Goal: Information Seeking & Learning: Compare options

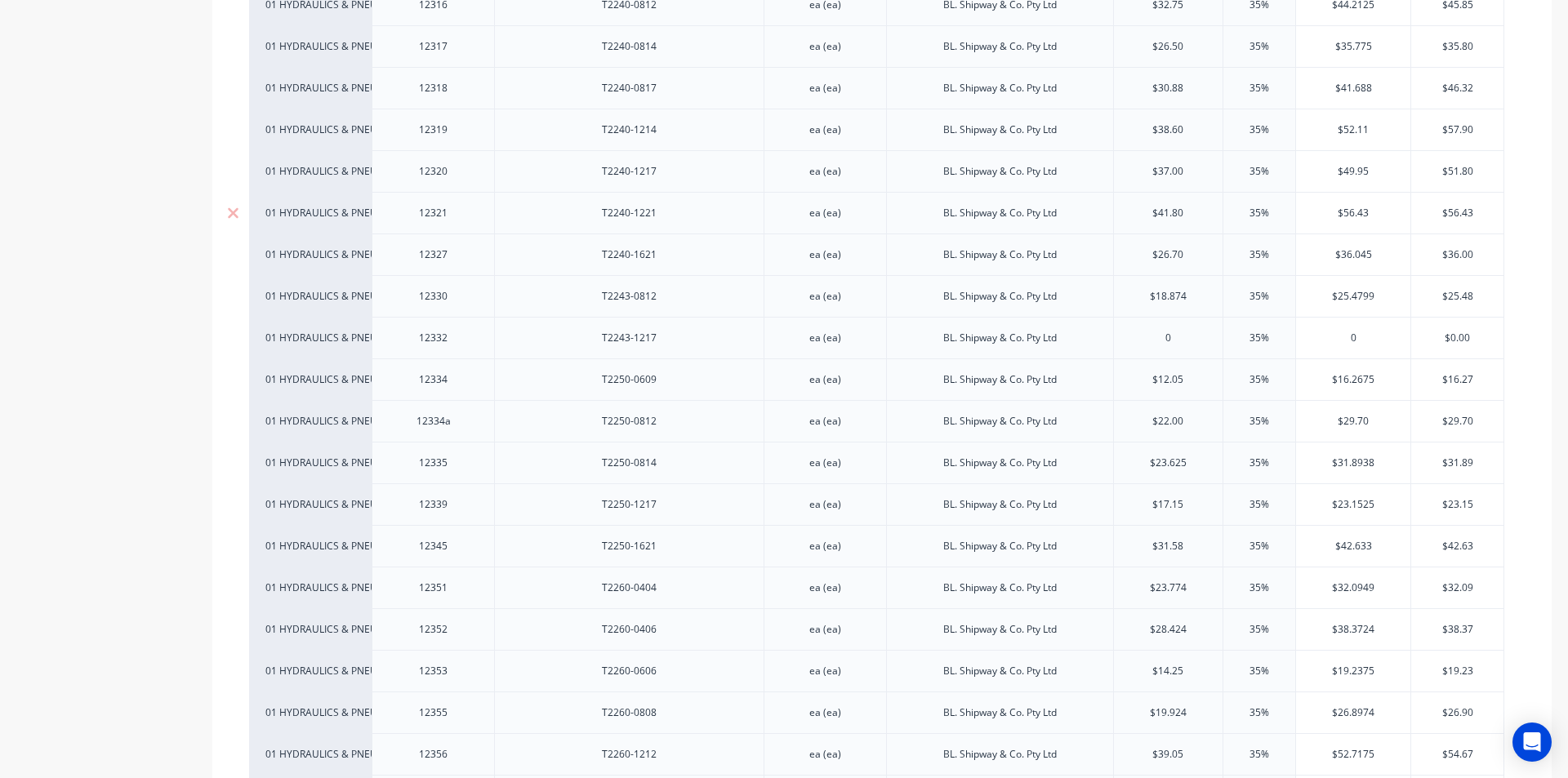
scroll to position [4326, 0]
click at [641, 257] on div "T2240-1217" at bounding box center [630, 253] width 82 height 21
type textarea "x"
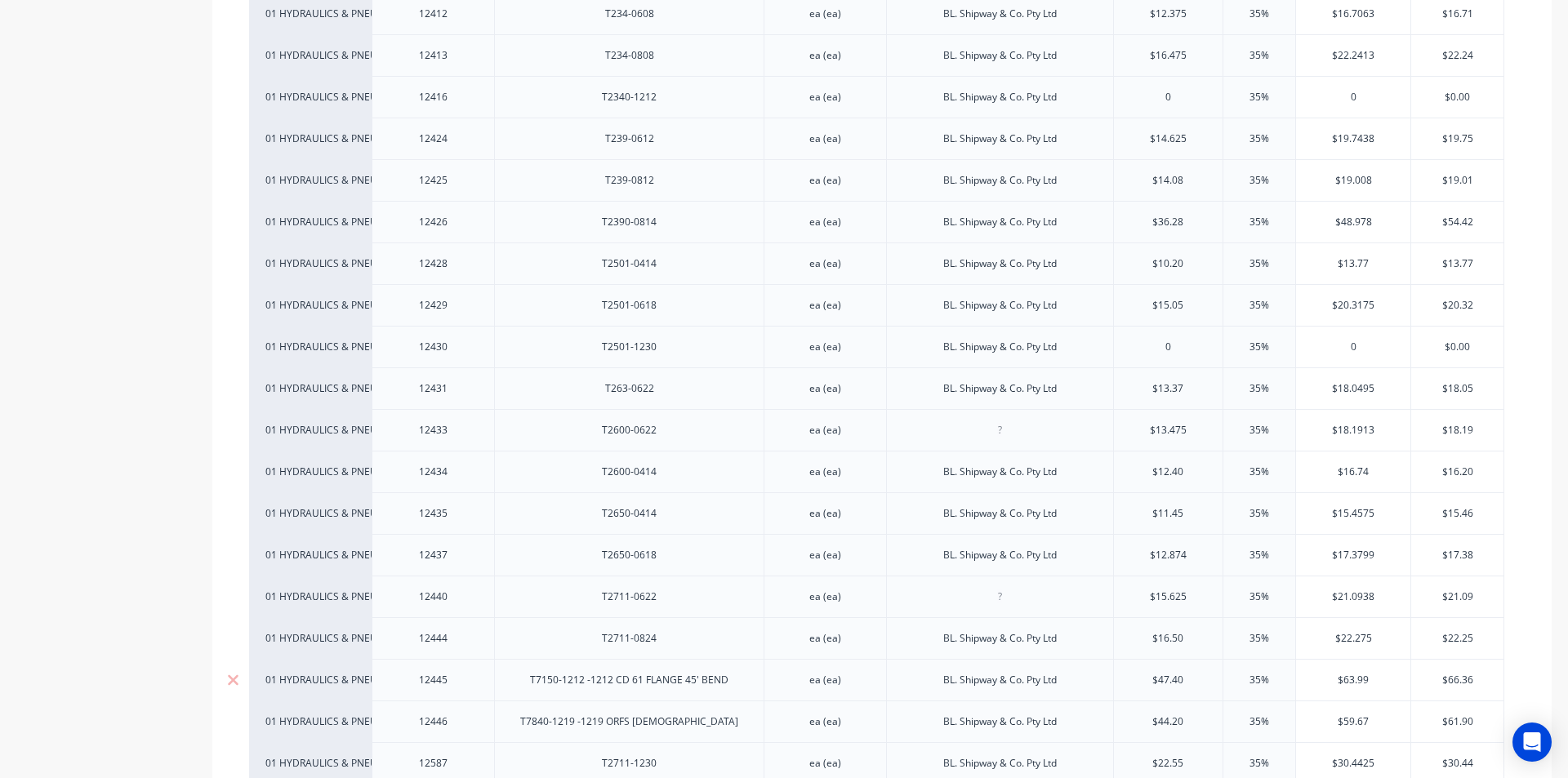
scroll to position [5552, 0]
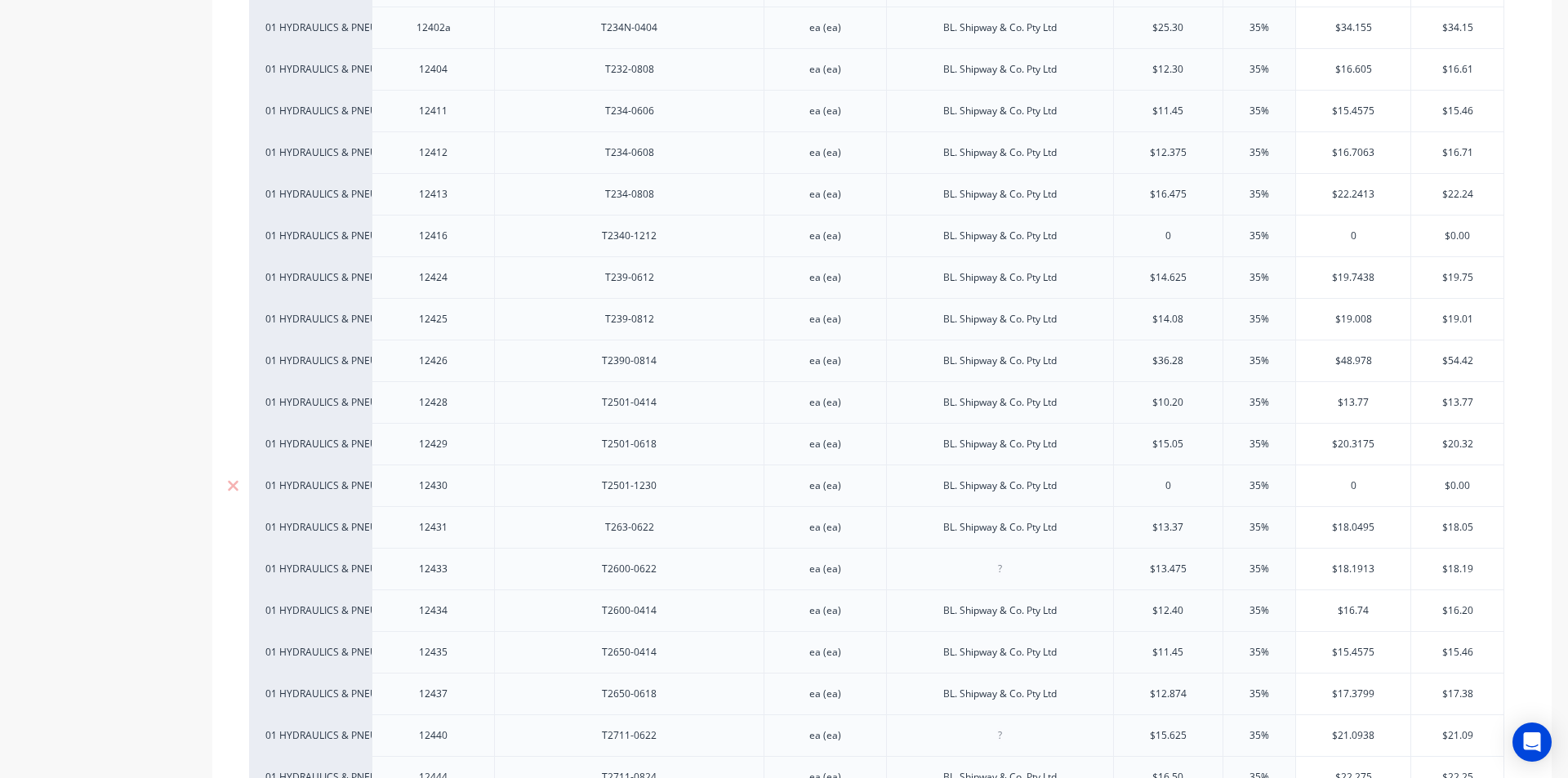
click at [1171, 482] on input "text" at bounding box center [1168, 486] width 109 height 15
click at [1149, 488] on input "text" at bounding box center [1168, 486] width 109 height 15
click at [1194, 485] on input "text" at bounding box center [1168, 486] width 109 height 15
type input "0"
type textarea "x"
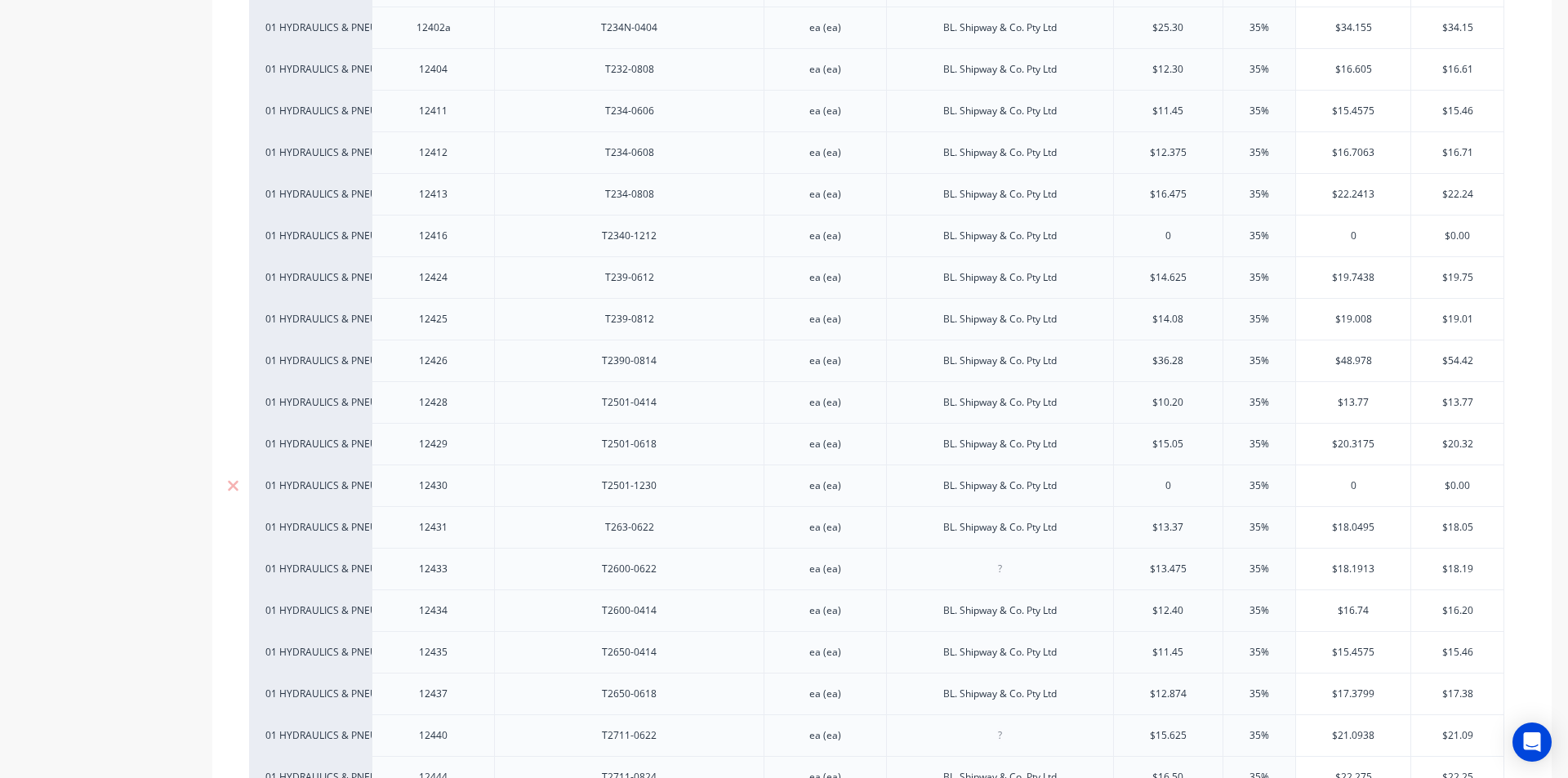
drag, startPoint x: 1178, startPoint y: 484, endPoint x: 1085, endPoint y: 499, distance: 94.2
click at [1176, 484] on input "0" at bounding box center [1168, 486] width 109 height 15
type input "16.20"
type textarea "x"
type input "16.20"
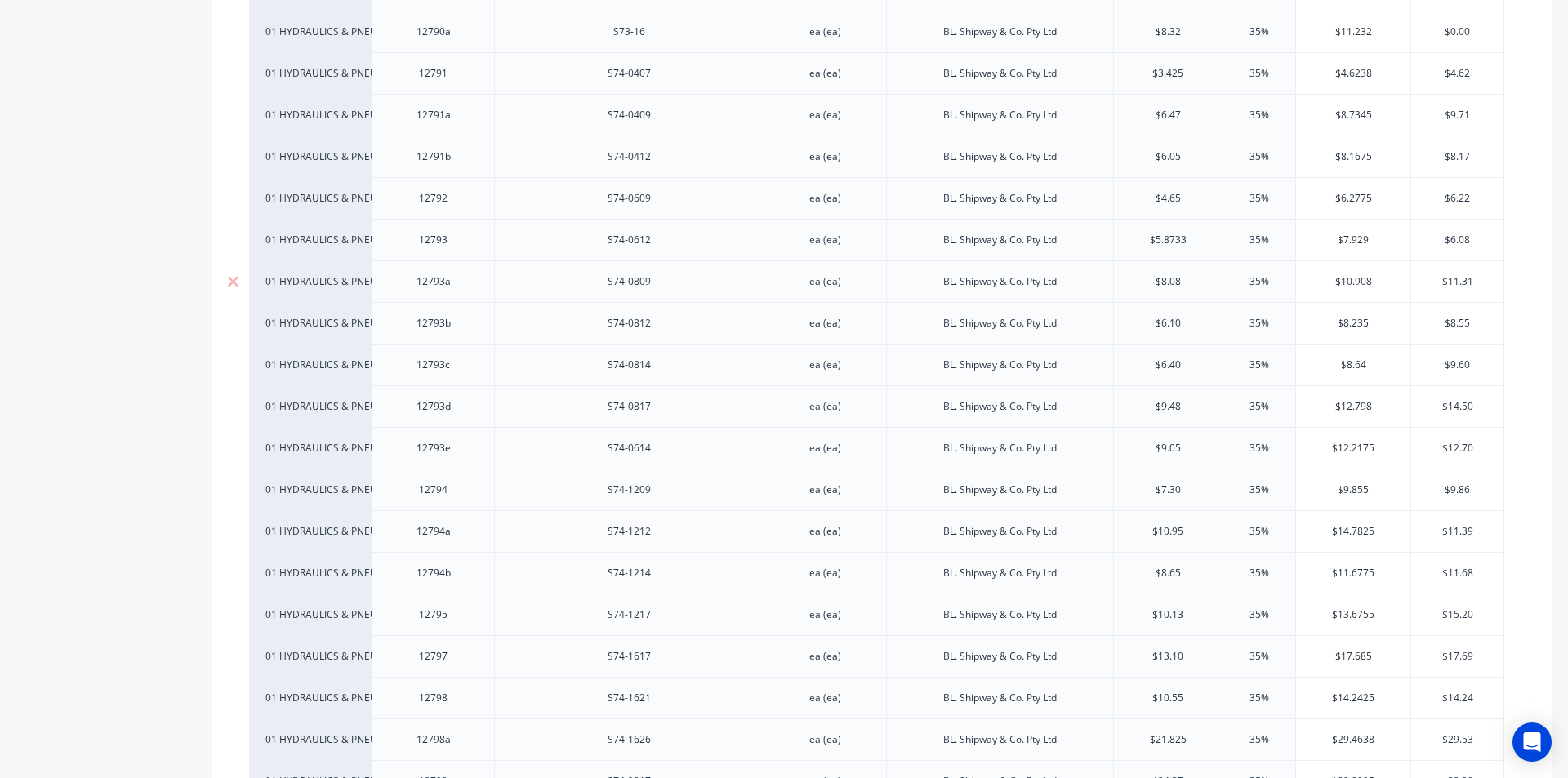
scroll to position [20245, 0]
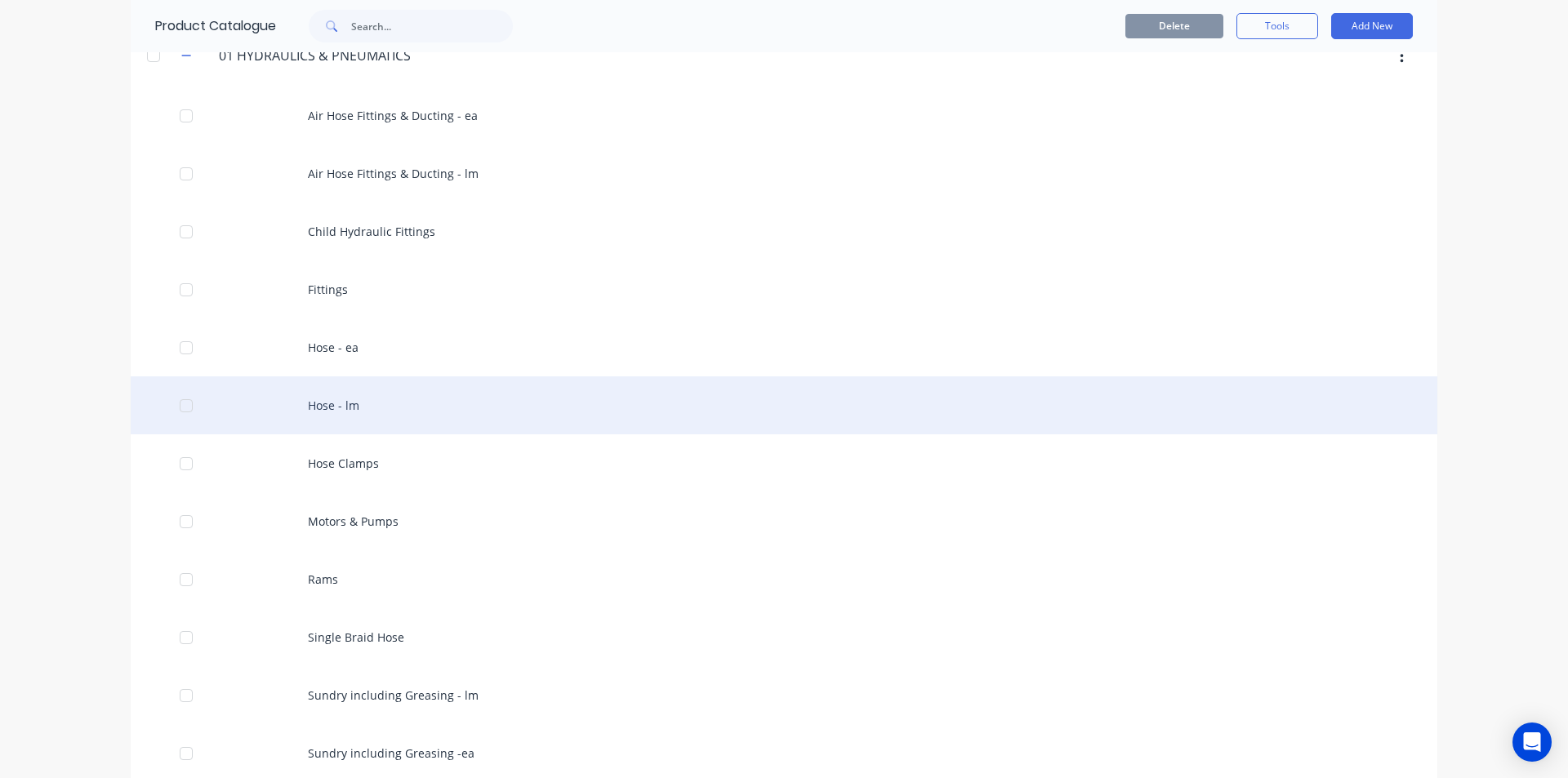
scroll to position [327, 0]
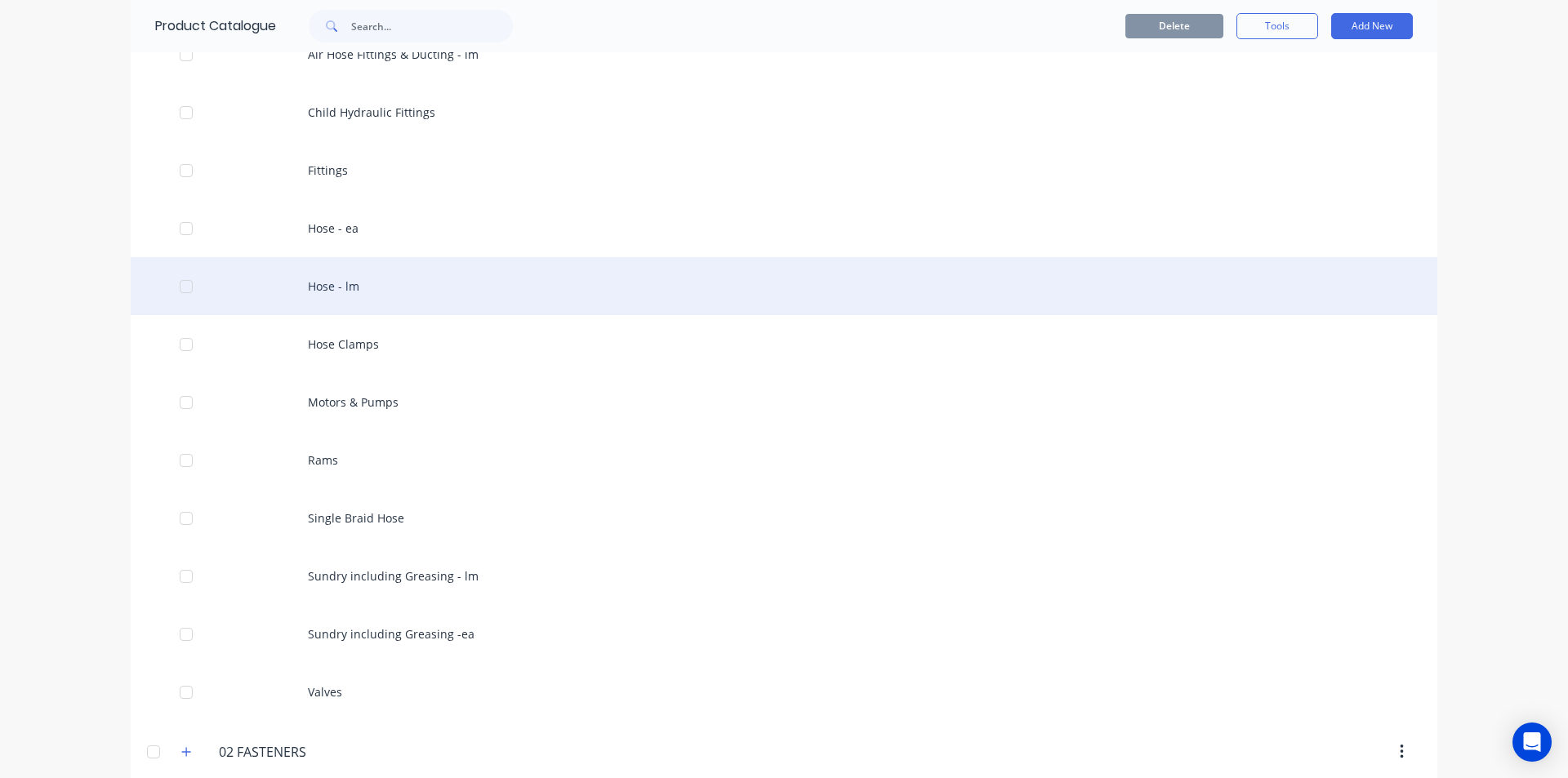
click at [352, 288] on div "Hose - lm" at bounding box center [784, 286] width 1307 height 58
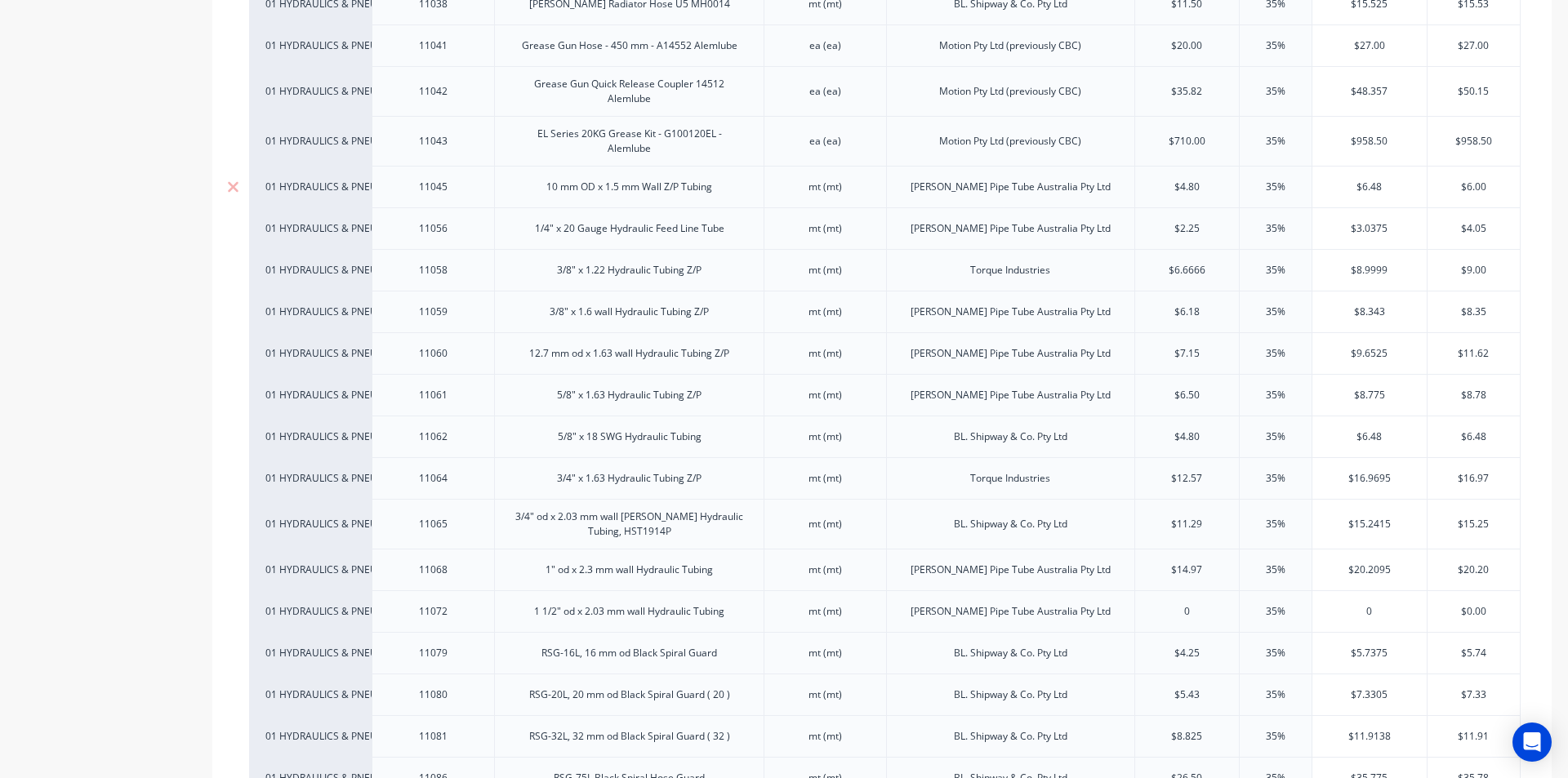
scroll to position [1959, 0]
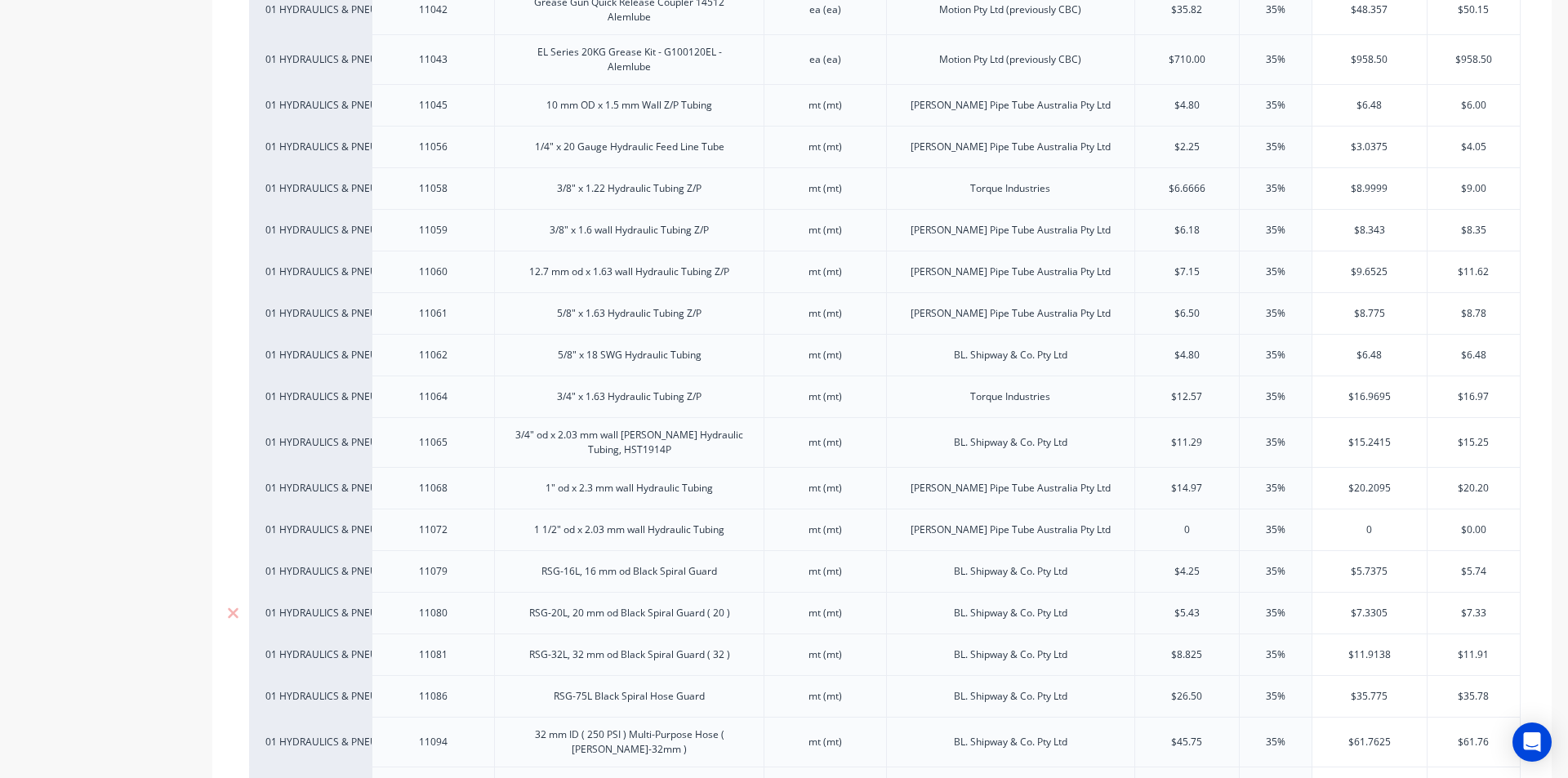
click at [631, 605] on div "RSG-20L, 20 mm od Black Spiral Guard ( 20 )" at bounding box center [630, 613] width 227 height 21
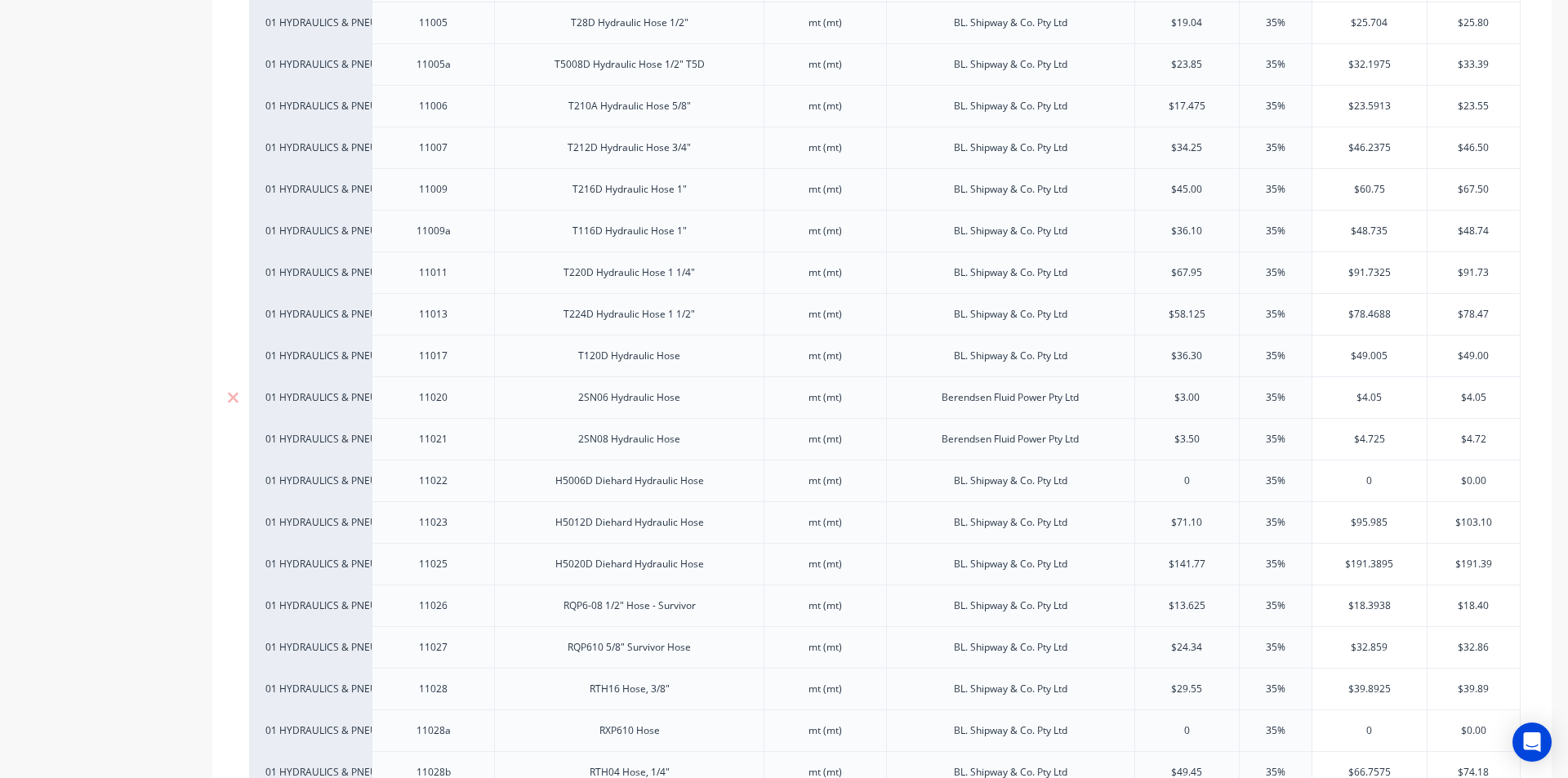
scroll to position [817, 0]
click at [653, 491] on div "H5020D Diehard Hydraulic Hose" at bounding box center [630, 482] width 175 height 21
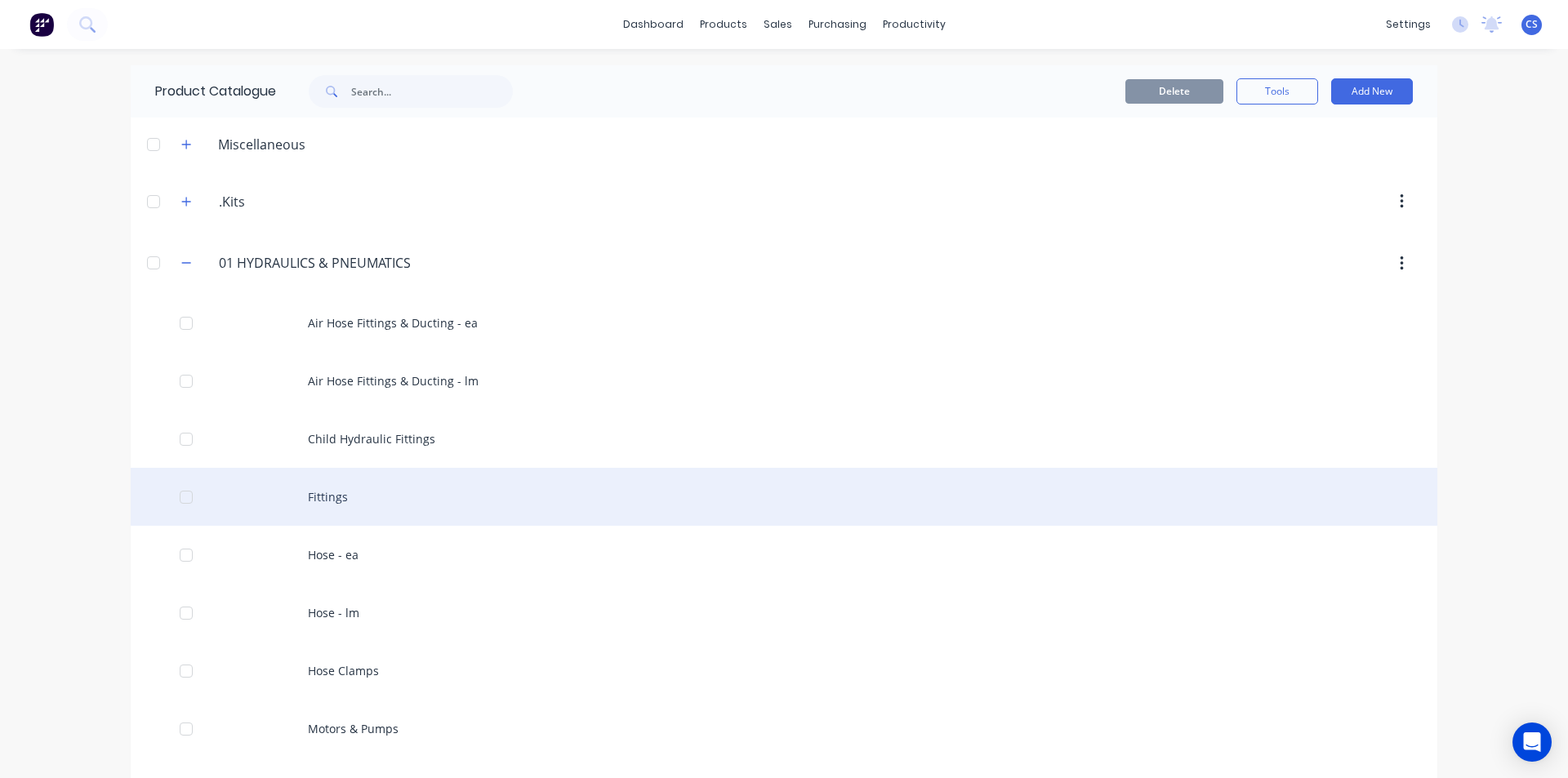
click at [375, 511] on div "Fittings" at bounding box center [784, 496] width 1307 height 58
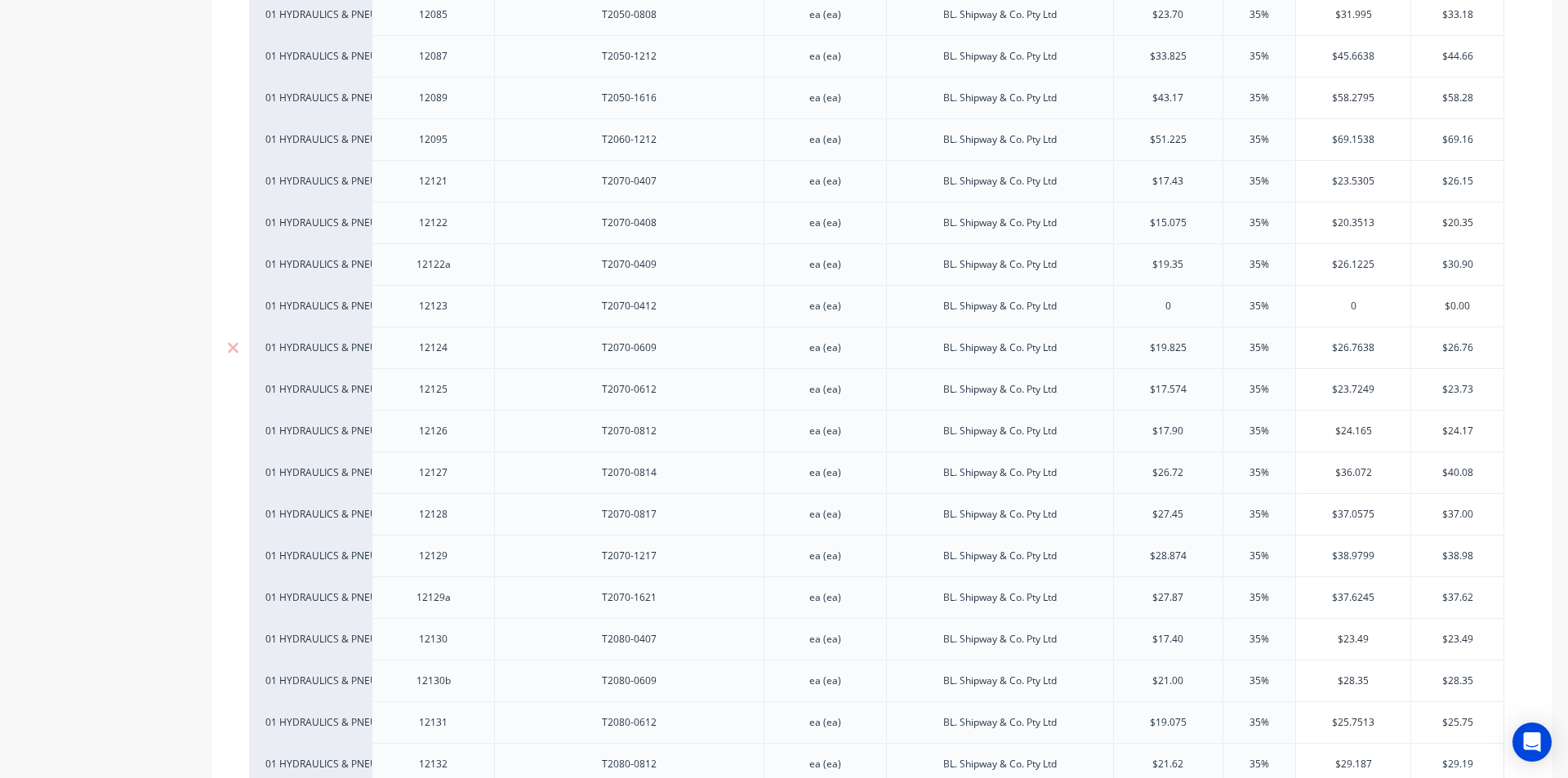
scroll to position [3020, 0]
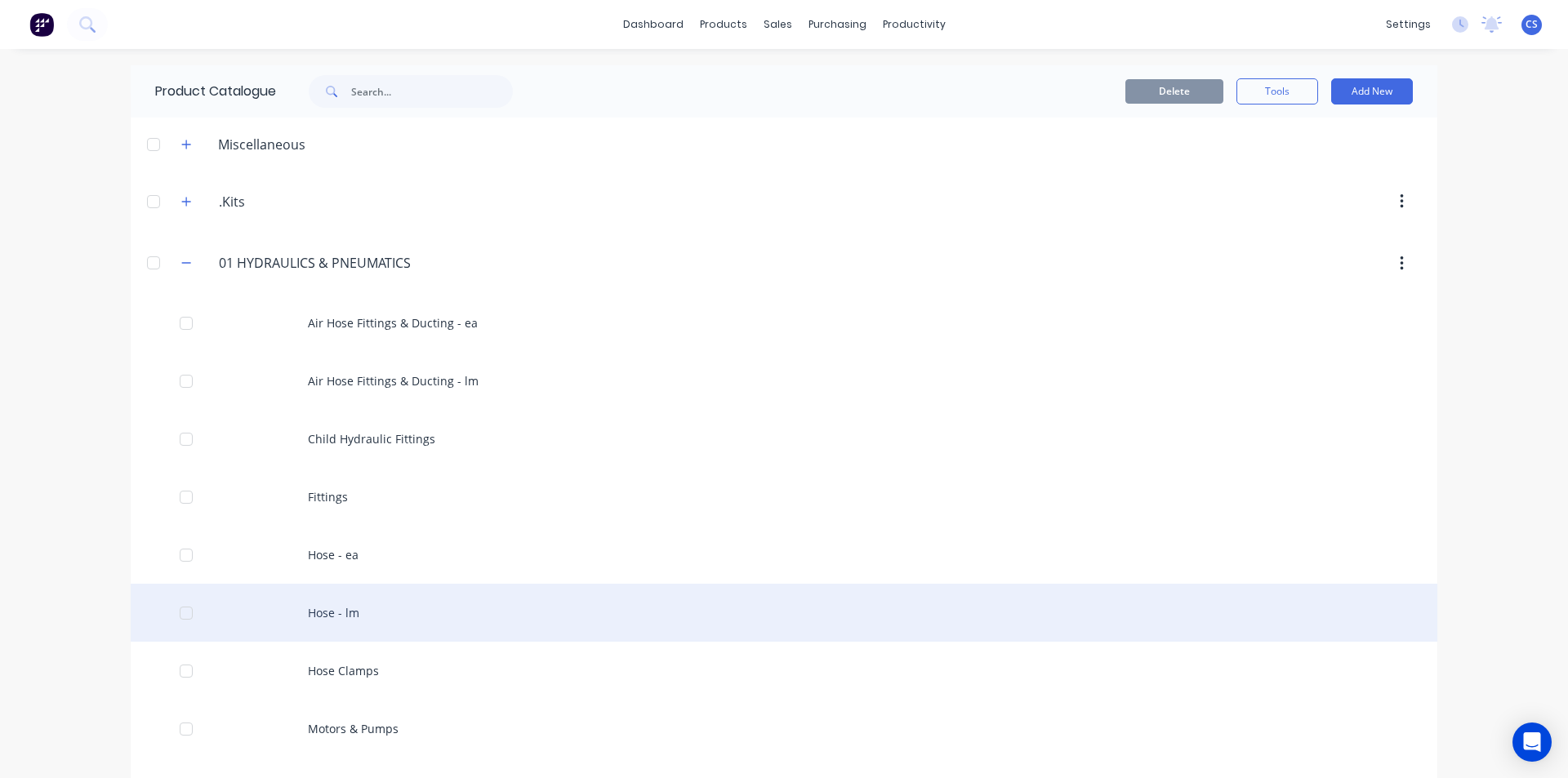
click at [391, 598] on div "Hose - lm" at bounding box center [784, 612] width 1307 height 58
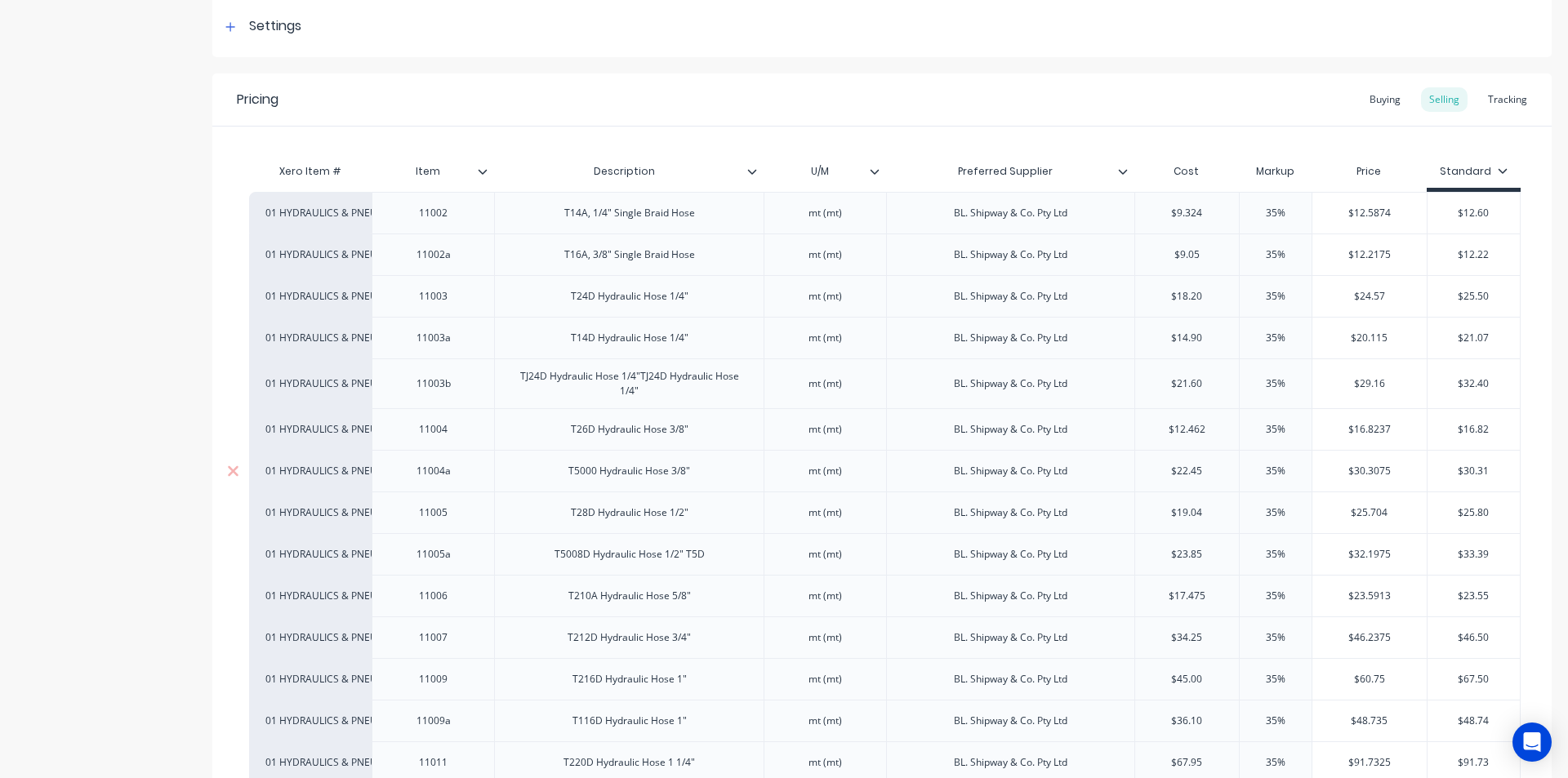
scroll to position [327, 0]
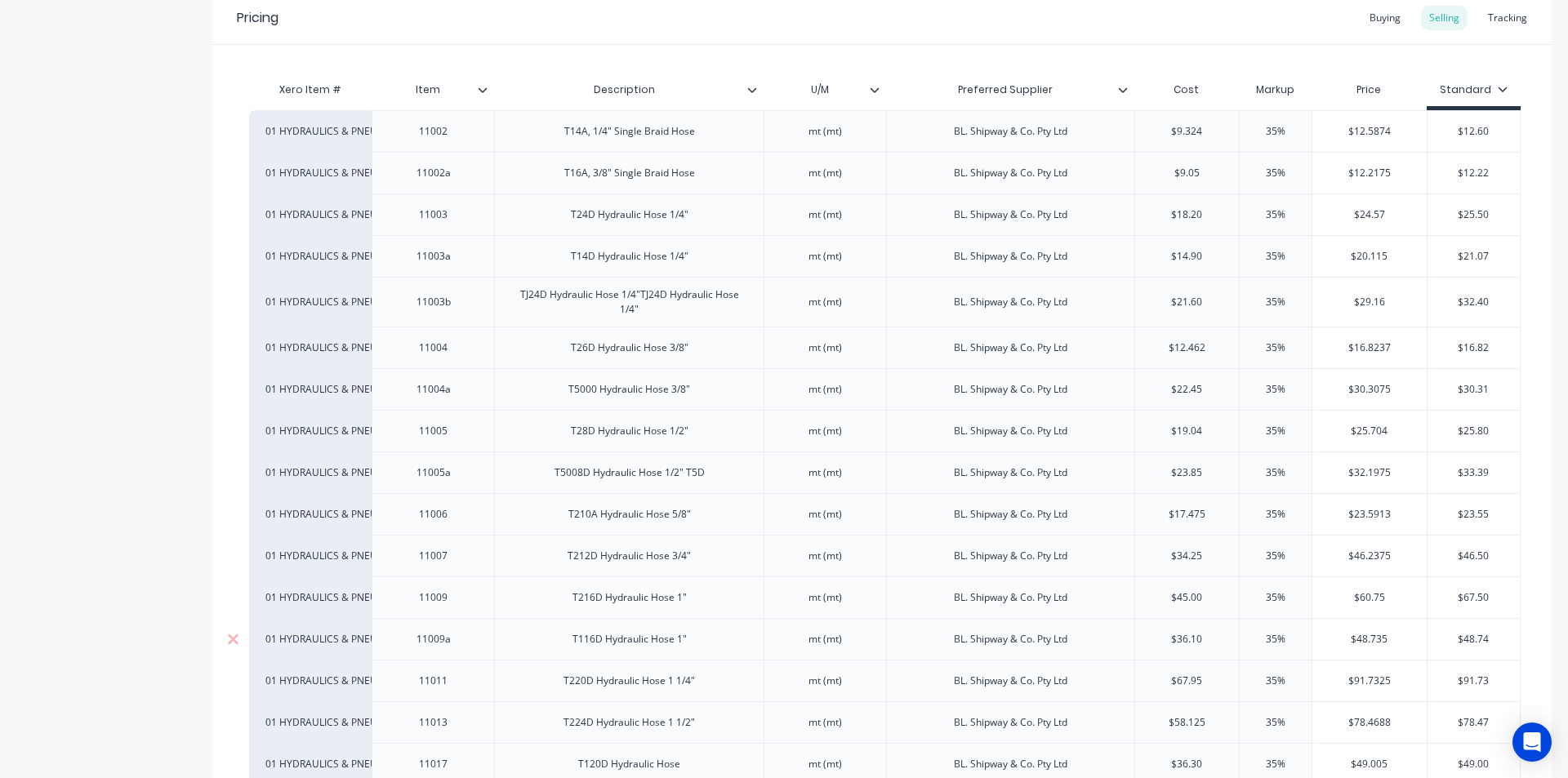
click at [682, 648] on div "T116D Hydraulic Hose 1"" at bounding box center [630, 638] width 141 height 21
drag, startPoint x: 697, startPoint y: 638, endPoint x: 532, endPoint y: 652, distance: 165.6
click at [532, 652] on div "T116D Hydraulic Hose 1"" at bounding box center [629, 638] width 269 height 41
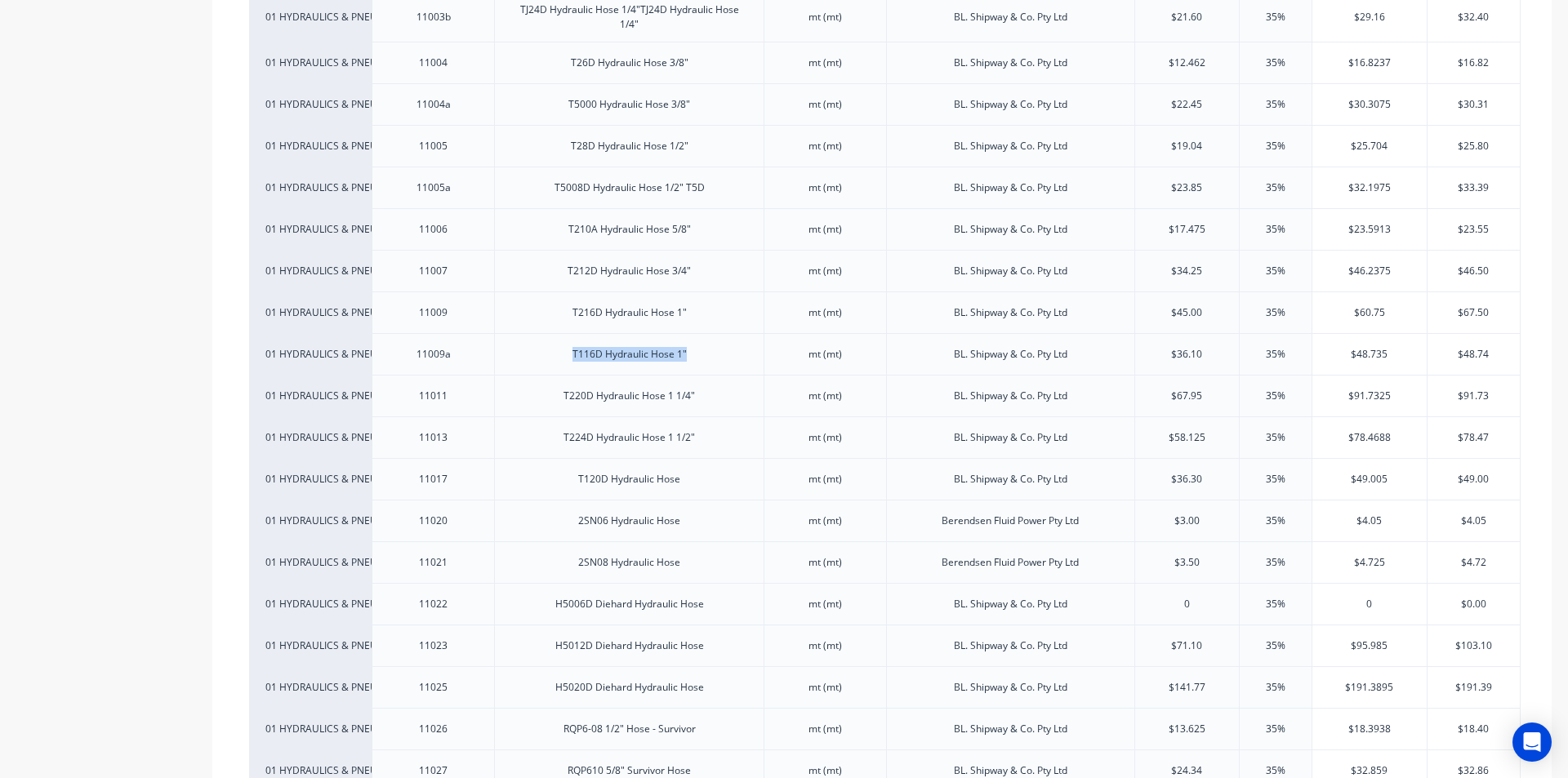
scroll to position [571, 0]
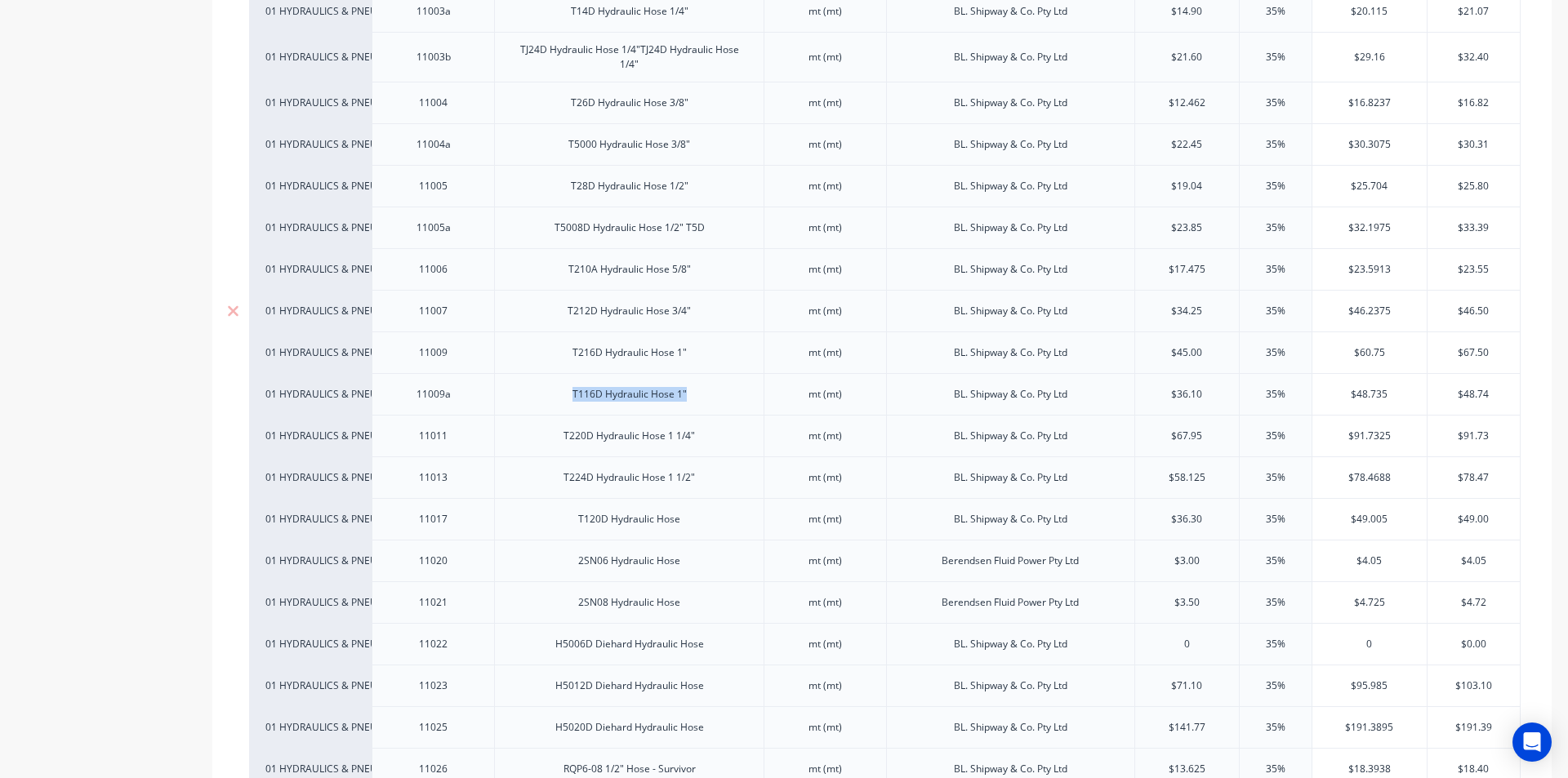
click at [650, 321] on div "T212D Hydraulic Hose 3/4"" at bounding box center [629, 310] width 150 height 21
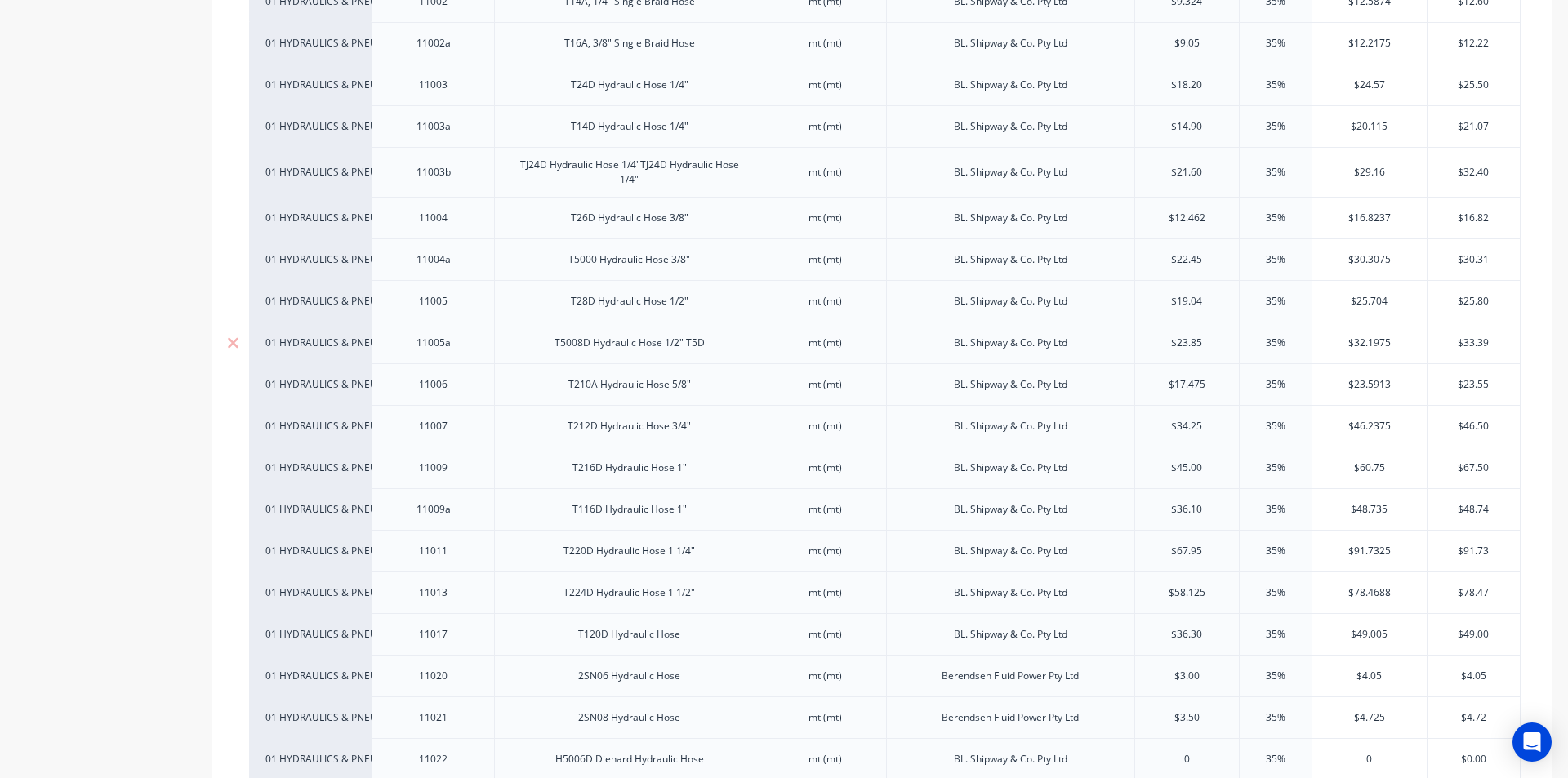
scroll to position [163, 0]
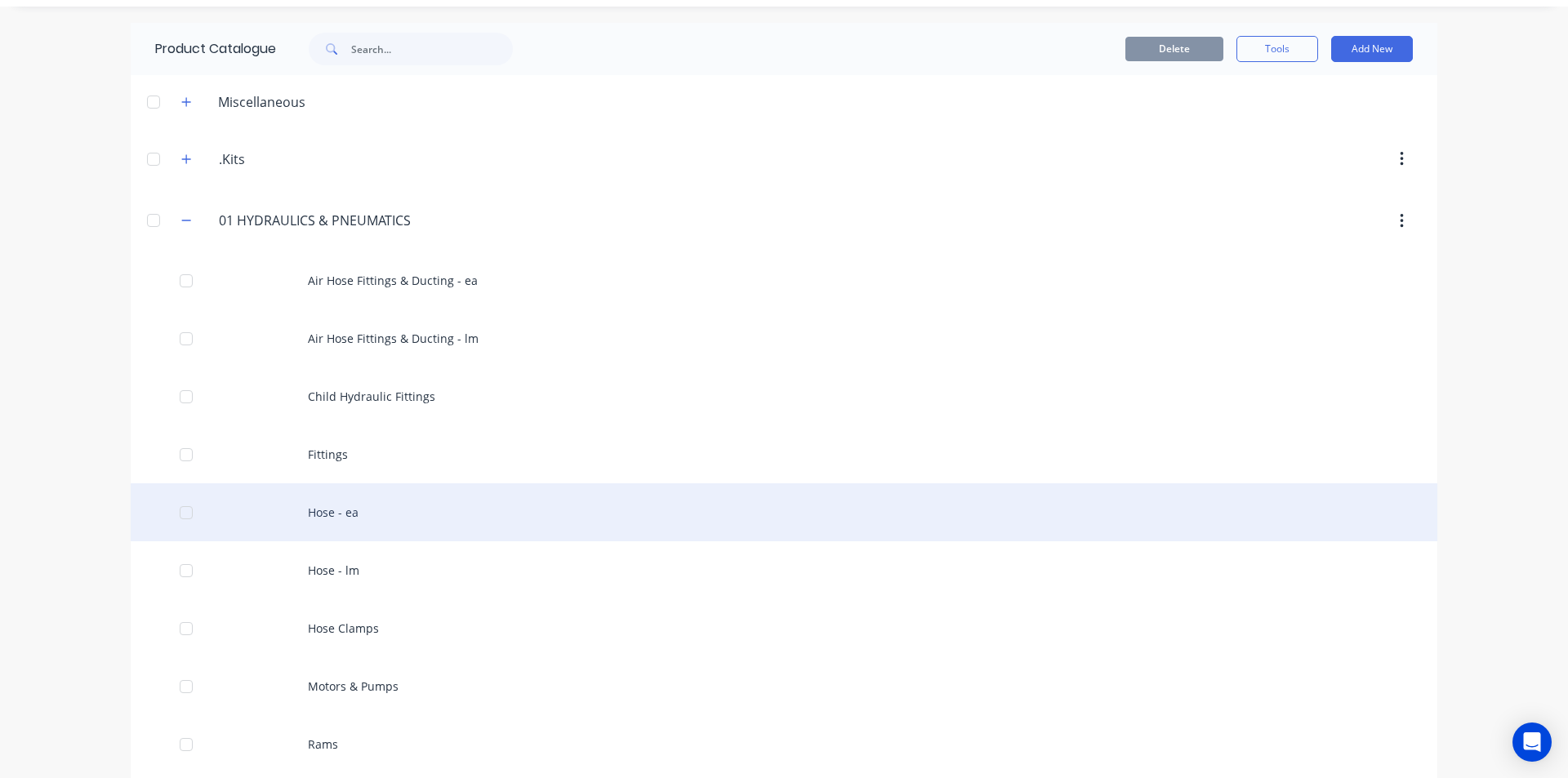
scroll to position [82, 0]
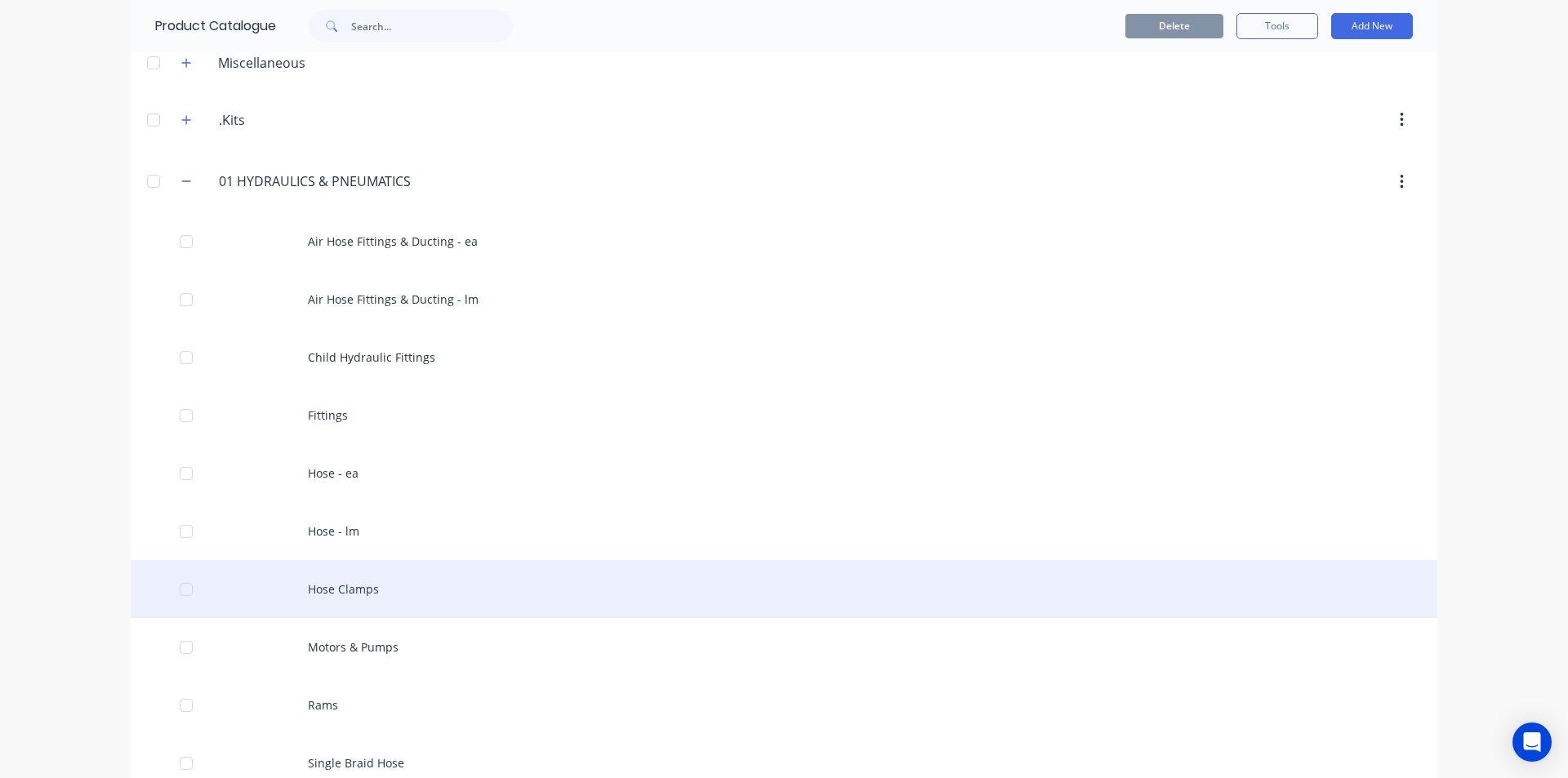
click at [397, 592] on div "Hose Clamps" at bounding box center [784, 589] width 1307 height 58
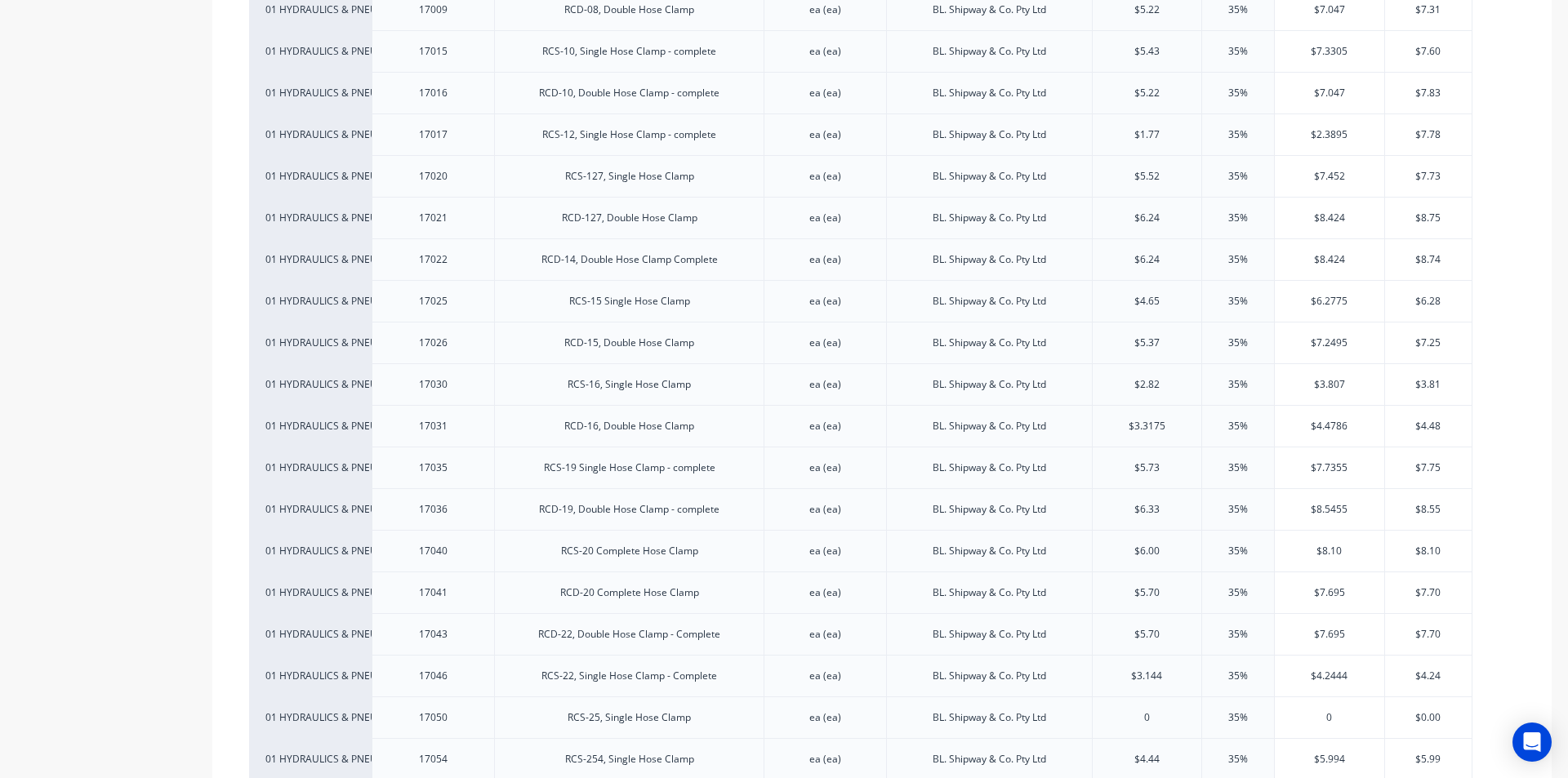
scroll to position [1061, 0]
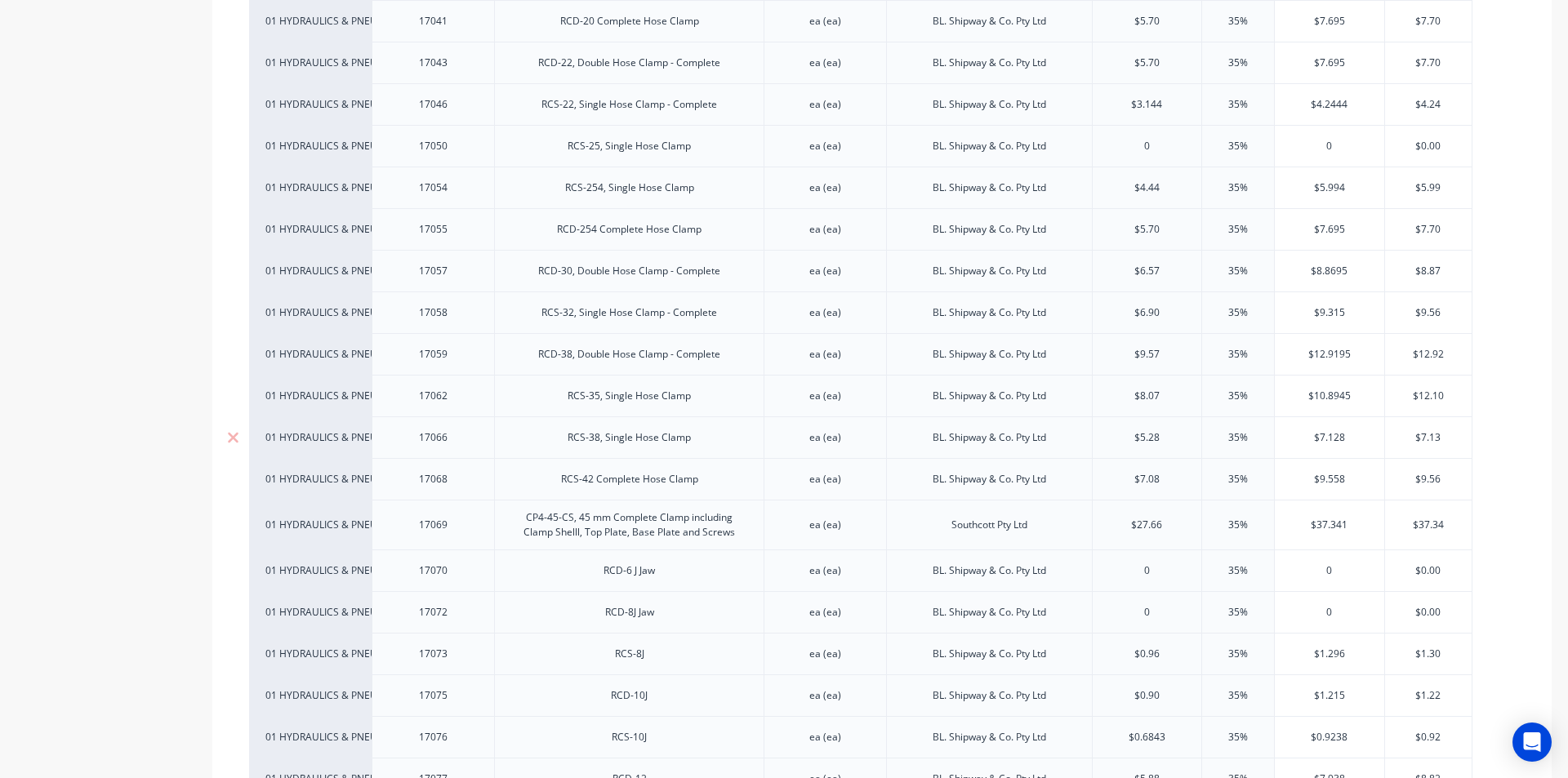
click at [655, 441] on div "RCS-38, Single Hose Clamp" at bounding box center [629, 437] width 150 height 21
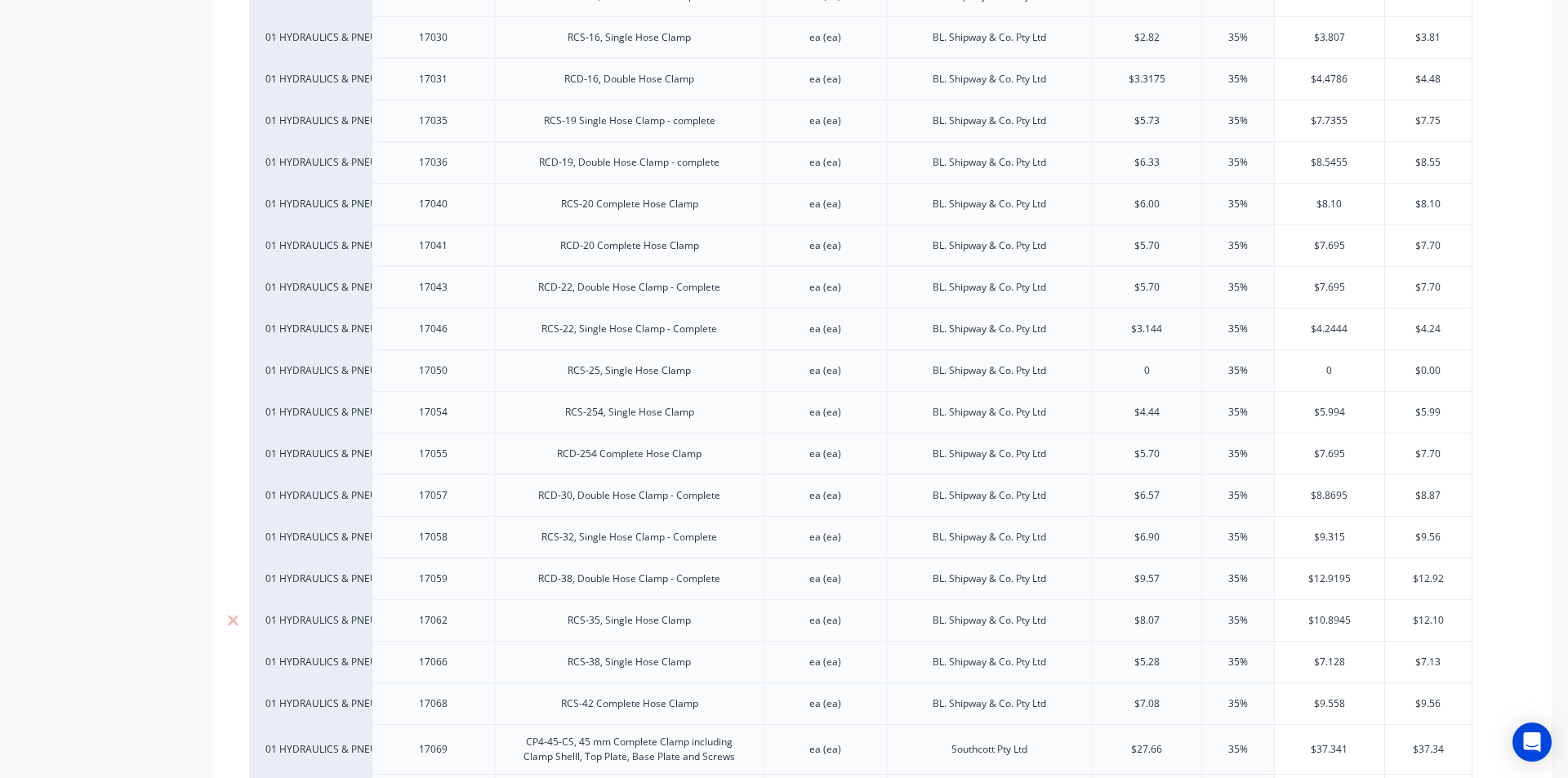
scroll to position [817, 0]
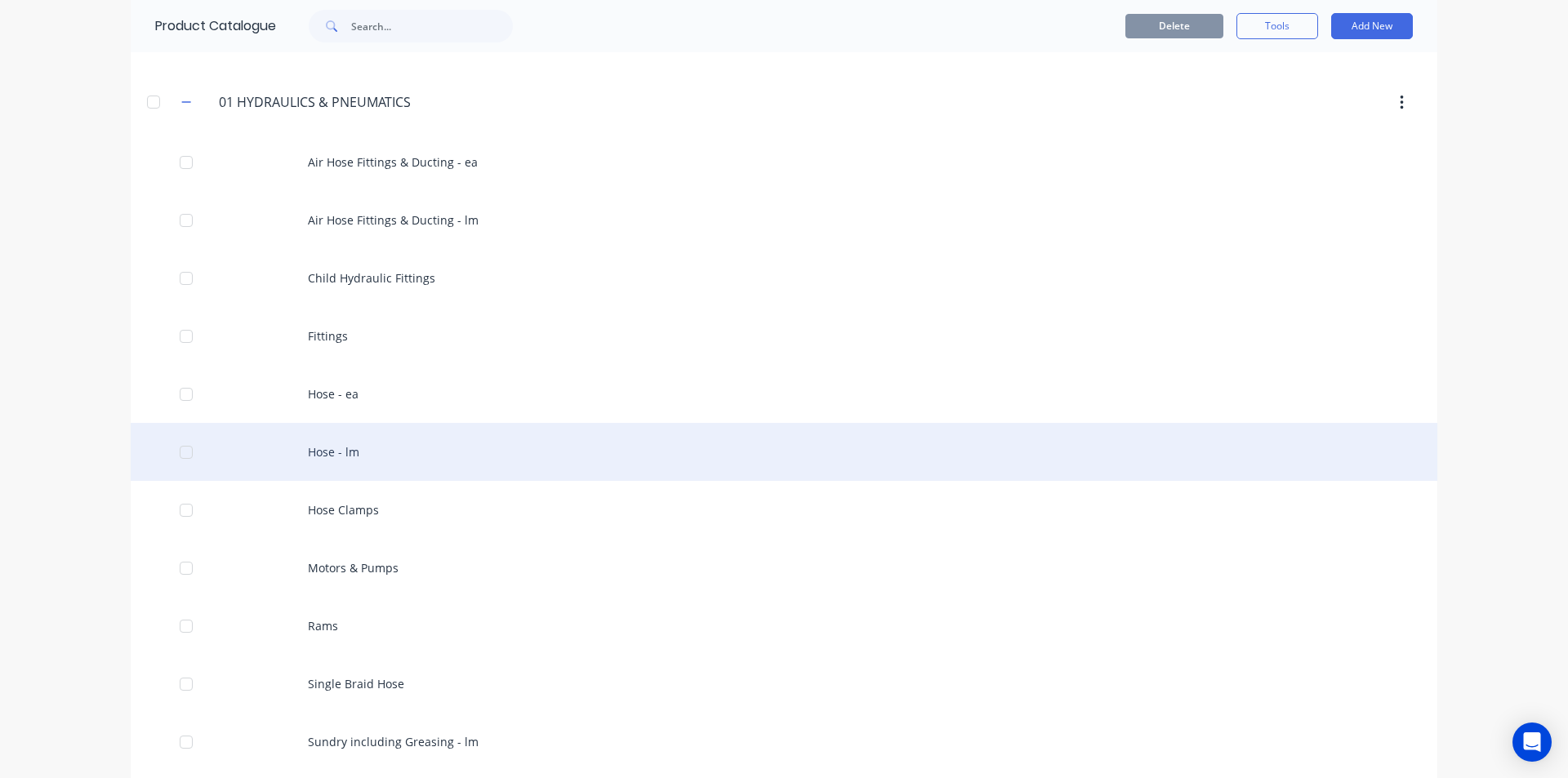
scroll to position [163, 0]
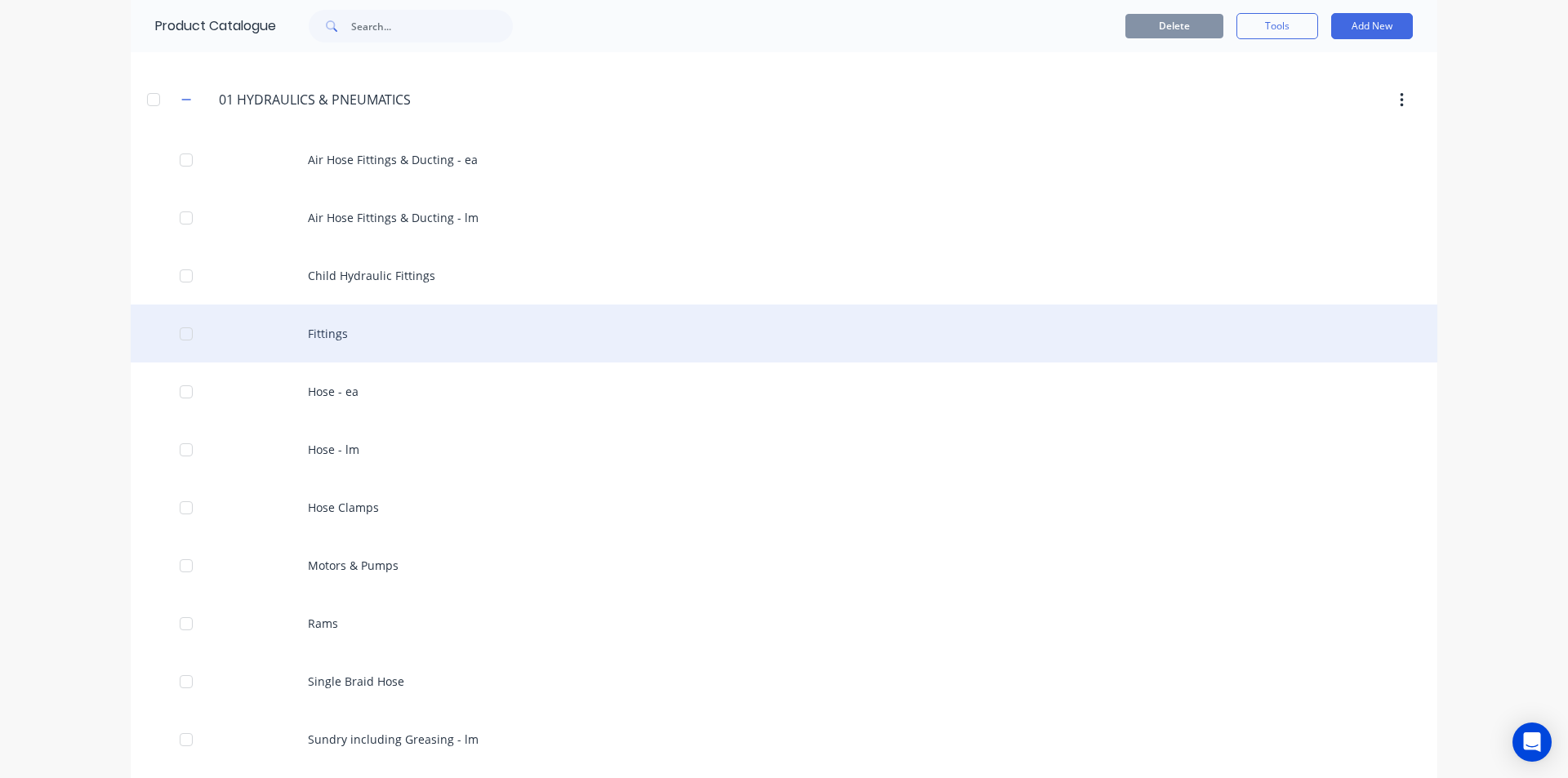
click at [400, 344] on div "Fittings" at bounding box center [784, 333] width 1307 height 58
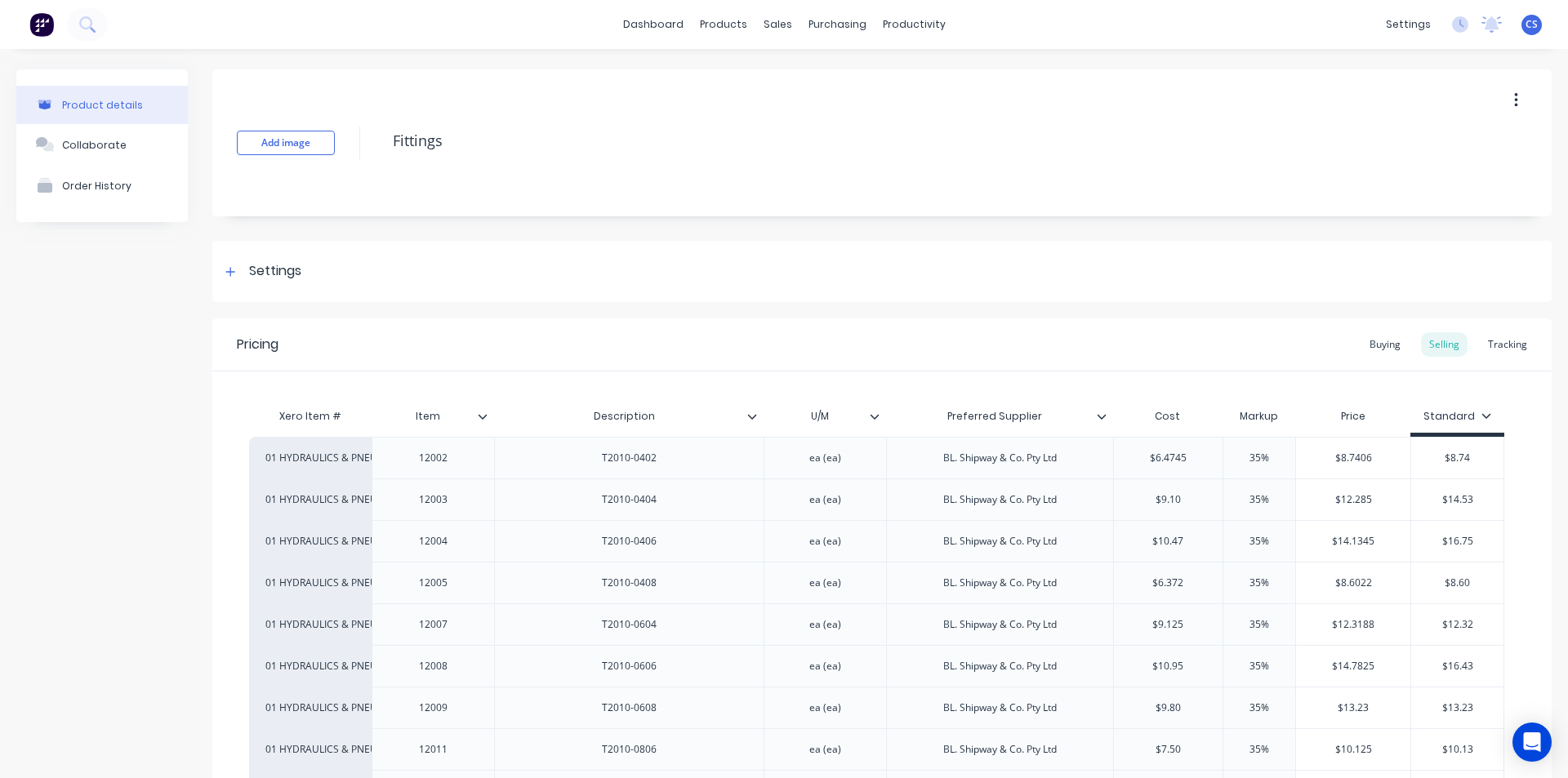
type textarea "x"
click at [81, 33] on button at bounding box center [87, 25] width 40 height 33
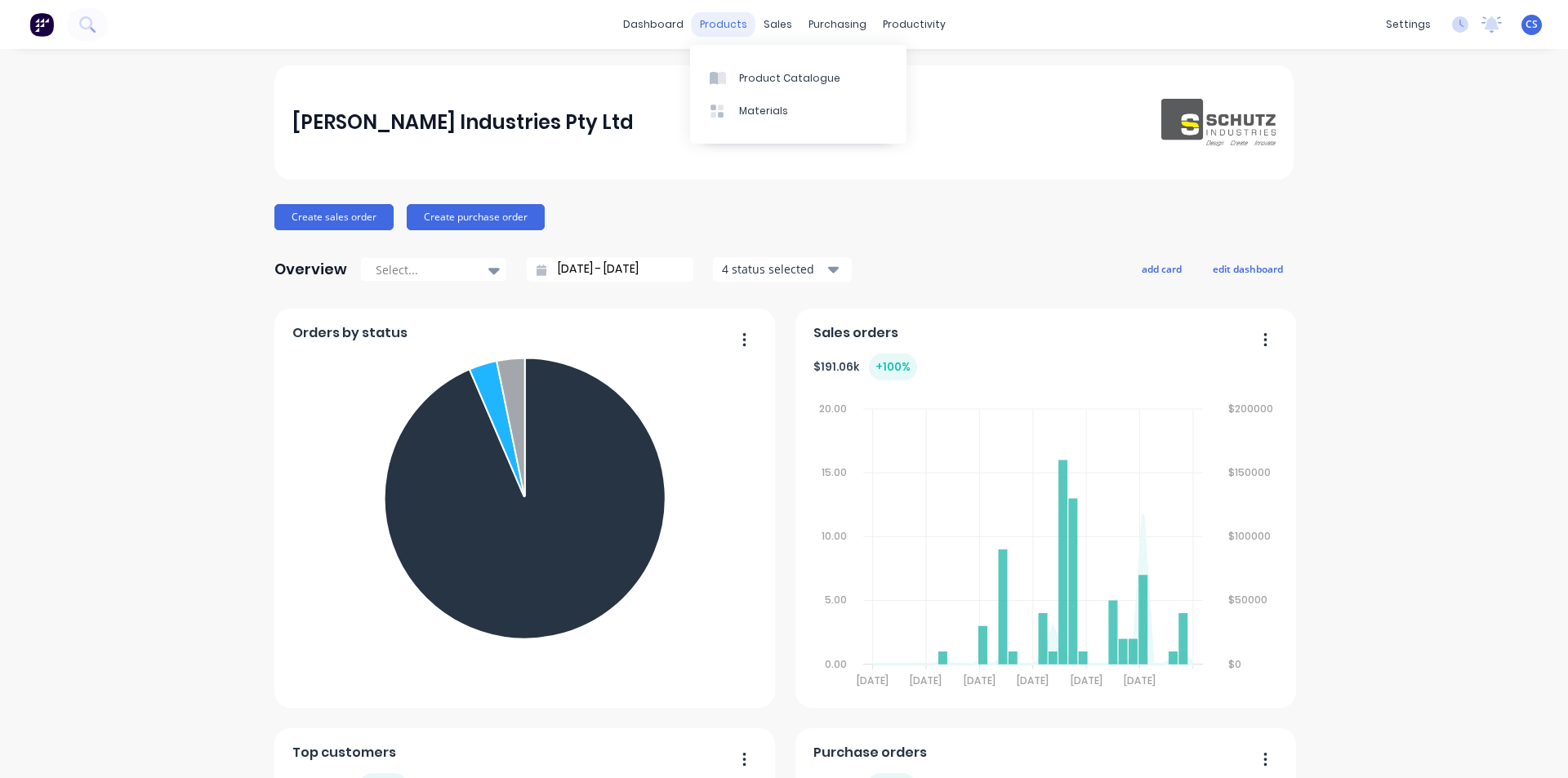
click at [731, 21] on div "products" at bounding box center [723, 24] width 63 height 25
click at [731, 85] on div at bounding box center [722, 78] width 25 height 15
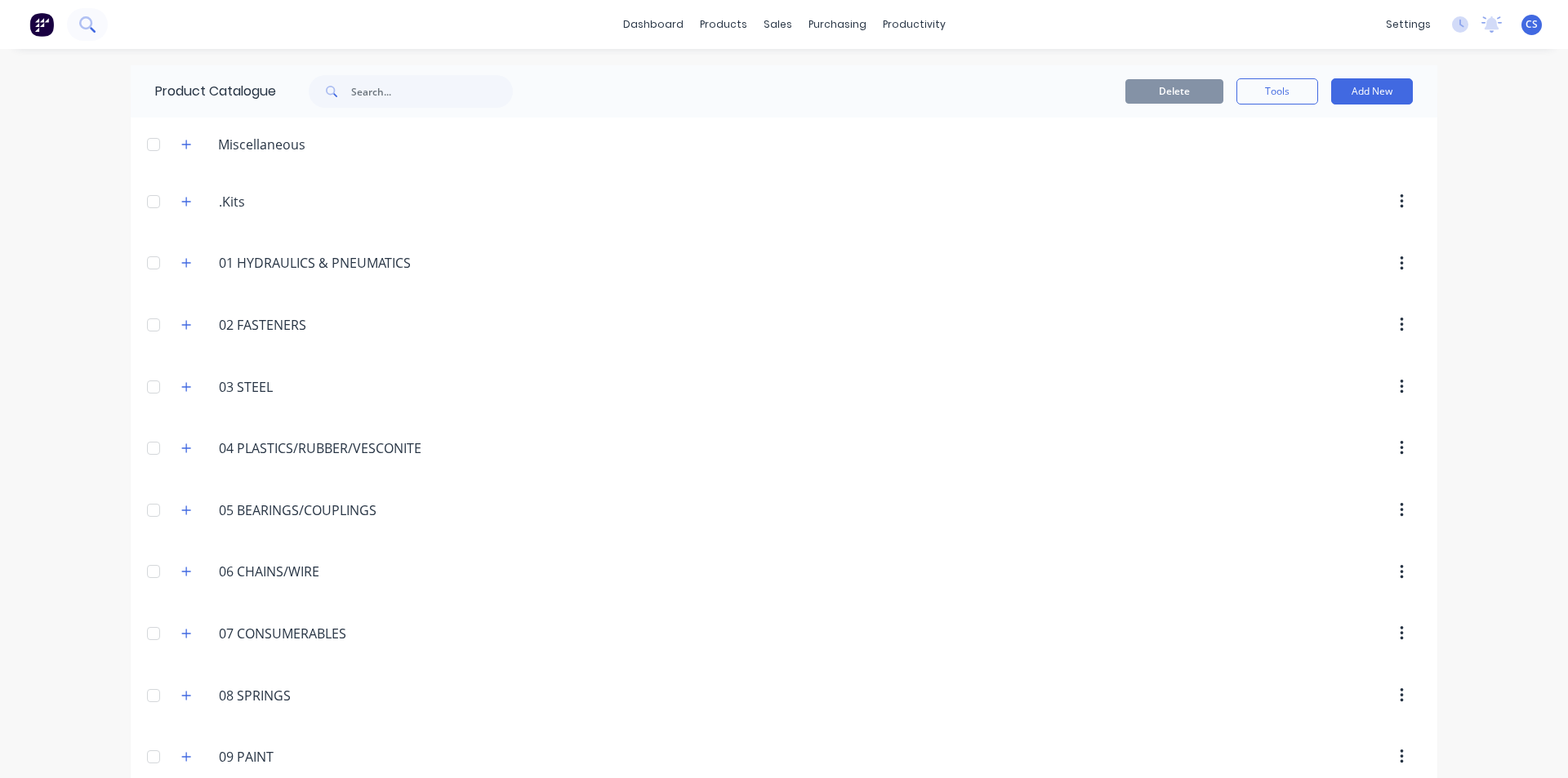
click at [78, 29] on button at bounding box center [87, 25] width 40 height 33
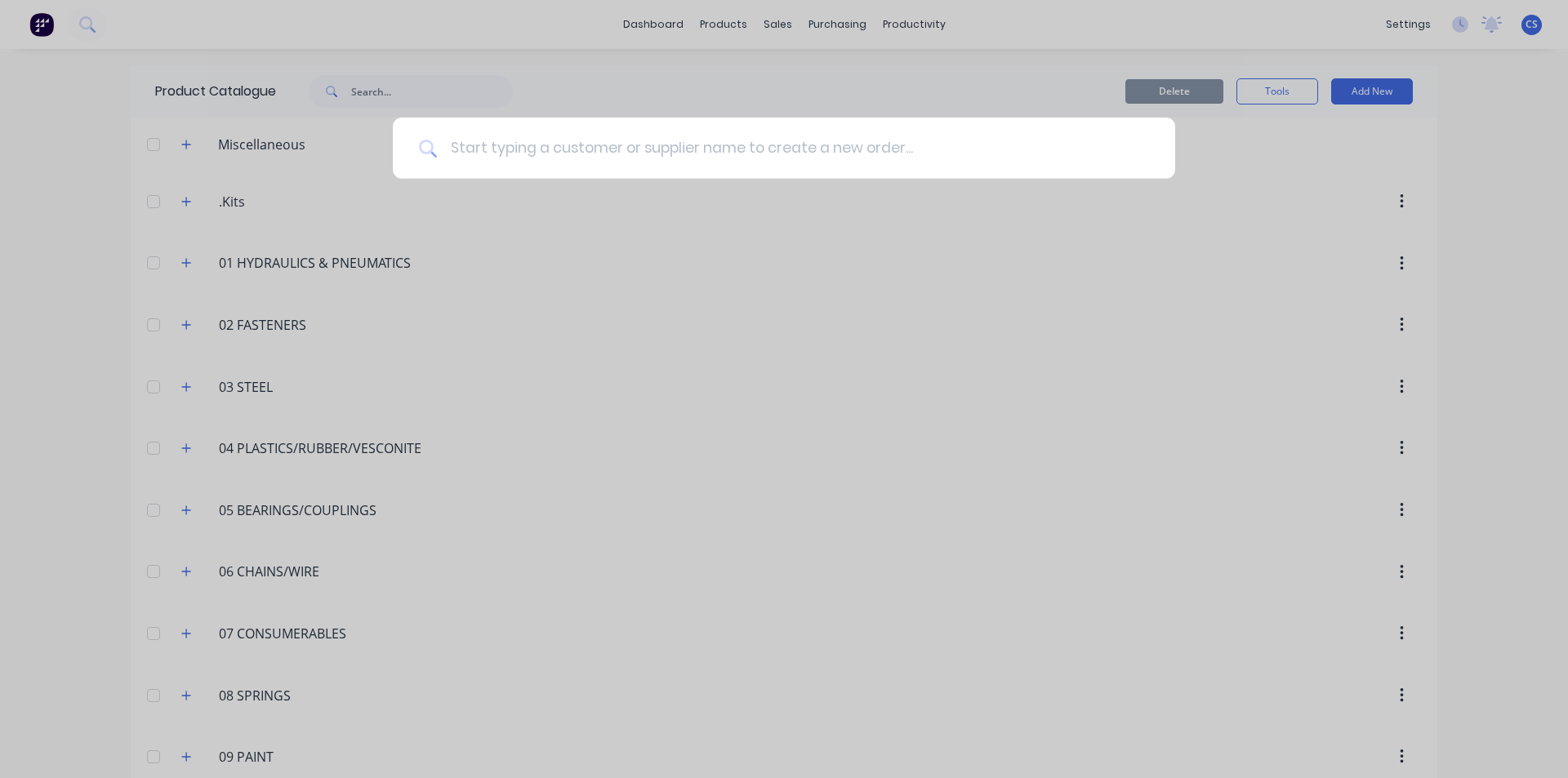
click at [469, 159] on input at bounding box center [792, 148] width 712 height 62
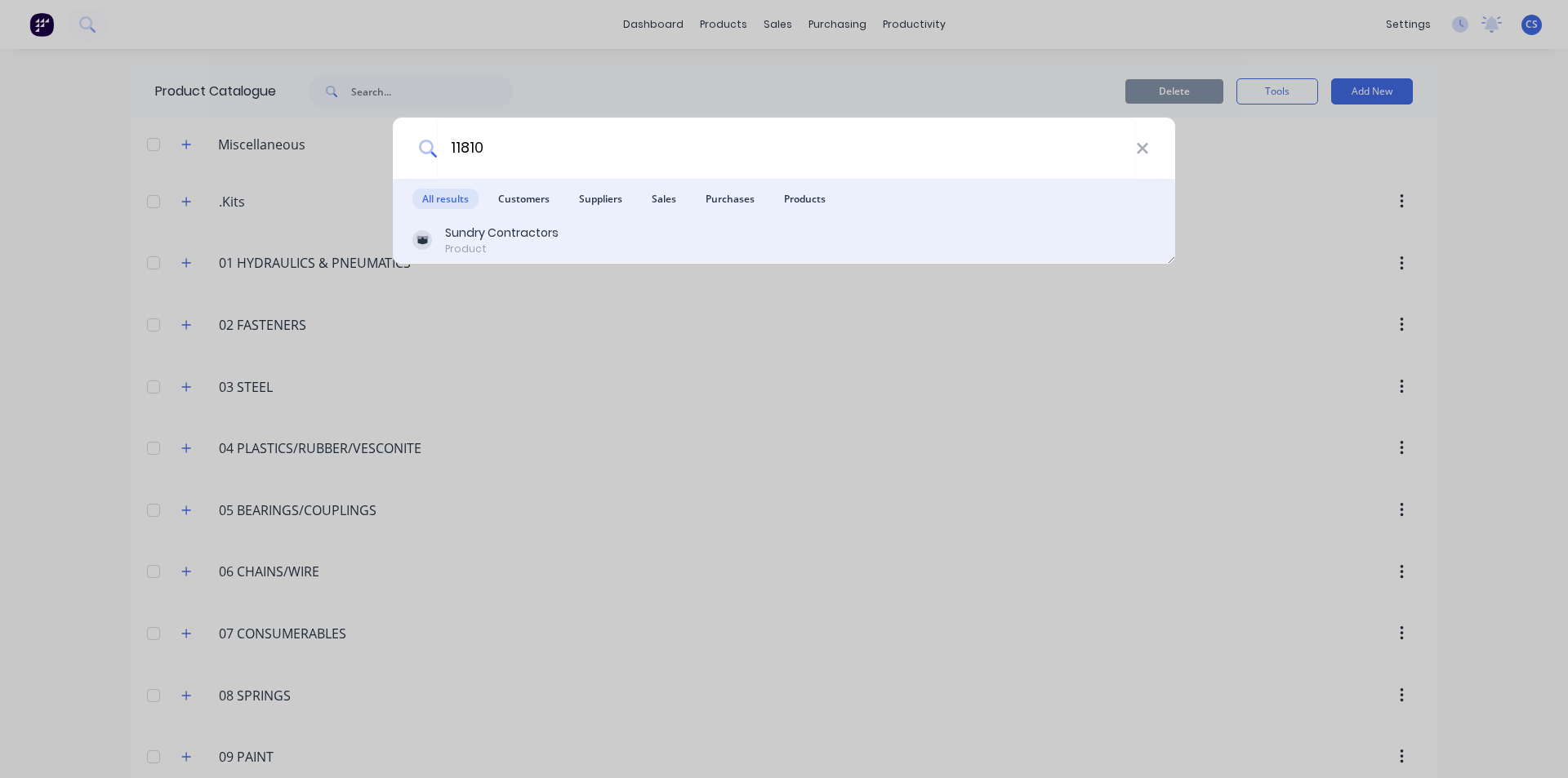
type input "11810"
click at [491, 228] on div "Sundry Contractors" at bounding box center [502, 232] width 114 height 17
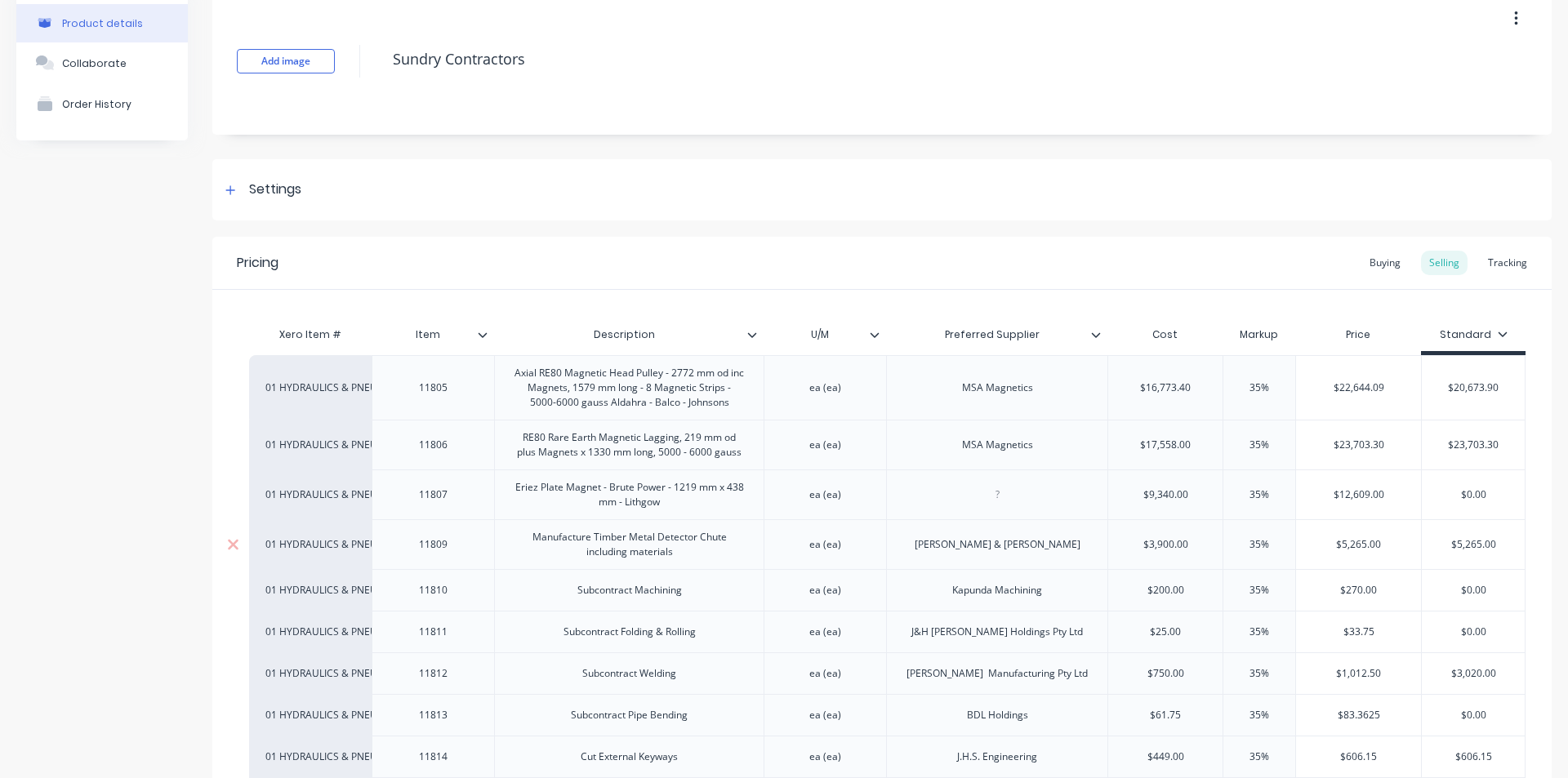
scroll to position [163, 0]
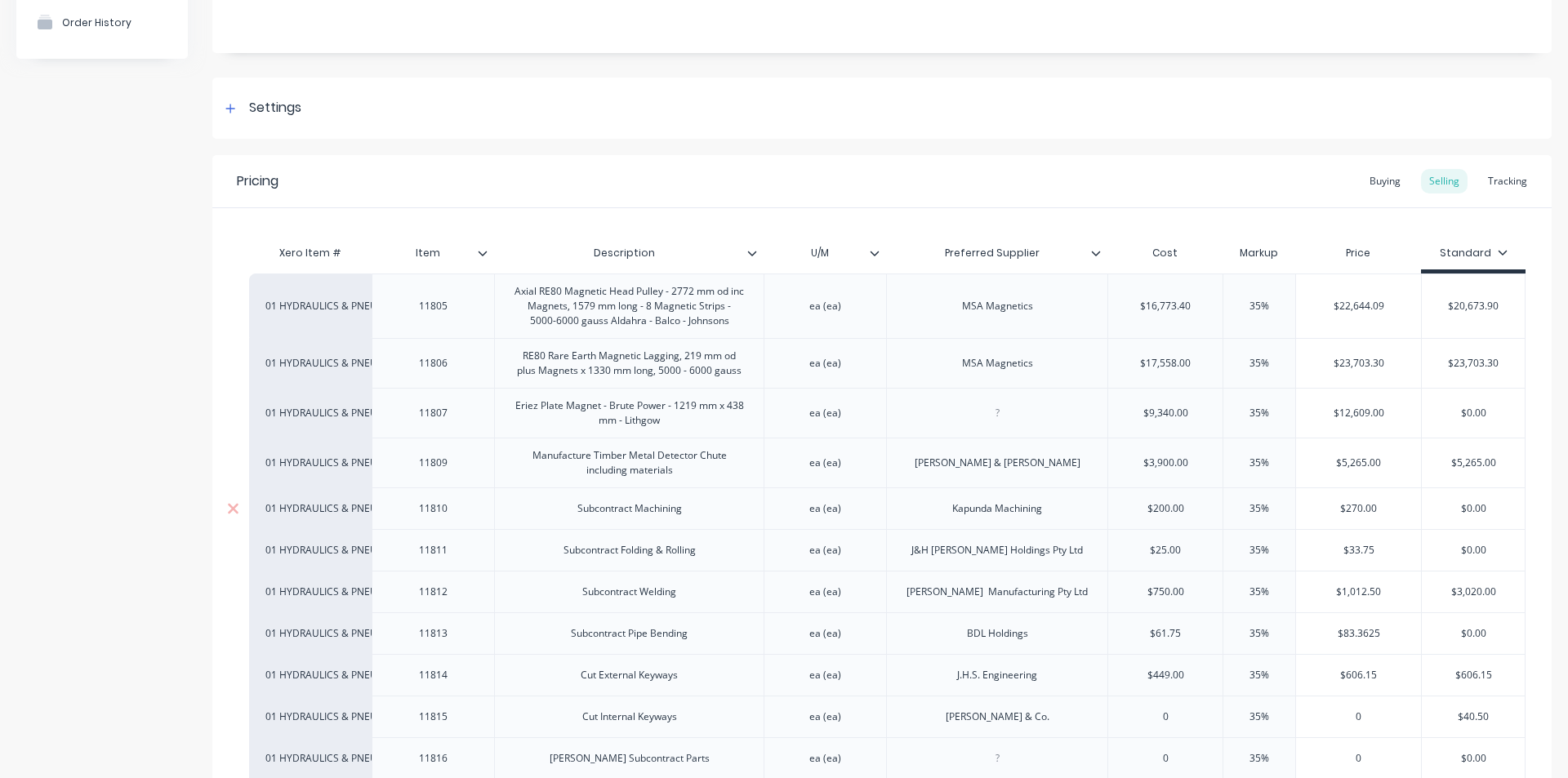
click at [1009, 510] on div "Kapunda Machining" at bounding box center [997, 508] width 116 height 21
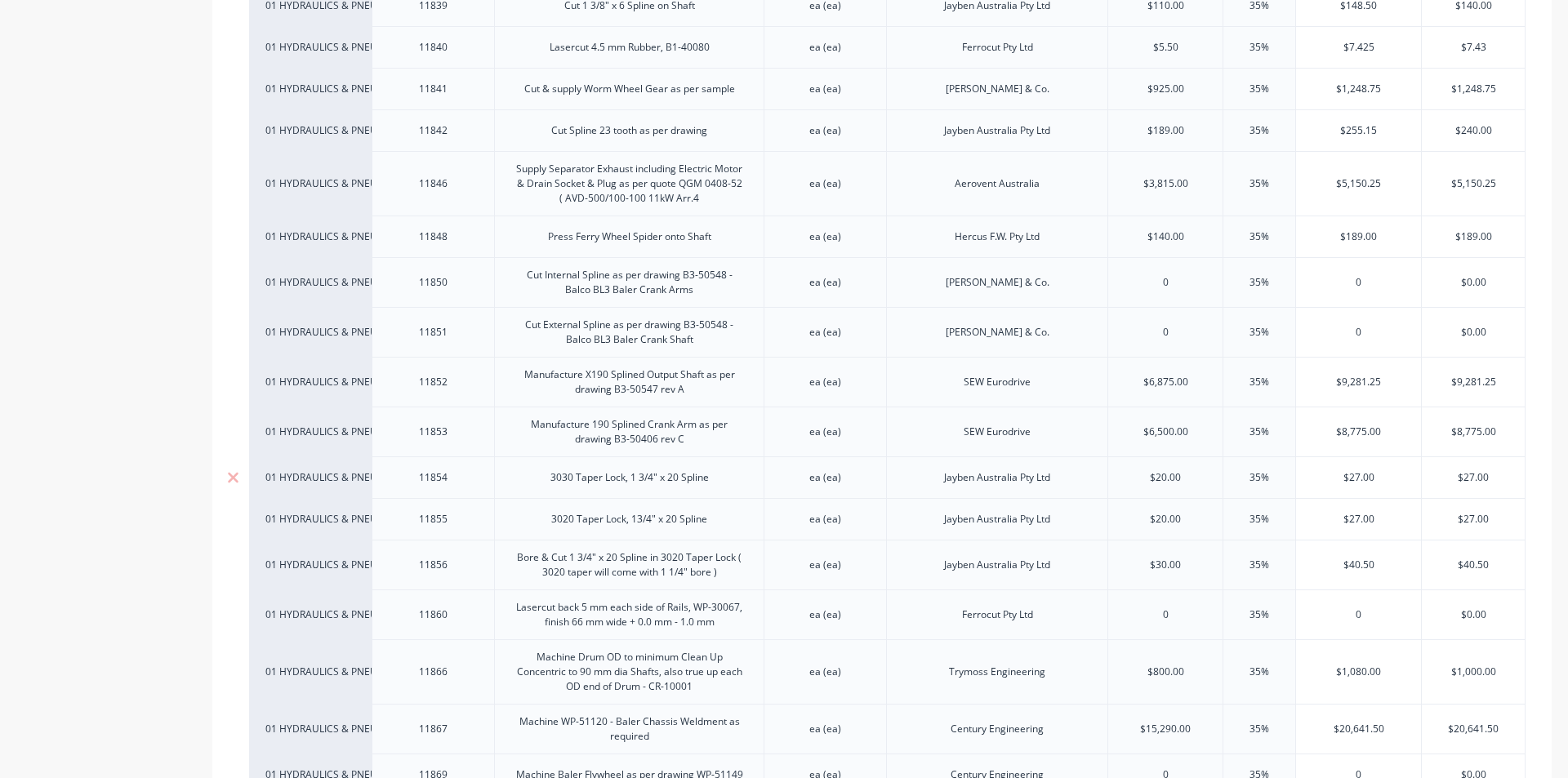
scroll to position [1859, 0]
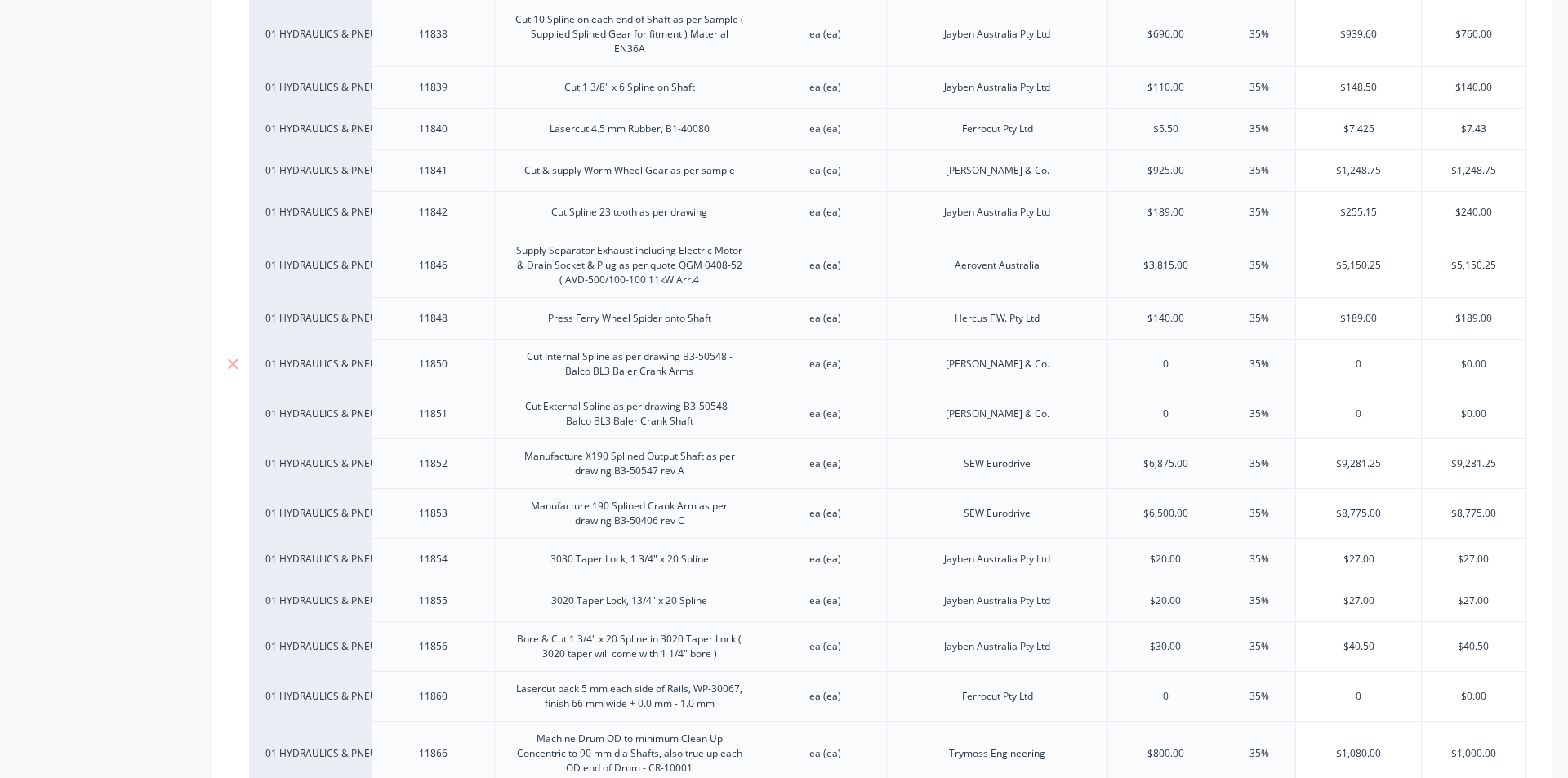
click at [672, 366] on div "Cut Internal Spline as per drawing B3-50548 - Balco BL3 Baler Crank Arms" at bounding box center [630, 364] width 256 height 36
click at [708, 366] on div "Cut Internal Spline as per drawing B3-50548 - Balco BL3 Baler Crank Arms" at bounding box center [630, 364] width 256 height 36
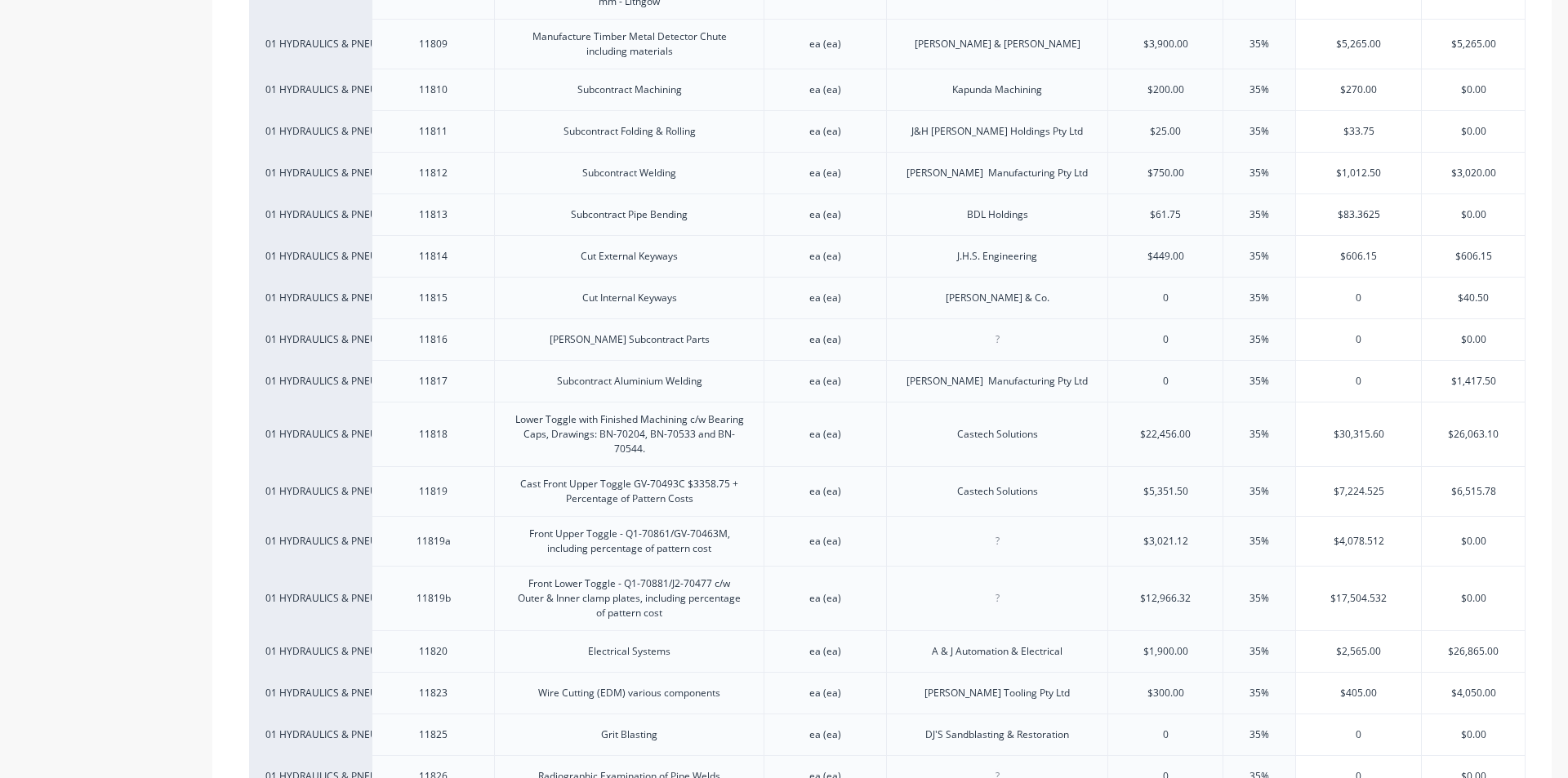
scroll to position [553, 0]
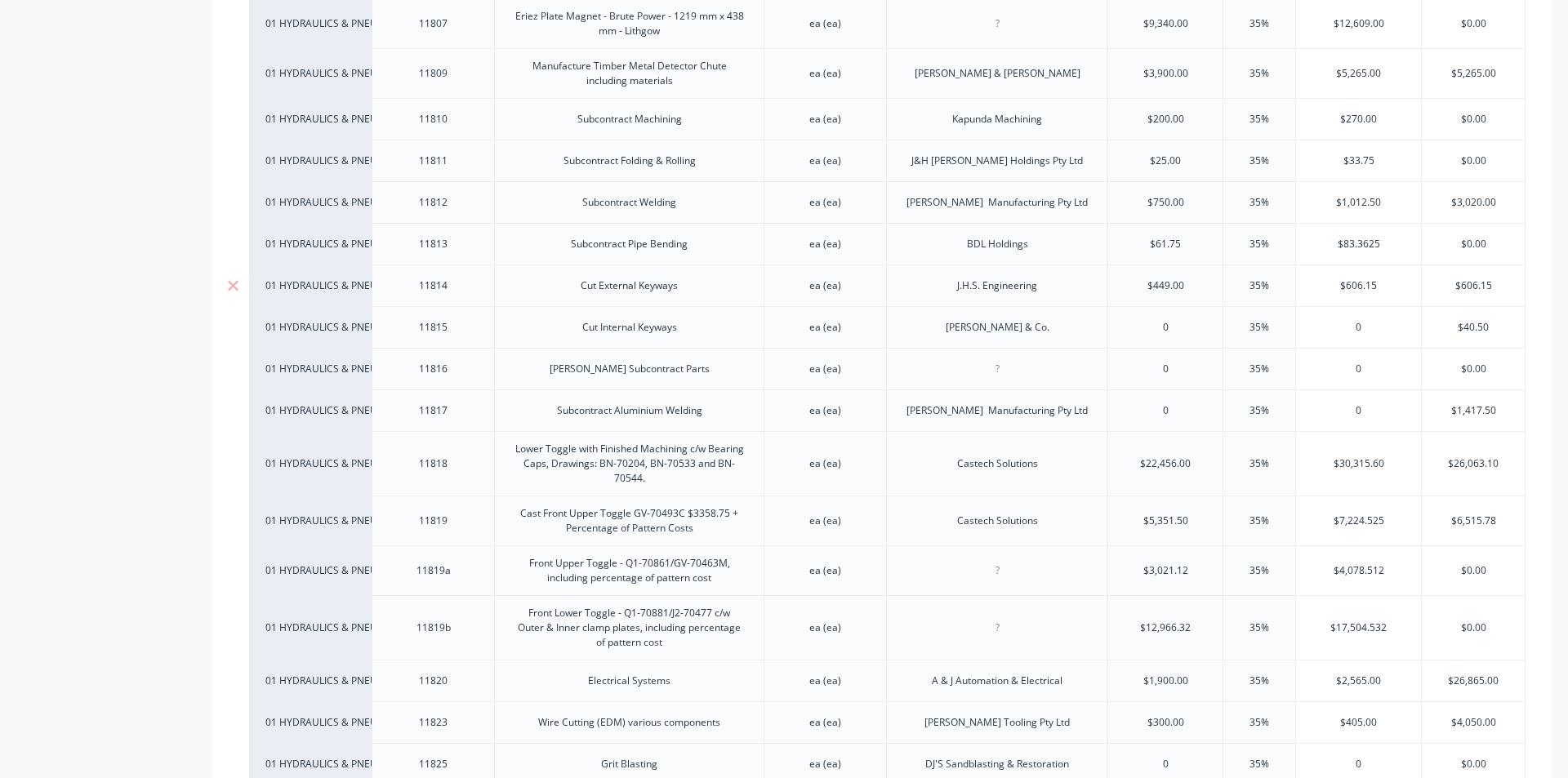
drag, startPoint x: 1014, startPoint y: 287, endPoint x: 1027, endPoint y: 304, distance: 21.4
click at [1014, 287] on div "J.H.S. Engineering" at bounding box center [997, 286] width 107 height 21
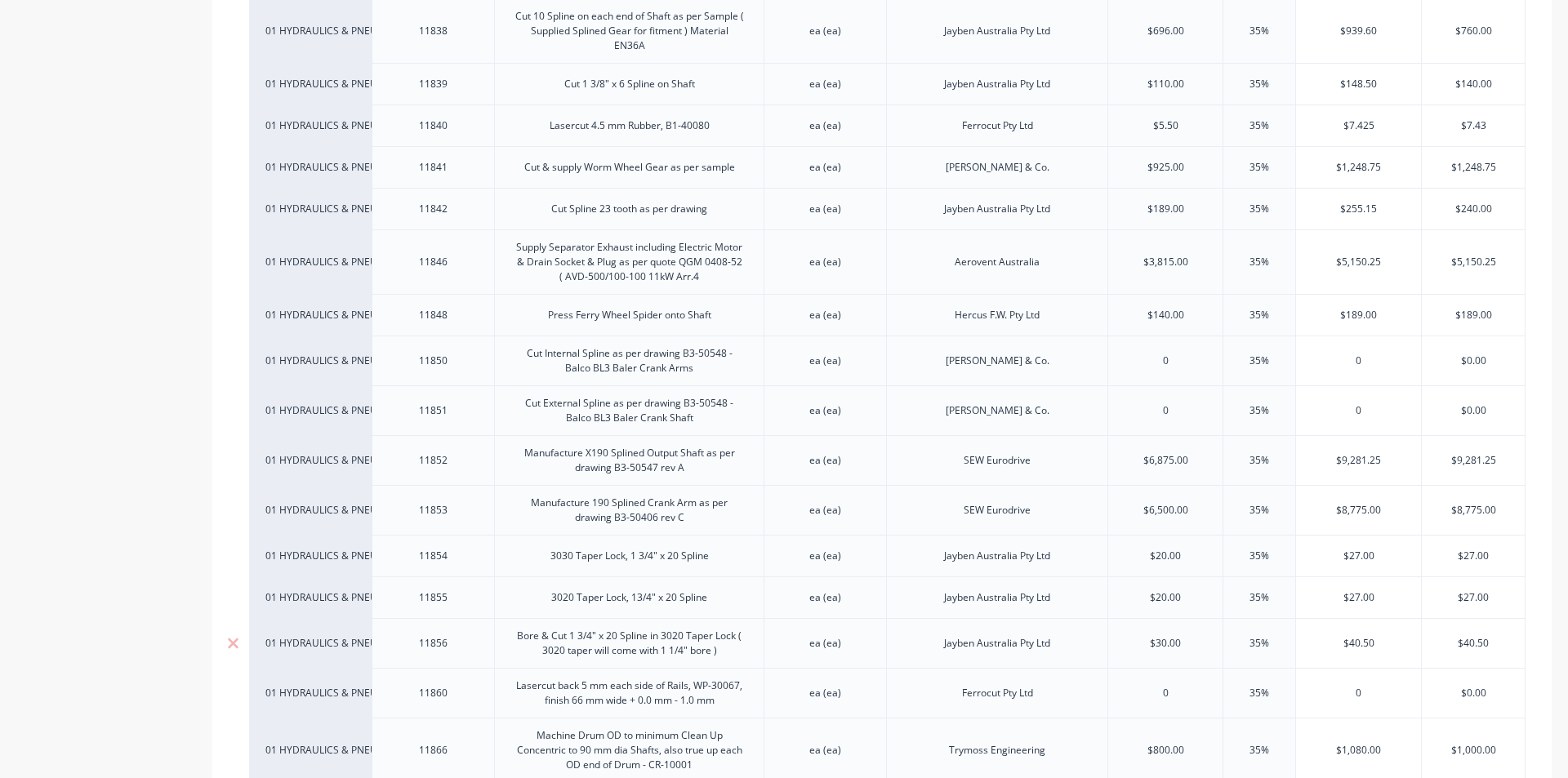
scroll to position [1859, 0]
drag, startPoint x: 724, startPoint y: 354, endPoint x: 685, endPoint y: 359, distance: 39.3
click at [685, 359] on div "Cut Internal Spline as per drawing B3-50548 - Balco BL3 Baler Crank Arms" at bounding box center [630, 364] width 256 height 36
copy div "B3-50548"
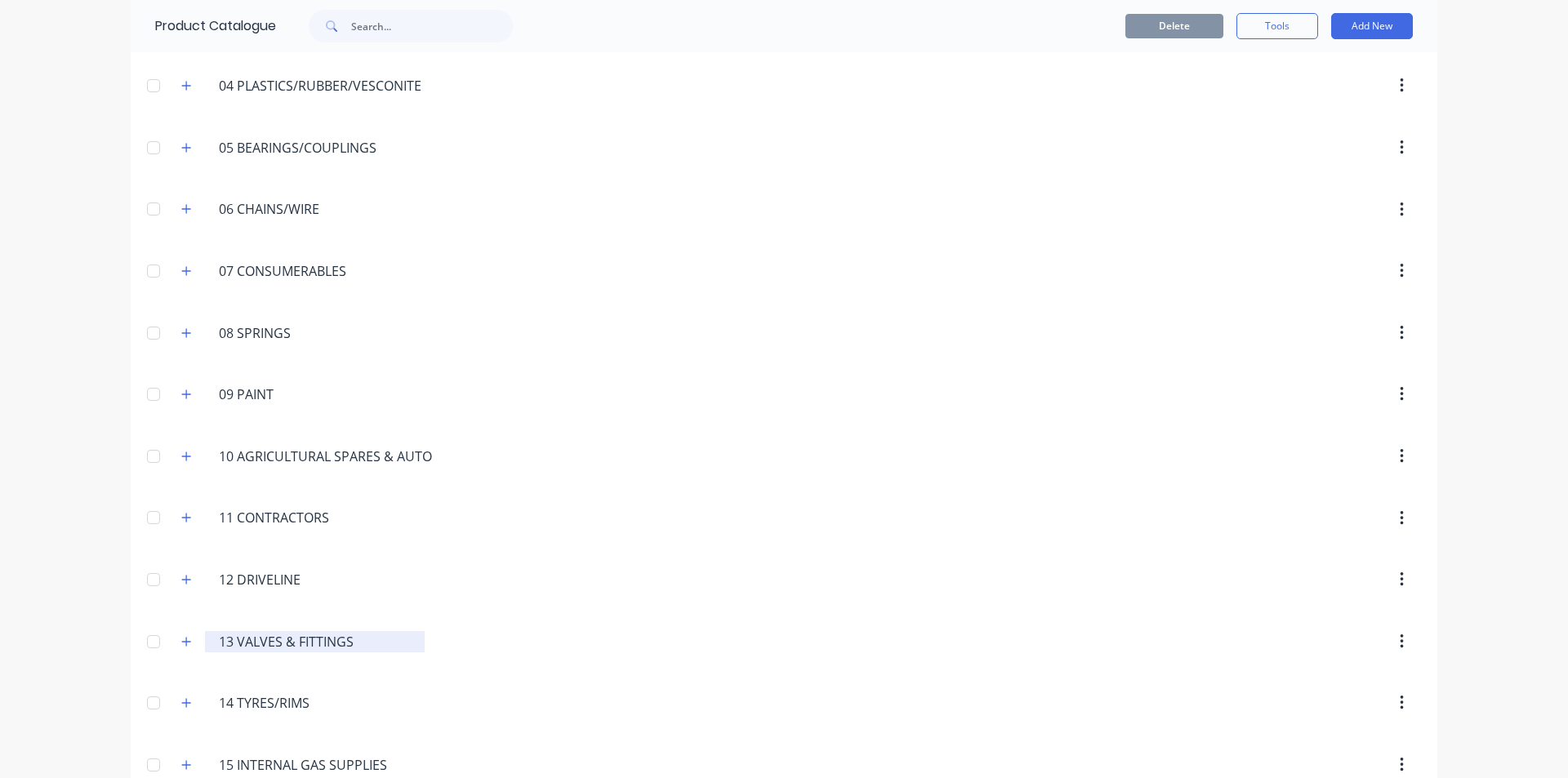
scroll to position [358, 0]
click at [181, 466] on icon "button" at bounding box center [186, 460] width 10 height 11
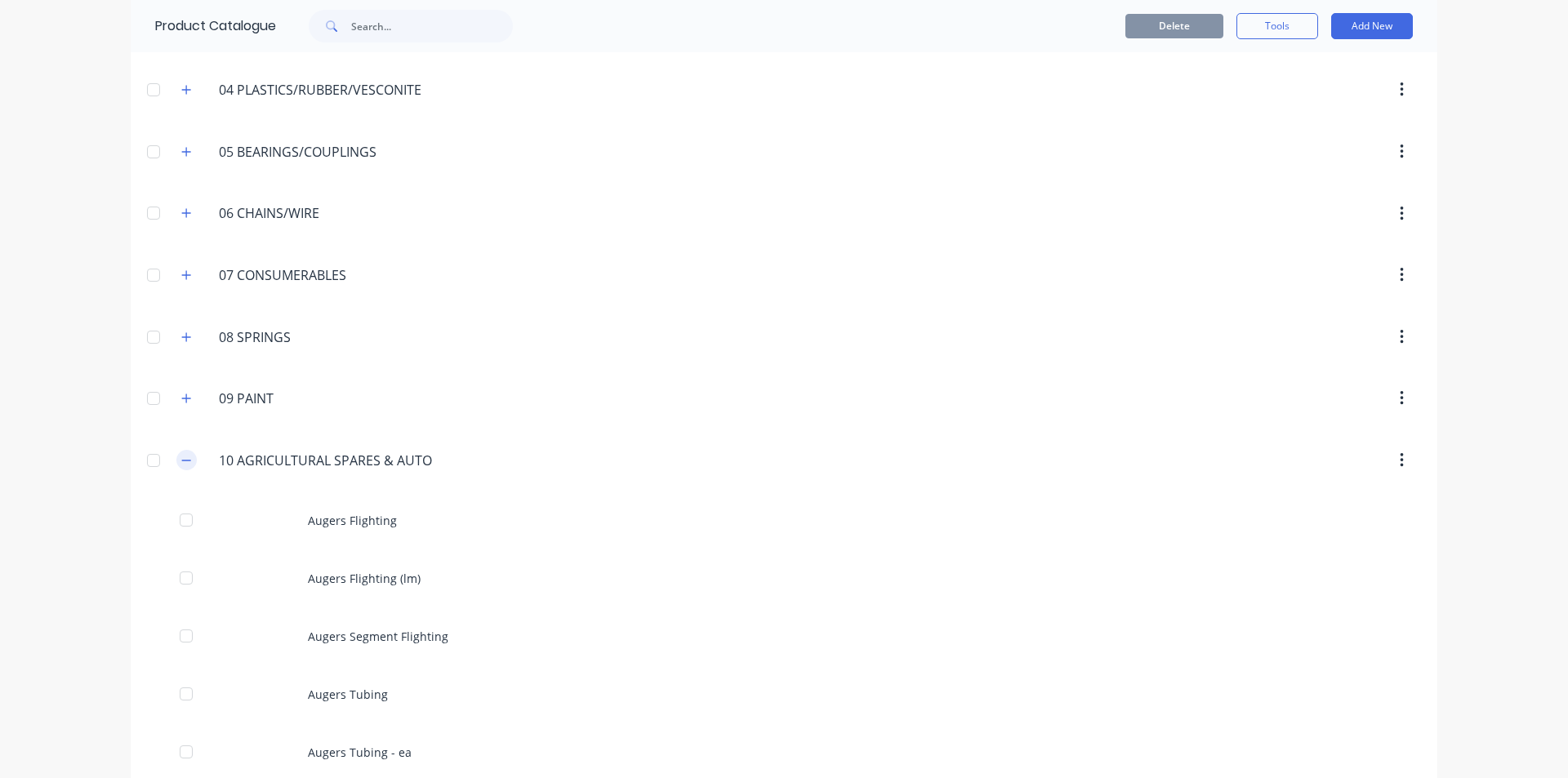
click at [181, 458] on icon "button" at bounding box center [186, 460] width 10 height 11
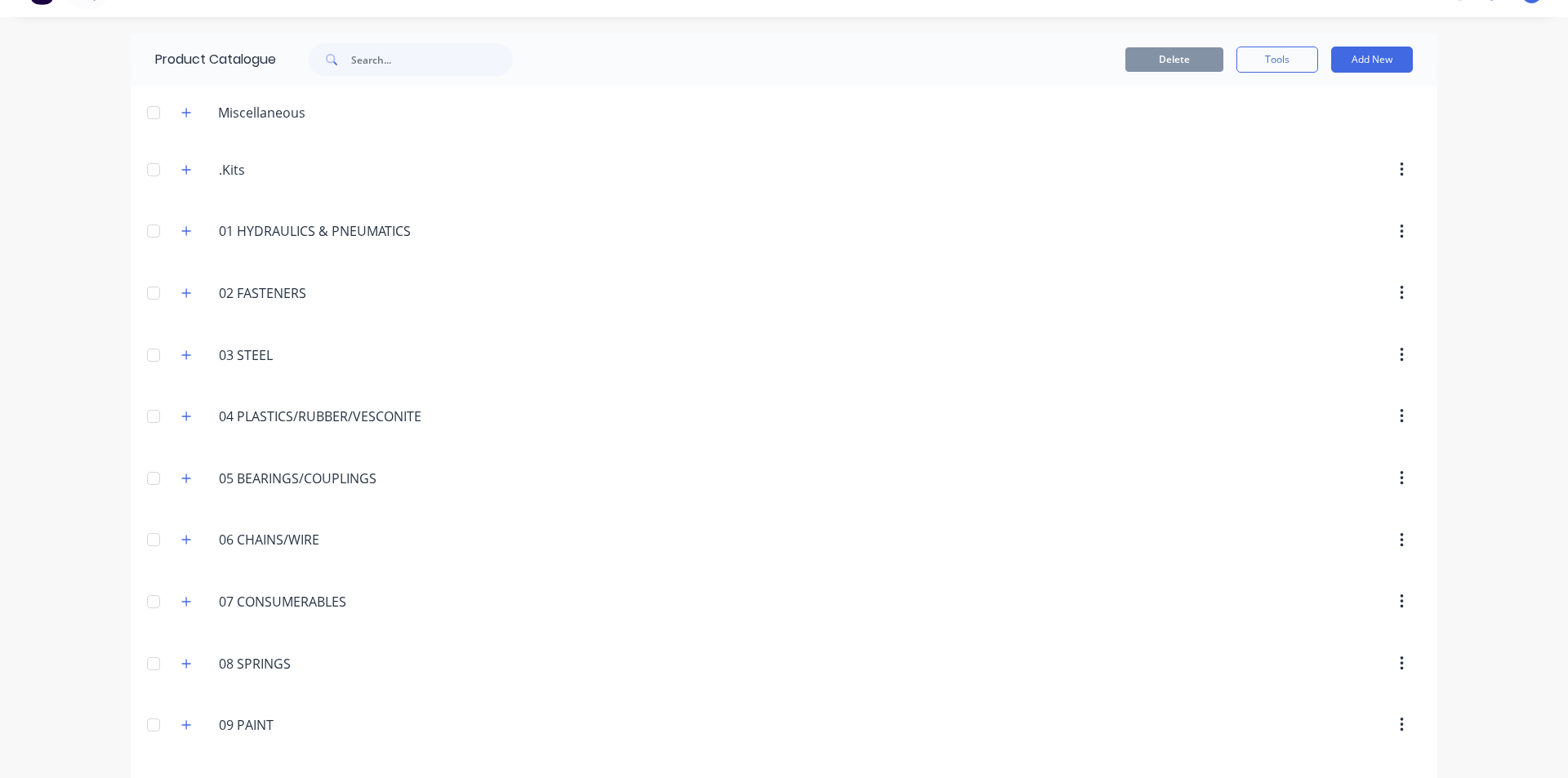
scroll to position [0, 0]
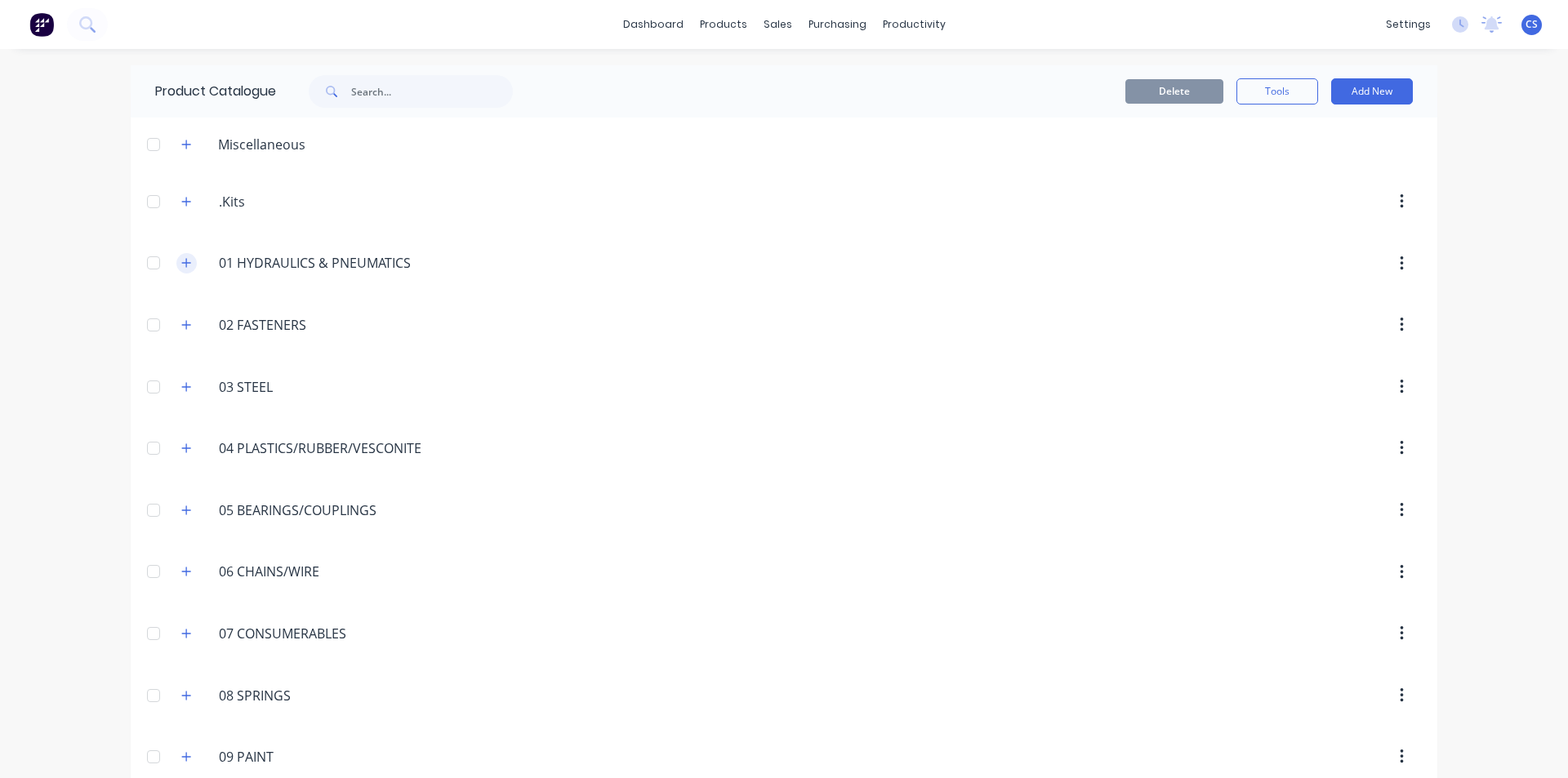
click at [182, 263] on icon "button" at bounding box center [187, 264] width 9 height 9
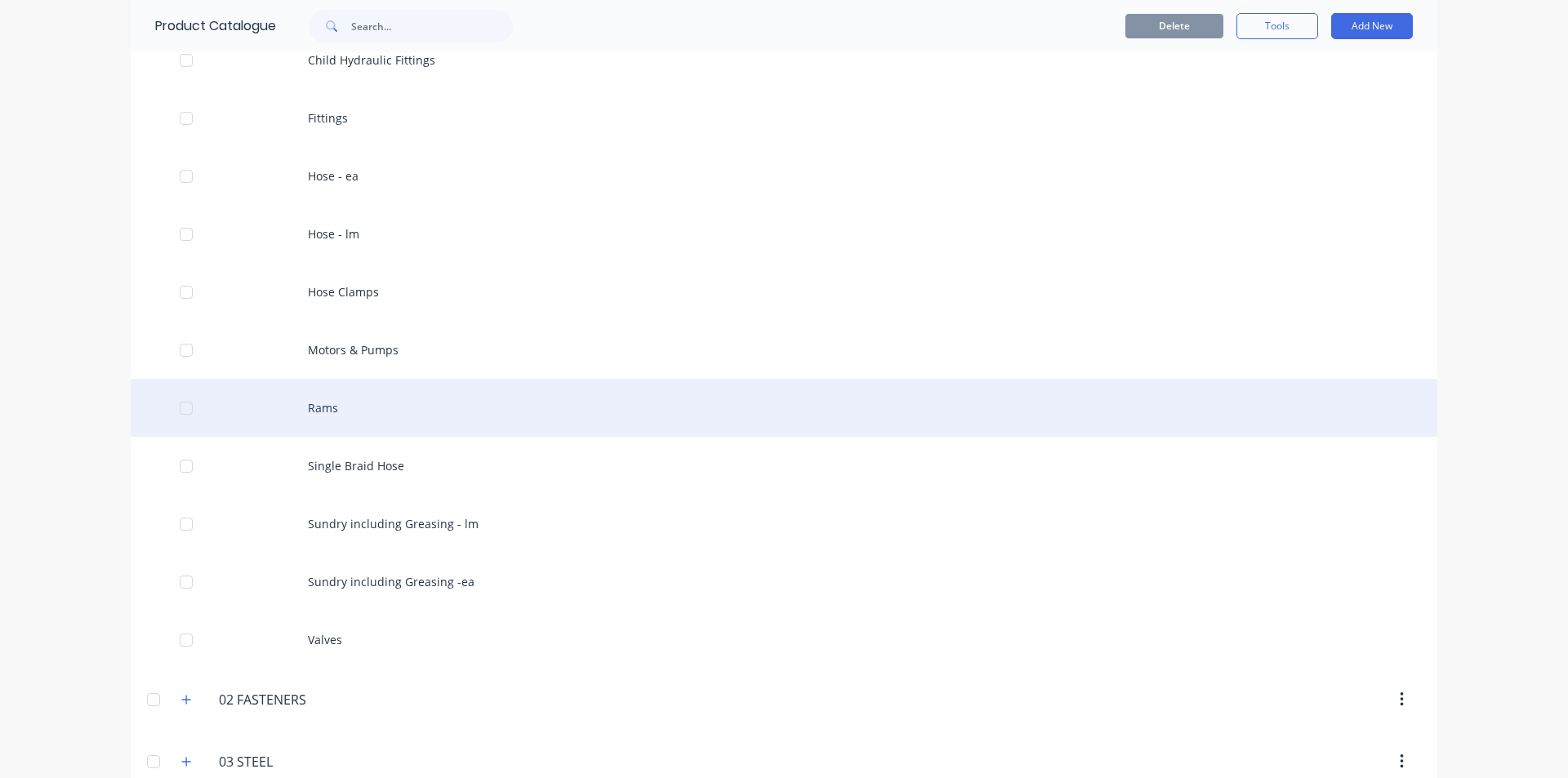
scroll to position [408, 0]
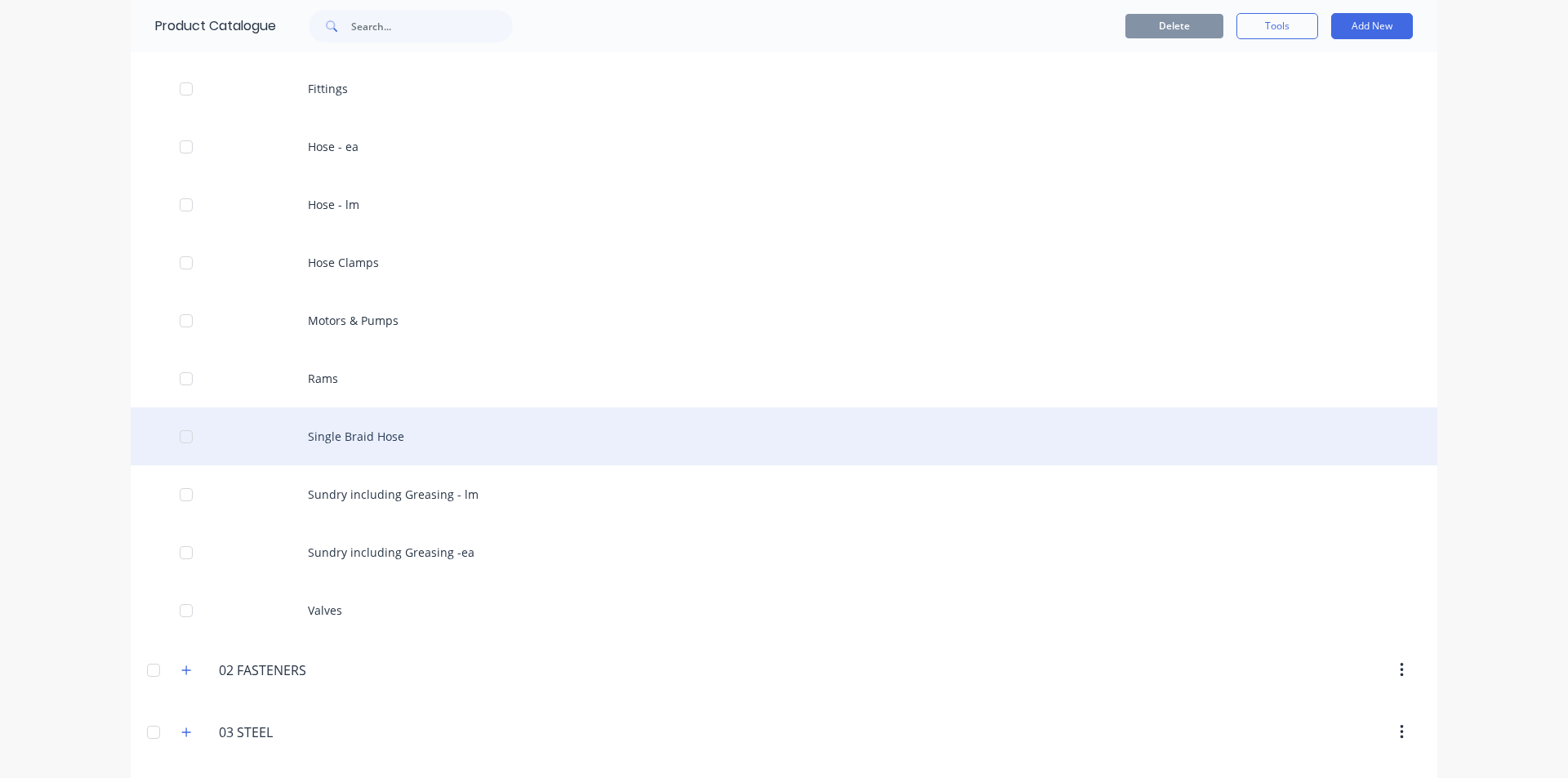
click at [378, 435] on div "Single Braid Hose" at bounding box center [784, 435] width 1307 height 58
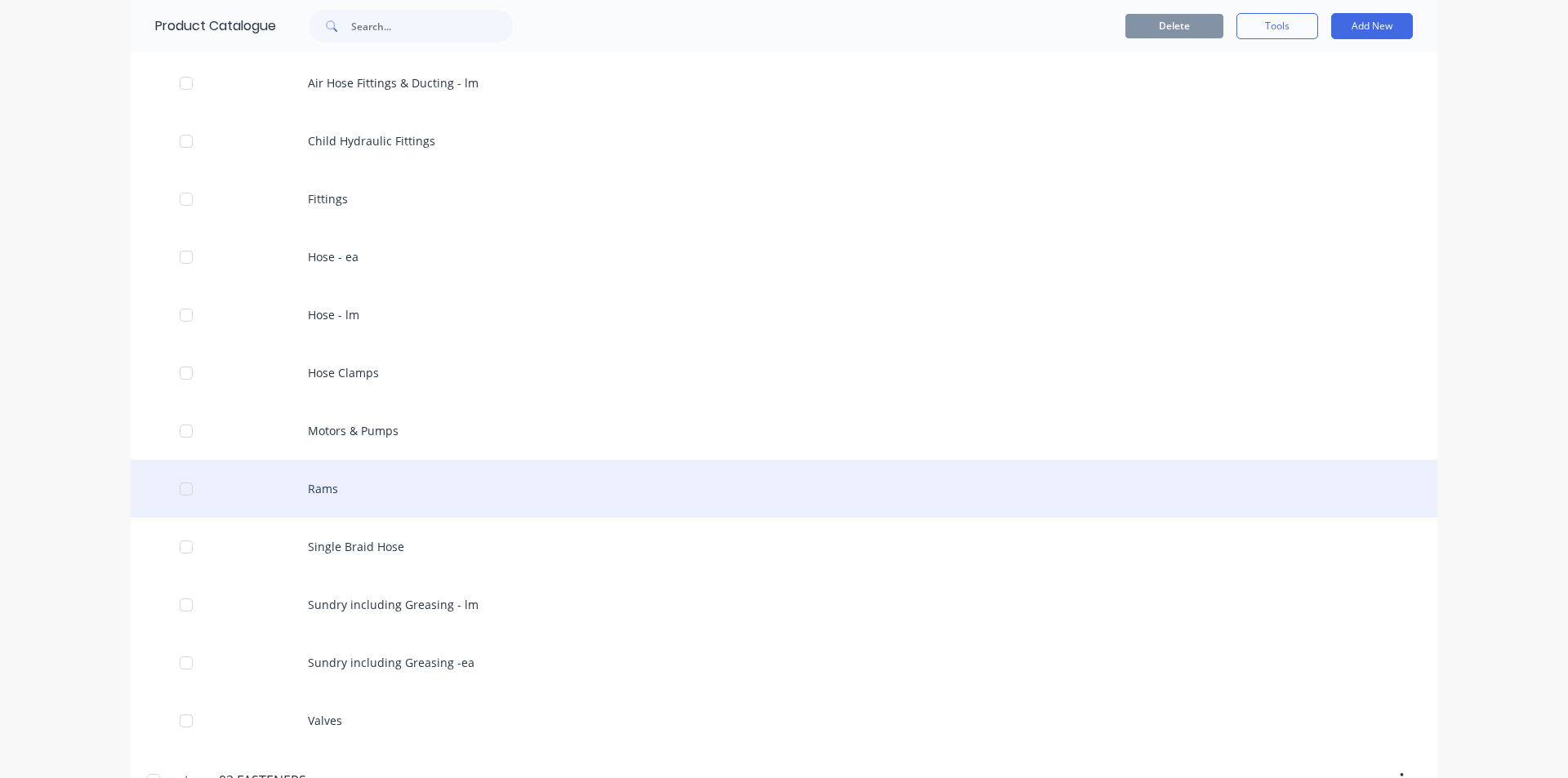
scroll to position [327, 0]
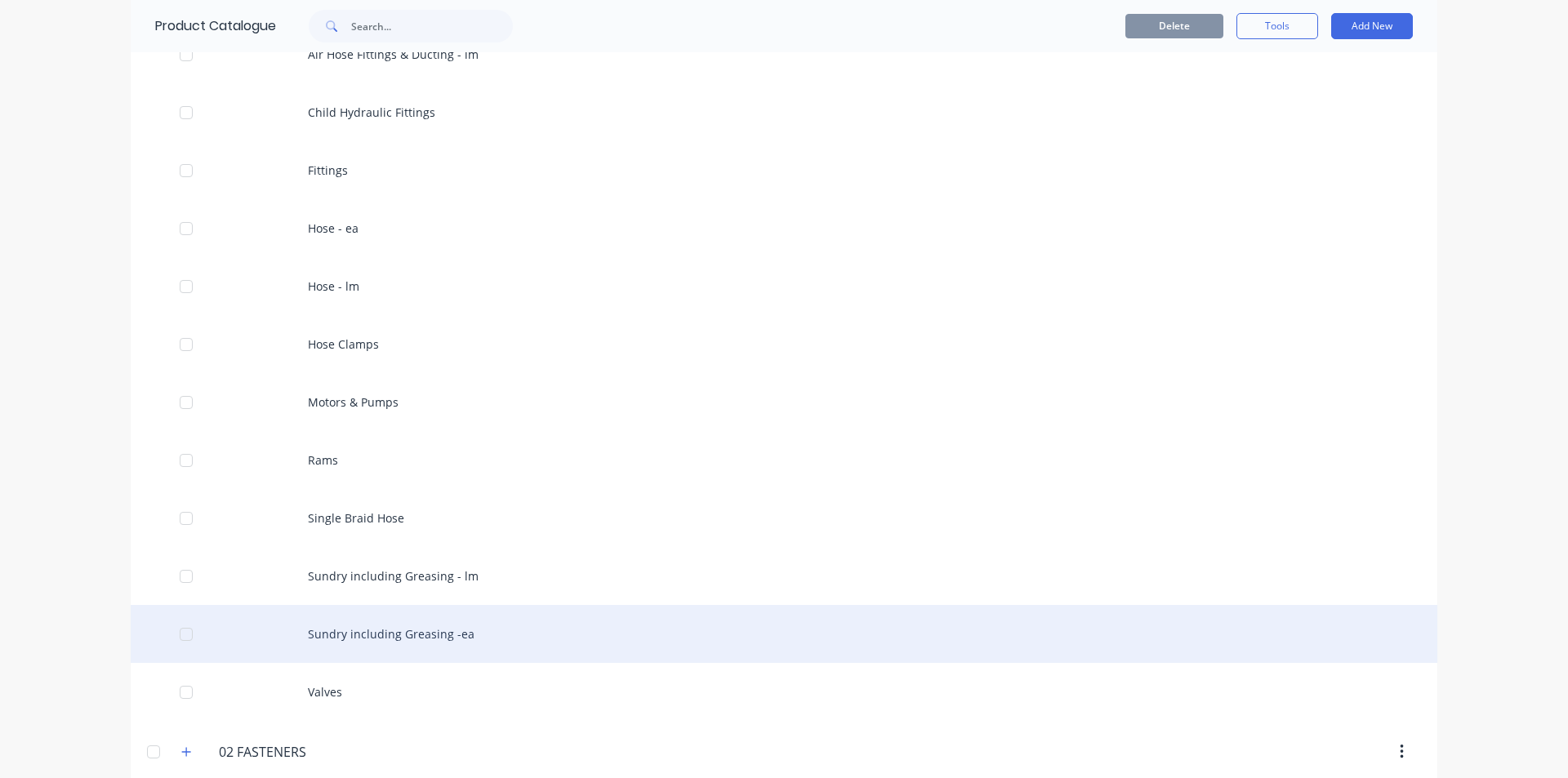
click at [461, 630] on div "Sundry including Greasing -ea" at bounding box center [784, 634] width 1307 height 58
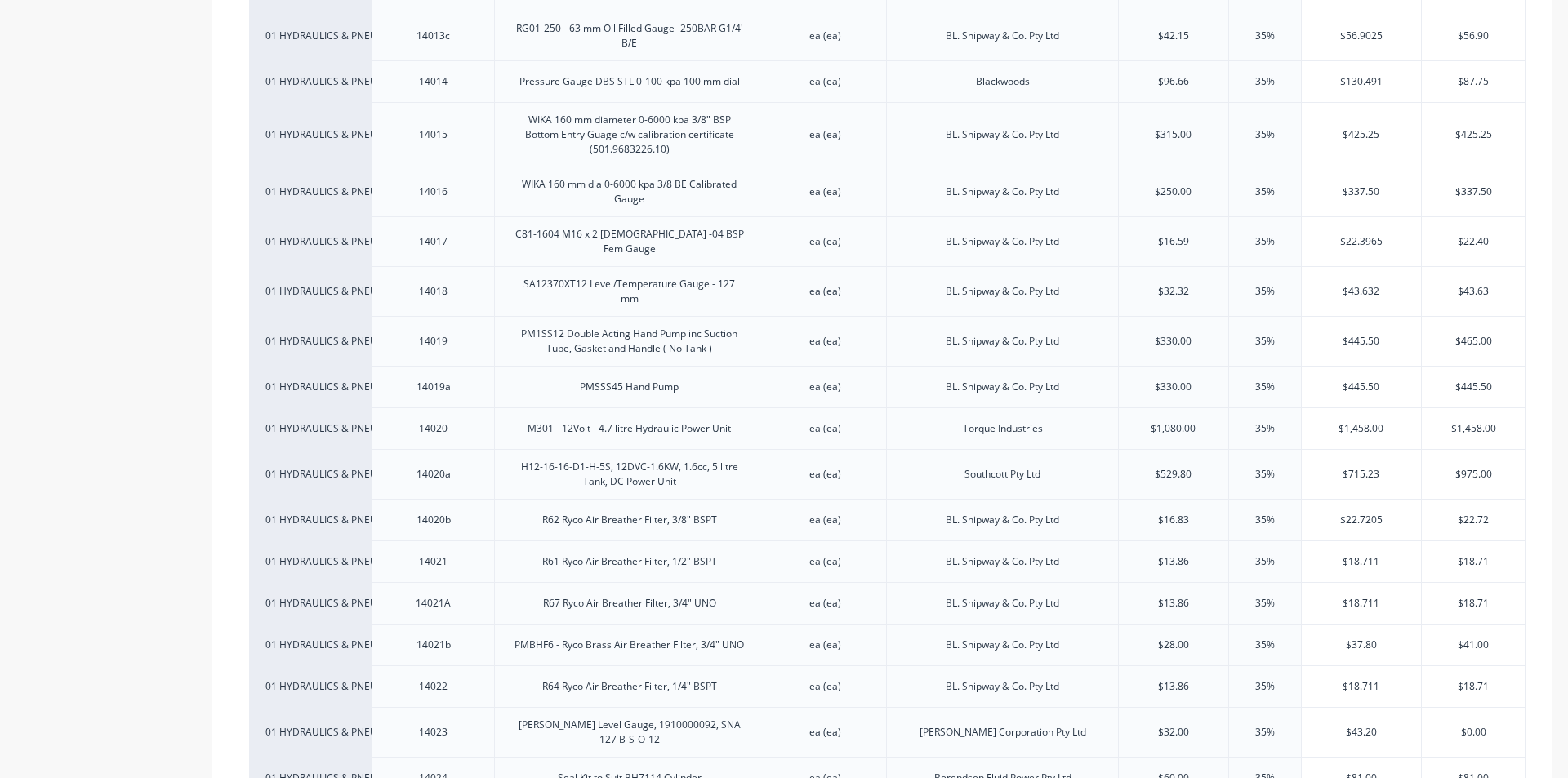
scroll to position [1224, 0]
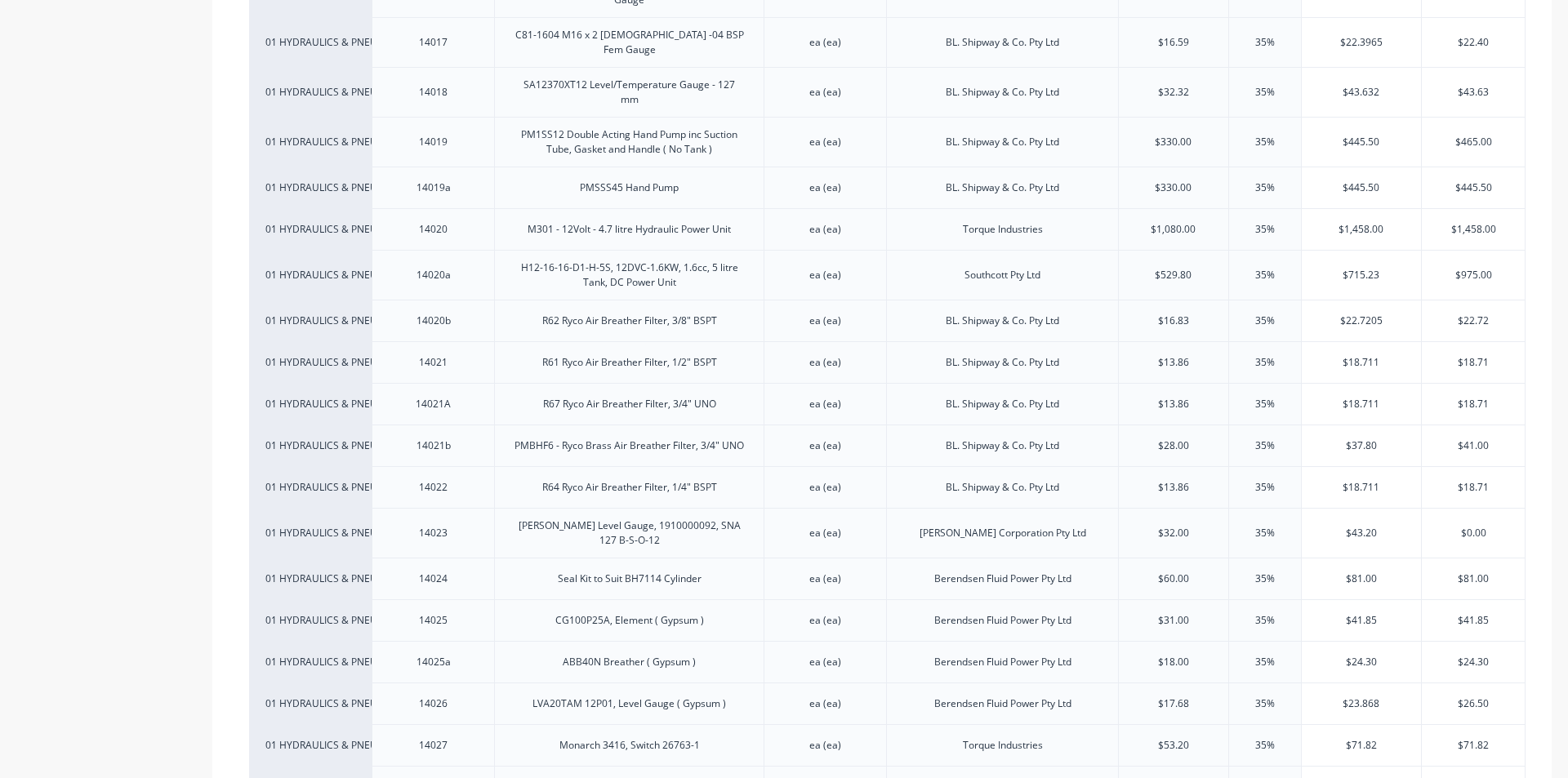
type textarea "x"
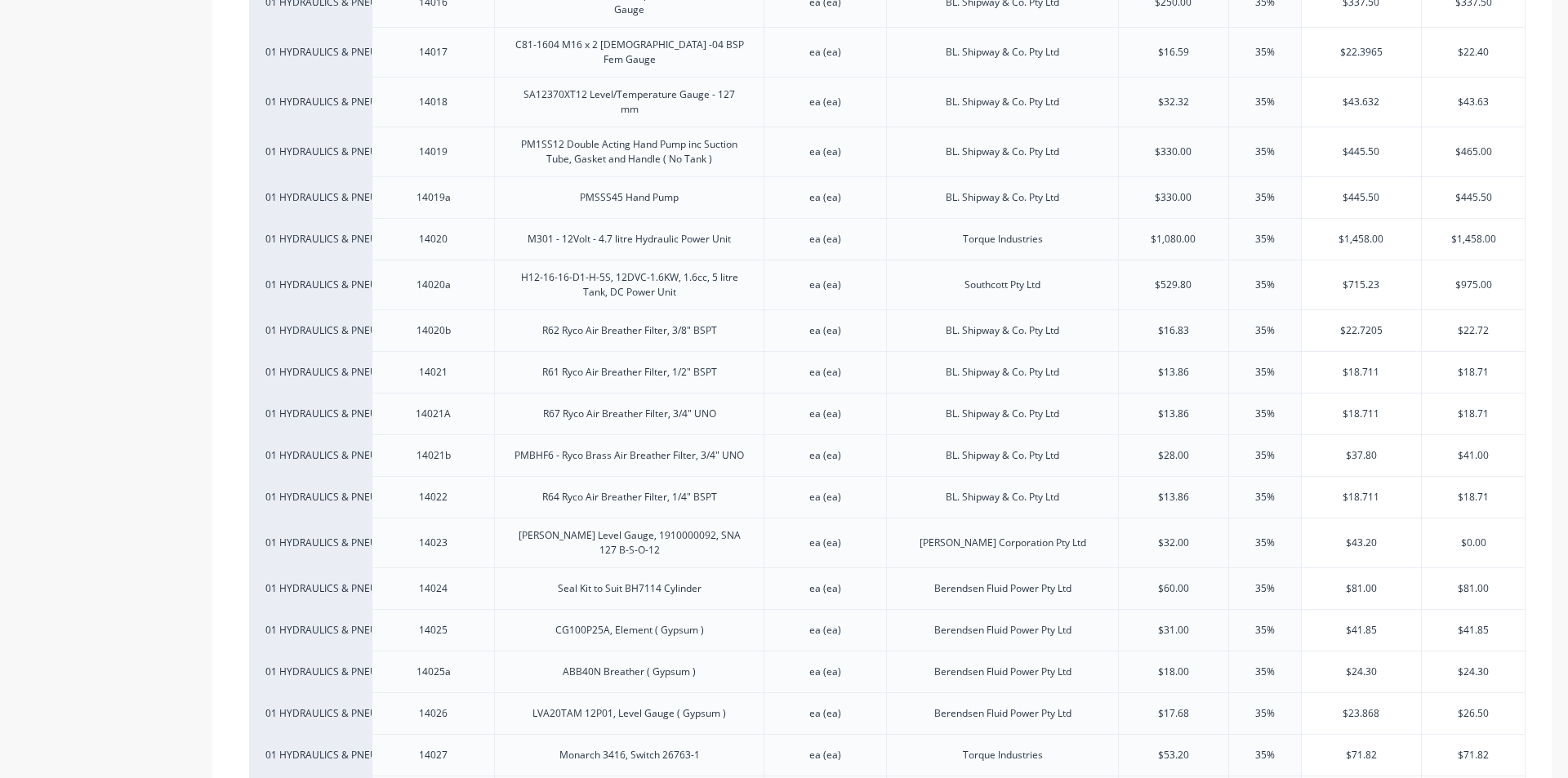
scroll to position [0, 0]
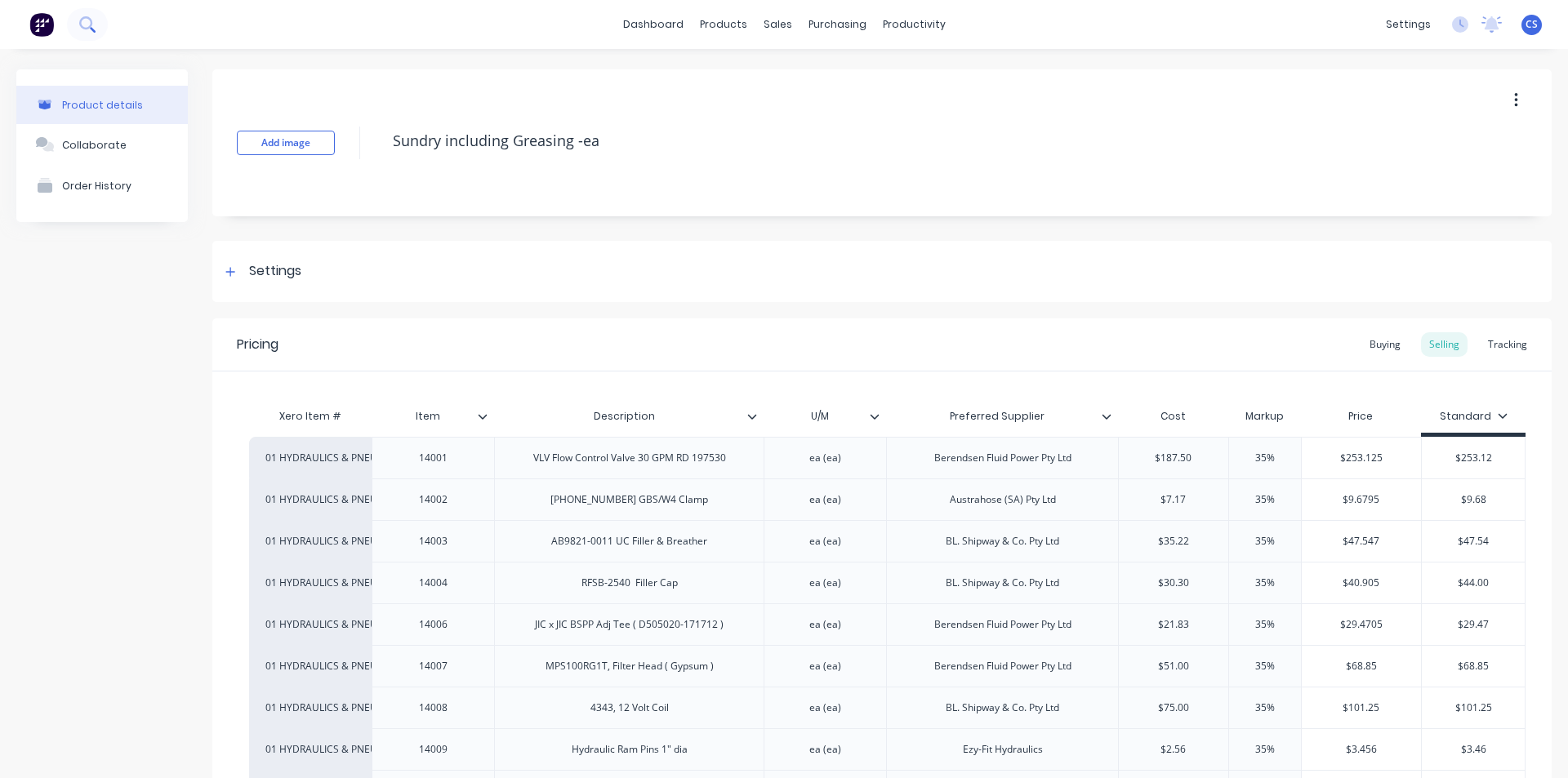
click at [83, 15] on button at bounding box center [87, 25] width 40 height 33
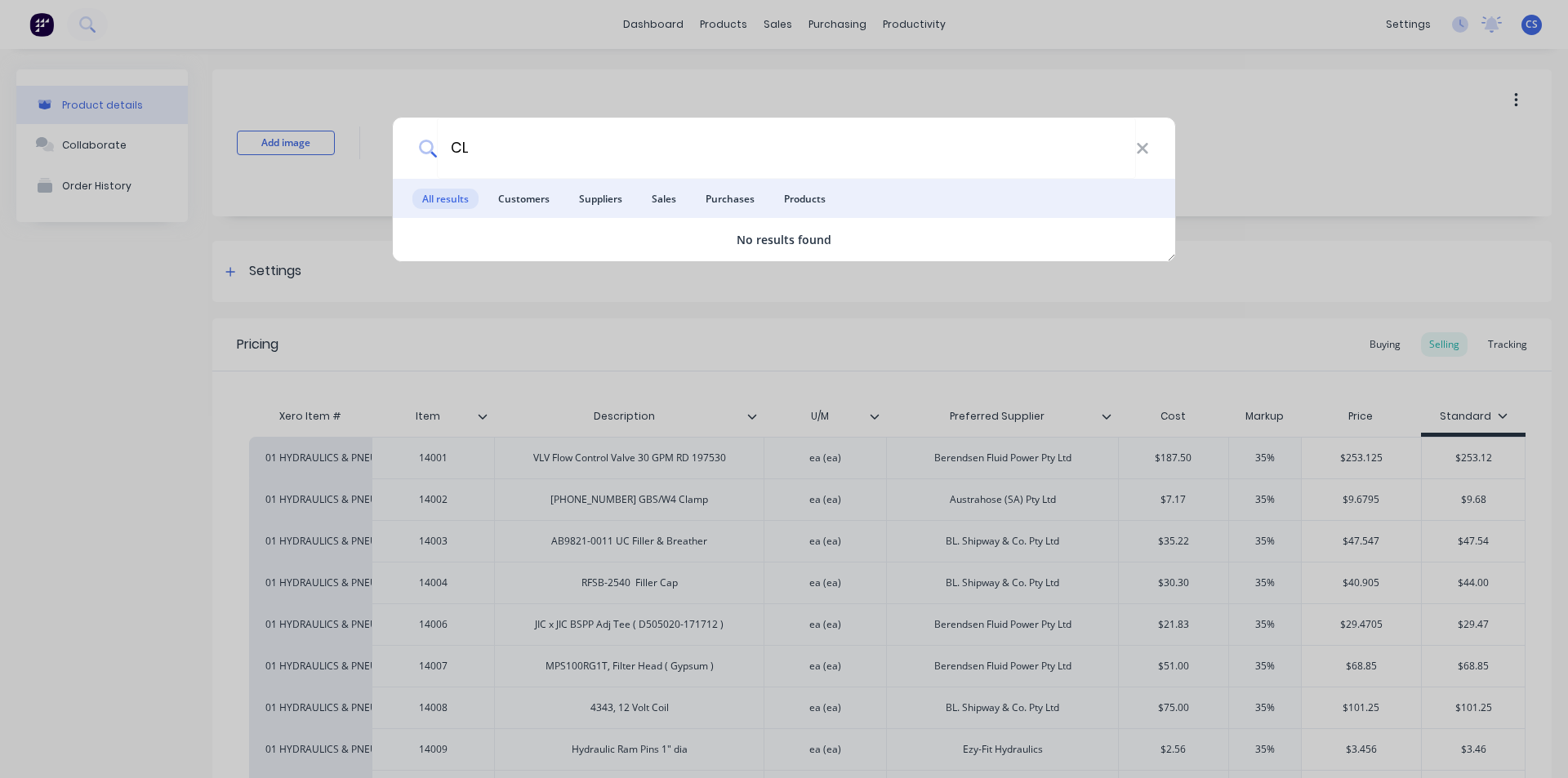
type input "C"
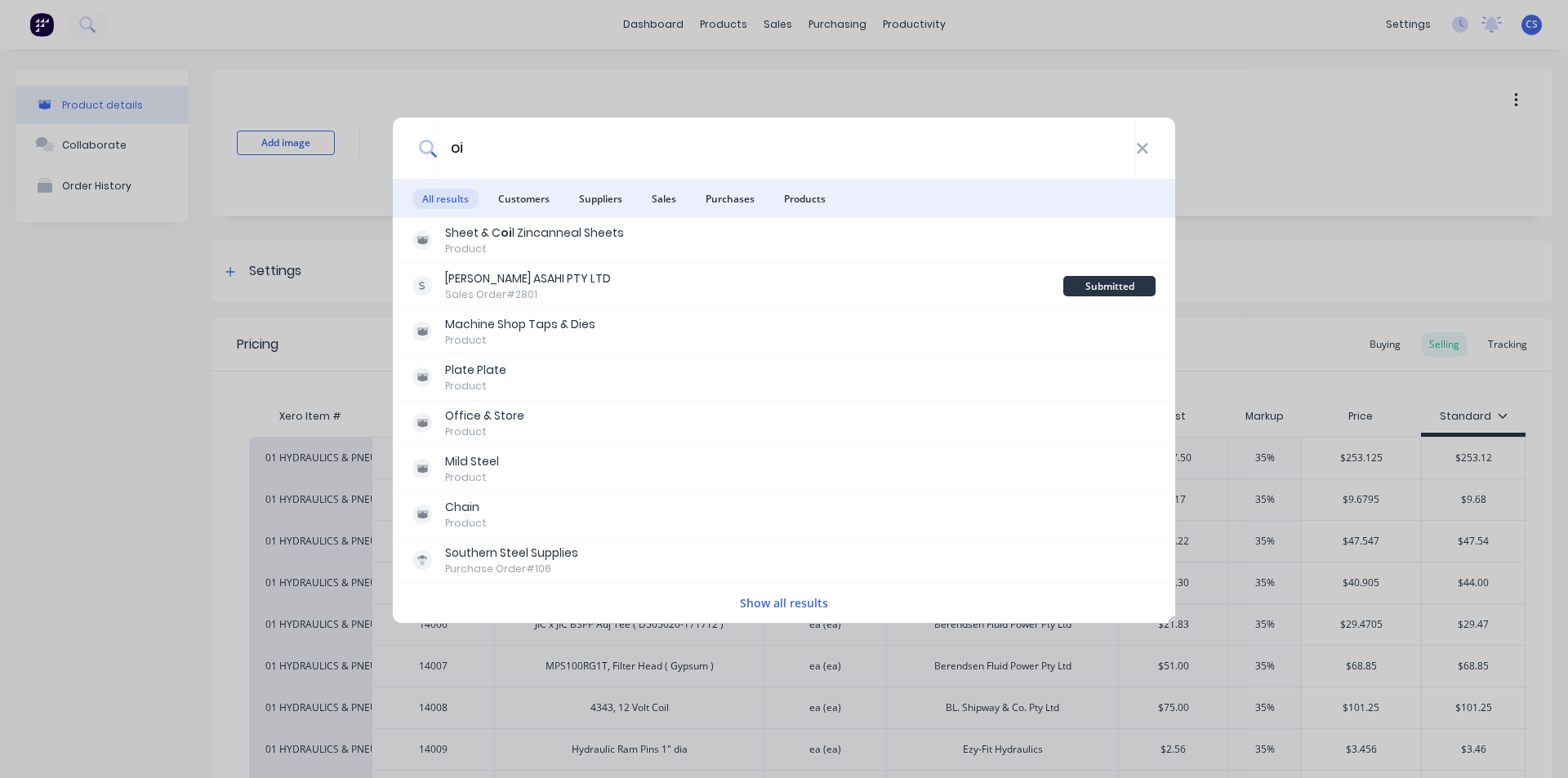
type input "o"
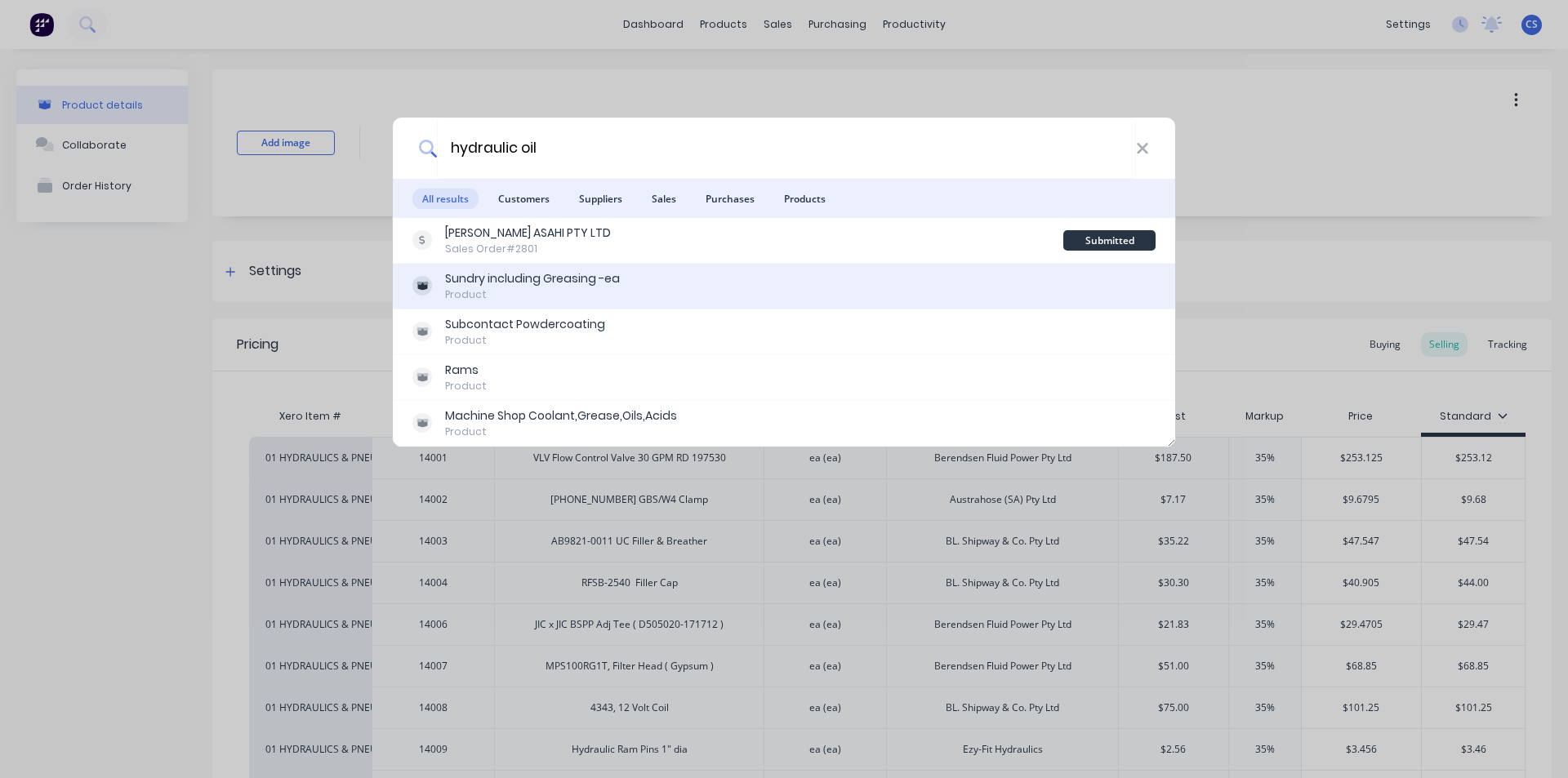
type input "hydraulic oil"
click at [492, 283] on div "Sundry including Greasing -ea" at bounding box center [532, 278] width 175 height 17
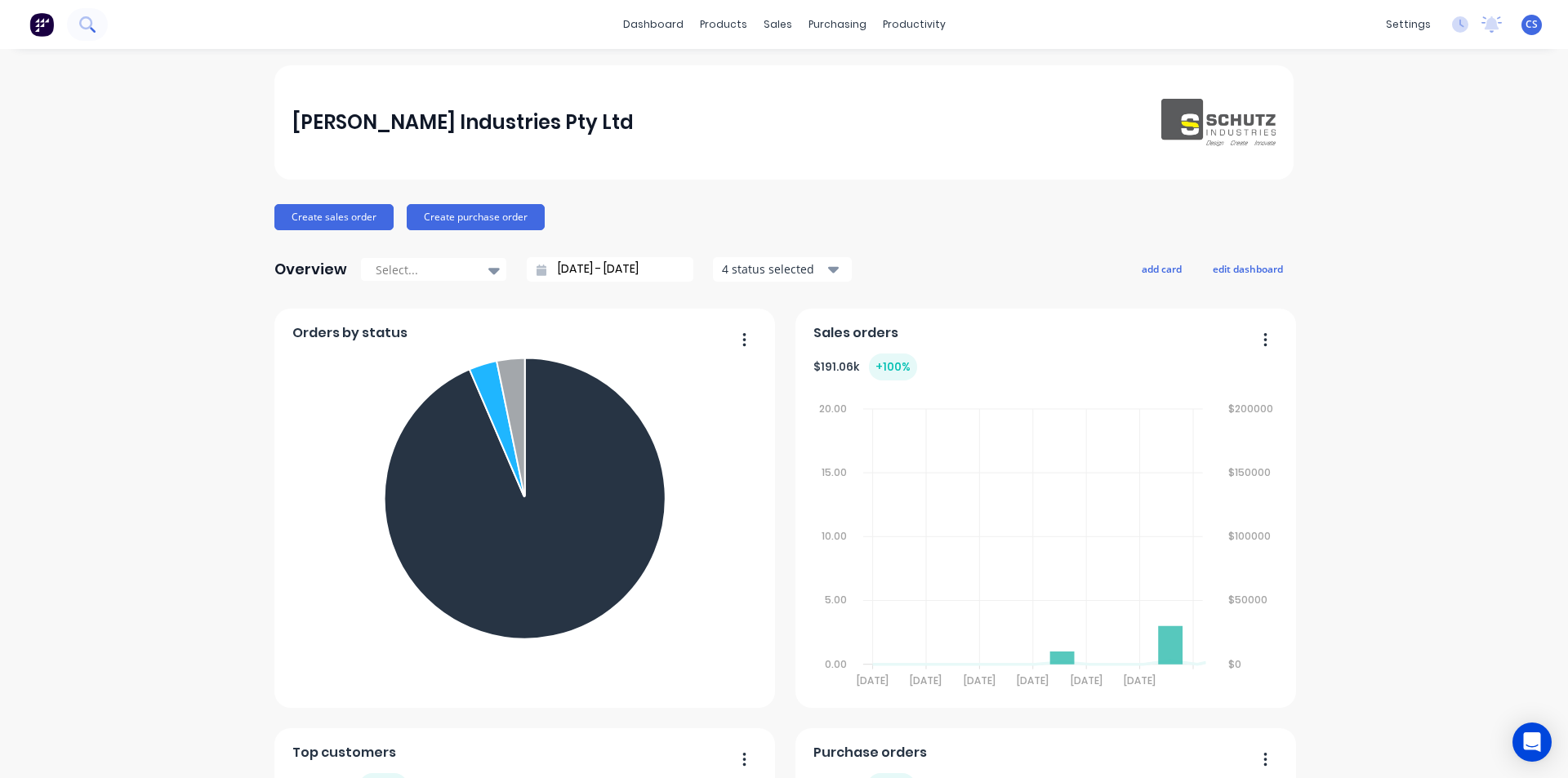
click at [97, 17] on button at bounding box center [87, 25] width 40 height 33
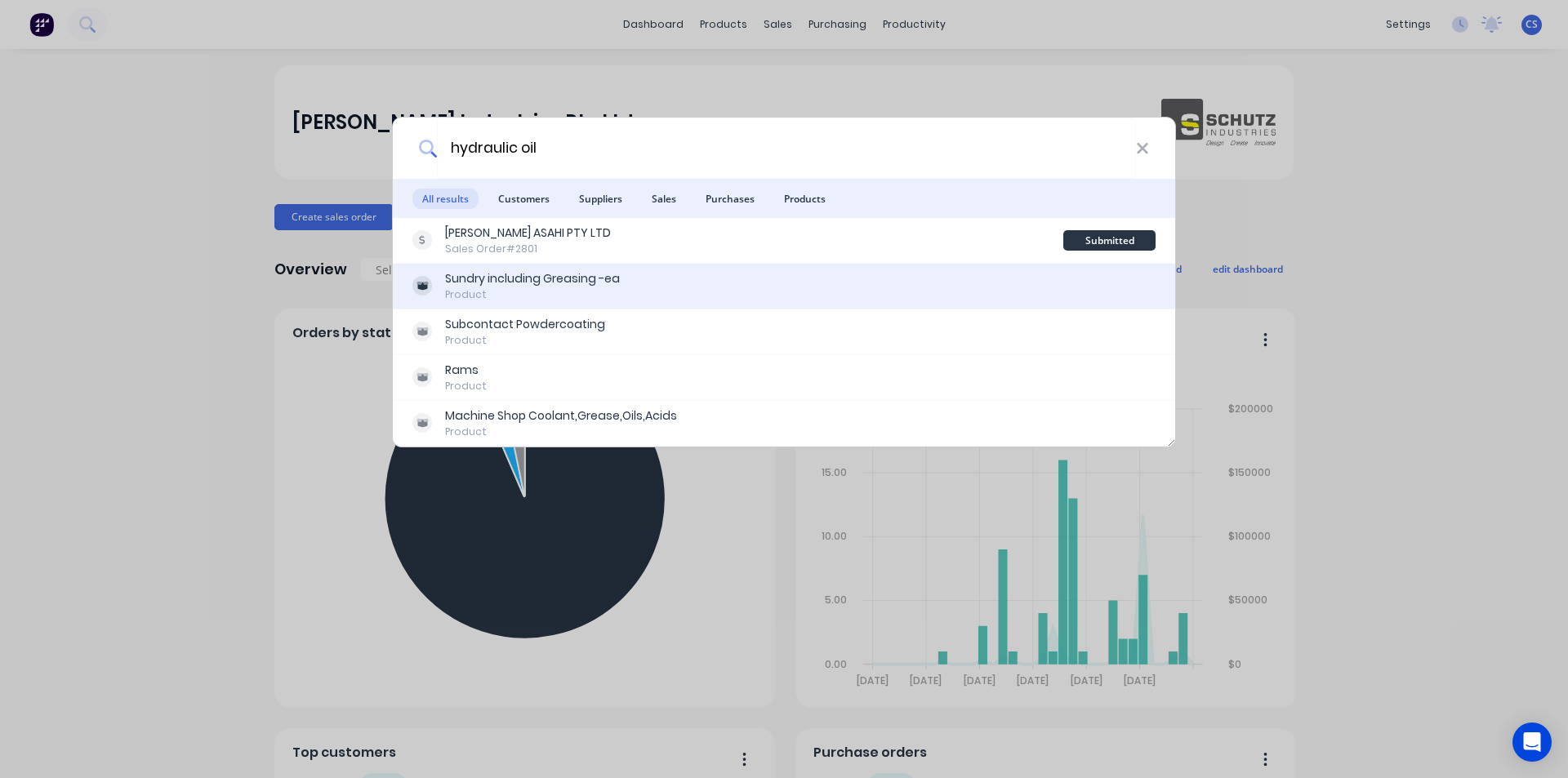
type input "hydraulic oil"
click at [511, 276] on div "Sundry including Greasing -ea" at bounding box center [532, 278] width 175 height 17
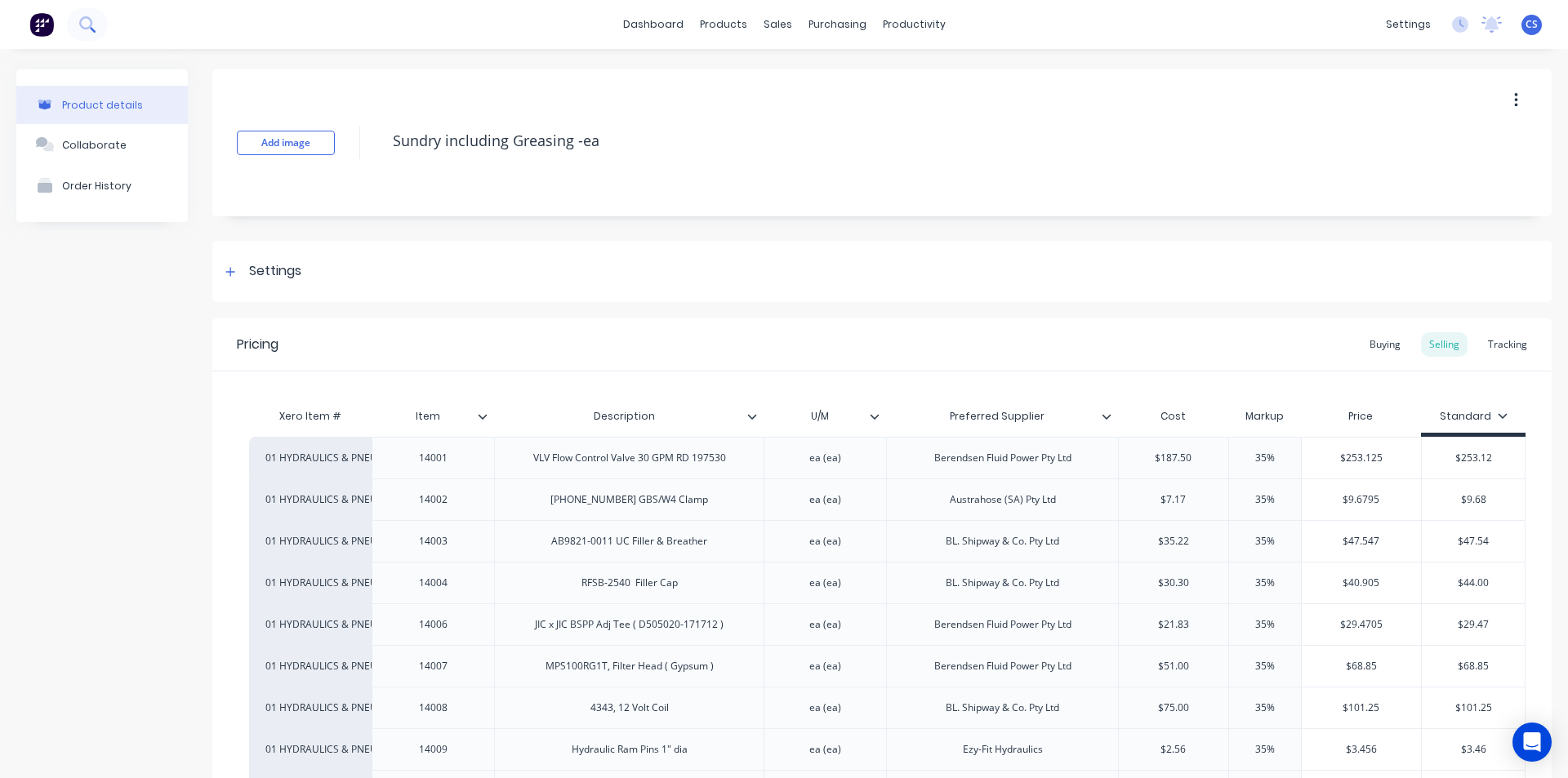
click at [87, 16] on button at bounding box center [87, 25] width 40 height 33
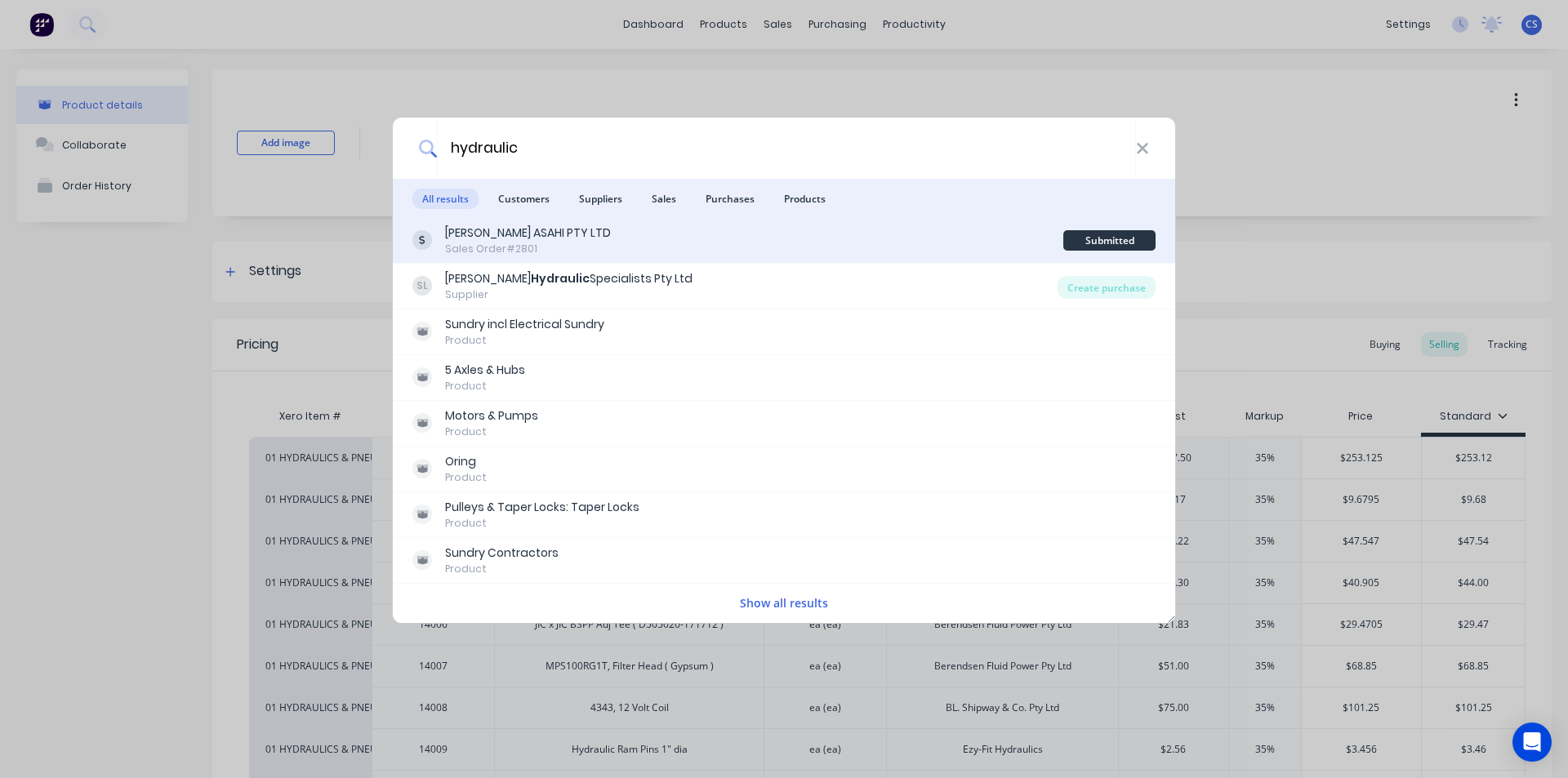
type input "hydraulic"
click at [481, 242] on div "Sales Order #2801" at bounding box center [528, 249] width 165 height 15
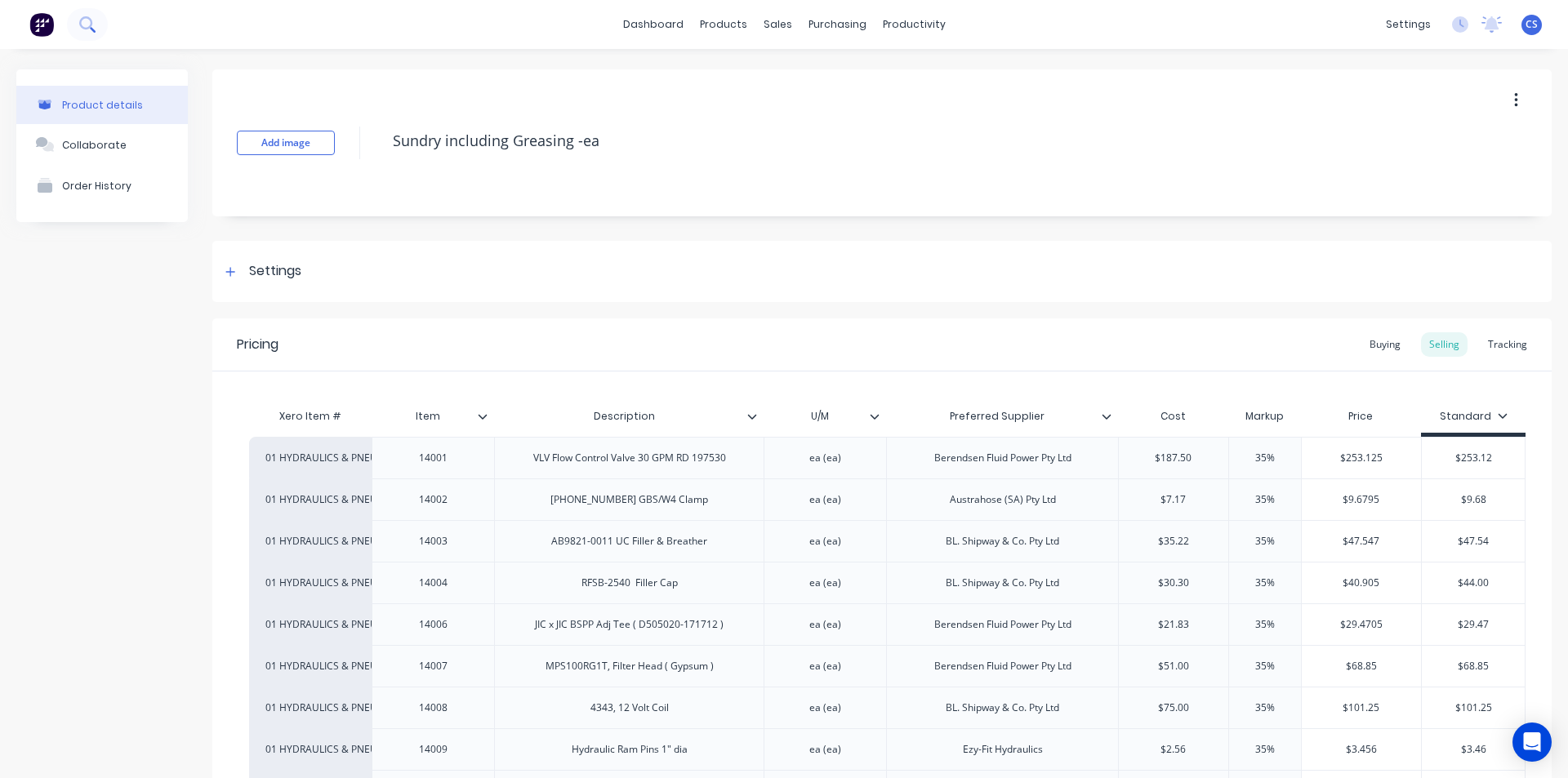
click at [98, 27] on button at bounding box center [87, 25] width 40 height 33
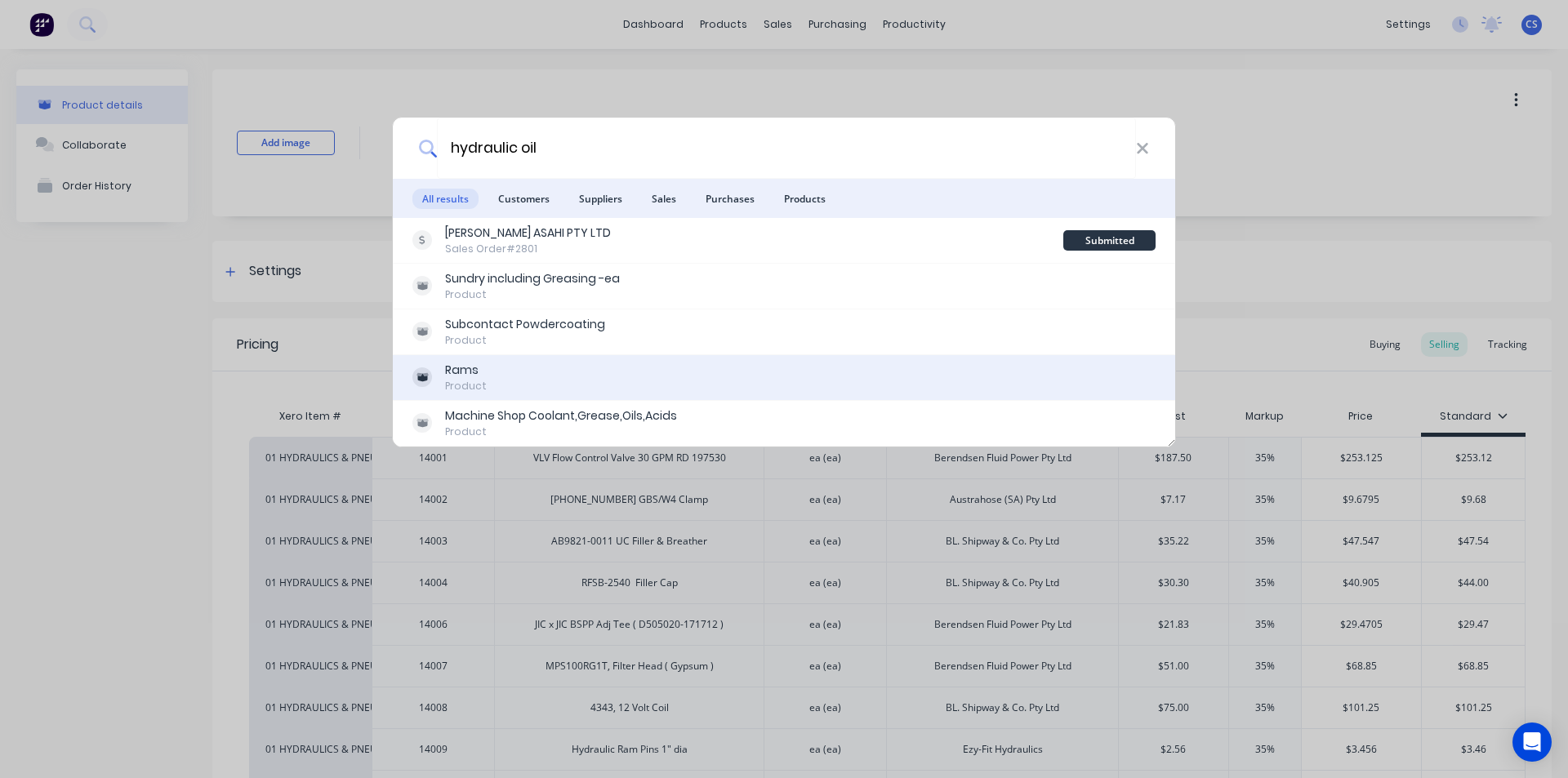
type input "hydraulic oil"
click at [506, 374] on div "Rams Product" at bounding box center [784, 378] width 744 height 32
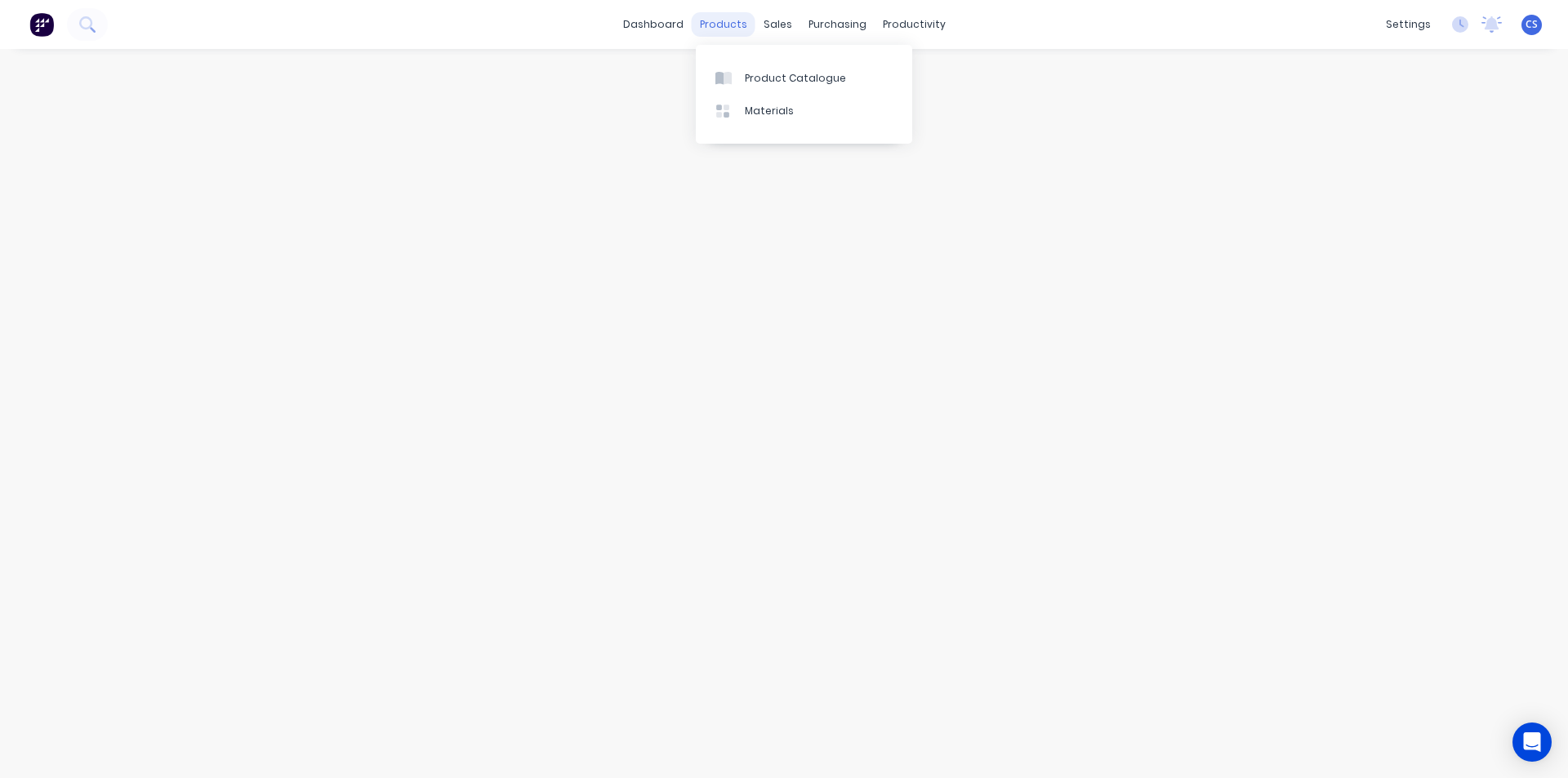
click at [731, 28] on div "products" at bounding box center [723, 24] width 63 height 25
click at [757, 86] on link "Product Catalogue" at bounding box center [804, 78] width 217 height 33
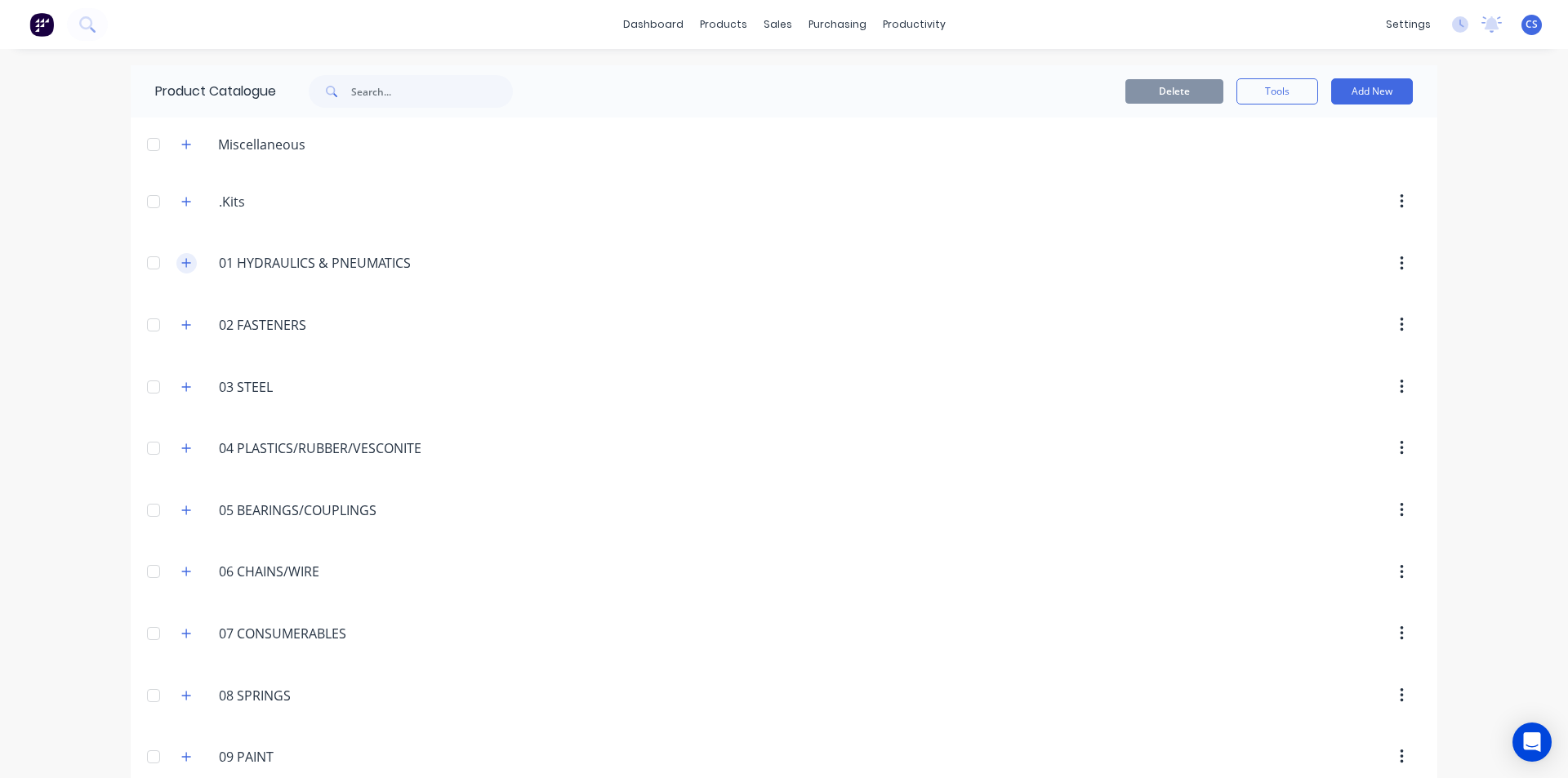
click at [181, 265] on icon "button" at bounding box center [186, 263] width 10 height 11
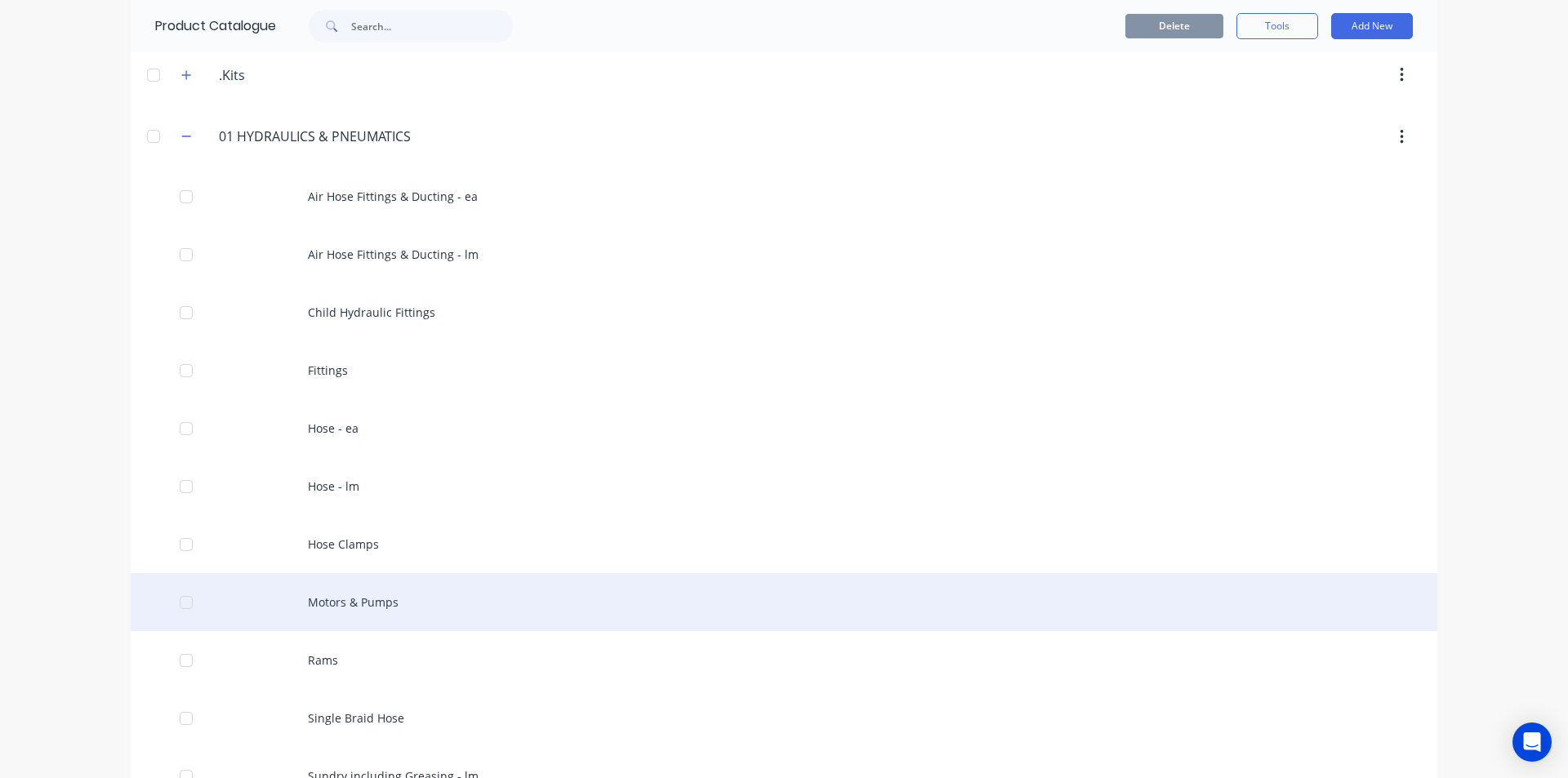
scroll to position [163, 0]
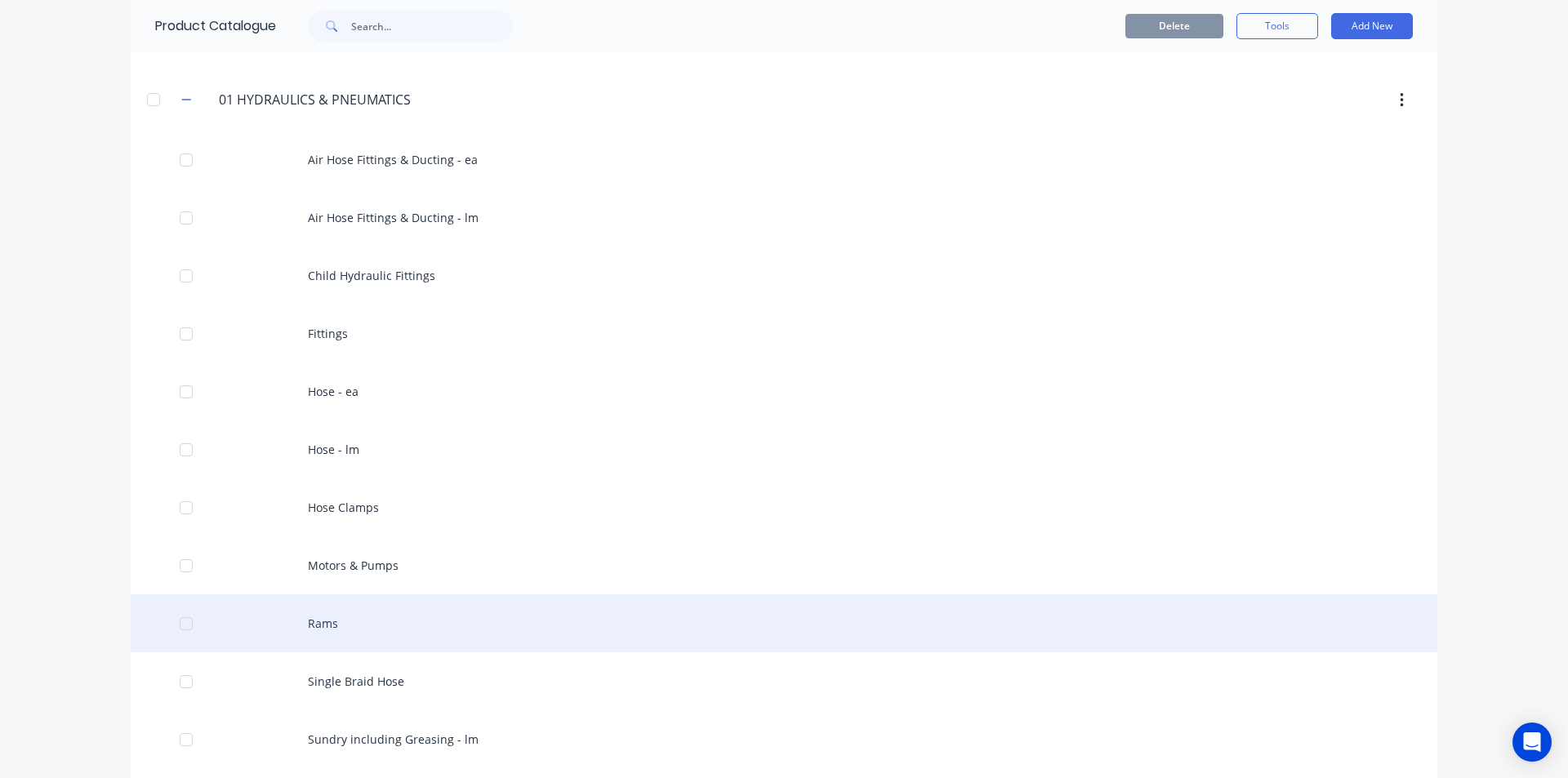
click at [335, 640] on div "Rams" at bounding box center [784, 623] width 1307 height 58
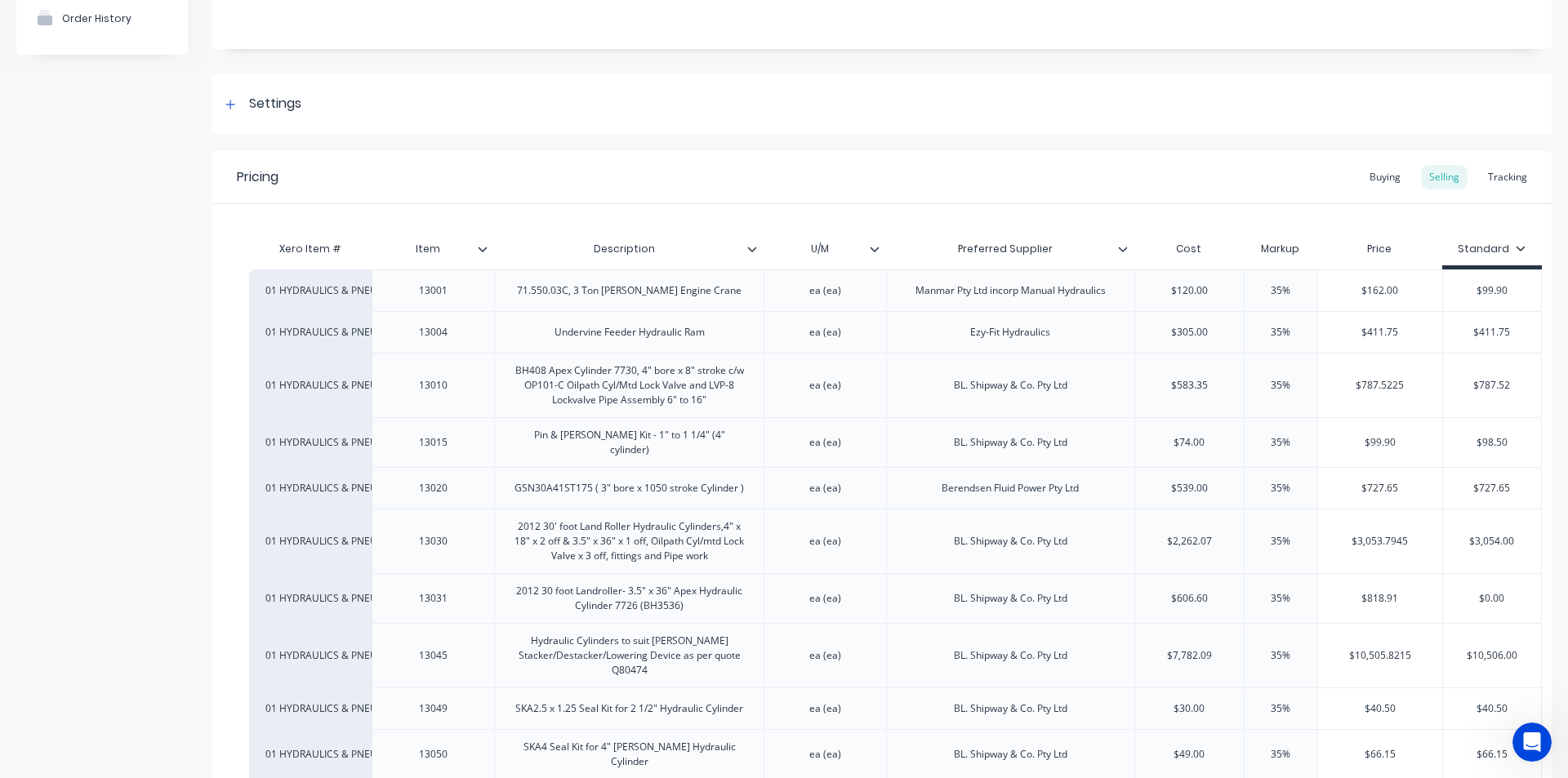
scroll to position [71, 0]
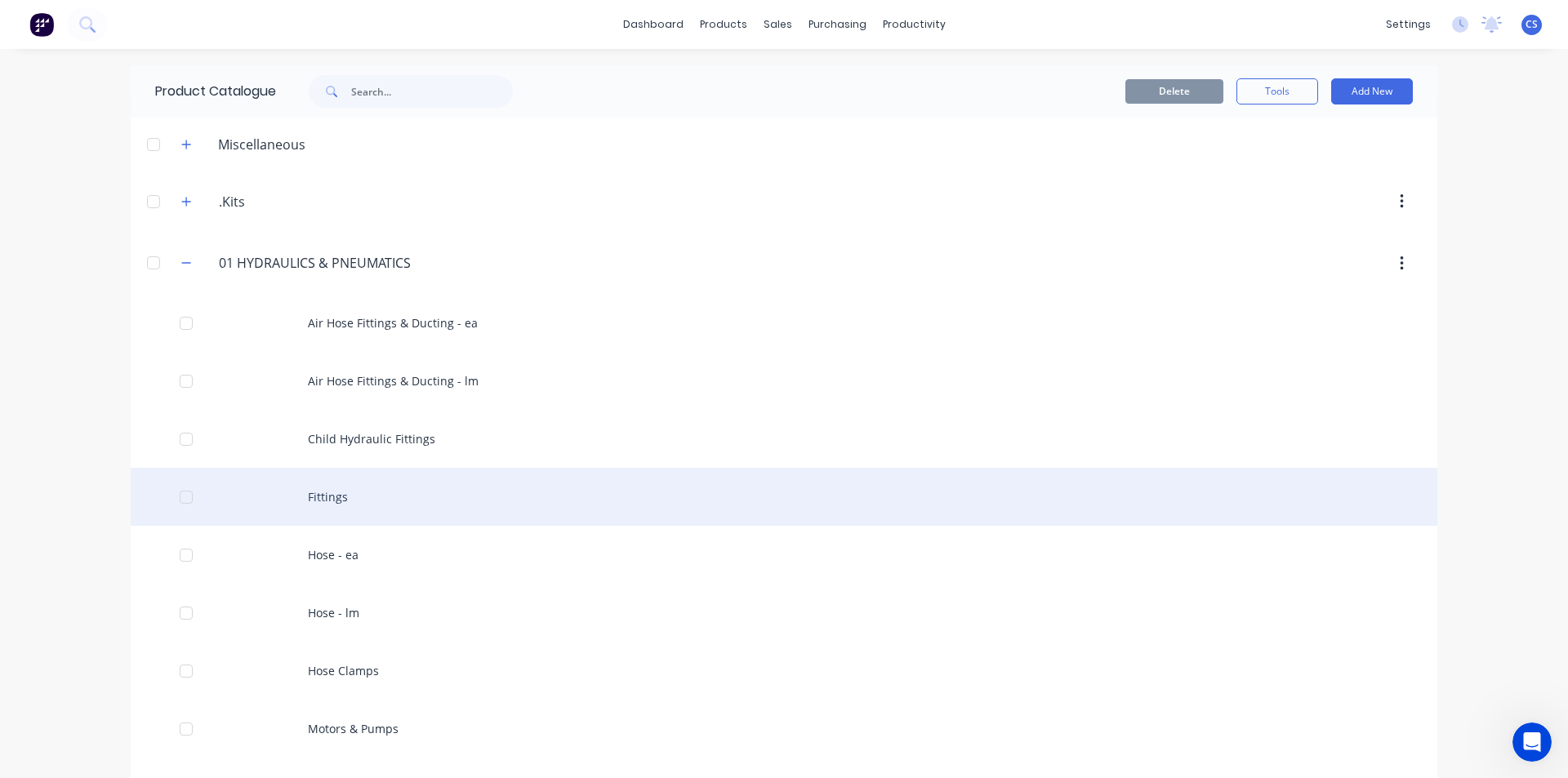
scroll to position [82, 0]
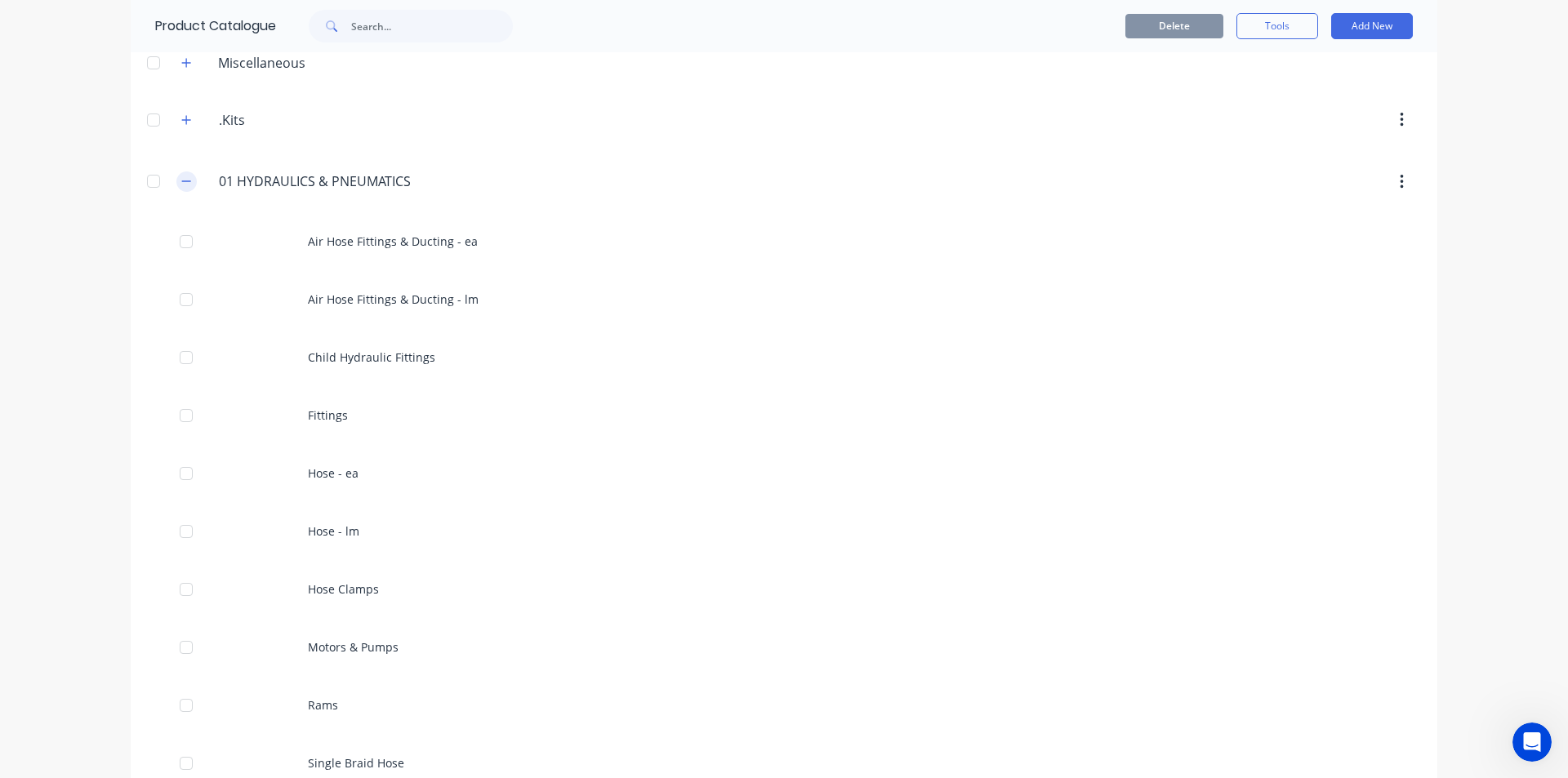
click at [182, 182] on icon "button" at bounding box center [187, 181] width 9 height 1
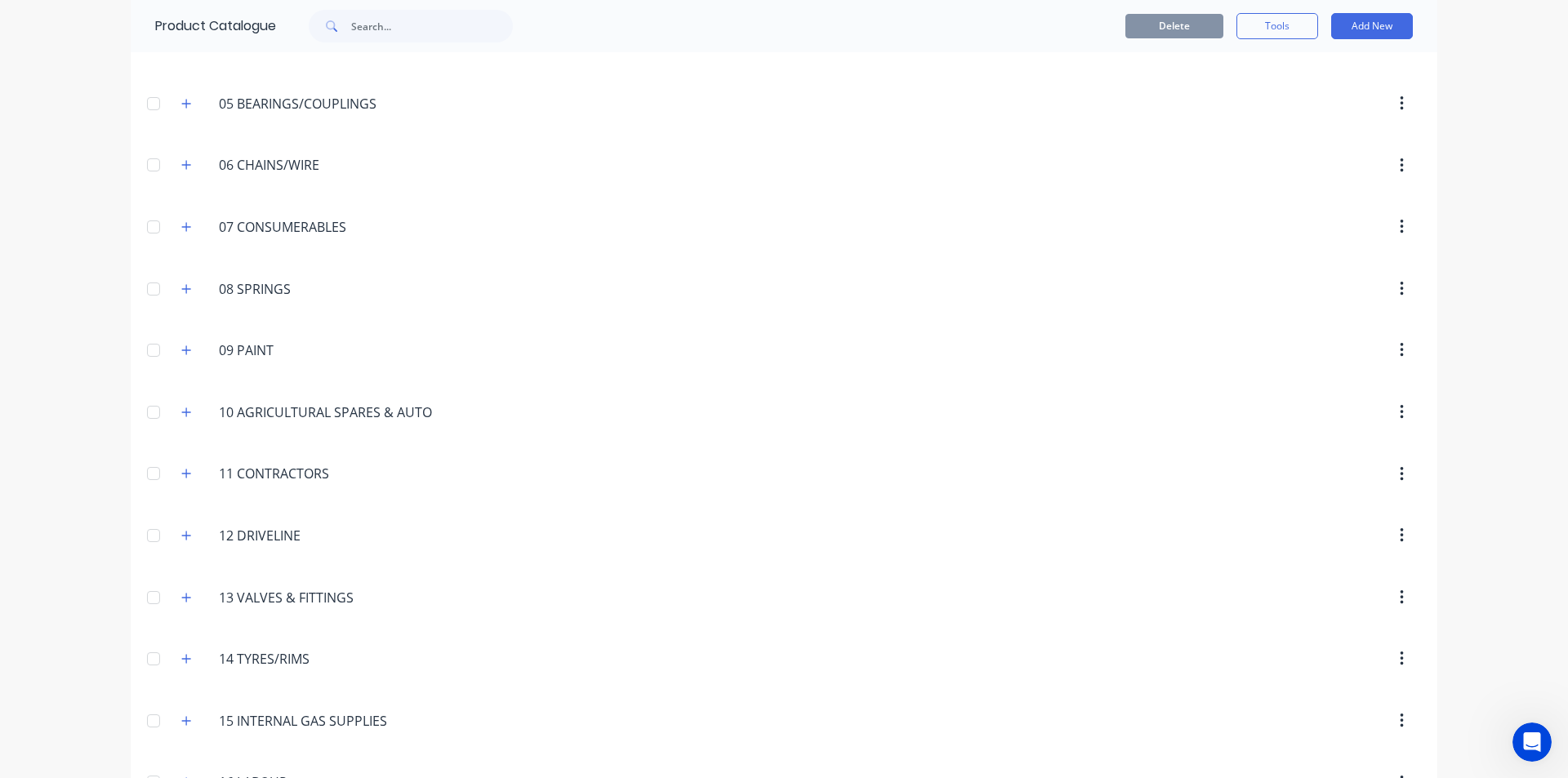
scroll to position [408, 0]
click at [176, 540] on button "button" at bounding box center [187, 534] width 20 height 20
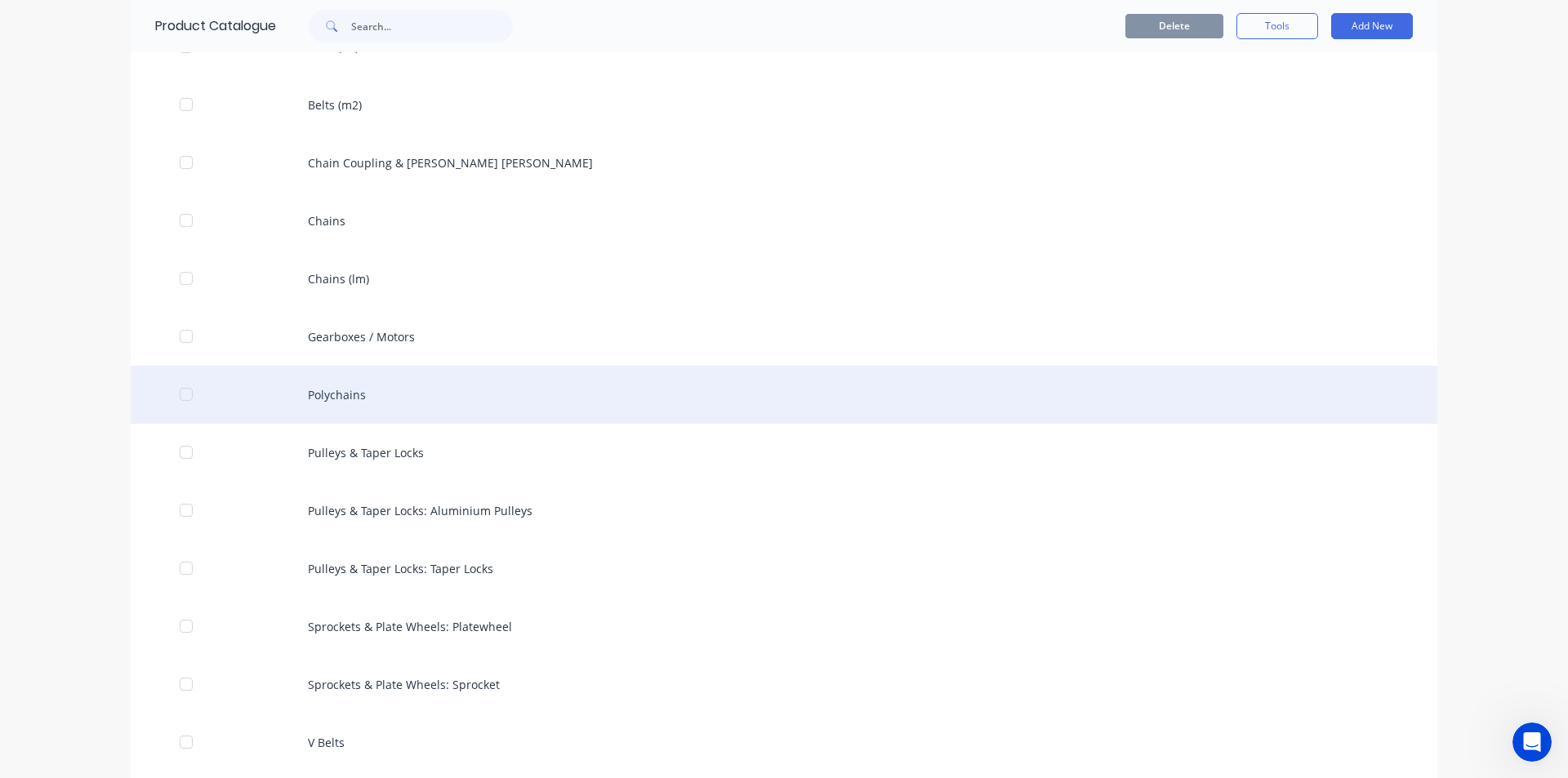
scroll to position [980, 0]
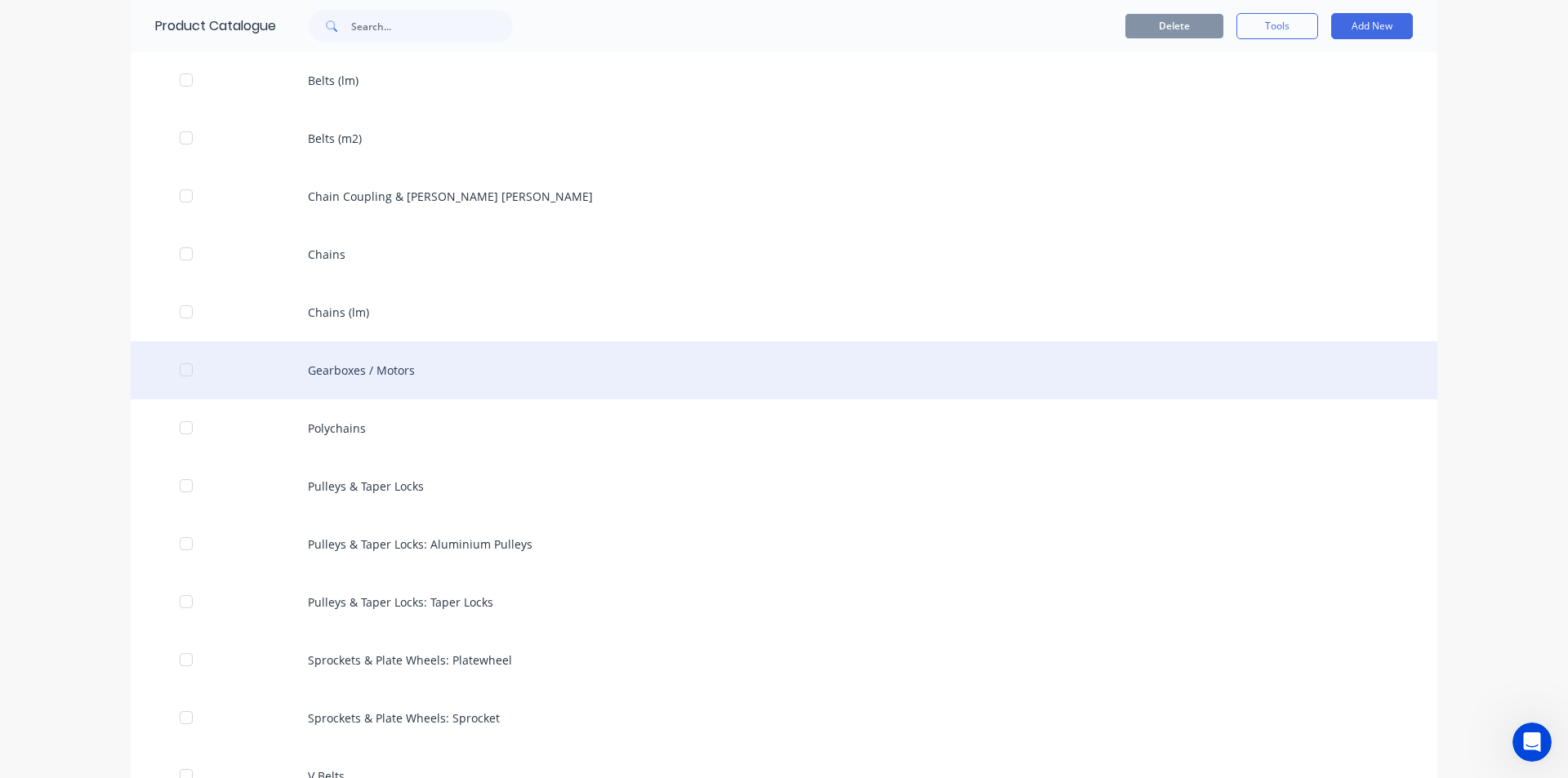
click at [354, 366] on div "Gearboxes / Motors" at bounding box center [784, 369] width 1307 height 58
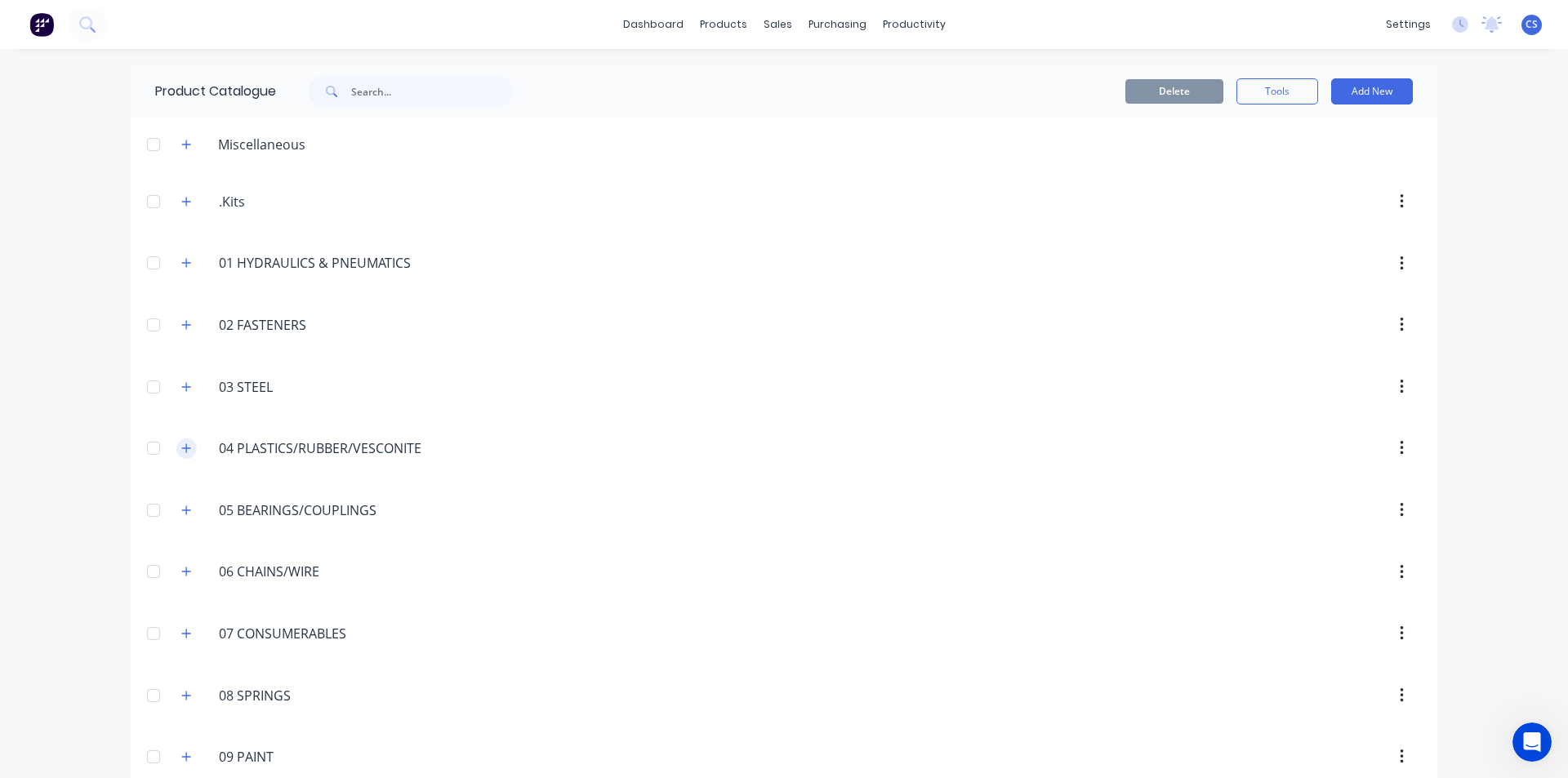
click at [181, 445] on icon "button" at bounding box center [186, 448] width 10 height 11
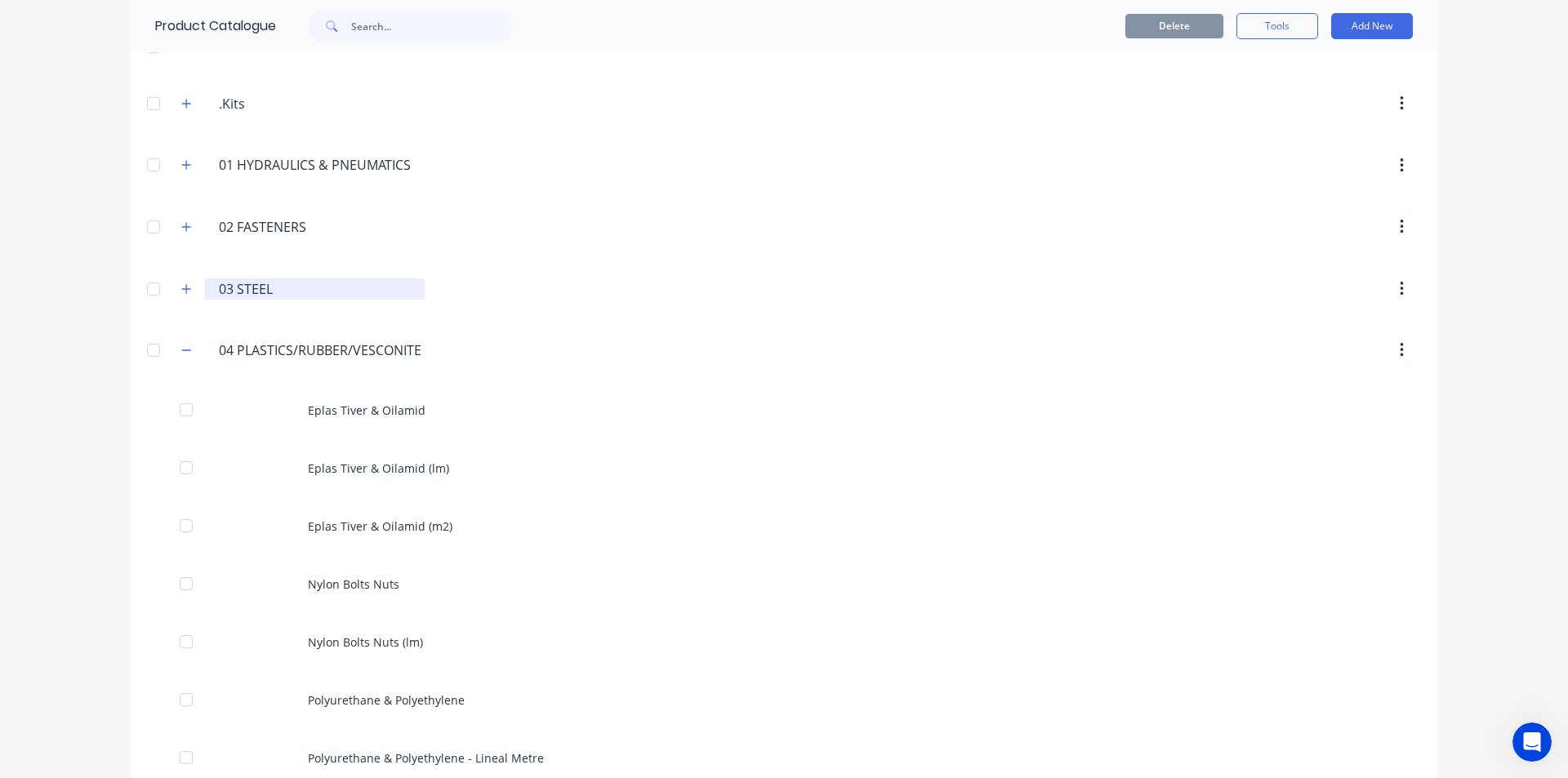
scroll to position [82, 0]
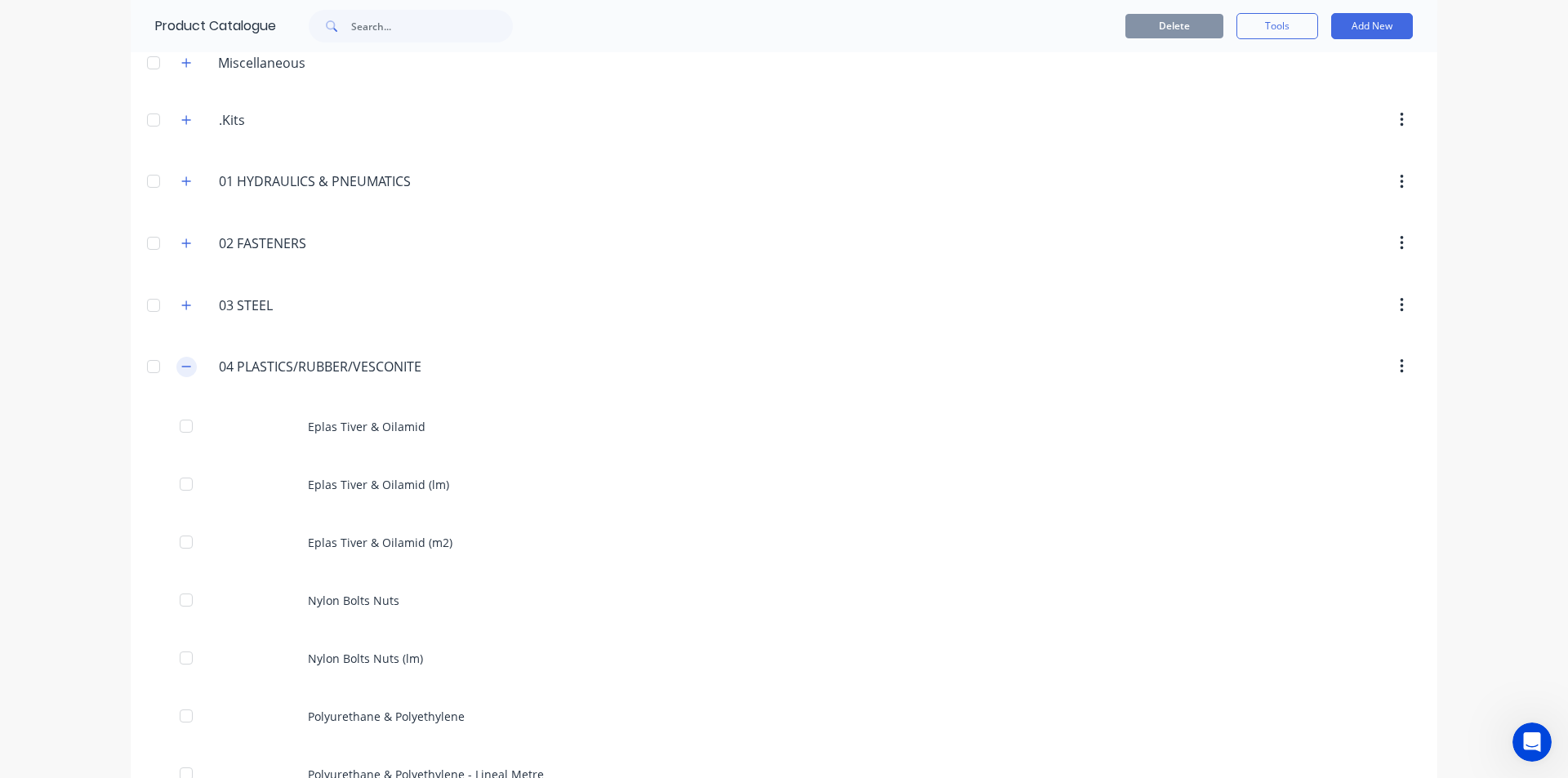
click at [181, 369] on icon "button" at bounding box center [186, 366] width 10 height 11
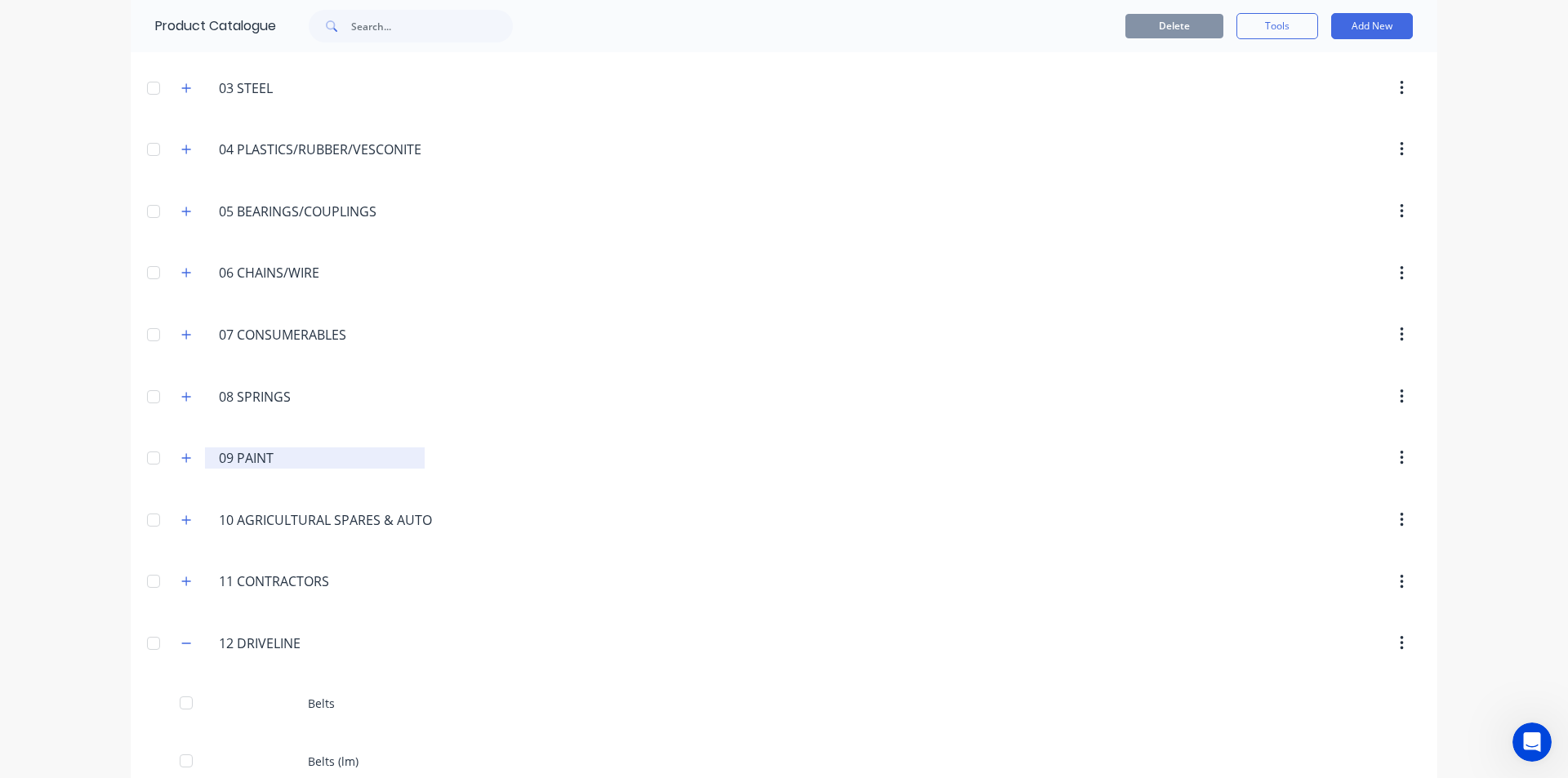
scroll to position [327, 0]
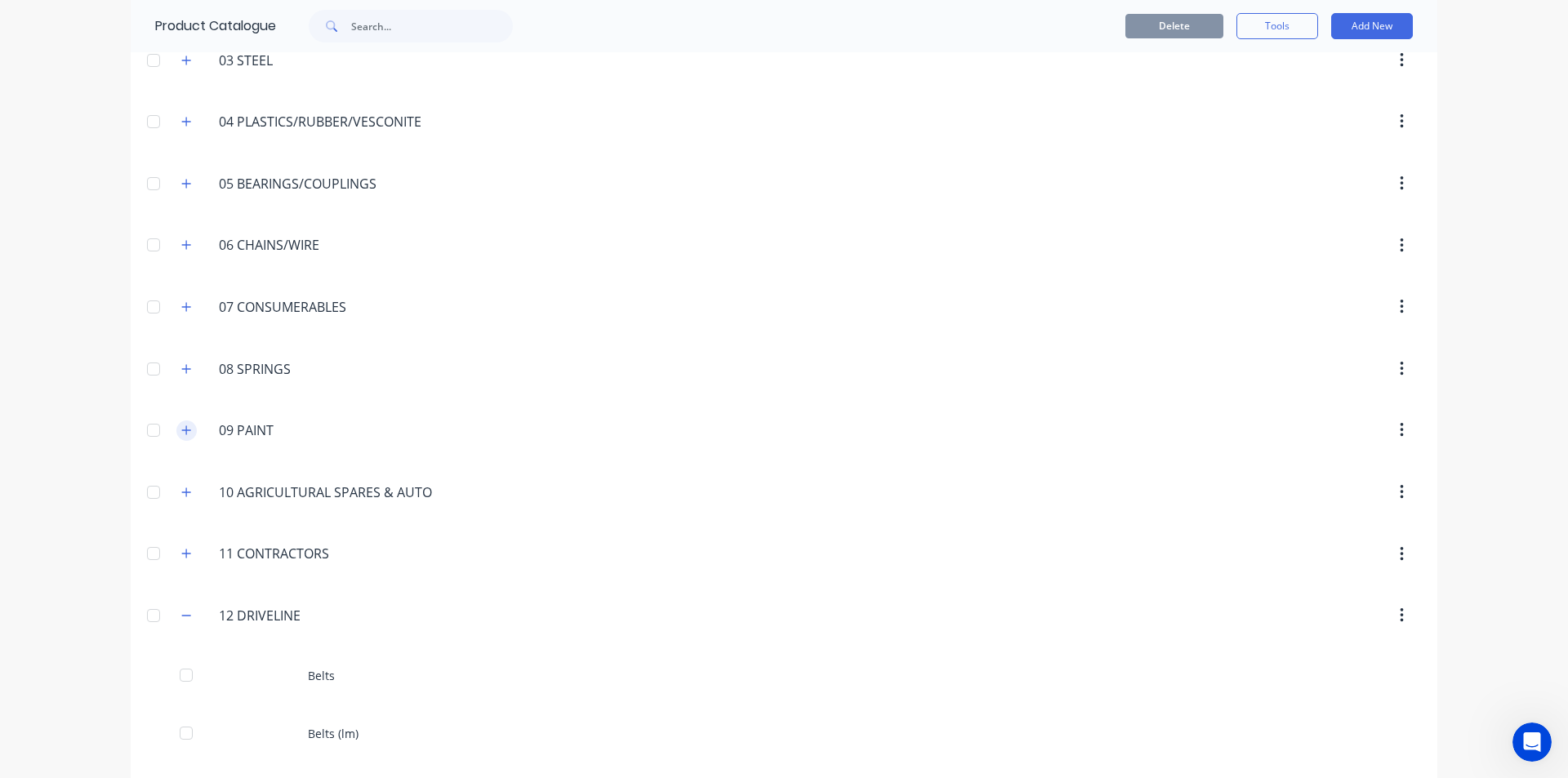
click at [181, 434] on icon "button" at bounding box center [186, 430] width 10 height 11
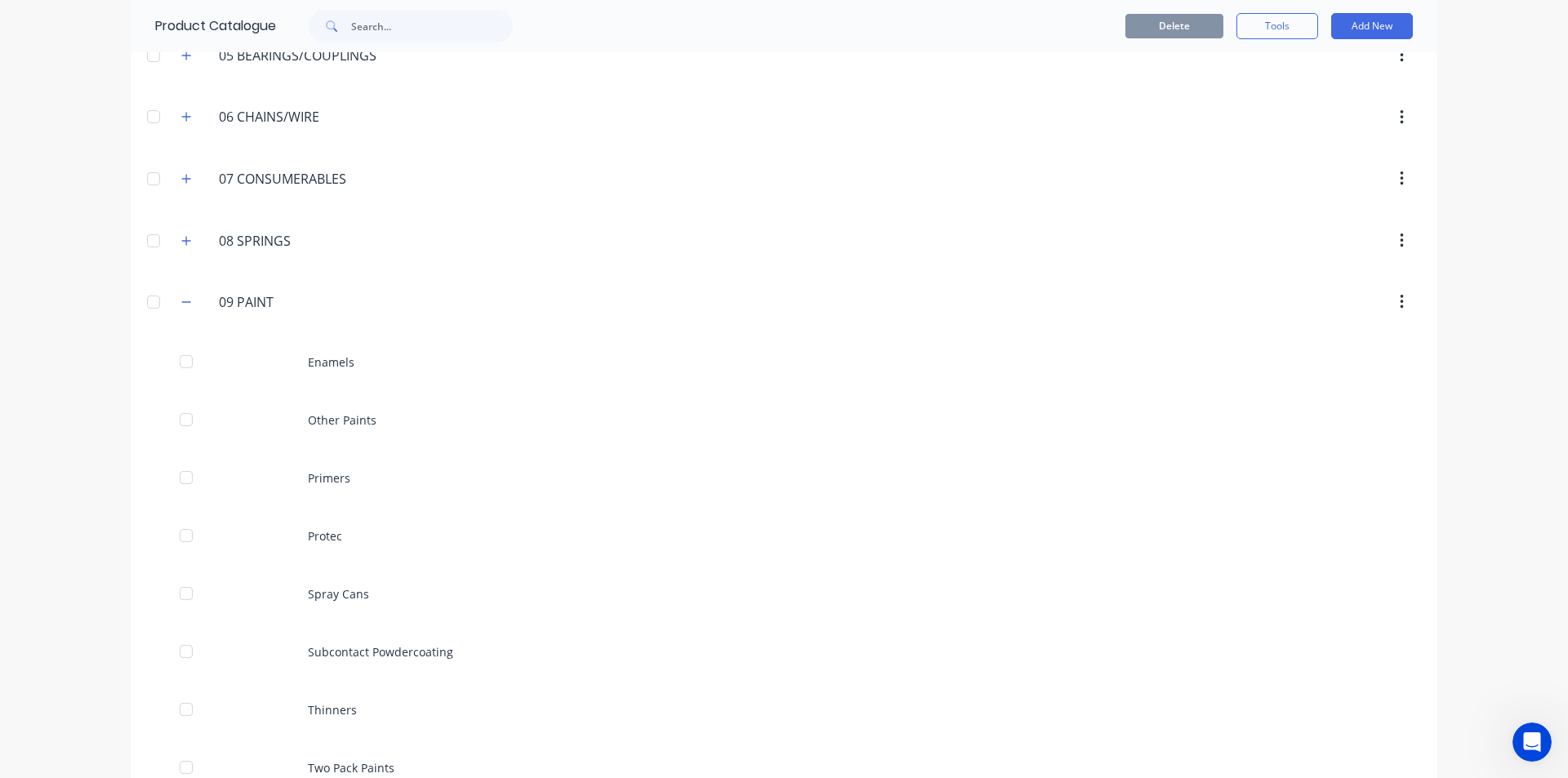
scroll to position [408, 0]
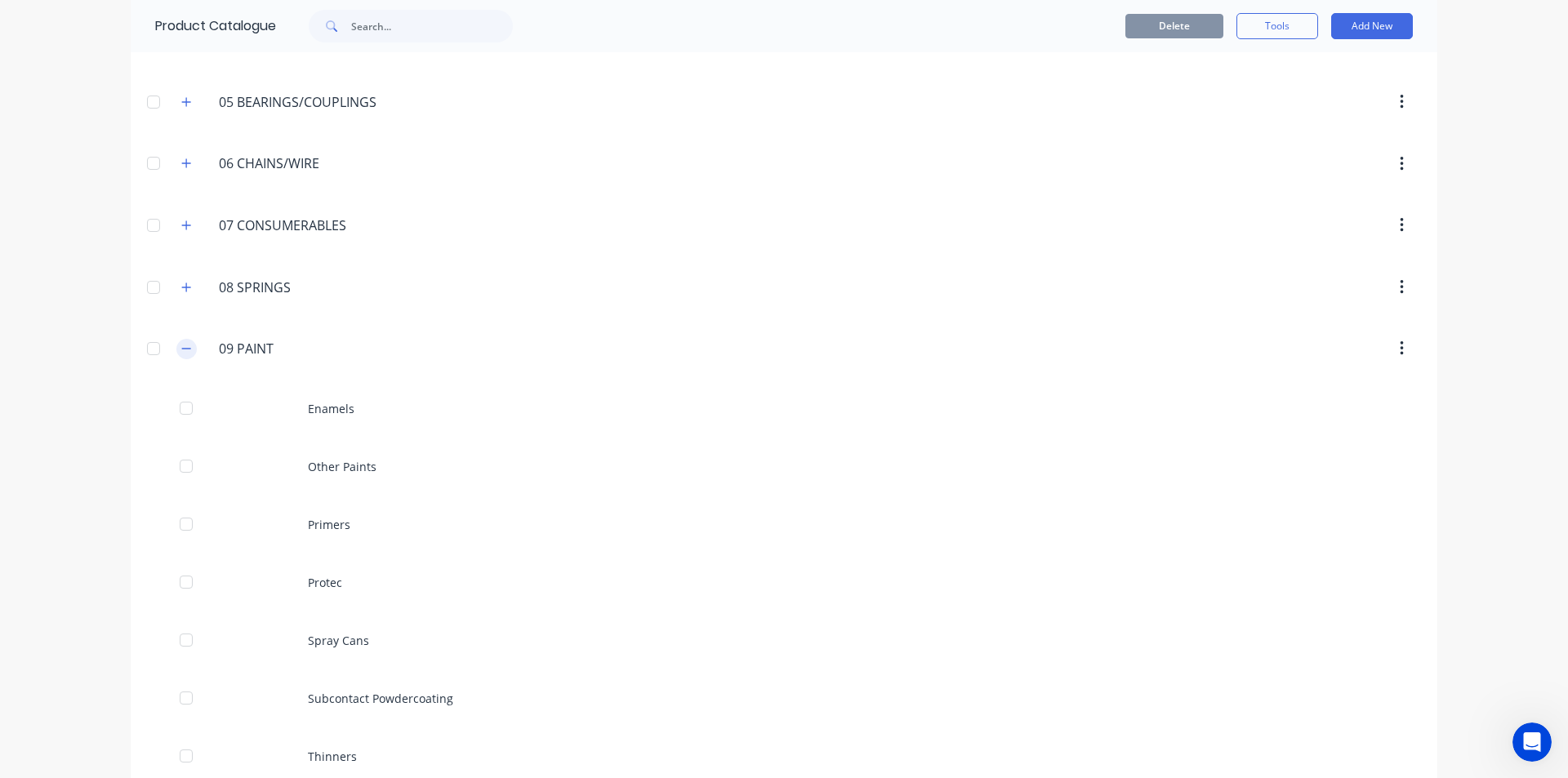
click at [186, 343] on icon "button" at bounding box center [186, 348] width 10 height 11
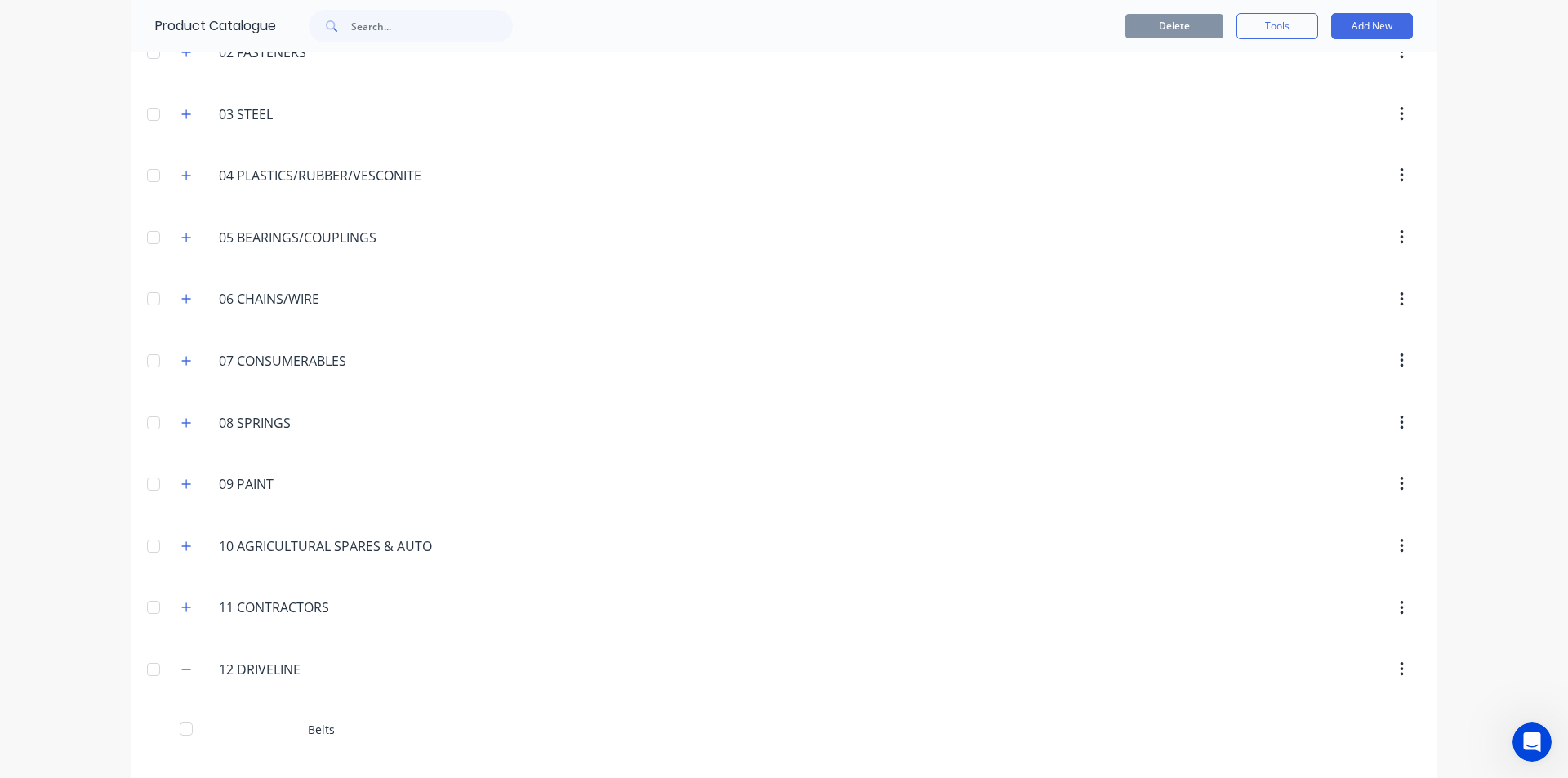
scroll to position [245, 0]
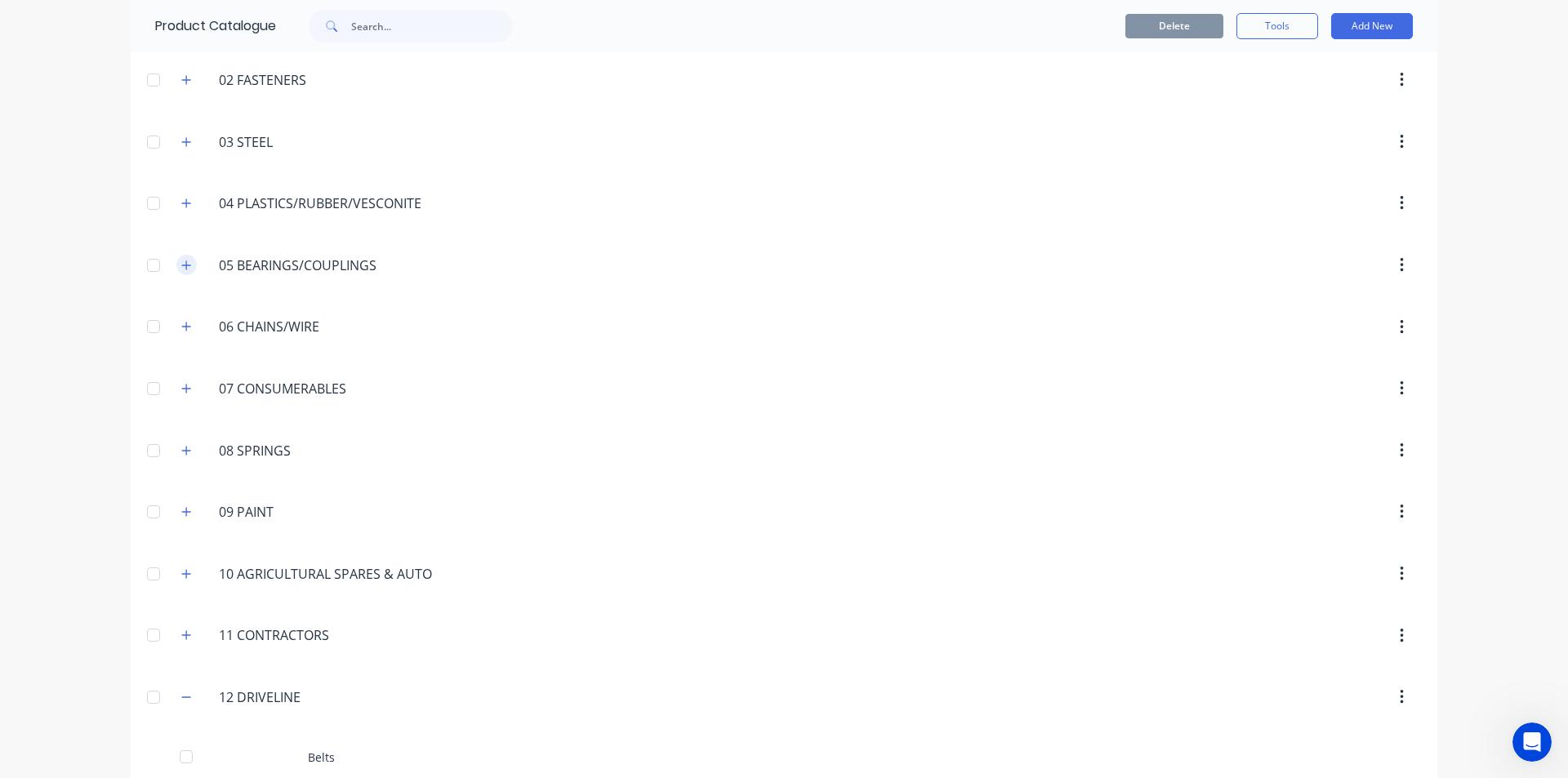
click at [181, 269] on icon "button" at bounding box center [186, 265] width 10 height 11
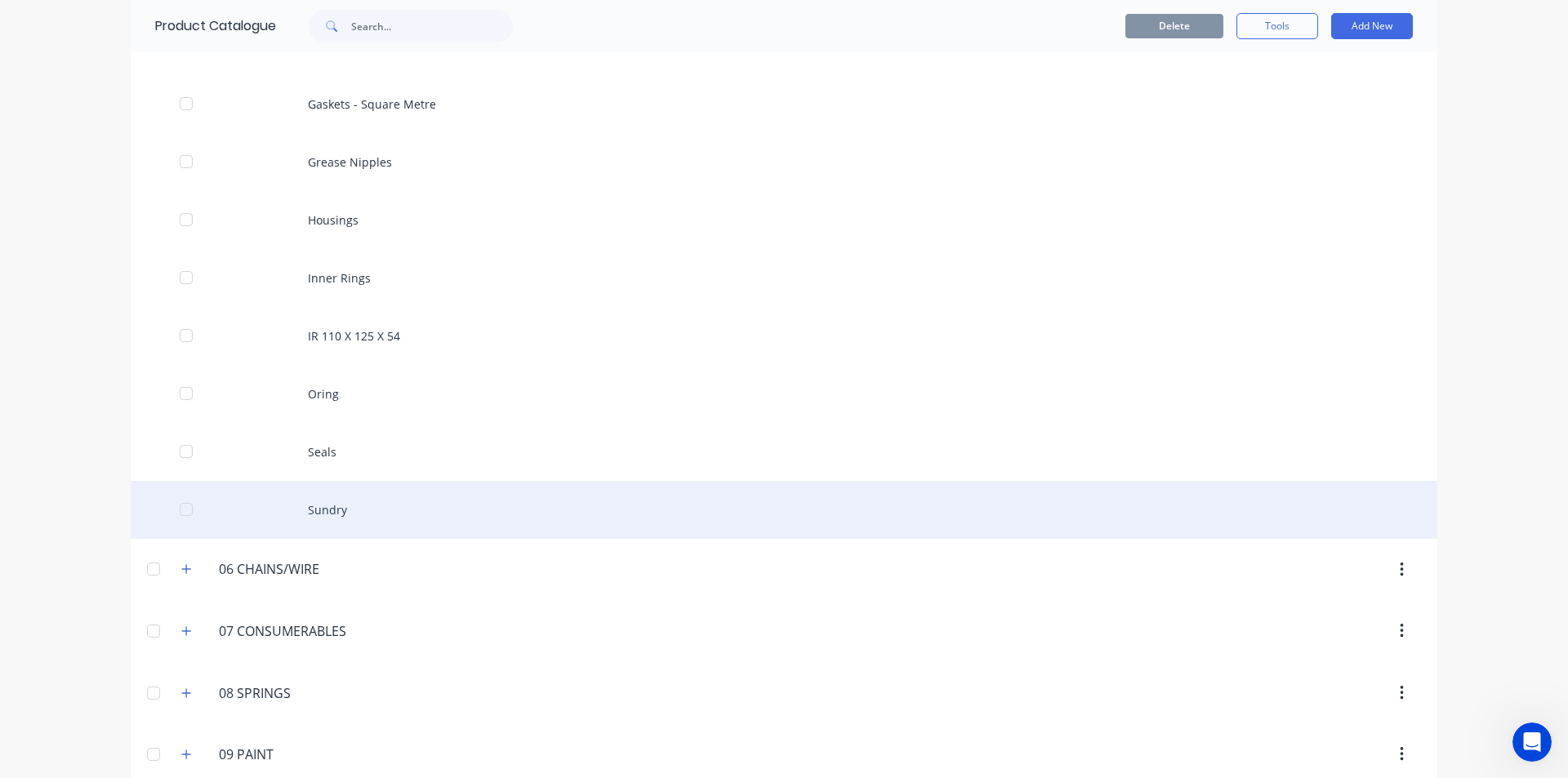
scroll to position [817, 0]
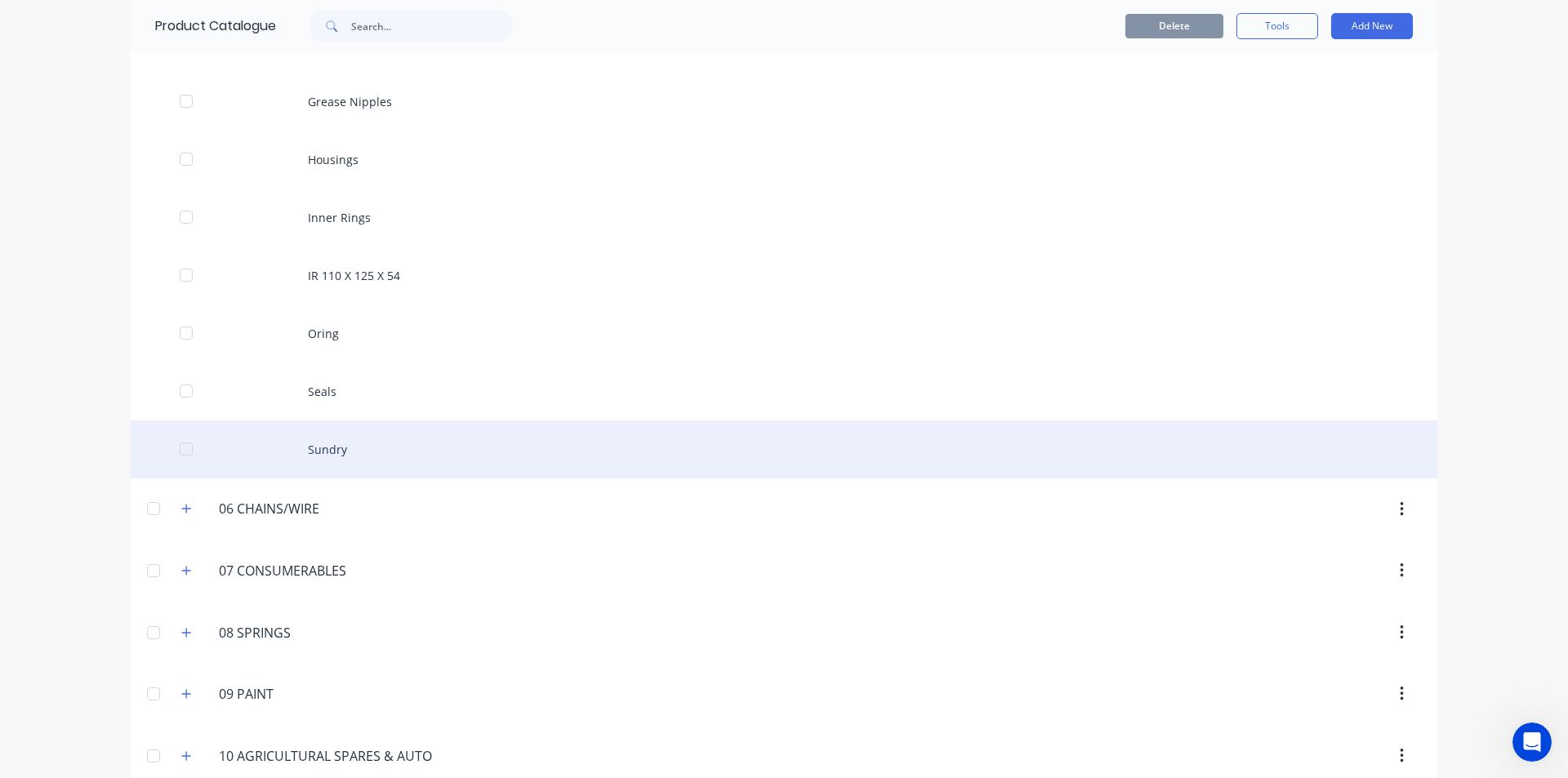
click at [324, 450] on div "Sundry" at bounding box center [784, 449] width 1307 height 58
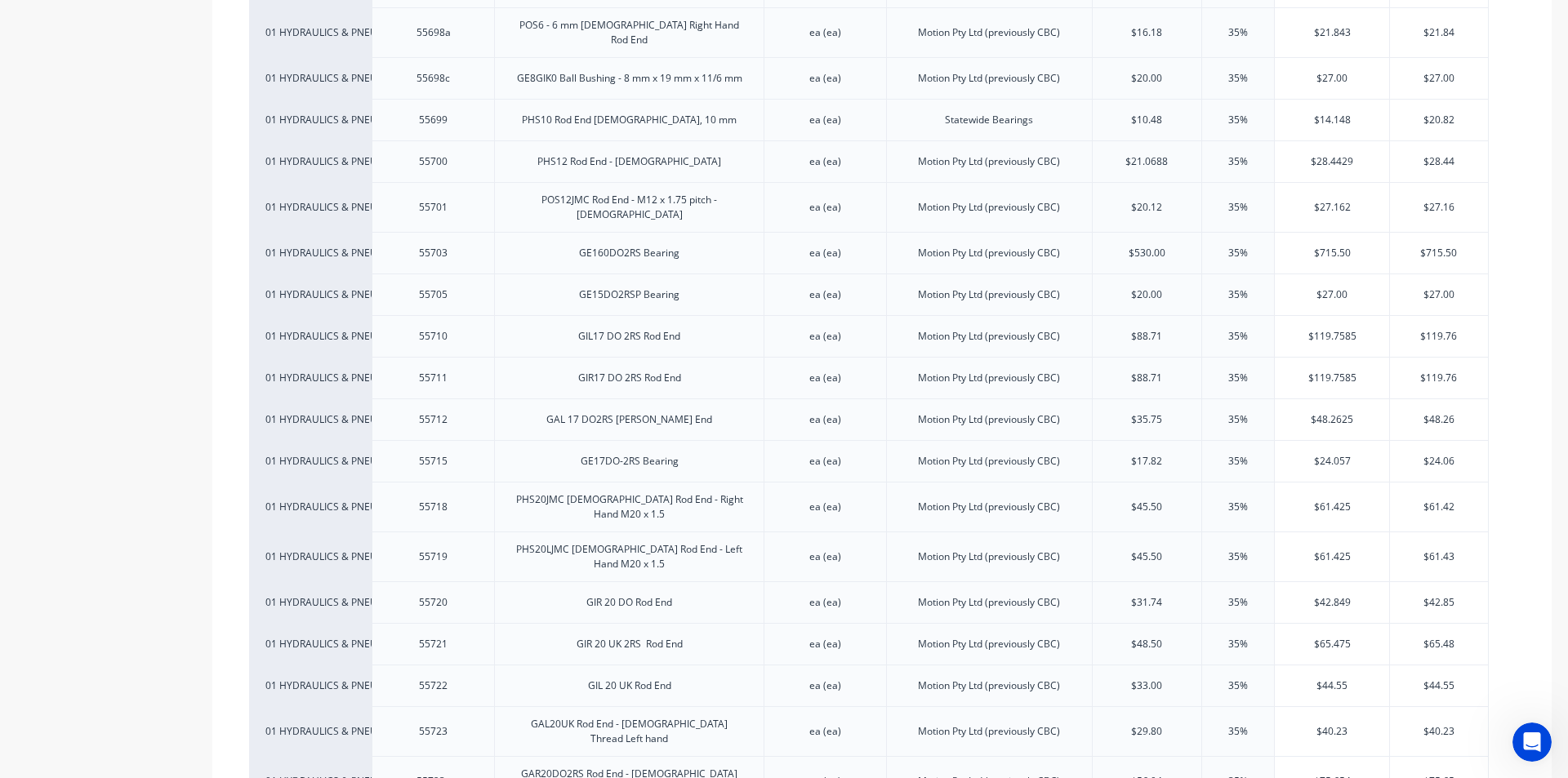
scroll to position [5388, 0]
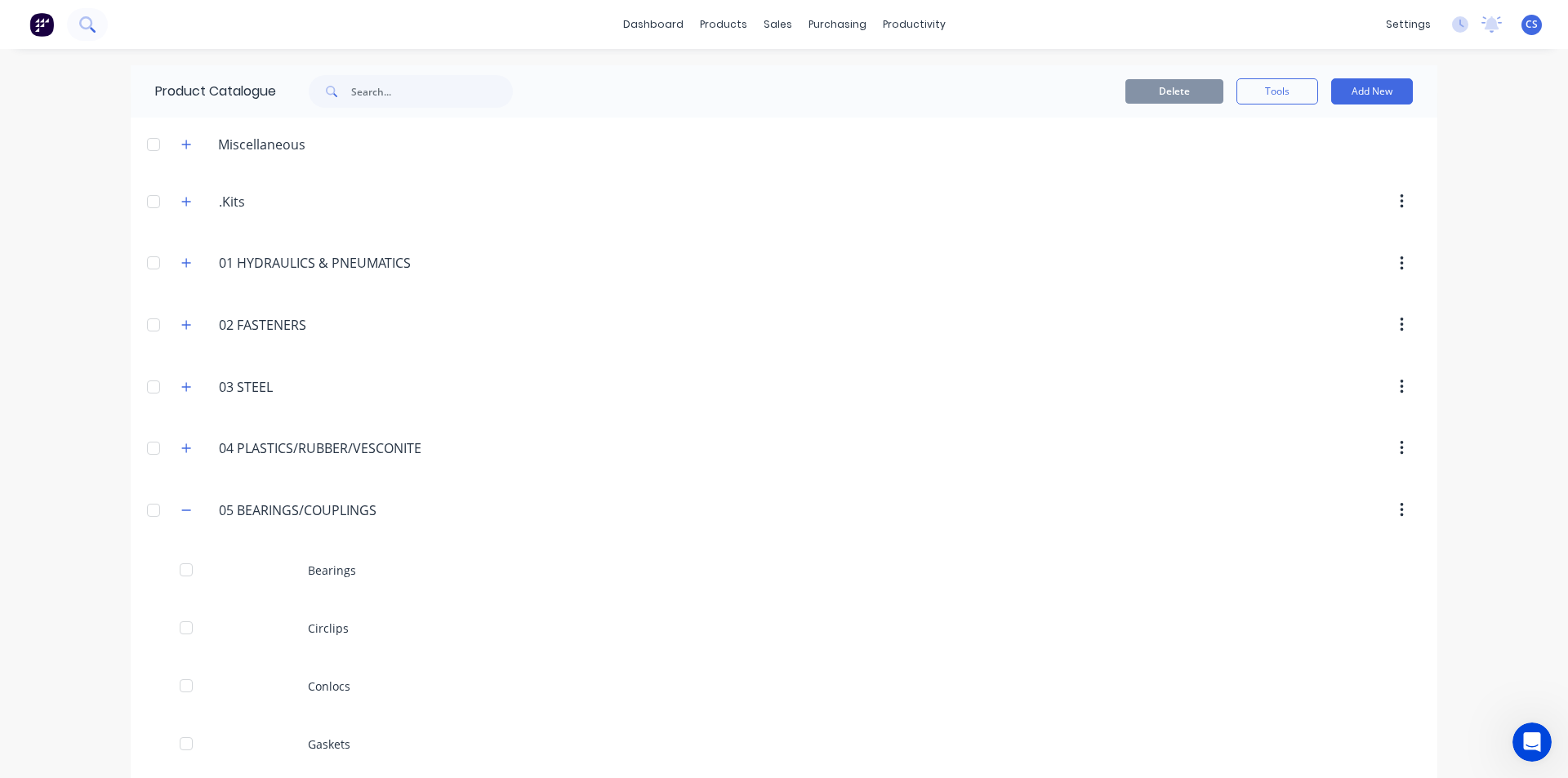
click at [93, 20] on icon at bounding box center [86, 24] width 16 height 16
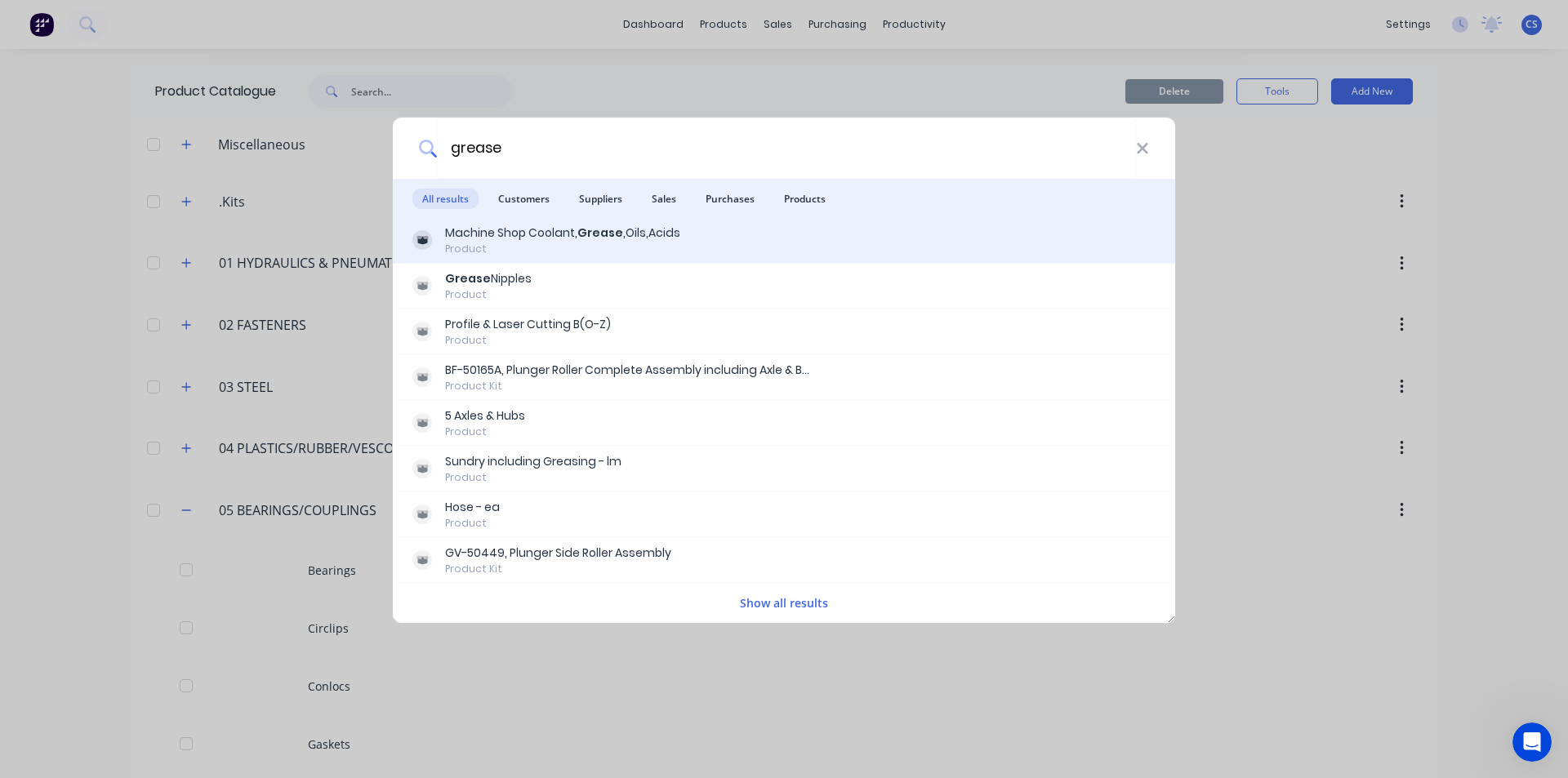
type input "grease"
click at [539, 227] on div "Machine Shop Coolant, Grease ,Oils,Acids" at bounding box center [562, 232] width 235 height 17
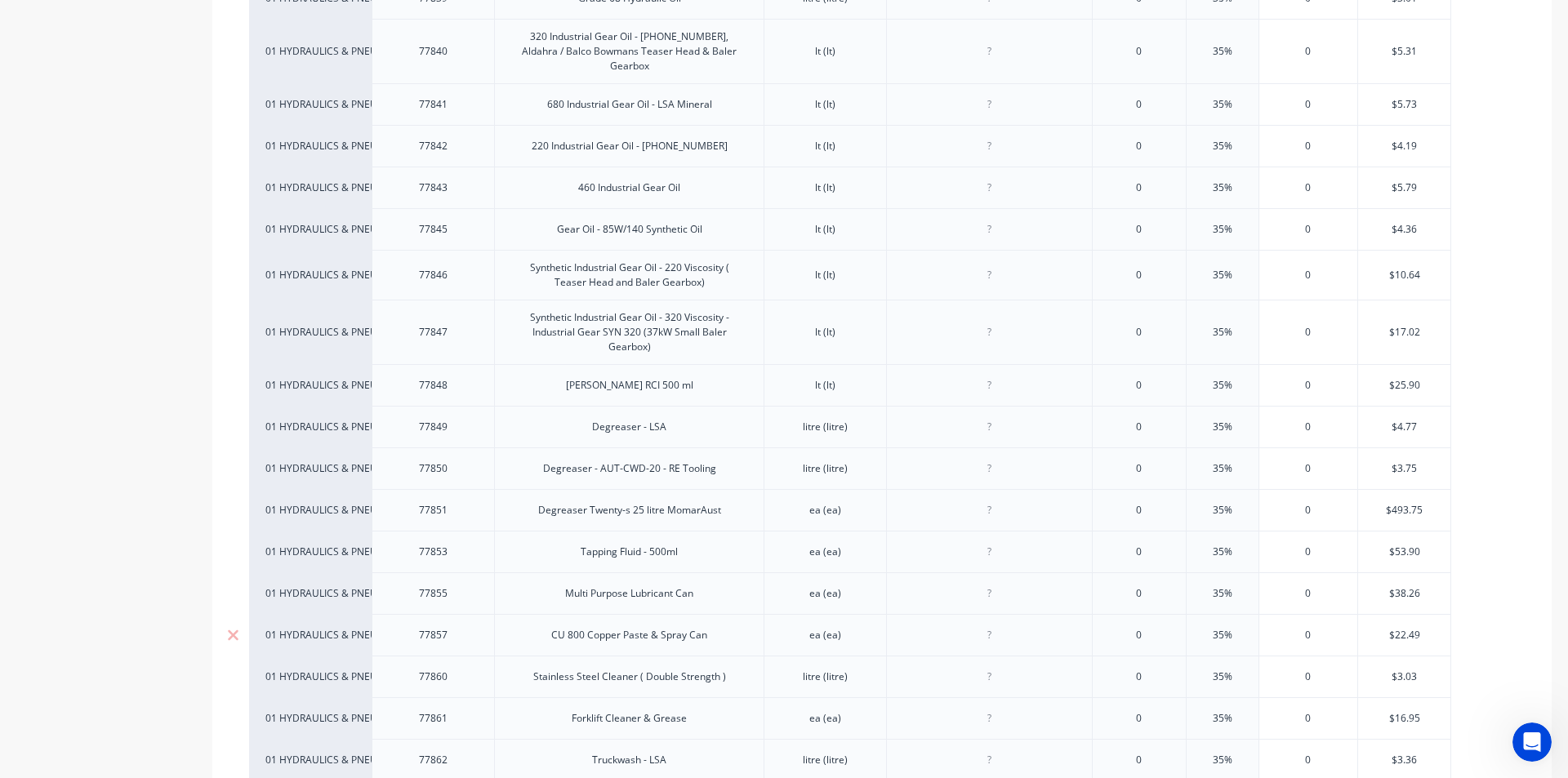
scroll to position [1061, 0]
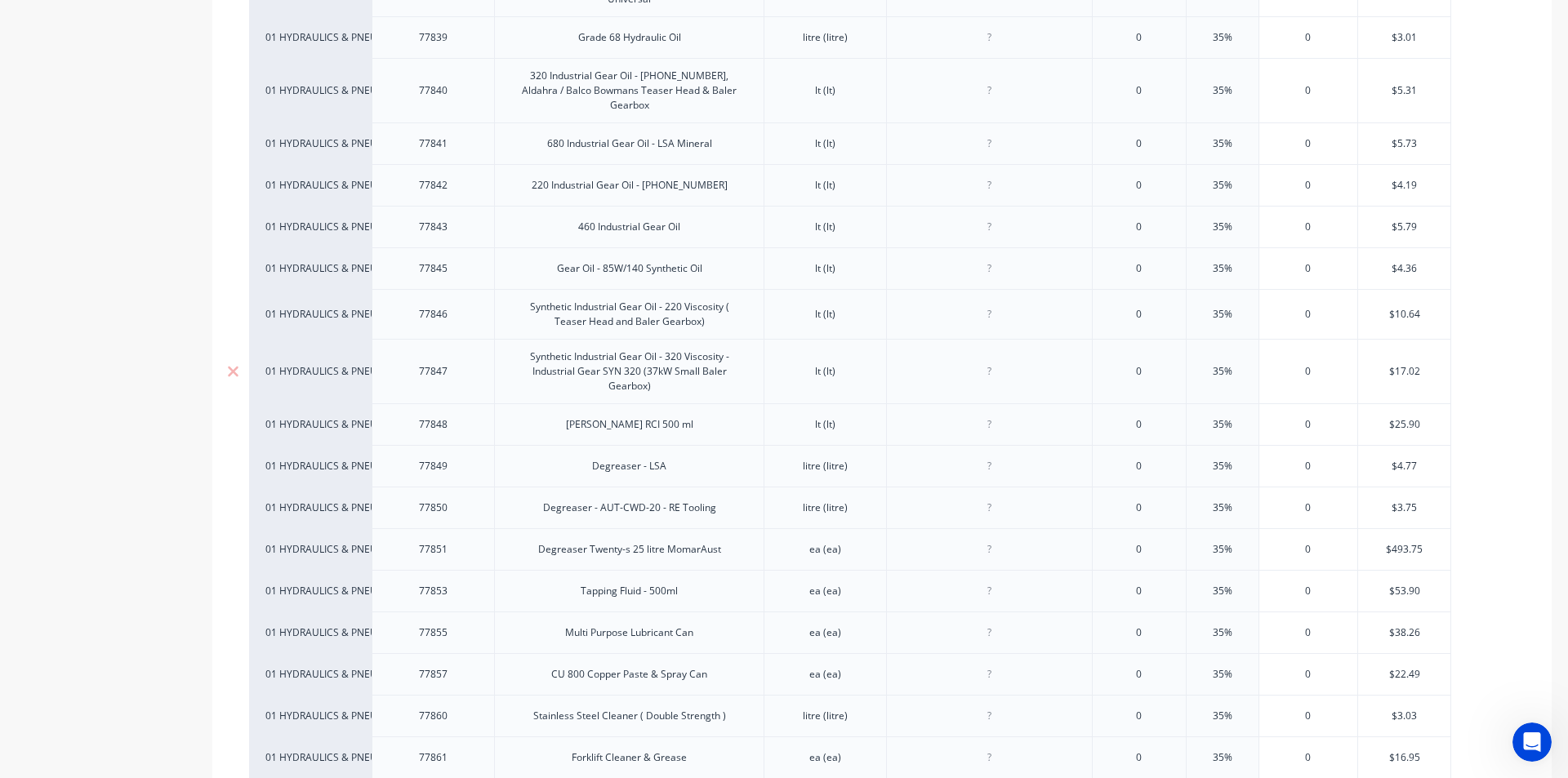
click at [665, 356] on div "Synthetic Industrial Gear Oil - 320 Viscosity - Industrial Gear SYN 320 (37kW S…" at bounding box center [630, 371] width 256 height 51
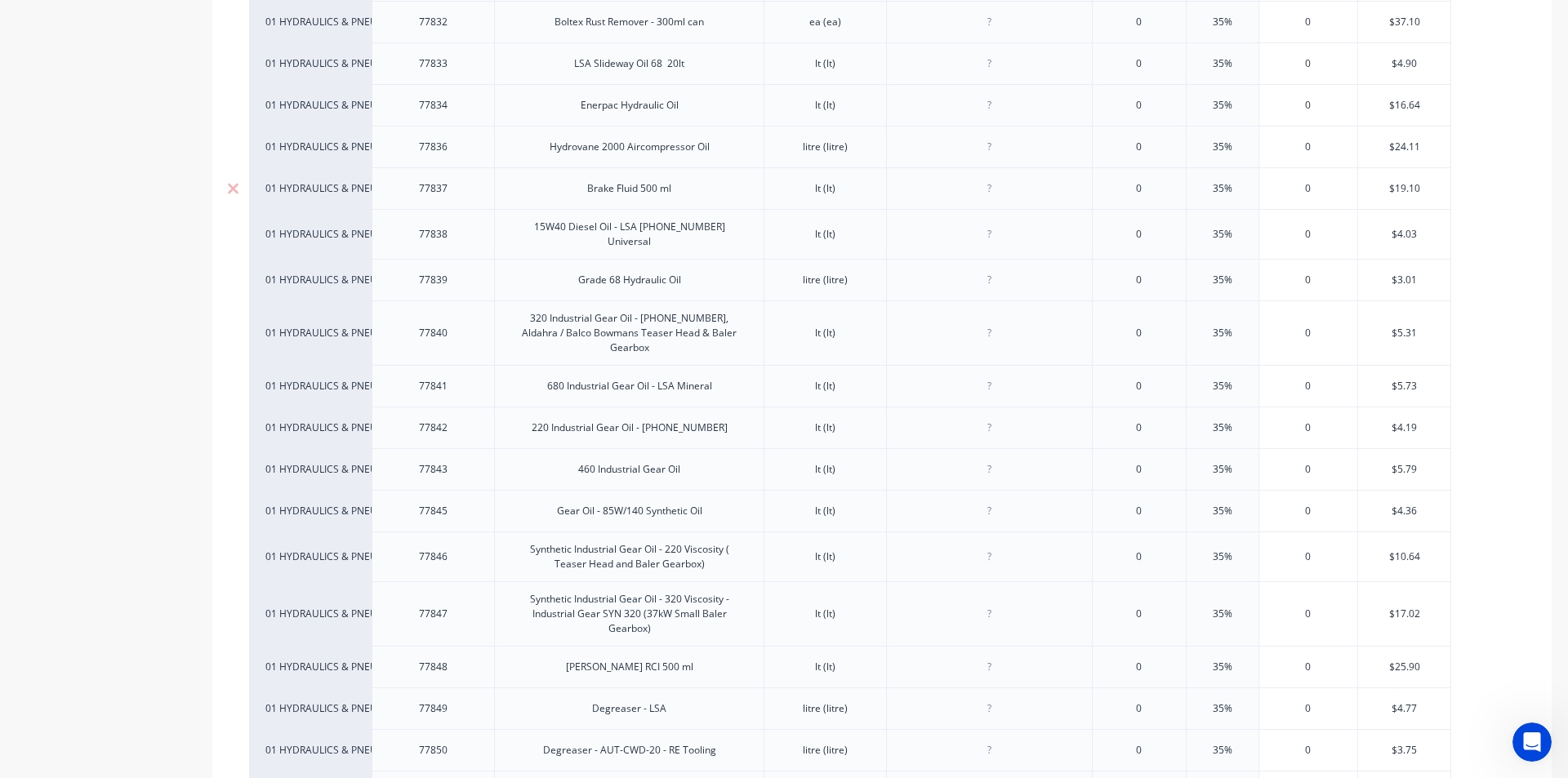
scroll to position [817, 0]
drag, startPoint x: 741, startPoint y: 315, endPoint x: 497, endPoint y: 307, distance: 244.1
click at [497, 307] on div "320 Industrial Gear Oil - 1700-53-0020, Aldahra / Balco Bowmans Teaser Head & B…" at bounding box center [629, 335] width 269 height 64
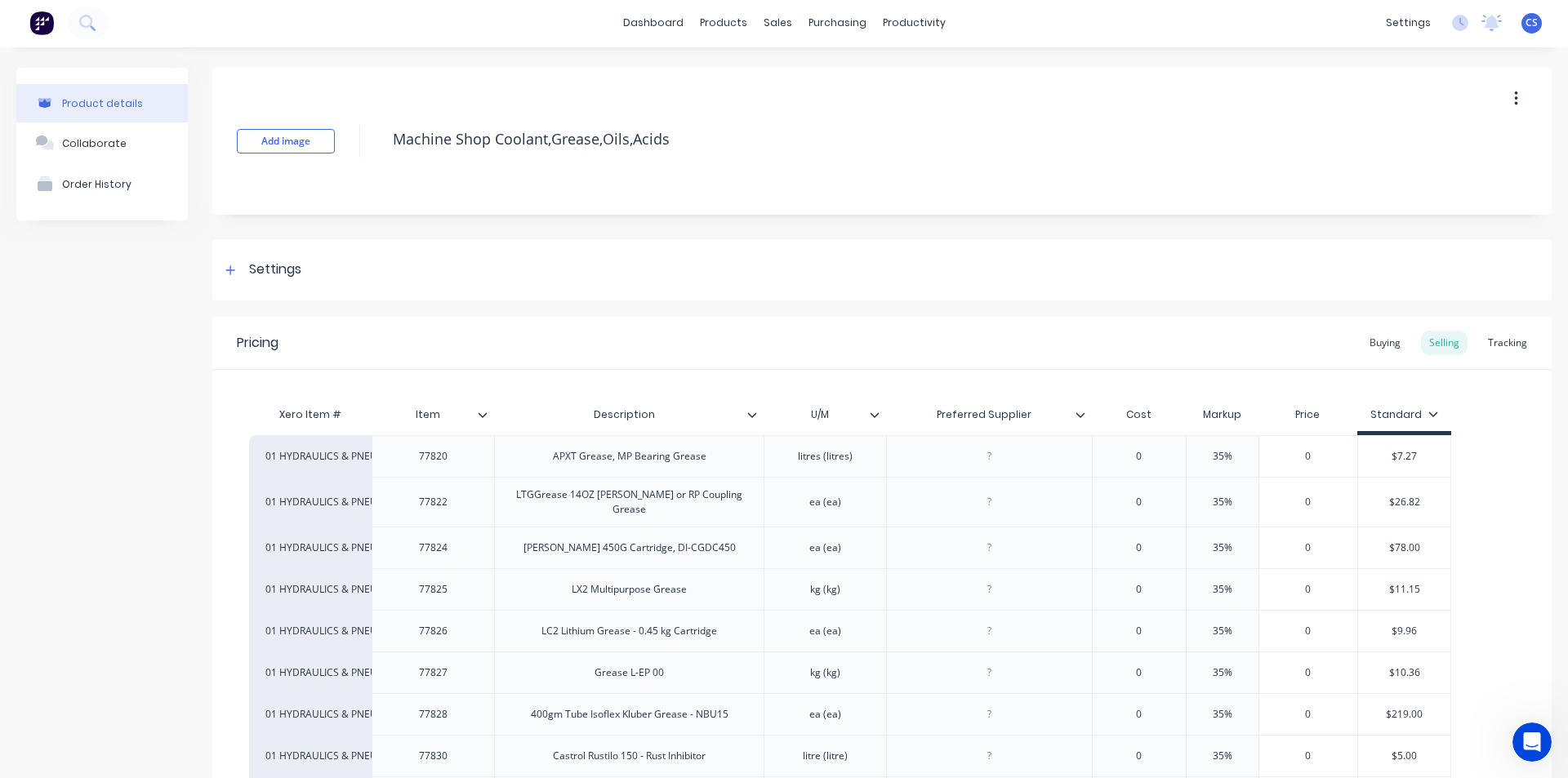
scroll to position [0, 0]
click at [766, 73] on div "Product Catalogue" at bounding box center [790, 78] width 101 height 15
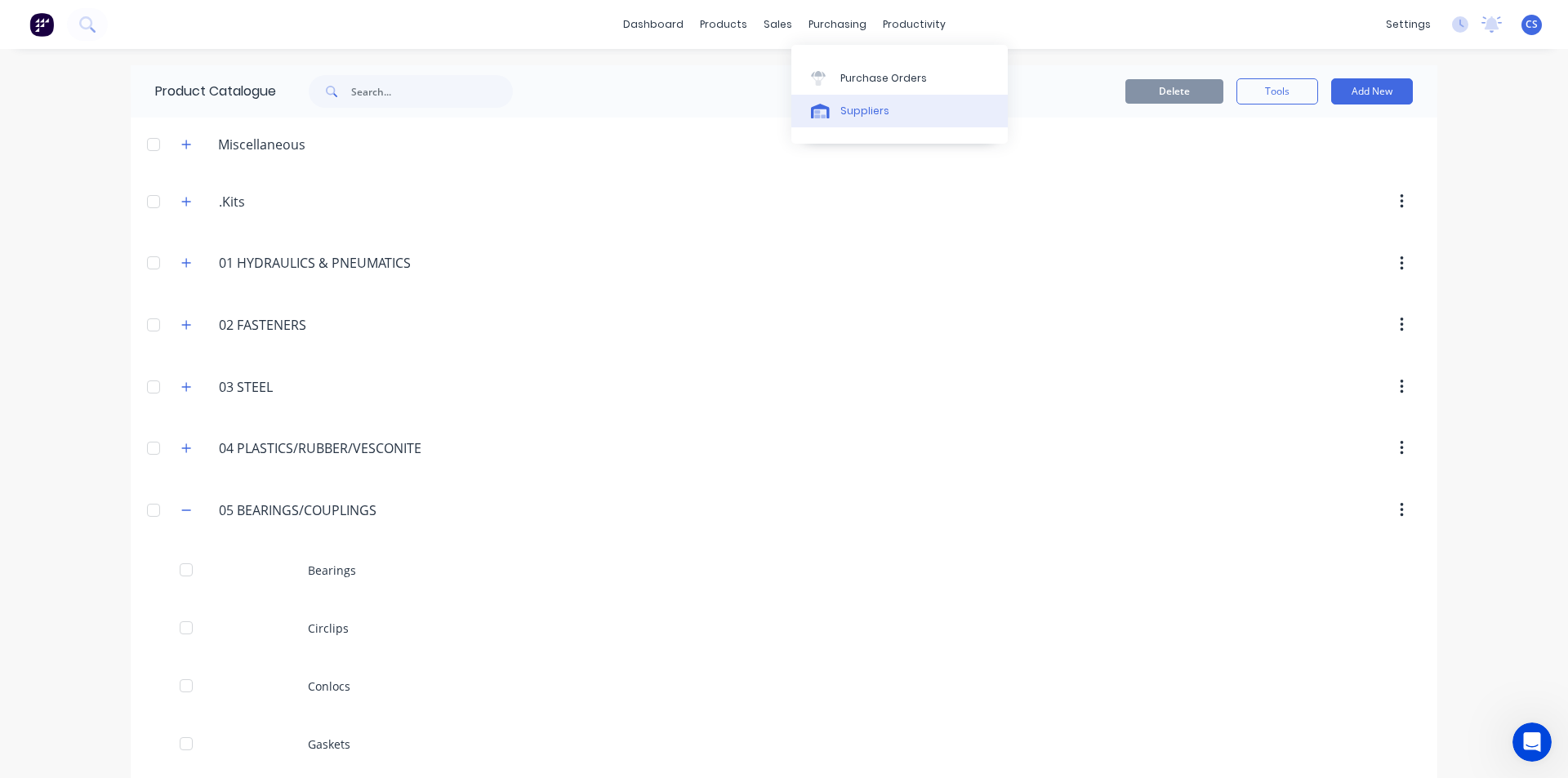
click at [833, 106] on div at bounding box center [824, 111] width 25 height 15
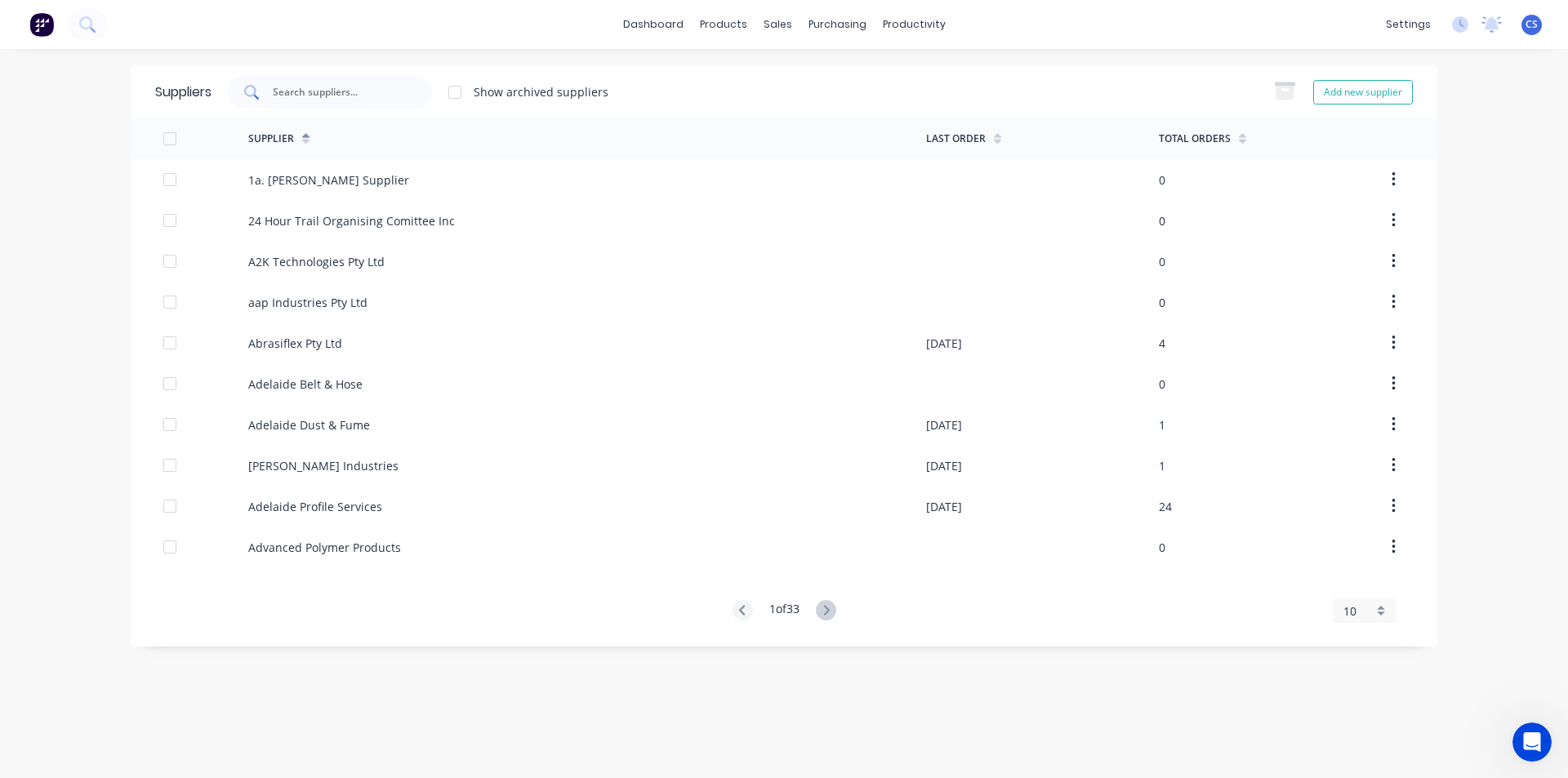
click at [366, 94] on input "text" at bounding box center [339, 93] width 136 height 17
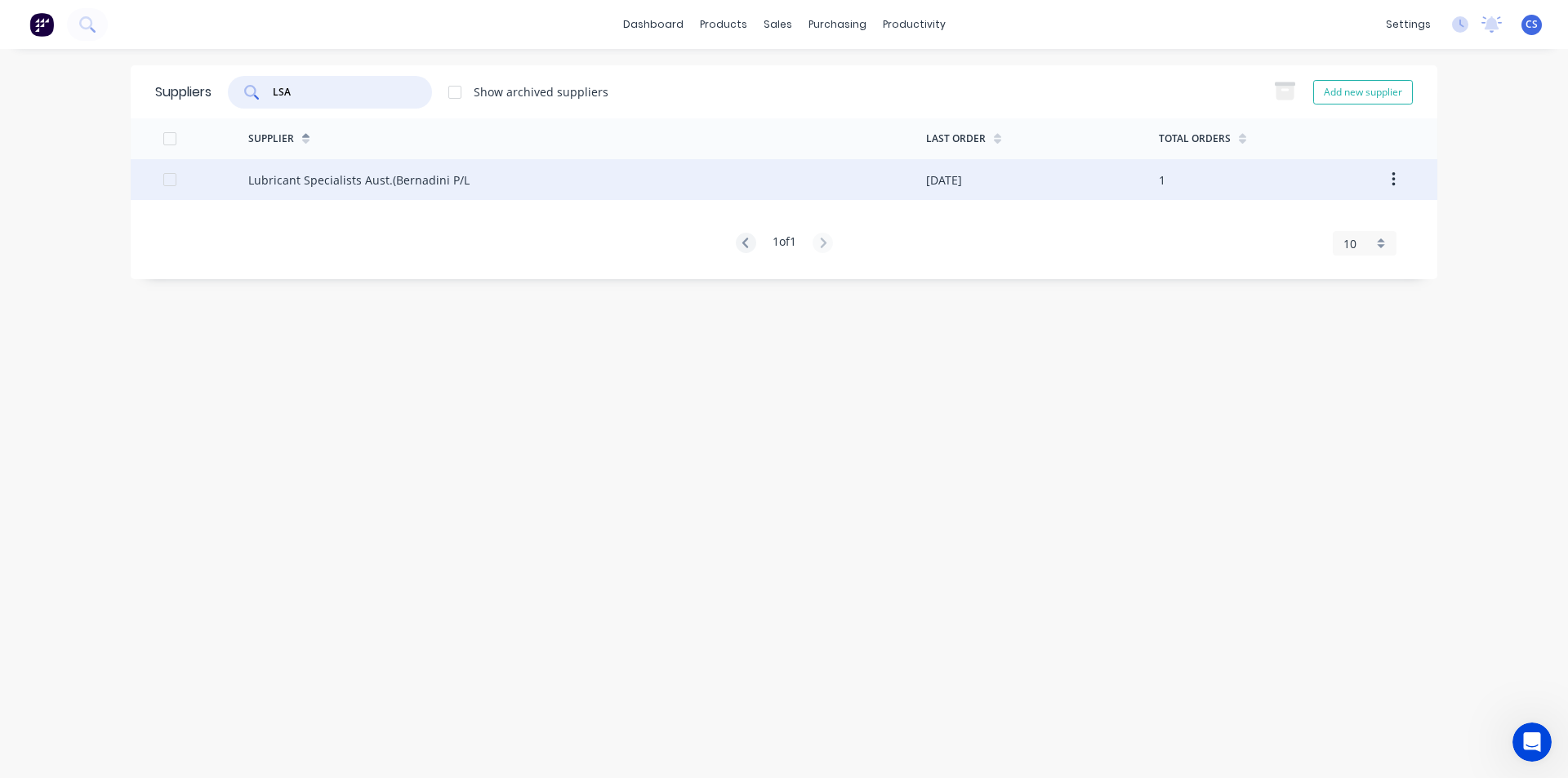
type input "LSA"
click at [335, 179] on div "Lubricant Specialists Aust.(Bernadini P/L" at bounding box center [358, 180] width 222 height 17
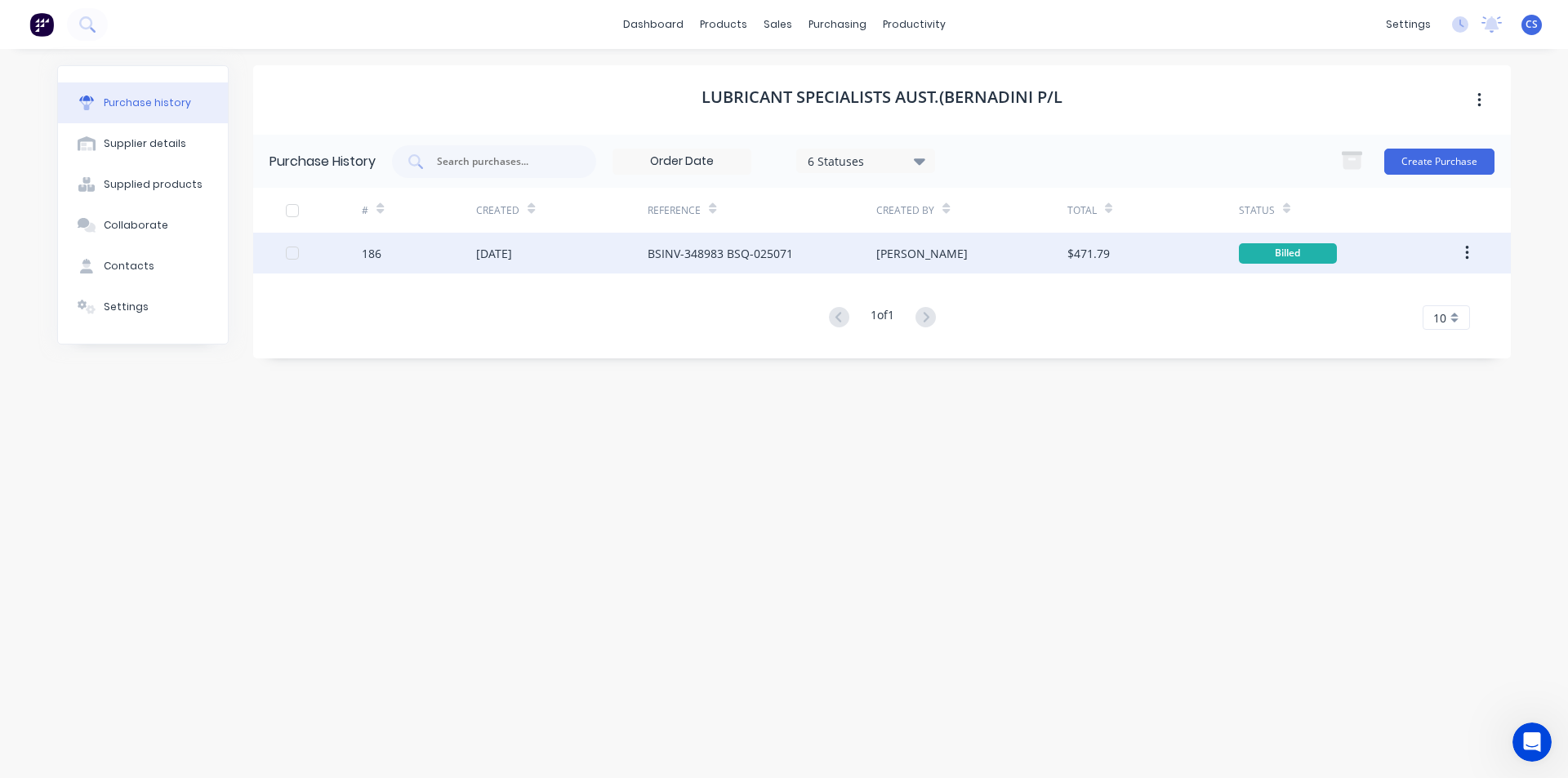
click at [770, 249] on div "BSINV-348983 BSQ-025071" at bounding box center [721, 254] width 145 height 17
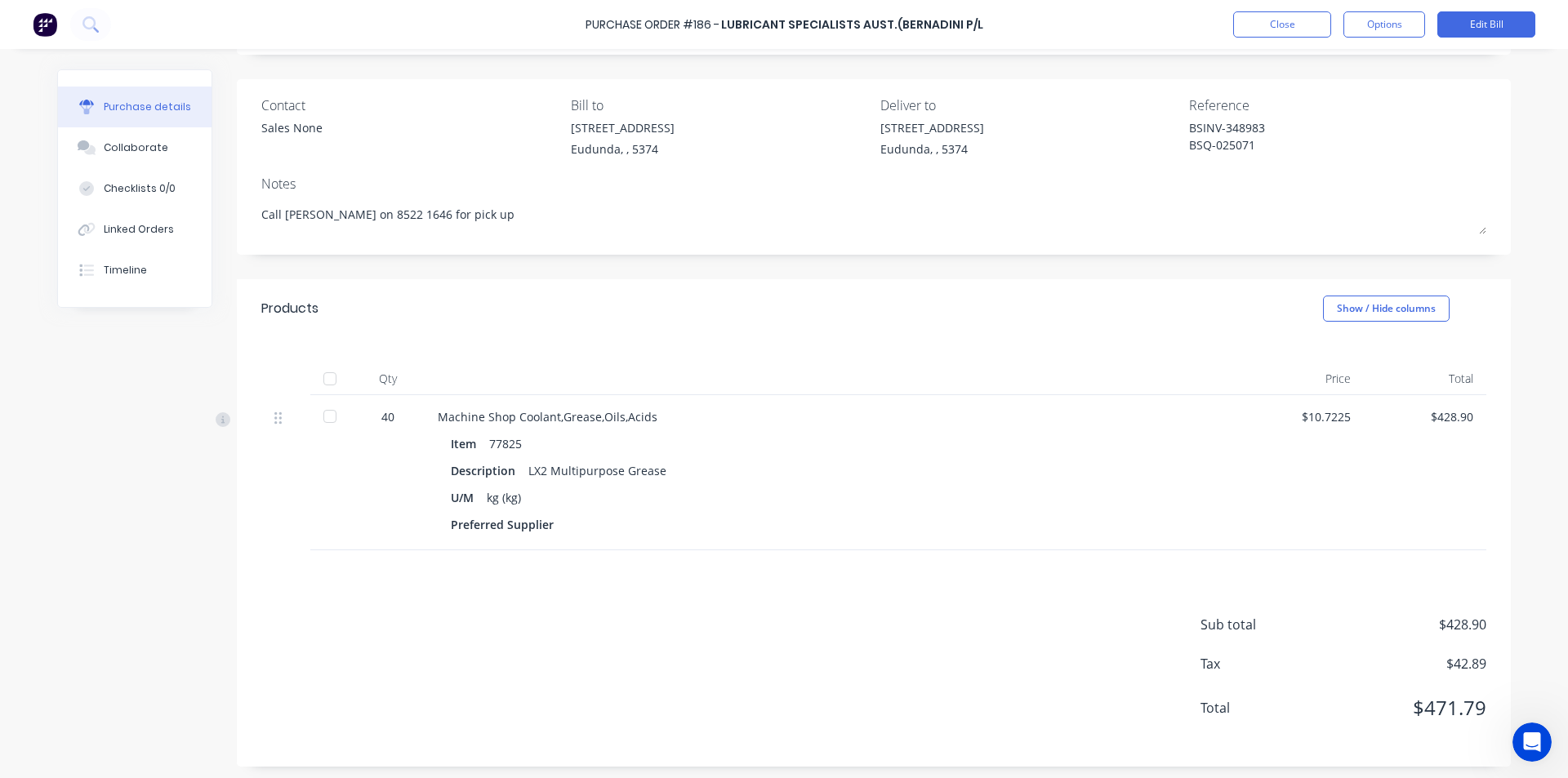
scroll to position [107, 0]
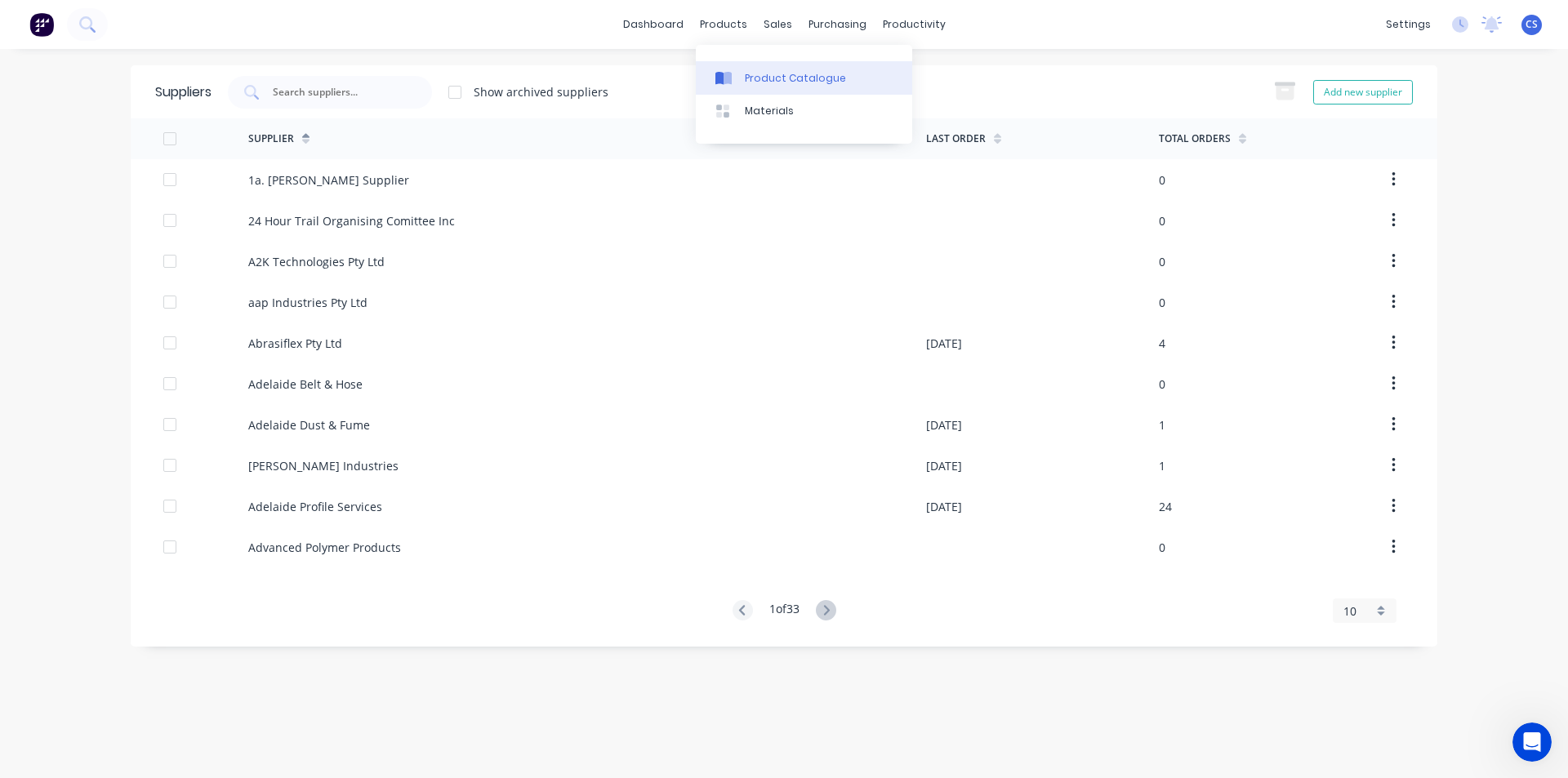
click at [739, 64] on link "Product Catalogue" at bounding box center [804, 78] width 217 height 33
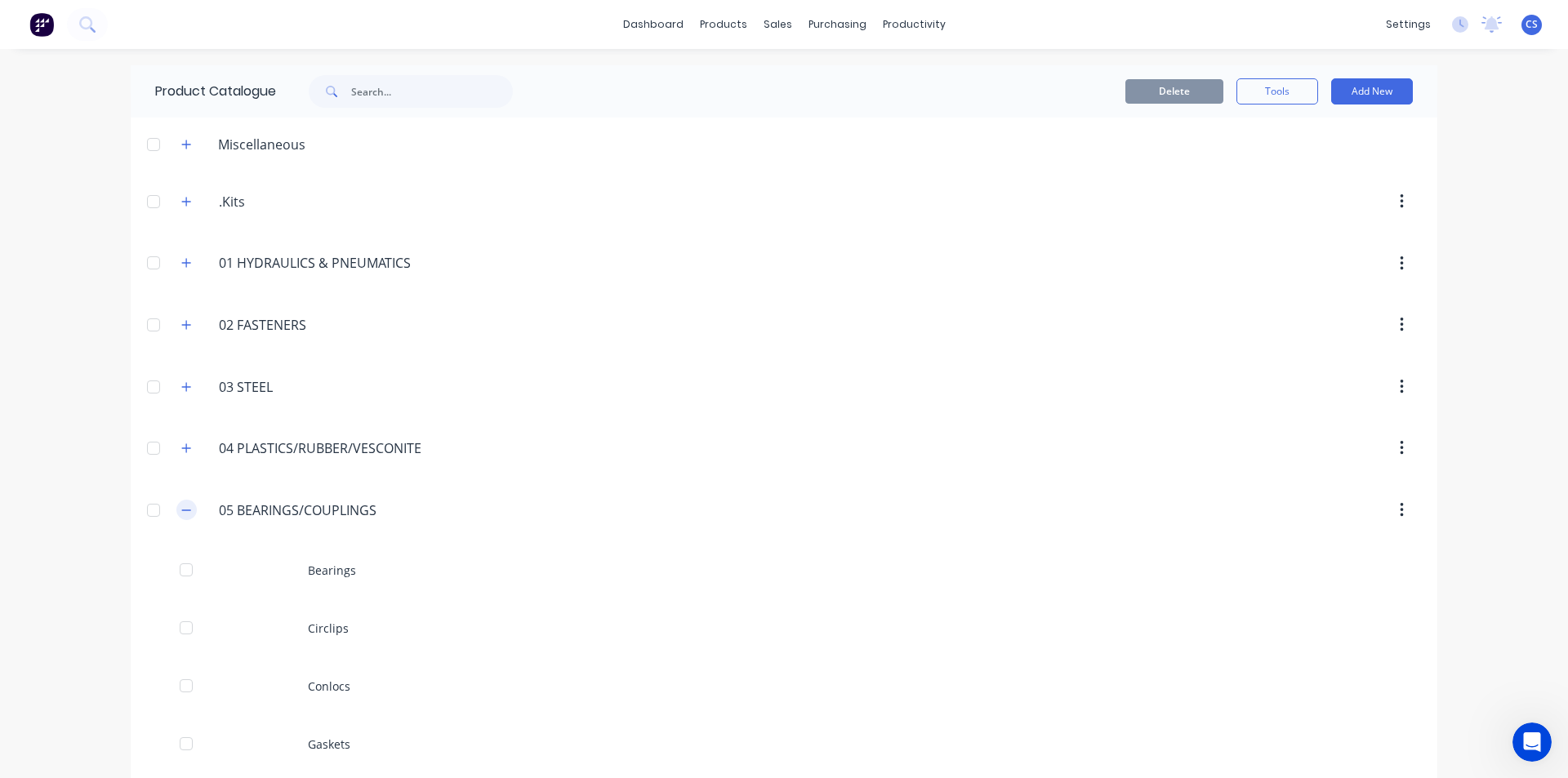
click at [186, 505] on icon "button" at bounding box center [186, 510] width 10 height 11
click at [187, 441] on button "button" at bounding box center [187, 448] width 20 height 20
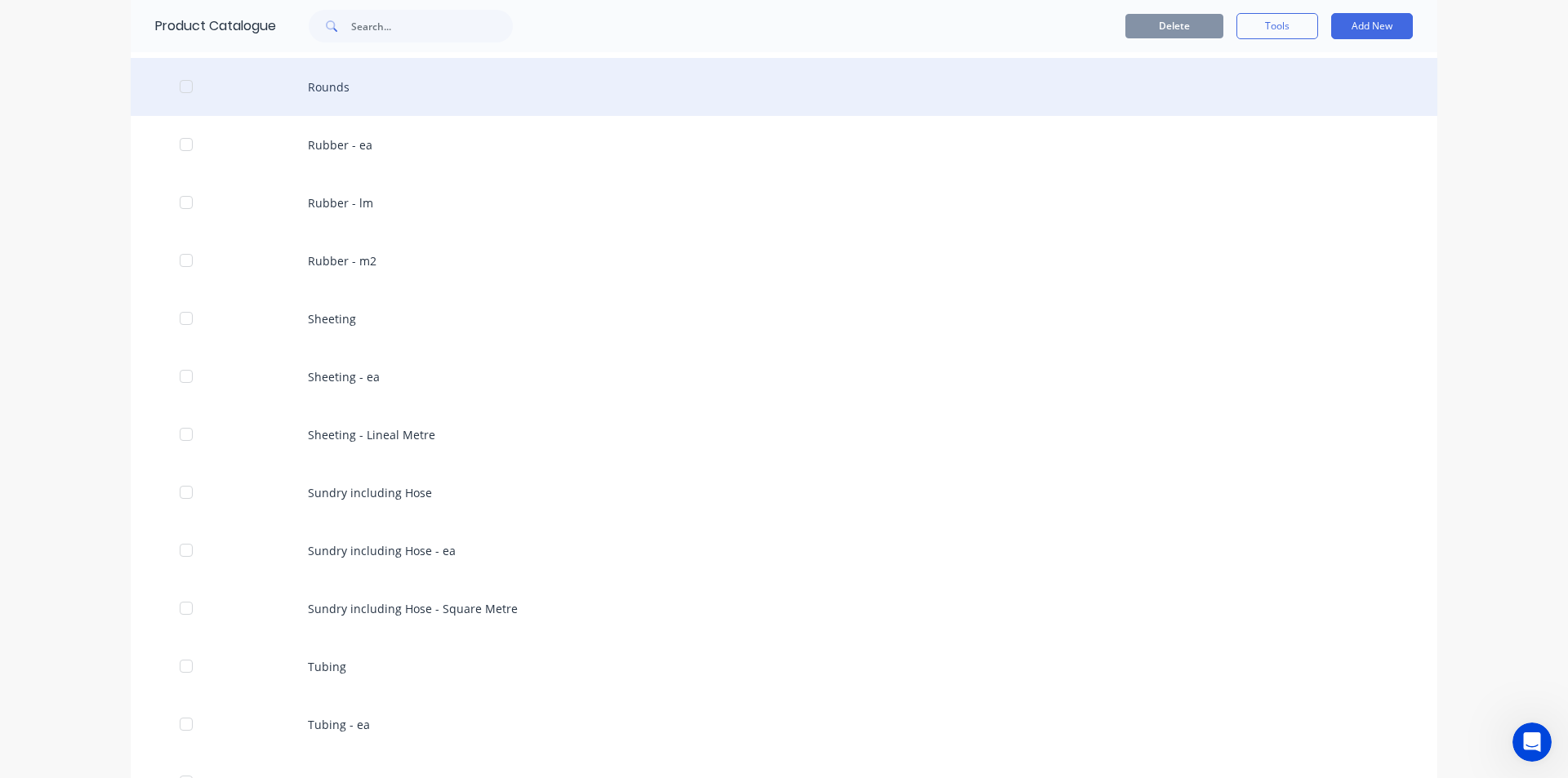
scroll to position [898, 0]
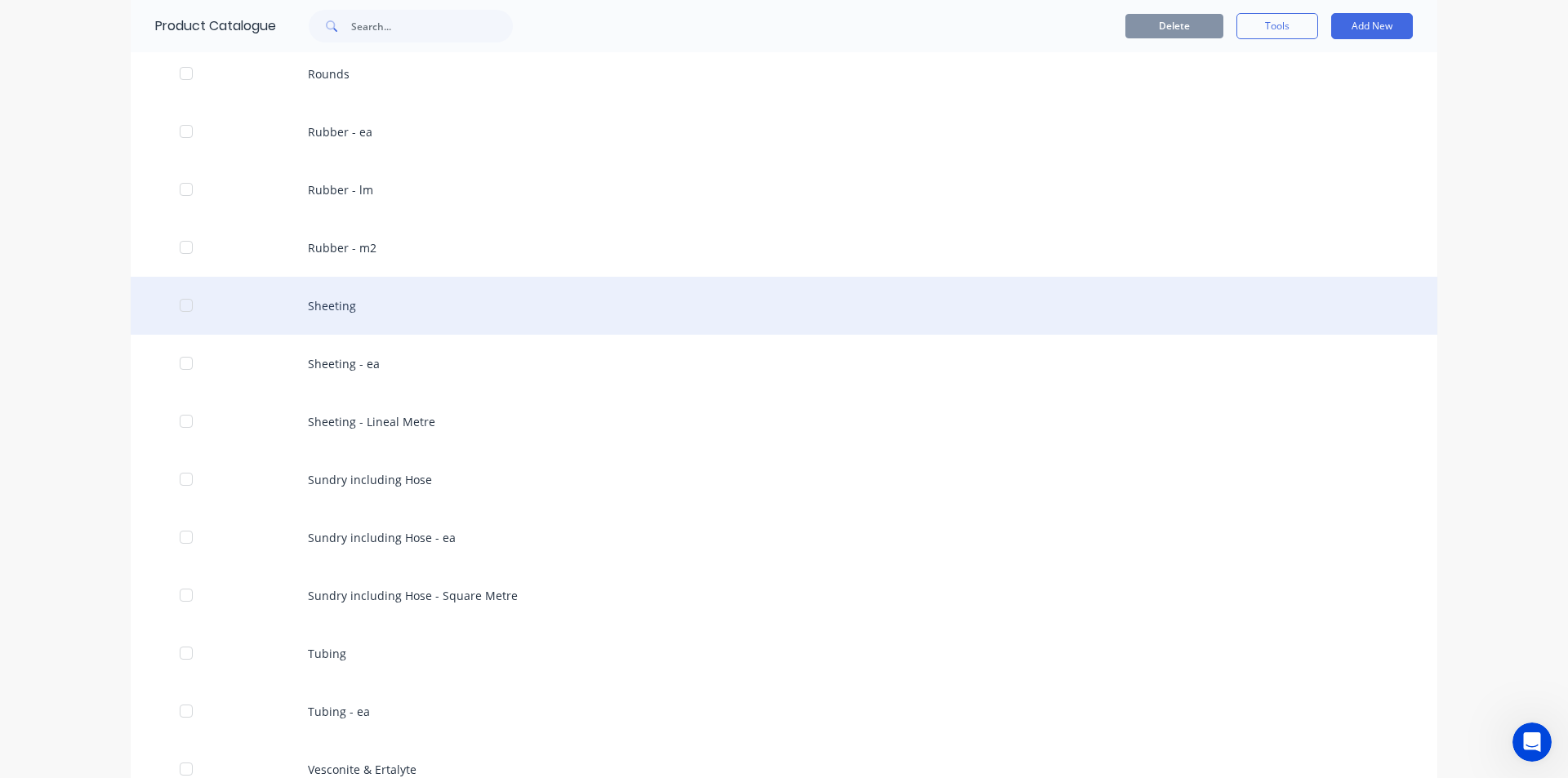
click at [355, 318] on div "Sheeting" at bounding box center [784, 305] width 1307 height 58
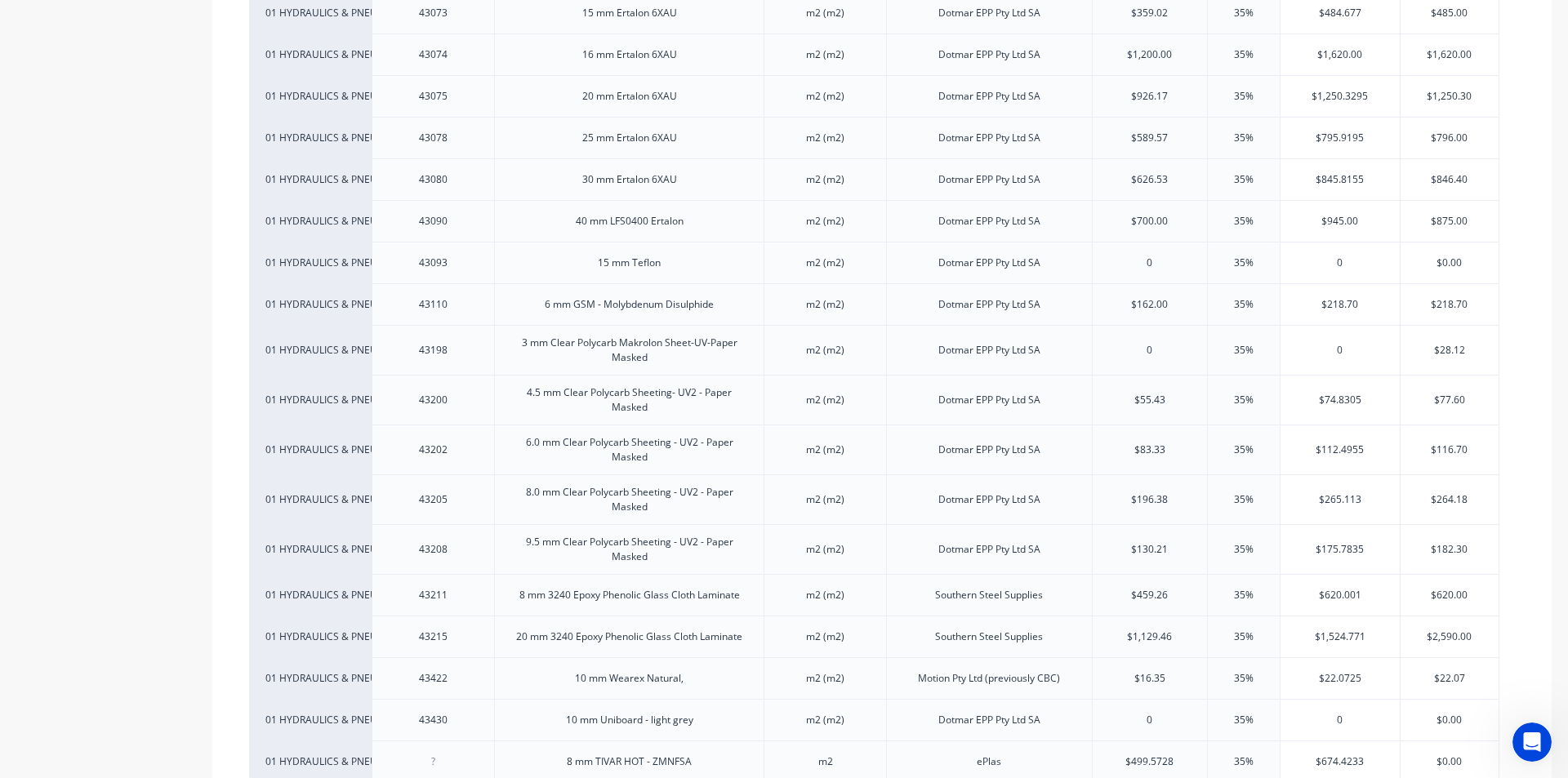
scroll to position [2204, 0]
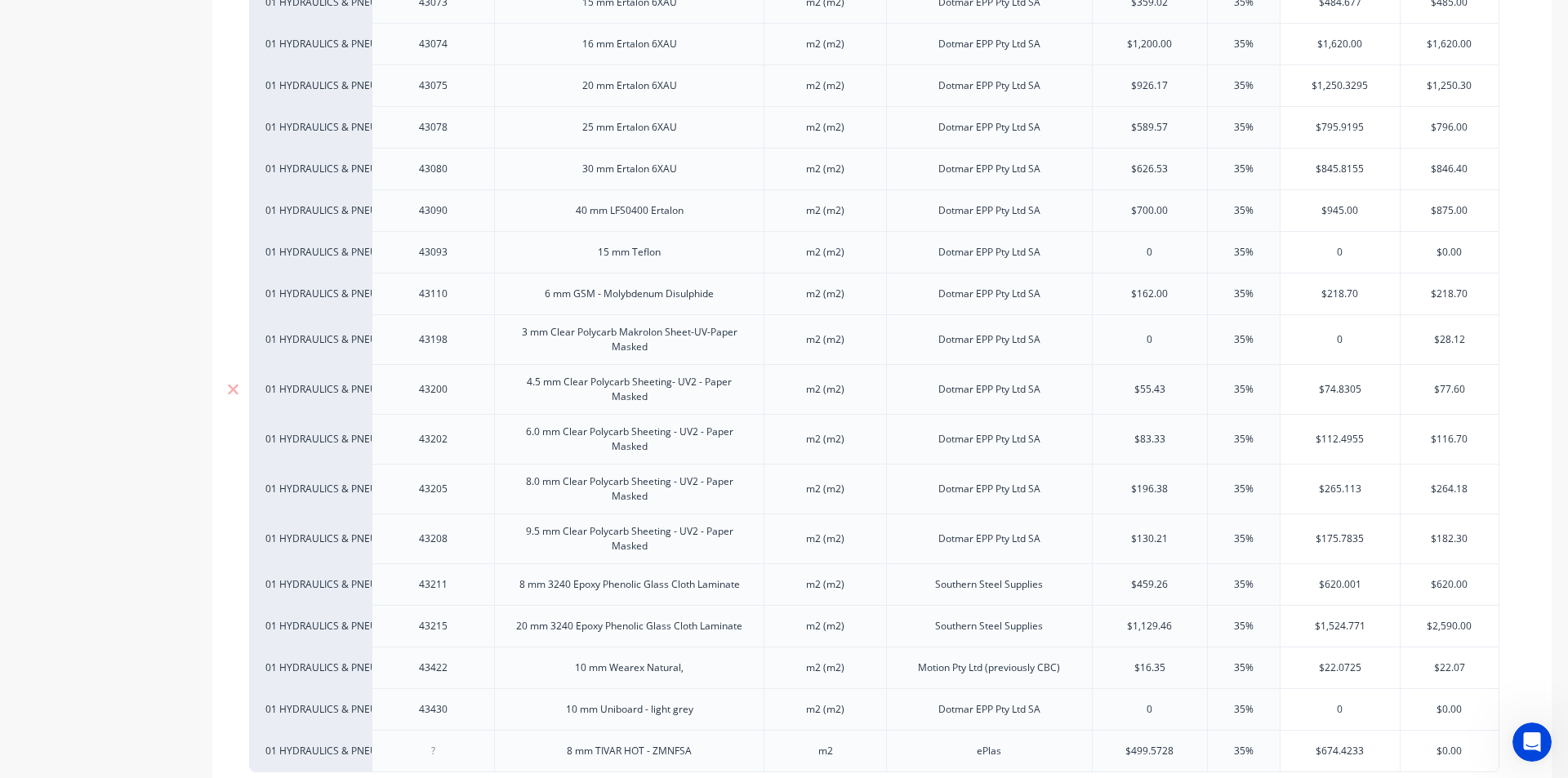
type input "$55.43"
click at [1155, 390] on input "$55.43" at bounding box center [1150, 389] width 114 height 15
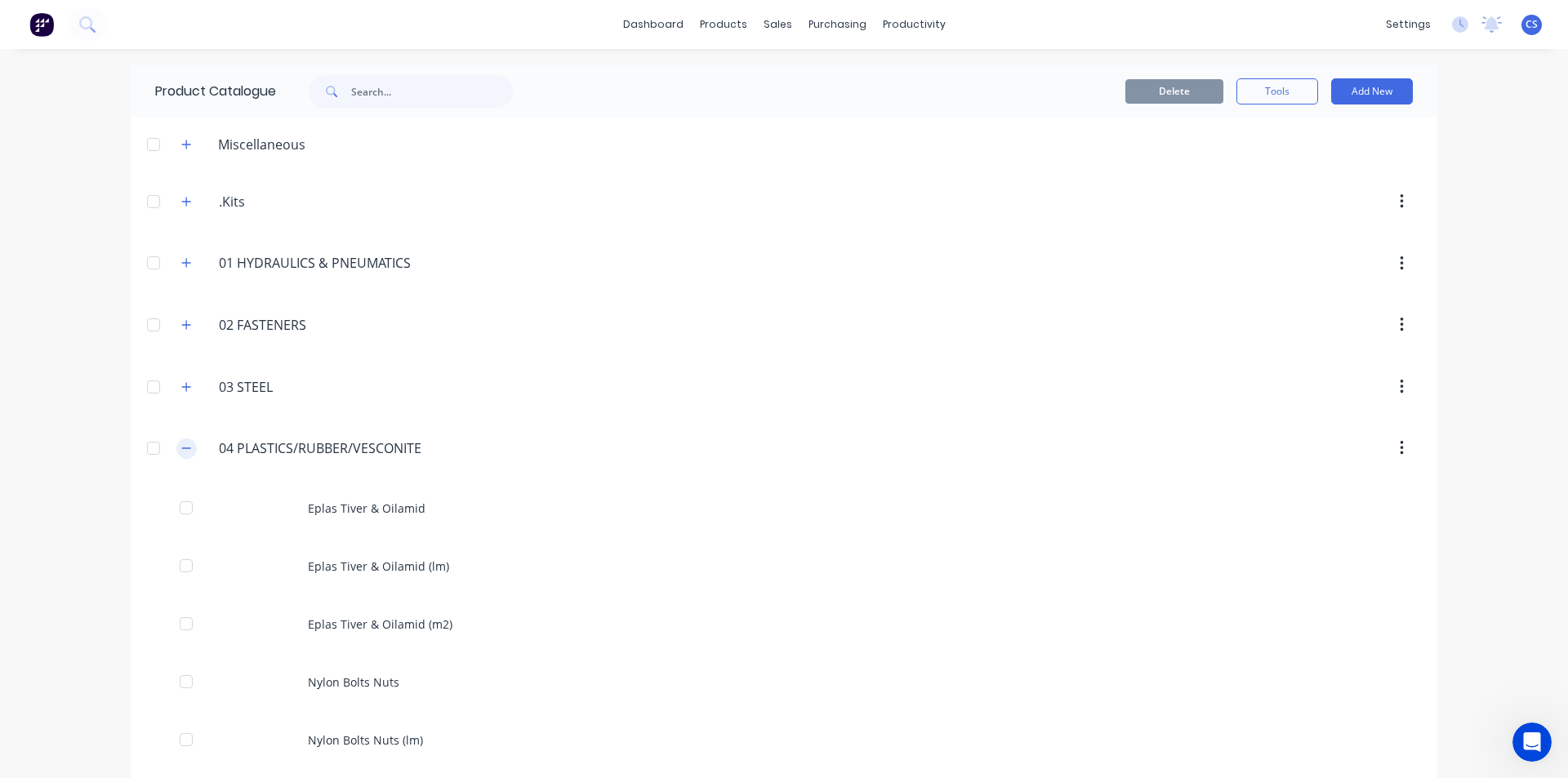
click at [181, 444] on icon "button" at bounding box center [186, 448] width 10 height 11
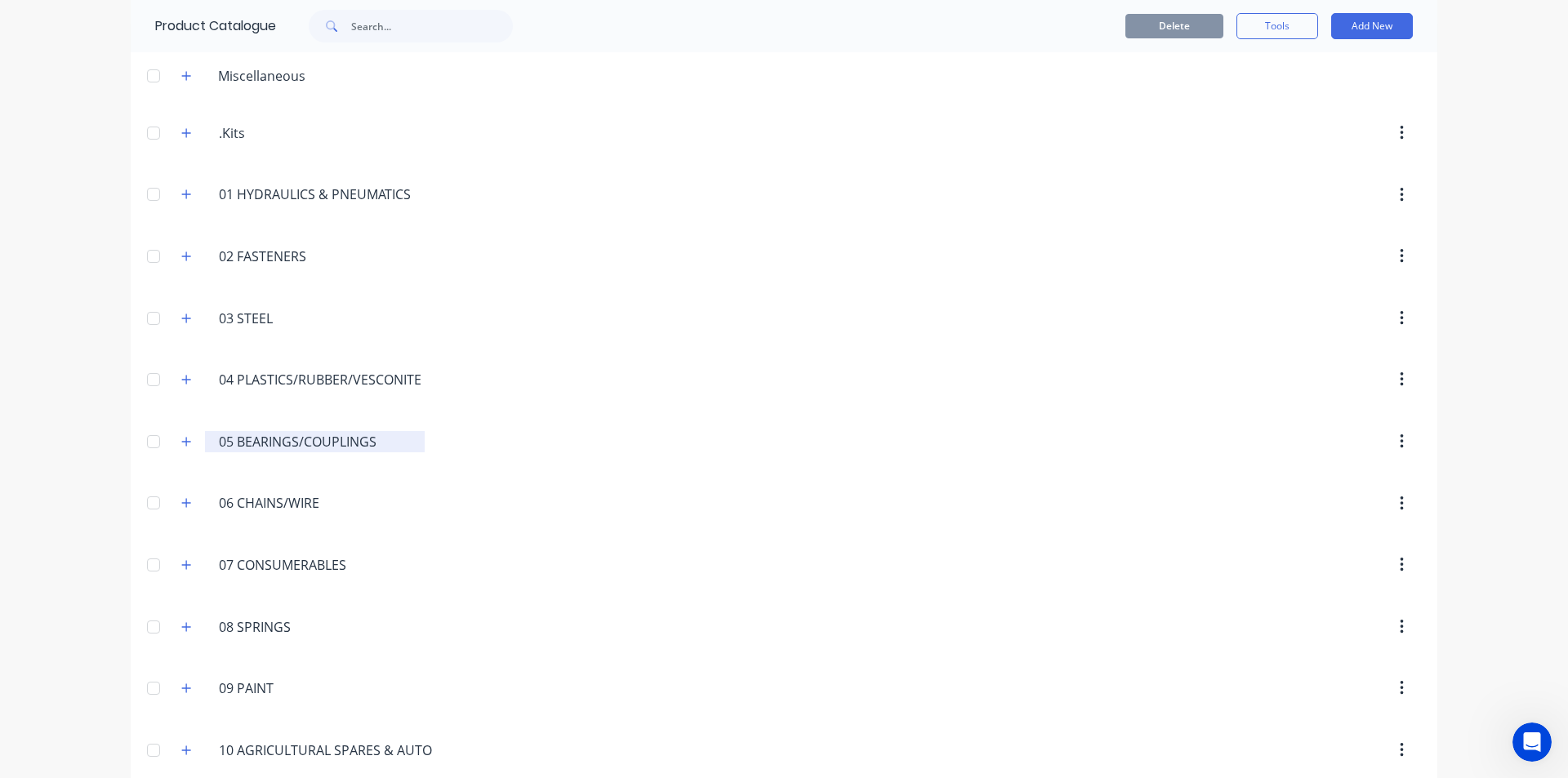
scroll to position [490, 0]
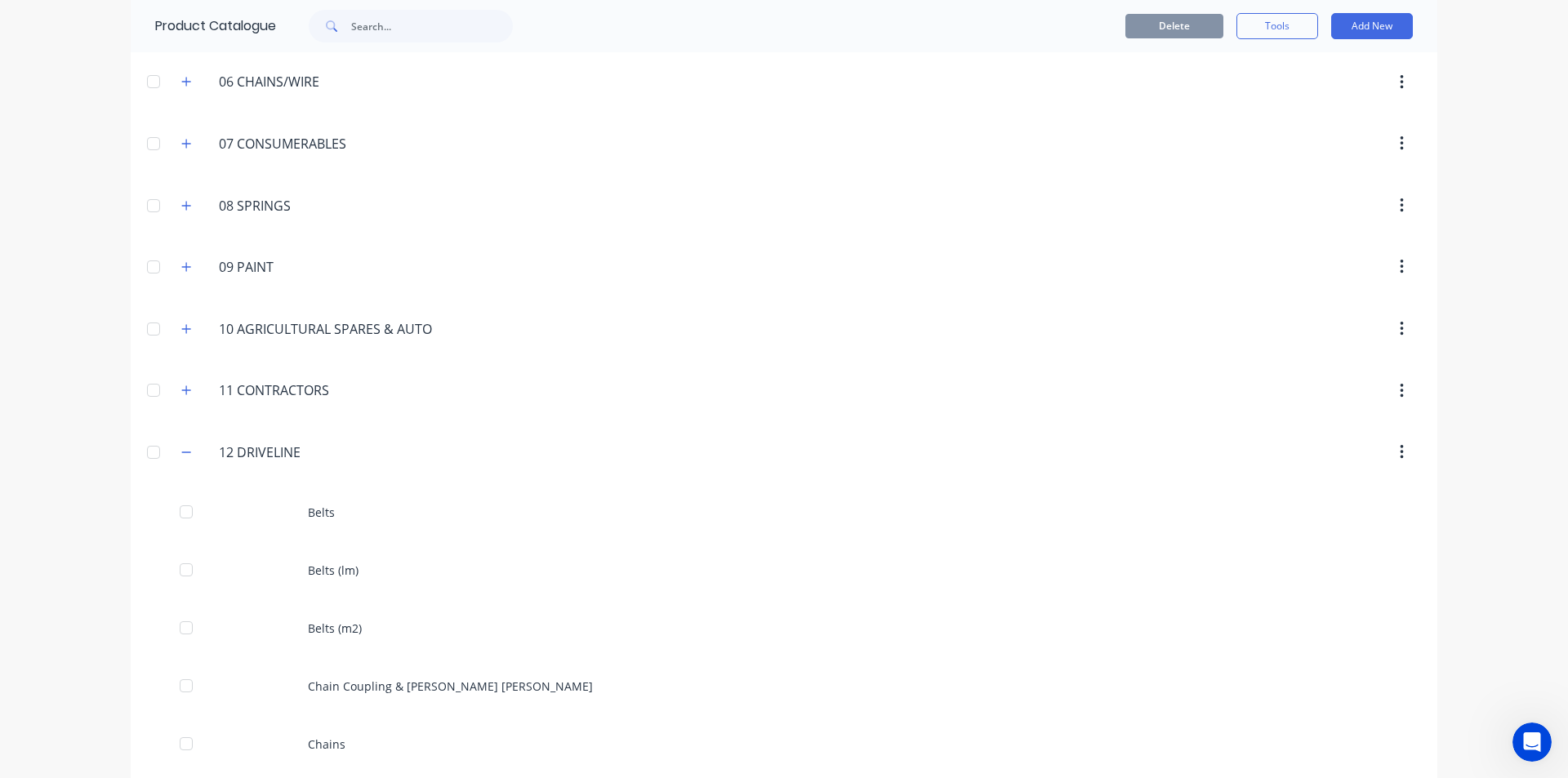
click at [177, 465] on div "12.DRIVELINE. 12 DRIVELINE" at bounding box center [296, 452] width 256 height 29
click at [184, 332] on icon "button" at bounding box center [186, 329] width 10 height 11
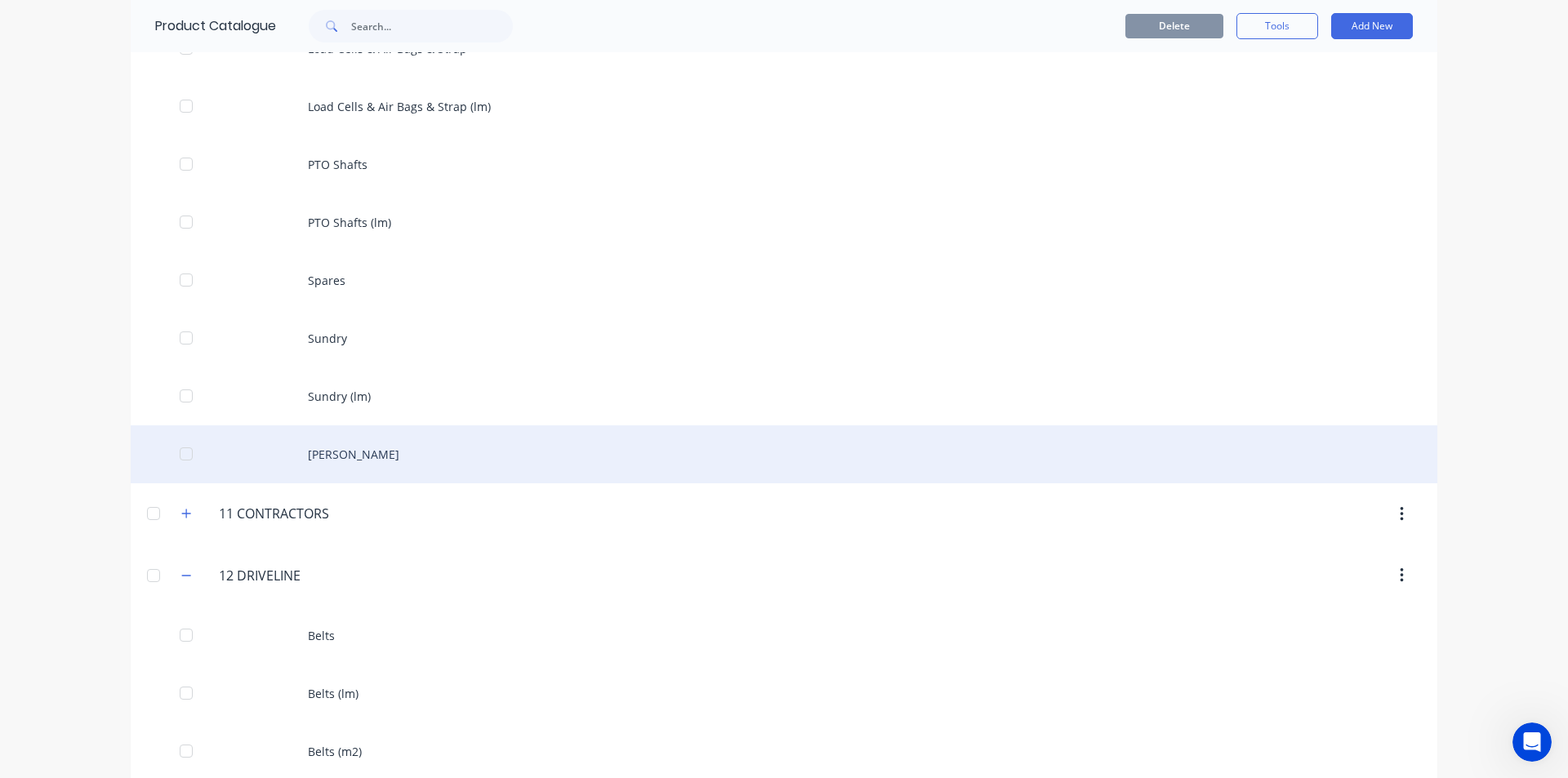
scroll to position [1306, 0]
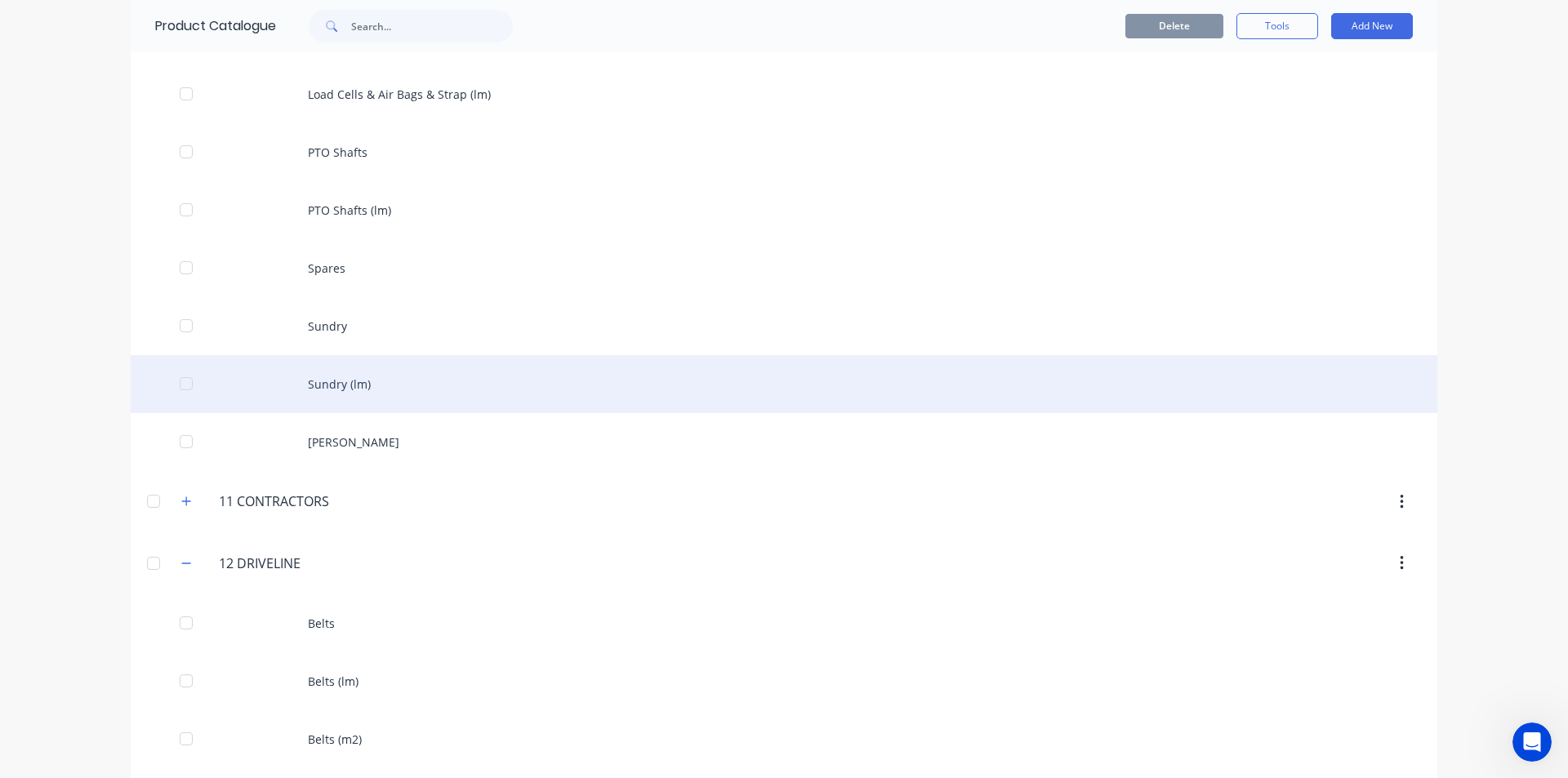
click at [378, 384] on div "Sundry (lm)" at bounding box center [784, 384] width 1307 height 58
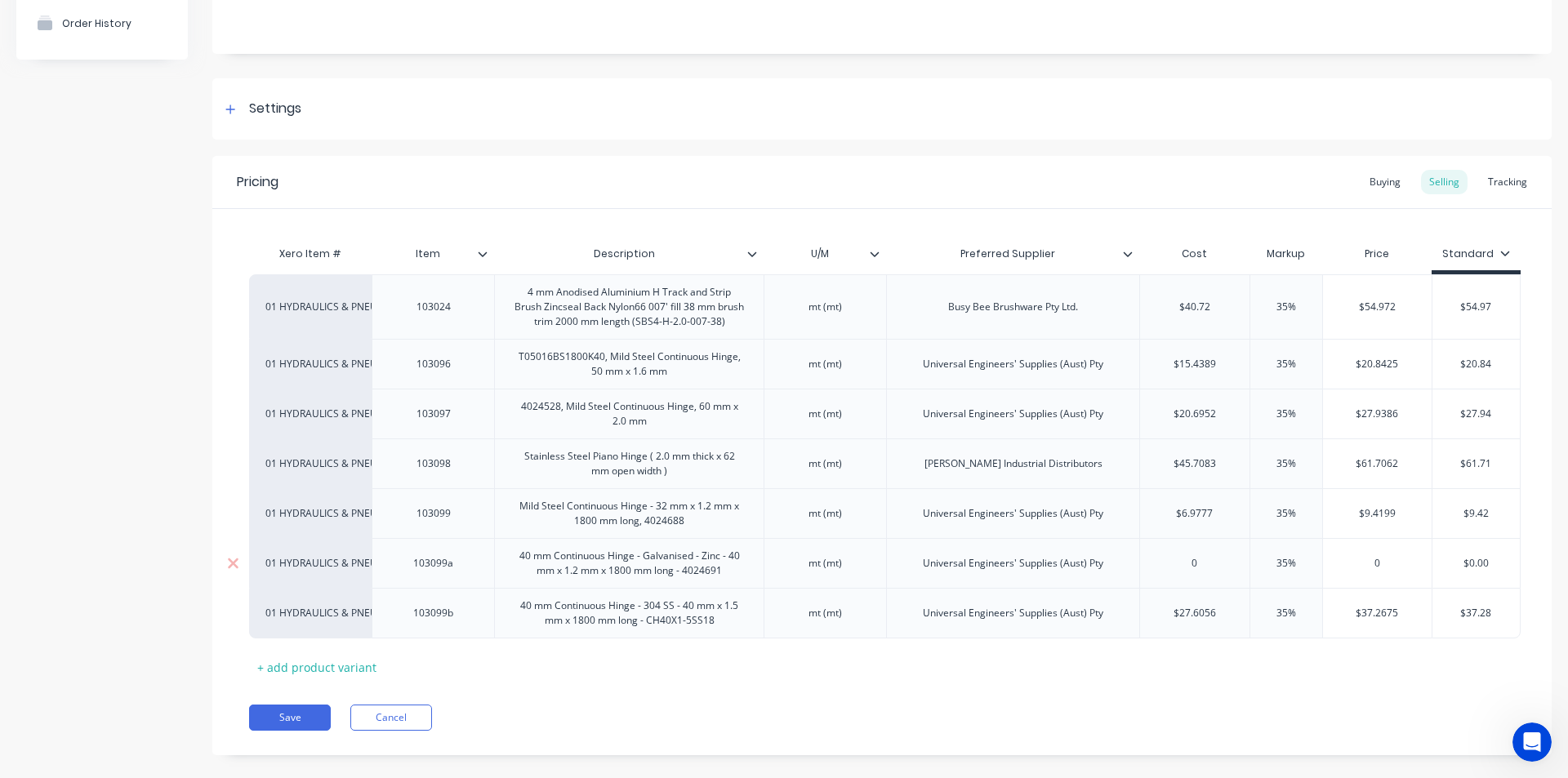
scroll to position [163, 0]
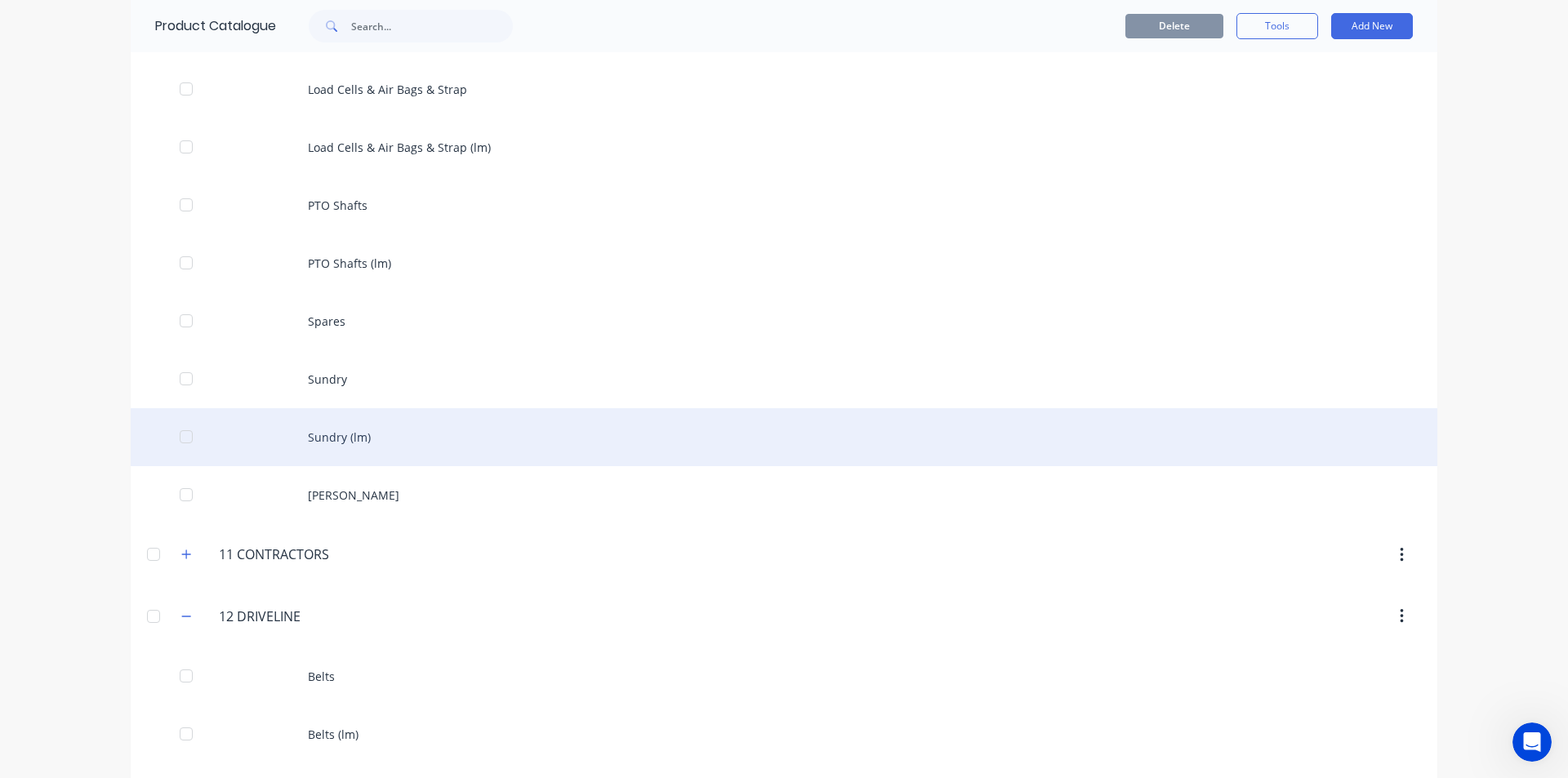
scroll to position [1224, 0]
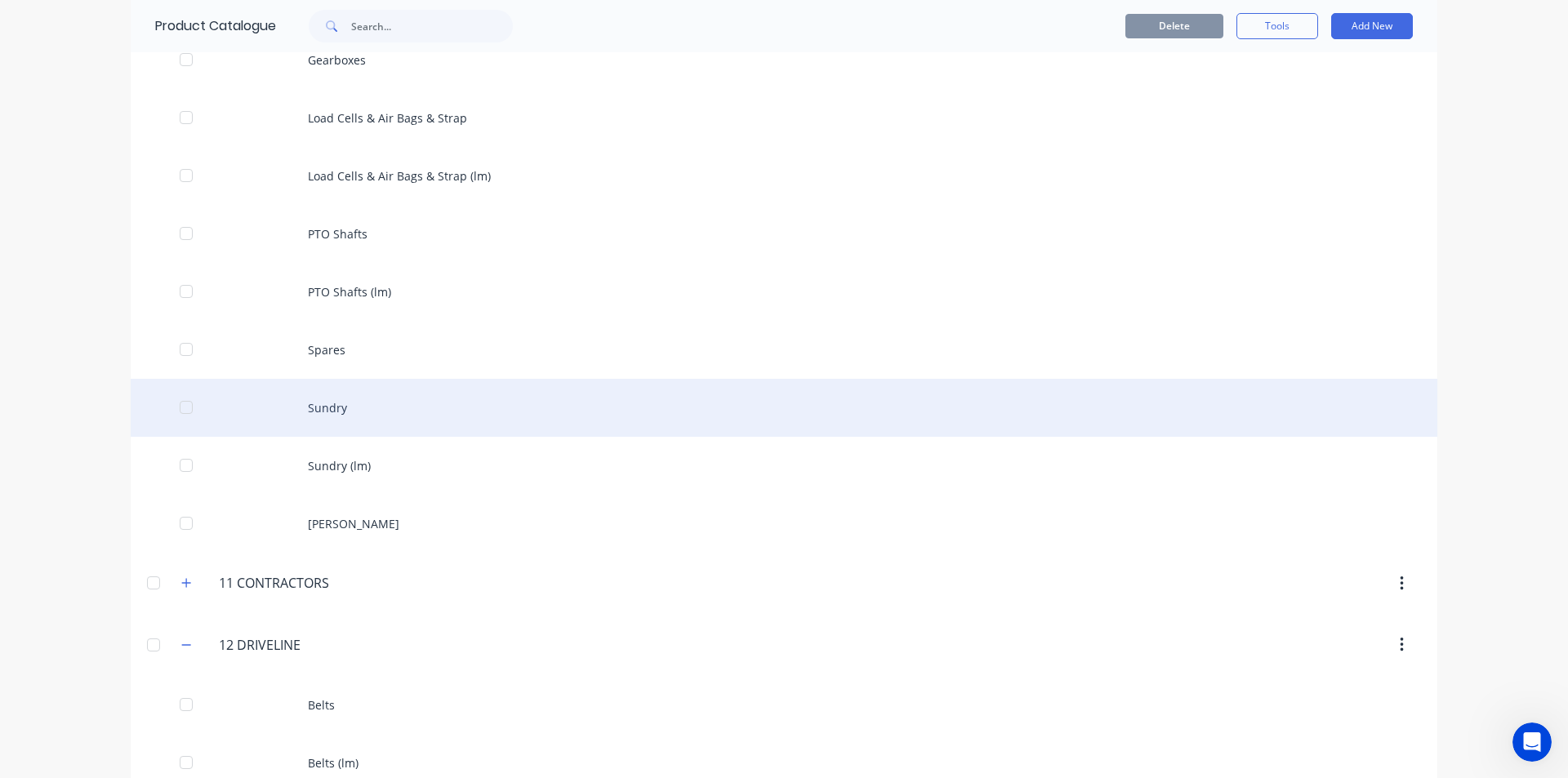
click at [354, 403] on div "Sundry" at bounding box center [784, 407] width 1307 height 58
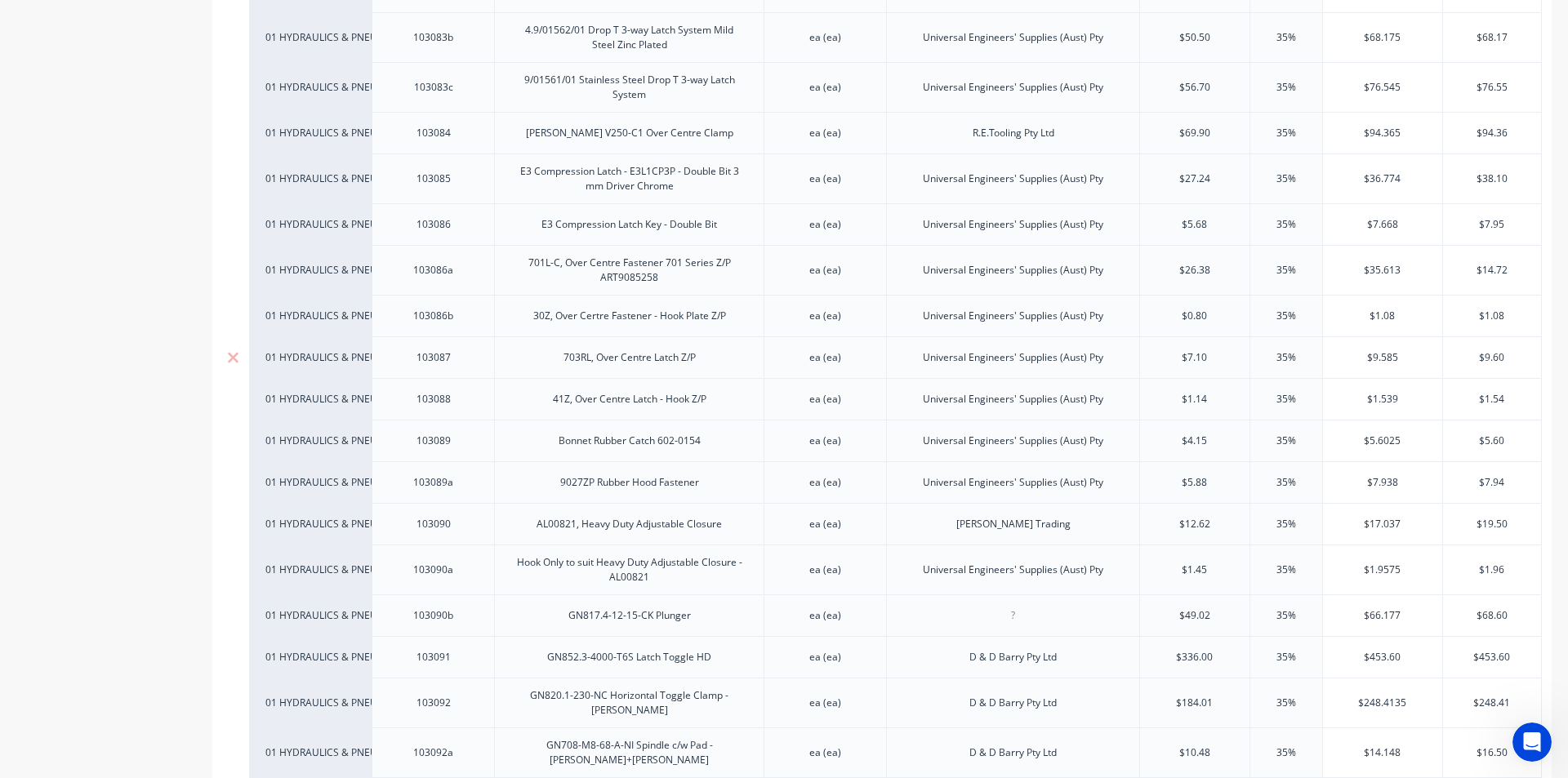
scroll to position [3592, 0]
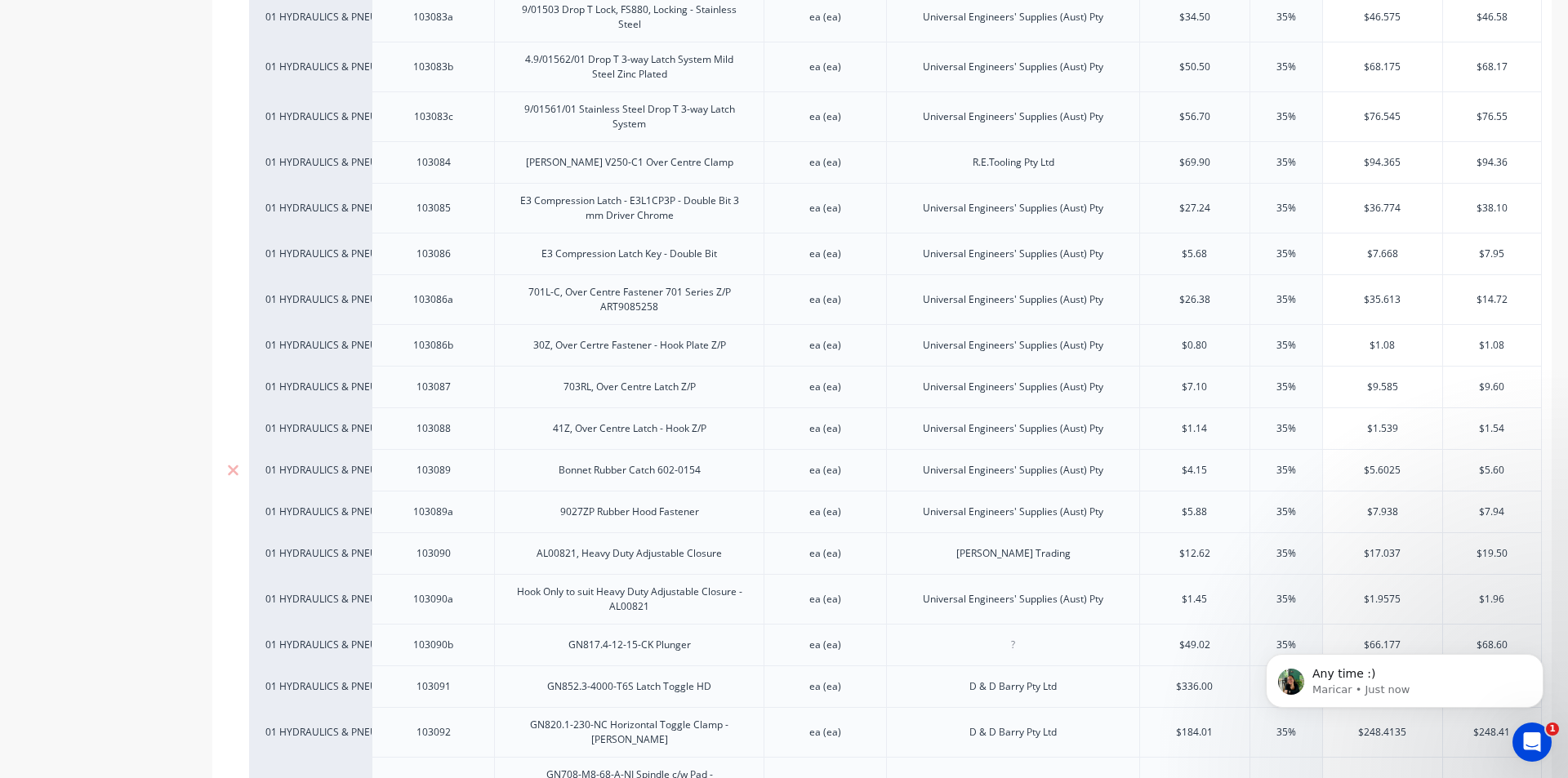
scroll to position [0, 0]
drag, startPoint x: 3061, startPoint y: 1456, endPoint x: 1539, endPoint y: 734, distance: 1684.6
click at [1539, 734] on icon "Open Intercom Messenger" at bounding box center [1532, 742] width 27 height 27
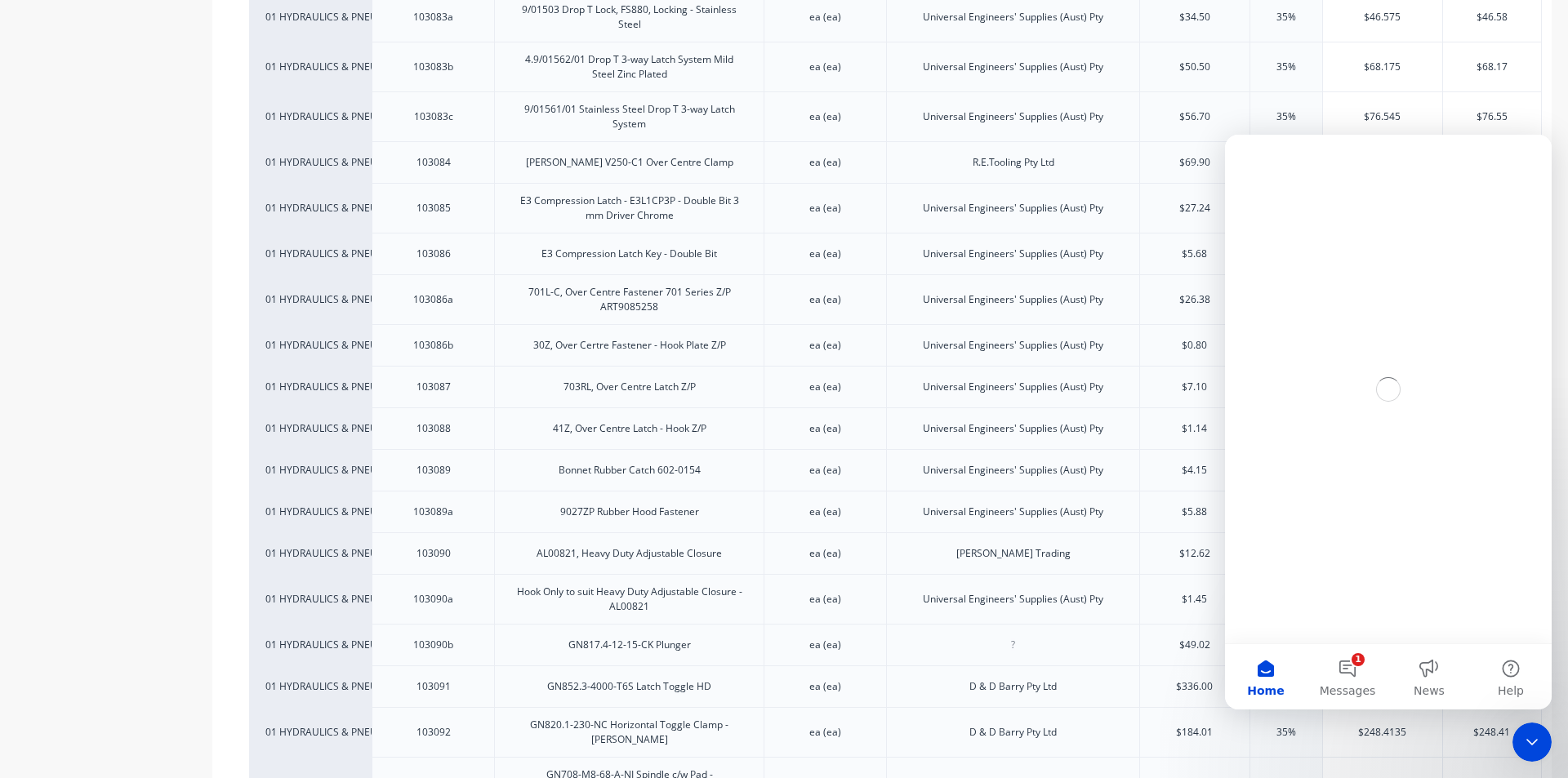
click at [1539, 734] on icon "Close Intercom Messenger" at bounding box center [1532, 741] width 19 height 19
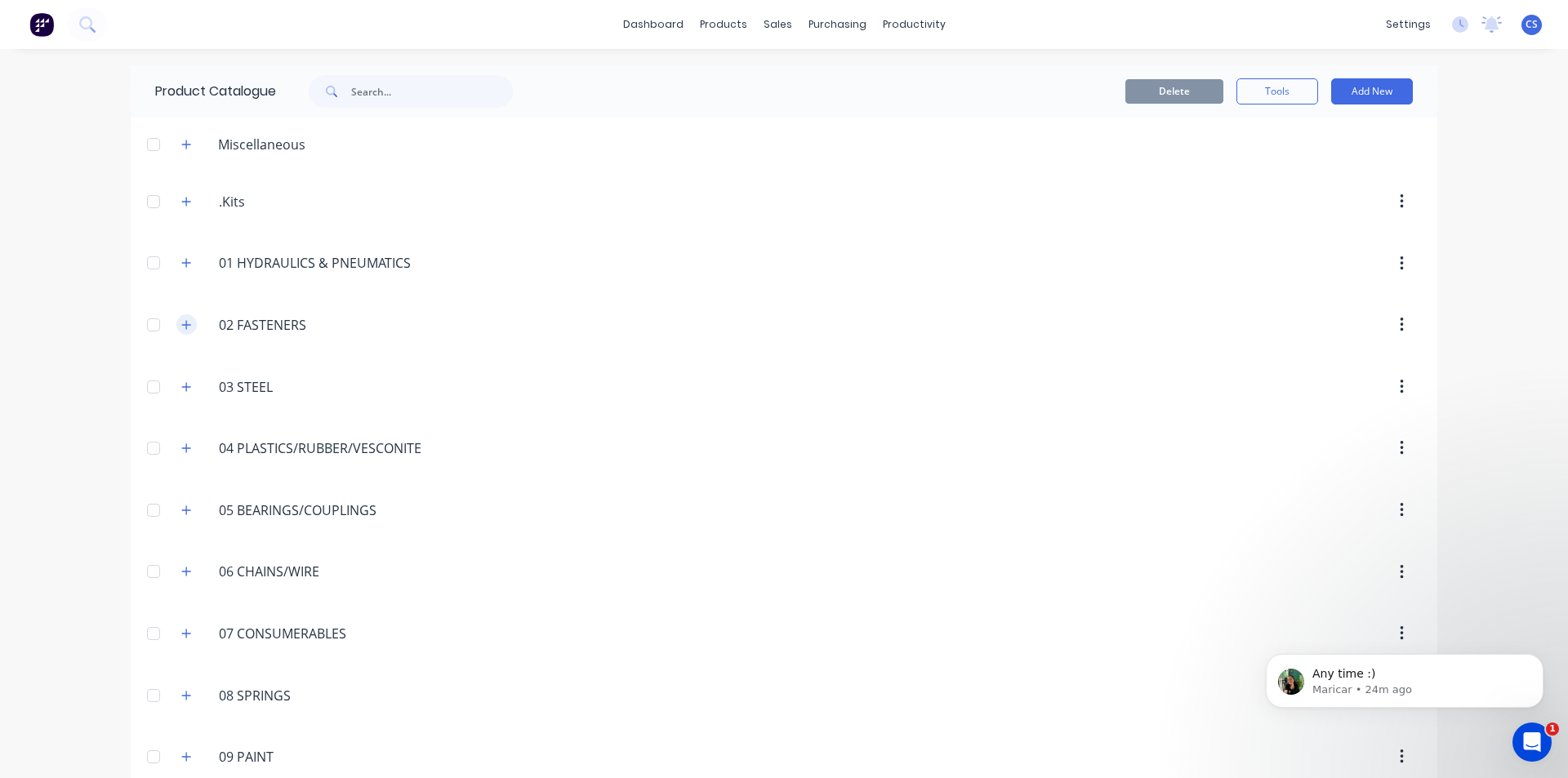
click at [181, 327] on icon "button" at bounding box center [186, 325] width 10 height 11
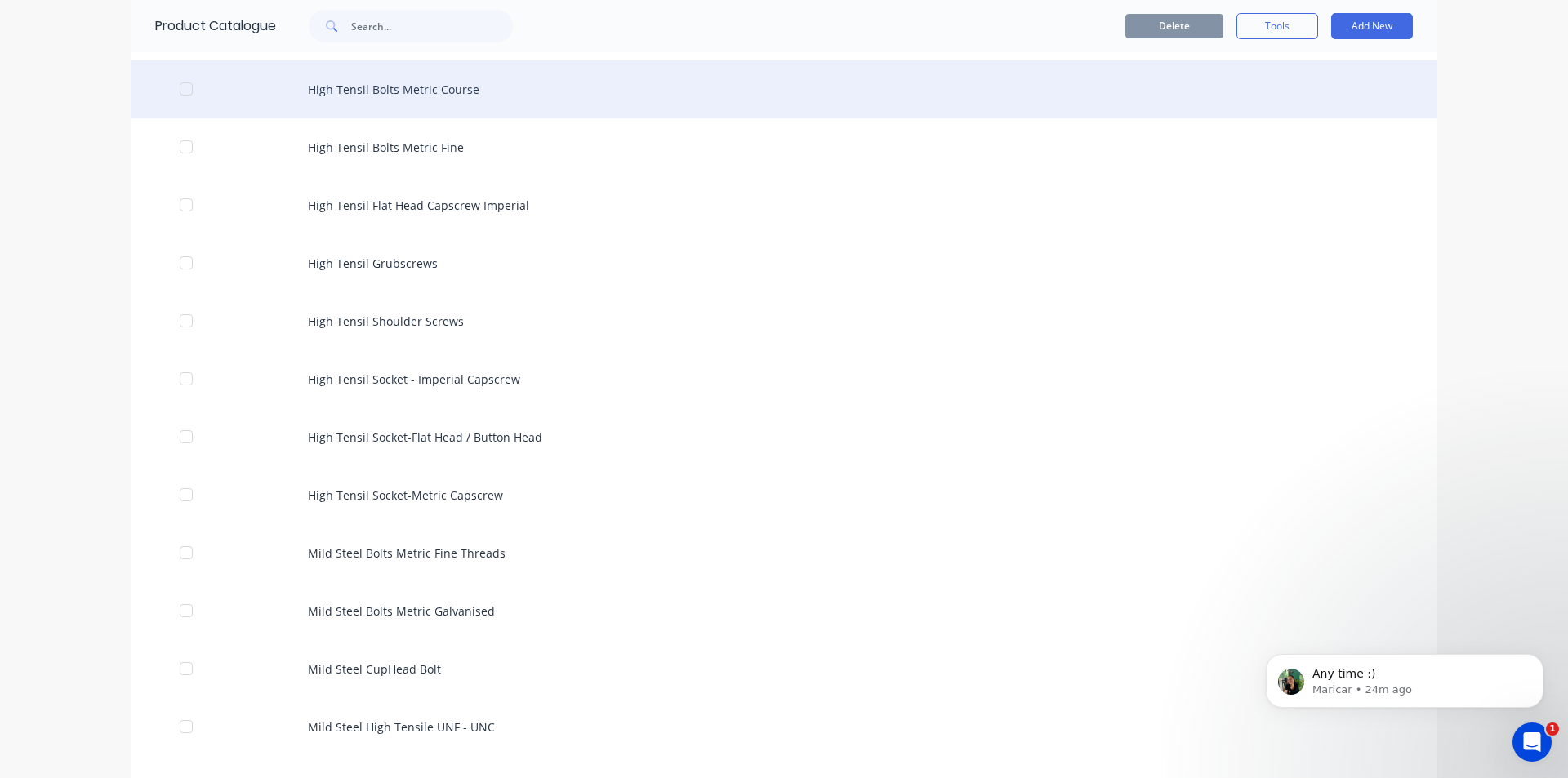
scroll to position [408, 0]
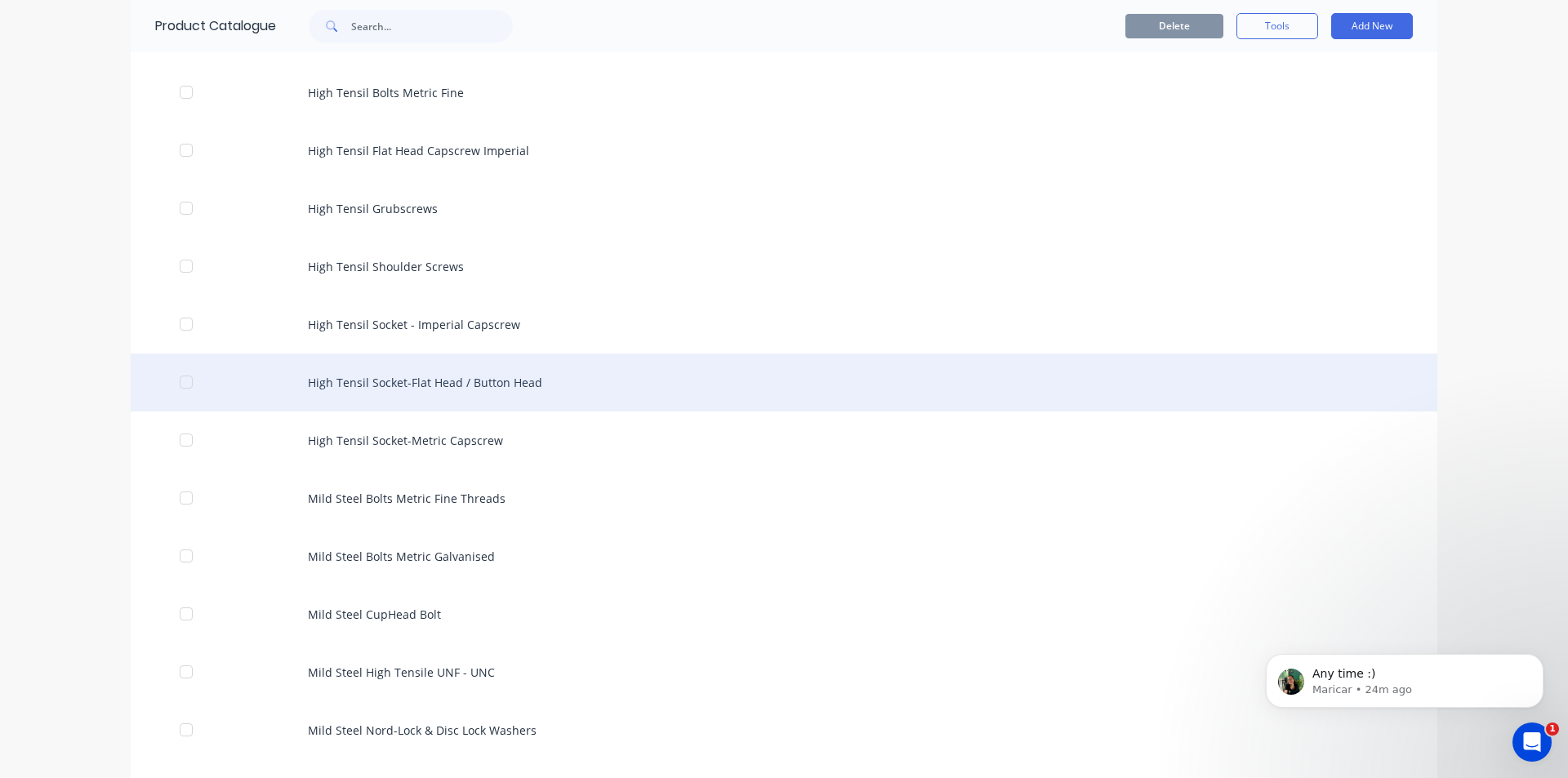
click at [503, 354] on div "High Tensil Socket-Flat Head / Button Head" at bounding box center [784, 382] width 1307 height 58
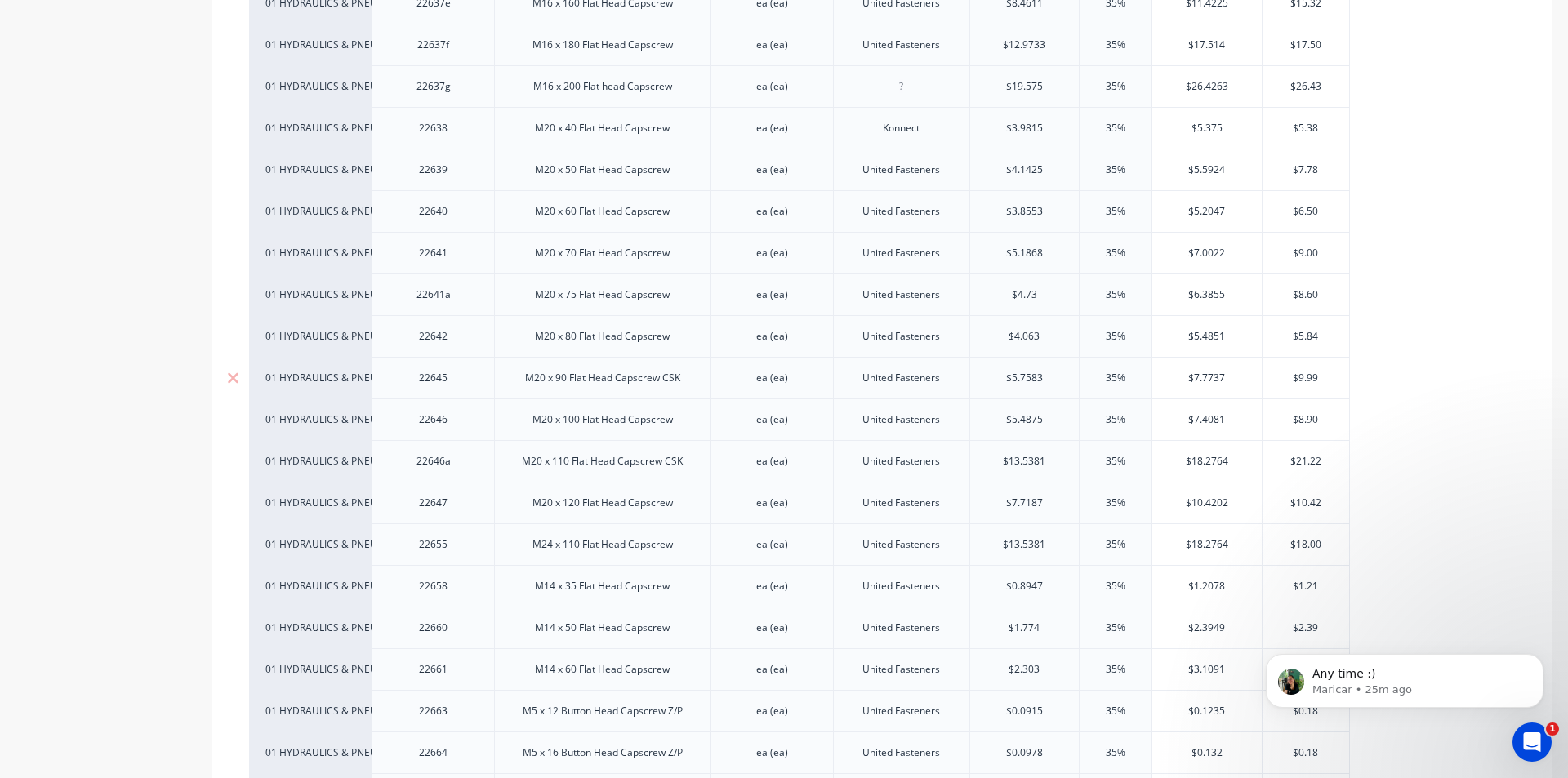
scroll to position [3918, 0]
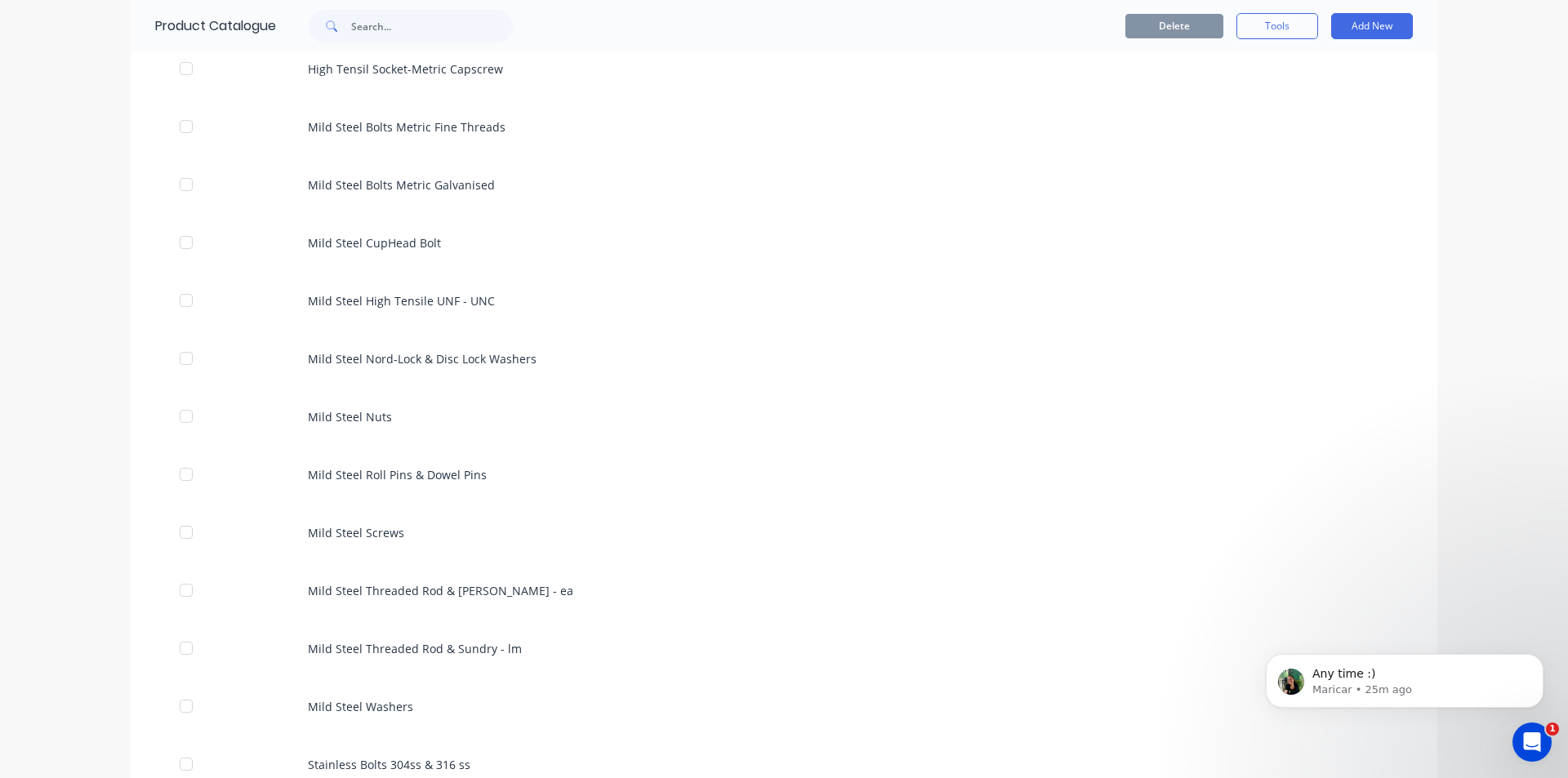
scroll to position [898, 0]
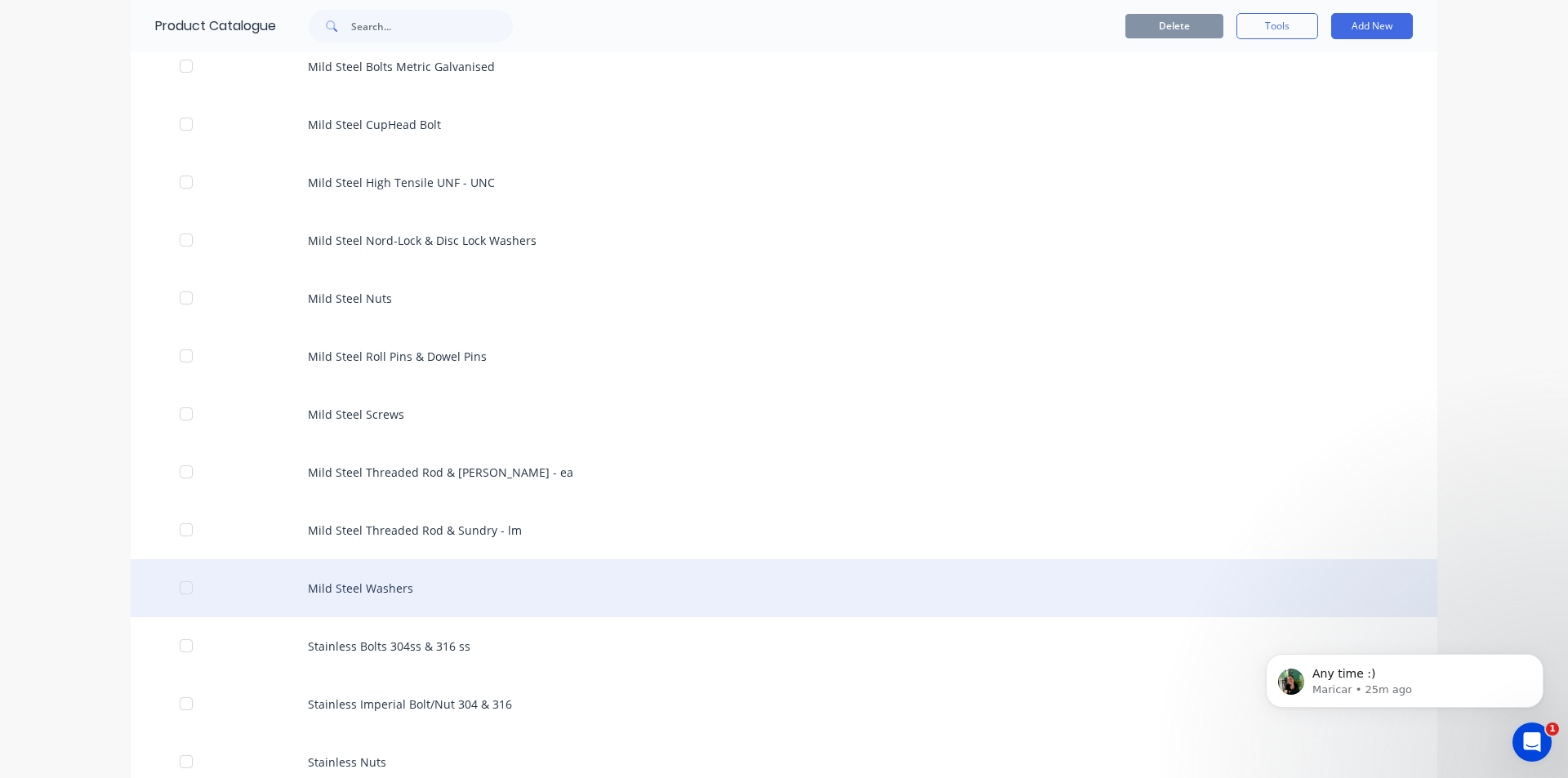
click at [537, 604] on div "Mild Steel Washers" at bounding box center [784, 588] width 1307 height 58
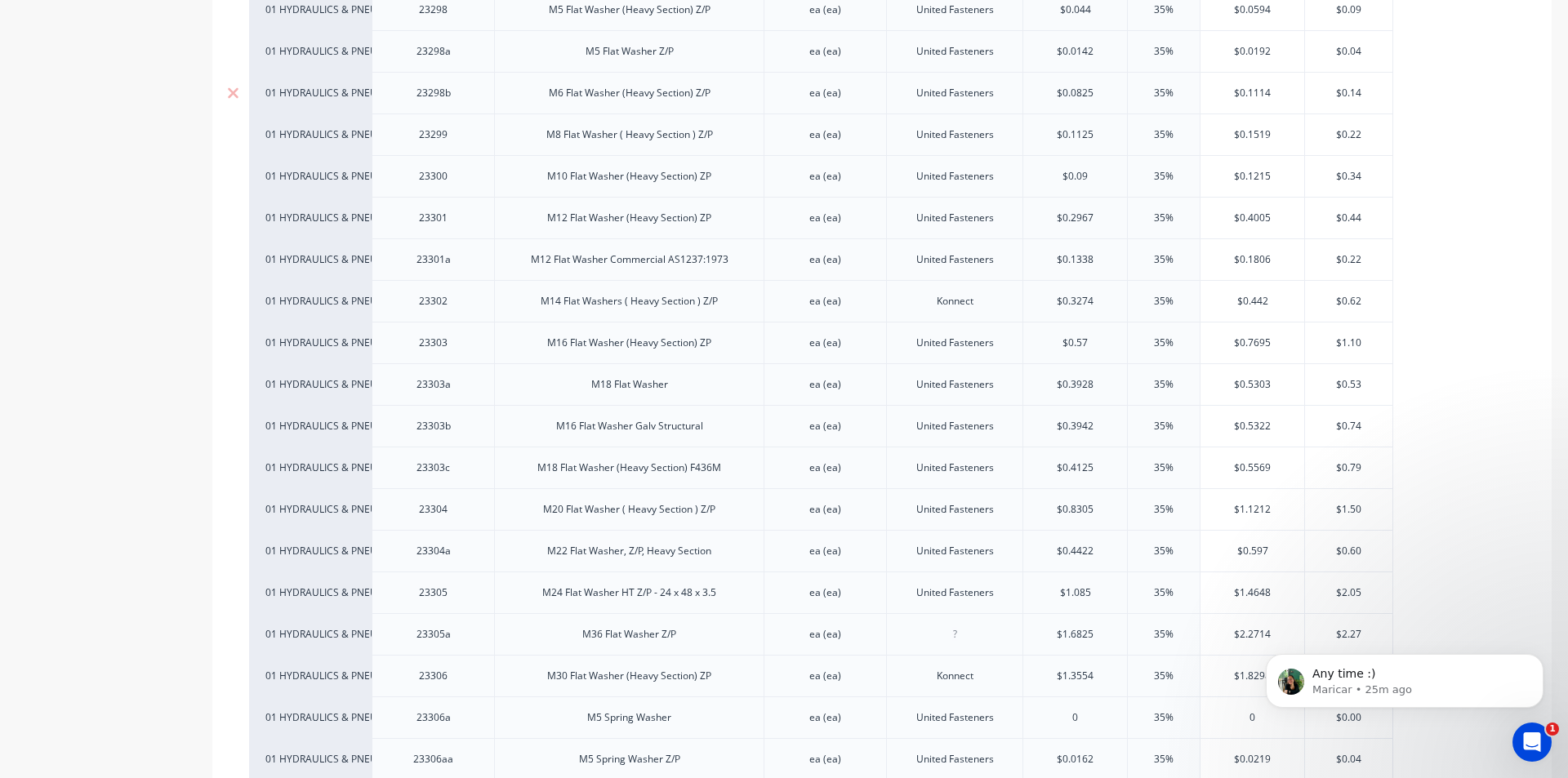
scroll to position [245, 0]
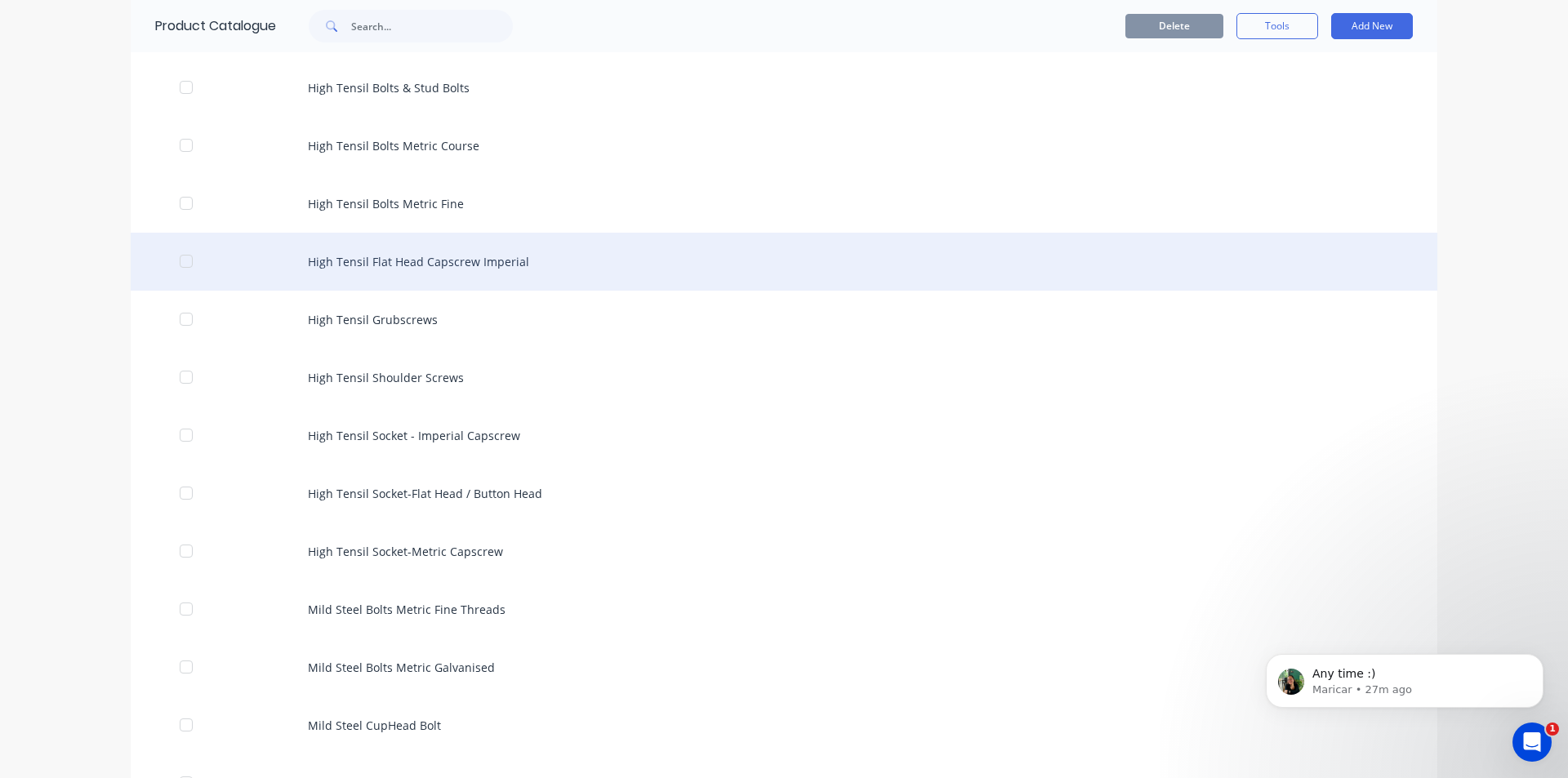
scroll to position [490, 0]
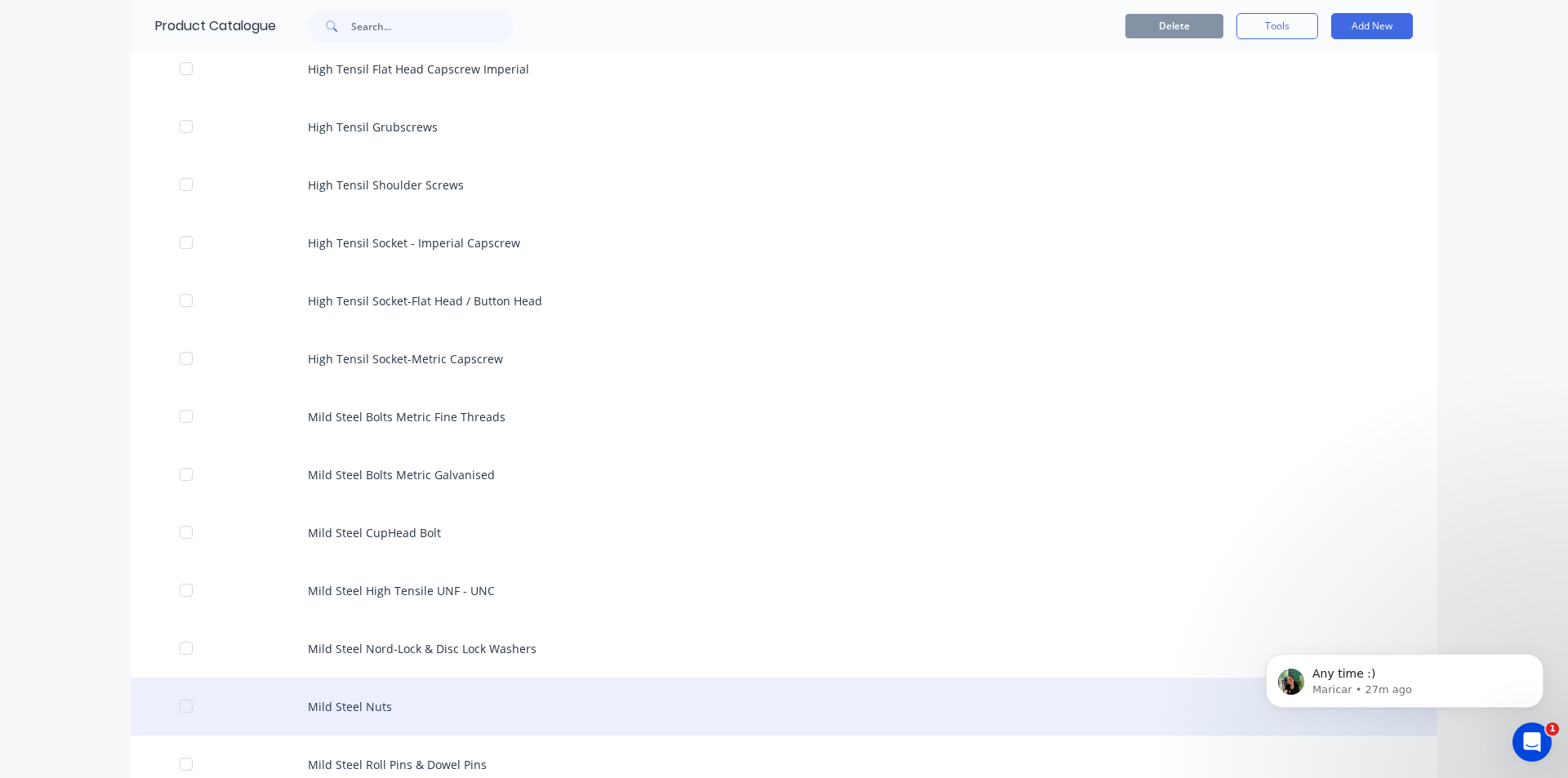
click at [384, 716] on div "Mild Steel Nuts" at bounding box center [784, 706] width 1307 height 58
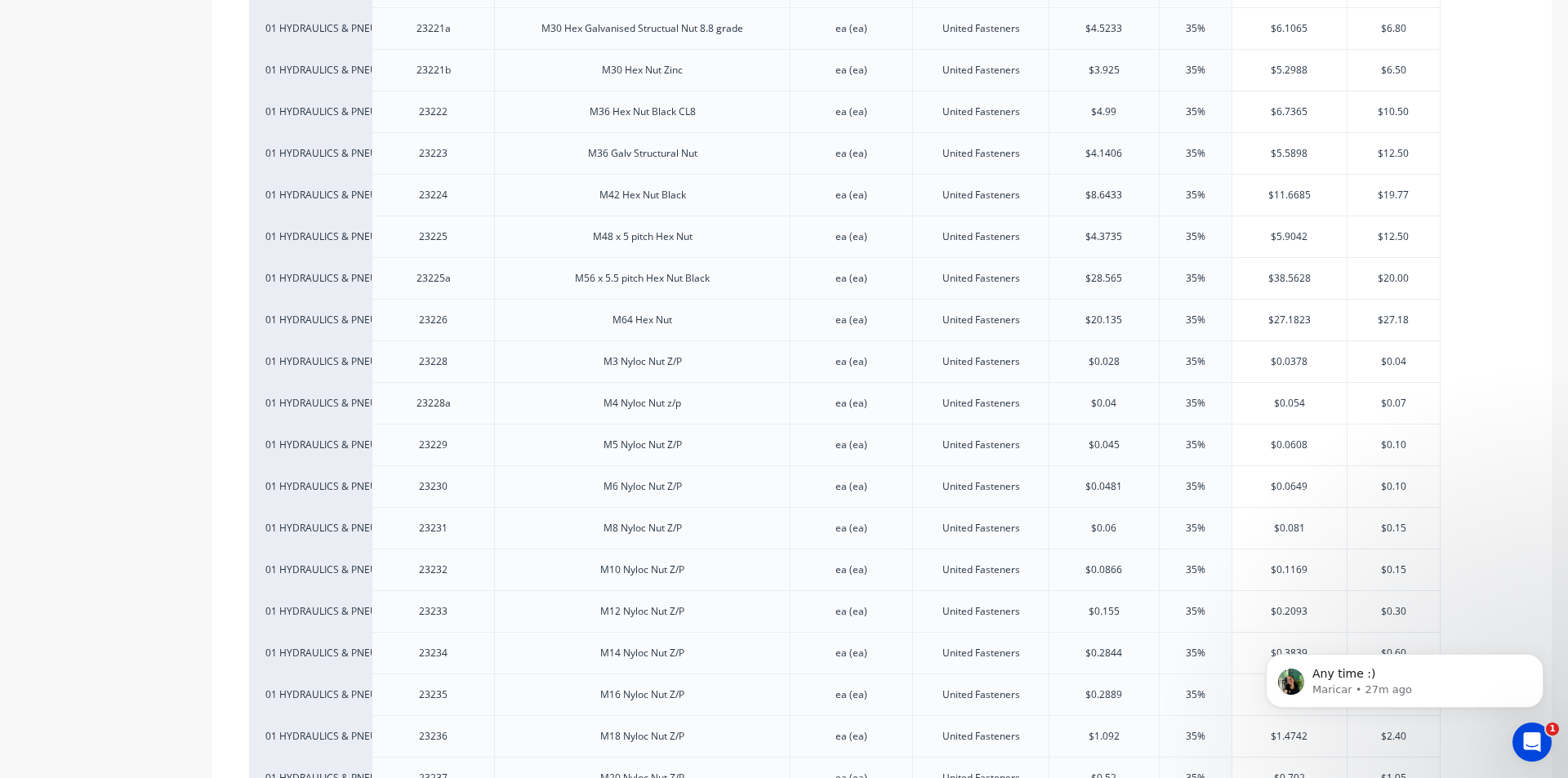
scroll to position [2041, 0]
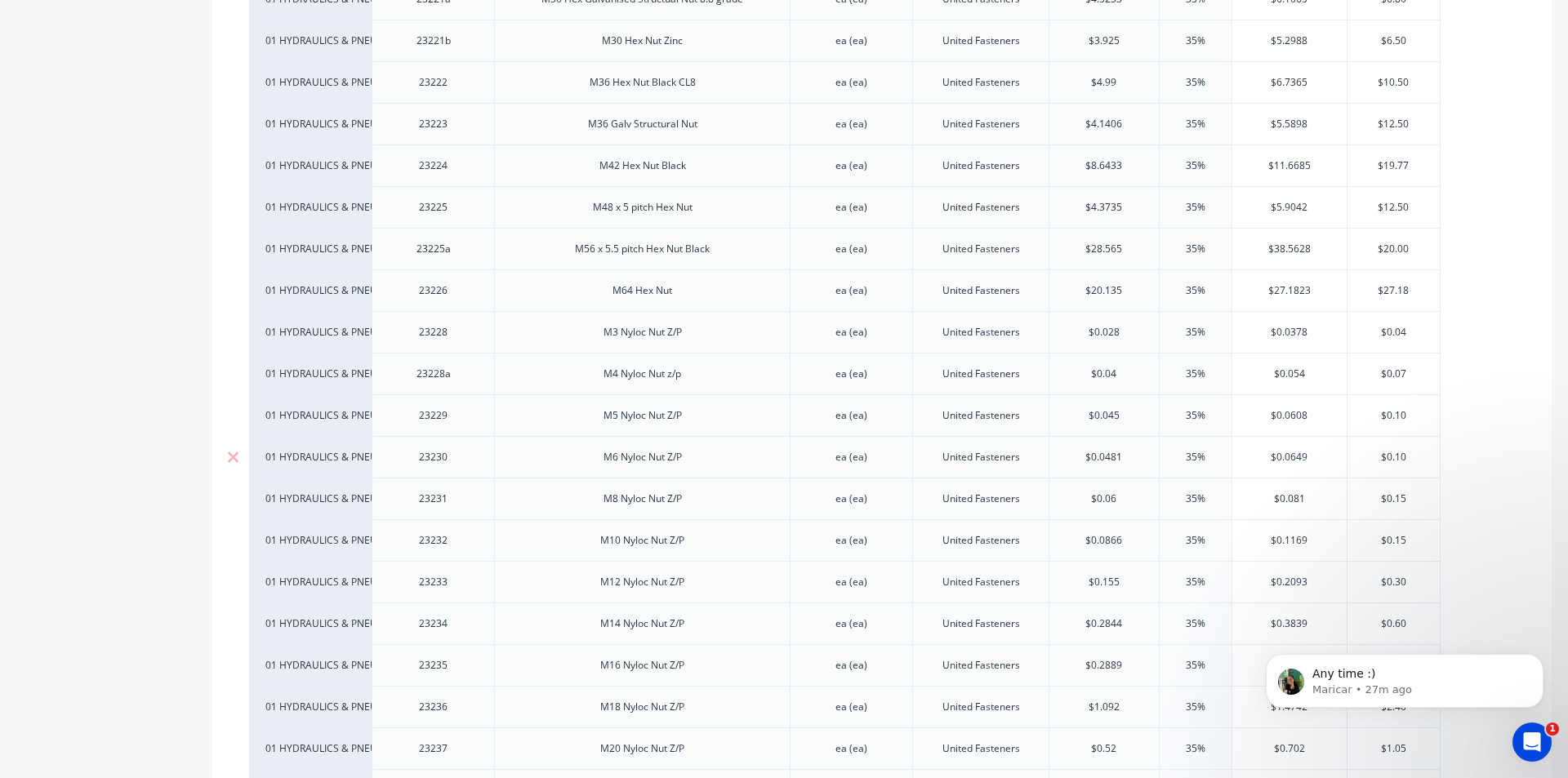
click at [1119, 466] on div "$0.0481" at bounding box center [1104, 457] width 109 height 40
type input "$0.0481"
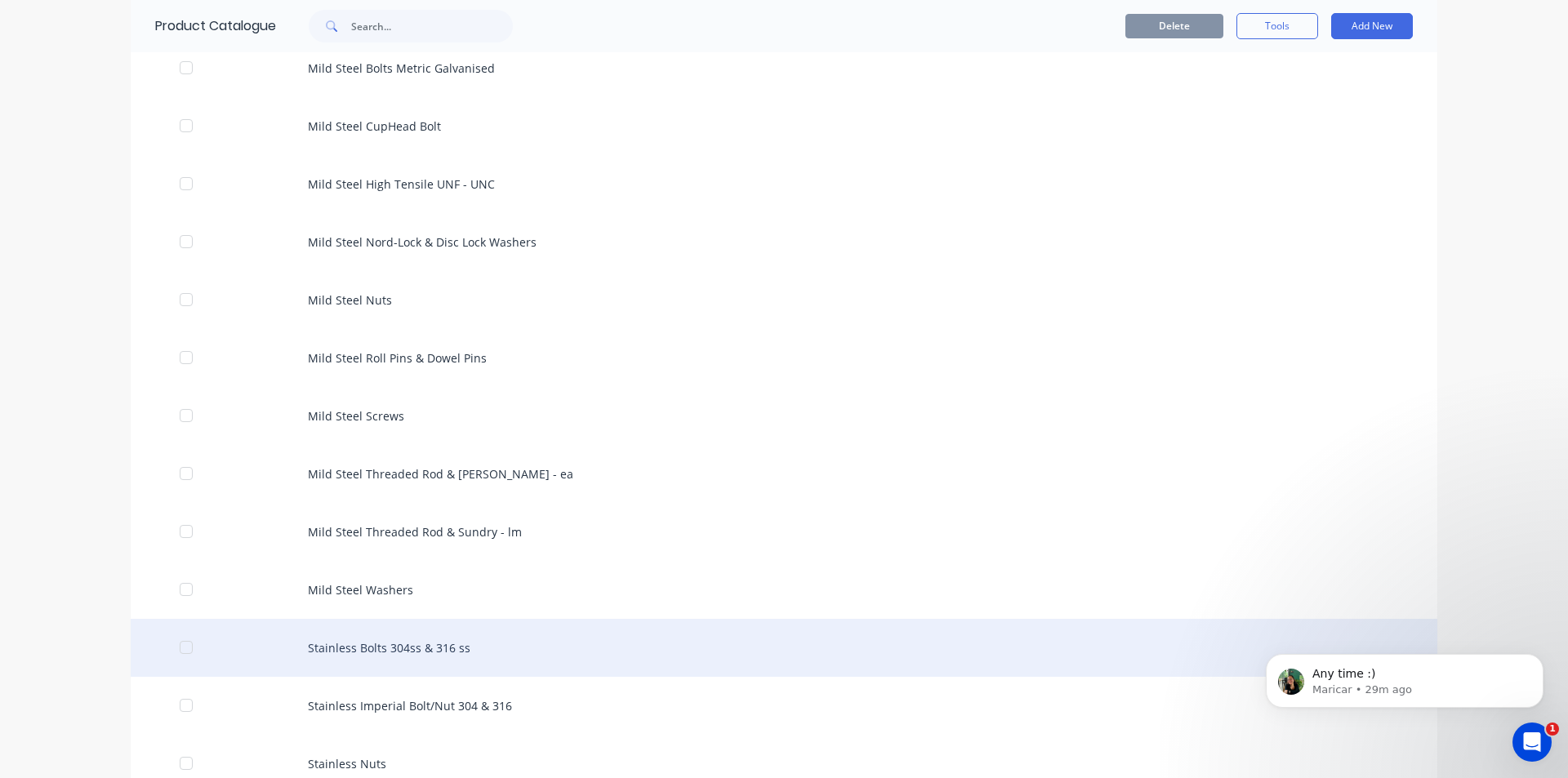
scroll to position [898, 0]
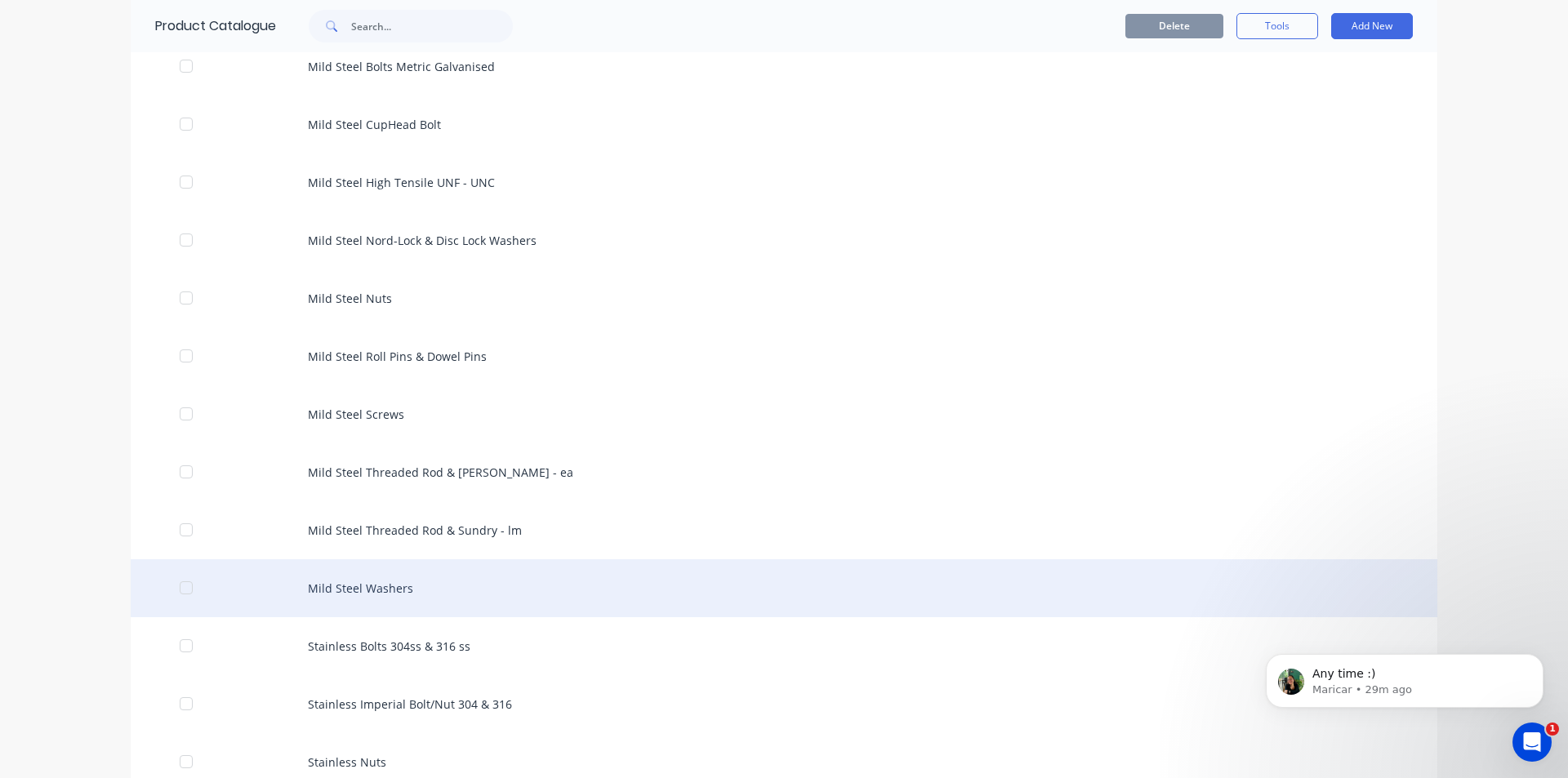
click at [373, 598] on div "Mild Steel Washers" at bounding box center [784, 588] width 1307 height 58
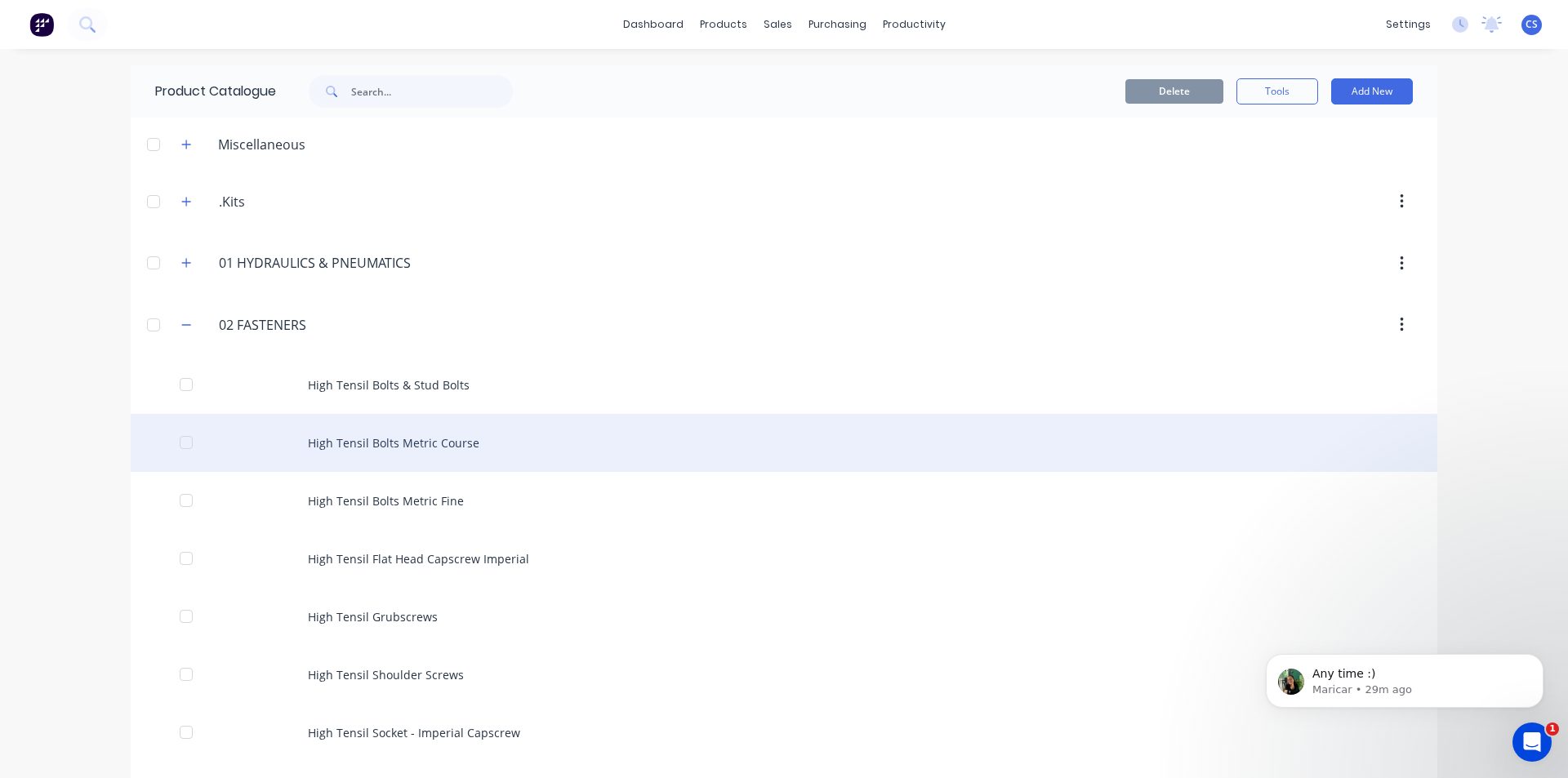
click at [386, 452] on div "High Tensil Bolts Metric Course" at bounding box center [784, 443] width 1307 height 58
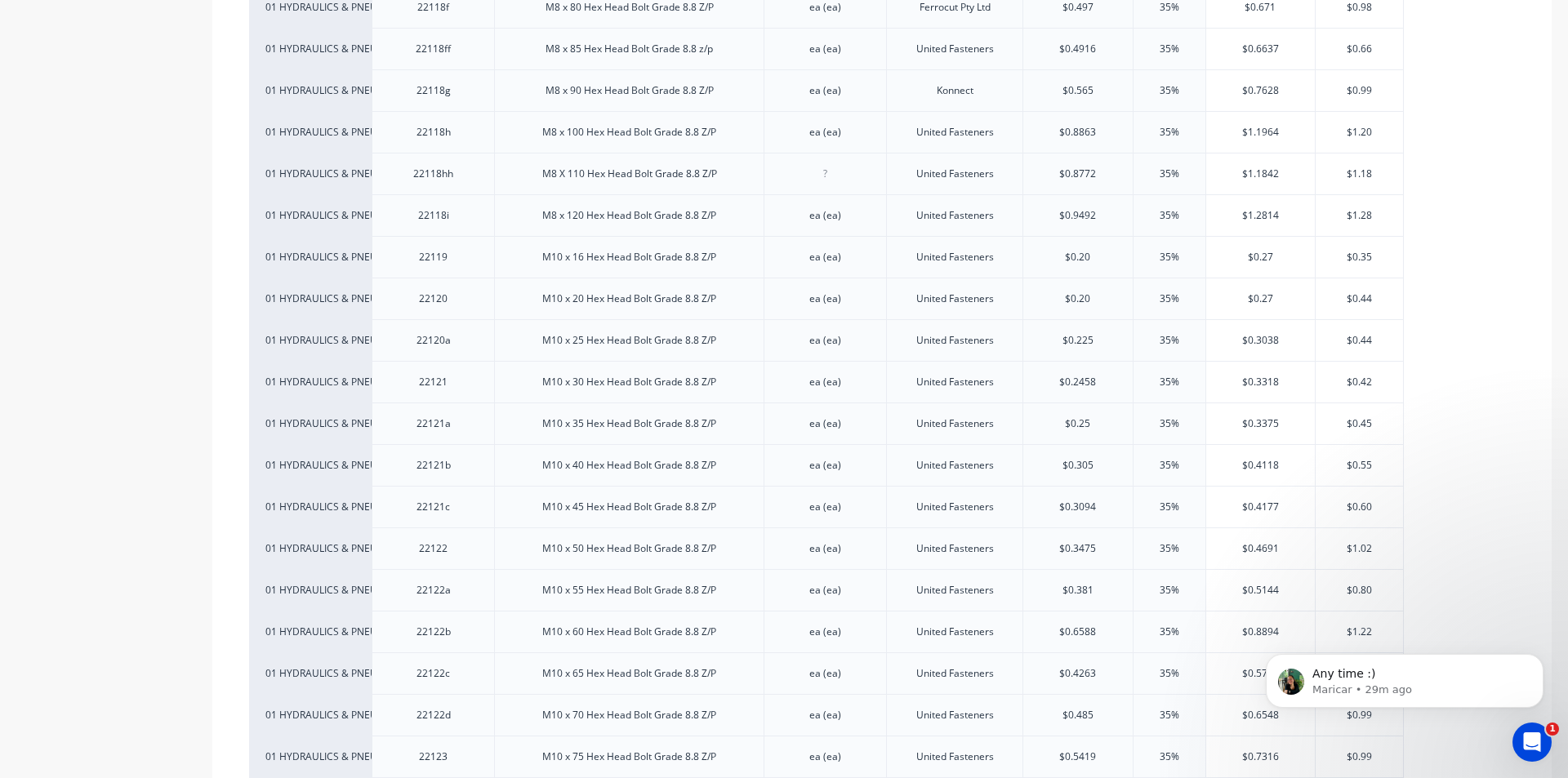
scroll to position [1959, 0]
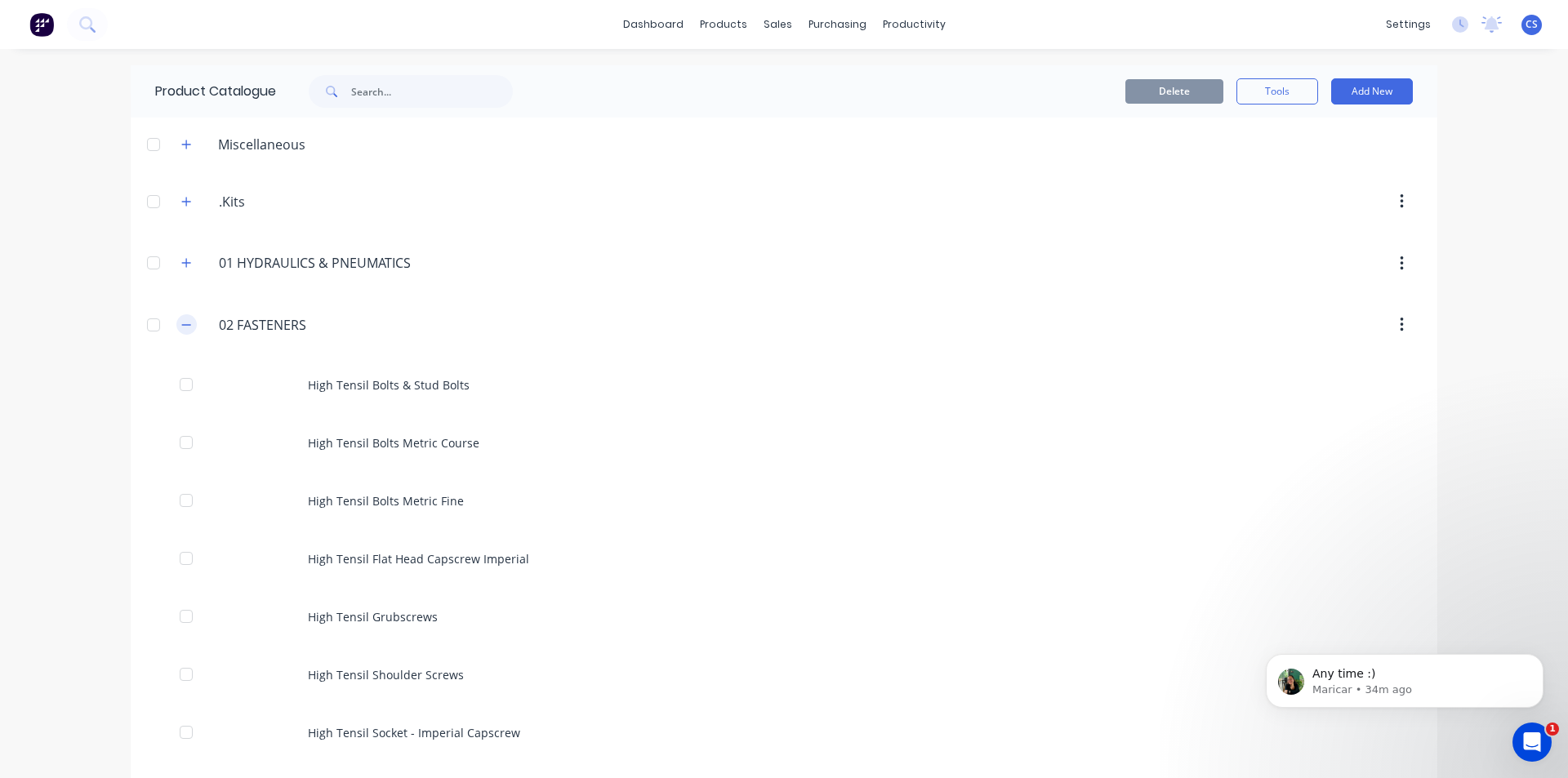
click at [182, 325] on icon "button" at bounding box center [187, 324] width 9 height 1
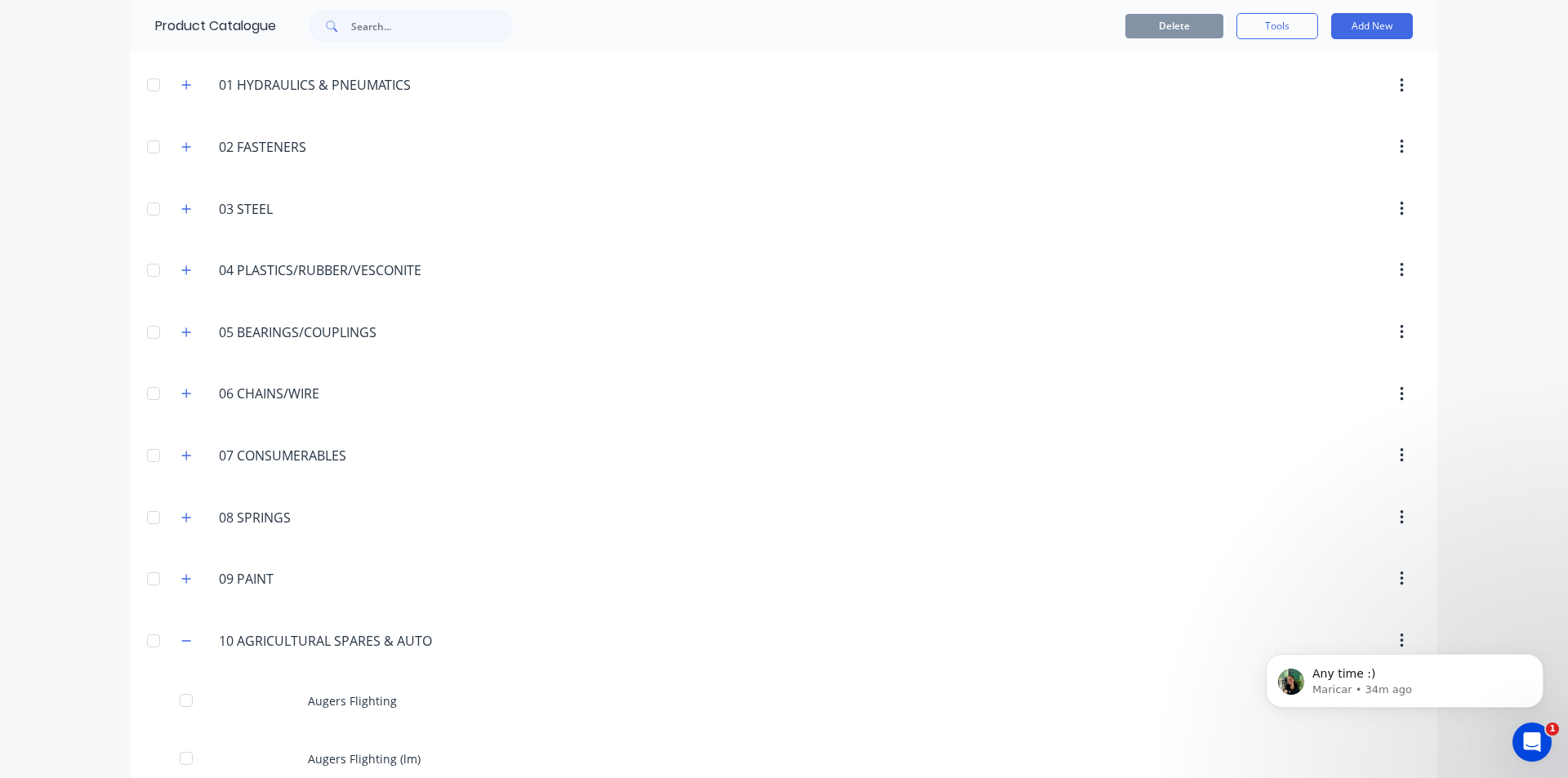
scroll to position [408, 0]
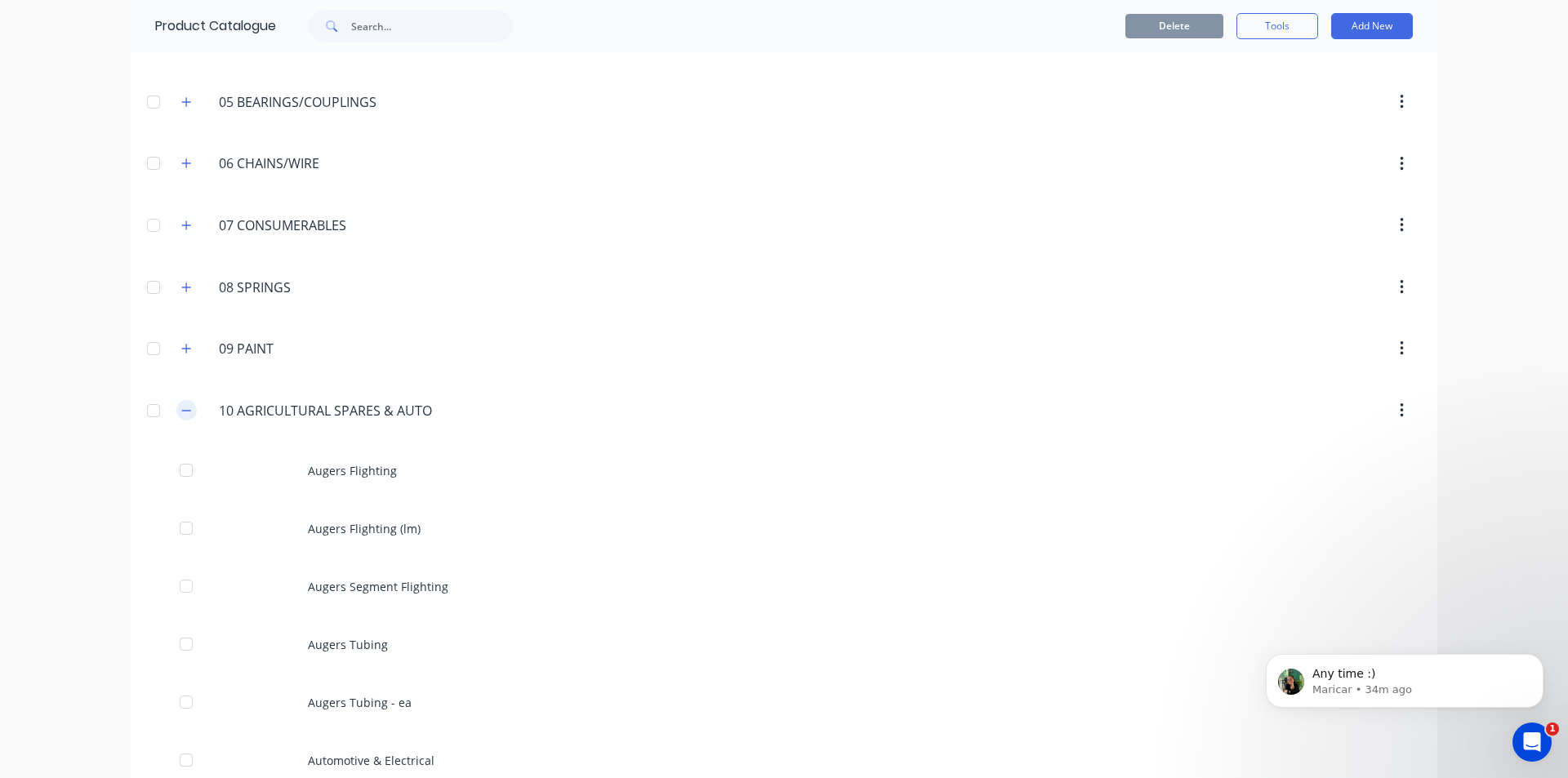
click at [181, 407] on icon "button" at bounding box center [186, 411] width 10 height 11
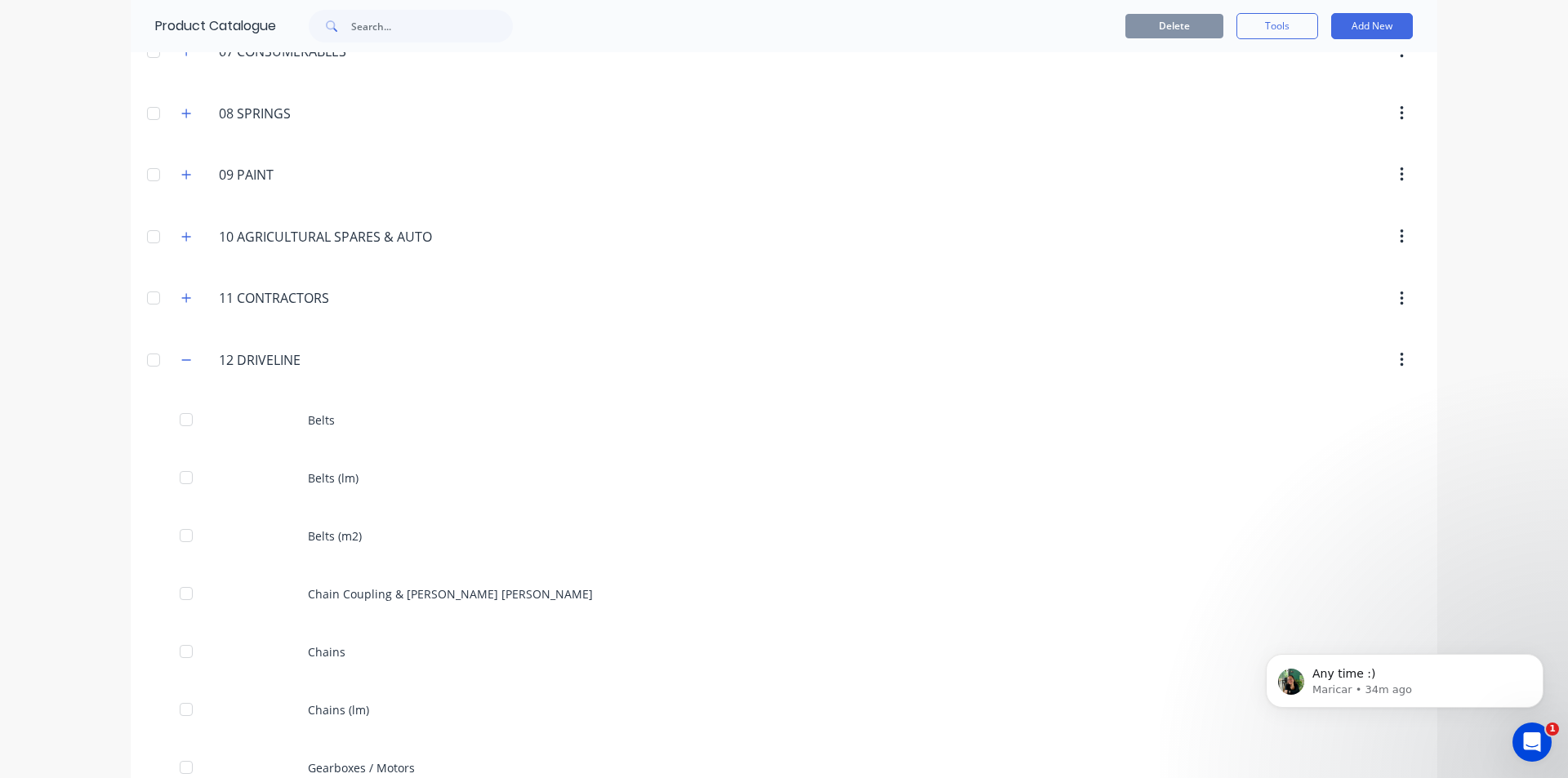
scroll to position [735, 0]
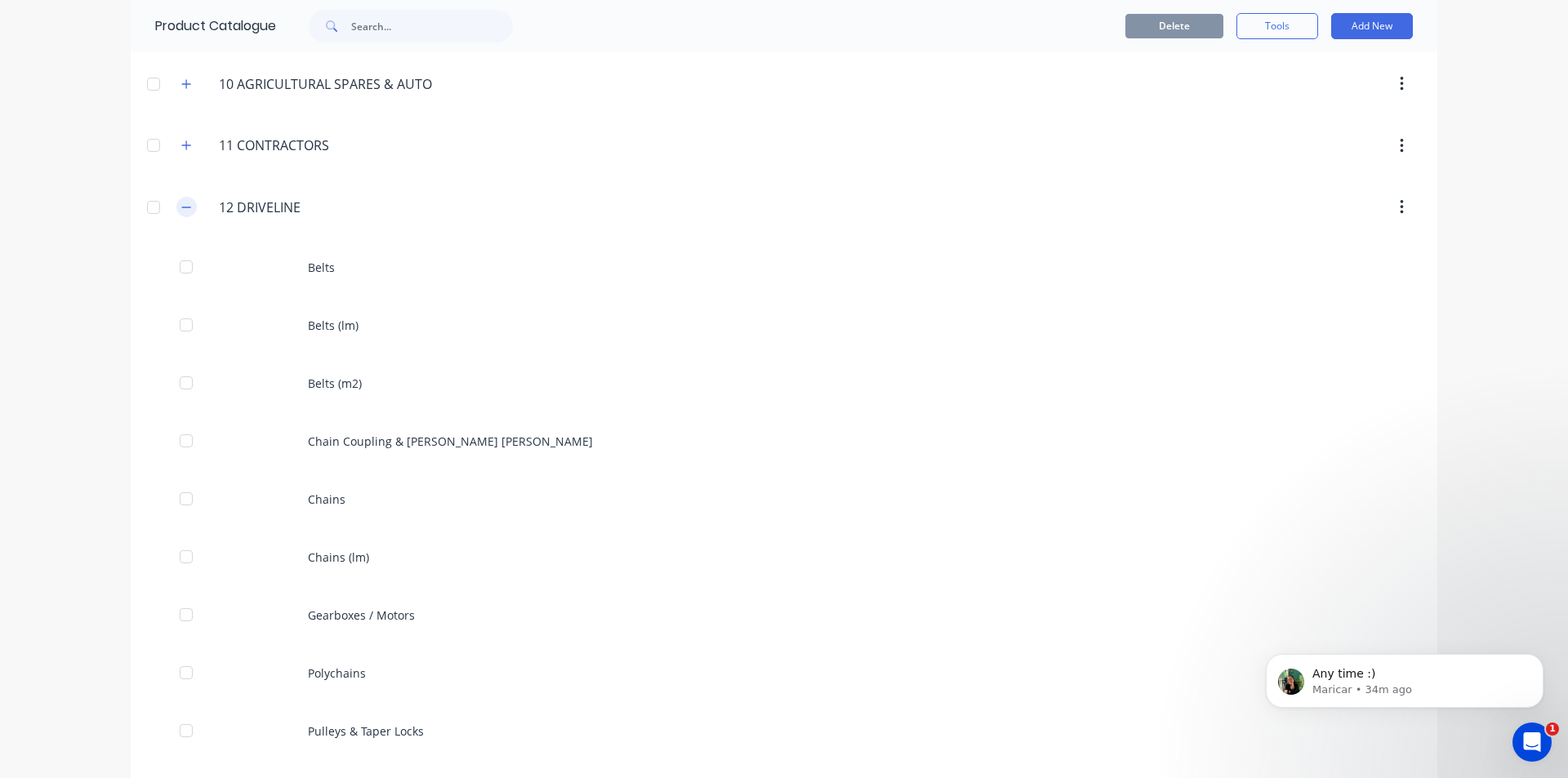
click at [176, 203] on button "button" at bounding box center [187, 207] width 20 height 20
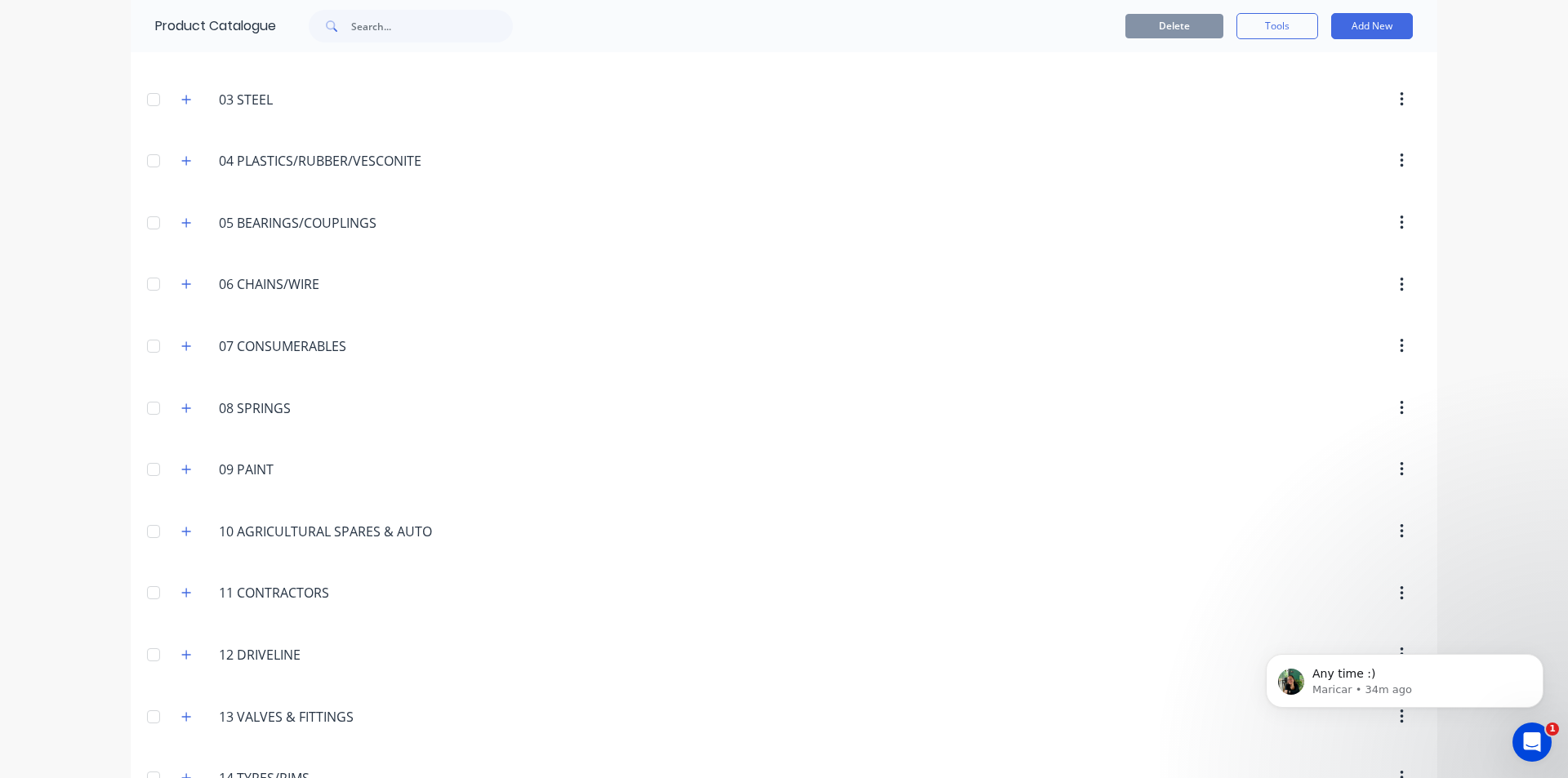
scroll to position [245, 0]
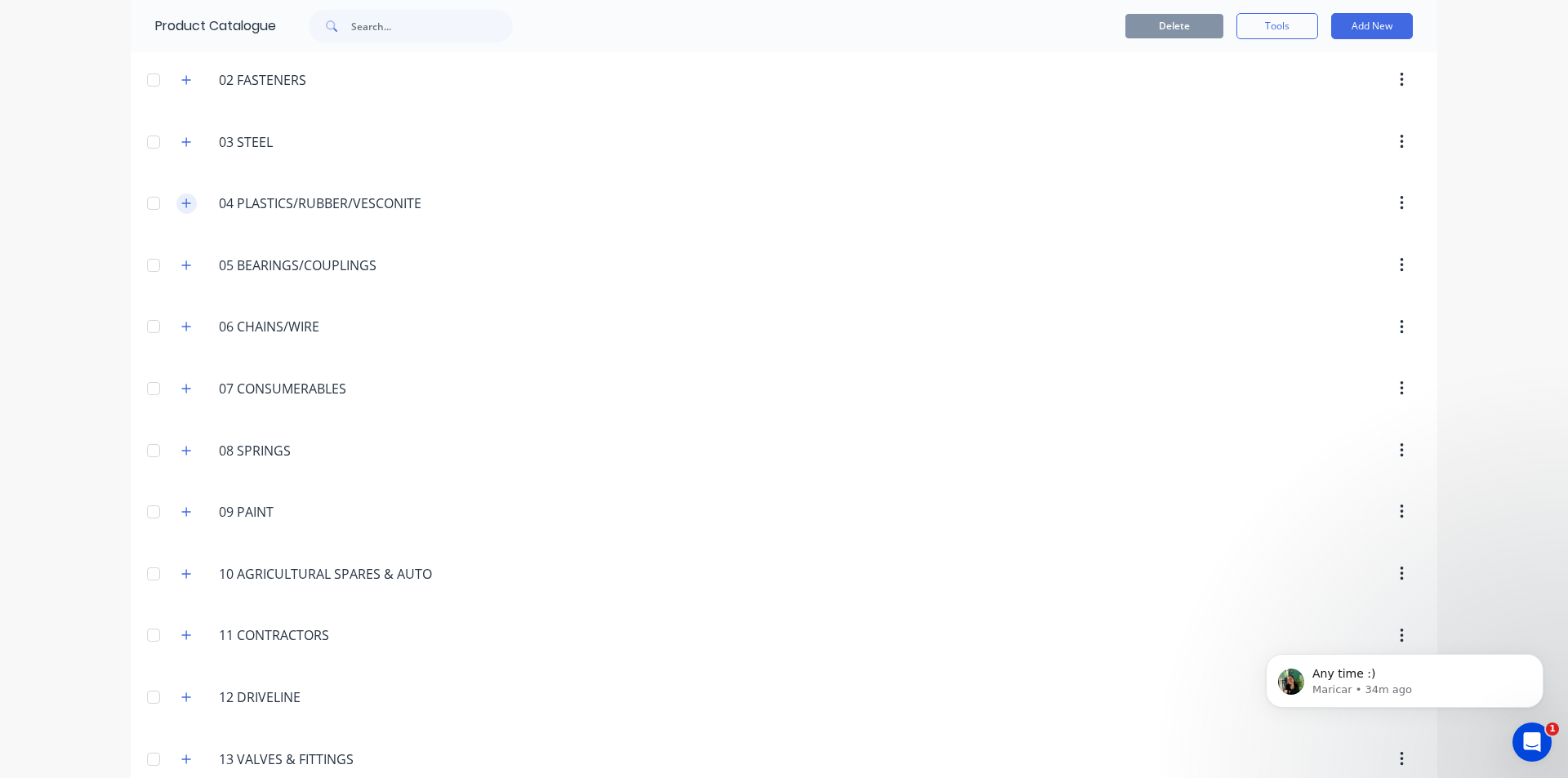
click at [181, 197] on icon "button" at bounding box center [186, 203] width 10 height 11
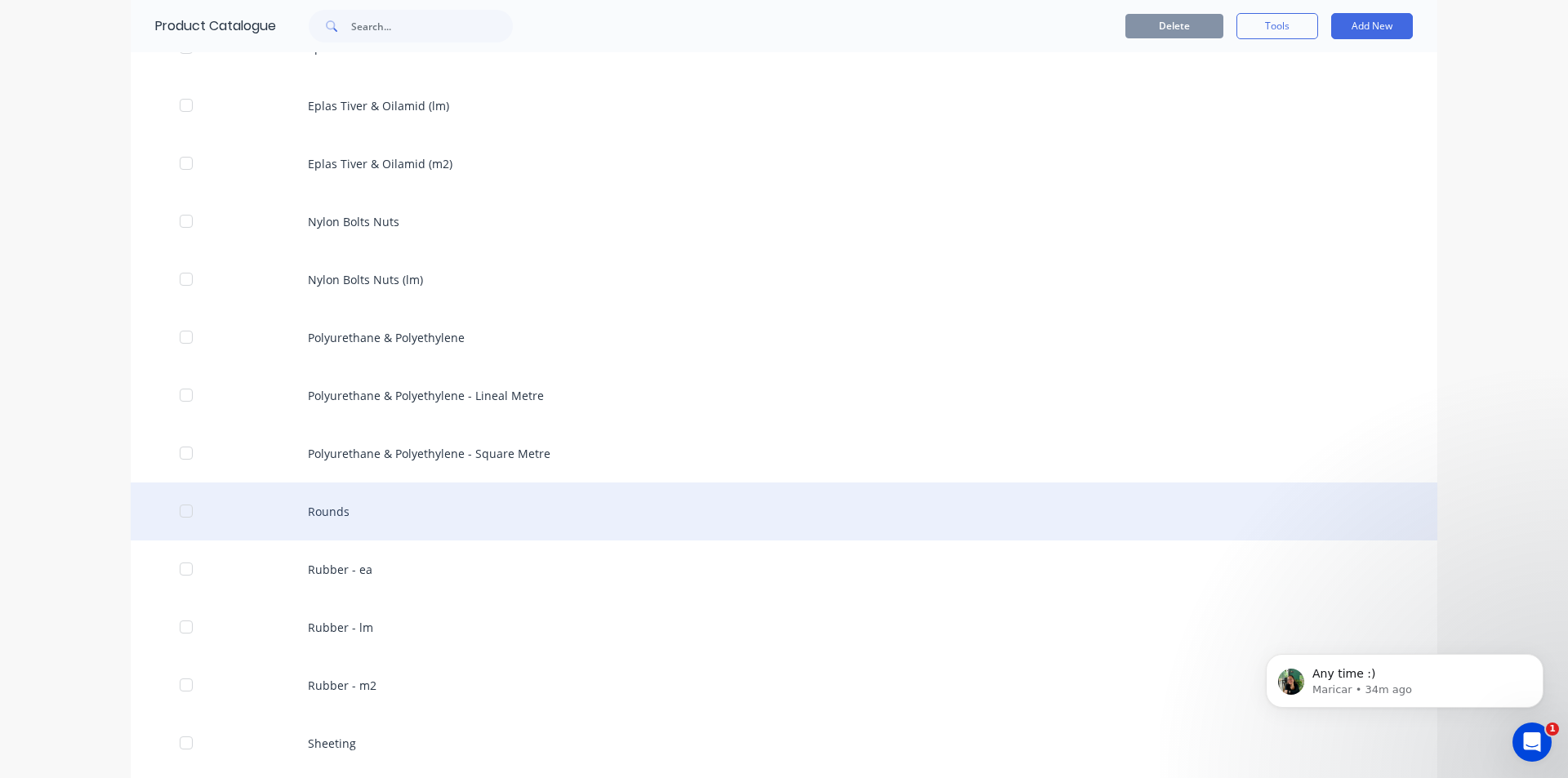
scroll to position [571, 0]
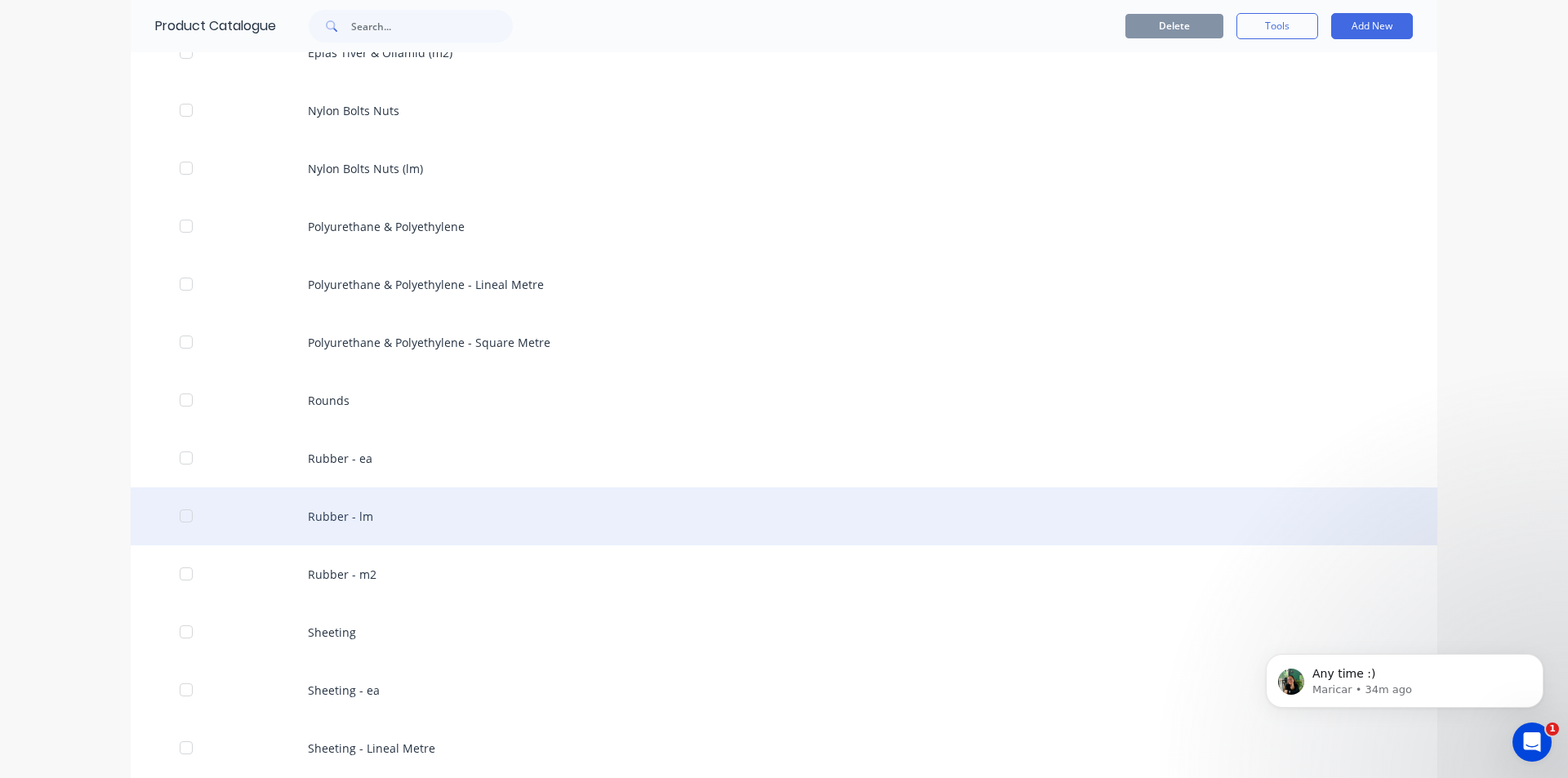
click at [356, 531] on div "Rubber - lm" at bounding box center [784, 516] width 1307 height 58
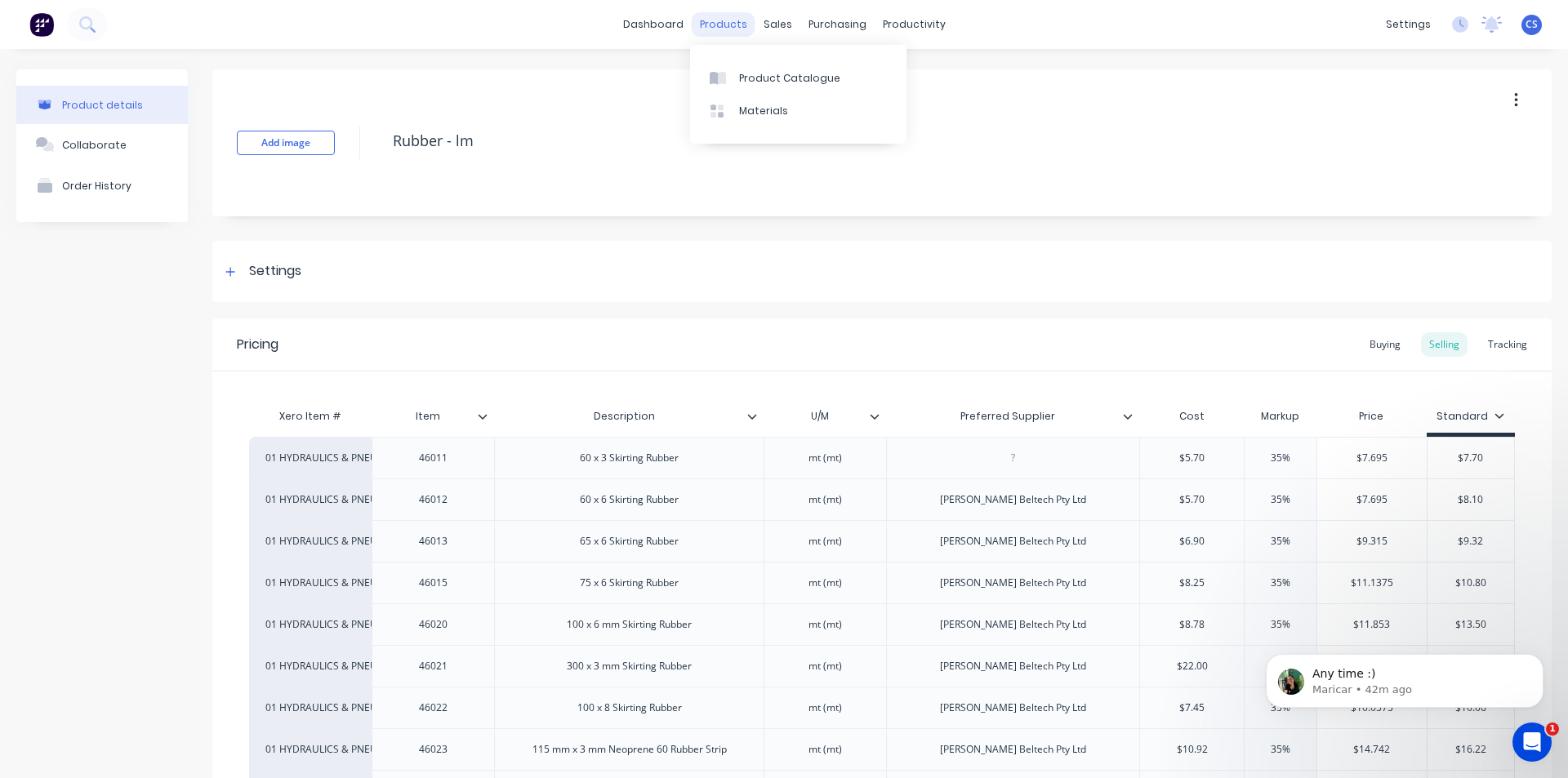
click at [709, 17] on div "products" at bounding box center [723, 24] width 63 height 25
click at [738, 62] on link "Product Catalogue" at bounding box center [799, 78] width 217 height 33
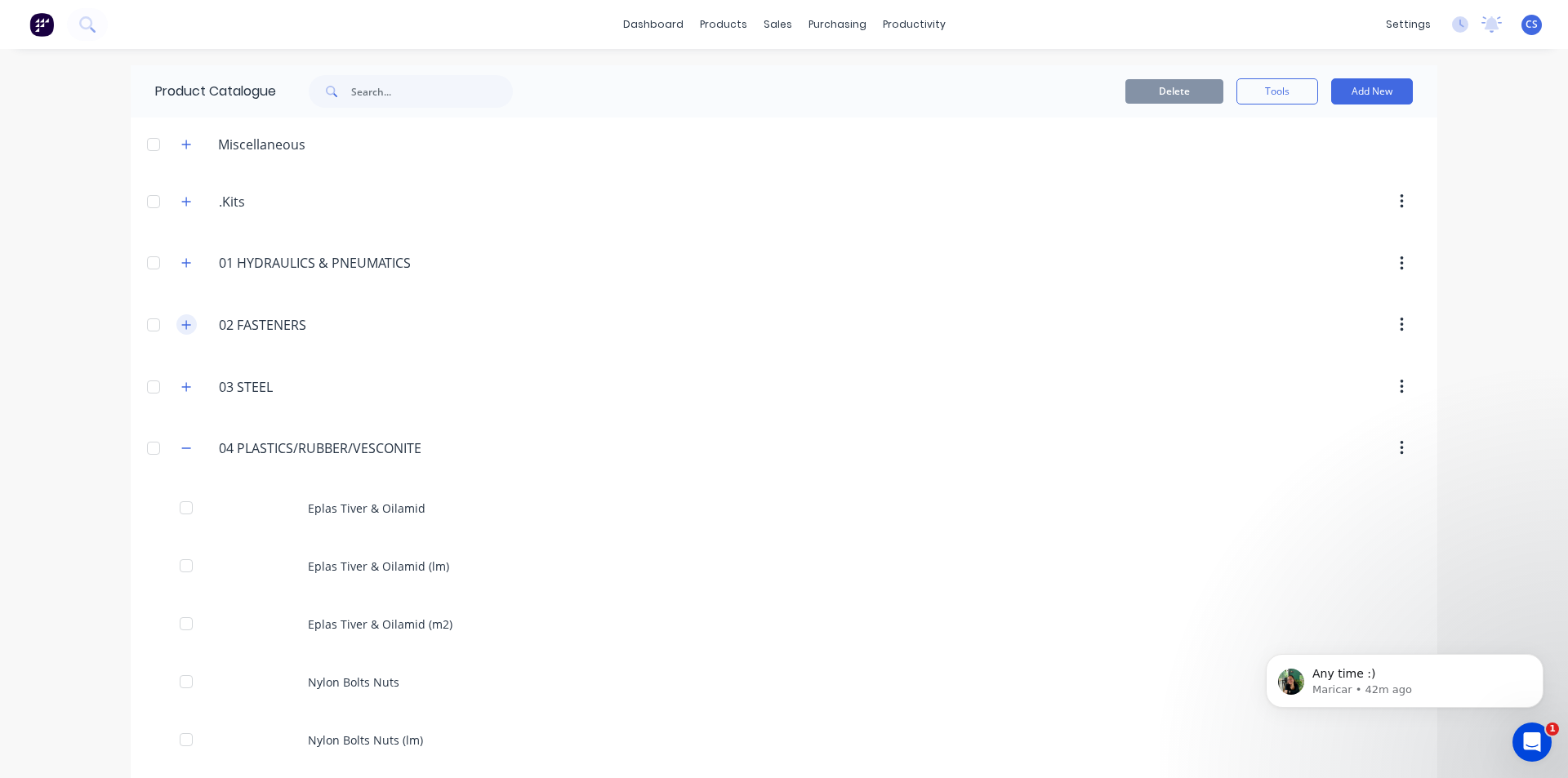
click at [181, 327] on icon "button" at bounding box center [186, 325] width 10 height 11
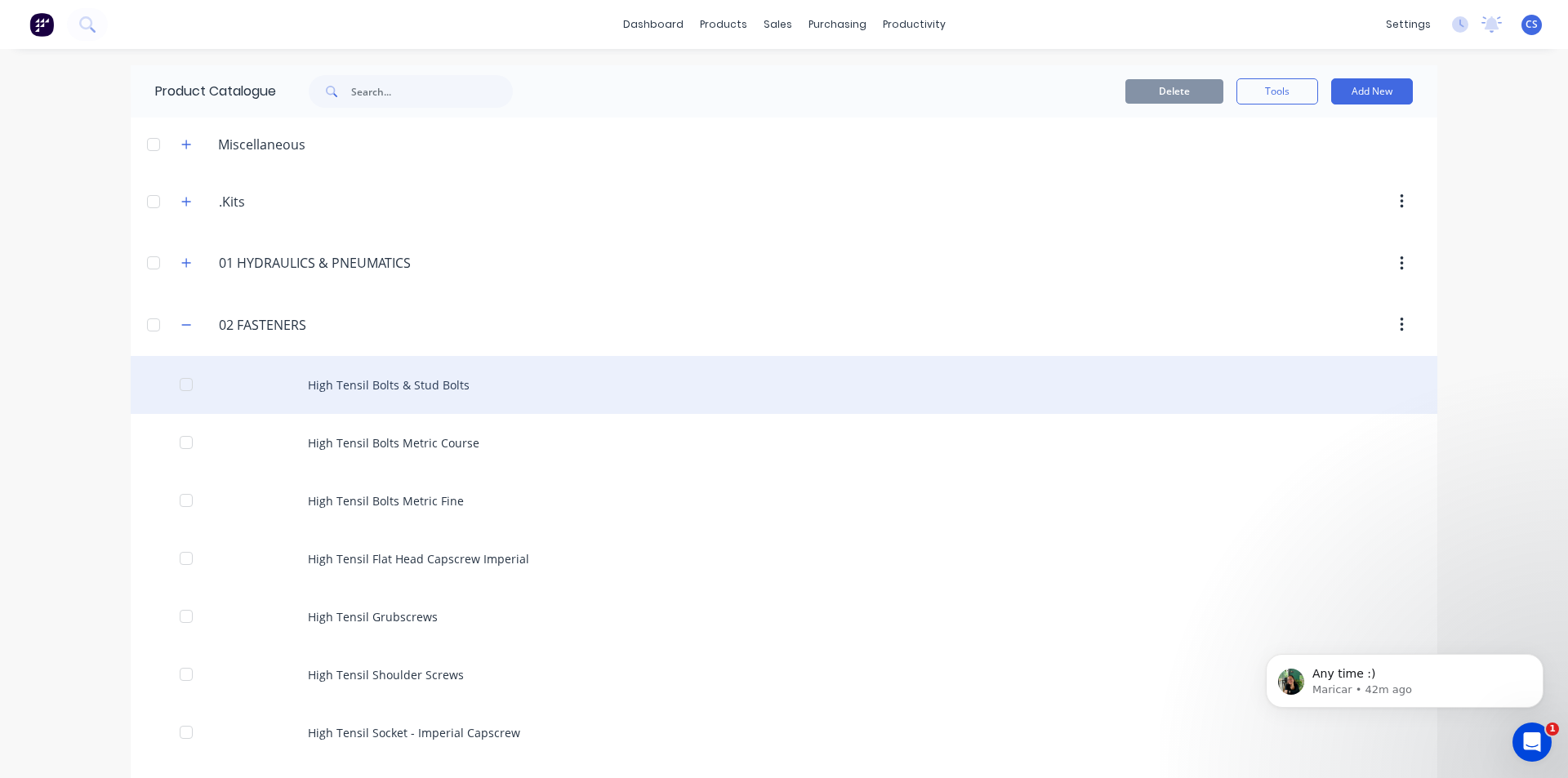
click at [498, 392] on div "High Tensil Bolts & Stud Bolts" at bounding box center [784, 384] width 1307 height 58
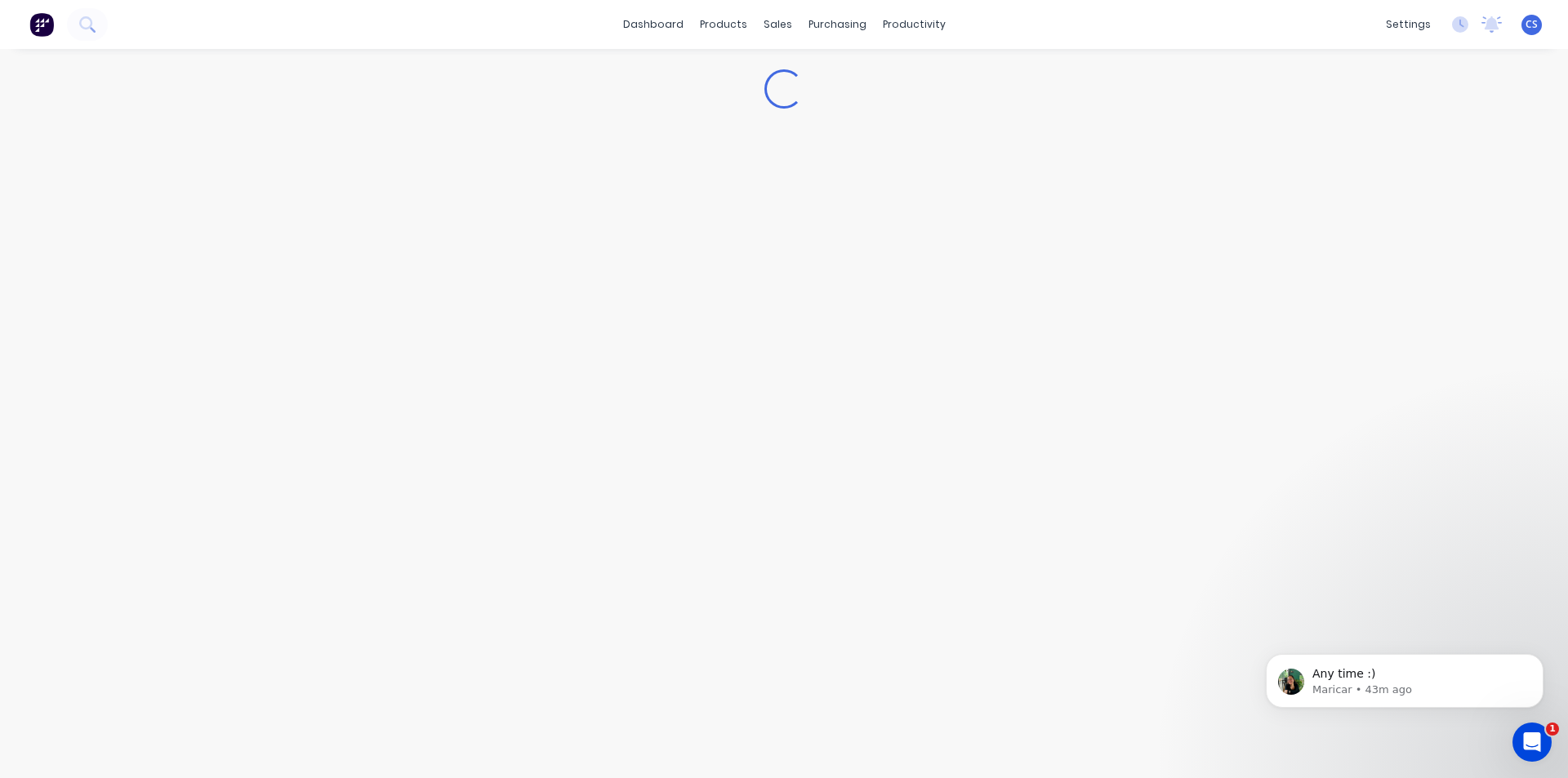
click at [883, 76] on div "Loading..." at bounding box center [784, 89] width 1536 height 39
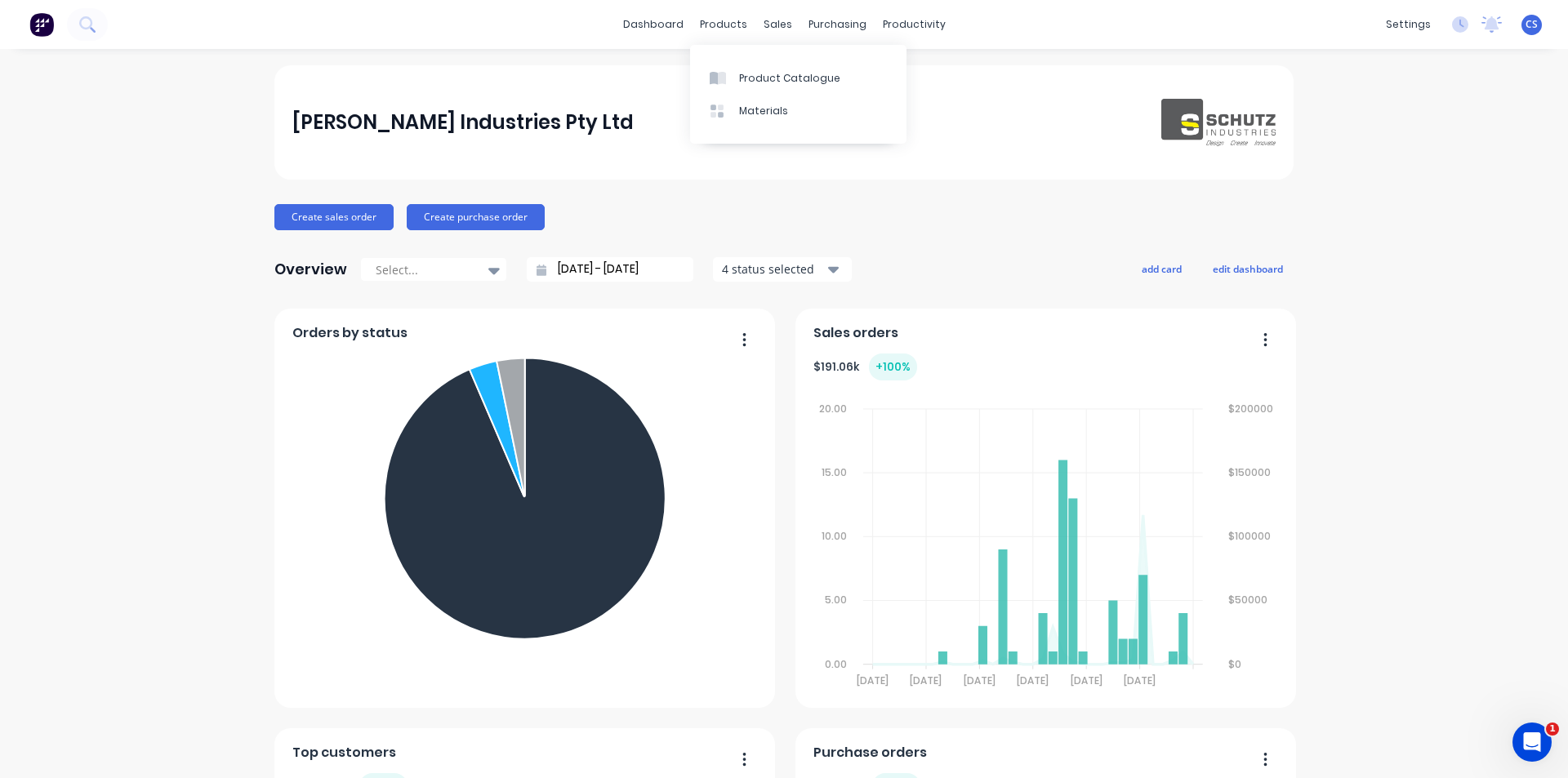
drag, startPoint x: 724, startPoint y: 22, endPoint x: 740, endPoint y: 52, distance: 34.0
click at [724, 22] on div "products" at bounding box center [723, 24] width 63 height 25
click at [744, 70] on link "Product Catalogue" at bounding box center [799, 78] width 217 height 33
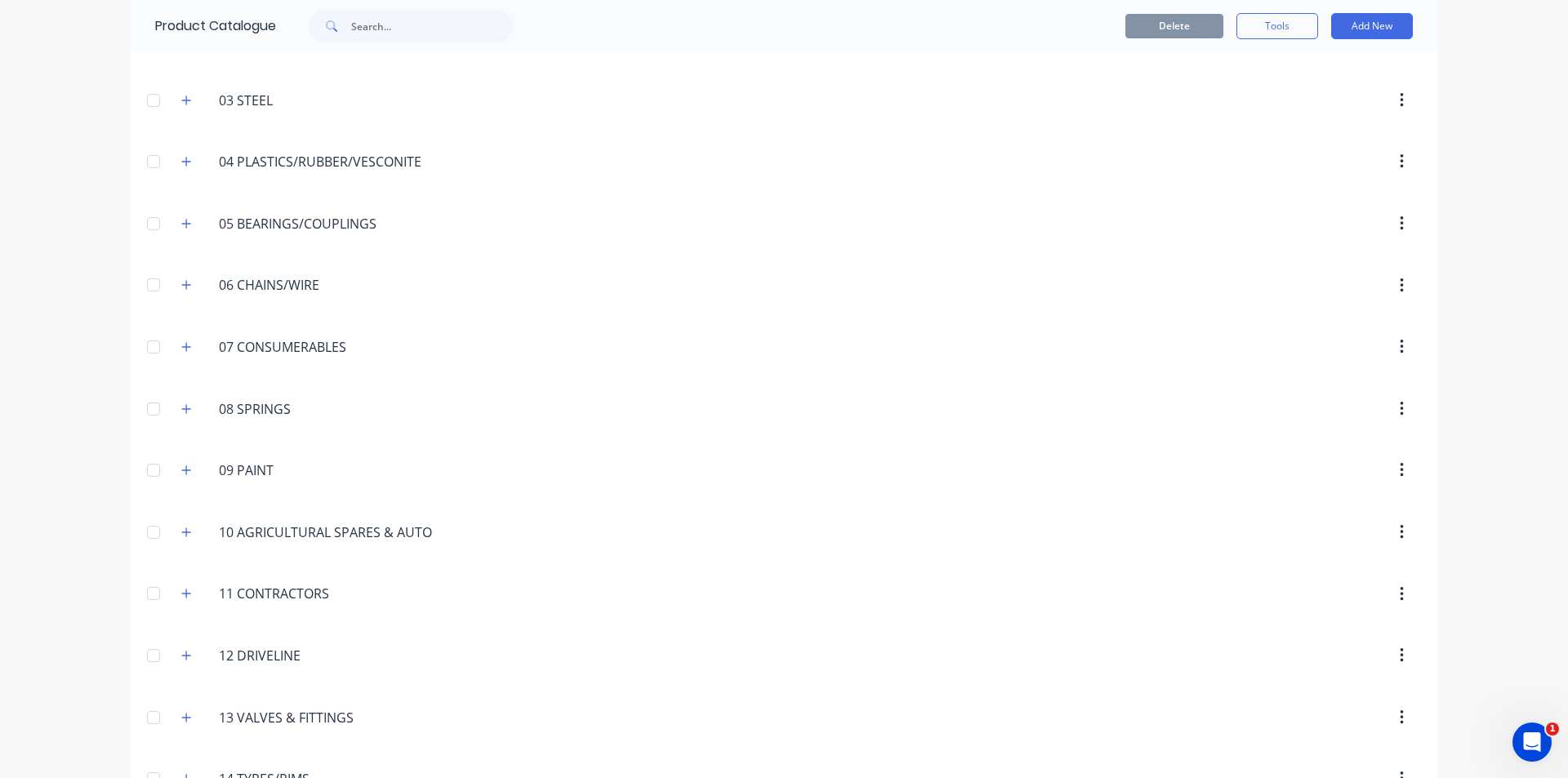
scroll to position [327, 0]
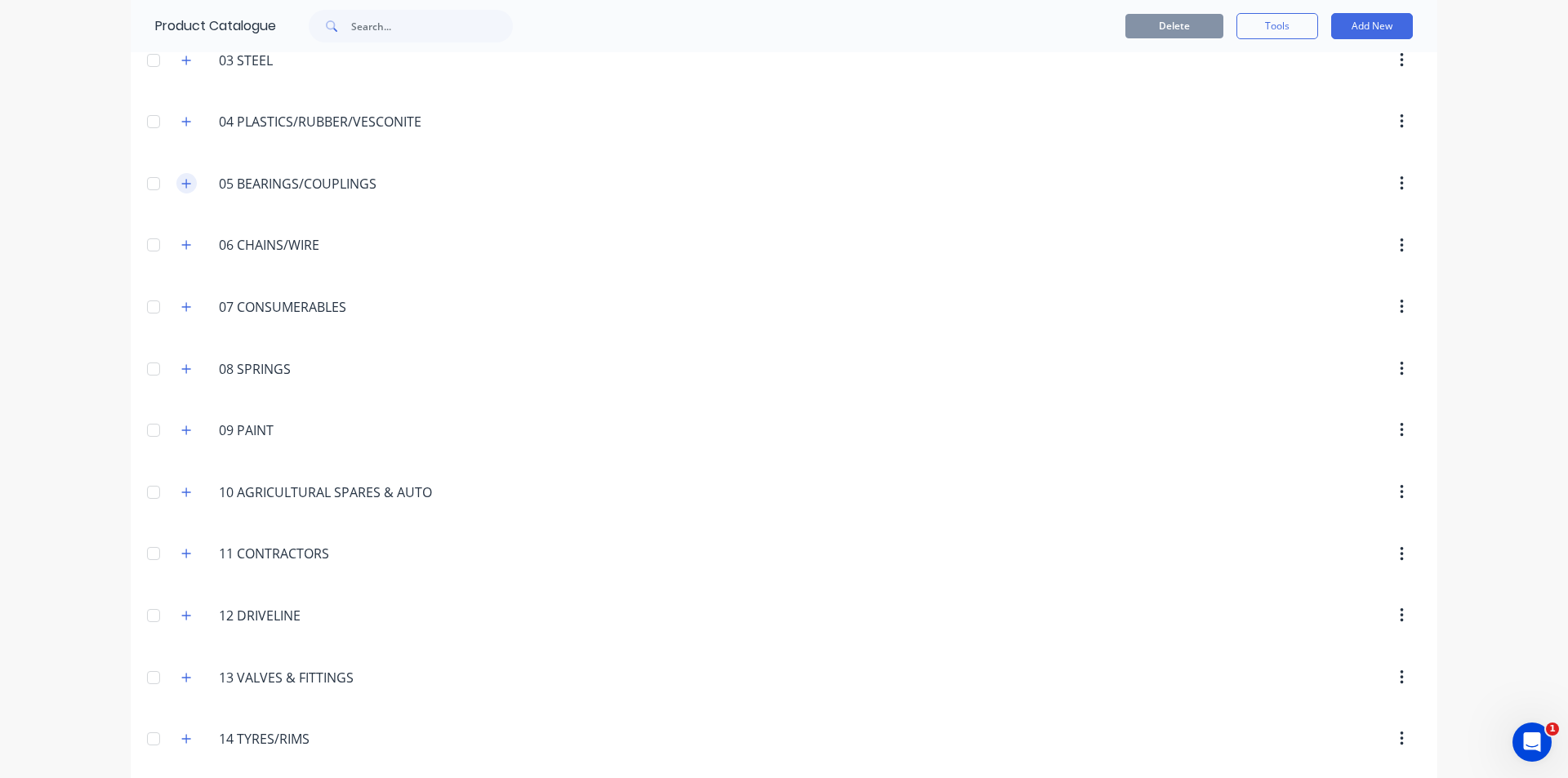
click at [181, 180] on icon "button" at bounding box center [186, 184] width 10 height 11
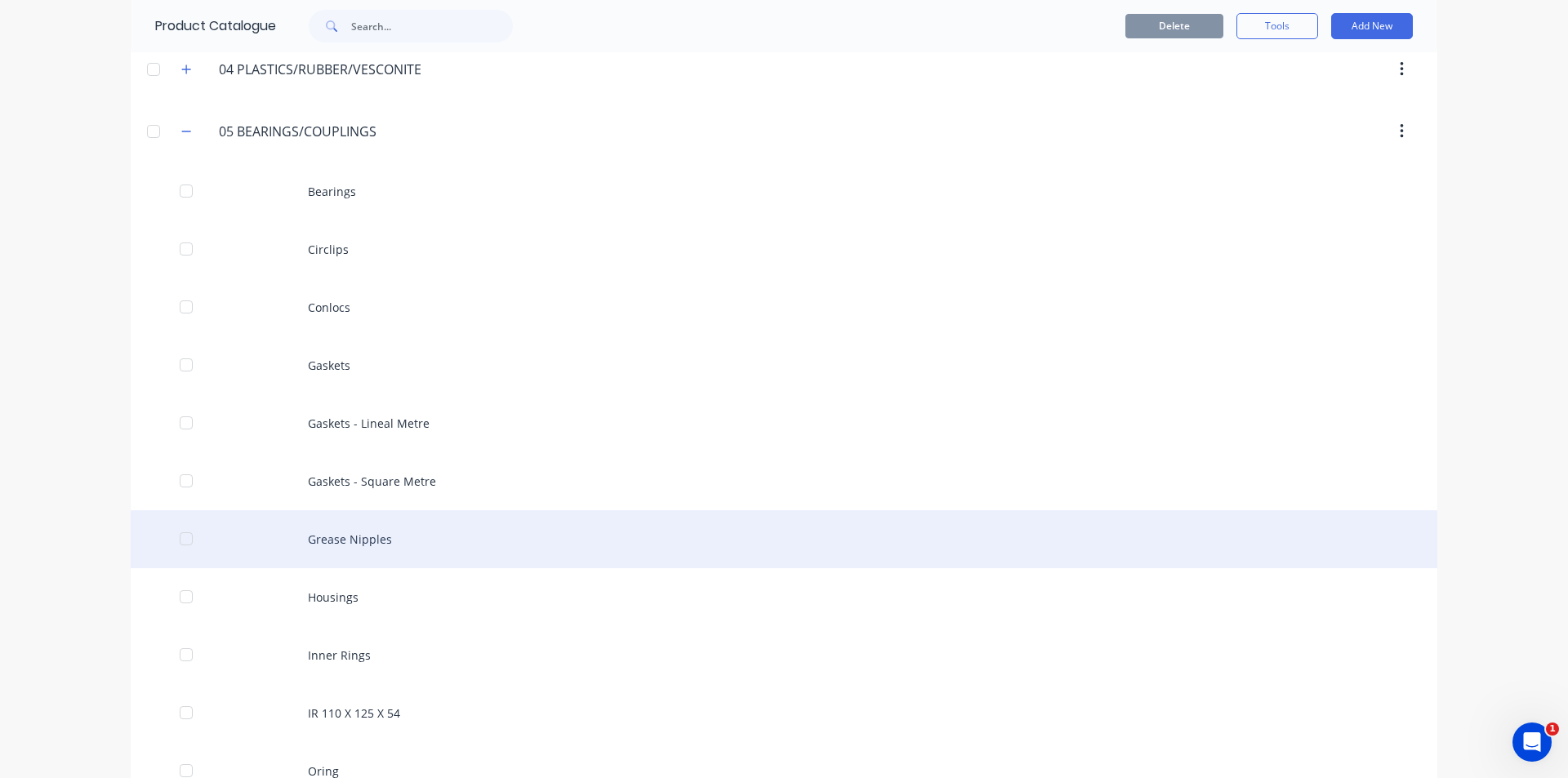
scroll to position [490, 0]
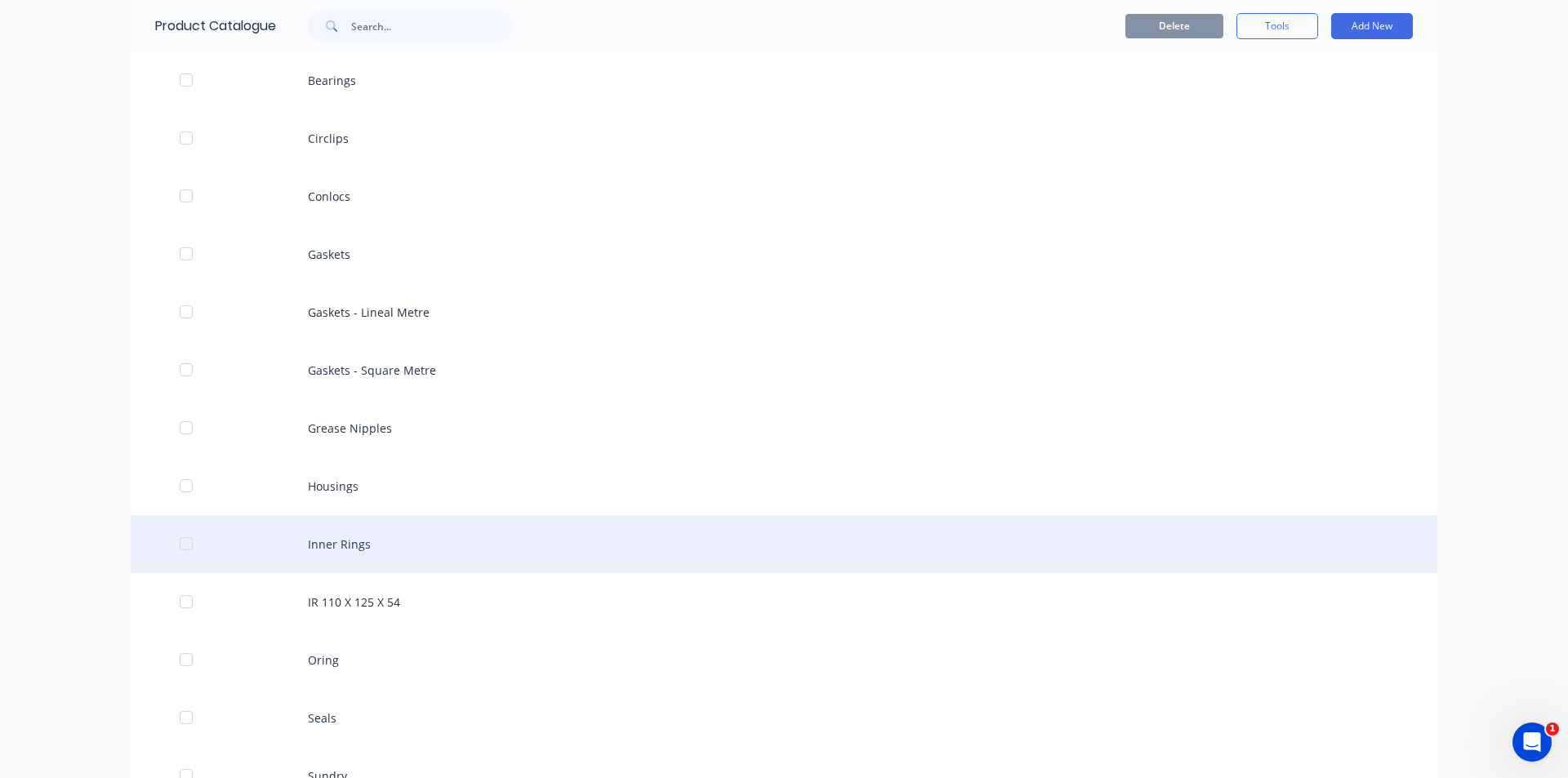
click at [358, 551] on div "Inner Rings" at bounding box center [784, 544] width 1307 height 58
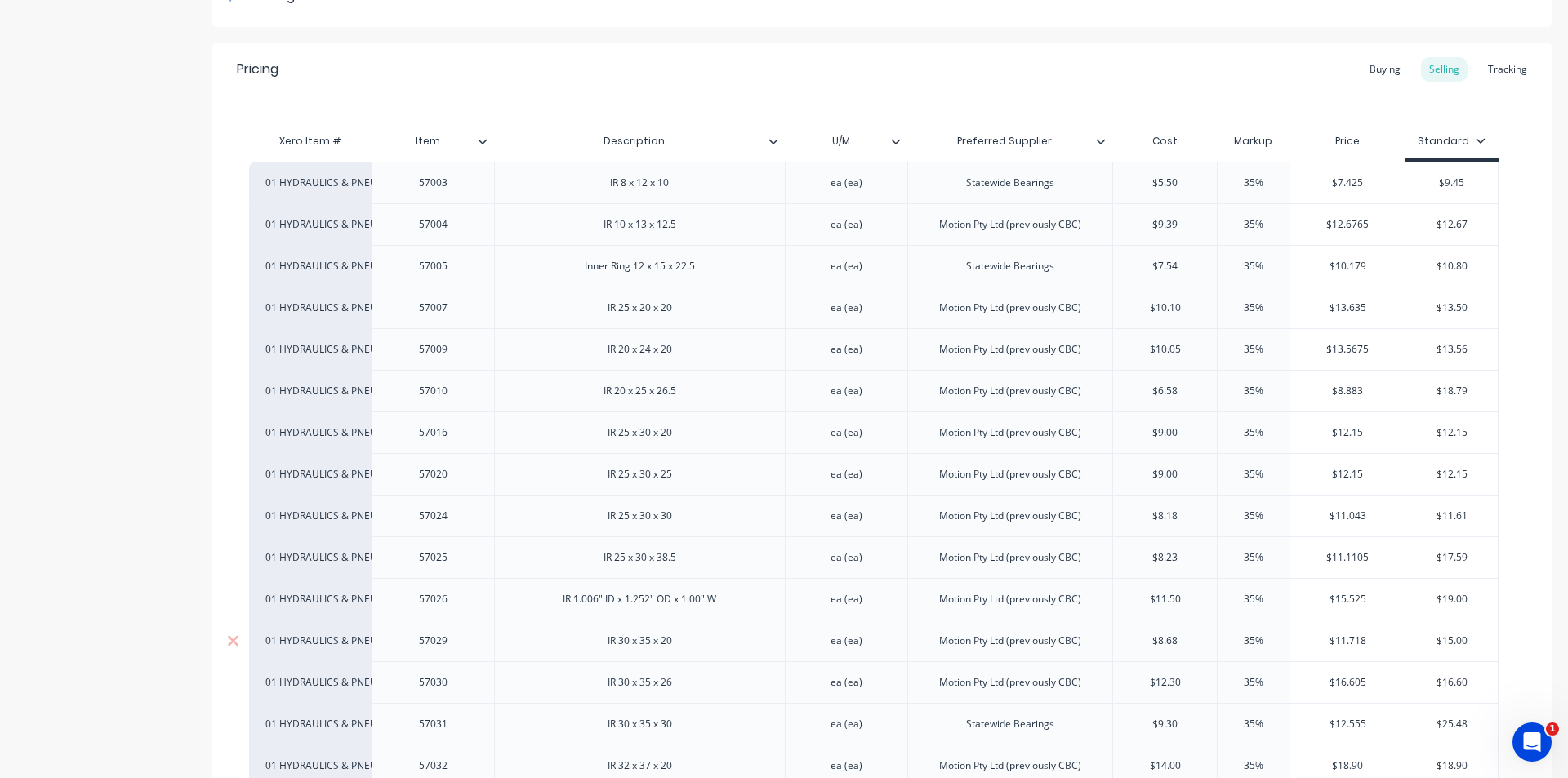
scroll to position [327, 0]
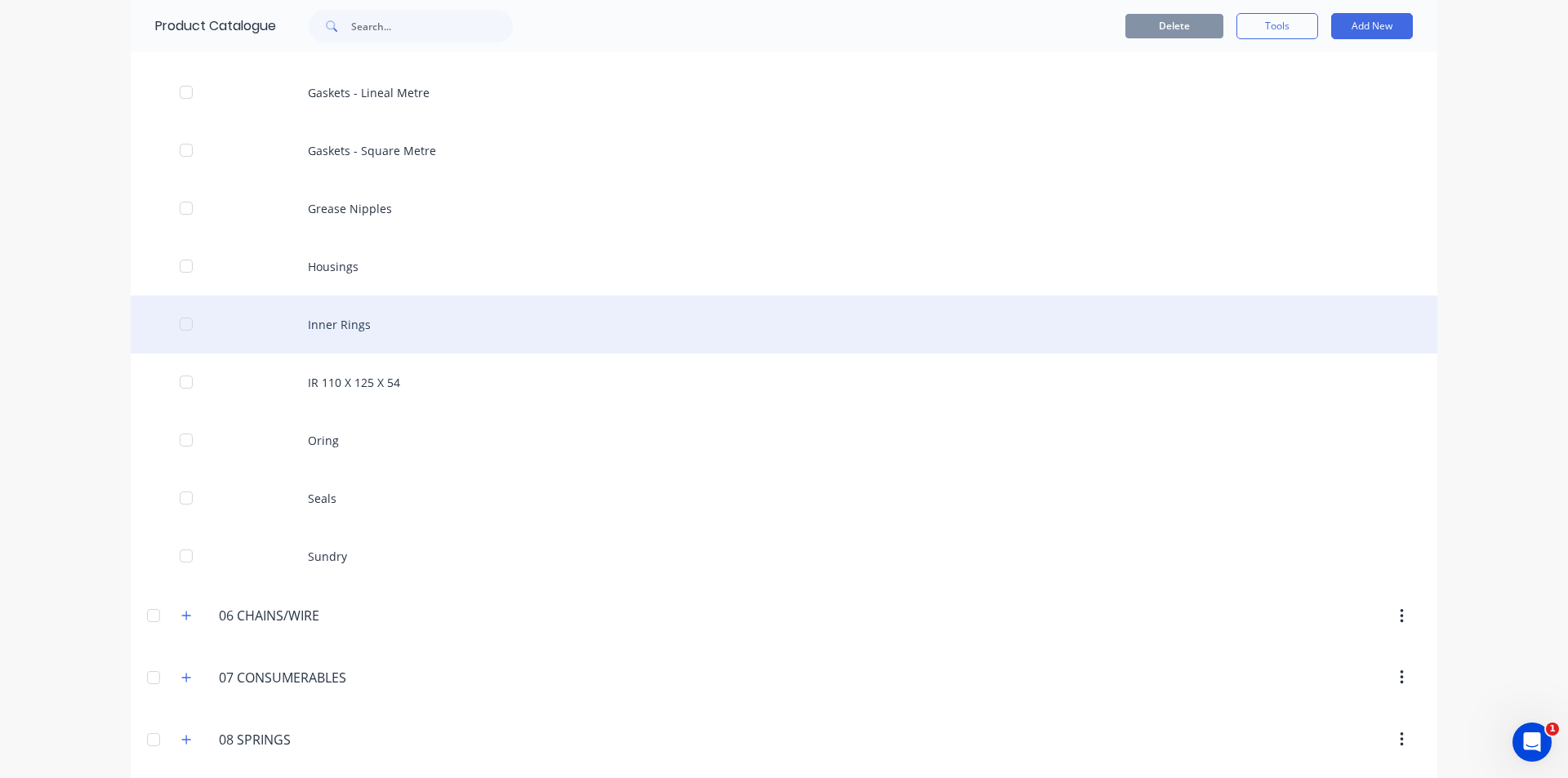
scroll to position [735, 0]
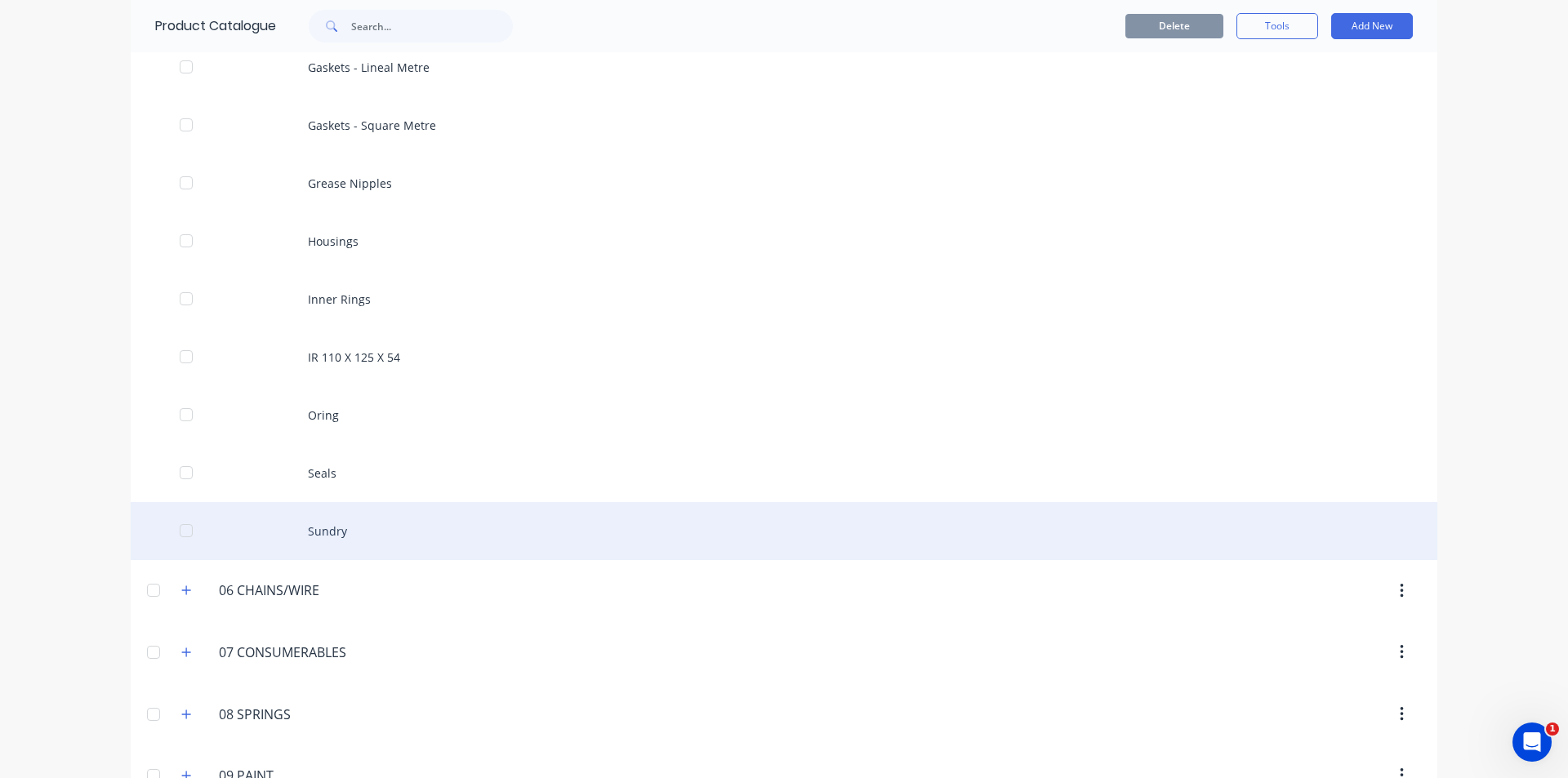
click at [440, 536] on div "Sundry" at bounding box center [784, 531] width 1307 height 58
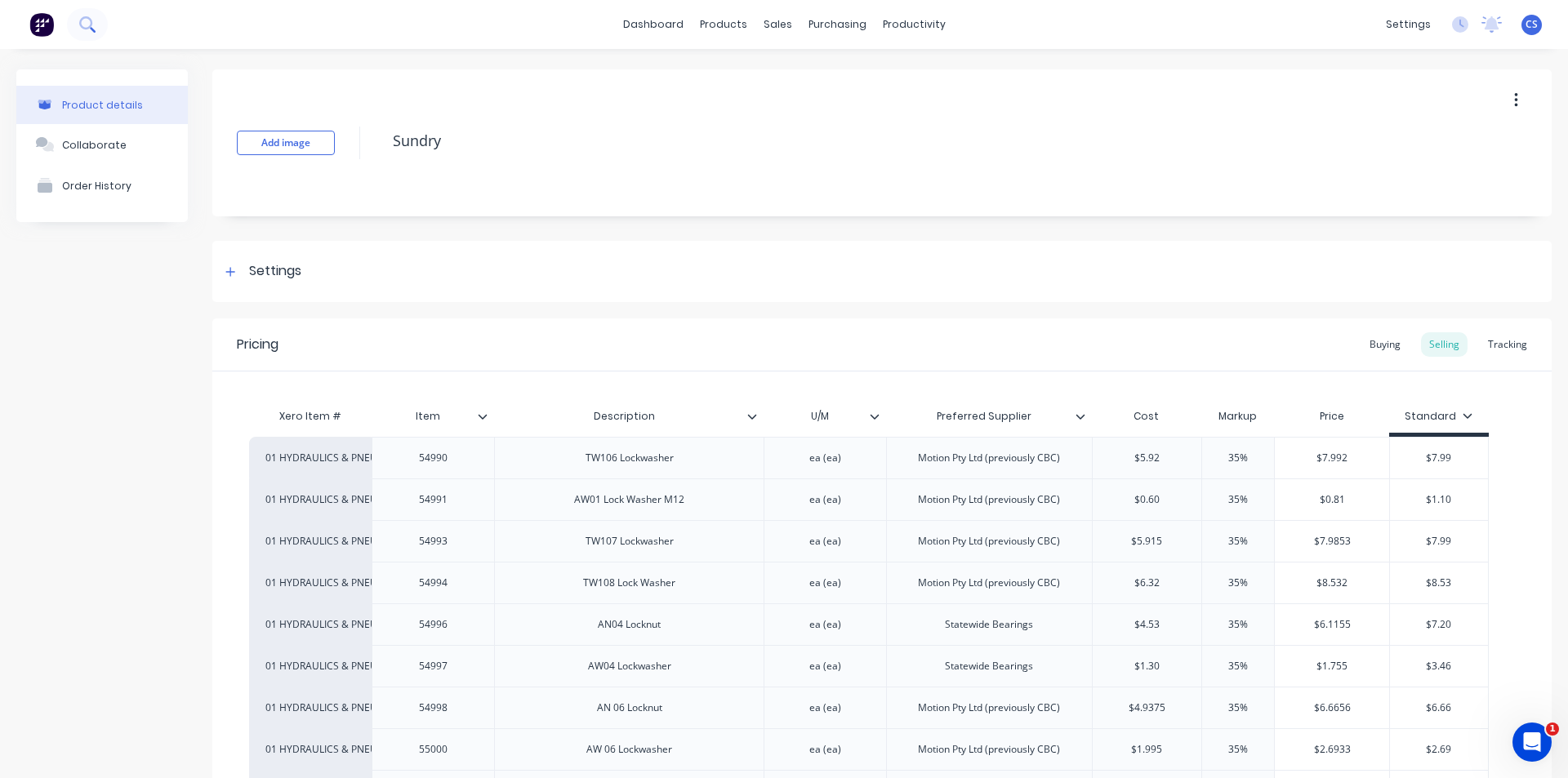
click at [94, 28] on icon at bounding box center [86, 24] width 16 height 16
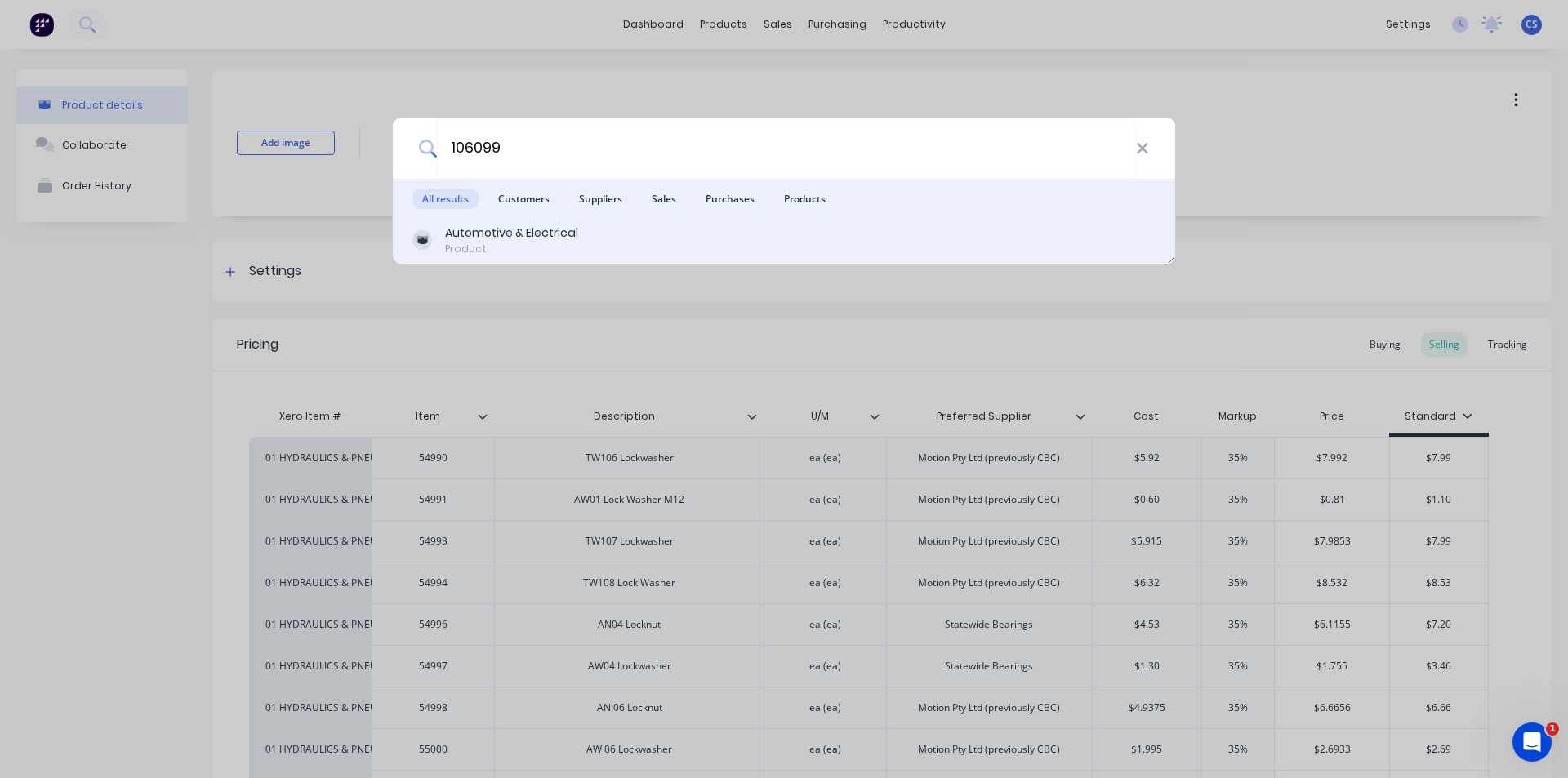
type input "106099"
click at [551, 238] on div "Automotive & Electrical" at bounding box center [511, 232] width 133 height 17
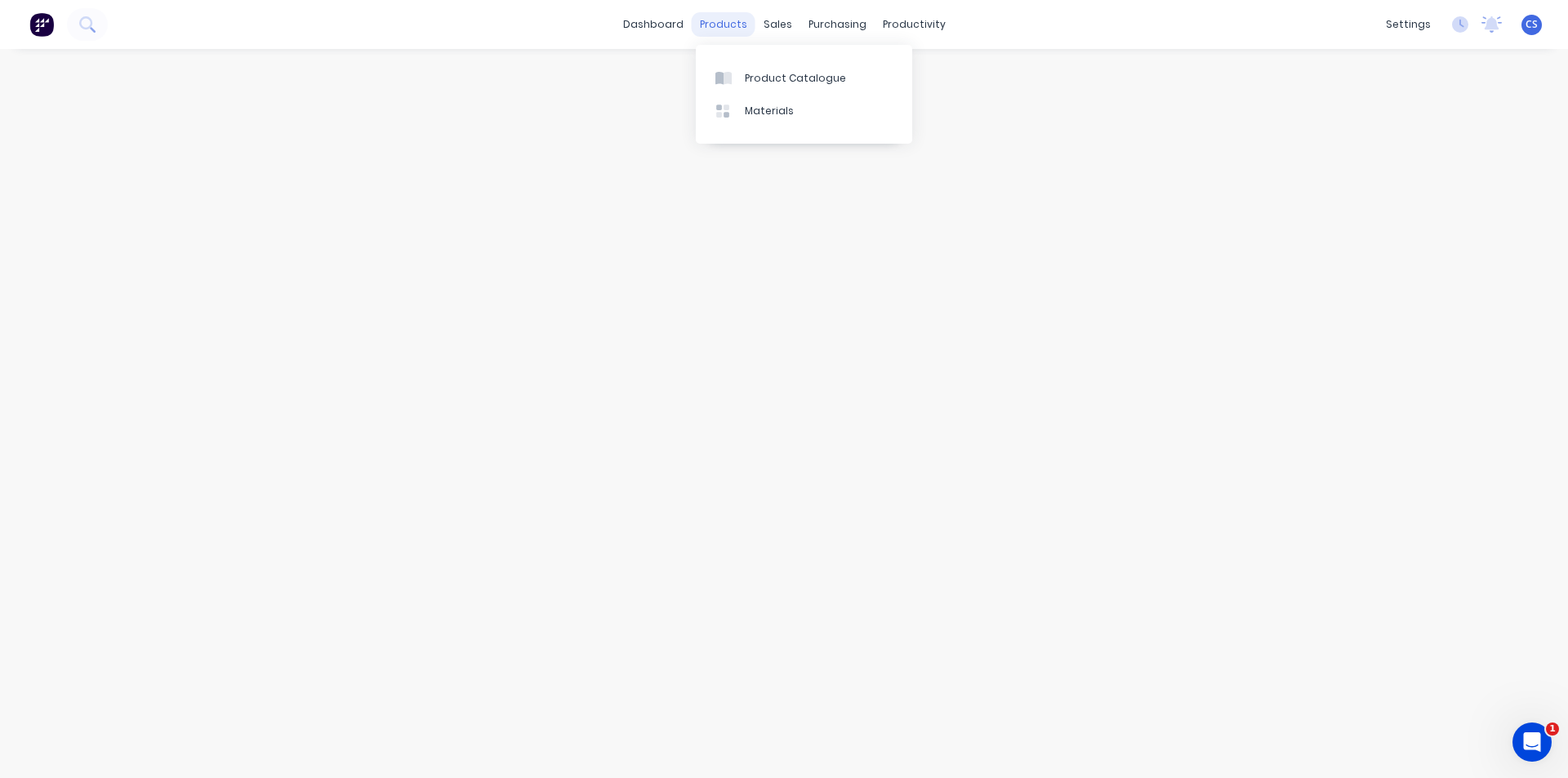
click at [717, 22] on div "products" at bounding box center [723, 24] width 63 height 25
click at [733, 83] on div at bounding box center [728, 78] width 25 height 15
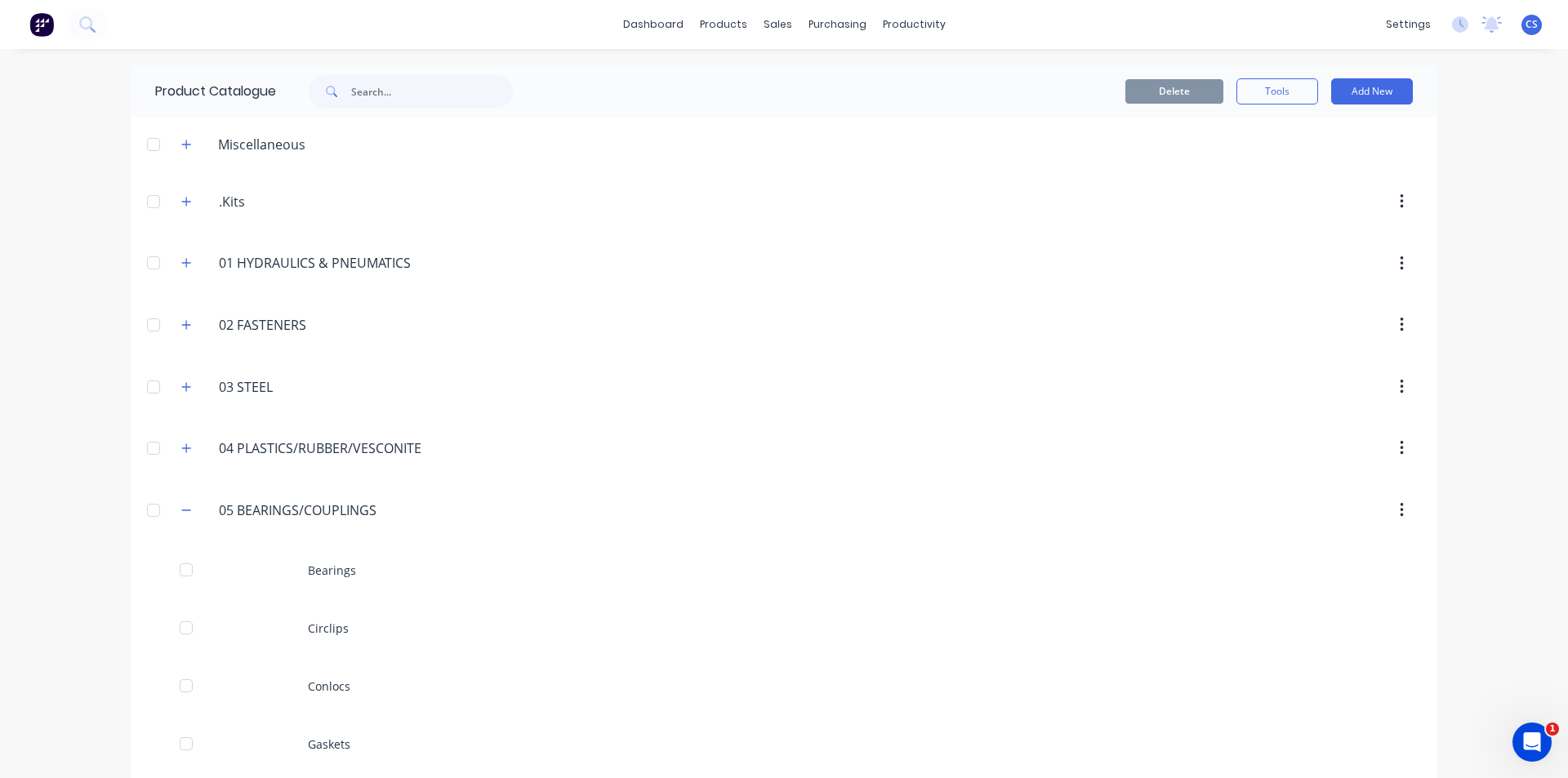
click at [169, 507] on div "05.BEARINGS/COUPLINGS 05 BEARINGS/COUPLINGS" at bounding box center [296, 510] width 256 height 29
click at [192, 510] on div "05.BEARINGS/COUPLINGS 05 BEARINGS/COUPLINGS" at bounding box center [296, 510] width 256 height 29
click at [182, 504] on icon "button" at bounding box center [186, 510] width 10 height 11
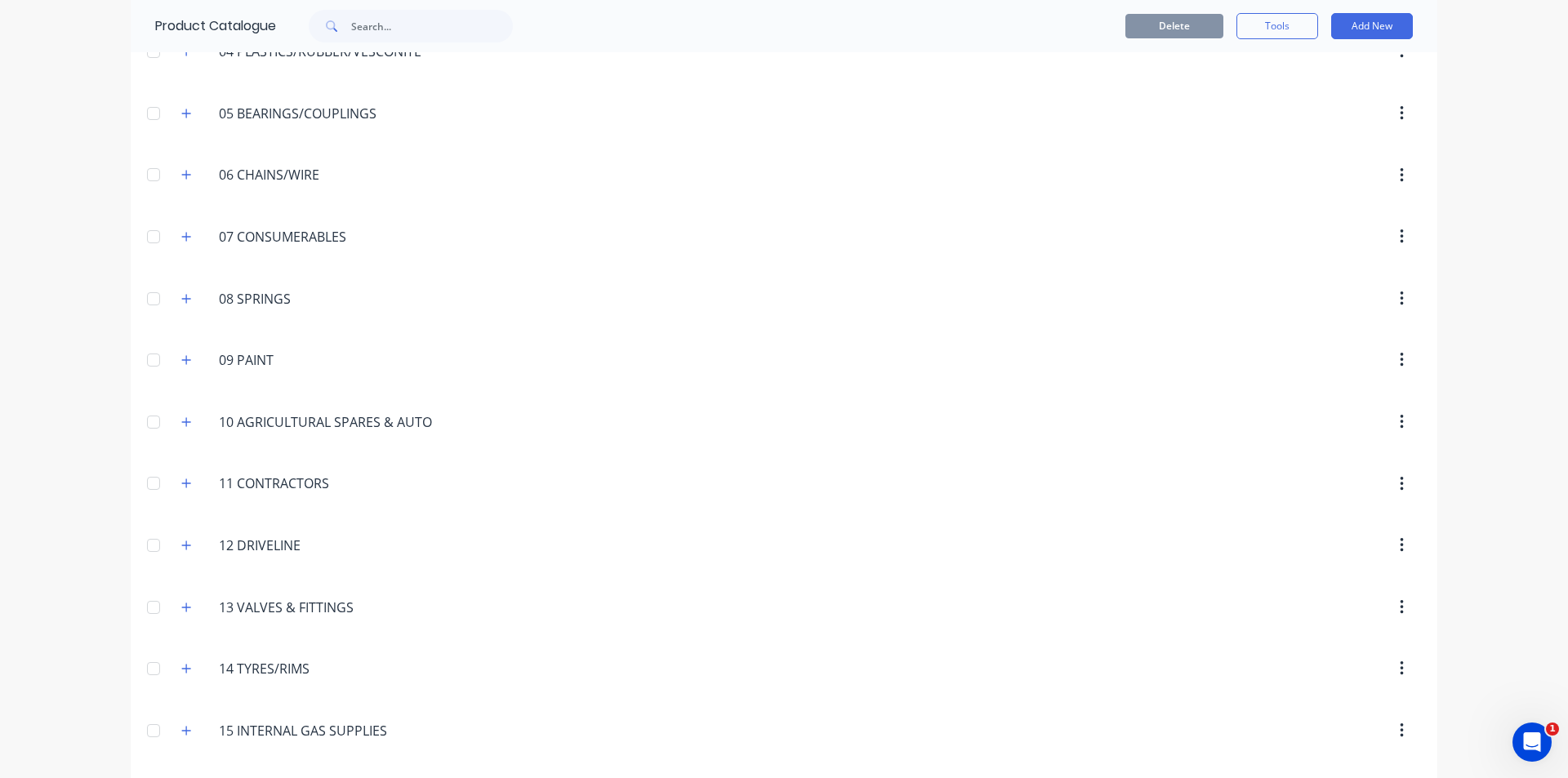
scroll to position [408, 0]
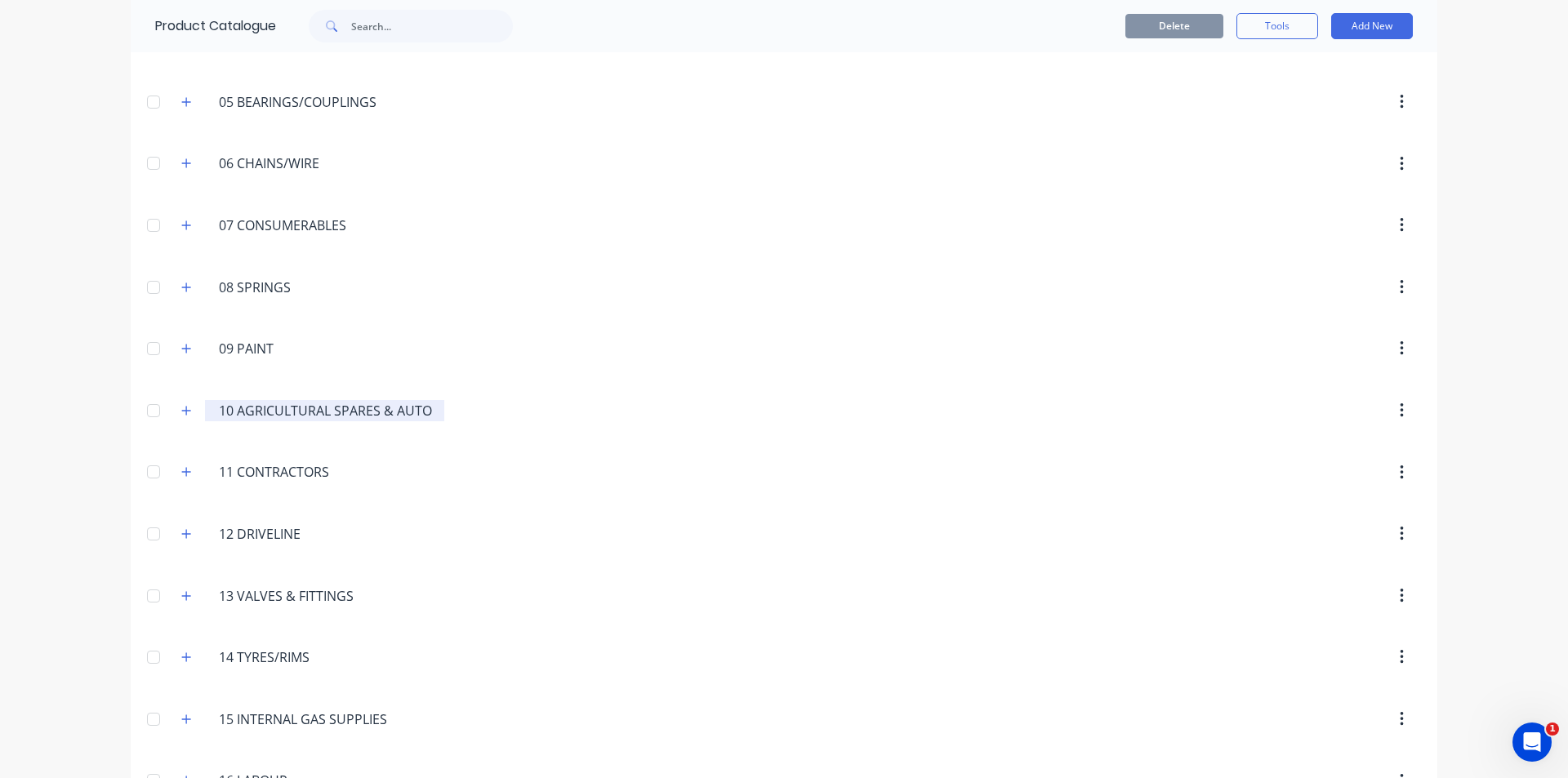
click at [320, 407] on input "10 AGRICULTURAL SPARES & AUTO" at bounding box center [325, 410] width 213 height 19
click at [181, 415] on icon "button" at bounding box center [186, 411] width 10 height 11
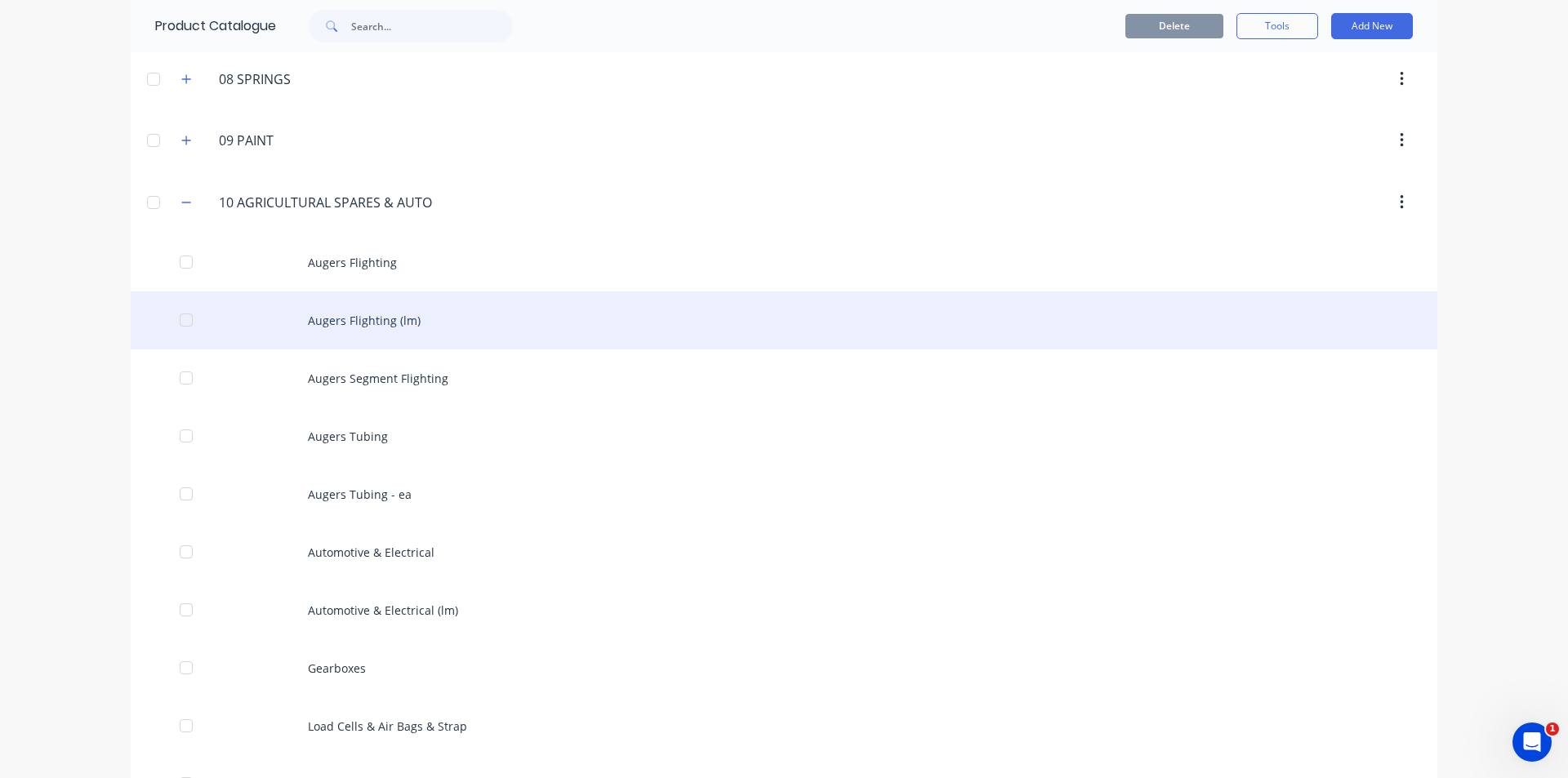
scroll to position [653, 0]
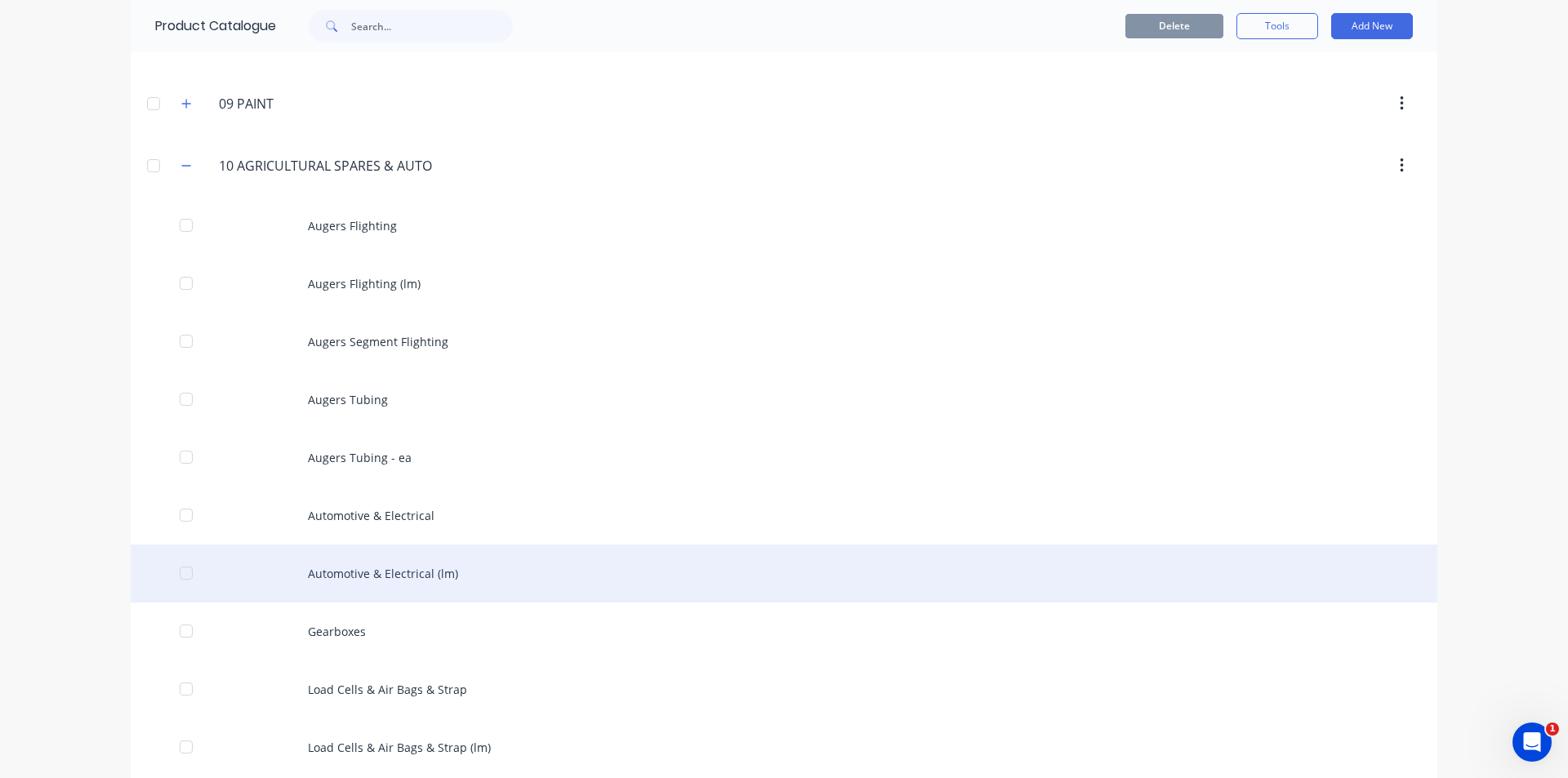
click at [354, 573] on div "Automotive & Electrical (lm)" at bounding box center [784, 573] width 1307 height 58
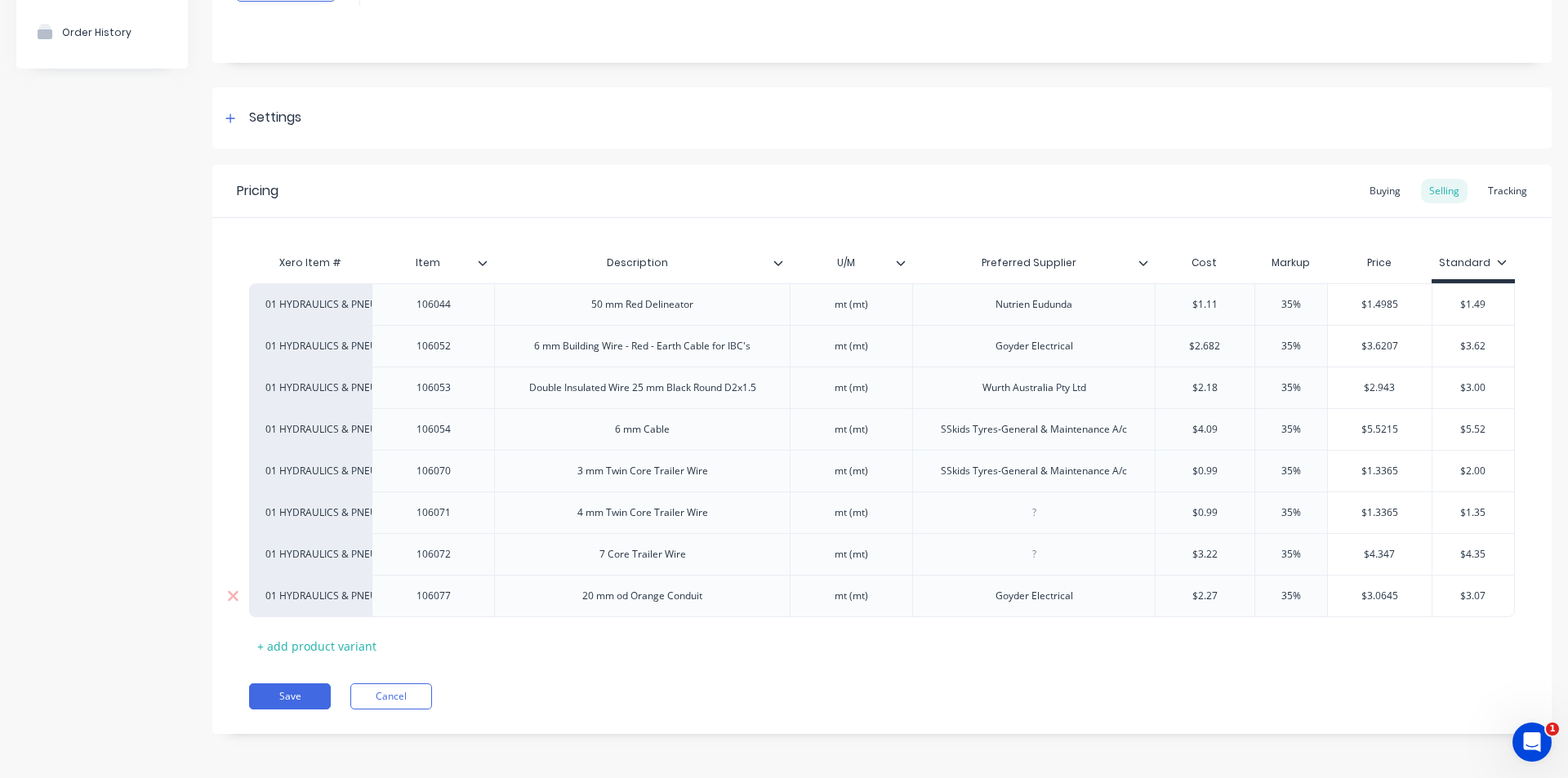
scroll to position [154, 0]
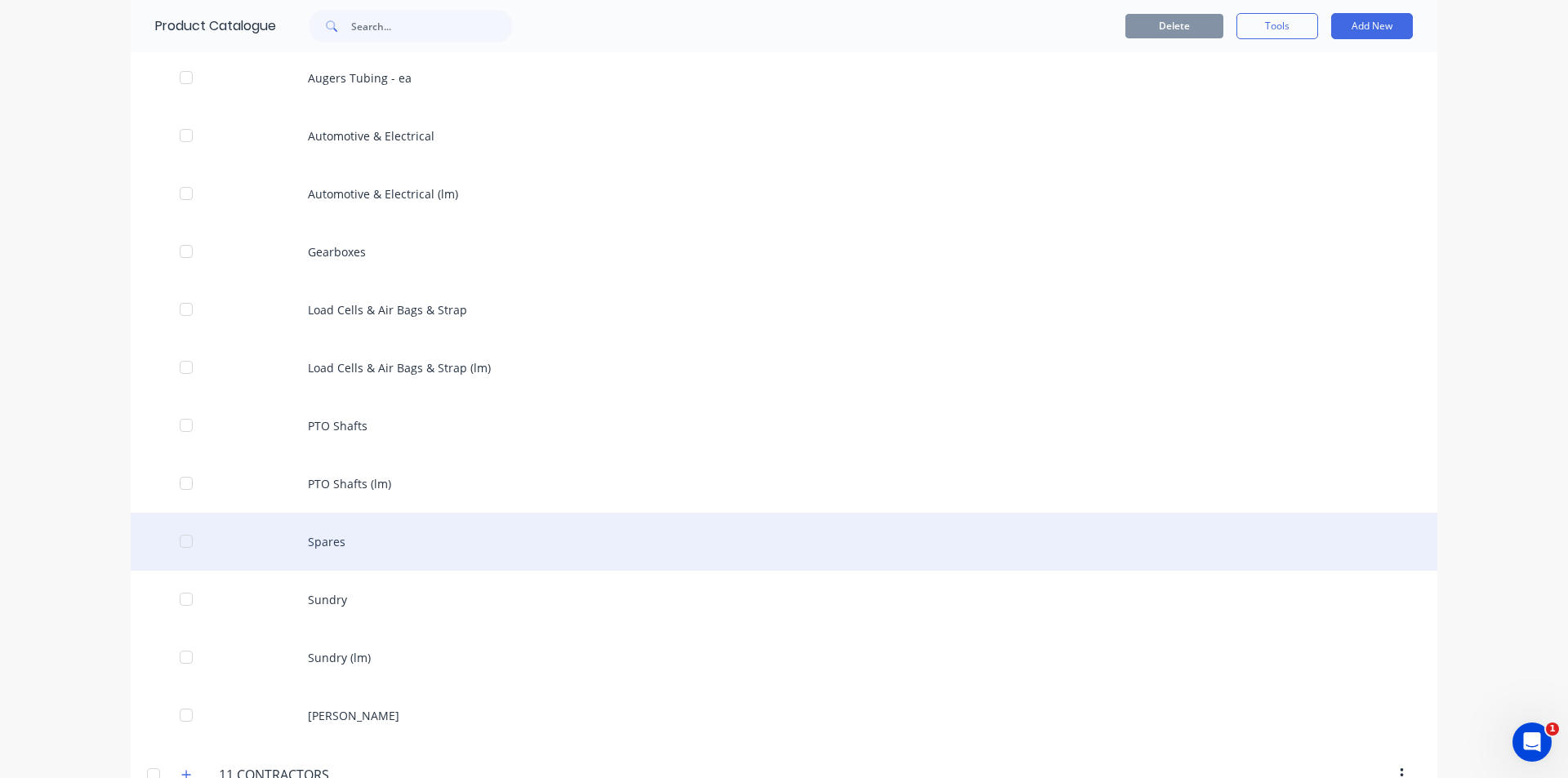
scroll to position [1143, 0]
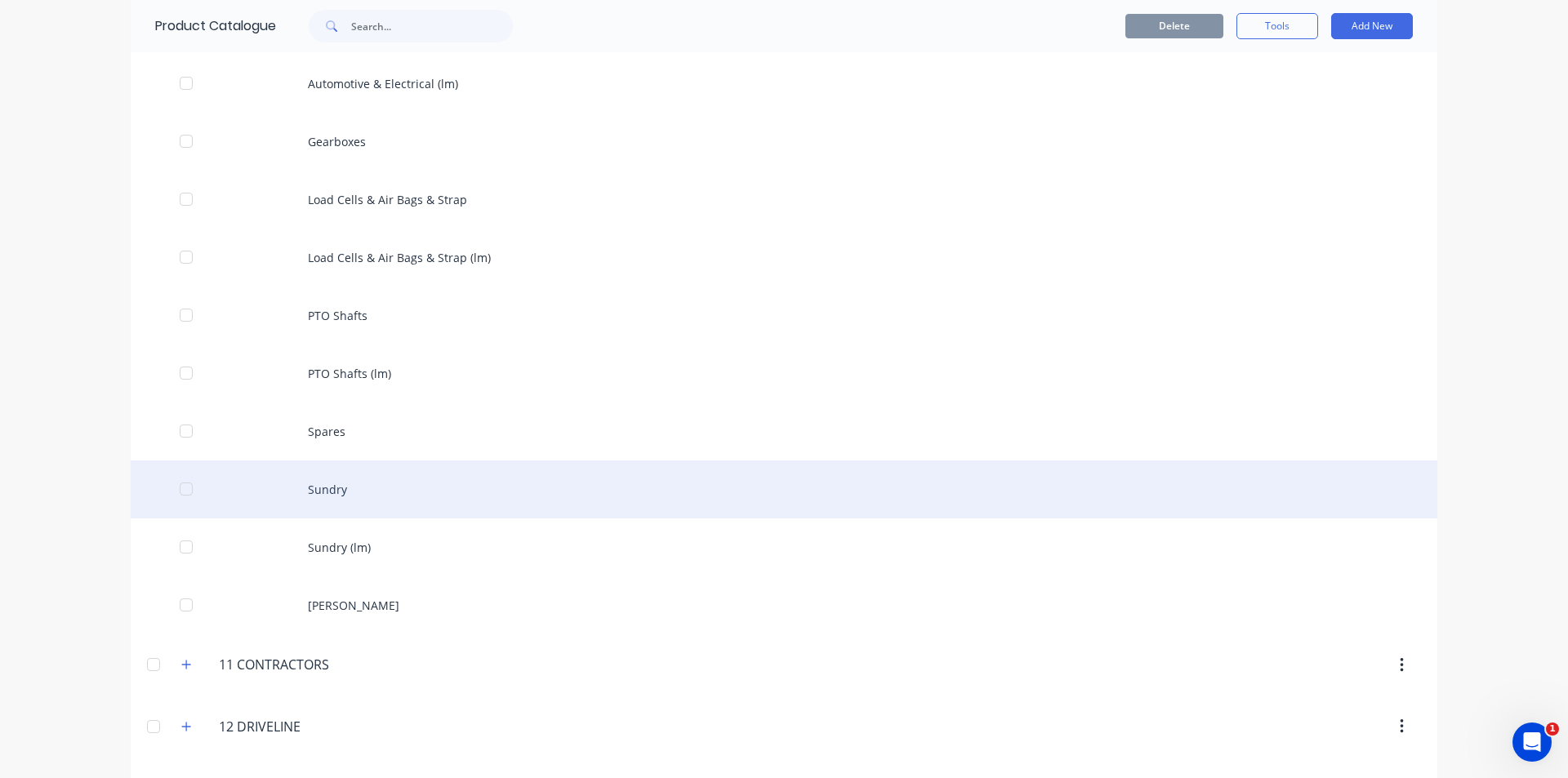
click at [334, 494] on div "Sundry" at bounding box center [784, 489] width 1307 height 58
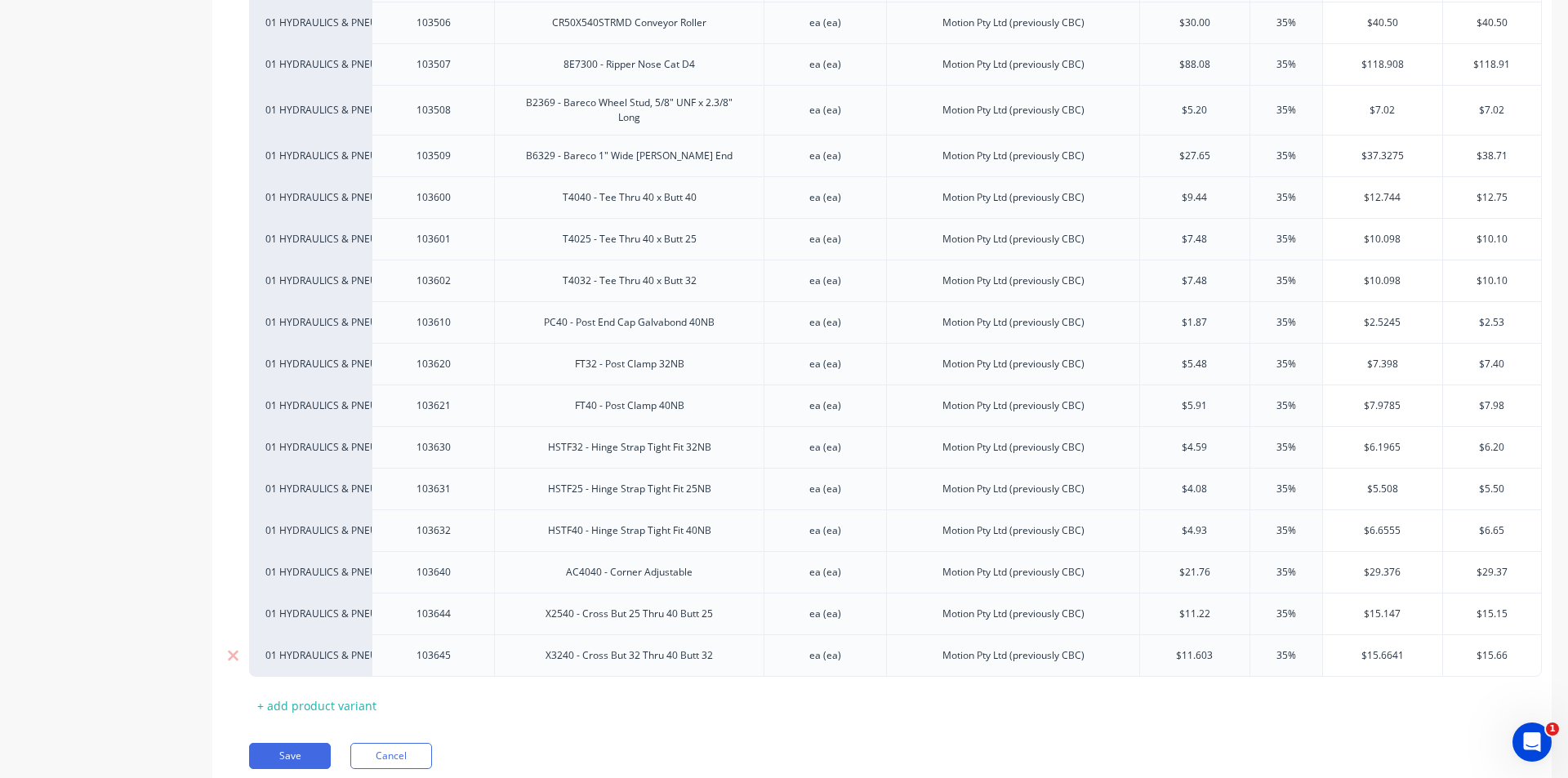
scroll to position [8349, 0]
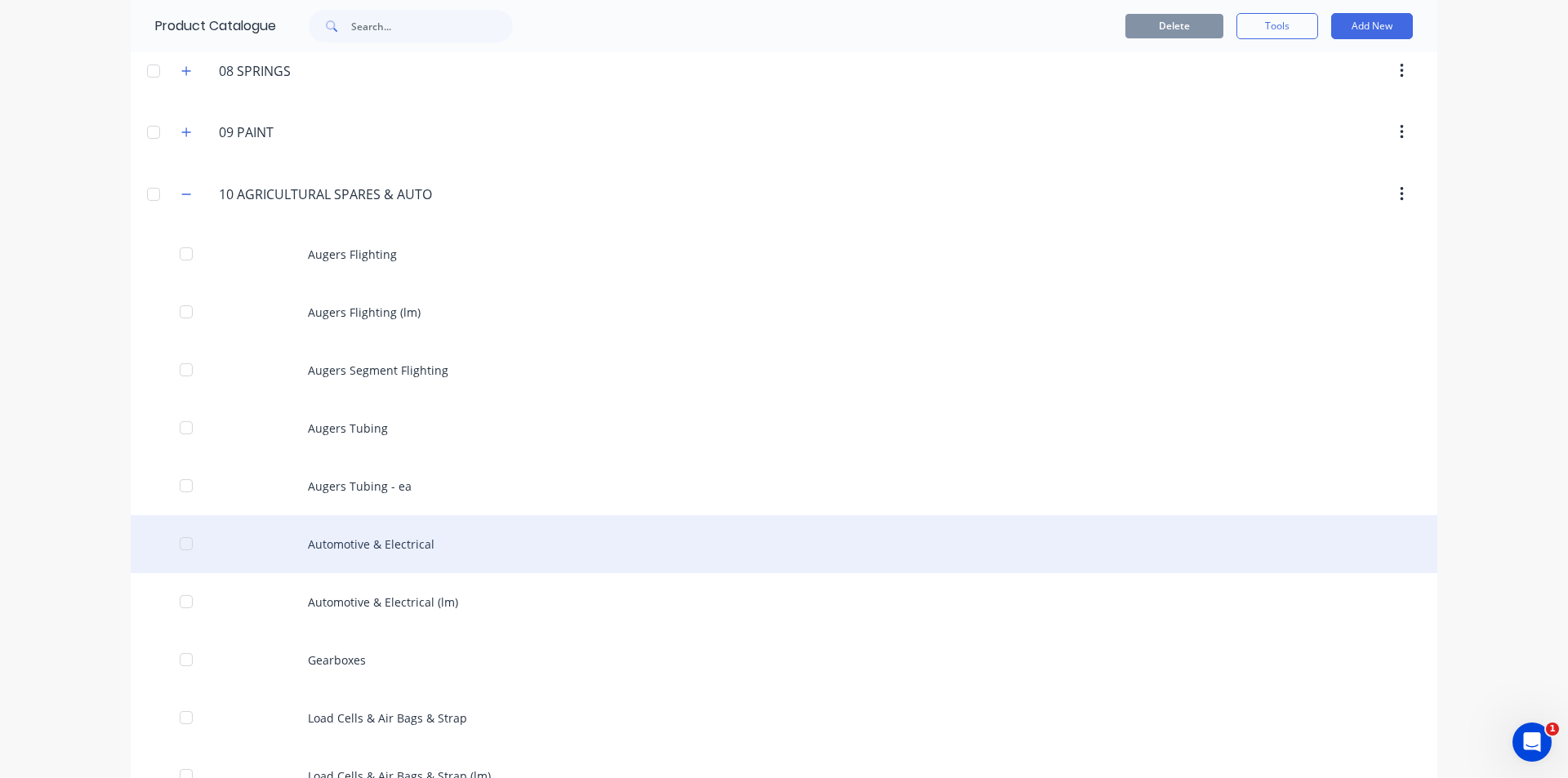
scroll to position [653, 0]
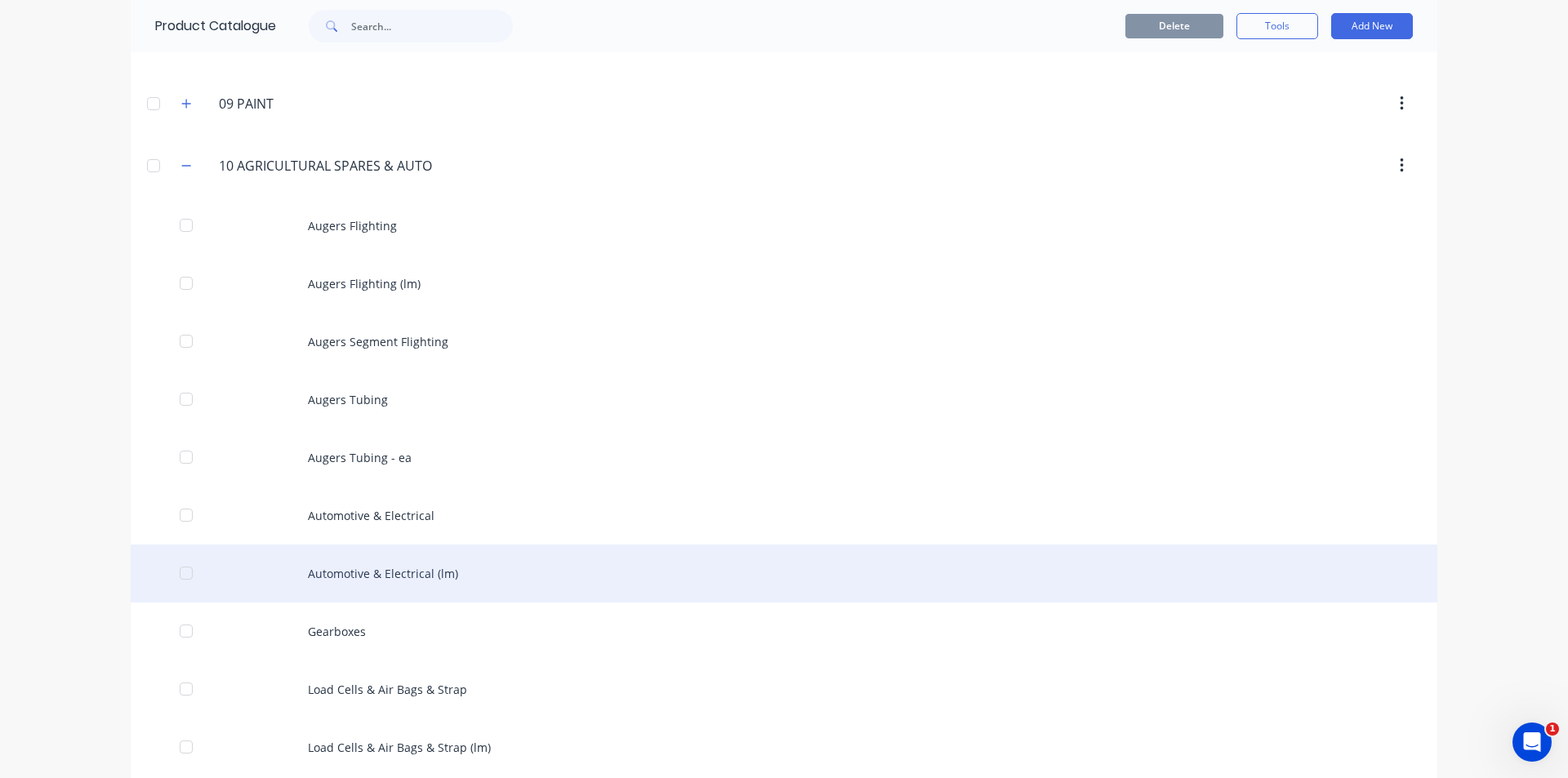
click at [442, 577] on div "Automotive & Electrical (lm)" at bounding box center [784, 573] width 1307 height 58
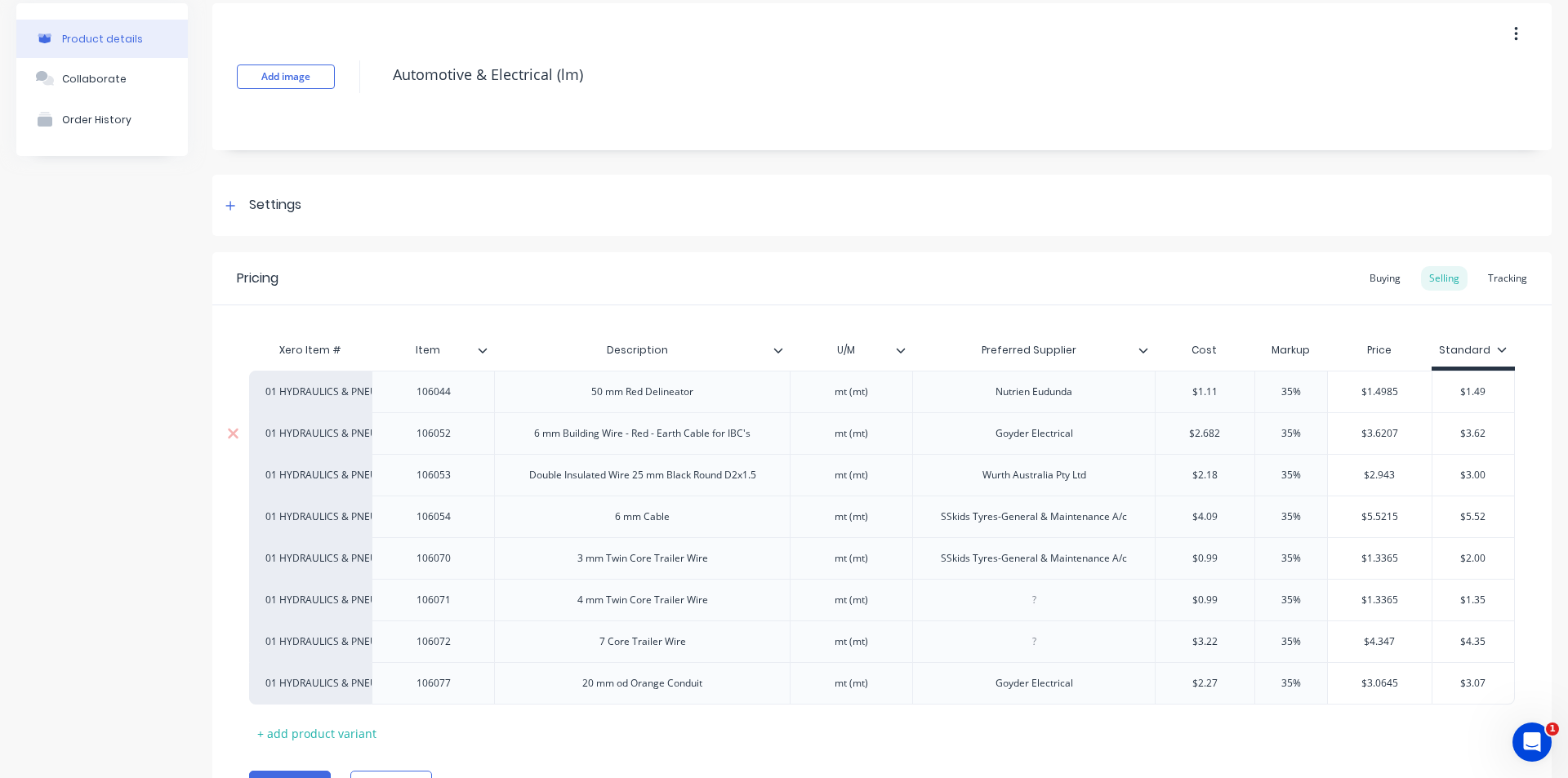
scroll to position [154, 0]
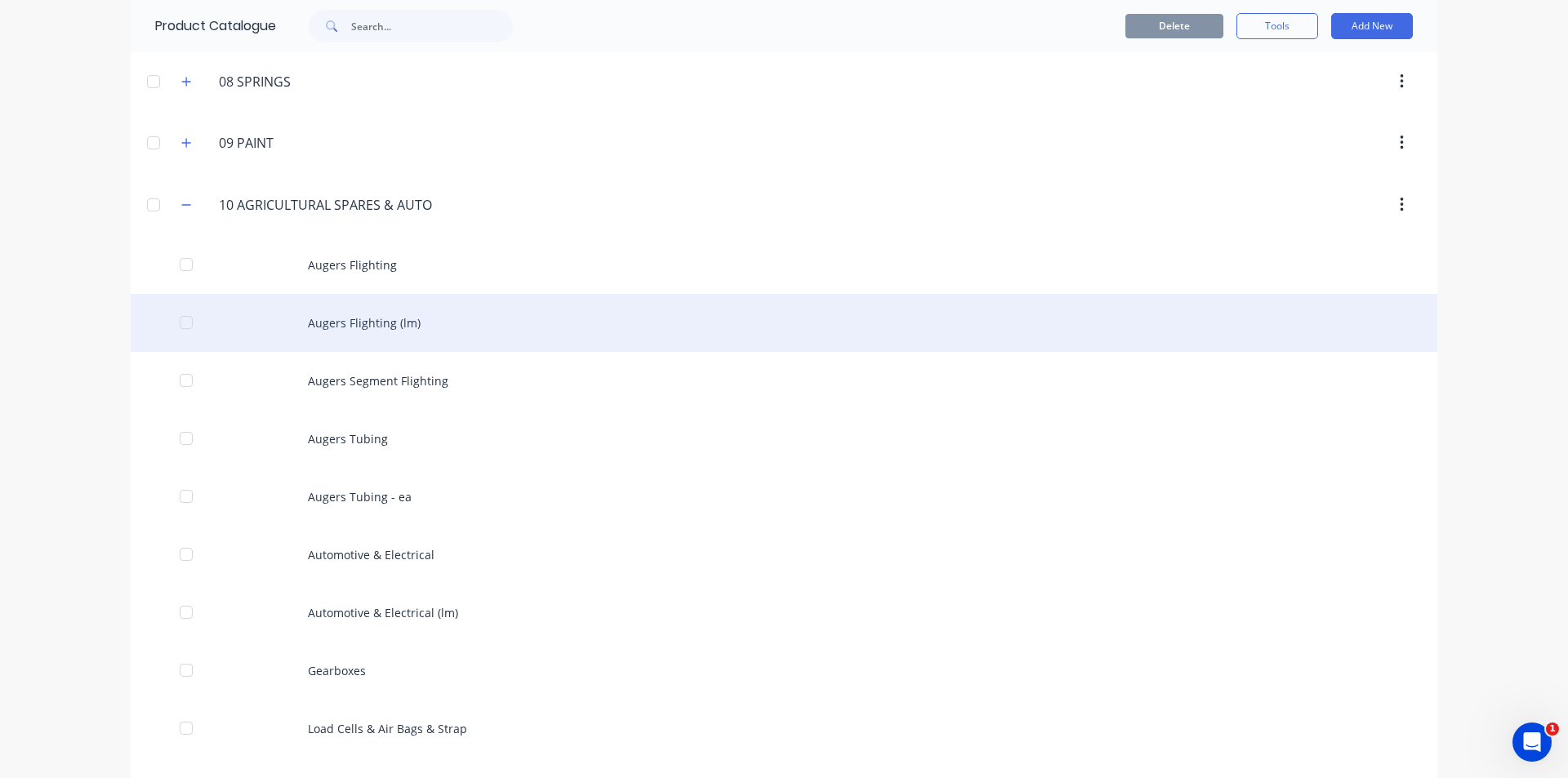
scroll to position [898, 0]
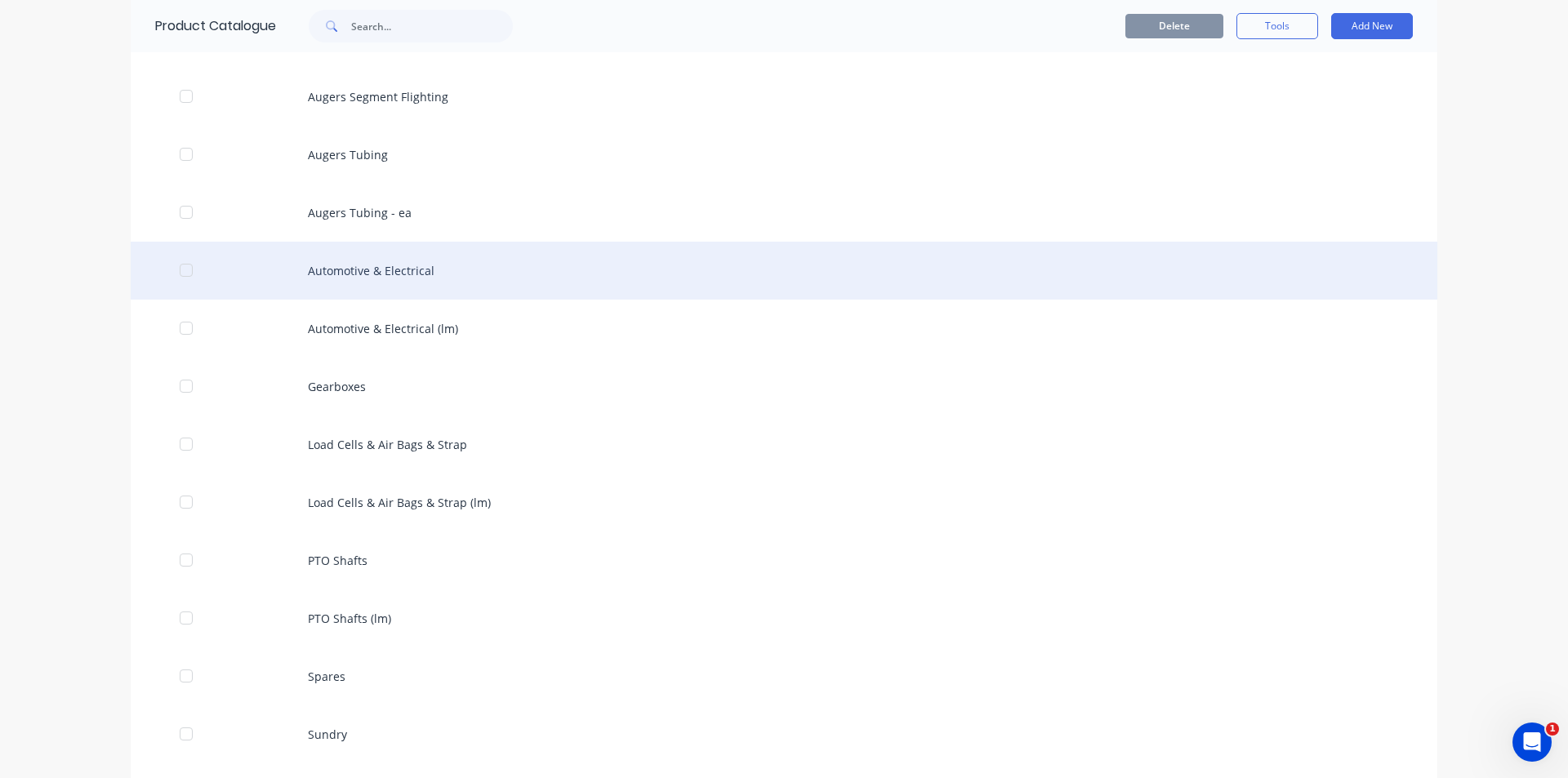
click at [440, 268] on div "Automotive & Electrical" at bounding box center [784, 270] width 1307 height 58
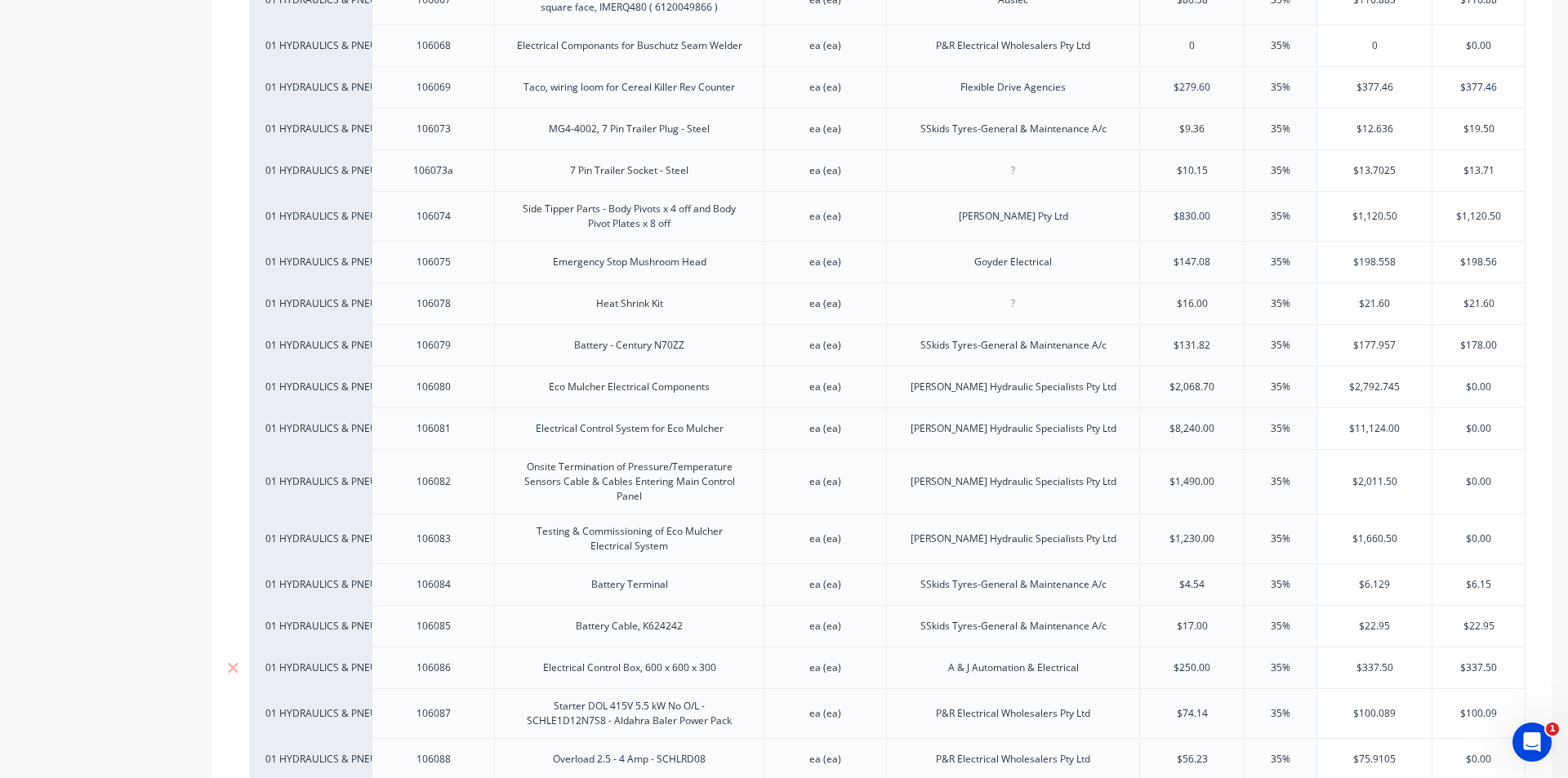
scroll to position [1551, 0]
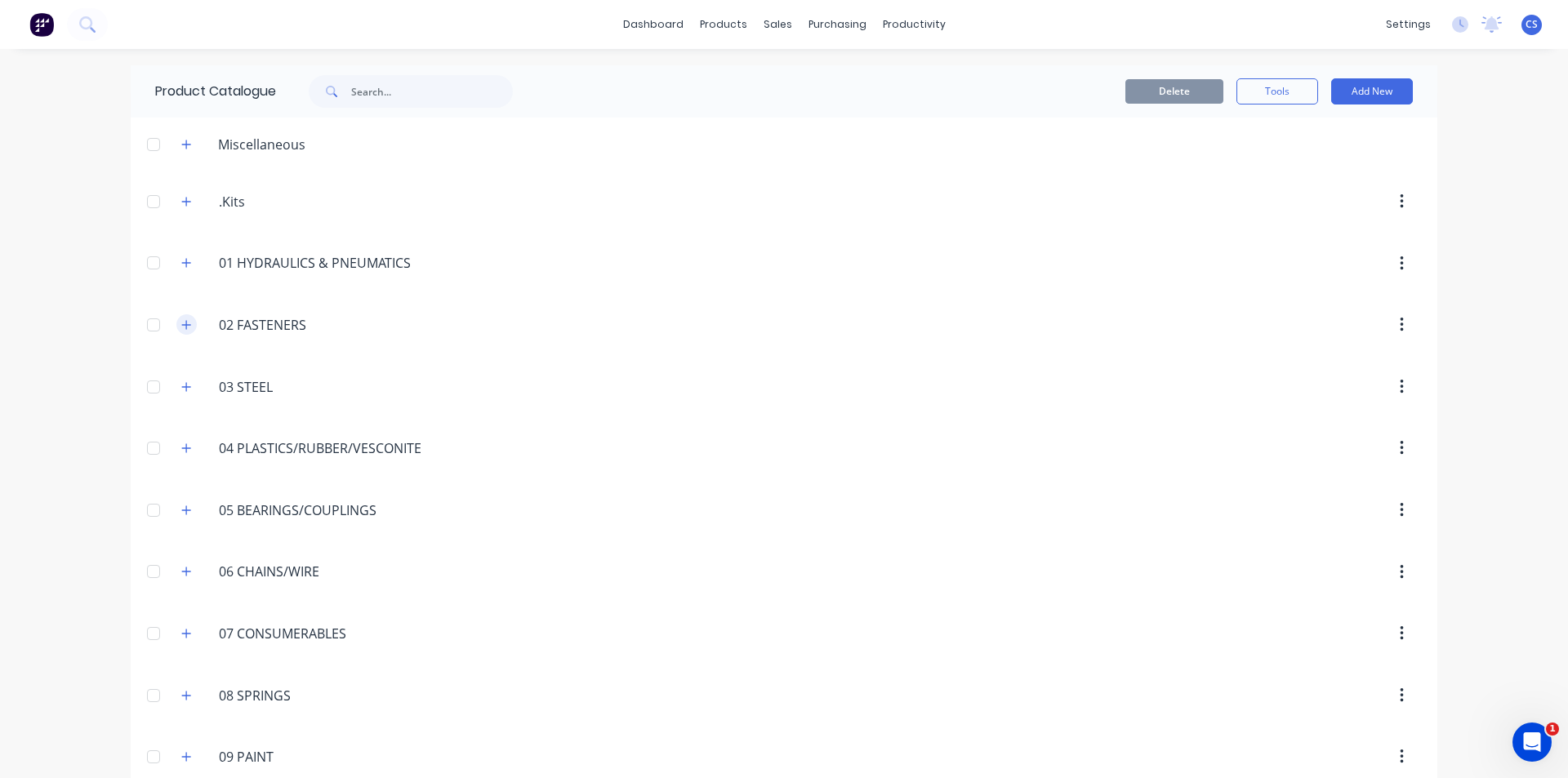
click at [181, 320] on icon "button" at bounding box center [186, 325] width 10 height 11
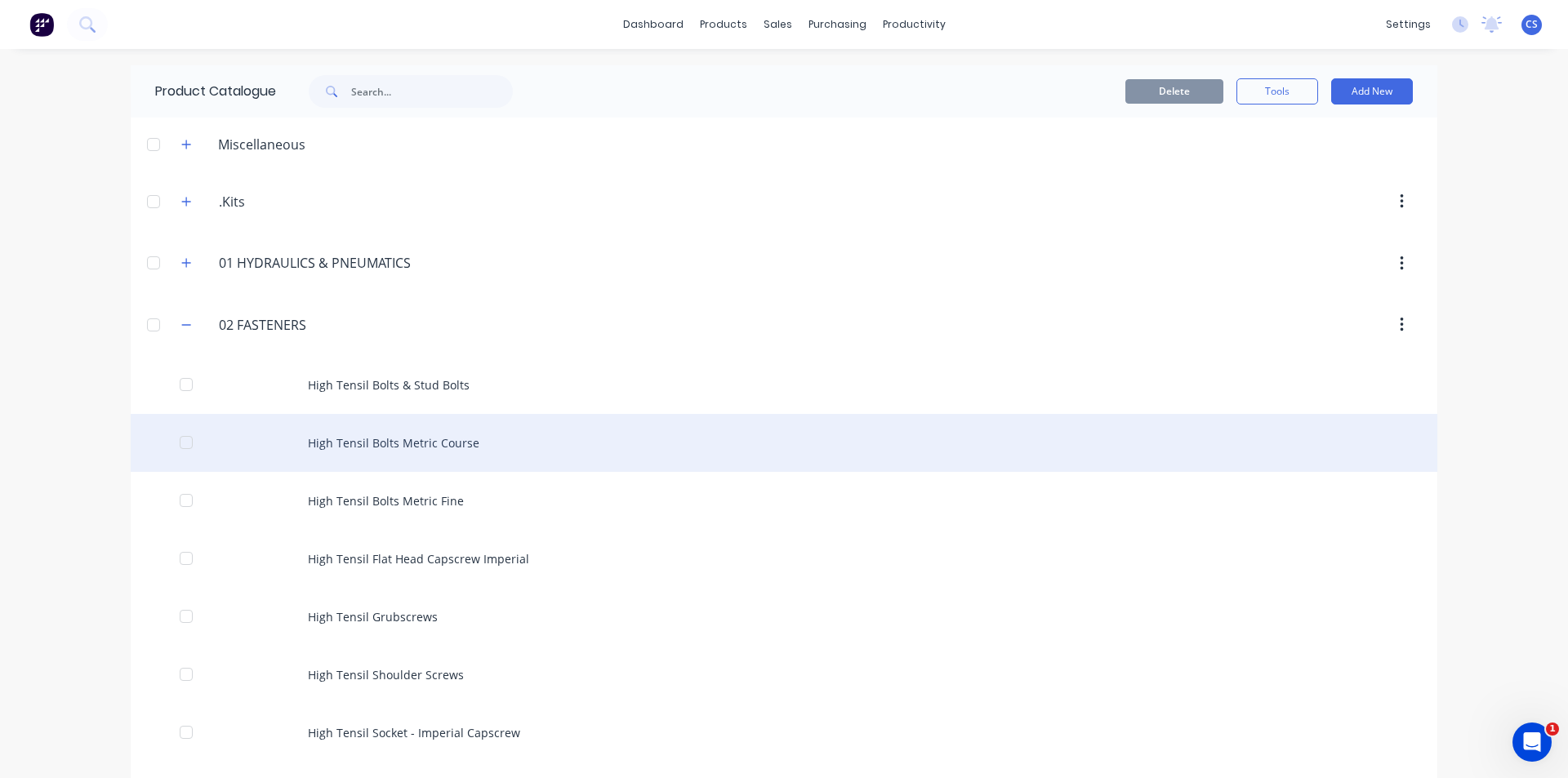
click at [415, 445] on div "High Tensil Bolts Metric Course" at bounding box center [784, 443] width 1307 height 58
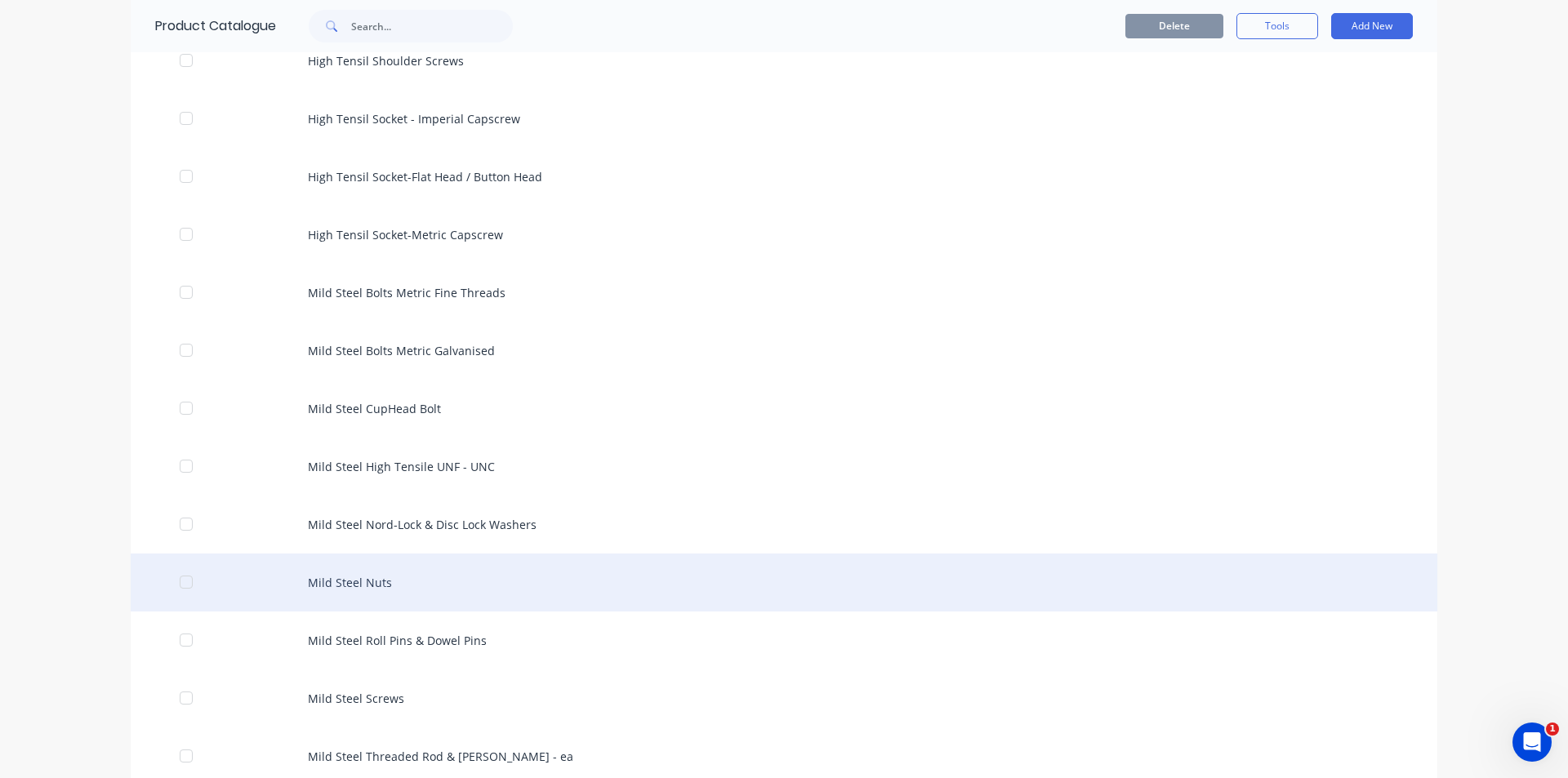
scroll to position [653, 0]
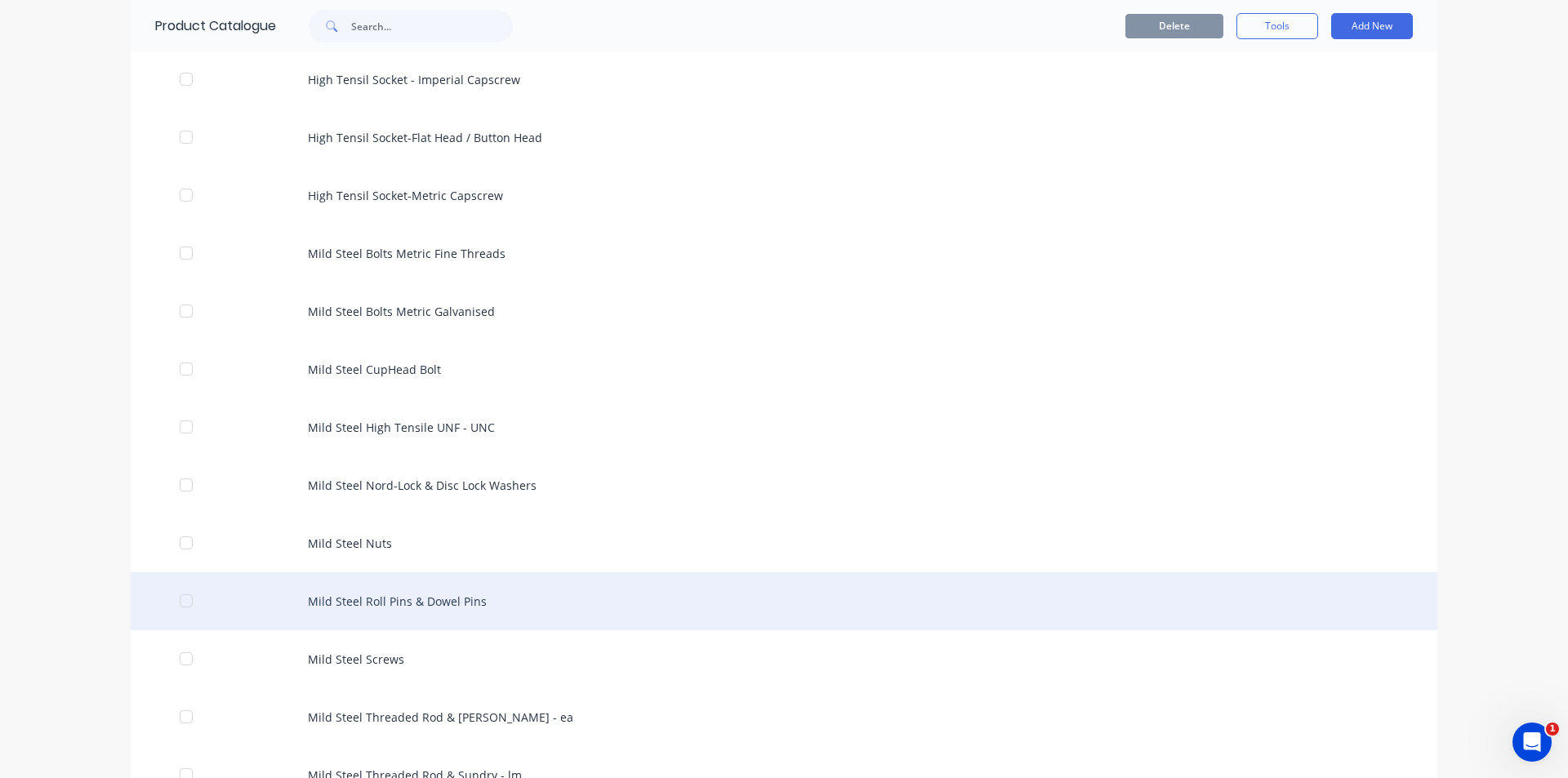
click at [465, 597] on div "Mild Steel Roll Pins & Dowel Pins" at bounding box center [784, 601] width 1307 height 58
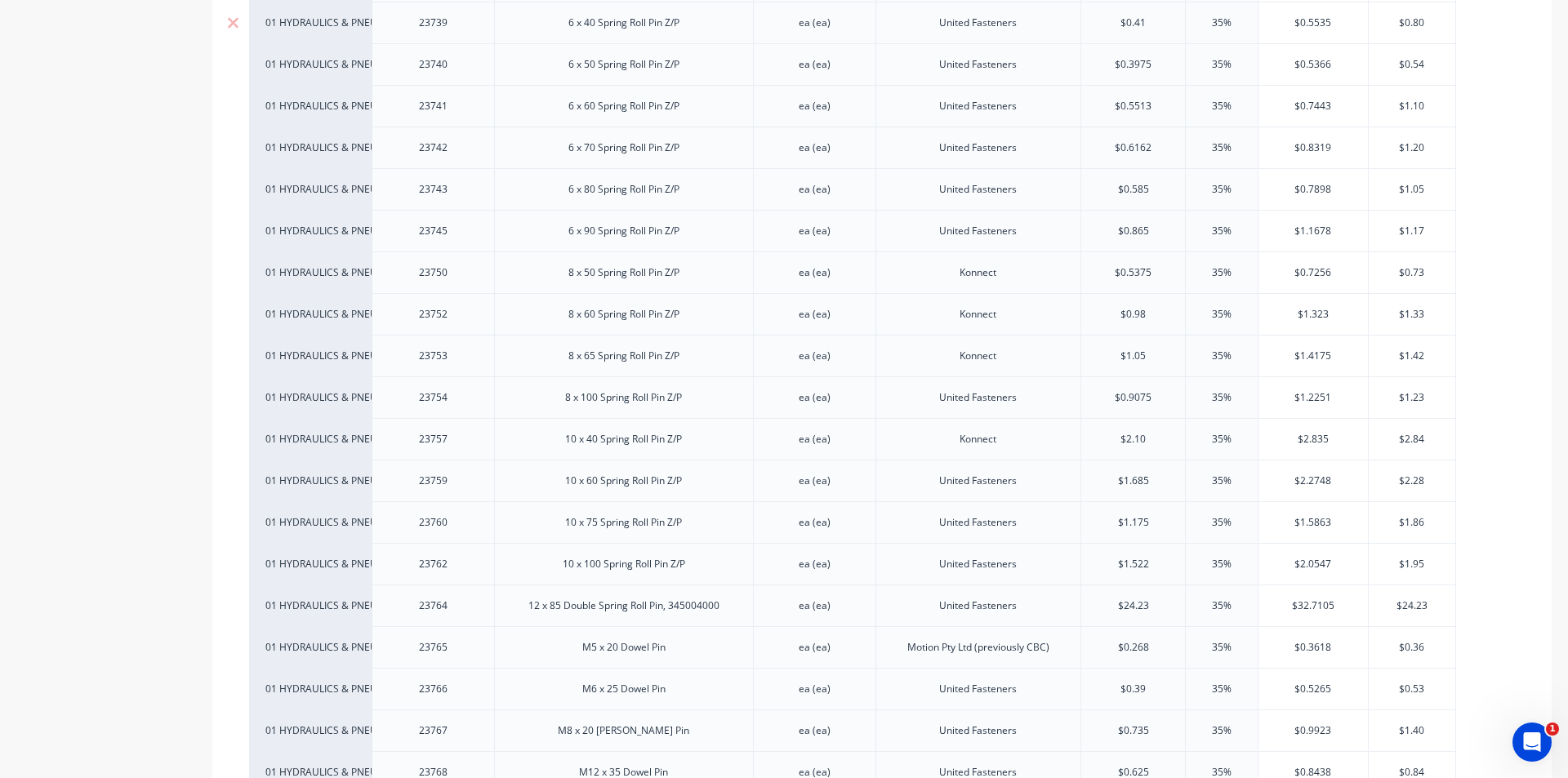
scroll to position [1061, 0]
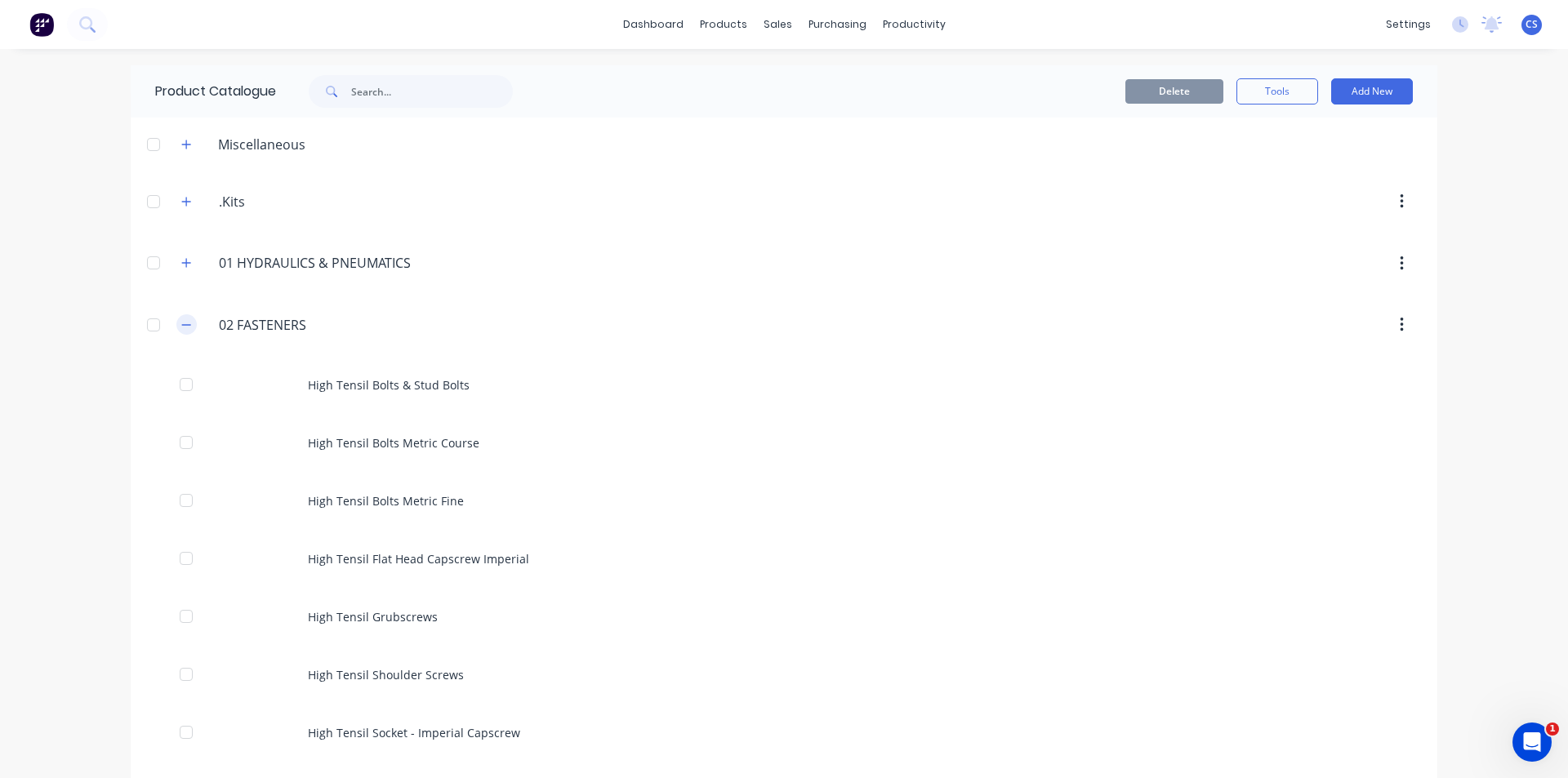
click at [178, 317] on button "button" at bounding box center [187, 324] width 20 height 20
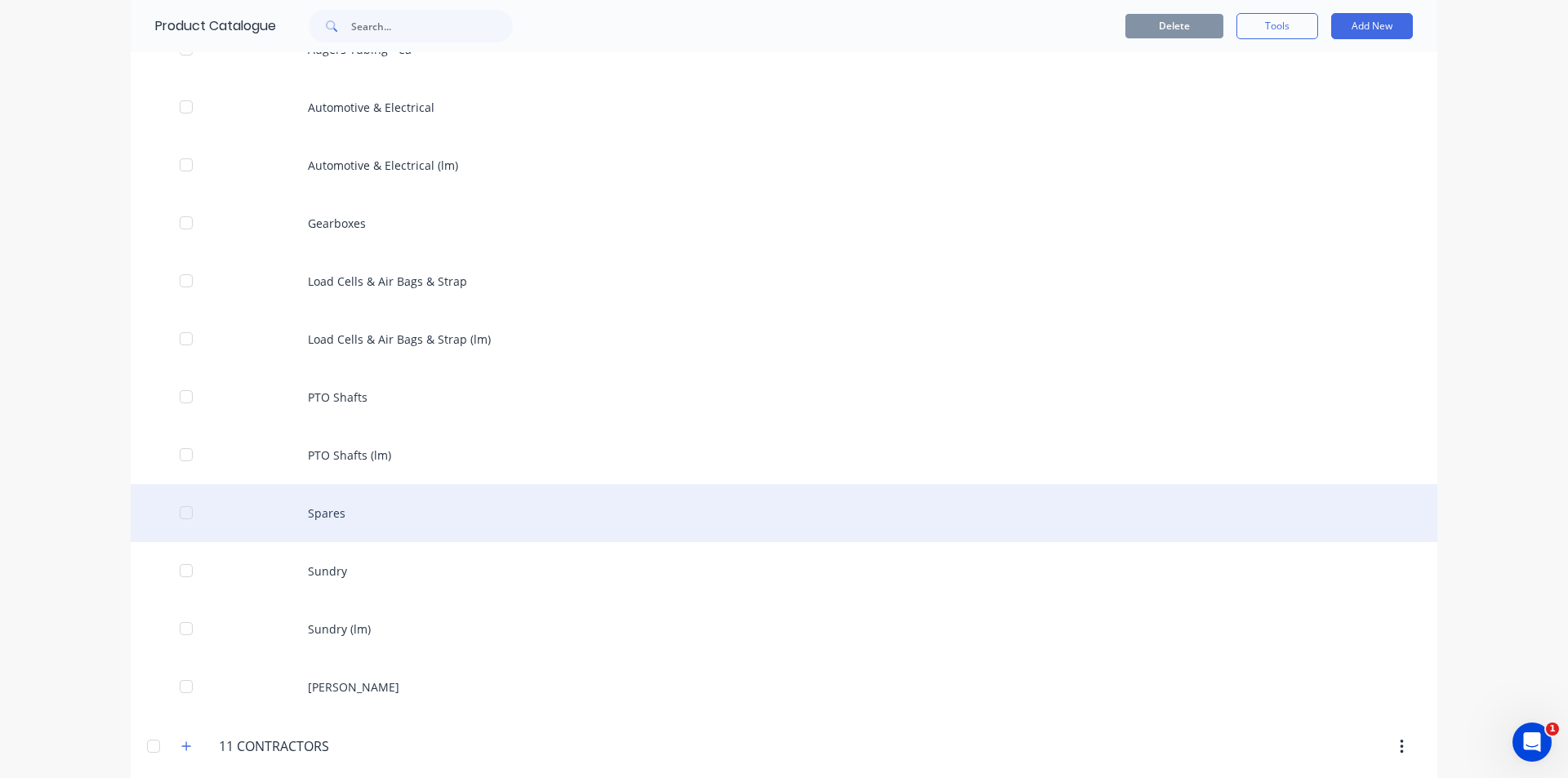
scroll to position [1143, 0]
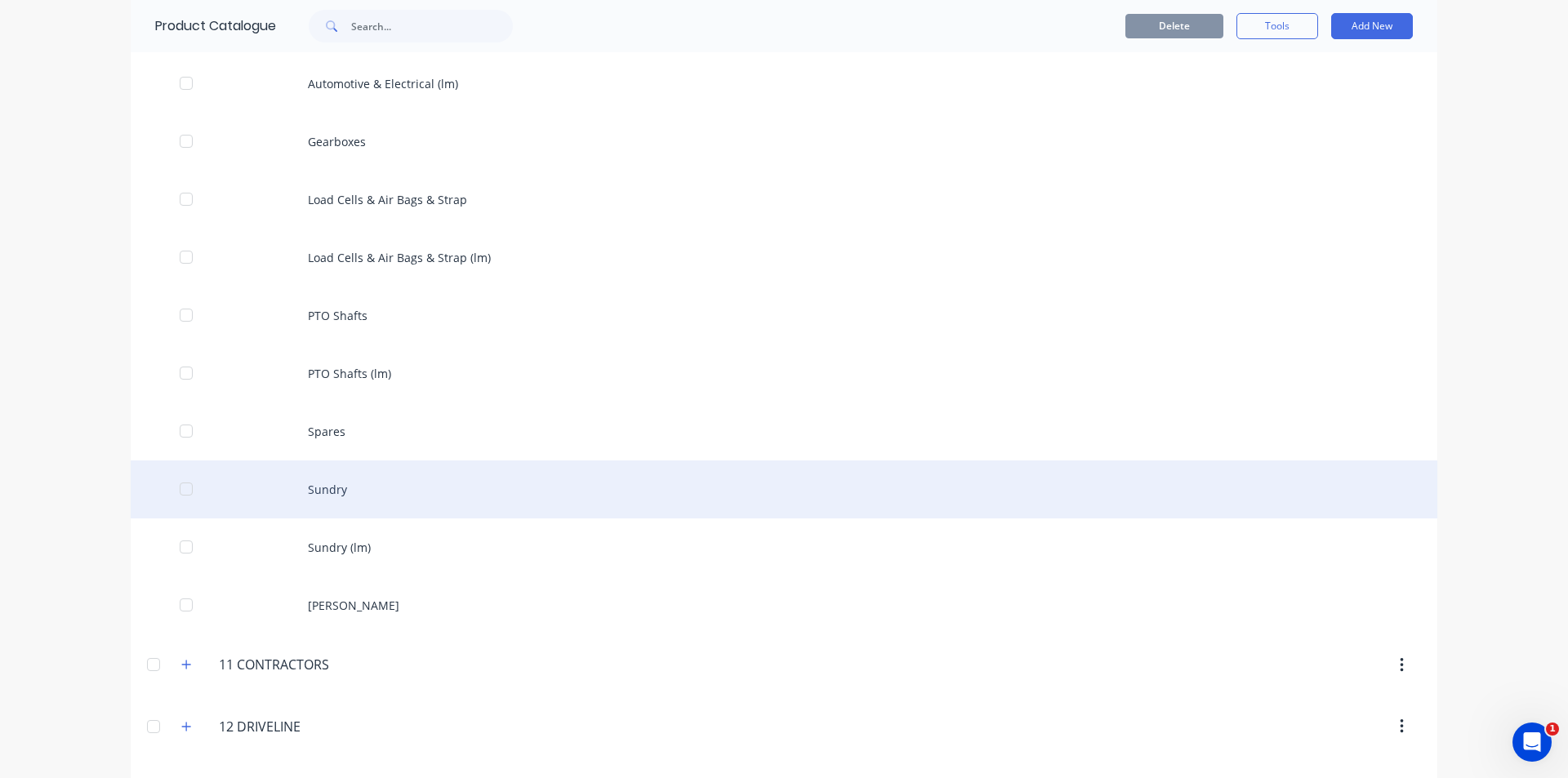
click at [389, 486] on div "Sundry" at bounding box center [784, 489] width 1307 height 58
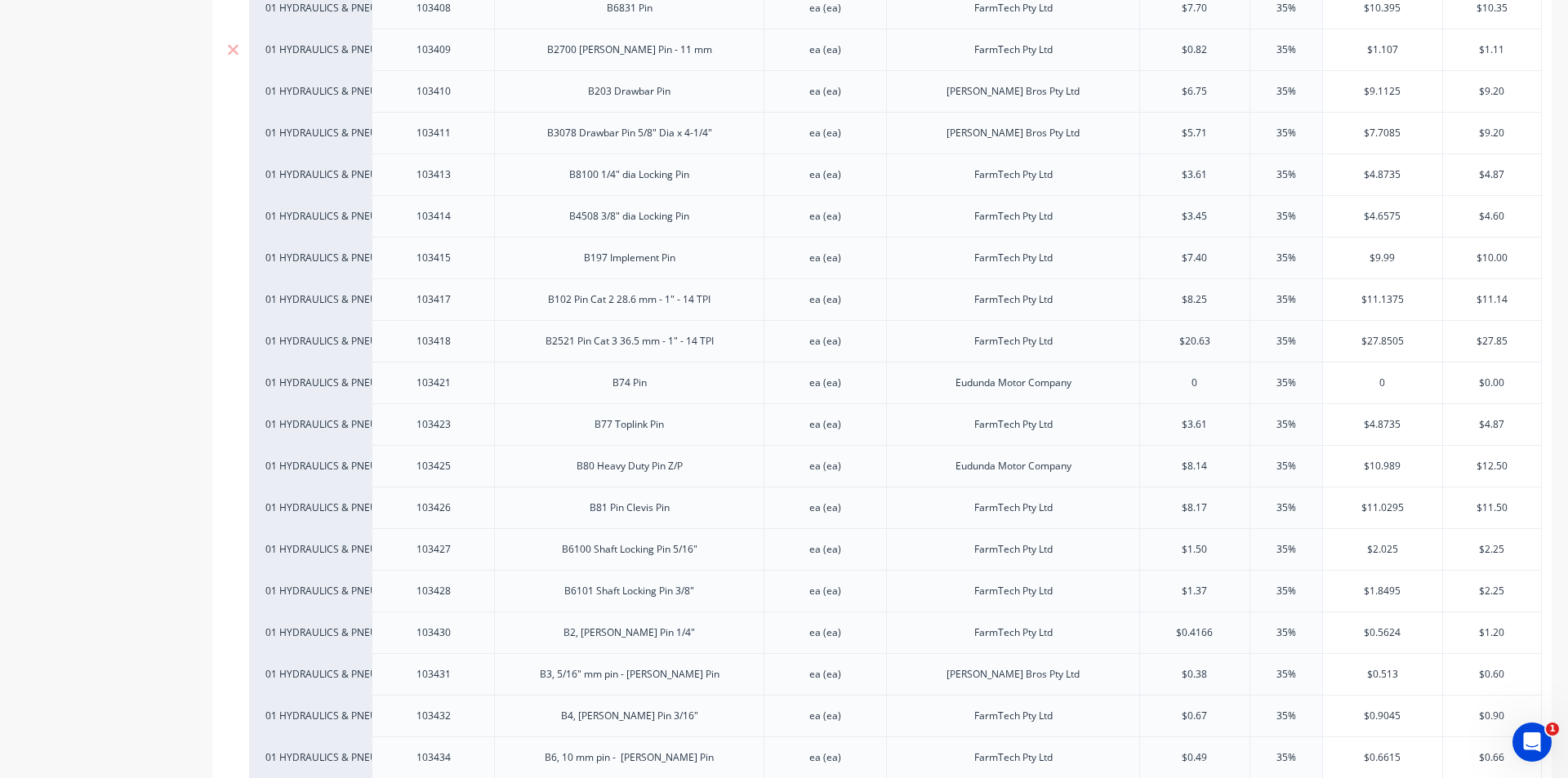
scroll to position [7429, 0]
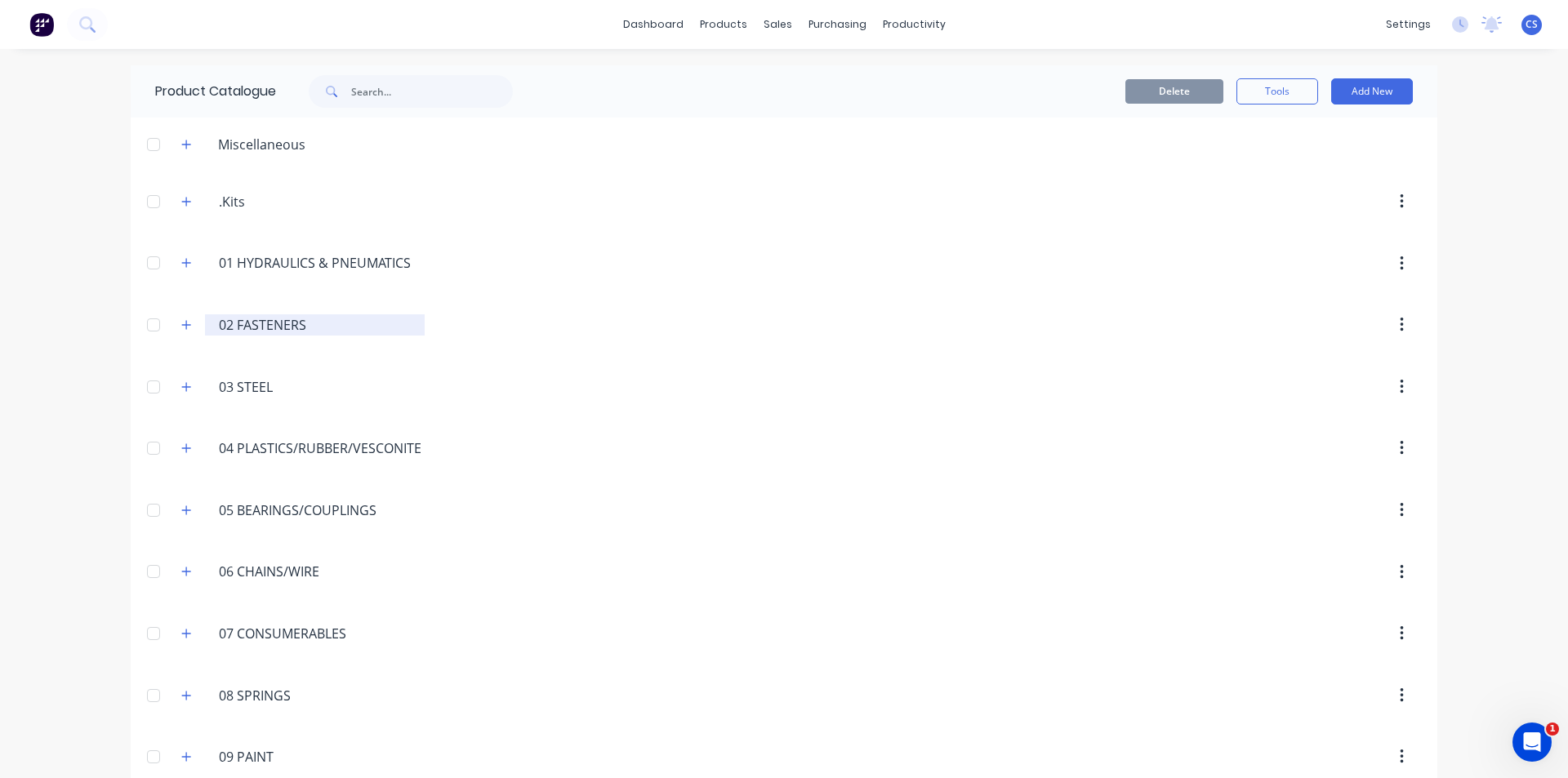
click at [272, 330] on input "02 FASTENERS" at bounding box center [315, 324] width 194 height 19
click at [179, 331] on button "button" at bounding box center [187, 324] width 20 height 20
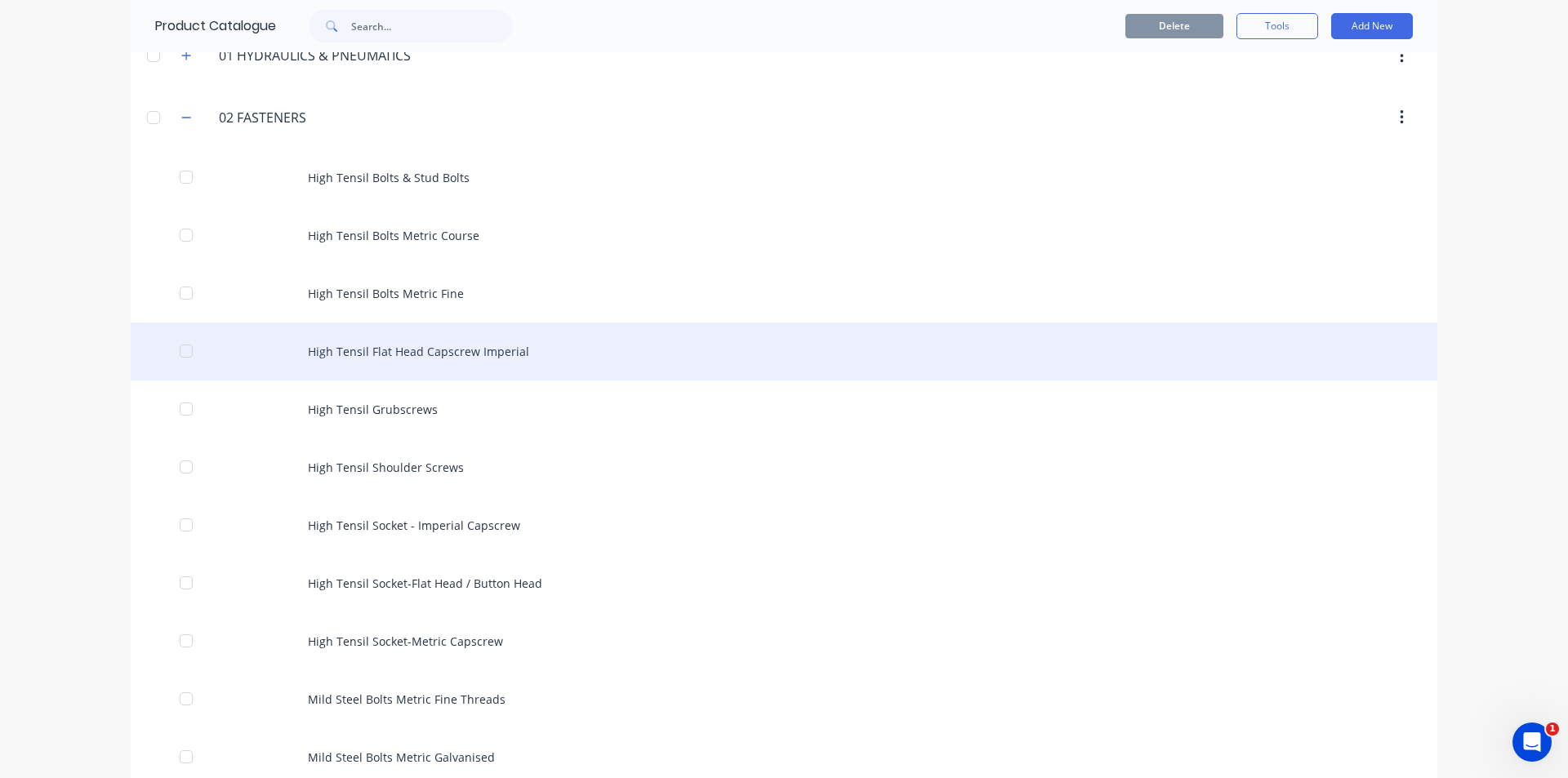
scroll to position [245, 0]
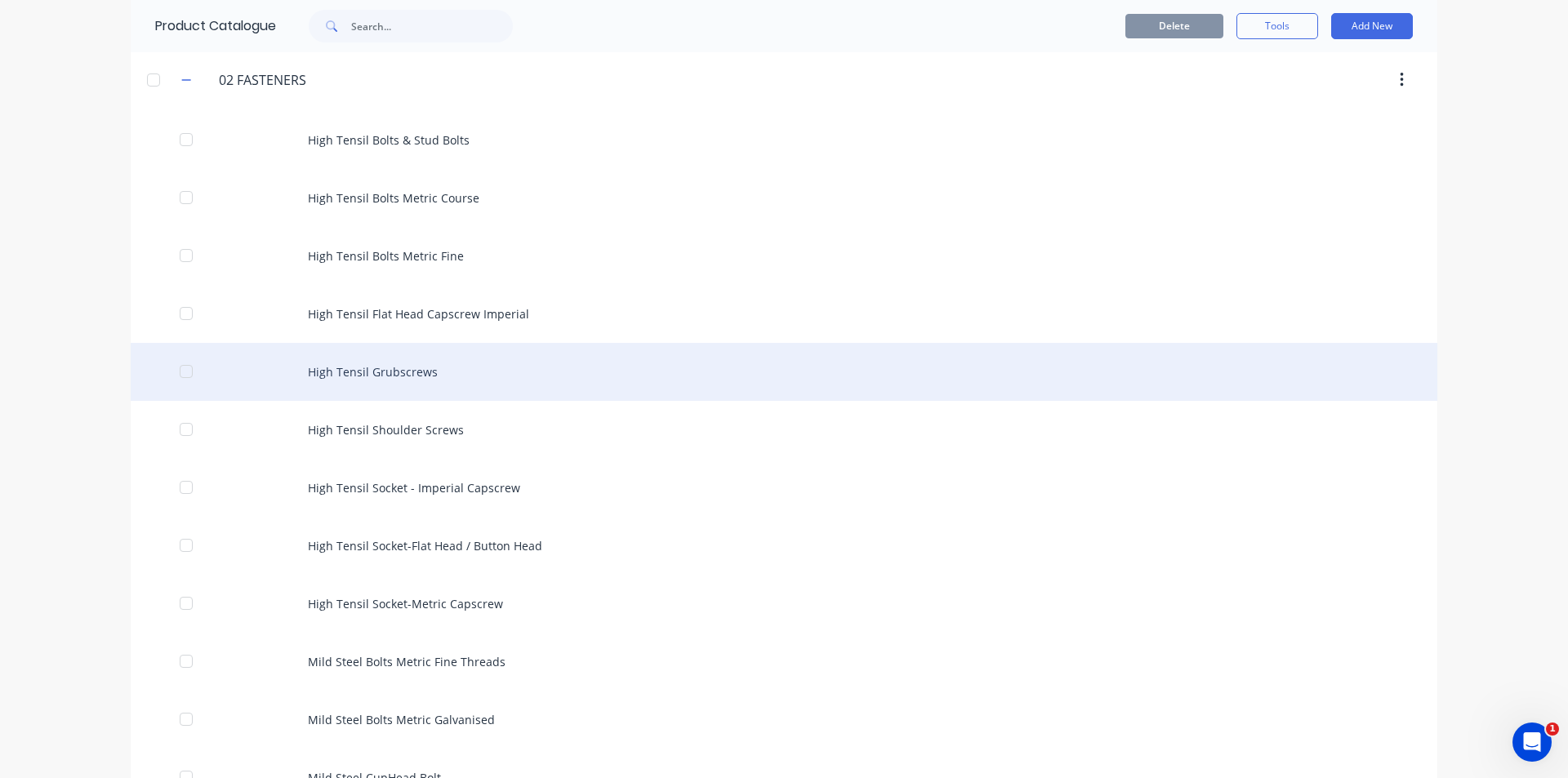
click at [371, 377] on div "High Tensil Grubscrews" at bounding box center [784, 371] width 1307 height 58
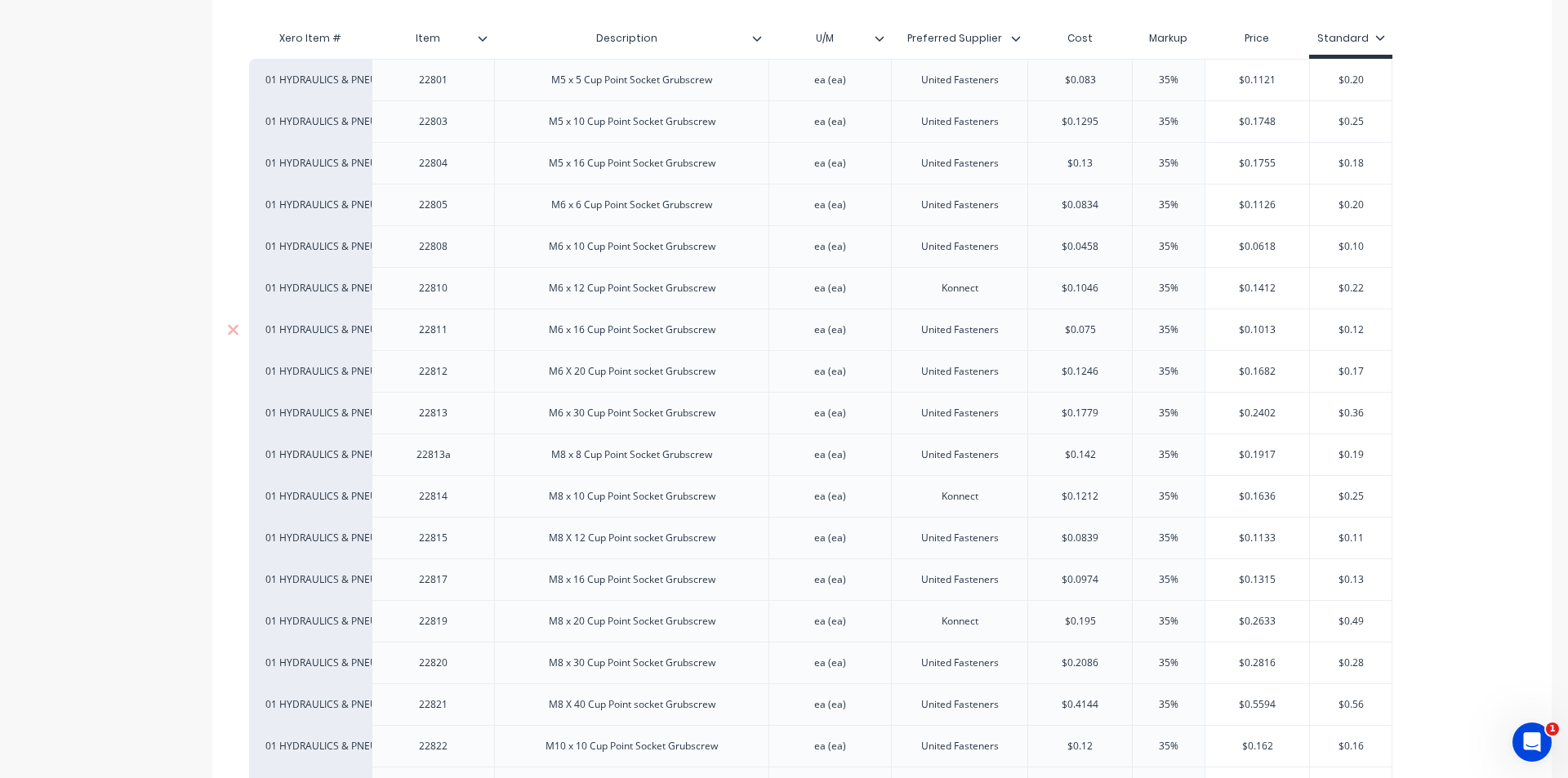
scroll to position [408, 0]
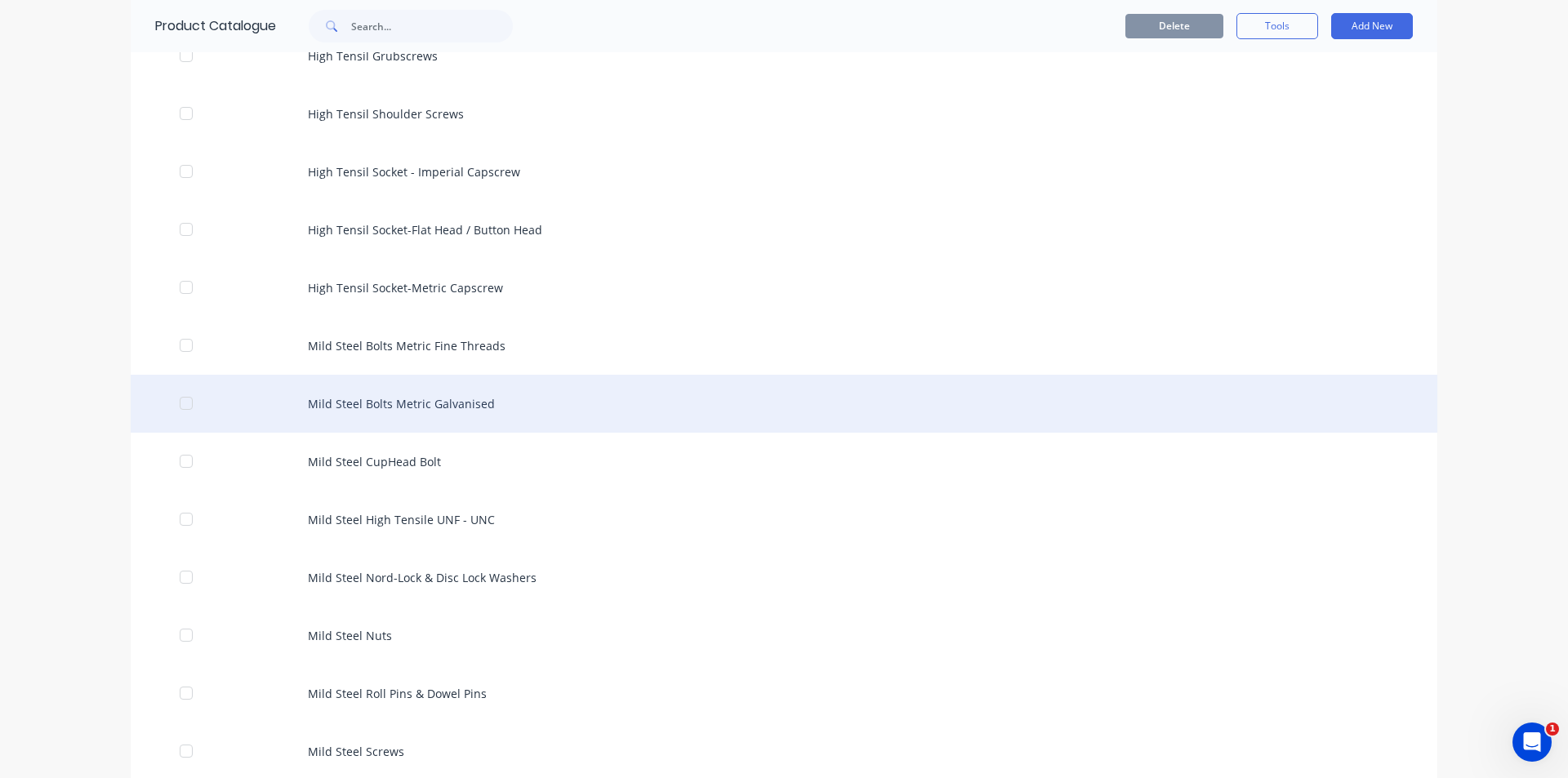
scroll to position [571, 0]
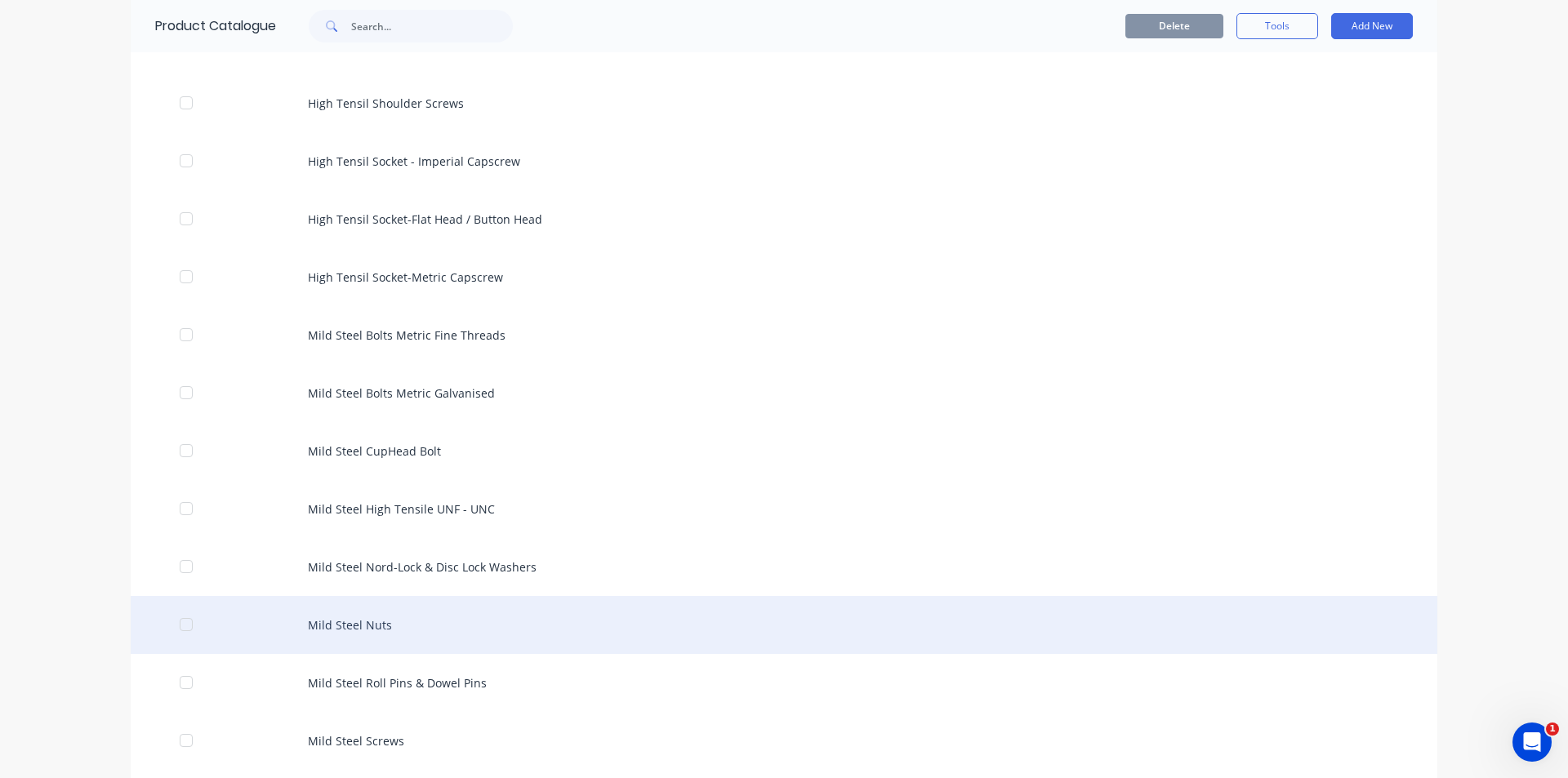
click at [381, 628] on div "Mild Steel Nuts" at bounding box center [784, 625] width 1307 height 58
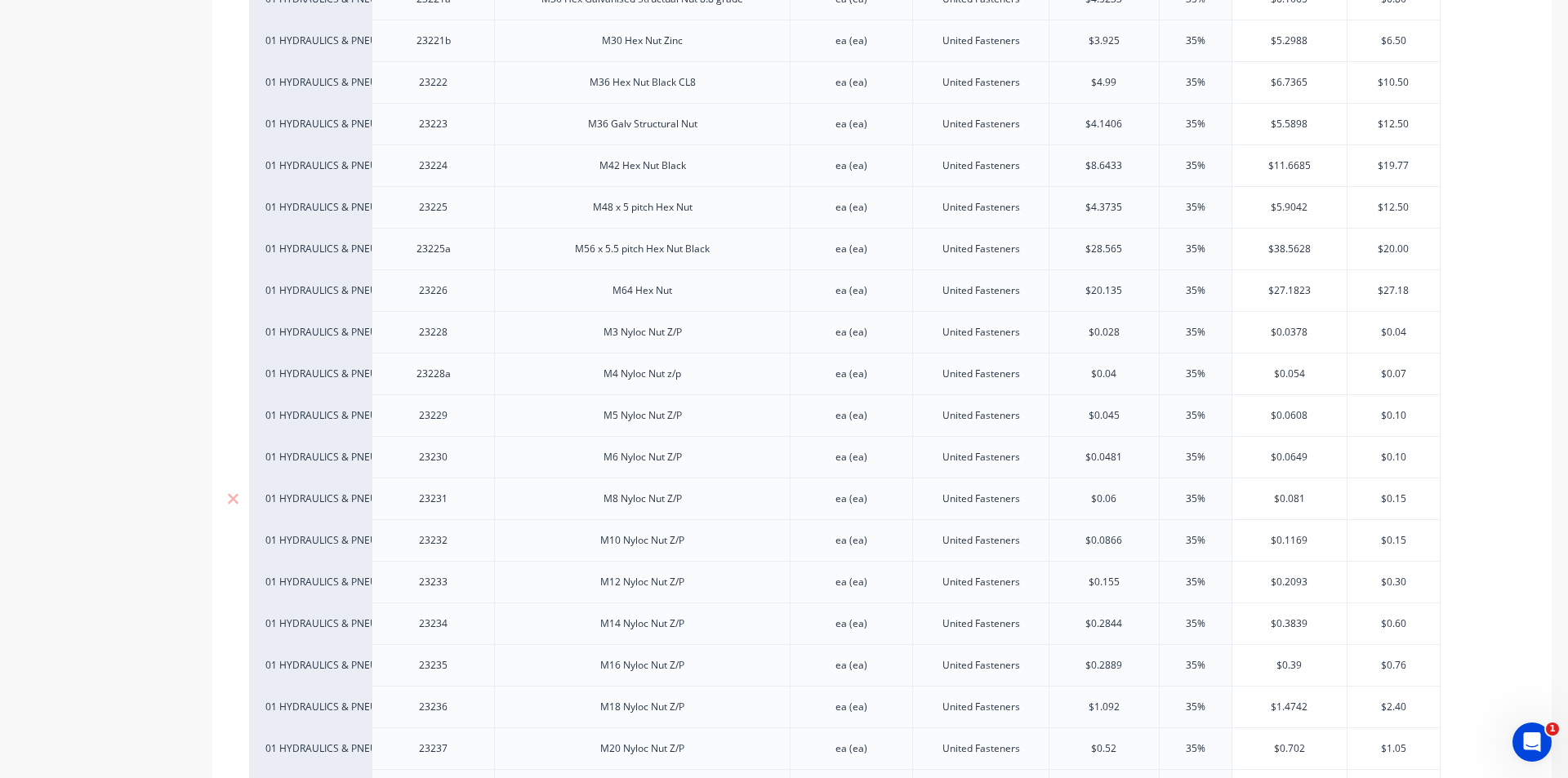
scroll to position [1877, 0]
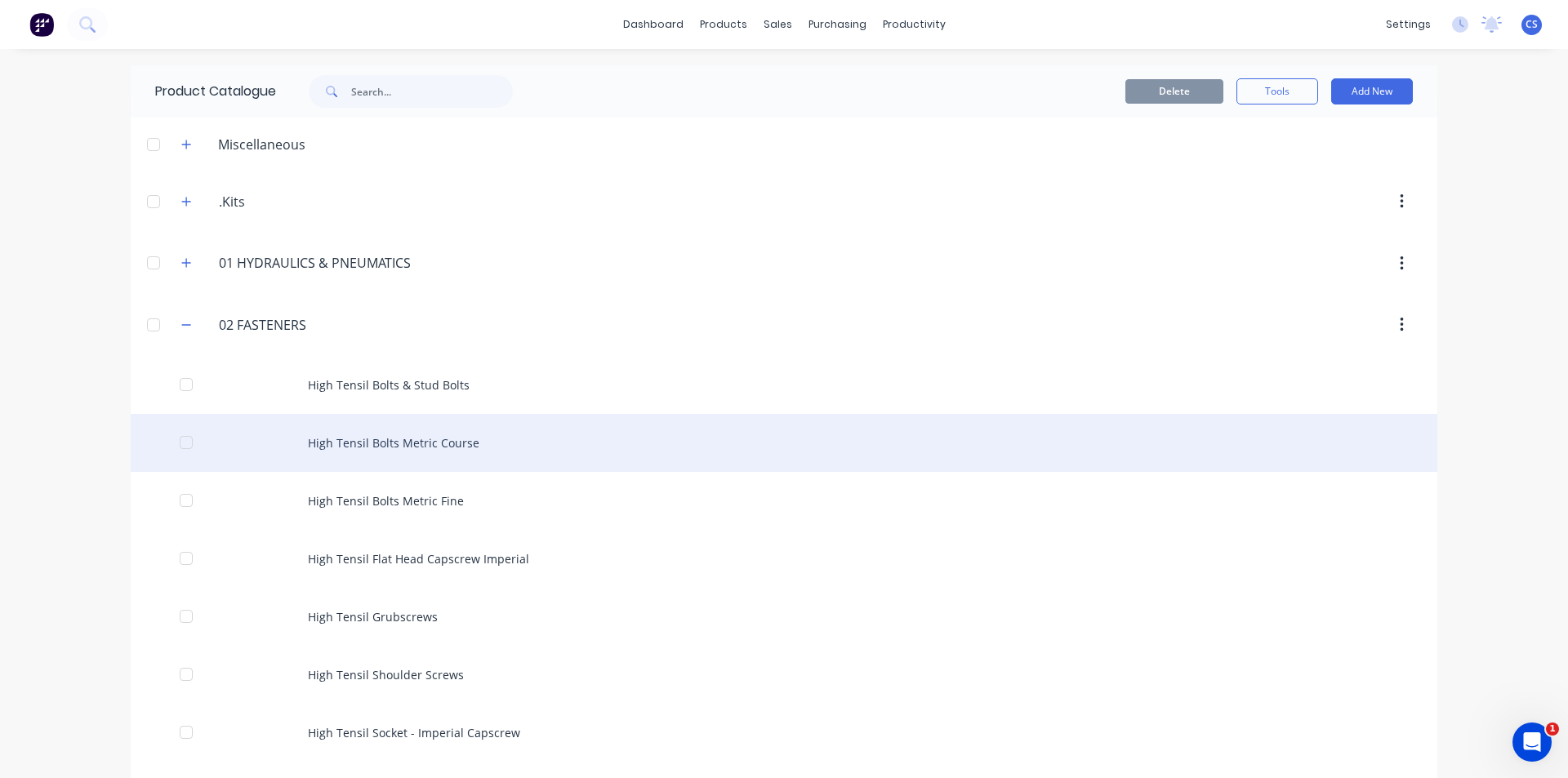
click at [379, 450] on div "High Tensil Bolts Metric Course" at bounding box center [784, 443] width 1307 height 58
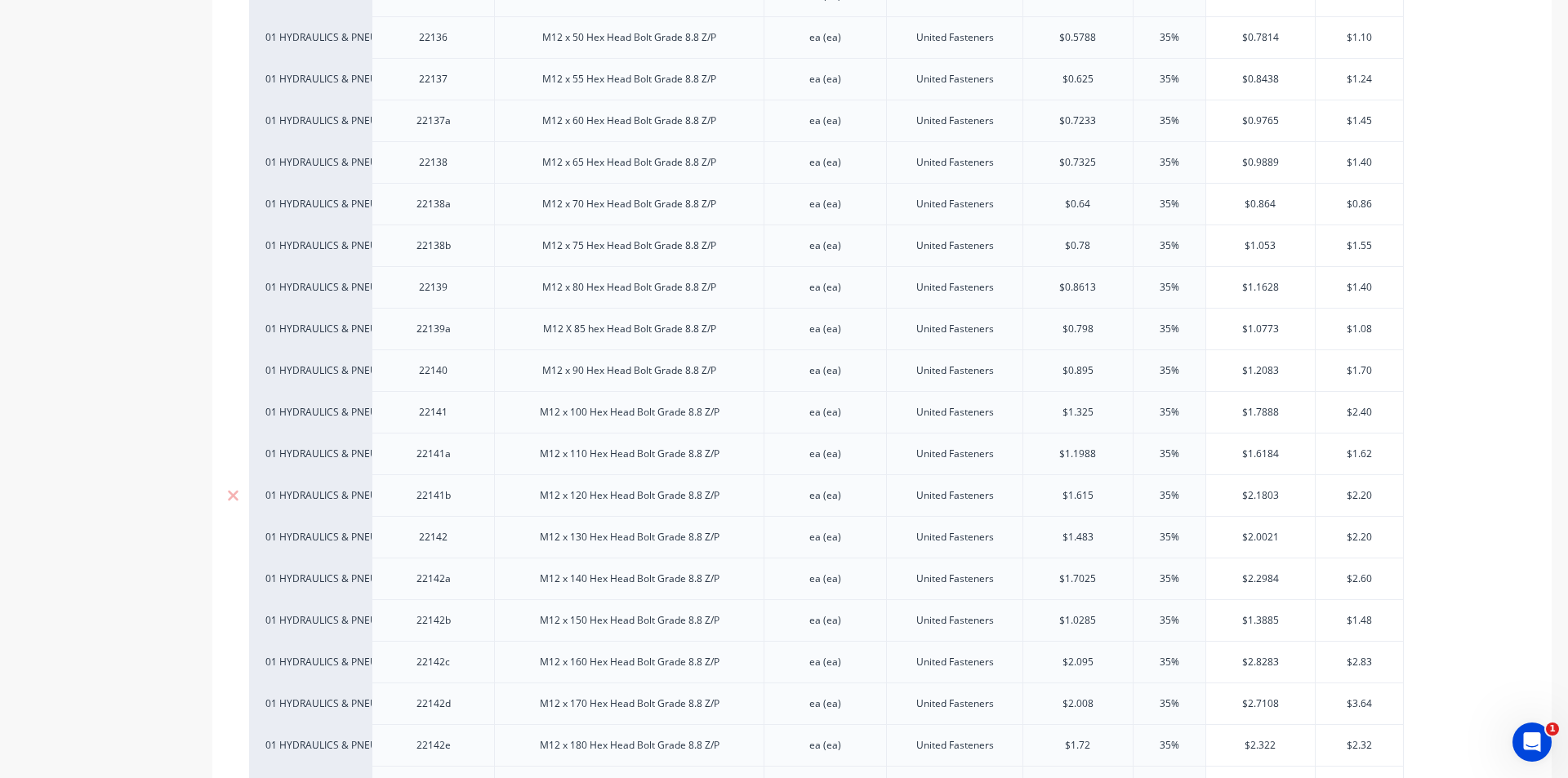
scroll to position [3347, 0]
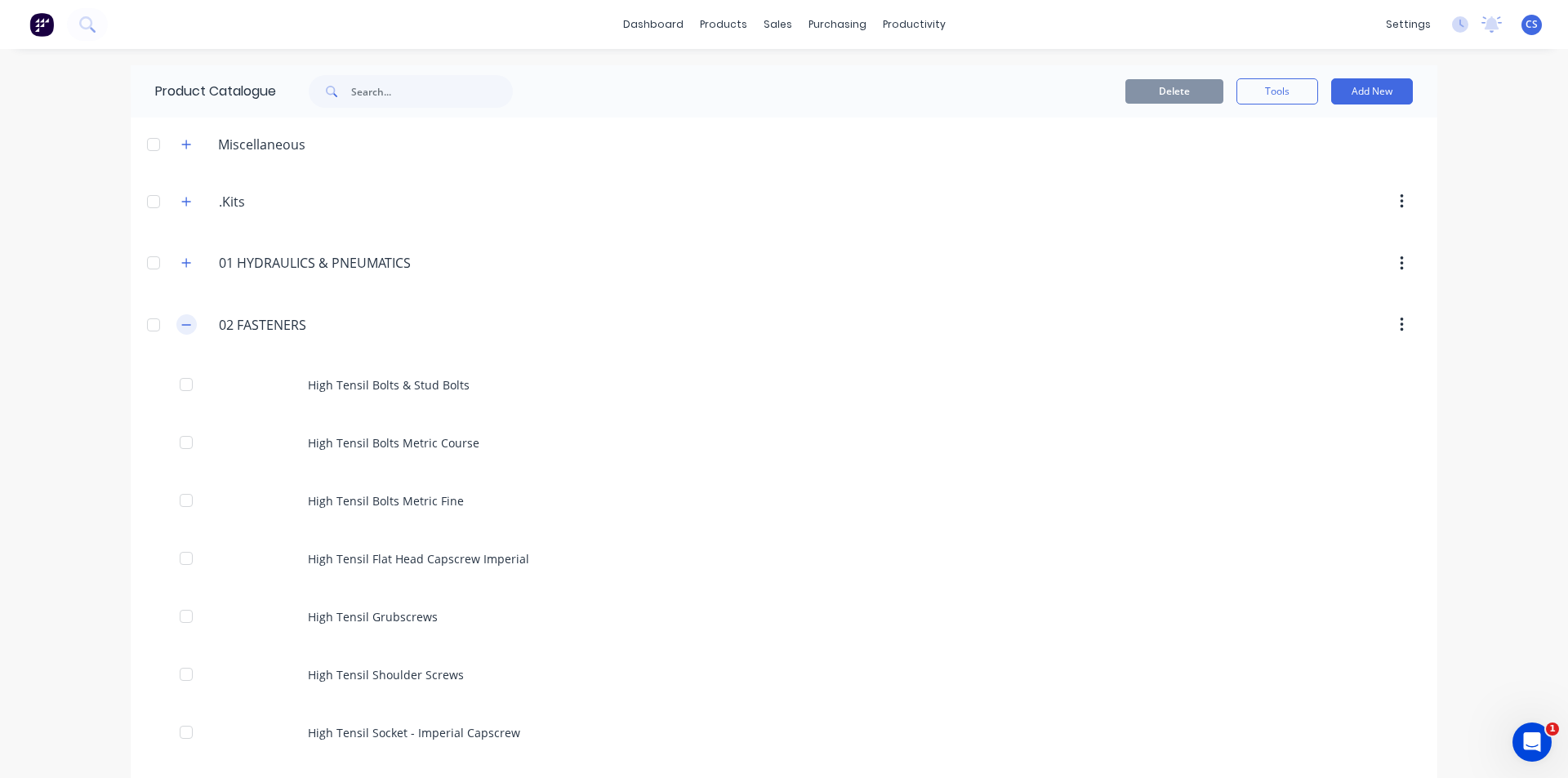
click at [180, 318] on button "button" at bounding box center [187, 324] width 20 height 20
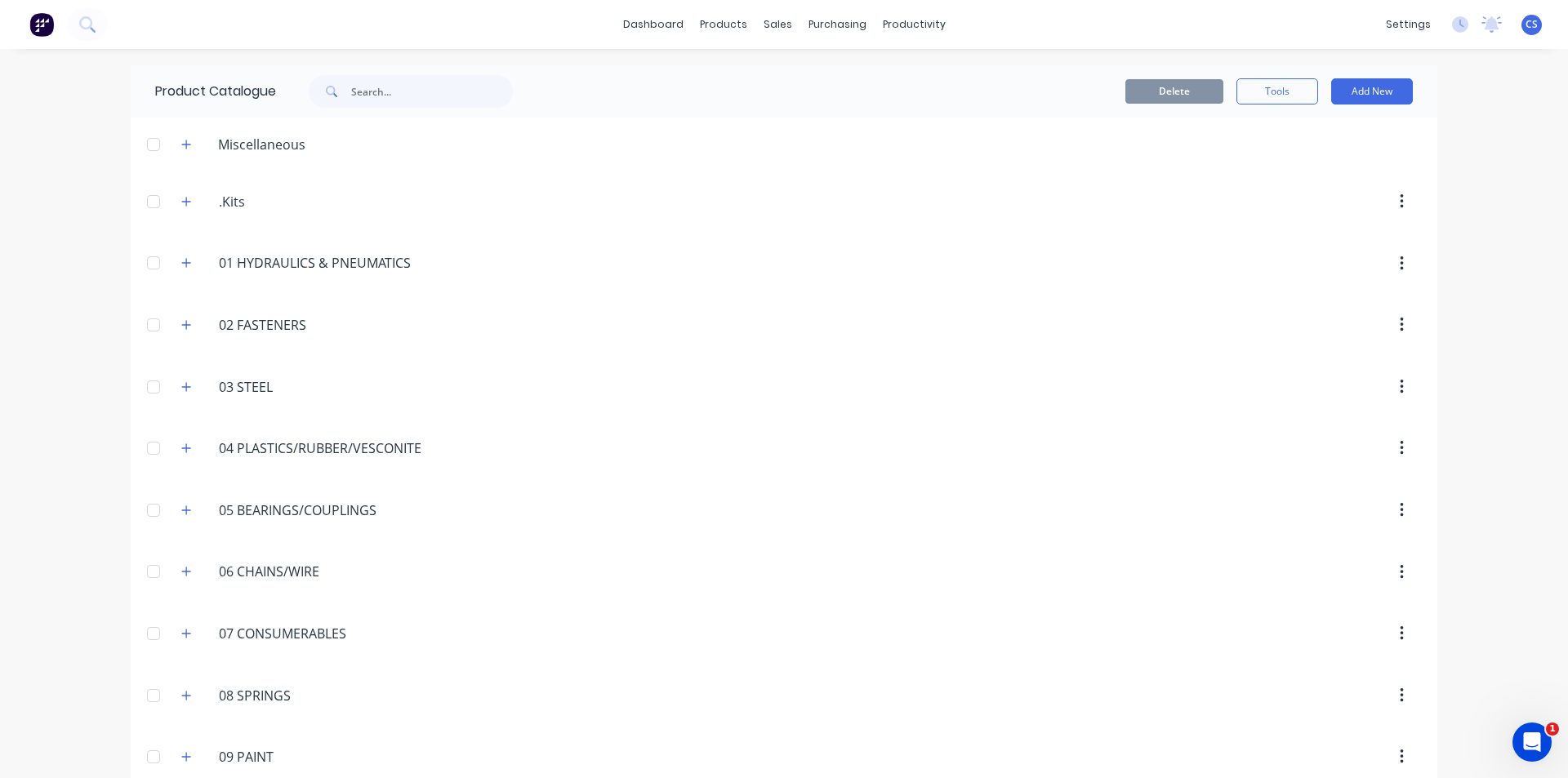
click at [177, 402] on header "03.STEEL 03 STEEL" at bounding box center [784, 387] width 1307 height 62
click at [177, 397] on span at bounding box center [187, 387] width 20 height 20
click at [181, 381] on icon "button" at bounding box center [186, 387] width 10 height 11
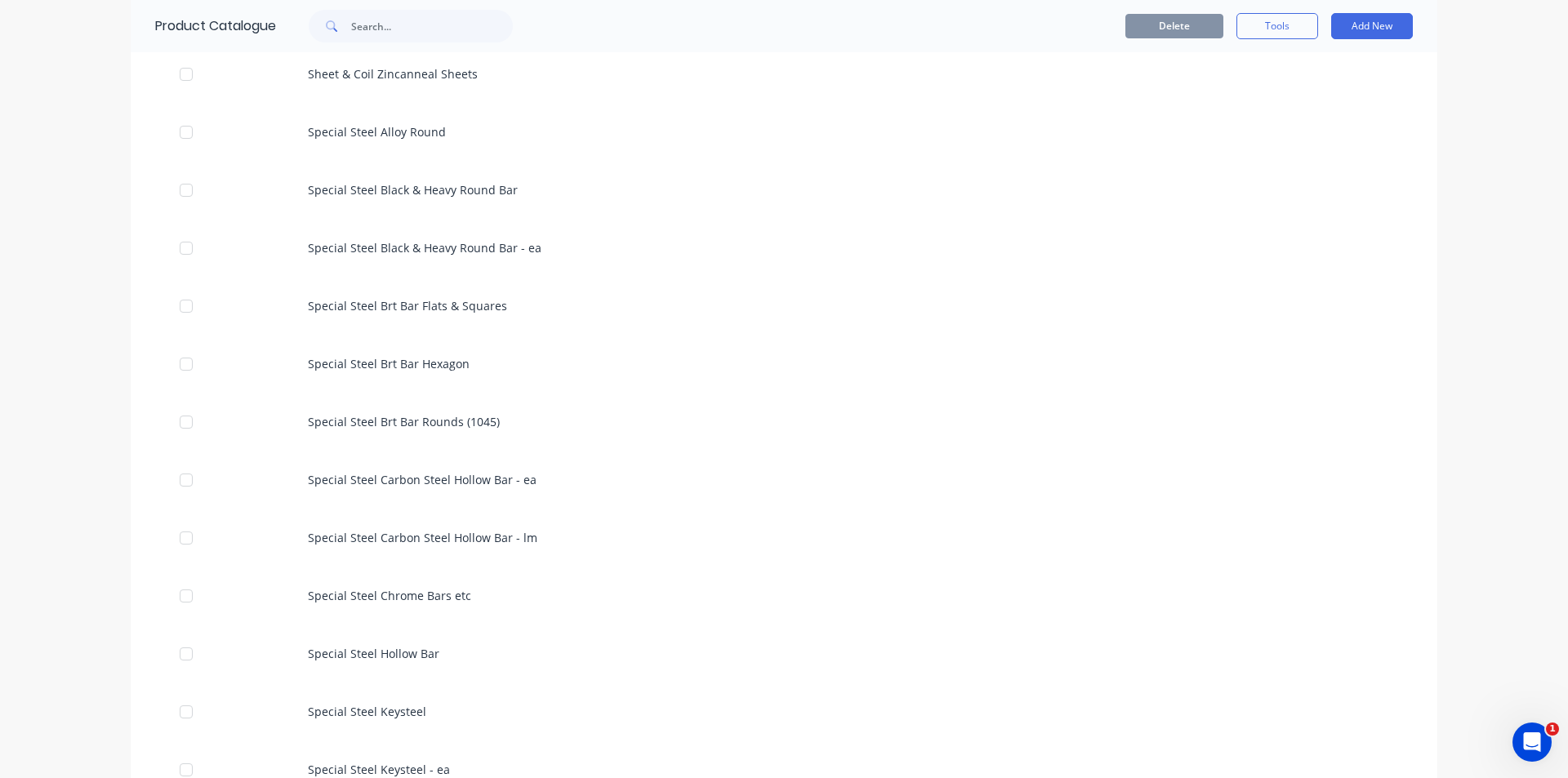
scroll to position [3102, 0]
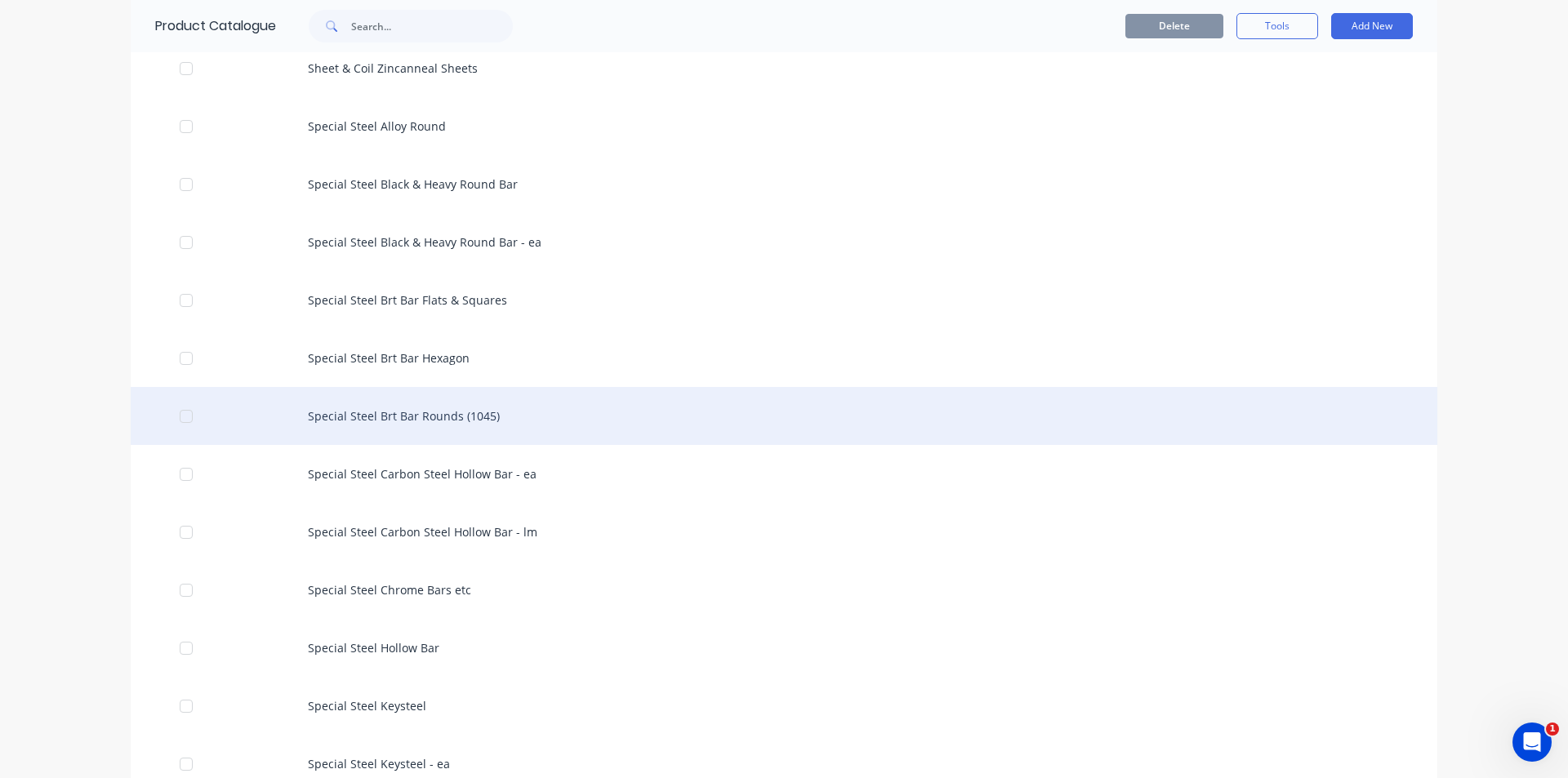
click at [481, 414] on div "Special Steel Brt Bar Rounds (1045)" at bounding box center [784, 415] width 1307 height 58
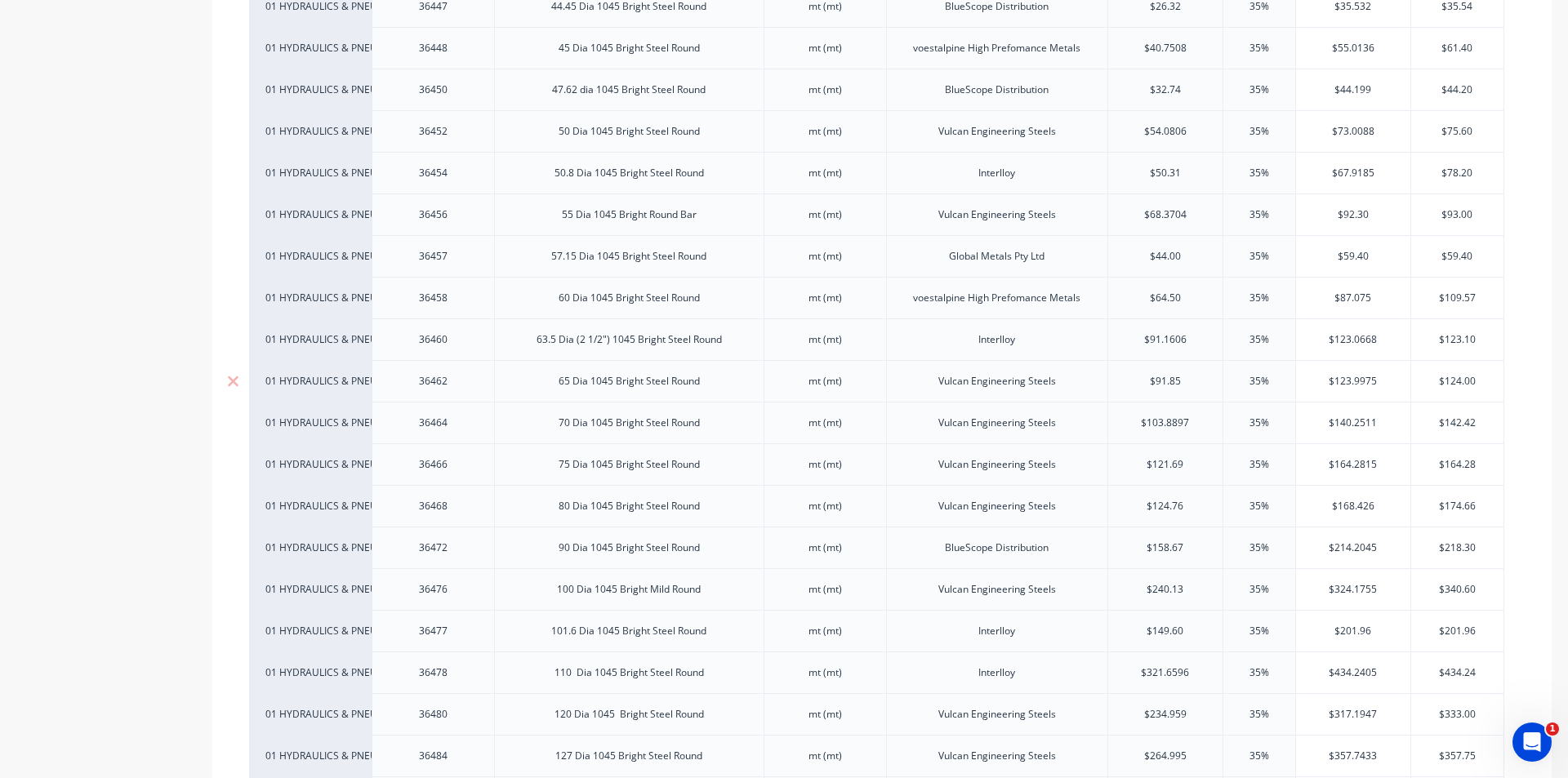
scroll to position [2041, 0]
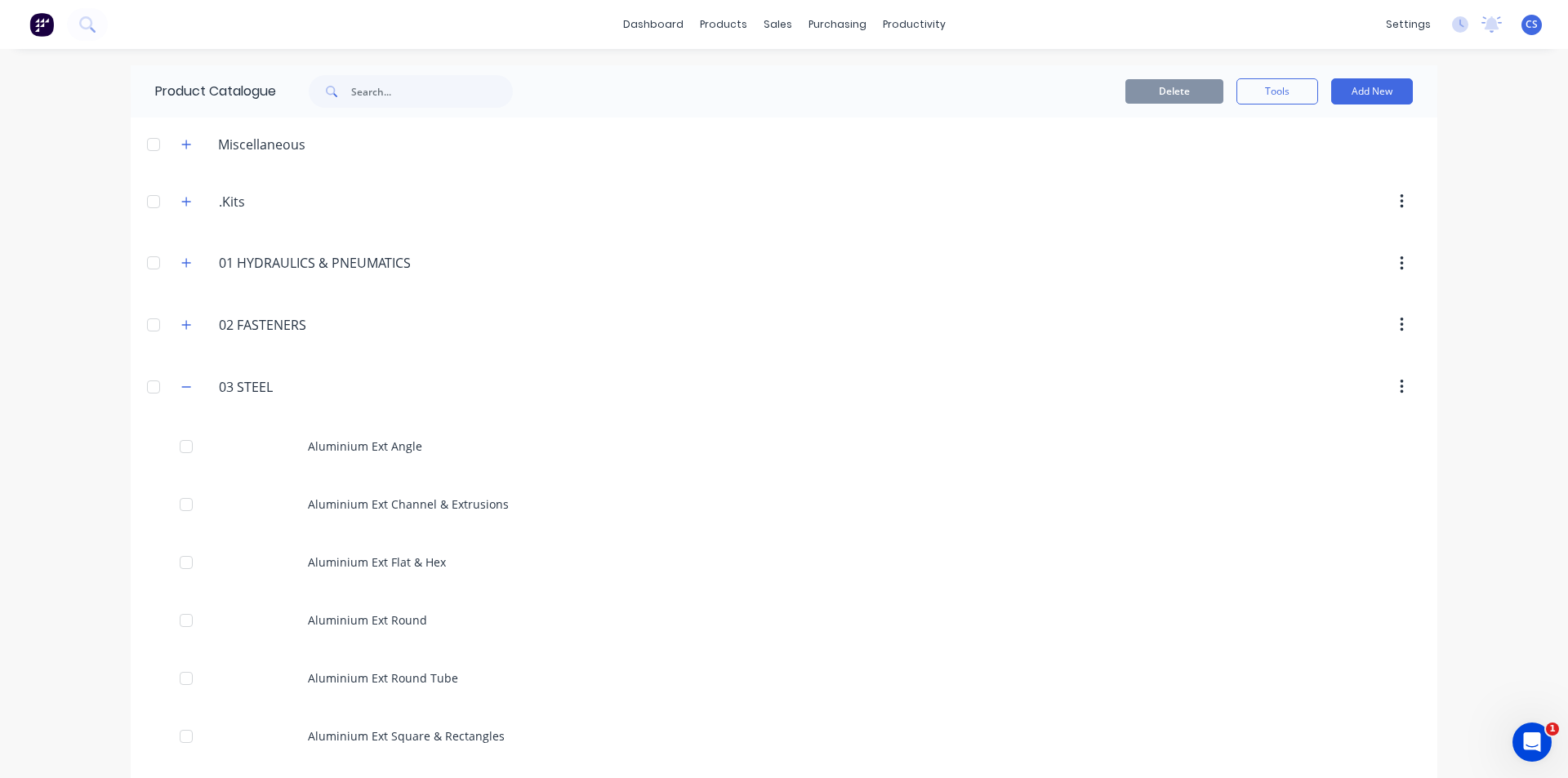
click at [176, 333] on span at bounding box center [187, 324] width 20 height 20
click at [187, 320] on button "button" at bounding box center [187, 324] width 20 height 20
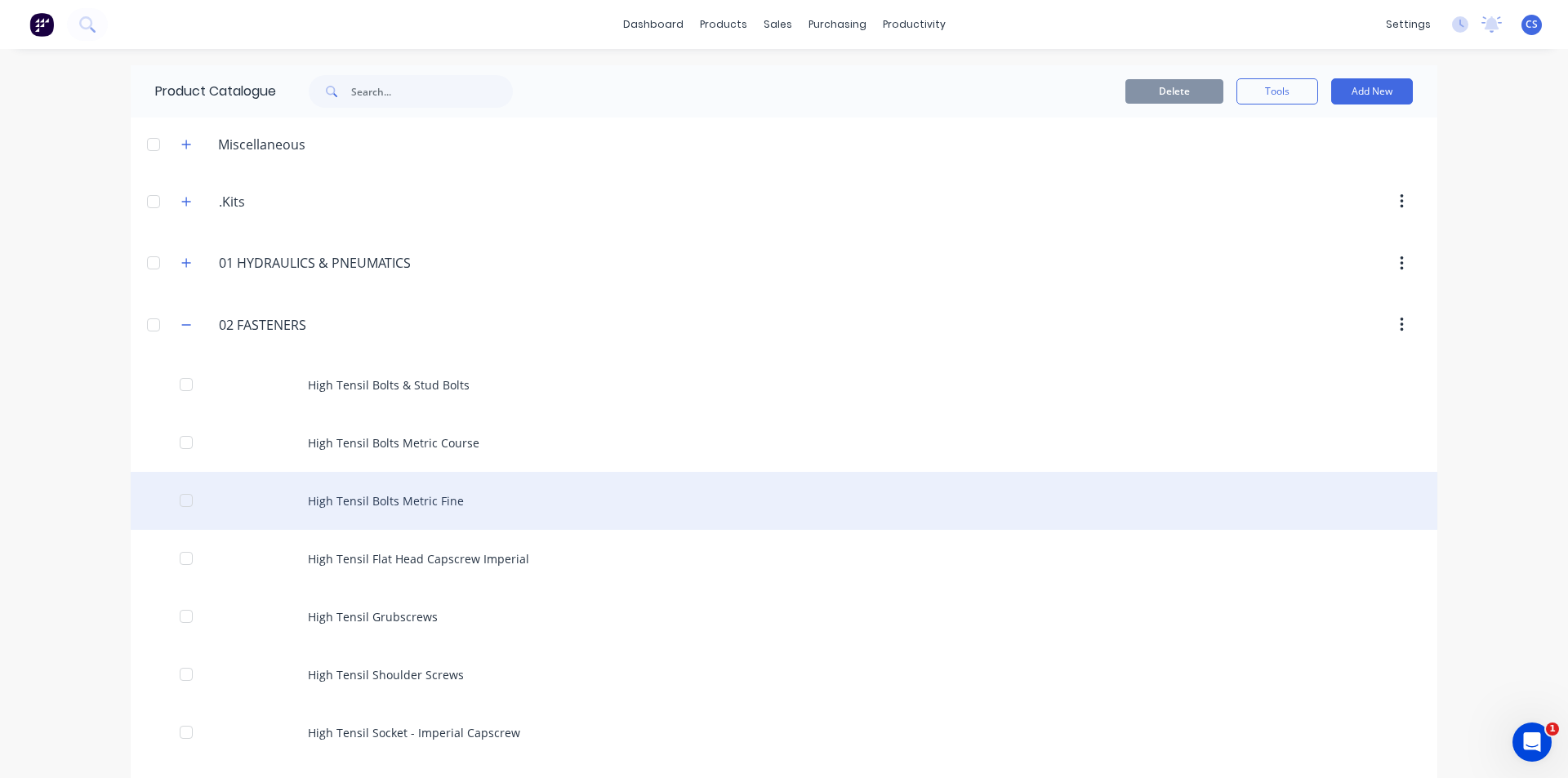
scroll to position [163, 0]
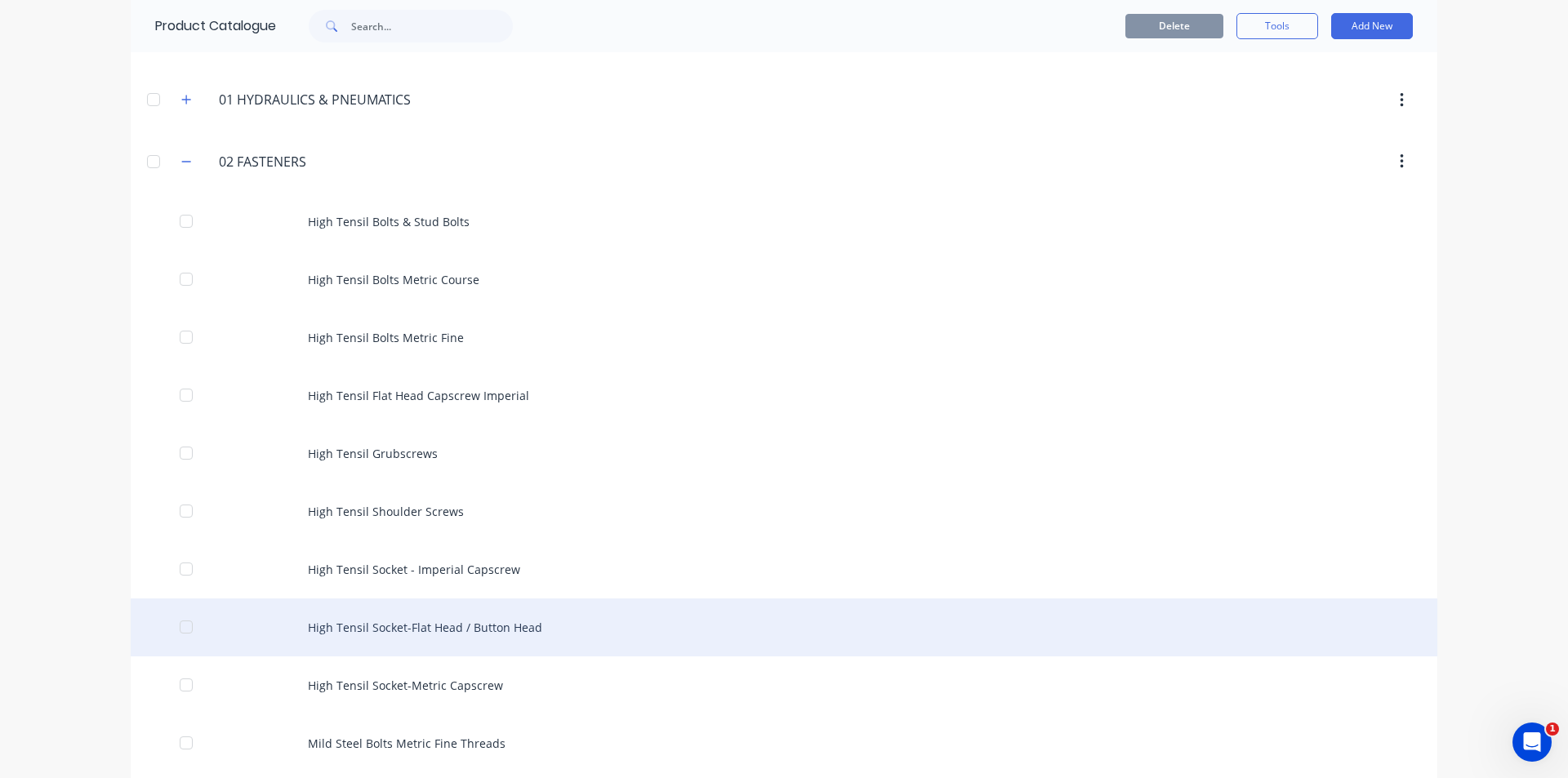
click at [509, 640] on div "High Tensil Socket-Flat Head / Button Head" at bounding box center [784, 626] width 1307 height 58
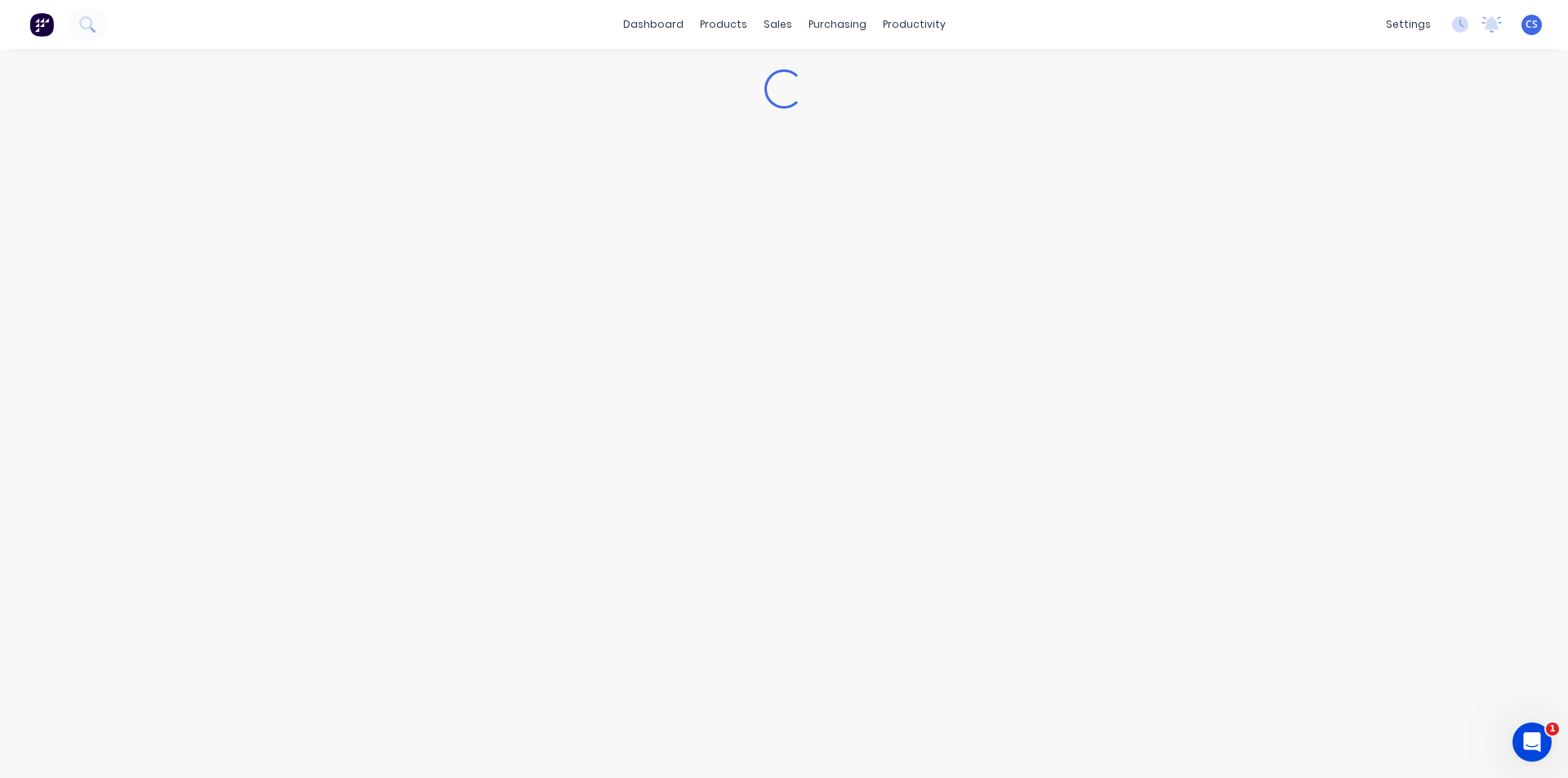
click at [509, 640] on div "Loading..." at bounding box center [784, 397] width 1568 height 696
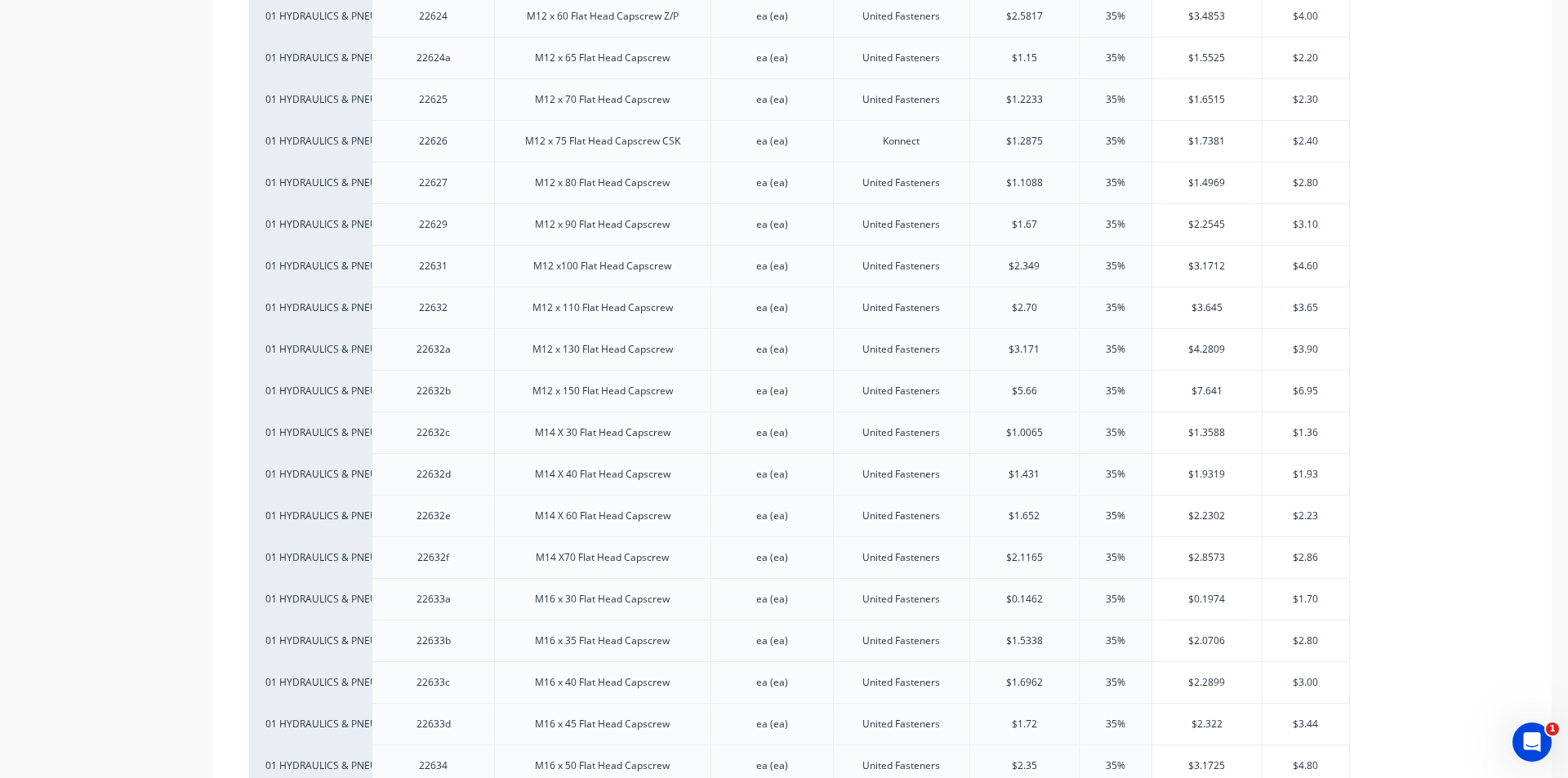
scroll to position [3265, 0]
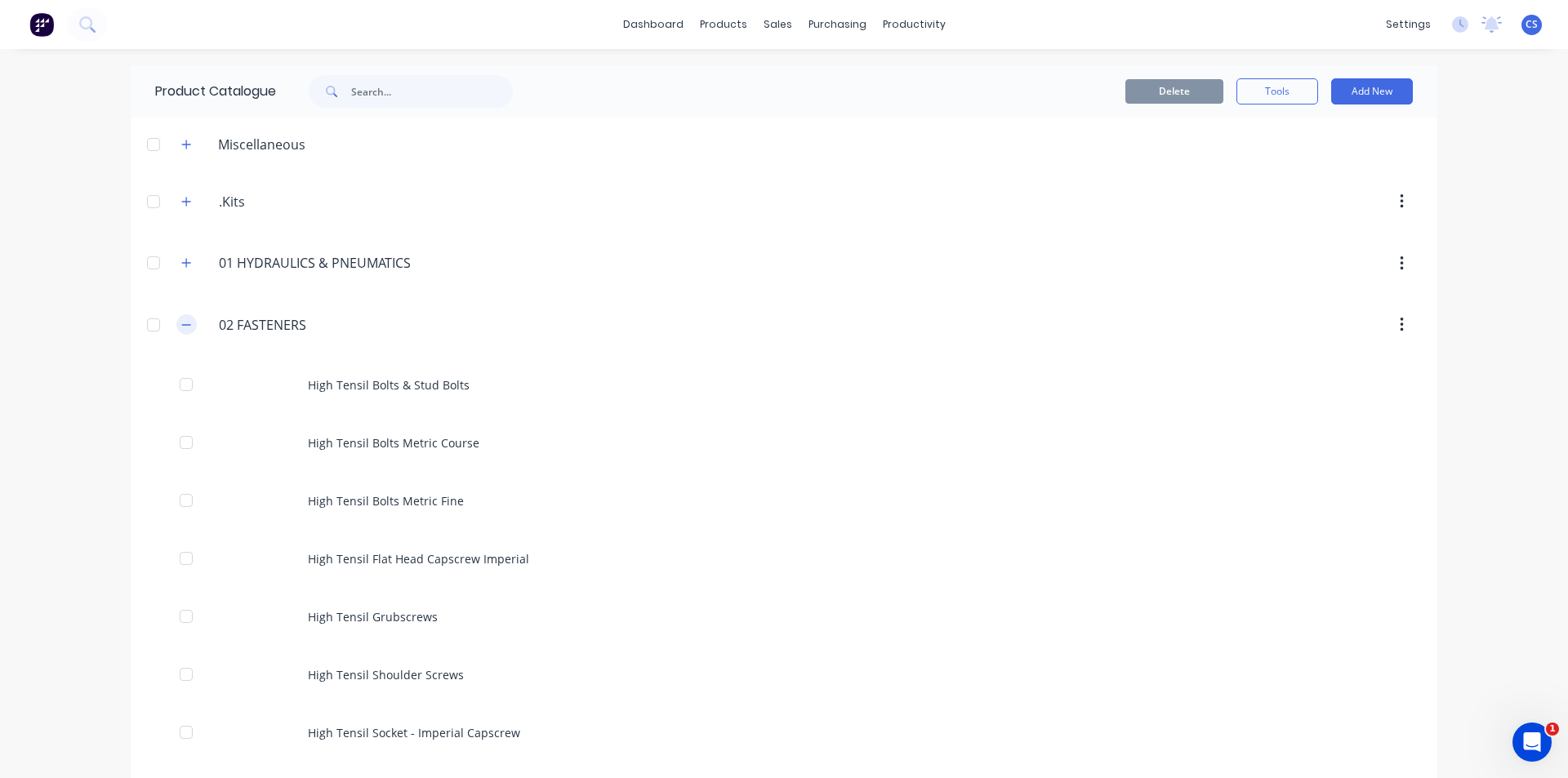
click at [181, 326] on icon "button" at bounding box center [186, 325] width 10 height 11
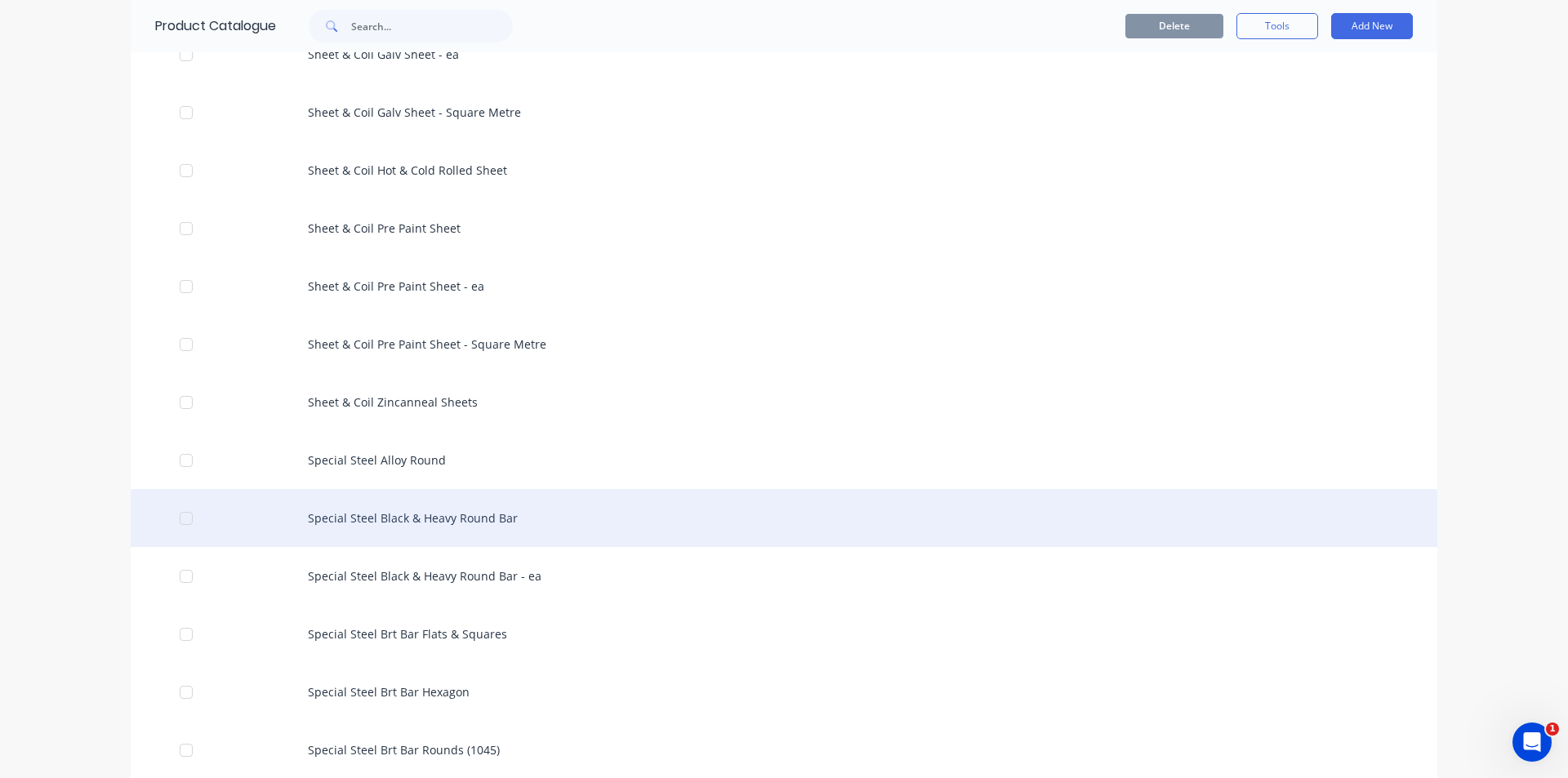
scroll to position [3020, 0]
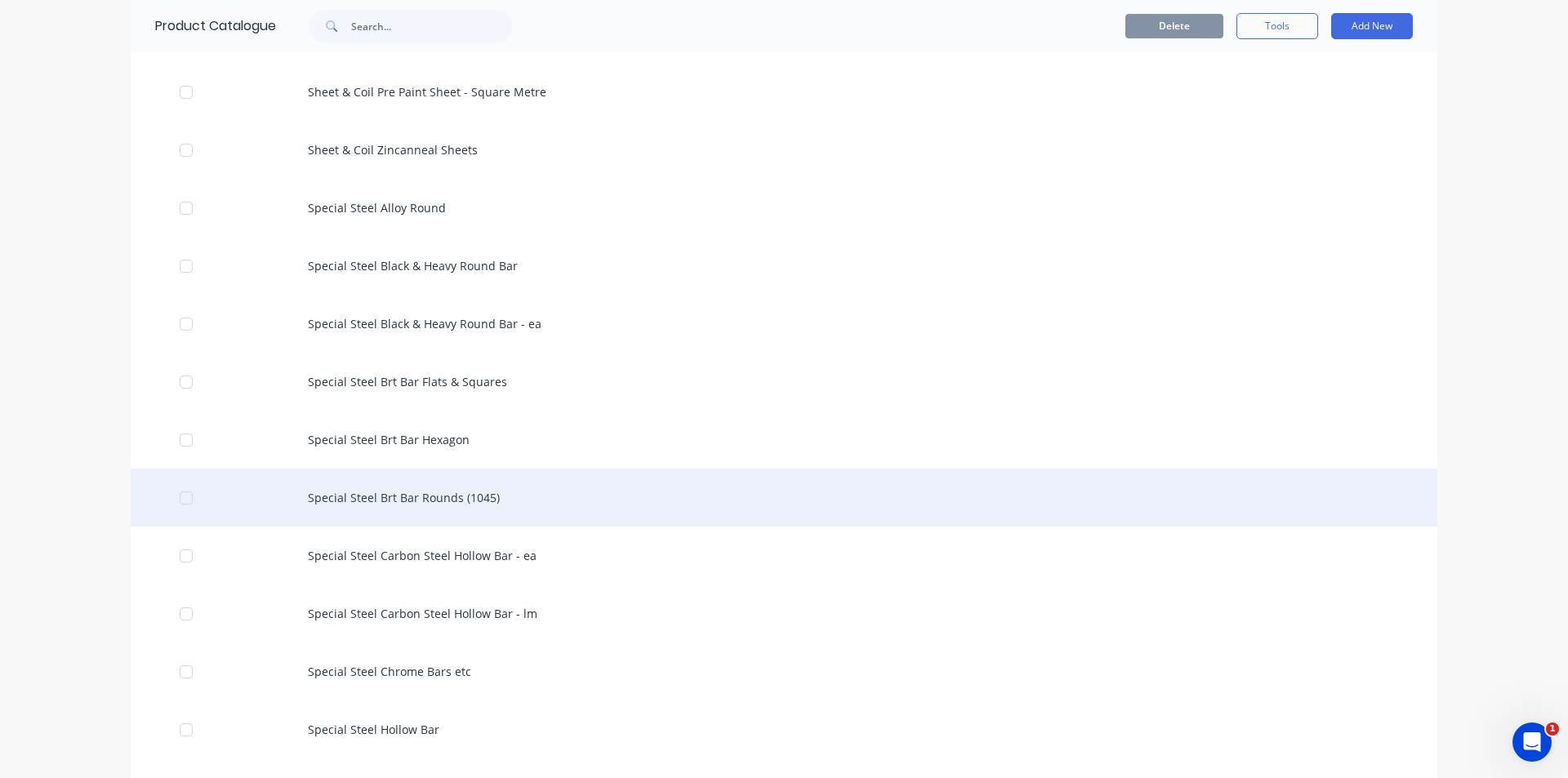
click at [486, 490] on div "Special Steel Brt Bar Rounds (1045)" at bounding box center [784, 497] width 1307 height 58
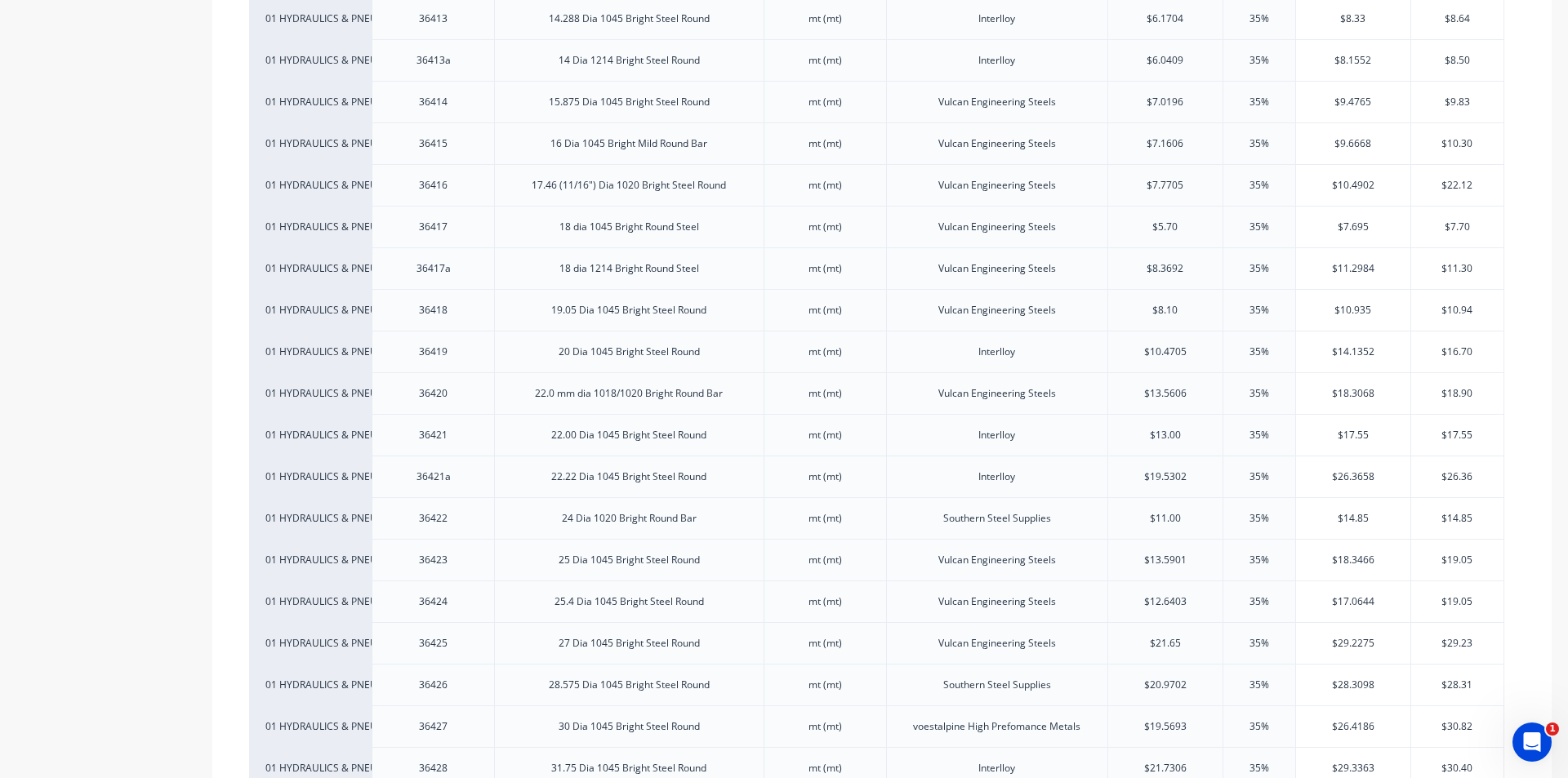
scroll to position [898, 0]
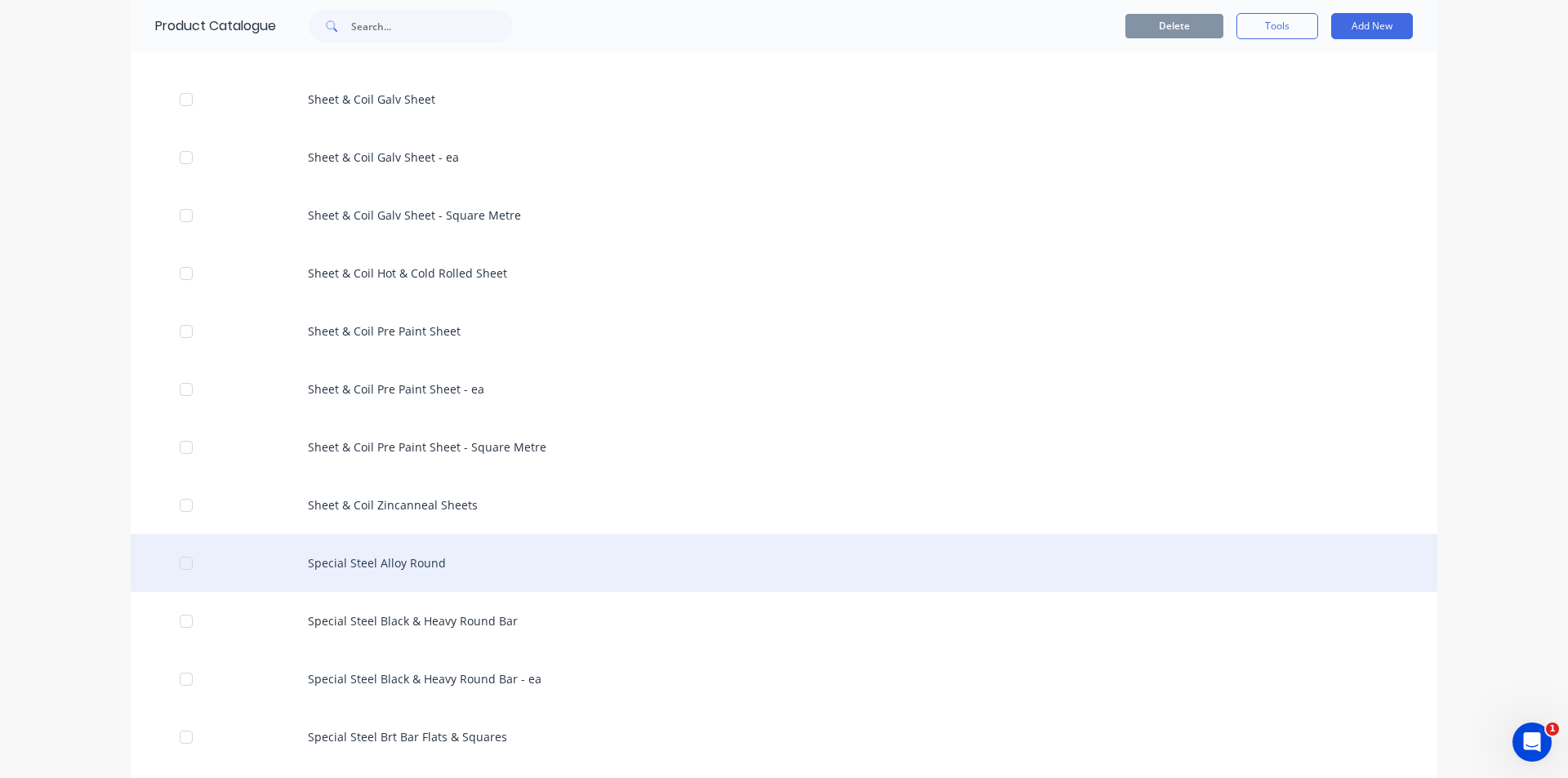
scroll to position [2694, 0]
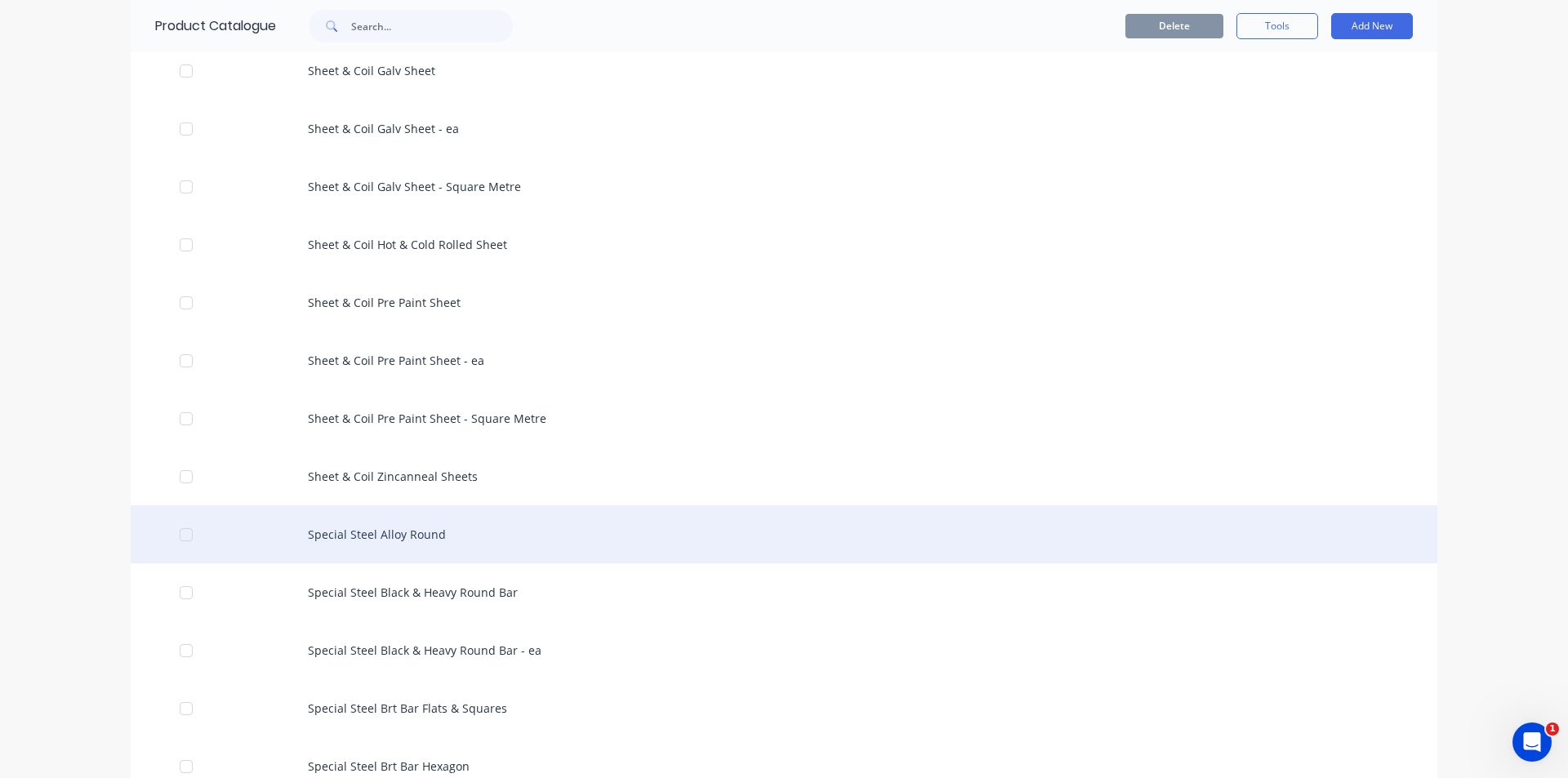
click at [386, 534] on div "Special Steel Alloy Round" at bounding box center [784, 534] width 1307 height 58
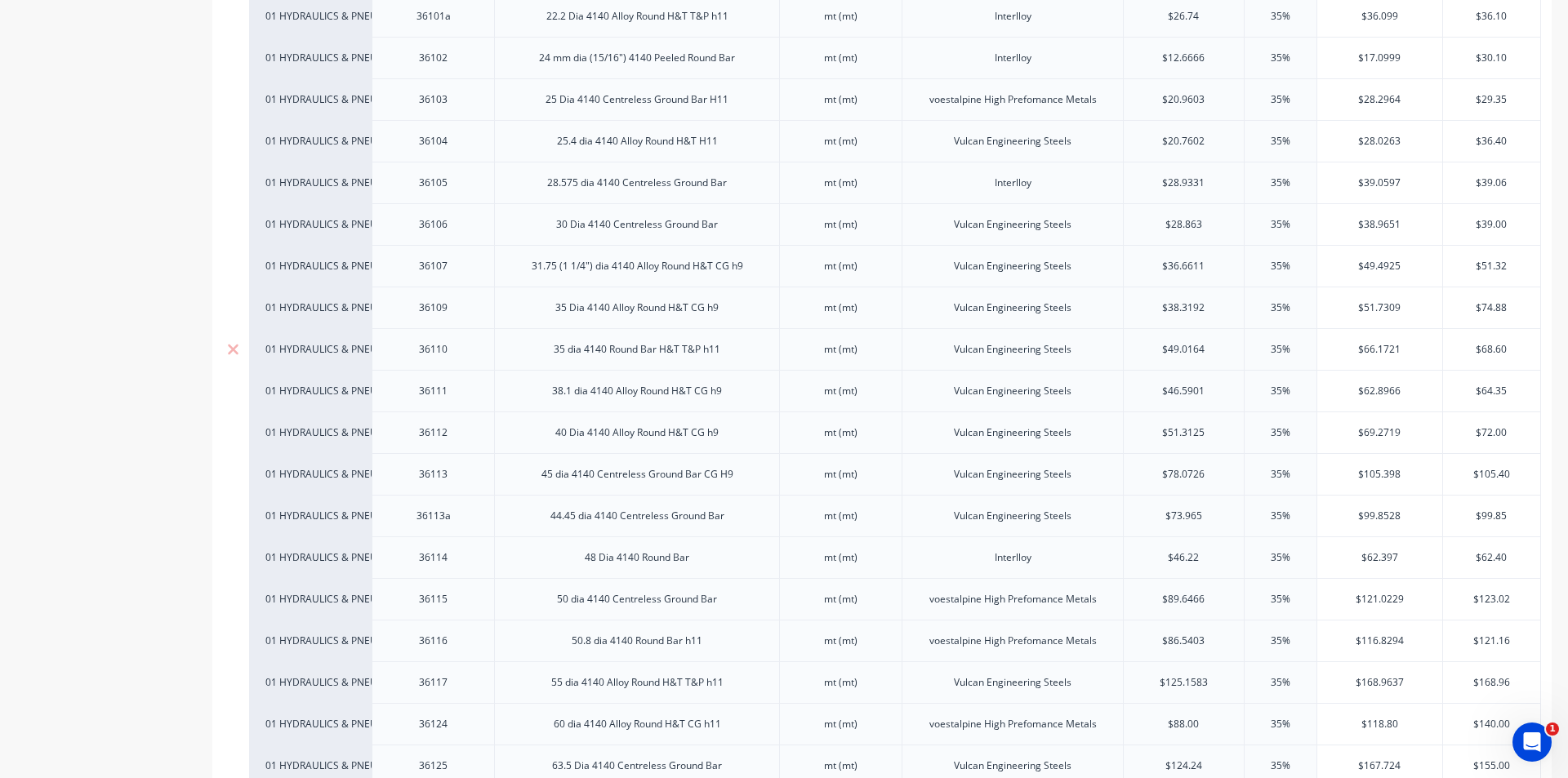
scroll to position [735, 0]
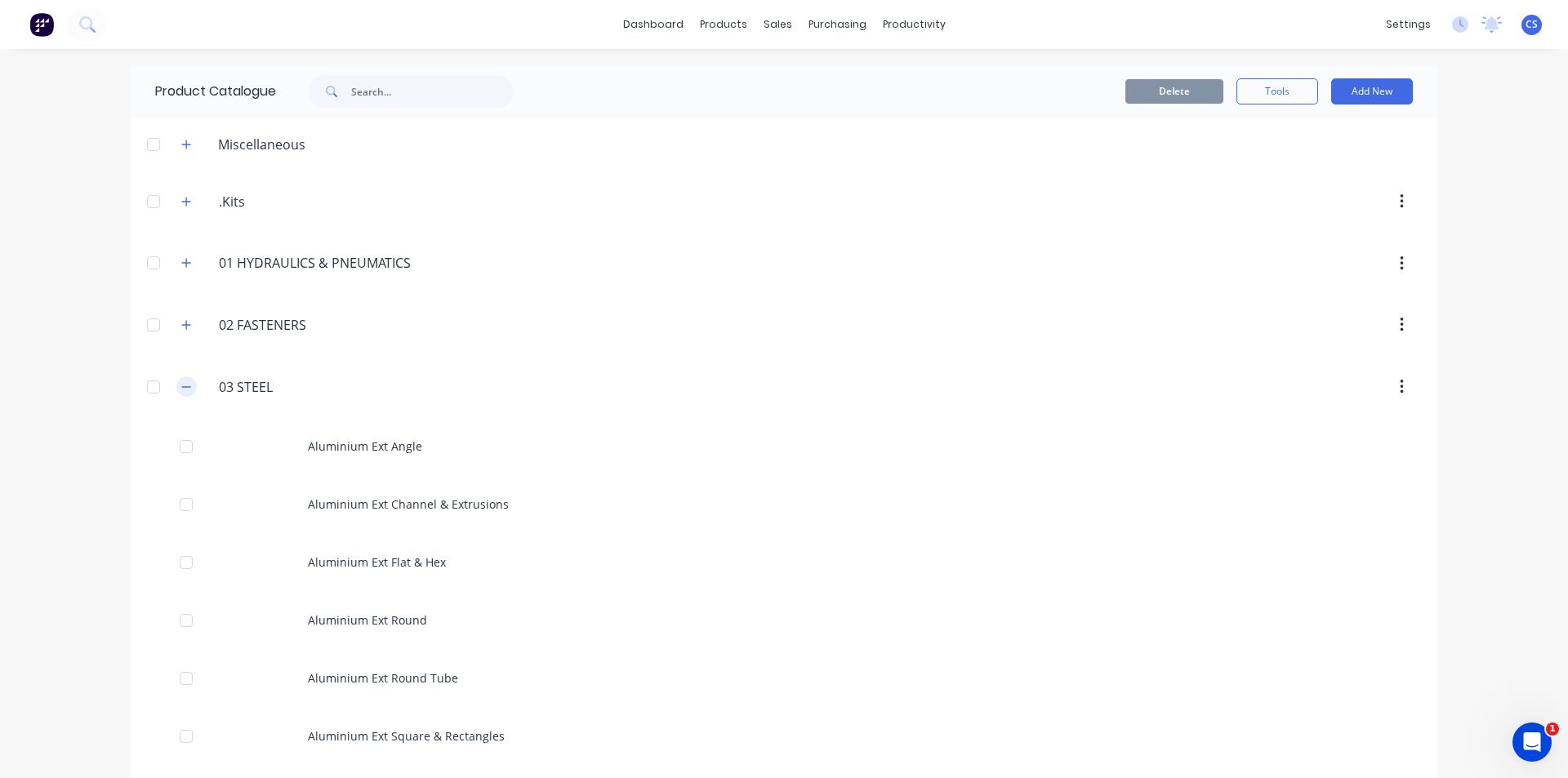
click at [187, 393] on button "button" at bounding box center [187, 387] width 20 height 20
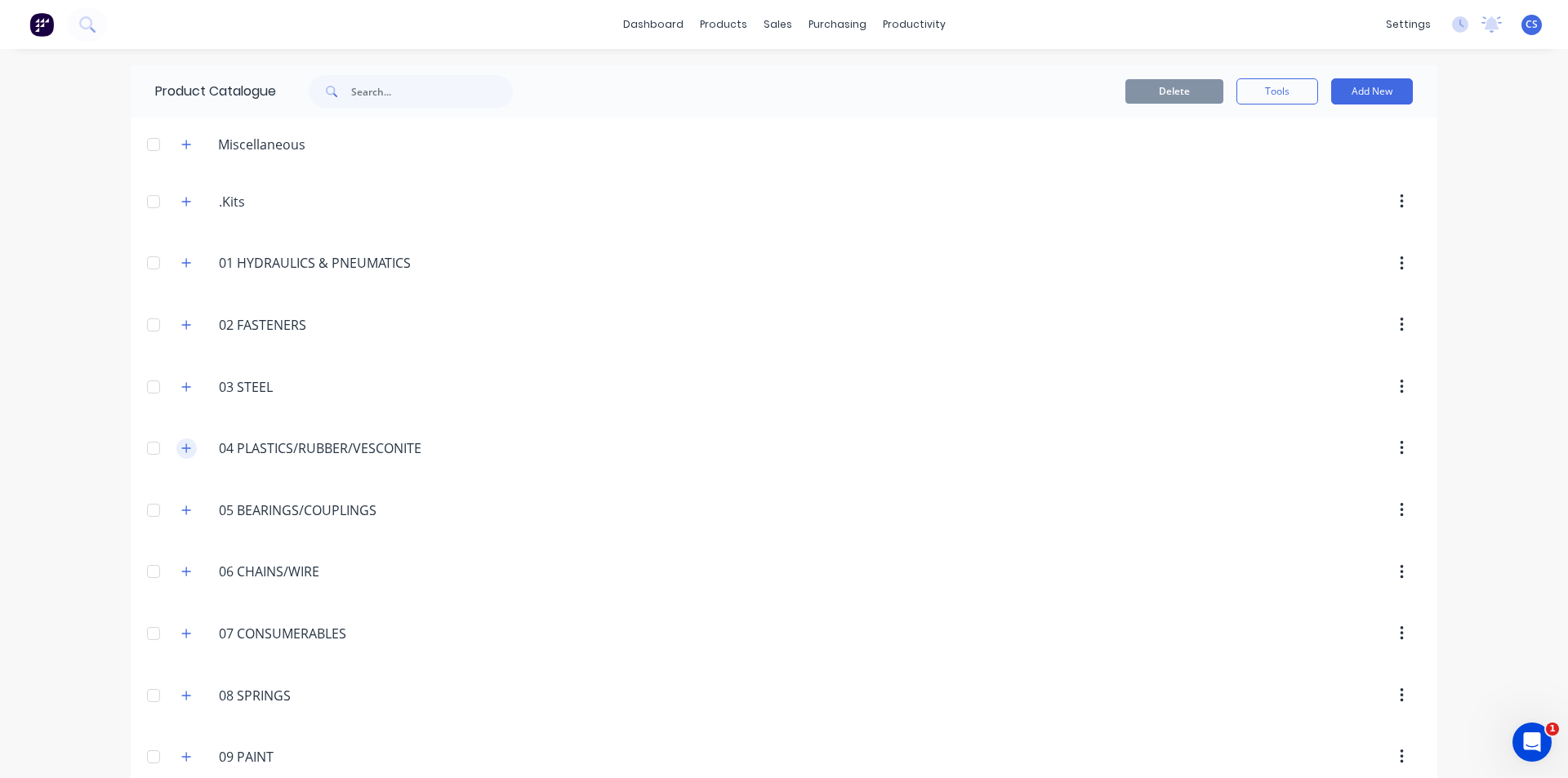
click at [181, 443] on icon "button" at bounding box center [186, 448] width 10 height 11
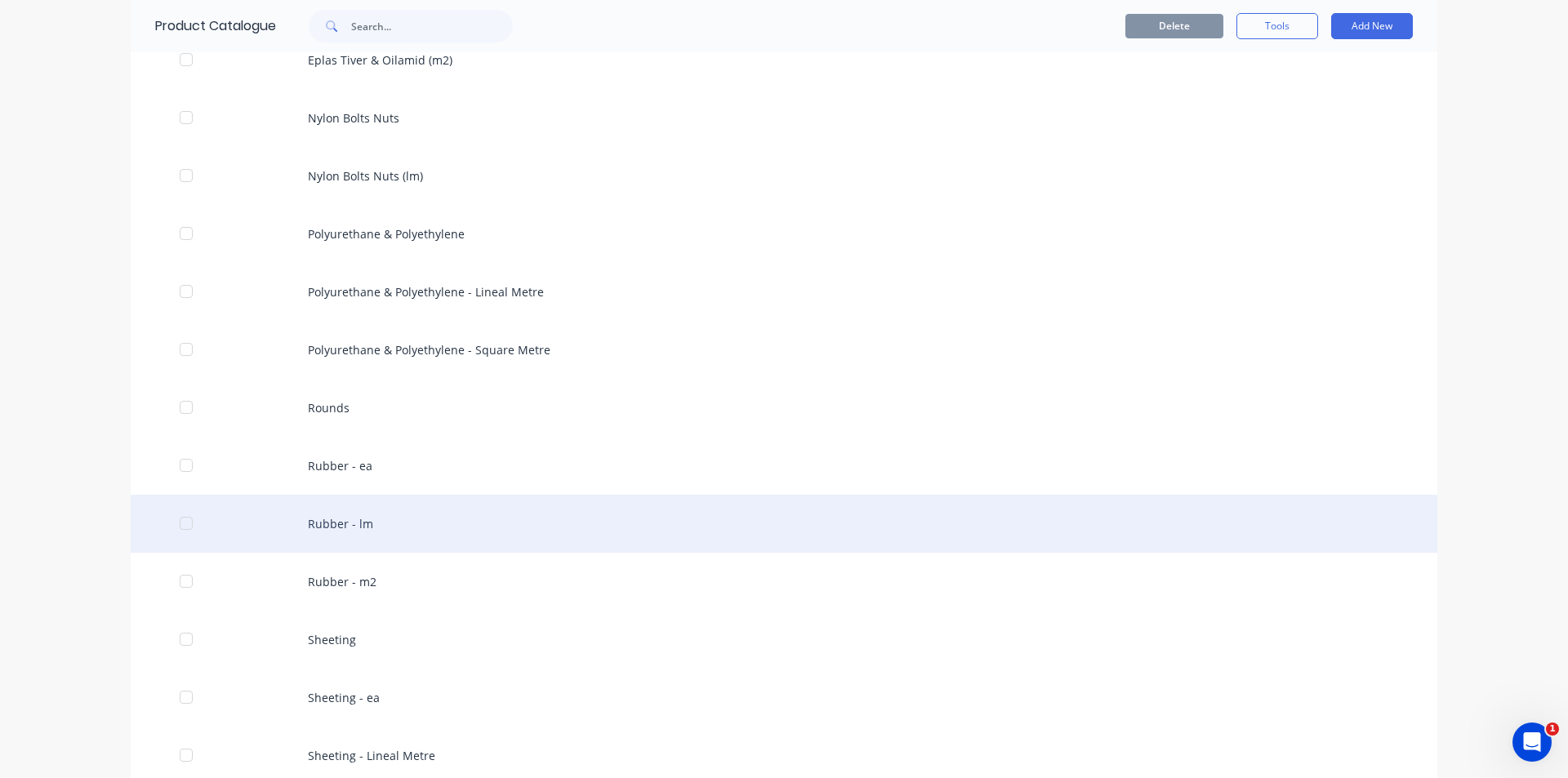
scroll to position [571, 0]
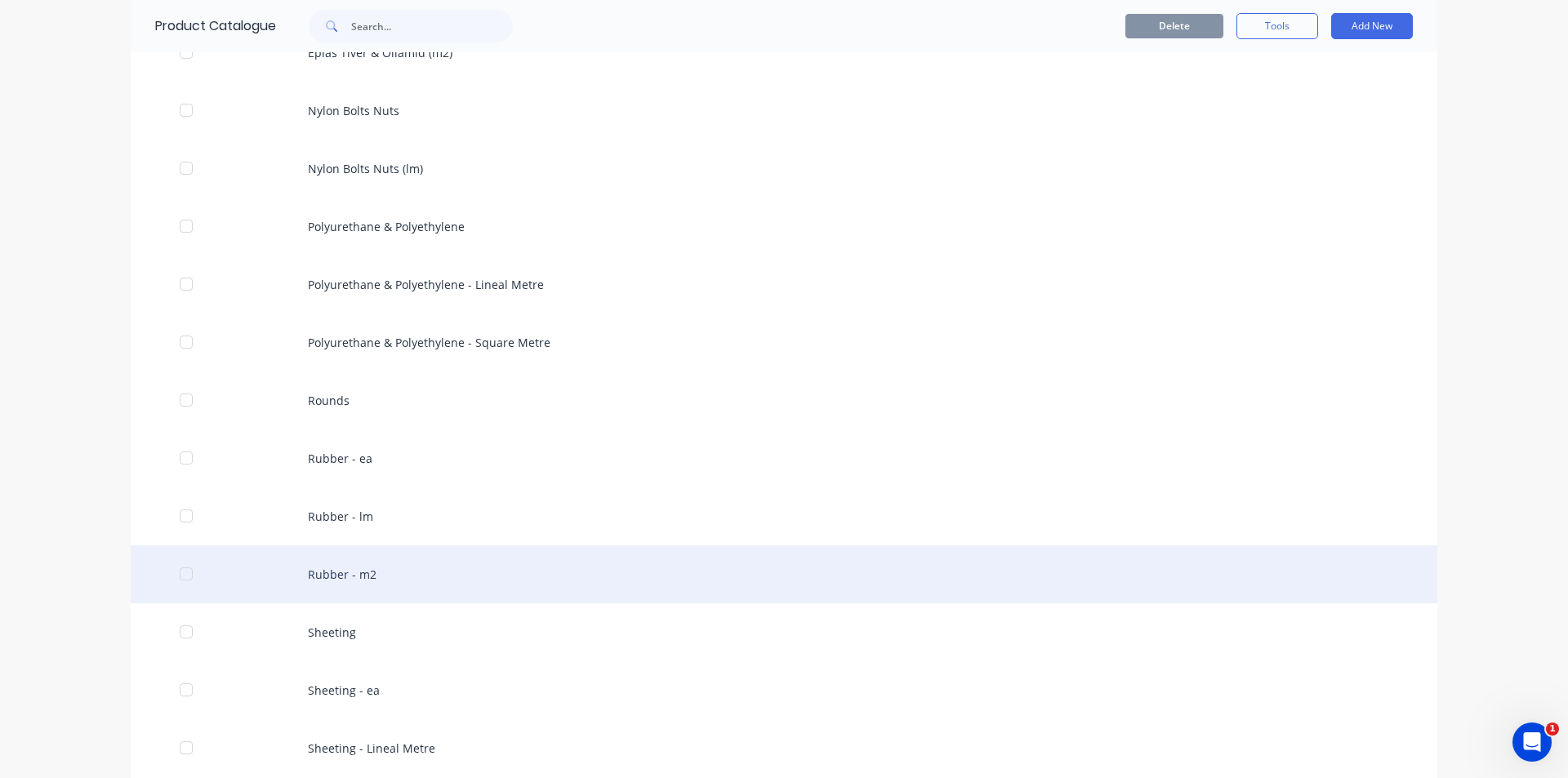
click at [409, 581] on div "Rubber - m2" at bounding box center [784, 574] width 1307 height 58
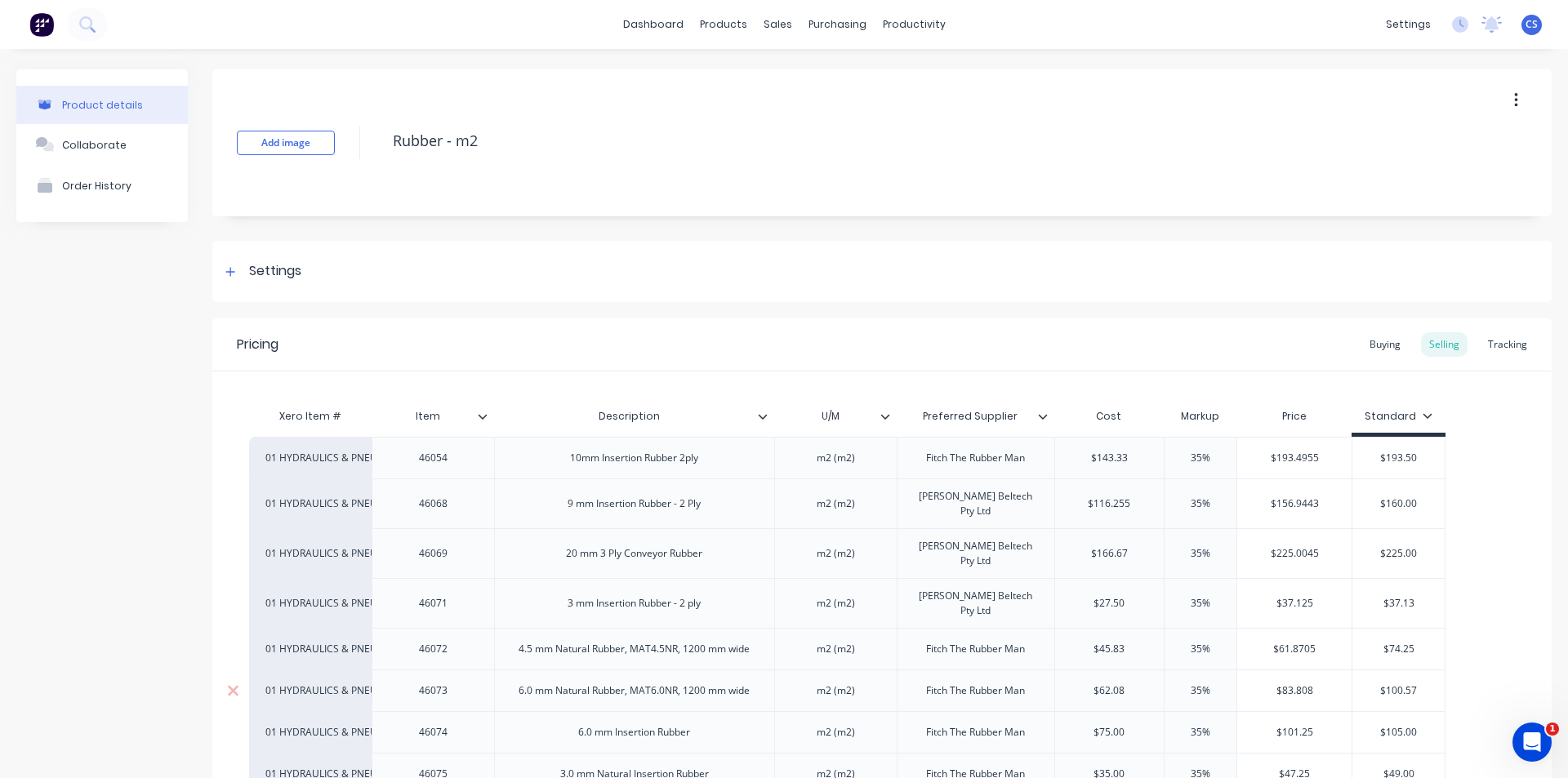
scroll to position [82, 0]
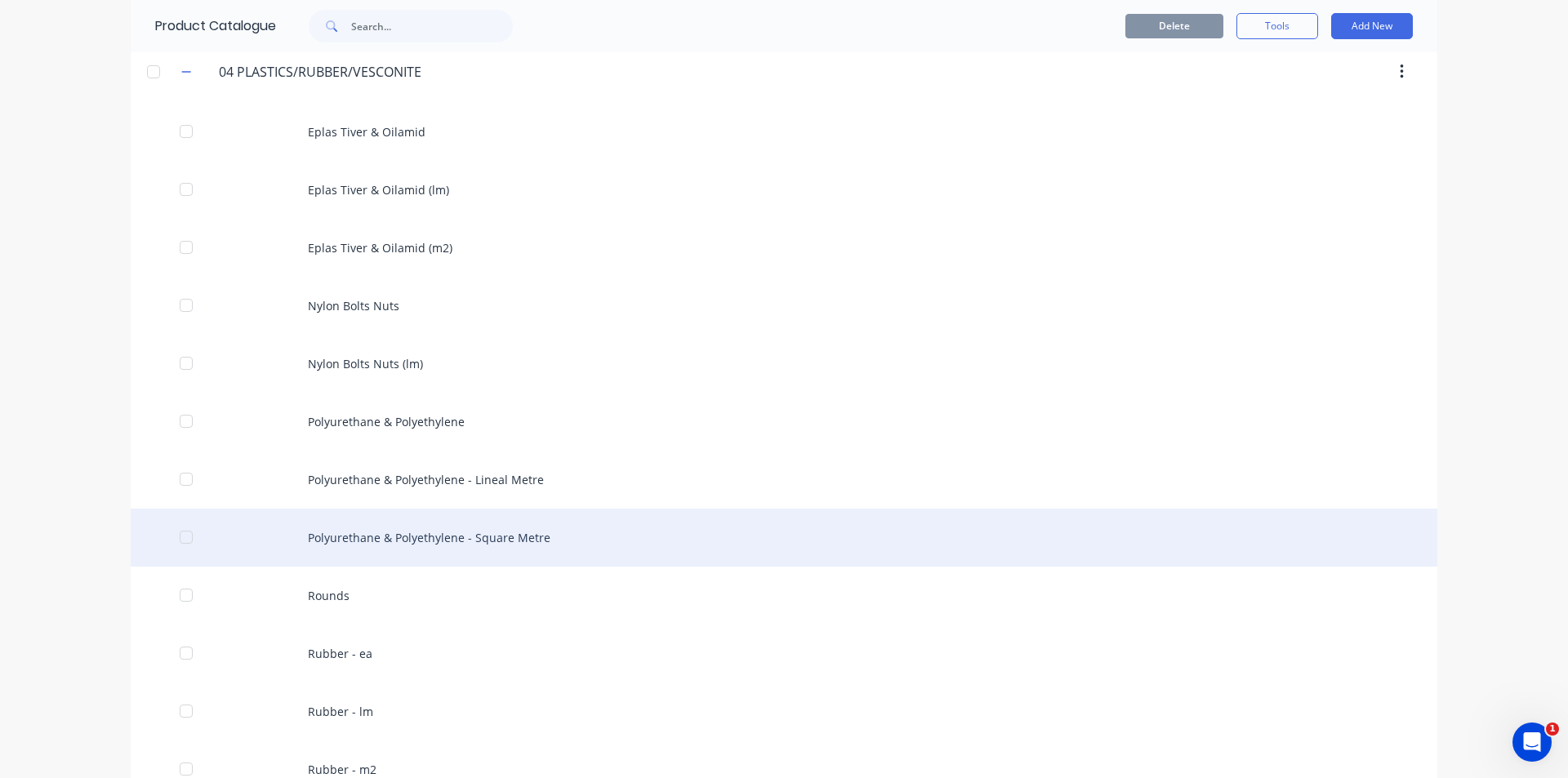
scroll to position [327, 0]
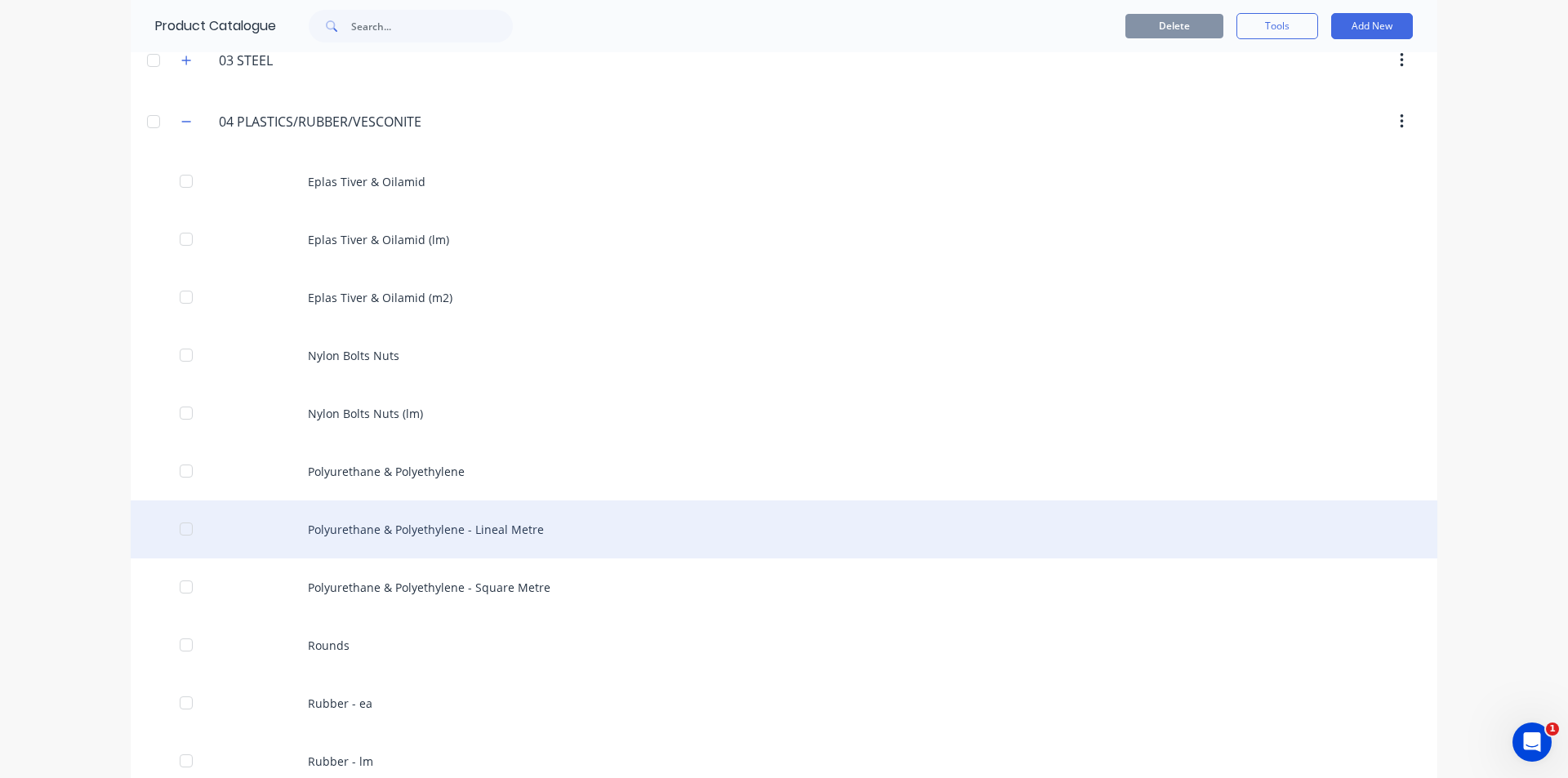
click at [385, 536] on div "Polyurethane & Polyethylene - Lineal Metre" at bounding box center [784, 529] width 1307 height 58
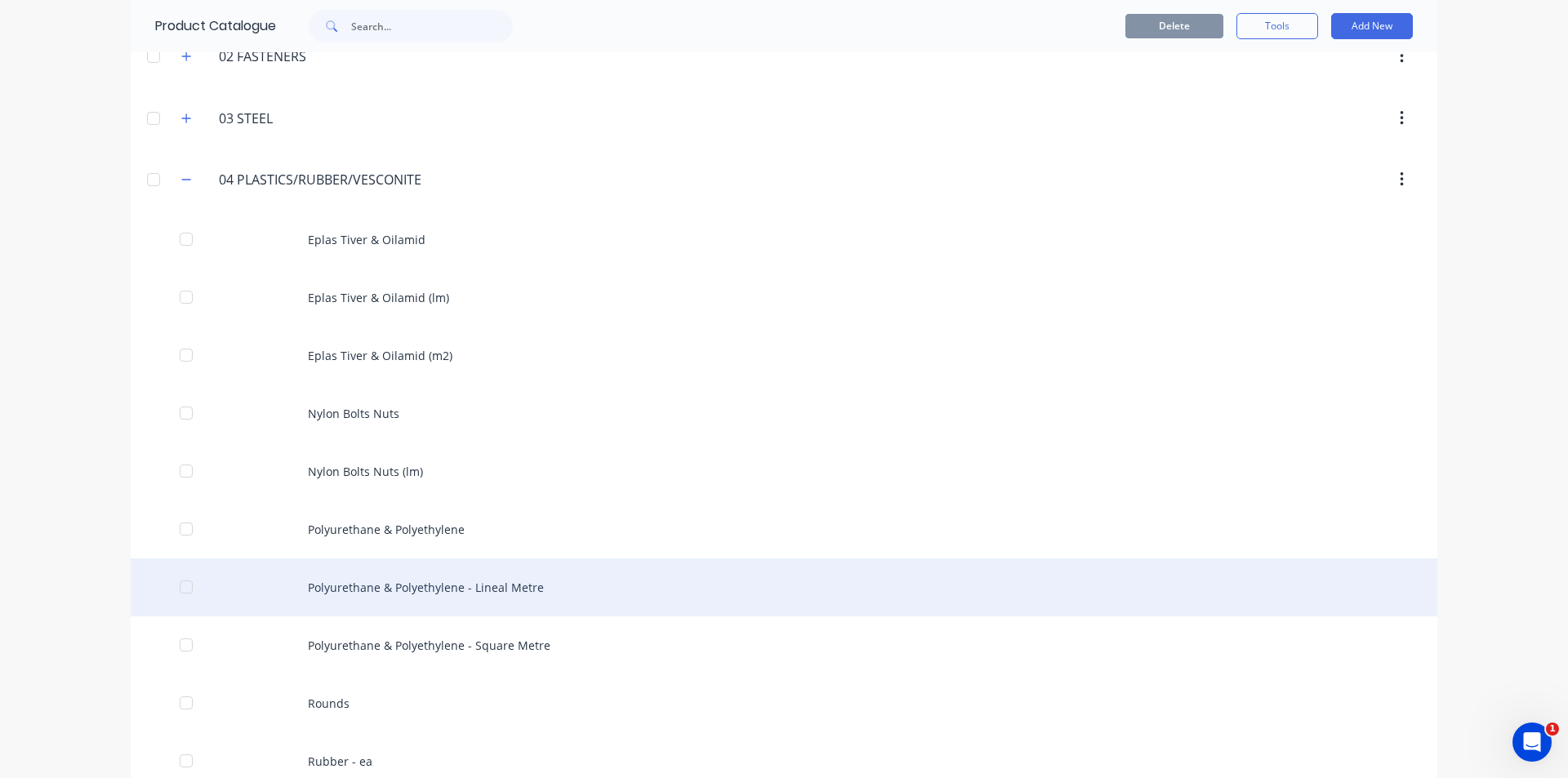
scroll to position [327, 0]
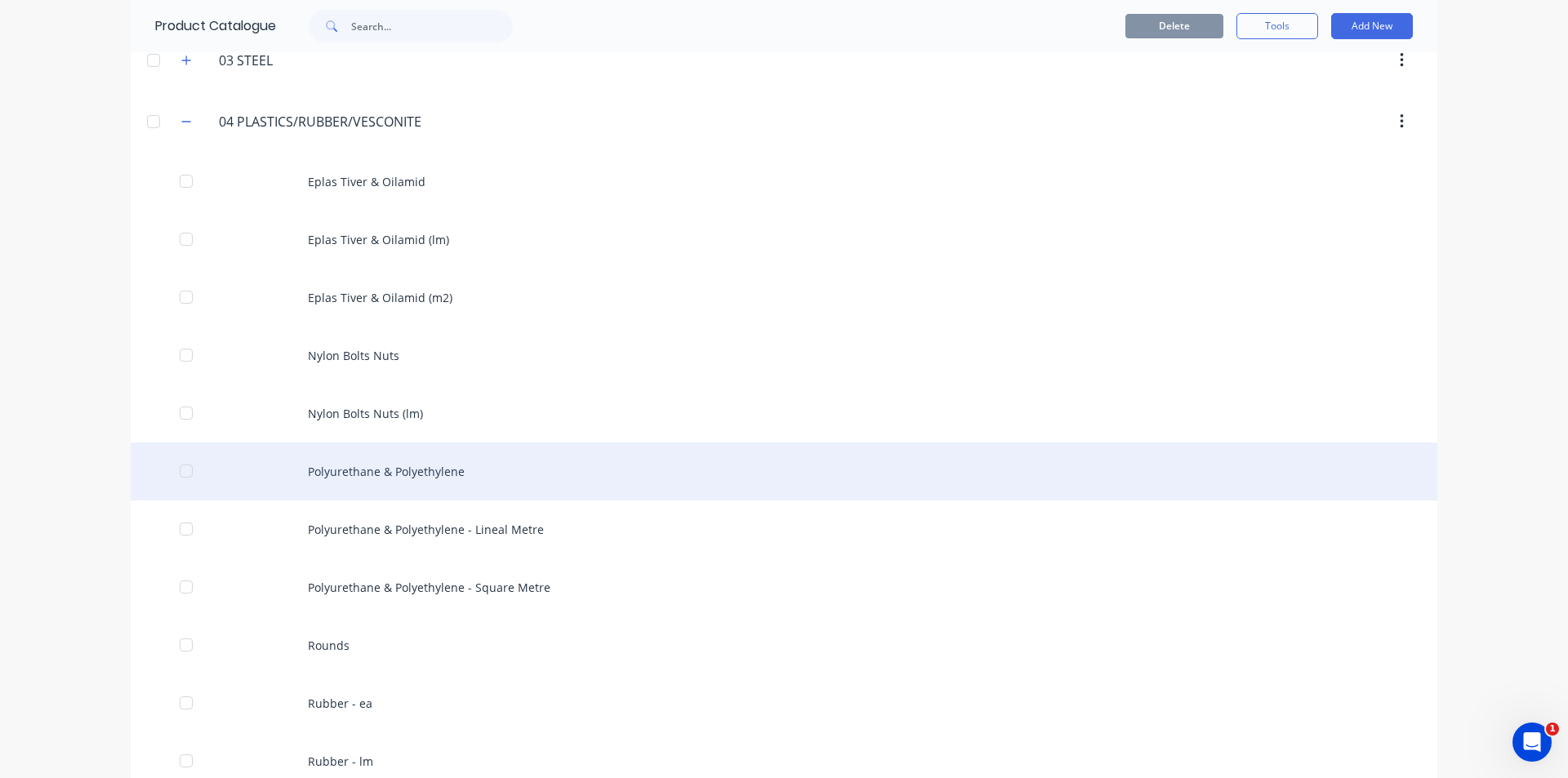
click at [459, 474] on div "Polyurethane & Polyethylene" at bounding box center [784, 471] width 1307 height 58
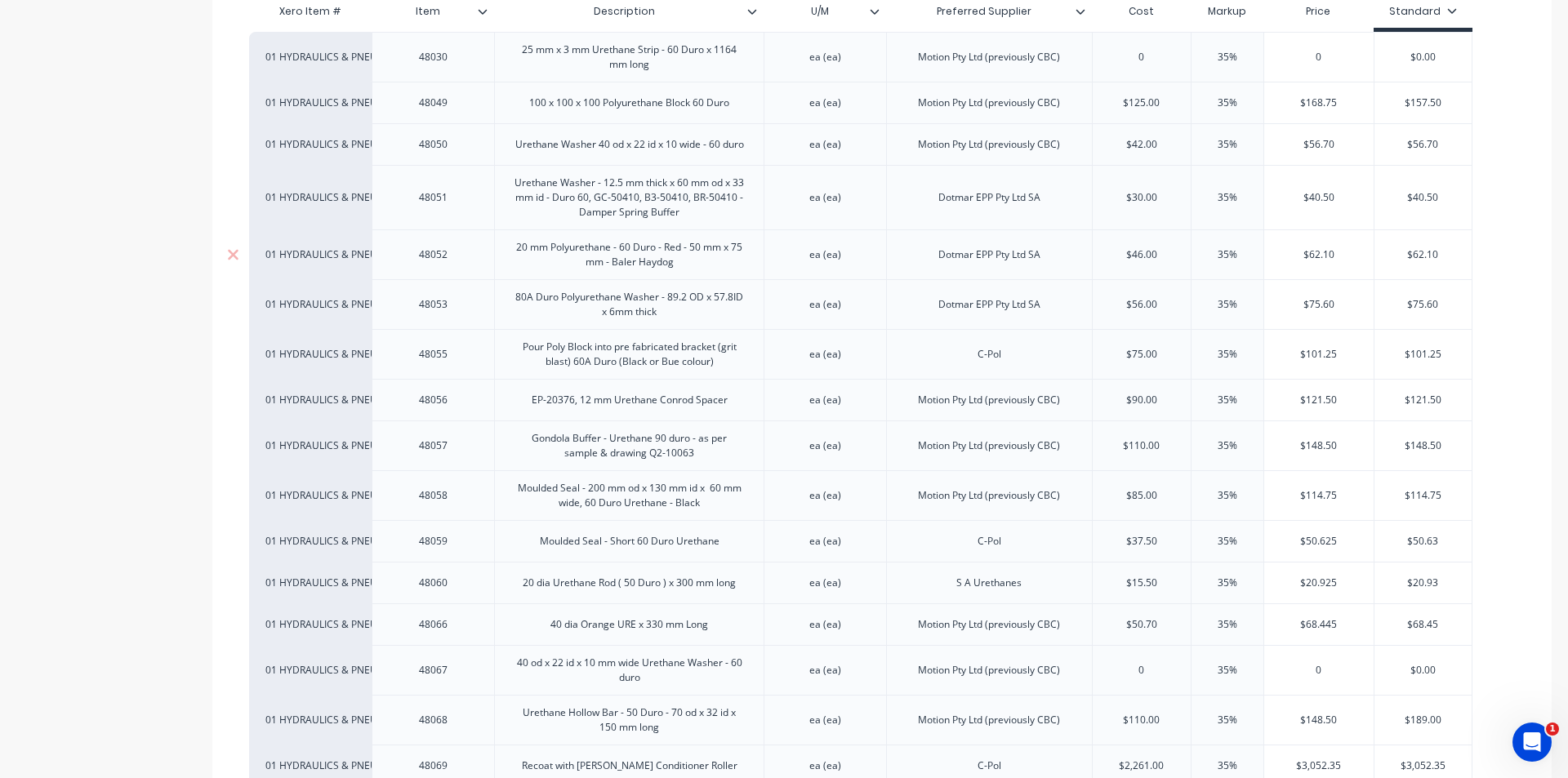
scroll to position [377, 0]
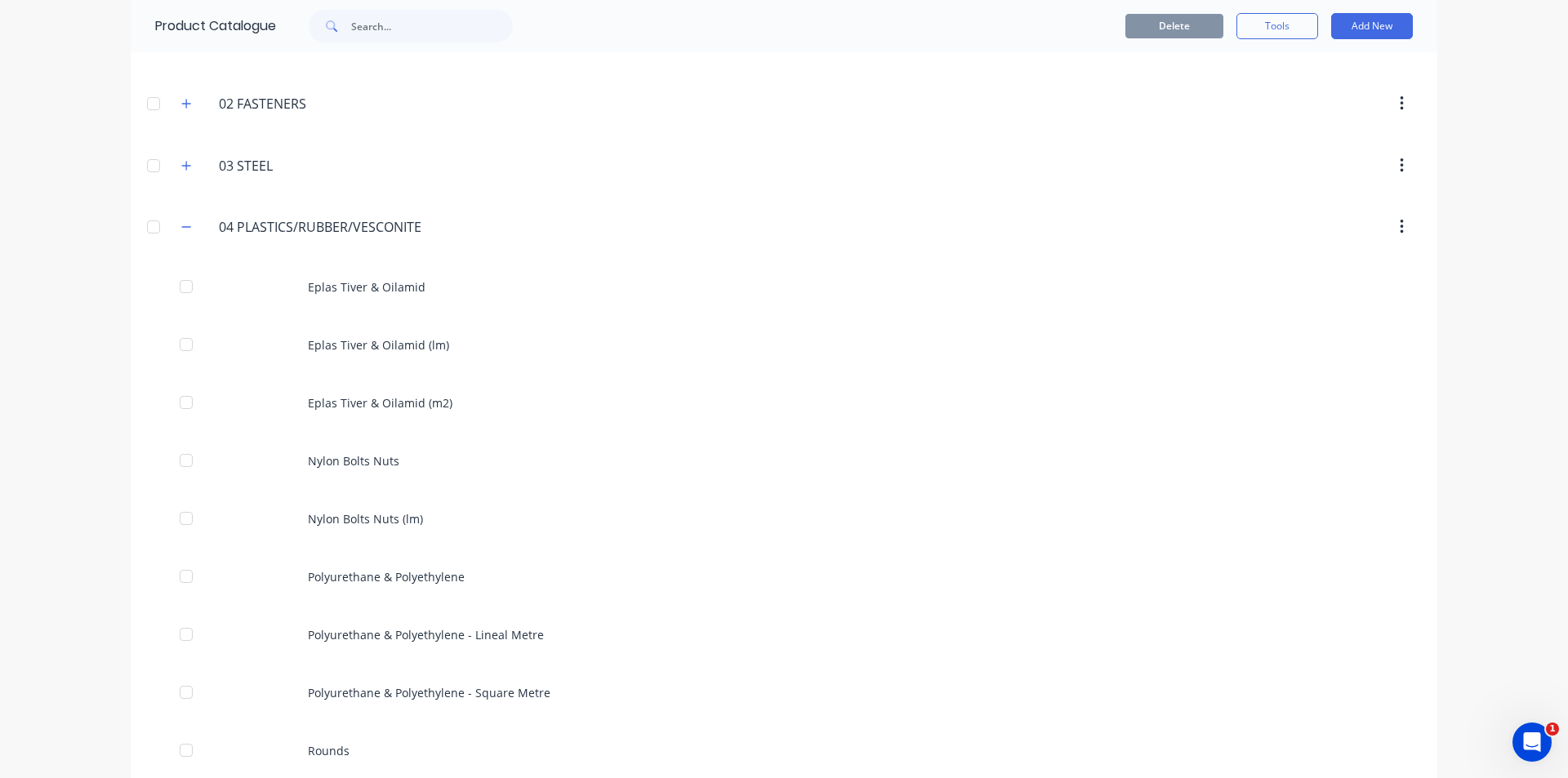
scroll to position [327, 0]
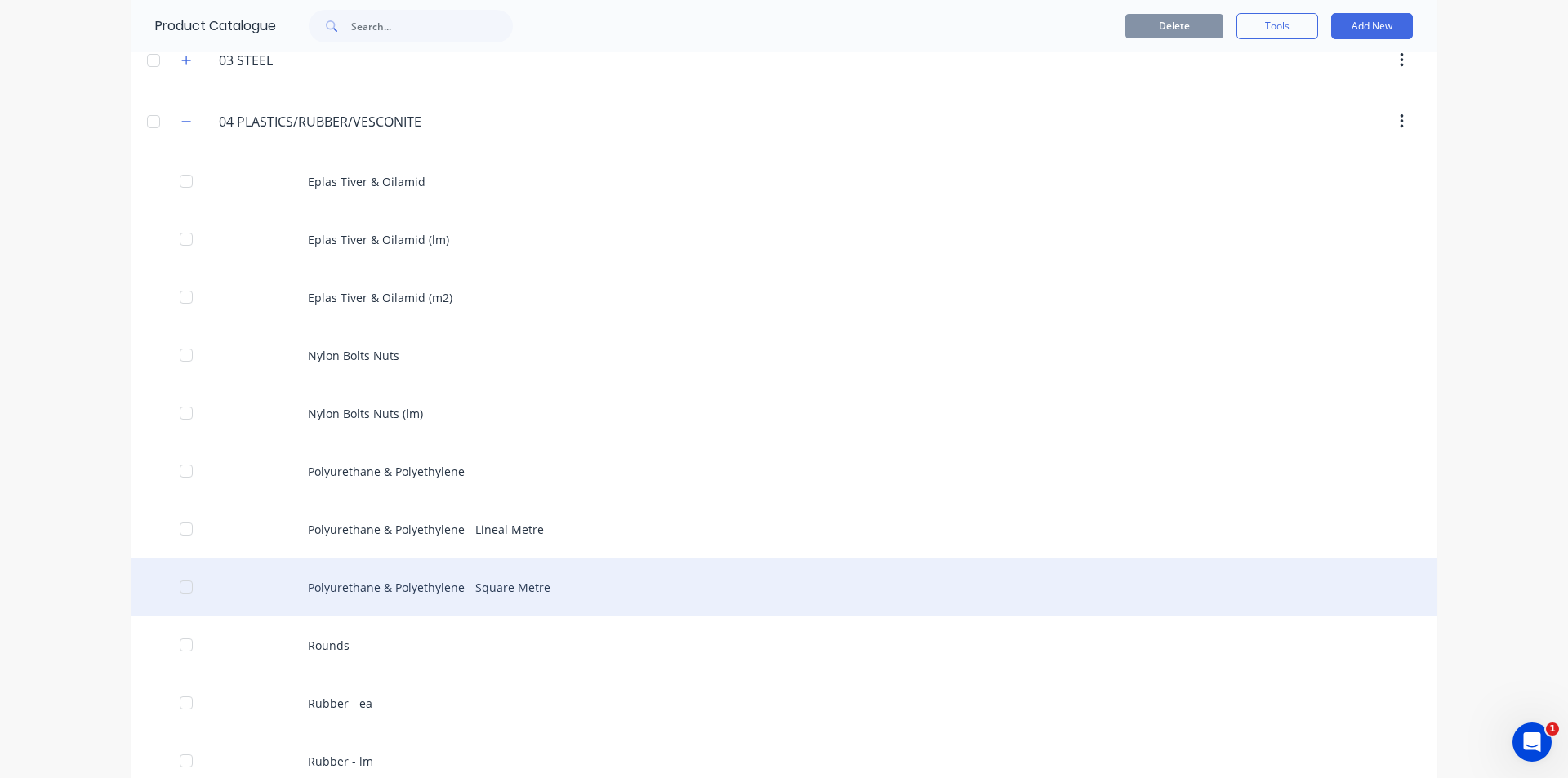
click at [517, 571] on div "Polyurethane & Polyethylene - Square Metre" at bounding box center [784, 587] width 1307 height 58
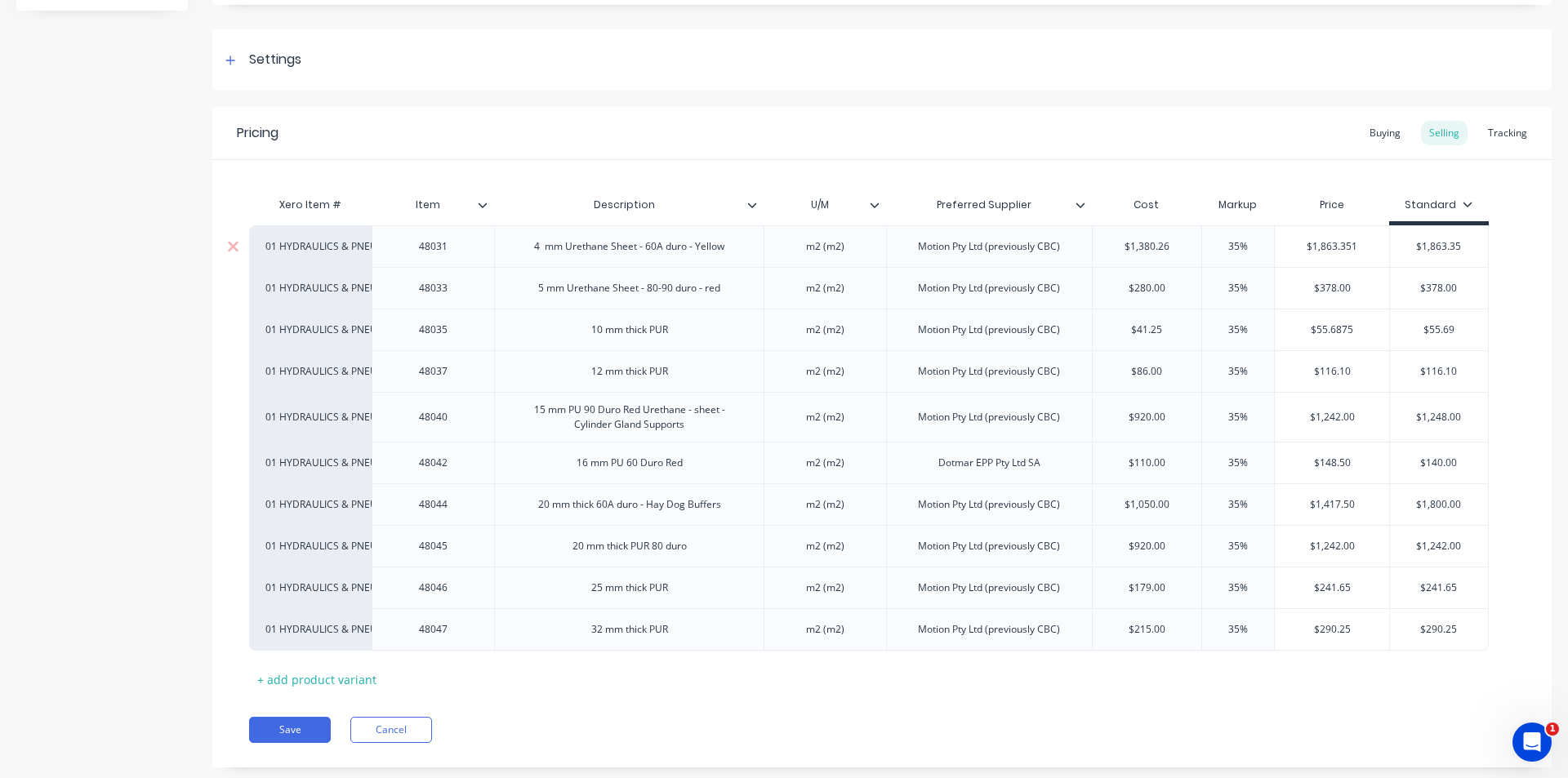
scroll to position [245, 0]
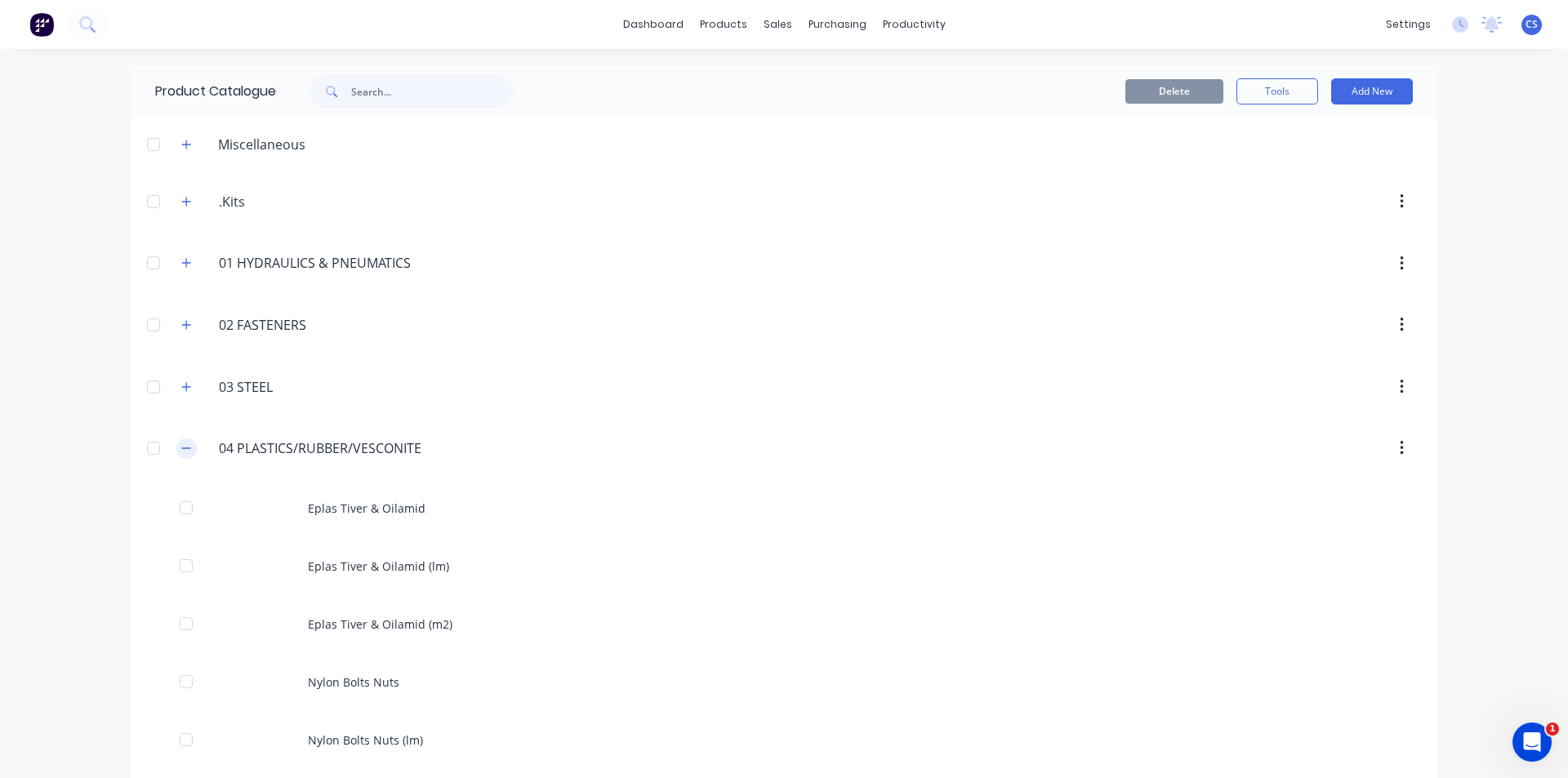
click at [182, 449] on icon "button" at bounding box center [186, 448] width 10 height 11
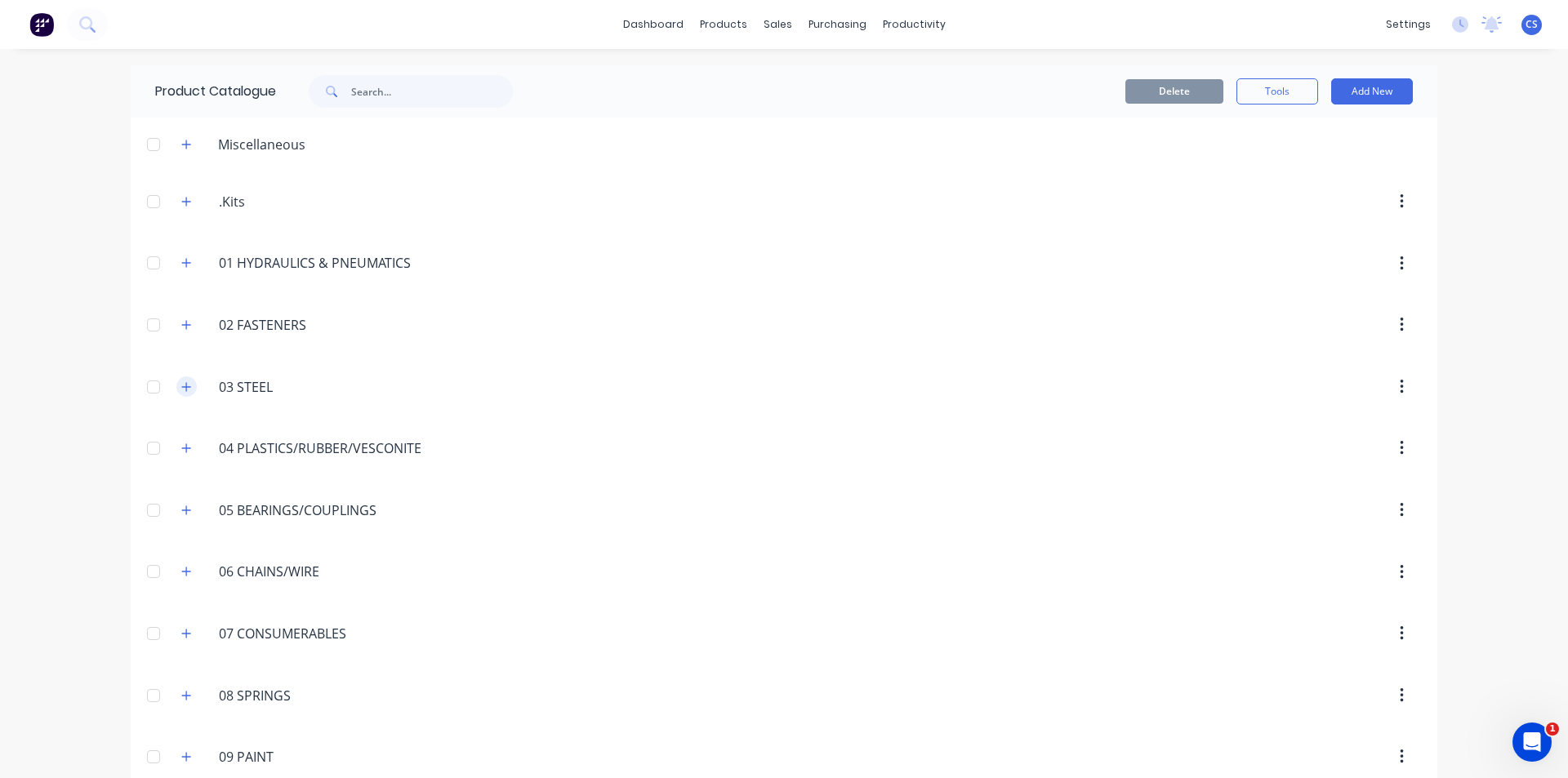
click at [187, 389] on button "button" at bounding box center [187, 387] width 20 height 20
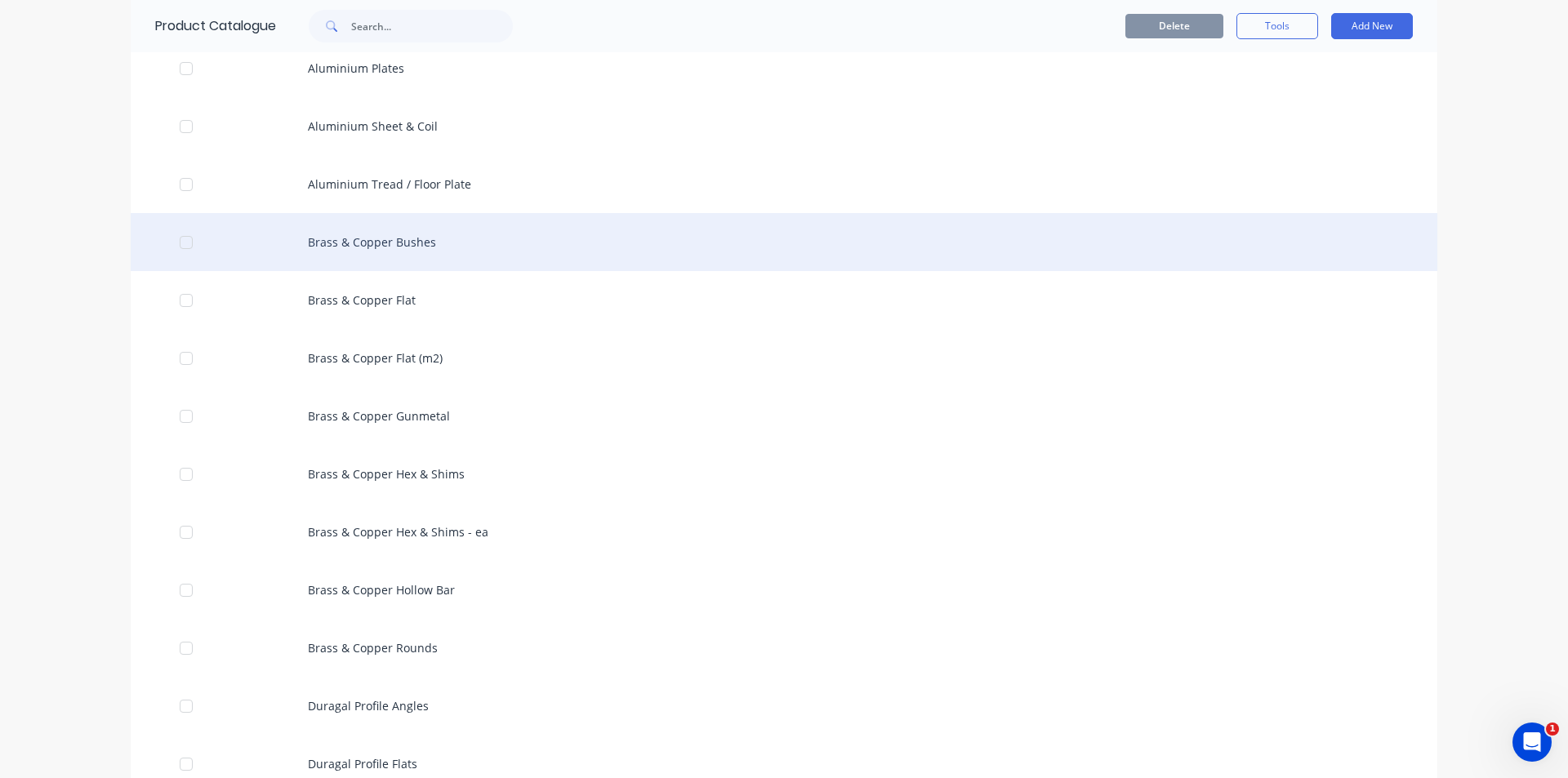
scroll to position [898, 0]
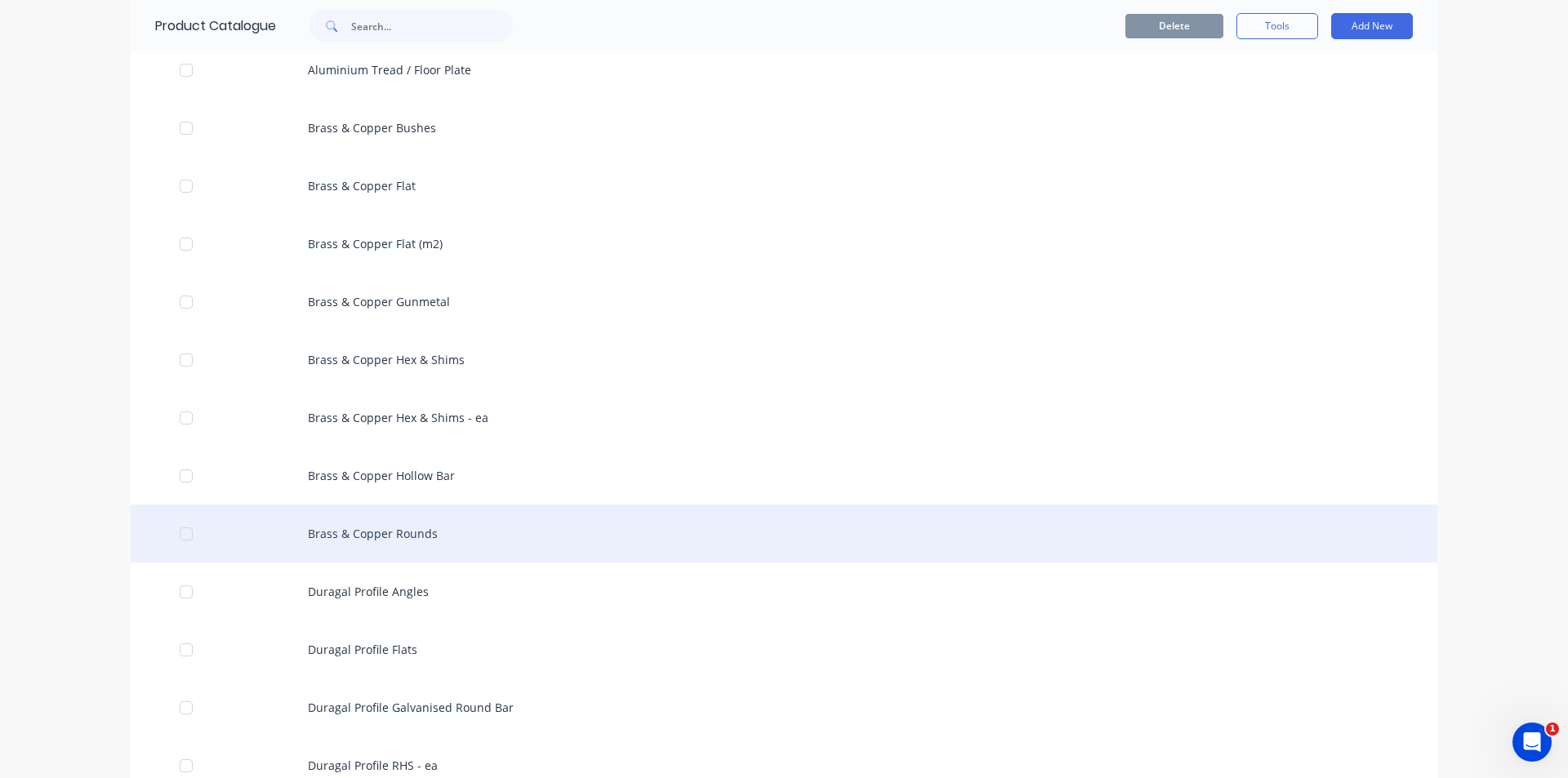
click at [422, 534] on div "Brass & Copper Rounds" at bounding box center [784, 533] width 1307 height 58
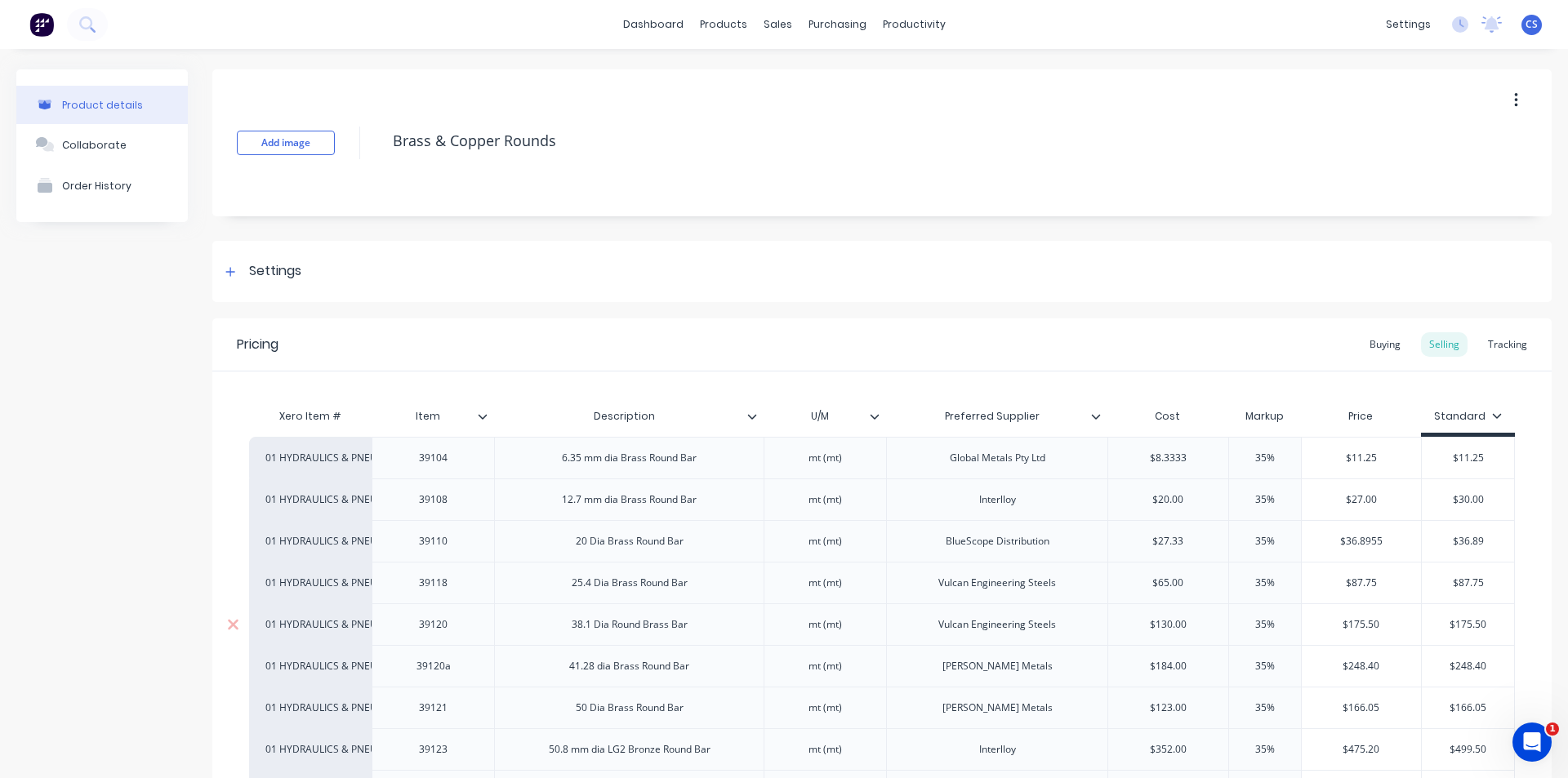
type textarea "x"
click at [103, 33] on button at bounding box center [87, 25] width 40 height 33
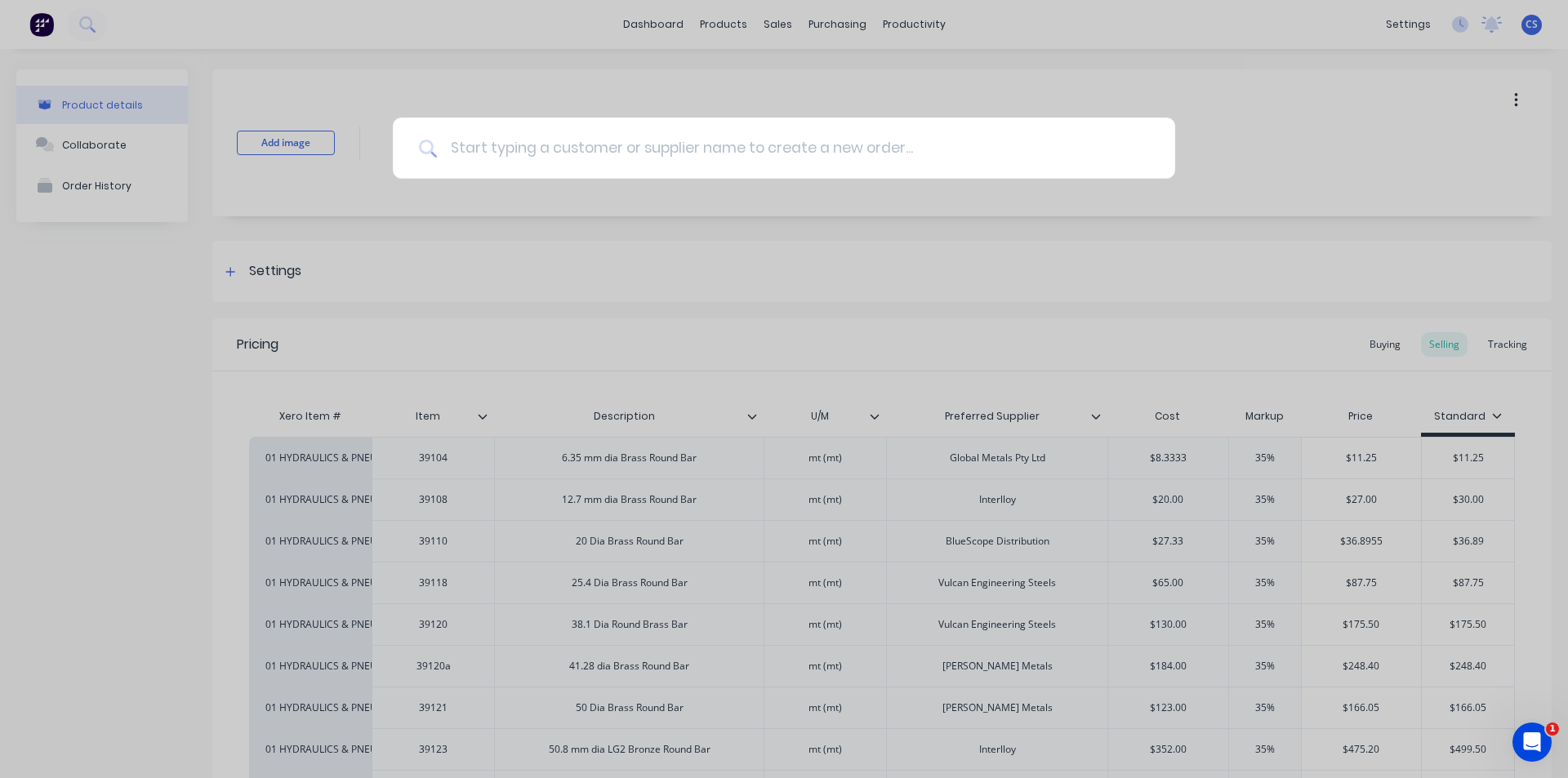
click at [593, 142] on input at bounding box center [792, 148] width 712 height 62
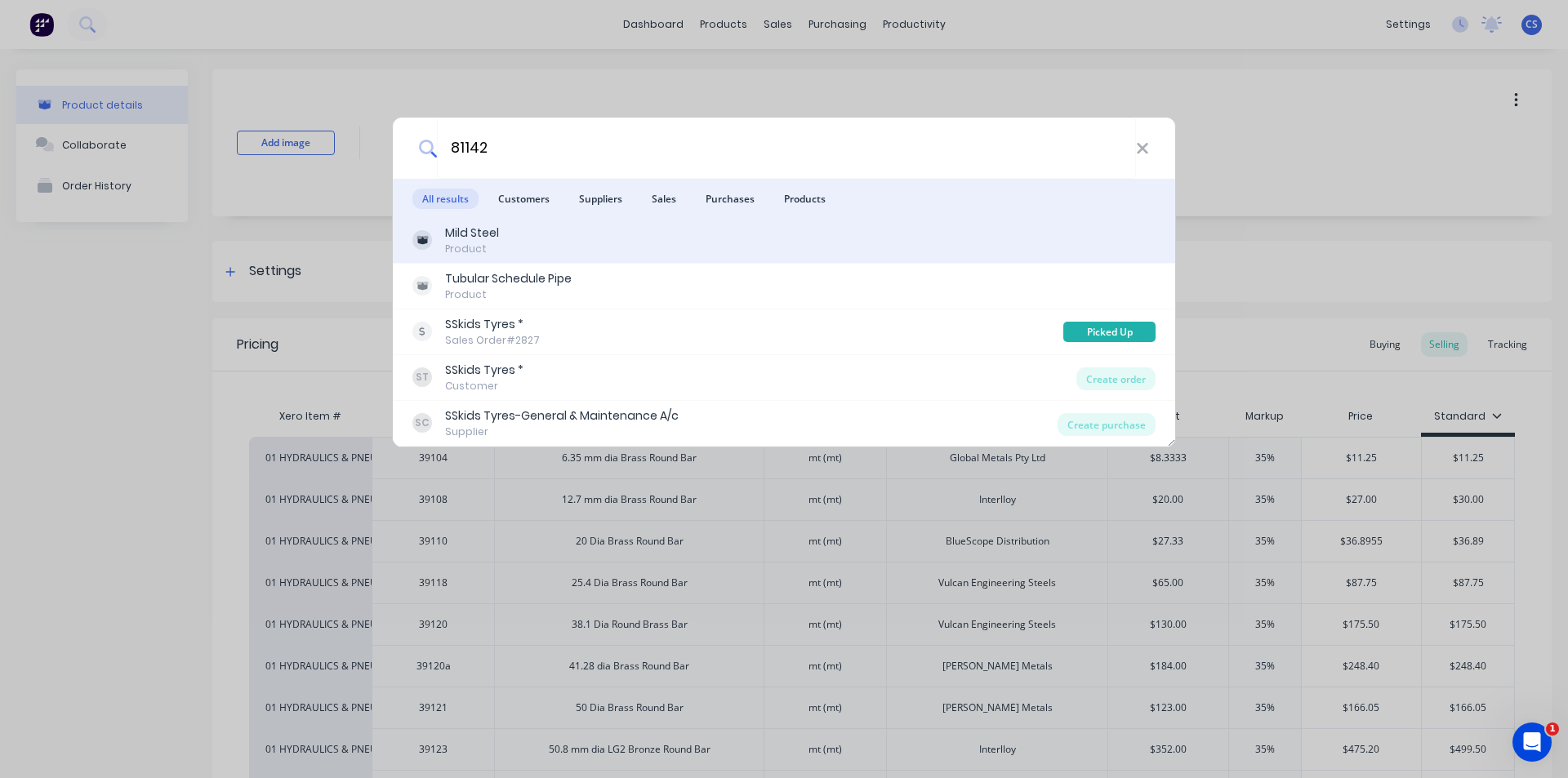
type input "81142"
click at [478, 242] on div "Product" at bounding box center [472, 249] width 54 height 15
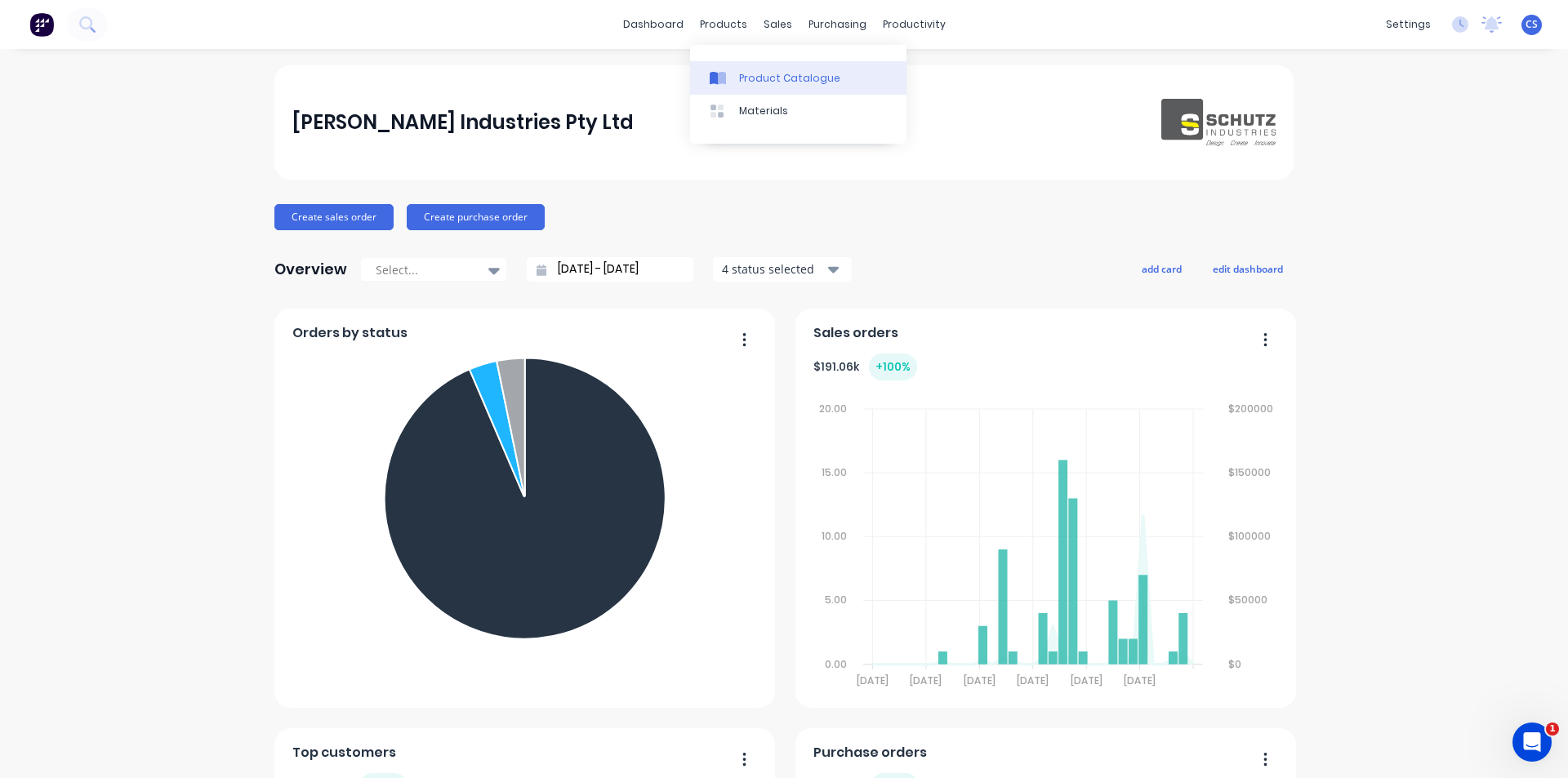
click at [745, 92] on link "Product Catalogue" at bounding box center [799, 78] width 217 height 33
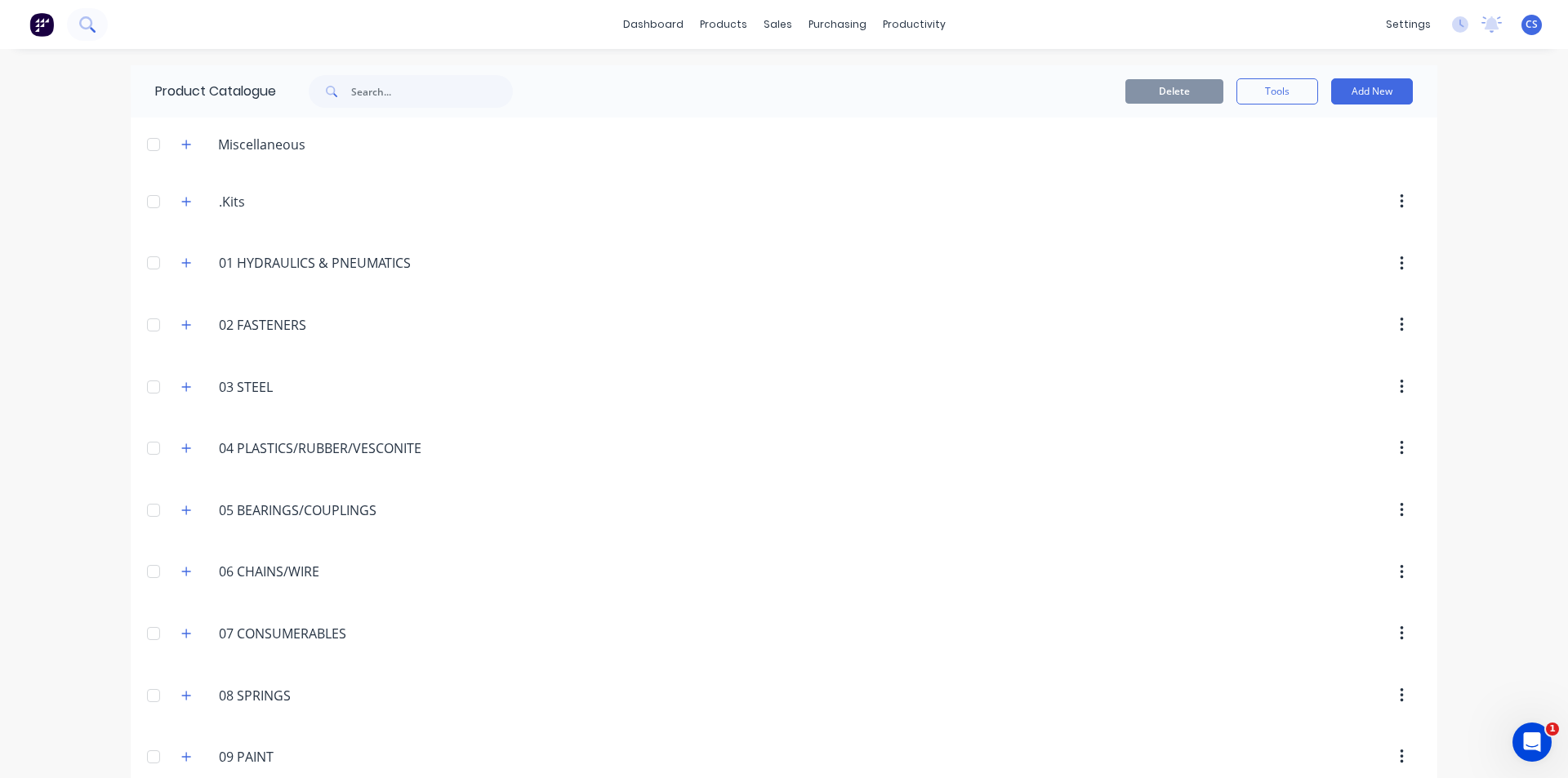
click at [77, 11] on button at bounding box center [87, 25] width 40 height 33
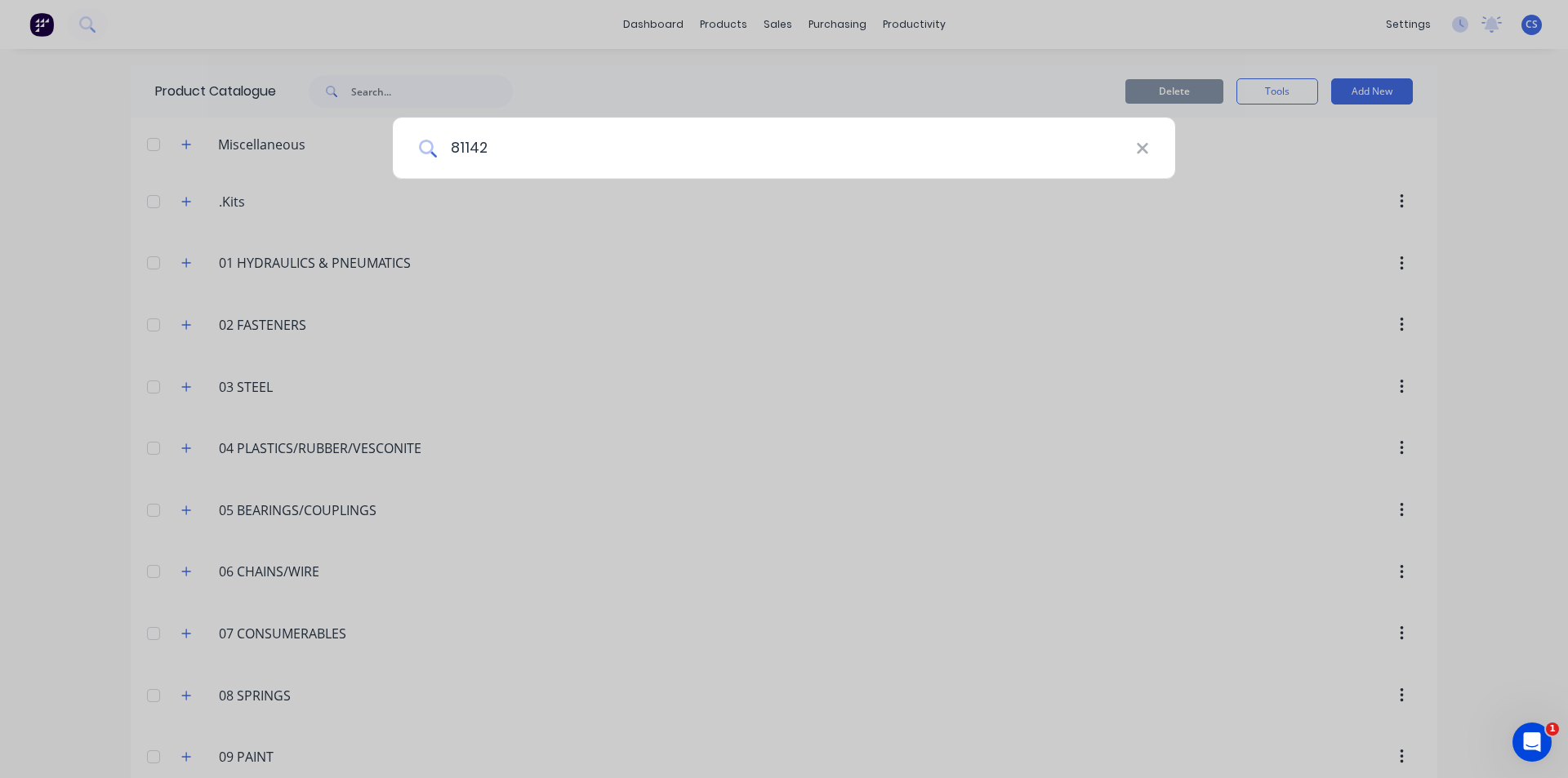
type input "81142"
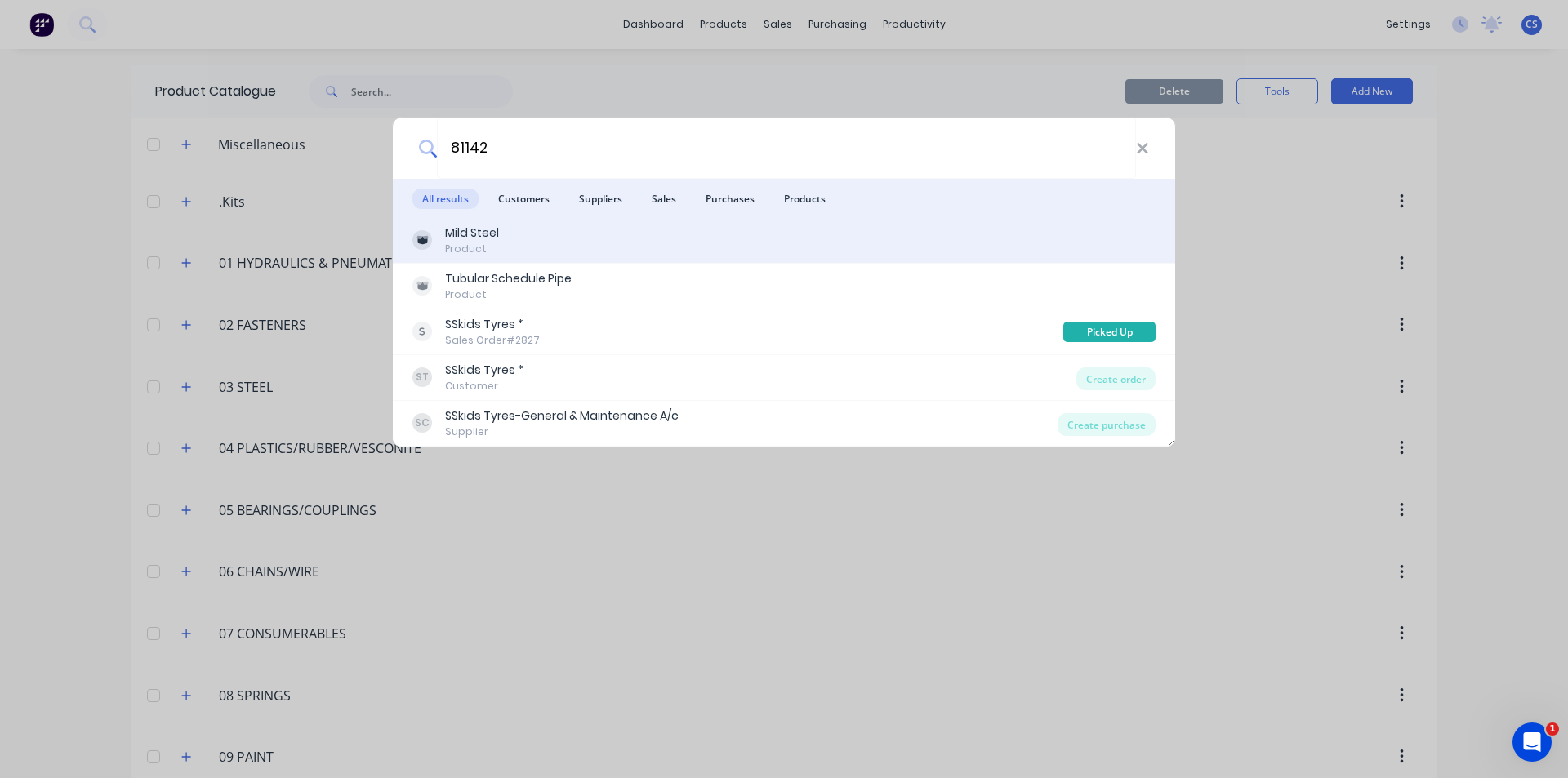
click at [537, 234] on div "Mild Steel Product" at bounding box center [784, 240] width 744 height 32
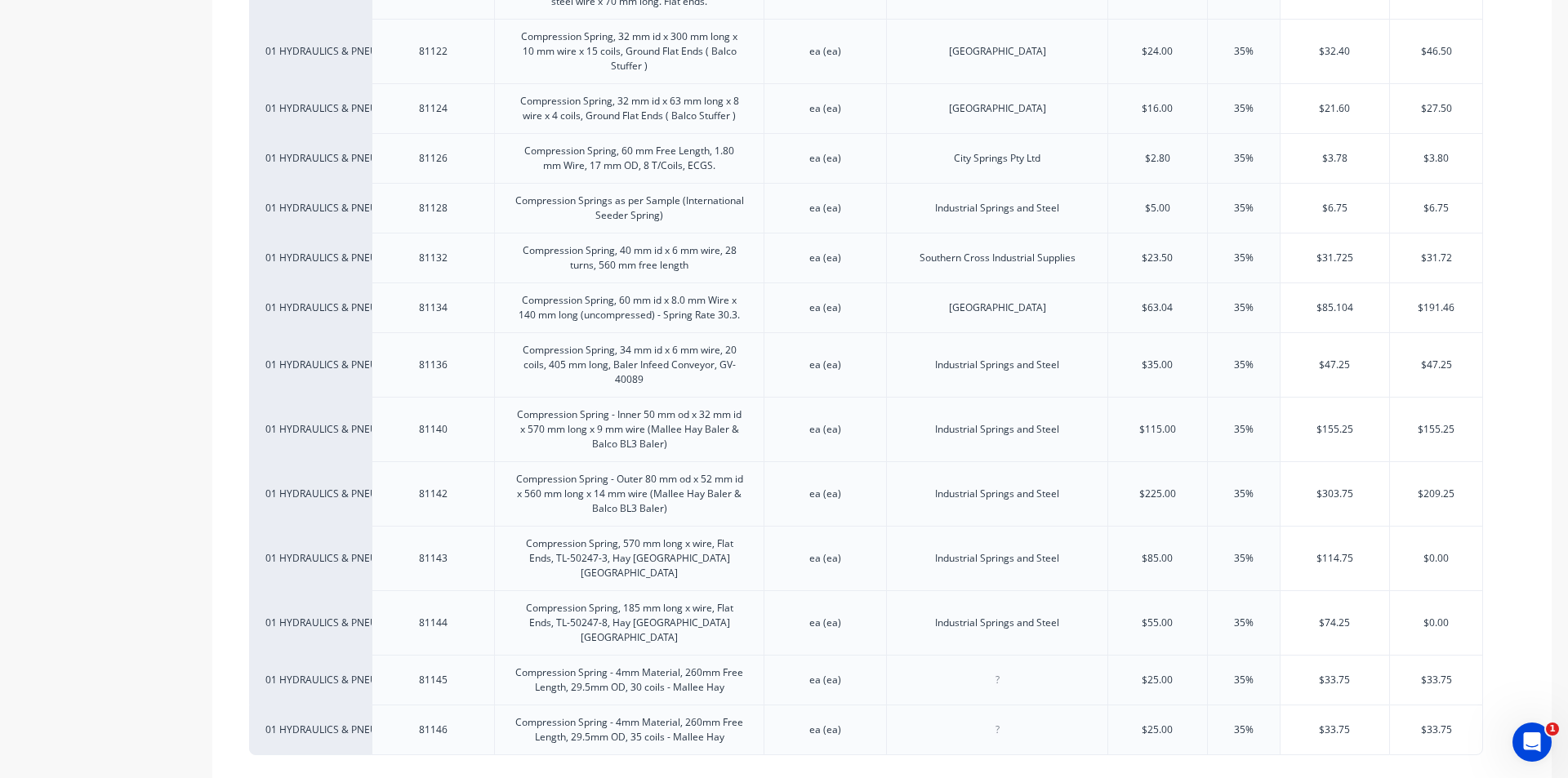
scroll to position [3592, 0]
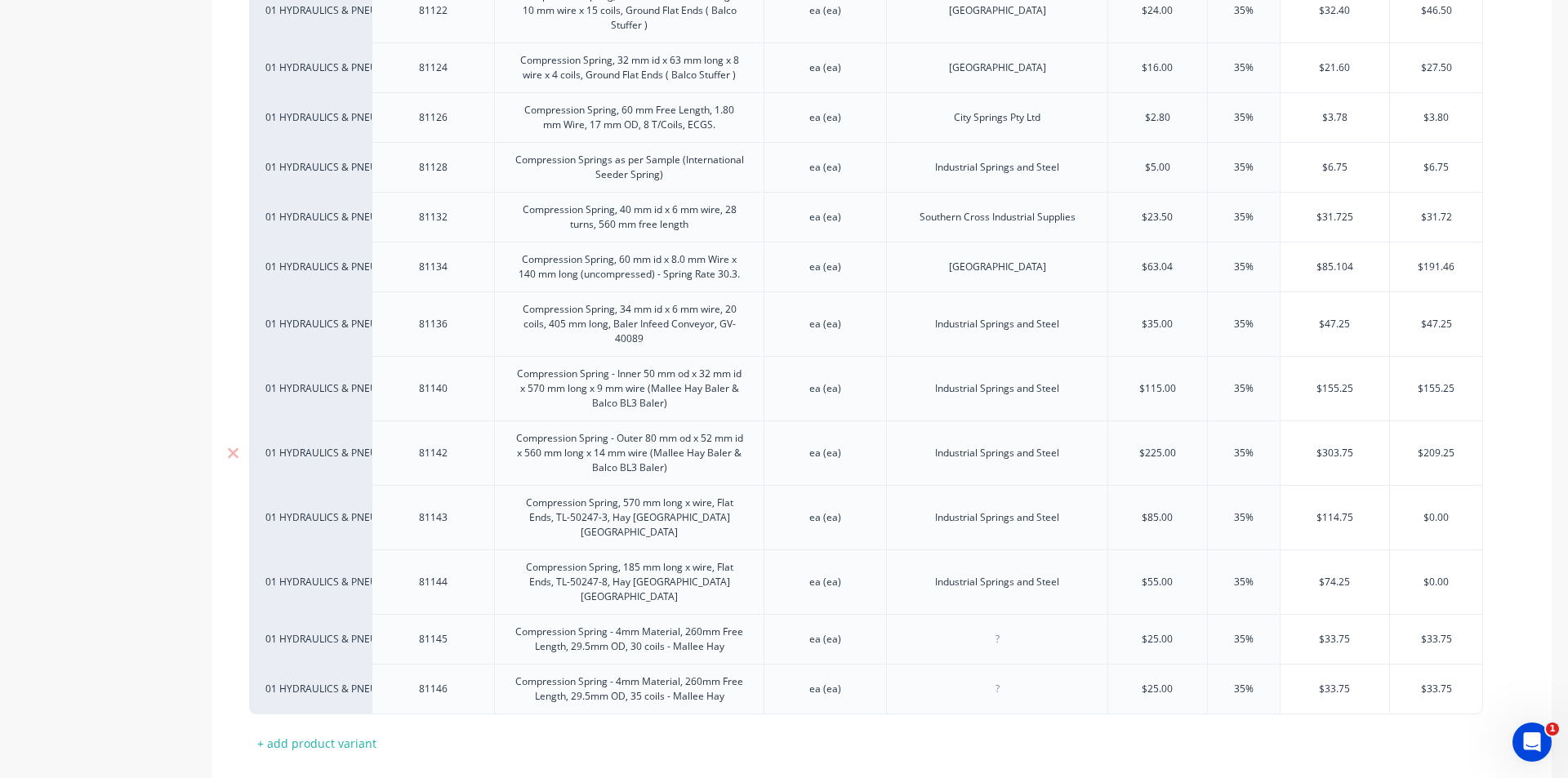
click at [414, 463] on div "81142" at bounding box center [432, 453] width 122 height 64
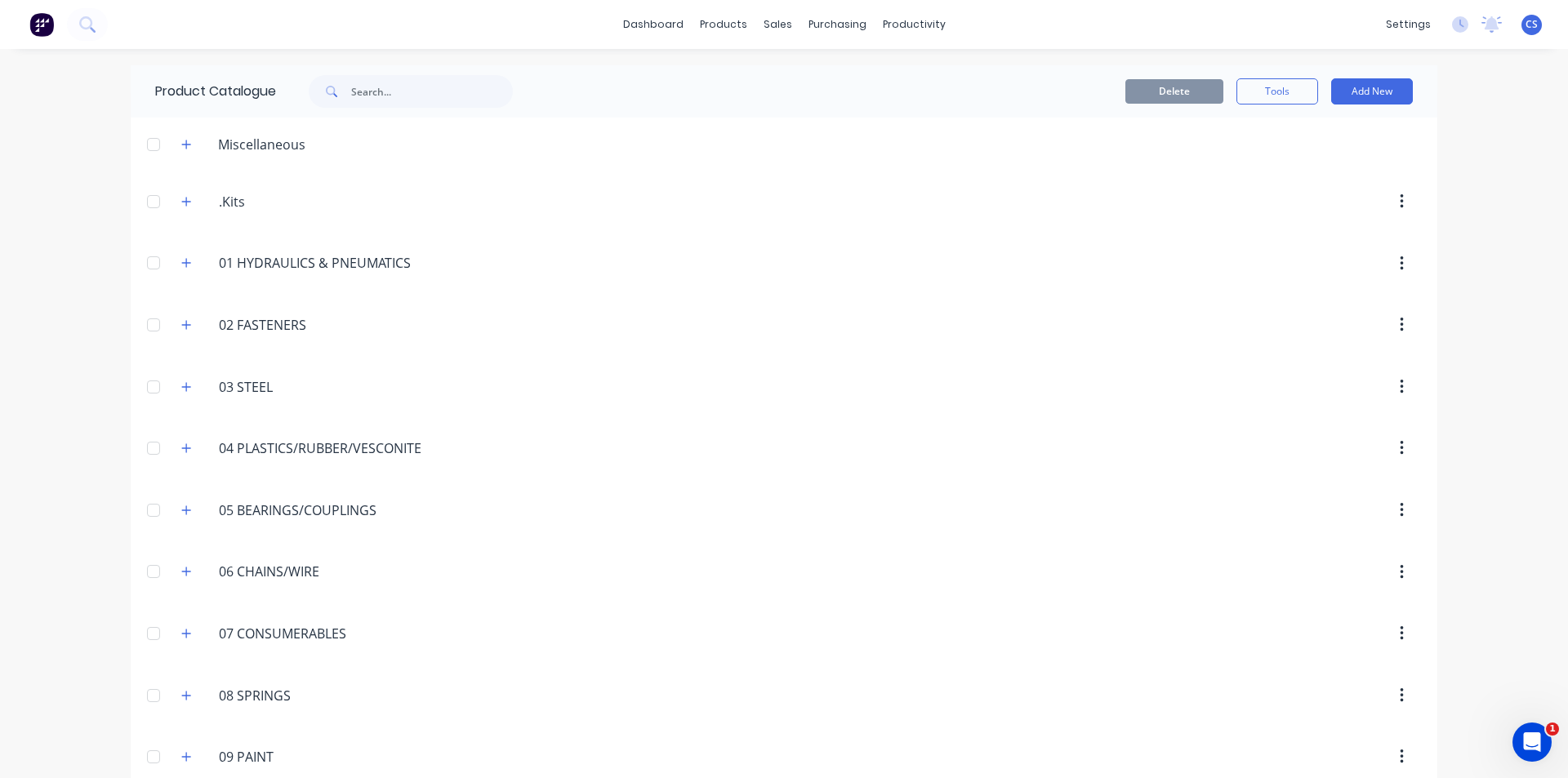
scroll to position [327, 0]
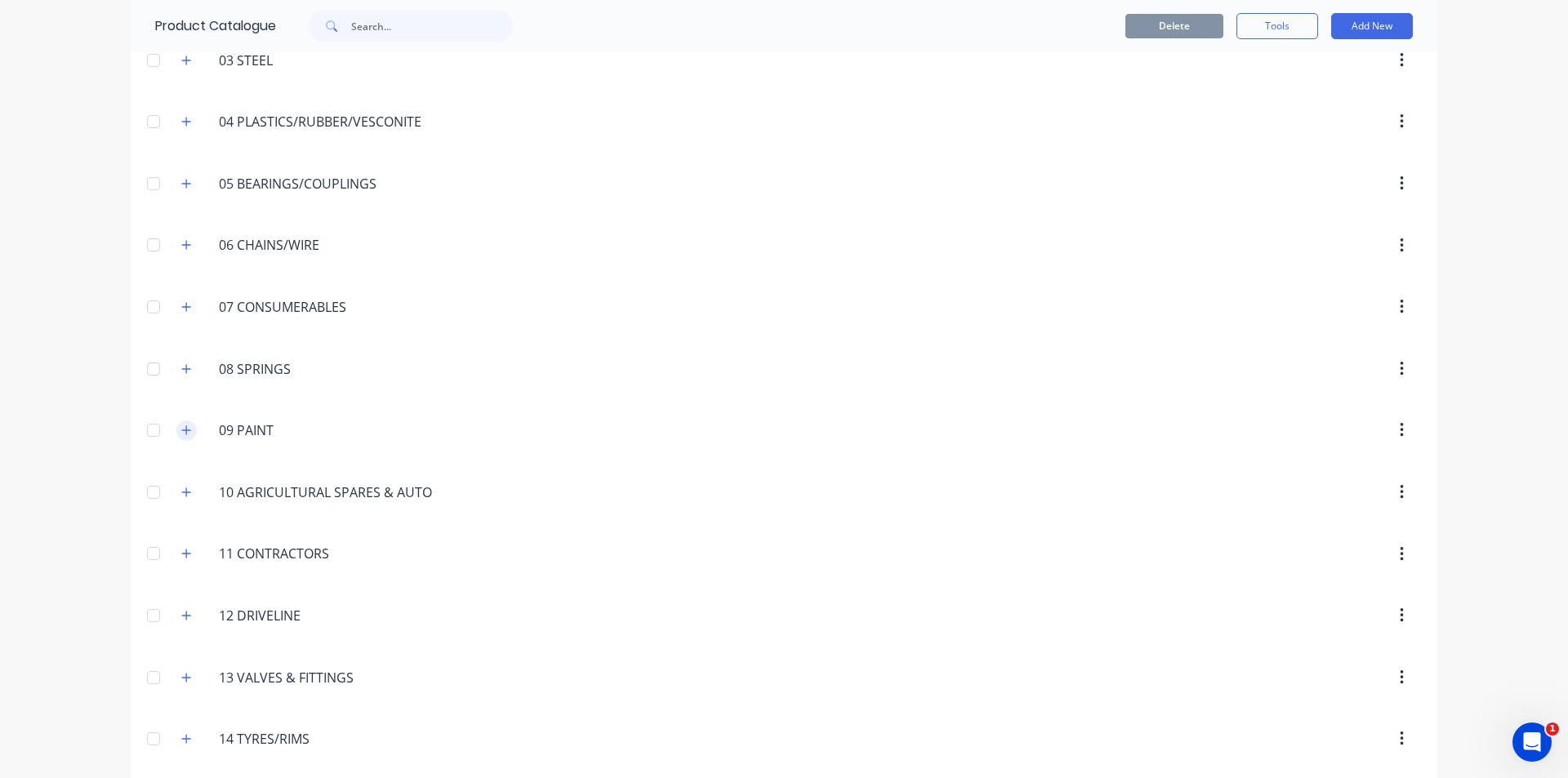
click at [187, 429] on button "button" at bounding box center [187, 431] width 20 height 20
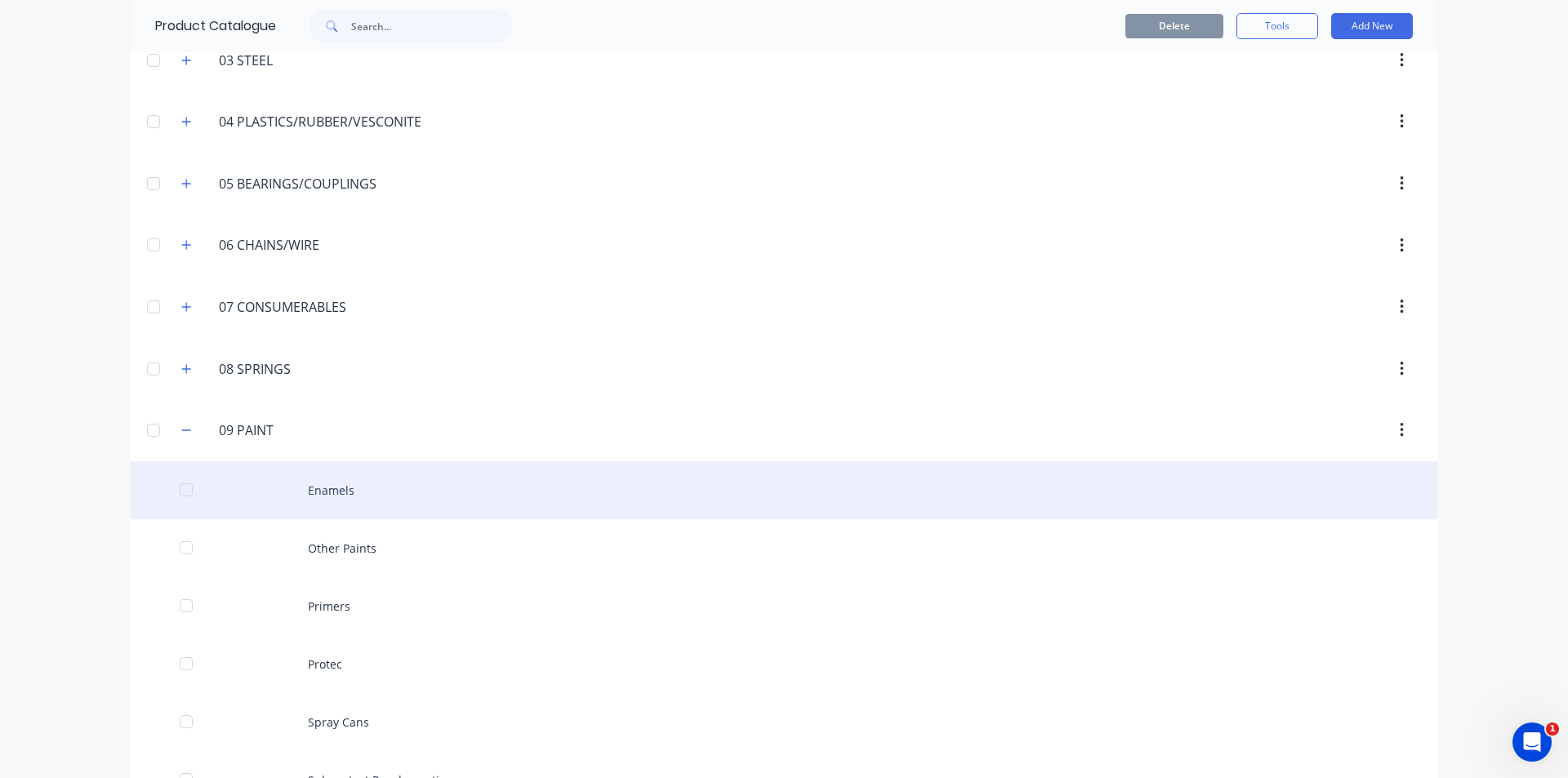
click at [437, 489] on div "Enamels" at bounding box center [784, 490] width 1307 height 58
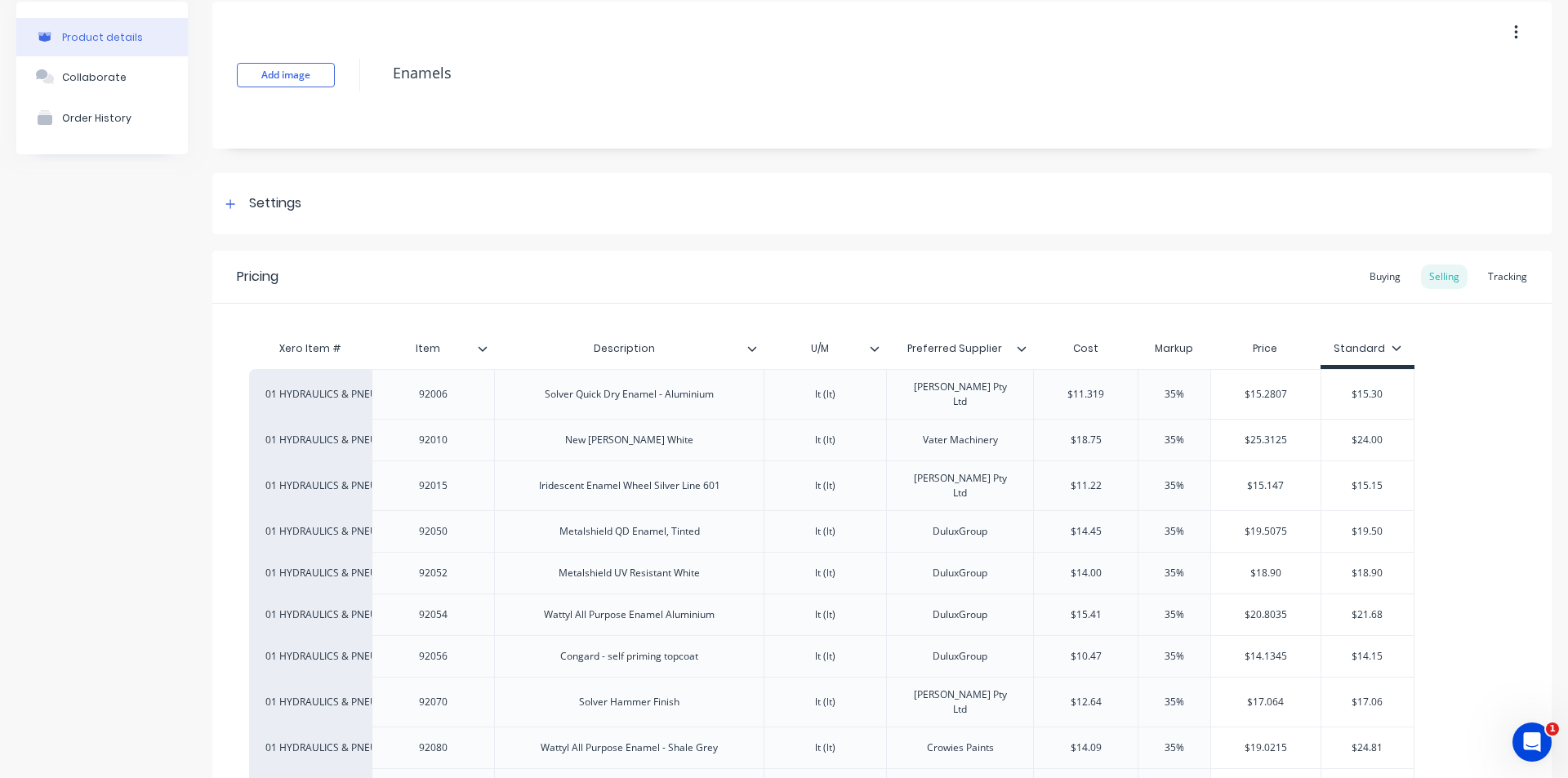
scroll to position [490, 0]
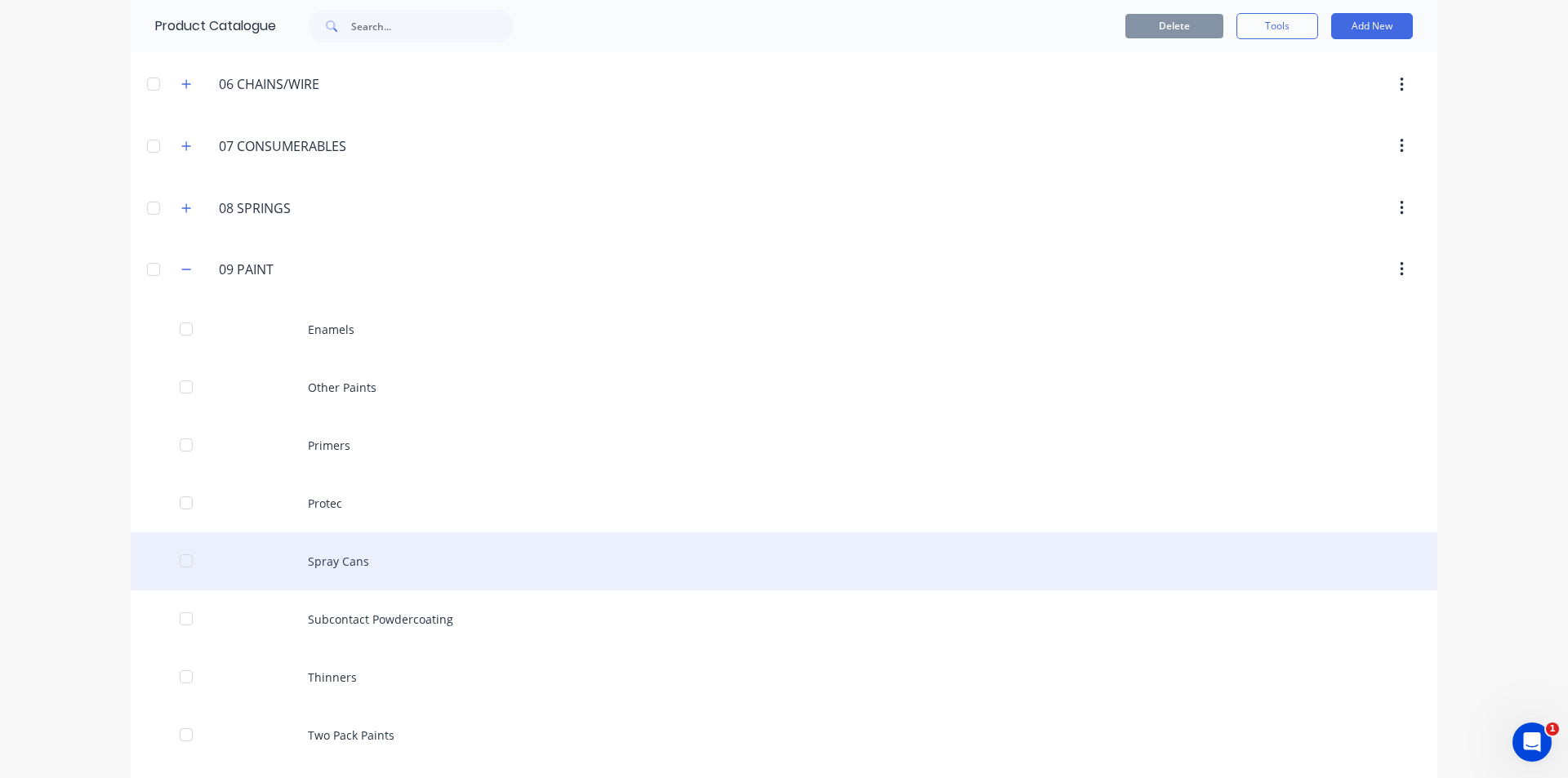
scroll to position [490, 0]
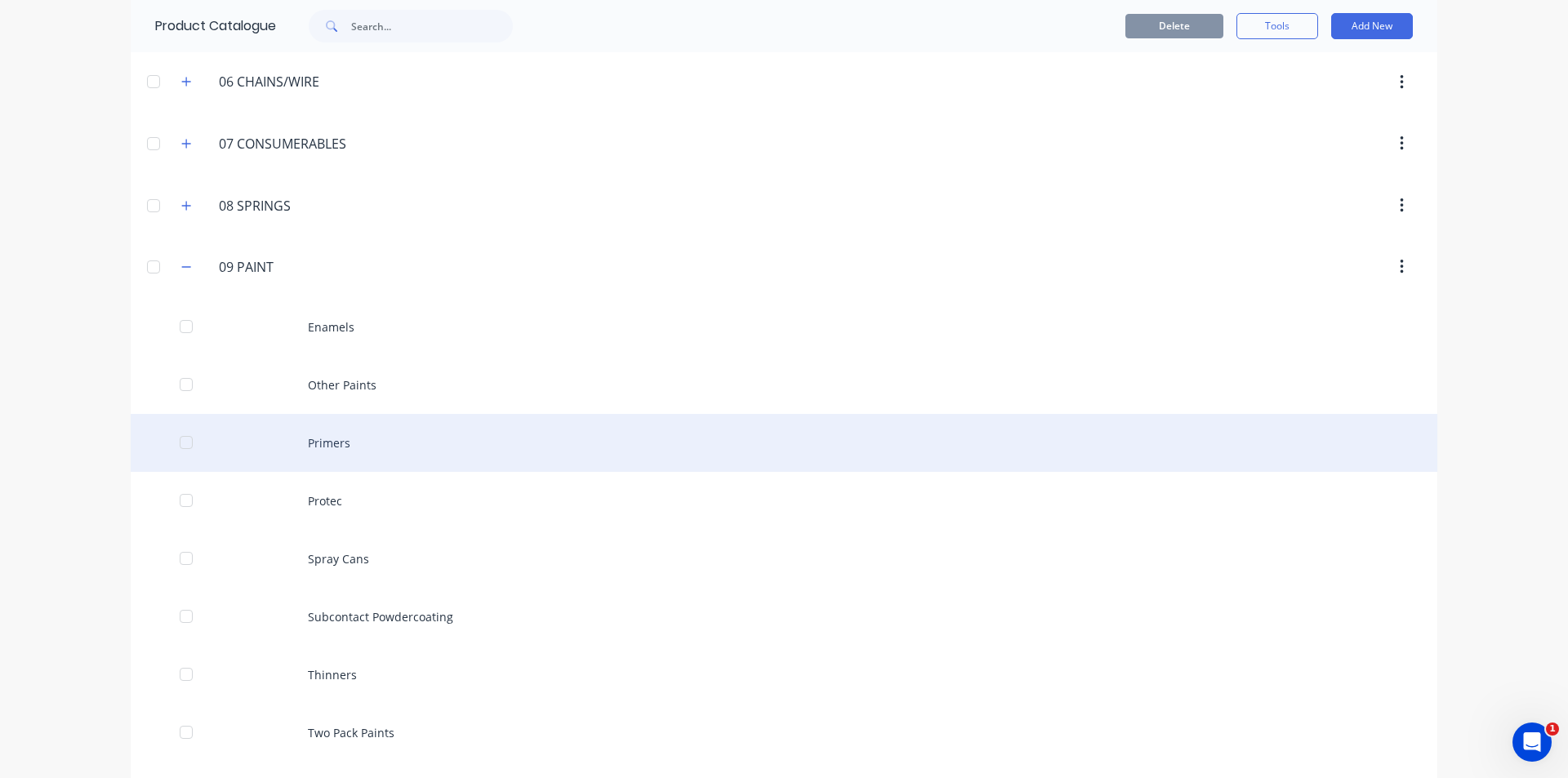
click at [338, 458] on div "Primers" at bounding box center [784, 443] width 1307 height 58
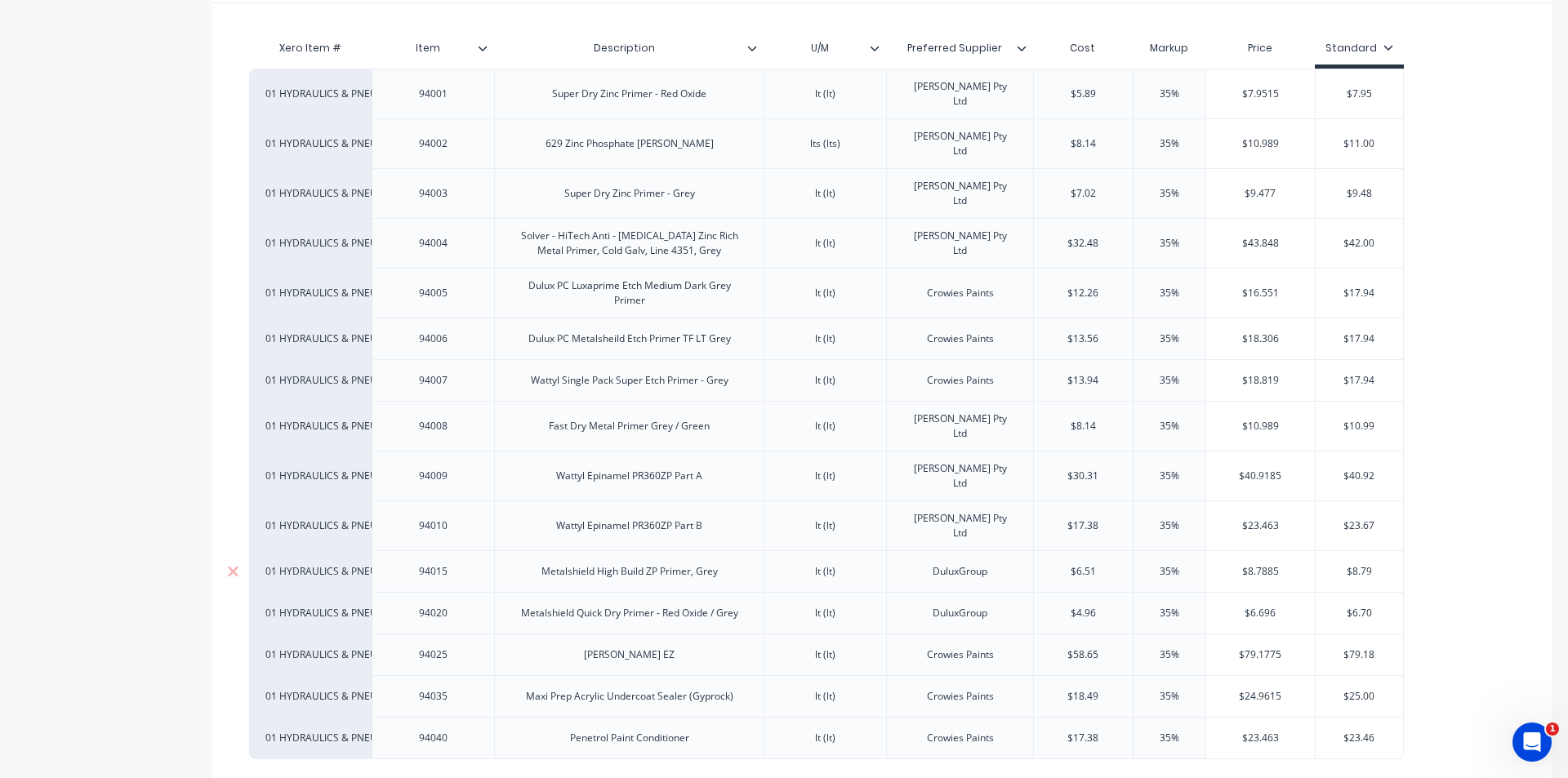
scroll to position [408, 0]
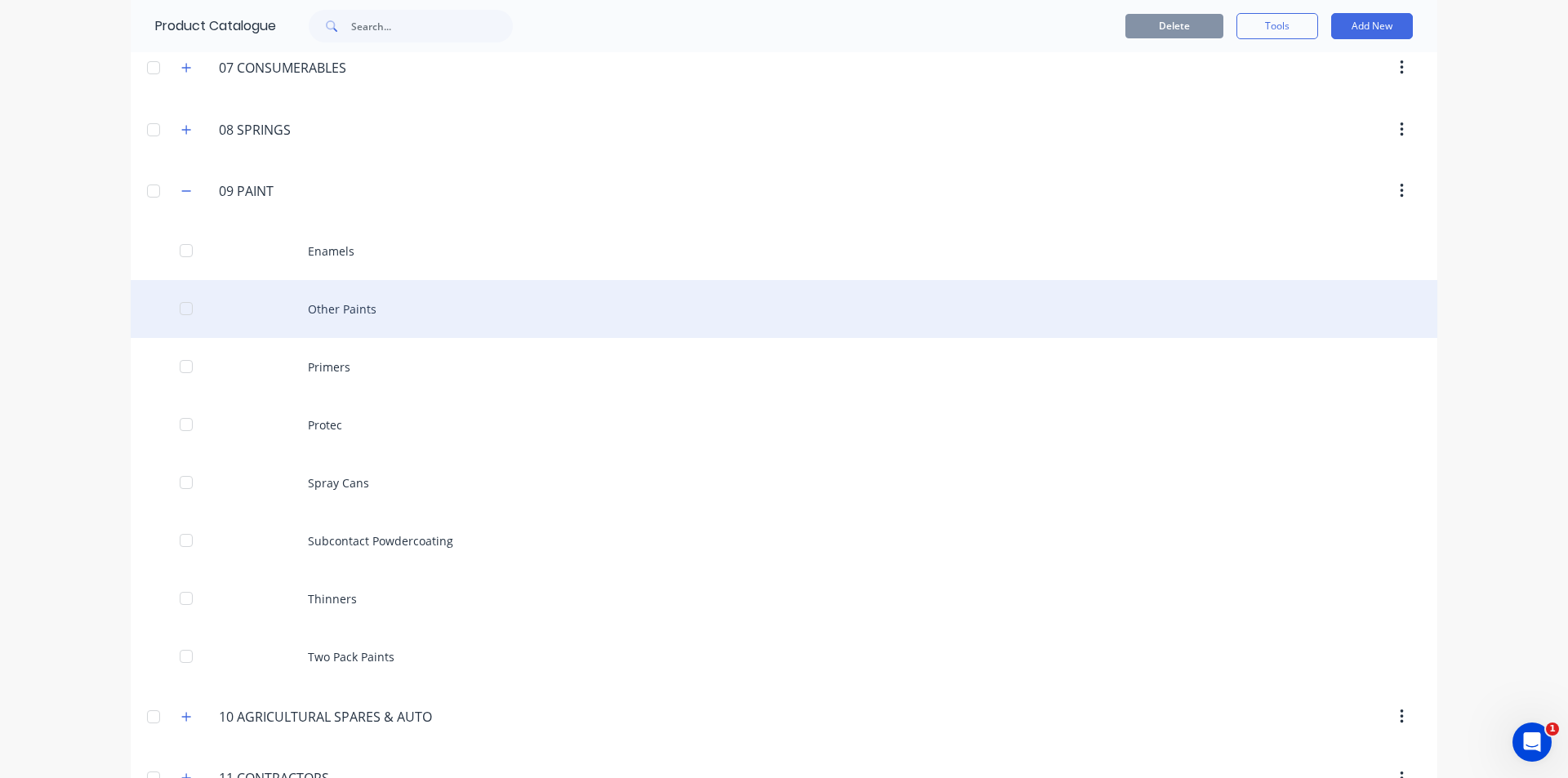
scroll to position [414, 0]
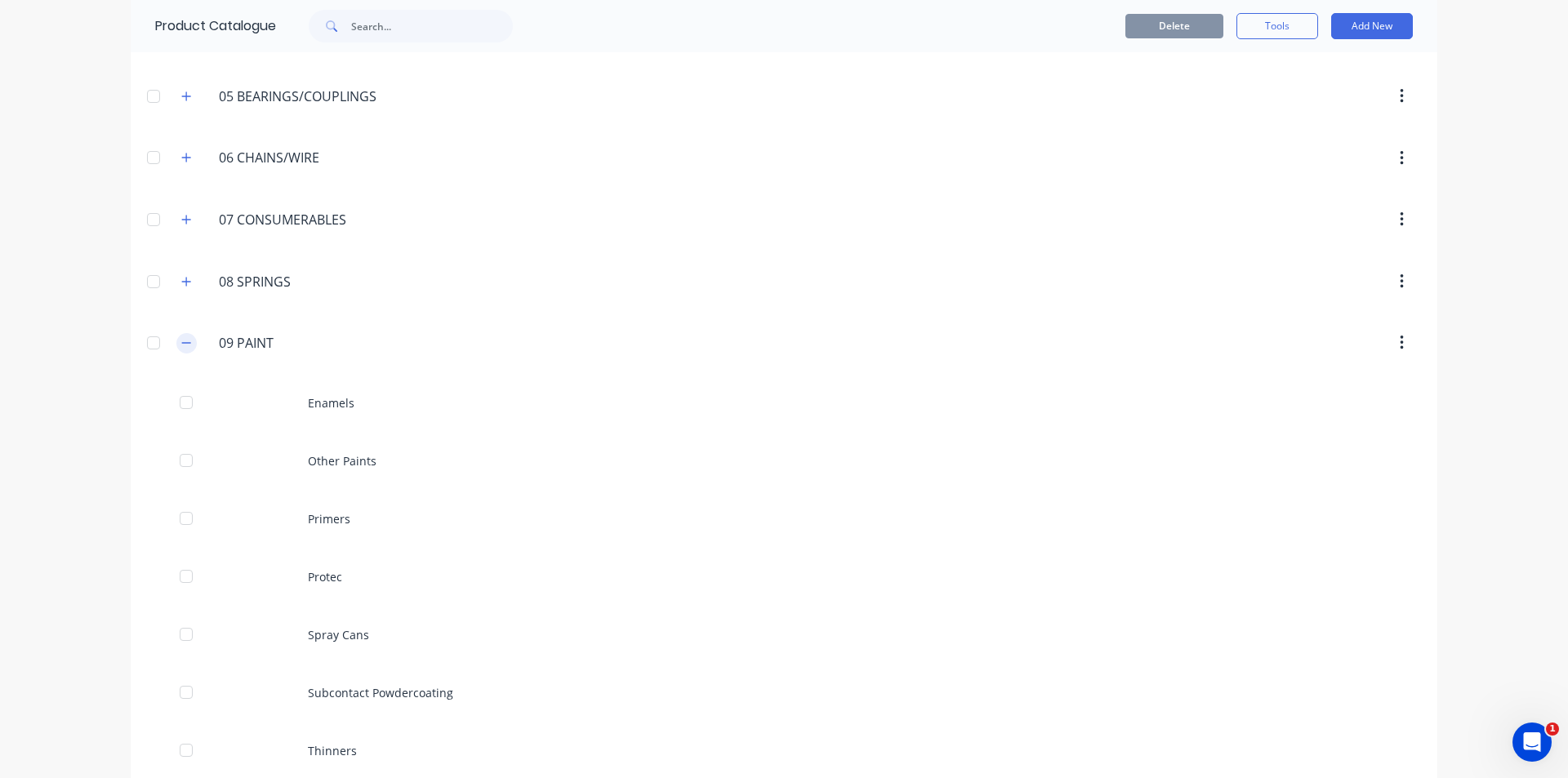
click at [185, 344] on icon "button" at bounding box center [186, 343] width 10 height 11
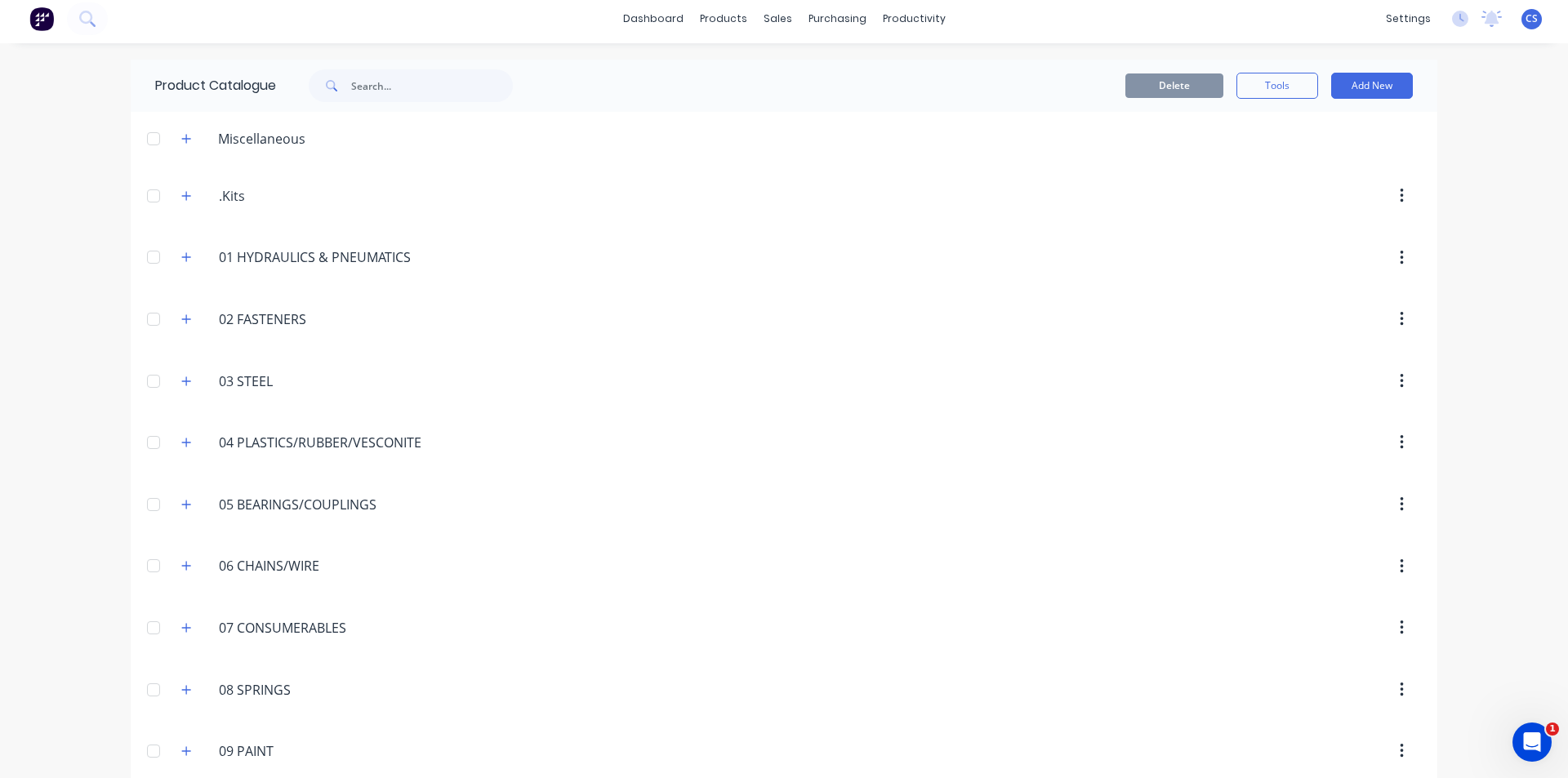
scroll to position [0, 0]
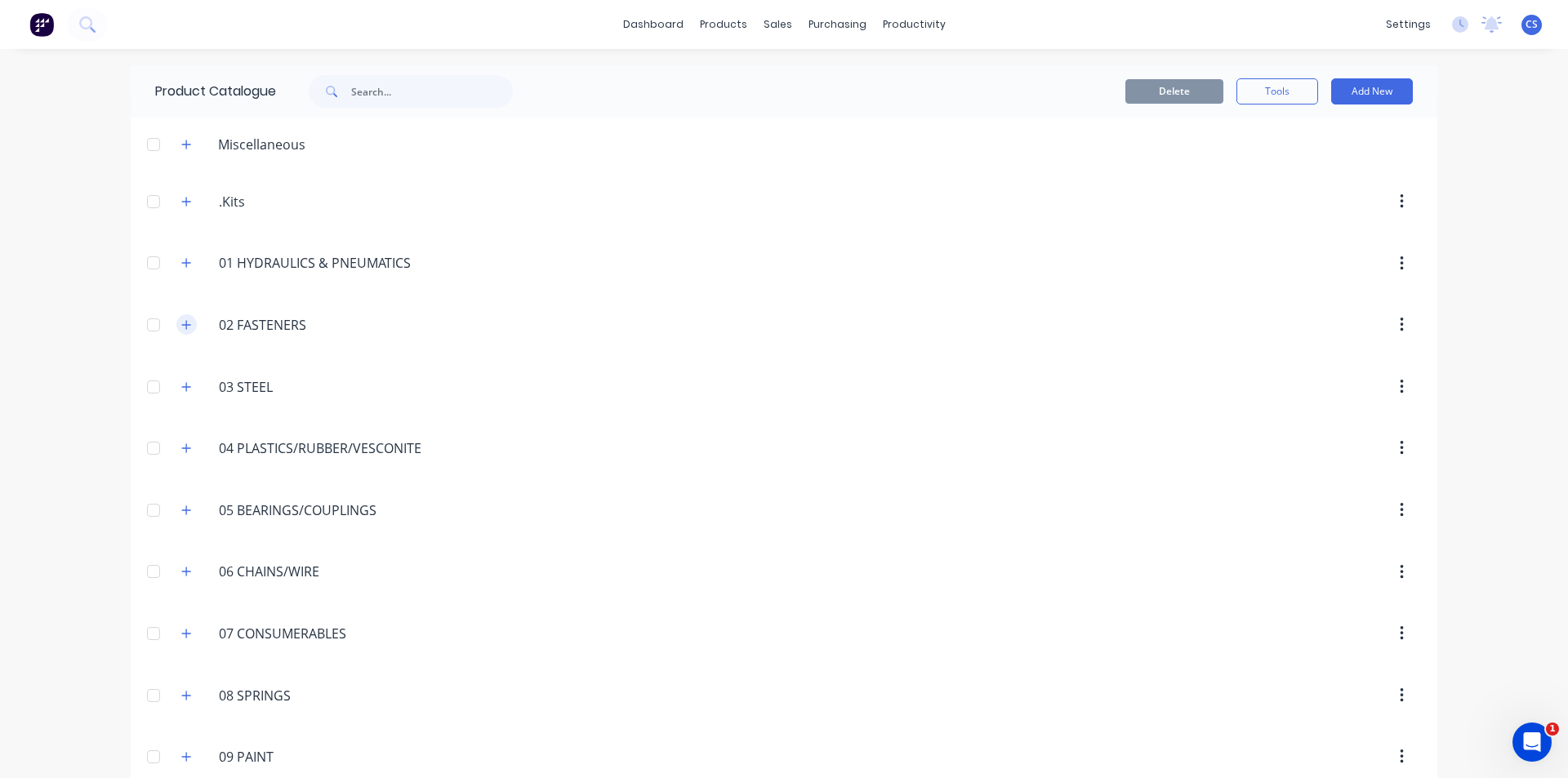
click at [181, 323] on icon "button" at bounding box center [186, 325] width 10 height 11
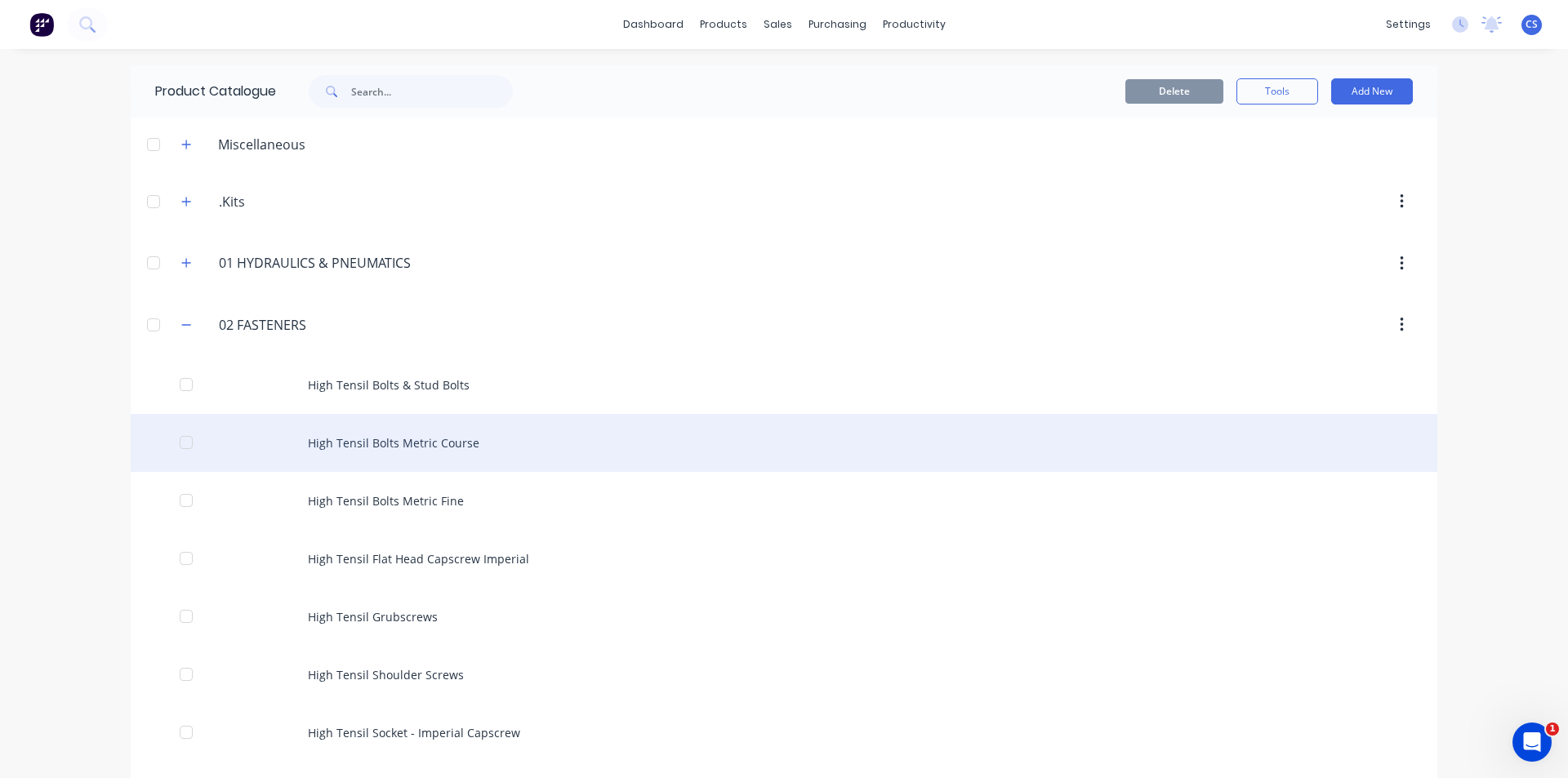
click at [403, 444] on div "High Tensil Bolts Metric Course" at bounding box center [784, 443] width 1307 height 58
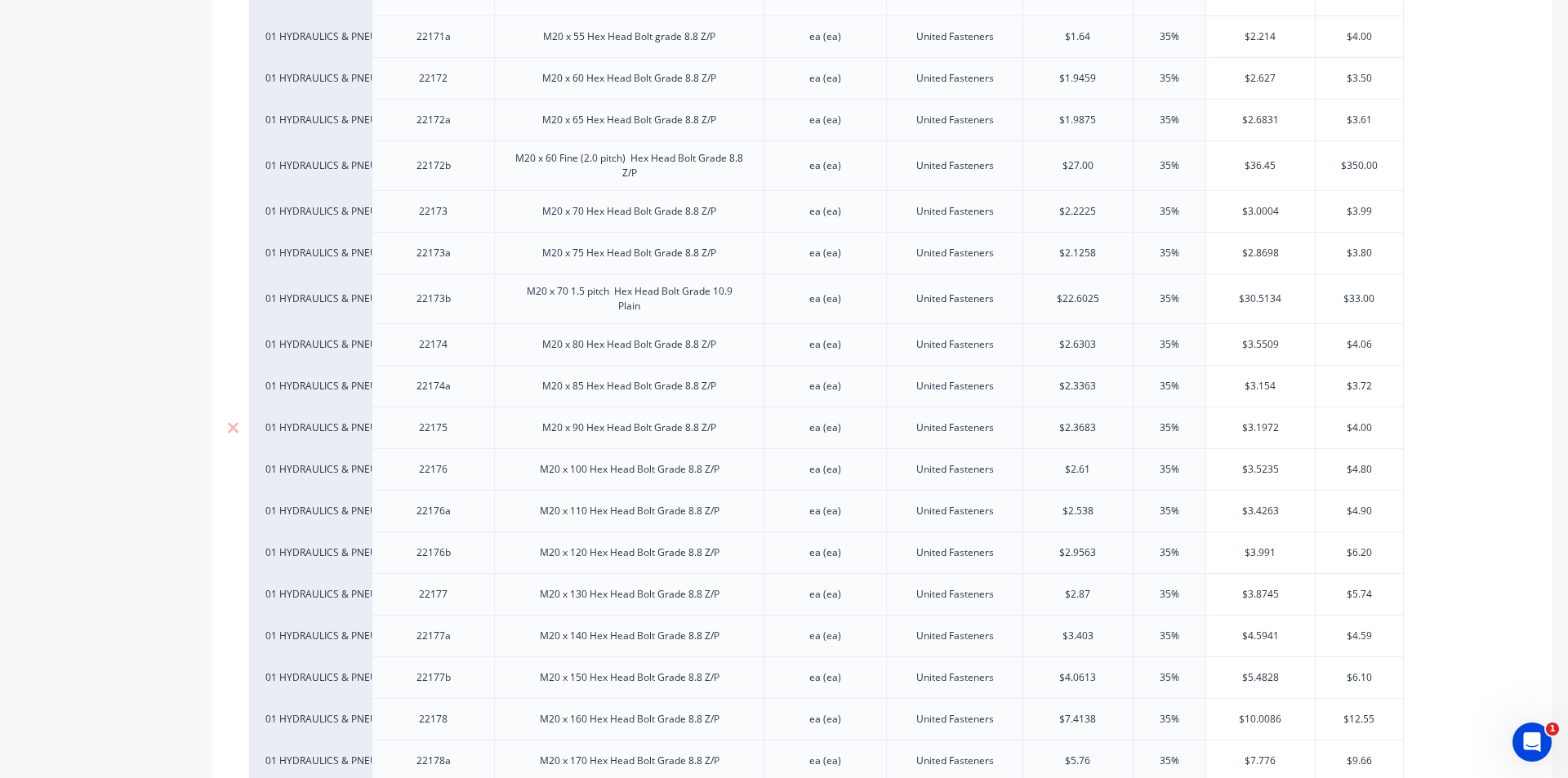
scroll to position [6776, 0]
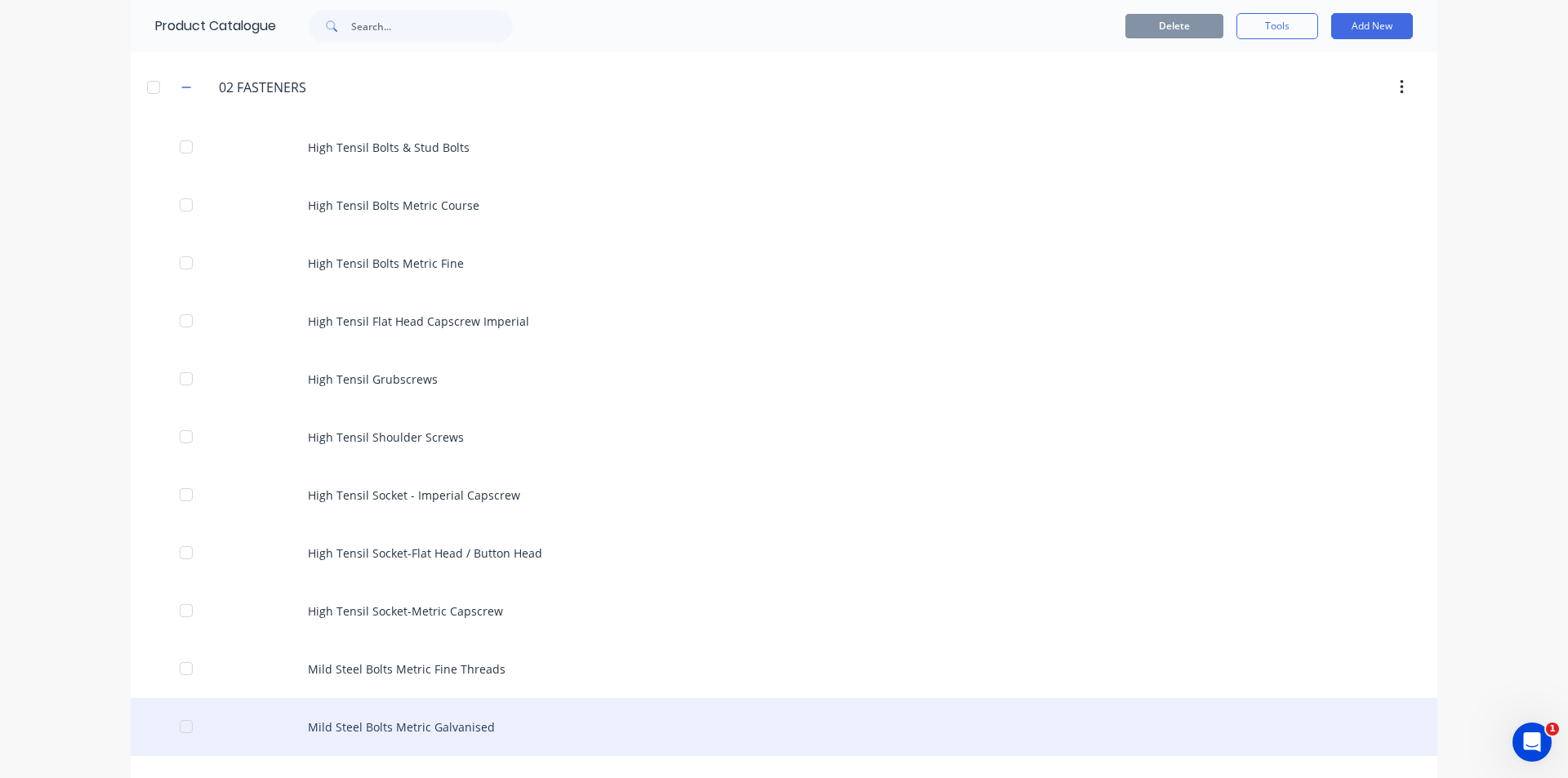
scroll to position [490, 0]
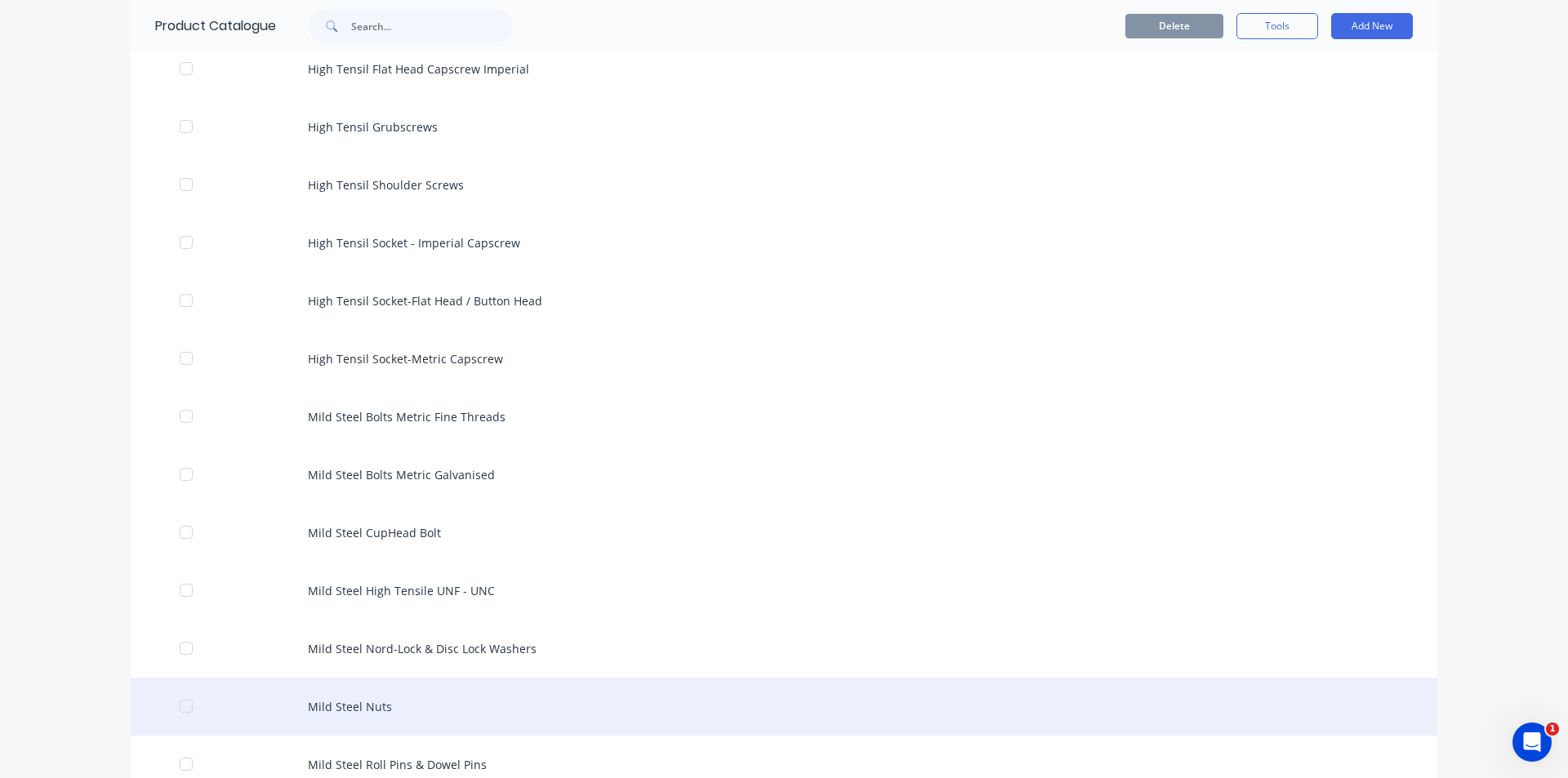
click at [375, 716] on div "Mild Steel Nuts" at bounding box center [784, 706] width 1307 height 58
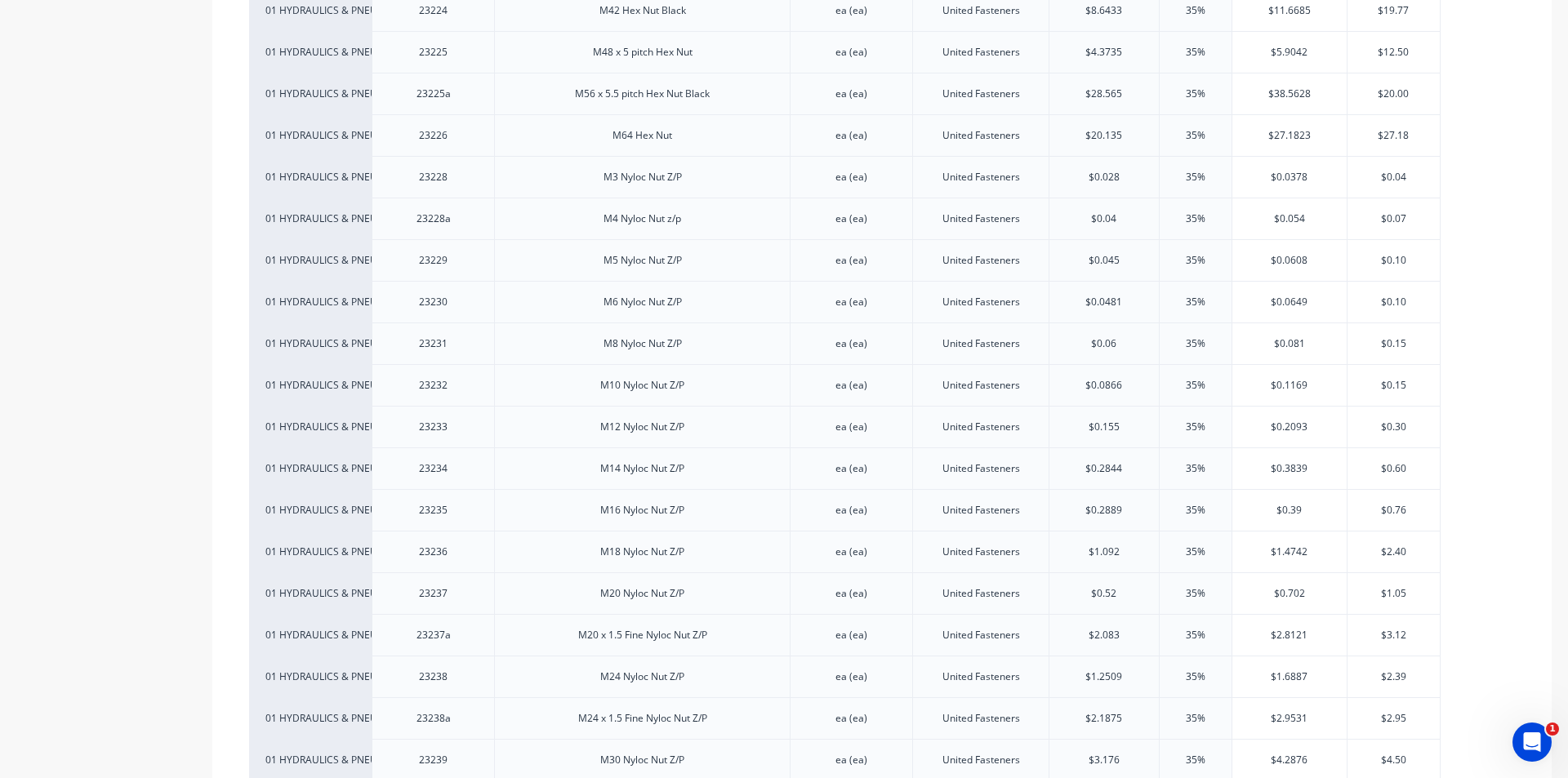
scroll to position [2286, 0]
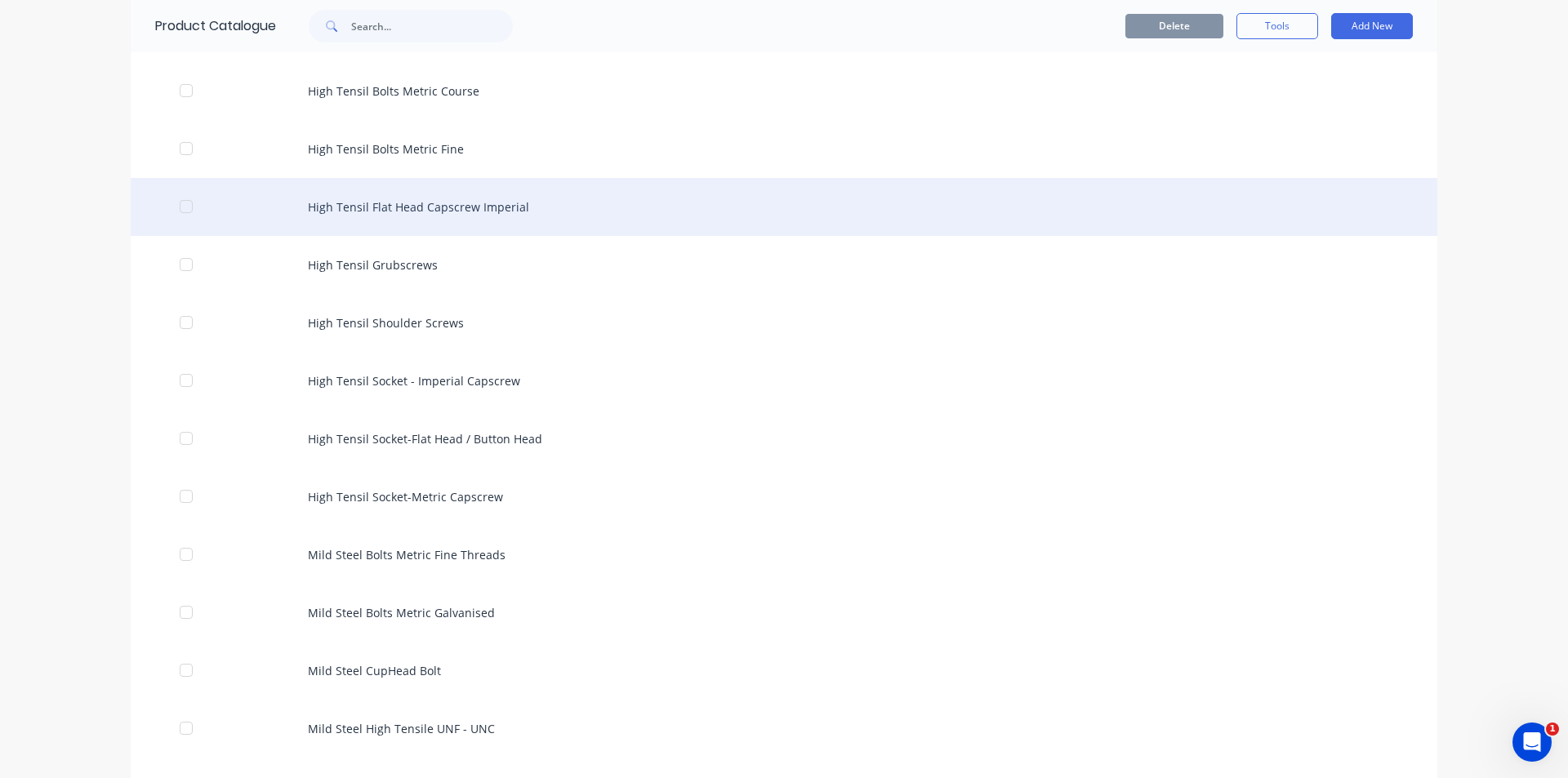
scroll to position [490, 0]
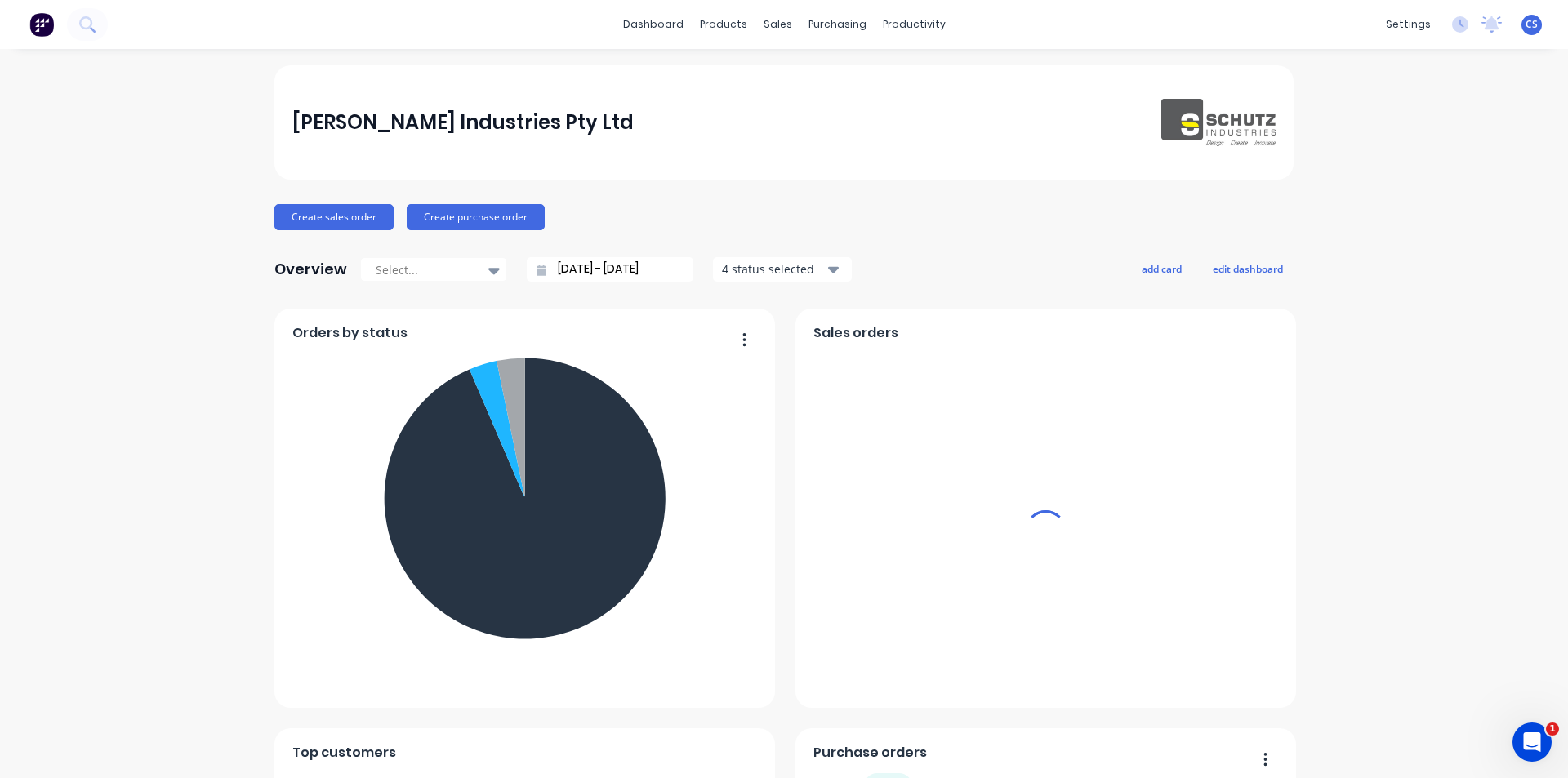
click at [704, 23] on div "products" at bounding box center [723, 24] width 63 height 25
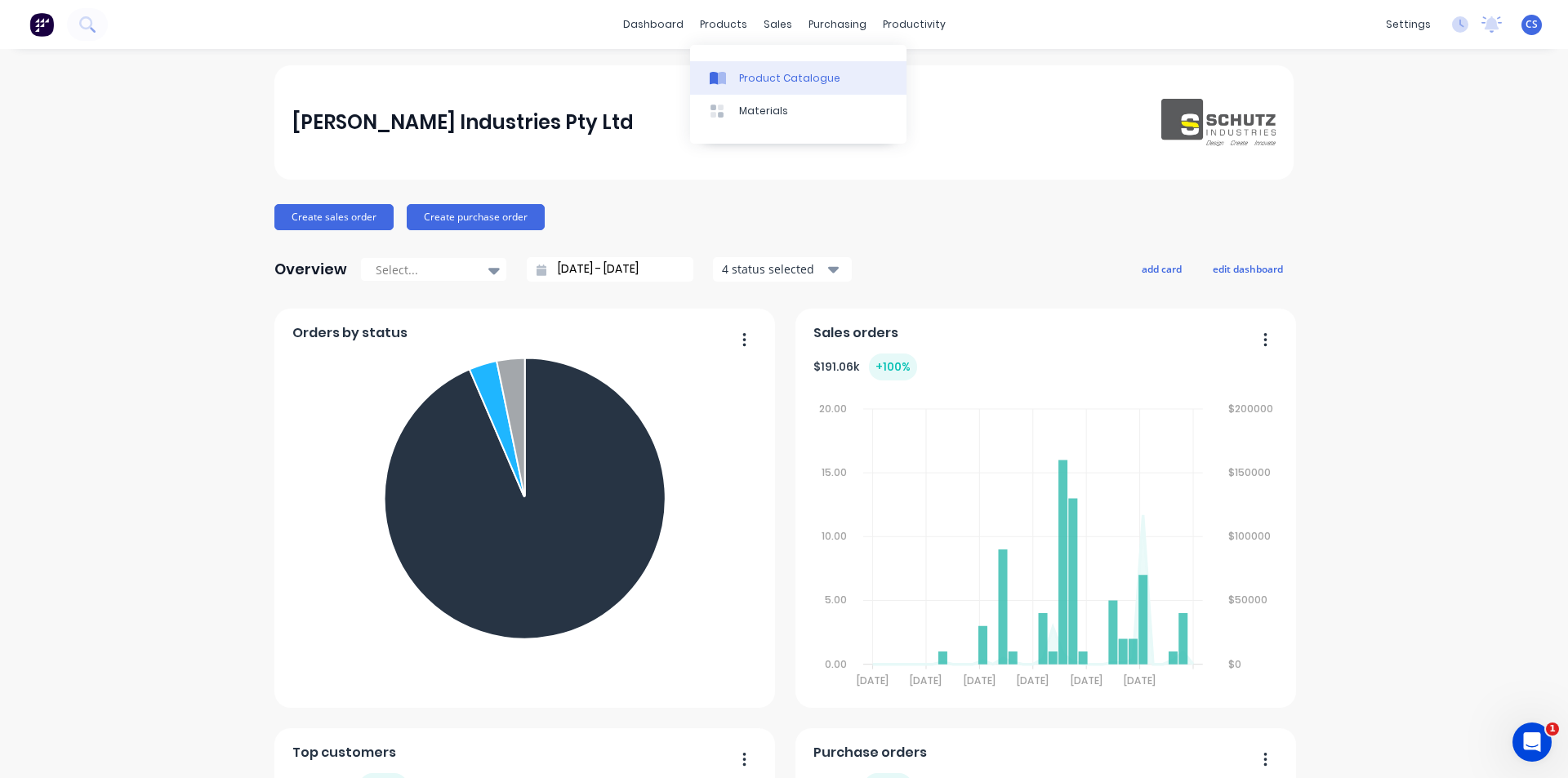
click at [731, 77] on div at bounding box center [722, 78] width 25 height 15
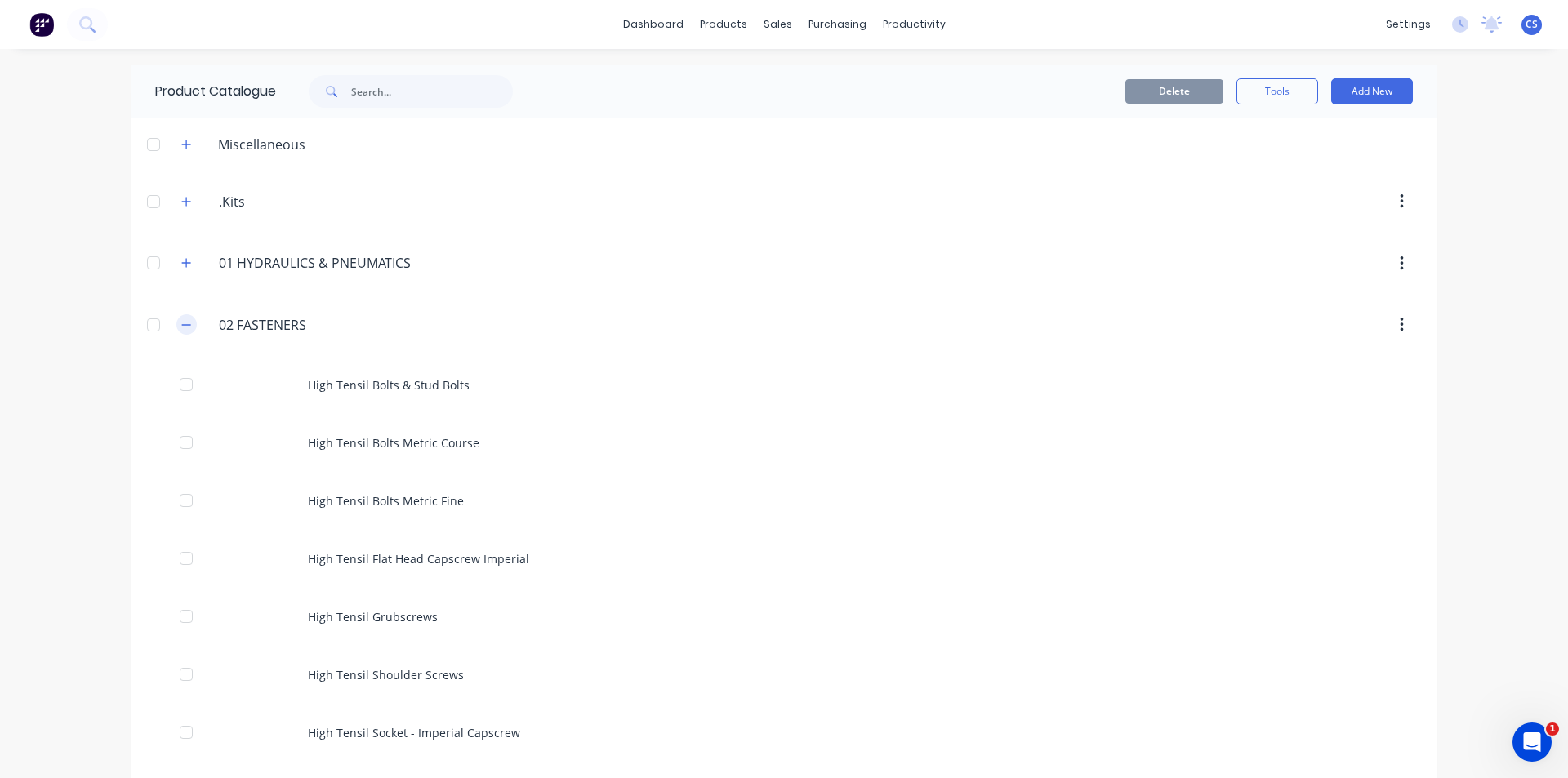
click at [181, 321] on icon "button" at bounding box center [186, 325] width 10 height 11
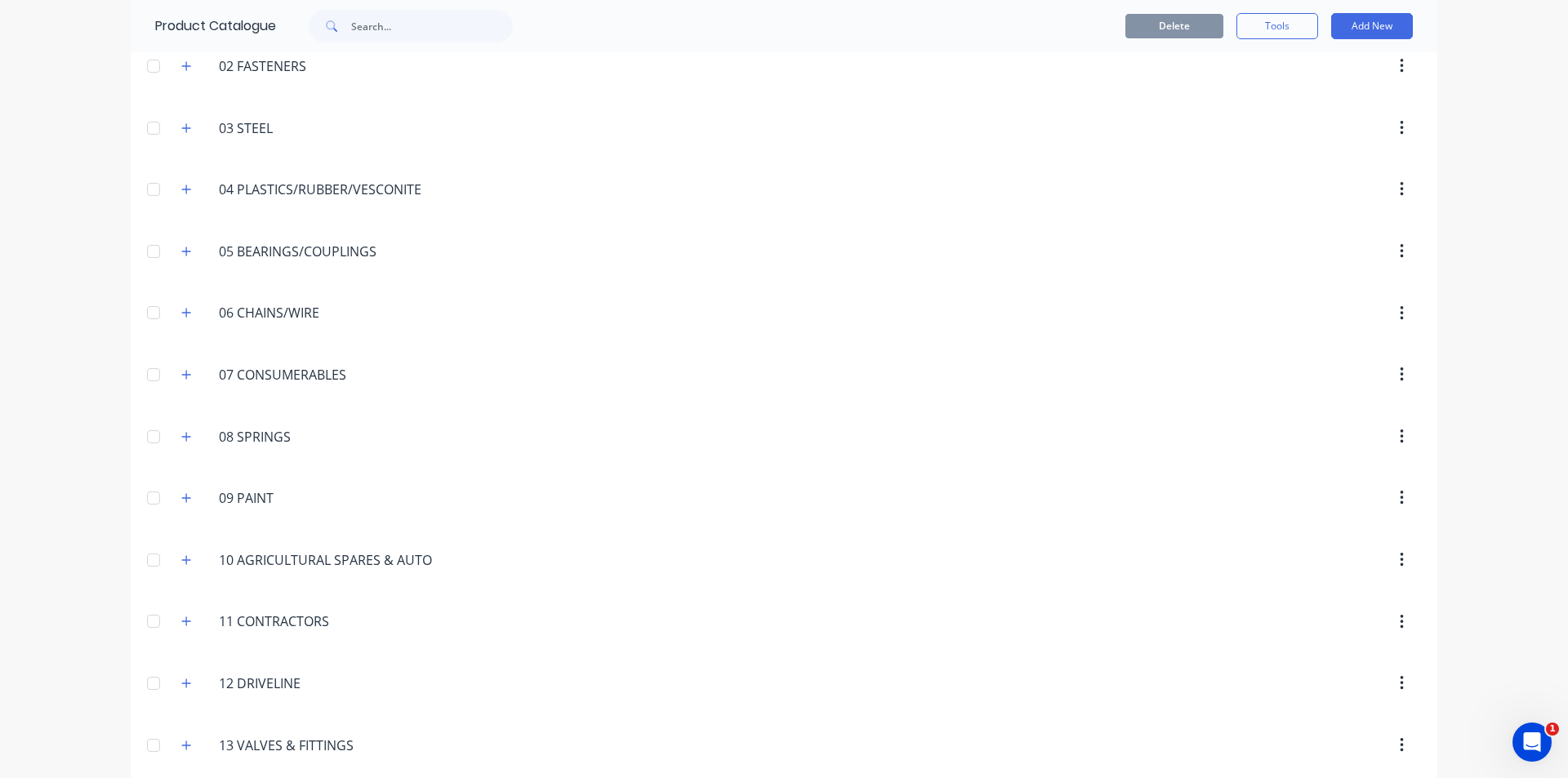
scroll to position [245, 0]
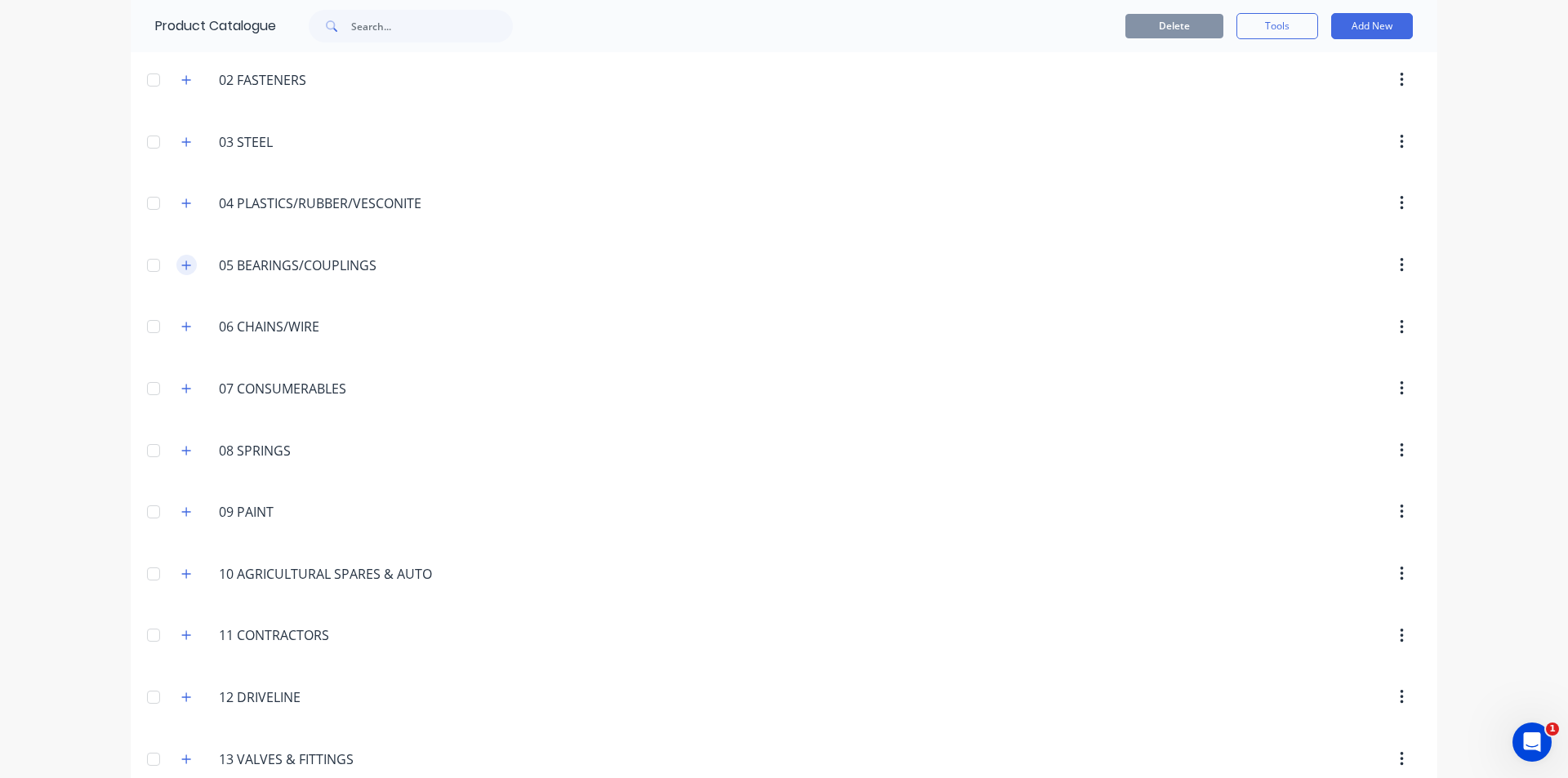
click at [182, 265] on icon "button" at bounding box center [187, 265] width 9 height 9
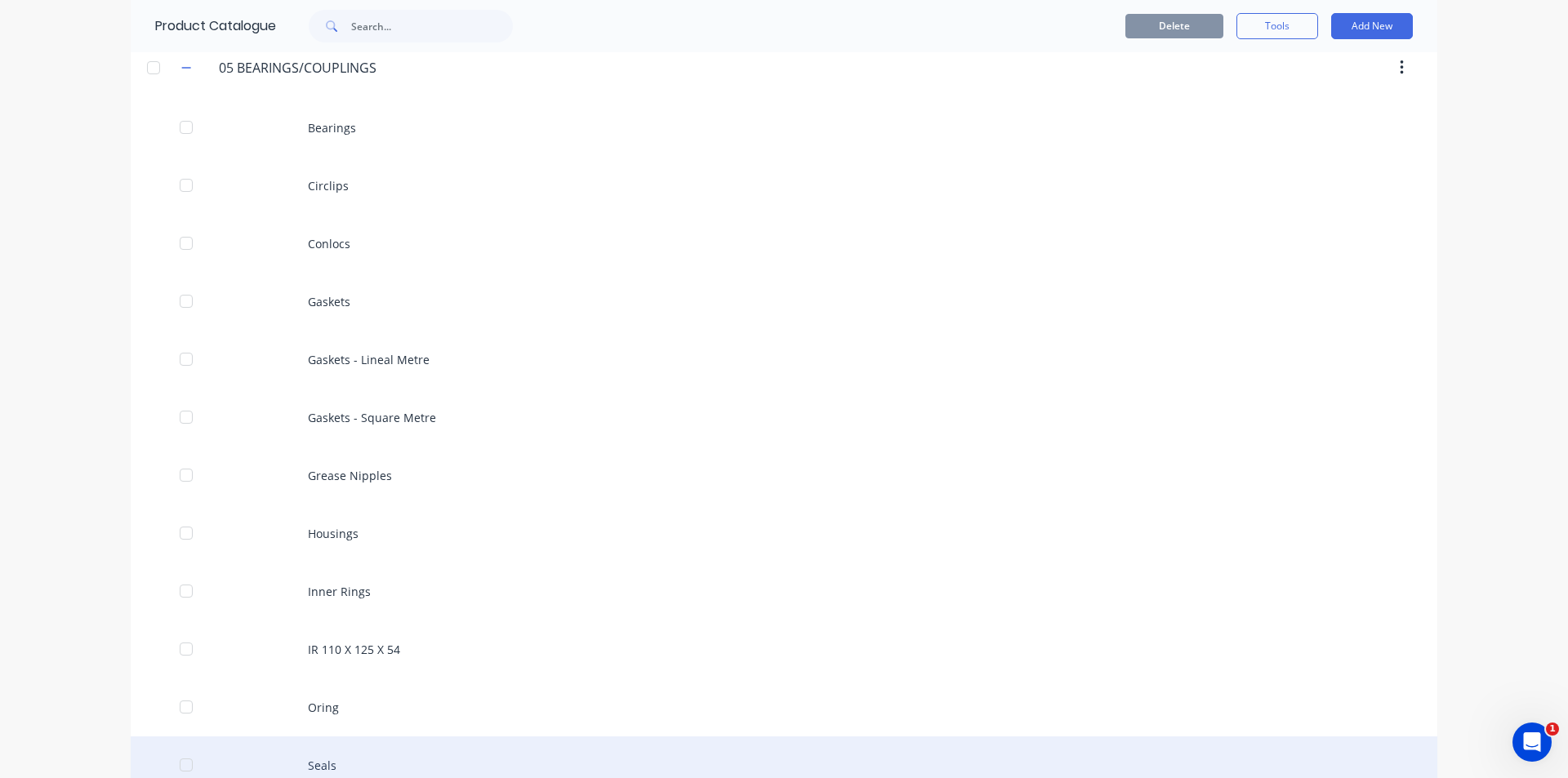
scroll to position [735, 0]
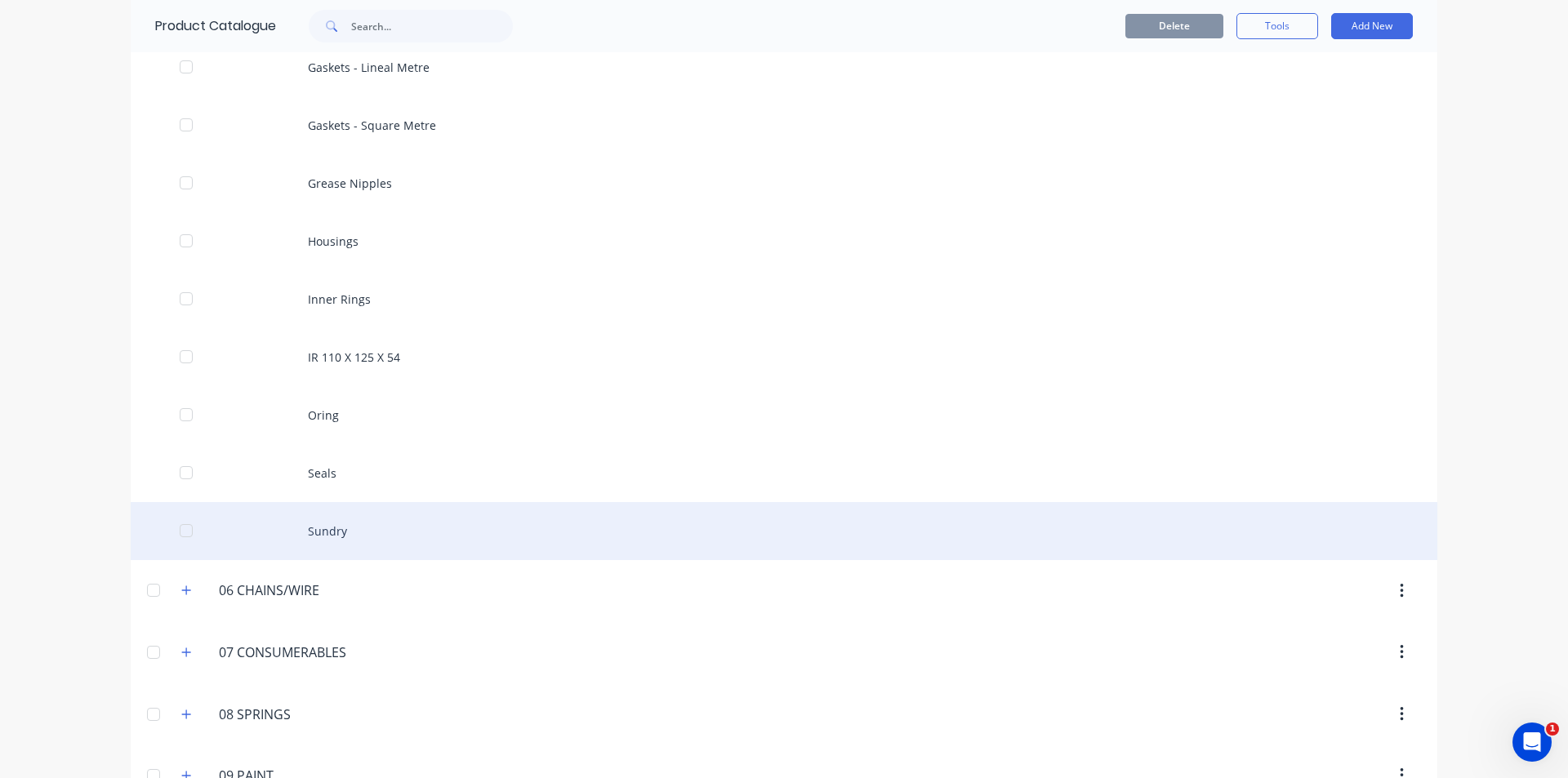
click at [345, 535] on div "Sundry" at bounding box center [784, 531] width 1307 height 58
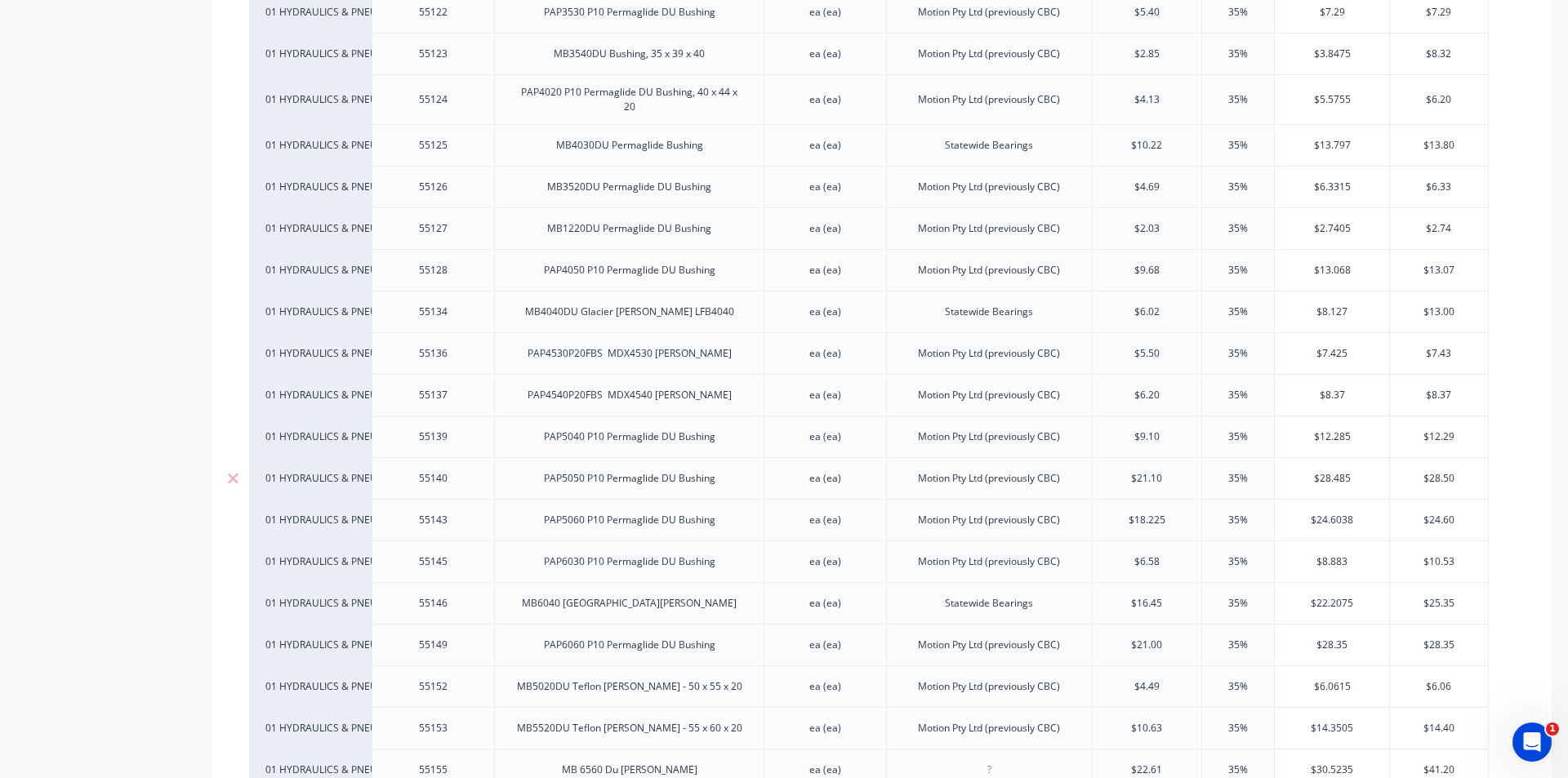
scroll to position [3511, 0]
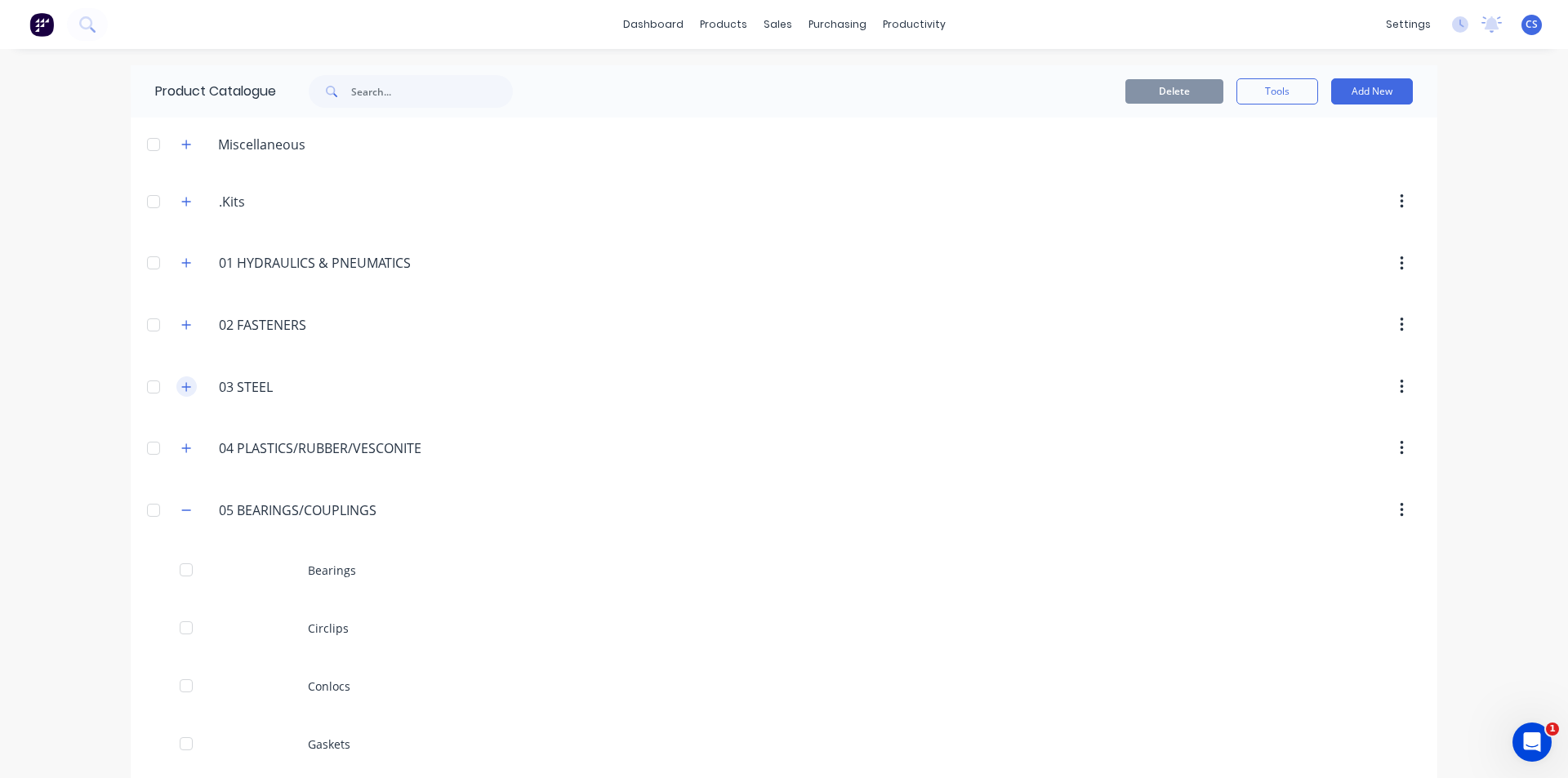
click at [182, 385] on icon "button" at bounding box center [187, 387] width 9 height 9
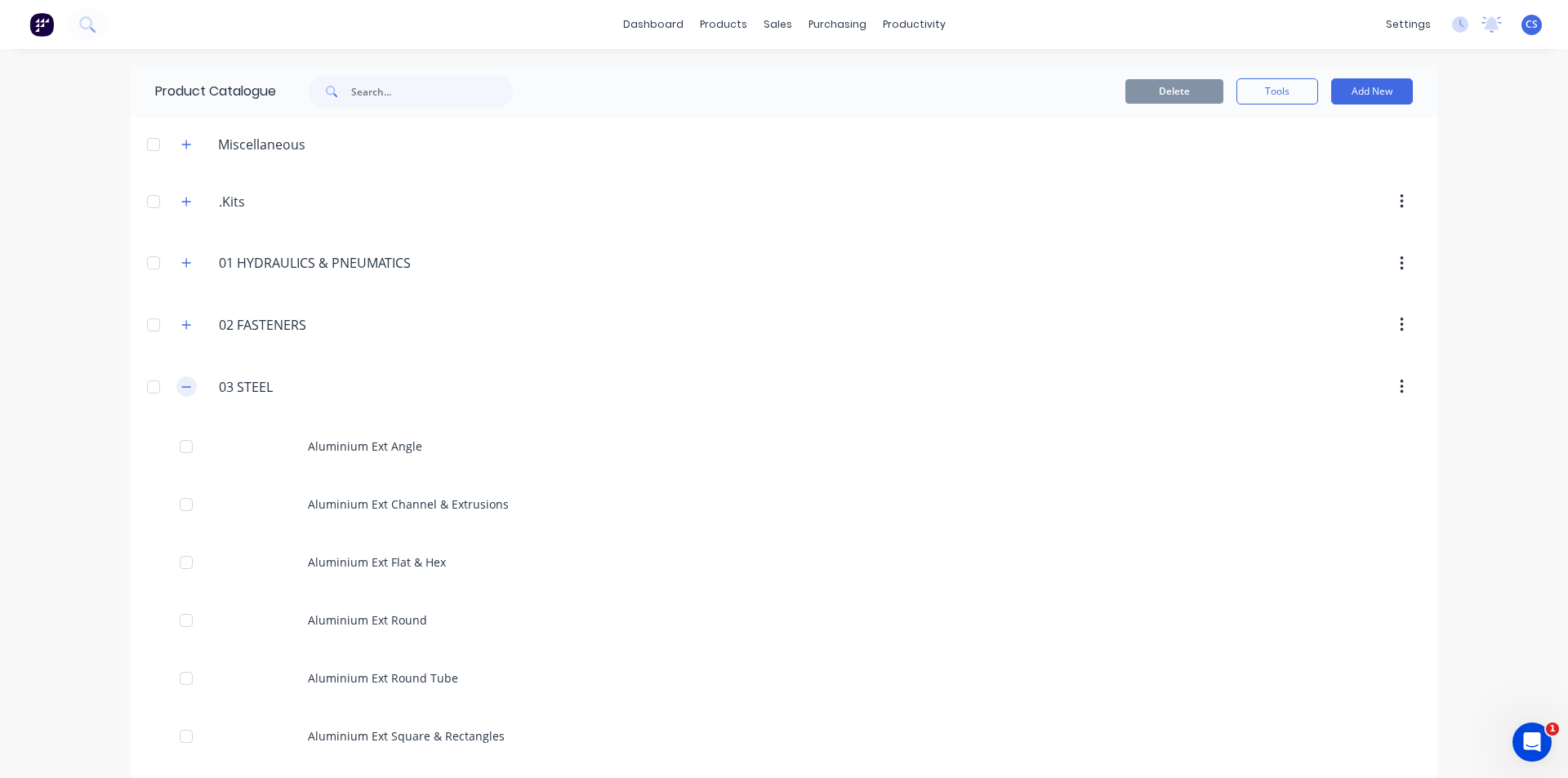
click at [176, 390] on span at bounding box center [187, 387] width 20 height 20
drag, startPoint x: 175, startPoint y: 389, endPoint x: 184, endPoint y: 380, distance: 12.7
click at [181, 390] on icon "button" at bounding box center [186, 387] width 10 height 11
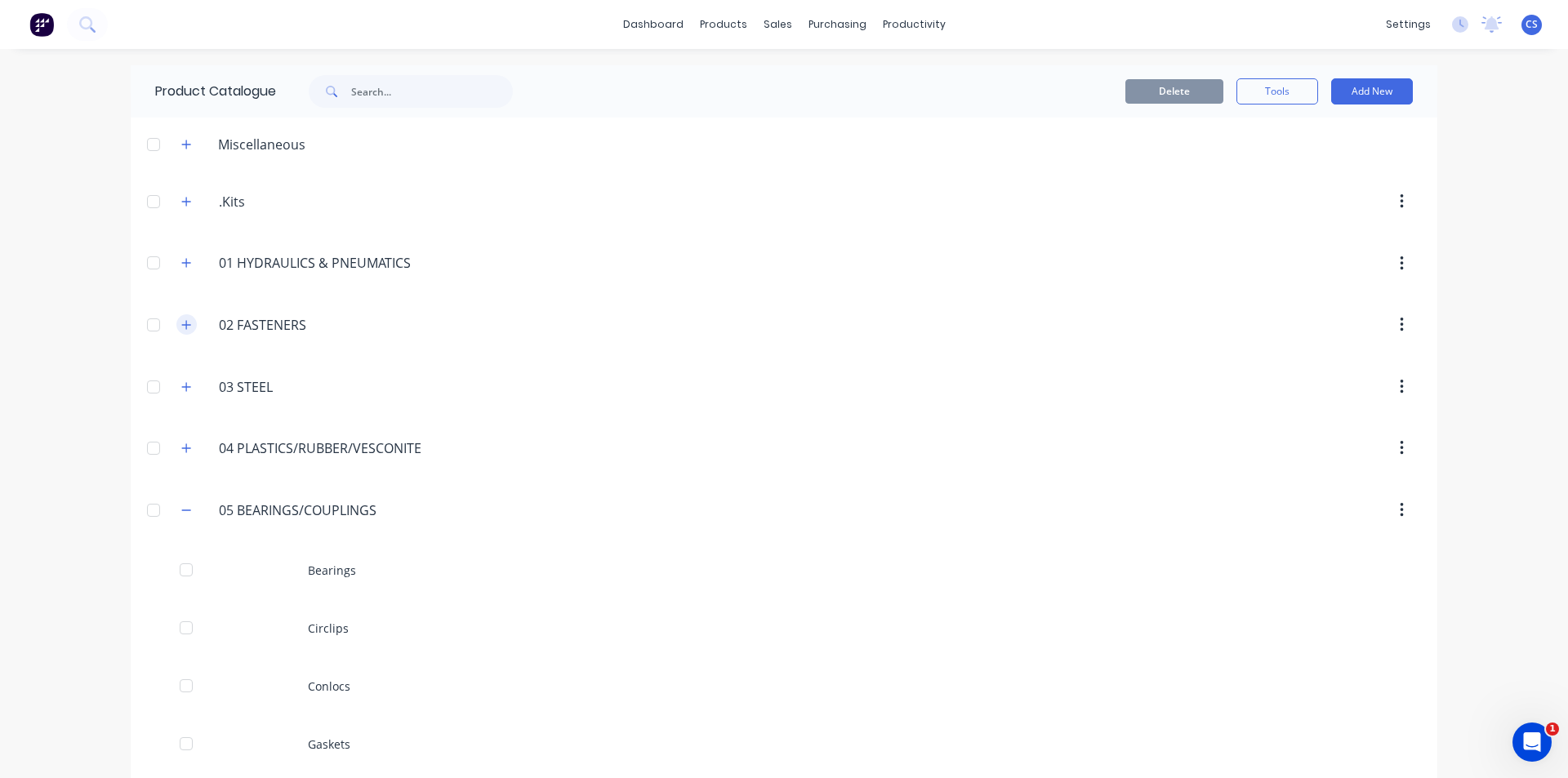
click at [182, 320] on icon "button" at bounding box center [186, 325] width 10 height 11
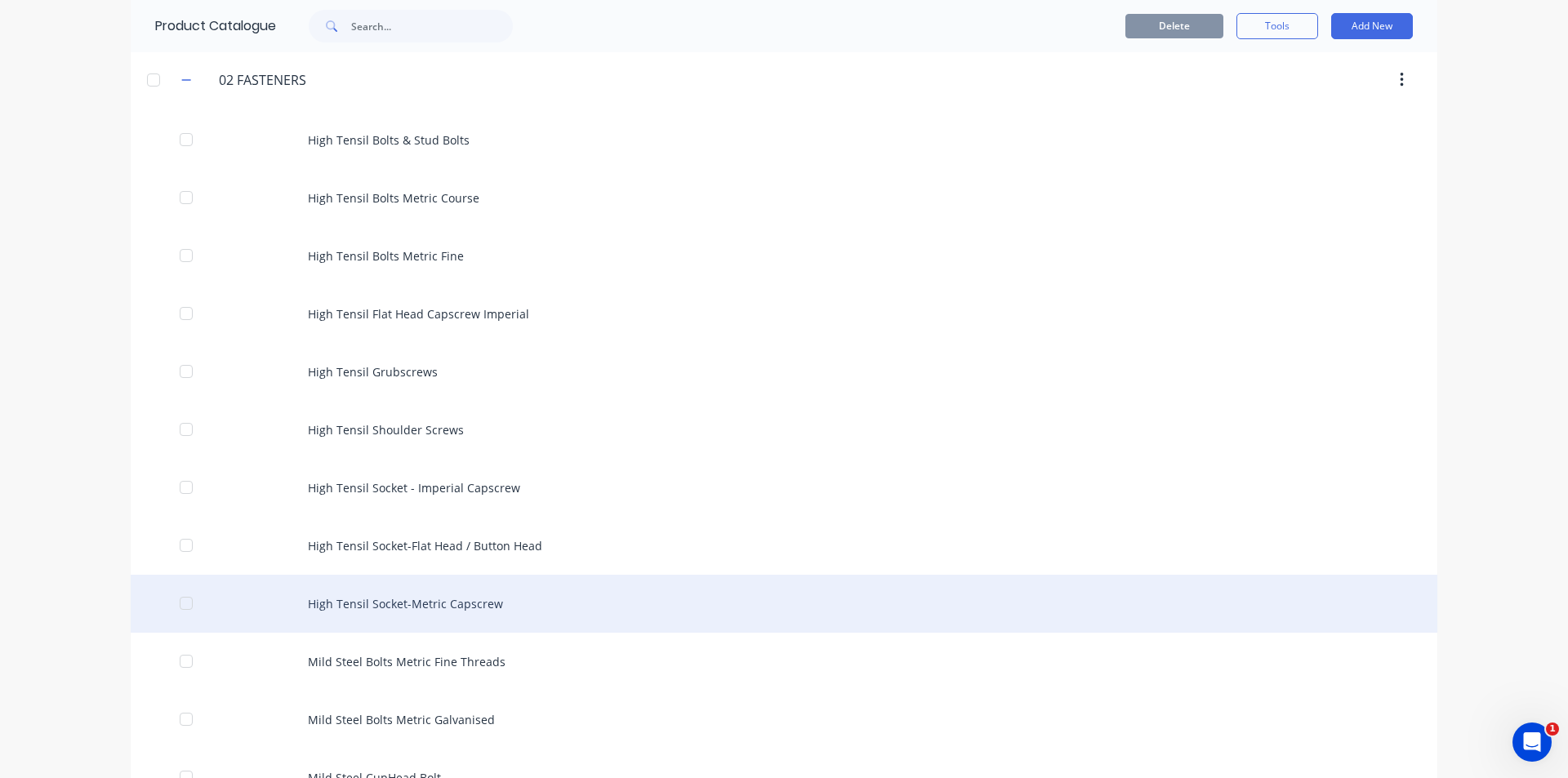
scroll to position [327, 0]
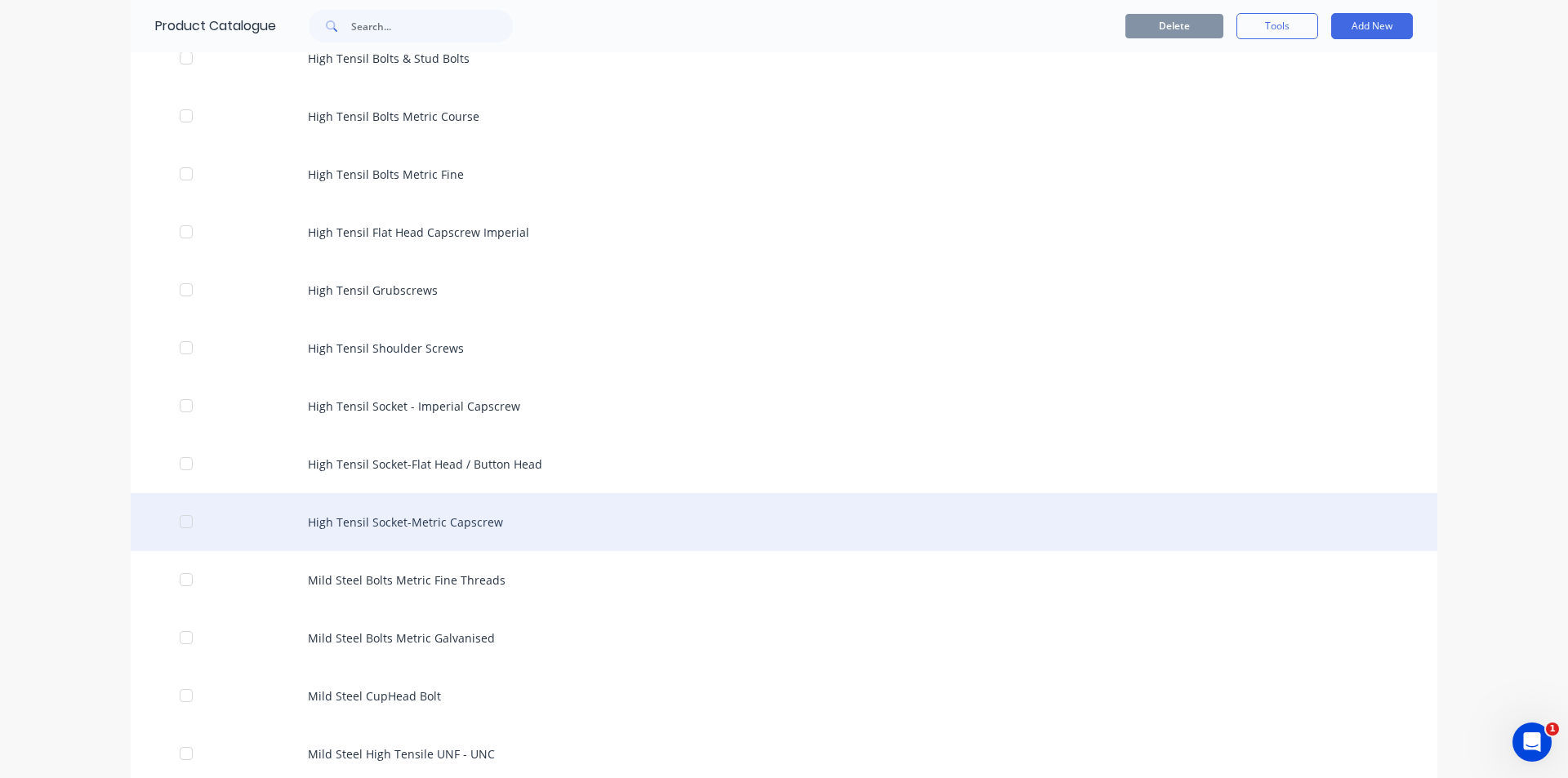
click at [462, 523] on div "High Tensil Socket-Metric Capscrew" at bounding box center [784, 522] width 1307 height 58
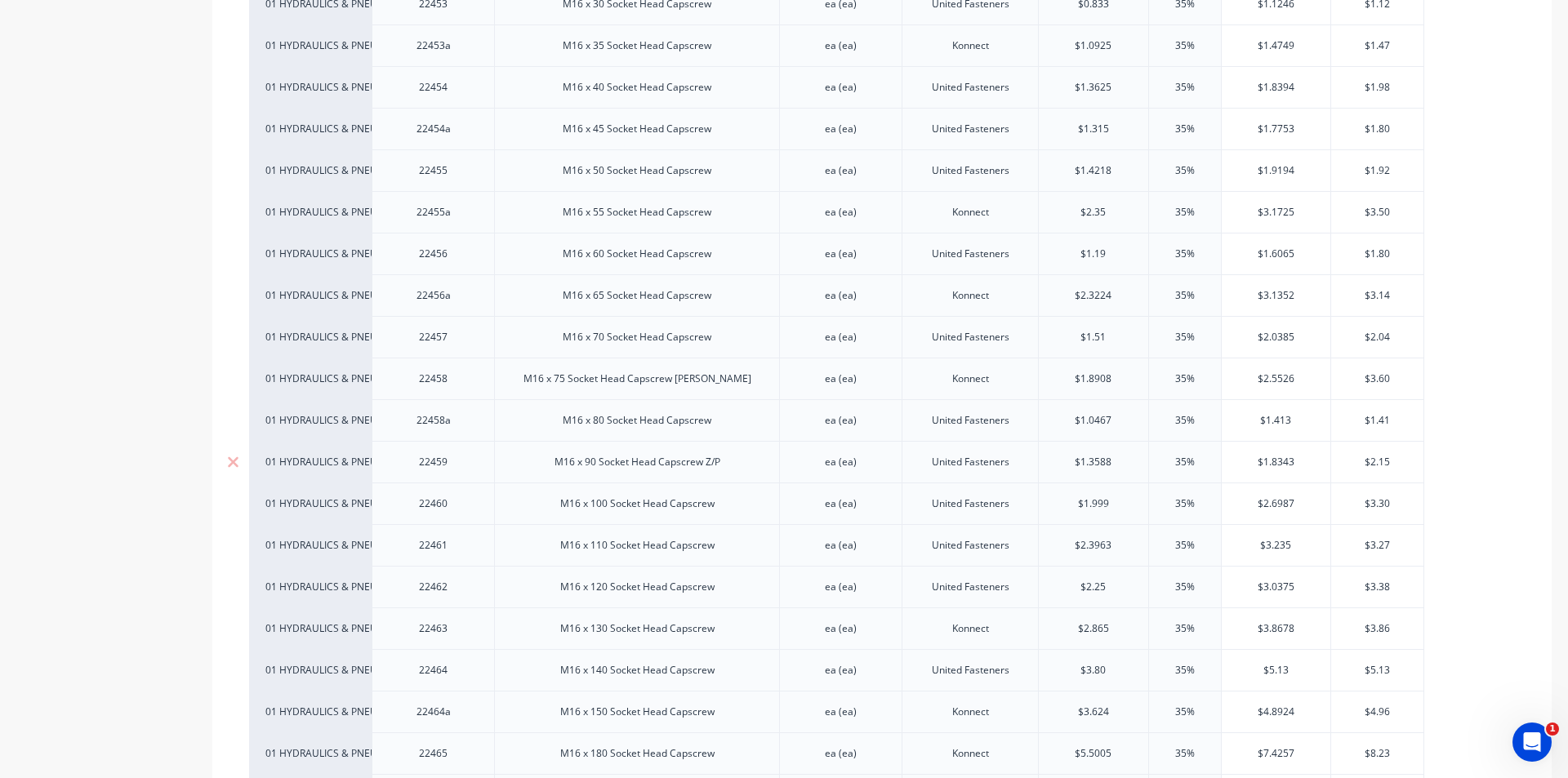
scroll to position [4735, 0]
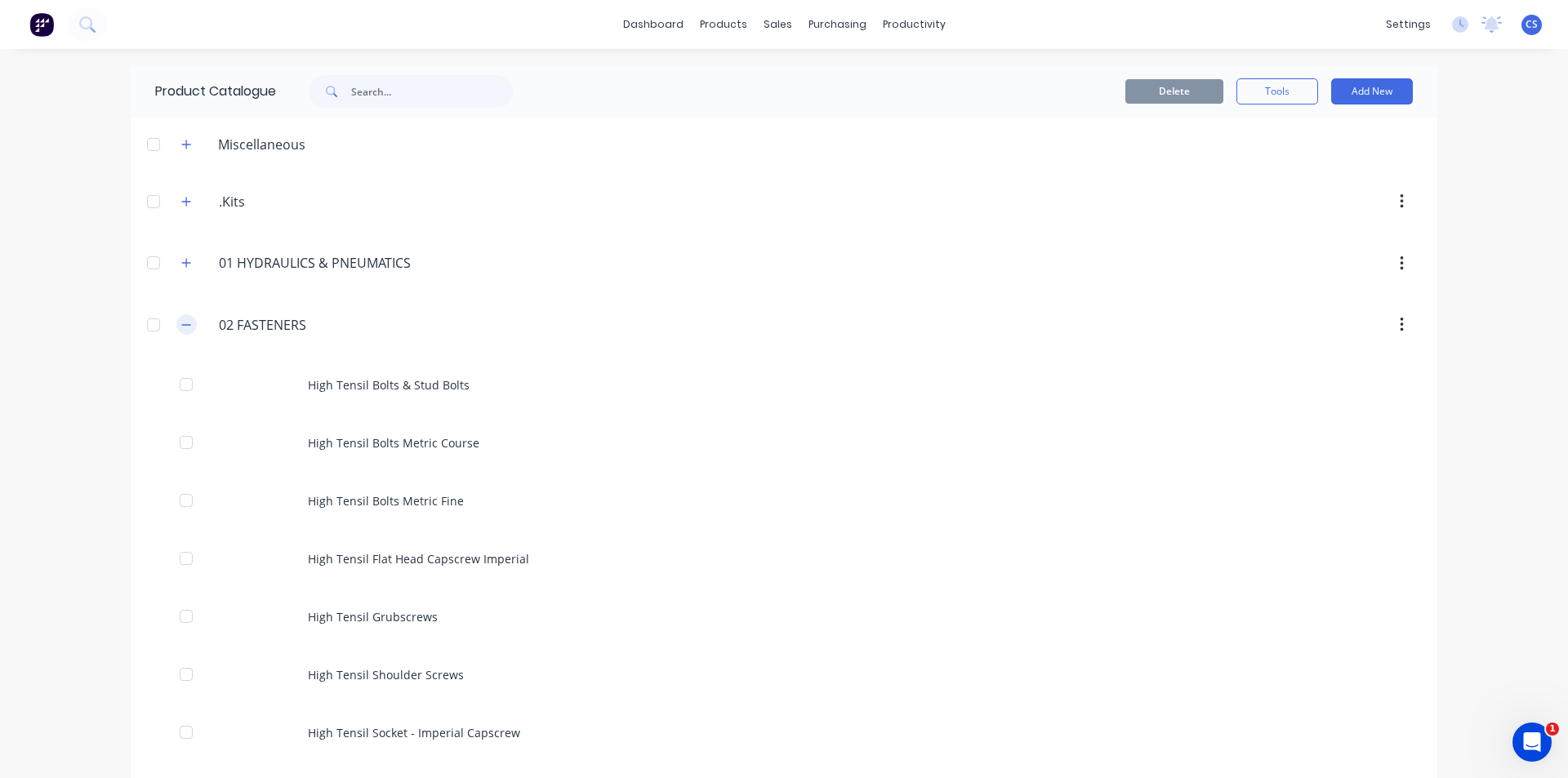
click at [181, 321] on icon "button" at bounding box center [186, 325] width 10 height 11
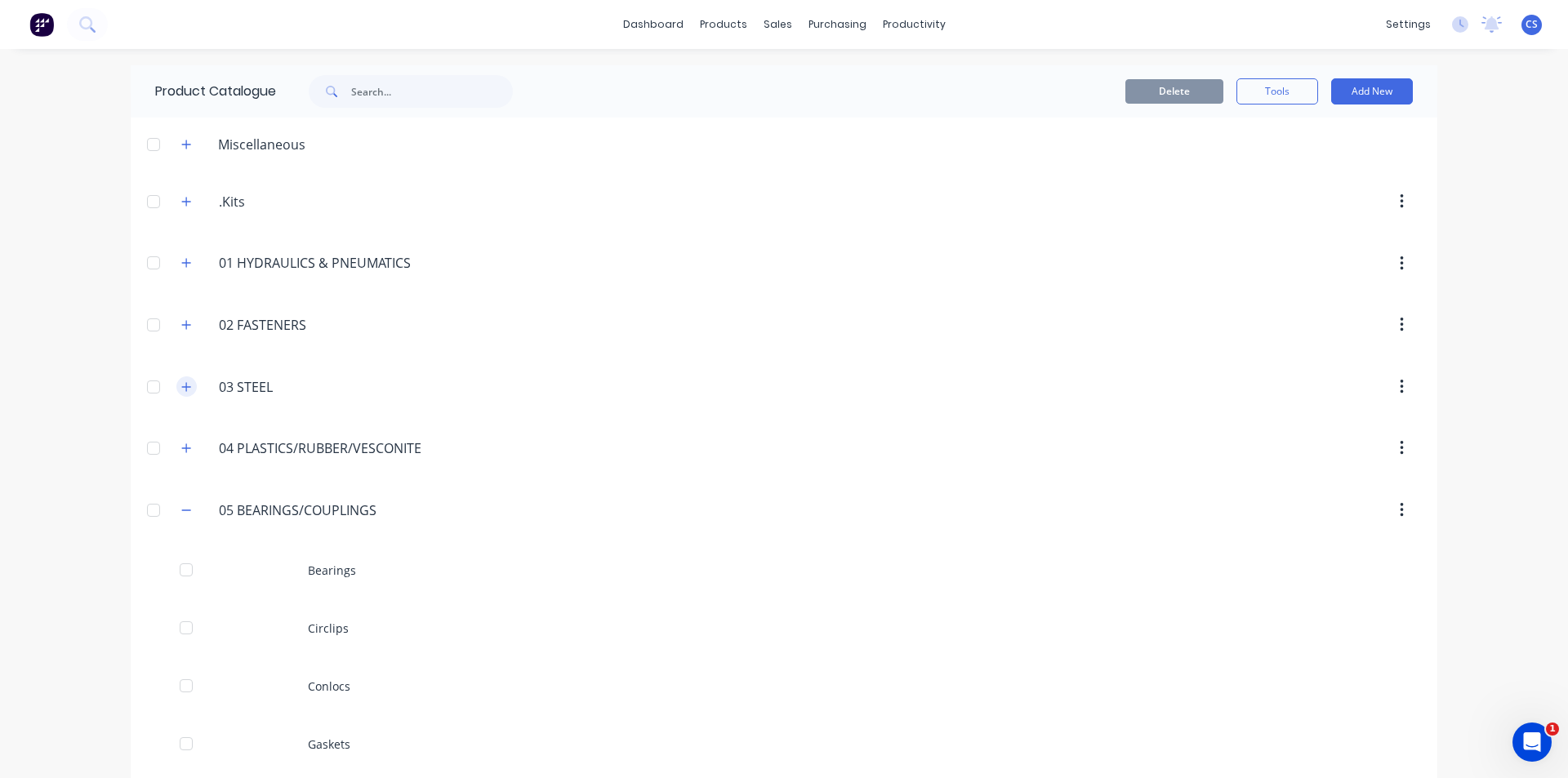
click at [176, 392] on button "button" at bounding box center [187, 387] width 20 height 20
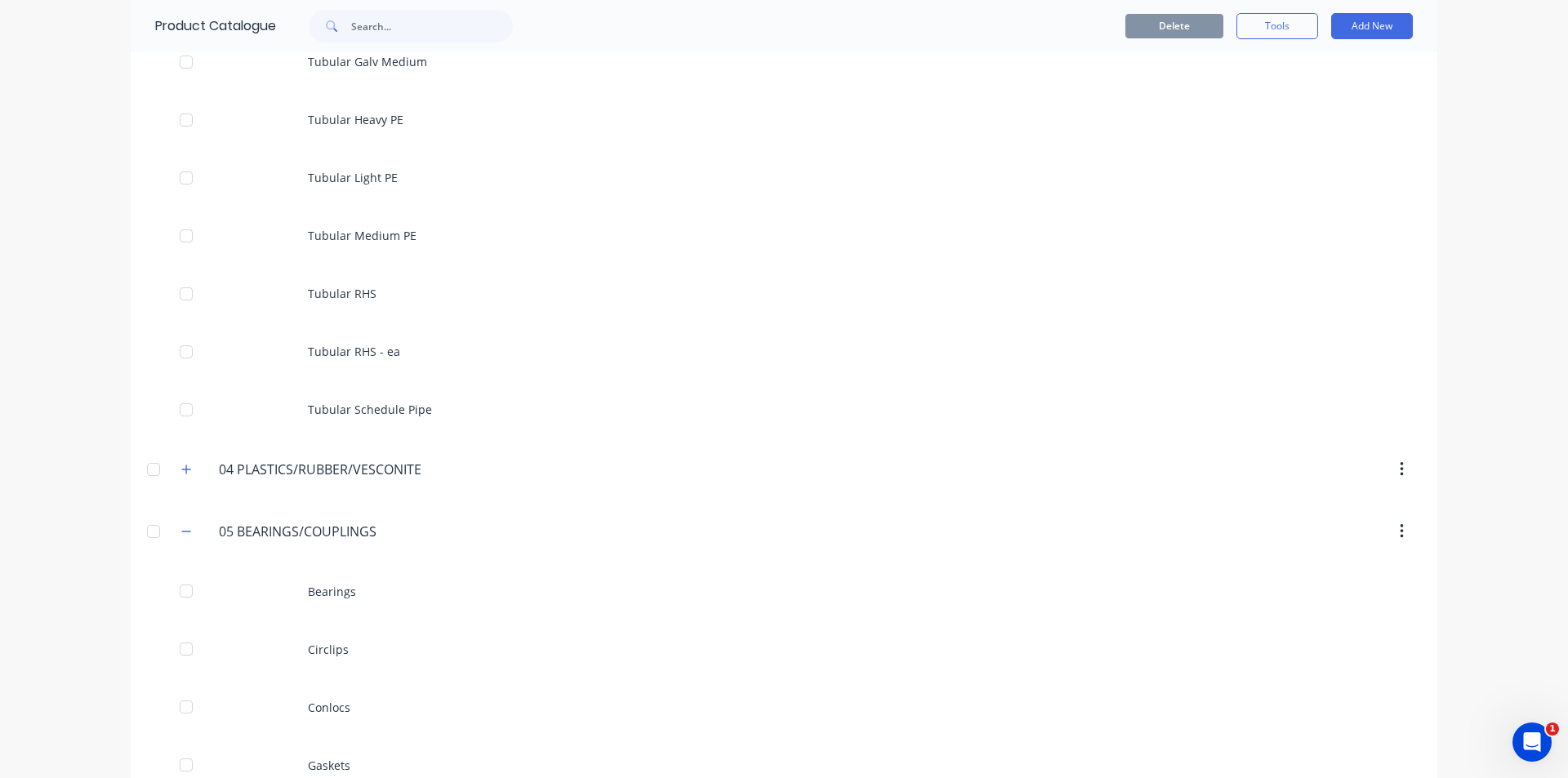
scroll to position [5552, 0]
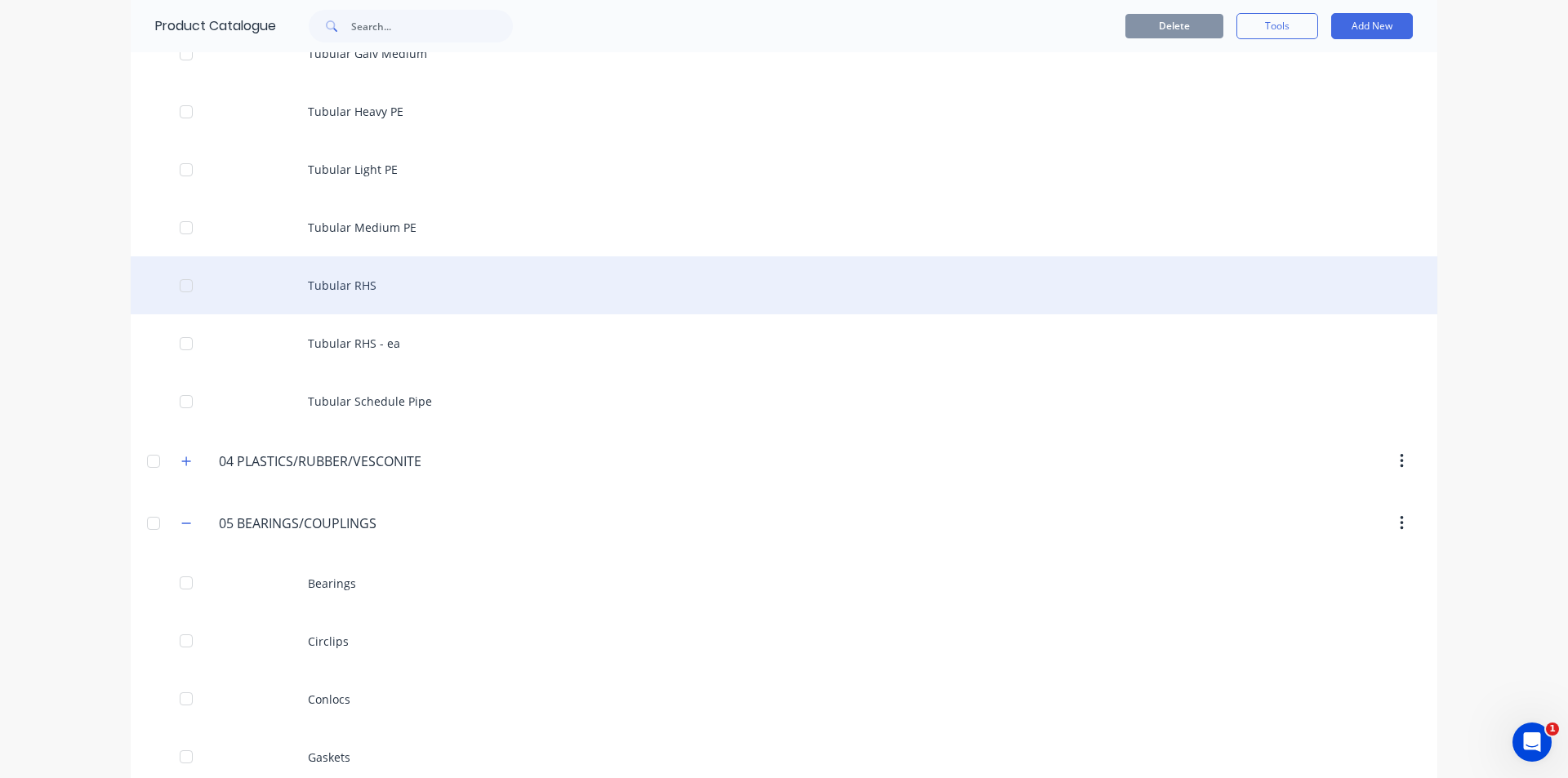
click at [386, 290] on div "Tubular RHS" at bounding box center [784, 285] width 1307 height 58
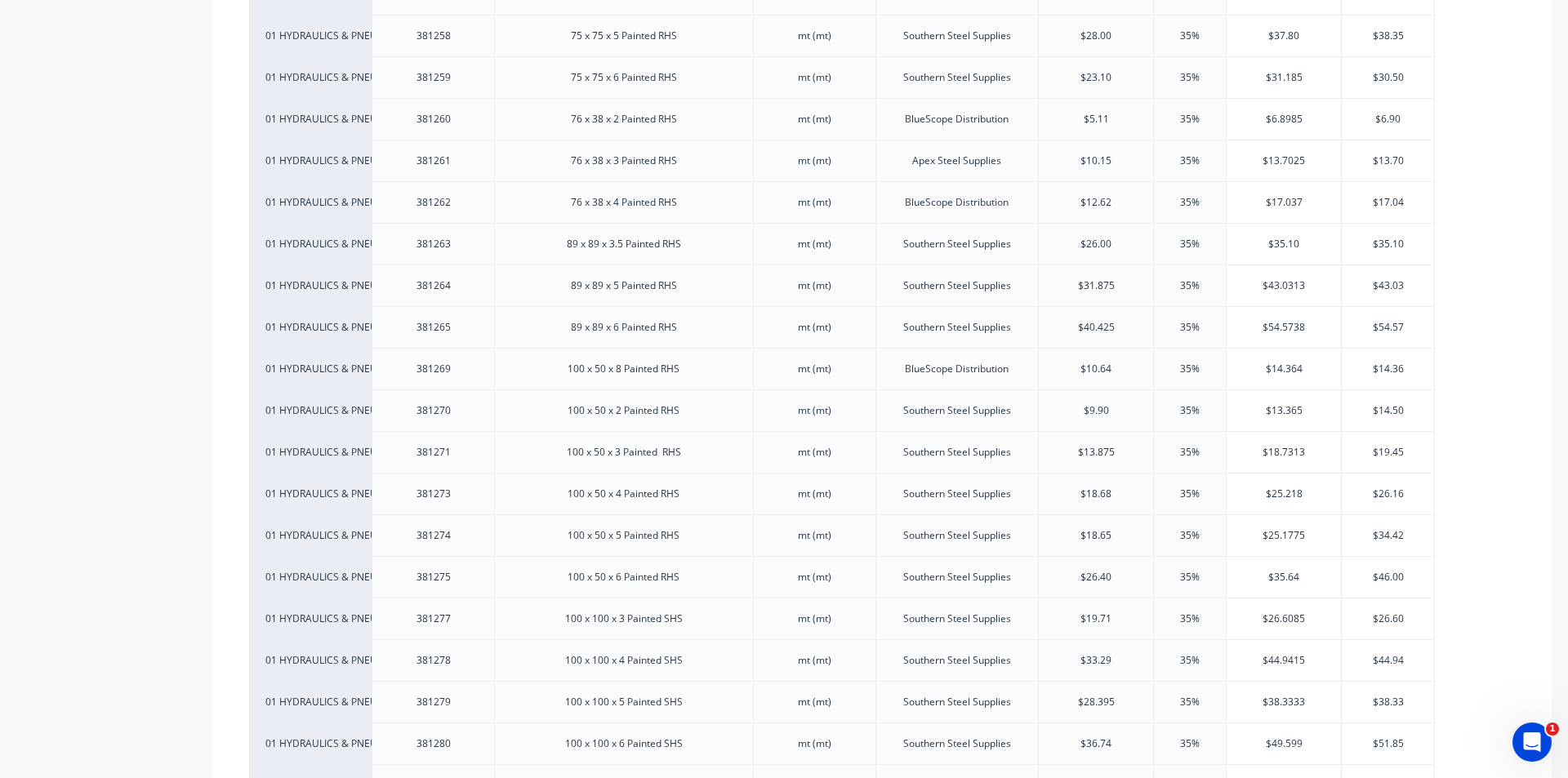
scroll to position [2776, 0]
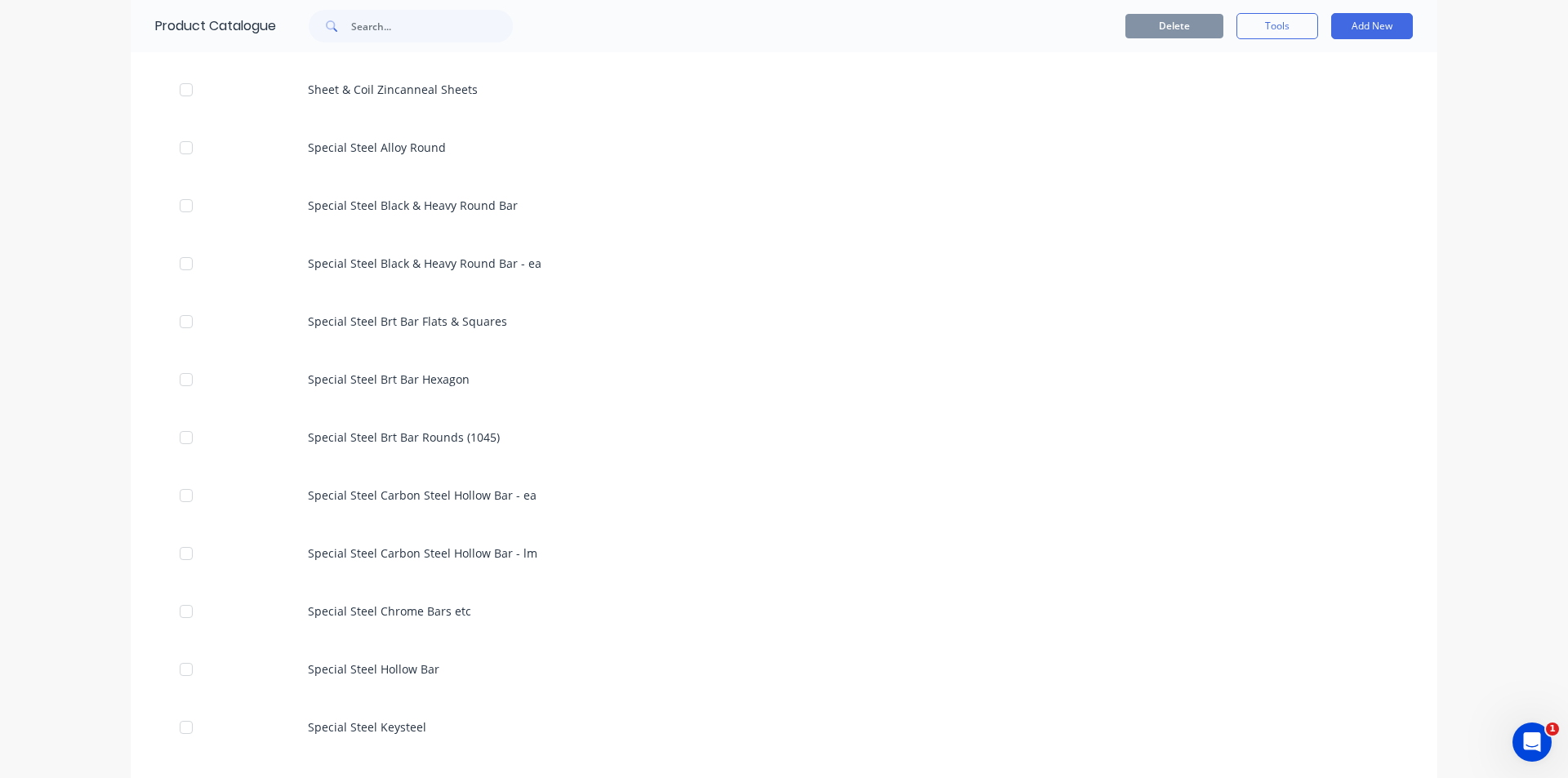
scroll to position [3102, 0]
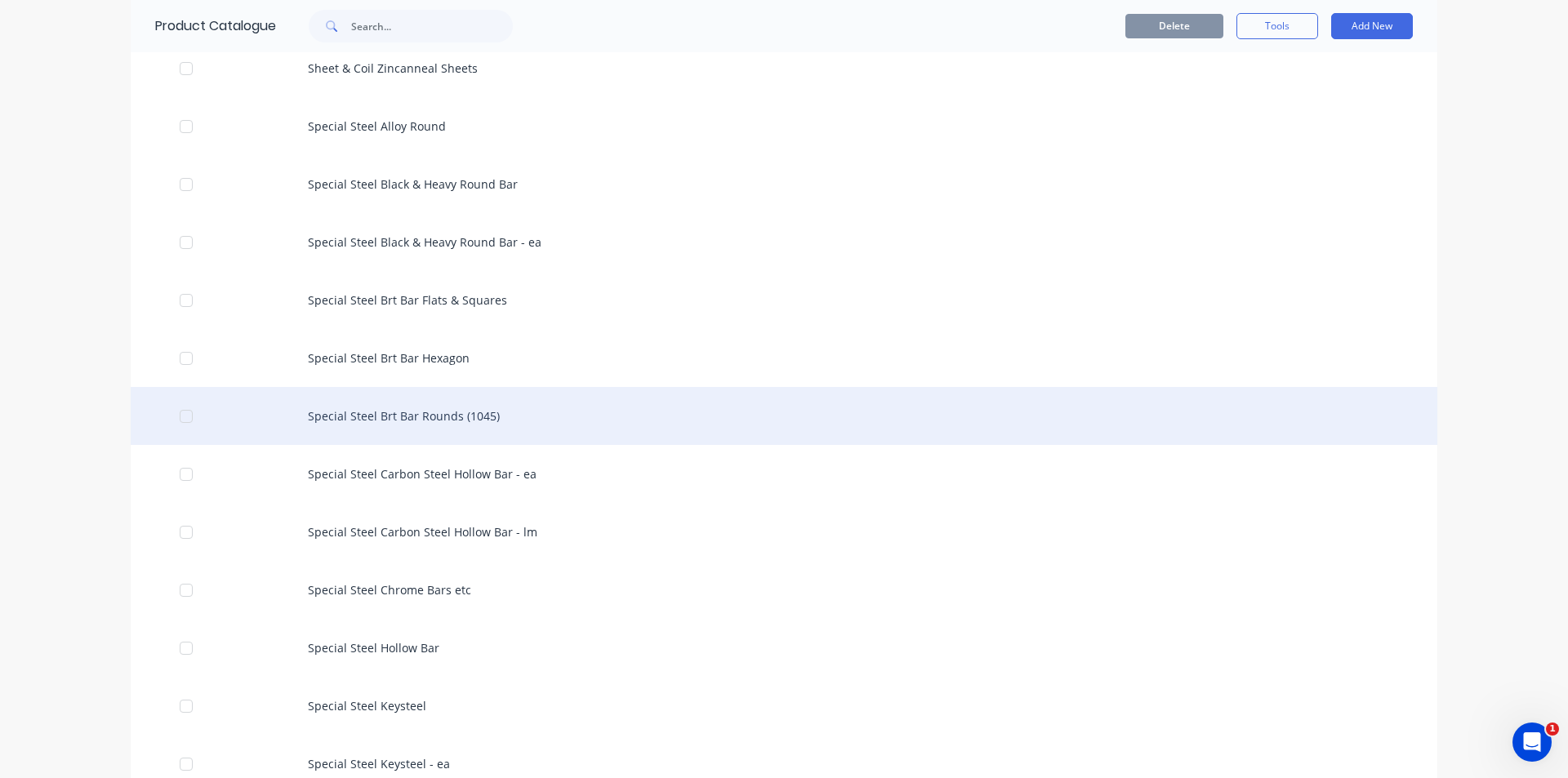
click at [415, 424] on div "Special Steel Brt Bar Rounds (1045)" at bounding box center [784, 415] width 1307 height 58
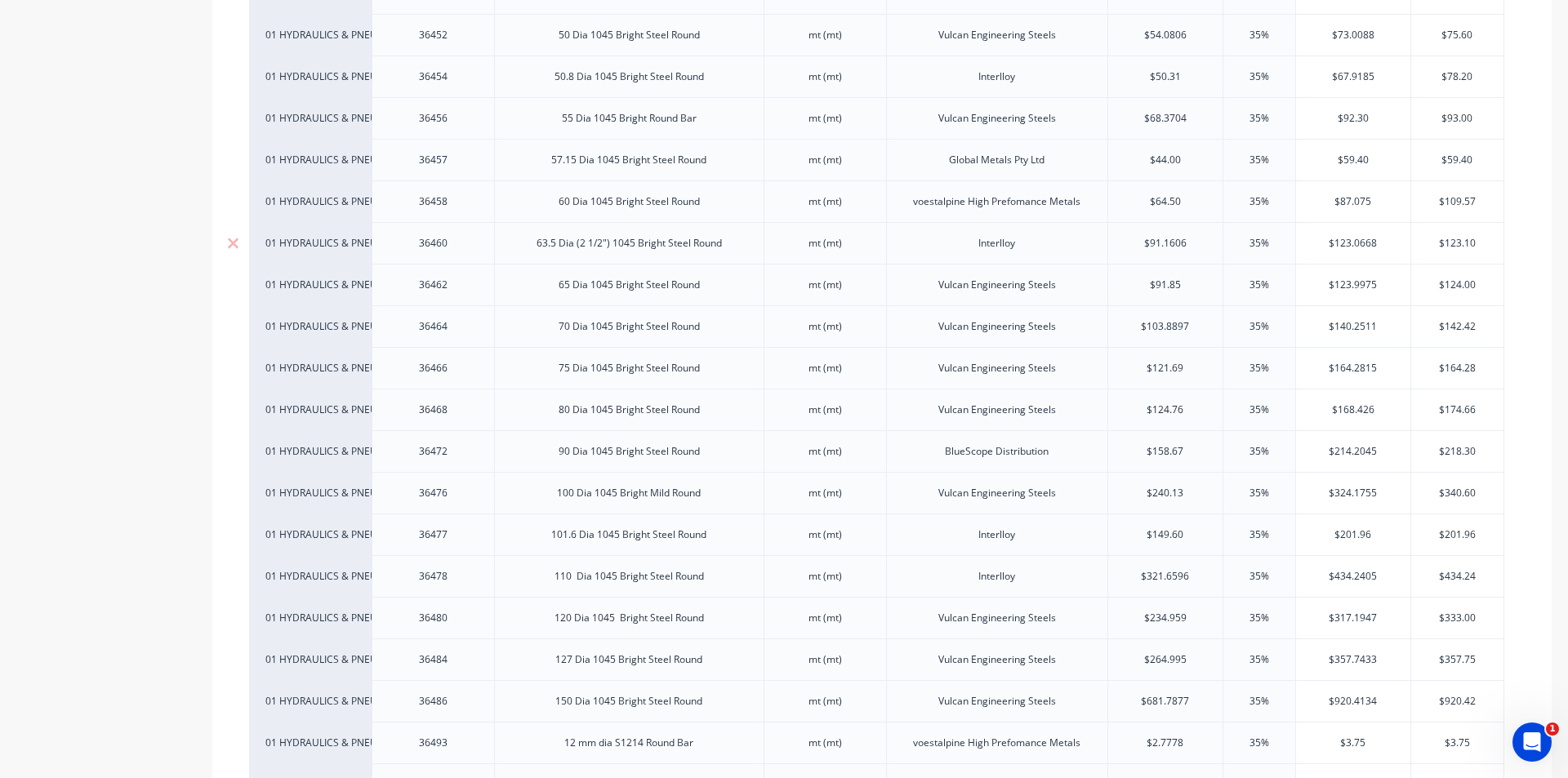
scroll to position [2123, 0]
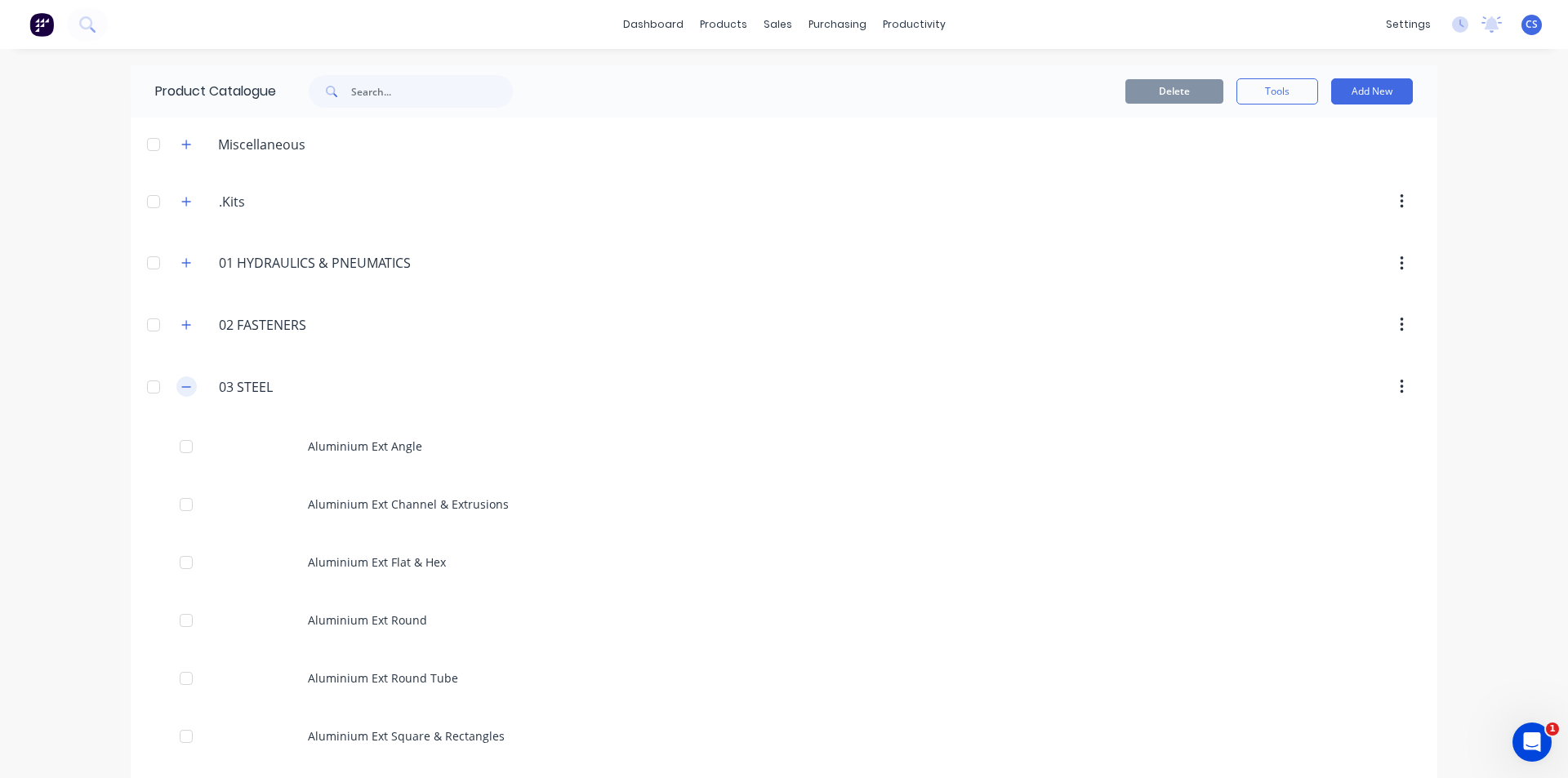
click at [181, 385] on icon "button" at bounding box center [186, 387] width 10 height 11
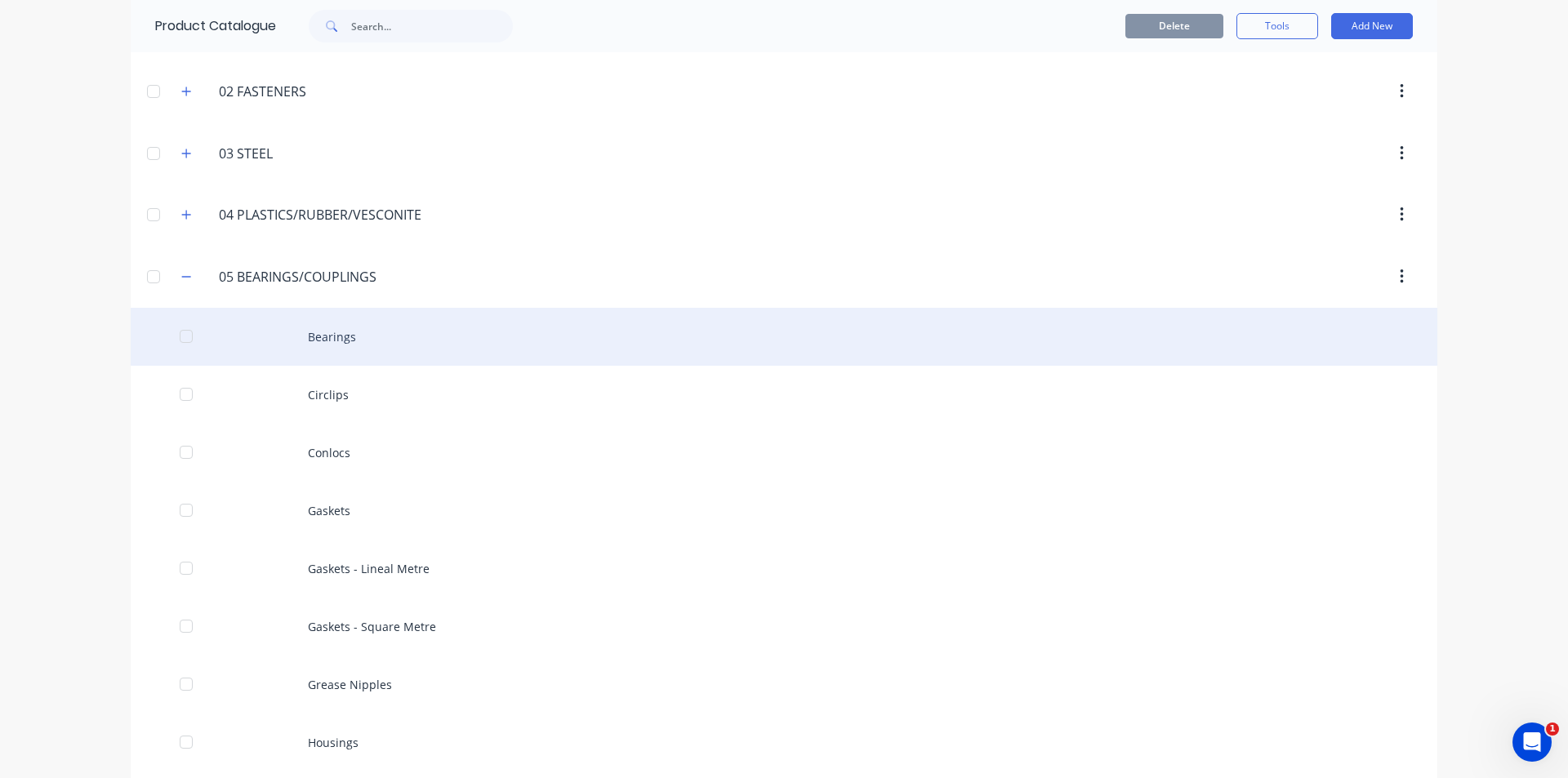
scroll to position [163, 0]
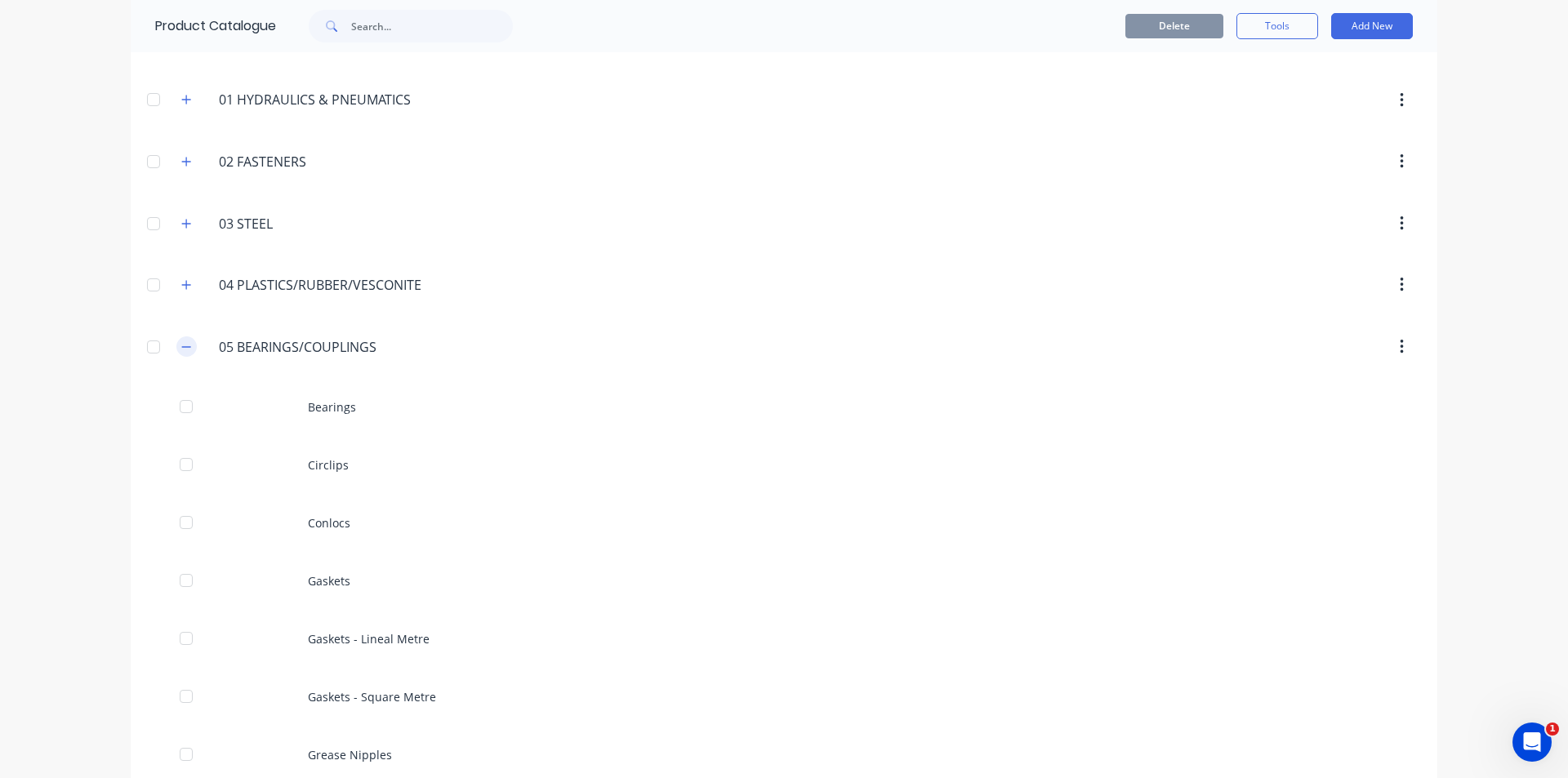
click at [178, 355] on button "button" at bounding box center [187, 346] width 20 height 20
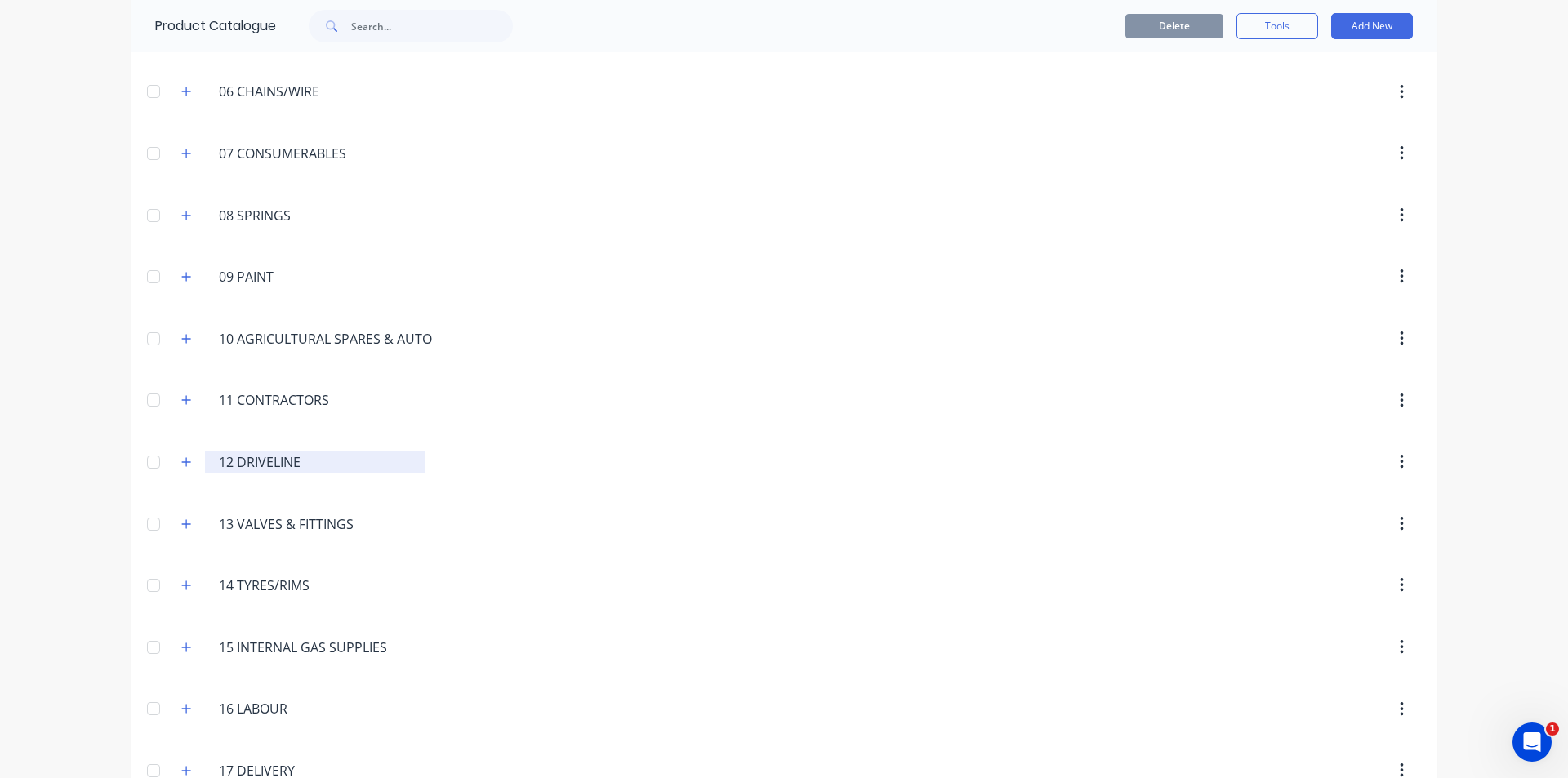
scroll to position [490, 0]
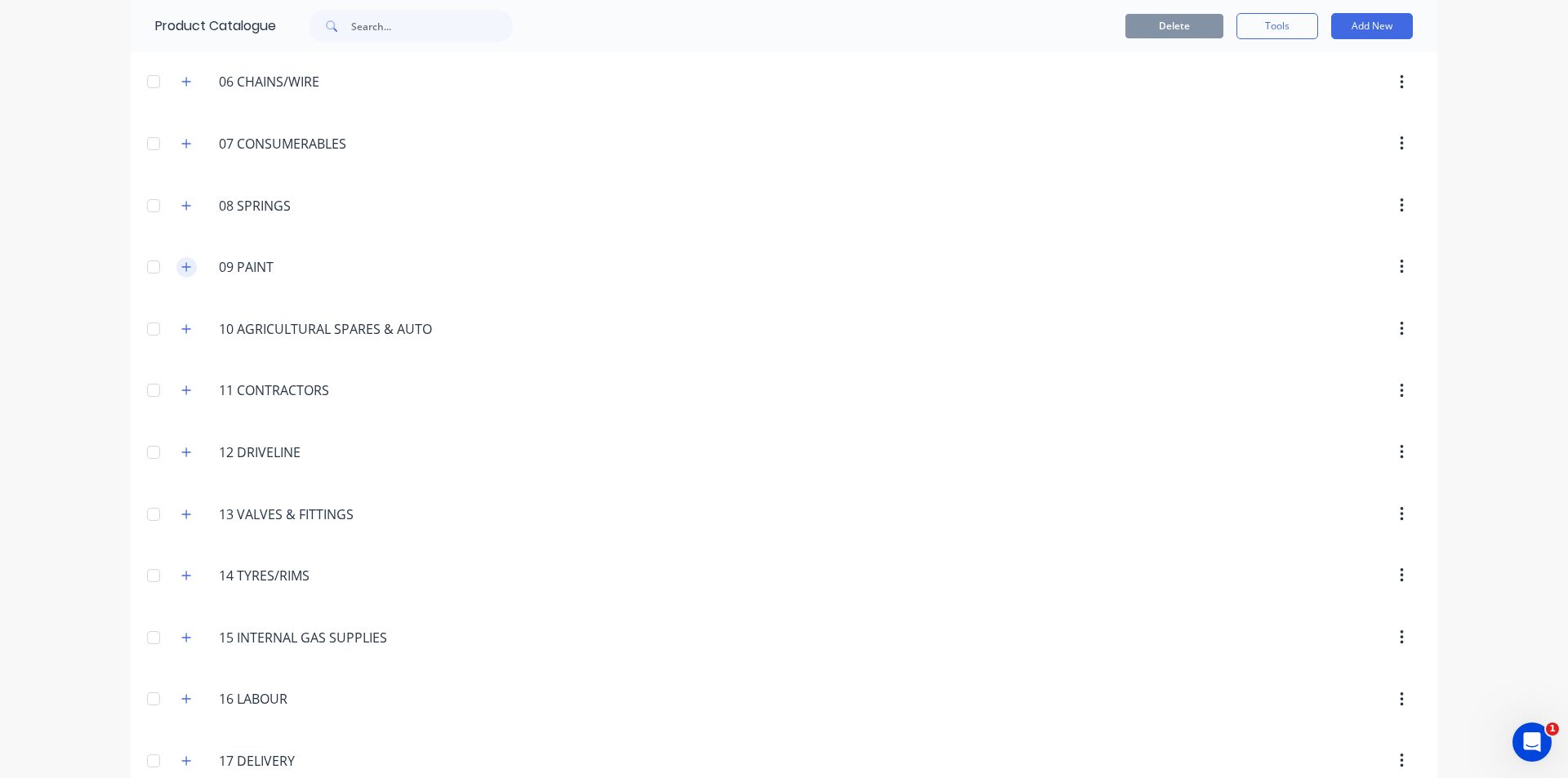
click at [181, 270] on icon "button" at bounding box center [186, 266] width 10 height 11
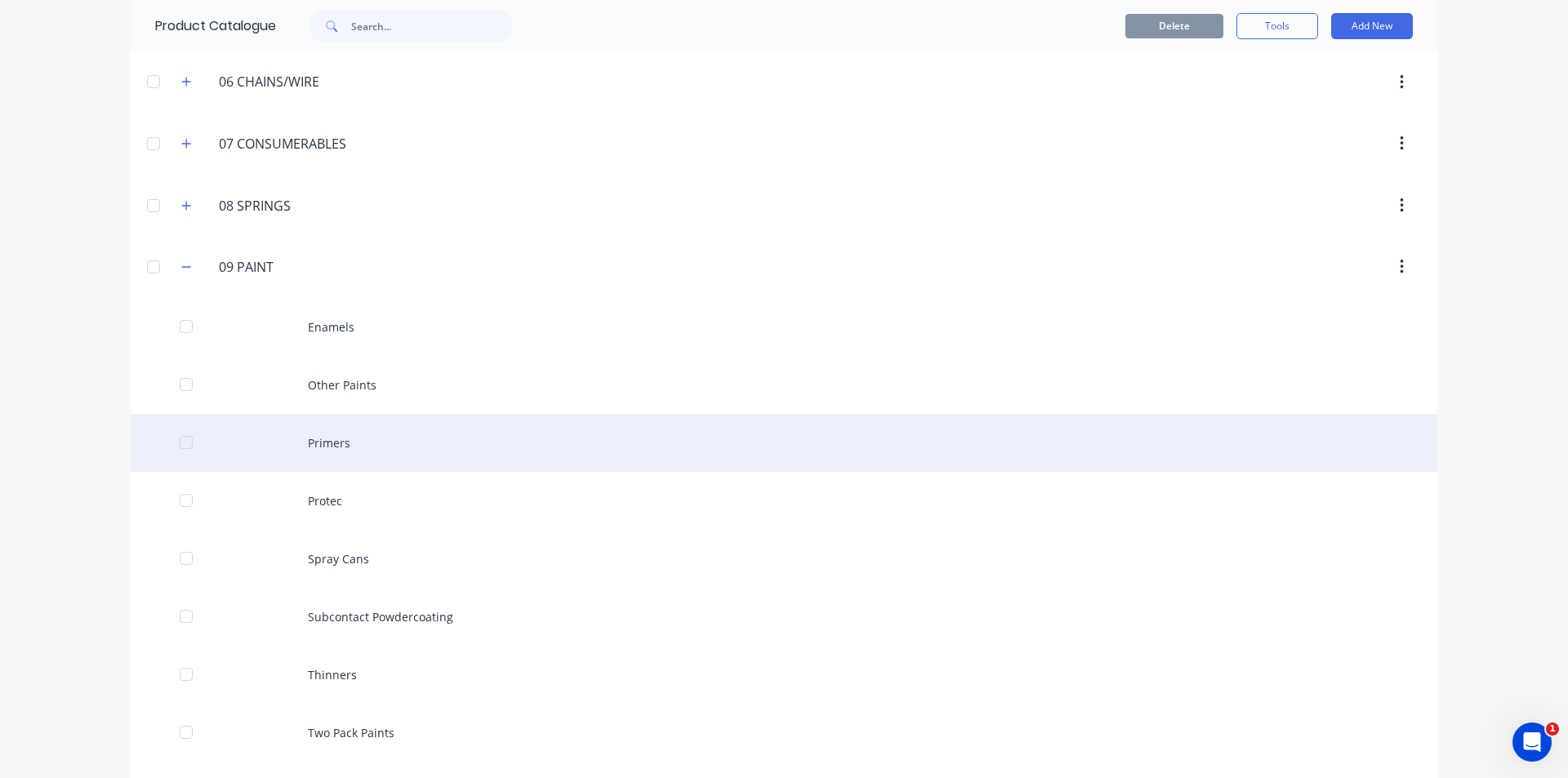
click at [350, 435] on div "Primers" at bounding box center [784, 443] width 1307 height 58
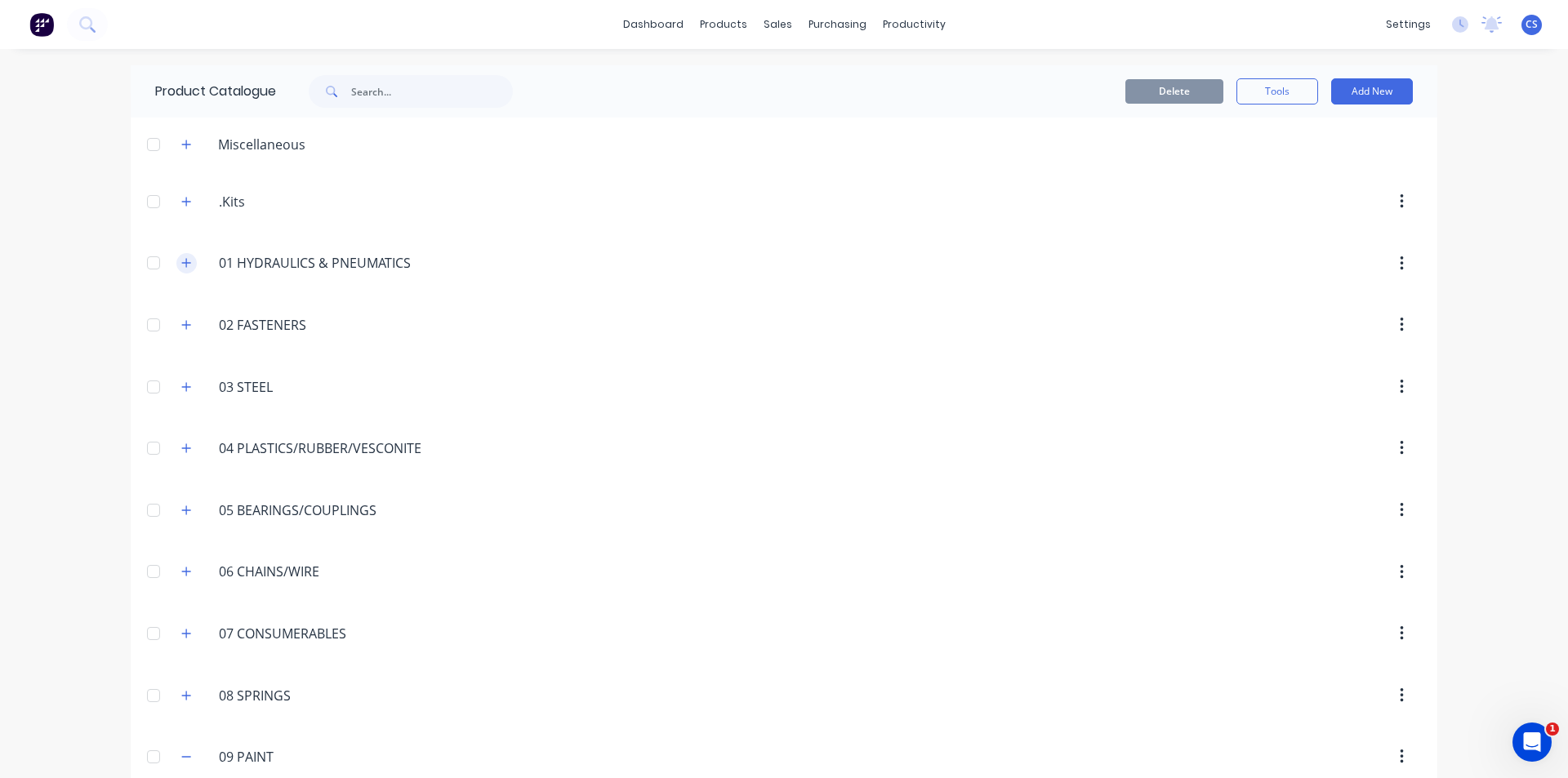
click at [181, 265] on icon "button" at bounding box center [186, 263] width 10 height 11
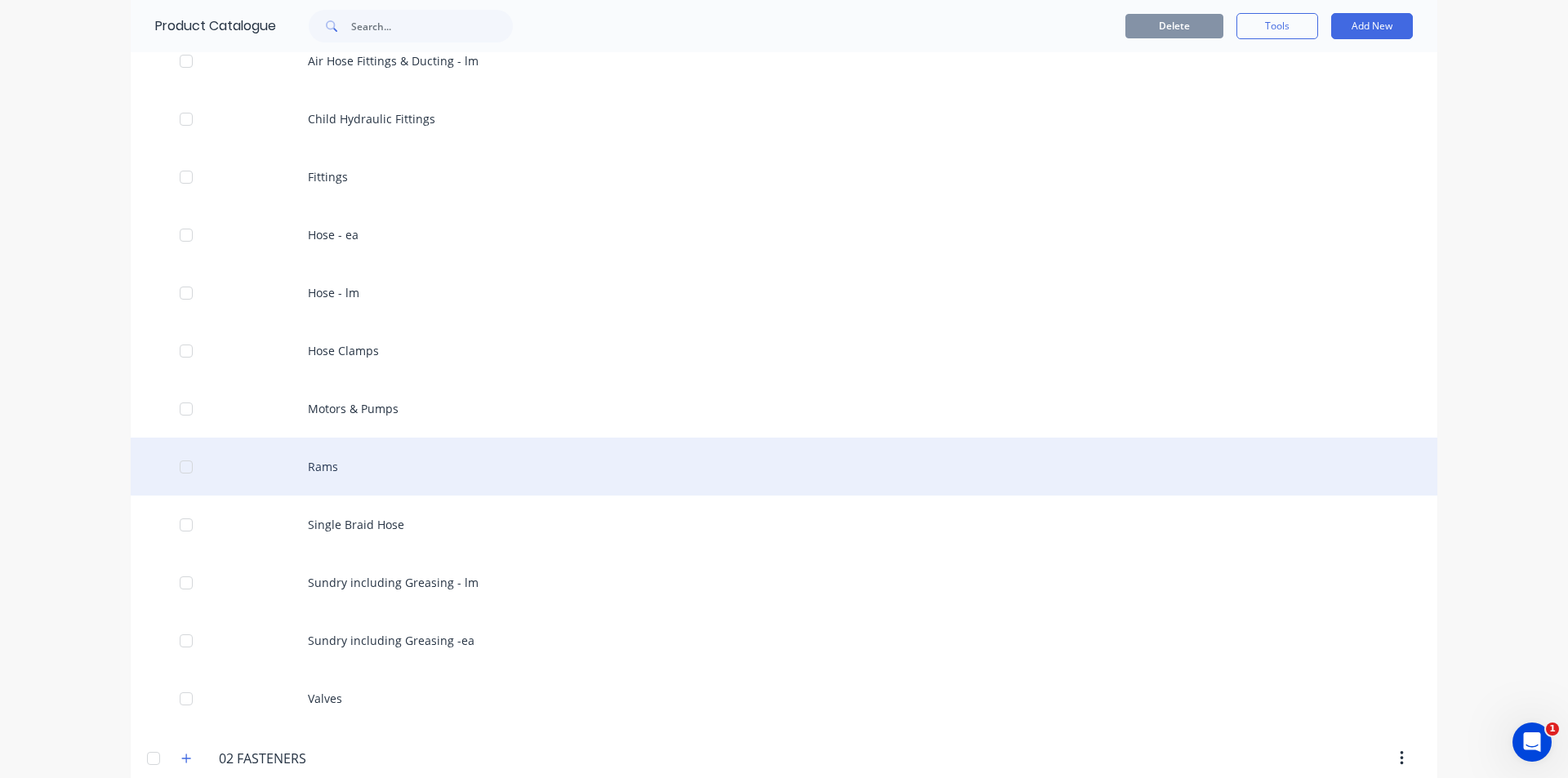
scroll to position [327, 0]
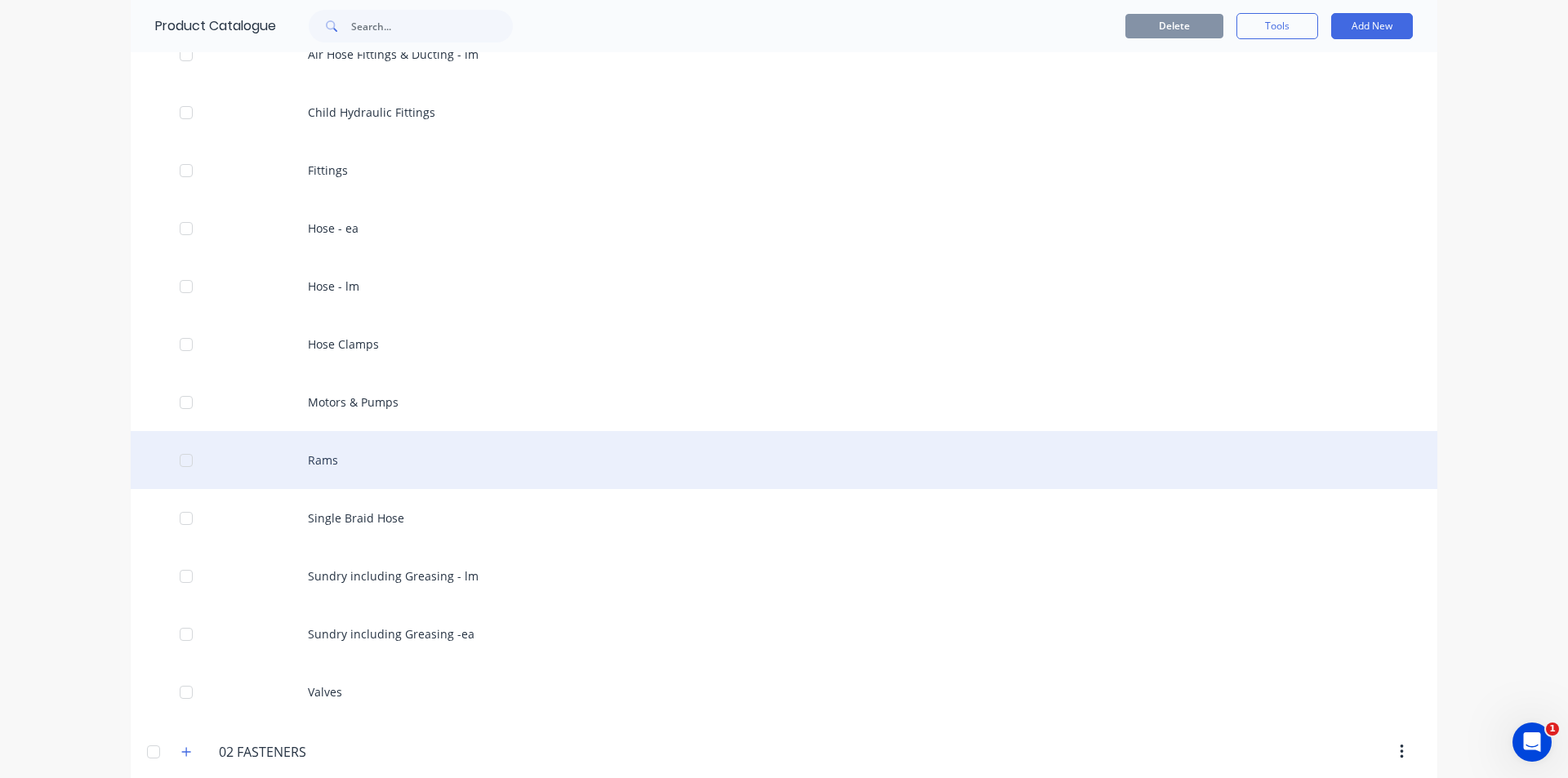
click at [327, 458] on div "Rams" at bounding box center [784, 459] width 1307 height 58
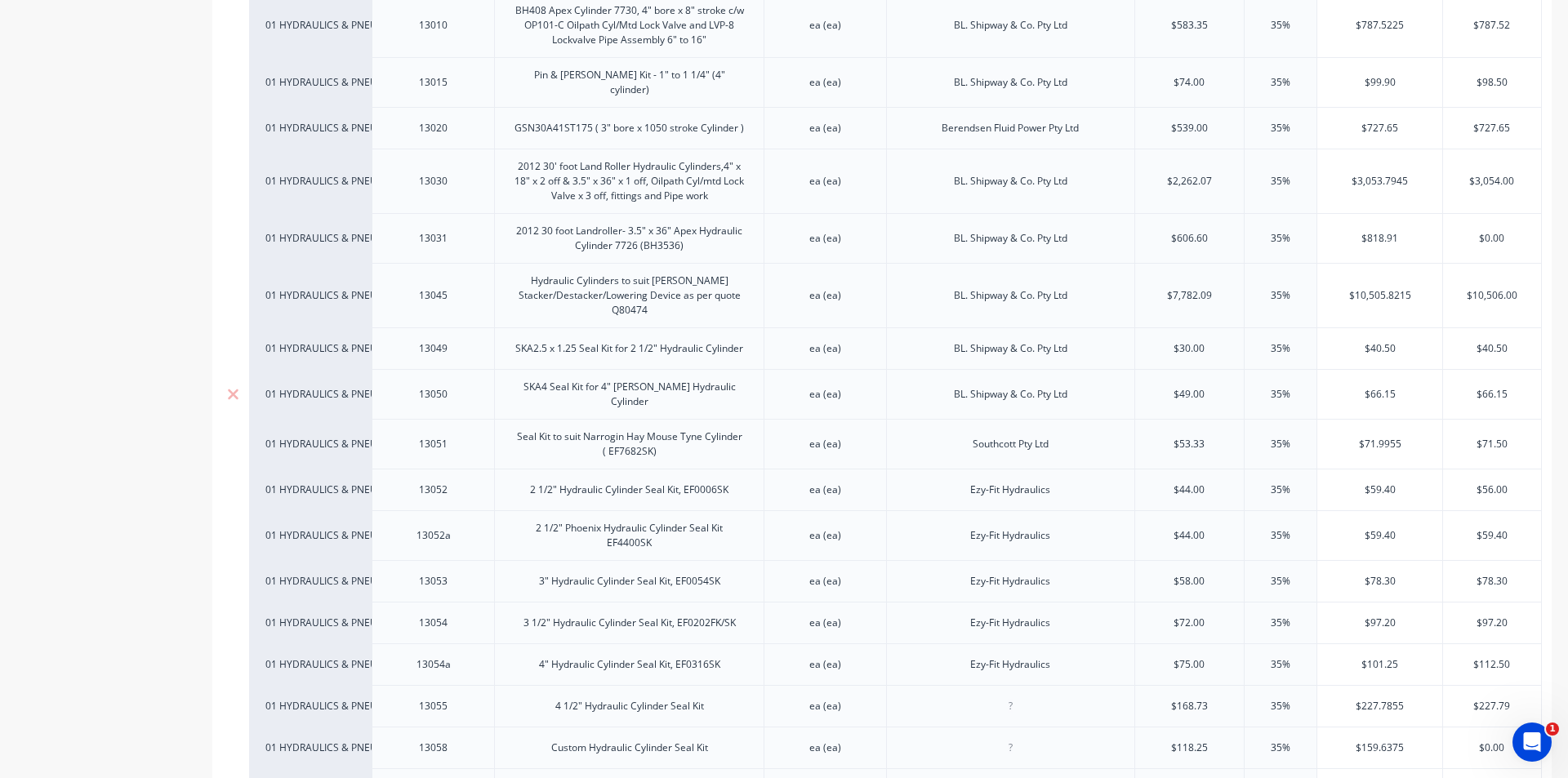
scroll to position [571, 0]
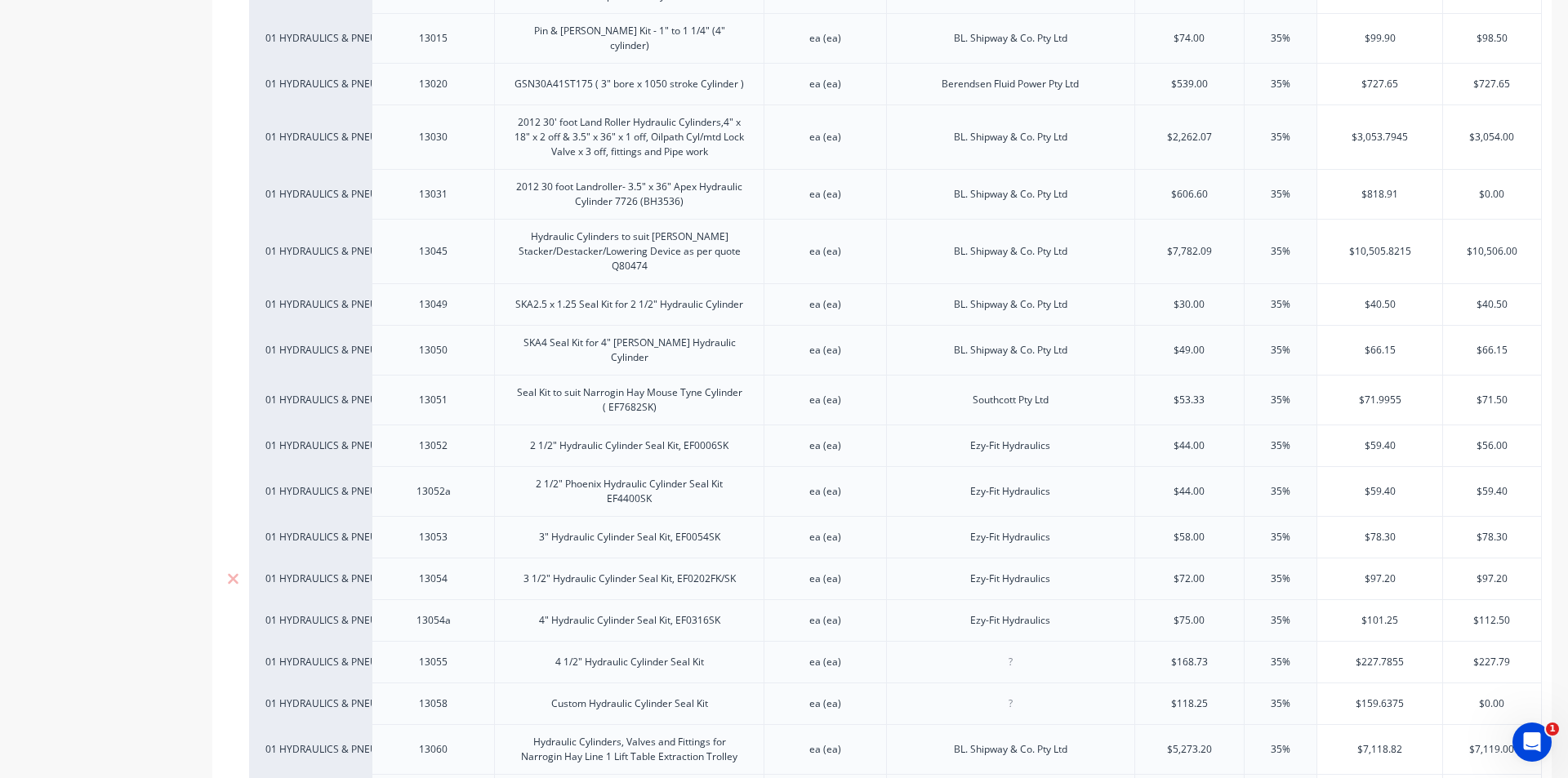
type textarea "x"
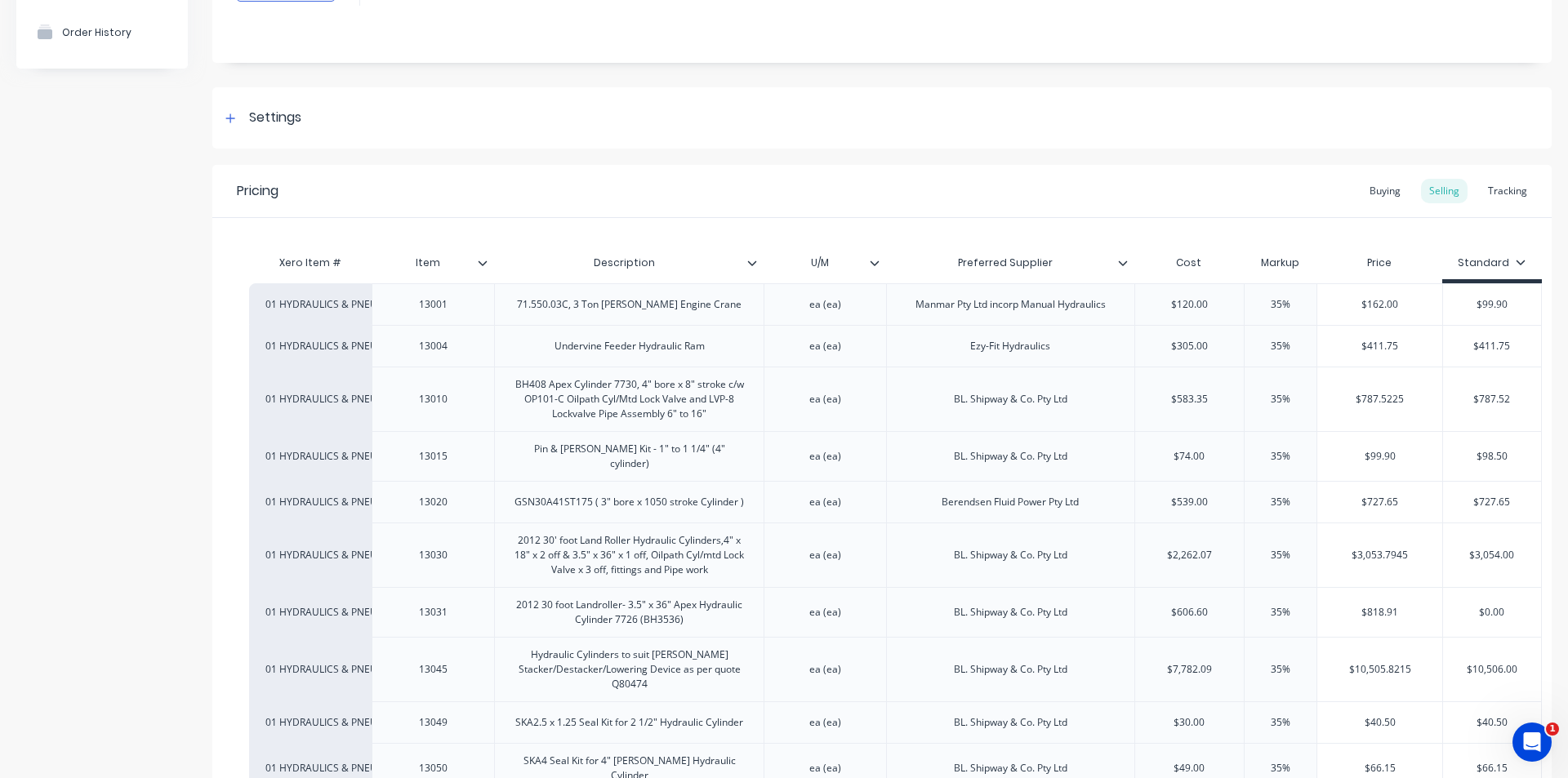
scroll to position [0, 0]
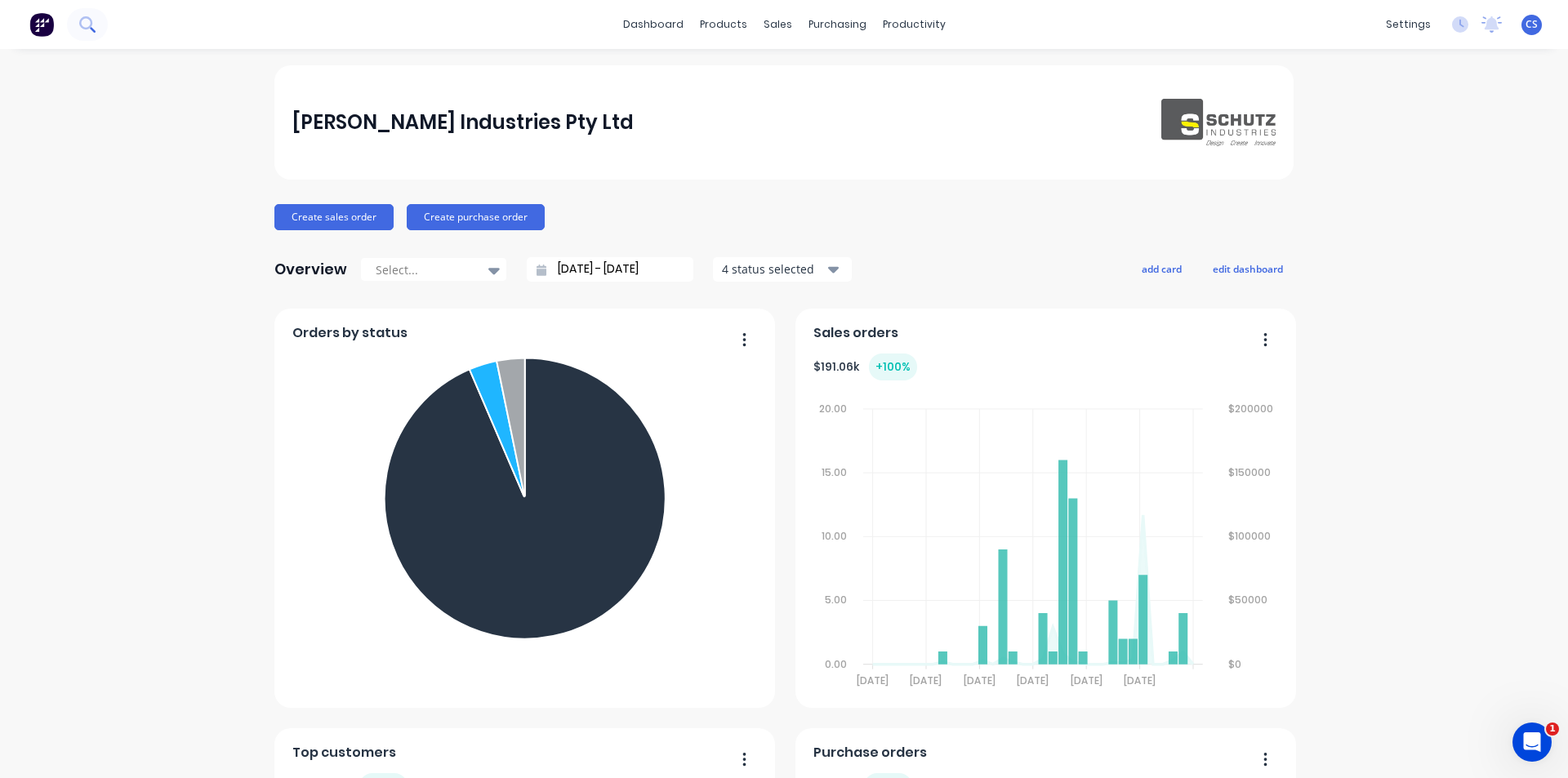
click at [89, 30] on icon at bounding box center [86, 24] width 16 height 16
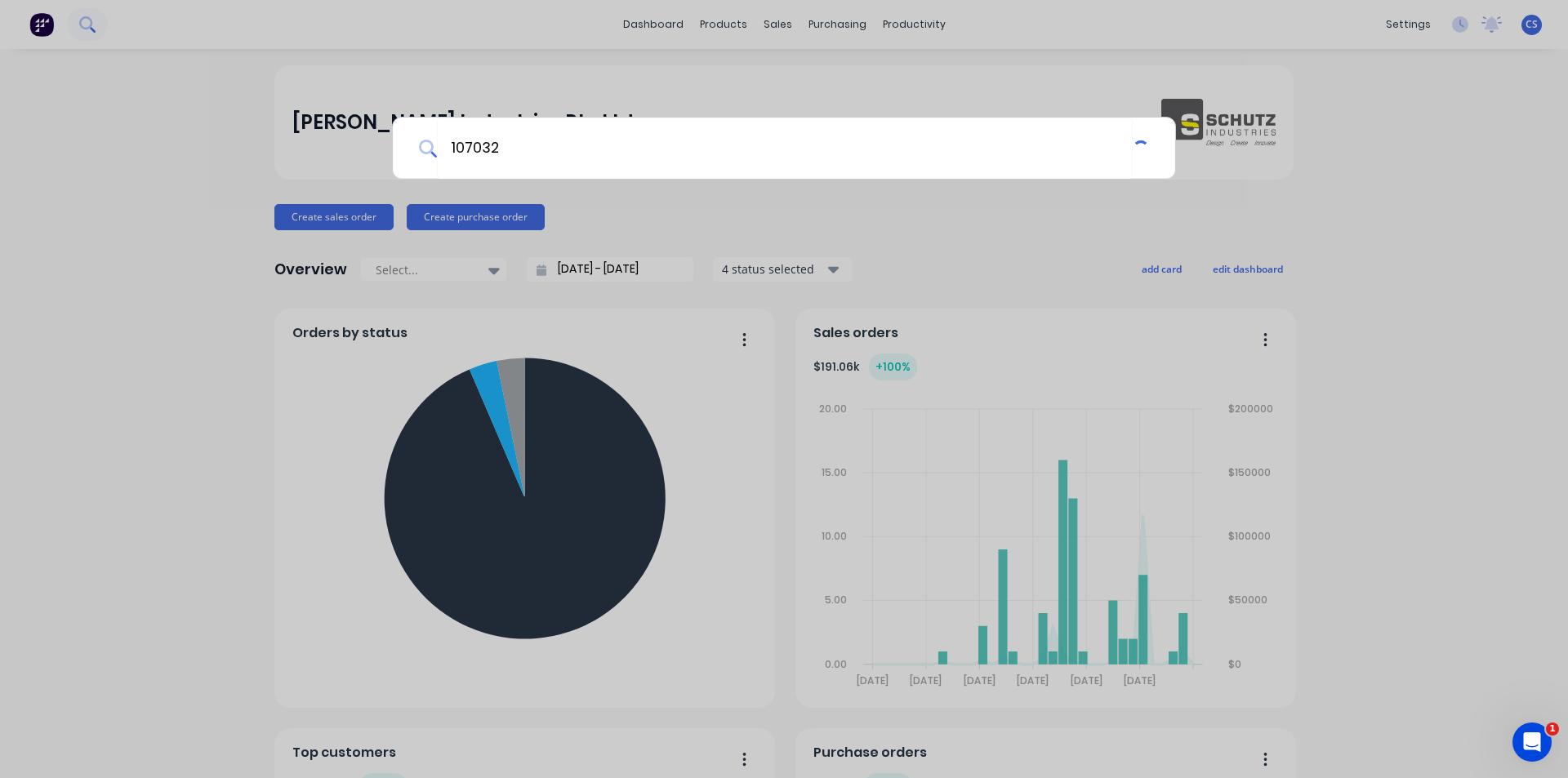
type input "107032"
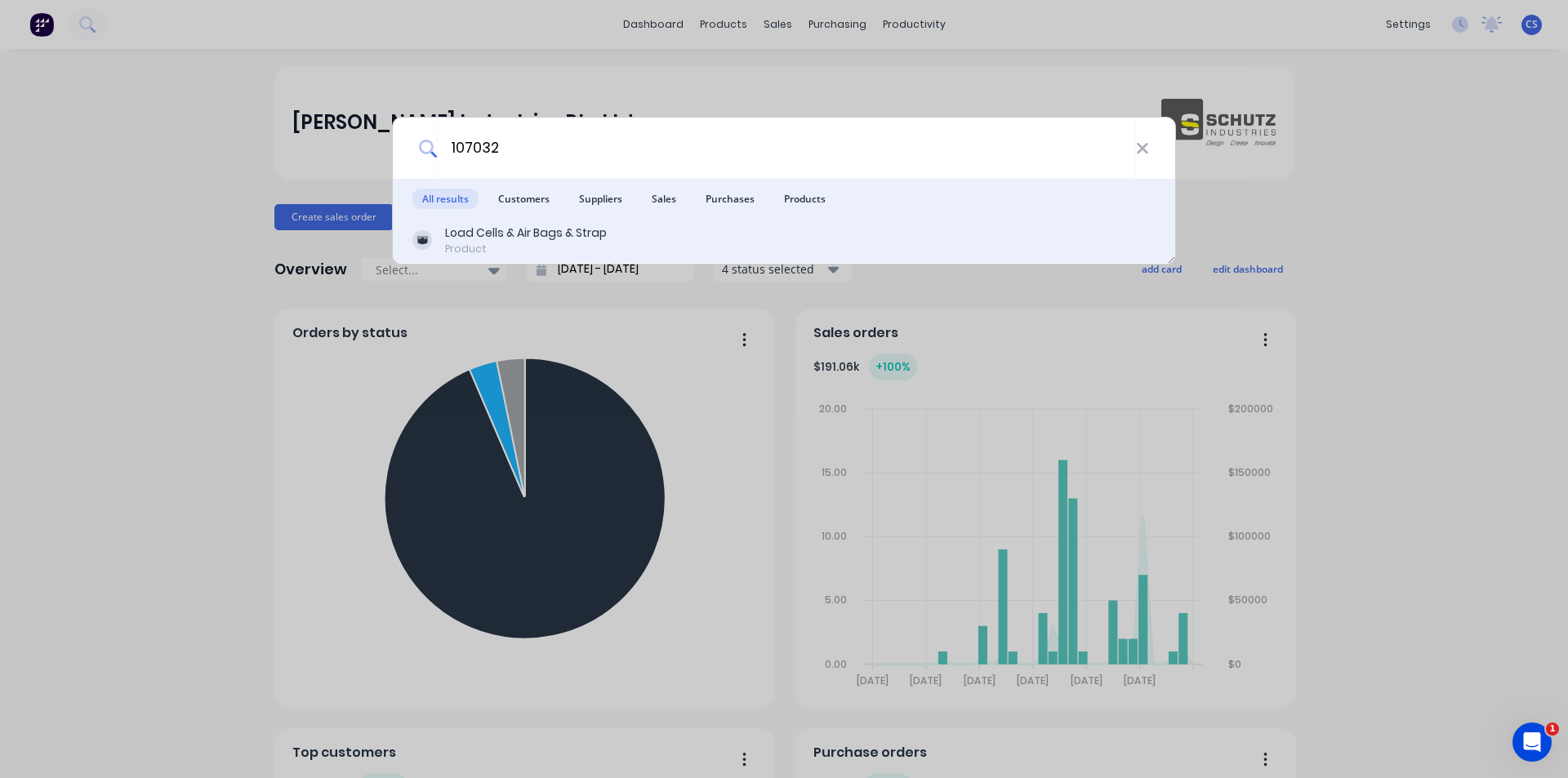
click at [510, 233] on div "Load Cells & Air Bags & Strap" at bounding box center [526, 232] width 162 height 17
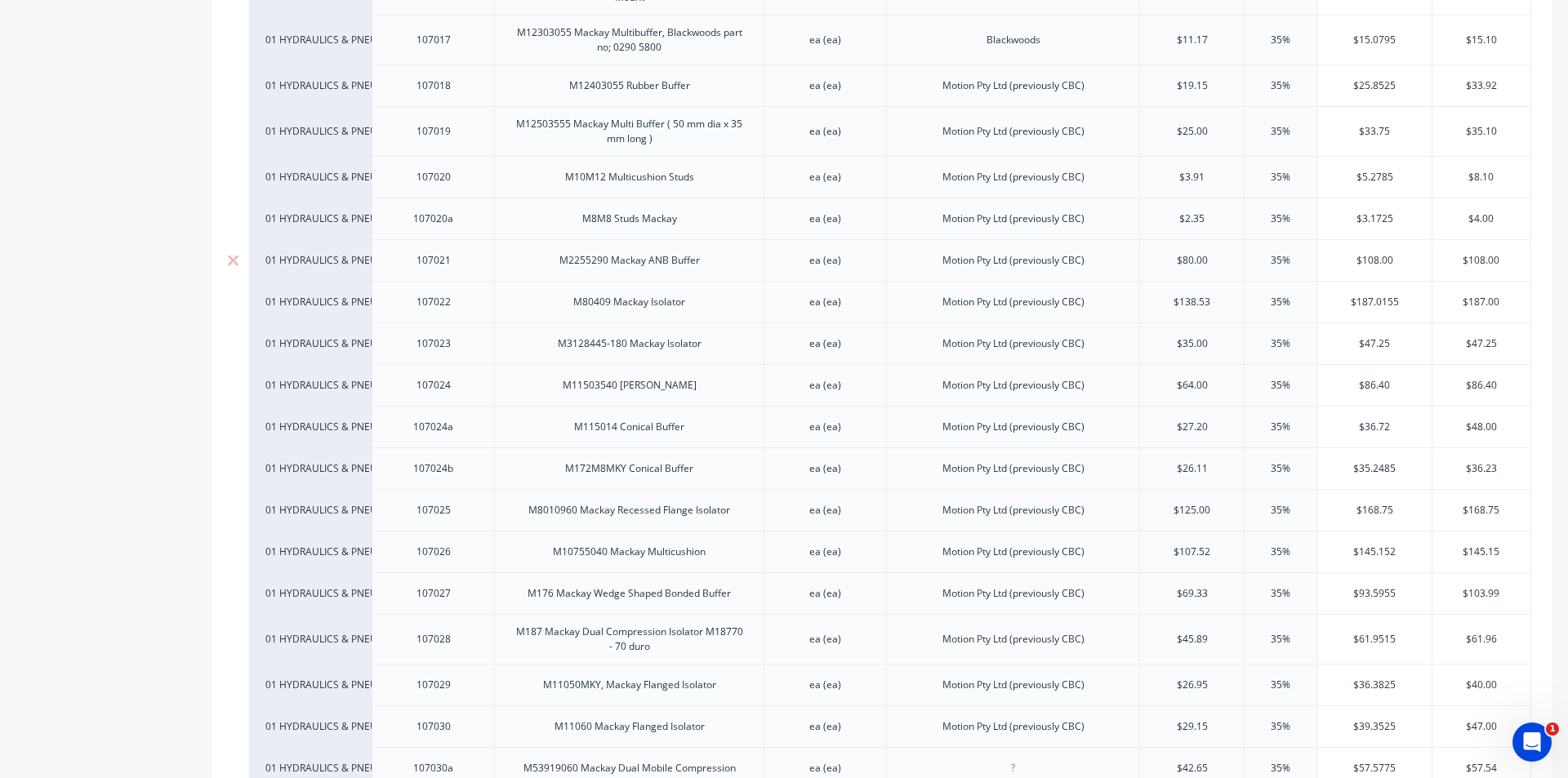
scroll to position [490, 0]
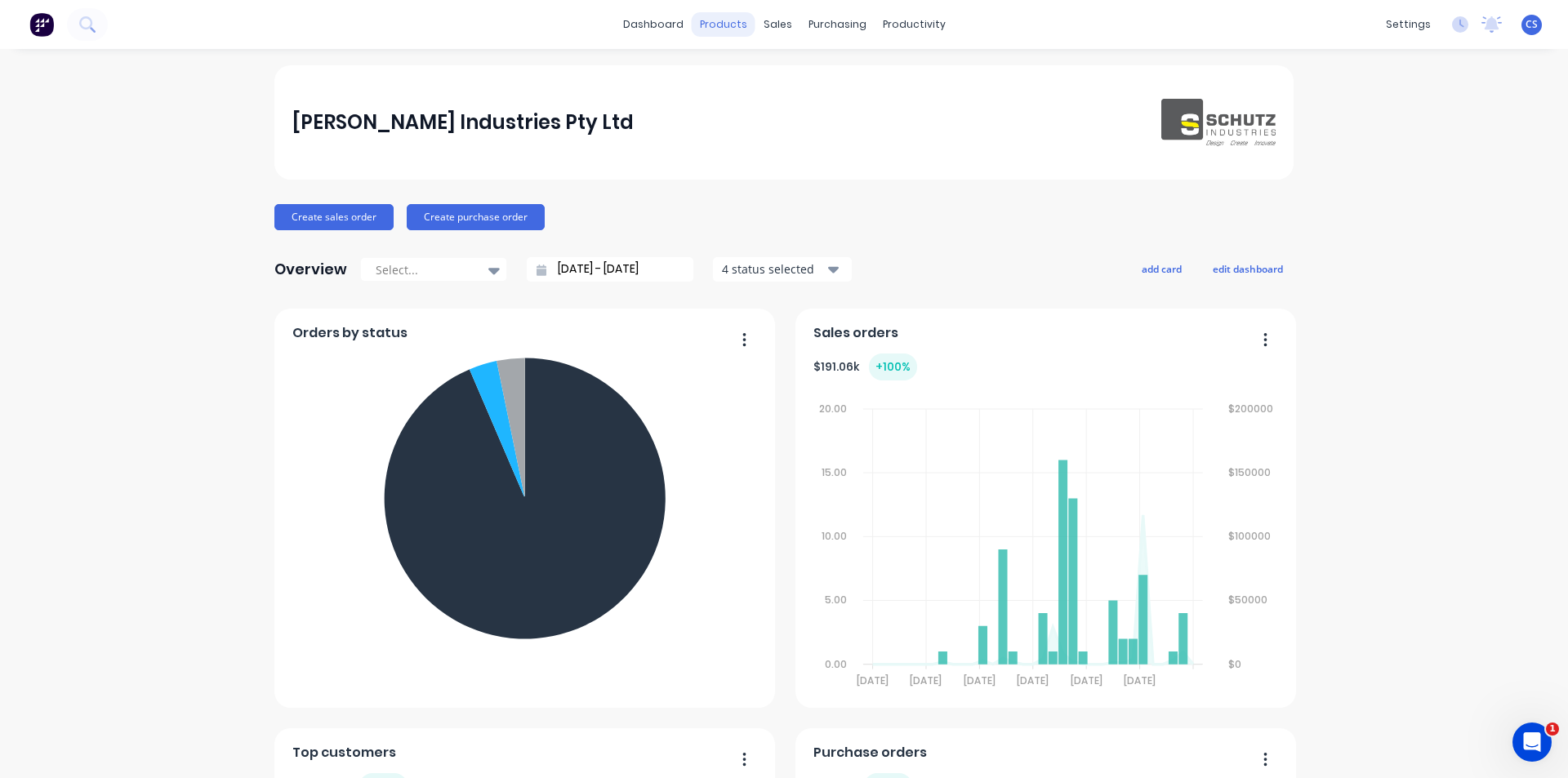
click at [703, 20] on div "products" at bounding box center [723, 24] width 63 height 25
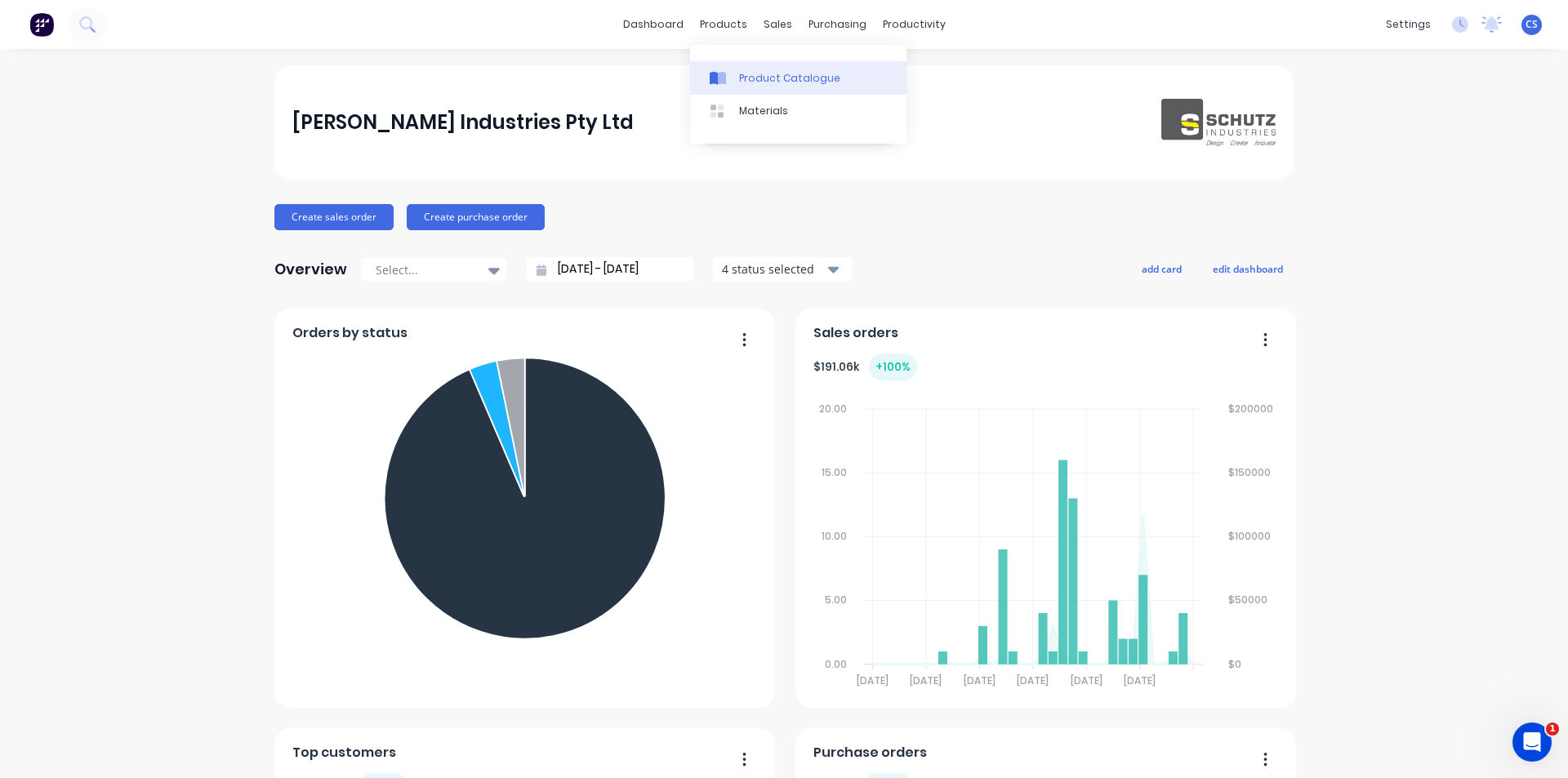
click at [718, 75] on icon at bounding box center [713, 78] width 8 height 13
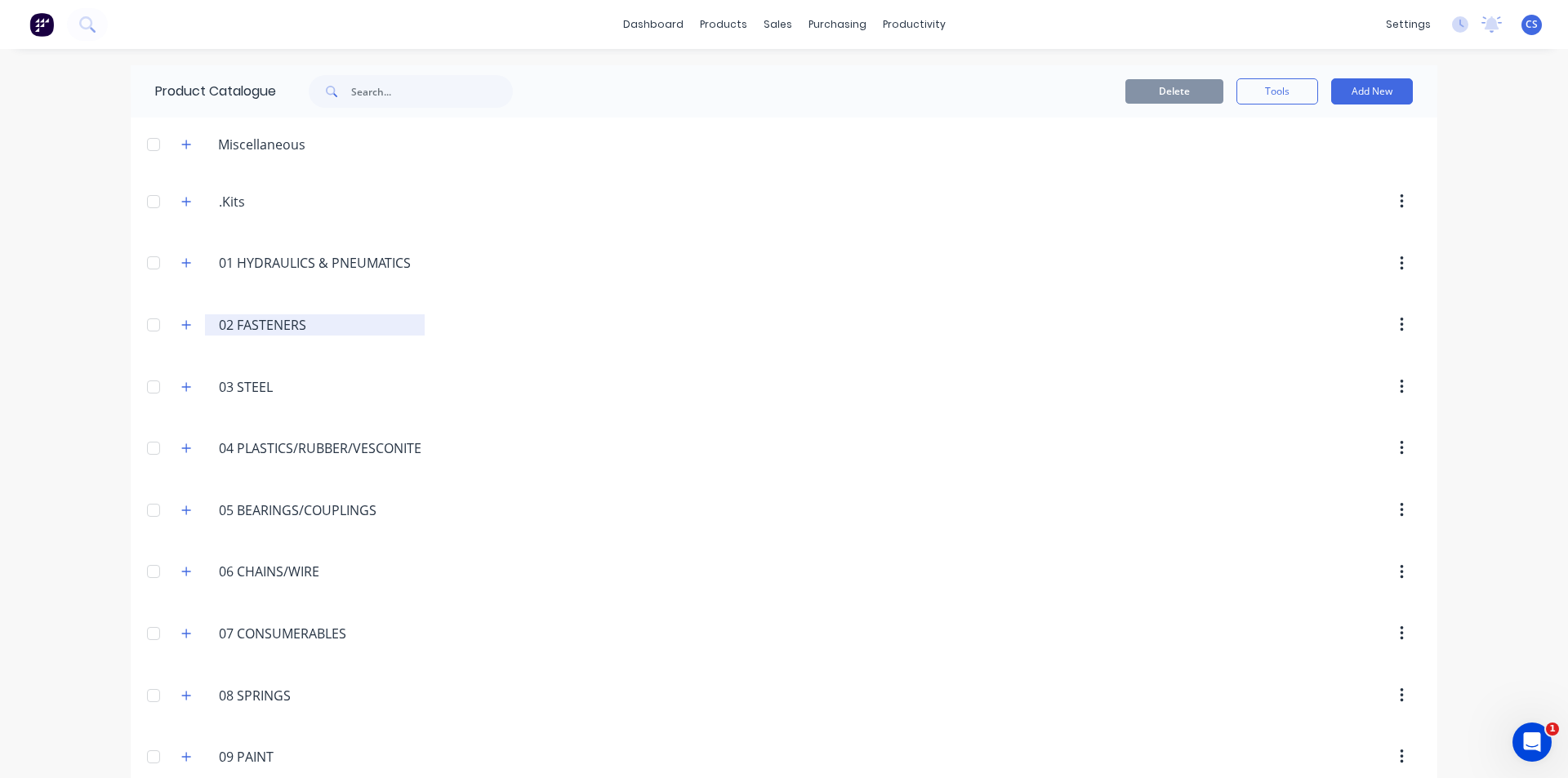
click at [281, 327] on input "02 FASTENERS" at bounding box center [315, 324] width 194 height 19
click at [185, 325] on icon "button" at bounding box center [187, 324] width 9 height 9
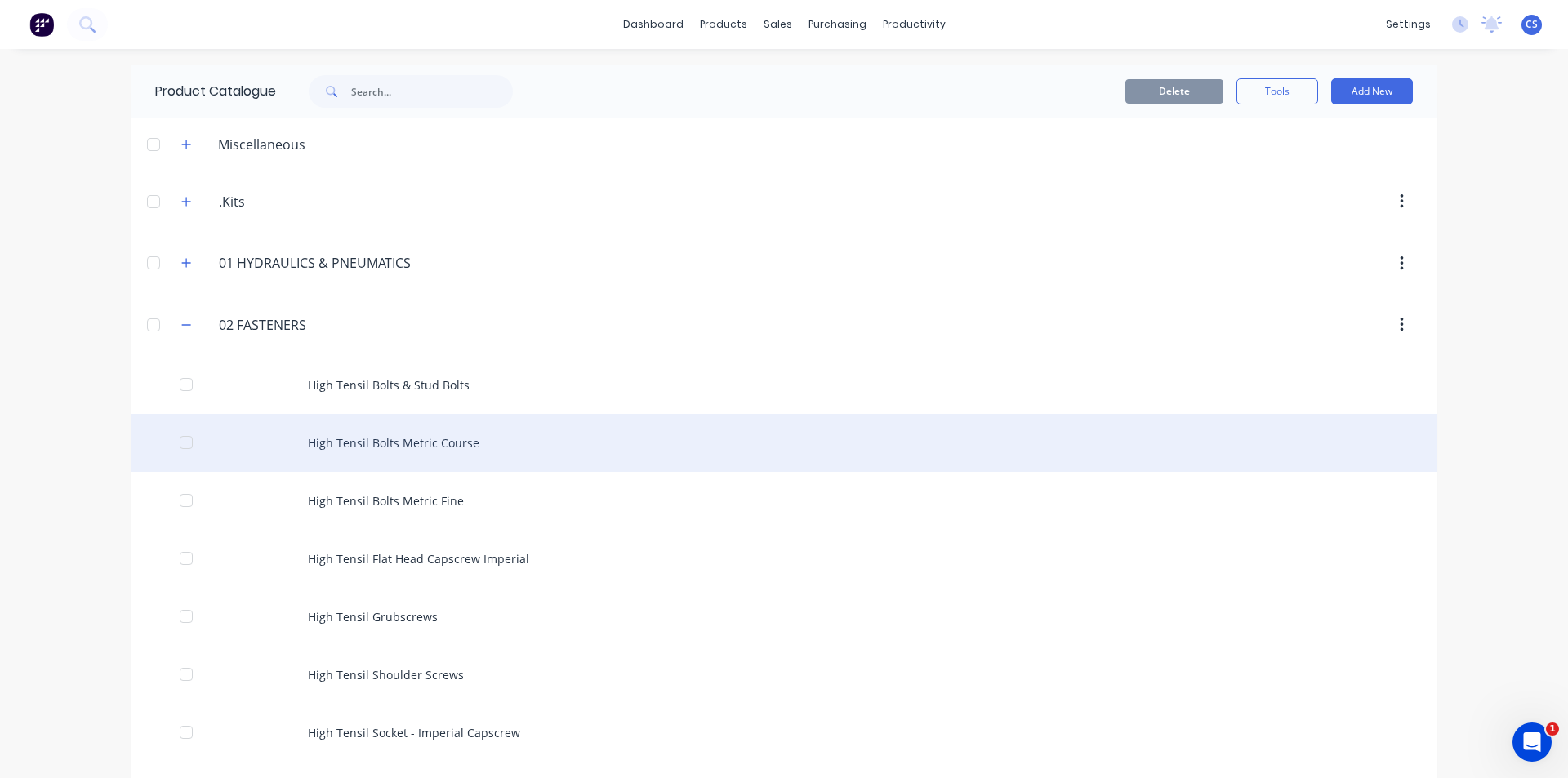
click at [325, 433] on div "High Tensil Bolts Metric Course" at bounding box center [784, 443] width 1307 height 58
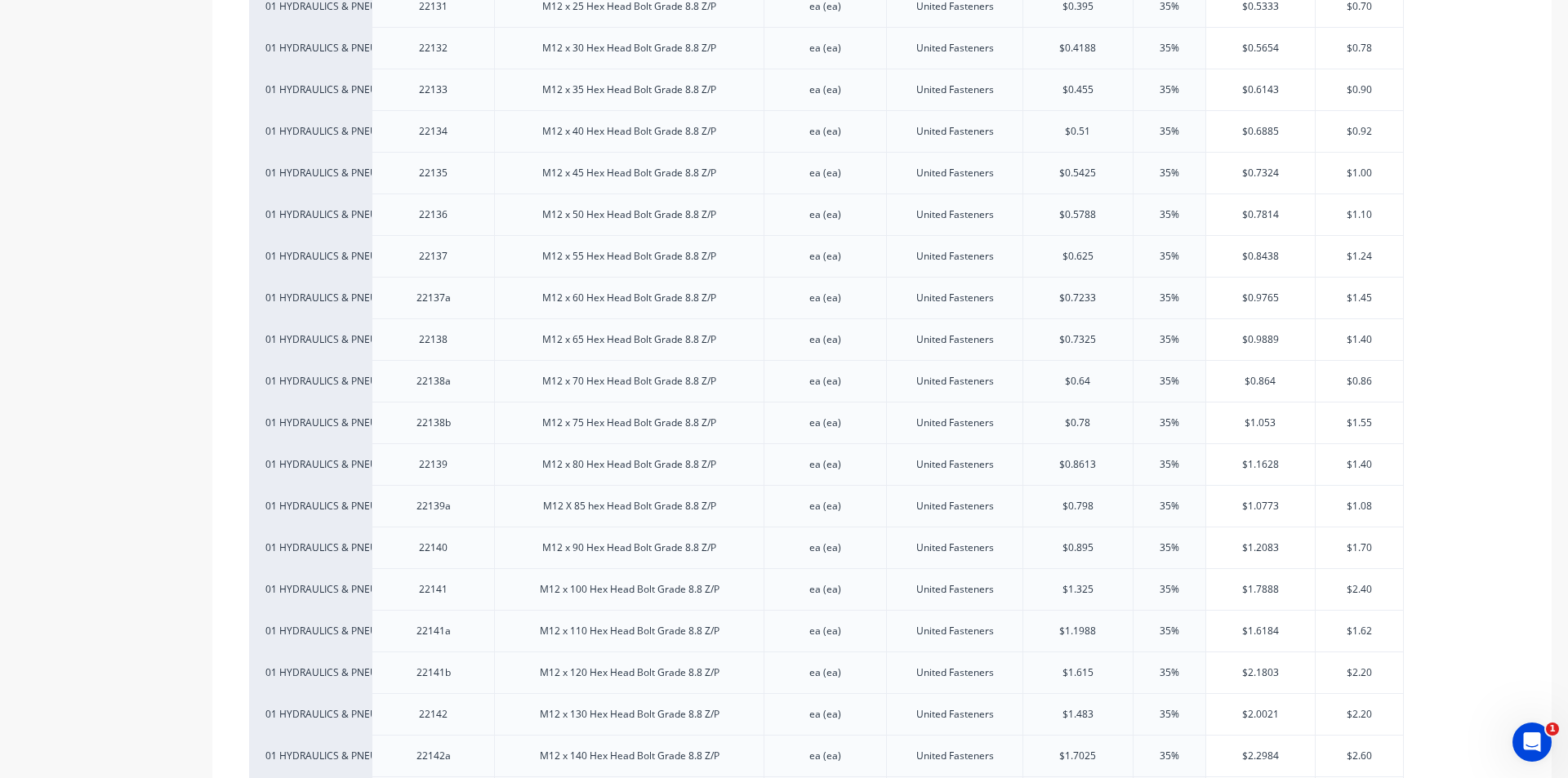
scroll to position [3102, 0]
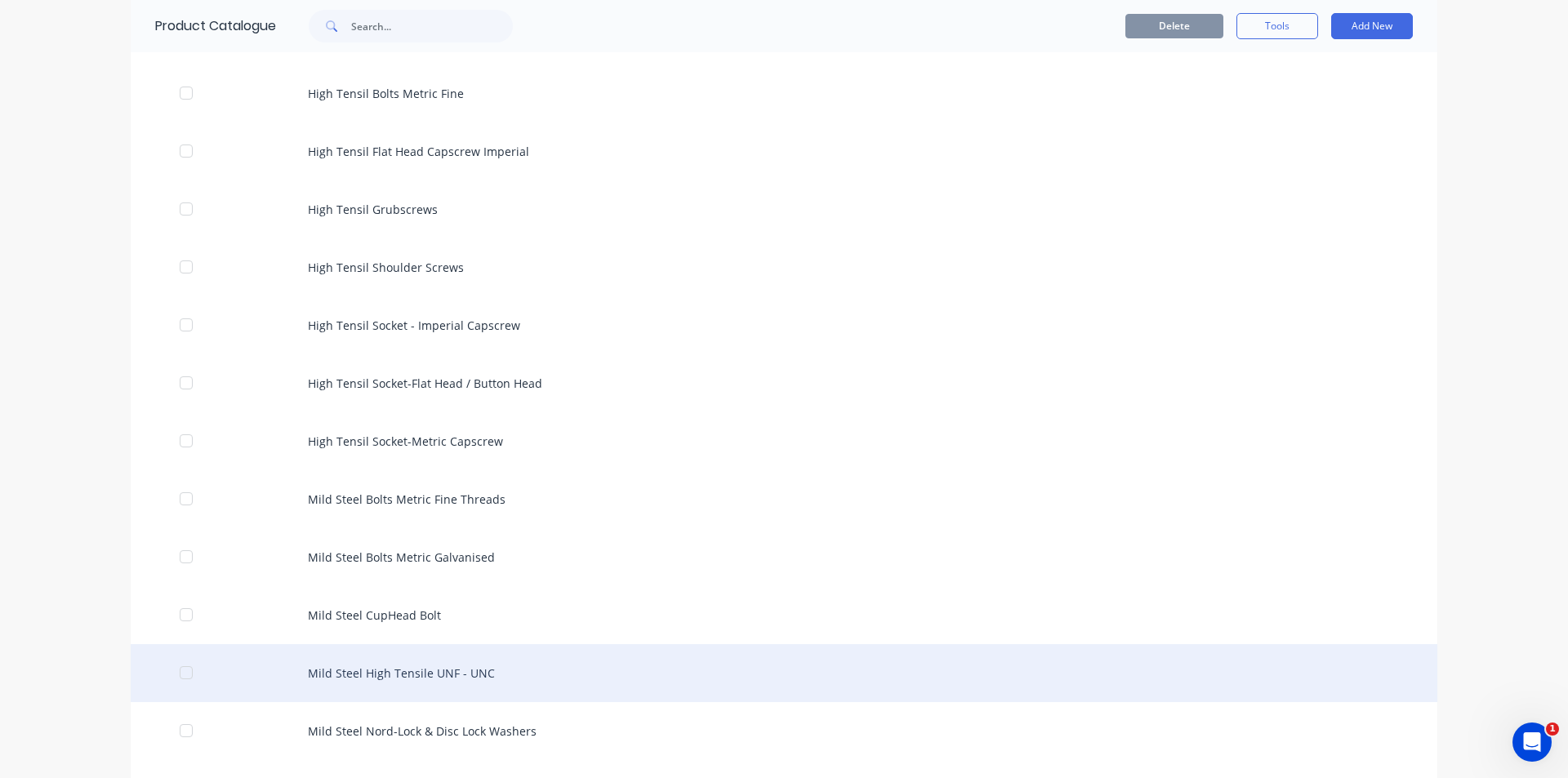
scroll to position [490, 0]
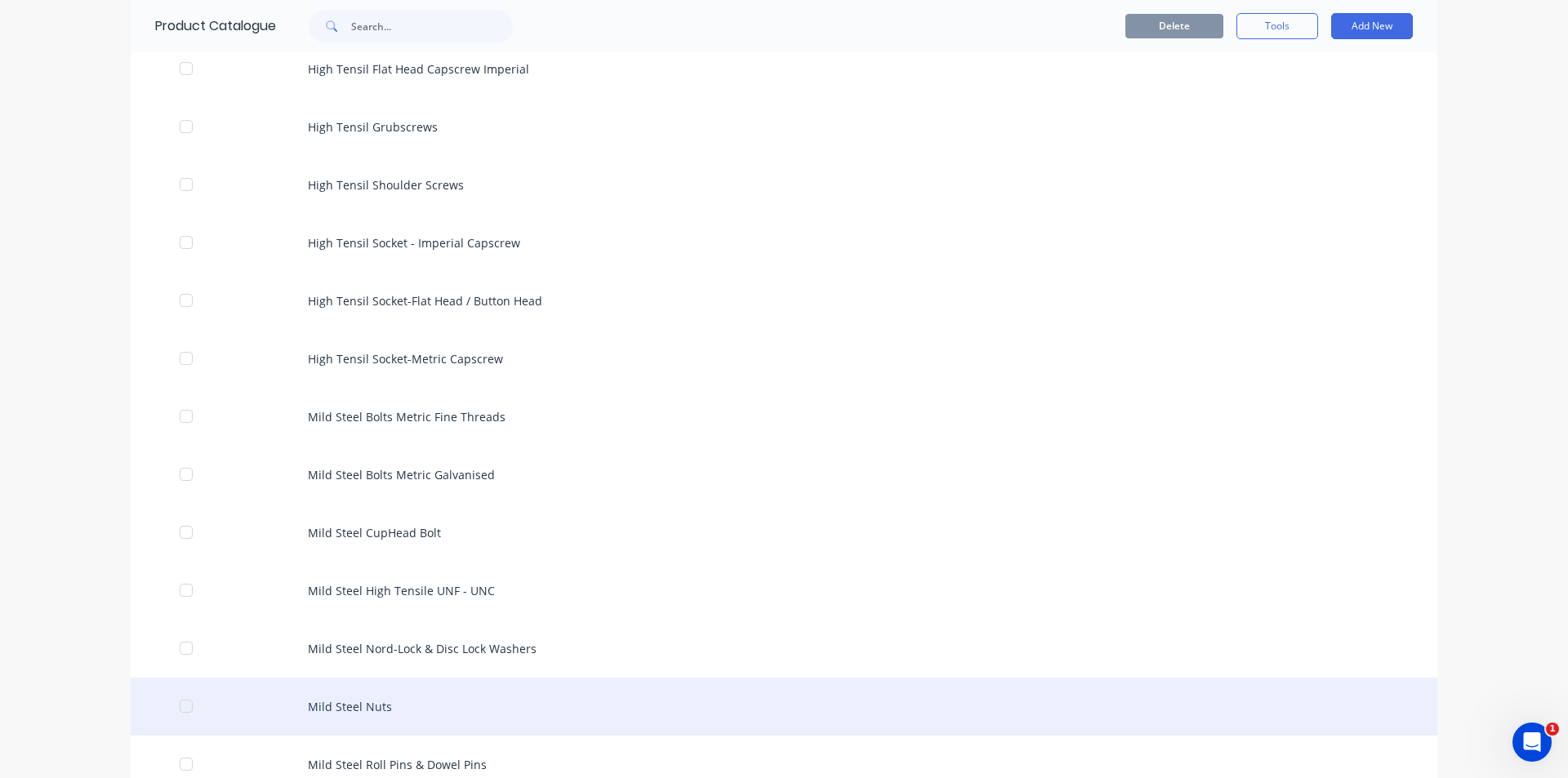
click at [389, 701] on div "Mild Steel Nuts" at bounding box center [784, 706] width 1307 height 58
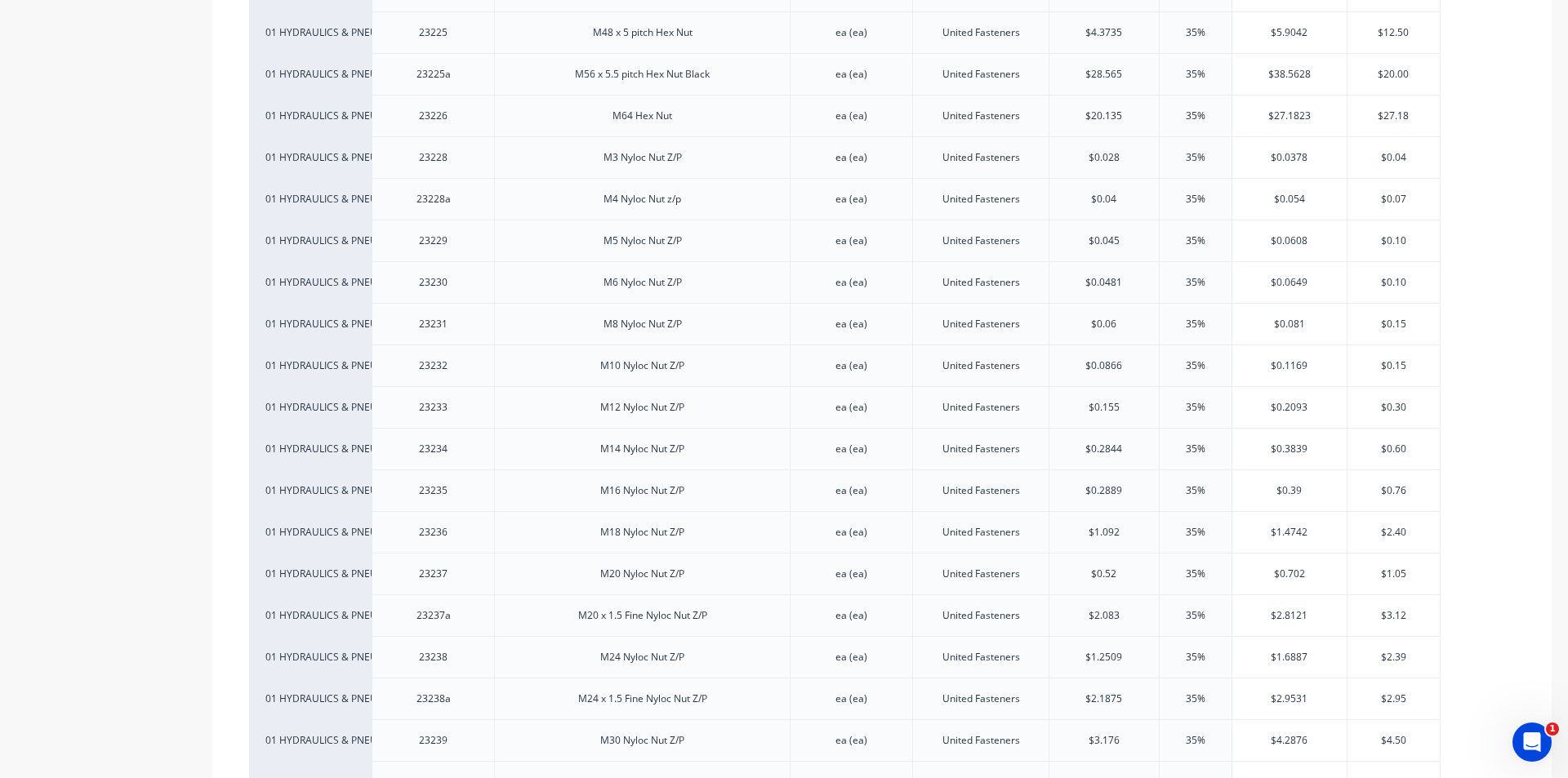
scroll to position [2286, 0]
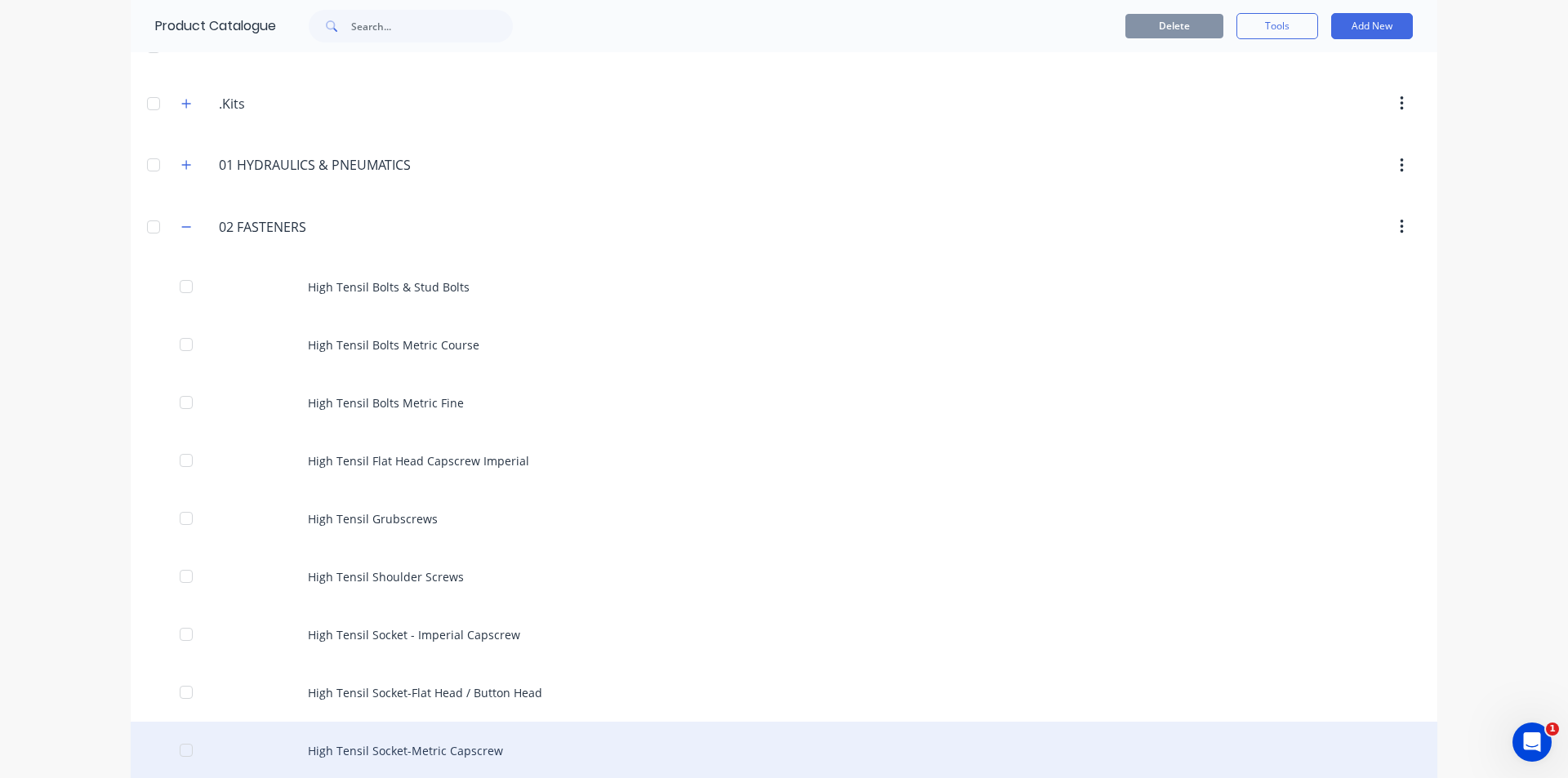
scroll to position [245, 0]
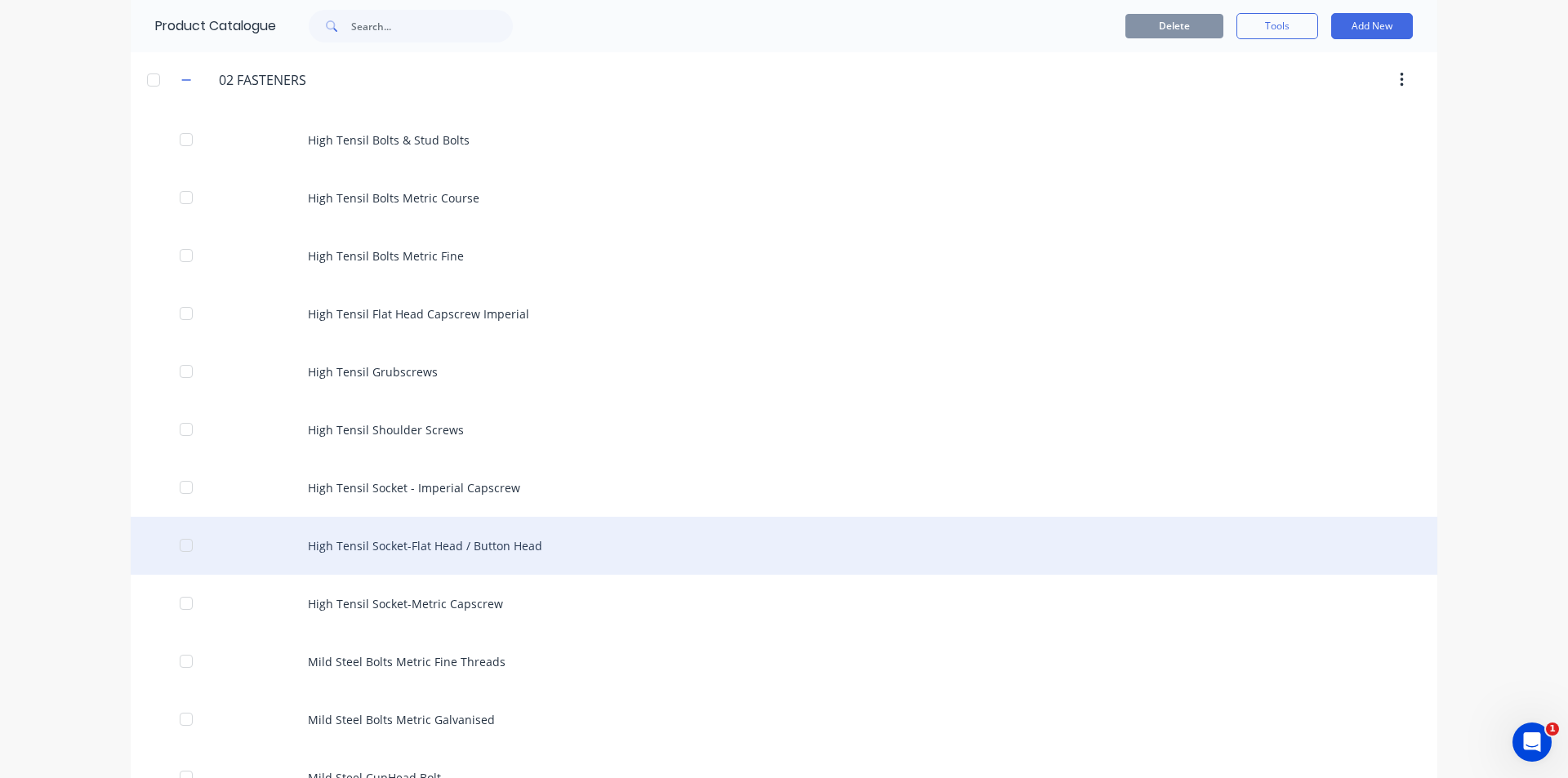
click at [493, 555] on div "High Tensil Socket-Flat Head / Button Head" at bounding box center [784, 546] width 1307 height 58
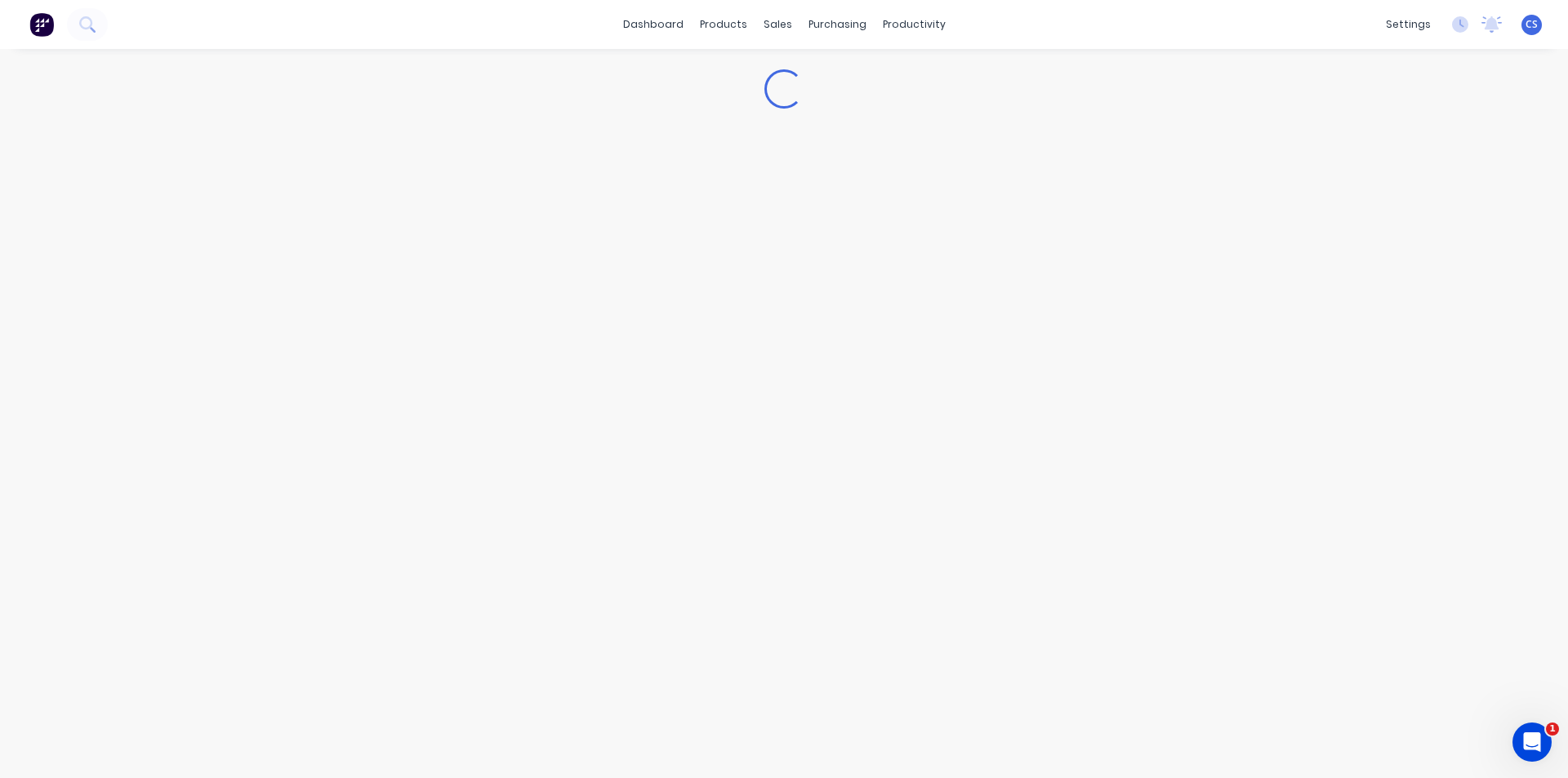
click at [493, 555] on div "Loading..." at bounding box center [784, 397] width 1568 height 696
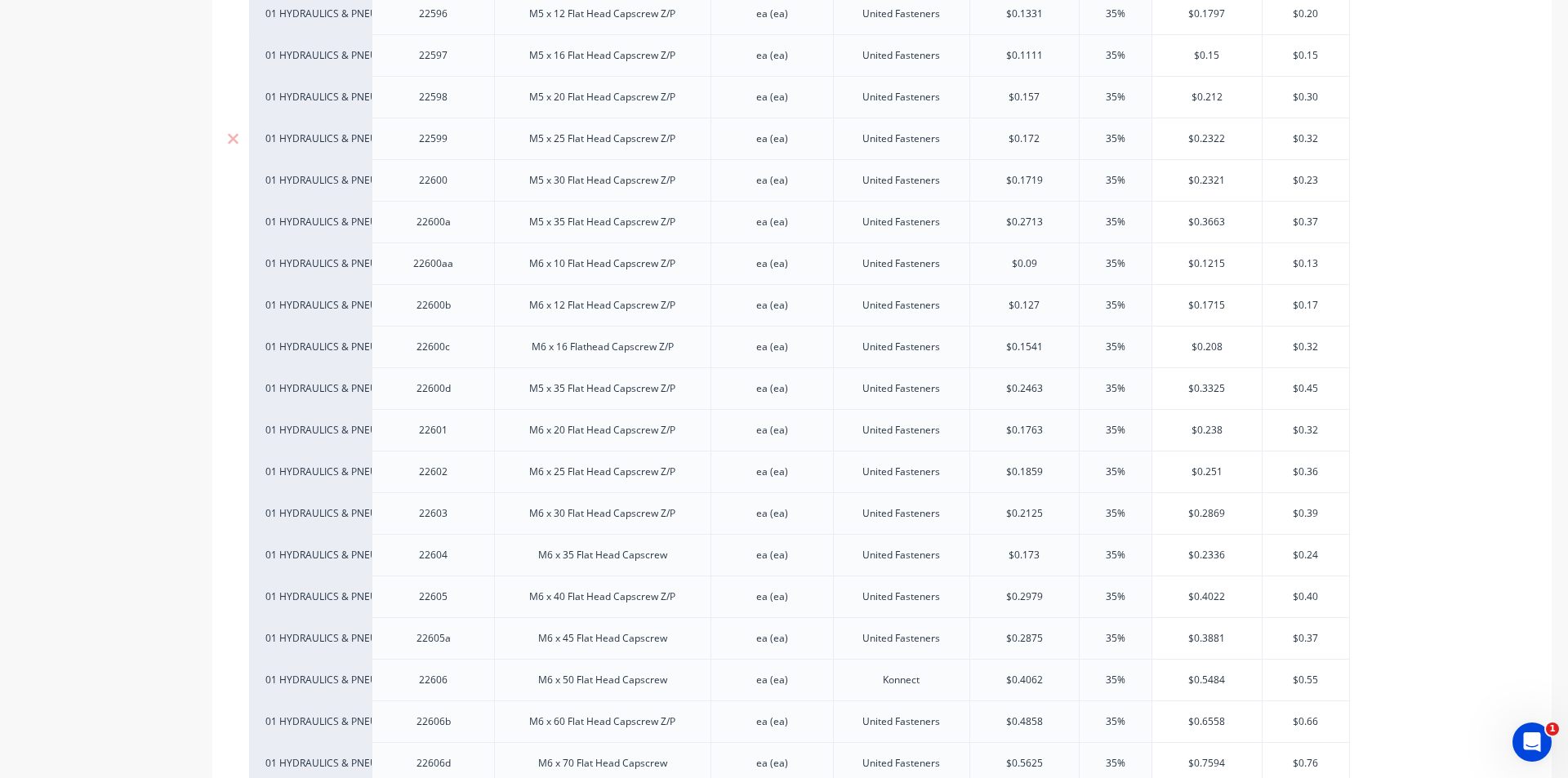
scroll to position [490, 0]
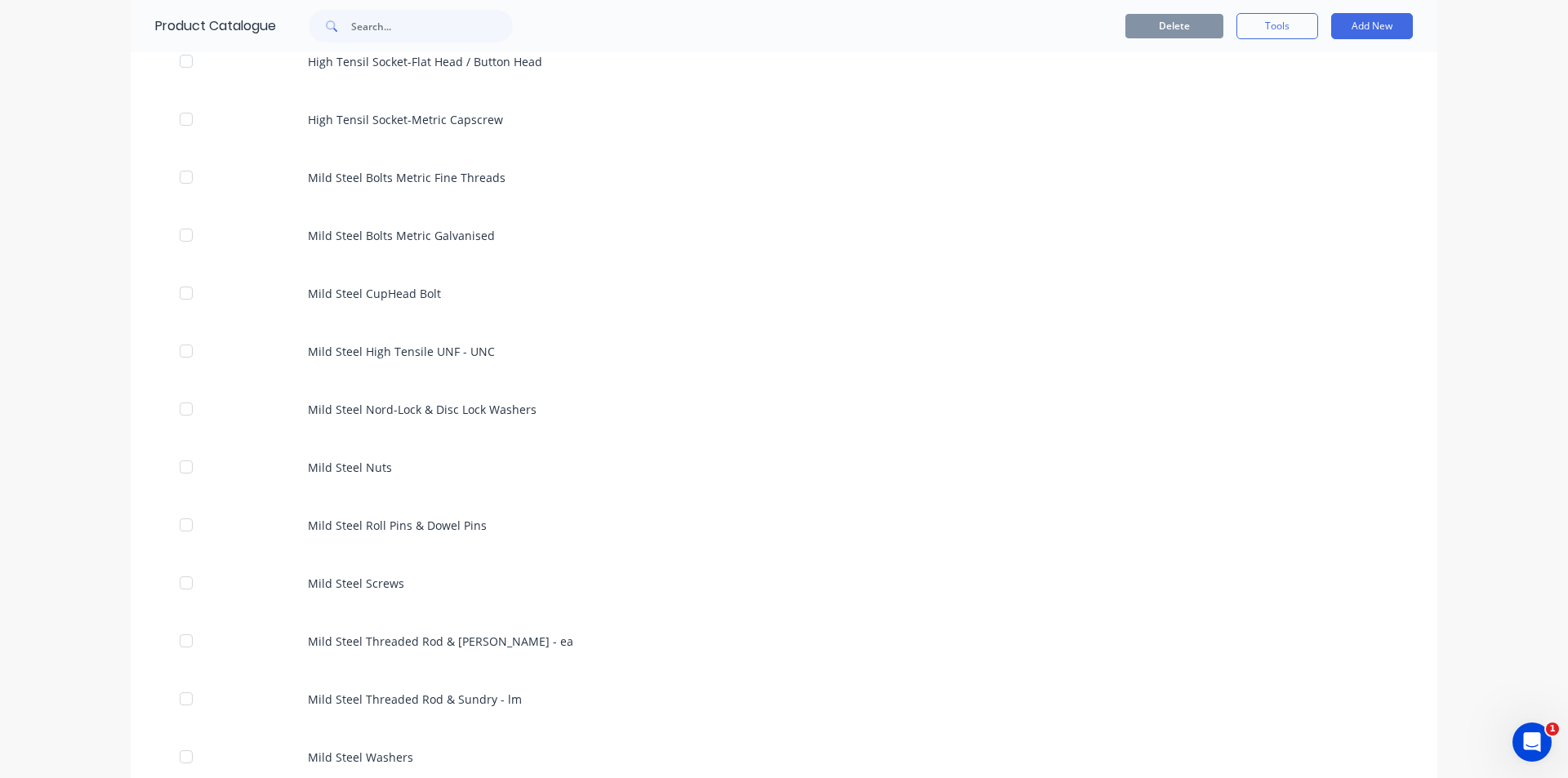
scroll to position [898, 0]
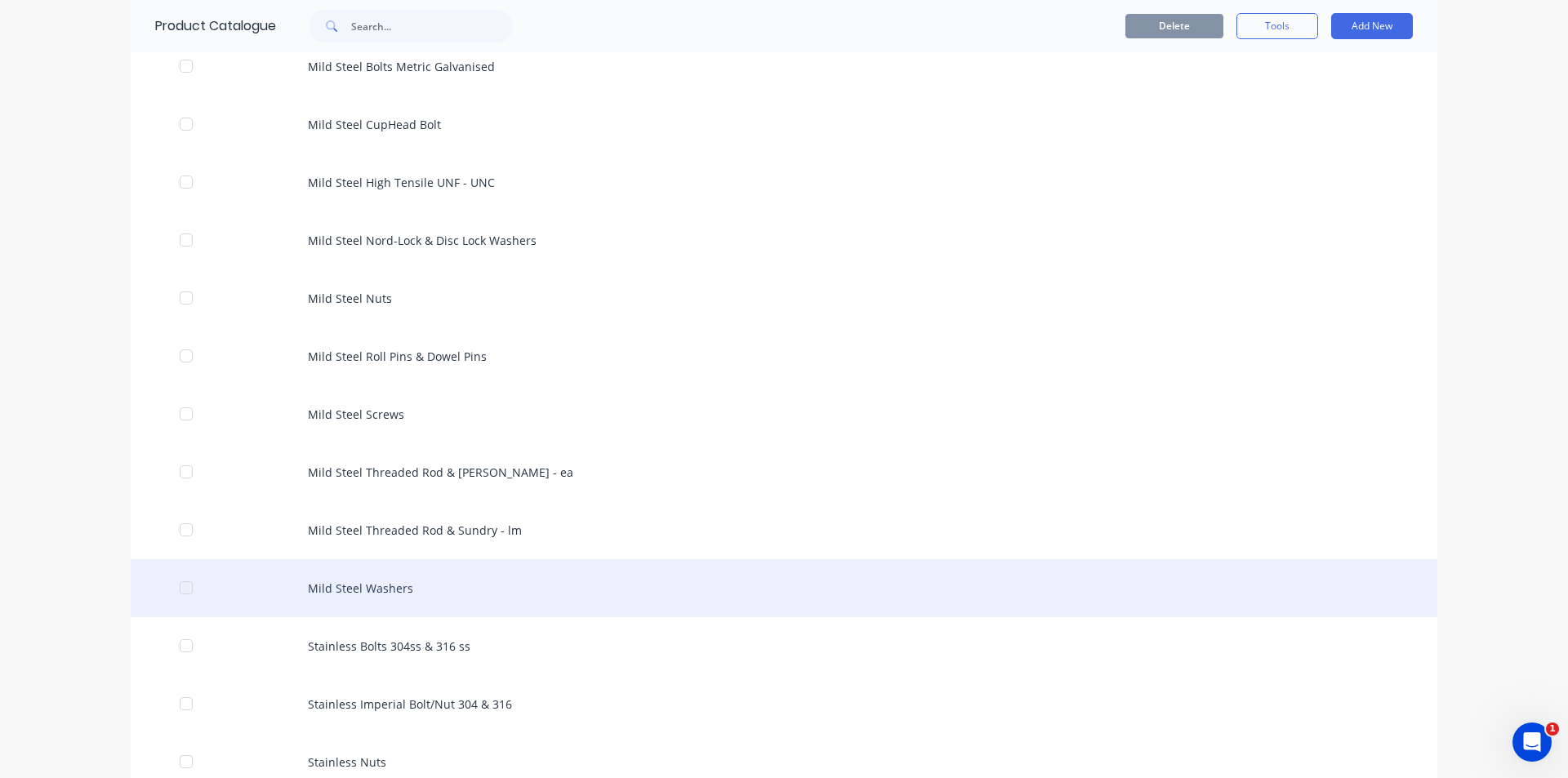
click at [404, 581] on div "Mild Steel Washers" at bounding box center [784, 588] width 1307 height 58
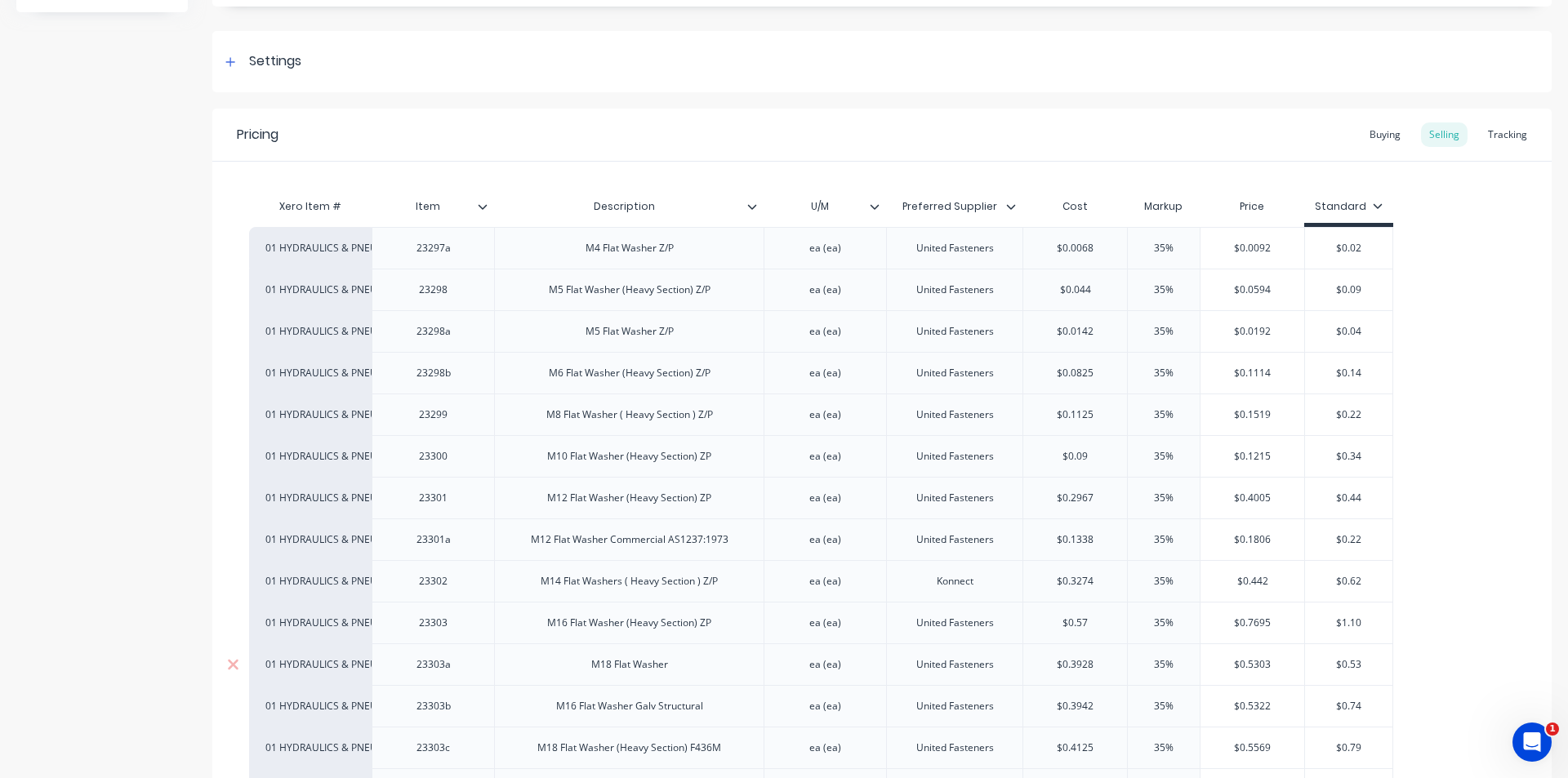
scroll to position [327, 0]
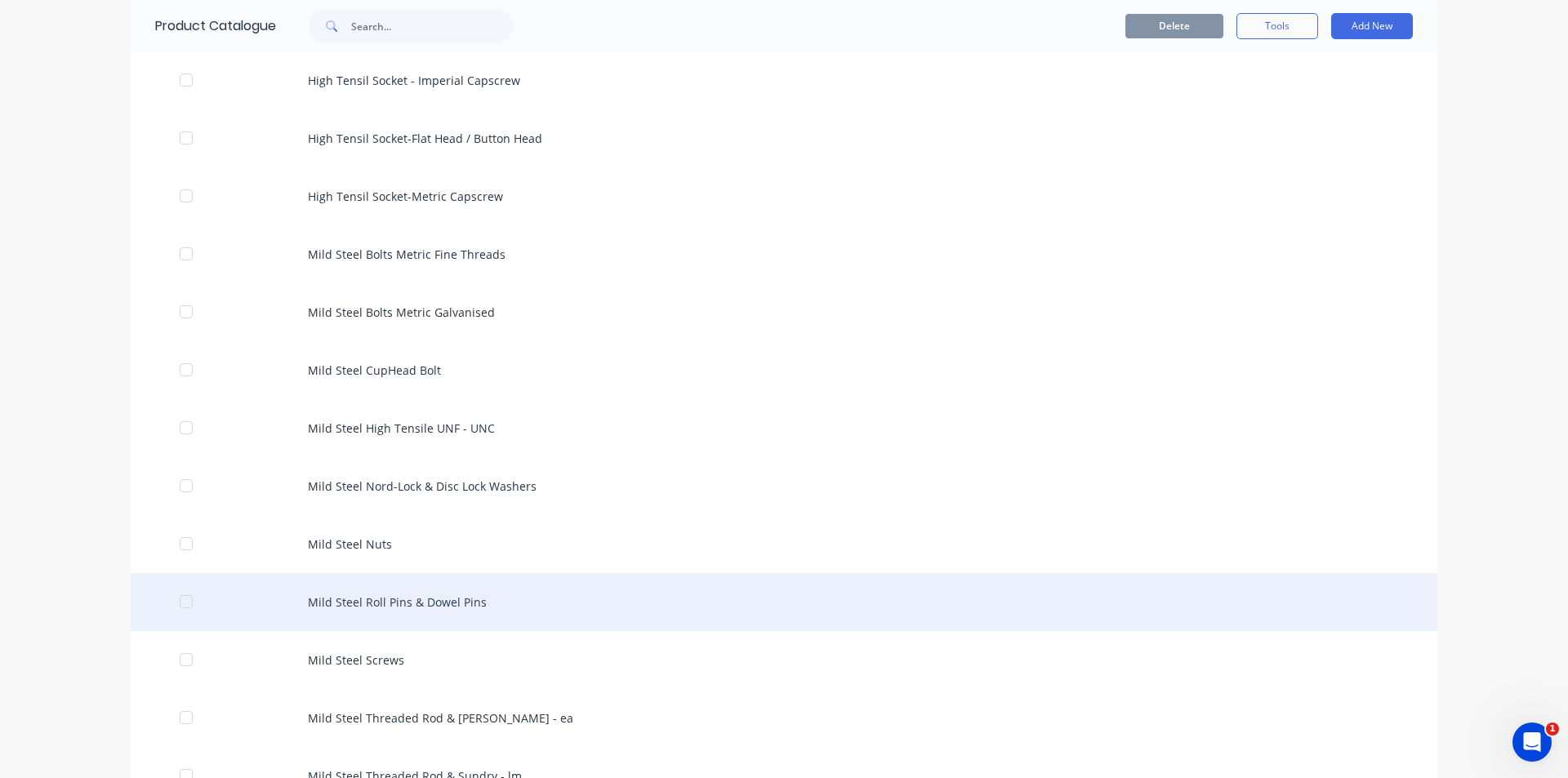
scroll to position [653, 0]
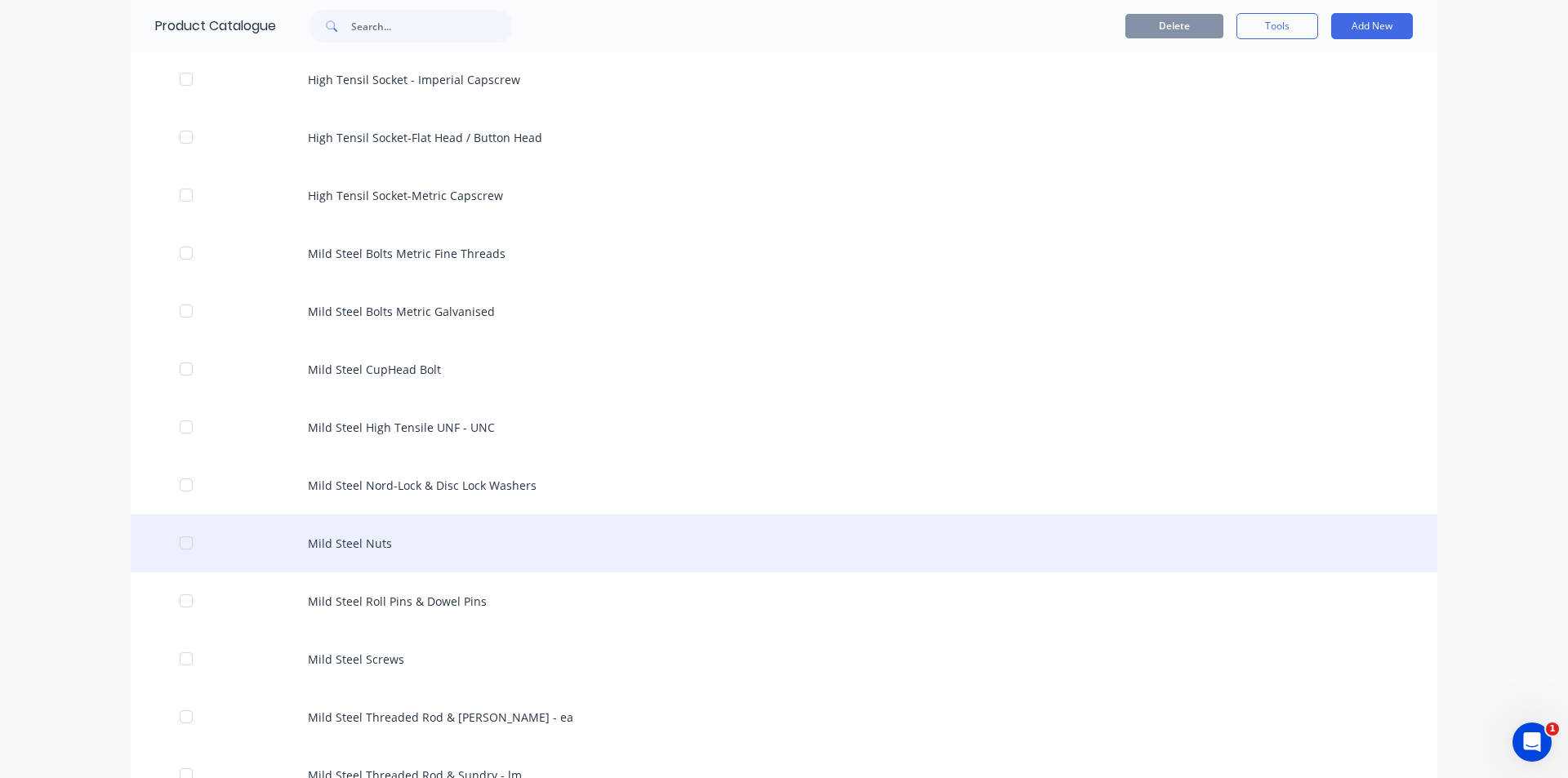
click at [370, 536] on div "Mild Steel Nuts" at bounding box center [784, 543] width 1307 height 58
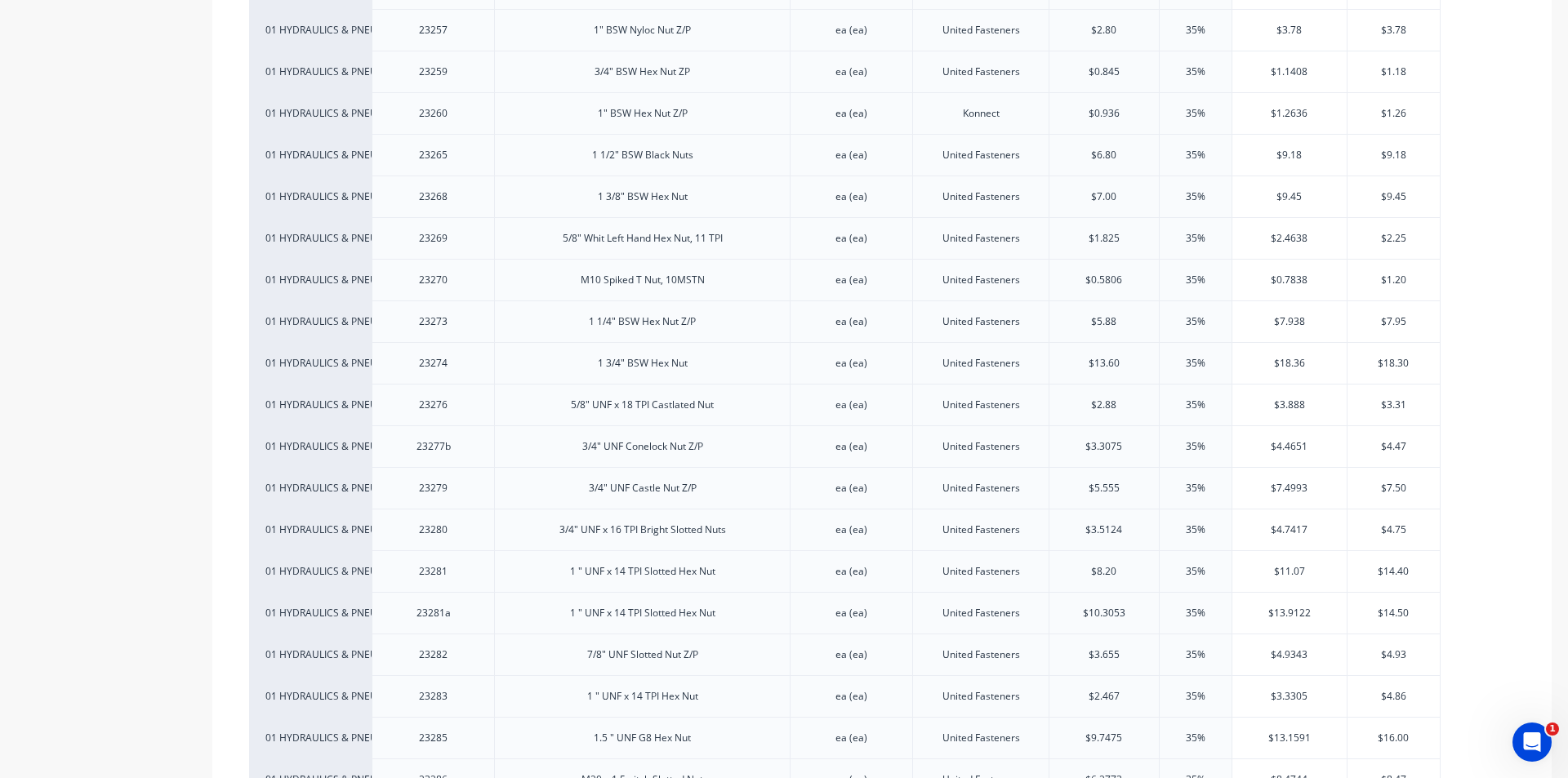
scroll to position [3429, 0]
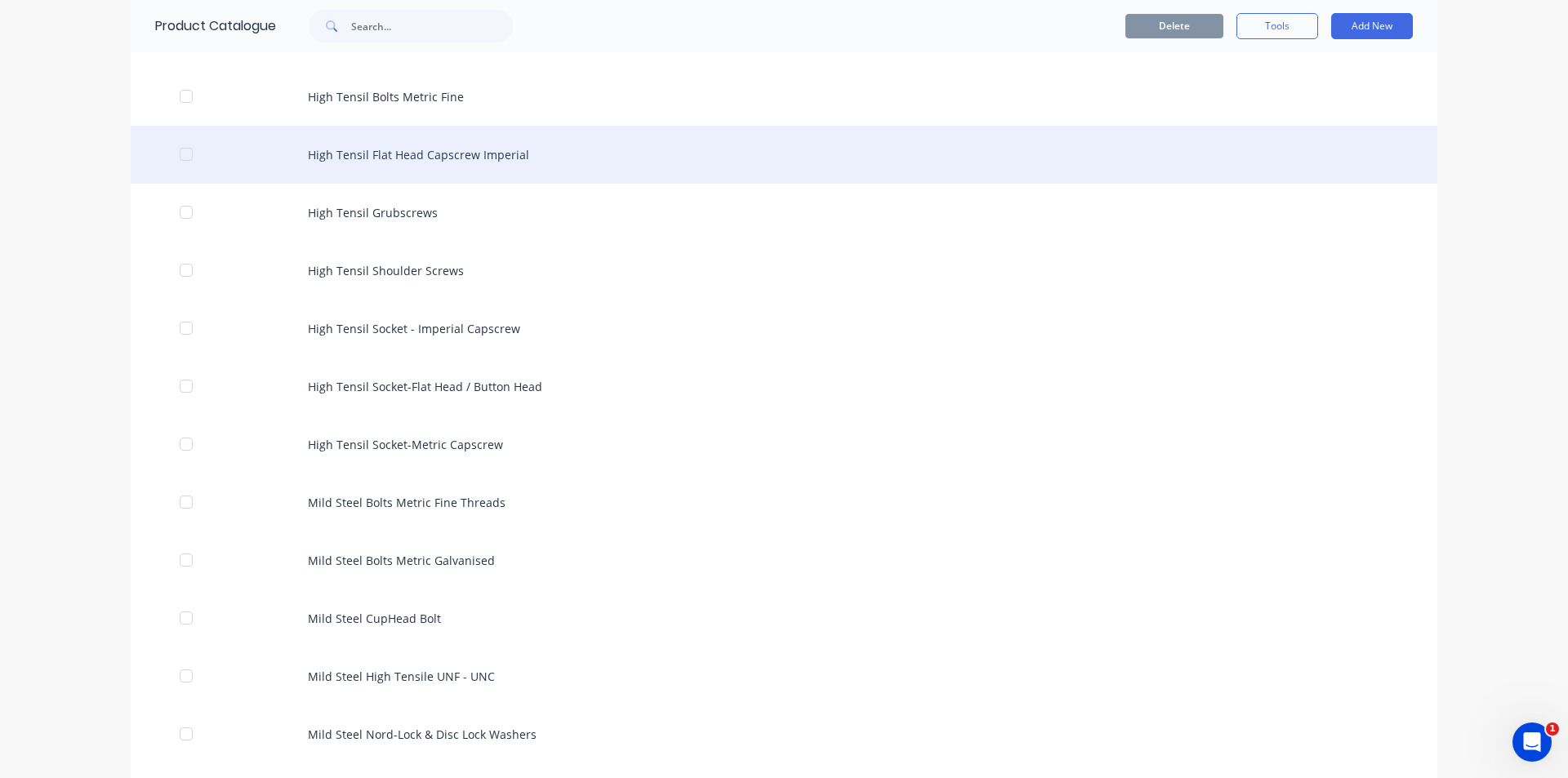
scroll to position [408, 0]
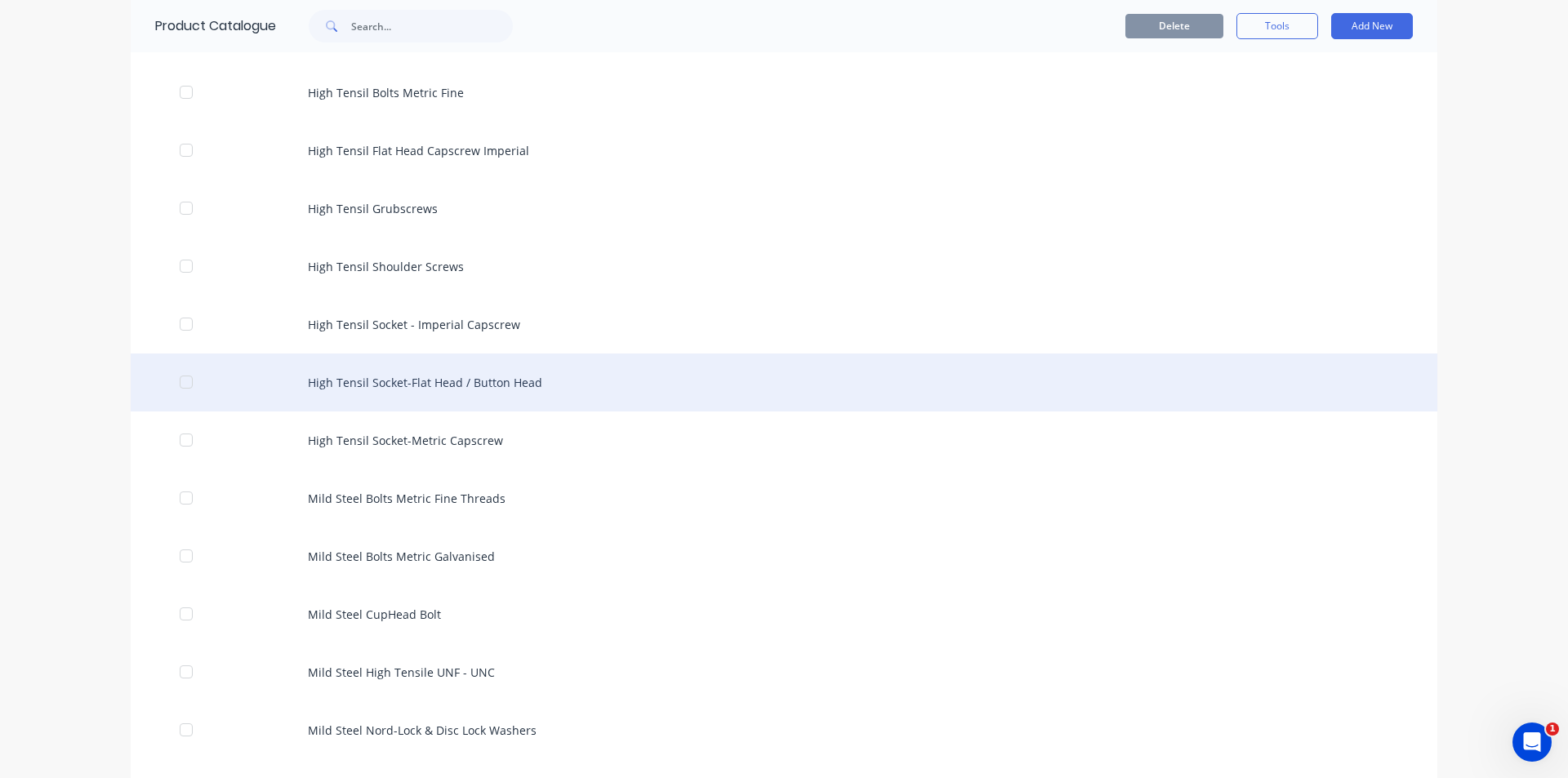
click at [495, 368] on div "High Tensil Socket-Flat Head / Button Head" at bounding box center [784, 382] width 1307 height 58
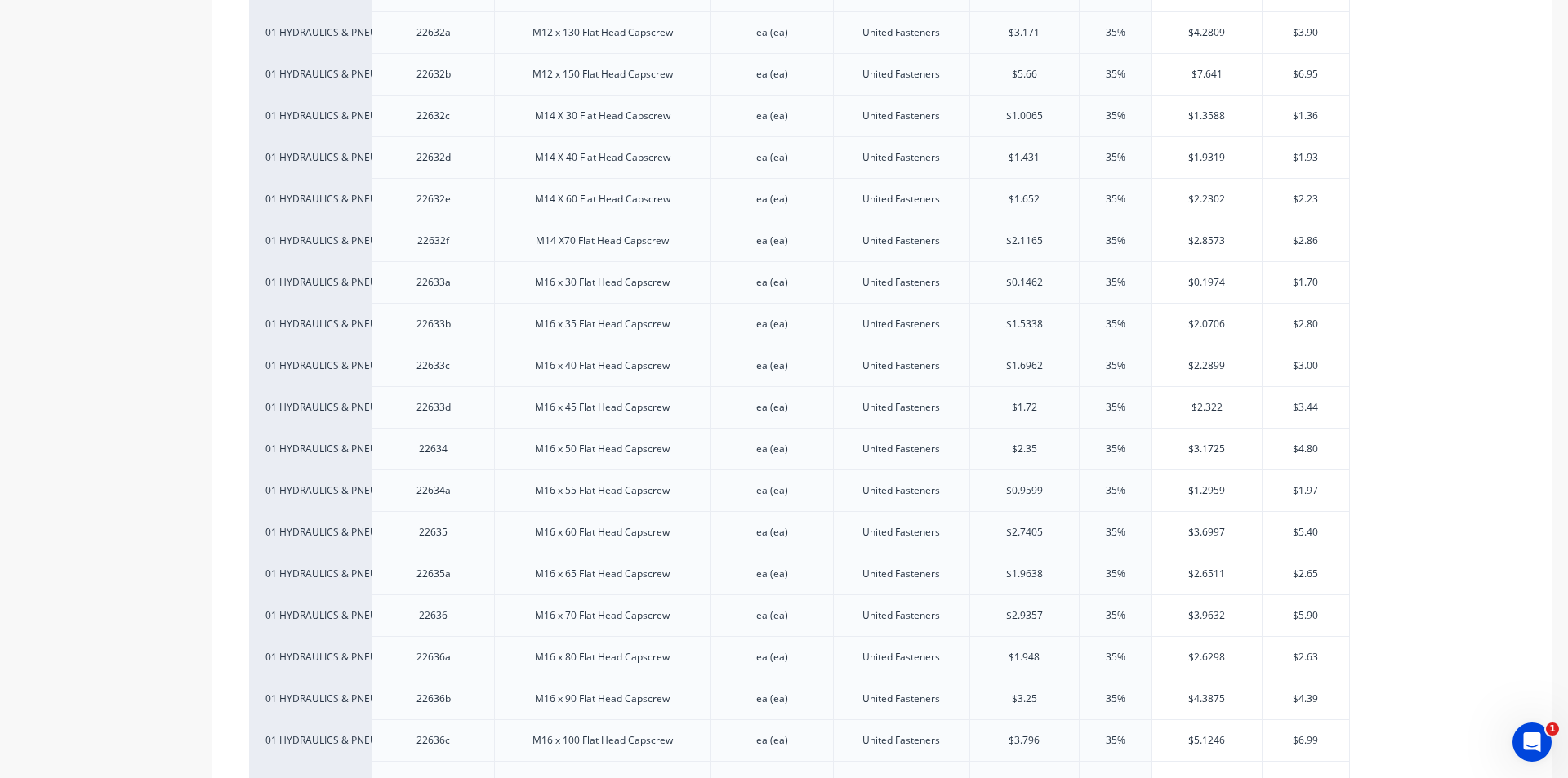
scroll to position [3347, 0]
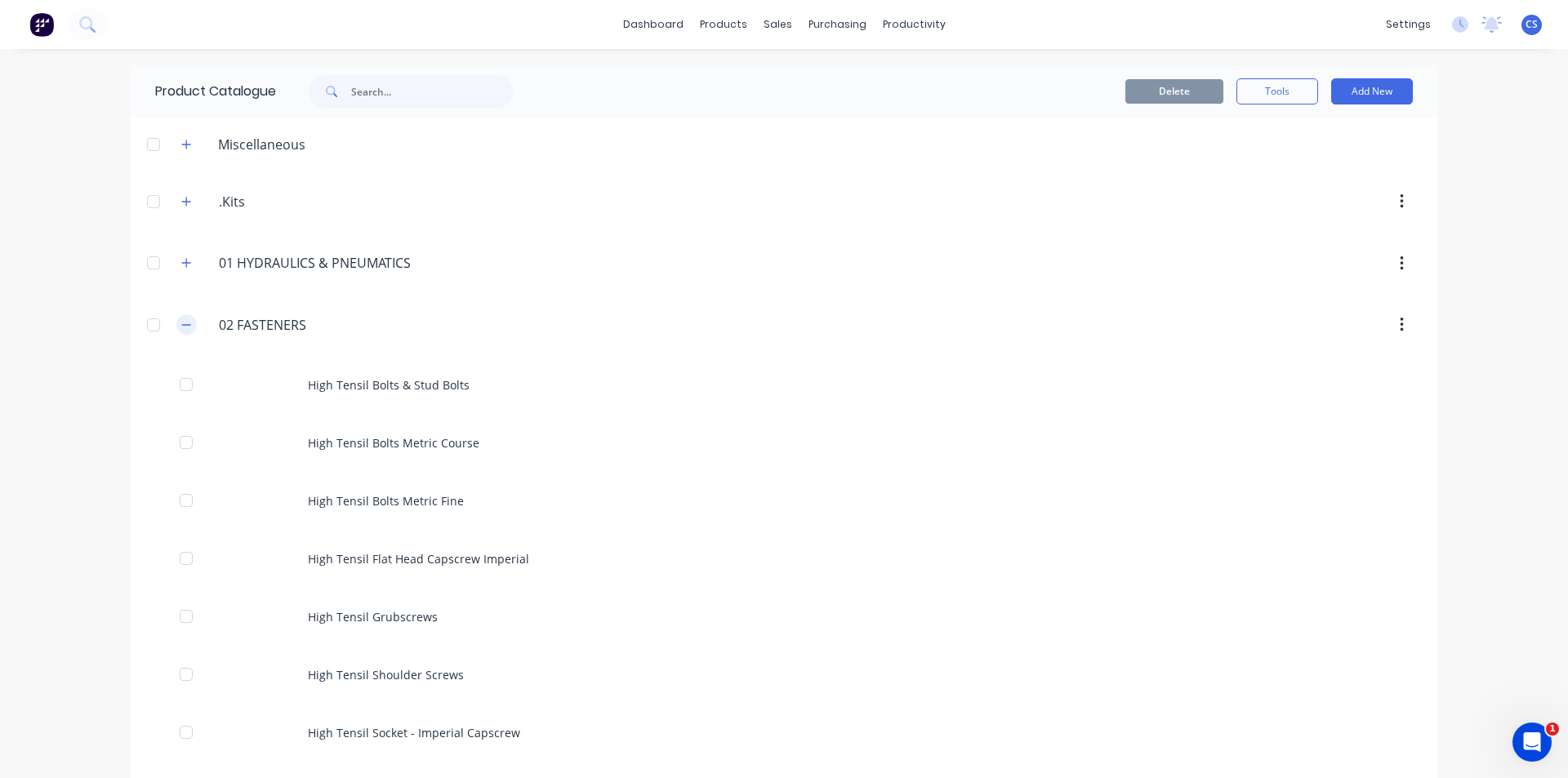
click at [176, 321] on button "button" at bounding box center [187, 324] width 20 height 20
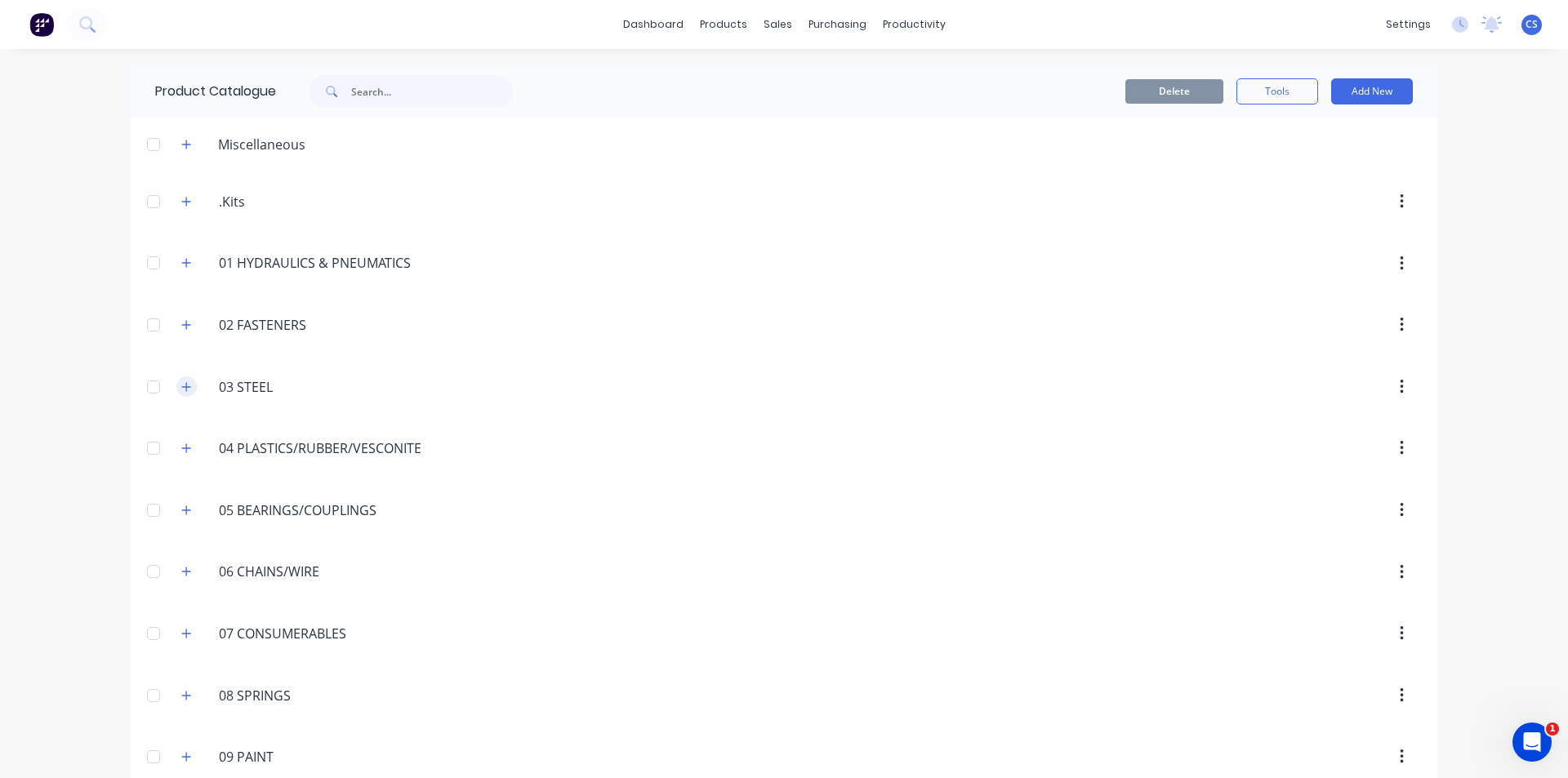
click at [185, 392] on icon "button" at bounding box center [186, 387] width 10 height 11
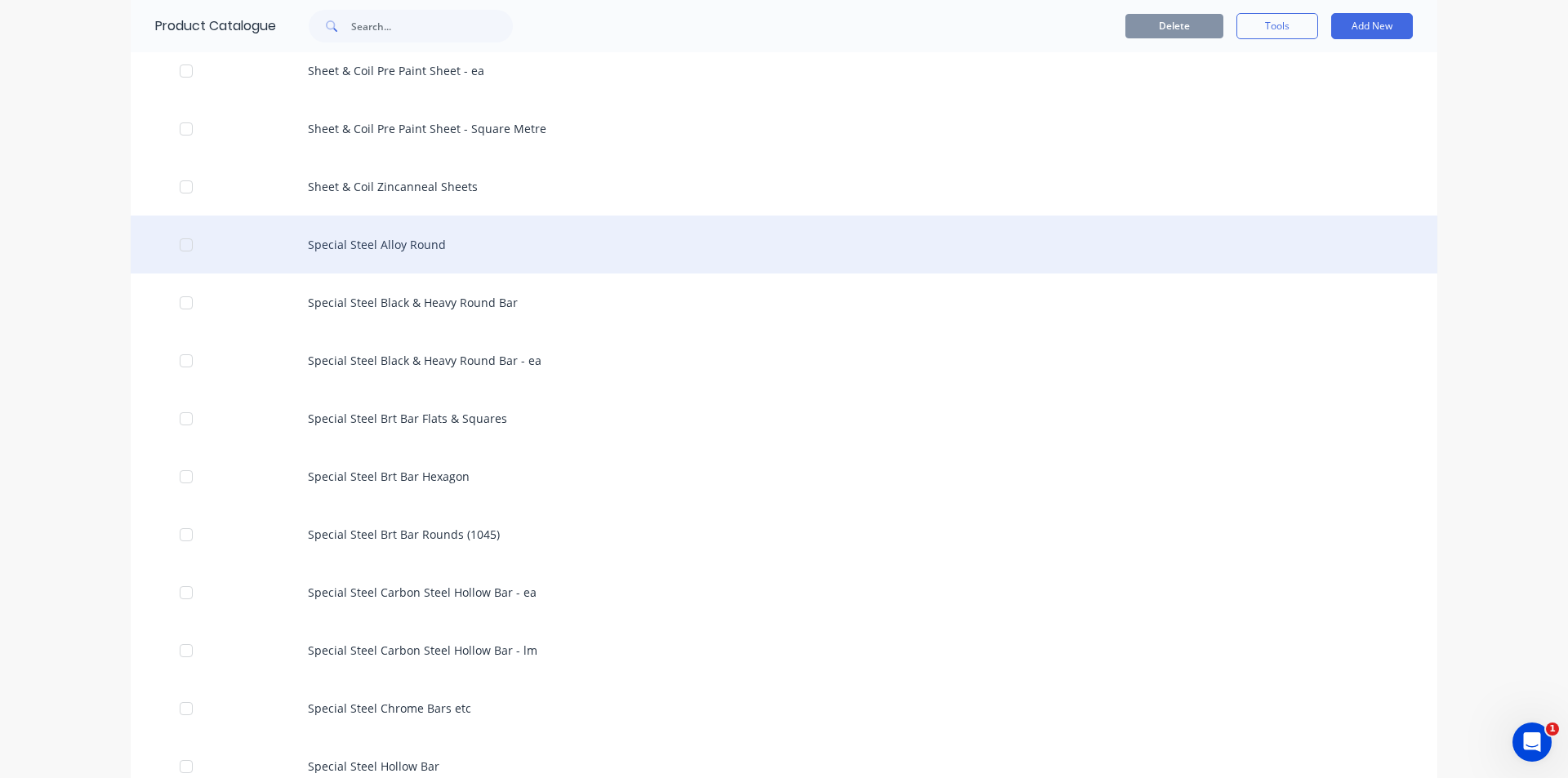
scroll to position [3020, 0]
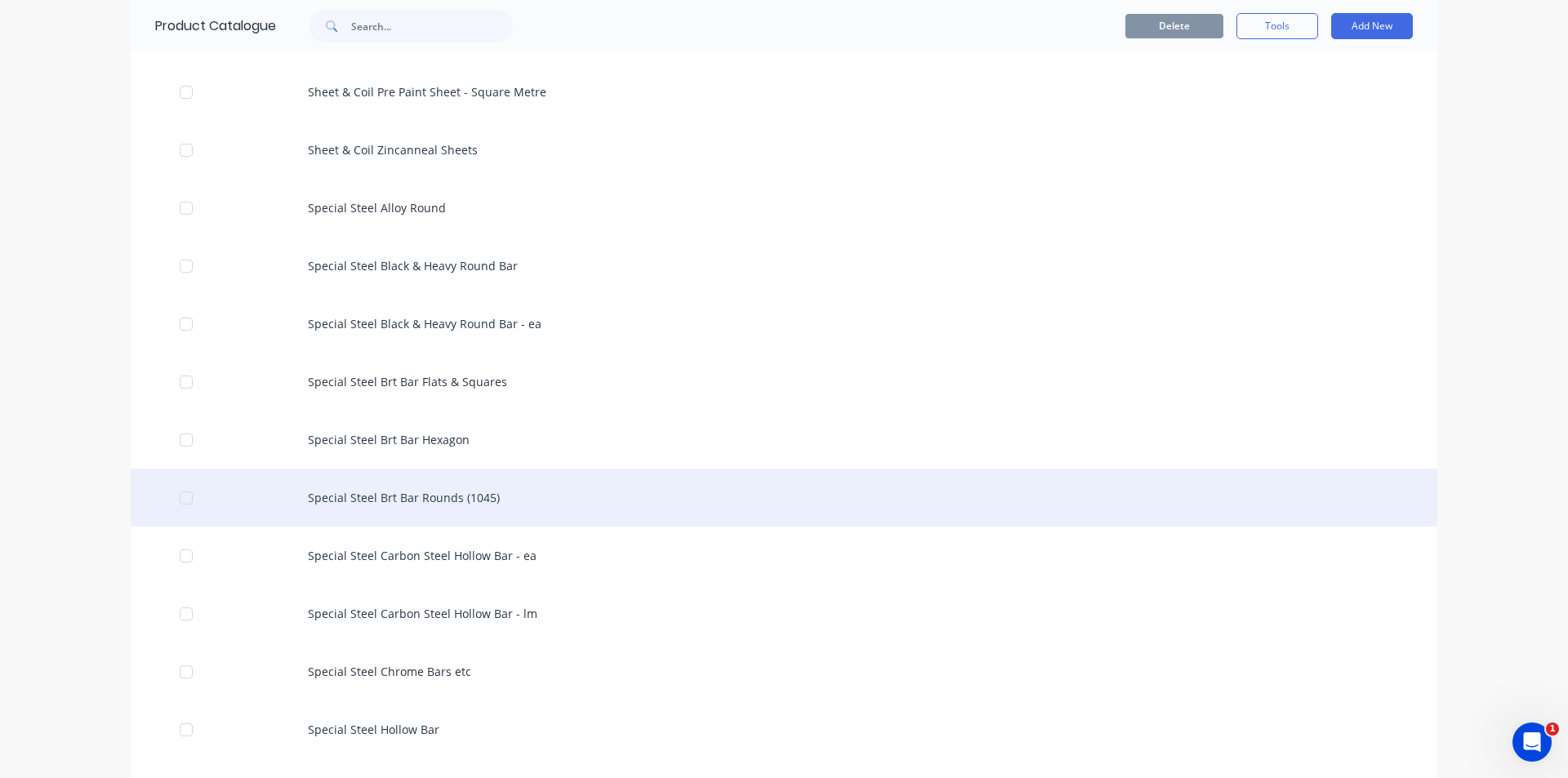
click at [473, 507] on div "Special Steel Brt Bar Rounds (1045)" at bounding box center [784, 497] width 1307 height 58
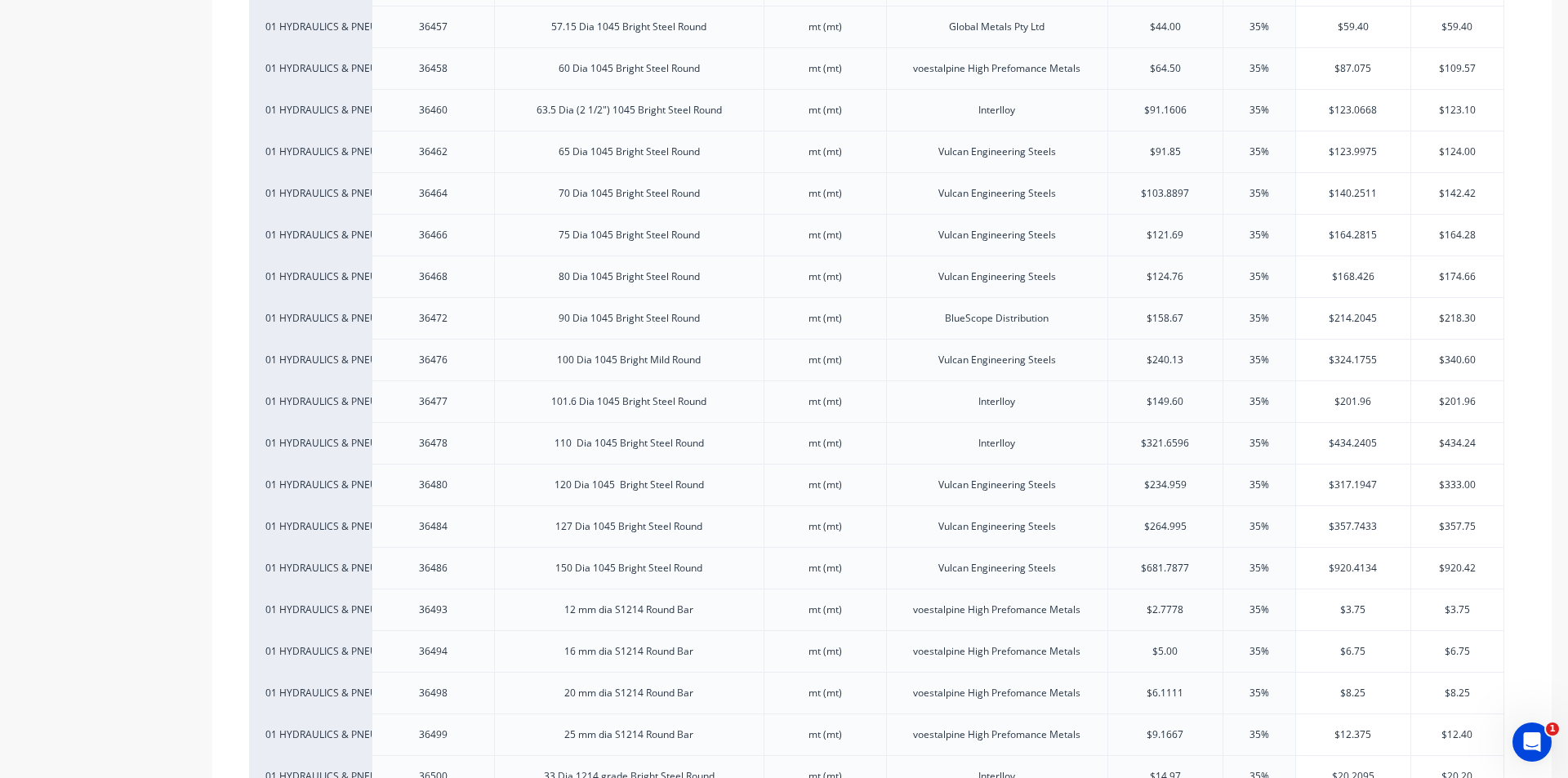
scroll to position [2123, 0]
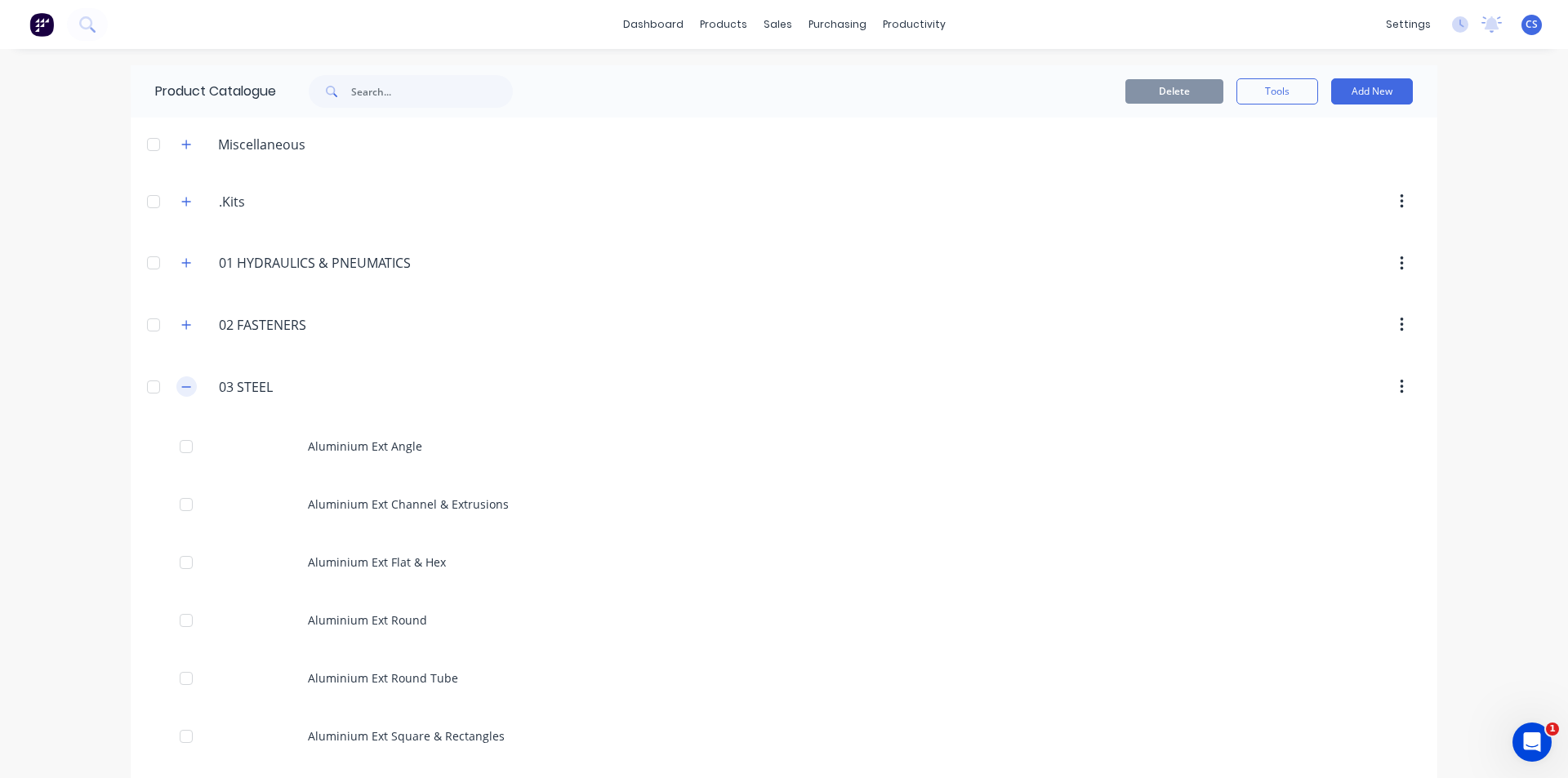
click at [182, 387] on icon "button" at bounding box center [187, 386] width 9 height 1
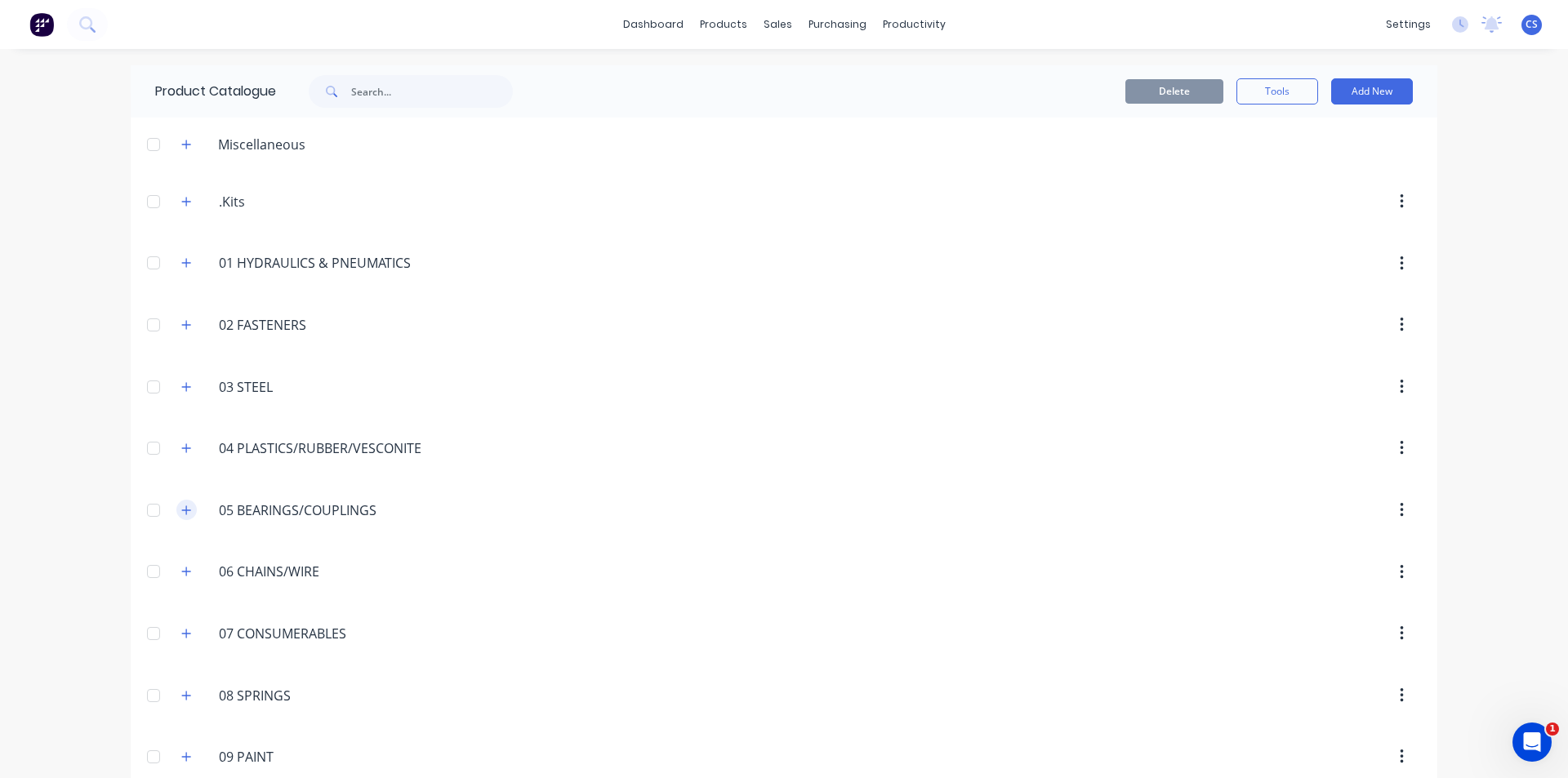
click at [176, 506] on button "button" at bounding box center [187, 510] width 20 height 20
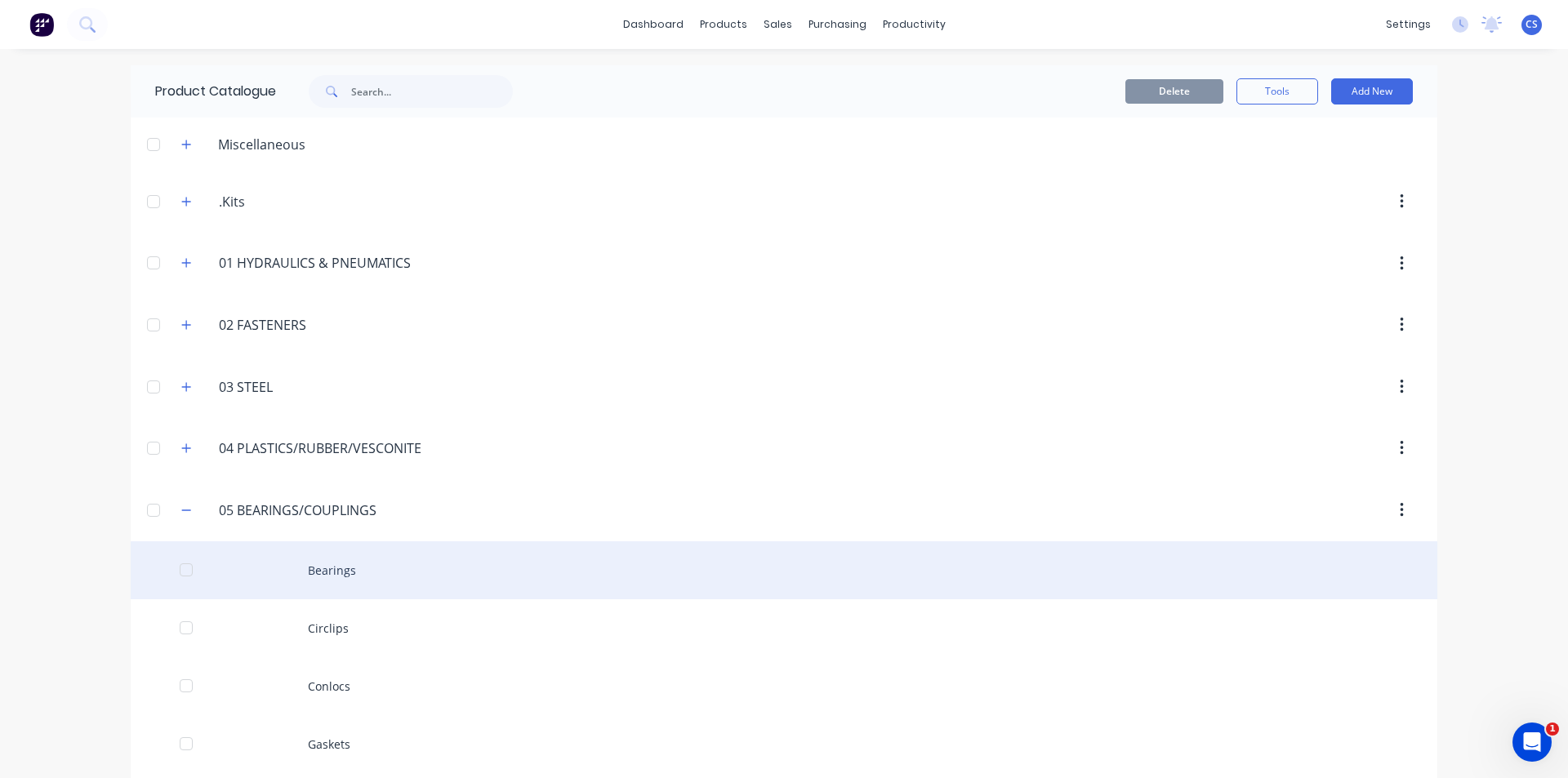
click at [187, 572] on div at bounding box center [187, 570] width 33 height 33
click at [171, 573] on div at bounding box center [187, 570] width 33 height 33
click at [234, 559] on div "Bearings" at bounding box center [784, 569] width 1307 height 58
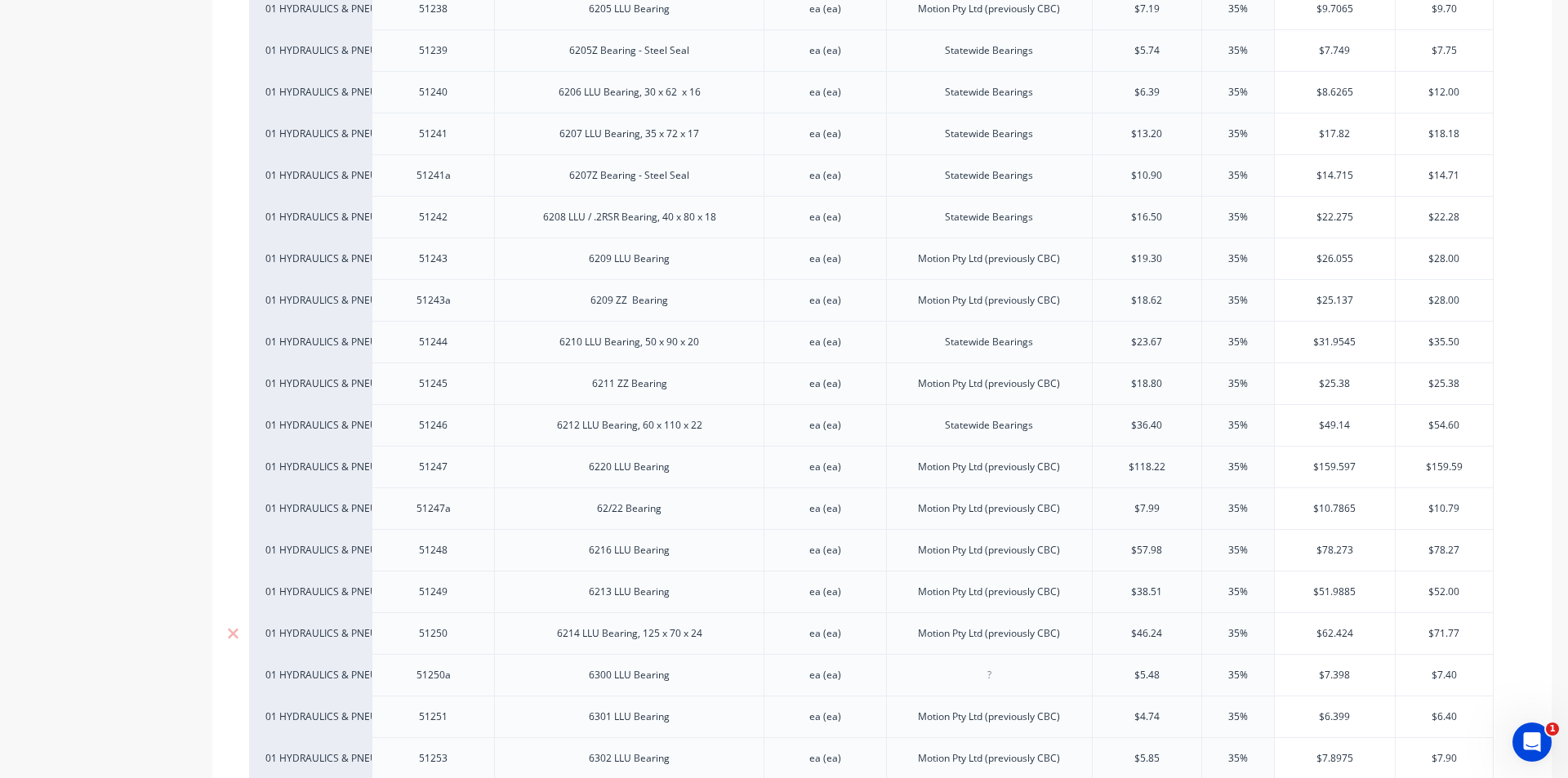
scroll to position [4490, 0]
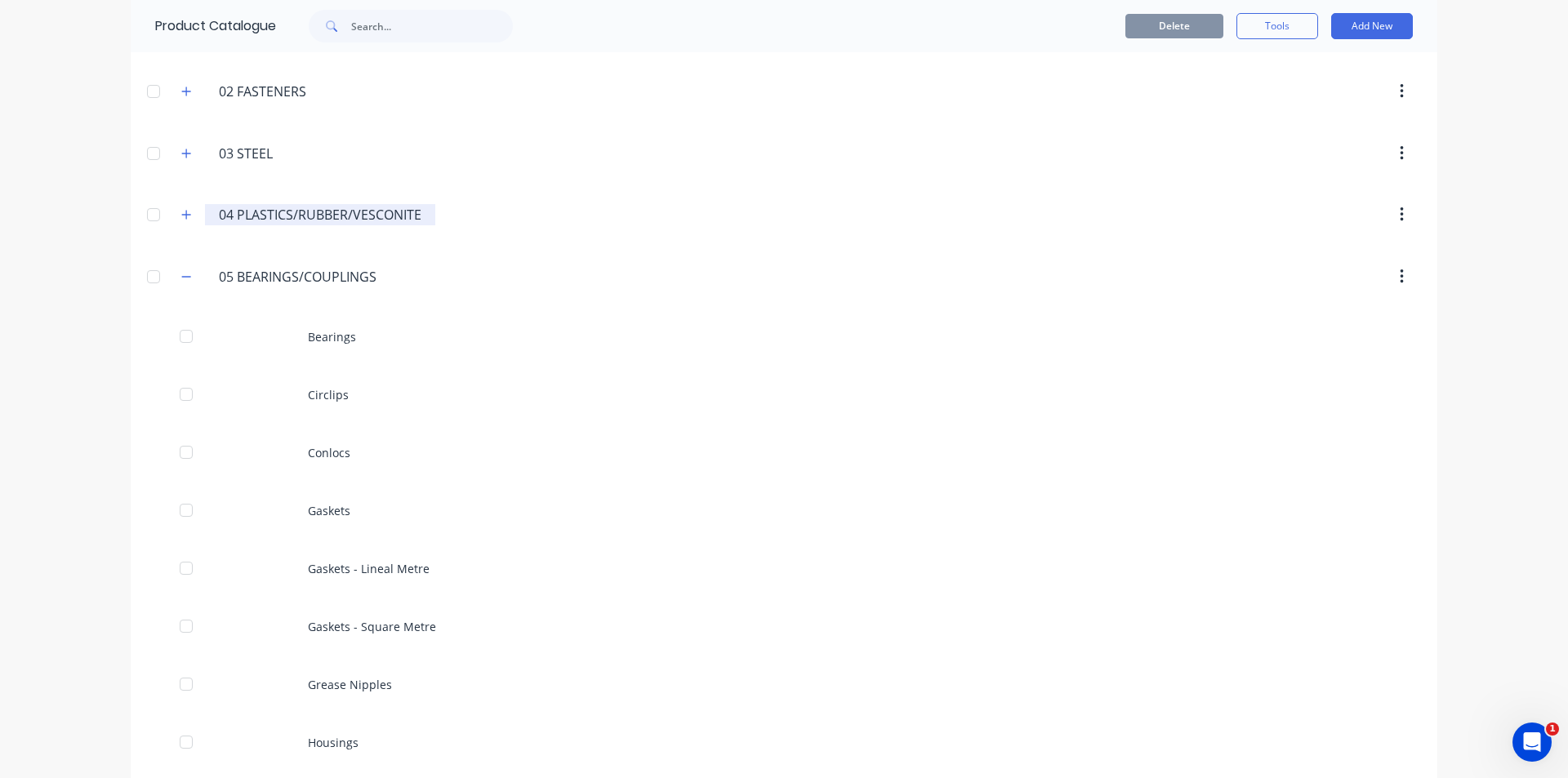
scroll to position [245, 0]
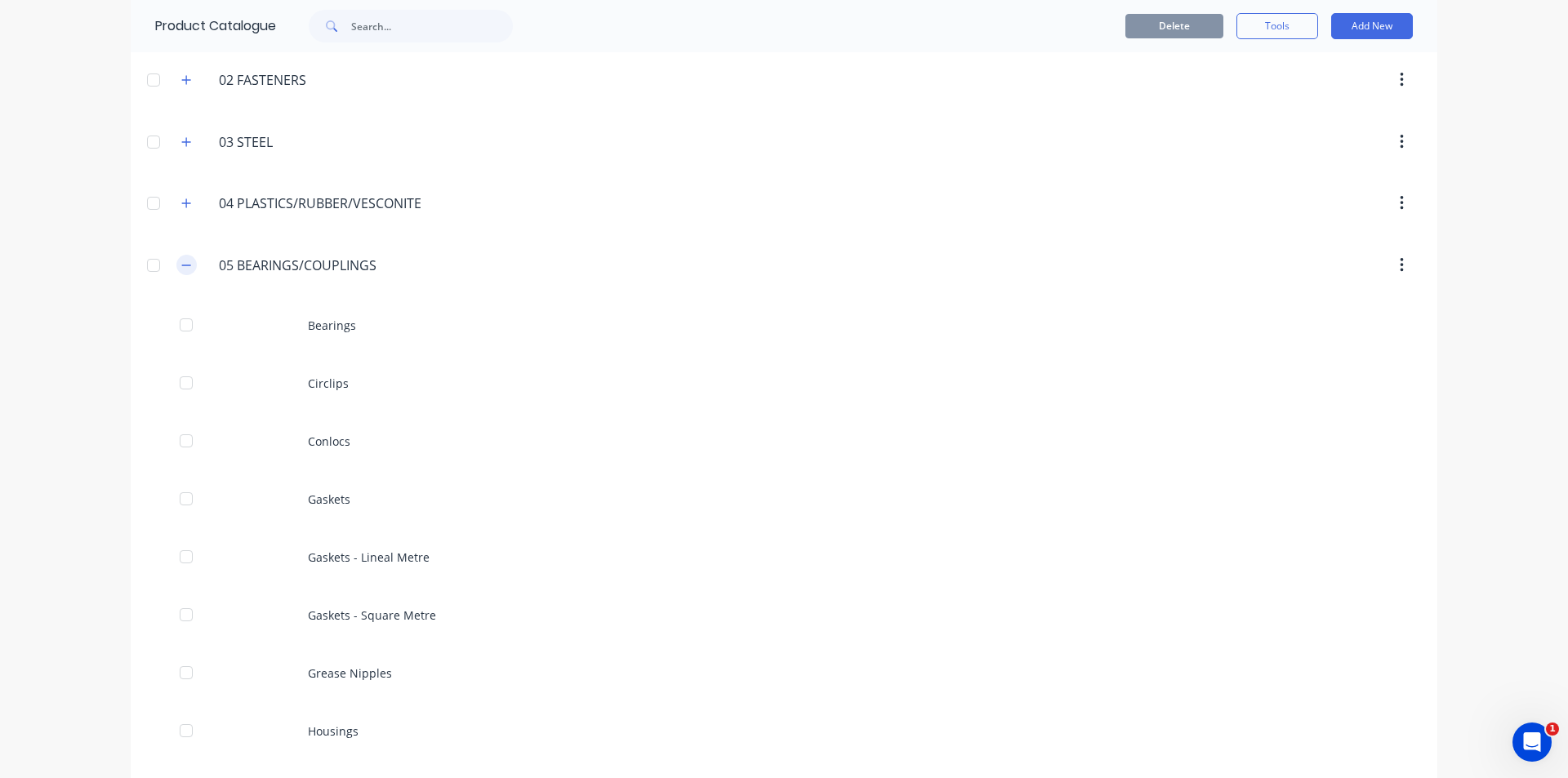
click at [181, 261] on icon "button" at bounding box center [186, 265] width 10 height 11
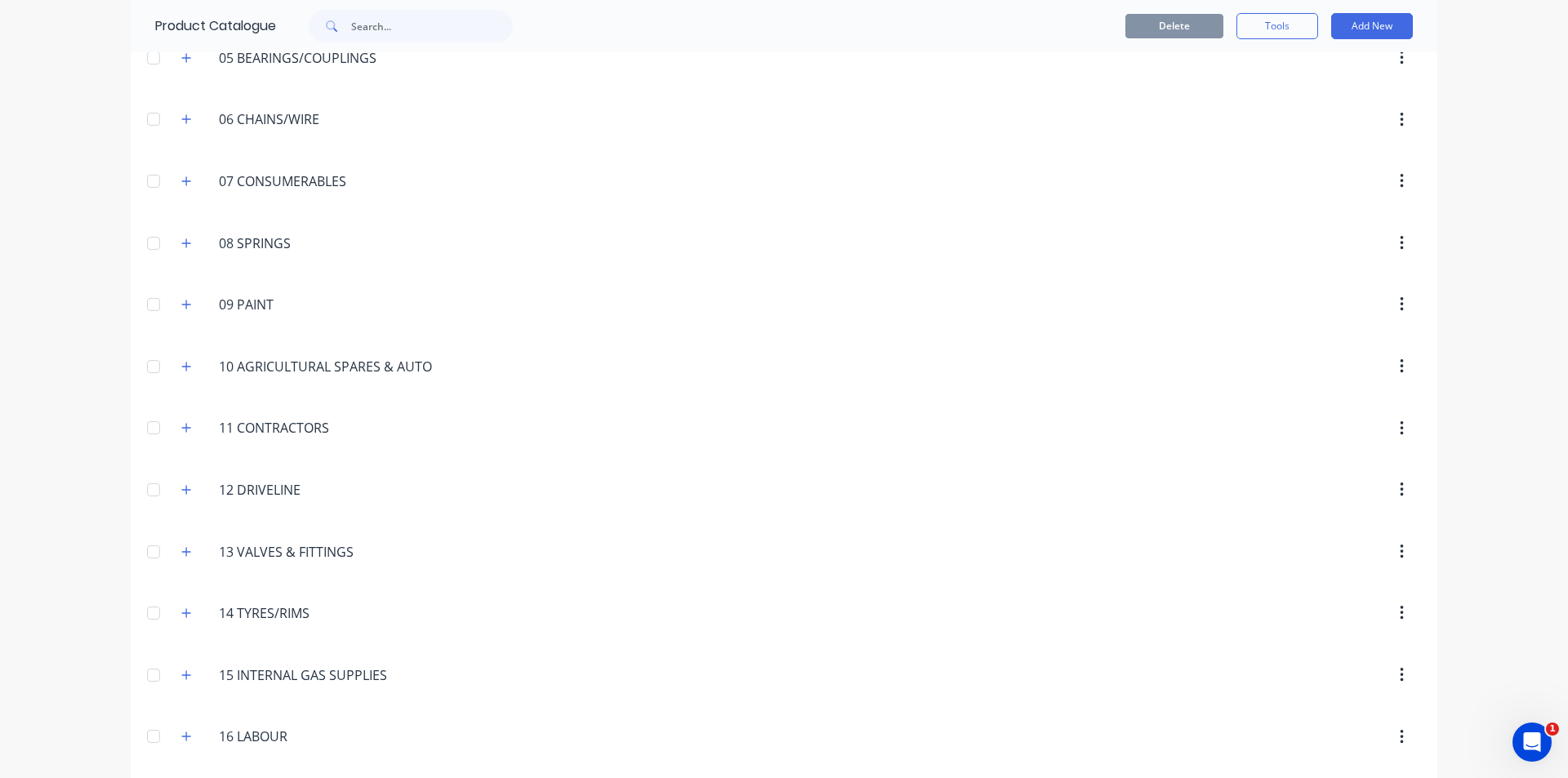
scroll to position [490, 0]
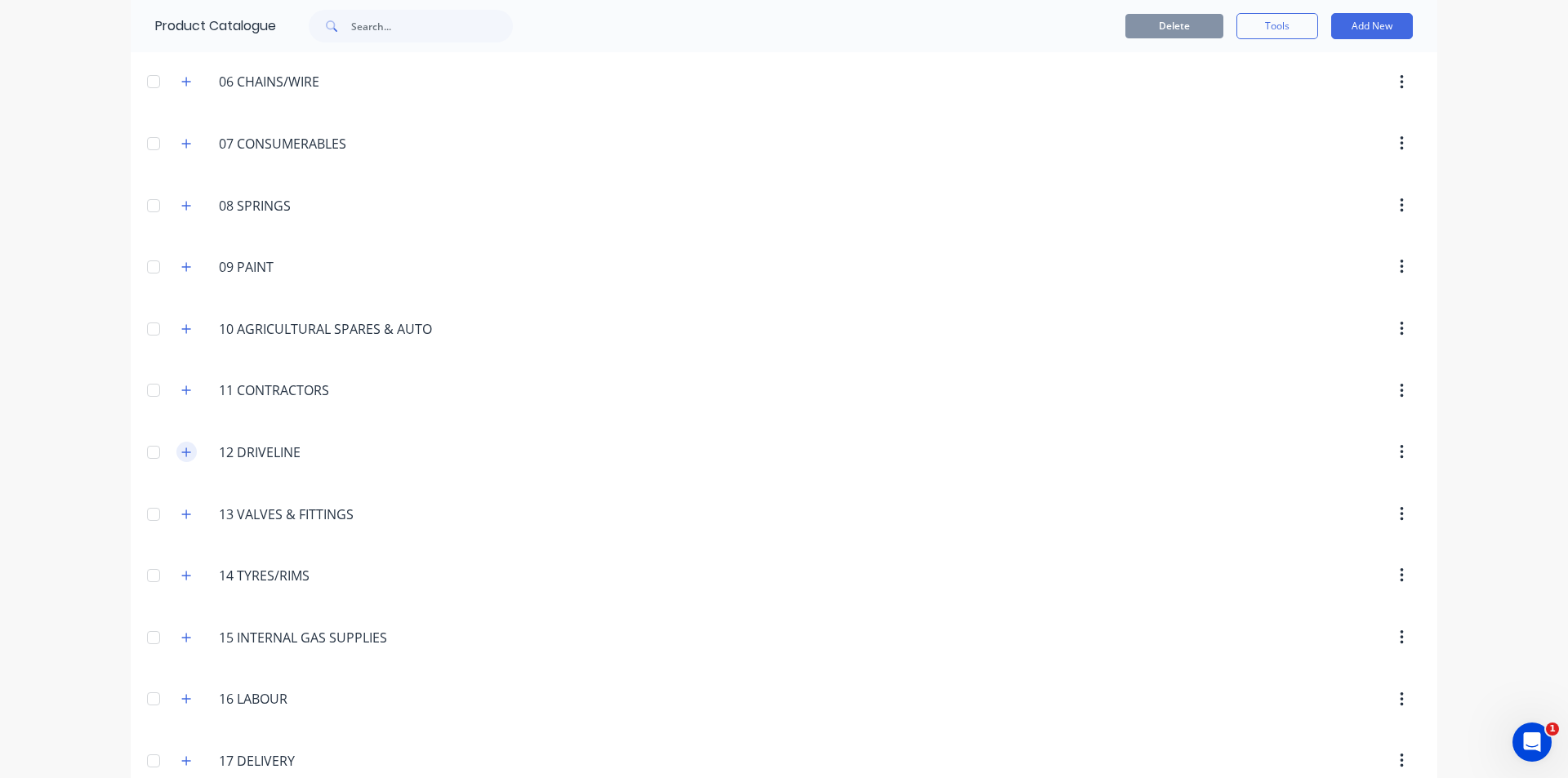
click at [177, 458] on button "button" at bounding box center [187, 452] width 20 height 20
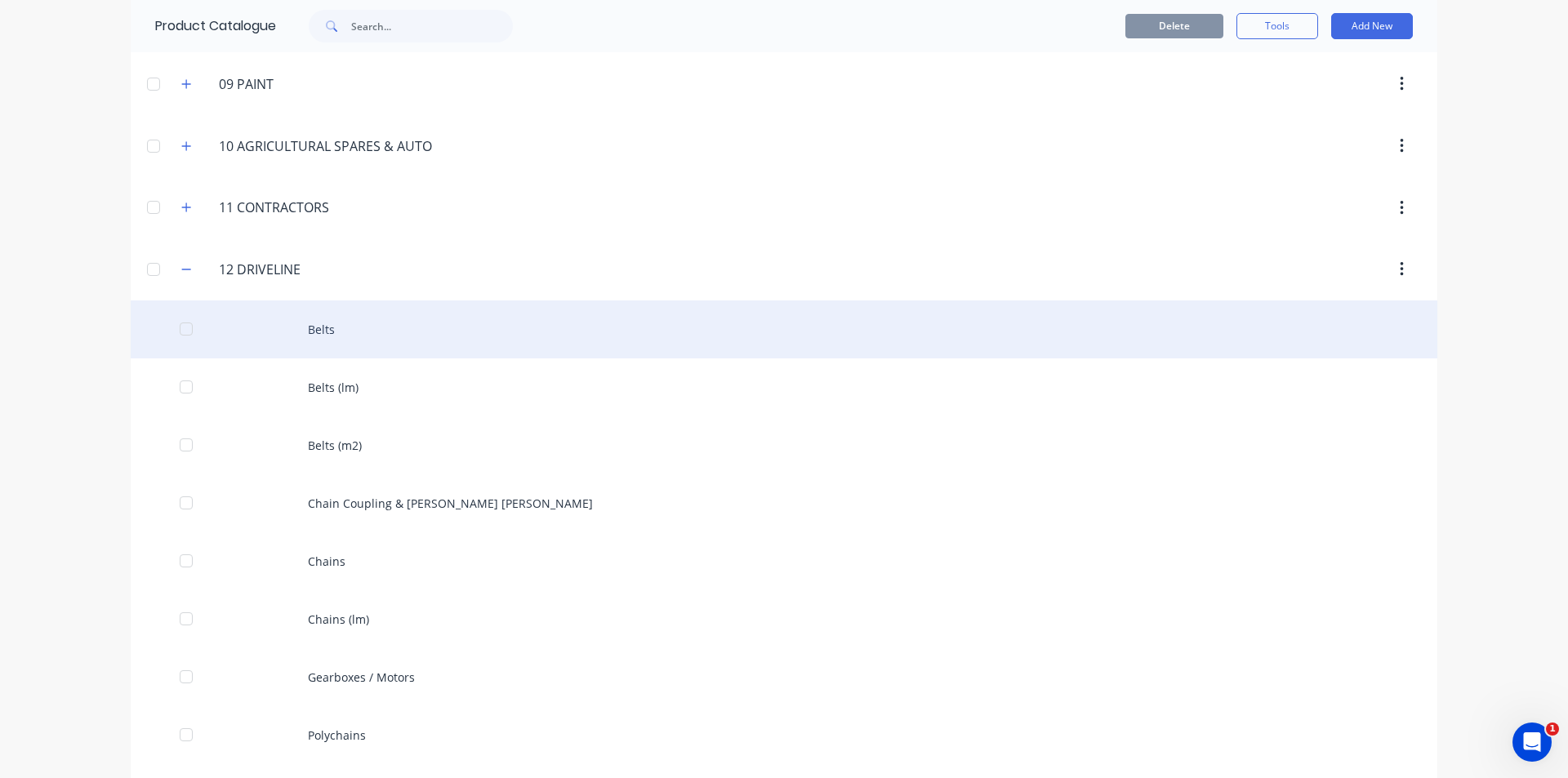
scroll to position [817, 0]
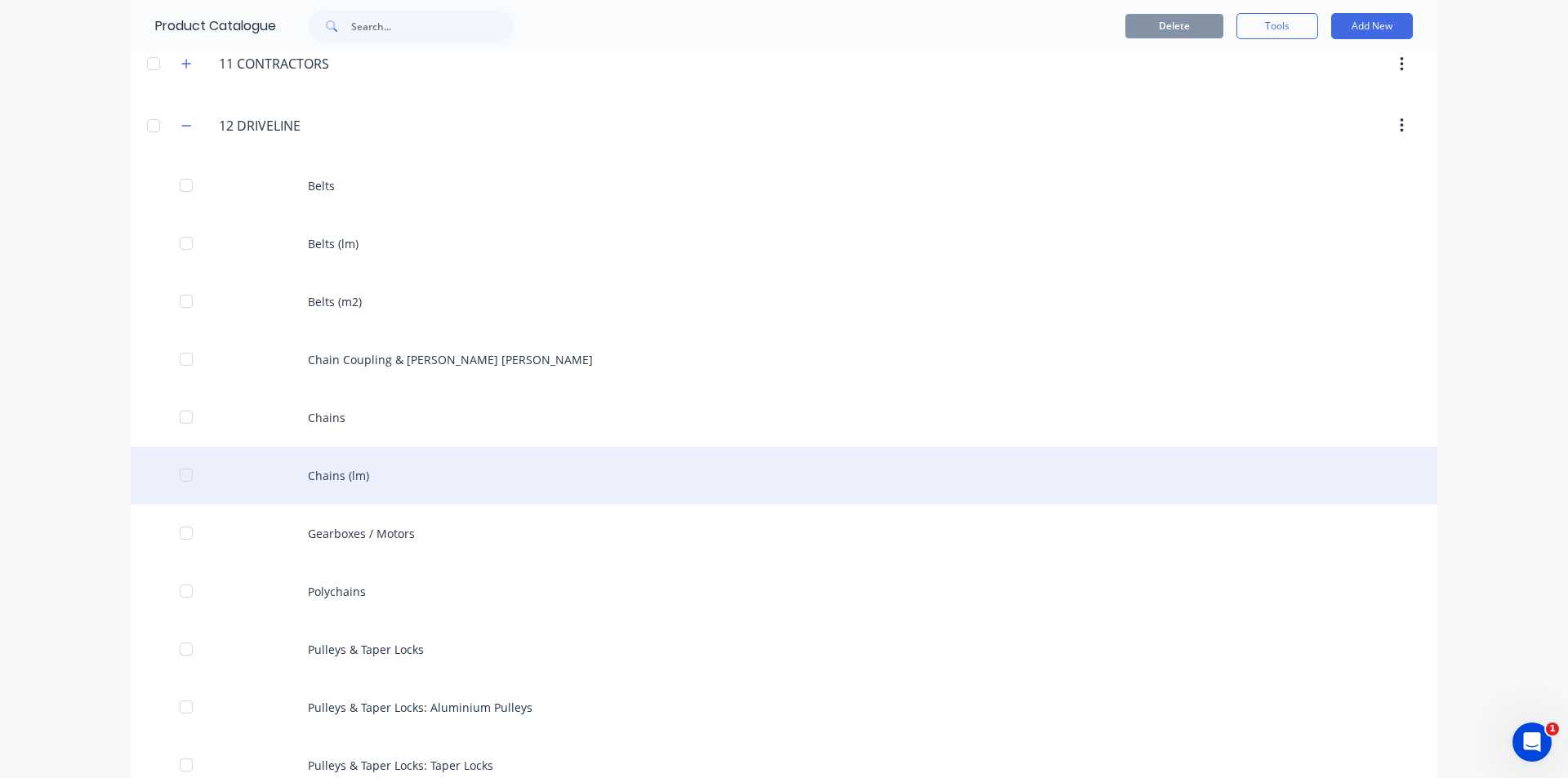
click at [381, 480] on div "Chains (lm)" at bounding box center [784, 475] width 1307 height 58
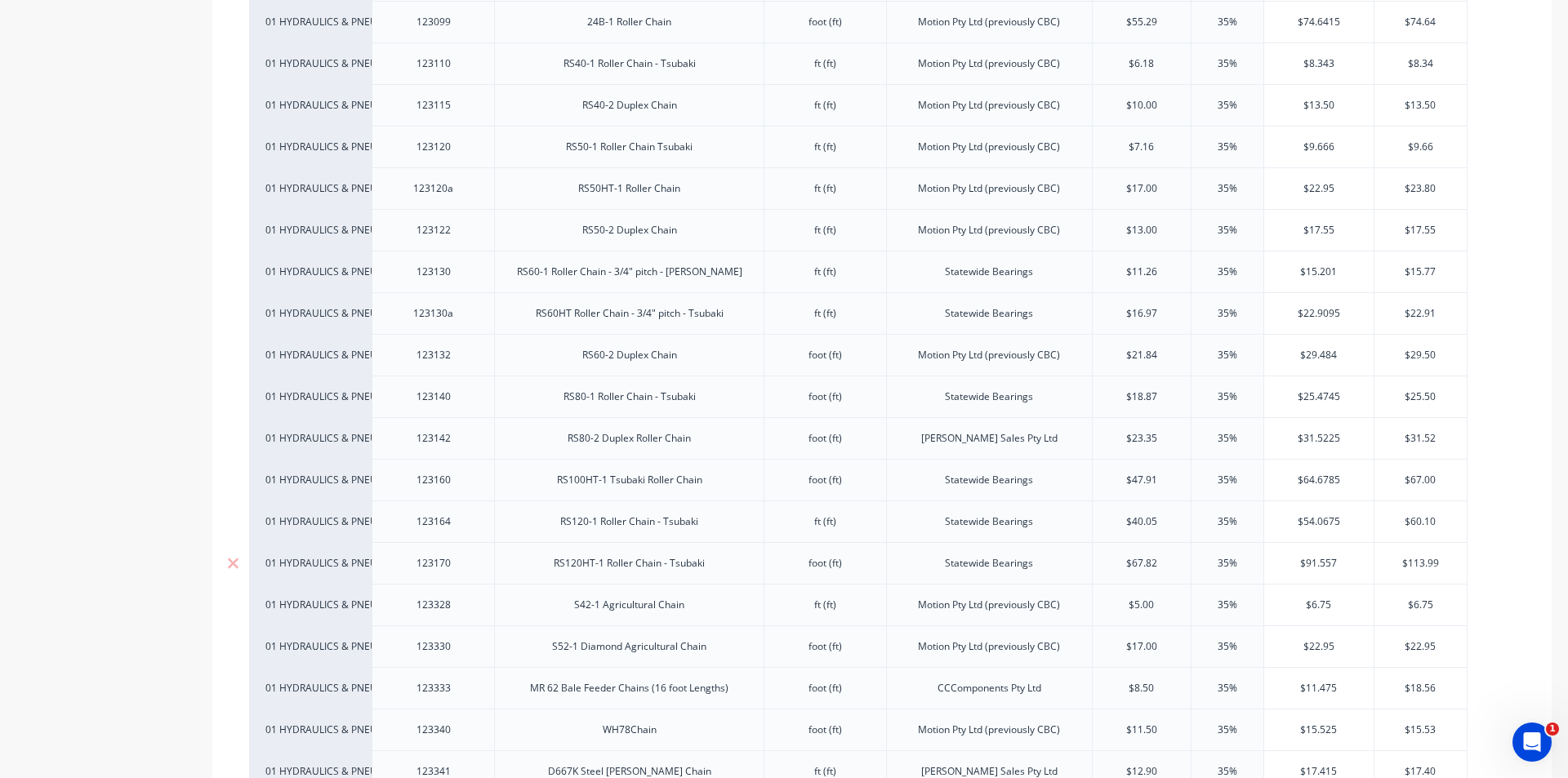
scroll to position [1061, 0]
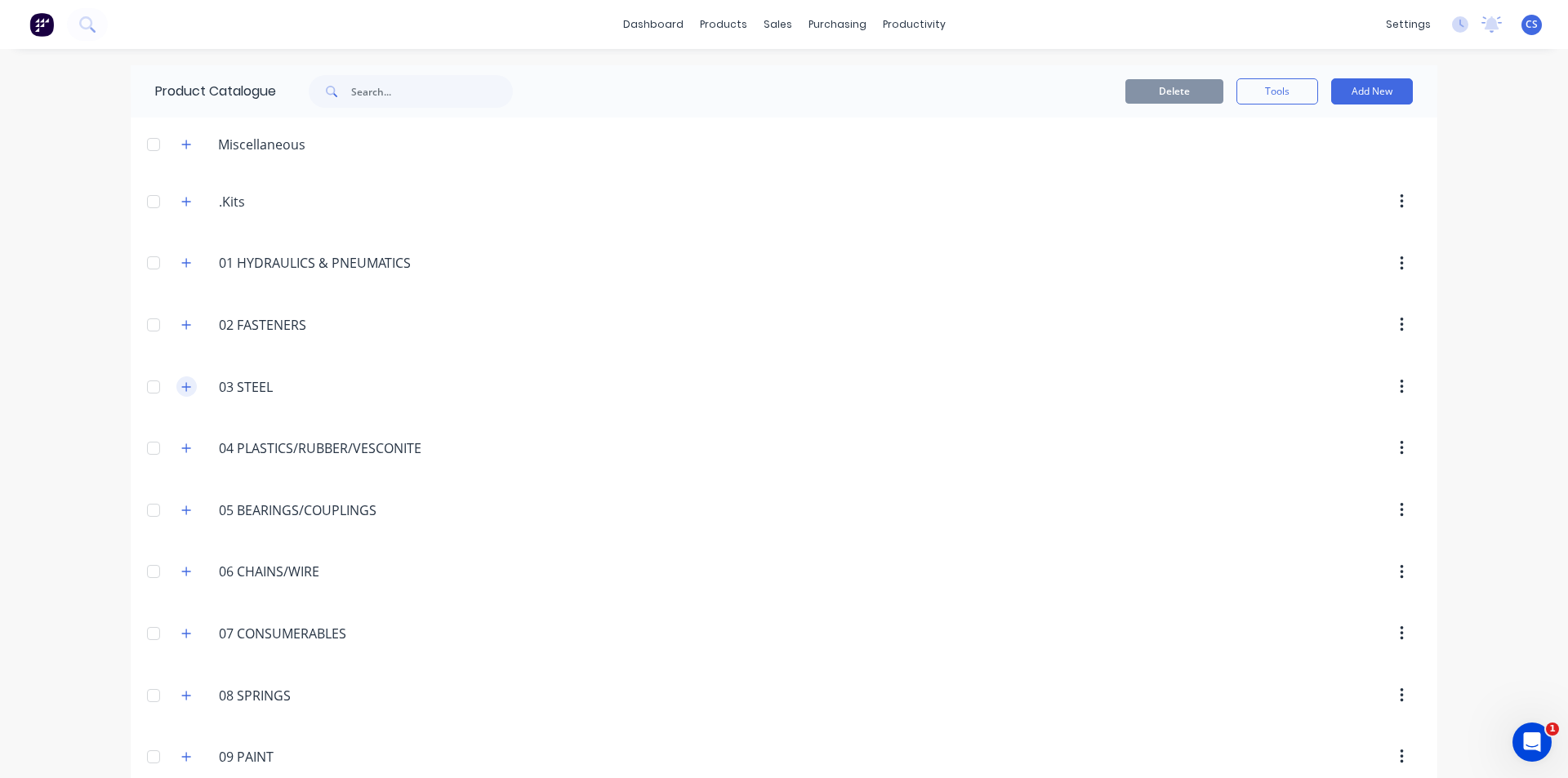
click at [181, 390] on icon "button" at bounding box center [186, 387] width 10 height 11
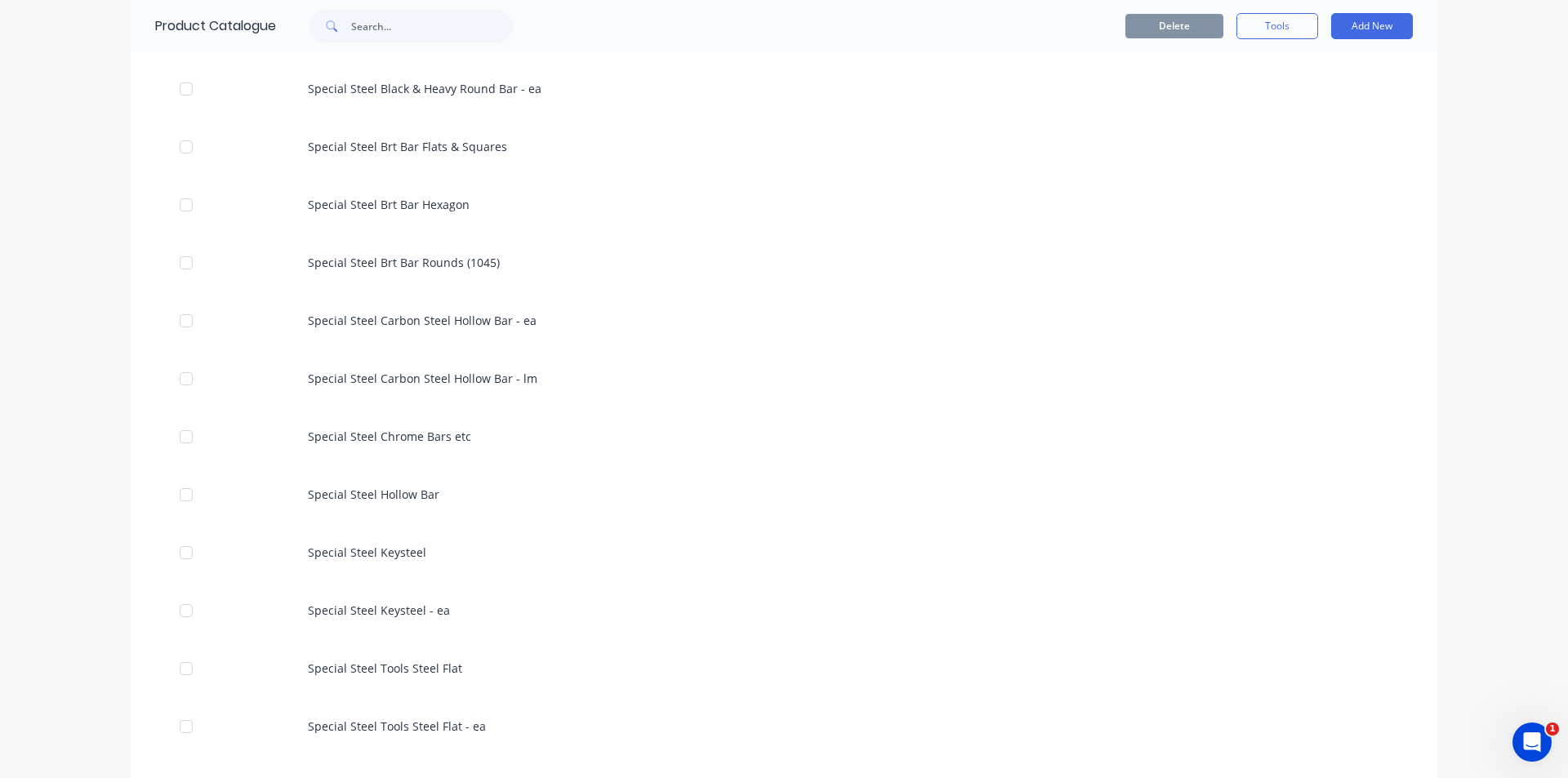
scroll to position [3265, 0]
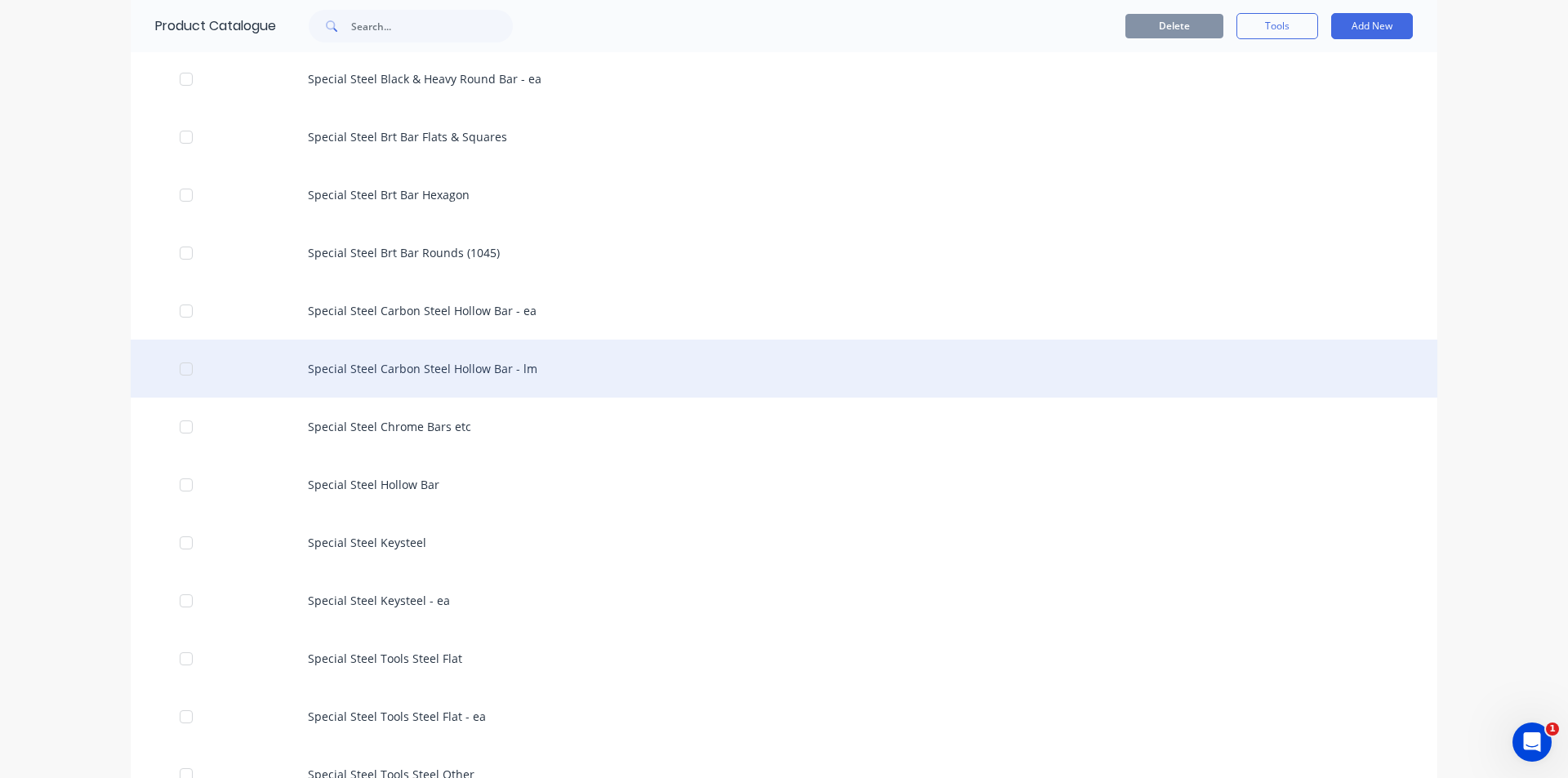
click at [500, 367] on div "Special Steel Carbon Steel Hollow Bar - lm" at bounding box center [784, 368] width 1307 height 58
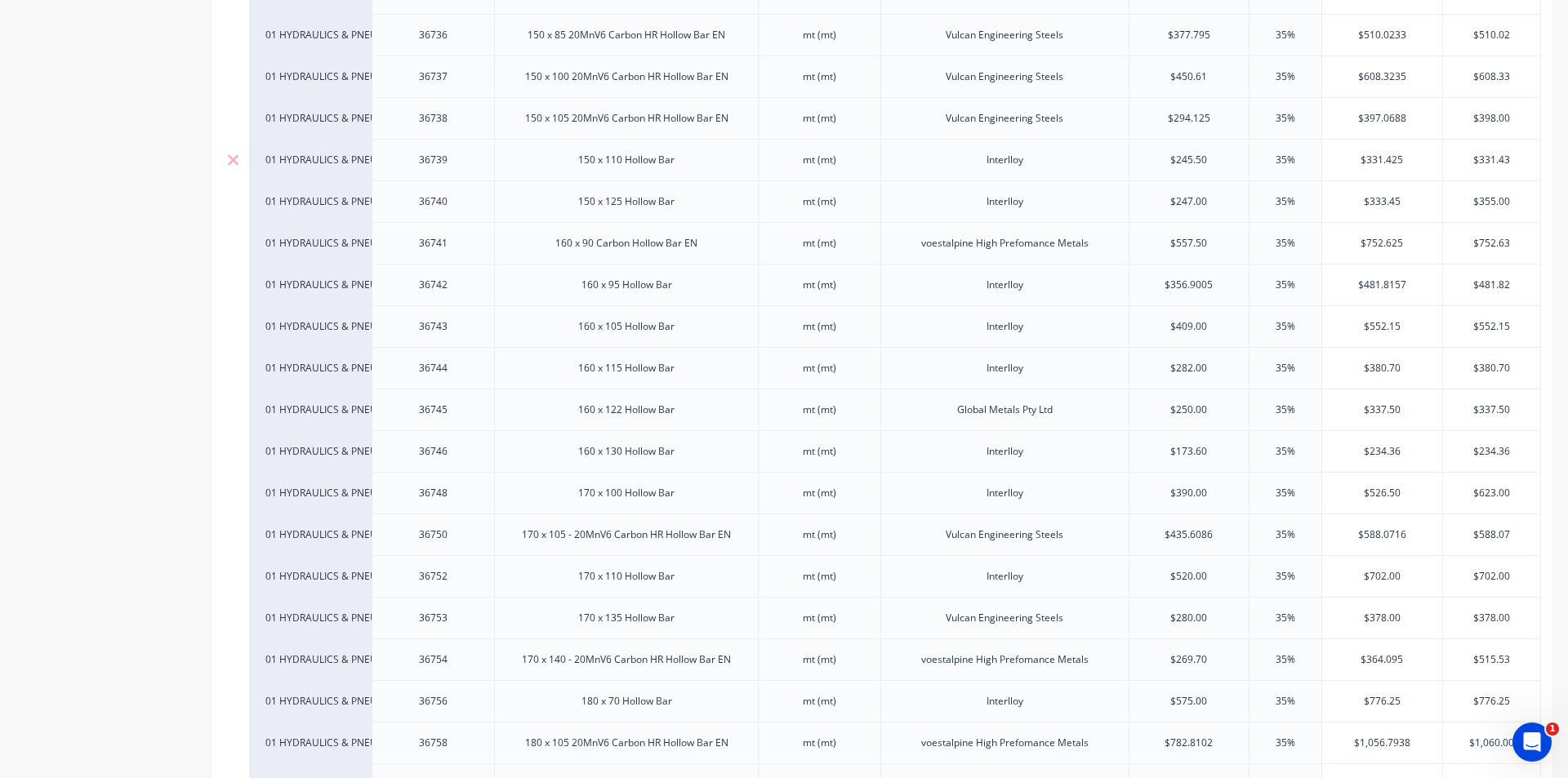
scroll to position [4000, 0]
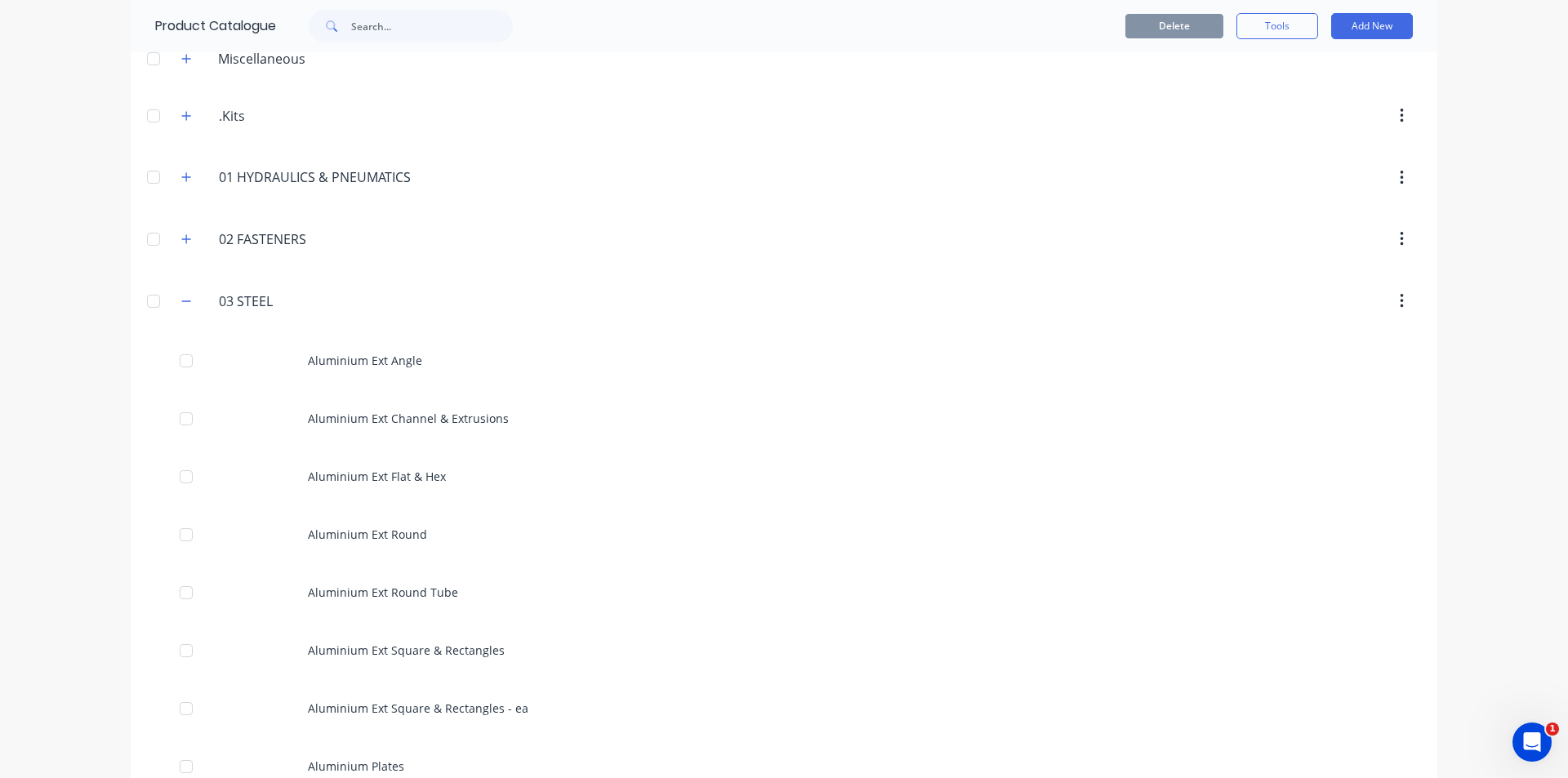
scroll to position [82, 0]
click at [189, 306] on button "button" at bounding box center [187, 305] width 20 height 20
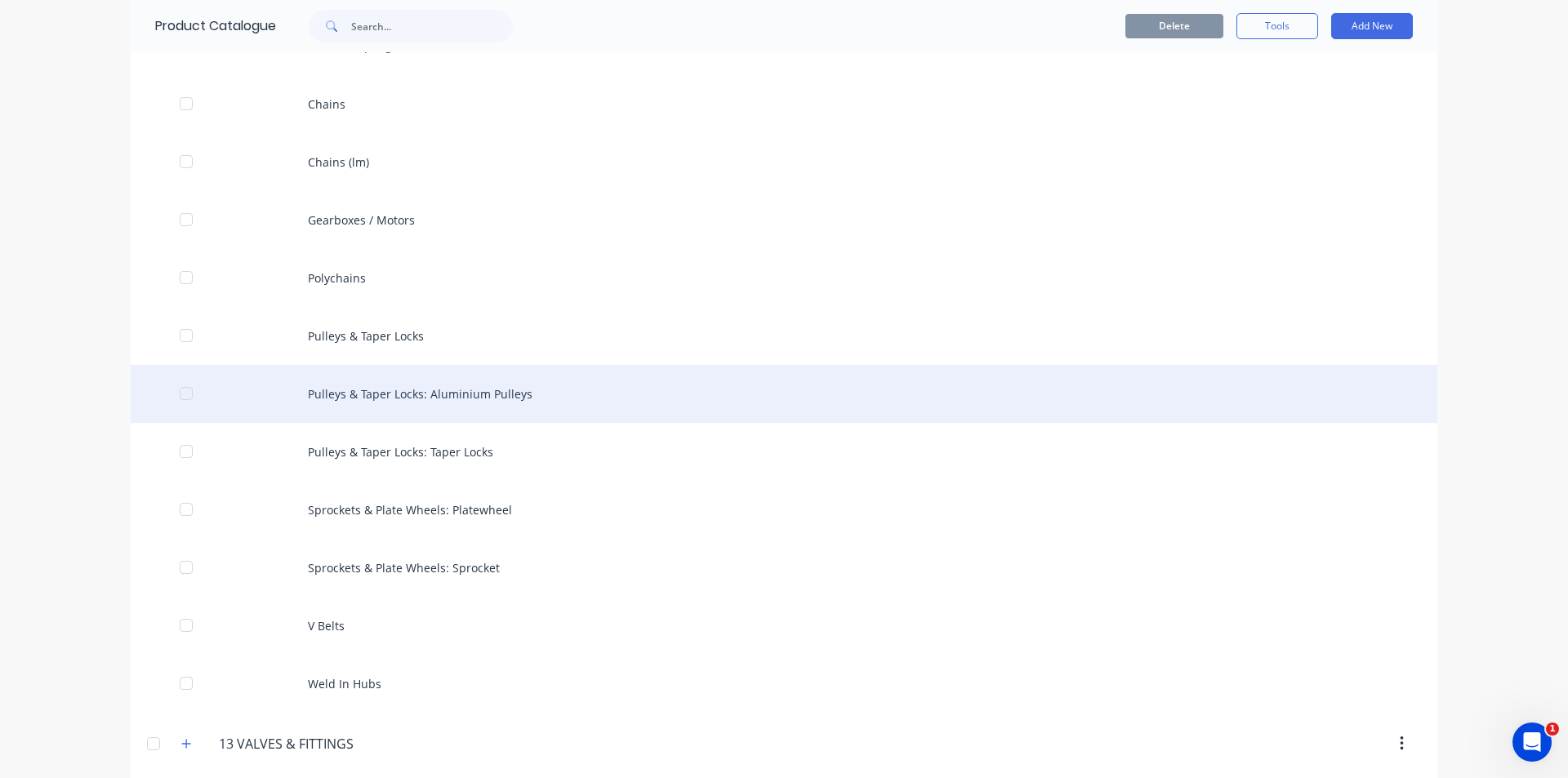
scroll to position [1143, 0]
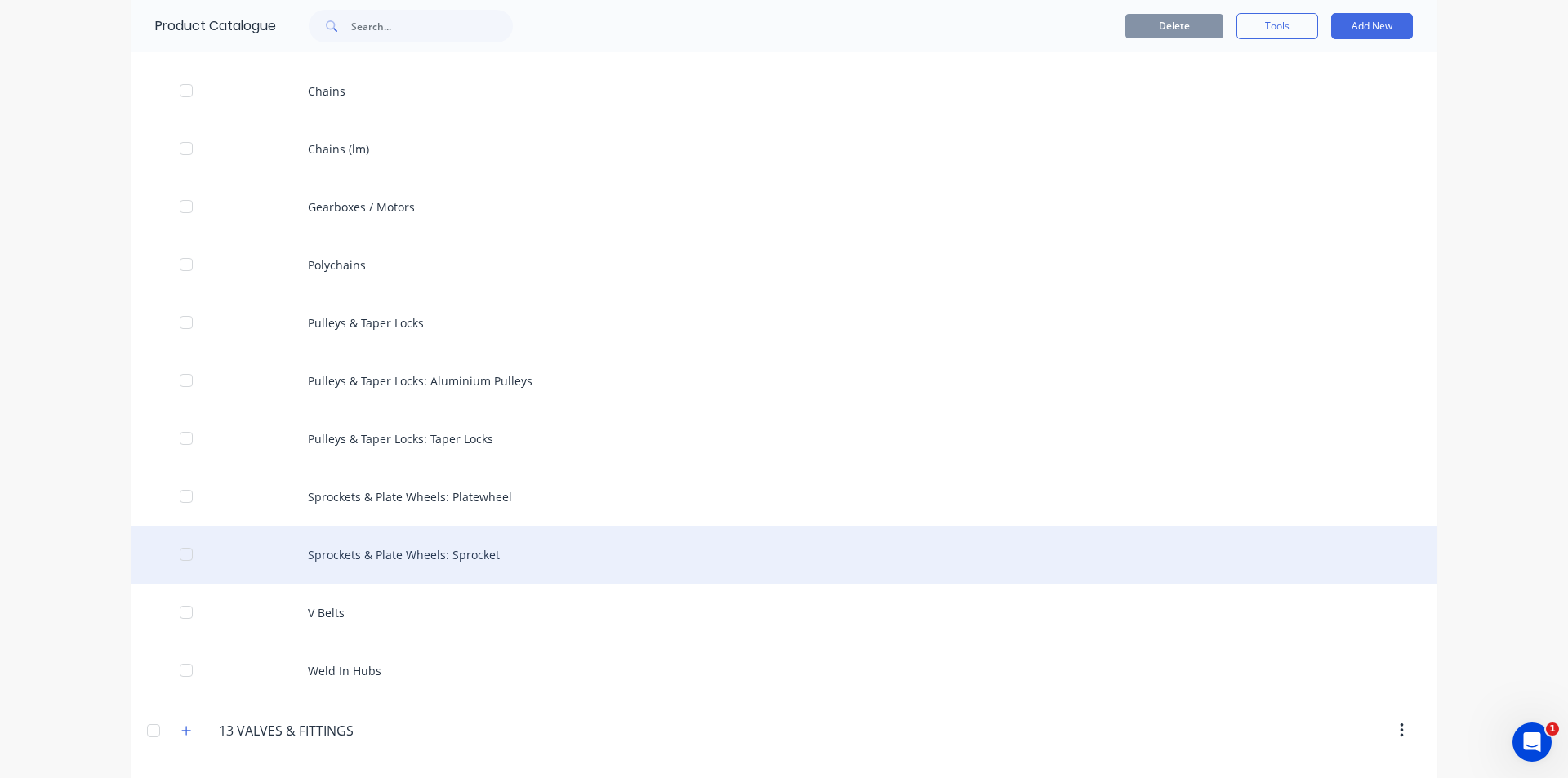
click at [421, 550] on div "Sprockets & Plate Wheels: Sprocket" at bounding box center [784, 554] width 1307 height 58
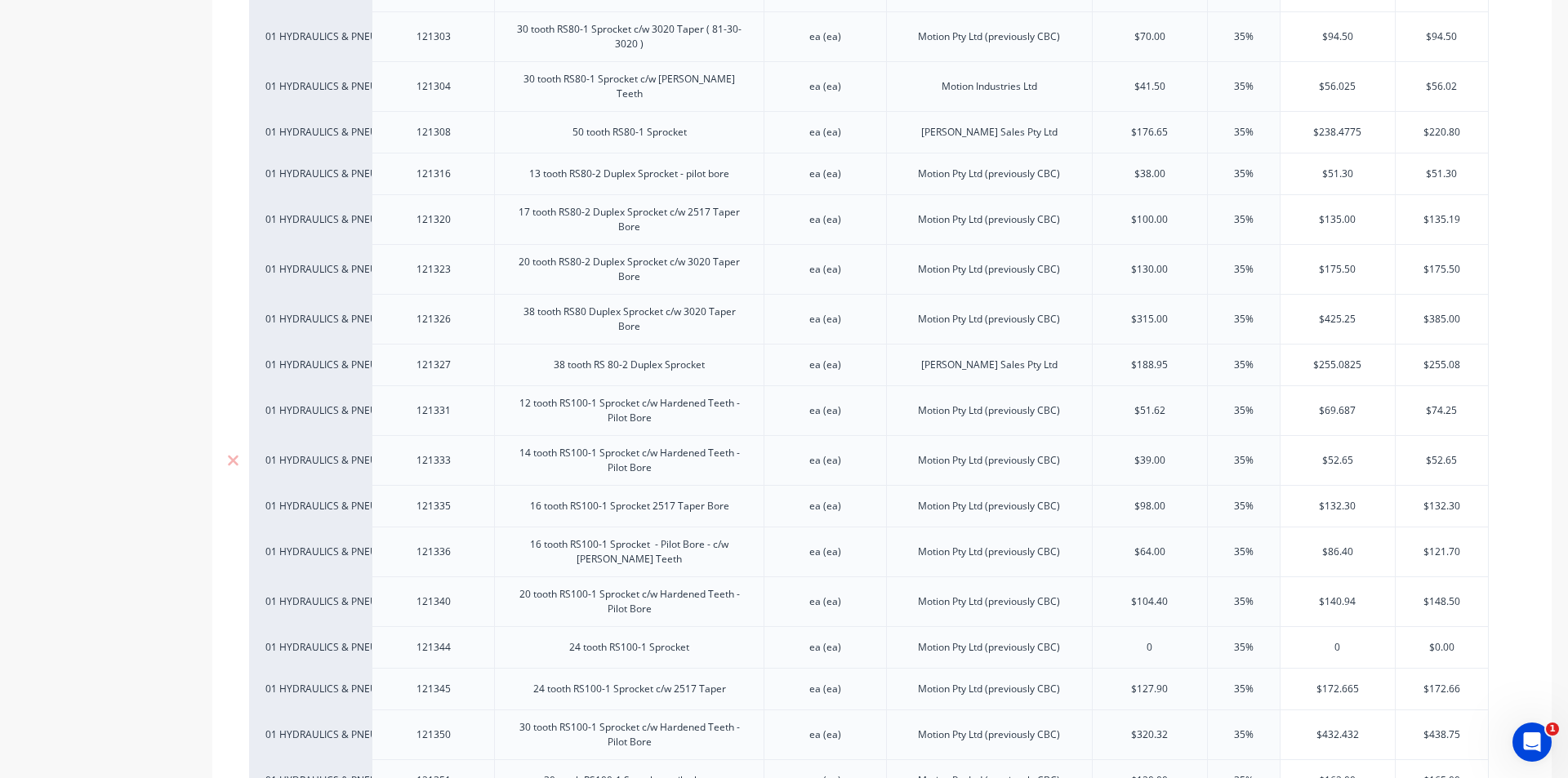
scroll to position [6939, 0]
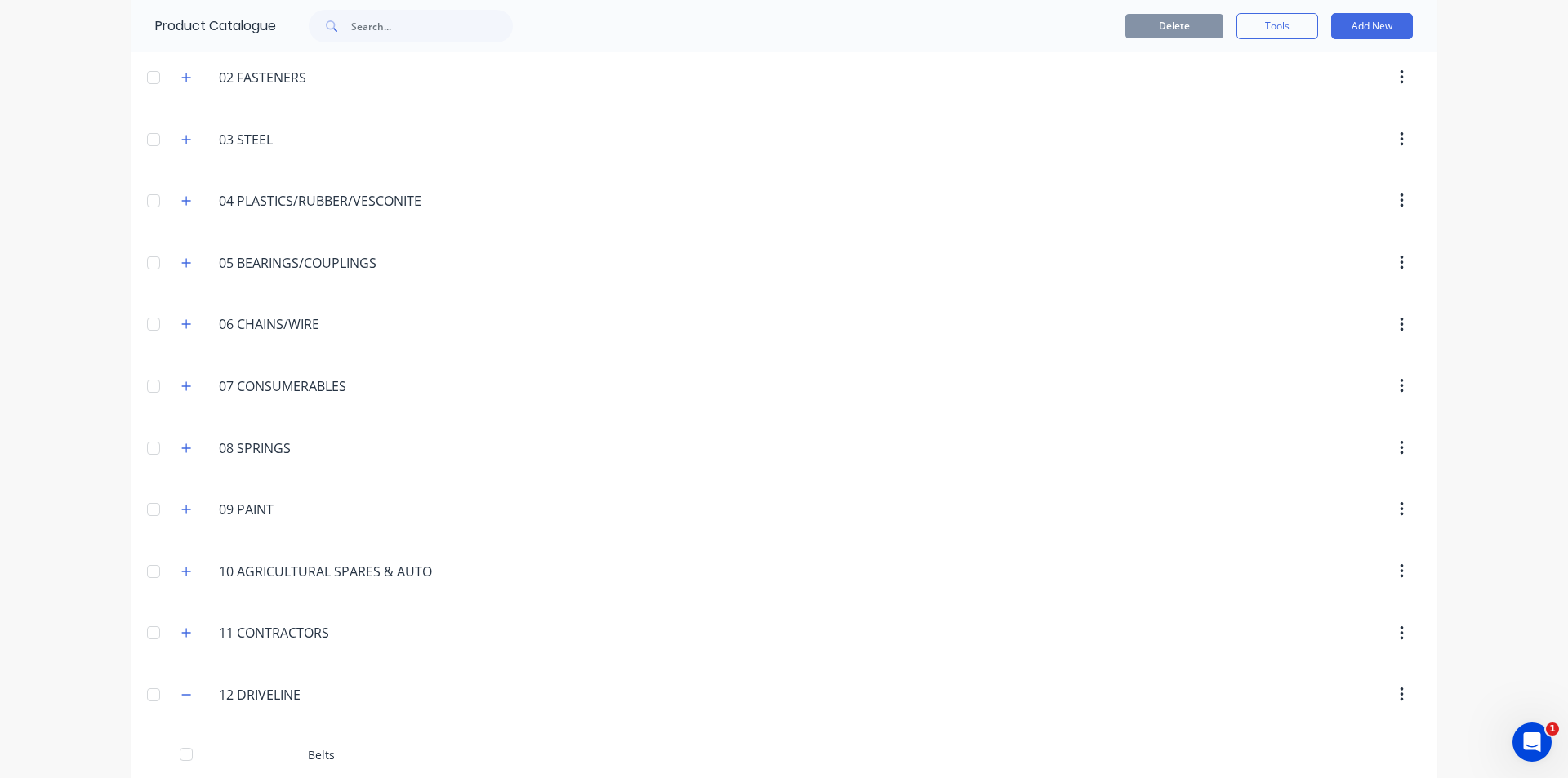
scroll to position [327, 0]
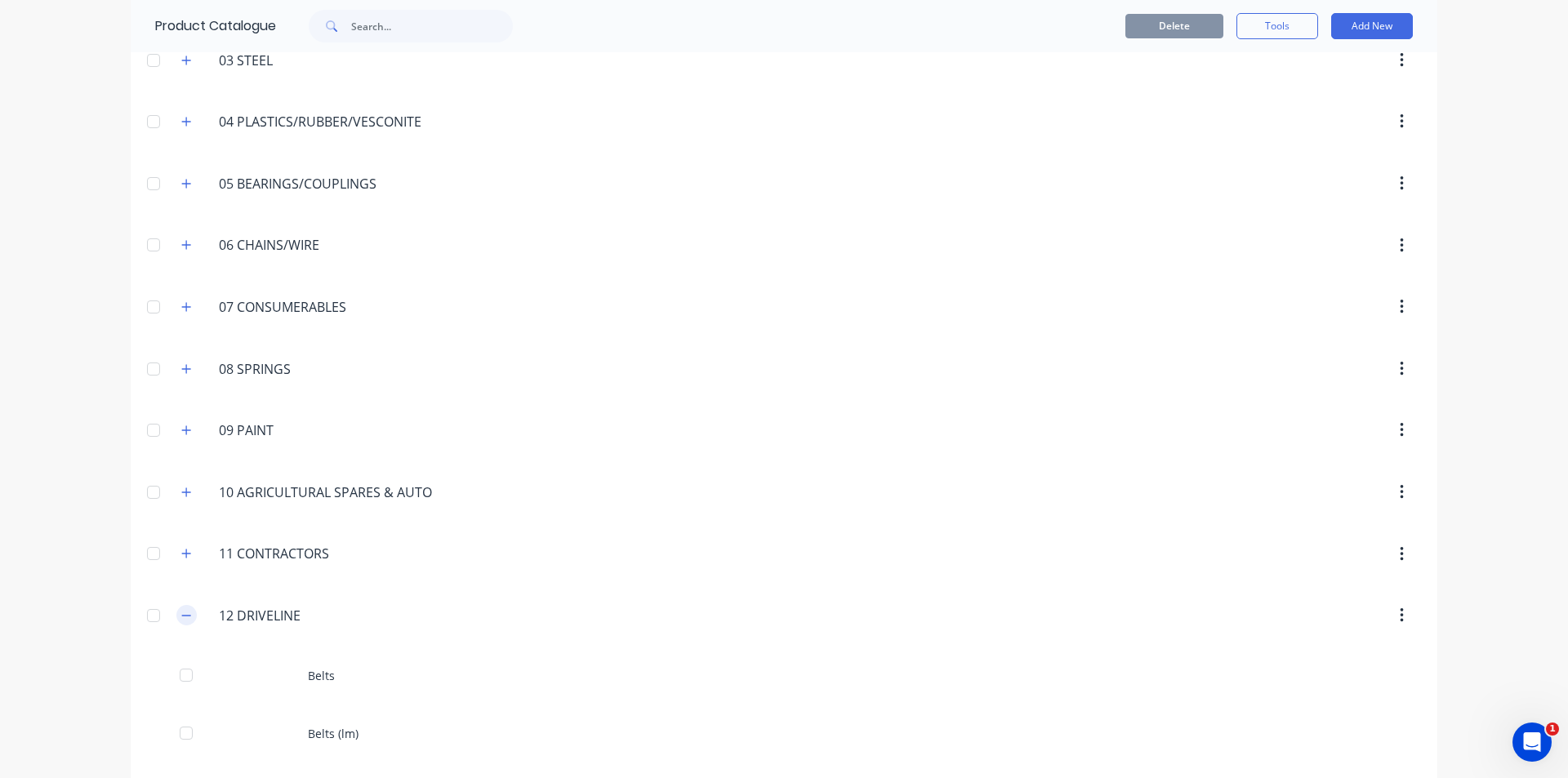
click at [180, 621] on button "button" at bounding box center [187, 615] width 20 height 20
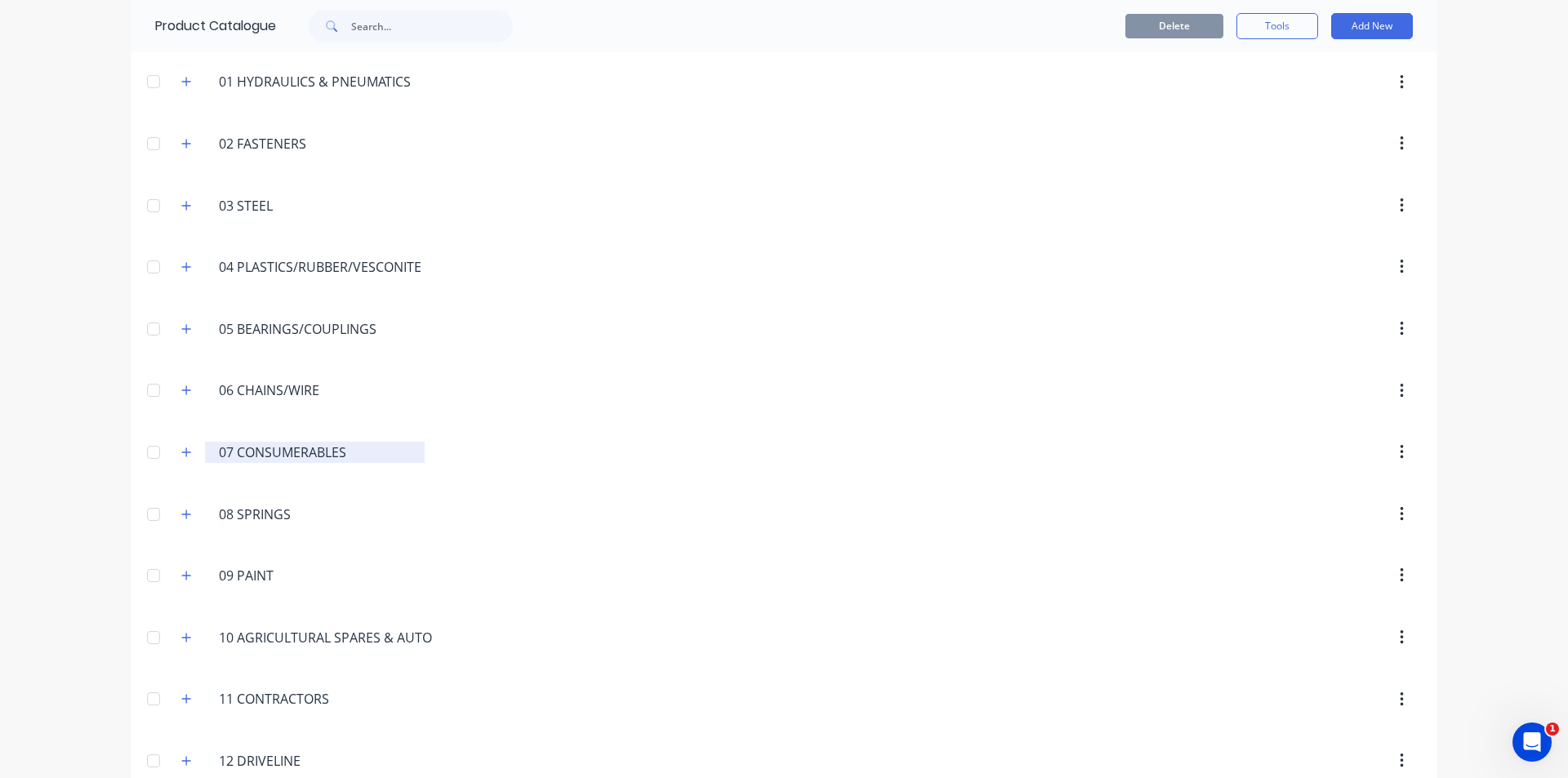
scroll to position [163, 0]
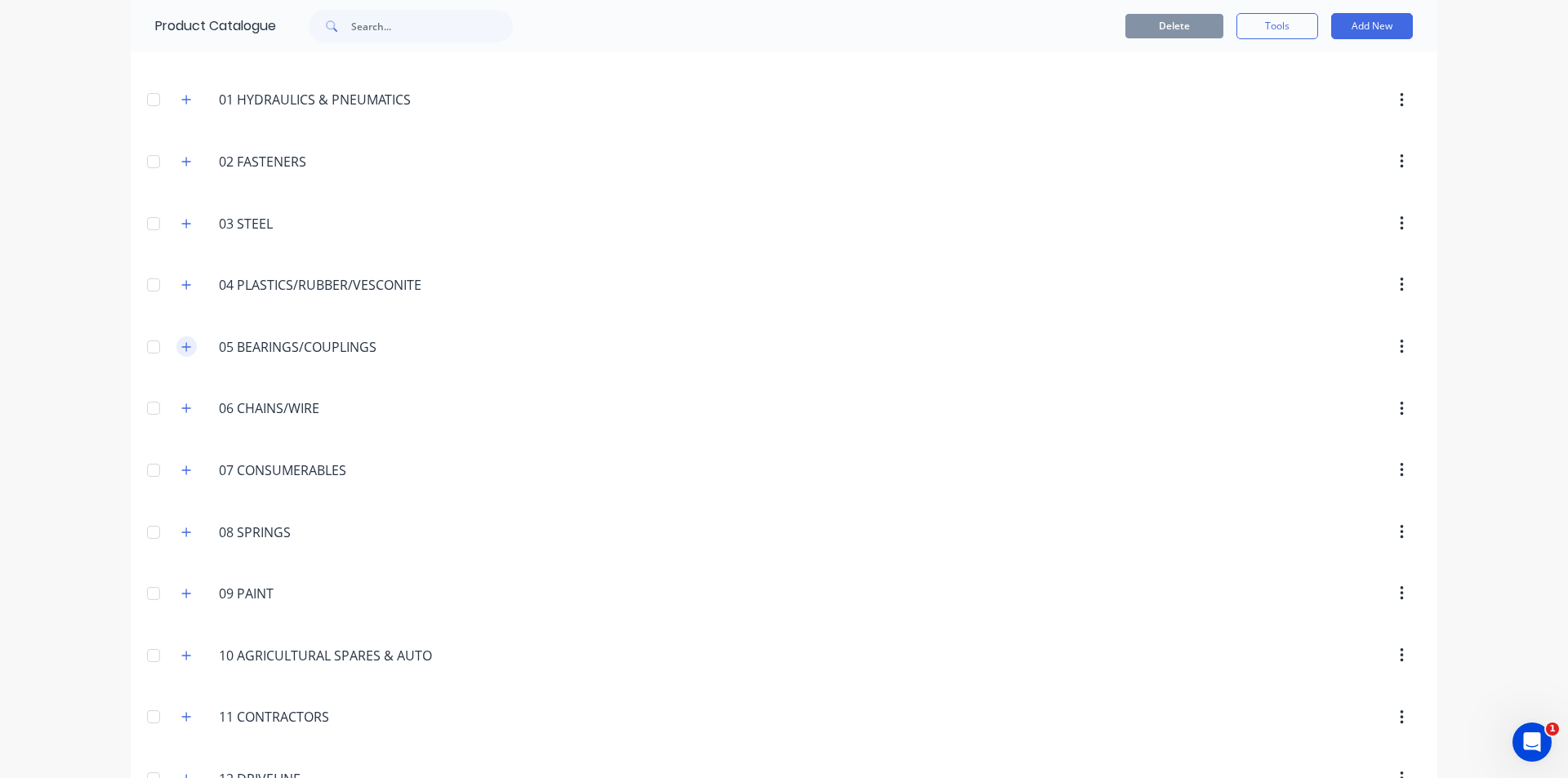
click at [181, 345] on icon "button" at bounding box center [186, 346] width 10 height 11
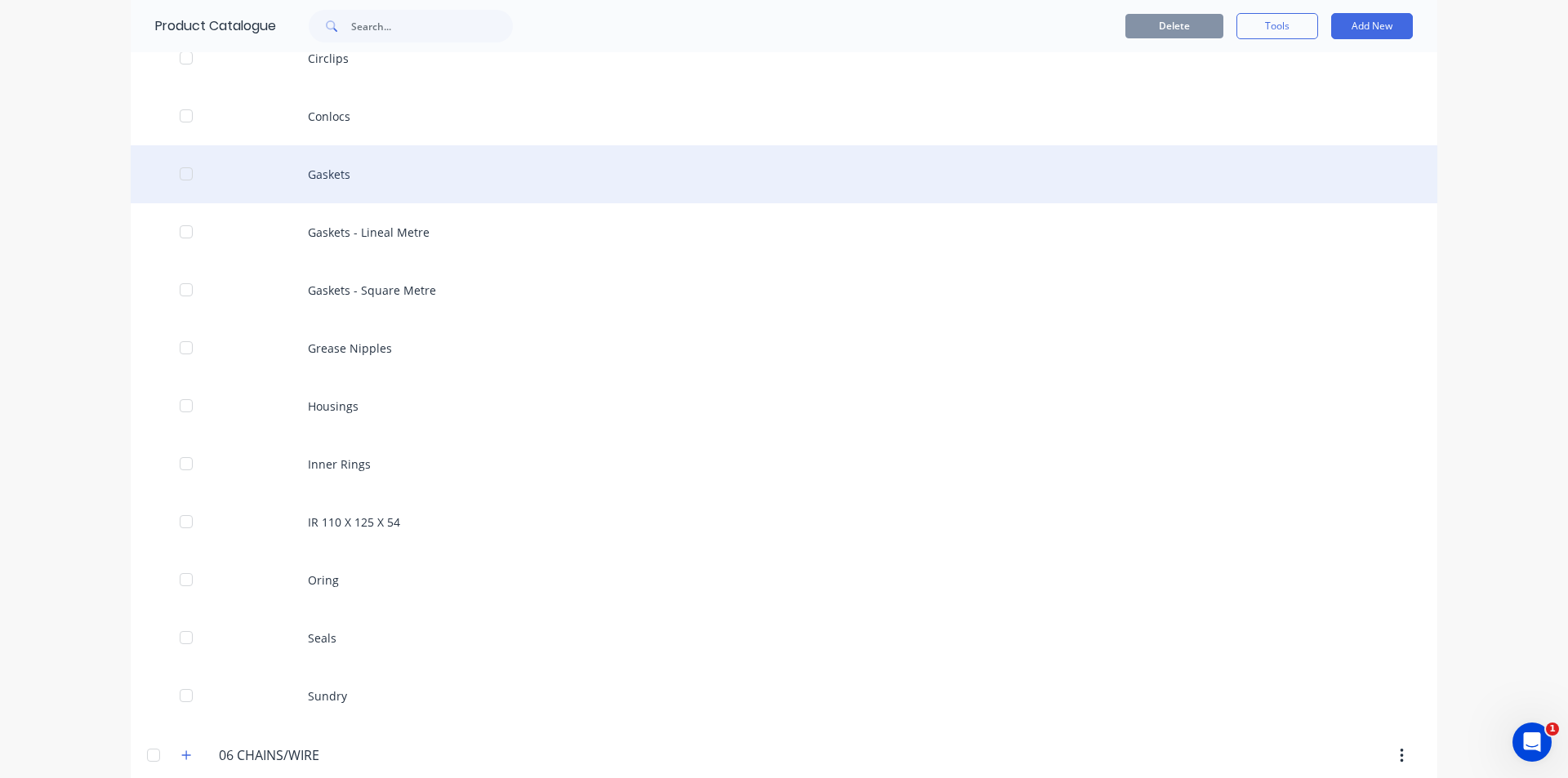
scroll to position [571, 0]
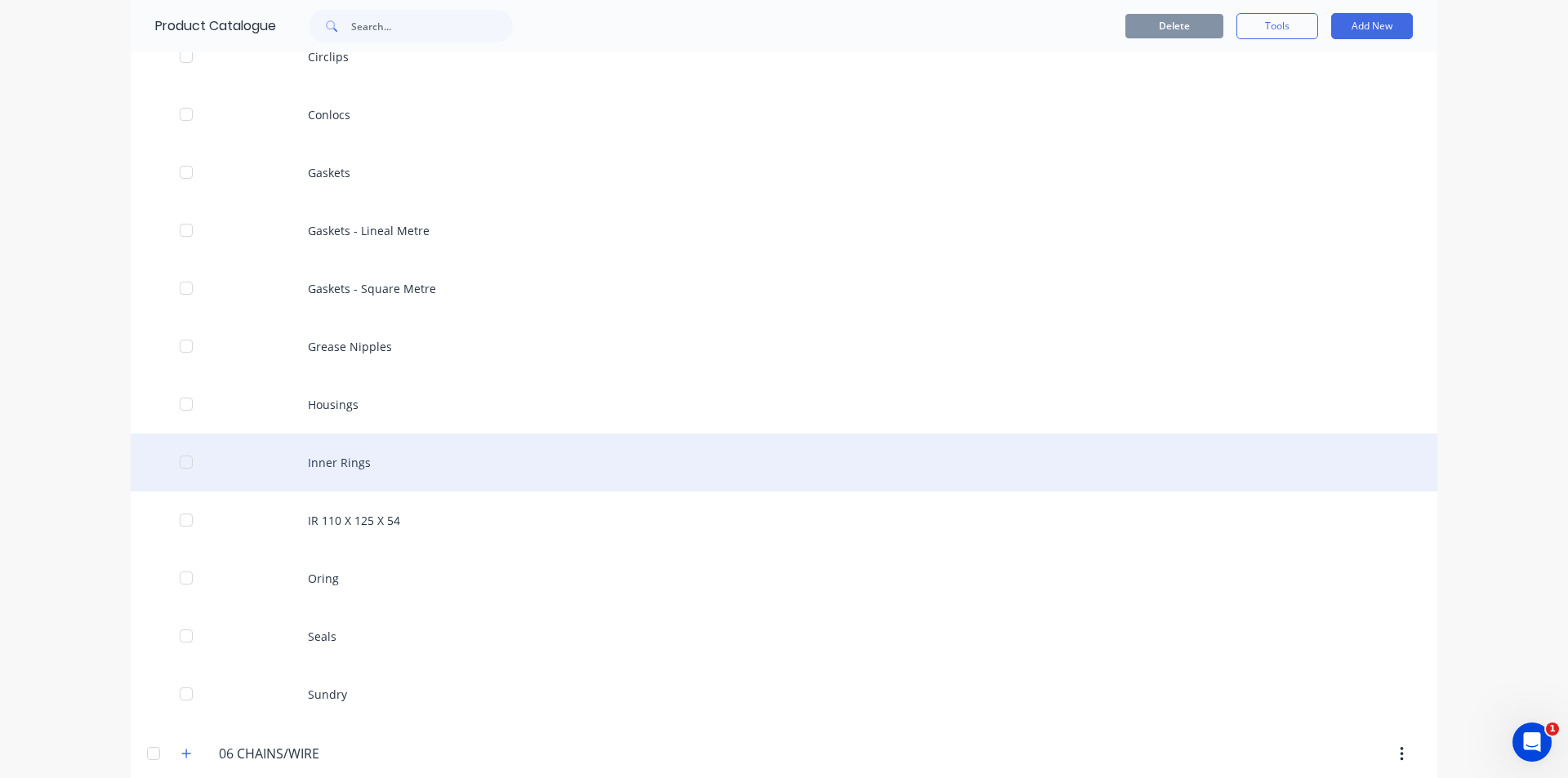
click at [335, 451] on div "Inner Rings" at bounding box center [784, 462] width 1307 height 58
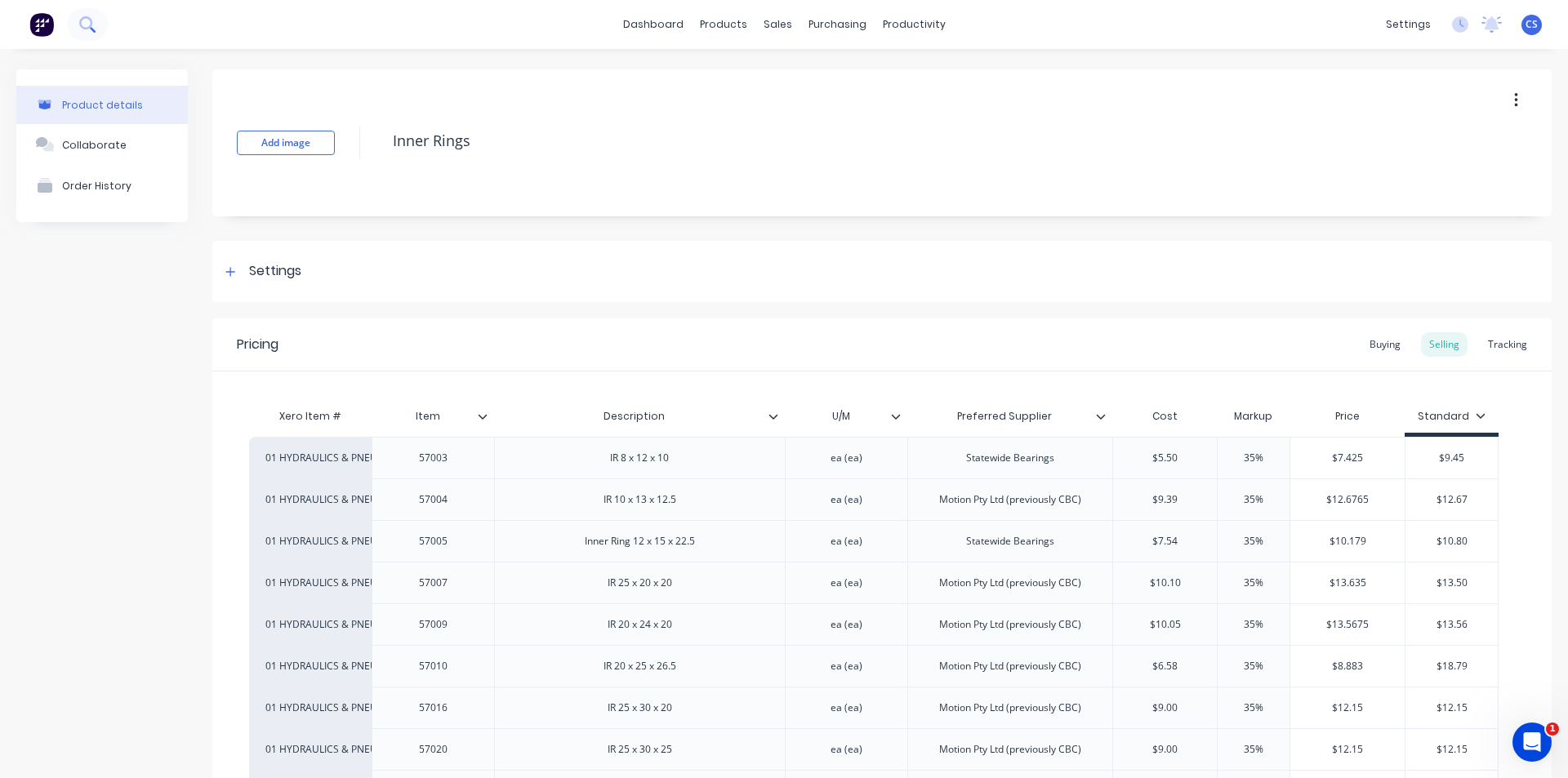
click at [85, 25] on icon at bounding box center [86, 24] width 16 height 16
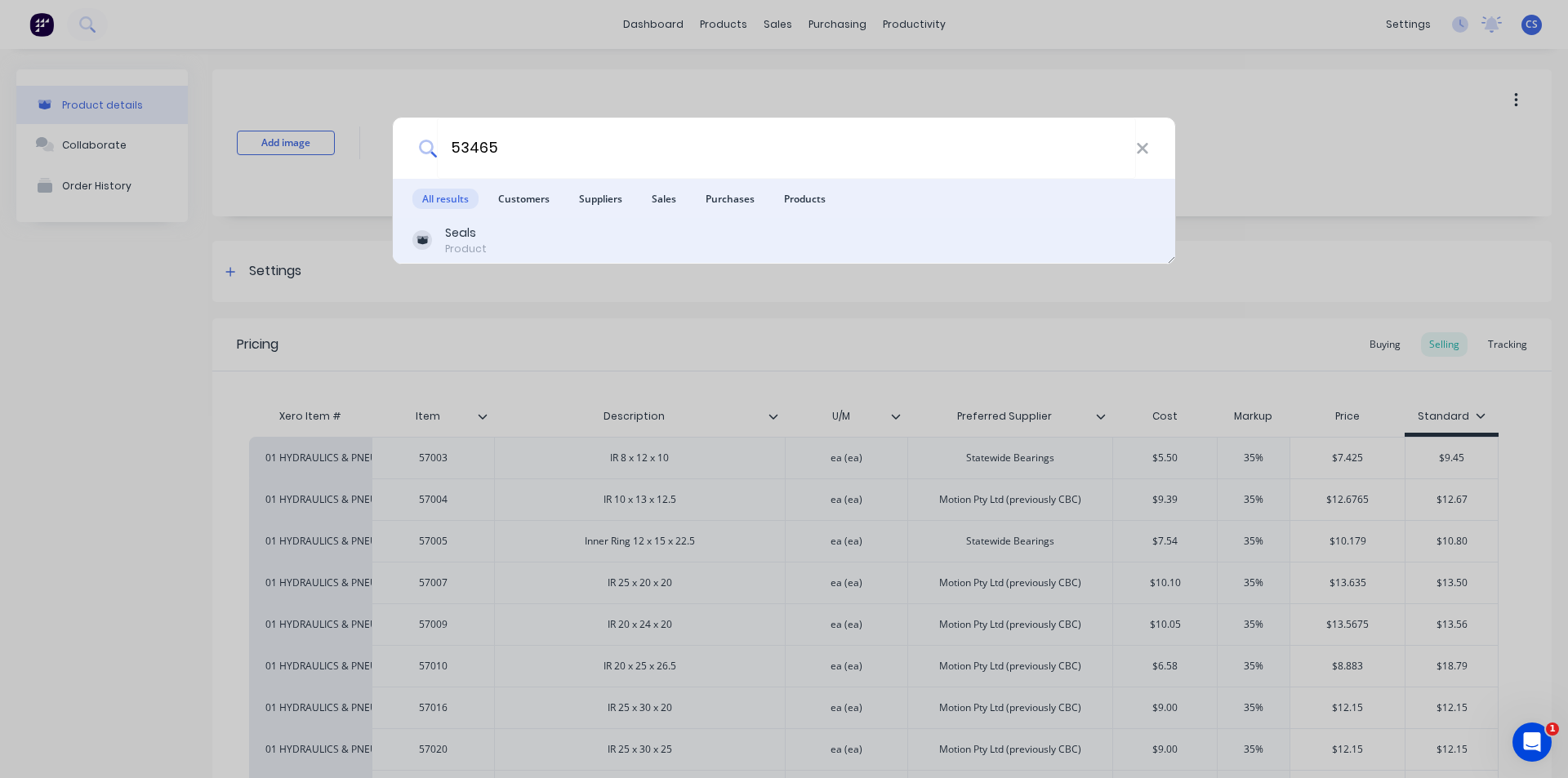
type input "53465"
click at [460, 230] on div "Seals" at bounding box center [465, 232] width 41 height 17
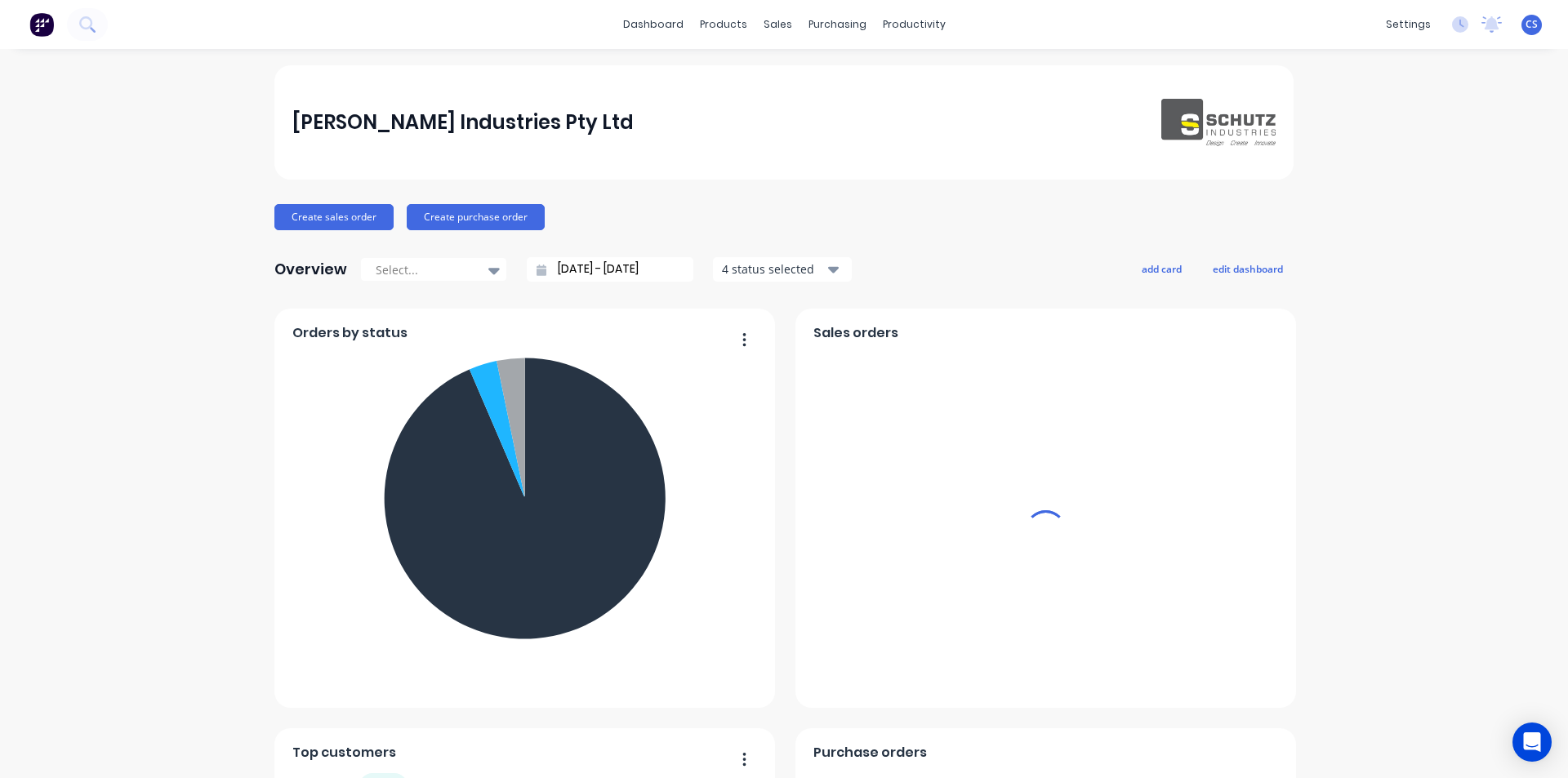
click at [701, 25] on div "products" at bounding box center [723, 24] width 63 height 25
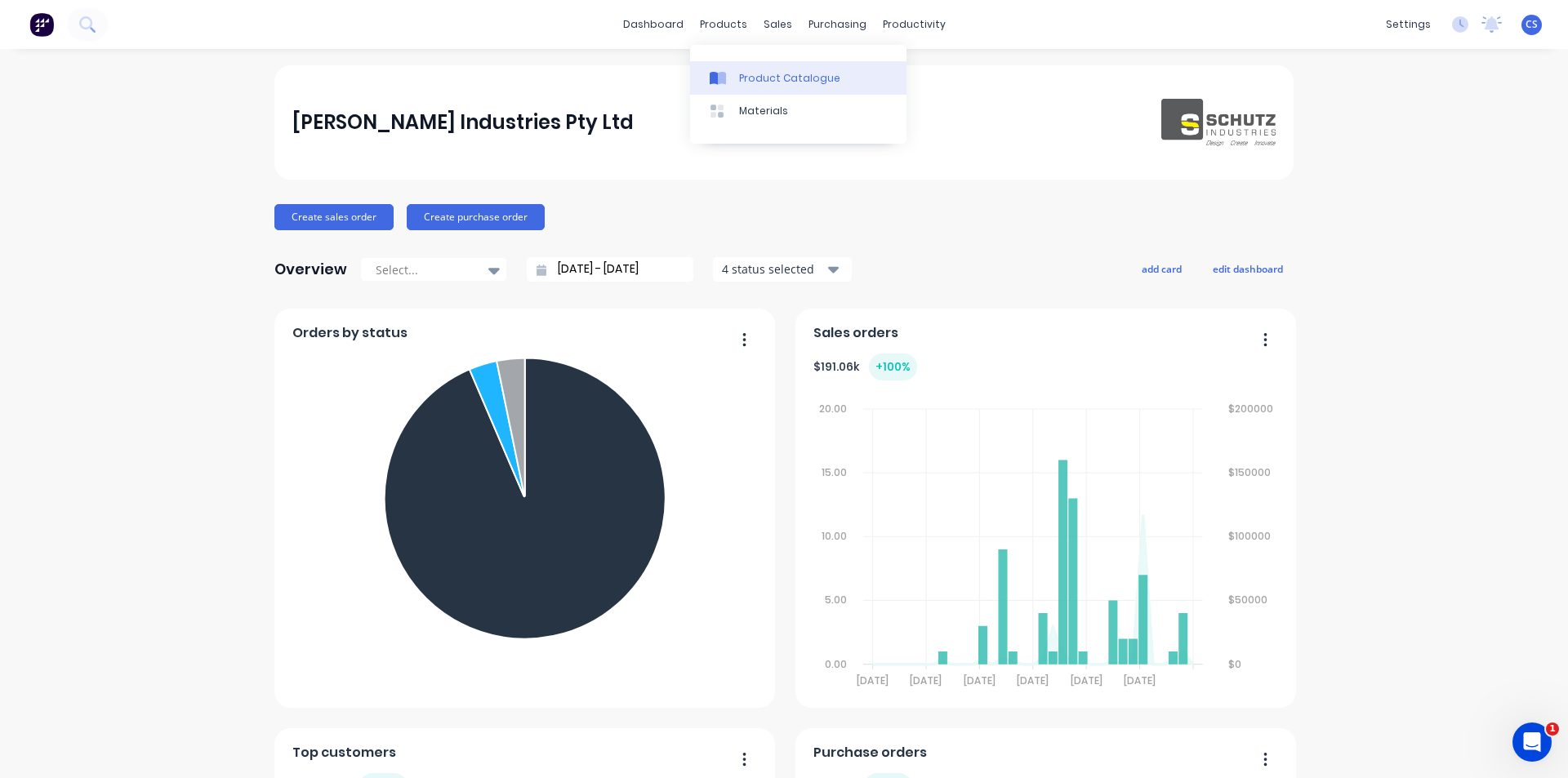
click at [745, 88] on link "Product Catalogue" at bounding box center [799, 78] width 217 height 33
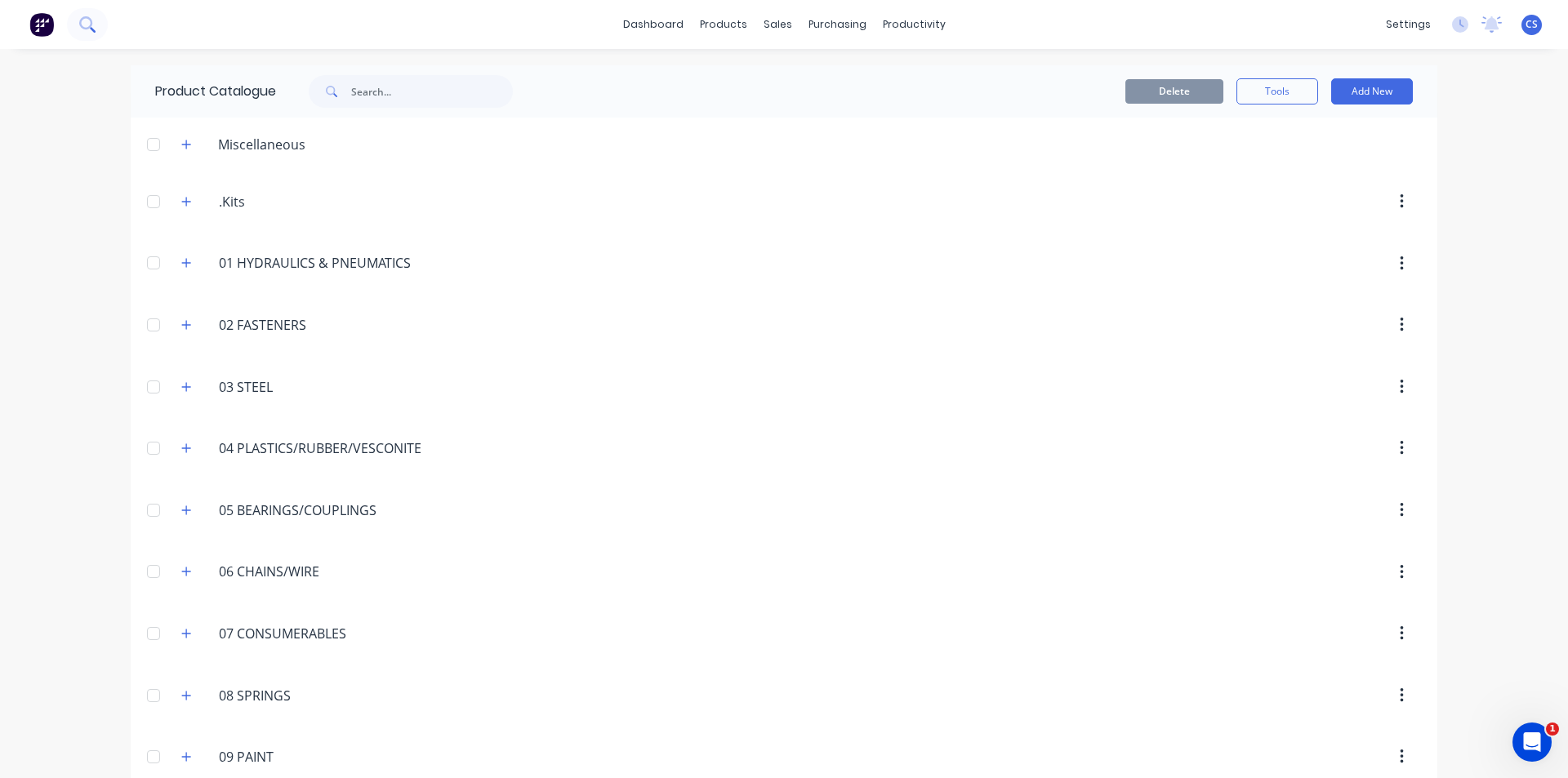
click at [92, 33] on button at bounding box center [87, 25] width 40 height 33
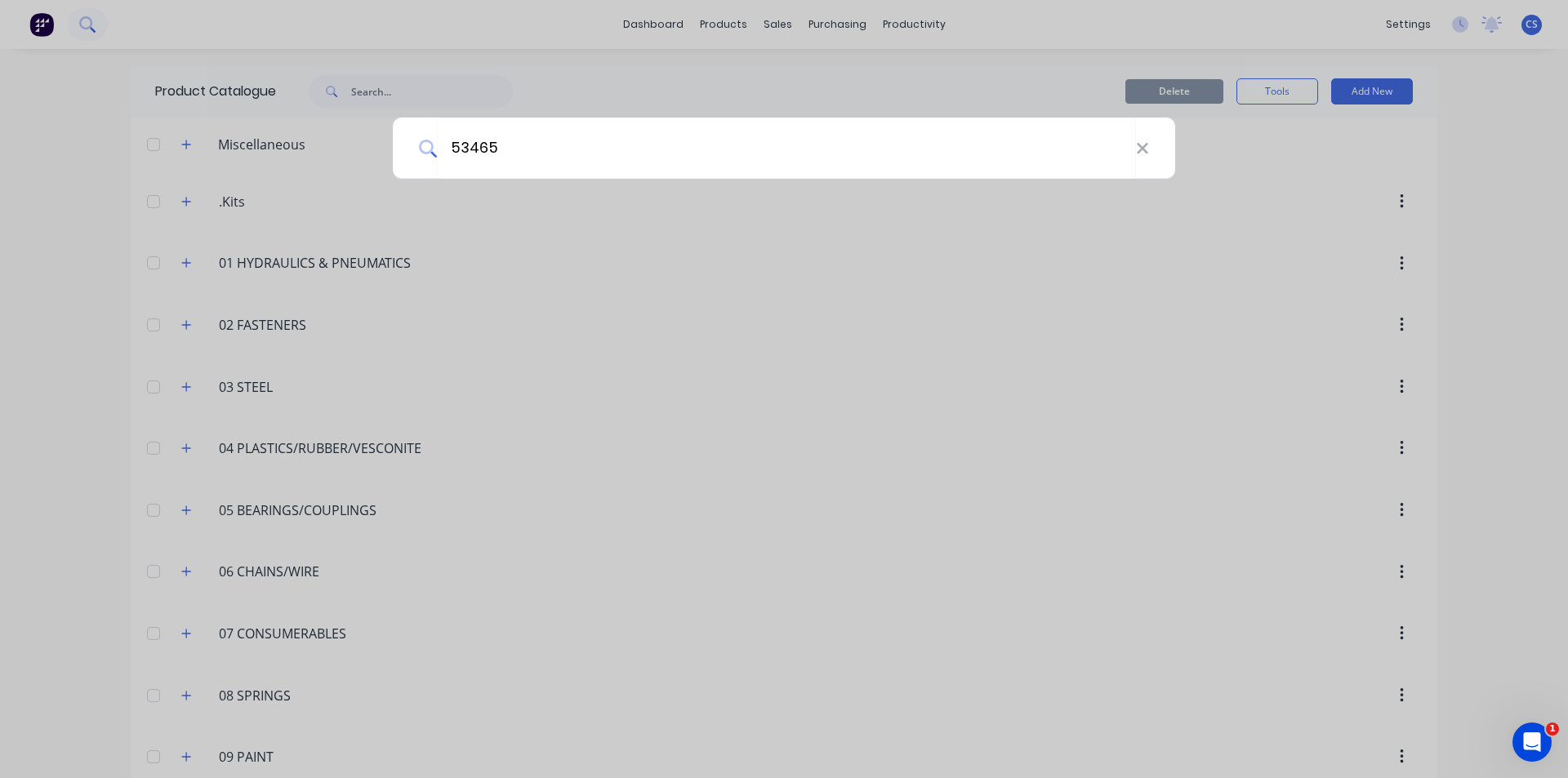
type input "53465"
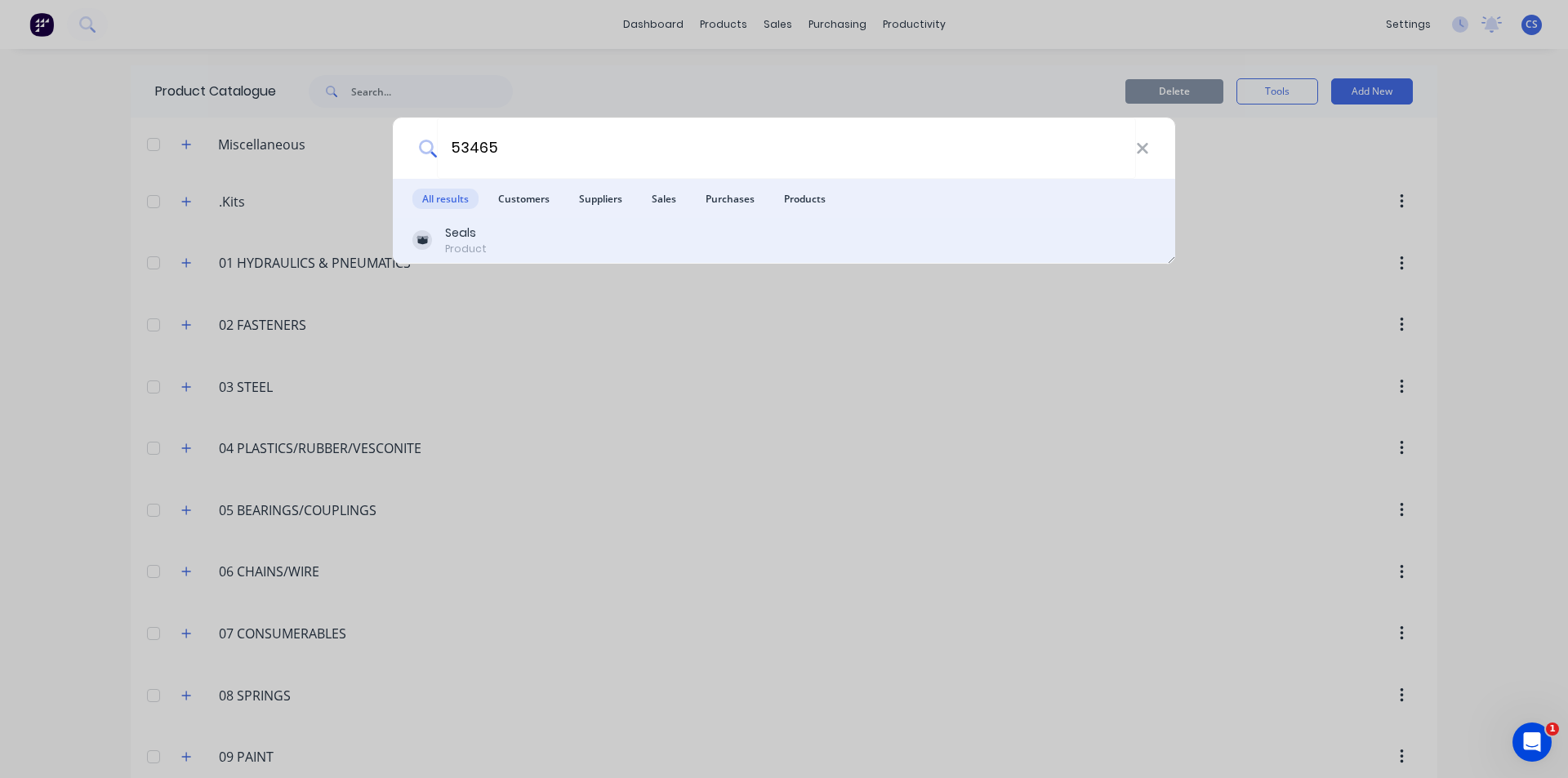
click at [496, 234] on div "Seals Product" at bounding box center [784, 240] width 744 height 32
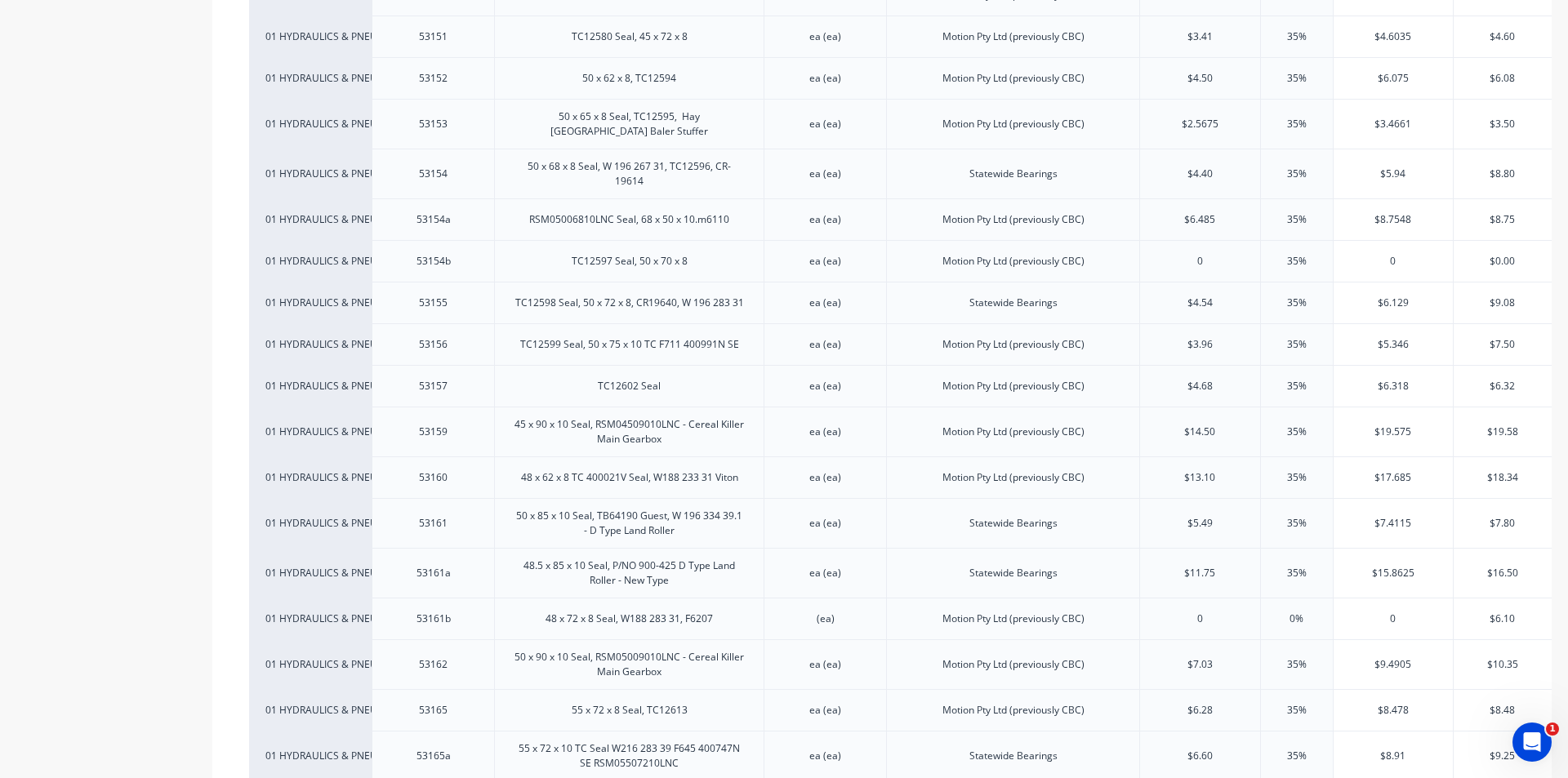
scroll to position [4164, 0]
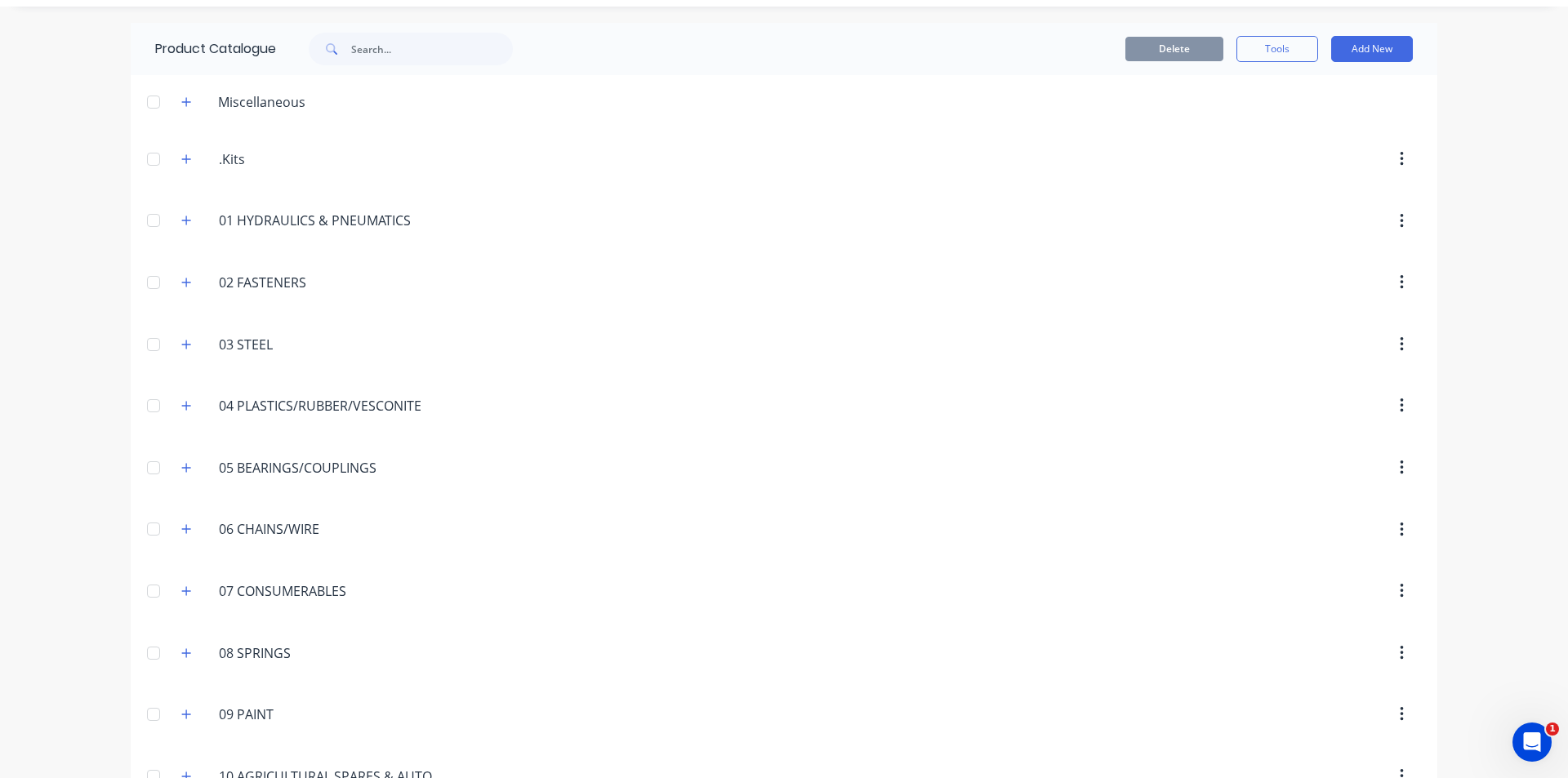
scroll to position [82, 0]
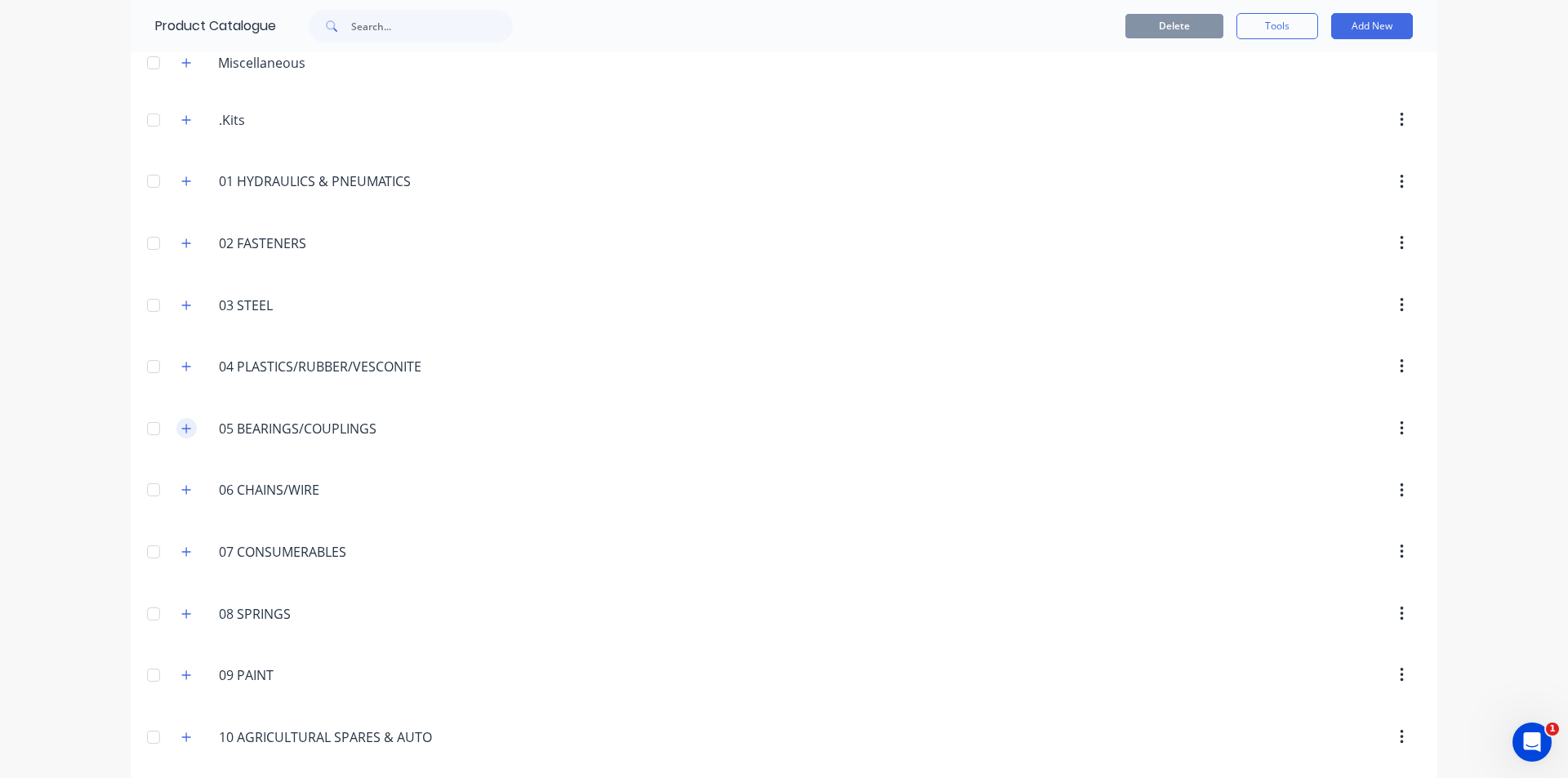
click at [183, 423] on icon "button" at bounding box center [186, 428] width 10 height 11
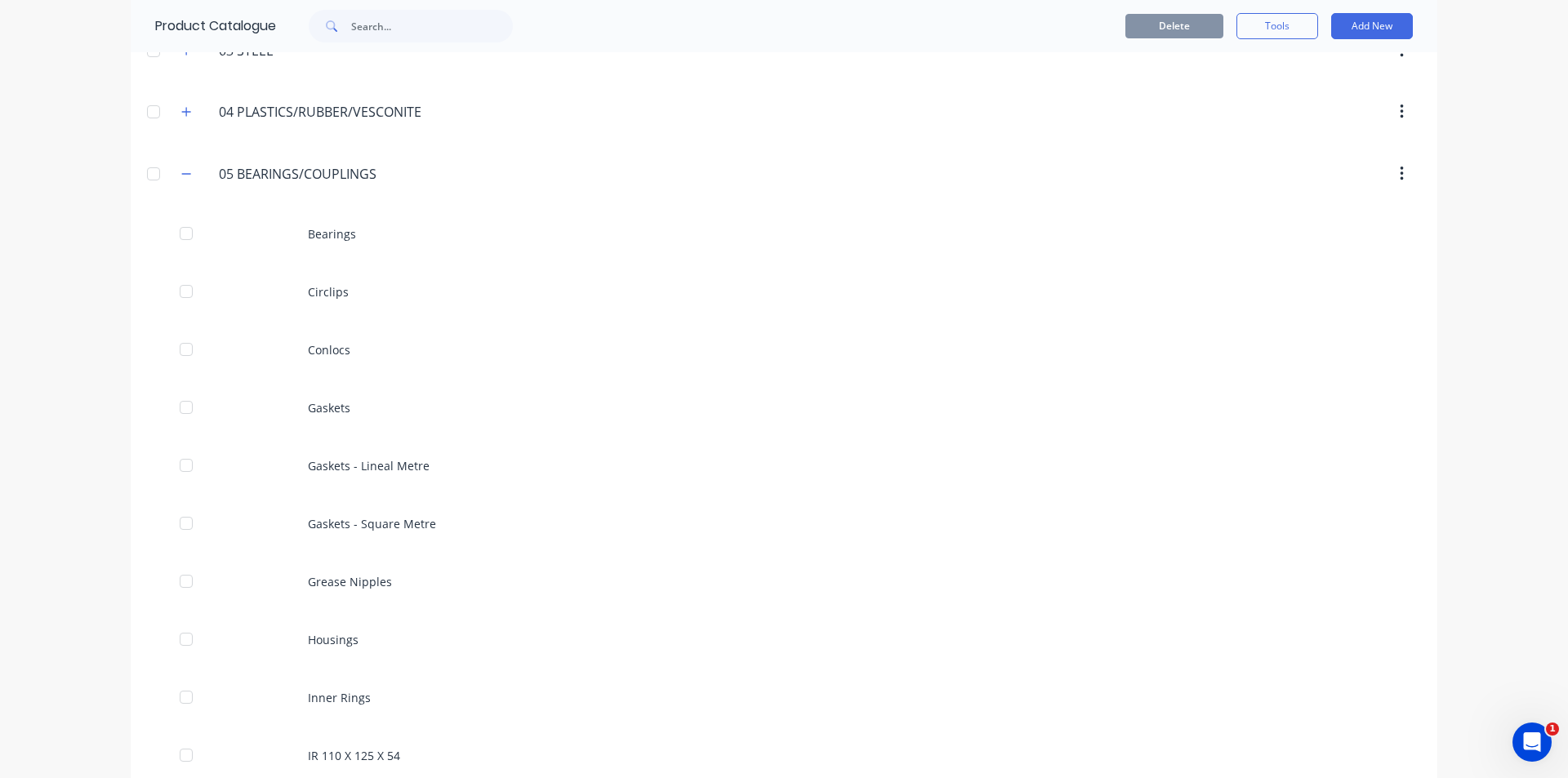
scroll to position [327, 0]
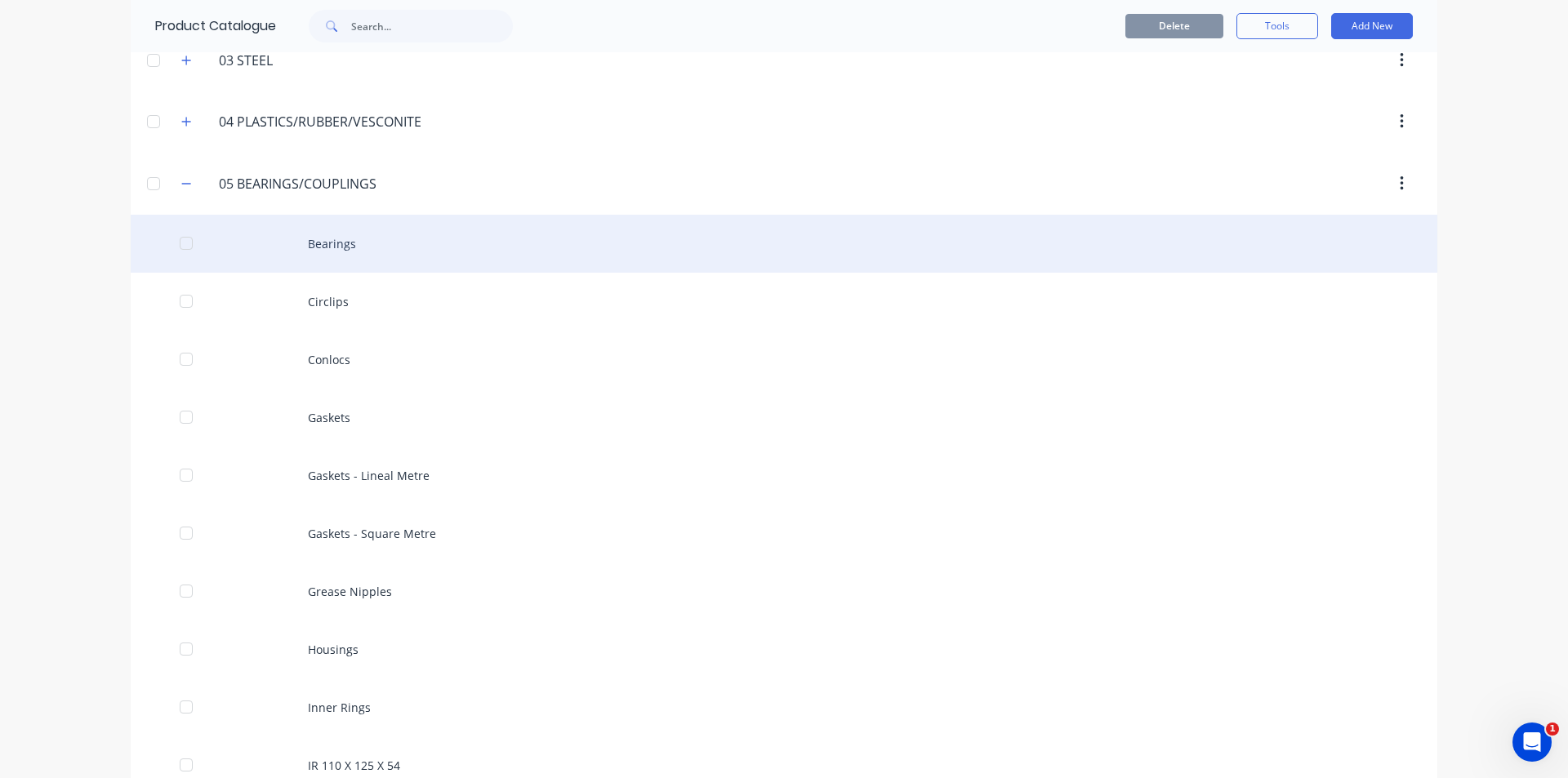
click at [373, 244] on div "Bearings" at bounding box center [784, 243] width 1307 height 58
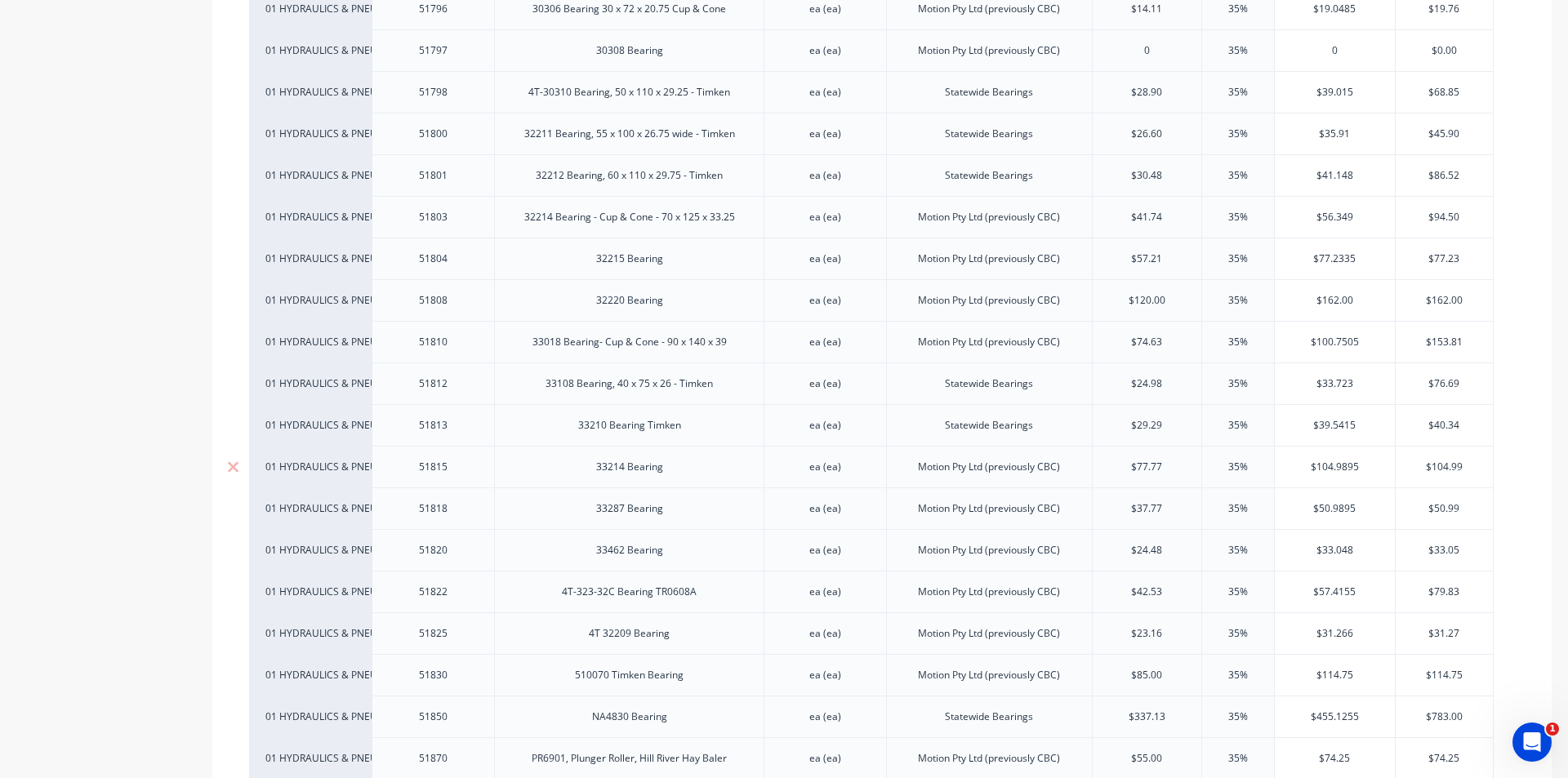
scroll to position [12490, 0]
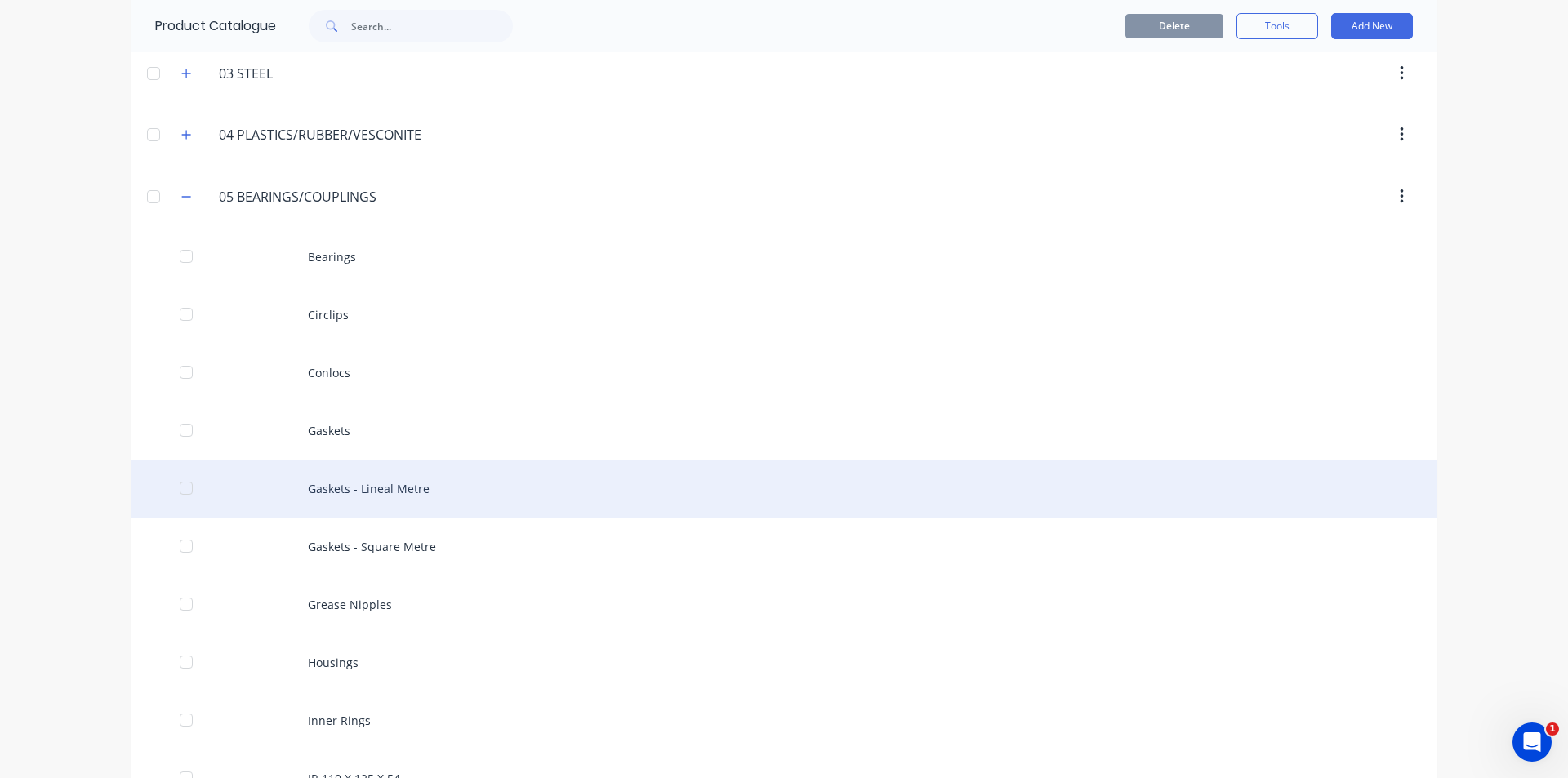
scroll to position [327, 0]
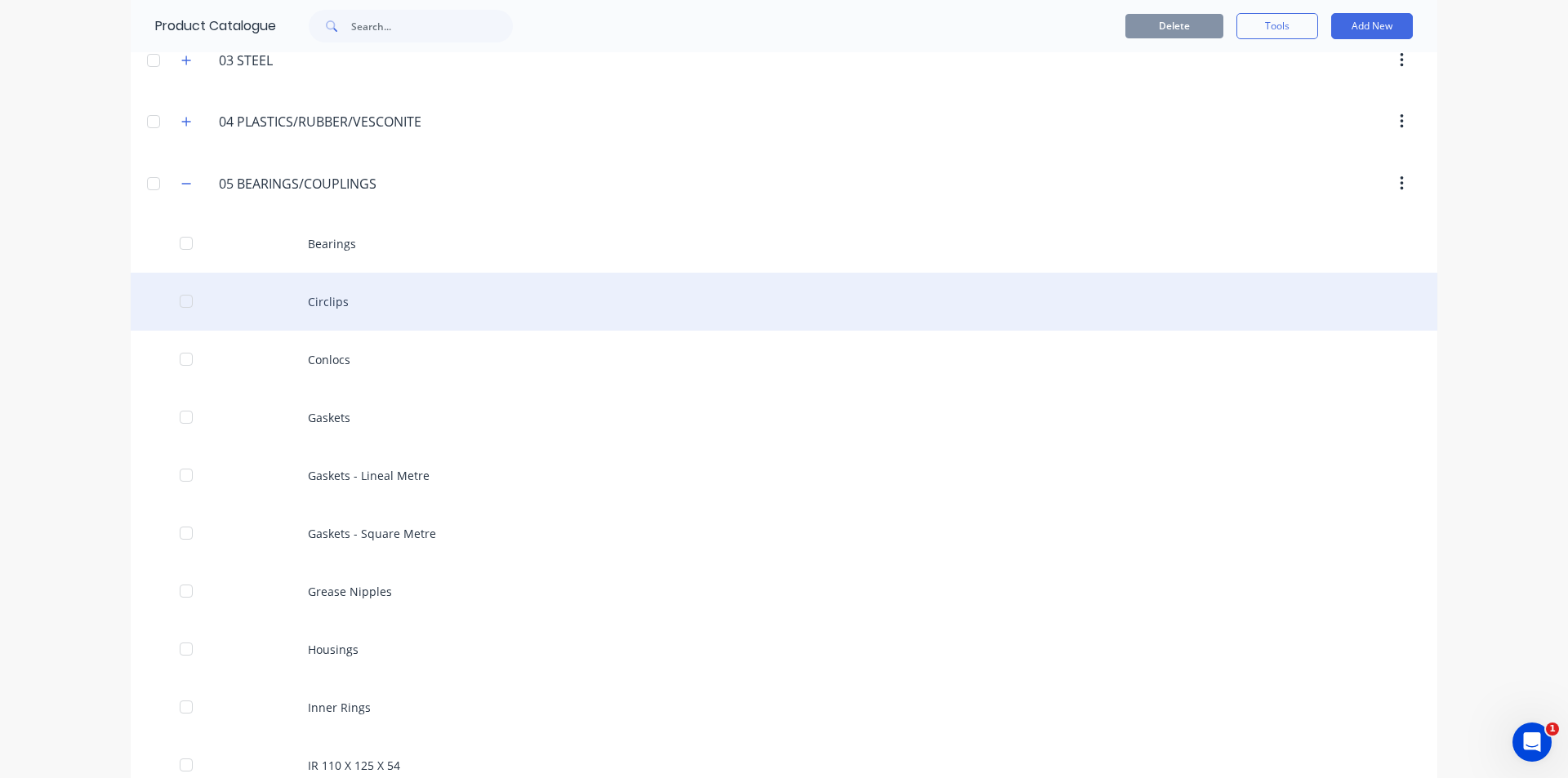
click at [407, 310] on div "Circlips" at bounding box center [784, 301] width 1307 height 58
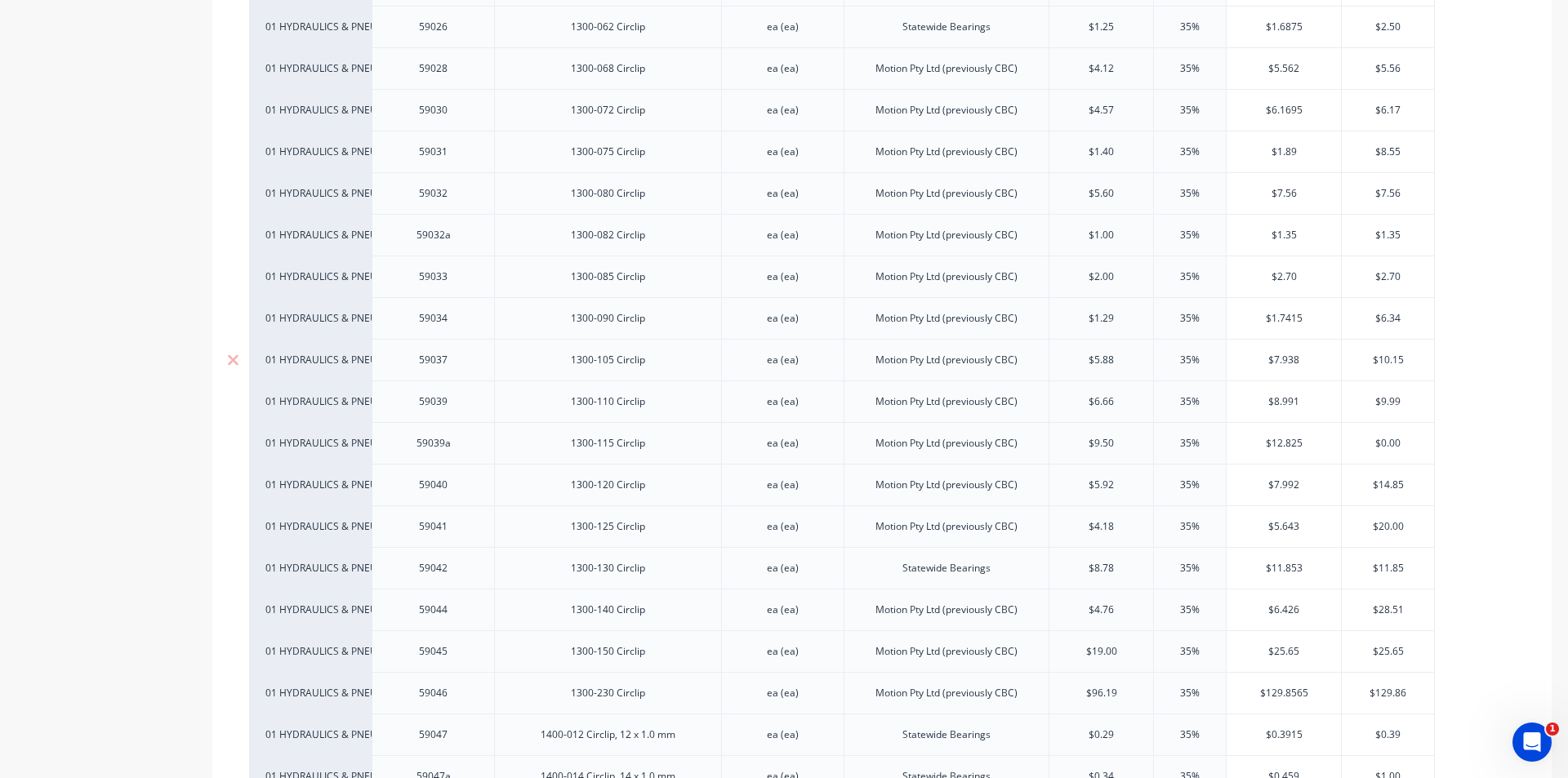
scroll to position [817, 0]
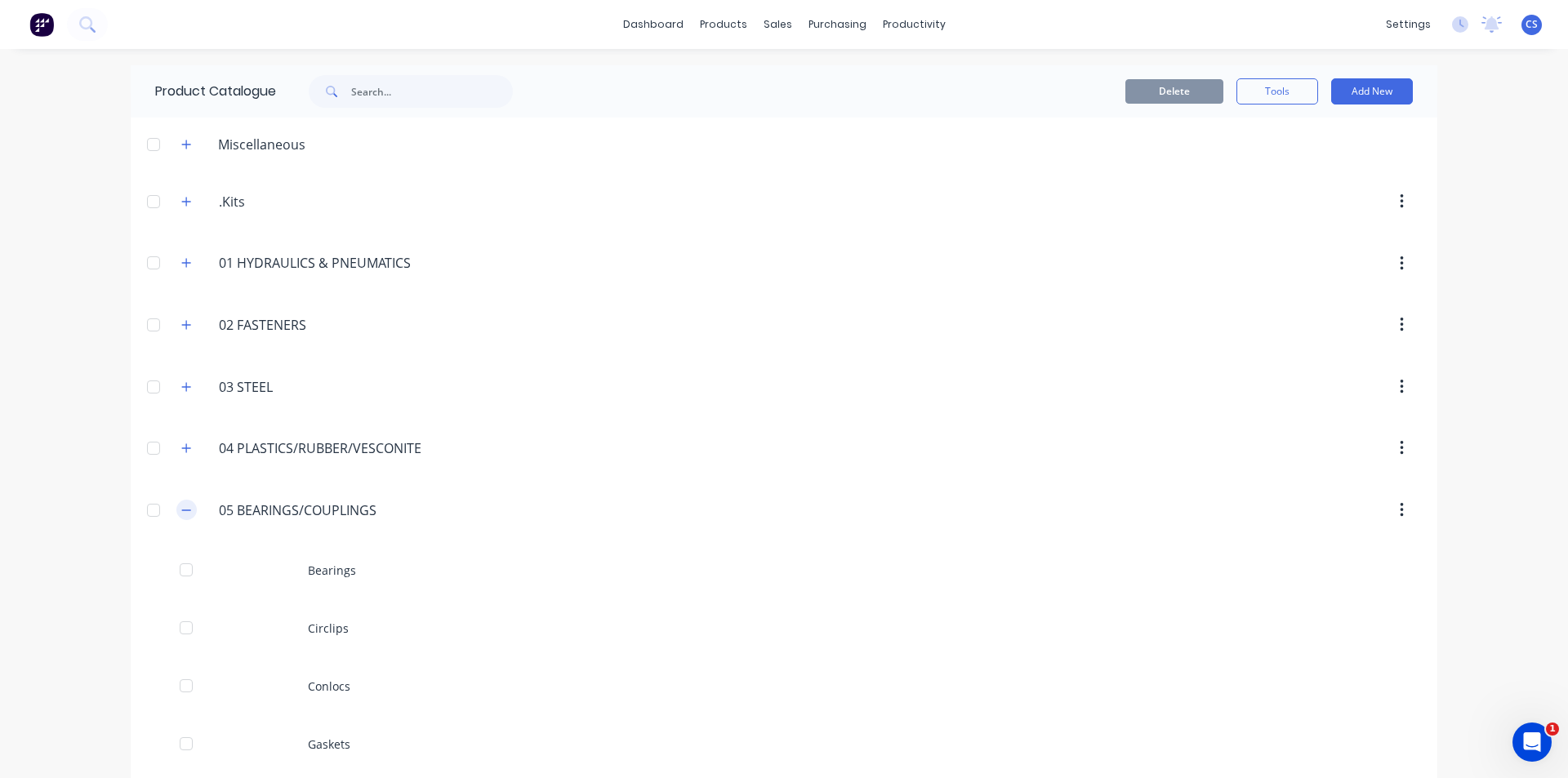
click at [187, 509] on button "button" at bounding box center [187, 510] width 20 height 20
click at [187, 507] on button "button" at bounding box center [187, 510] width 20 height 20
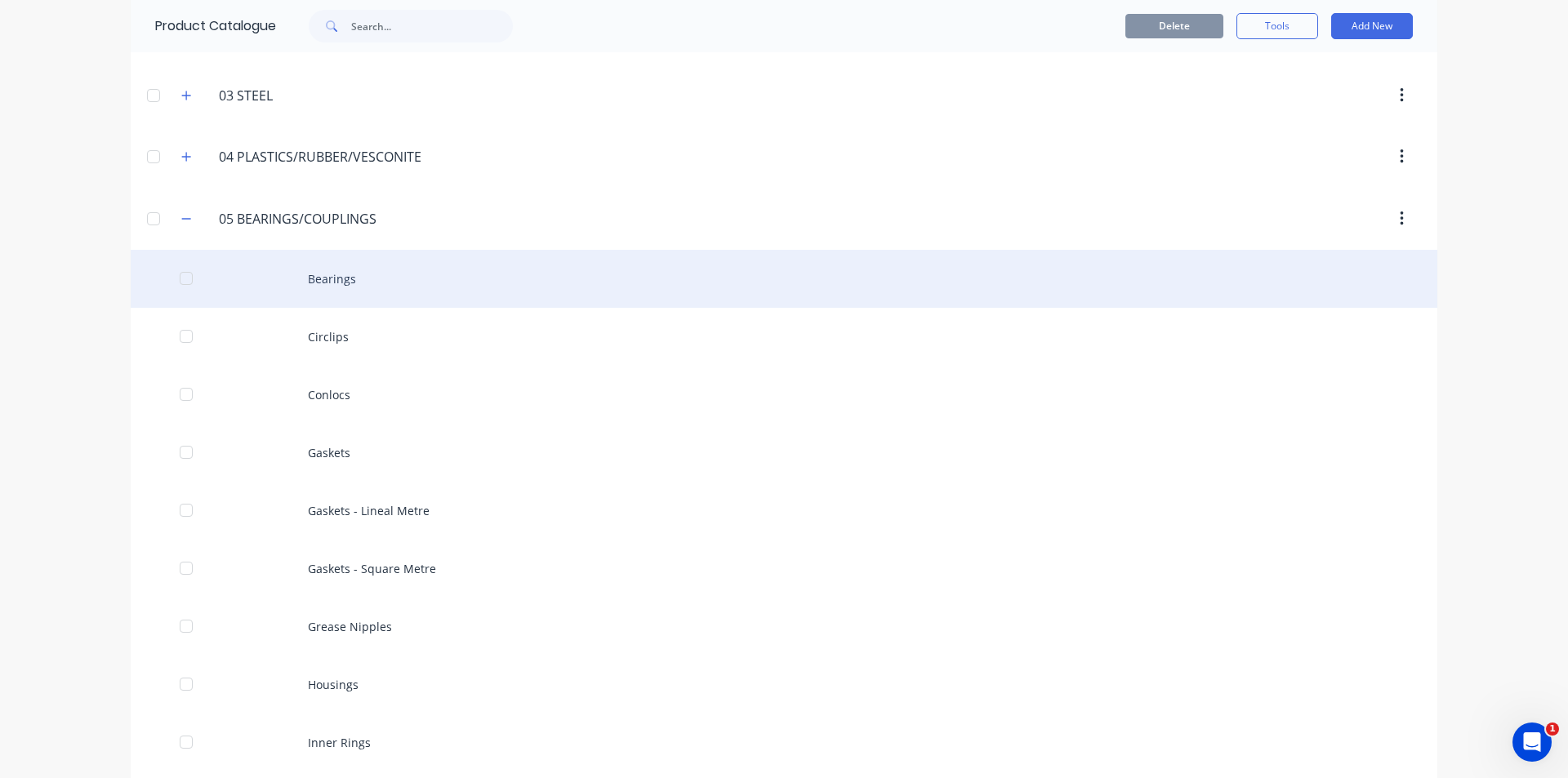
scroll to position [327, 0]
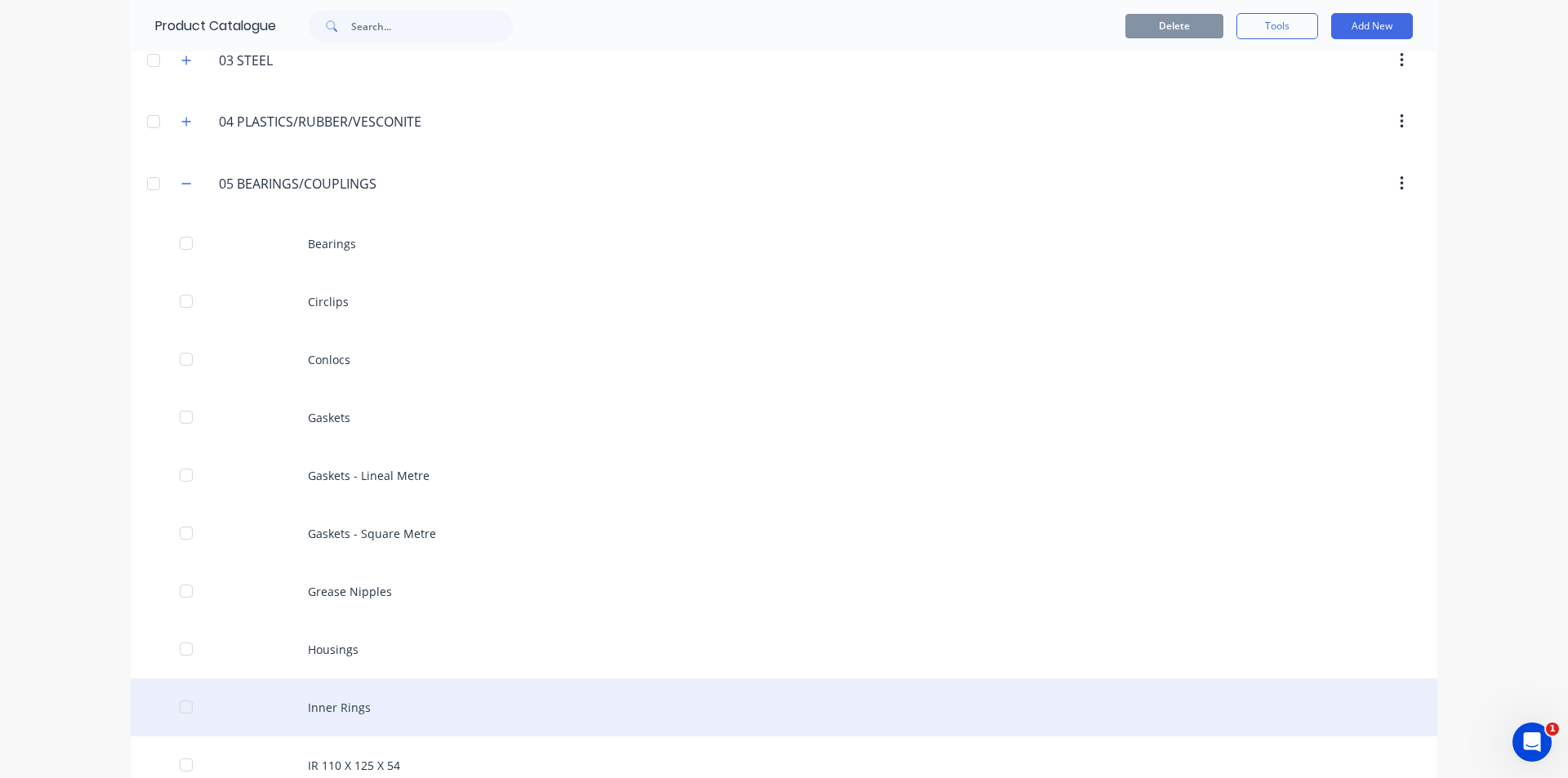
click at [348, 713] on div "Inner Rings" at bounding box center [784, 707] width 1307 height 58
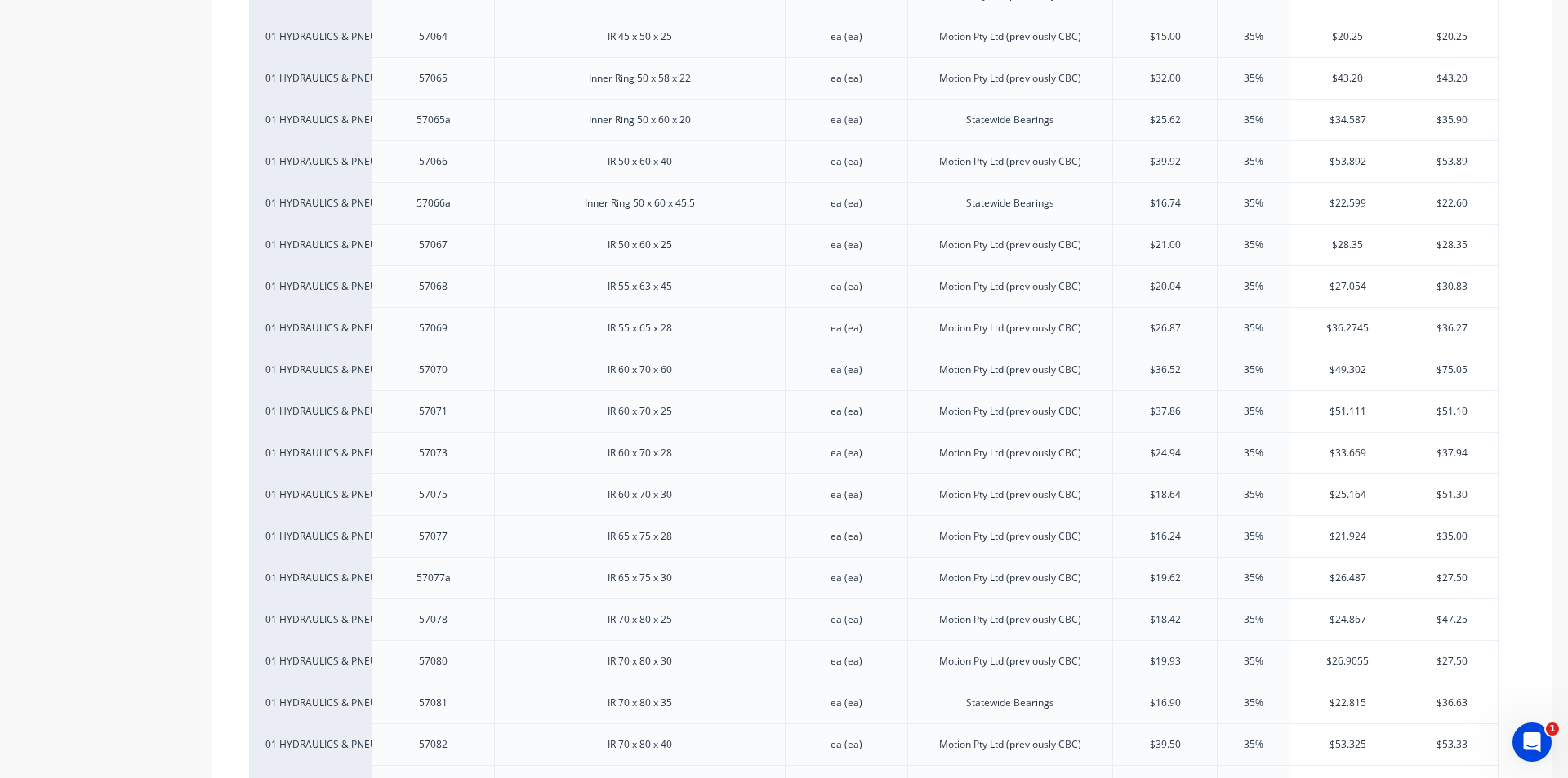
scroll to position [1877, 0]
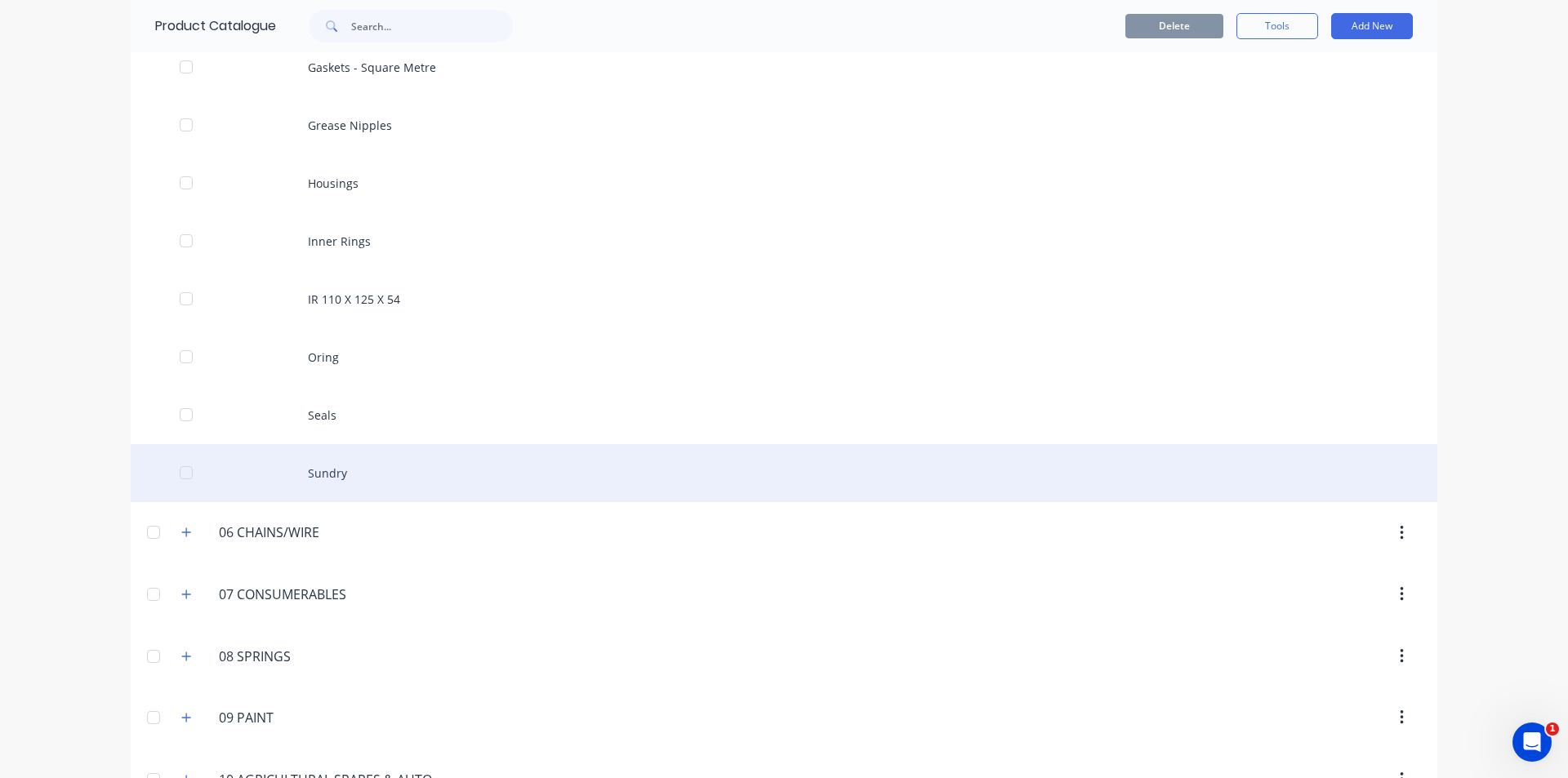
scroll to position [817, 0]
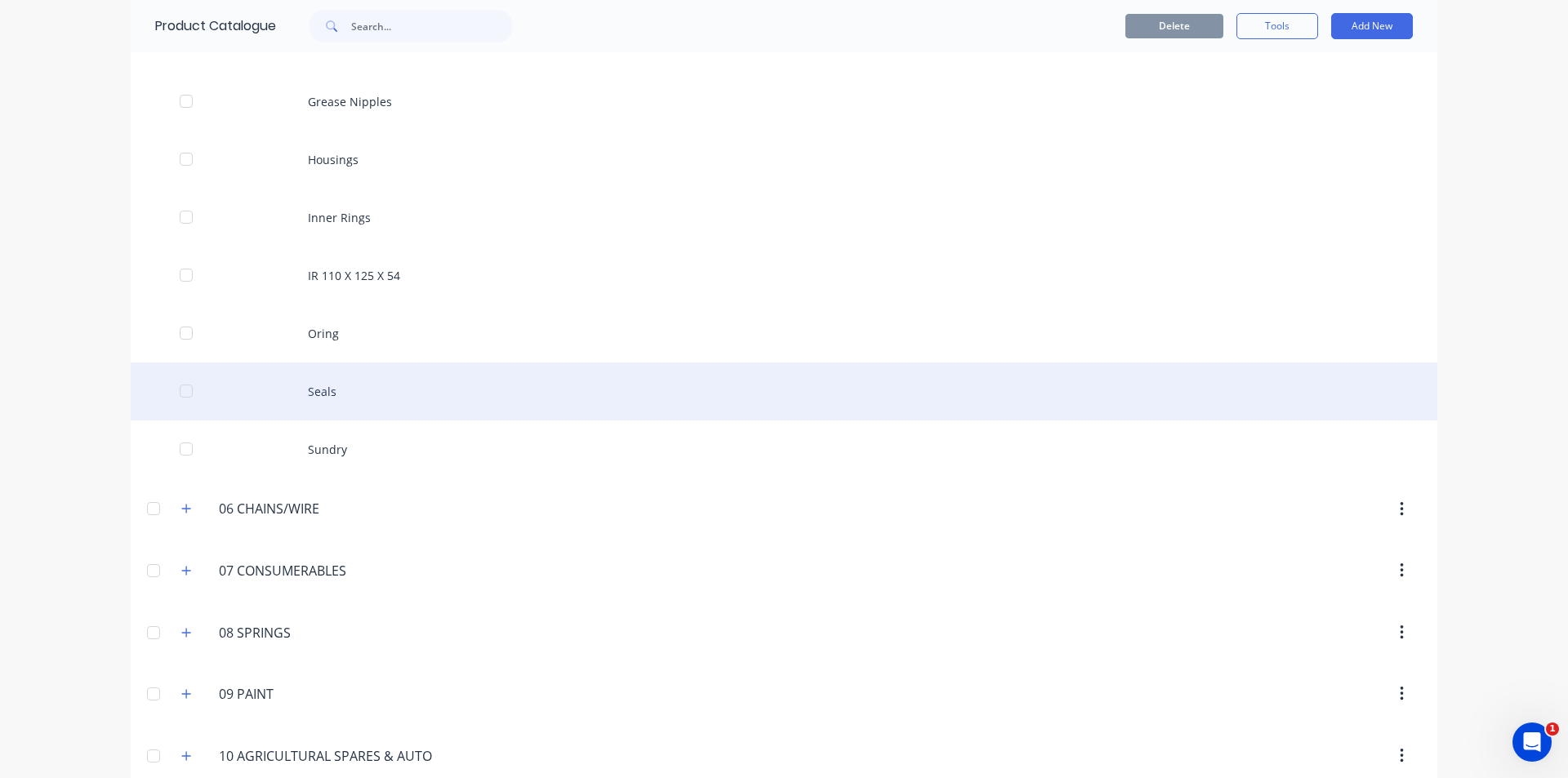
click at [316, 393] on div "Seals" at bounding box center [784, 391] width 1307 height 58
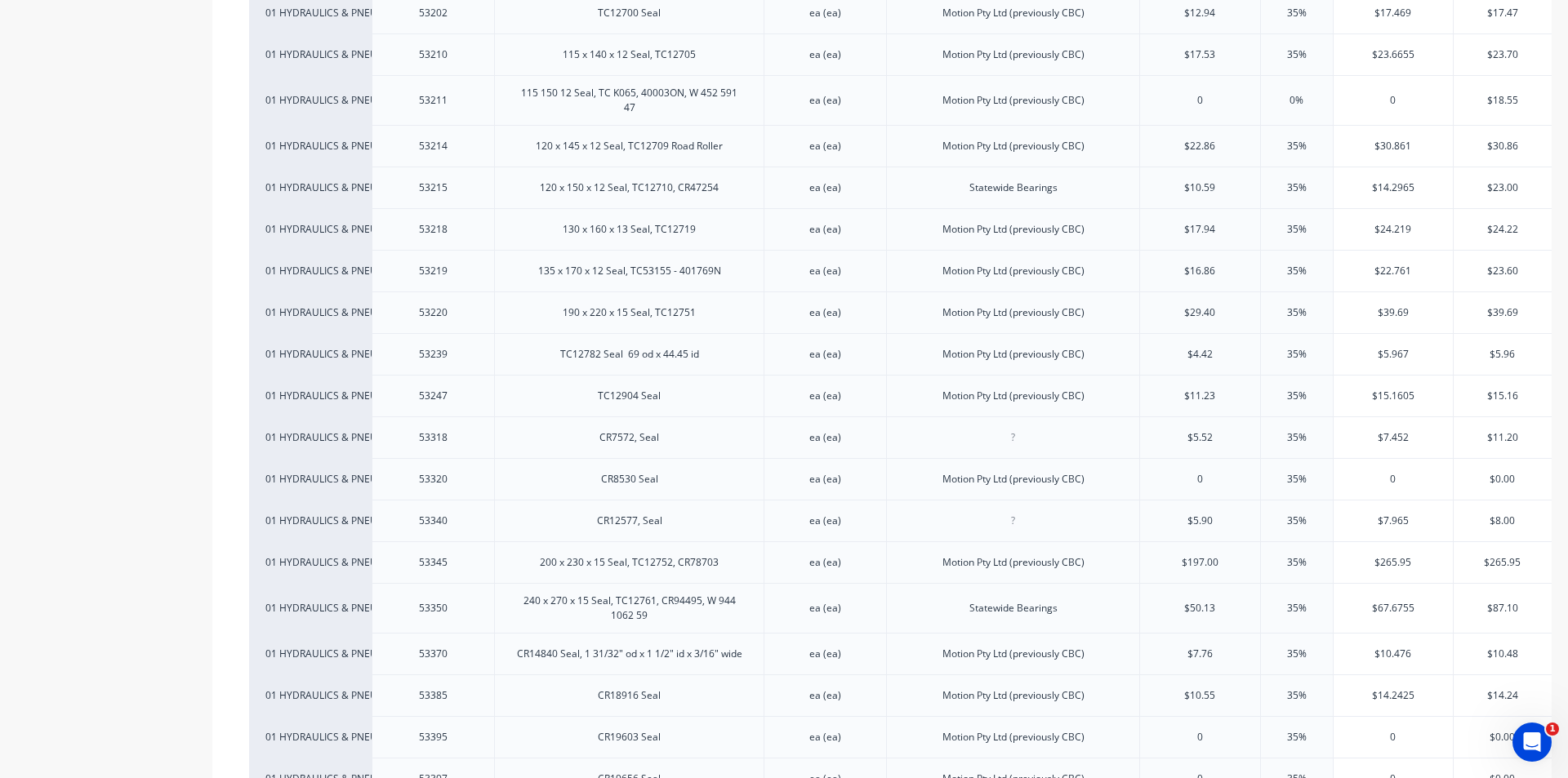
scroll to position [6822, 0]
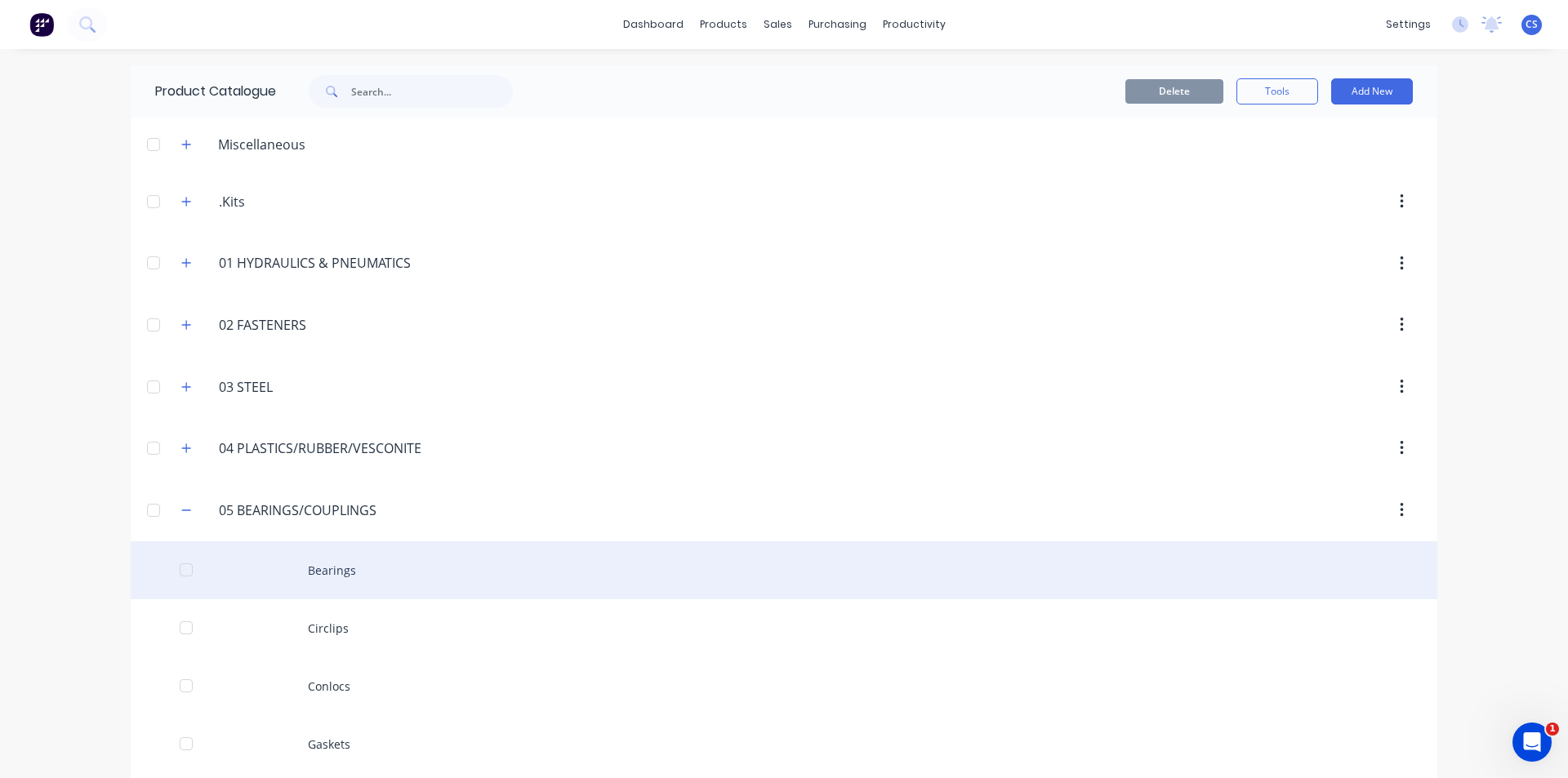
click at [298, 569] on div "Bearings" at bounding box center [784, 569] width 1307 height 58
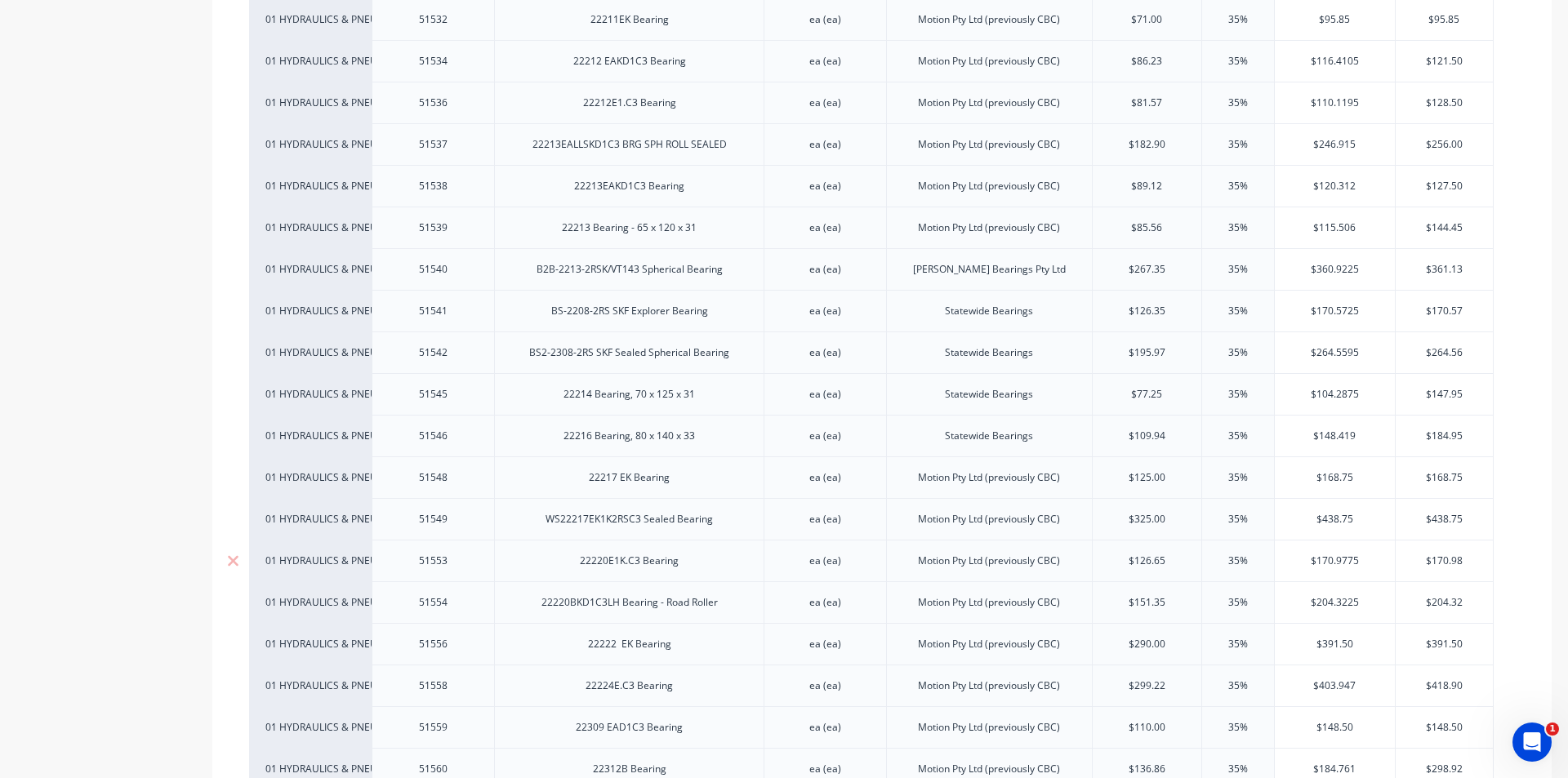
scroll to position [9796, 0]
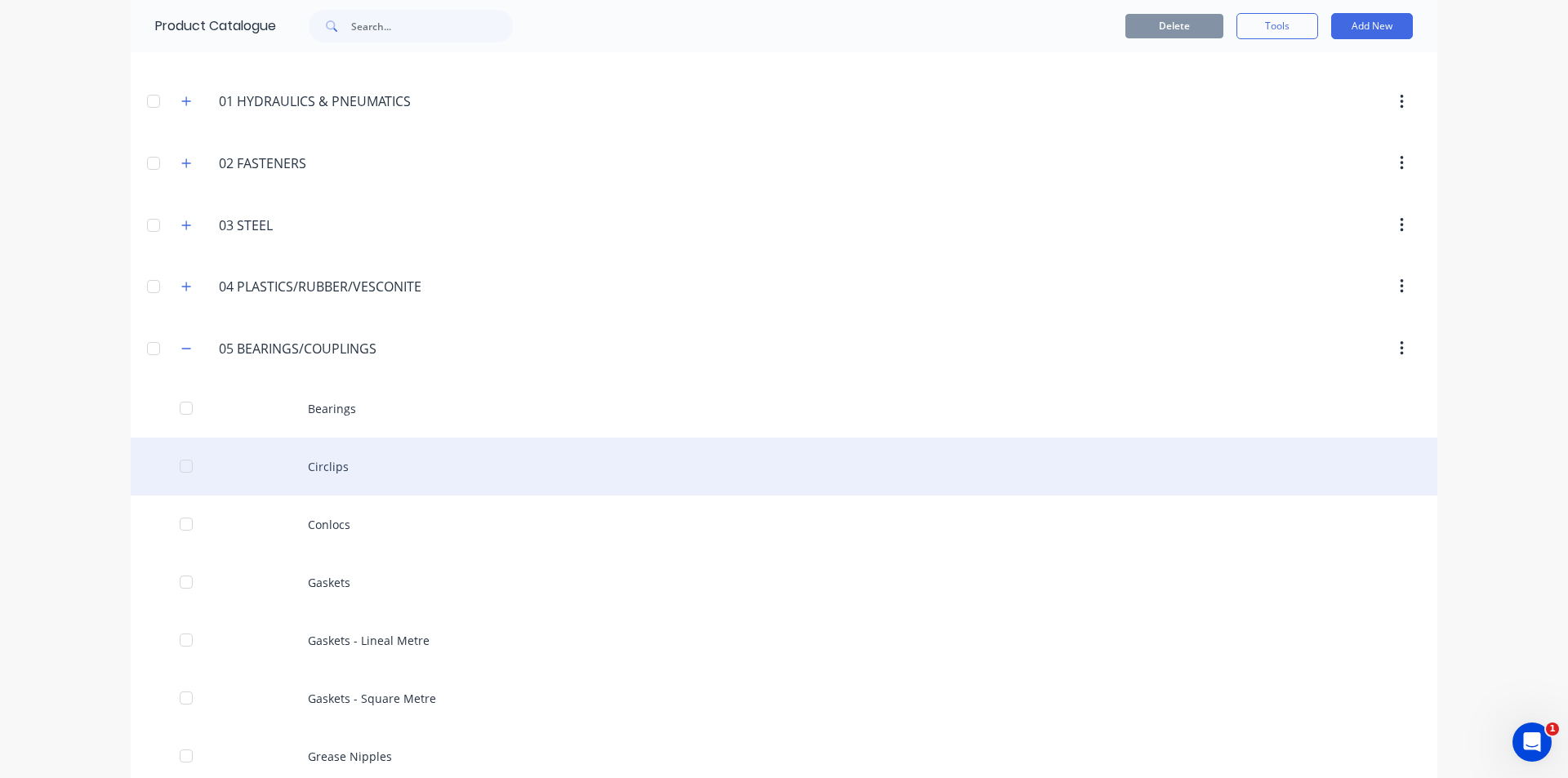
scroll to position [163, 0]
click at [341, 473] on div "Circlips" at bounding box center [784, 465] width 1307 height 58
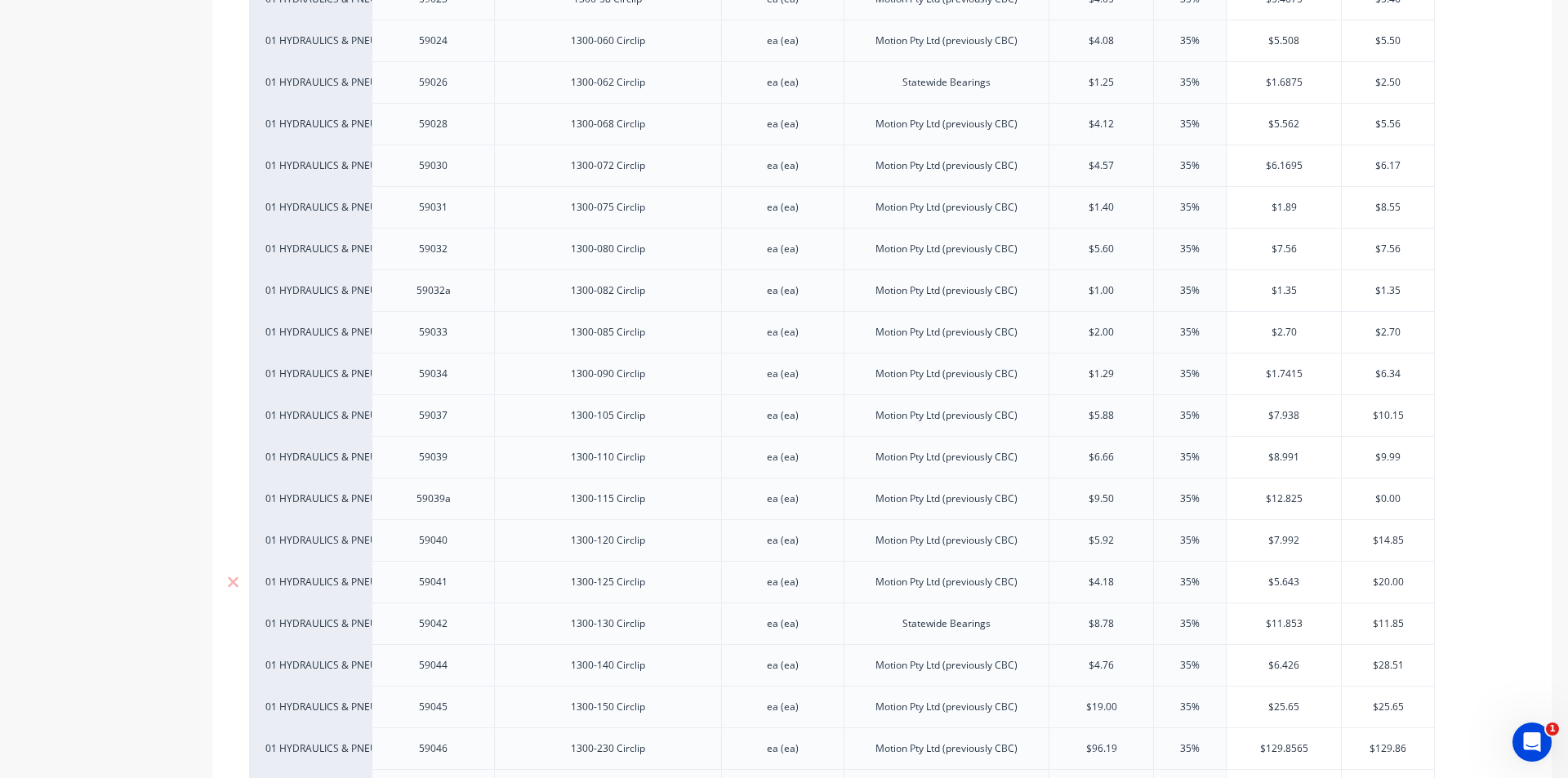
scroll to position [735, 0]
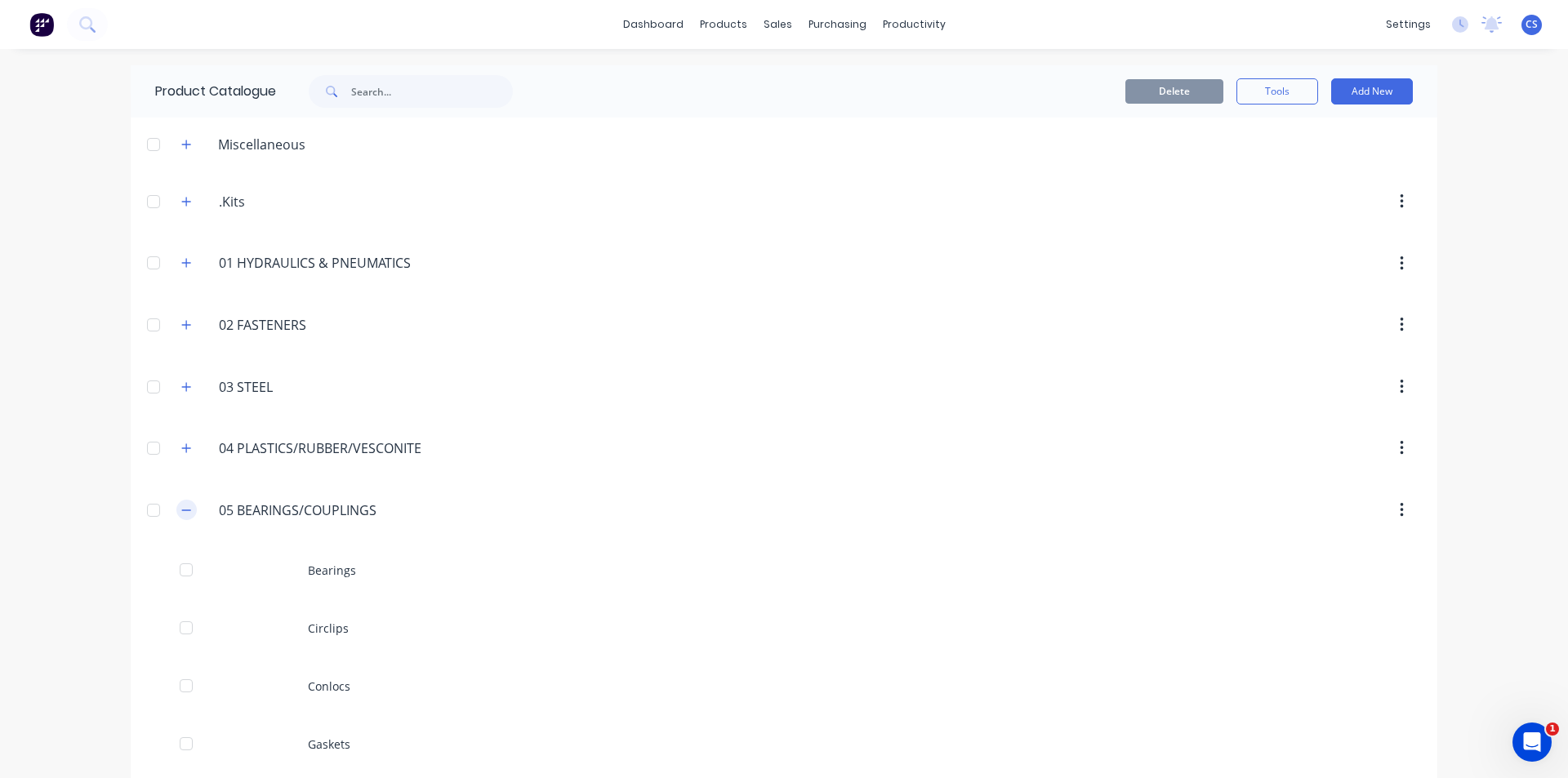
click at [187, 509] on button "button" at bounding box center [187, 510] width 20 height 20
click at [182, 386] on icon "button" at bounding box center [187, 387] width 9 height 9
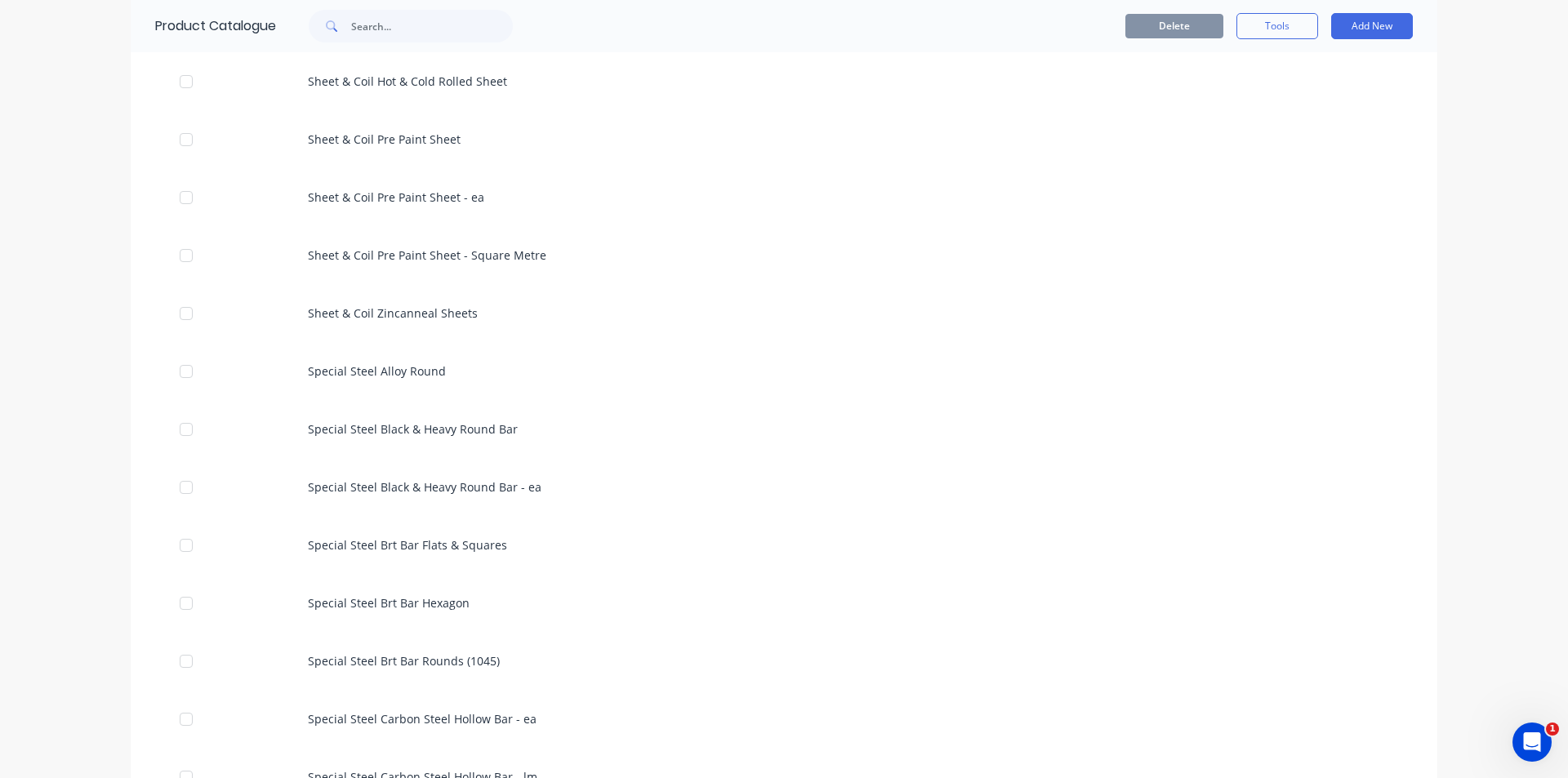
scroll to position [2939, 0]
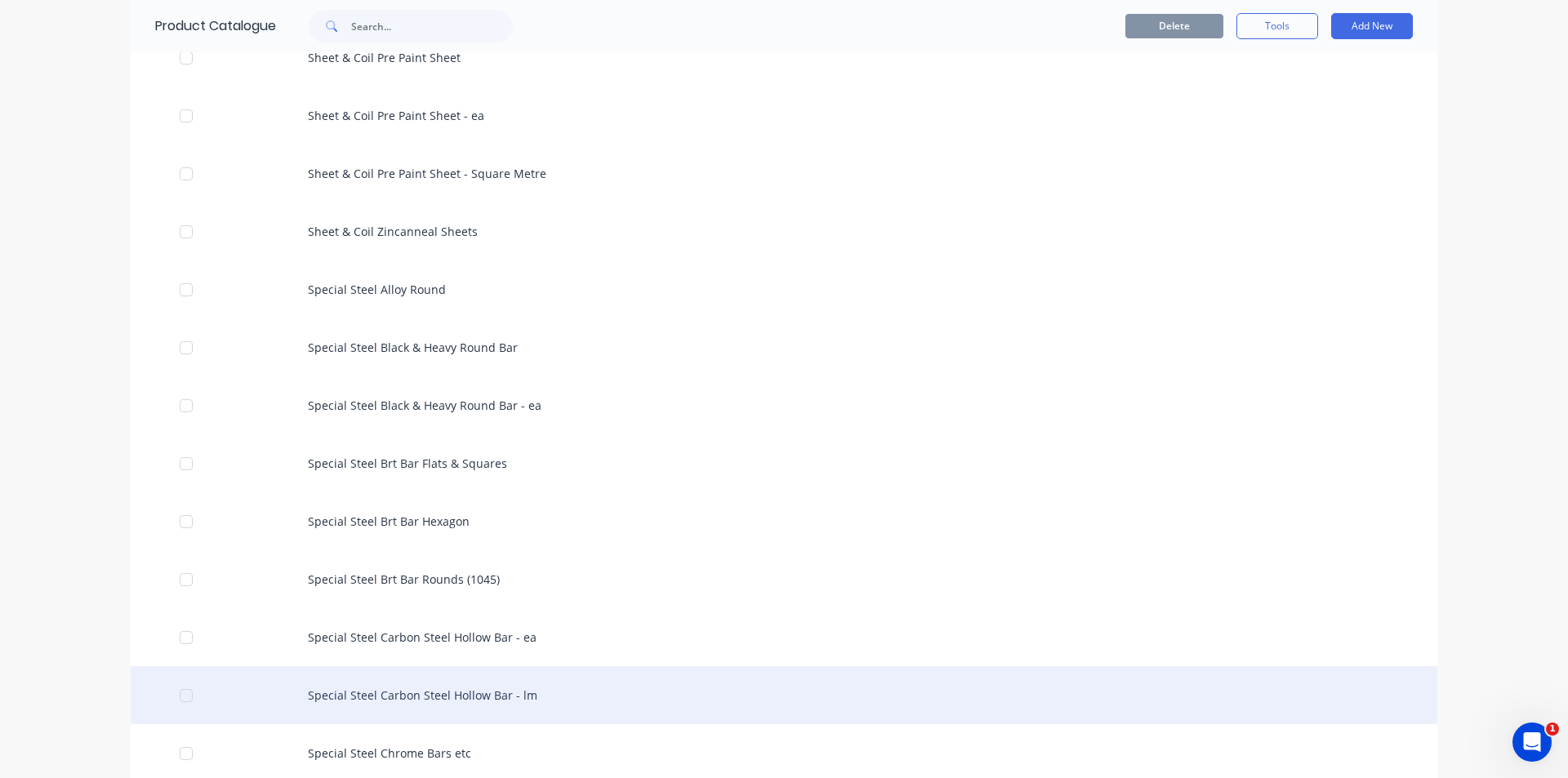
click at [498, 687] on div "Special Steel Carbon Steel Hollow Bar - lm" at bounding box center [784, 694] width 1307 height 58
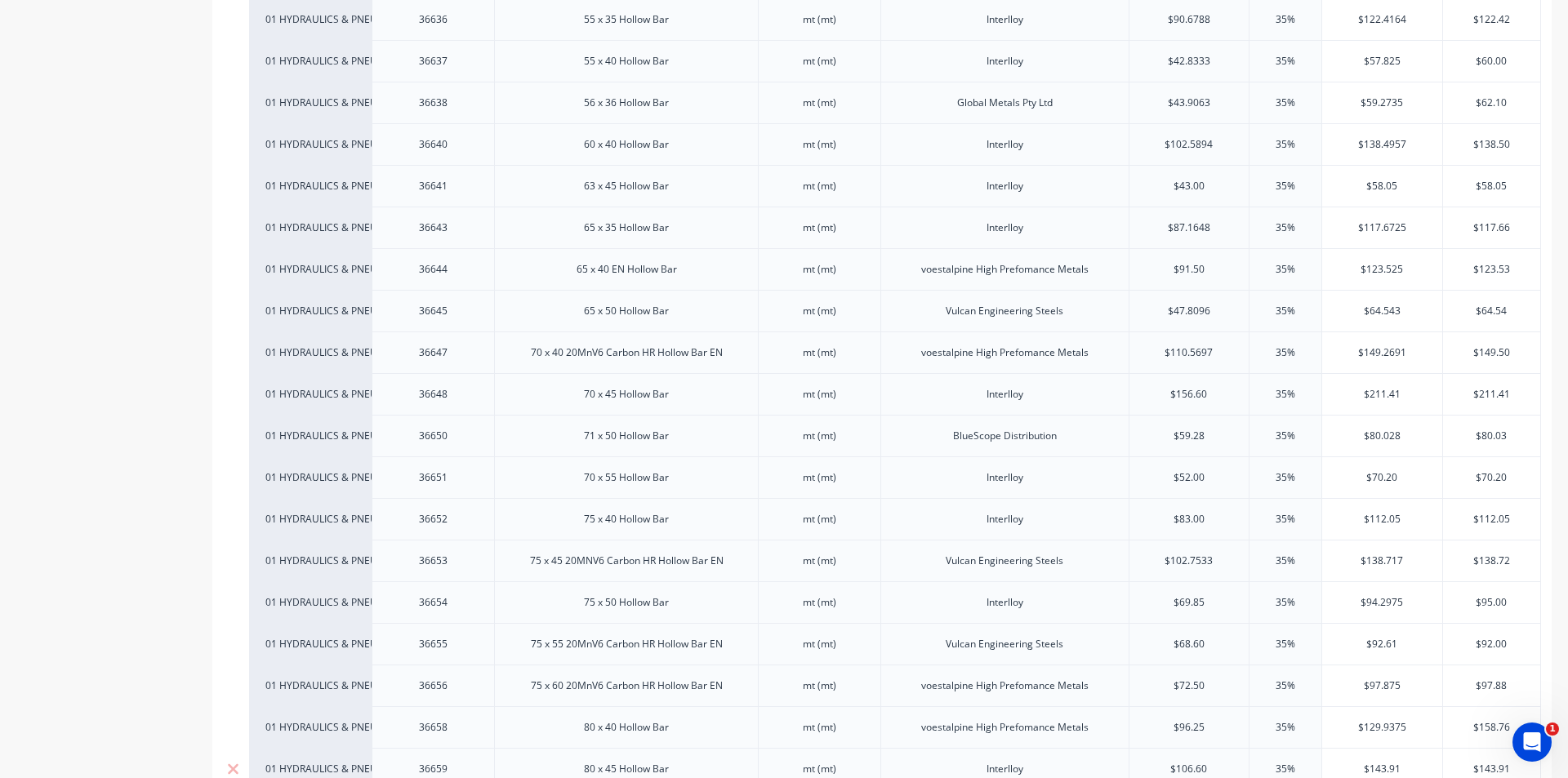
scroll to position [1388, 0]
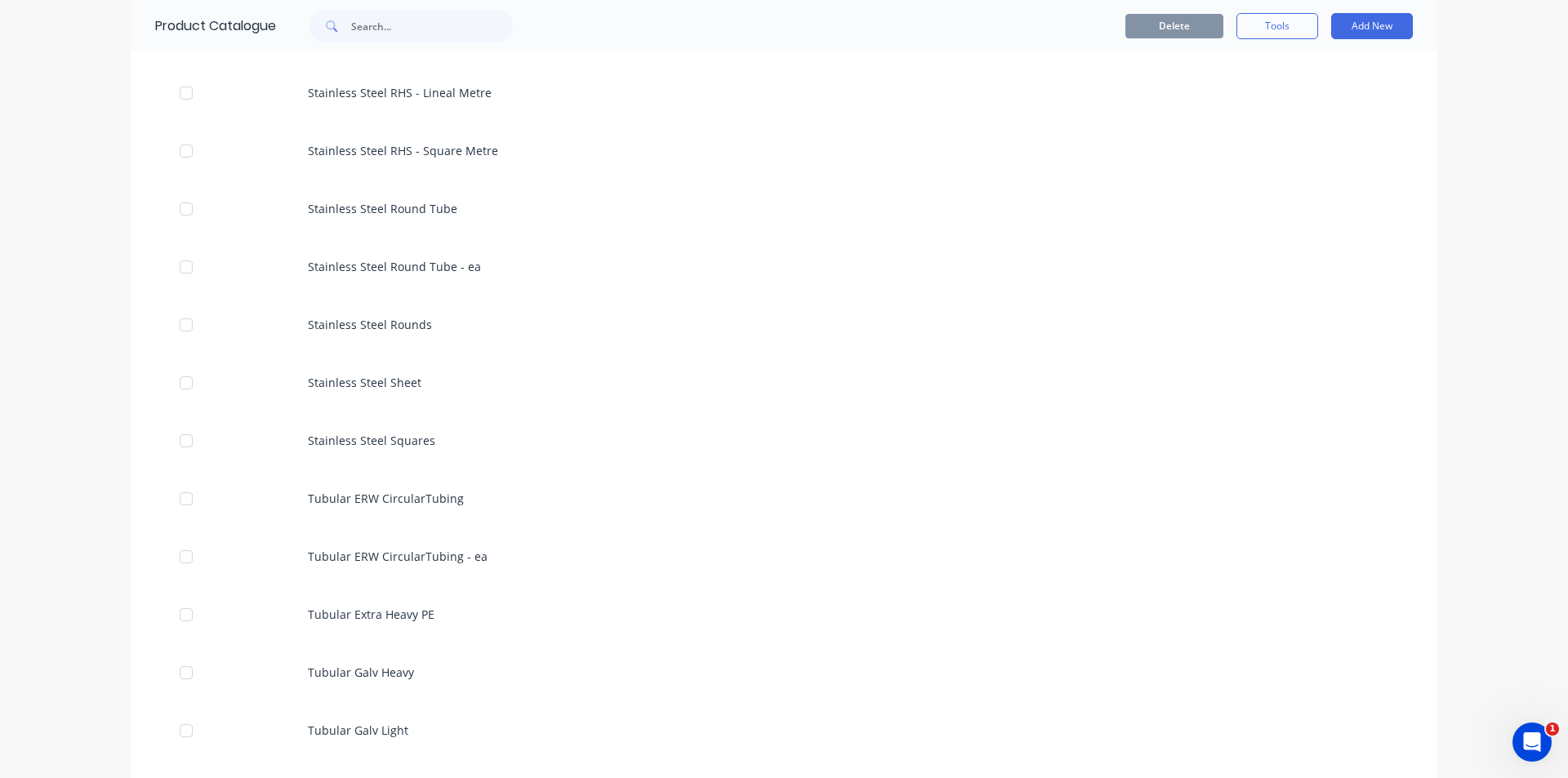
scroll to position [5306, 0]
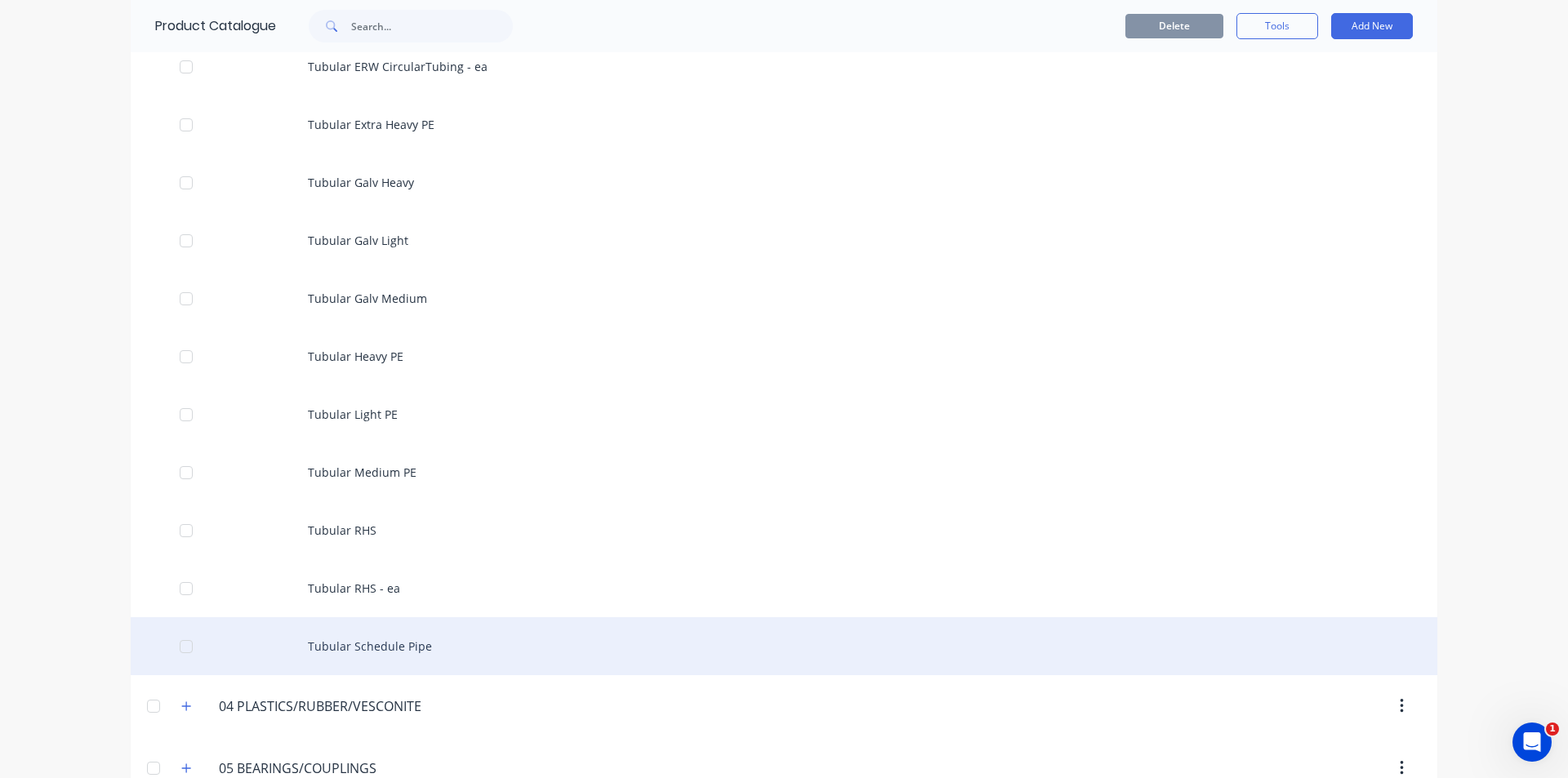
click at [402, 642] on div "Tubular Schedule Pipe" at bounding box center [784, 646] width 1307 height 58
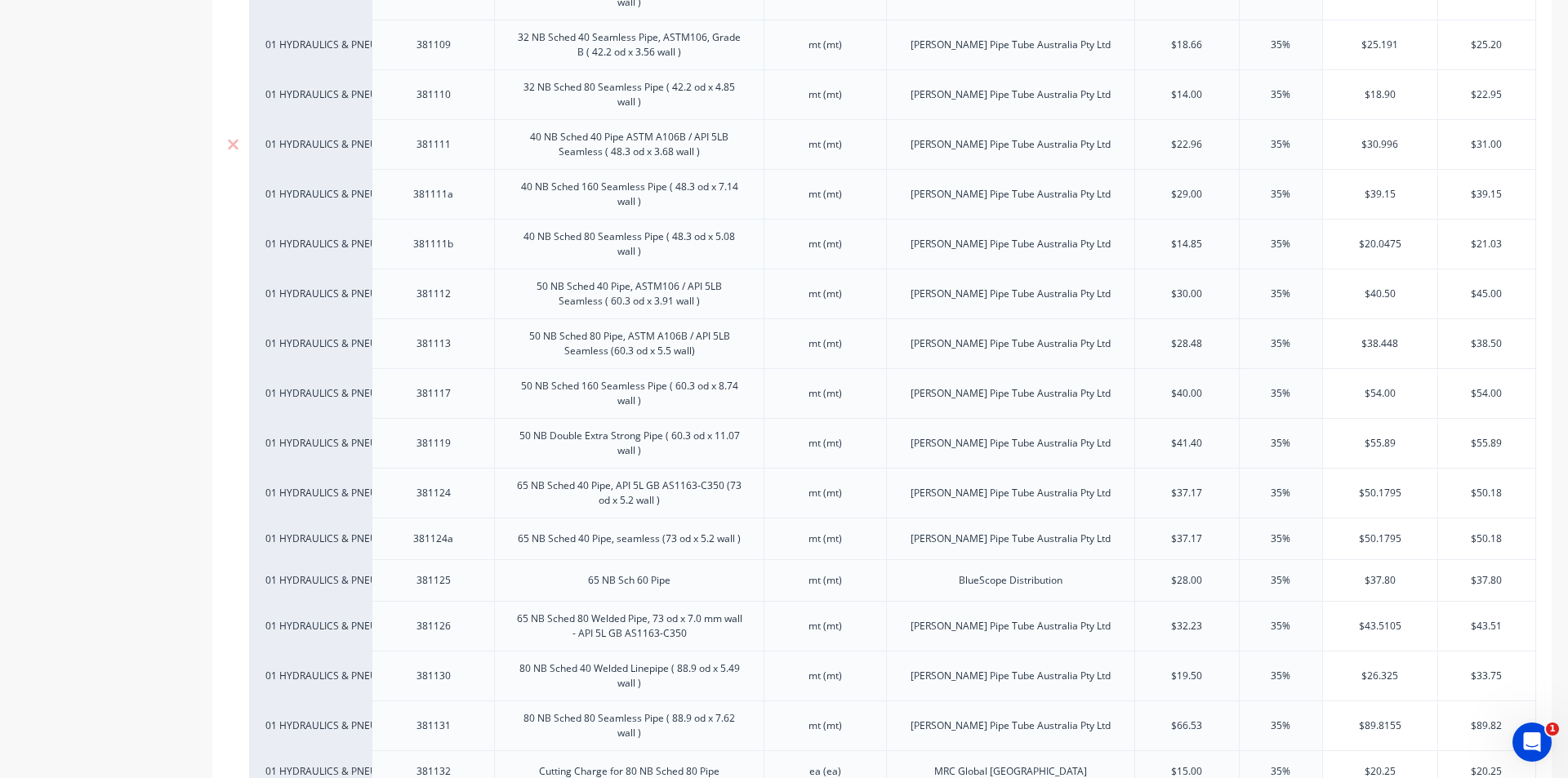
scroll to position [735, 0]
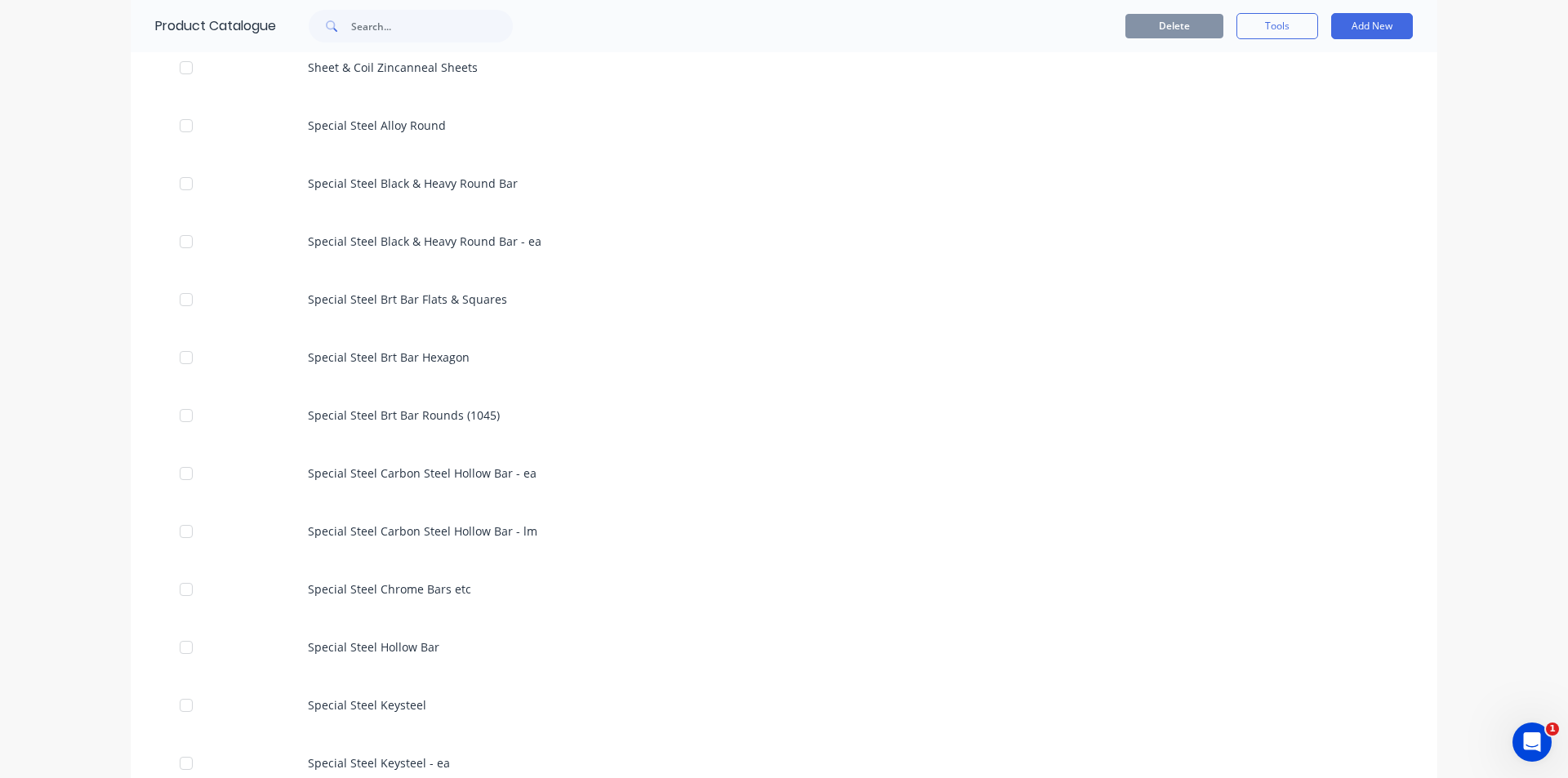
scroll to position [3102, 0]
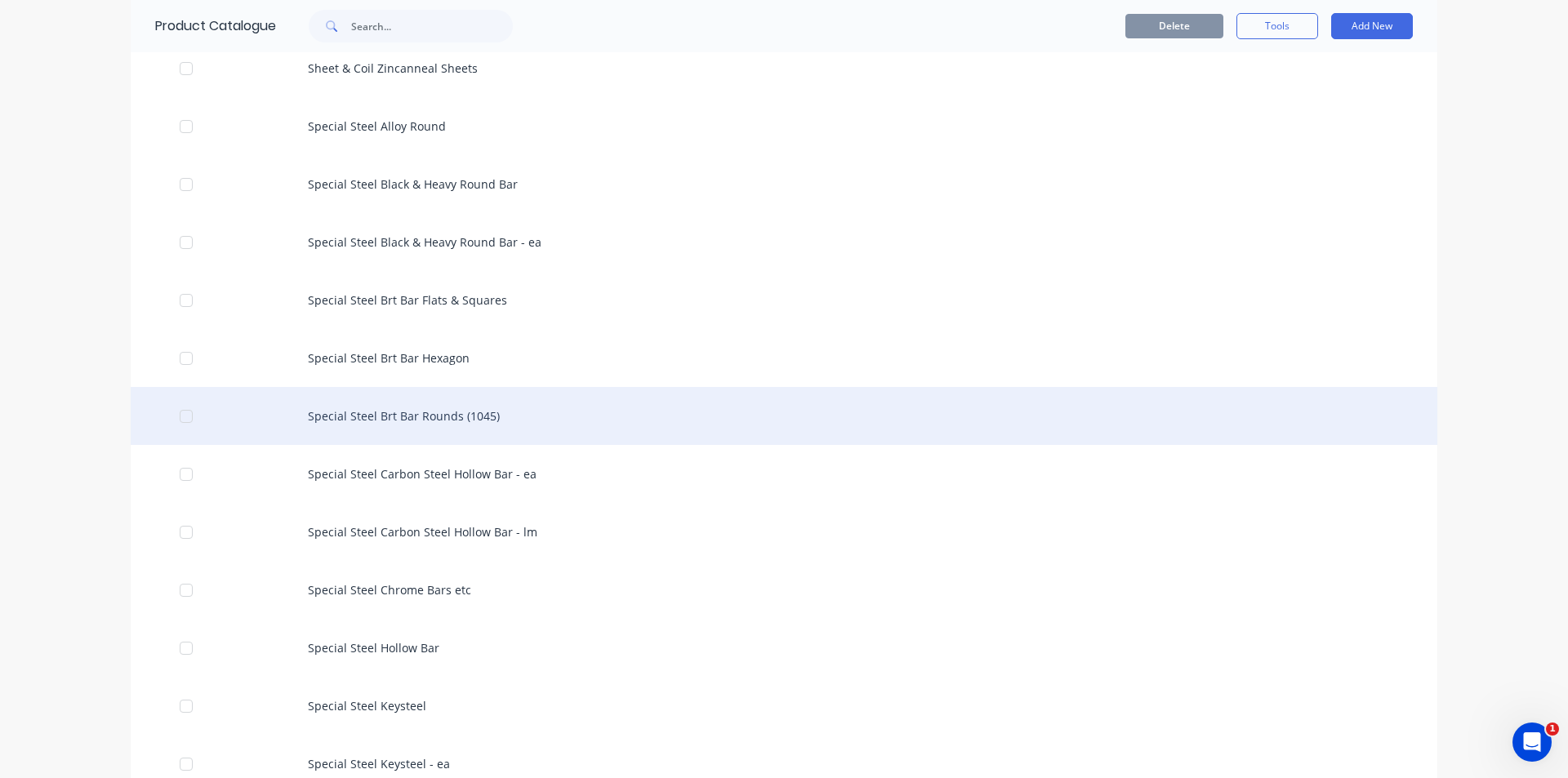
click at [469, 415] on div "Special Steel Brt Bar Rounds (1045)" at bounding box center [784, 415] width 1307 height 58
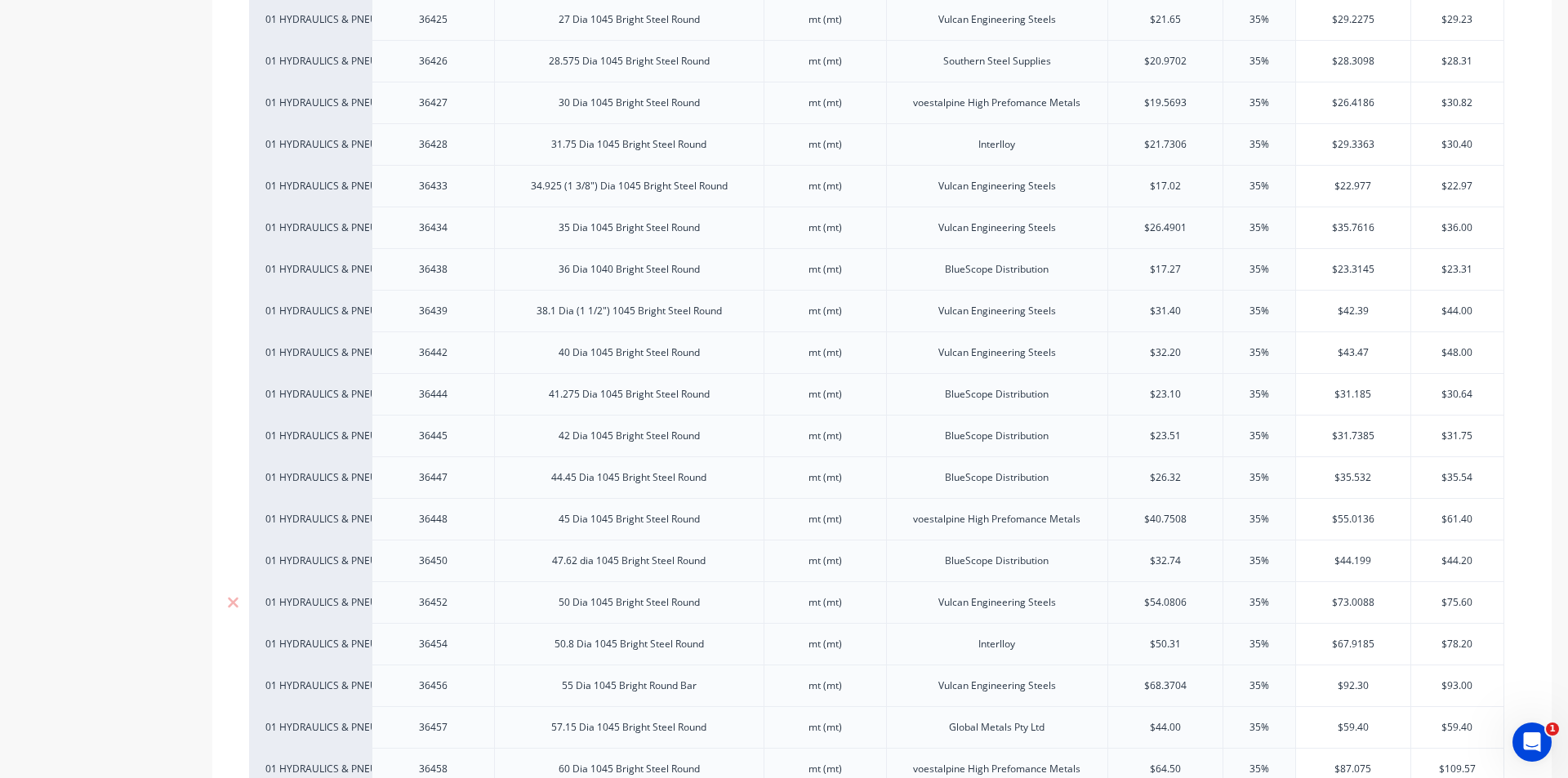
scroll to position [1551, 0]
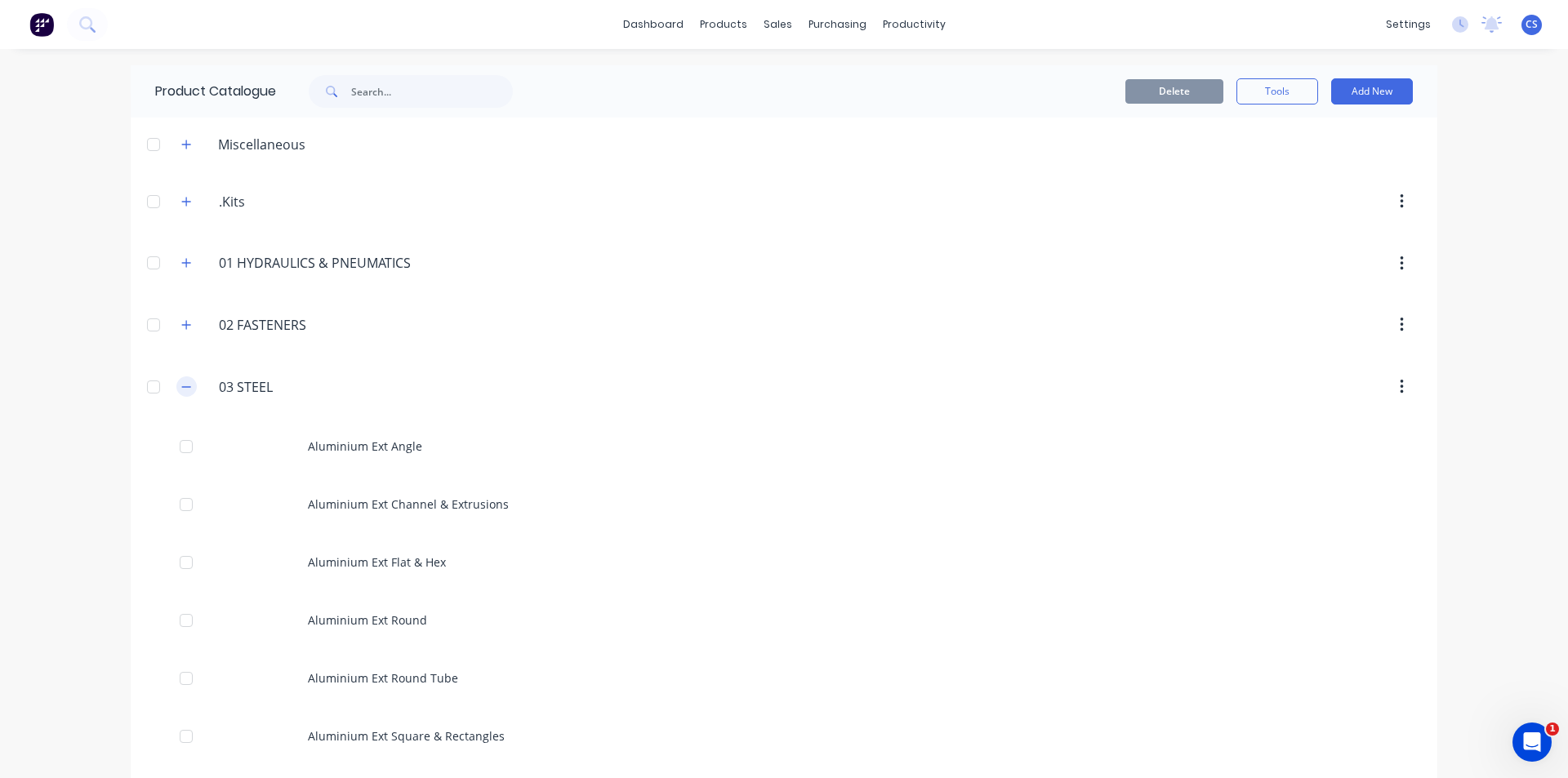
click at [189, 391] on button "button" at bounding box center [187, 387] width 20 height 20
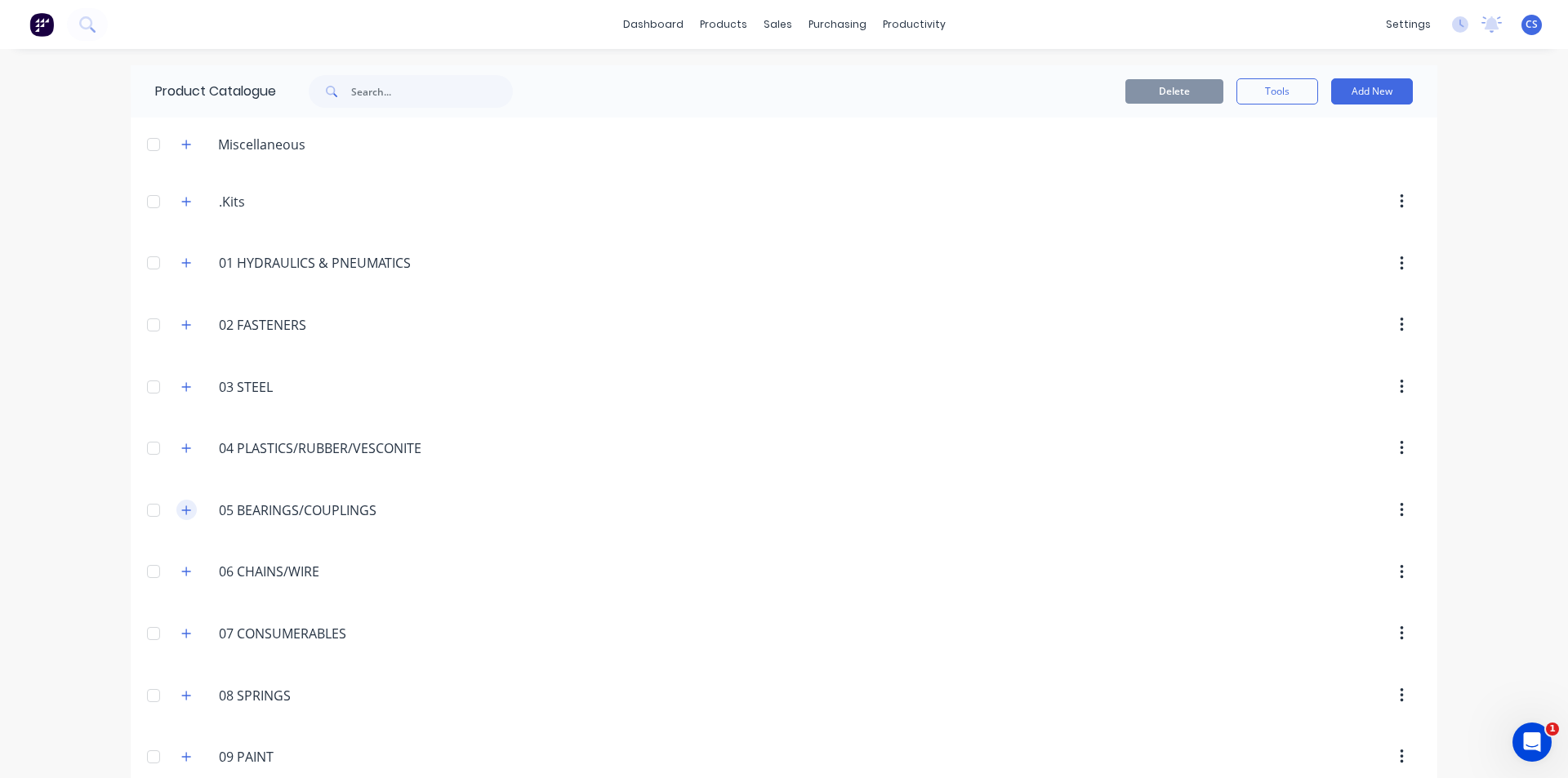
click at [182, 514] on icon "button" at bounding box center [186, 510] width 10 height 11
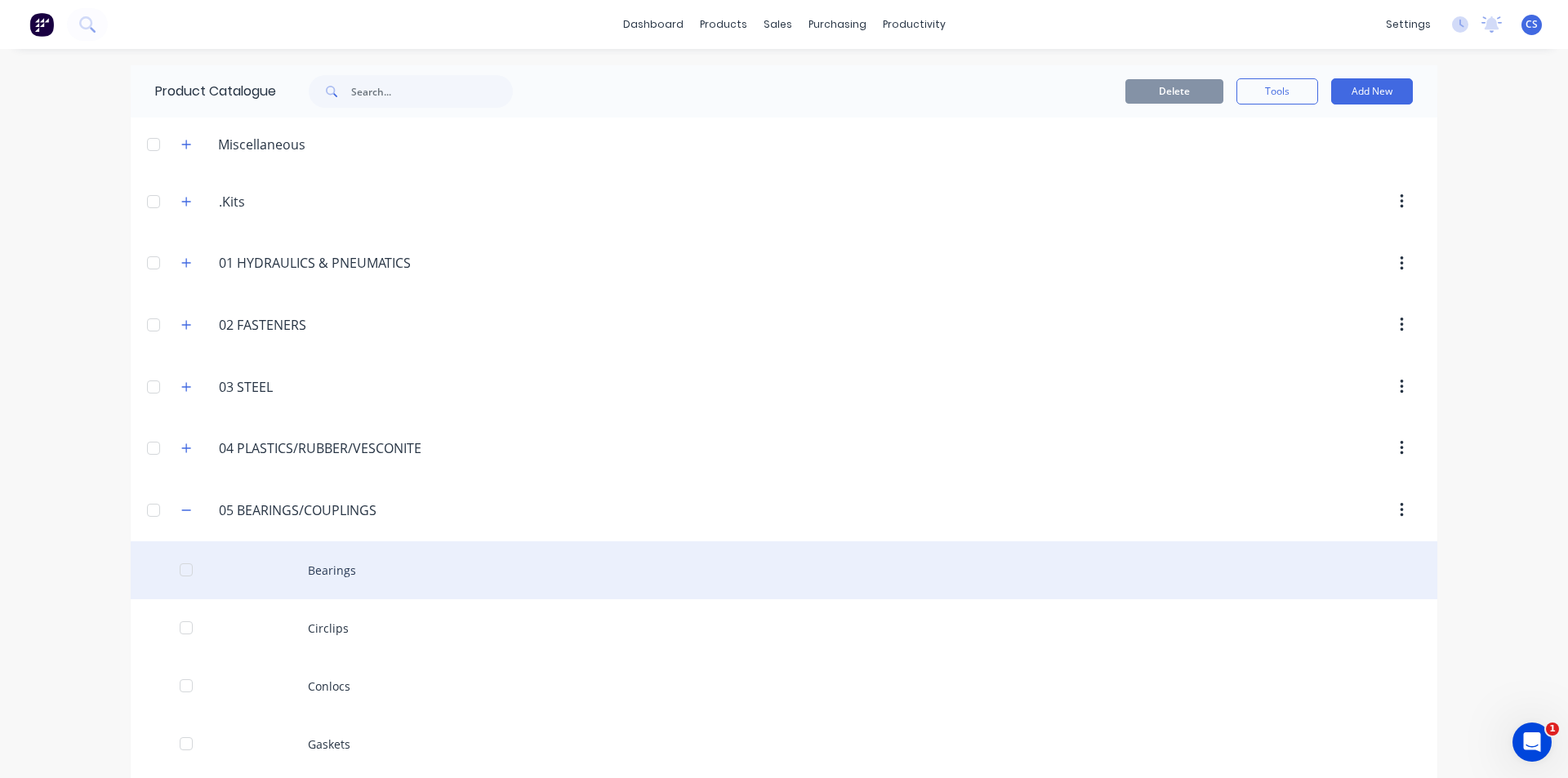
click at [369, 559] on div "Bearings" at bounding box center [784, 569] width 1307 height 58
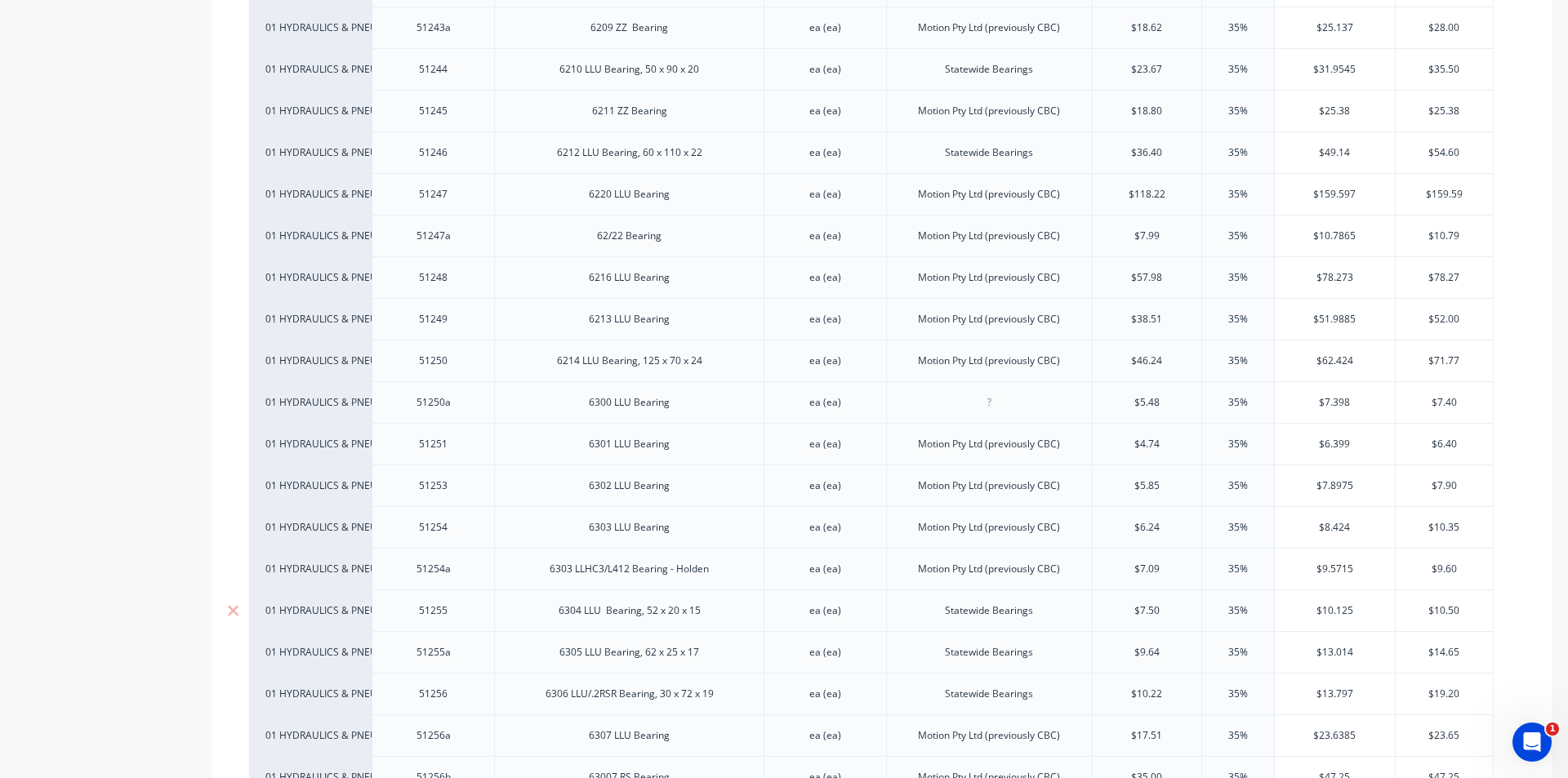
scroll to position [4817, 0]
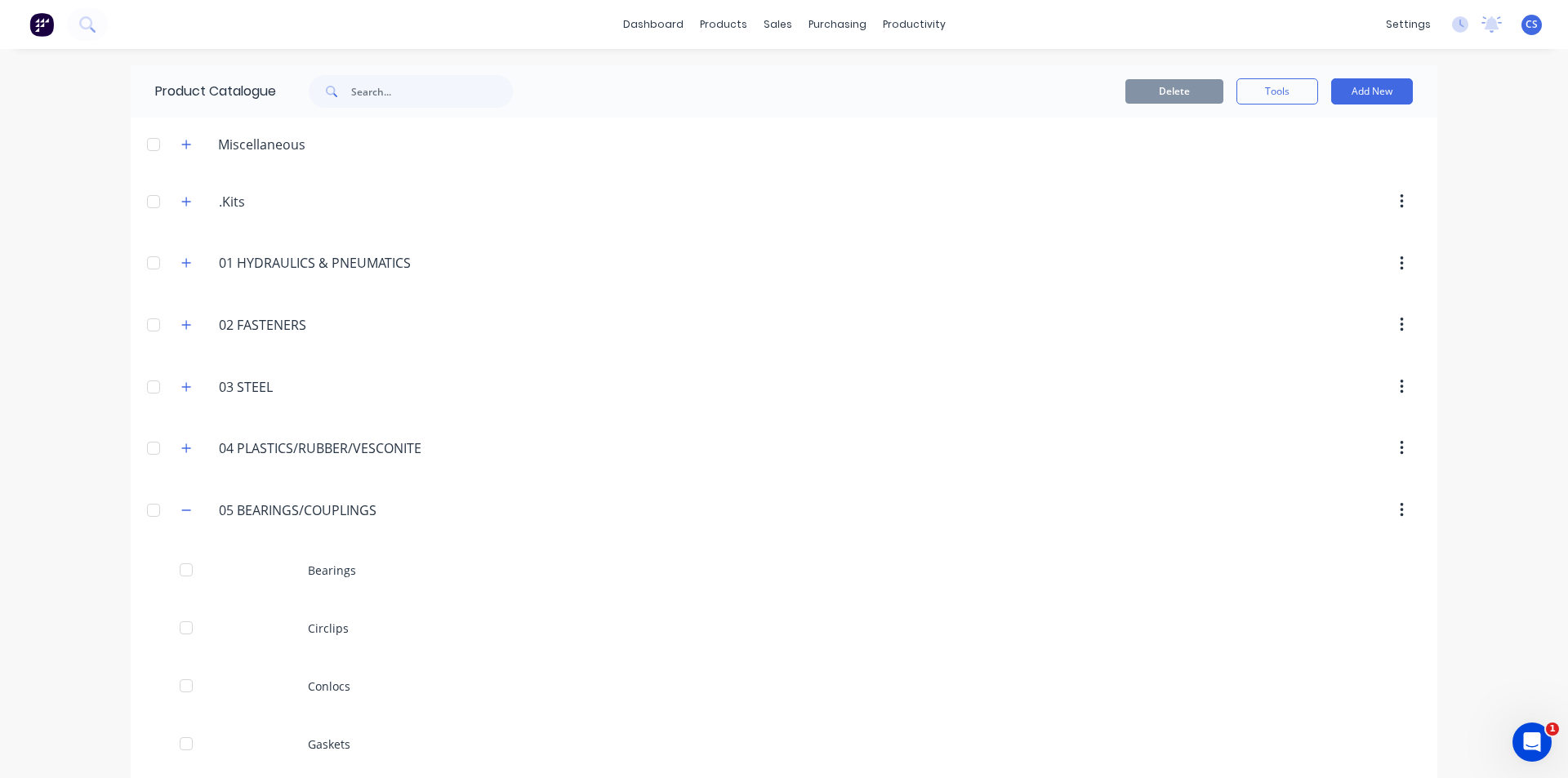
click at [187, 522] on div "05.BEARINGS/COUPLINGS 05 BEARINGS/COUPLINGS" at bounding box center [296, 510] width 256 height 29
click at [184, 513] on icon "button" at bounding box center [186, 510] width 10 height 11
click at [182, 396] on button "button" at bounding box center [187, 387] width 20 height 20
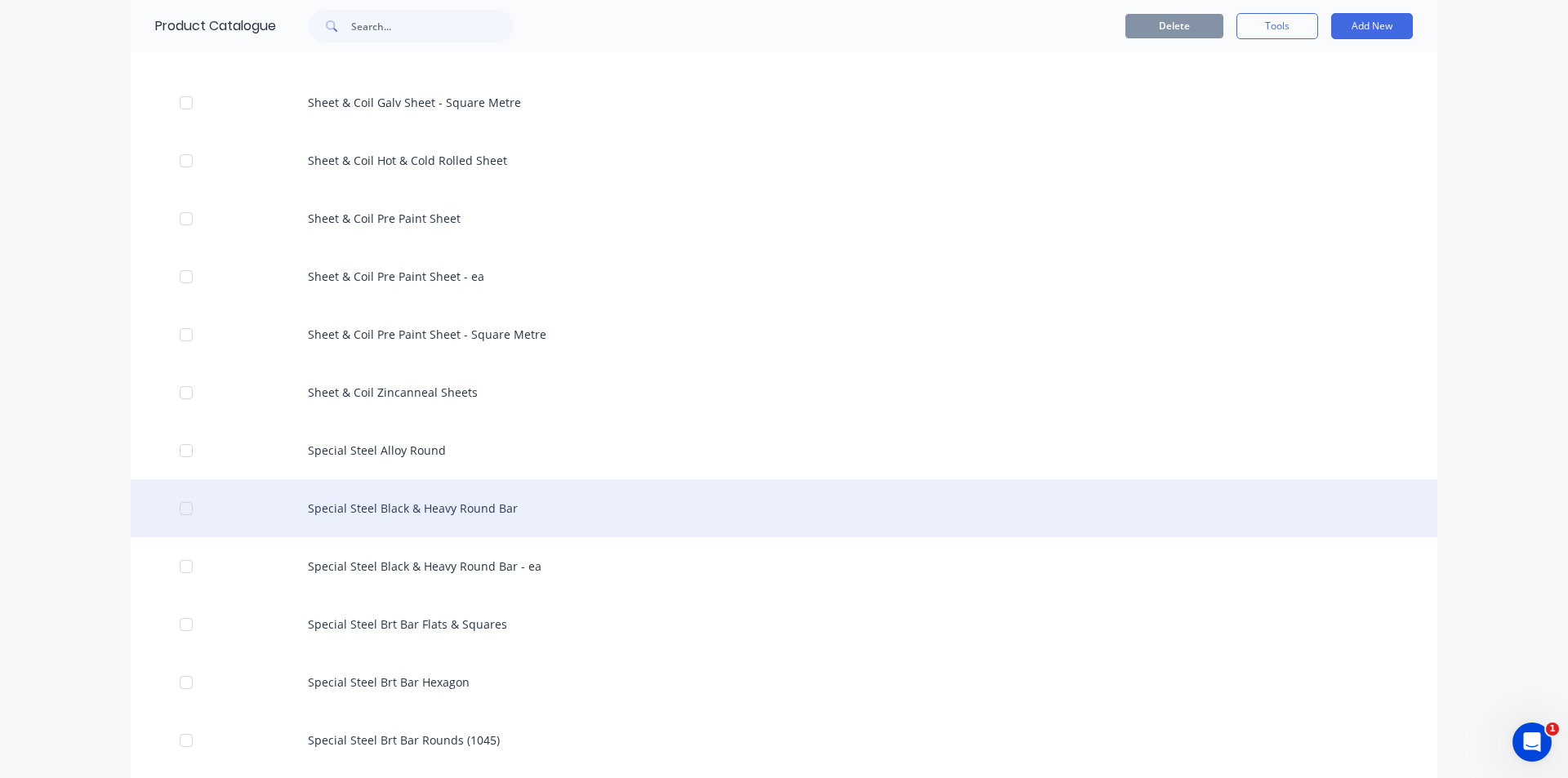
scroll to position [2776, 0]
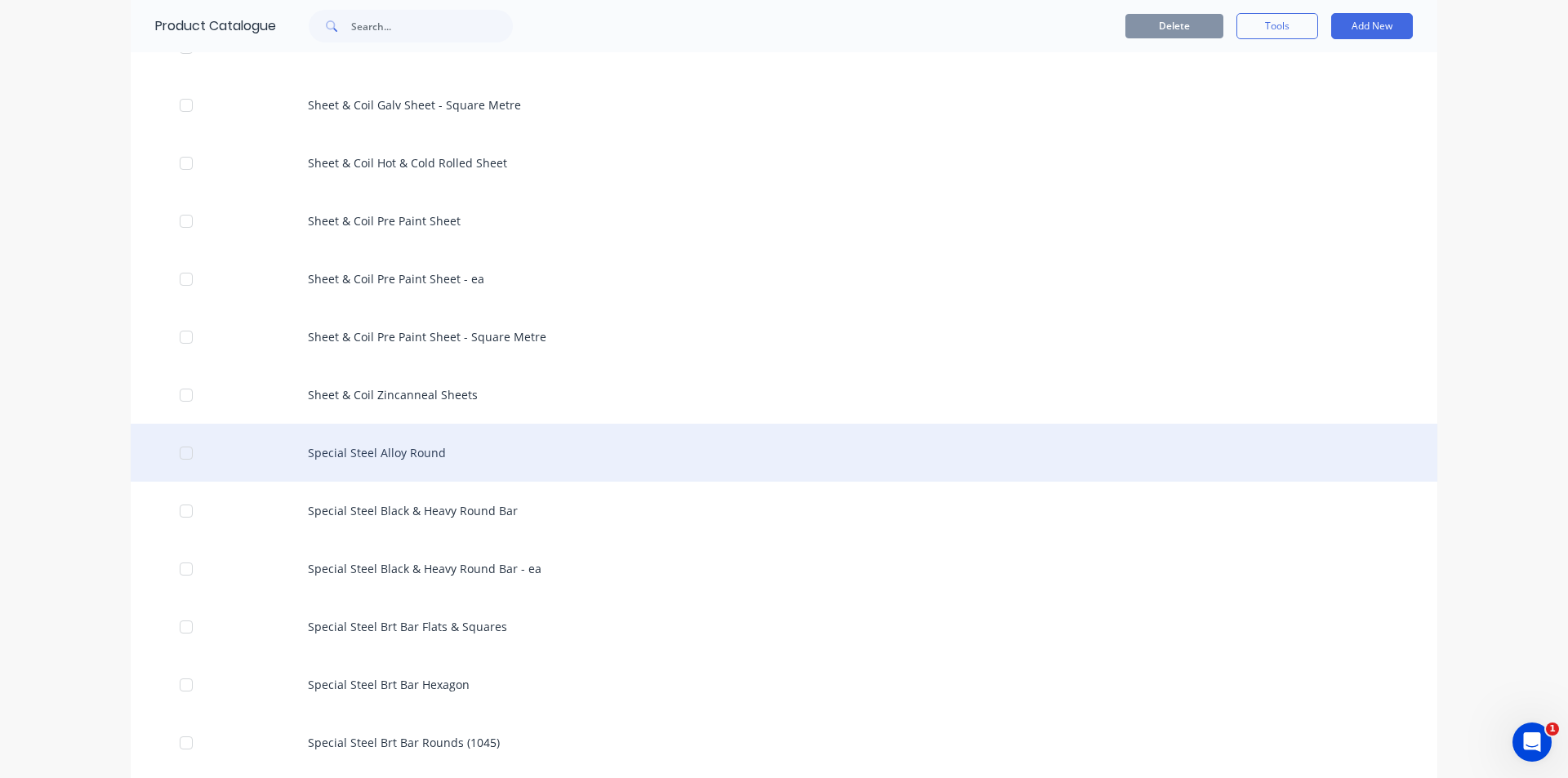
click at [392, 468] on div "Special Steel Alloy Round" at bounding box center [784, 452] width 1307 height 58
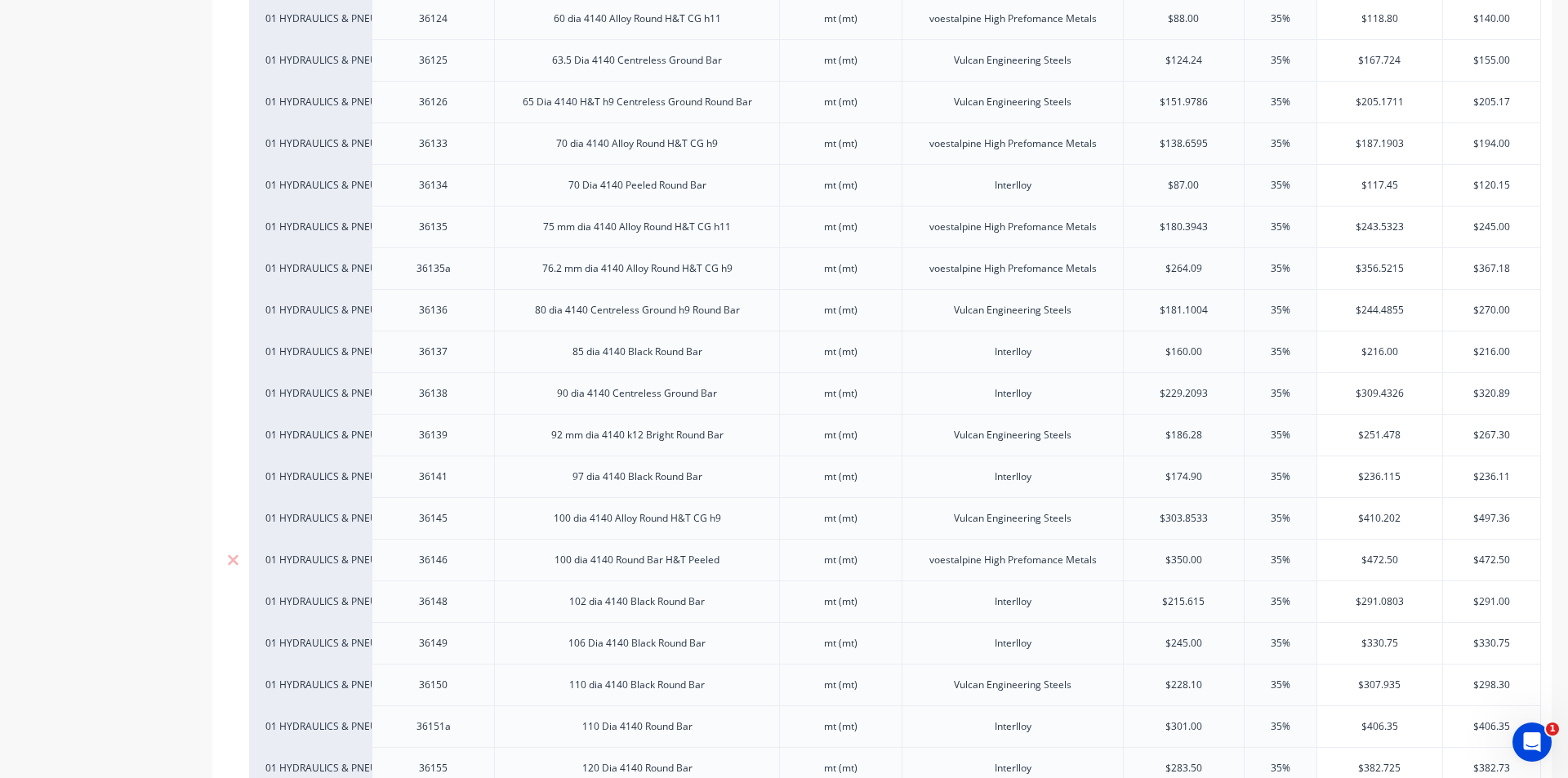
scroll to position [1551, 0]
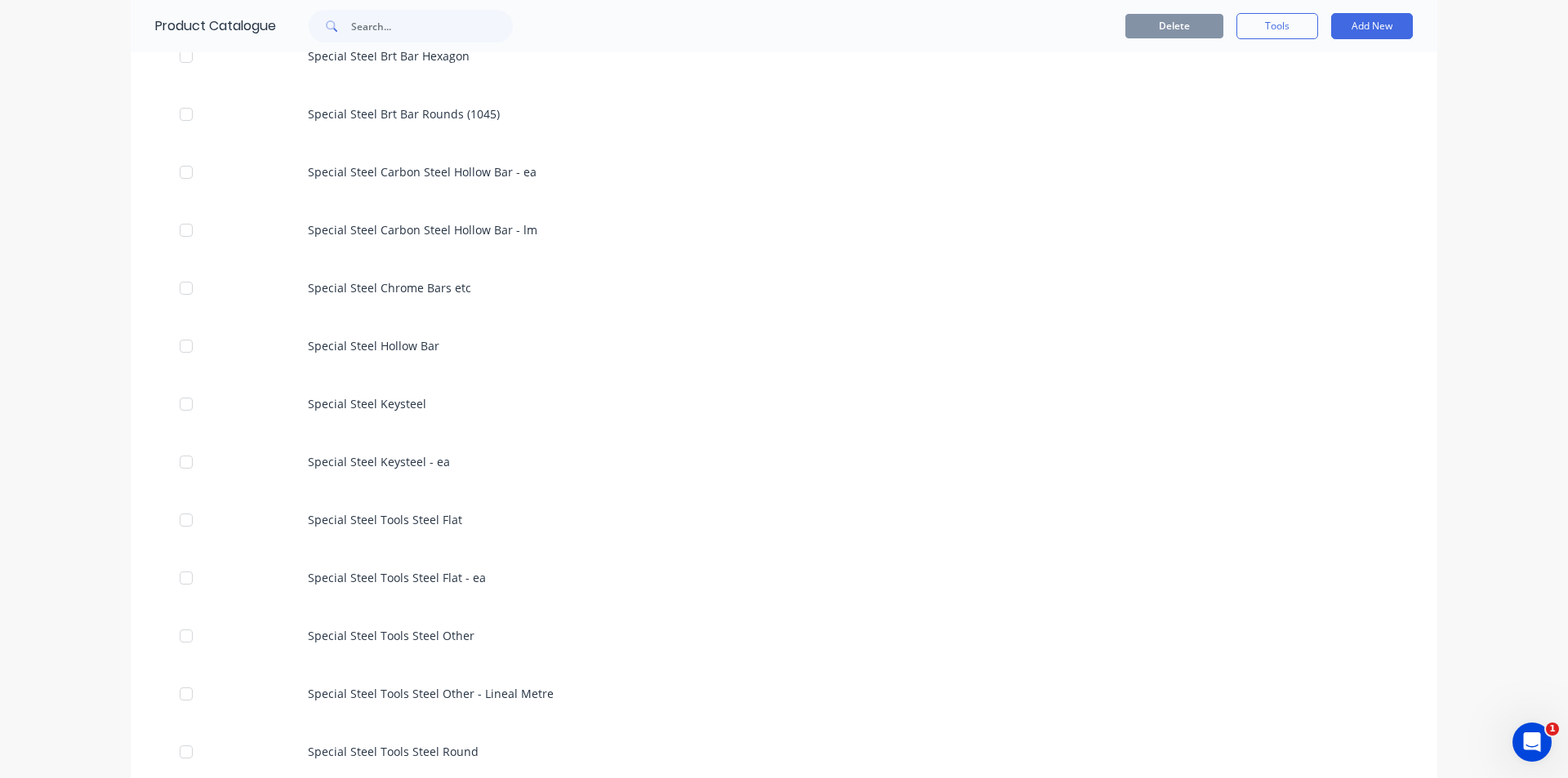
scroll to position [3429, 0]
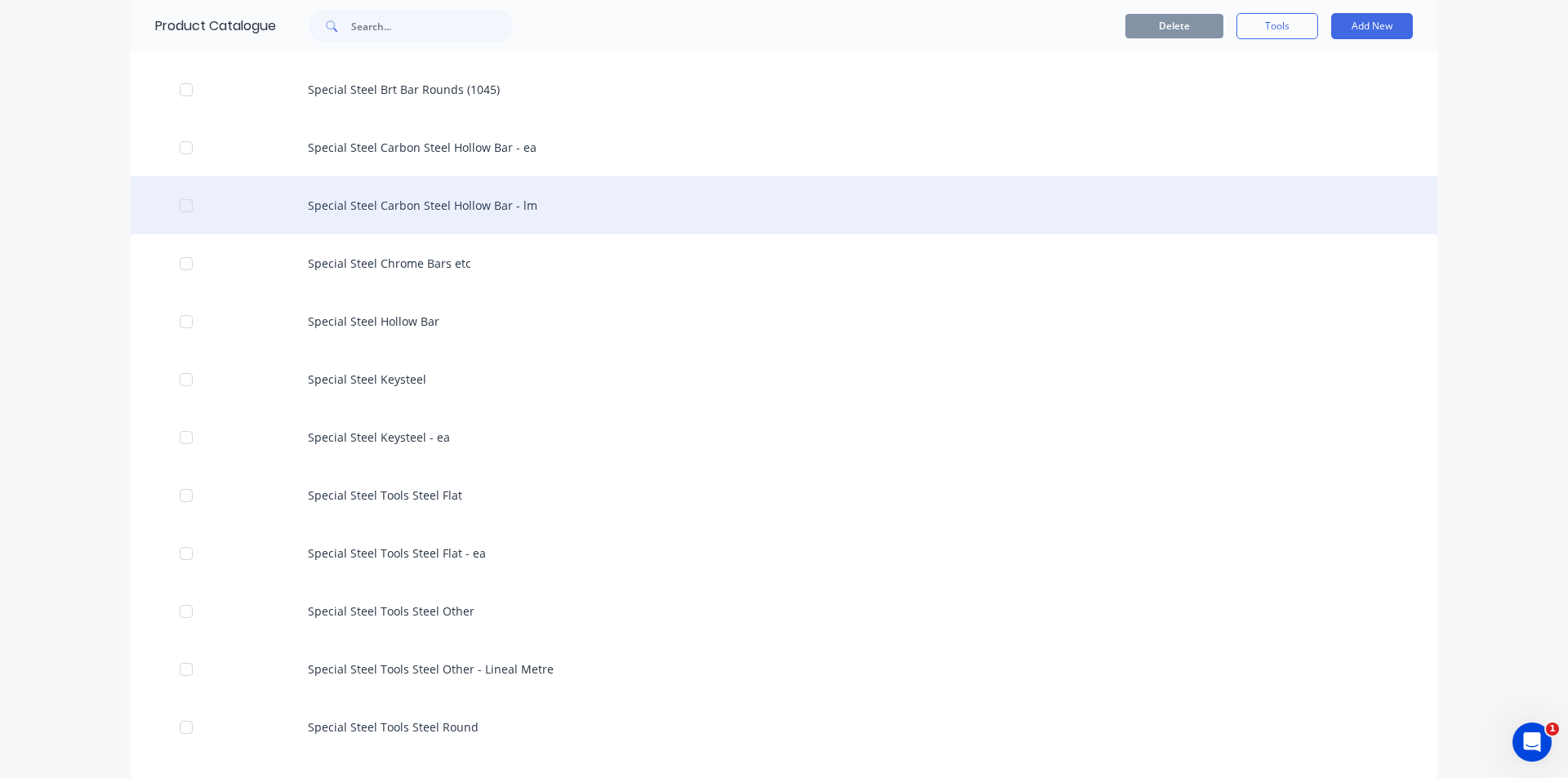
click at [469, 209] on div "Special Steel Carbon Steel Hollow Bar - lm" at bounding box center [784, 205] width 1307 height 58
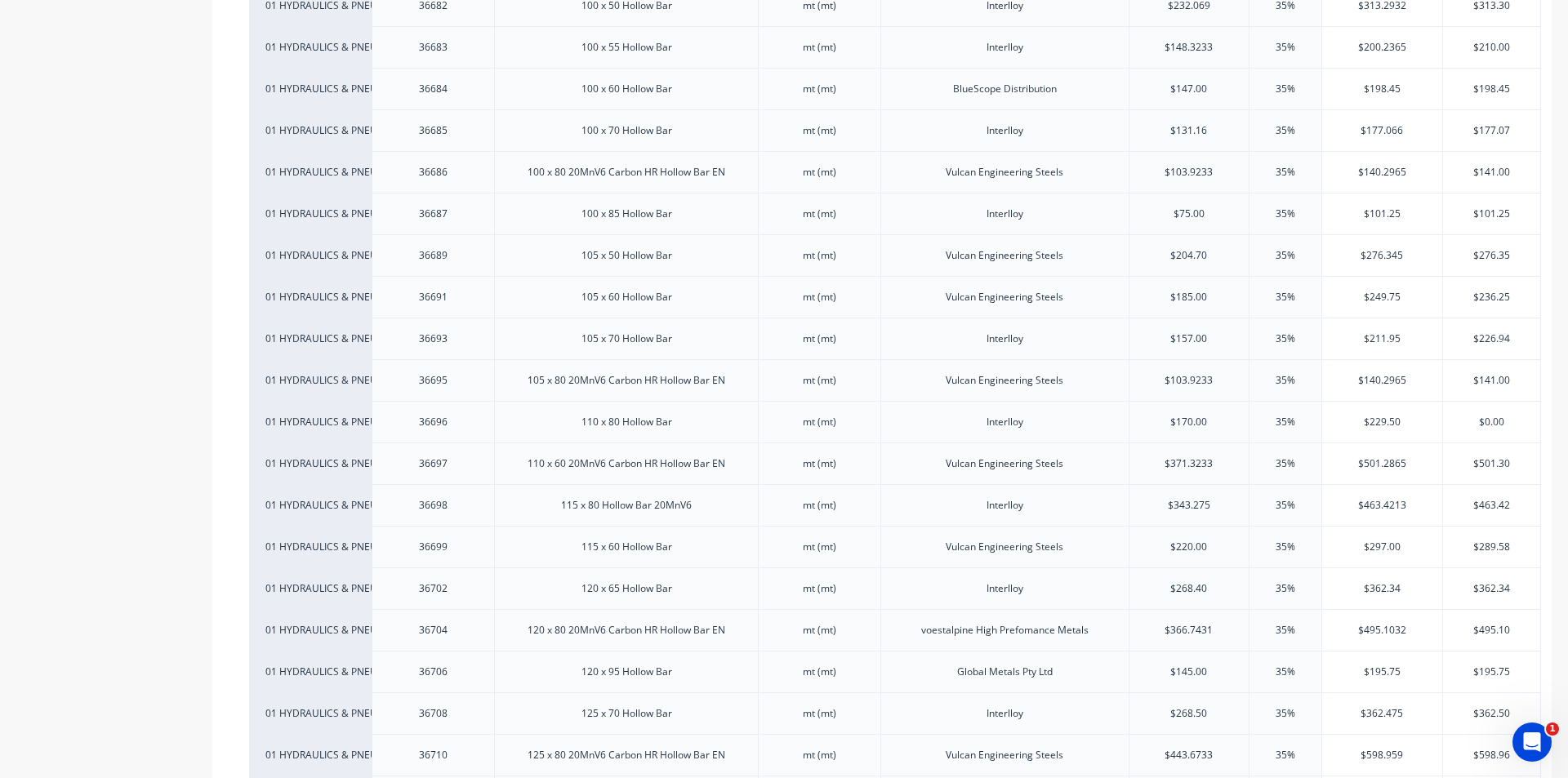
scroll to position [2449, 0]
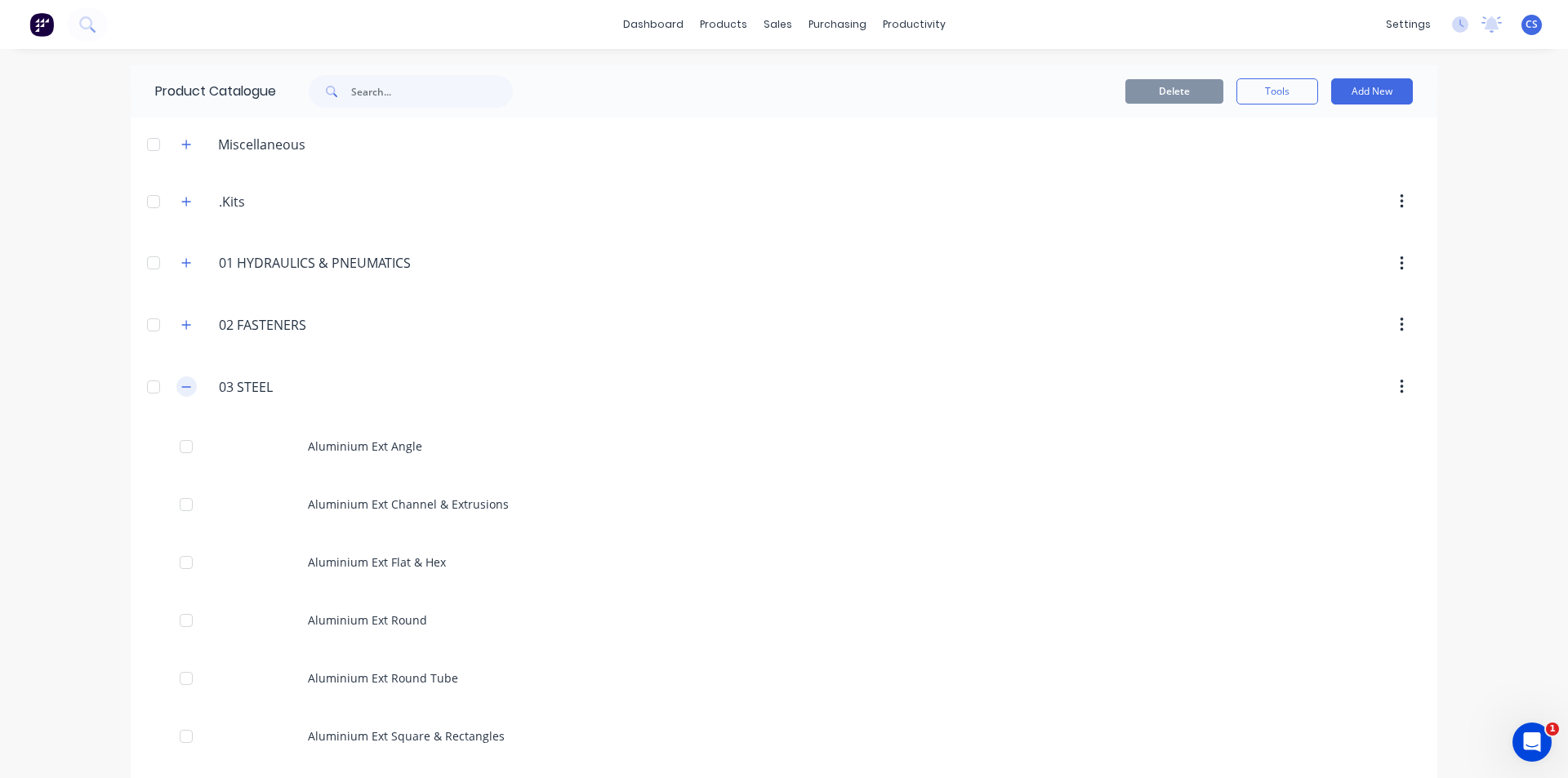
click at [184, 381] on icon "button" at bounding box center [186, 387] width 10 height 11
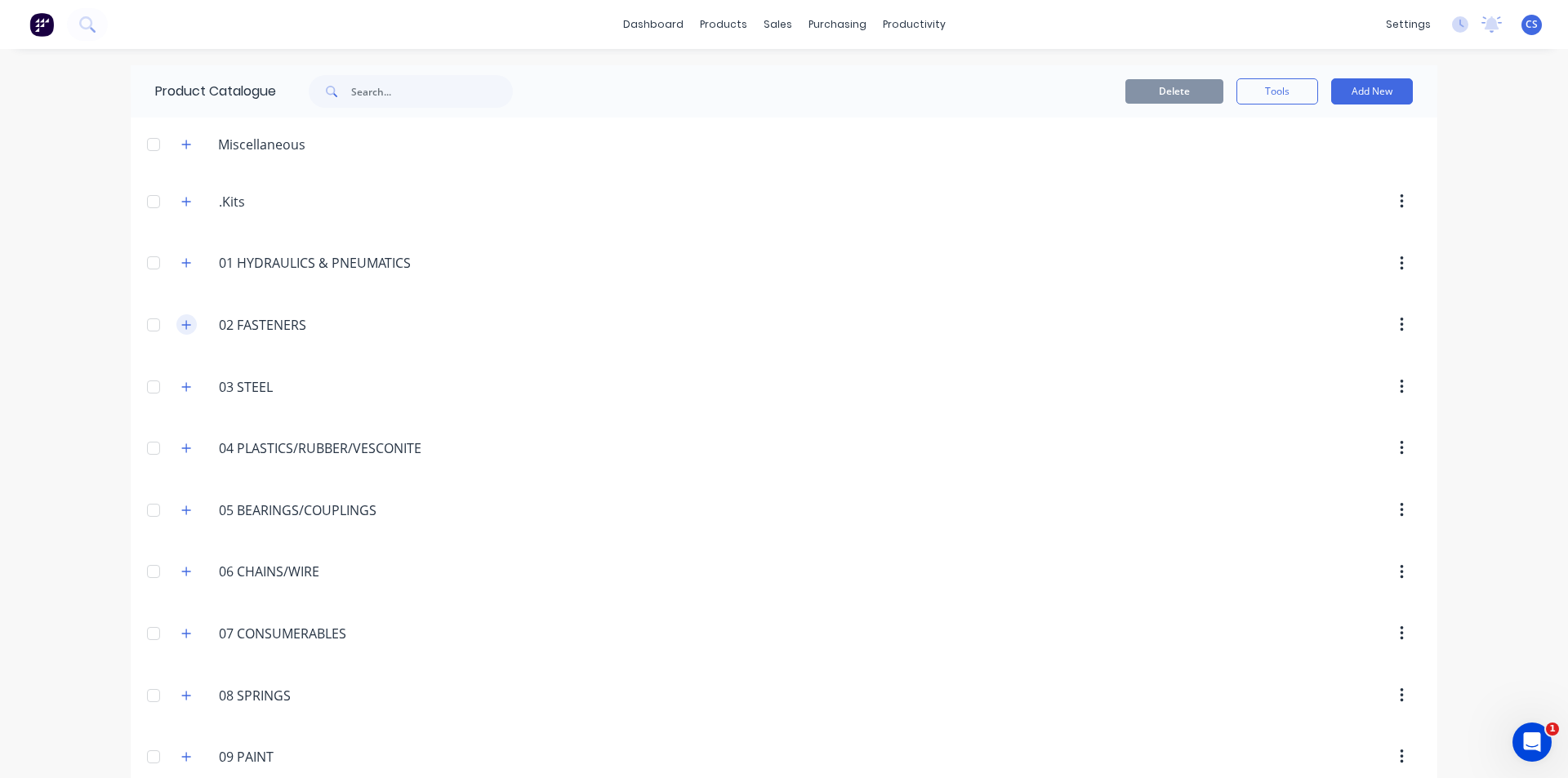
click at [181, 326] on icon "button" at bounding box center [186, 325] width 10 height 11
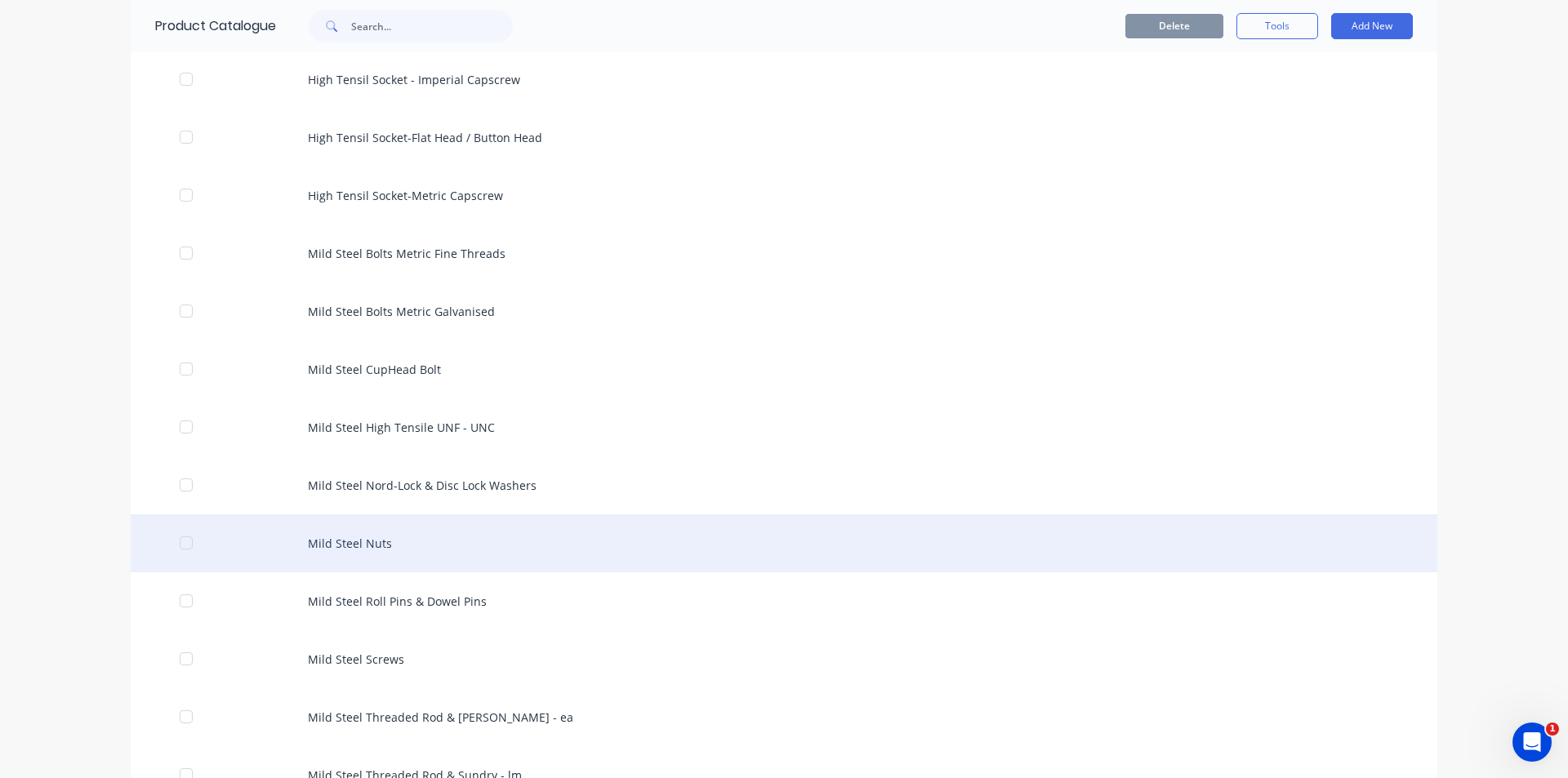
scroll to position [735, 0]
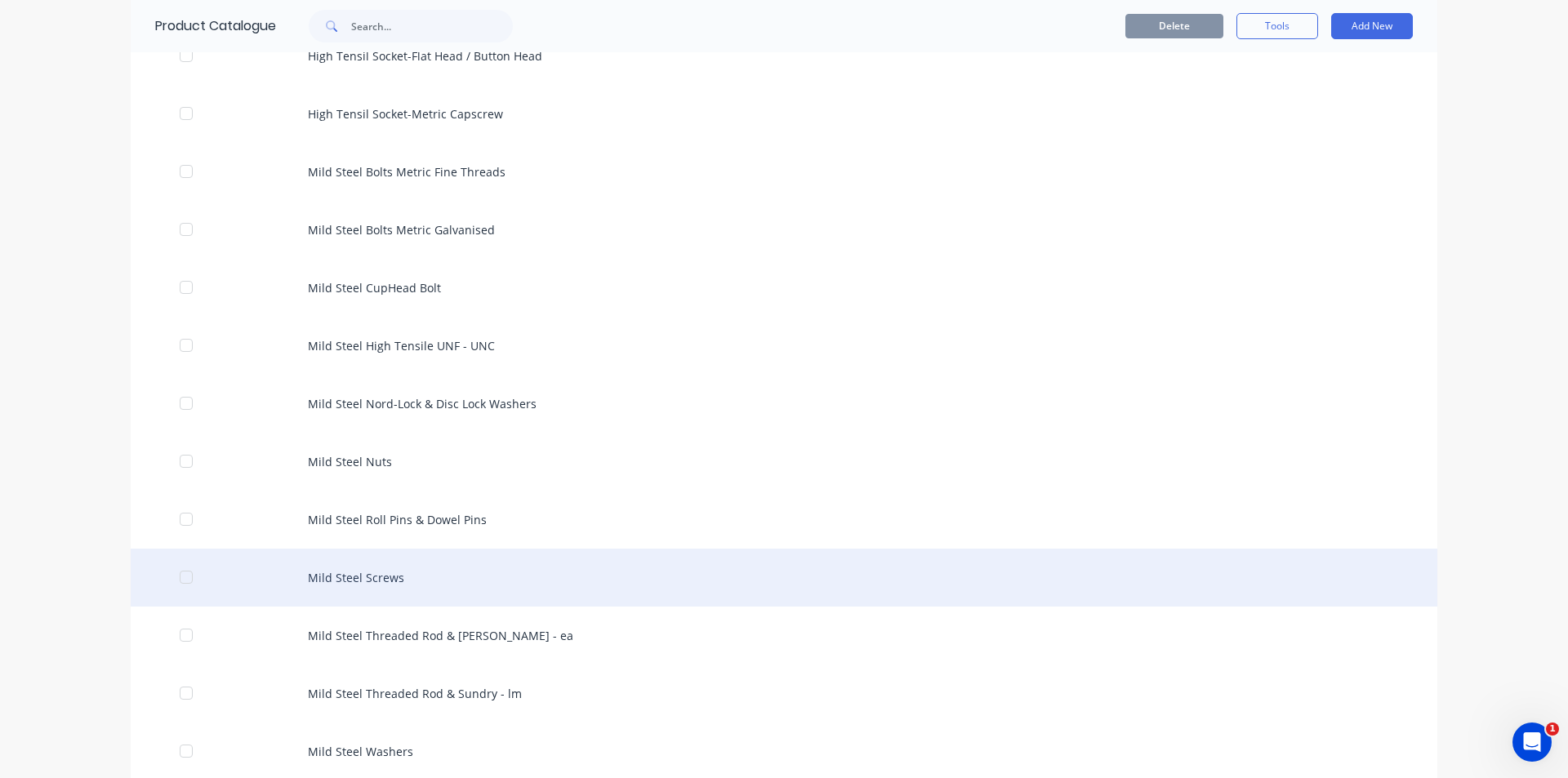
click at [388, 590] on div "Mild Steel Screws" at bounding box center [784, 577] width 1307 height 58
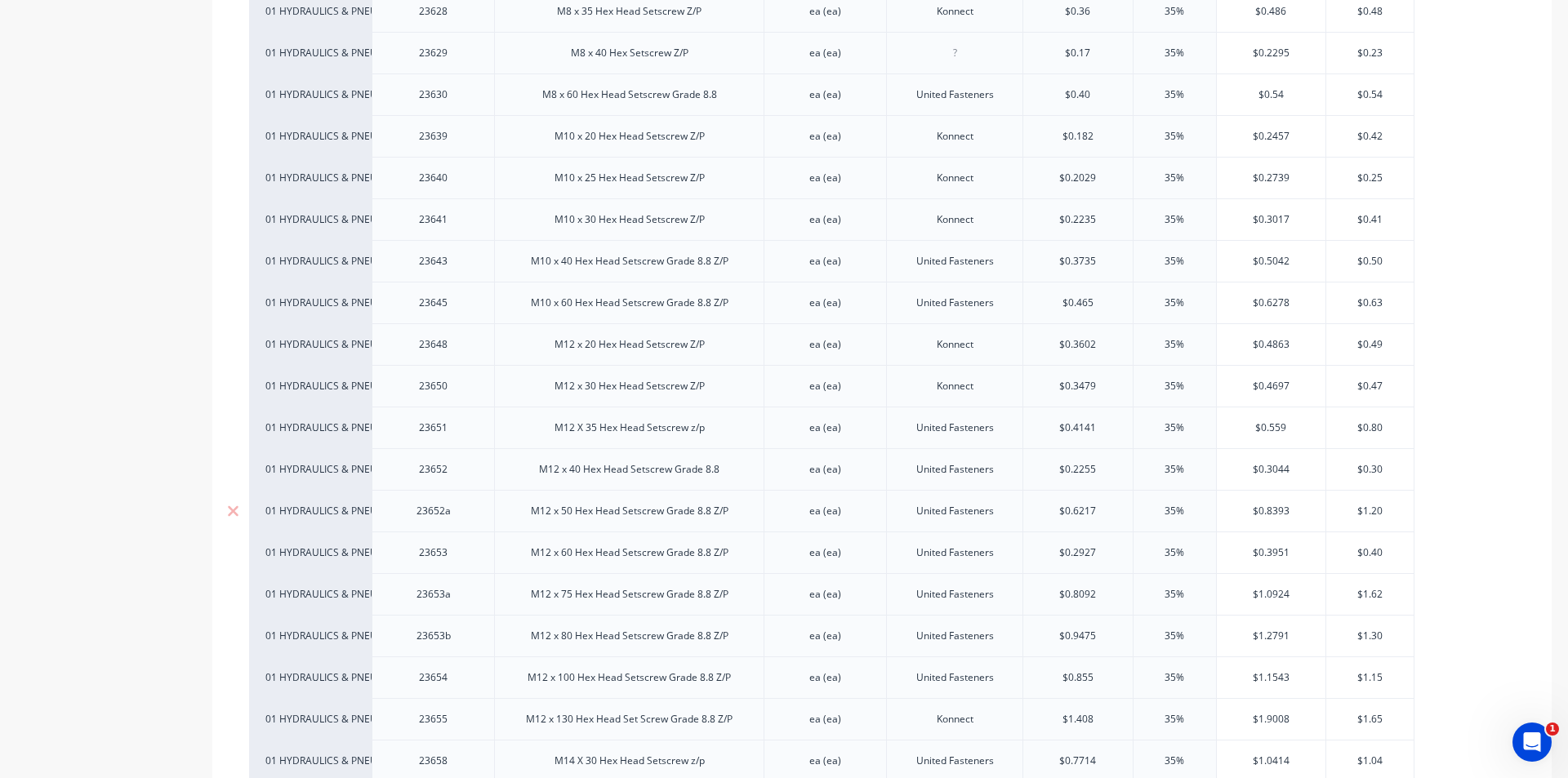
scroll to position [653, 0]
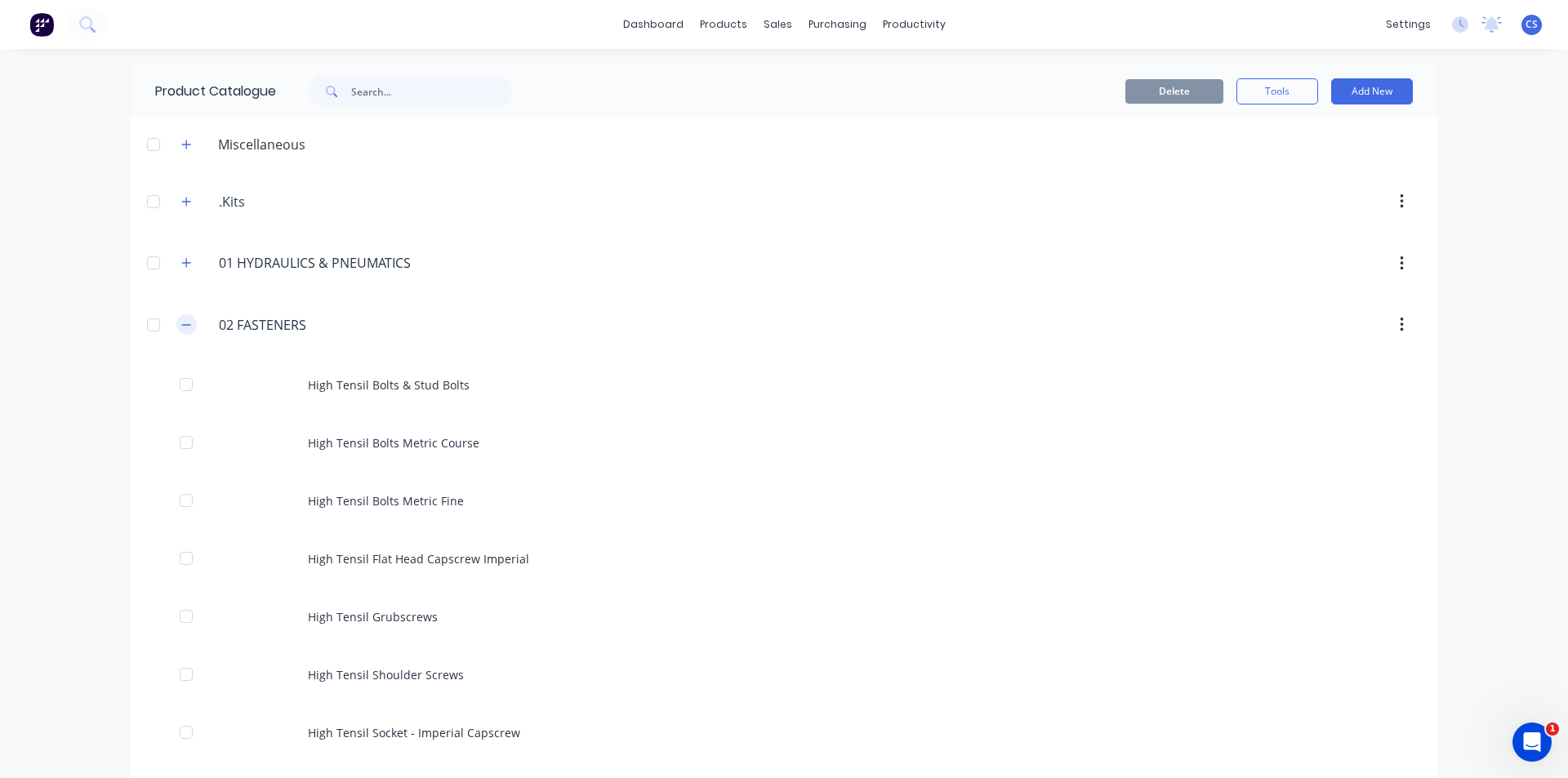
click at [183, 324] on icon "button" at bounding box center [186, 325] width 10 height 11
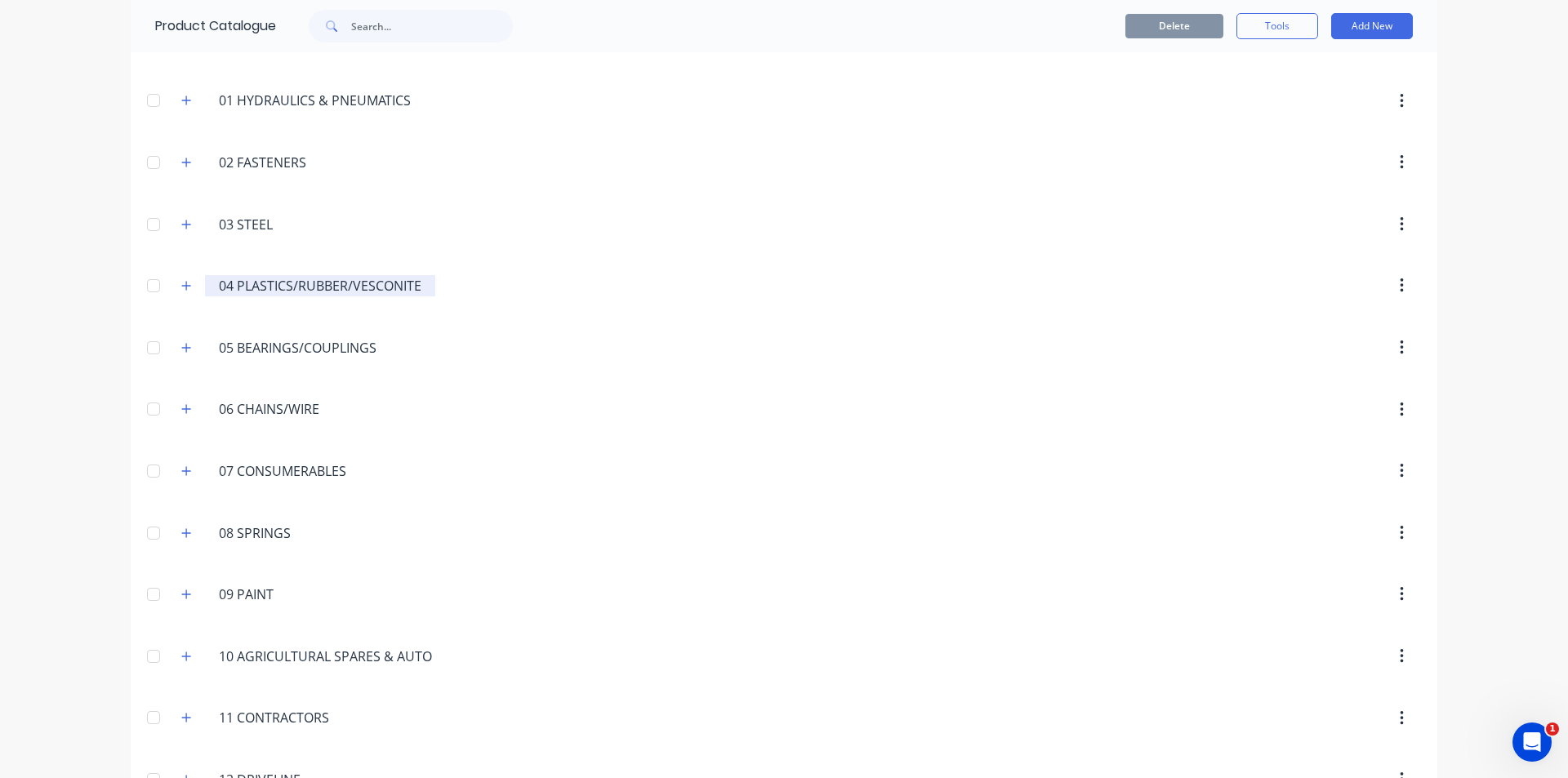
scroll to position [163, 0]
click at [181, 341] on icon "button" at bounding box center [186, 346] width 10 height 11
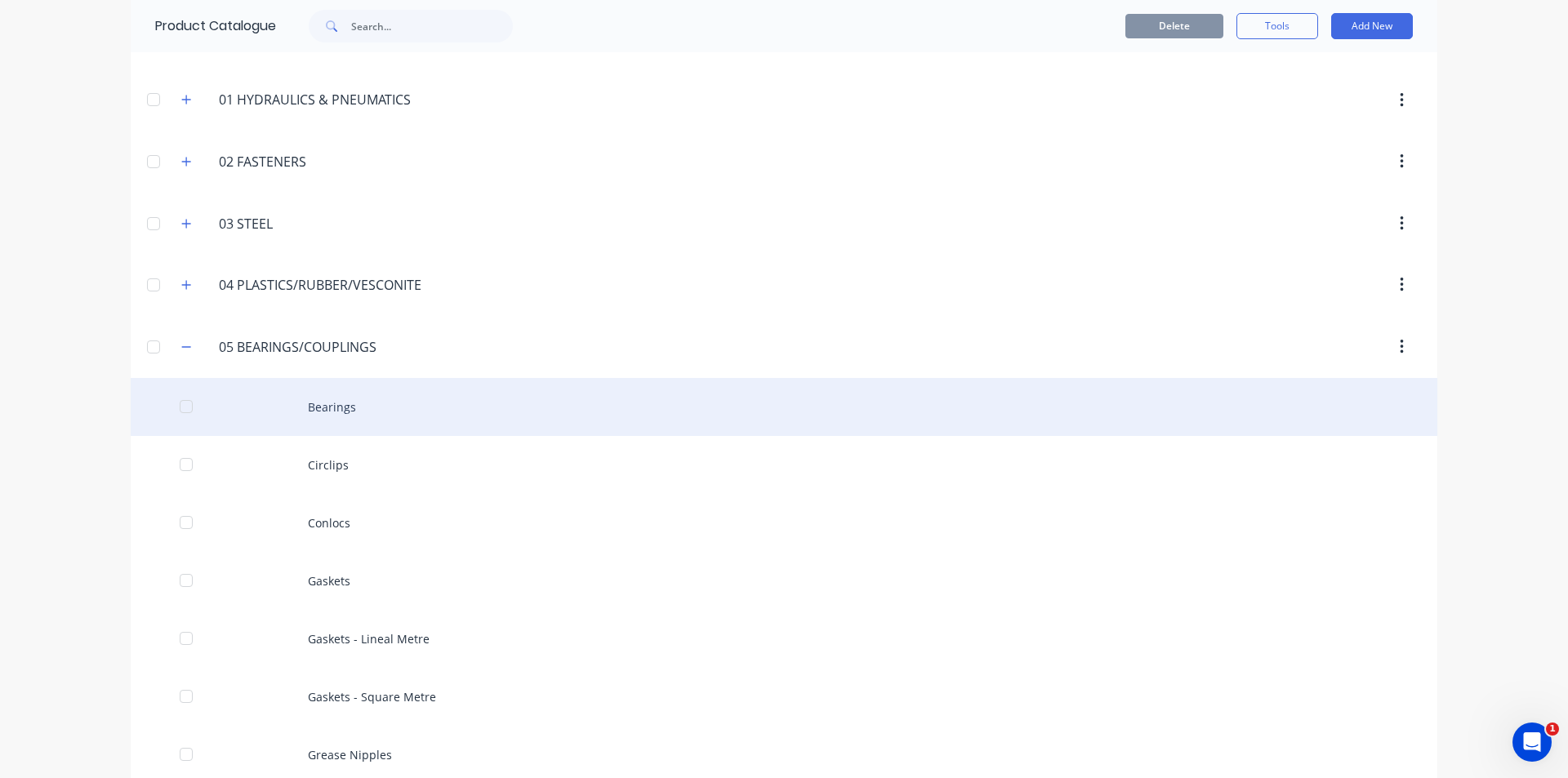
click at [334, 417] on div "Bearings" at bounding box center [784, 406] width 1307 height 58
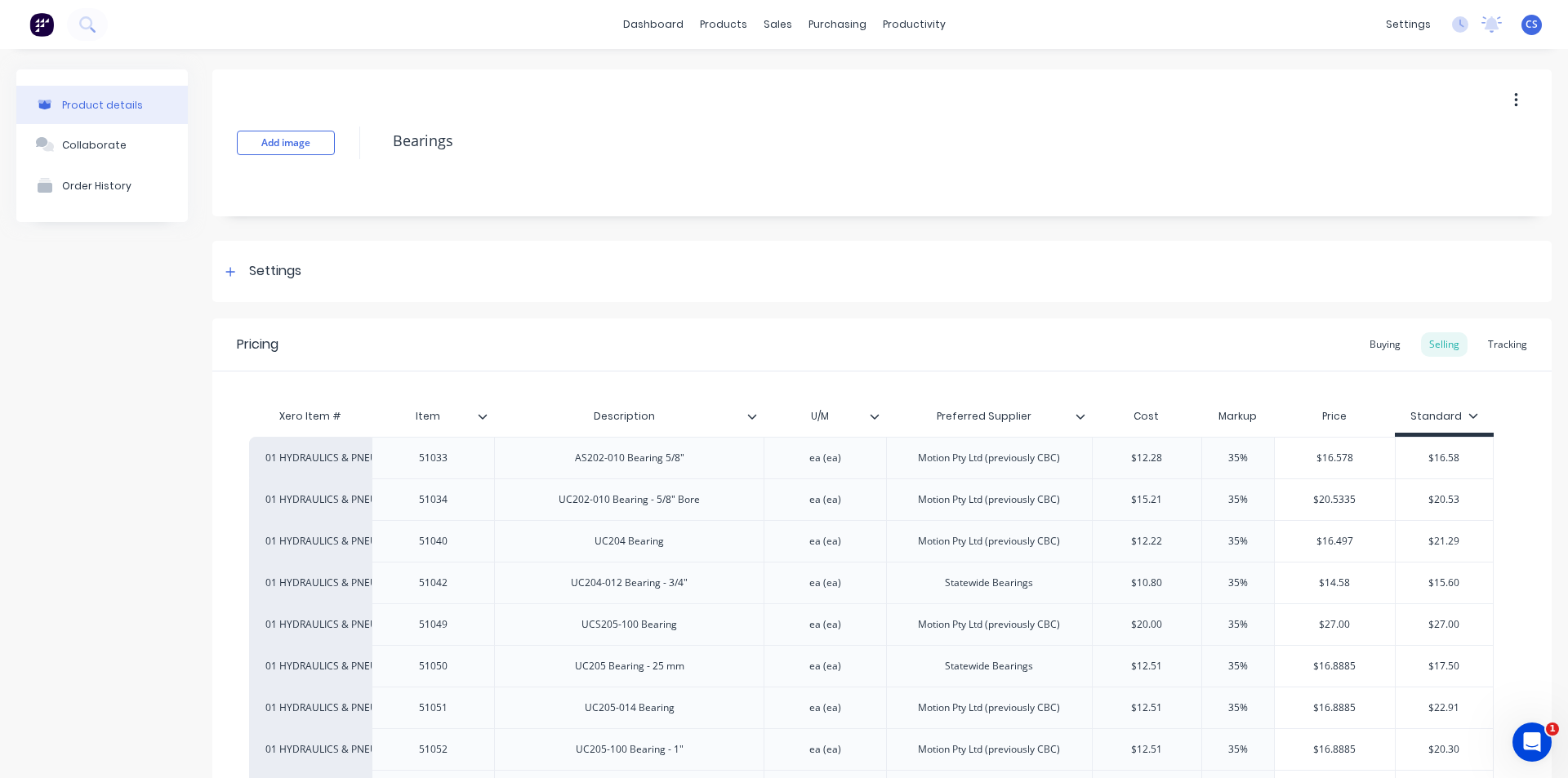
scroll to position [817, 0]
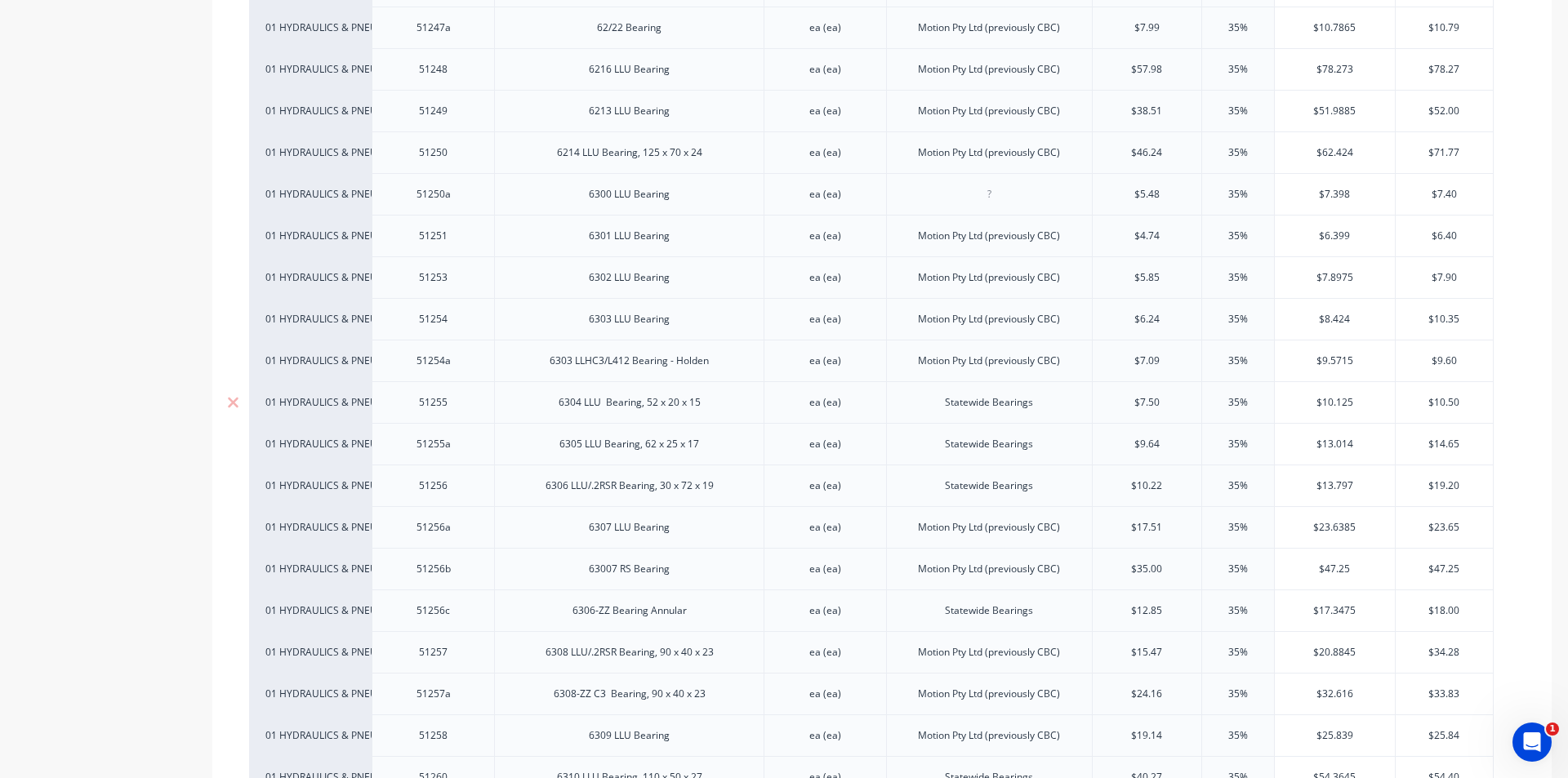
scroll to position [4979, 0]
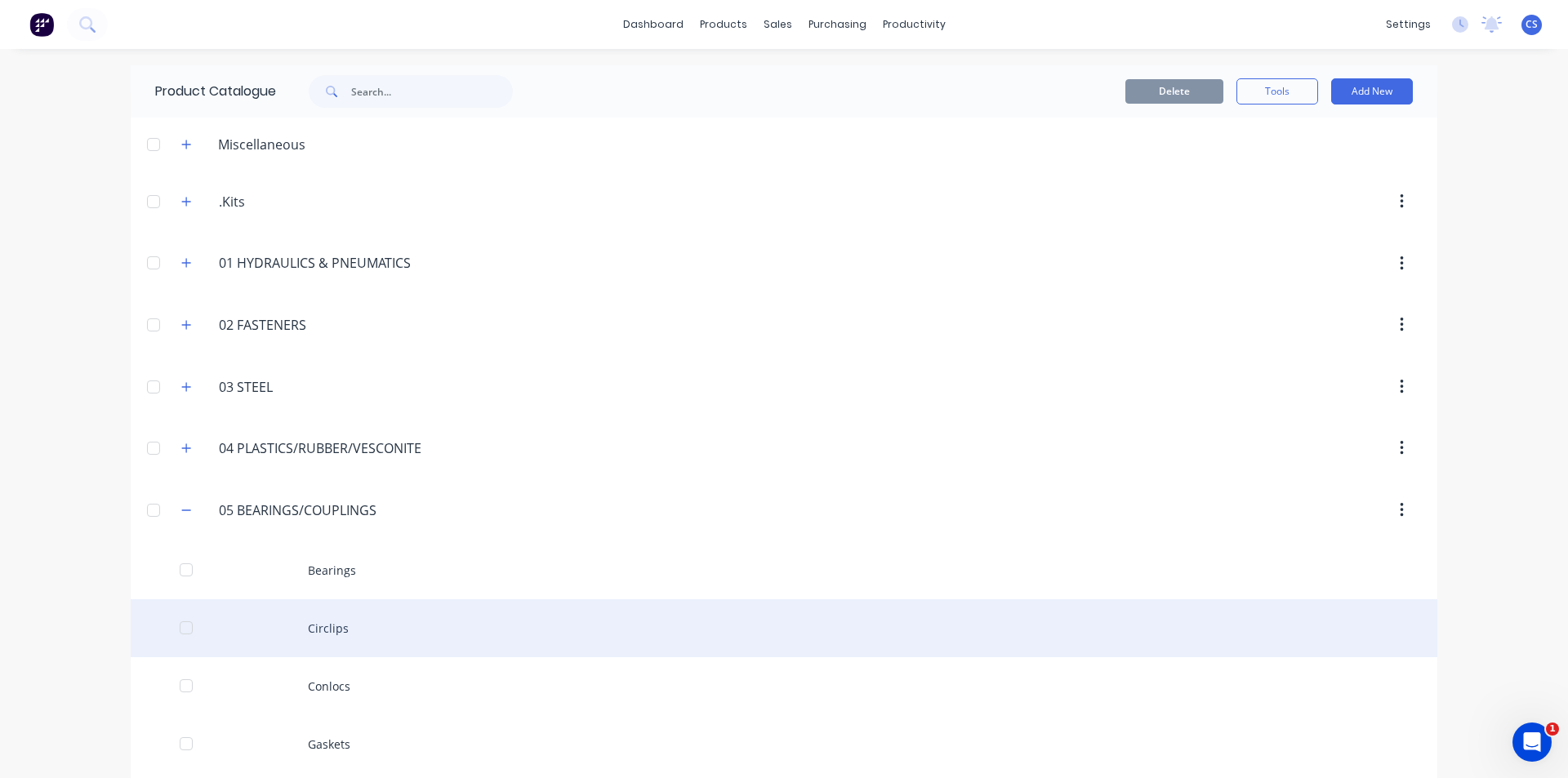
click at [320, 642] on div "Circlips" at bounding box center [784, 627] width 1307 height 58
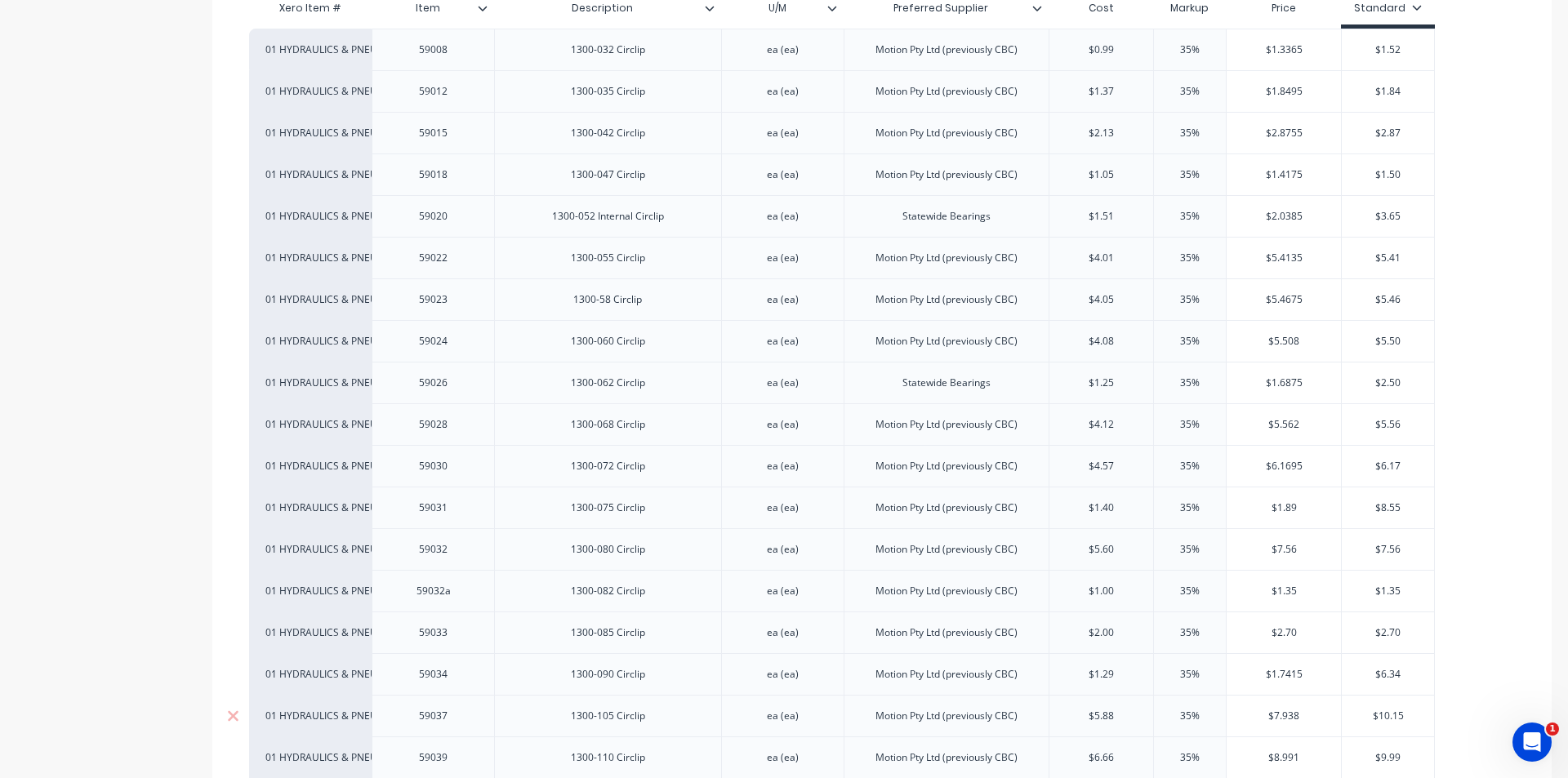
scroll to position [490, 0]
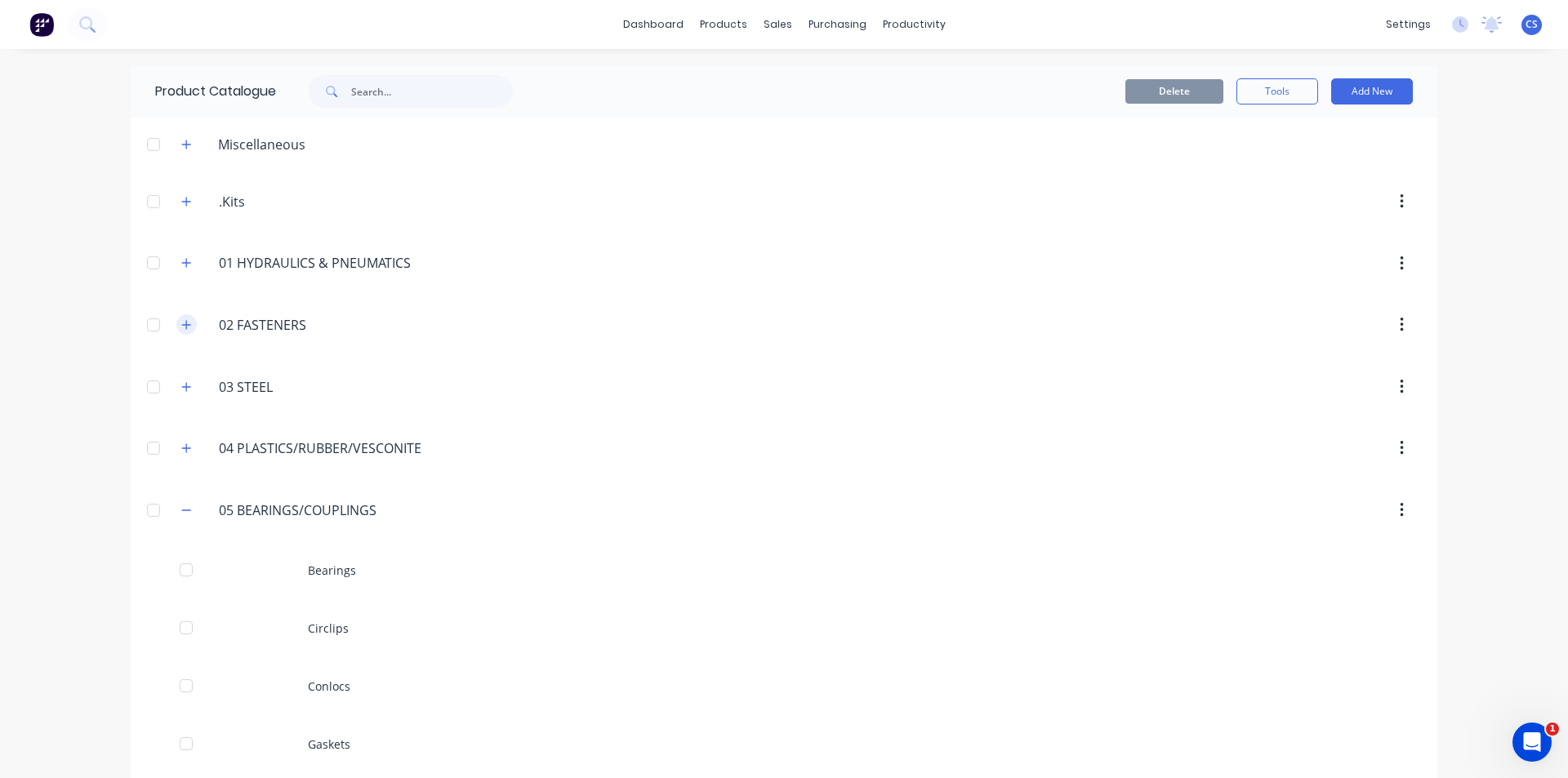
click at [181, 321] on icon "button" at bounding box center [186, 325] width 10 height 11
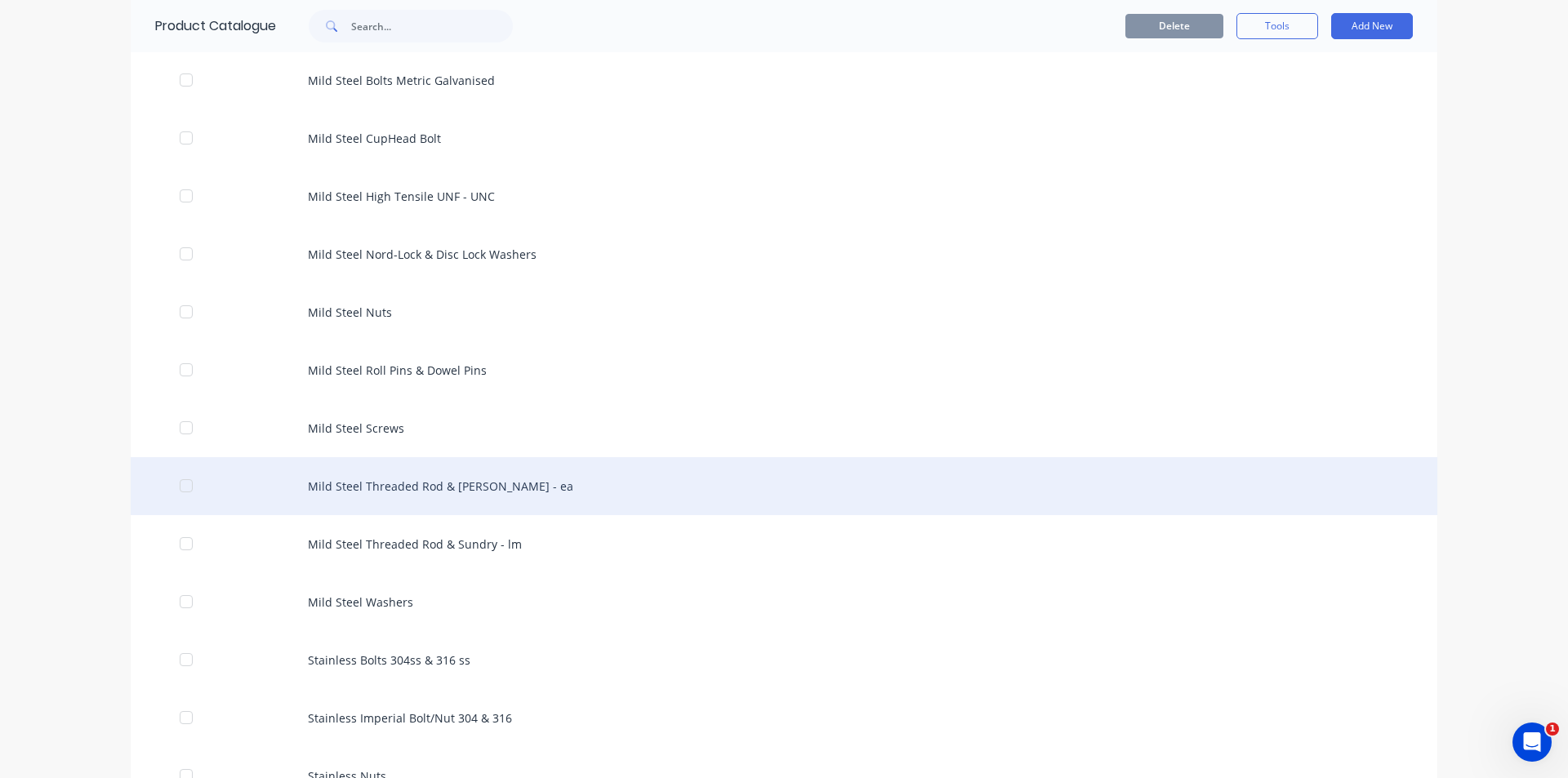
scroll to position [898, 0]
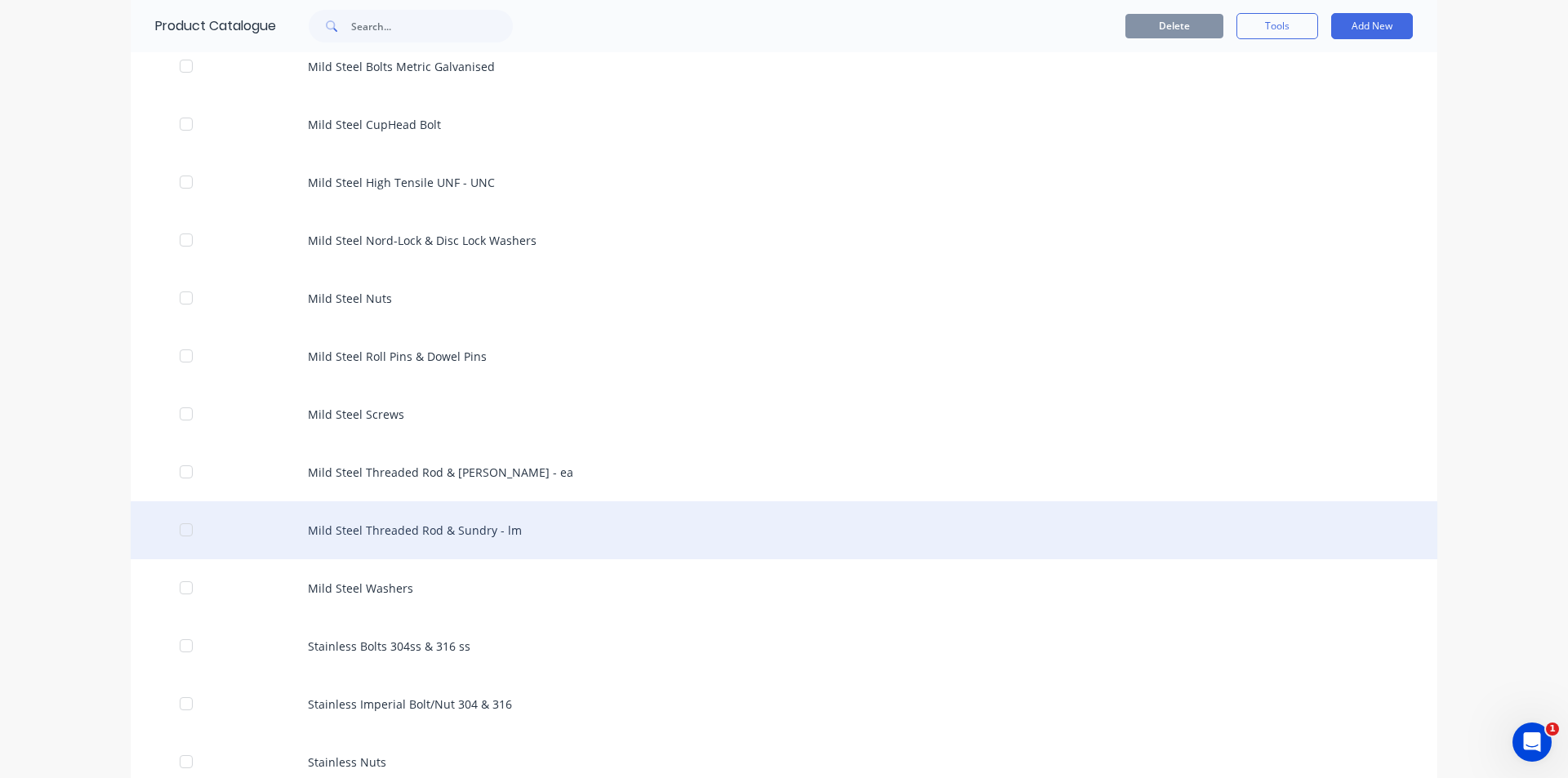
click at [473, 530] on div "Mild Steel Threaded Rod & Sundry - lm" at bounding box center [784, 530] width 1307 height 58
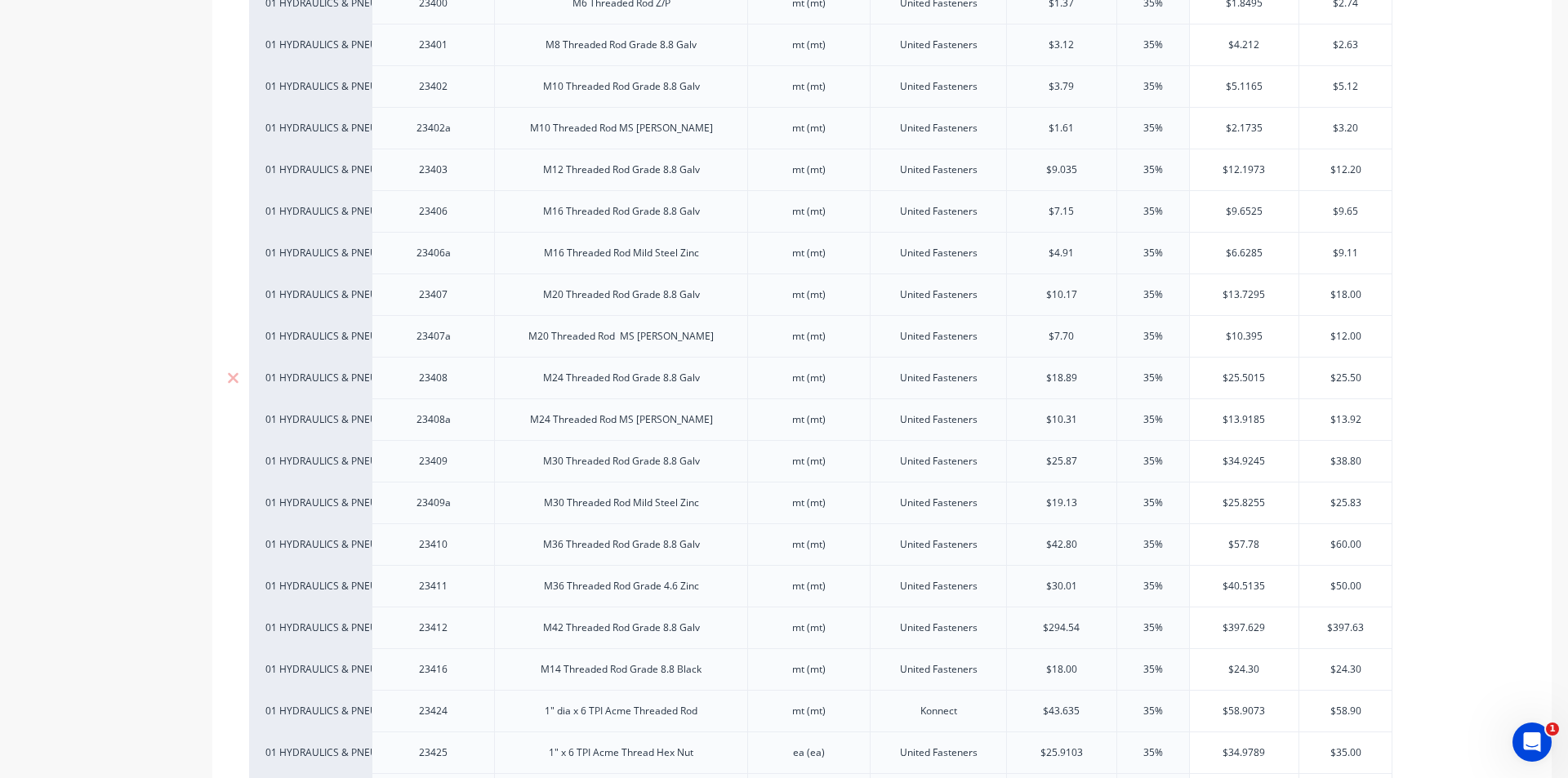
scroll to position [490, 0]
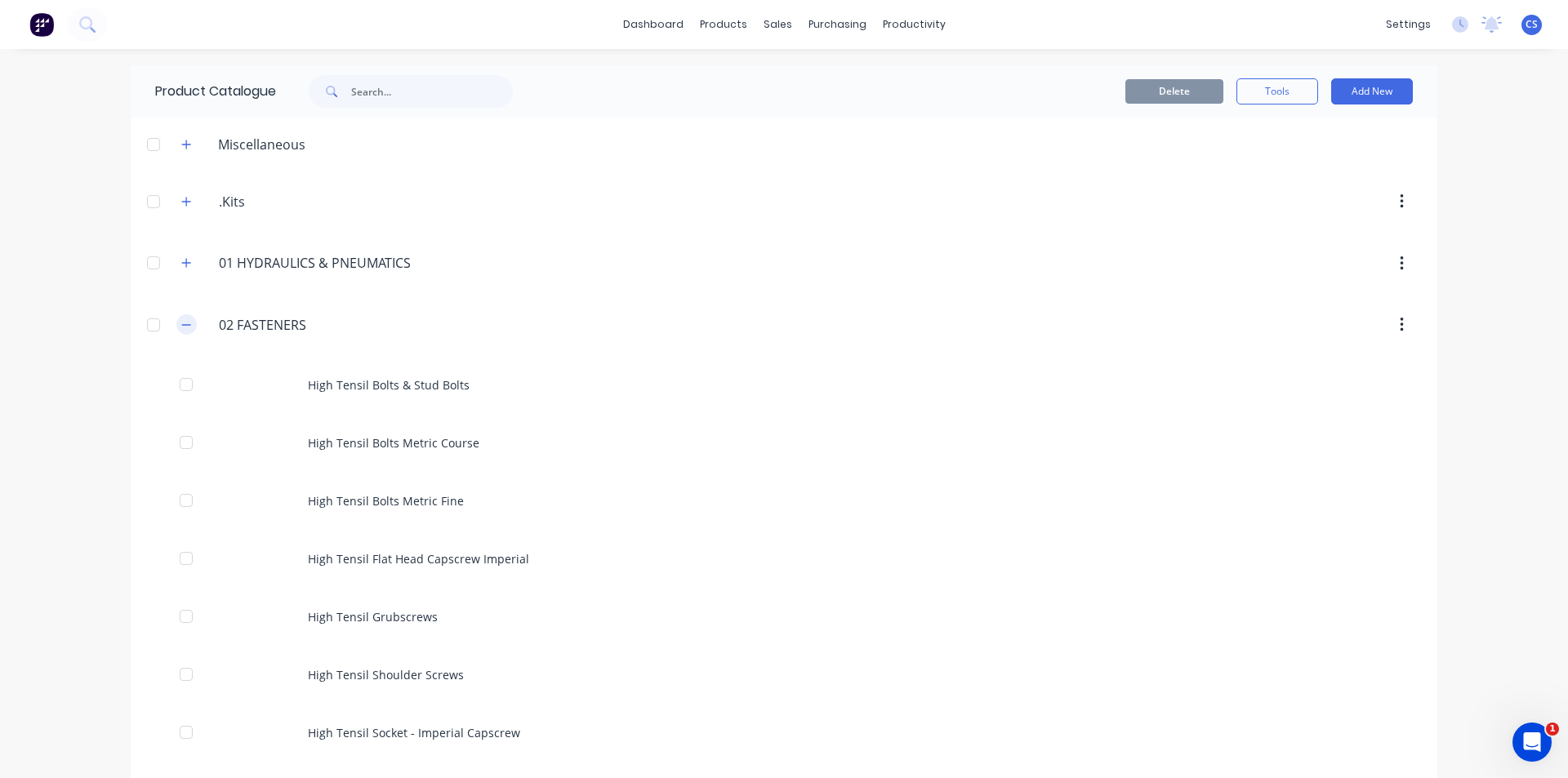
click at [185, 325] on icon "button" at bounding box center [187, 324] width 9 height 1
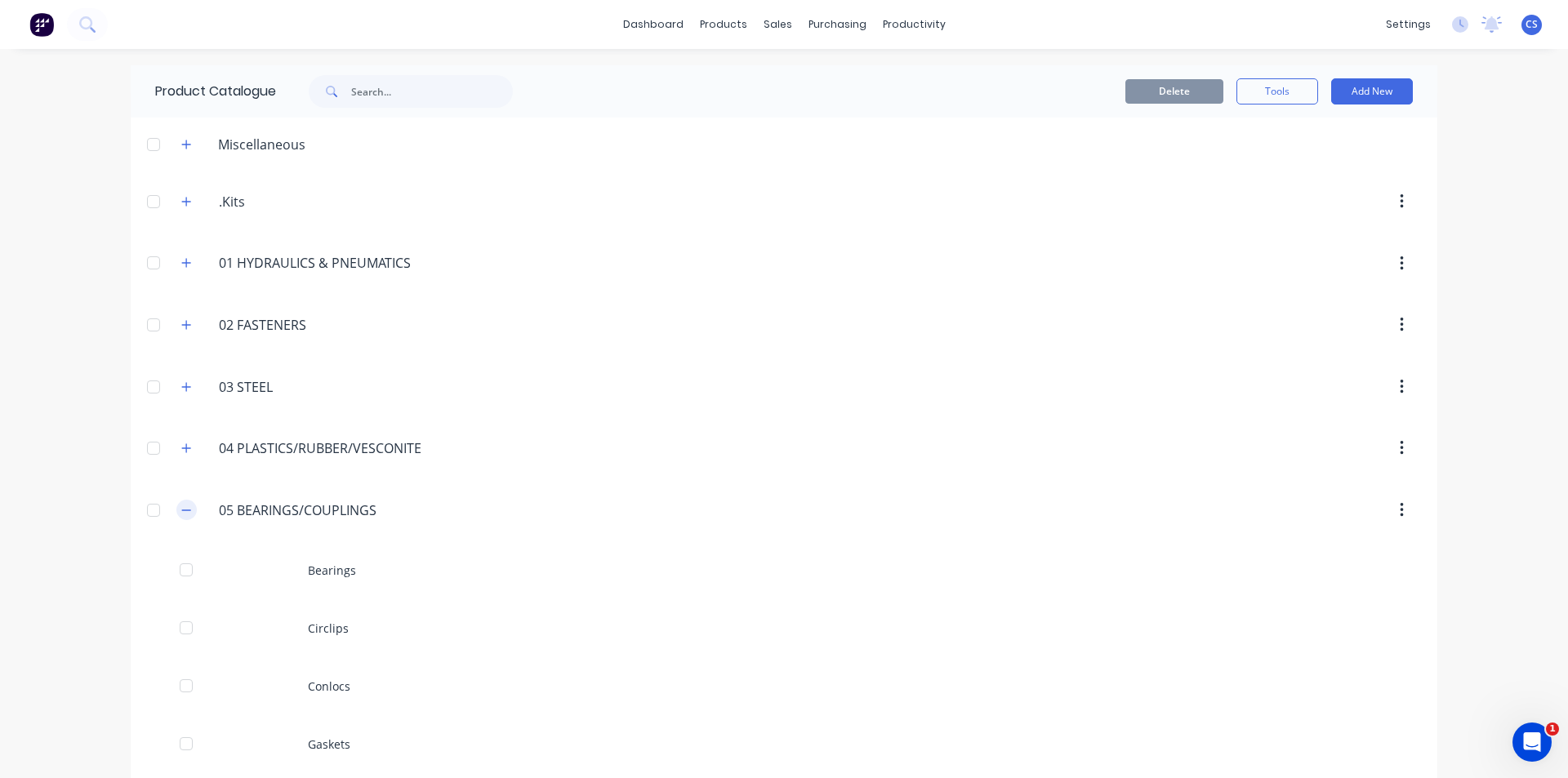
click at [186, 513] on icon "button" at bounding box center [186, 510] width 10 height 11
click at [185, 447] on icon "button" at bounding box center [186, 448] width 10 height 11
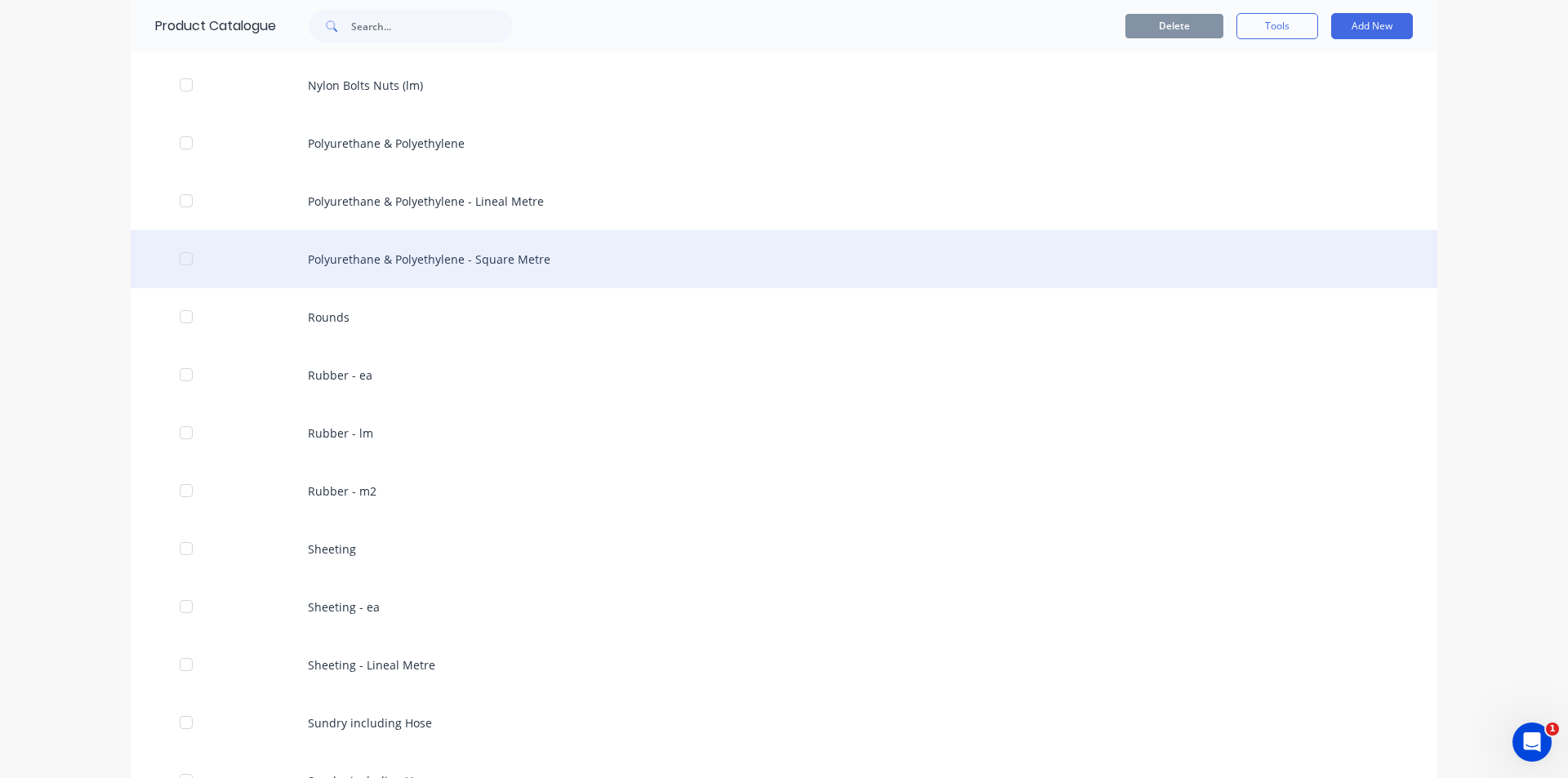
scroll to position [735, 0]
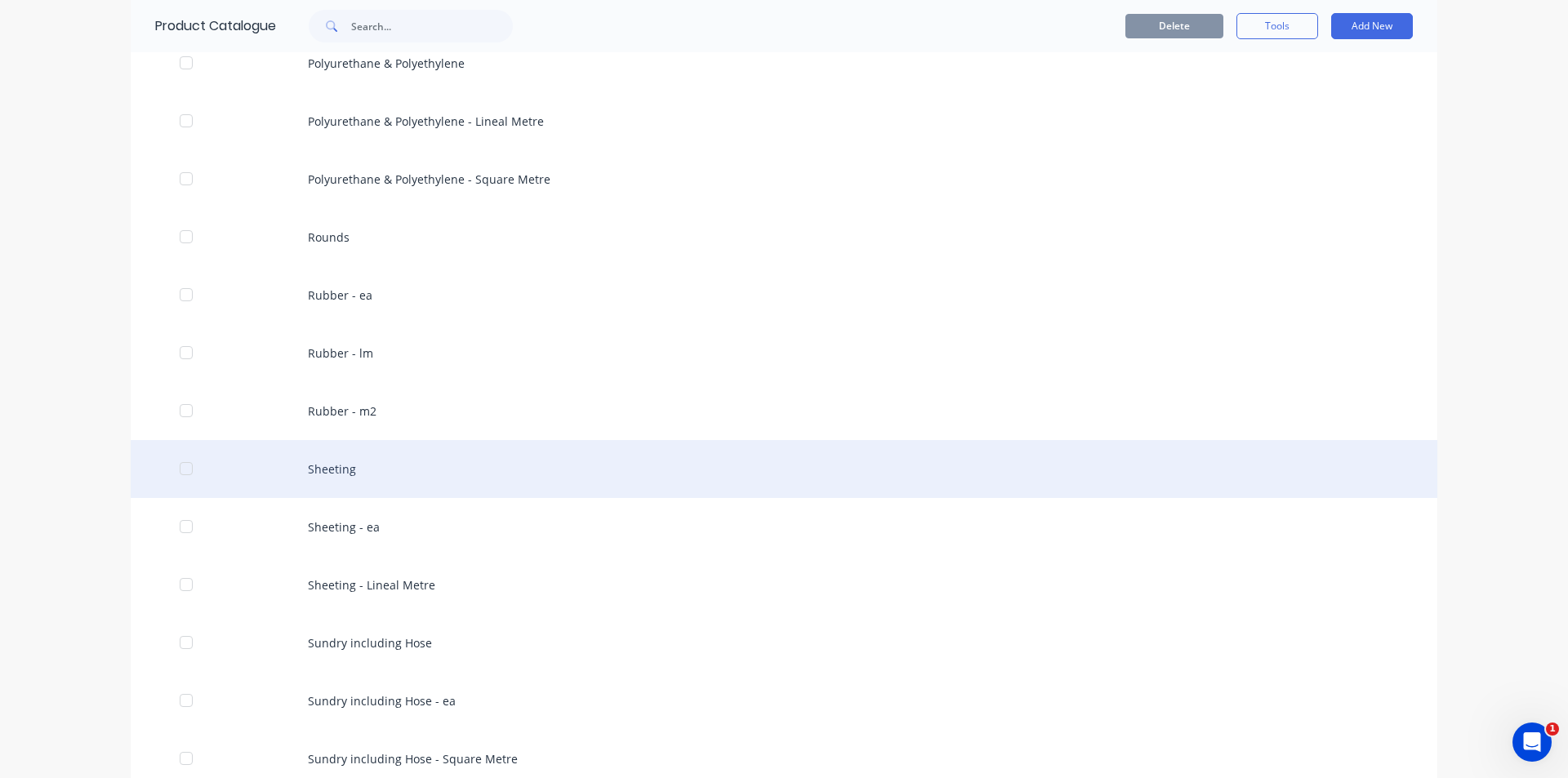
click at [366, 471] on div "Sheeting" at bounding box center [784, 468] width 1307 height 58
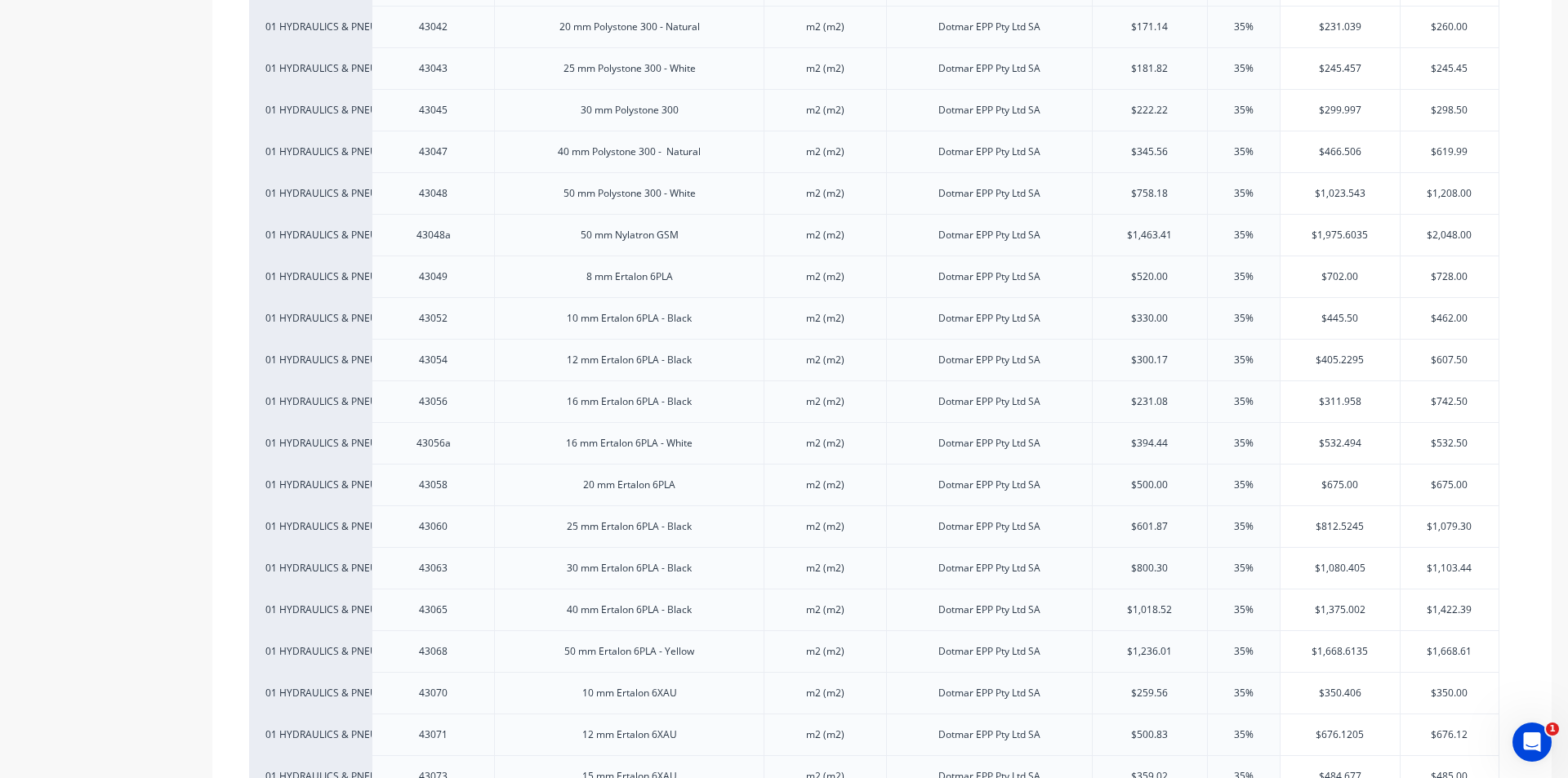
scroll to position [1470, 0]
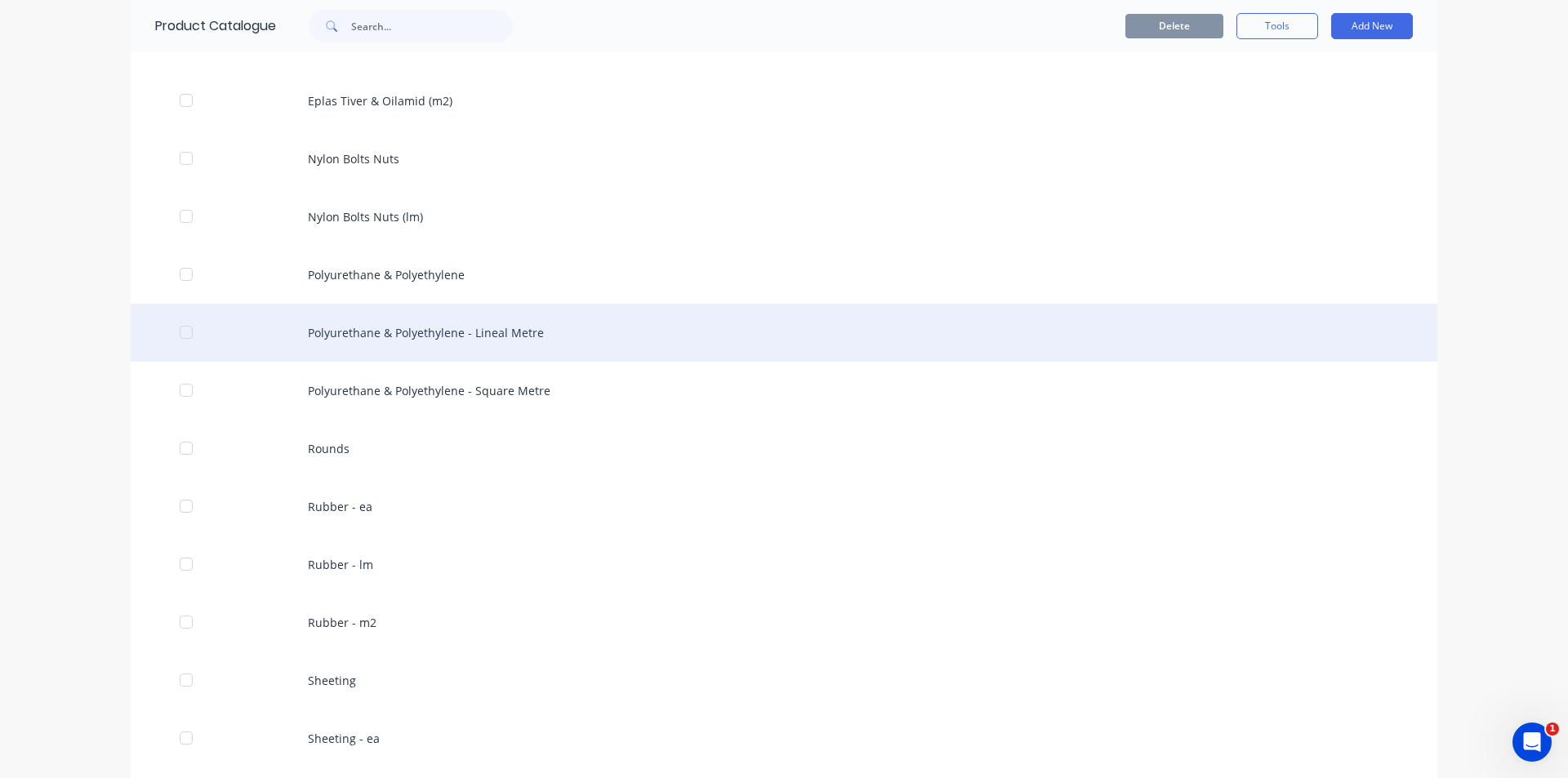
scroll to position [571, 0]
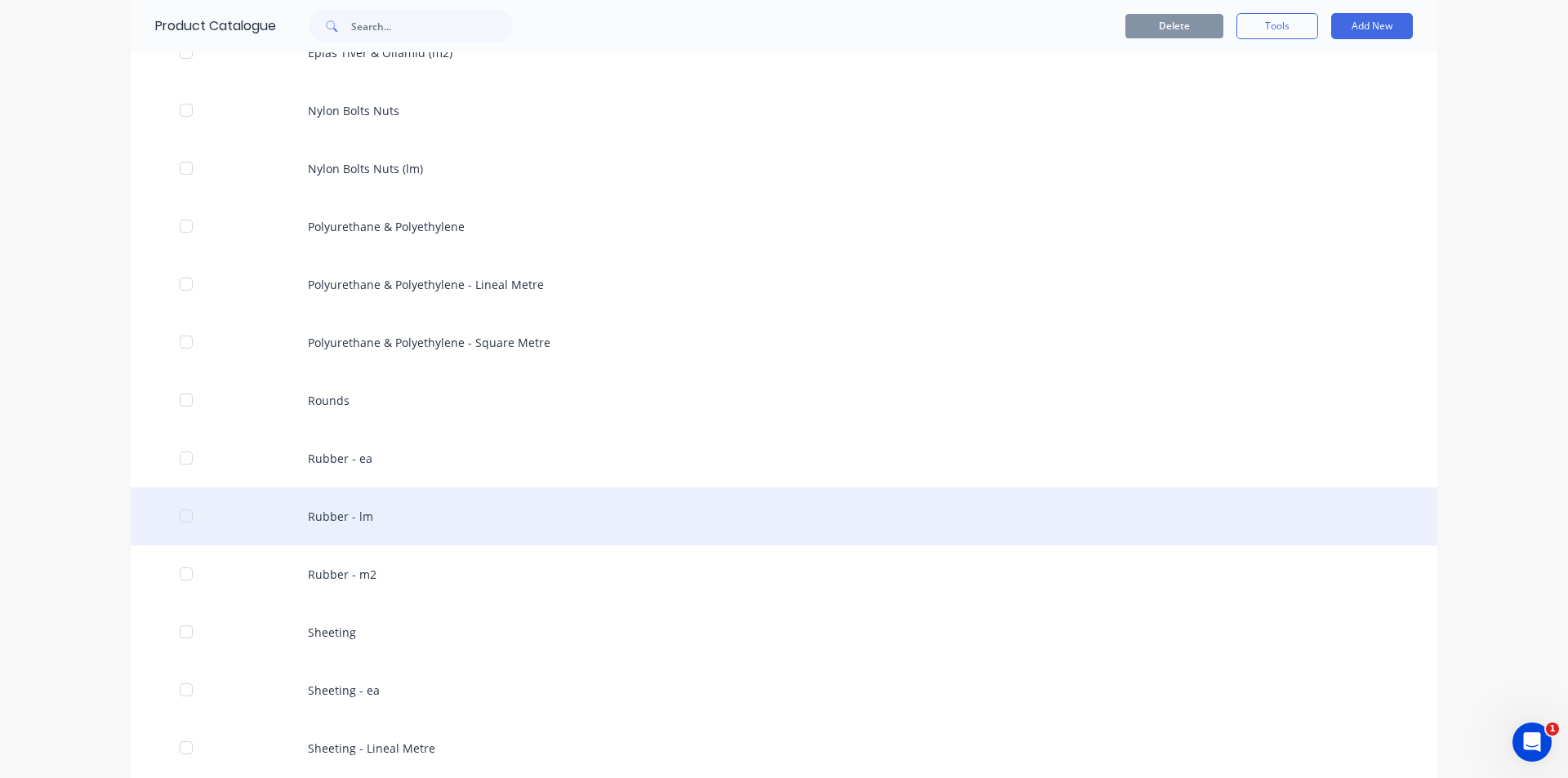
click at [372, 514] on div "Rubber - lm" at bounding box center [784, 516] width 1307 height 58
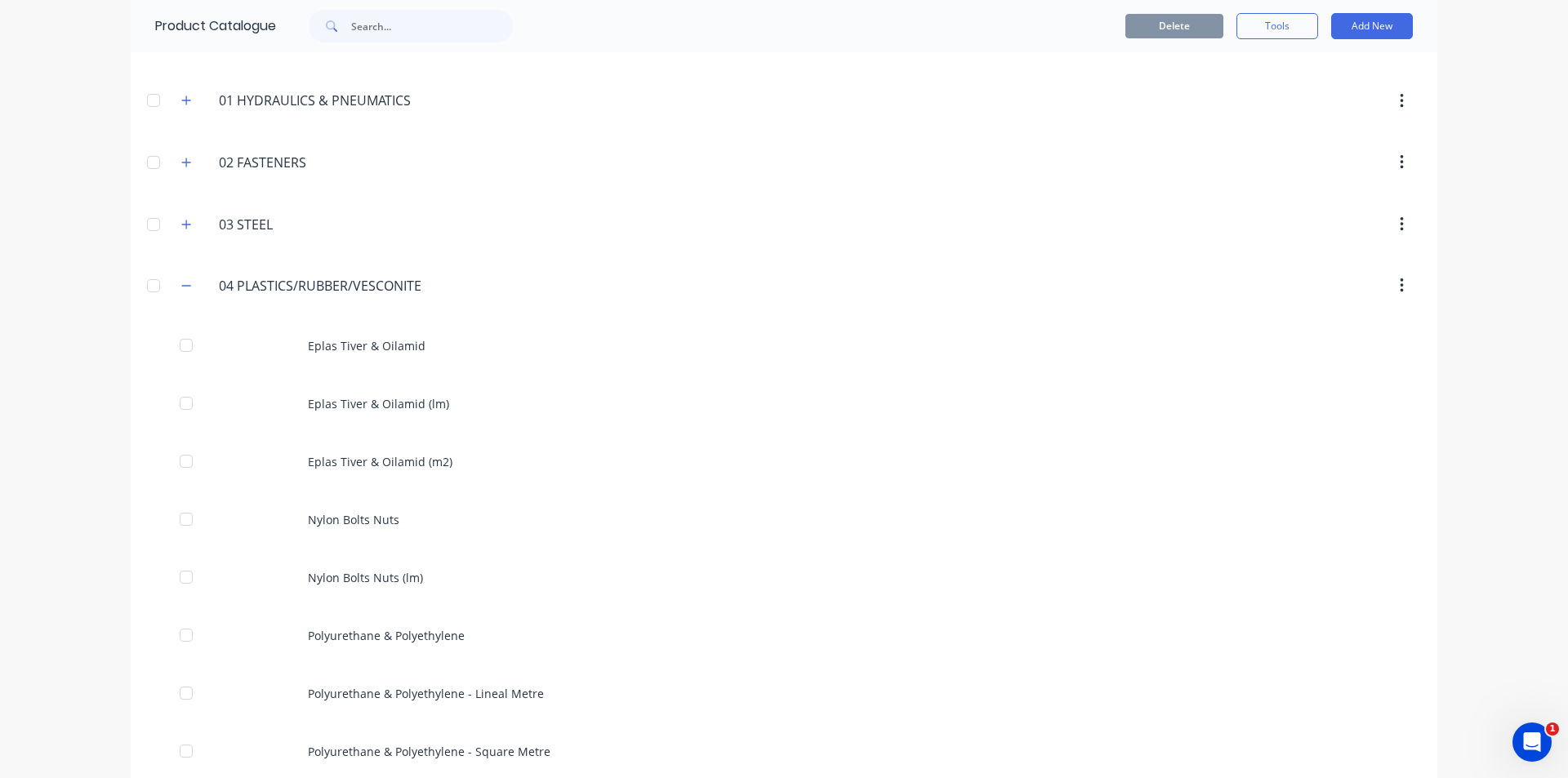
scroll to position [490, 0]
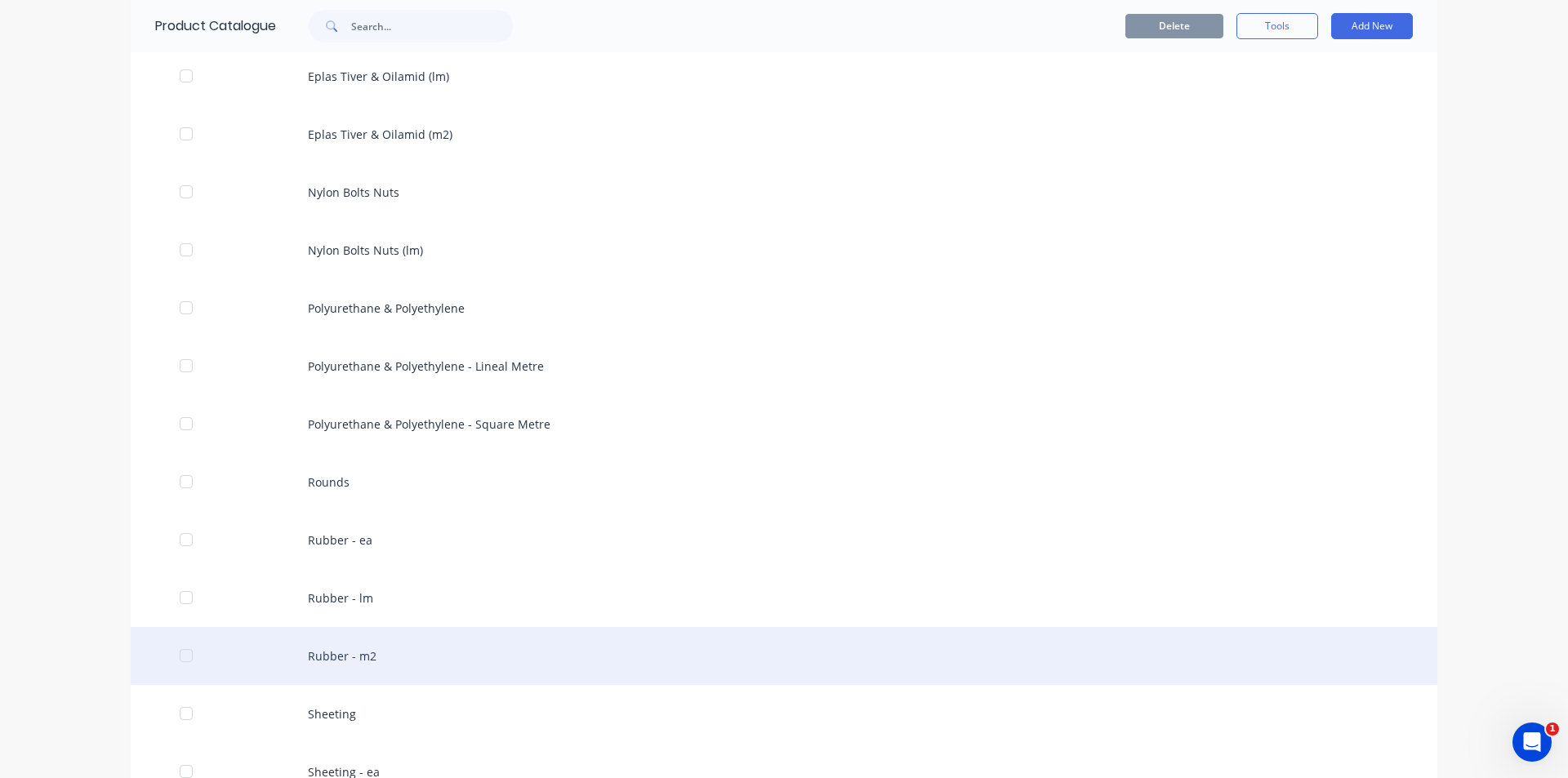
click at [365, 648] on div "Rubber - m2" at bounding box center [784, 656] width 1307 height 58
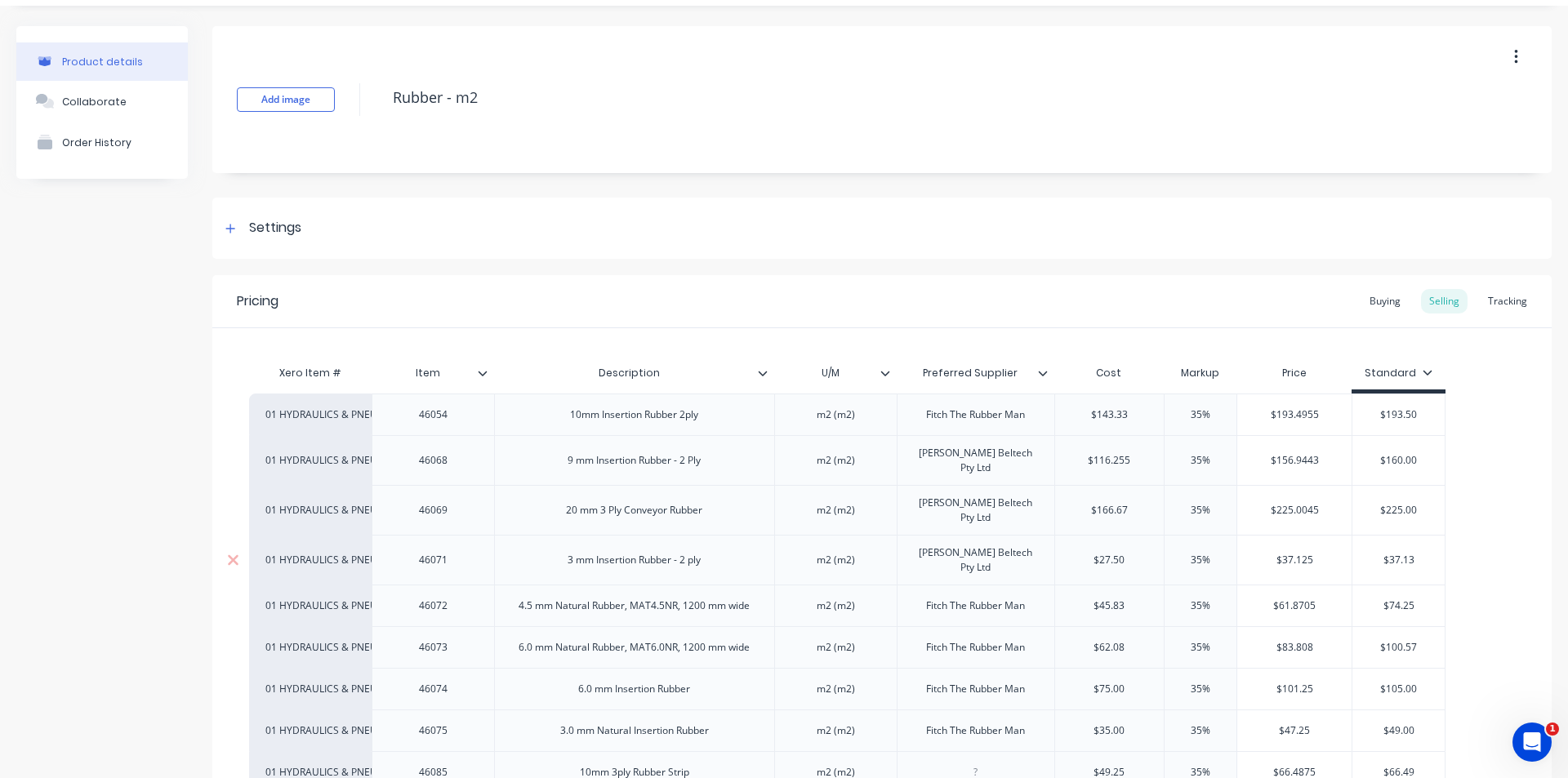
scroll to position [82, 0]
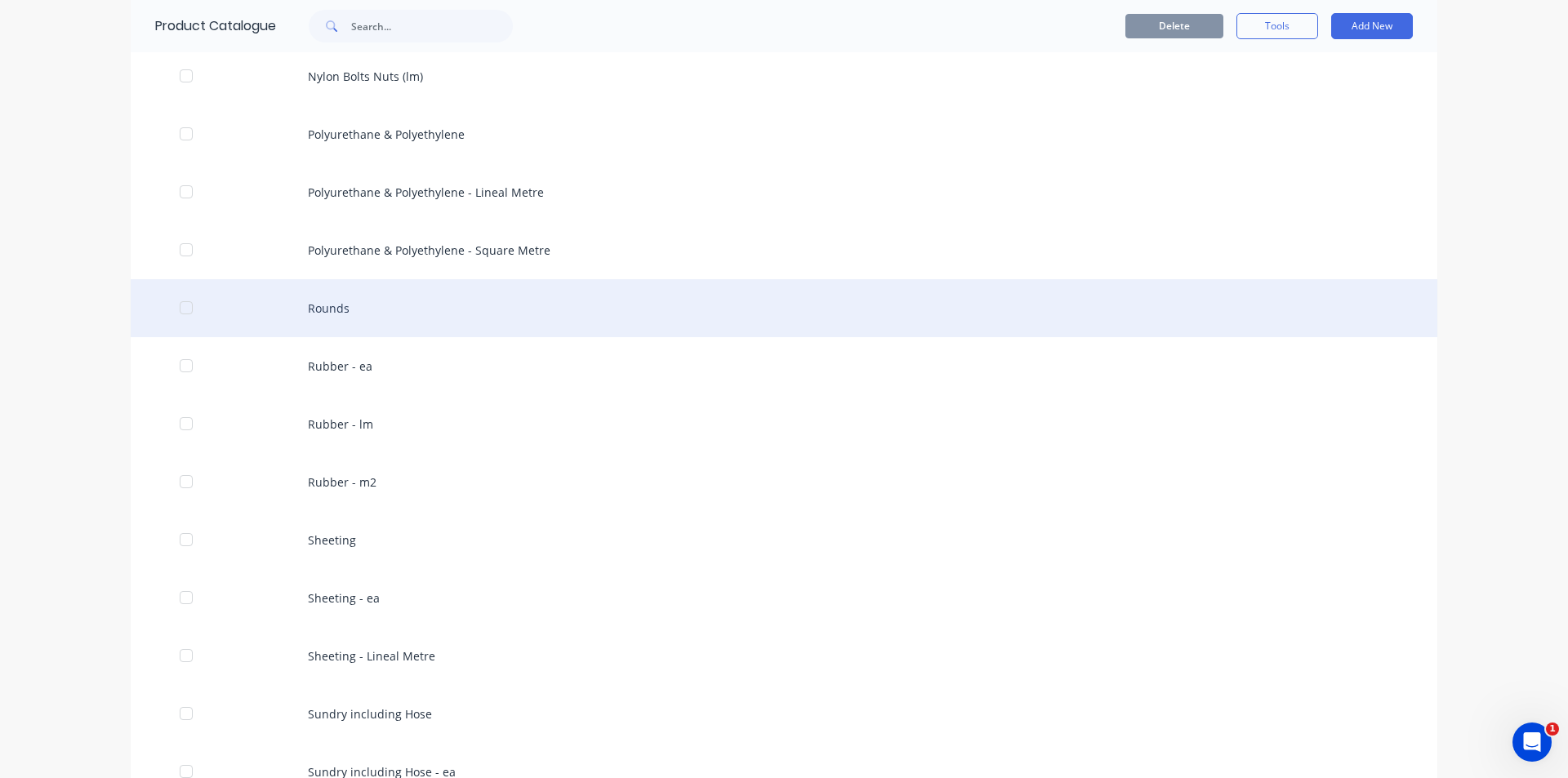
scroll to position [735, 0]
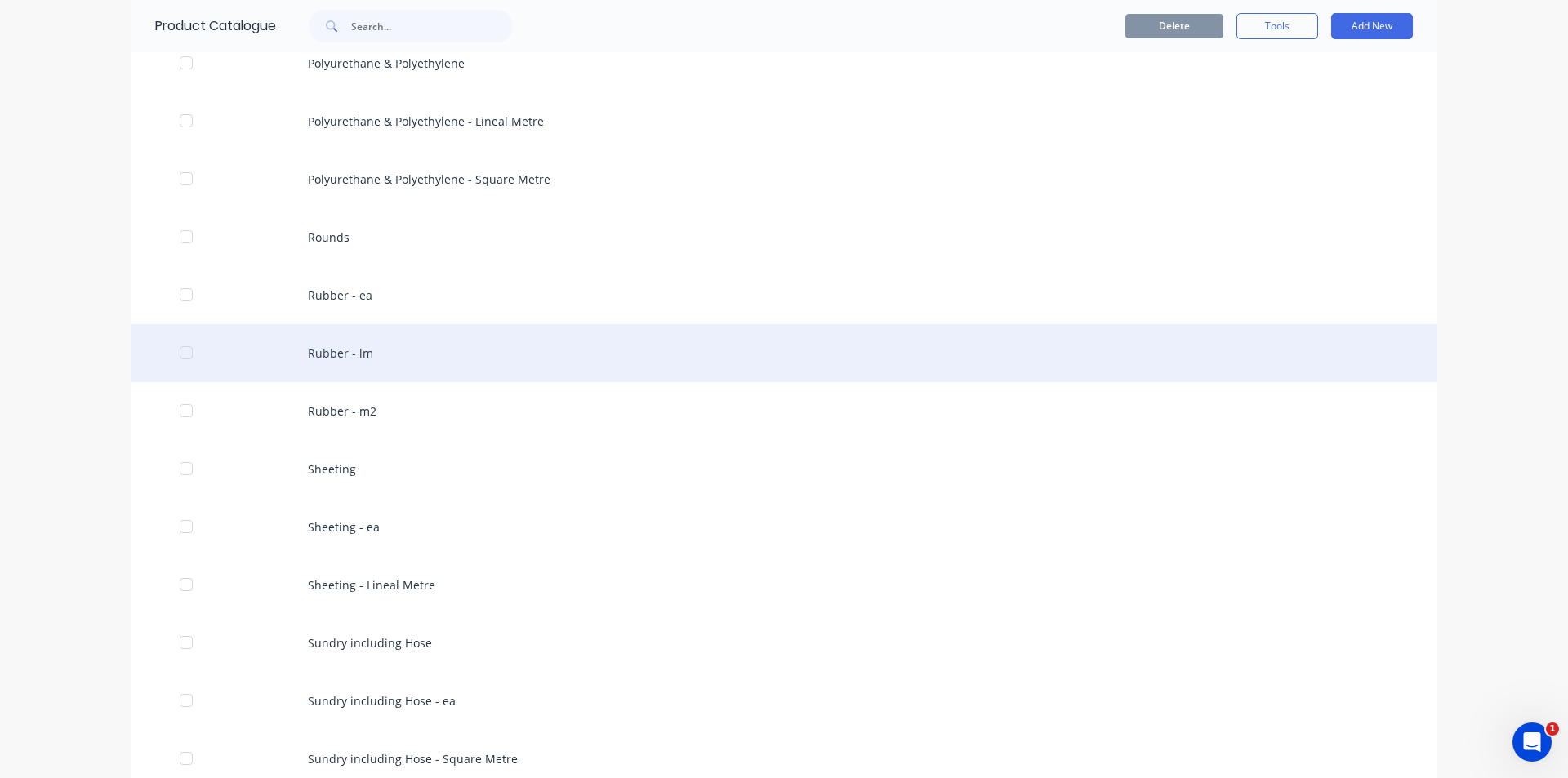
click at [361, 376] on div "Rubber - lm" at bounding box center [784, 353] width 1307 height 58
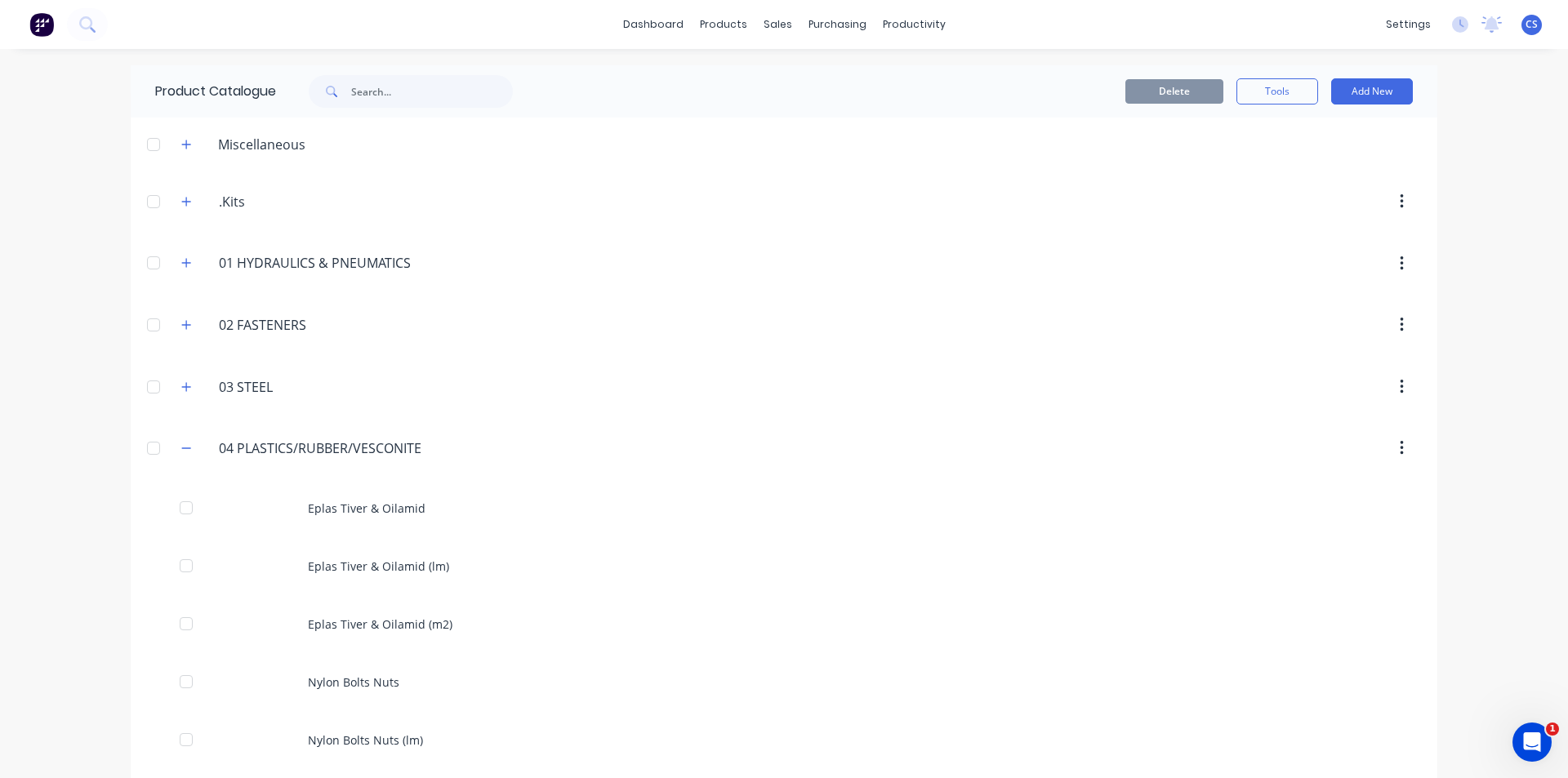
click at [176, 439] on span at bounding box center [187, 448] width 20 height 20
click at [176, 439] on button "button" at bounding box center [187, 448] width 20 height 20
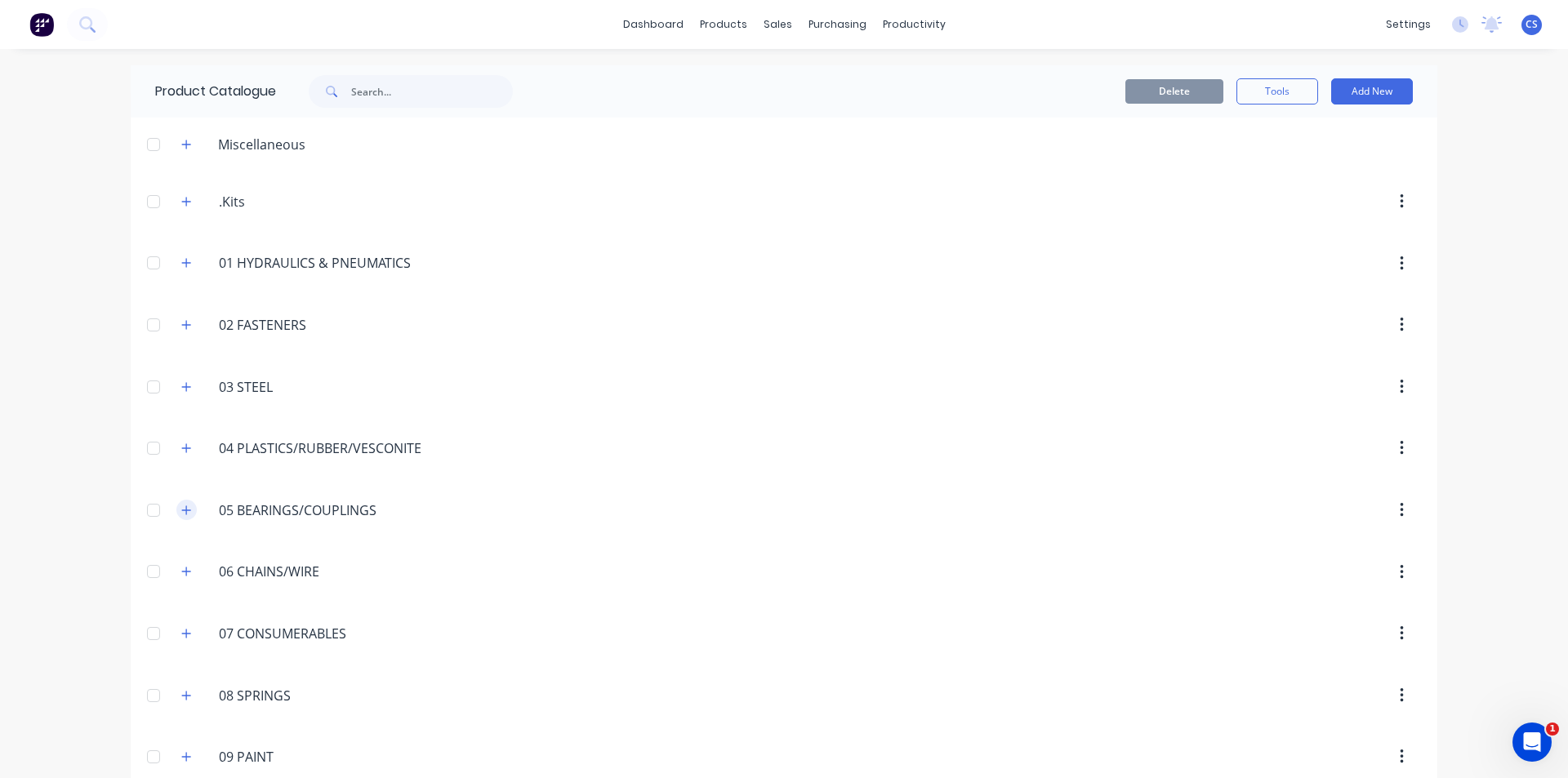
click at [181, 506] on icon "button" at bounding box center [186, 510] width 10 height 11
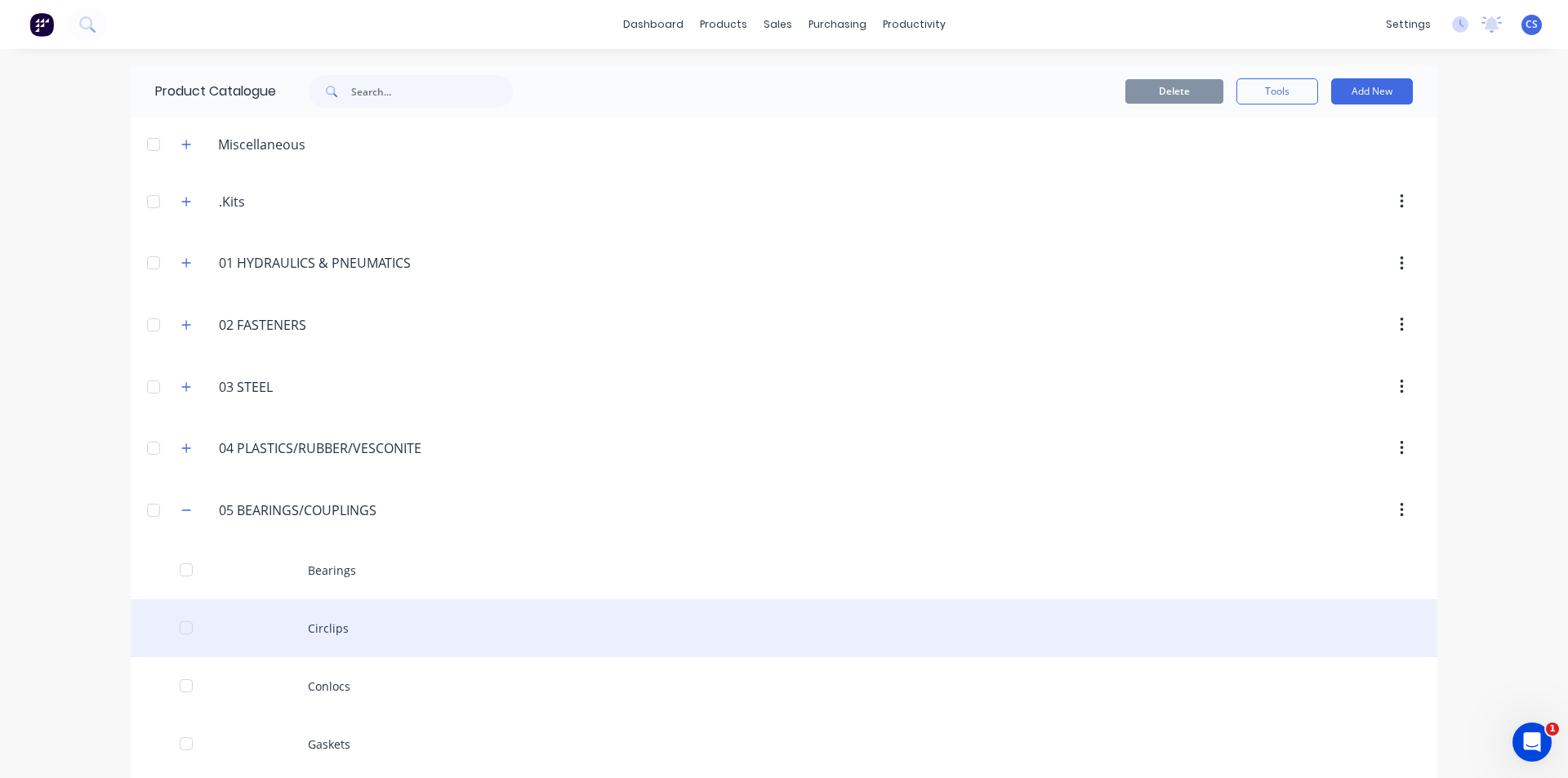
click at [510, 605] on div "Circlips" at bounding box center [784, 627] width 1307 height 58
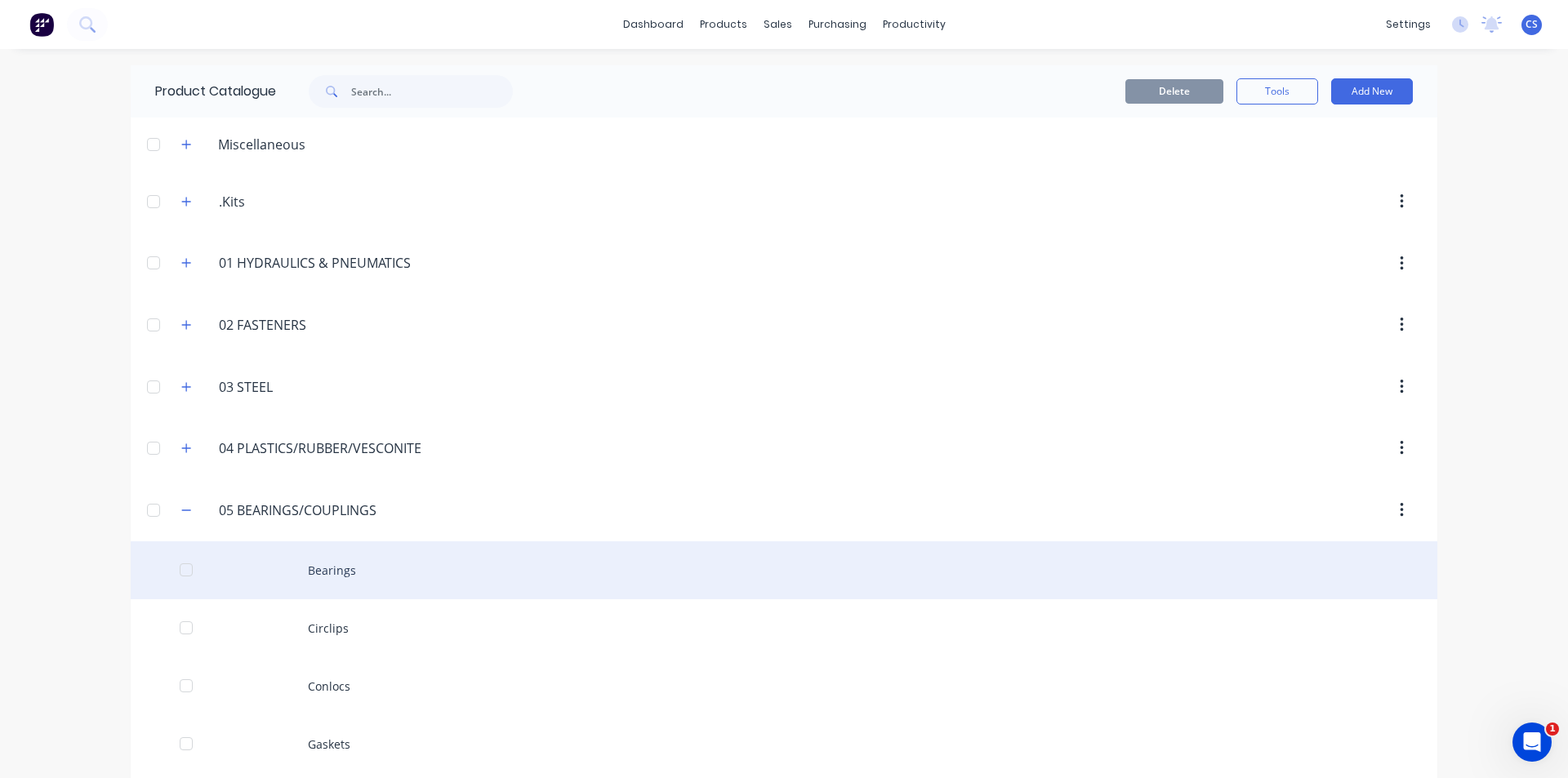
click at [324, 568] on div "Bearings" at bounding box center [784, 569] width 1307 height 58
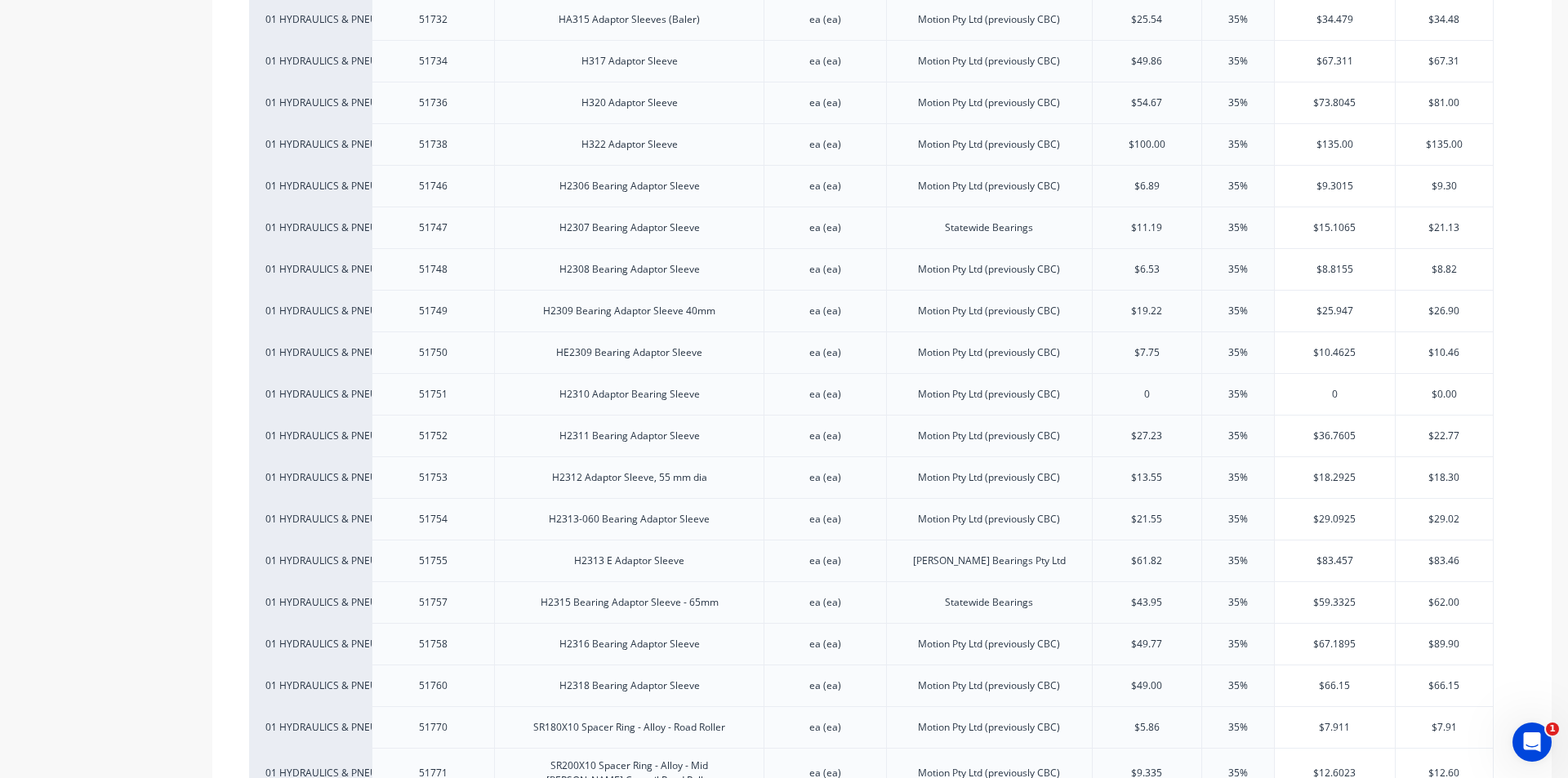
scroll to position [11510, 0]
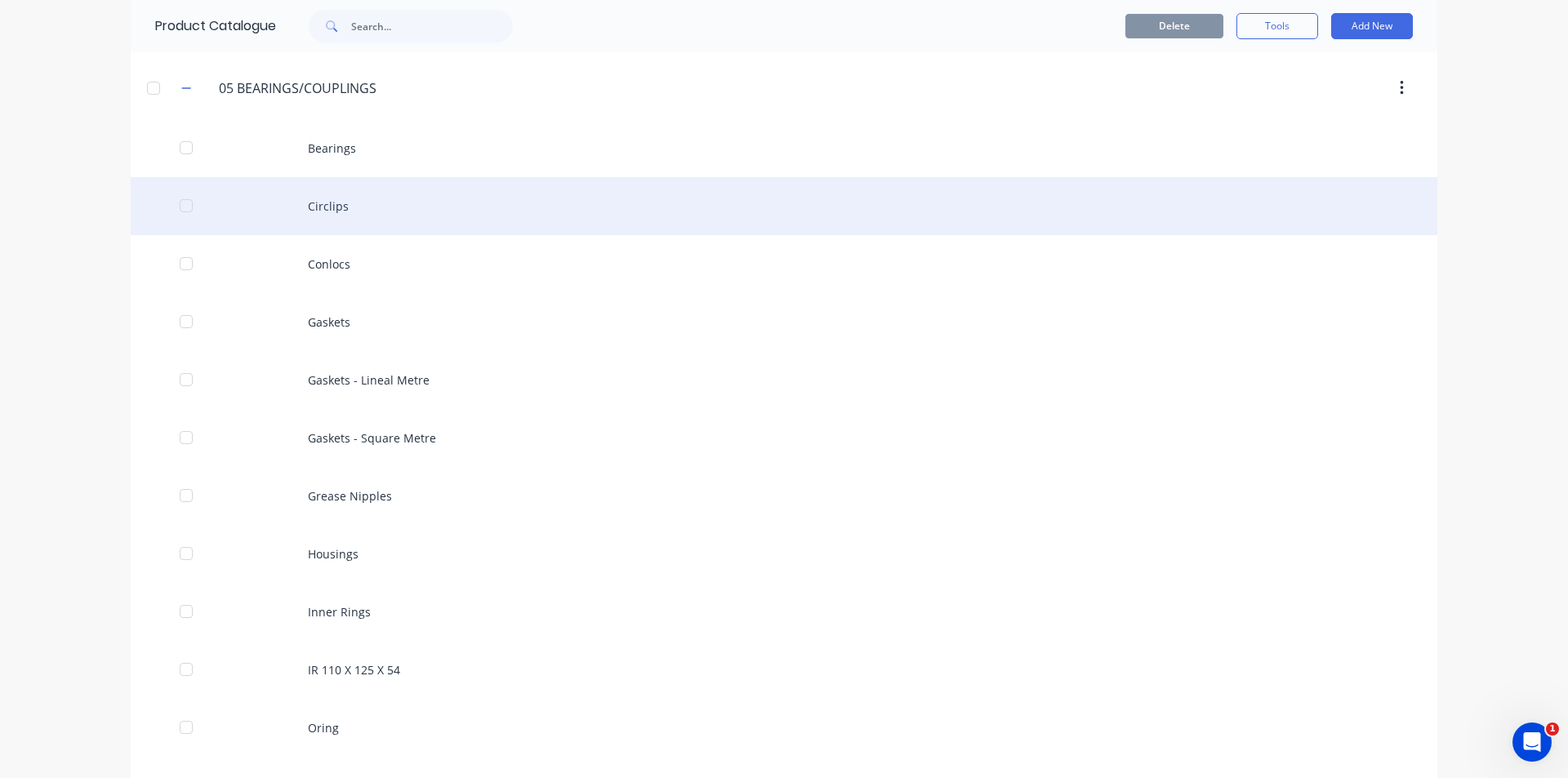
scroll to position [490, 0]
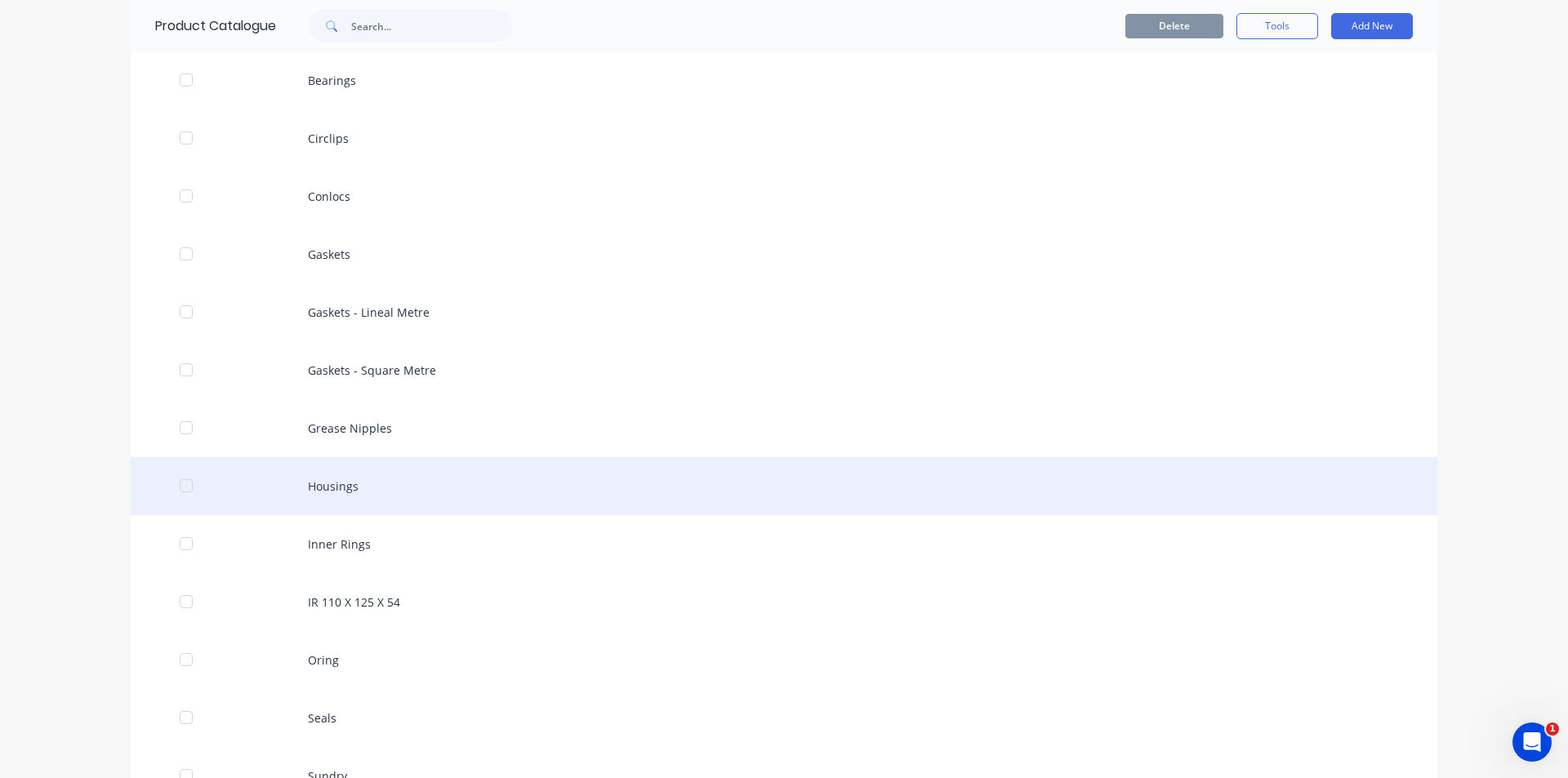
click at [366, 492] on div "Housings" at bounding box center [784, 486] width 1307 height 58
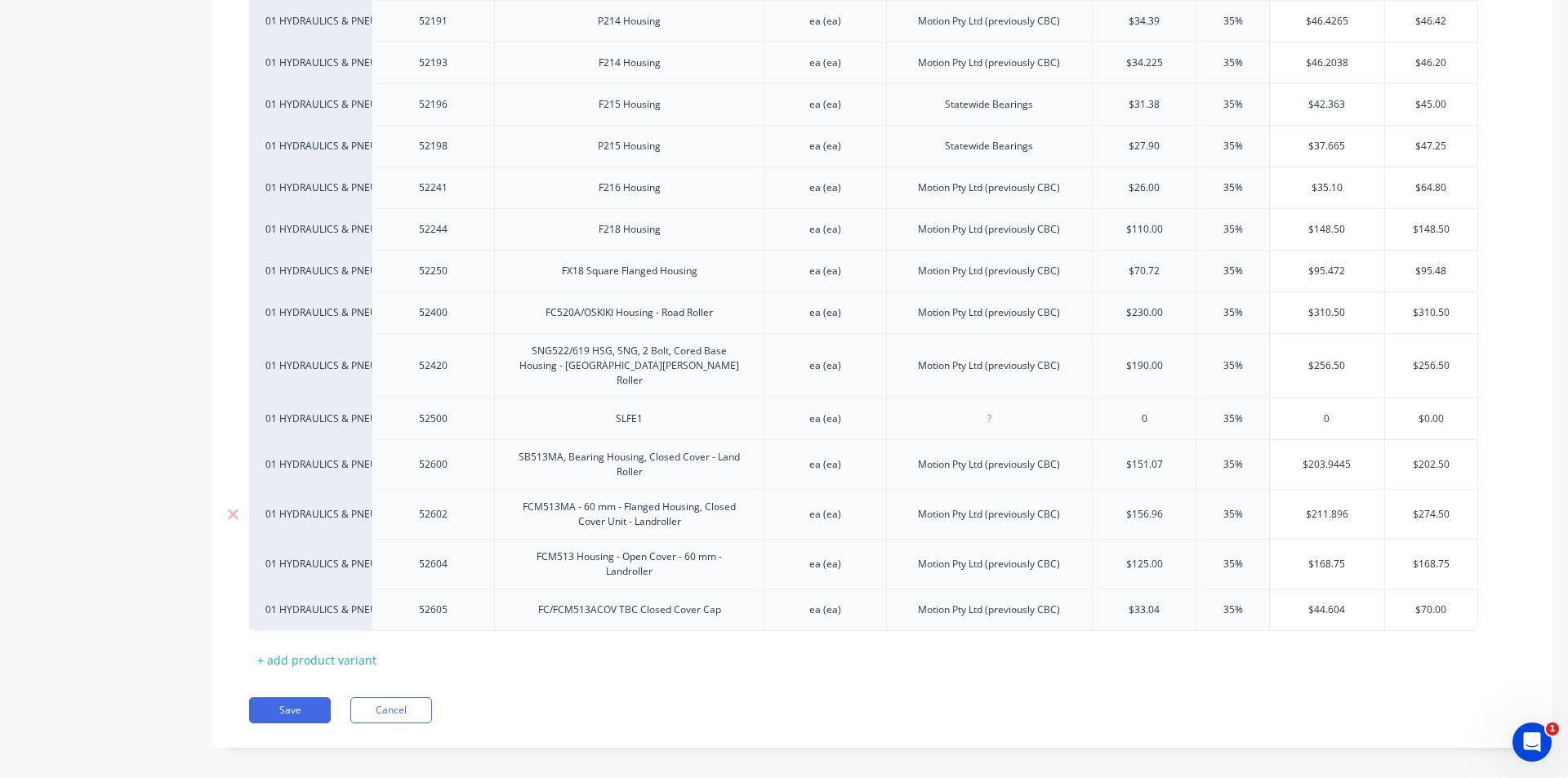
scroll to position [3736, 0]
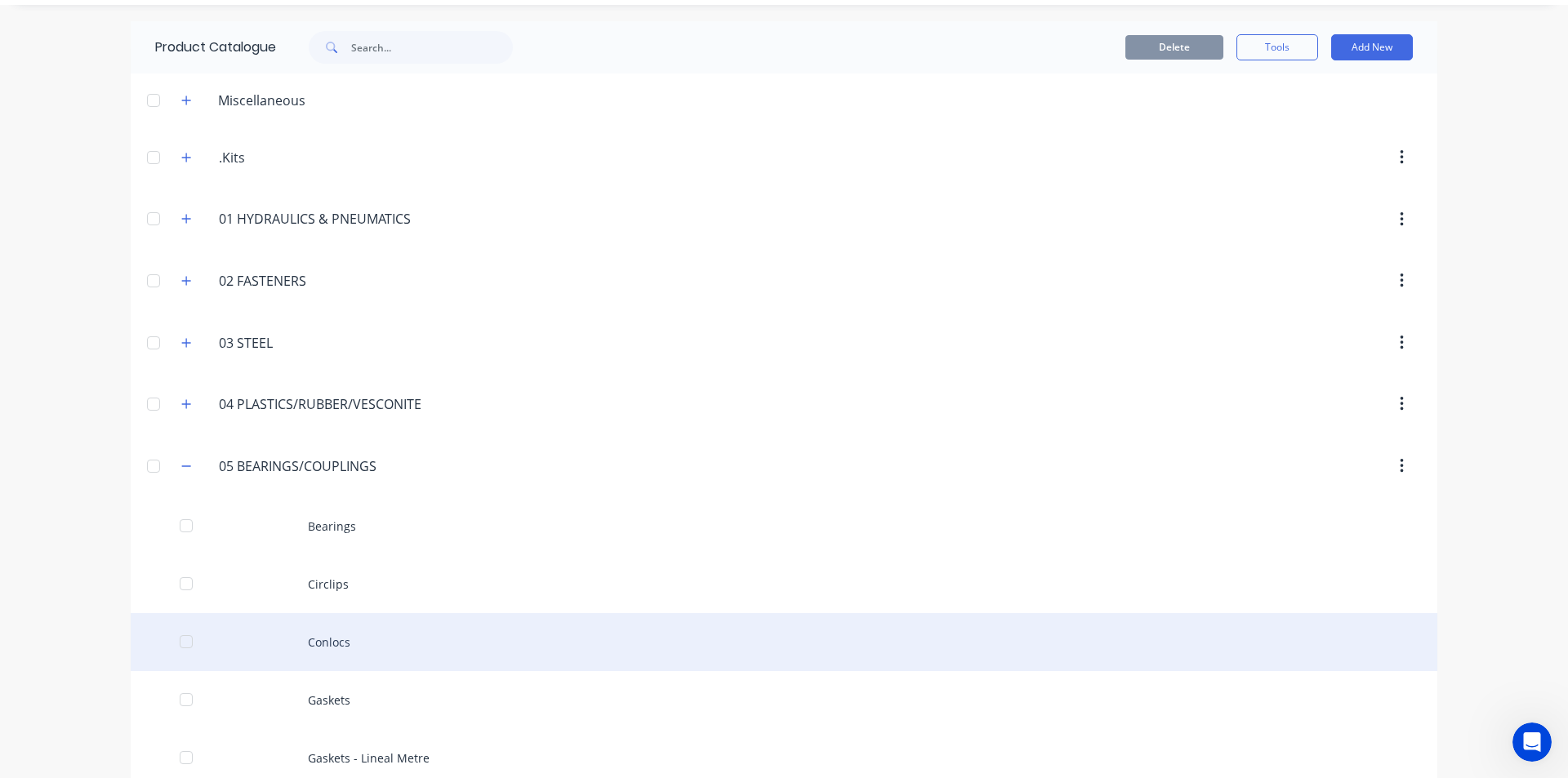
scroll to position [82, 0]
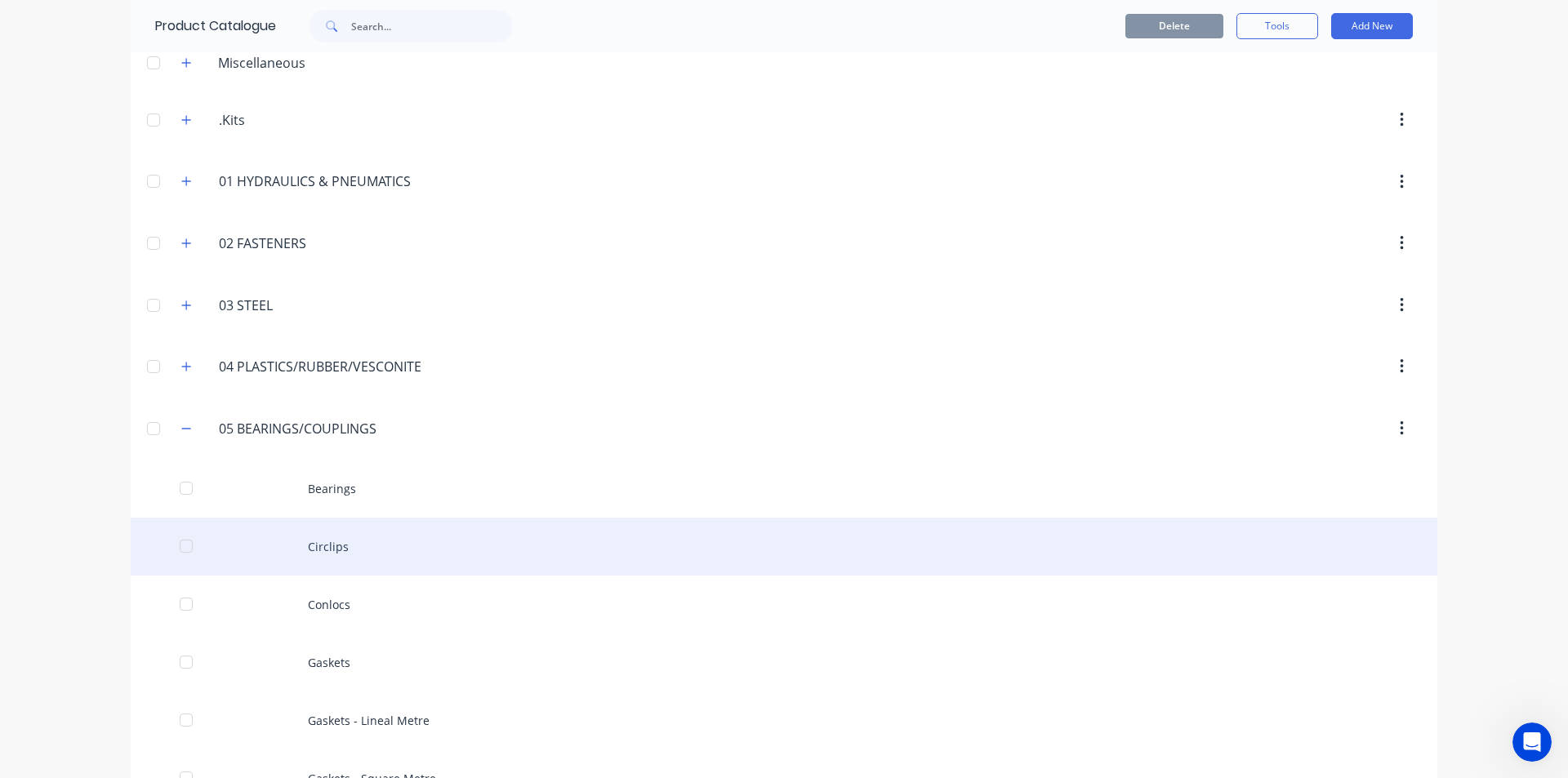
click at [341, 547] on div "Circlips" at bounding box center [784, 546] width 1307 height 58
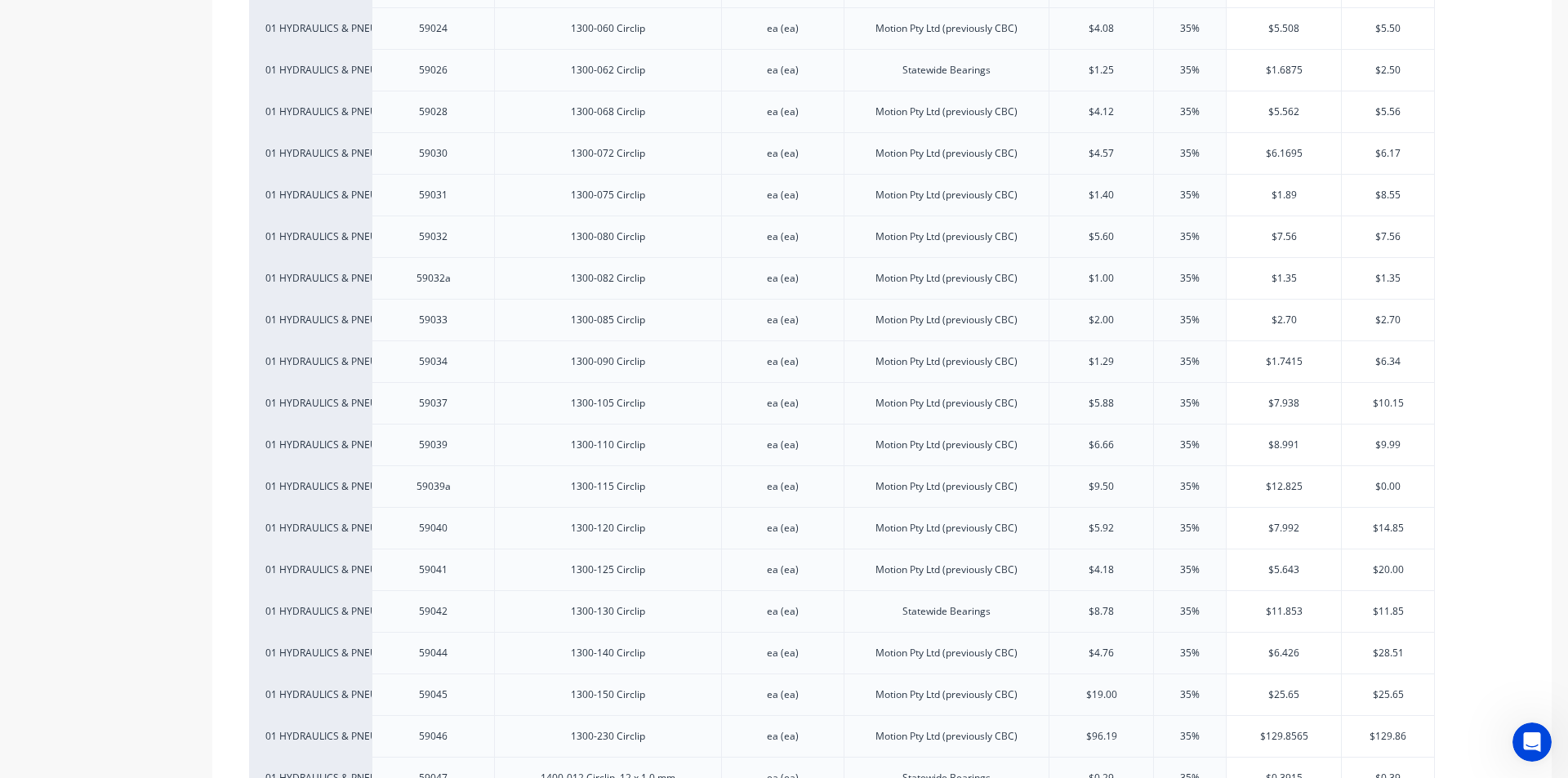
scroll to position [735, 0]
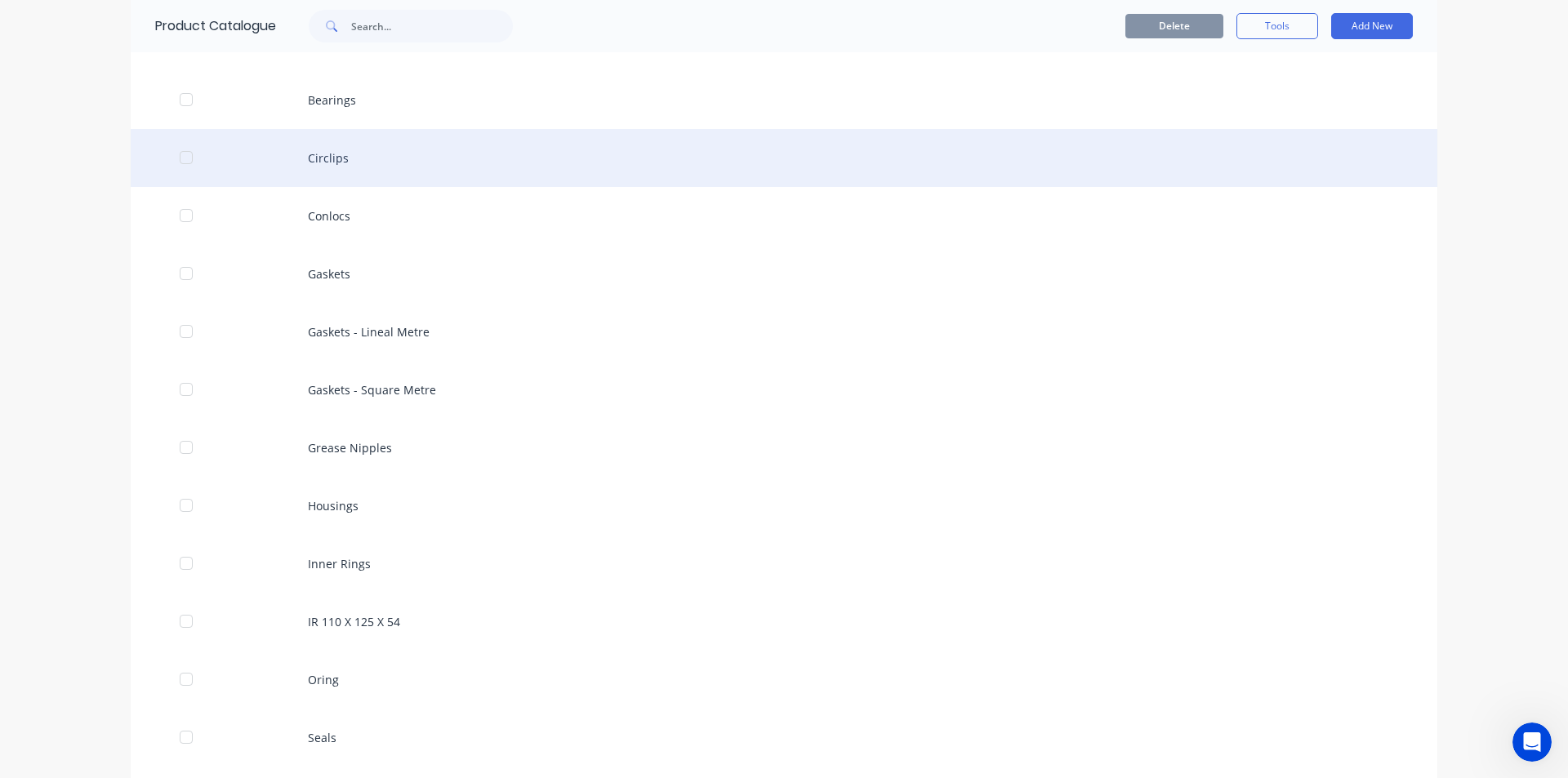
scroll to position [490, 0]
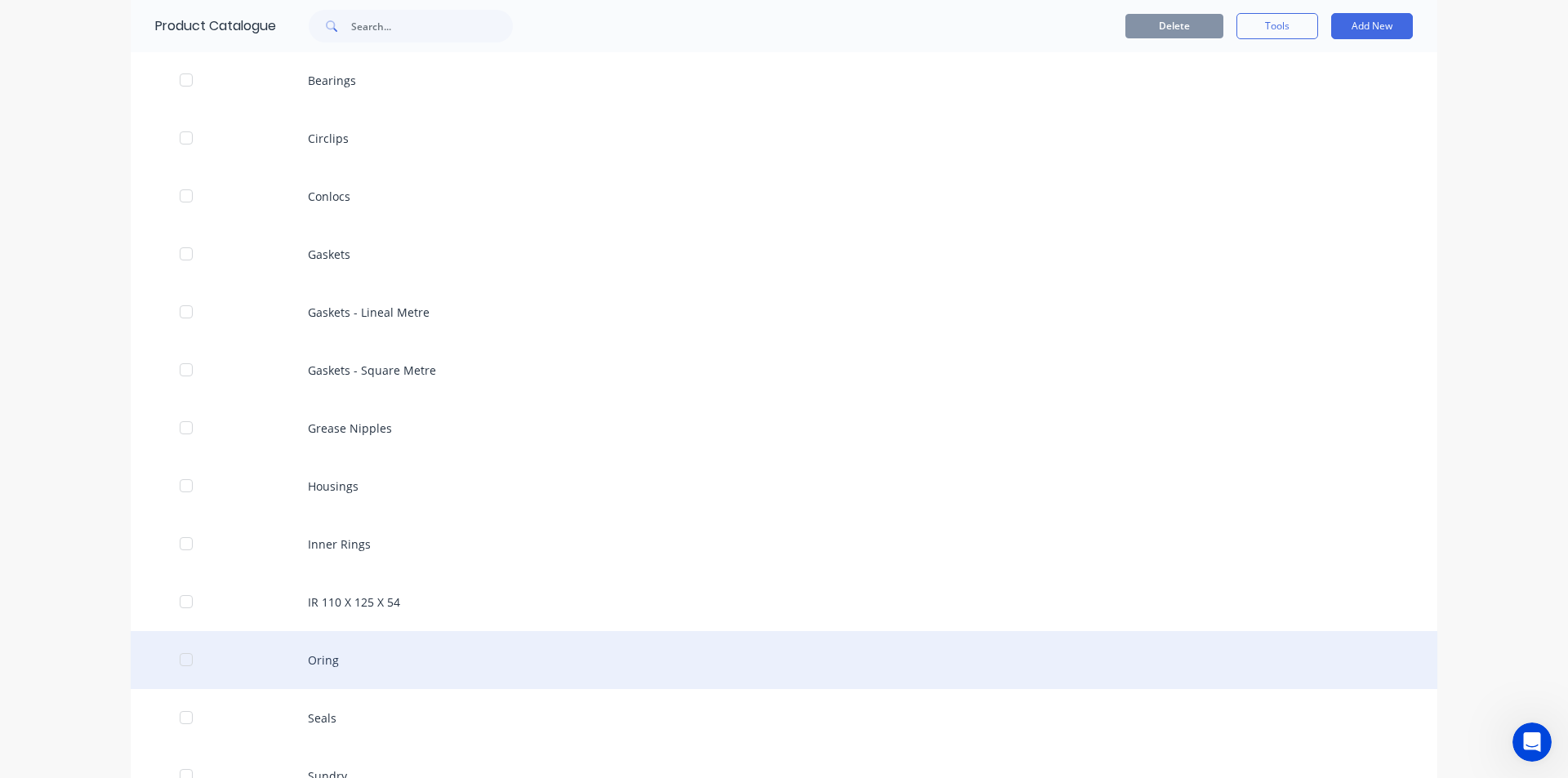
click at [423, 664] on div "Oring" at bounding box center [784, 660] width 1307 height 58
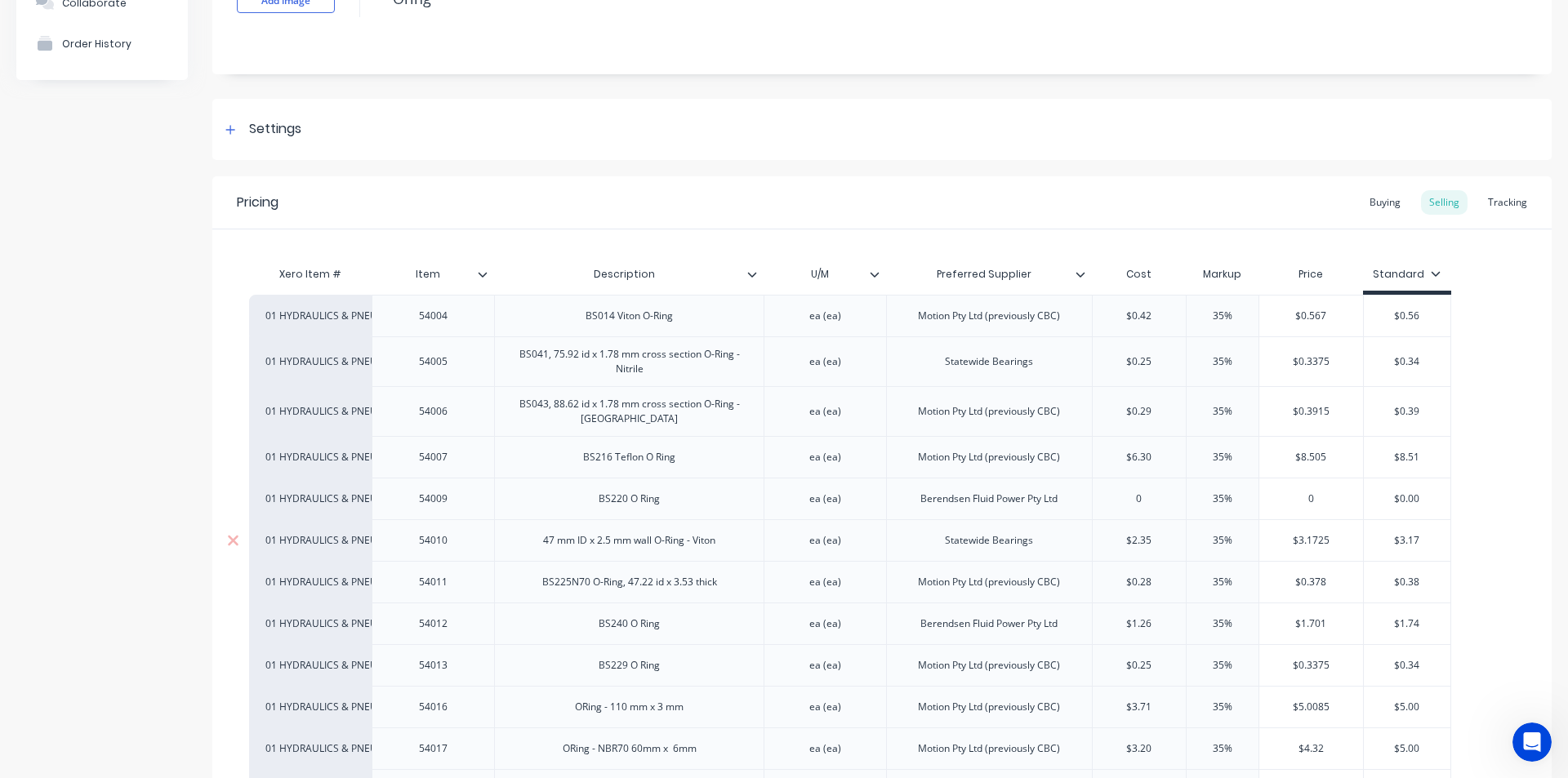
type textarea "x"
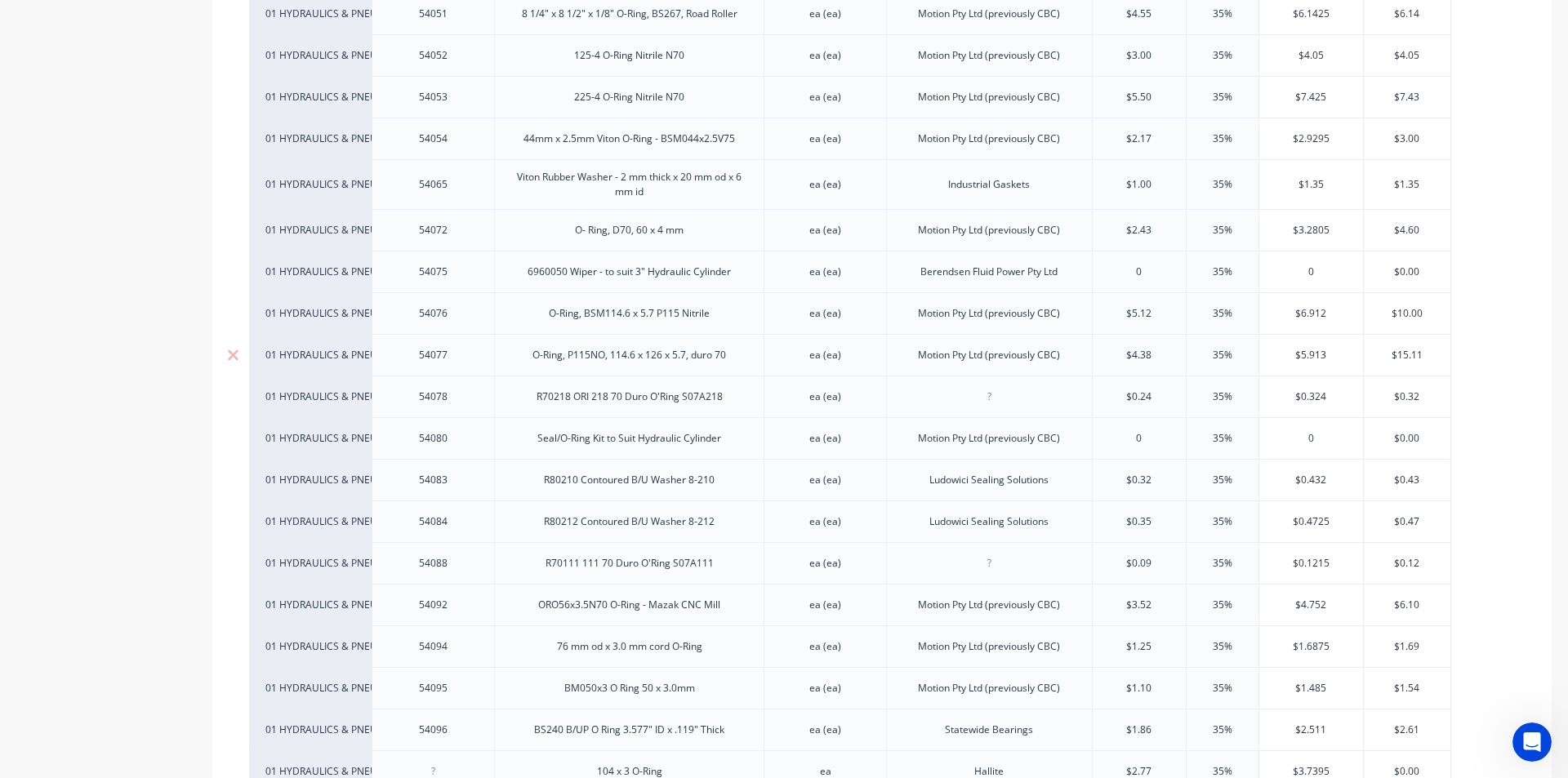
scroll to position [1551, 0]
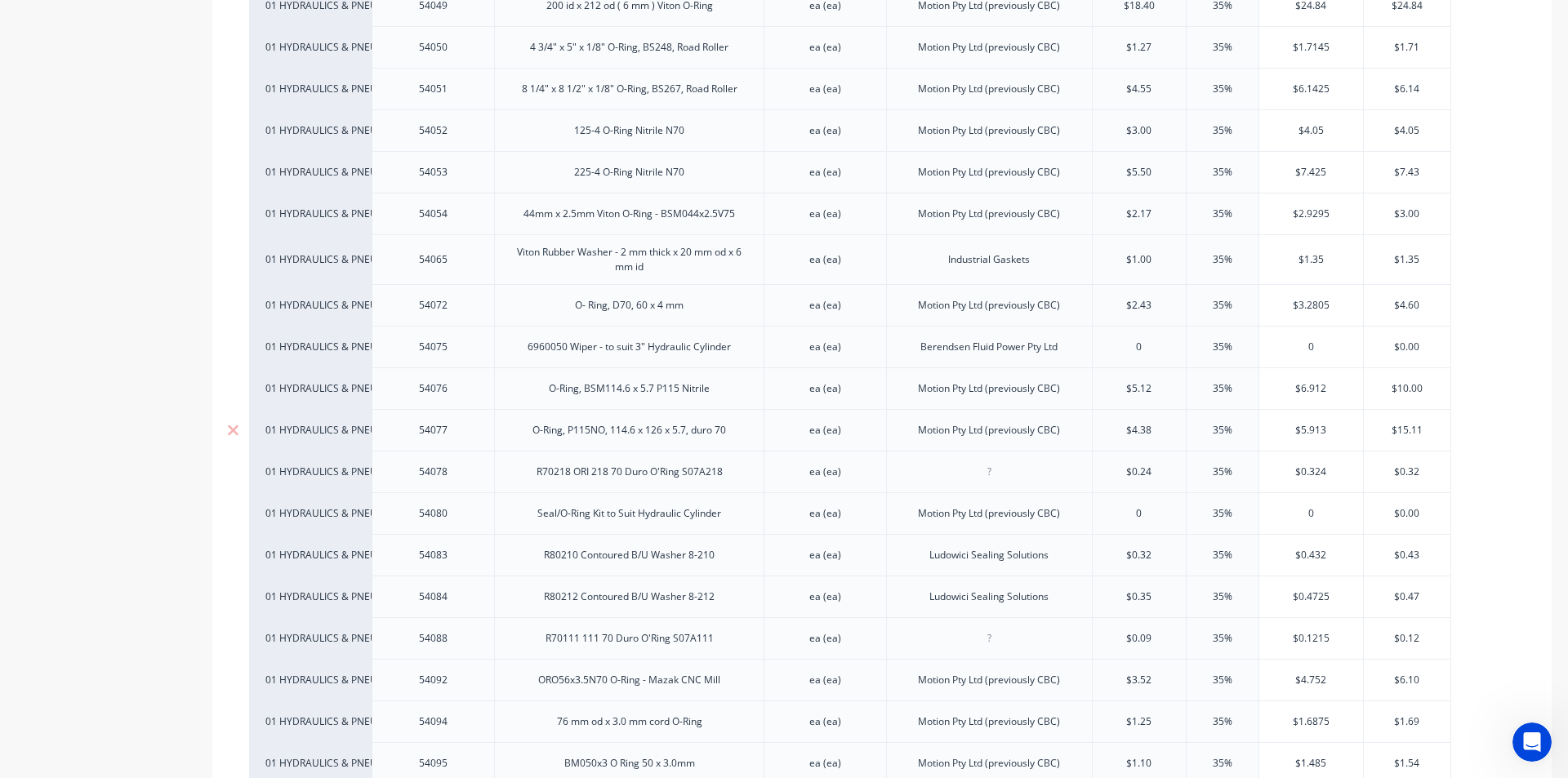
type input "$4.38"
click at [1153, 428] on input "$4.38" at bounding box center [1139, 430] width 93 height 15
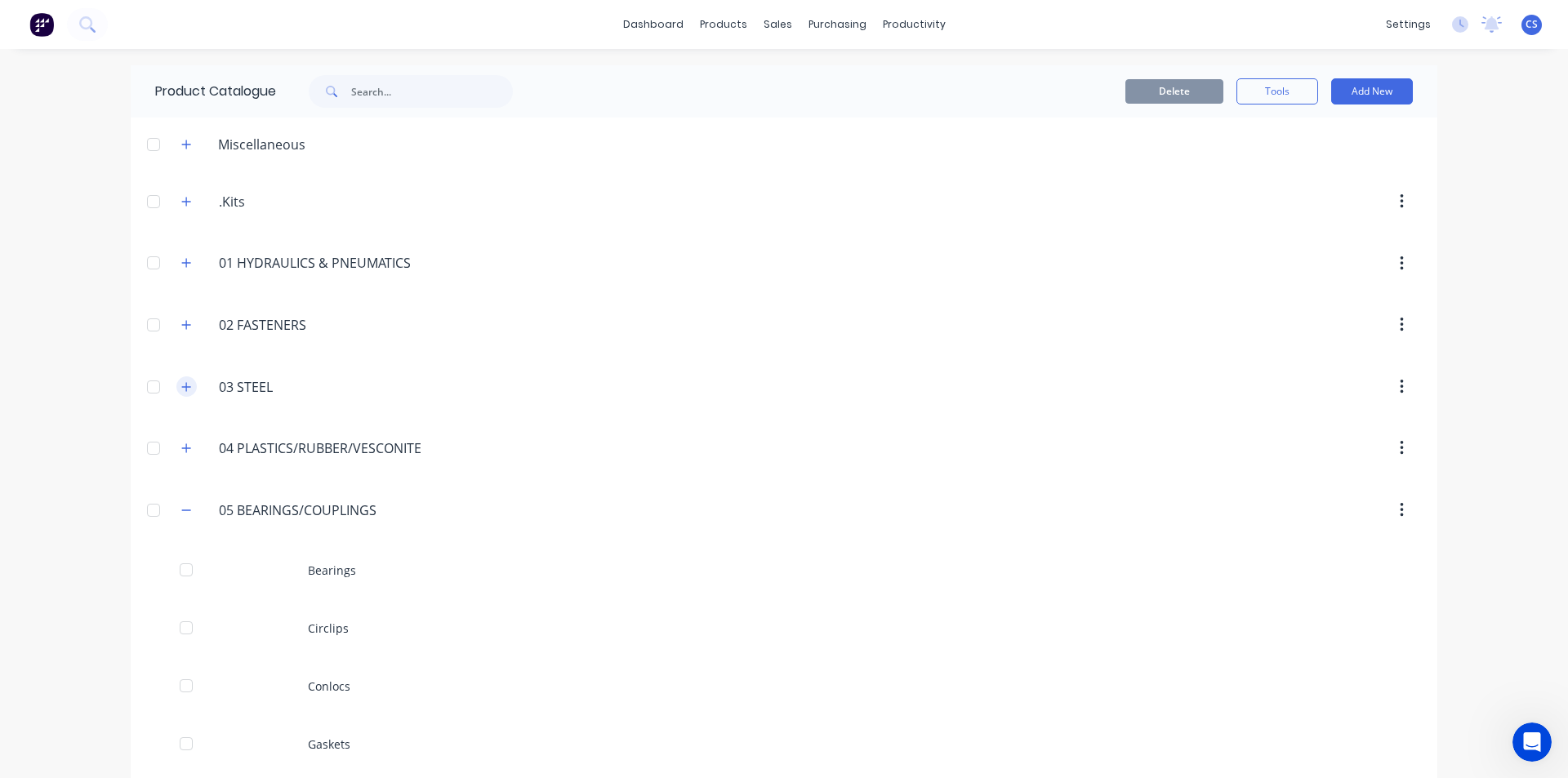
drag, startPoint x: 181, startPoint y: 502, endPoint x: 185, endPoint y: 387, distance: 115.1
click at [186, 502] on button "button" at bounding box center [187, 510] width 20 height 20
click at [186, 326] on icon "button" at bounding box center [186, 325] width 10 height 11
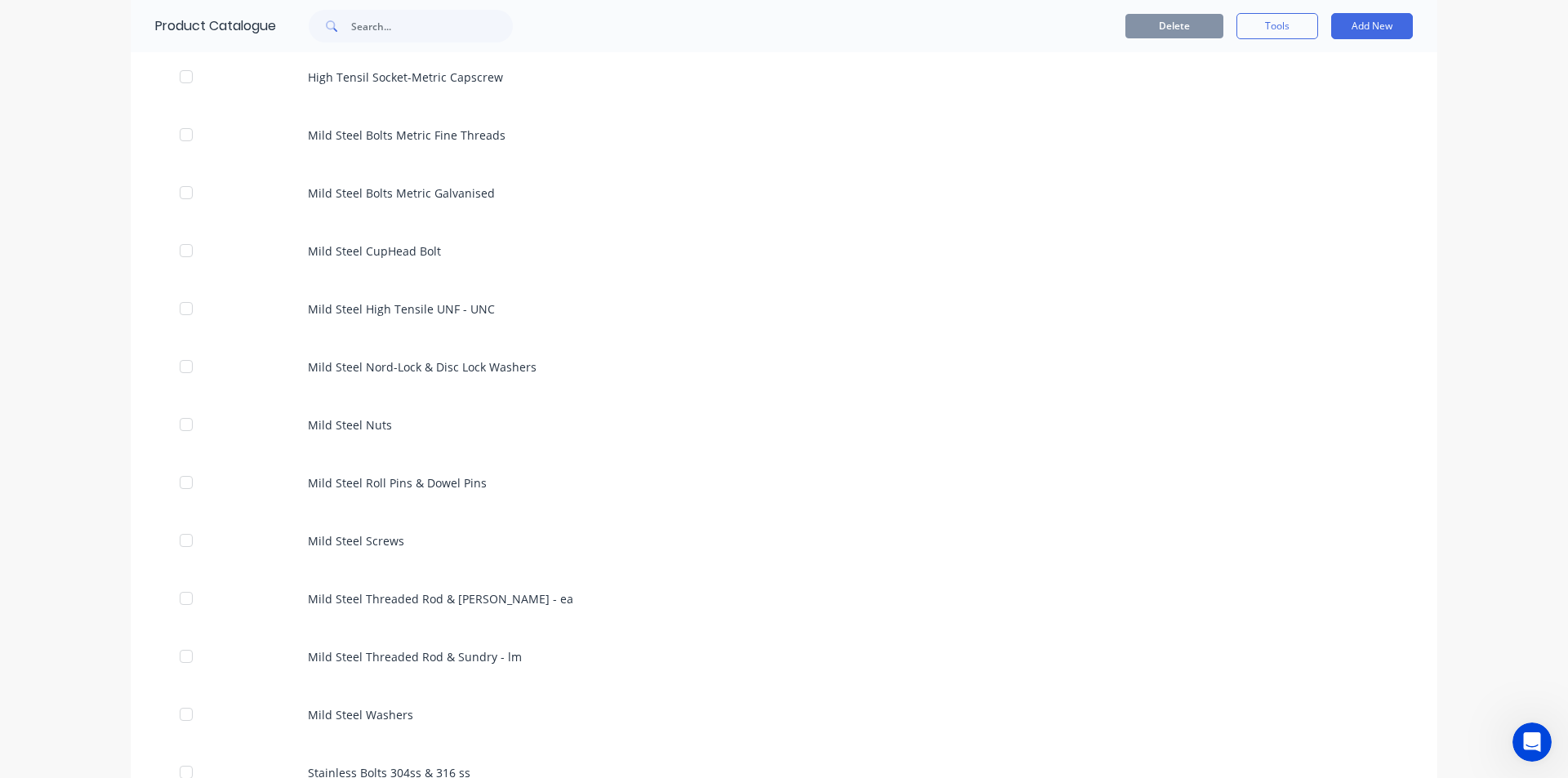
scroll to position [735, 0]
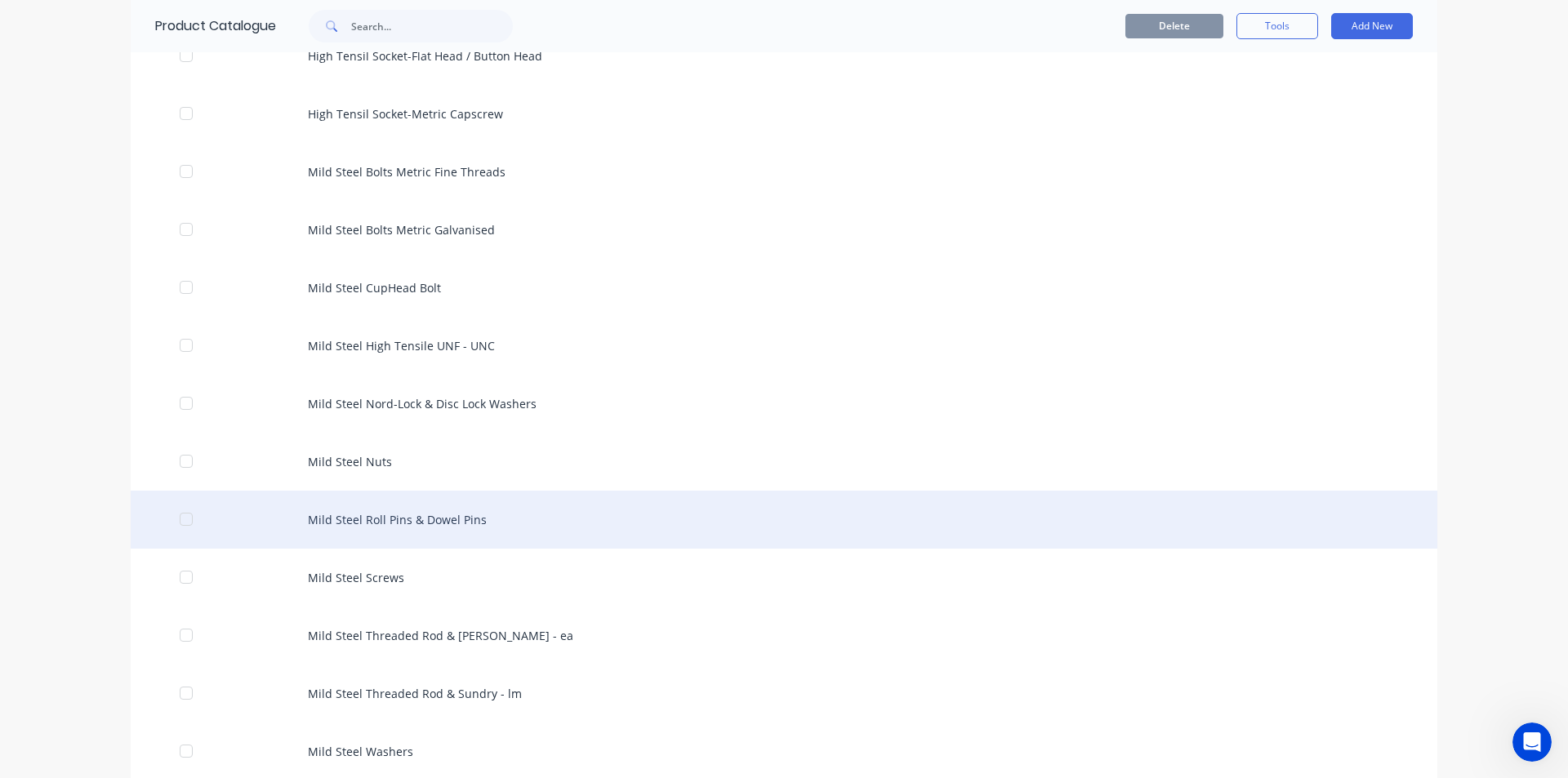
click at [423, 511] on div "Mild Steel Roll Pins & Dowel Pins" at bounding box center [784, 519] width 1307 height 58
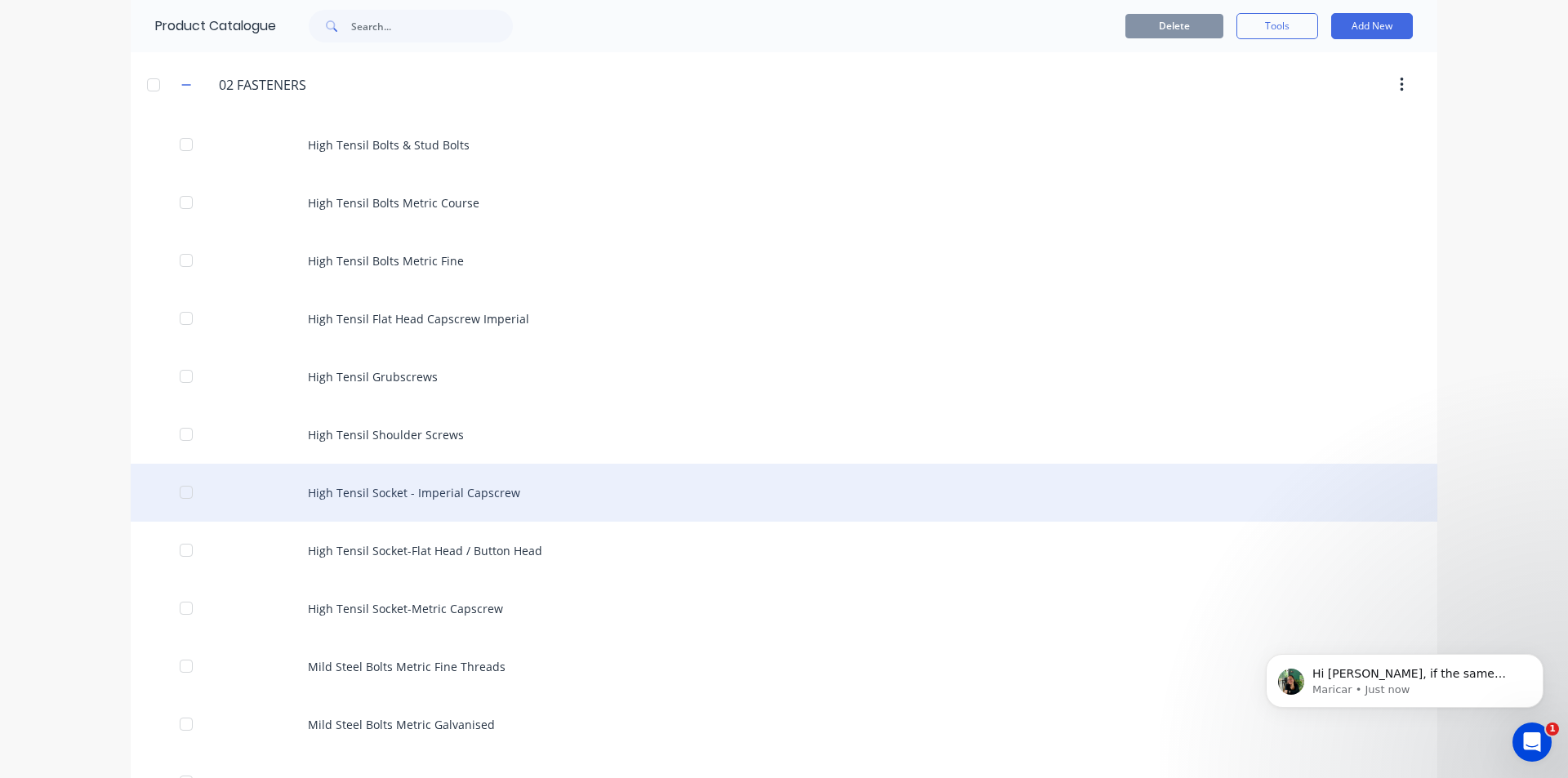
scroll to position [245, 0]
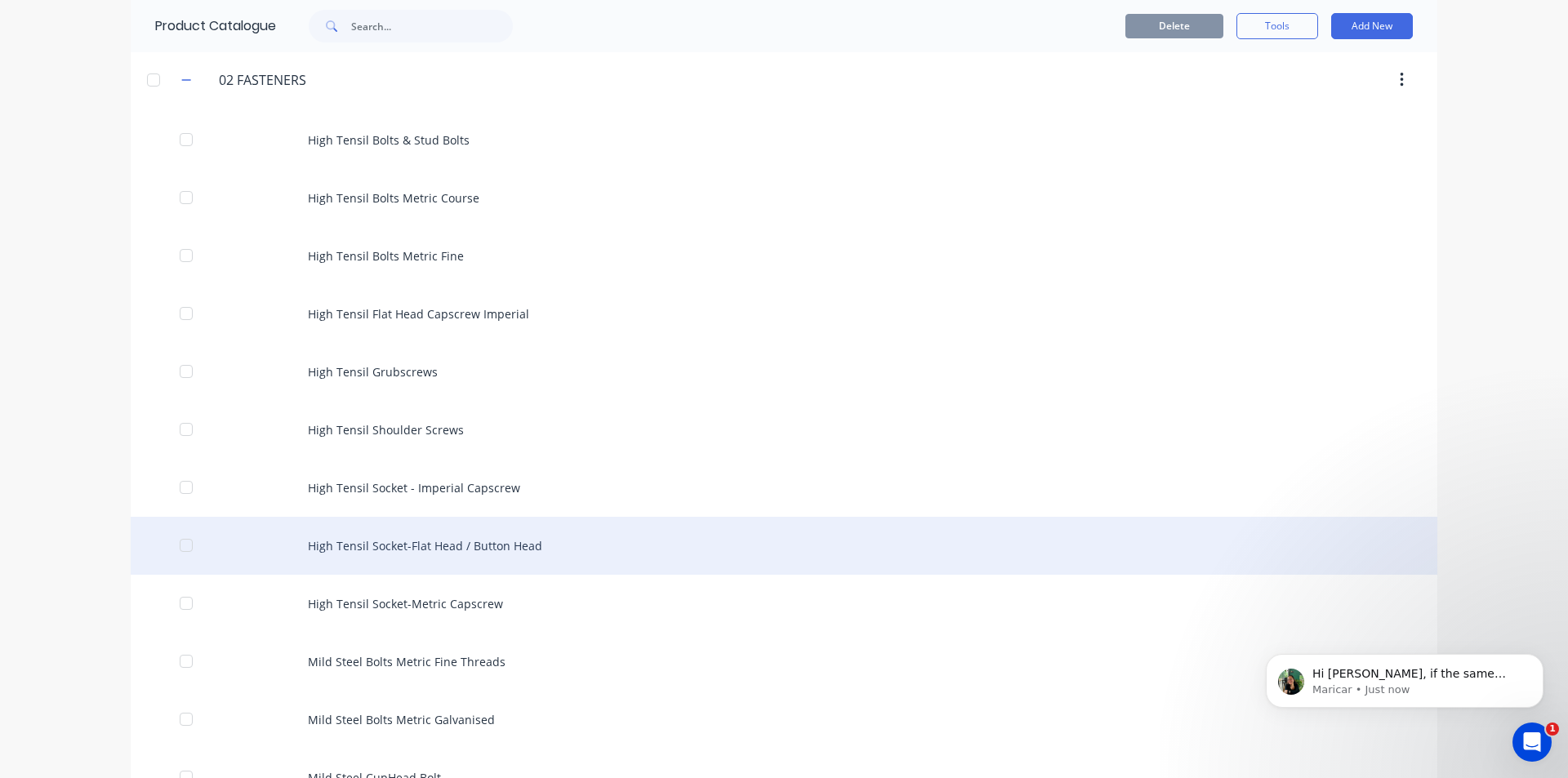
click at [489, 548] on div "High Tensil Socket-Flat Head / Button Head" at bounding box center [784, 546] width 1307 height 58
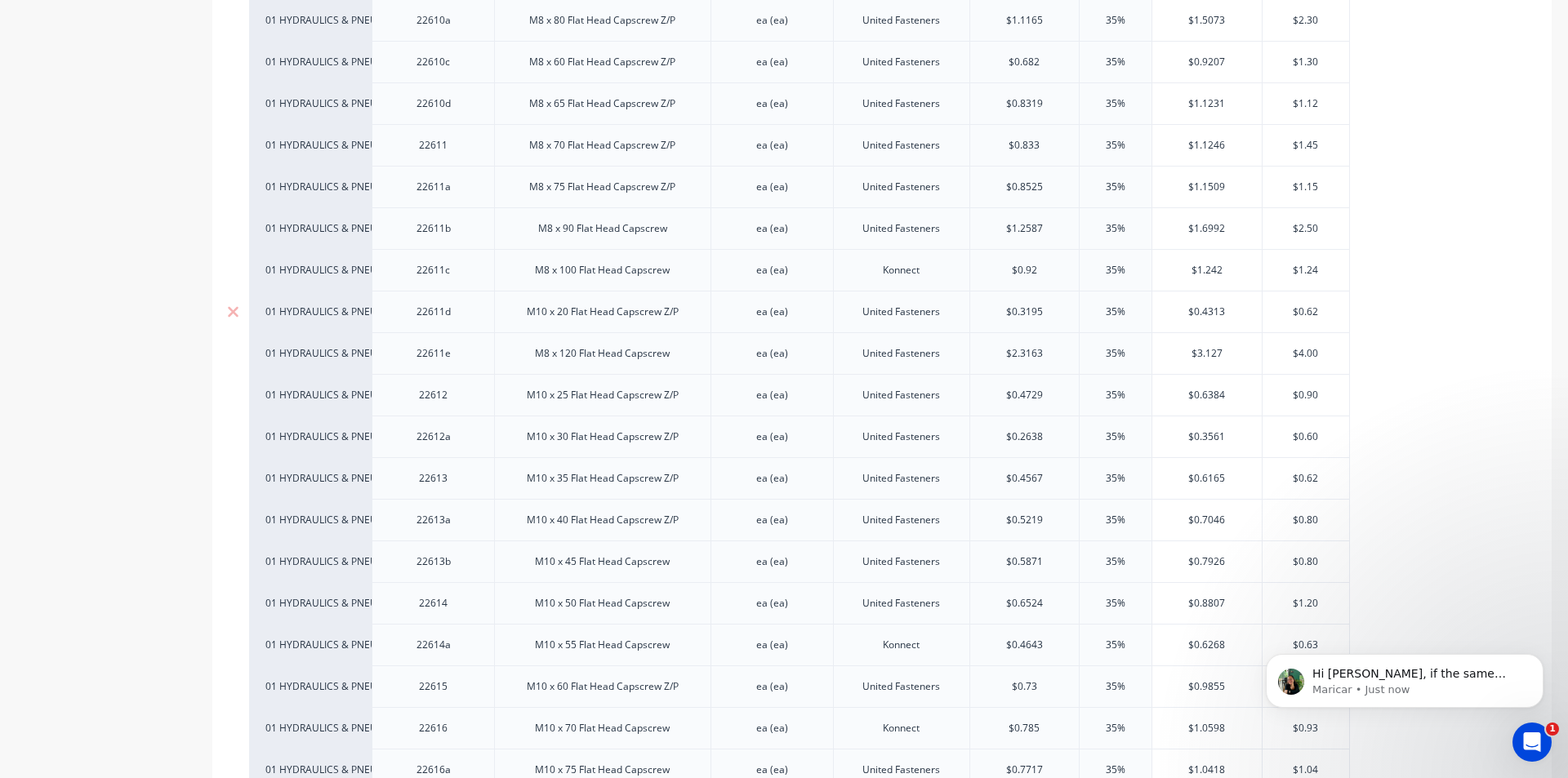
scroll to position [1633, 0]
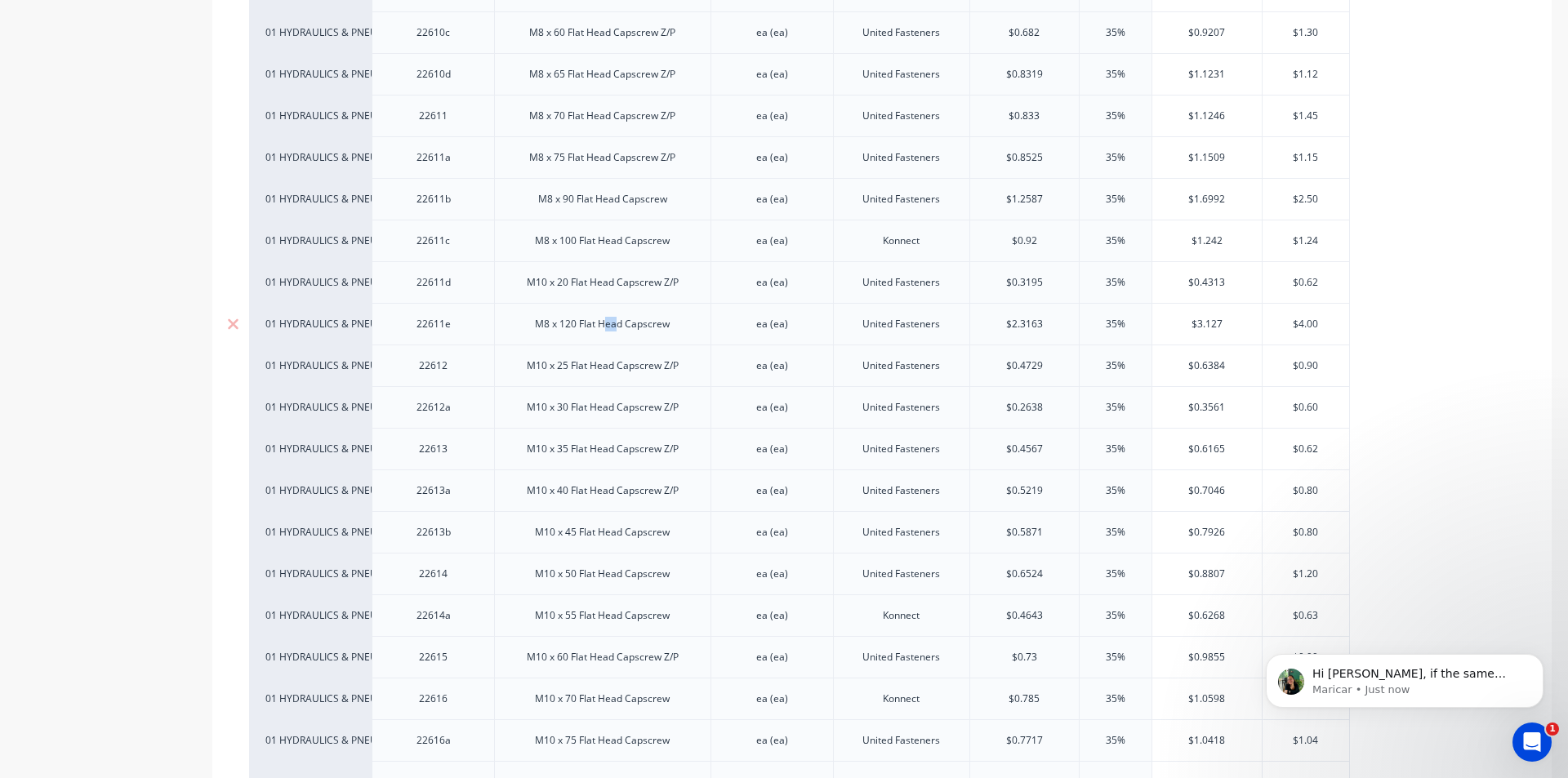
drag, startPoint x: 608, startPoint y: 328, endPoint x: 591, endPoint y: 320, distance: 18.8
click at [617, 341] on div "M8 x 120 Flat Head Capscrew" at bounding box center [603, 323] width 217 height 41
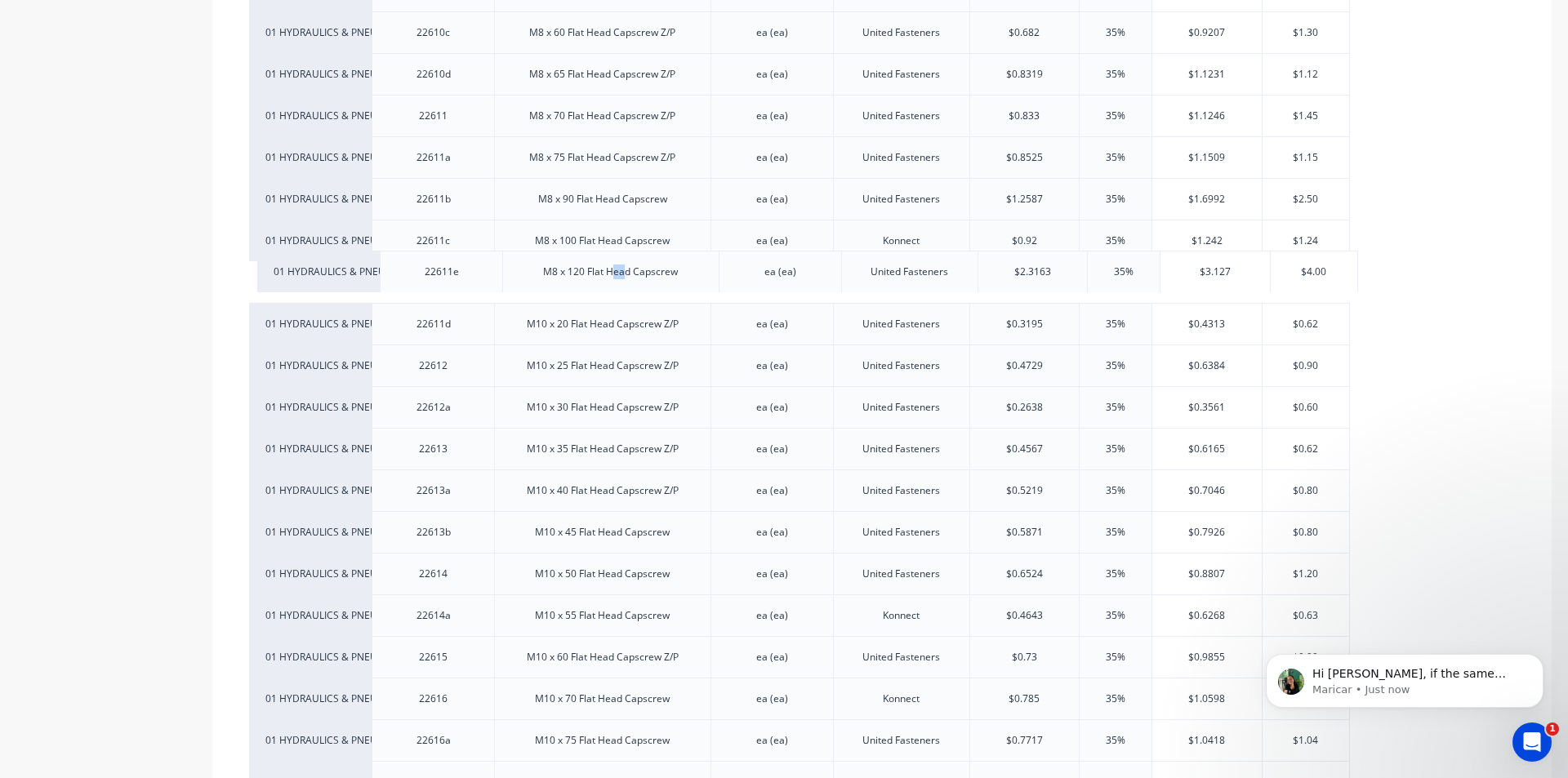
drag, startPoint x: 491, startPoint y: 329, endPoint x: 504, endPoint y: 276, distance: 54.6
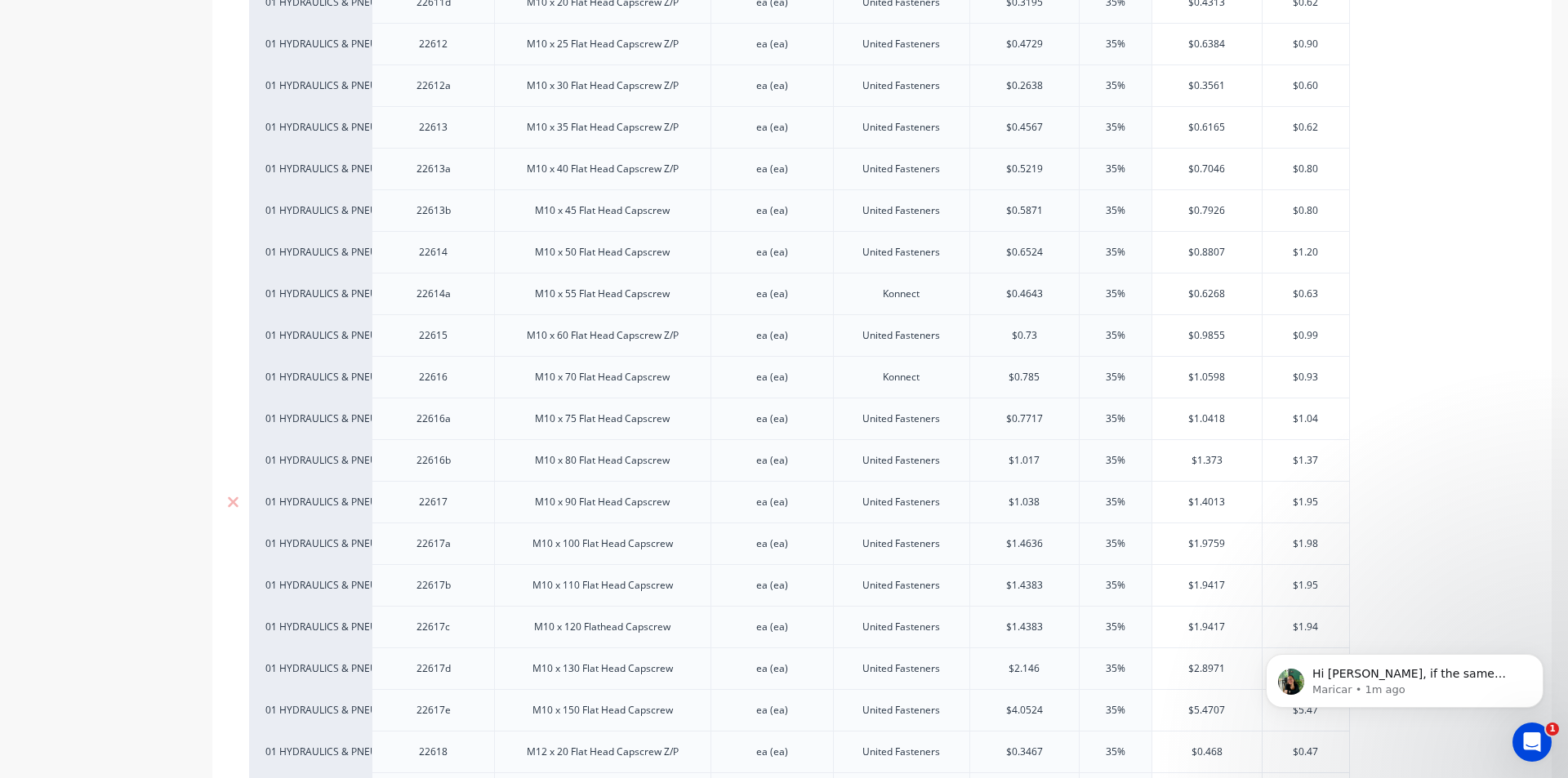
scroll to position [1959, 0]
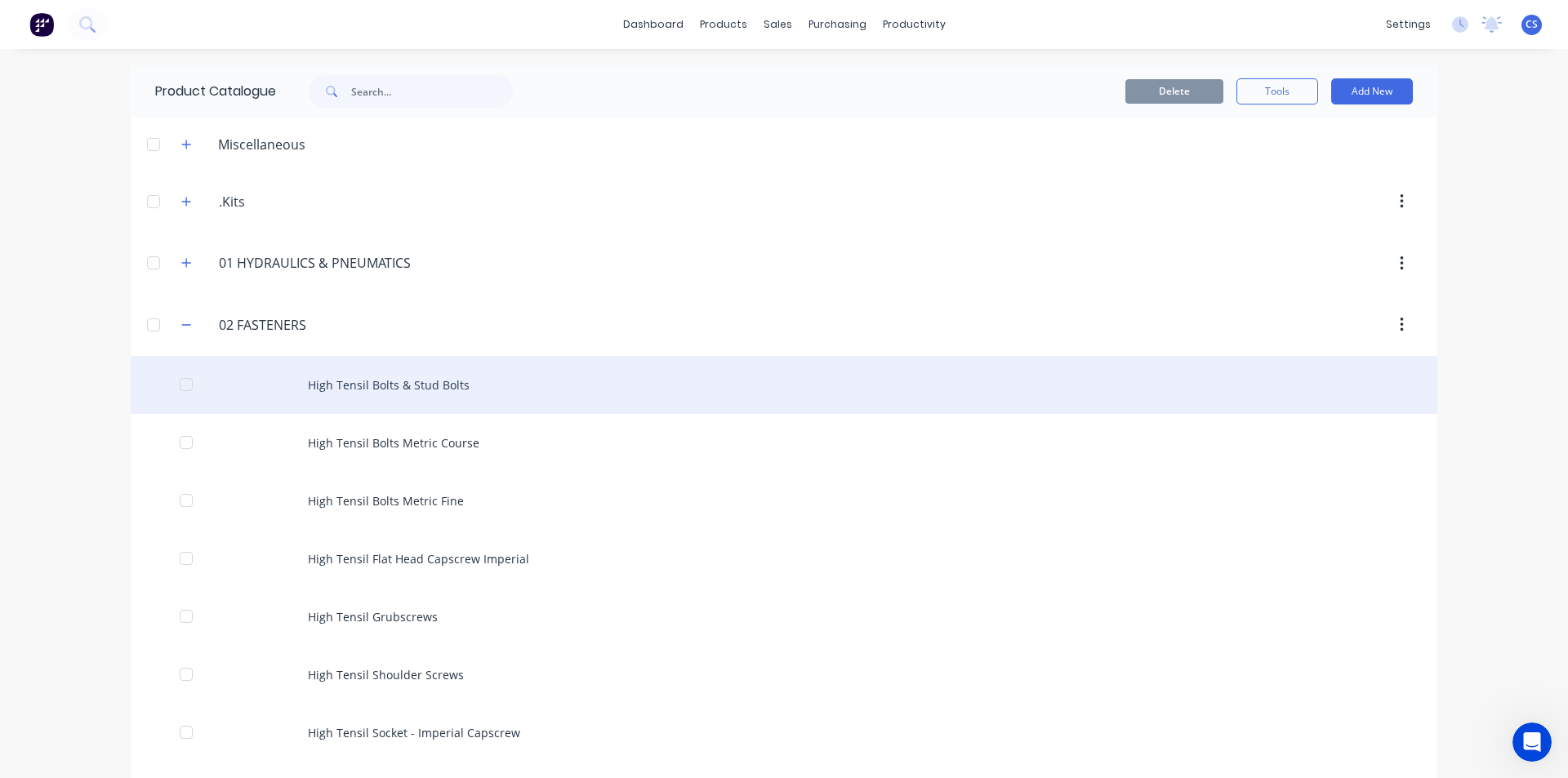
click at [378, 382] on div "High Tensil Bolts & Stud Bolts" at bounding box center [784, 384] width 1307 height 58
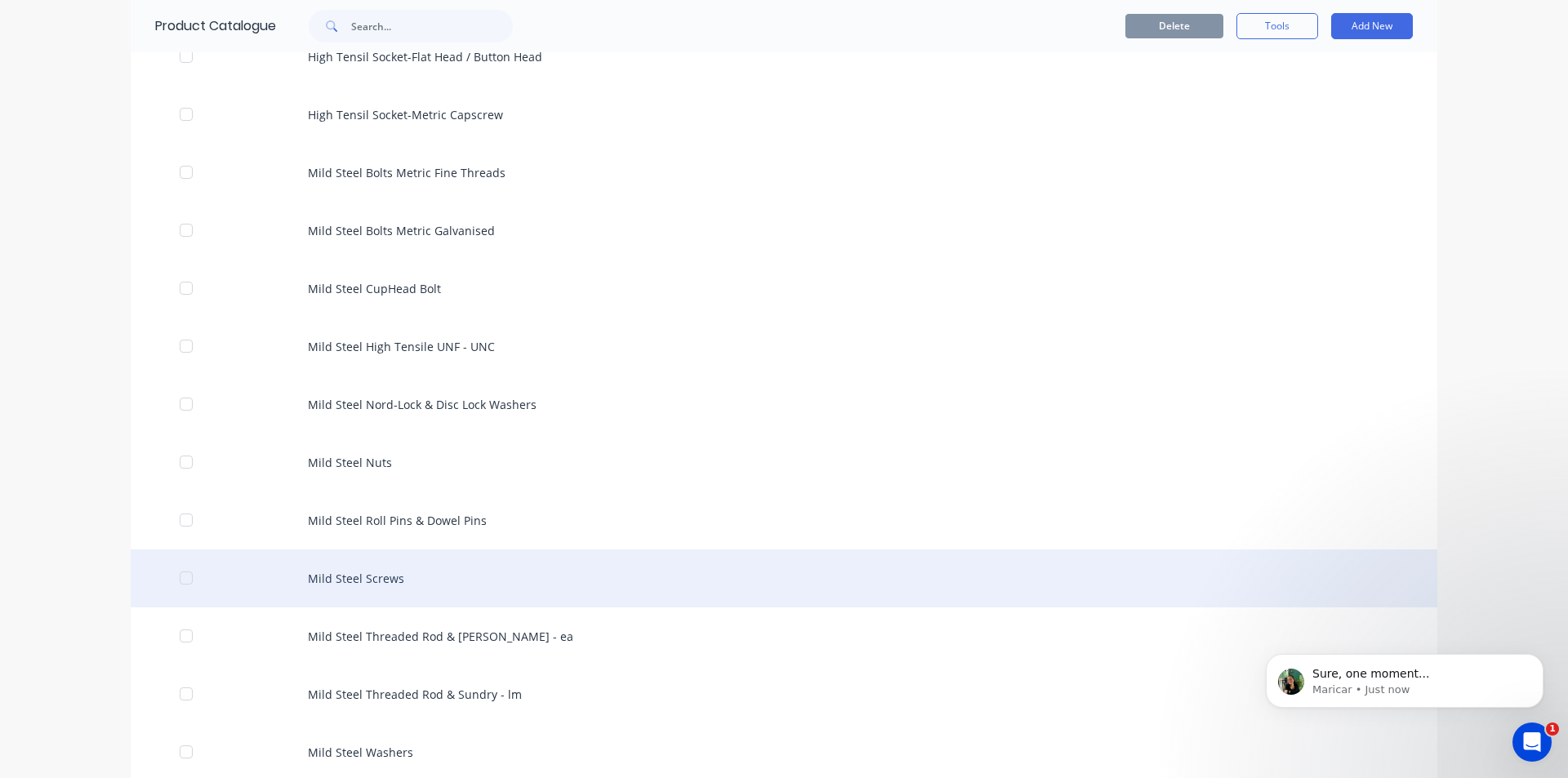
scroll to position [735, 0]
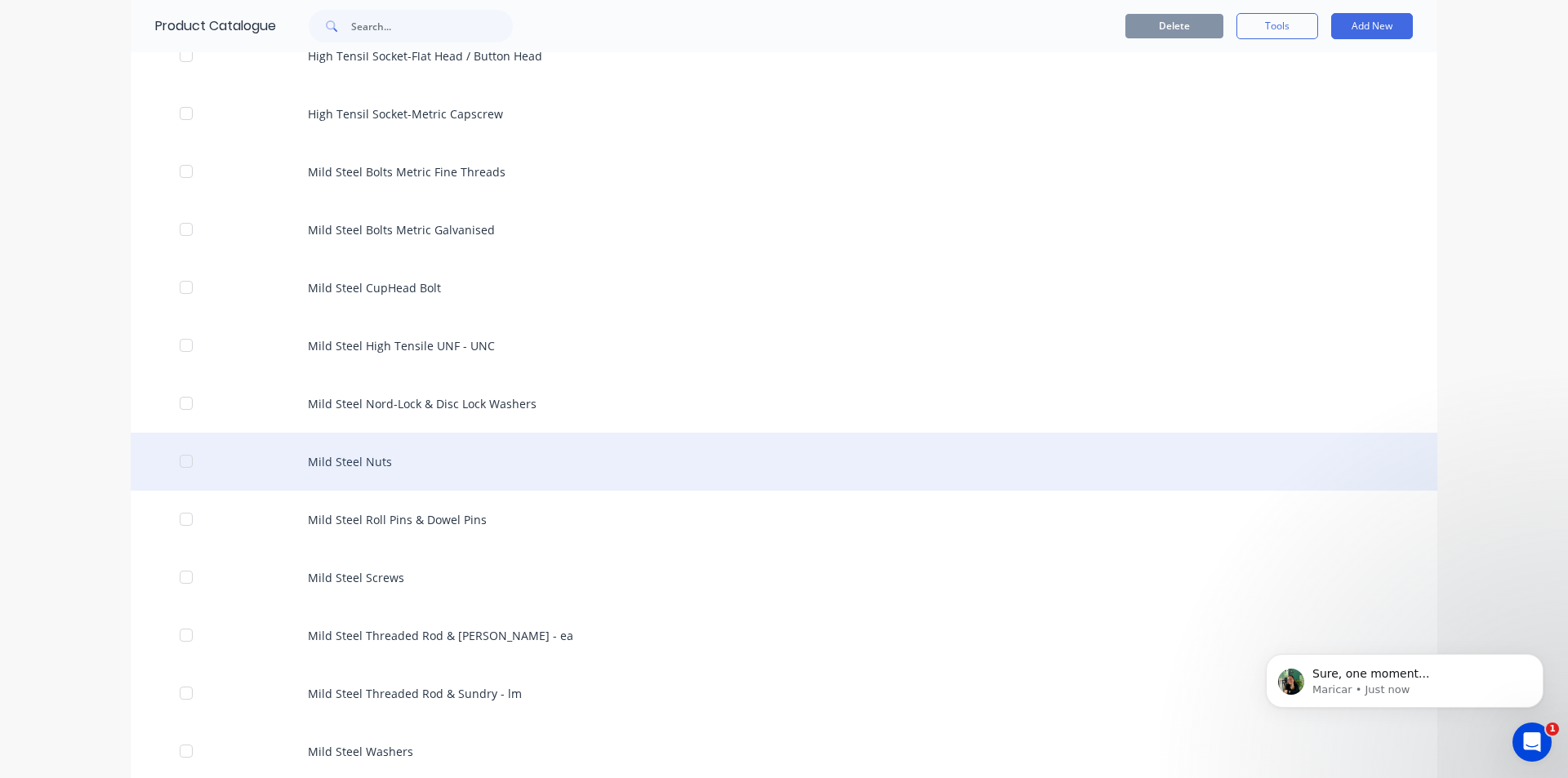
click at [387, 474] on div "Mild Steel Nuts" at bounding box center [784, 461] width 1307 height 58
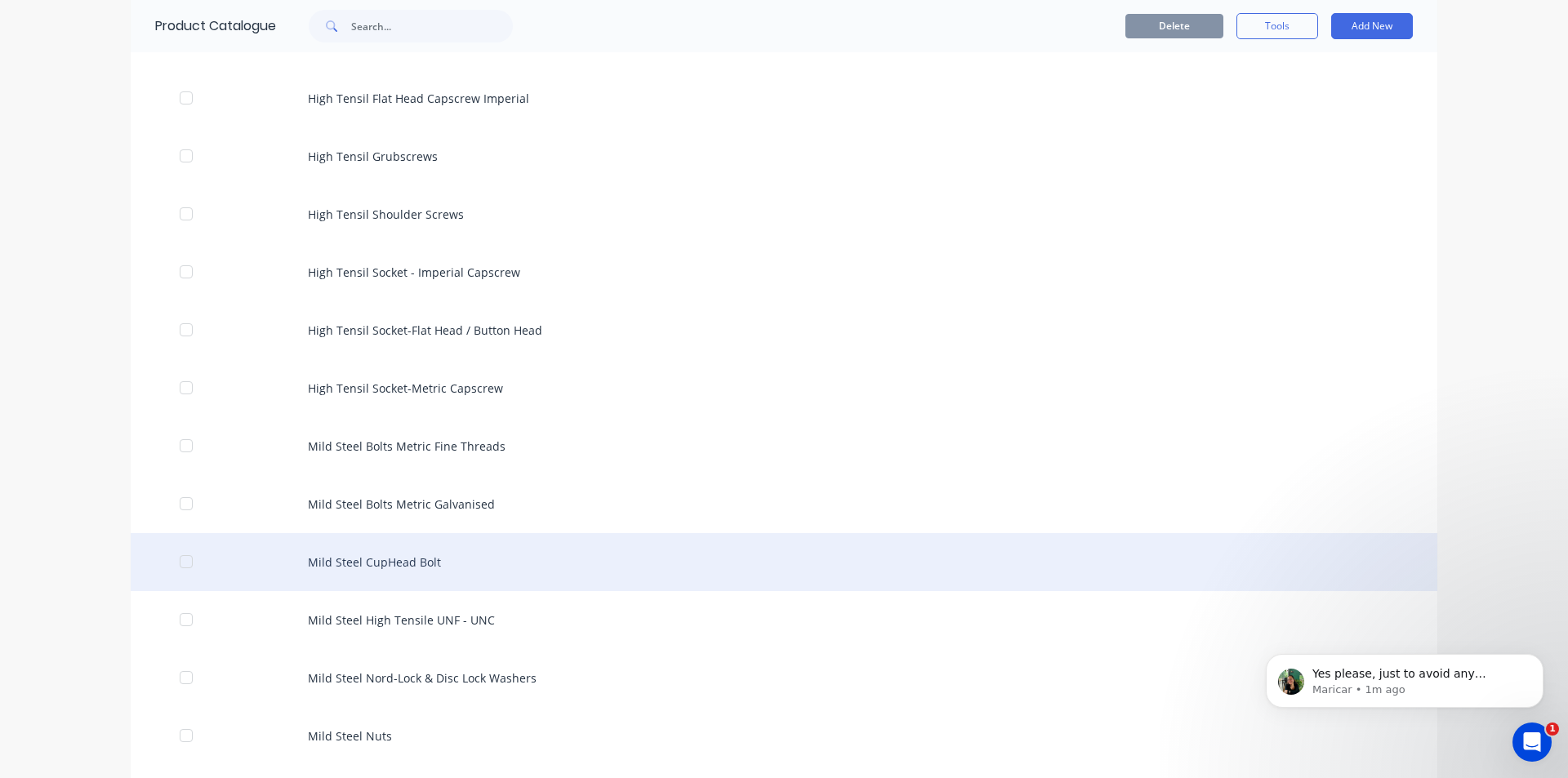
scroll to position [490, 0]
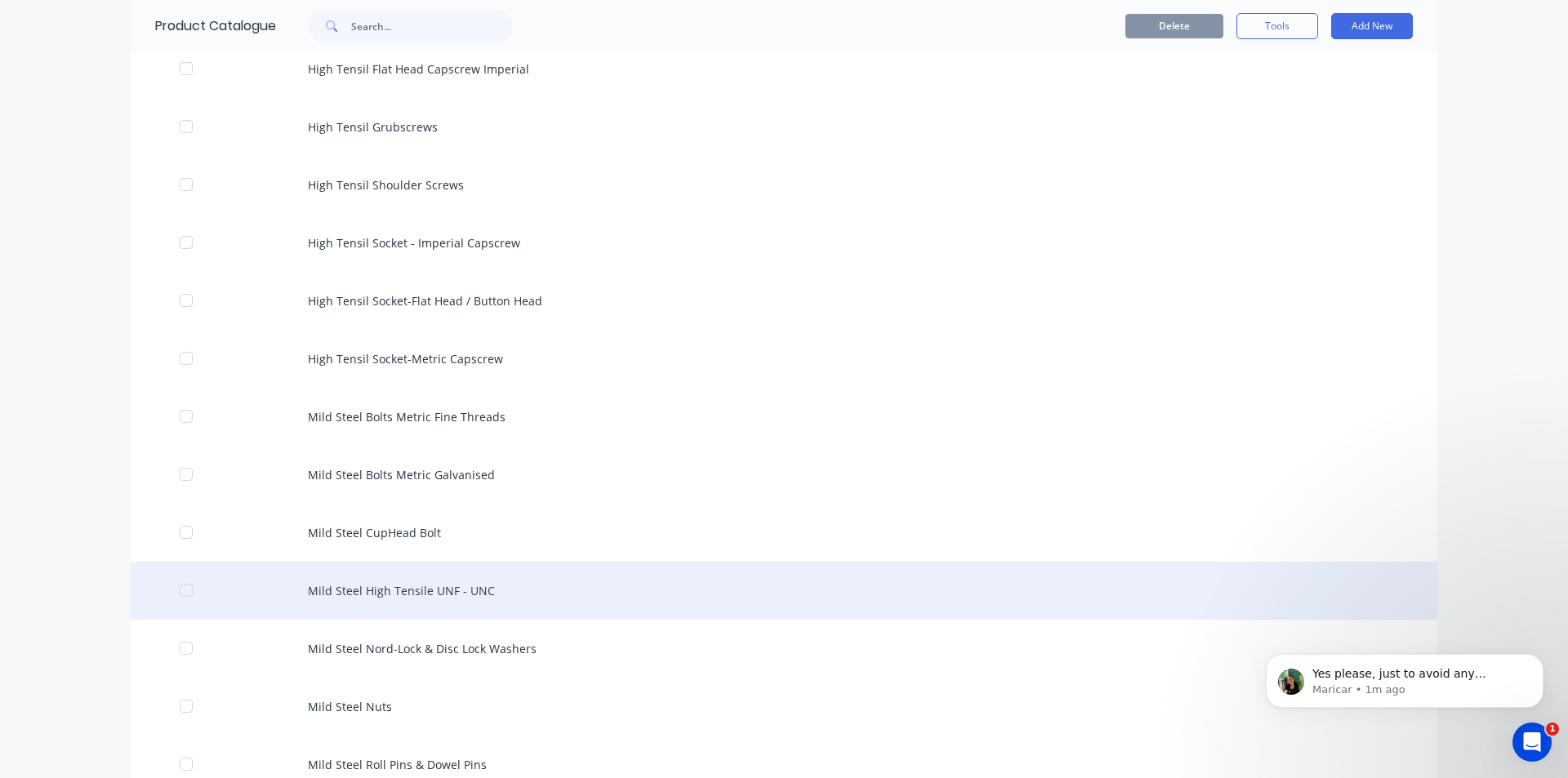
click at [405, 586] on div "Mild Steel High Tensile UNF - UNC" at bounding box center [784, 590] width 1307 height 58
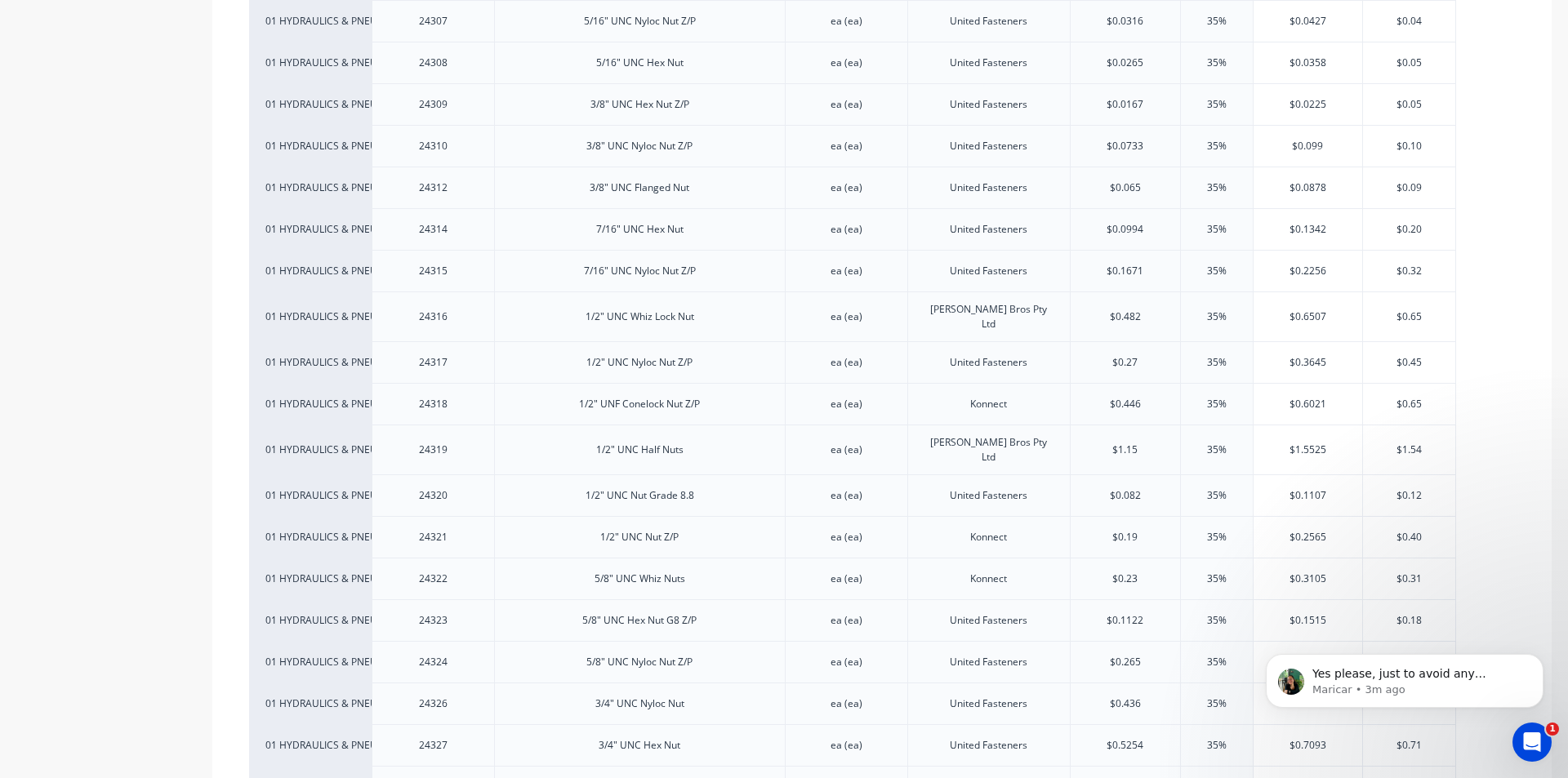
scroll to position [2367, 0]
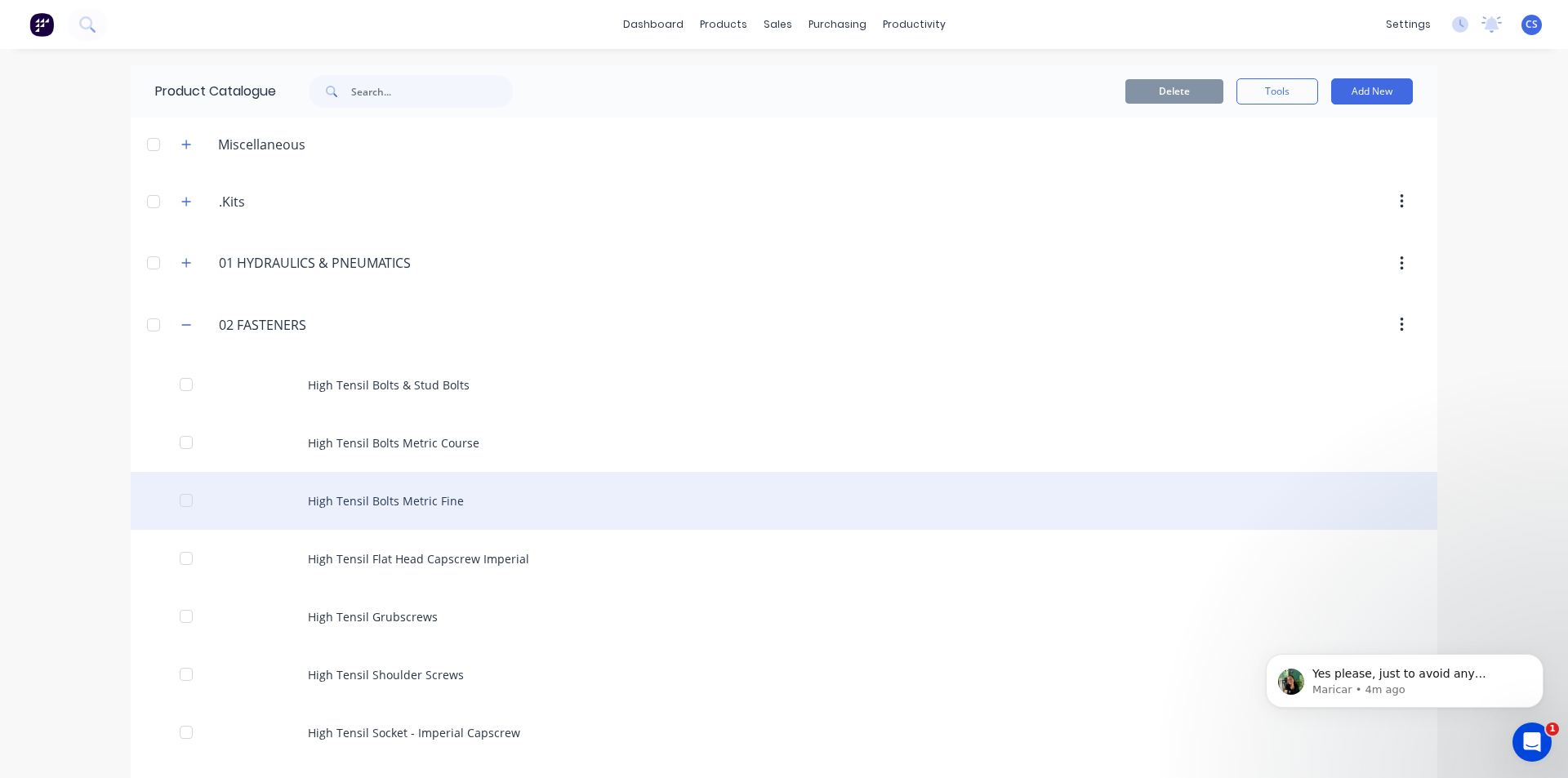
scroll to position [82, 0]
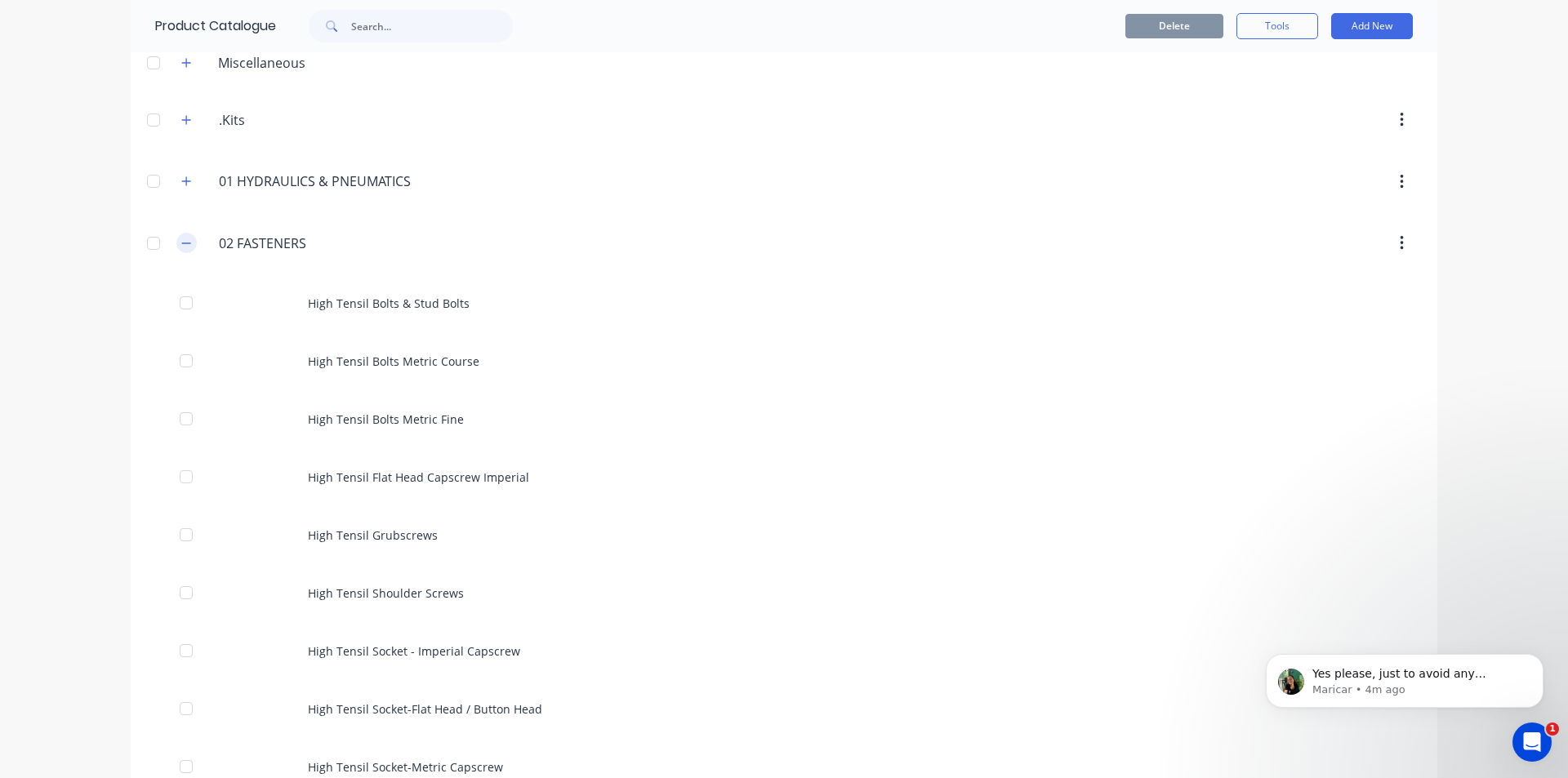
click at [181, 243] on icon "button" at bounding box center [186, 243] width 10 height 11
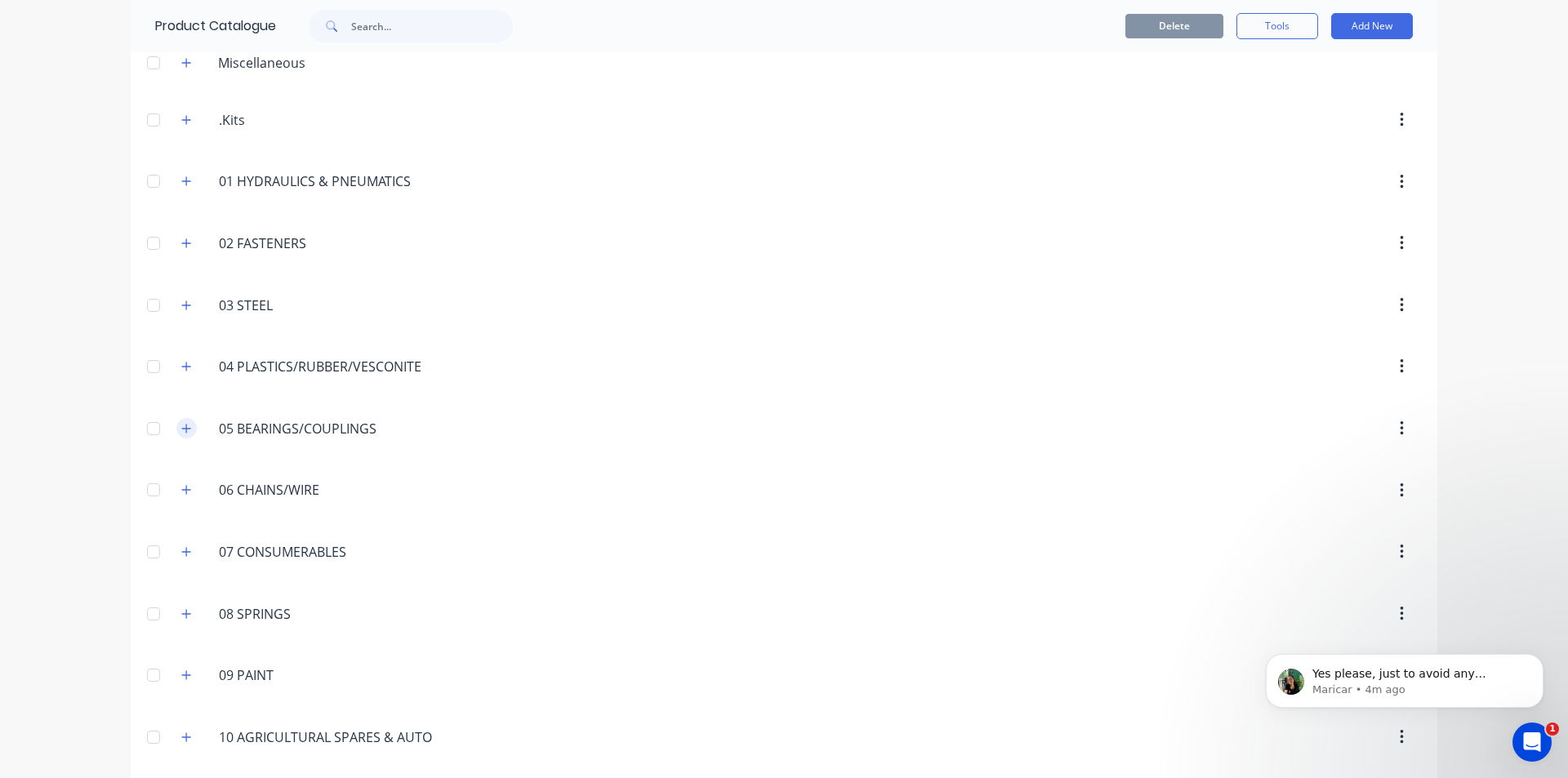
click at [182, 429] on icon "button" at bounding box center [187, 428] width 9 height 9
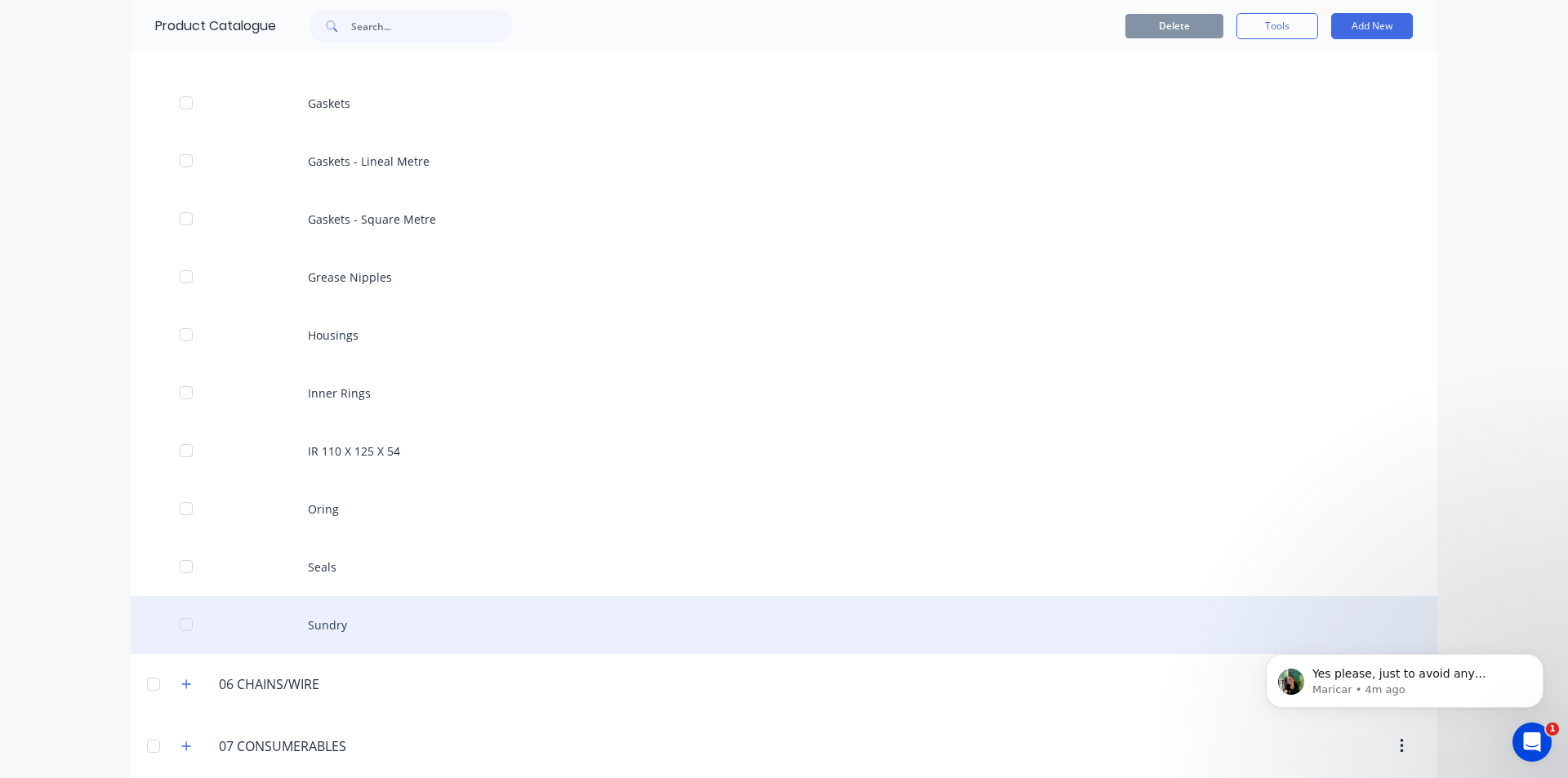
scroll to position [735, 0]
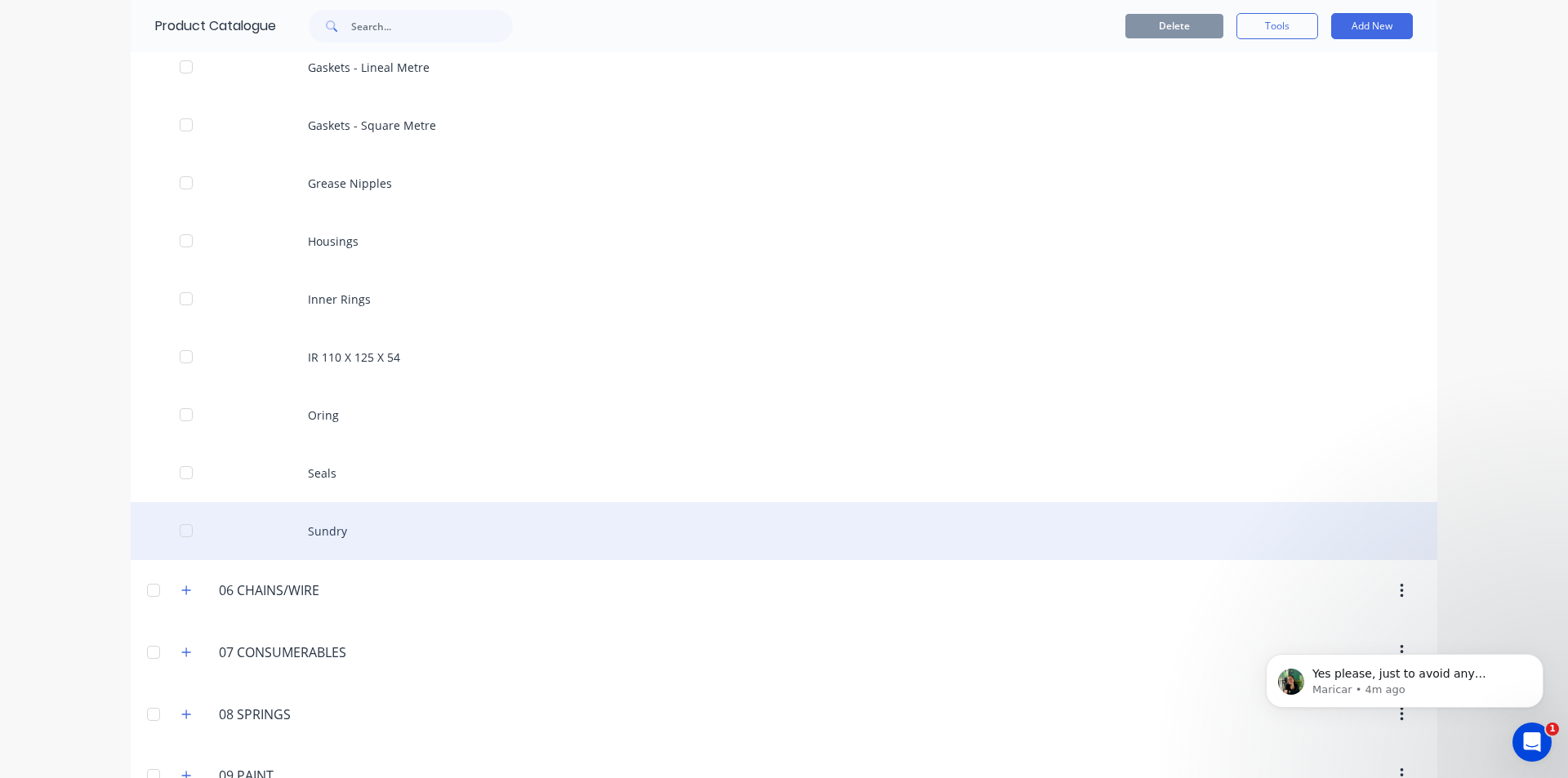
click at [350, 544] on div "Sundry" at bounding box center [784, 531] width 1307 height 58
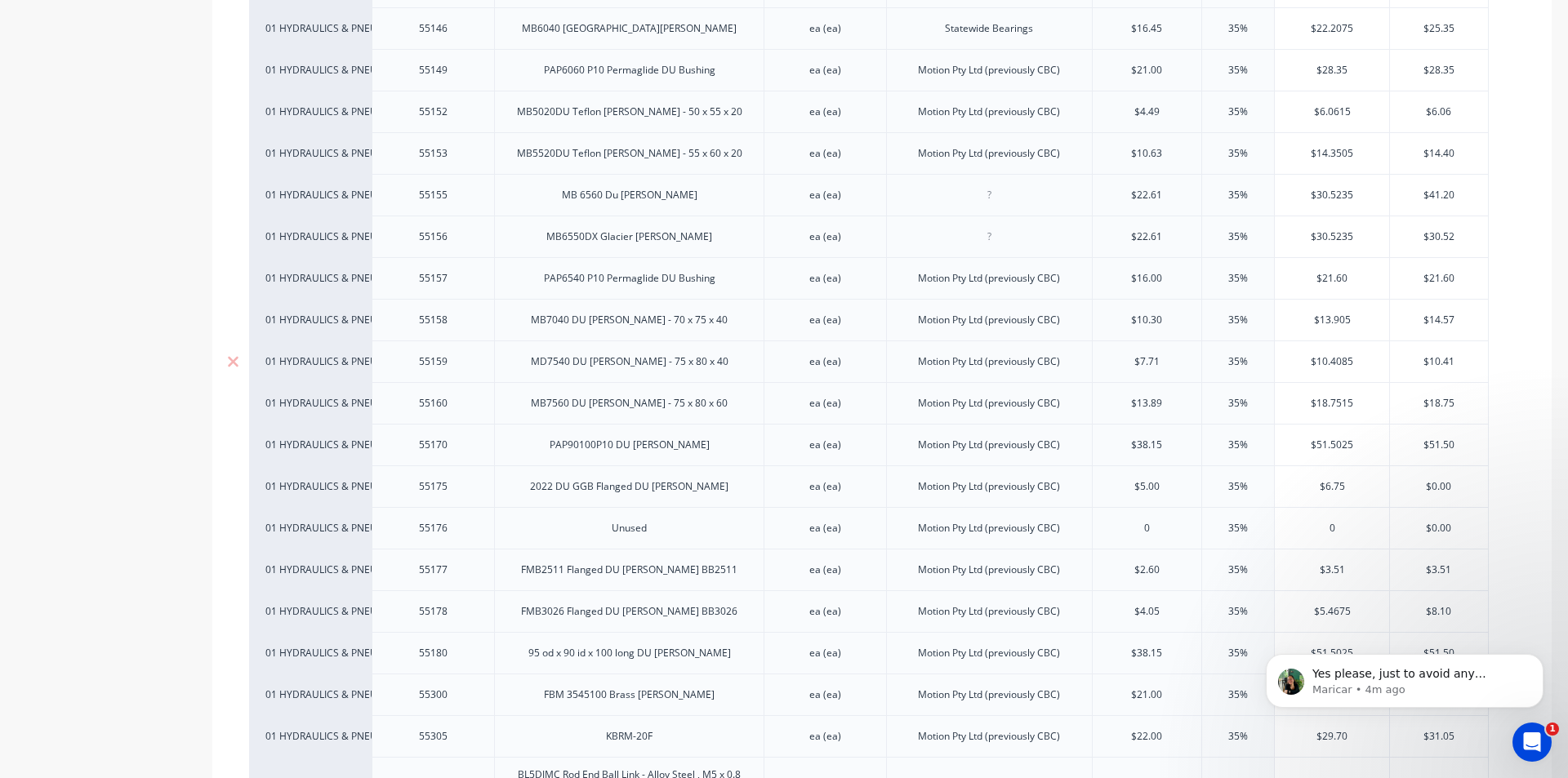
scroll to position [4000, 0]
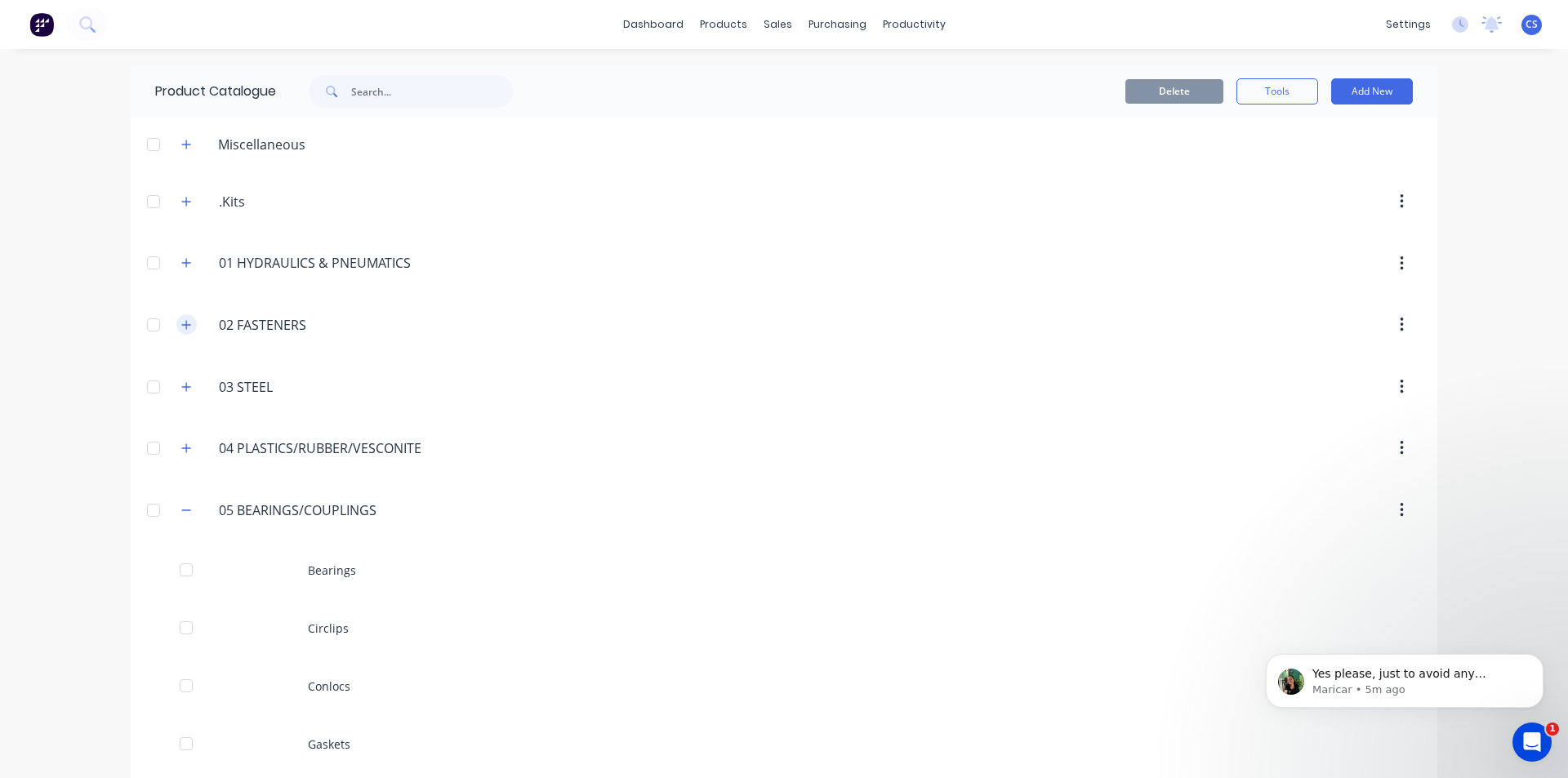
click at [186, 329] on icon "button" at bounding box center [186, 325] width 10 height 11
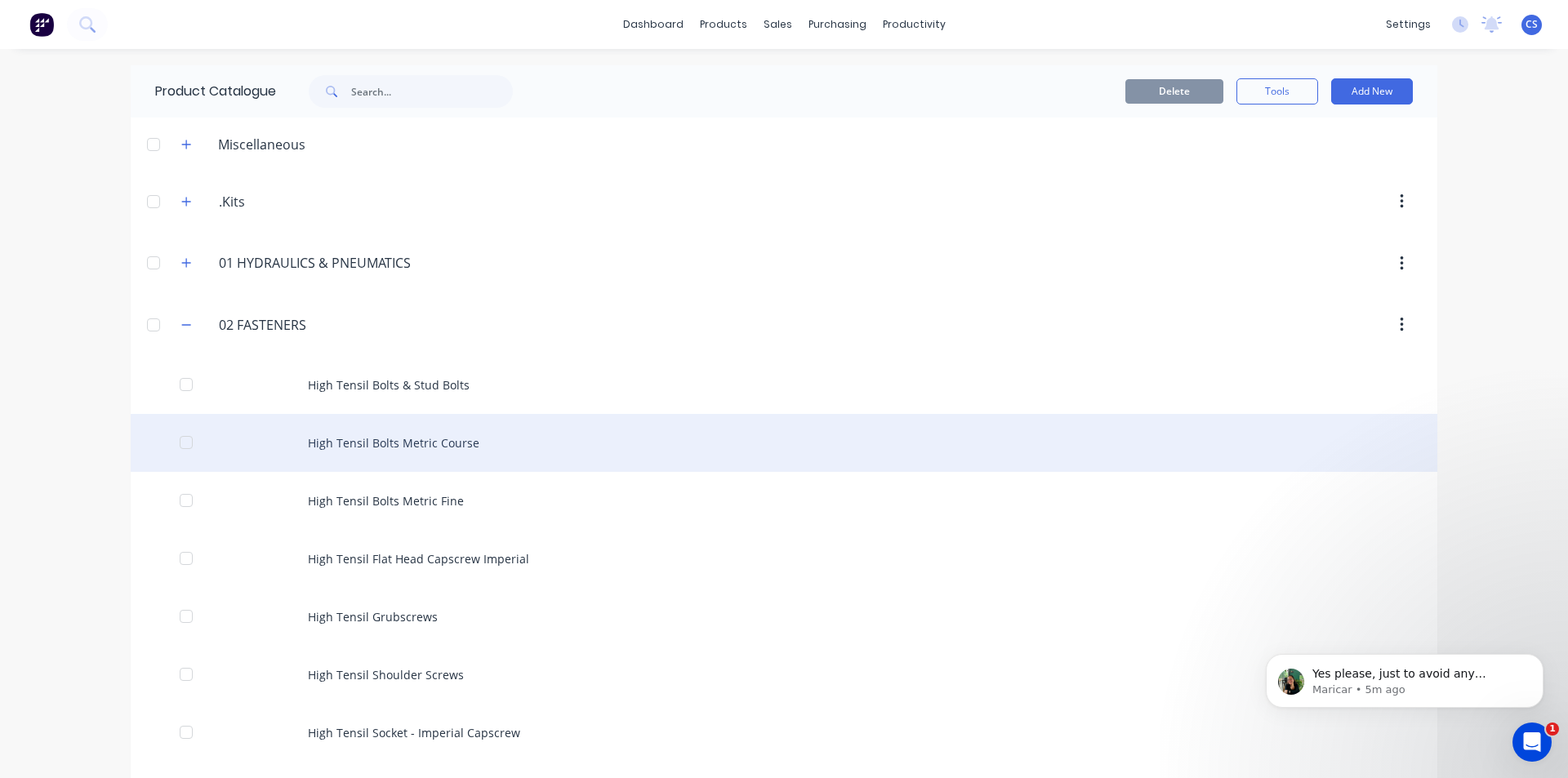
click at [370, 432] on div "High Tensil Bolts Metric Course" at bounding box center [784, 443] width 1307 height 58
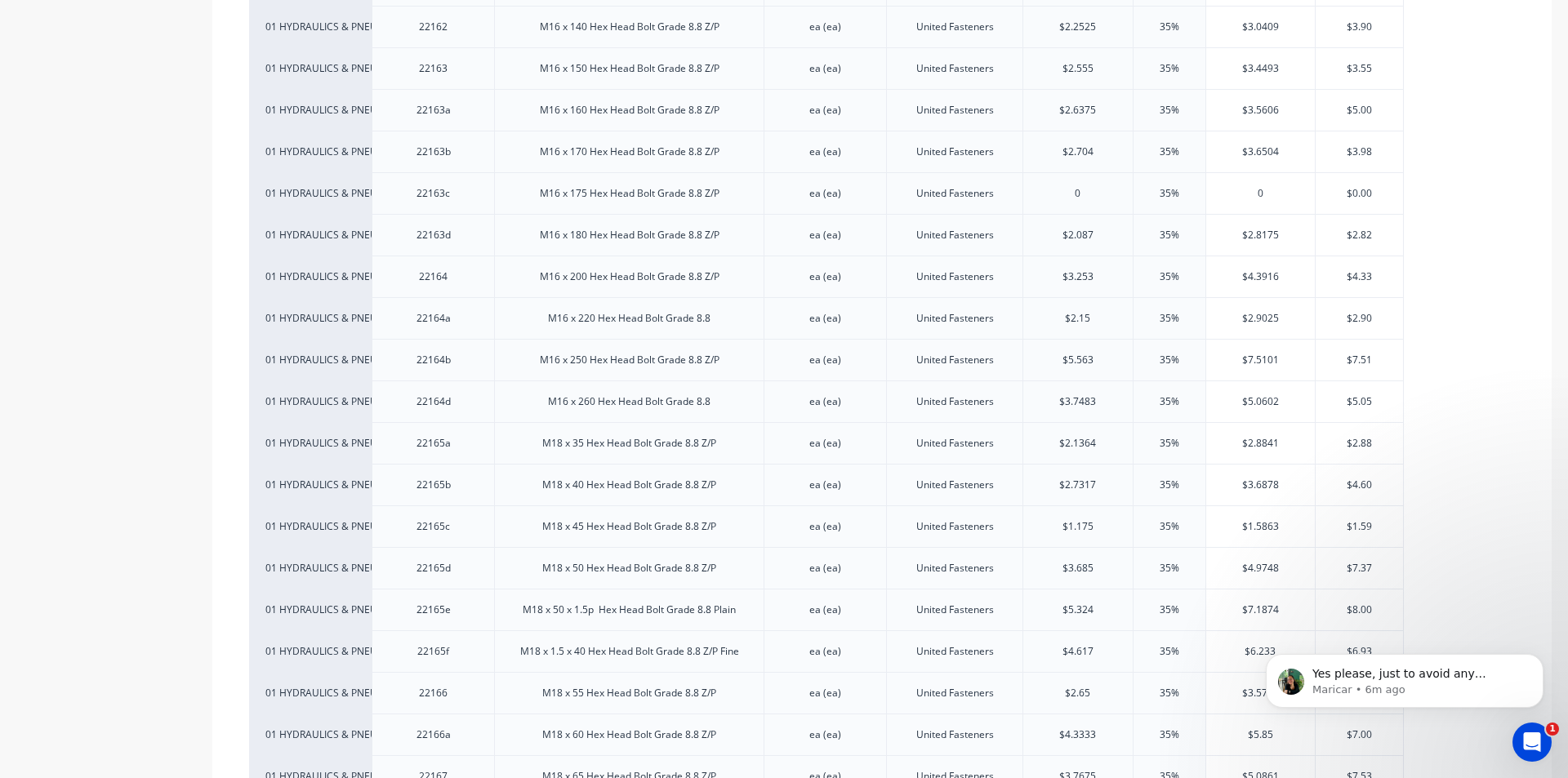
scroll to position [5143, 0]
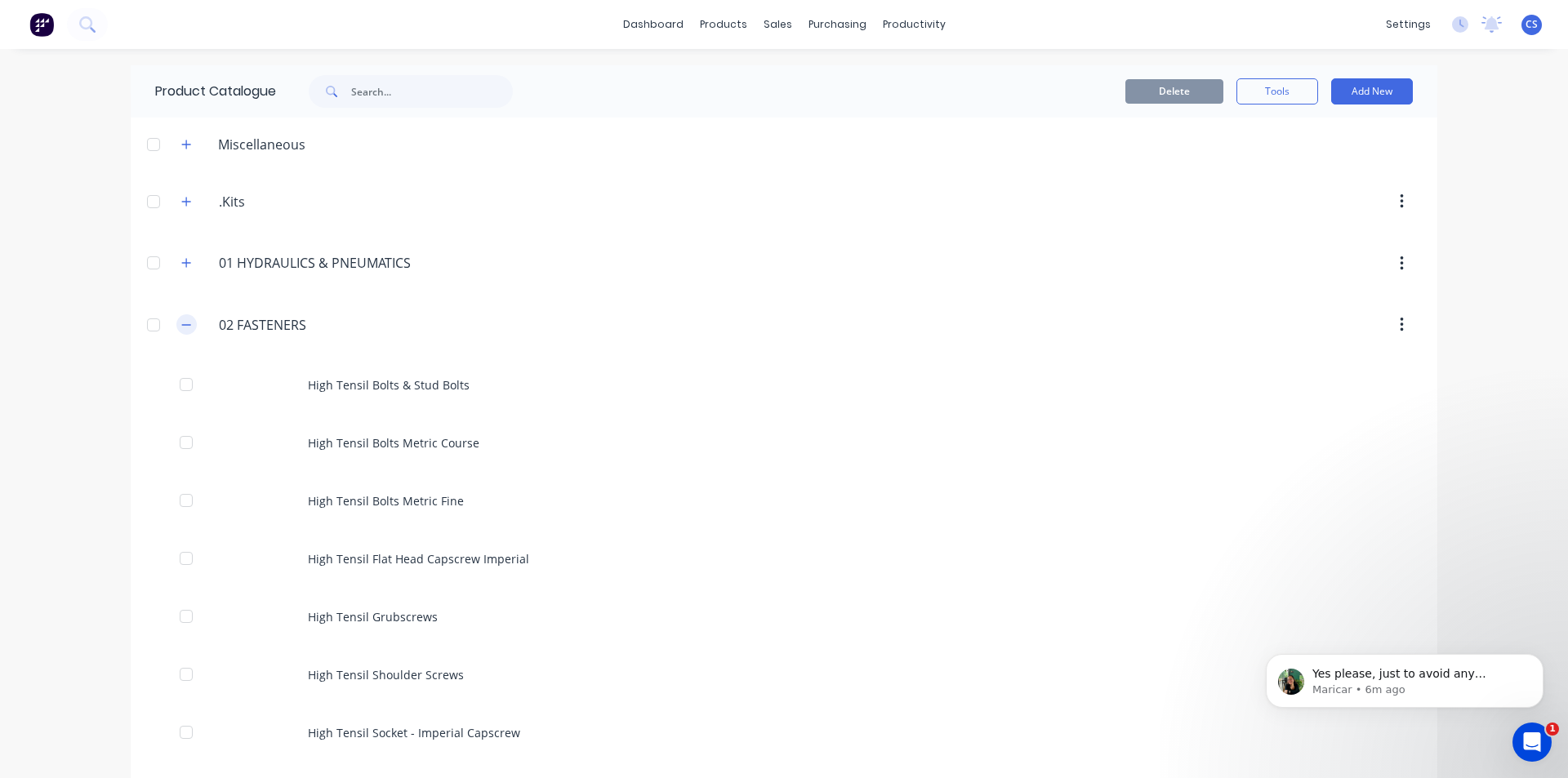
click at [190, 327] on button "button" at bounding box center [187, 324] width 20 height 20
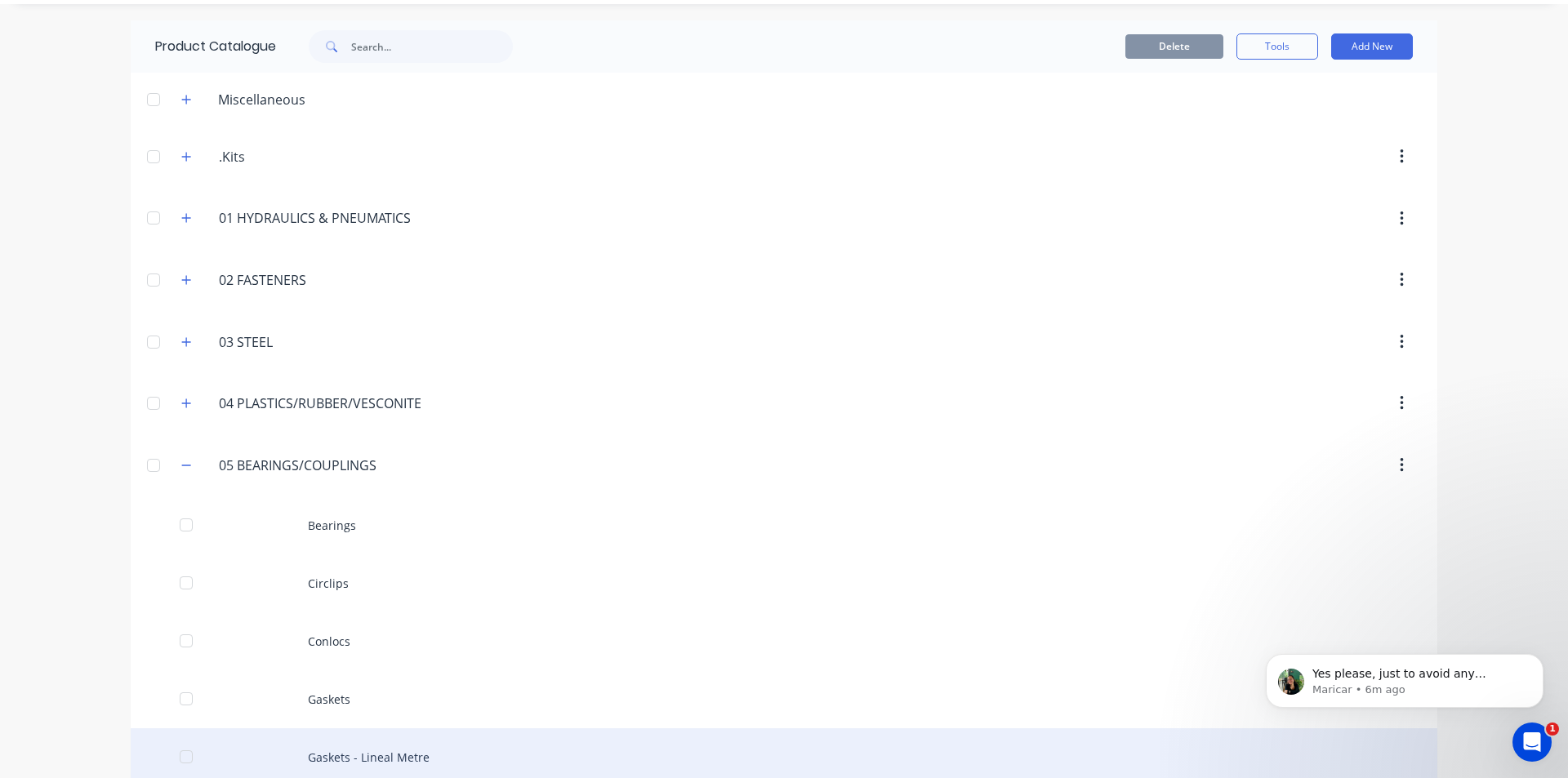
scroll to position [408, 0]
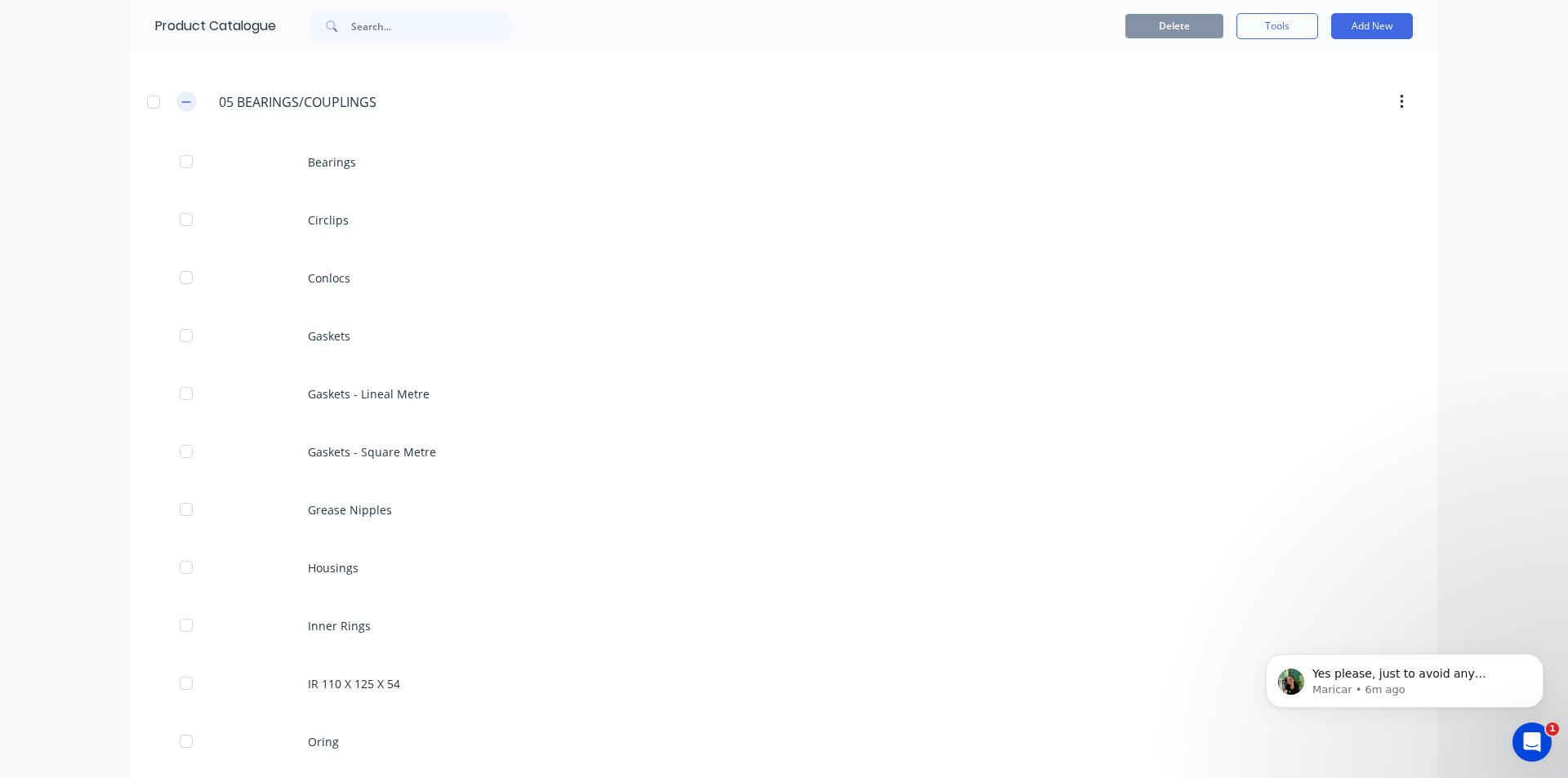
click at [181, 104] on icon "button" at bounding box center [186, 102] width 10 height 11
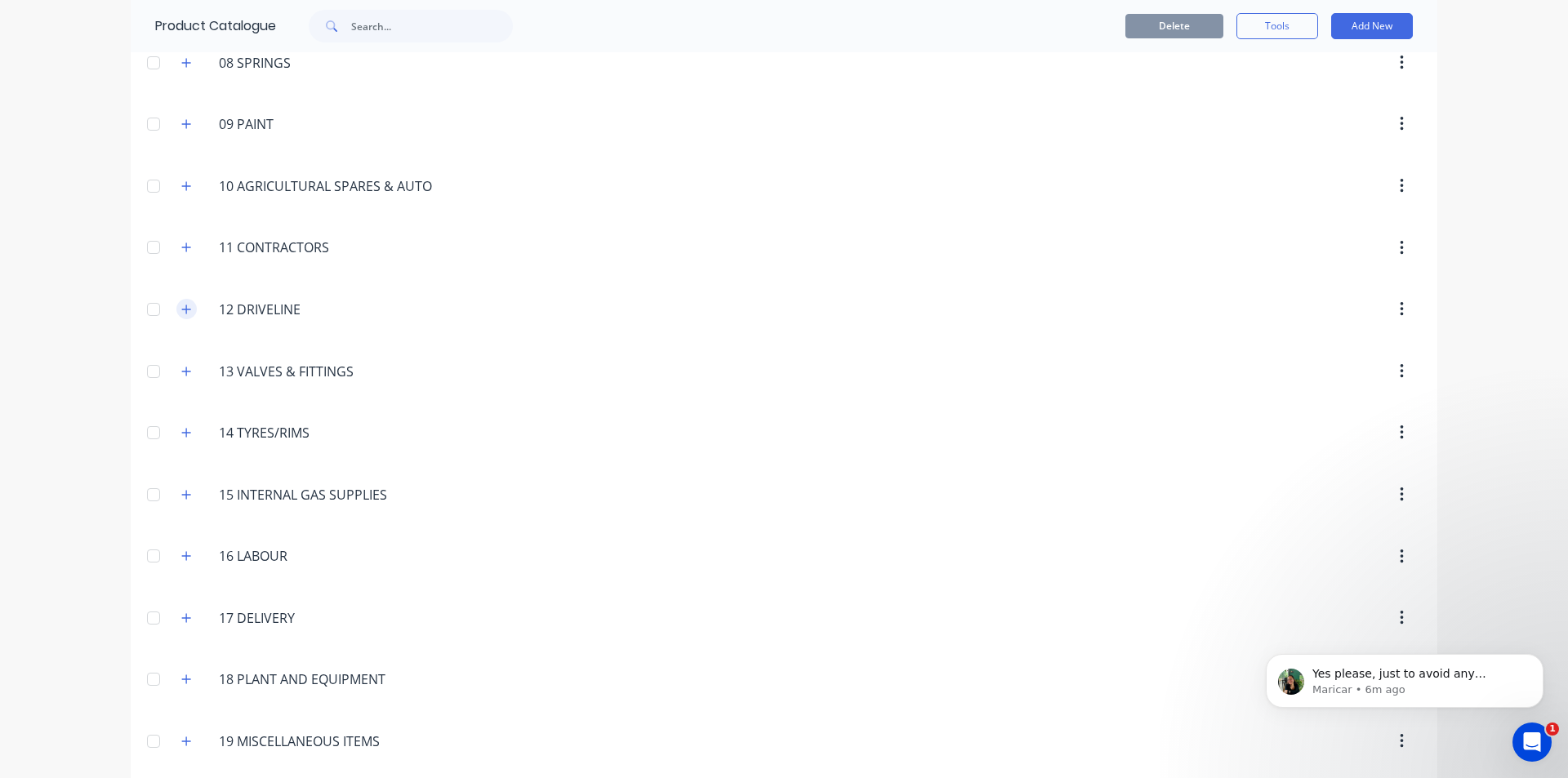
scroll to position [653, 0]
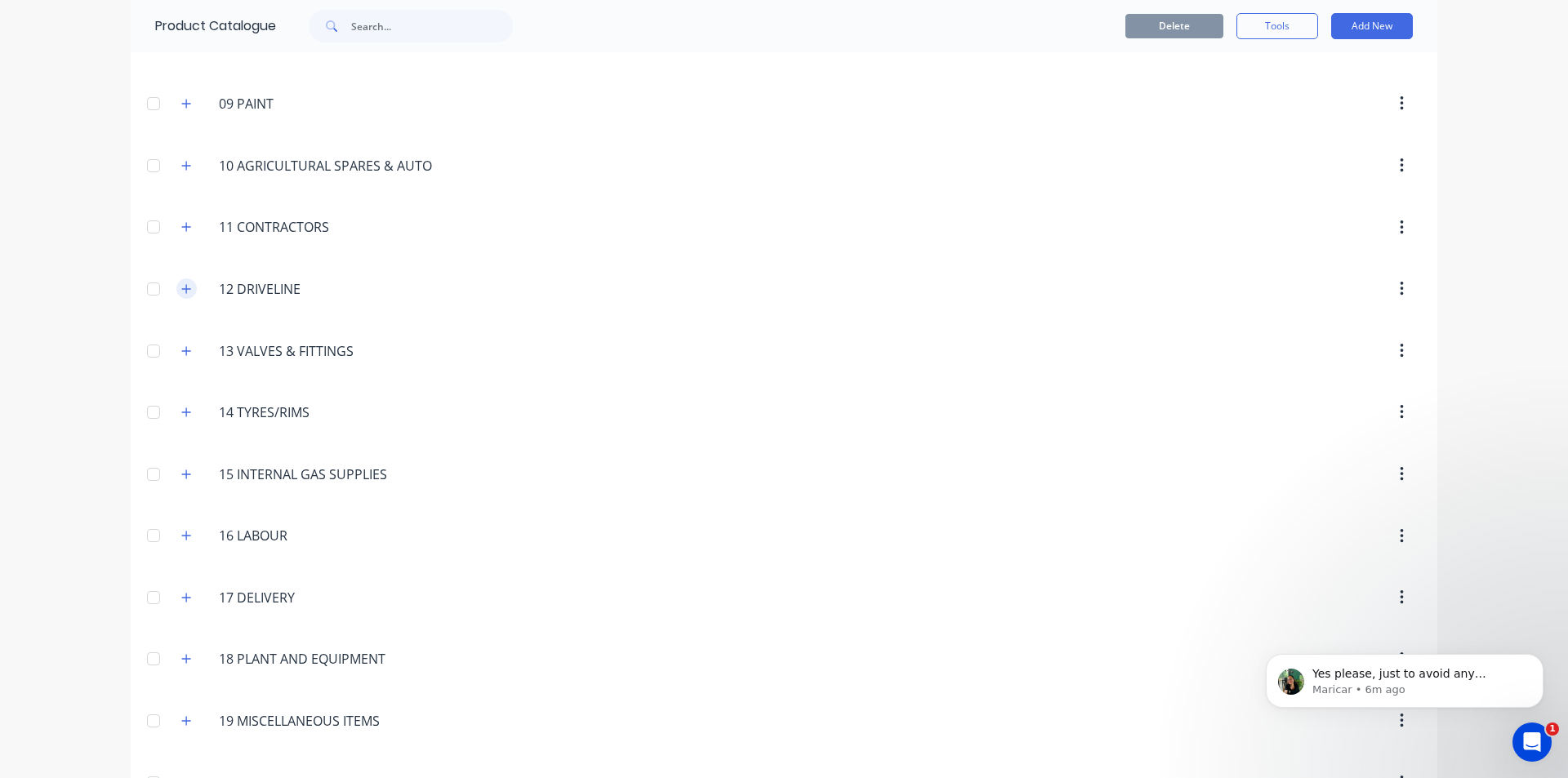
click at [185, 287] on icon "button" at bounding box center [186, 288] width 10 height 11
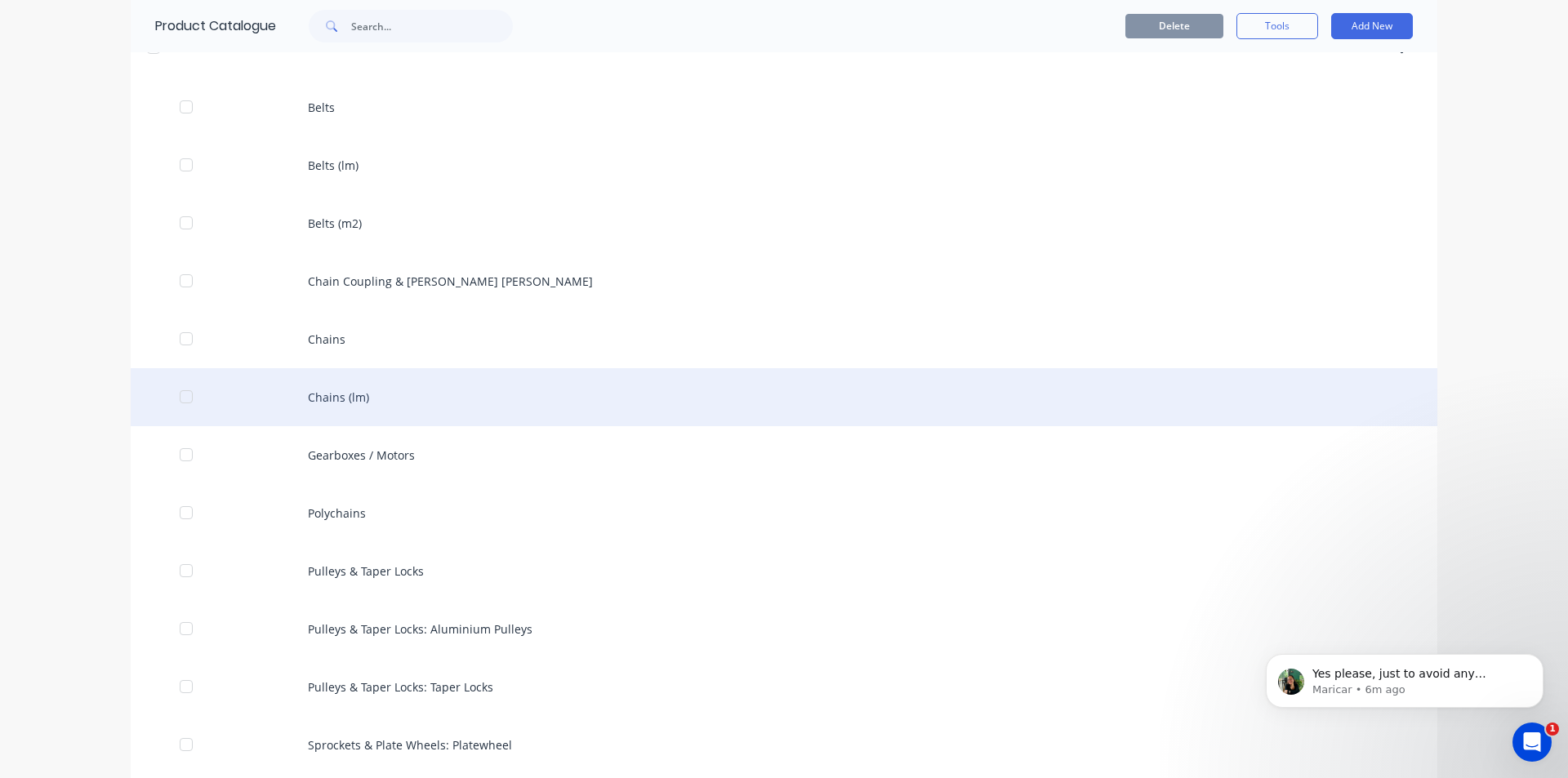
scroll to position [898, 0]
click at [398, 400] on div "Chains (lm)" at bounding box center [784, 393] width 1307 height 58
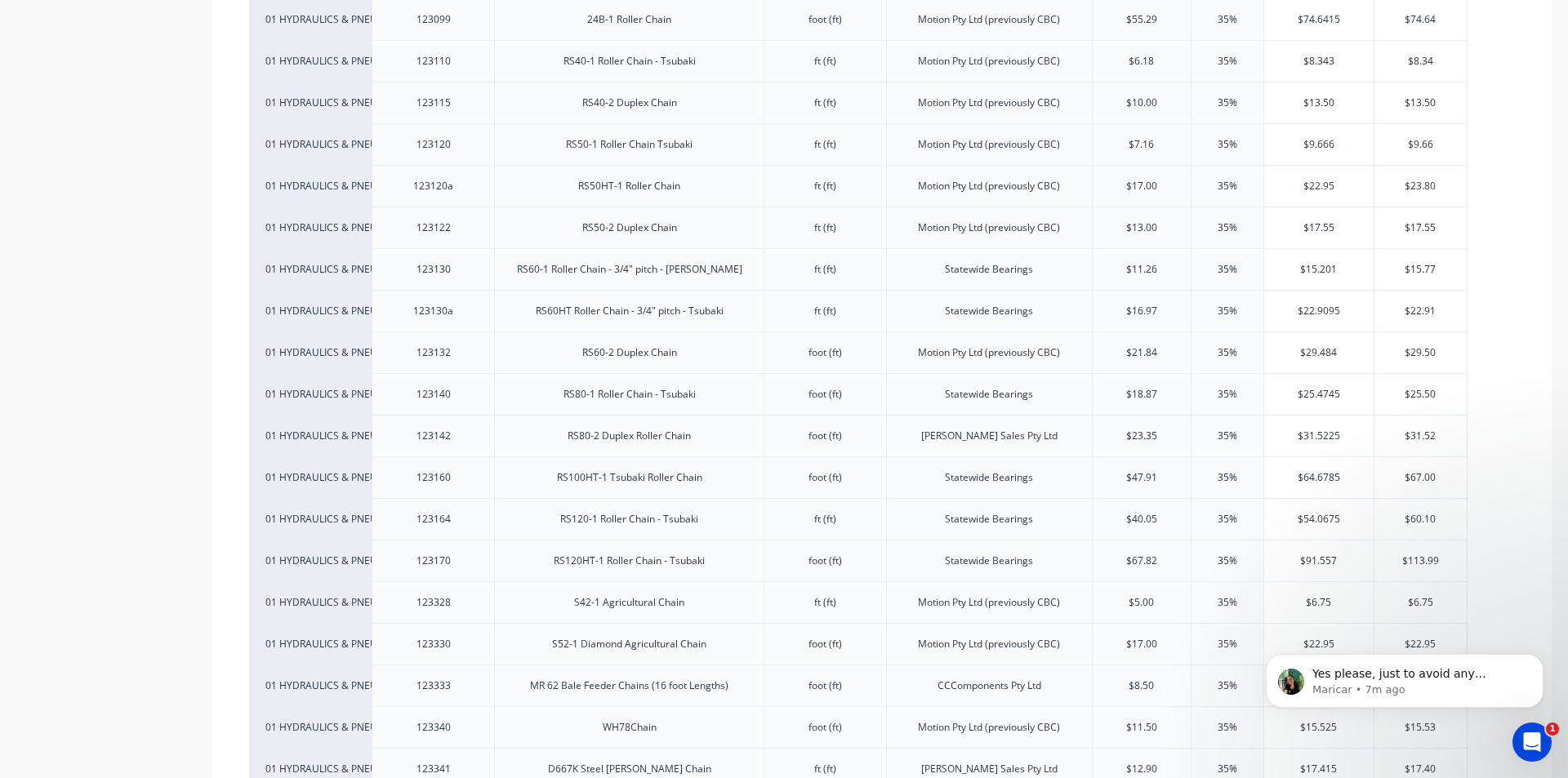
scroll to position [1018, 0]
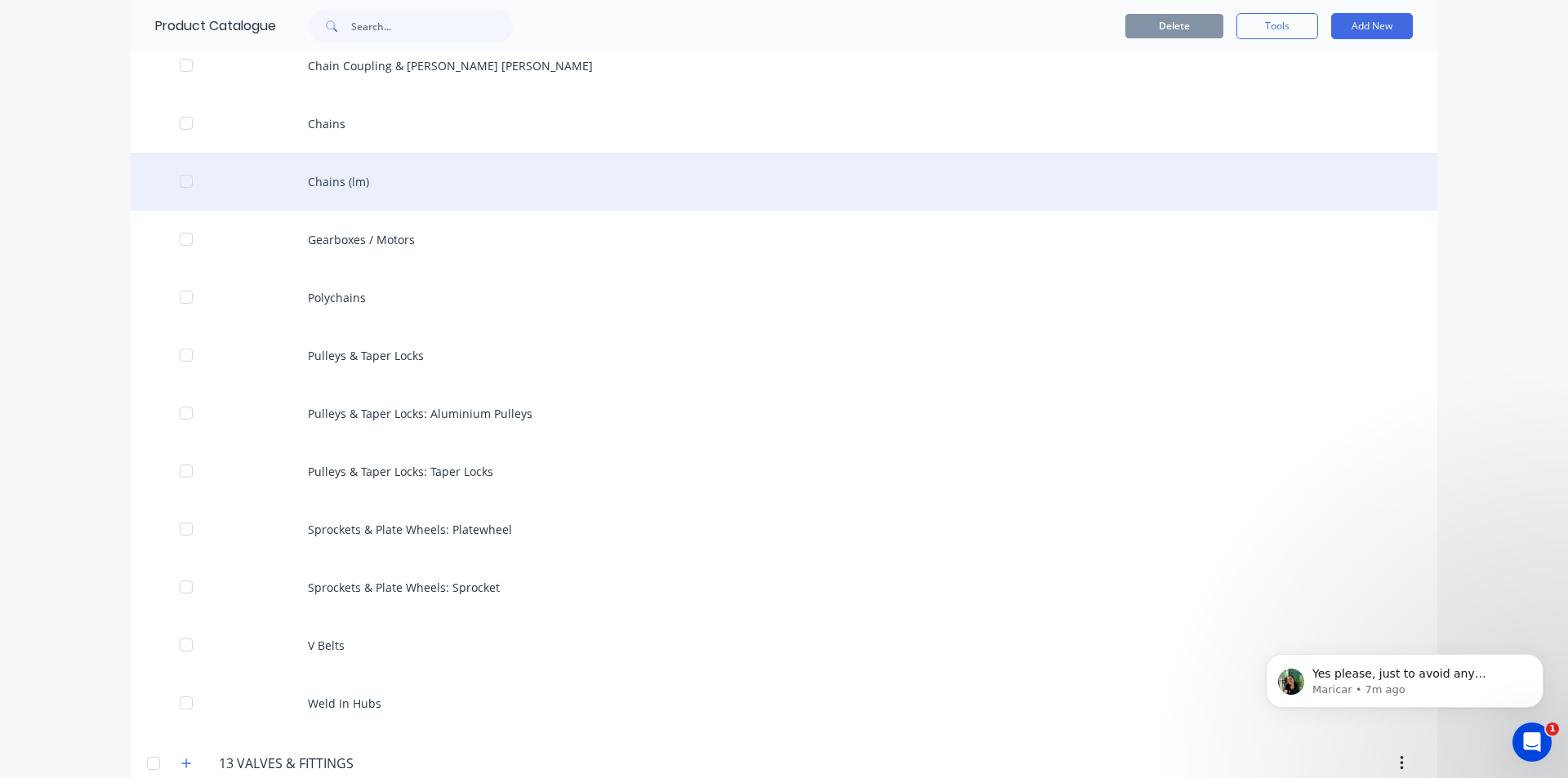
scroll to position [1143, 0]
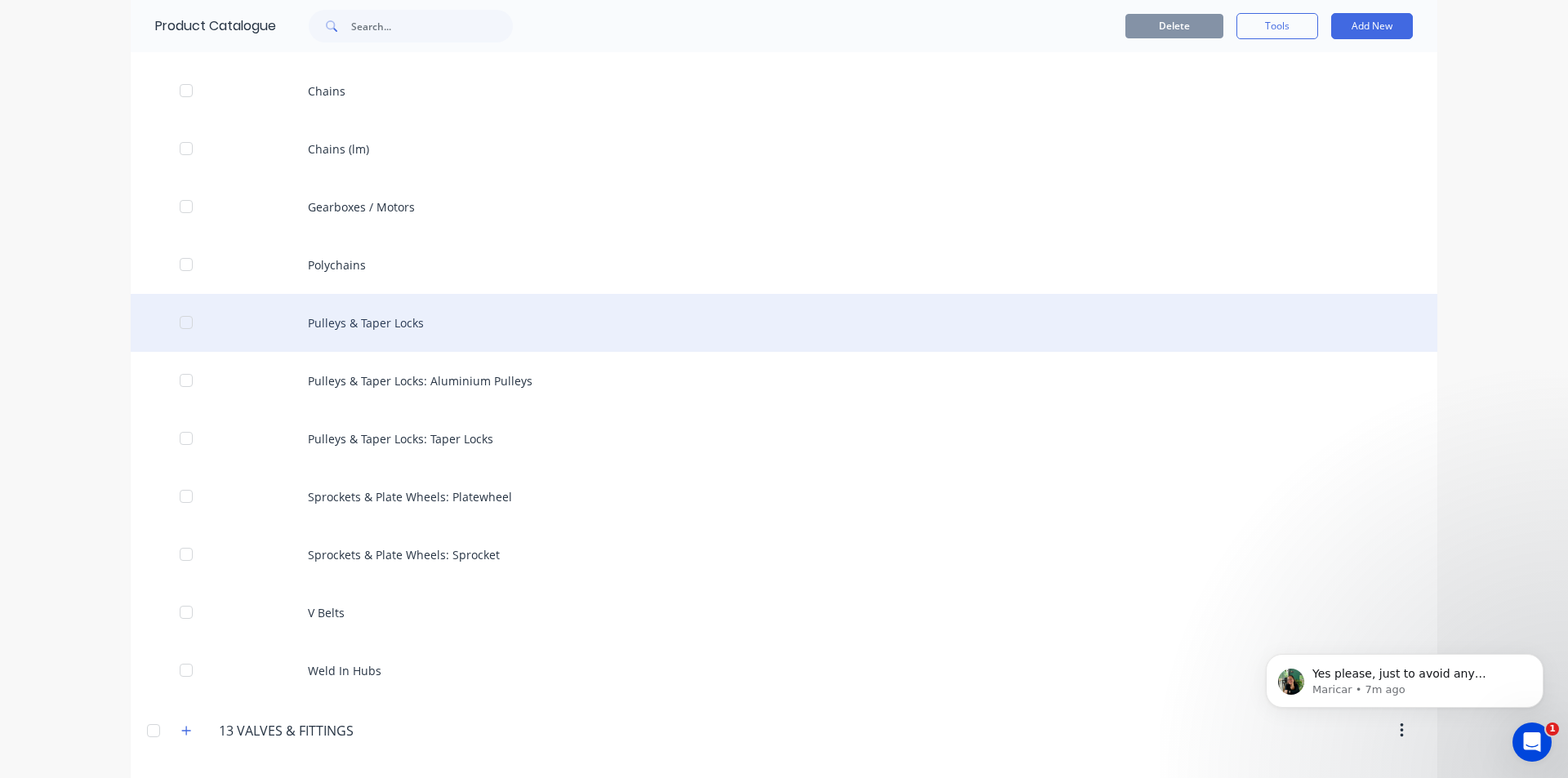
click at [403, 317] on div "Pulleys & Taper Locks" at bounding box center [784, 322] width 1307 height 58
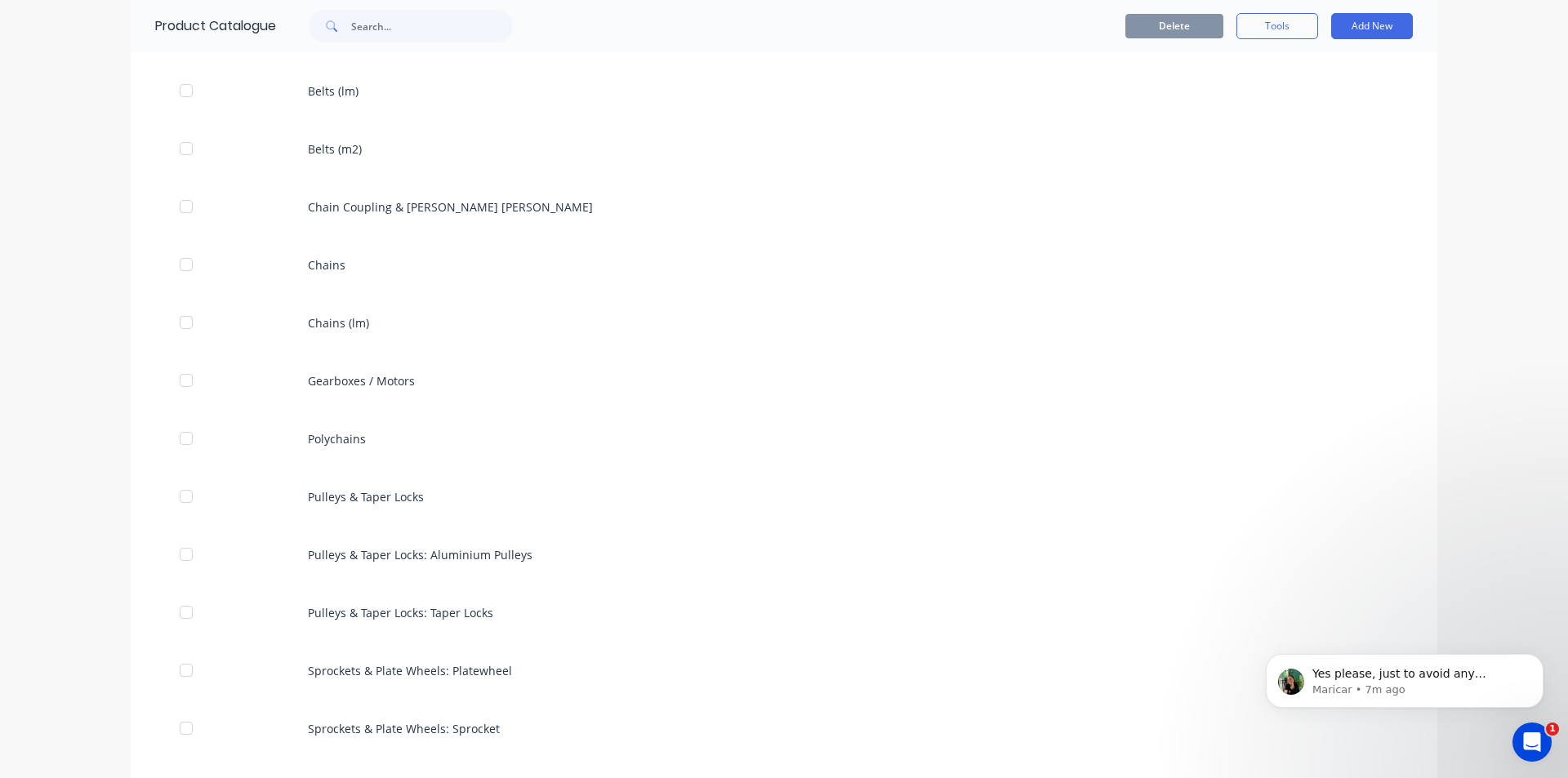
scroll to position [980, 0]
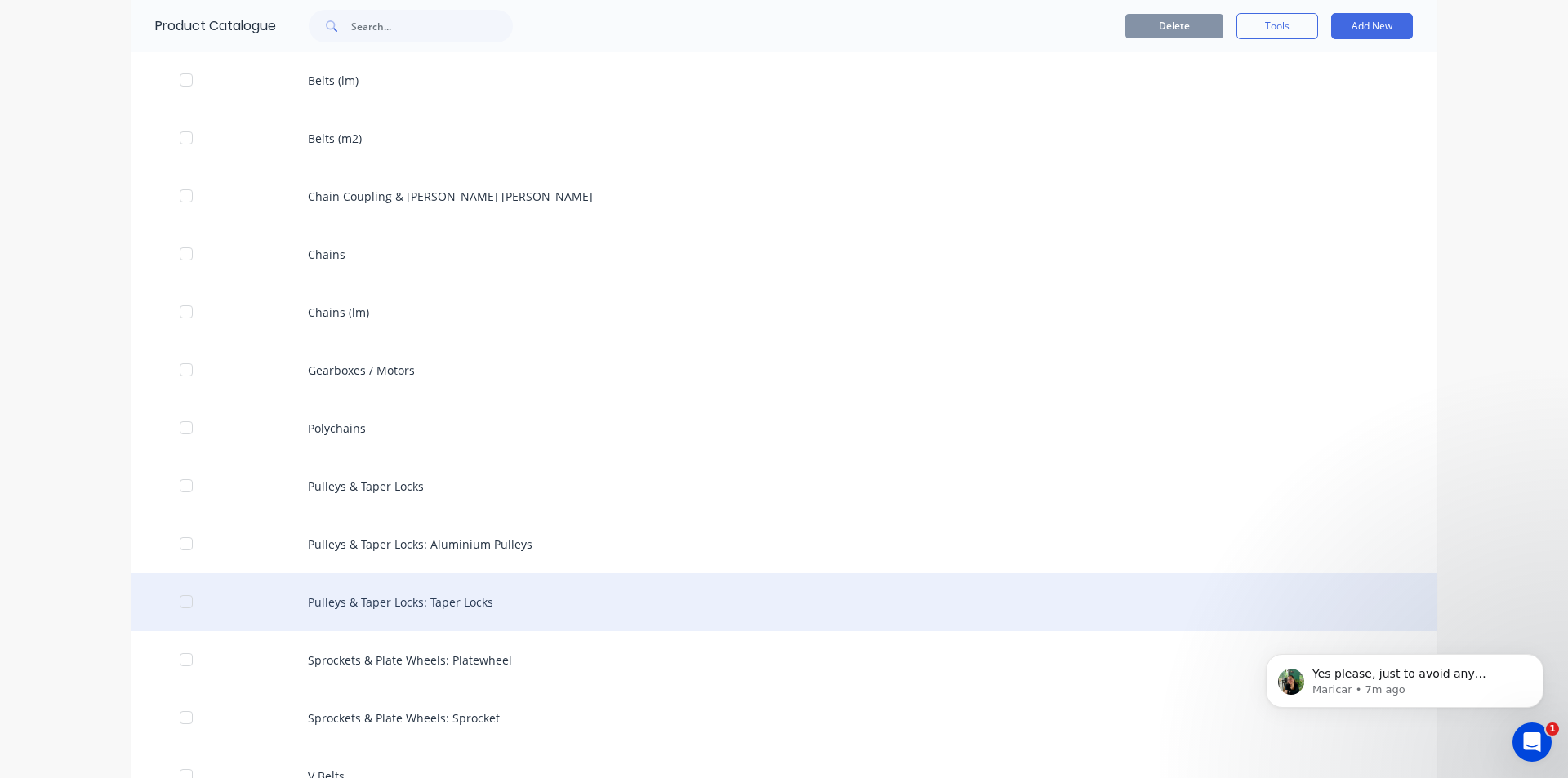
click at [485, 605] on div "Pulleys & Taper Locks: Taper Locks" at bounding box center [784, 602] width 1307 height 58
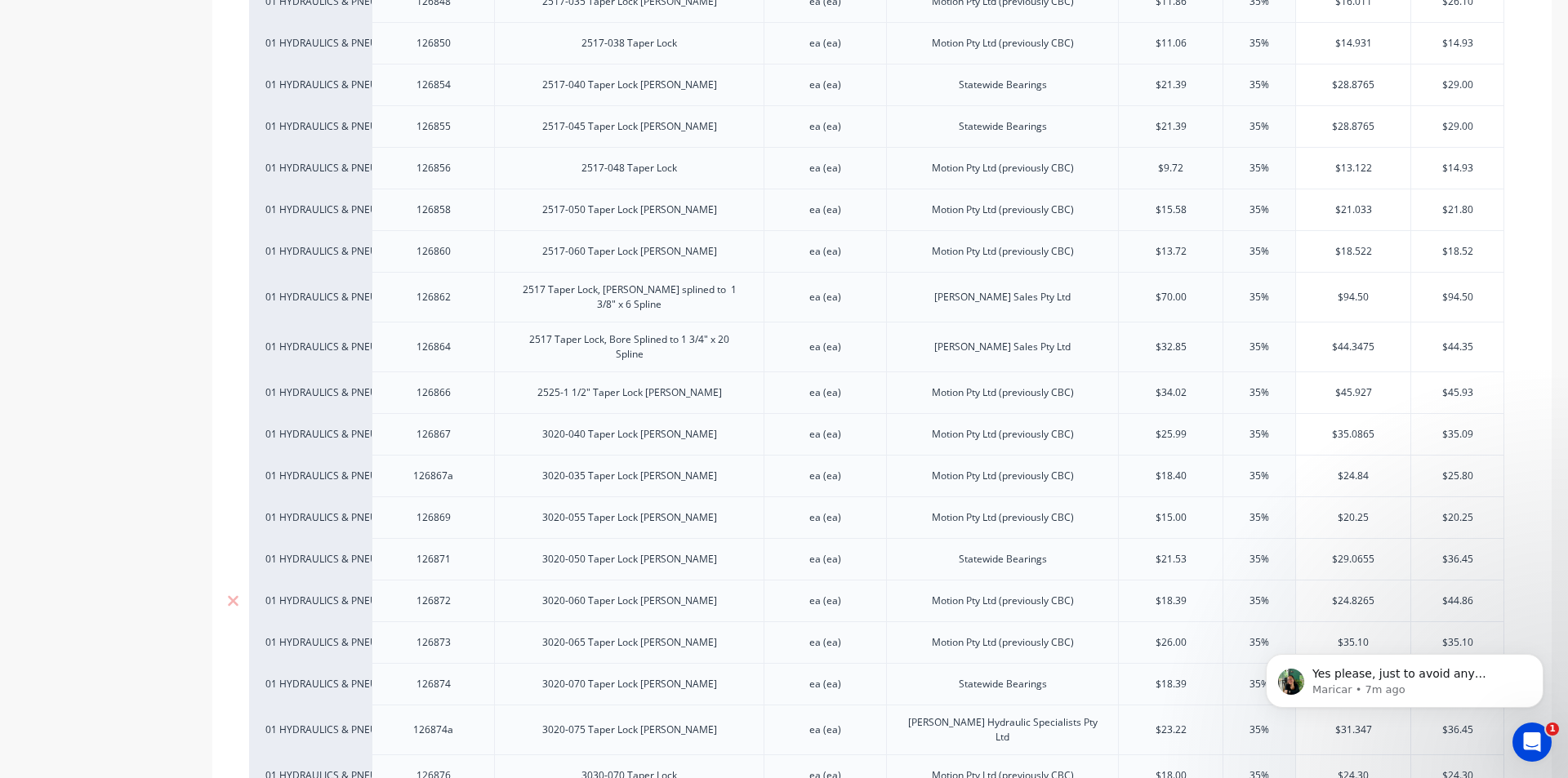
scroll to position [2123, 0]
click at [1538, 650] on button "Dismiss notification" at bounding box center [1539, 659] width 21 height 21
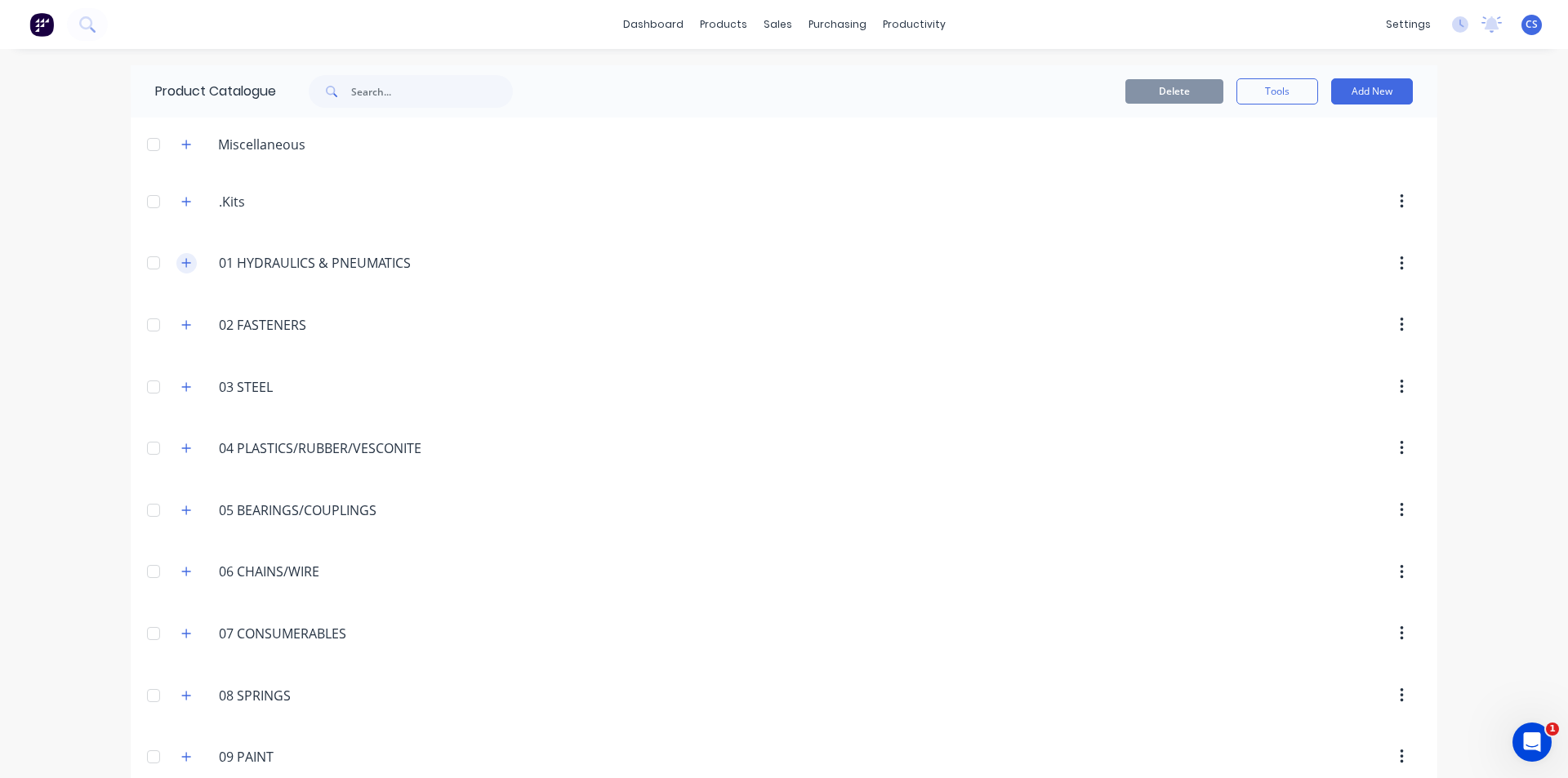
click at [178, 256] on button "button" at bounding box center [187, 264] width 20 height 20
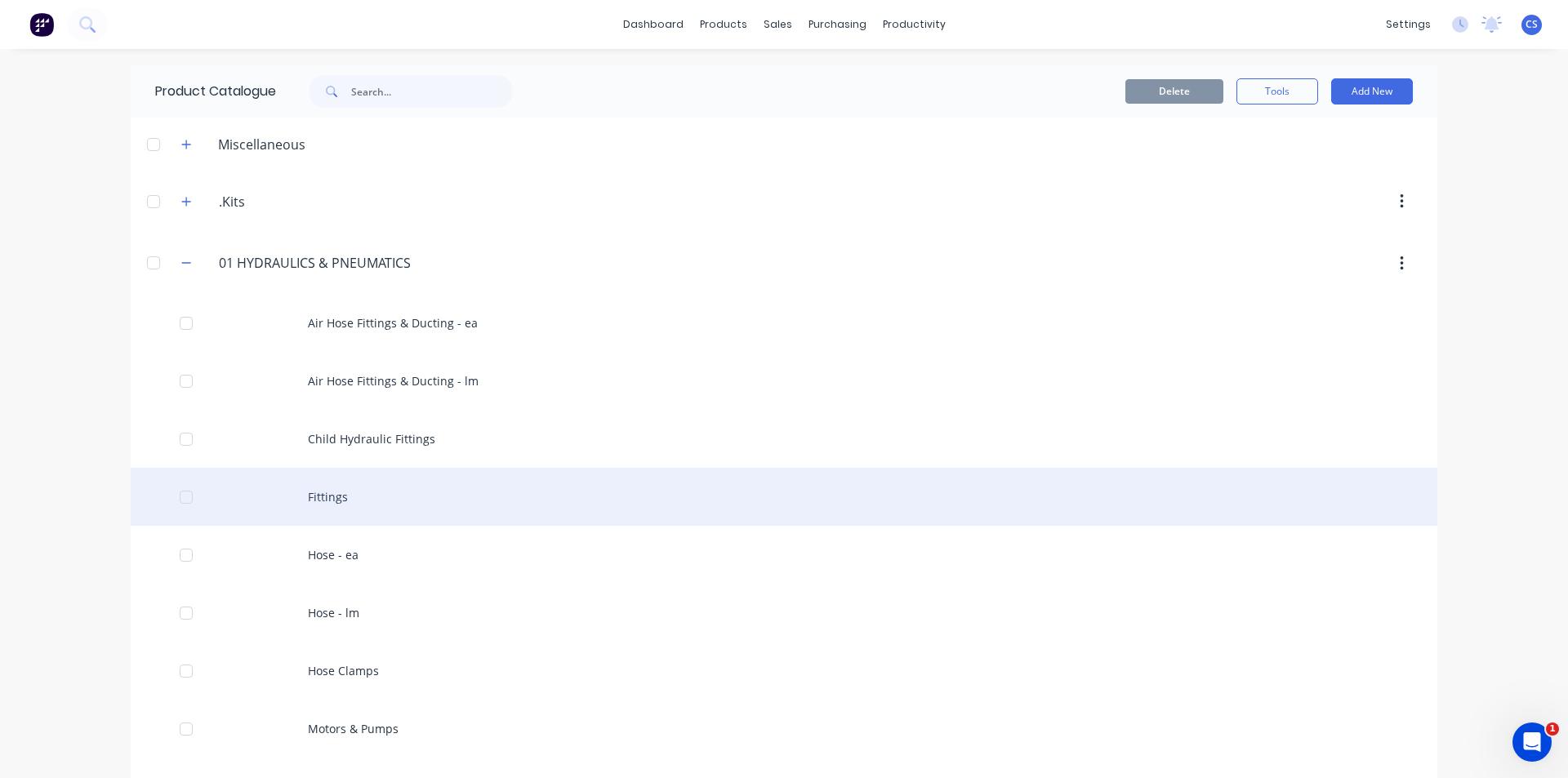
click at [473, 510] on div "Fittings" at bounding box center [784, 496] width 1307 height 58
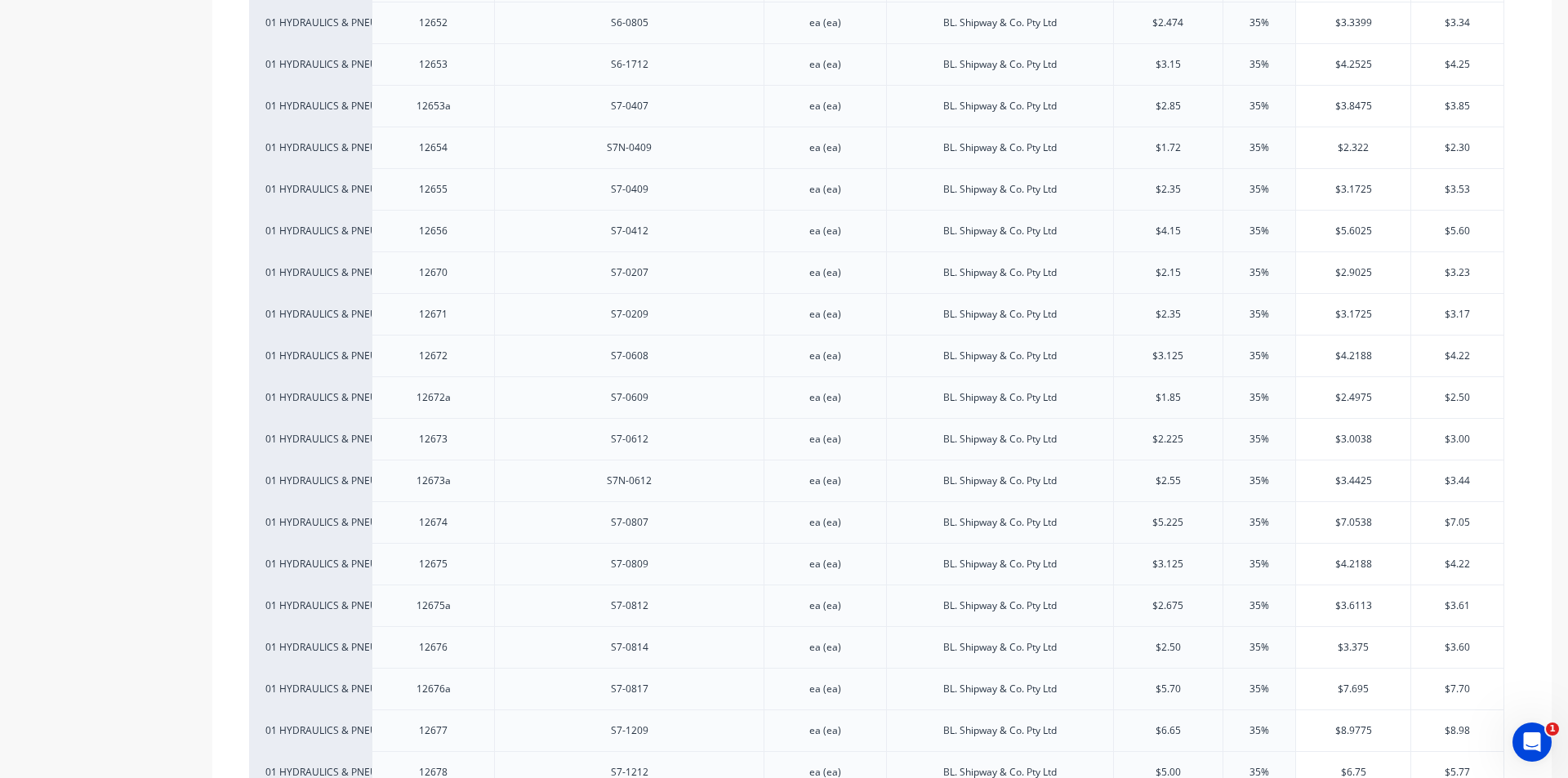
scroll to position [9030, 0]
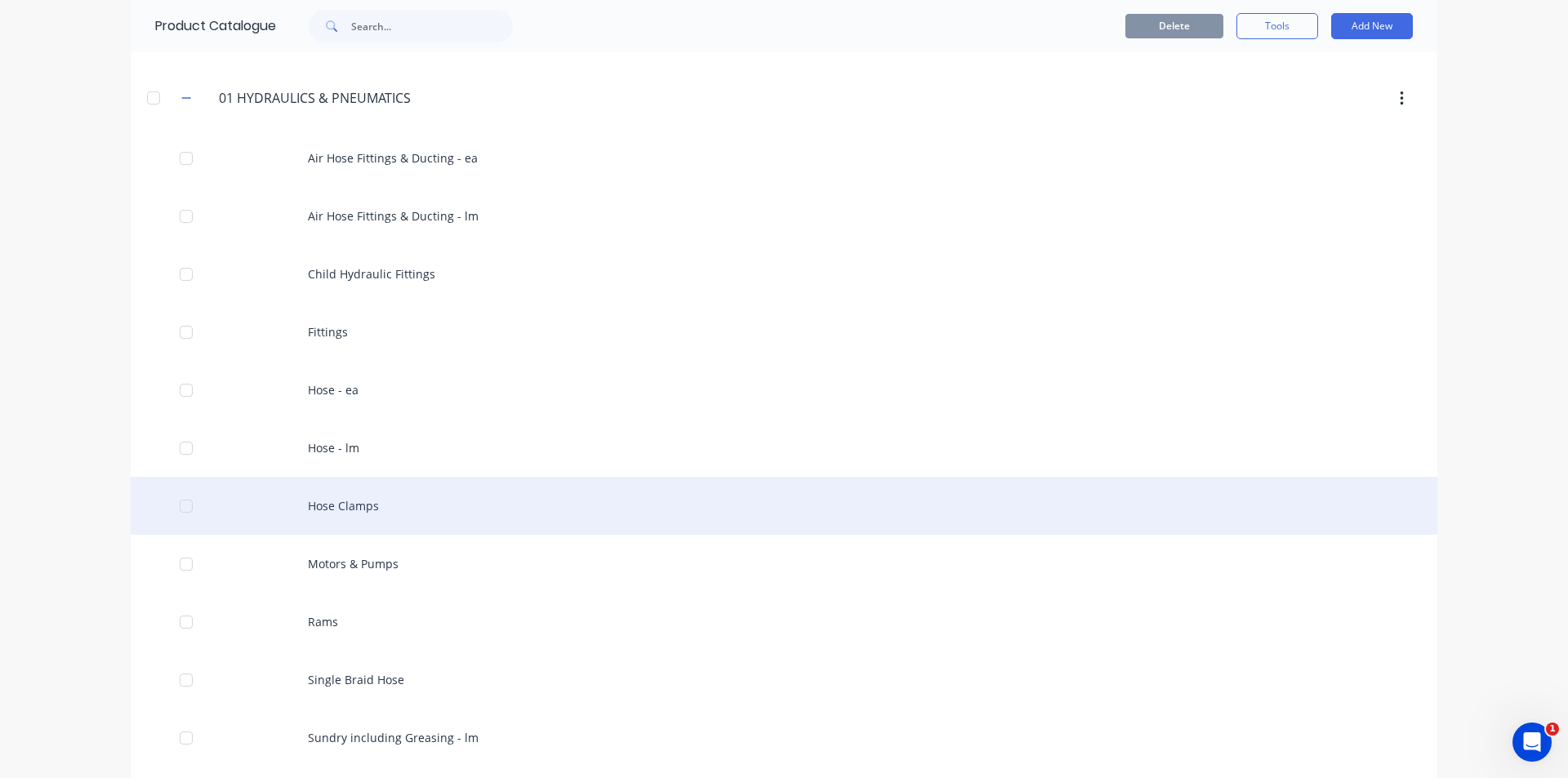
scroll to position [163, 0]
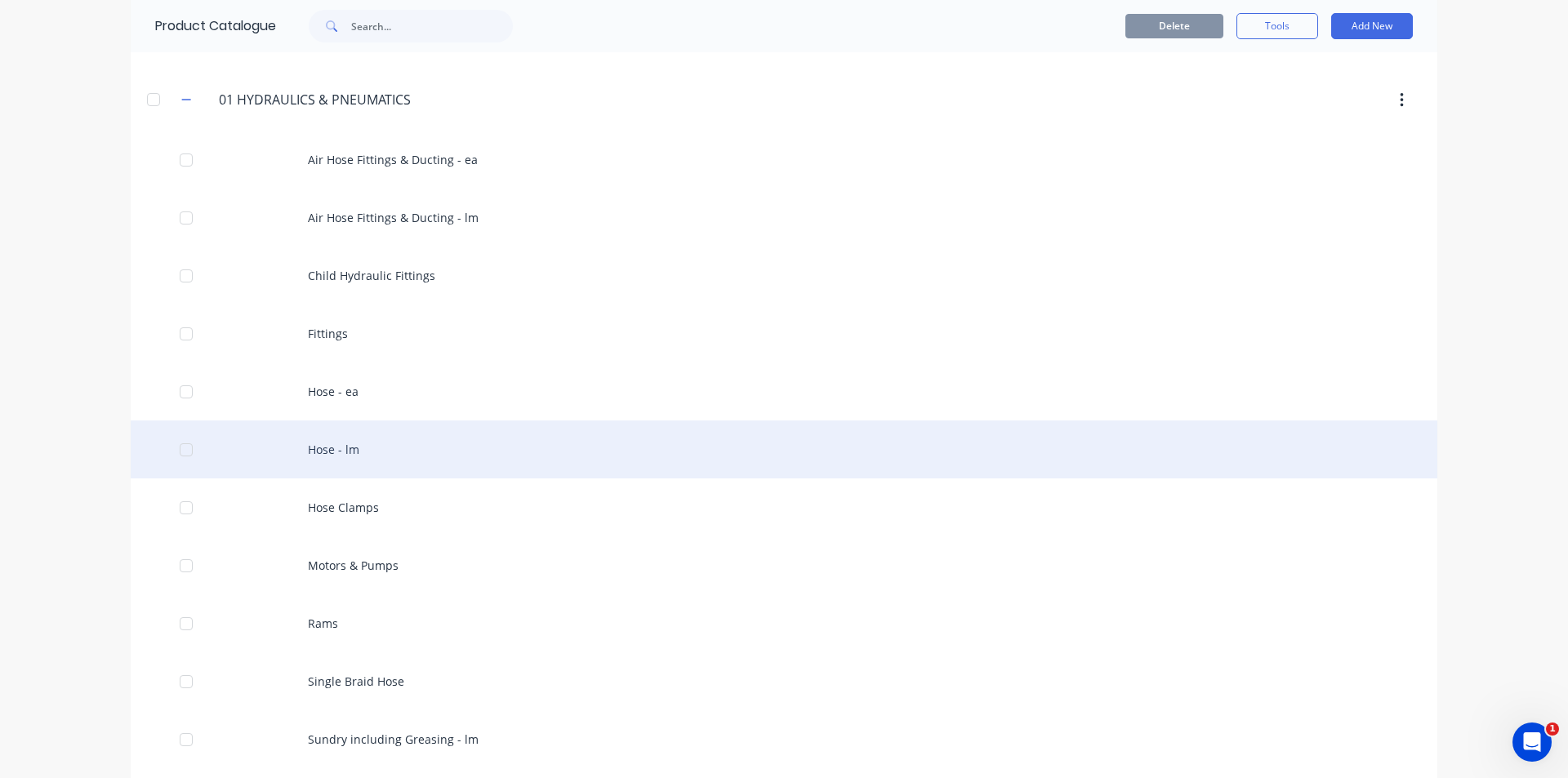
click at [351, 443] on div "Hose - lm" at bounding box center [784, 449] width 1307 height 58
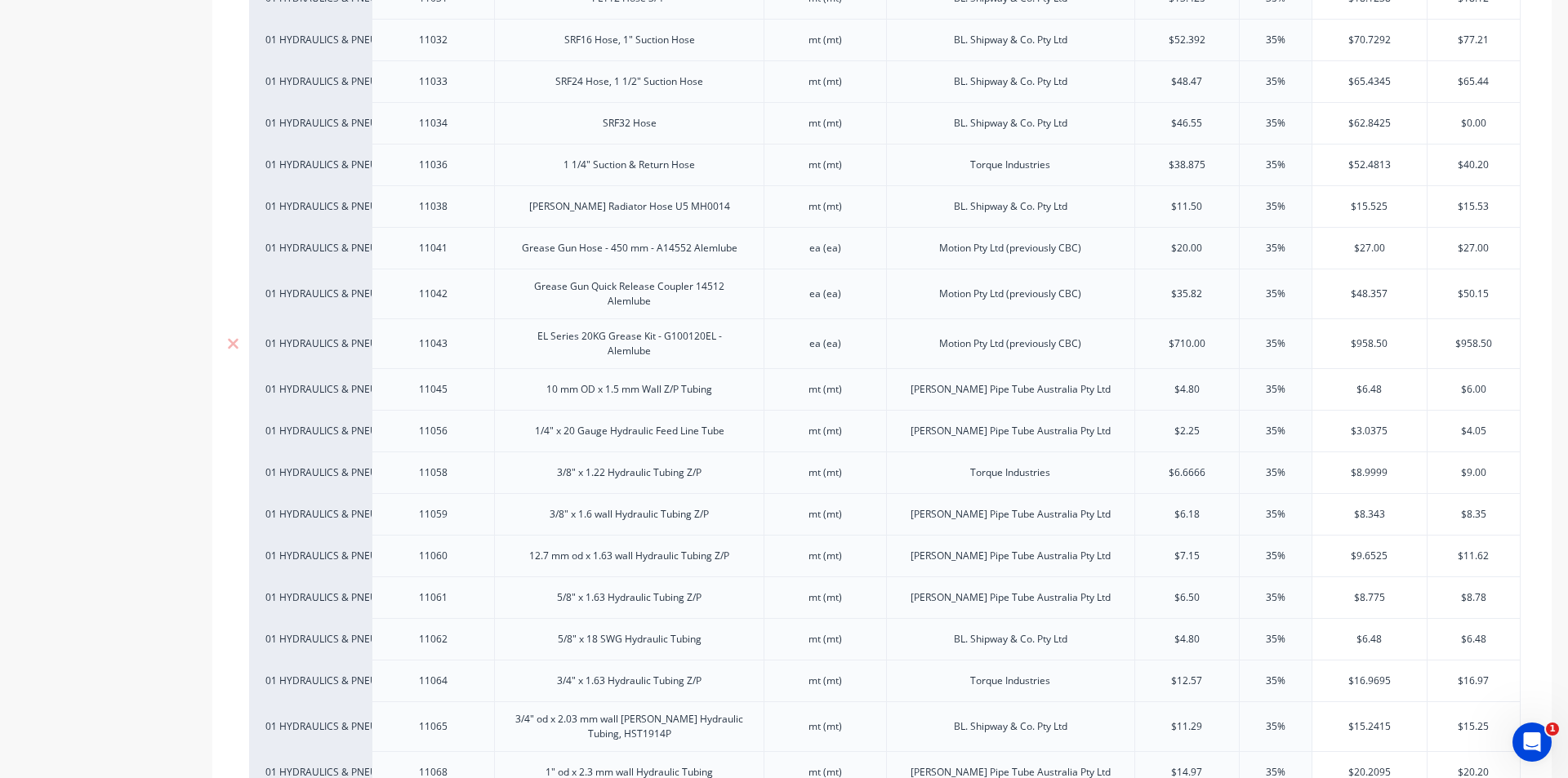
scroll to position [1714, 0]
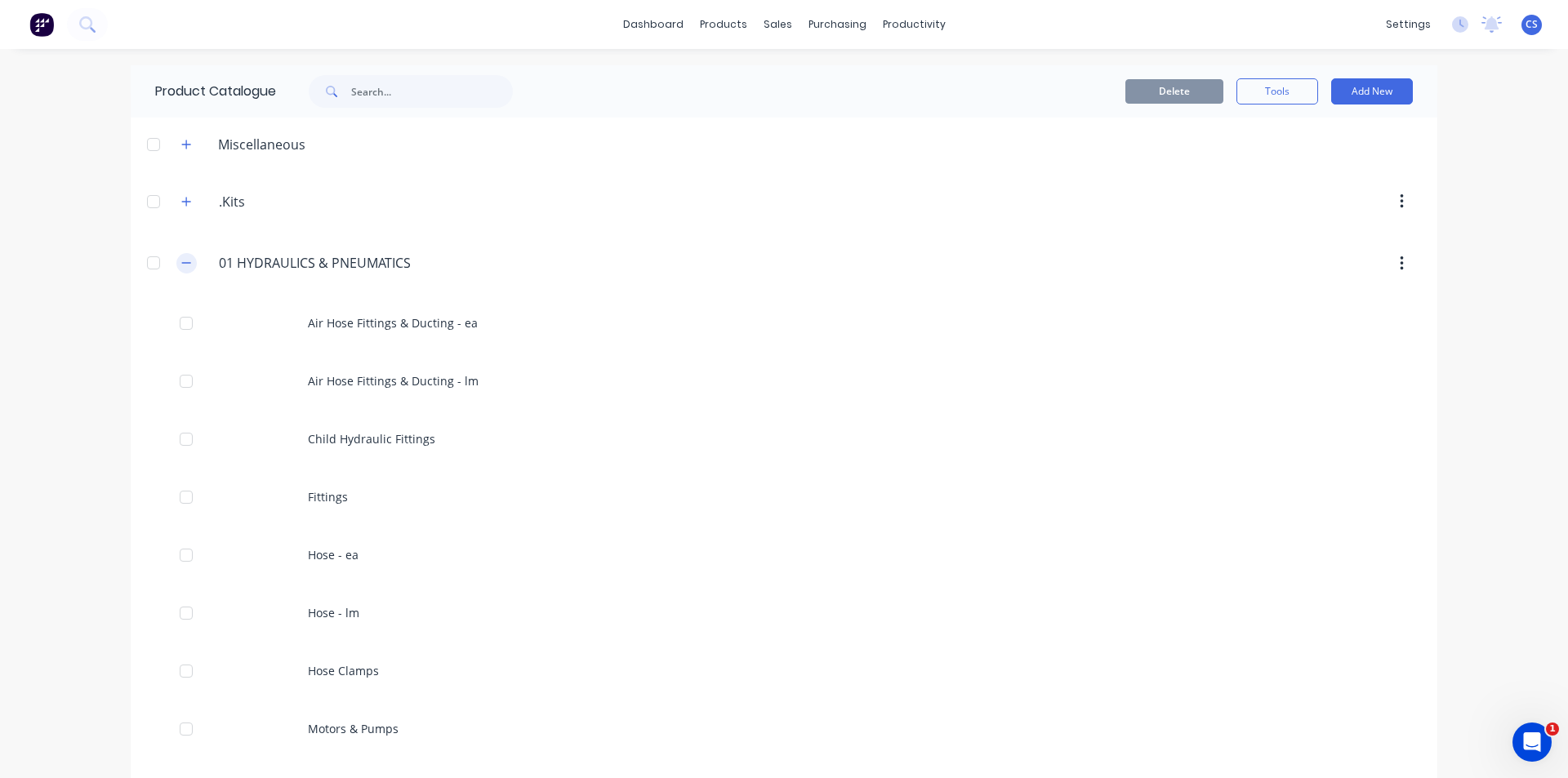
click at [182, 265] on icon "button" at bounding box center [186, 263] width 10 height 11
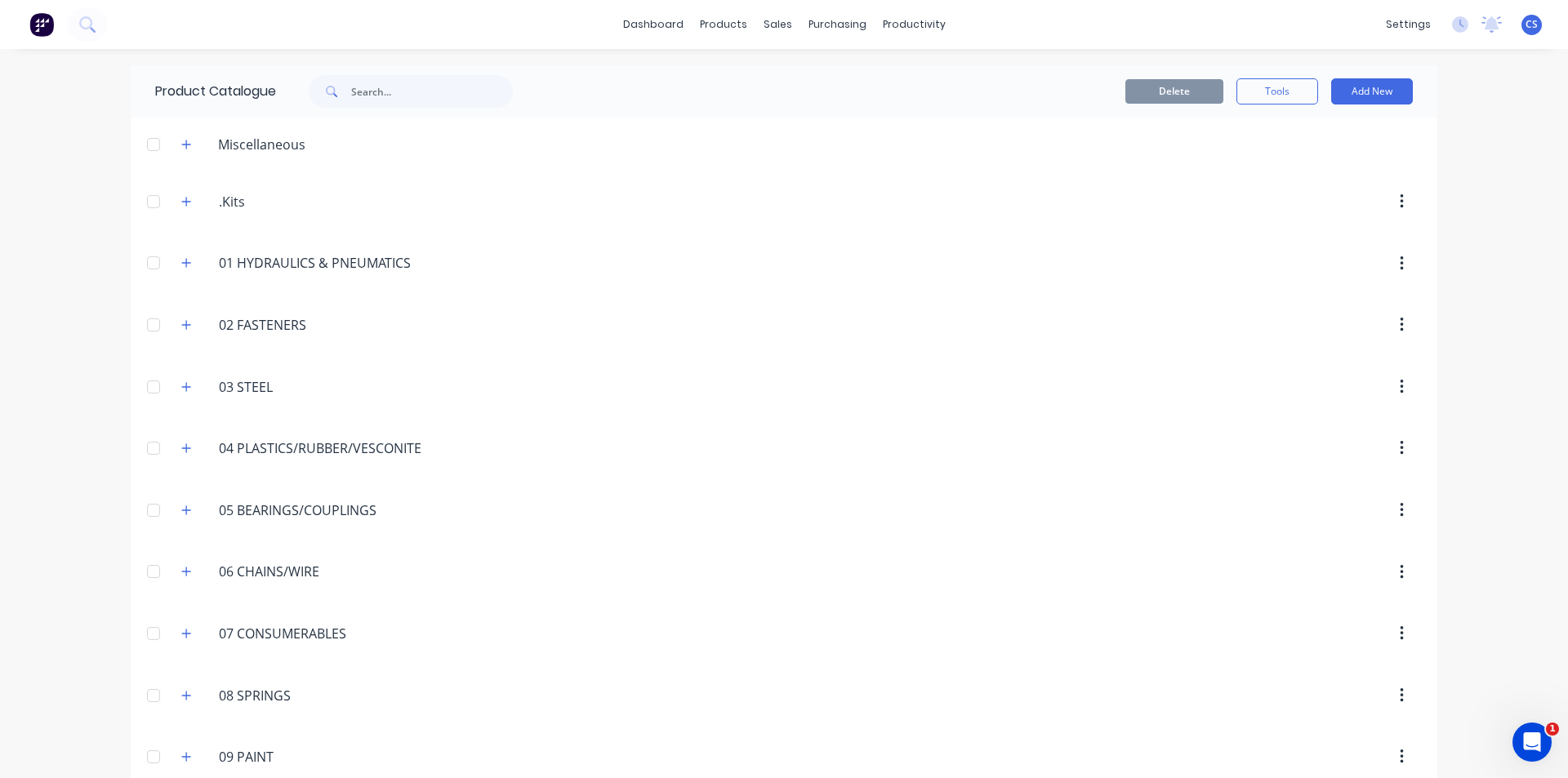
scroll to position [82, 0]
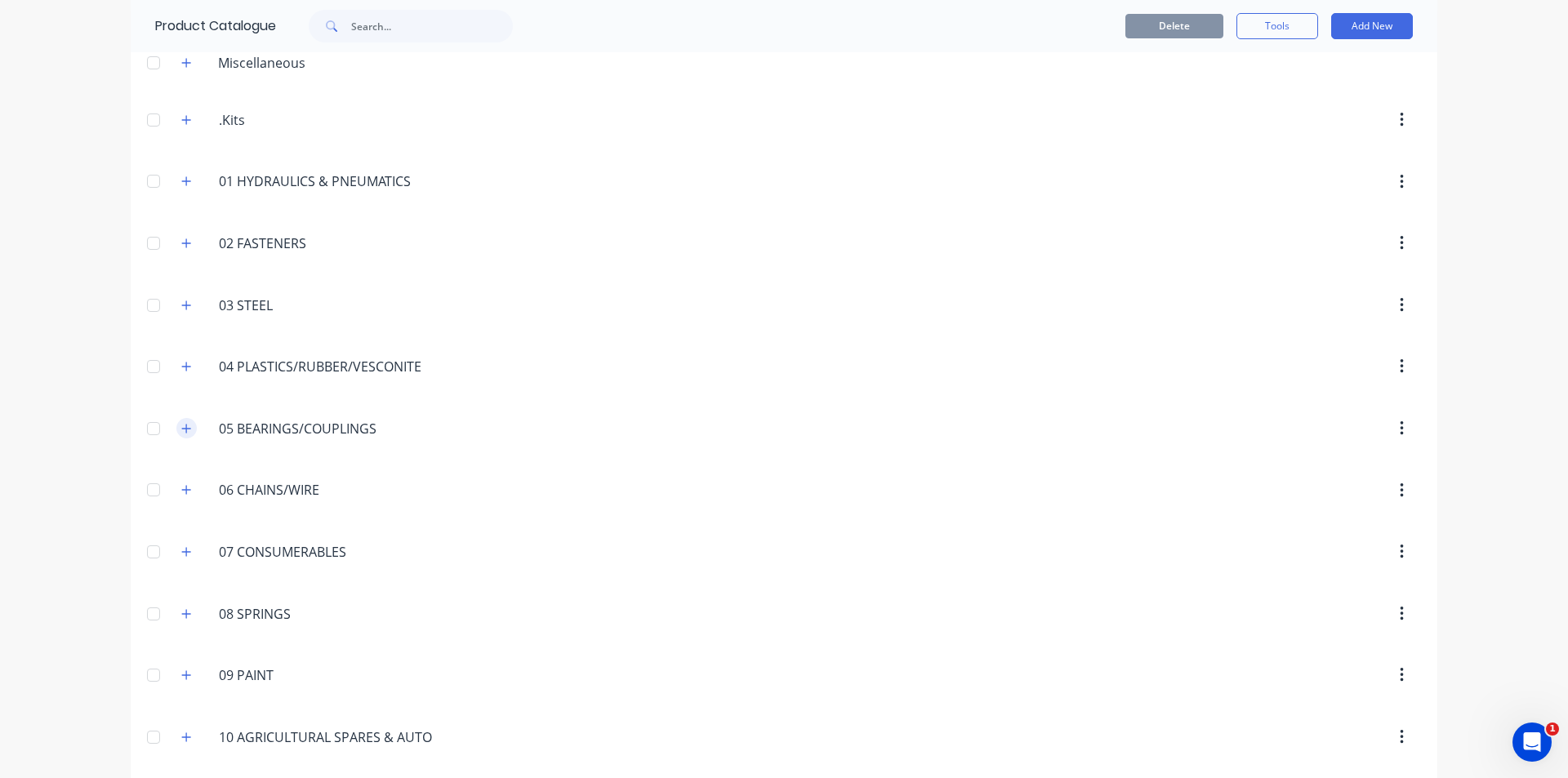
click at [181, 434] on button "button" at bounding box center [187, 428] width 20 height 20
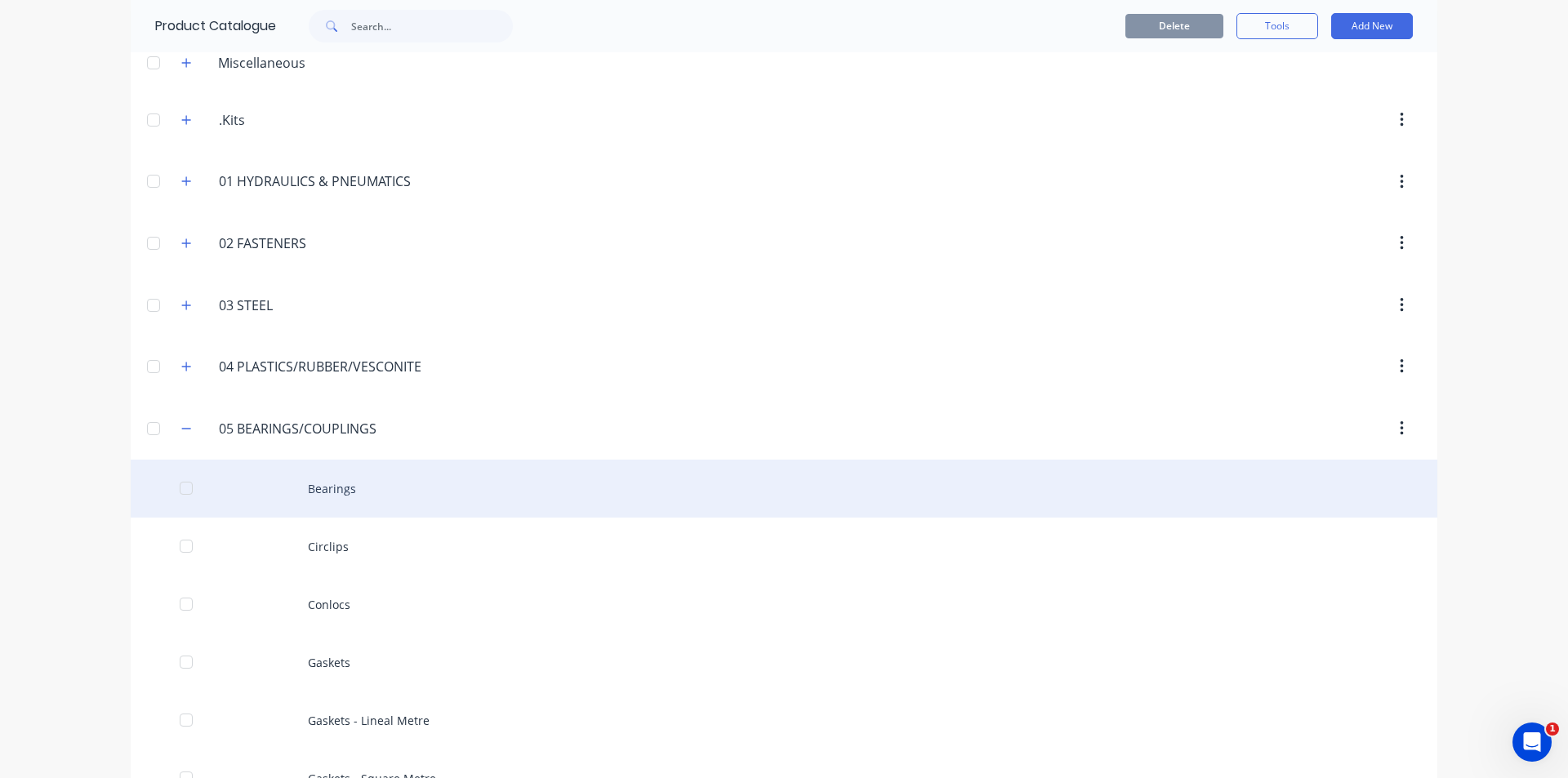
click at [363, 493] on div "Bearings" at bounding box center [784, 488] width 1307 height 58
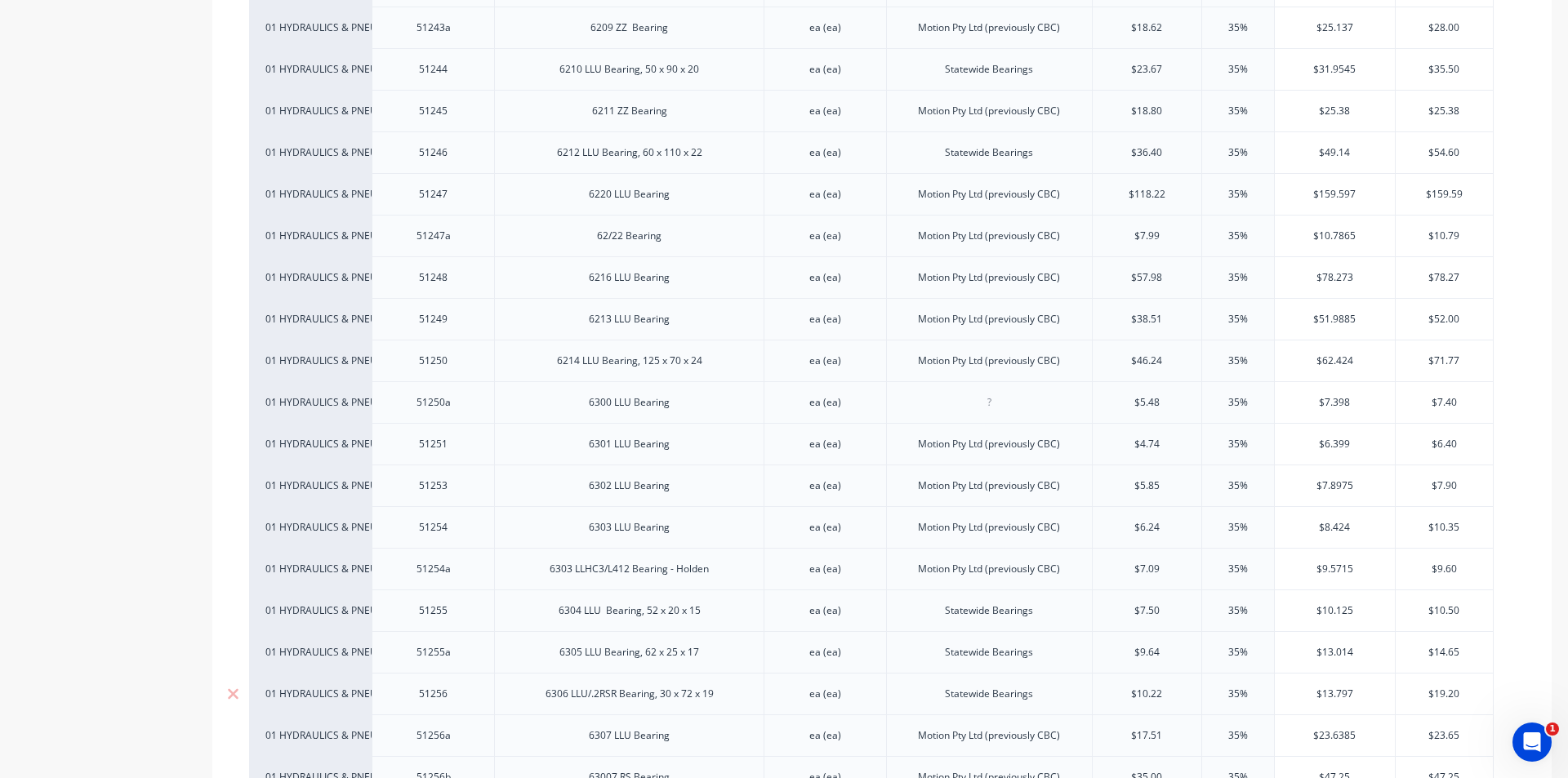
scroll to position [4817, 0]
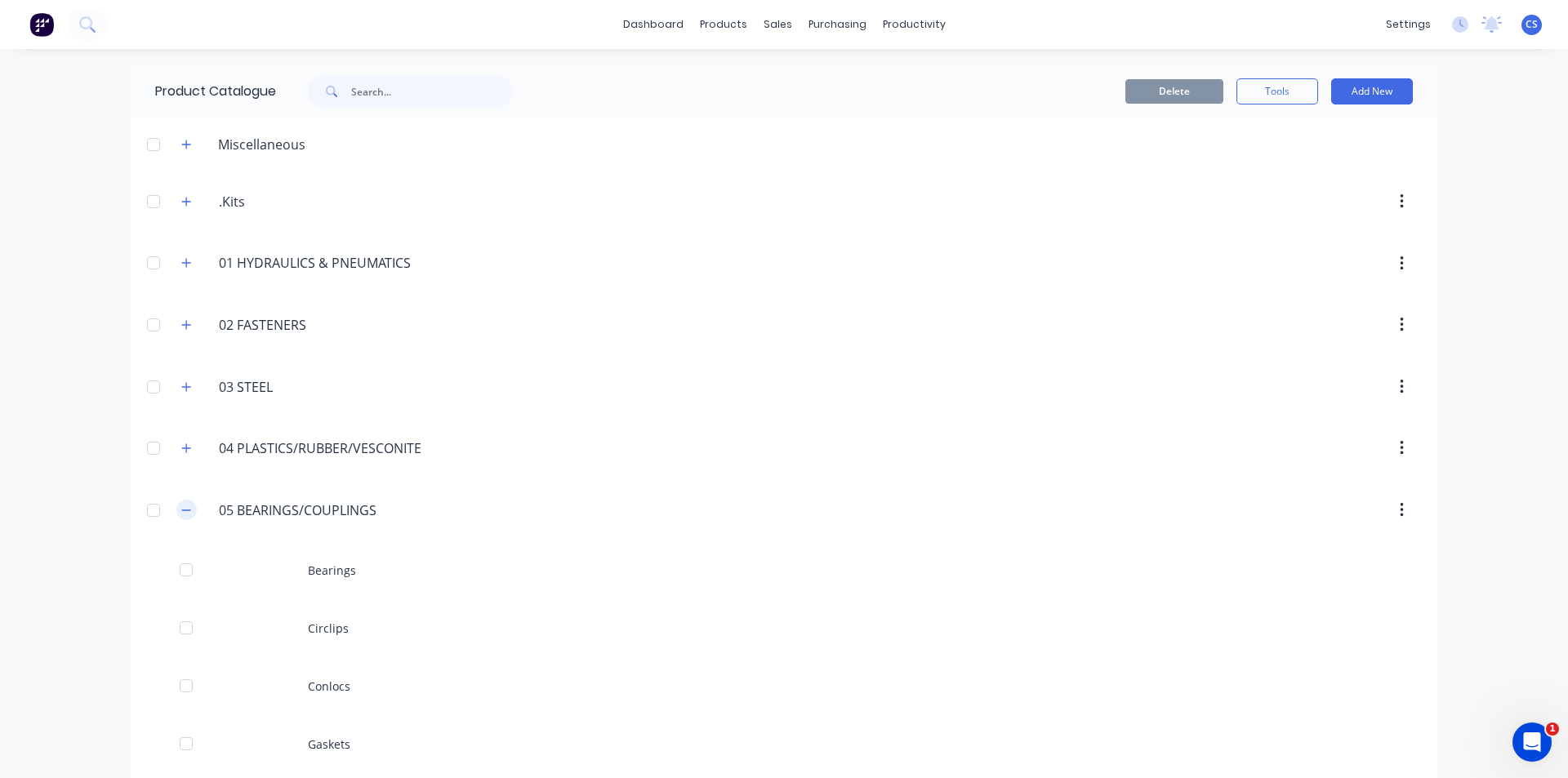
click at [181, 506] on icon "button" at bounding box center [186, 510] width 10 height 11
click at [181, 385] on icon "button" at bounding box center [186, 387] width 10 height 11
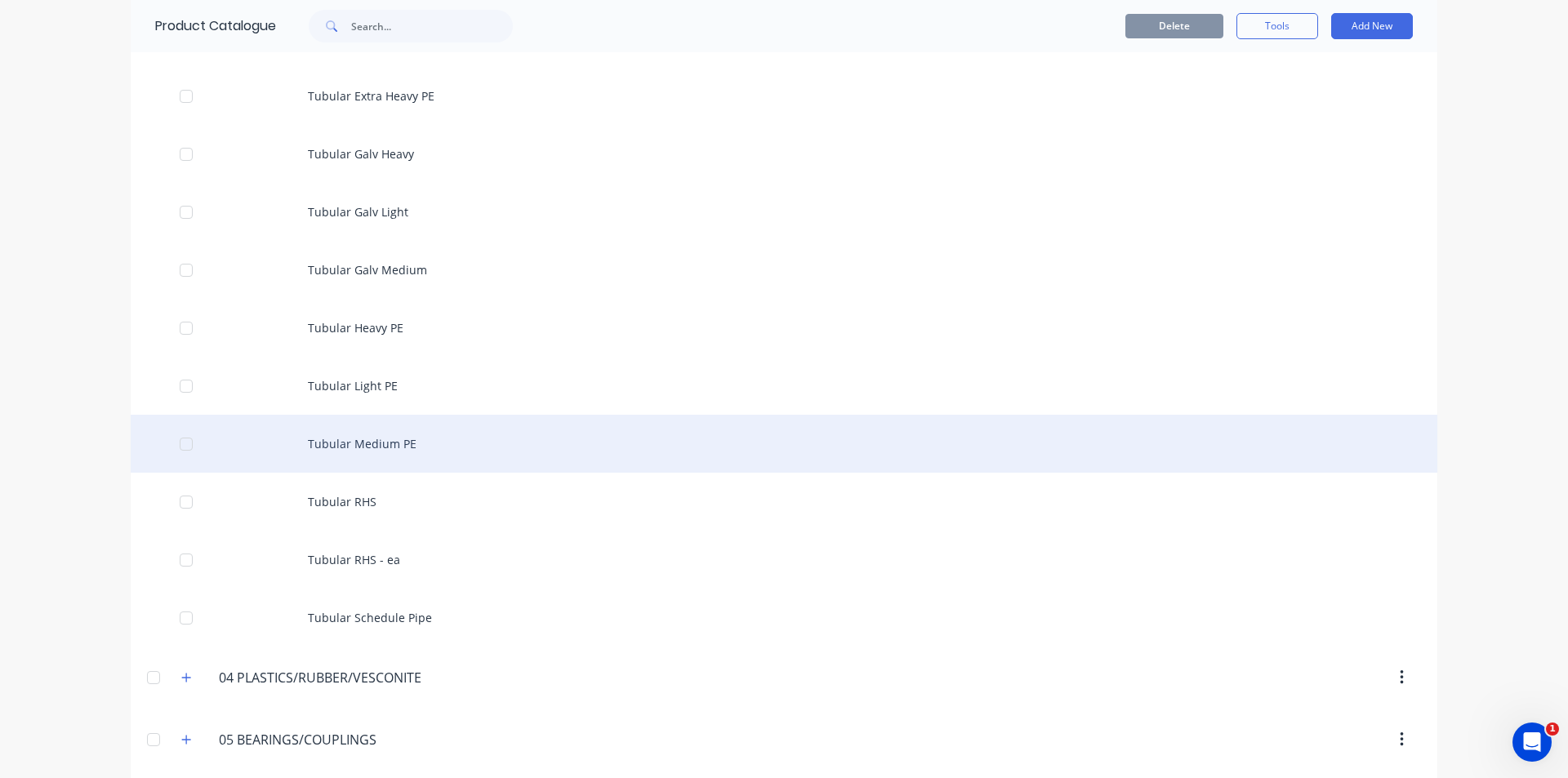
scroll to position [5552, 0]
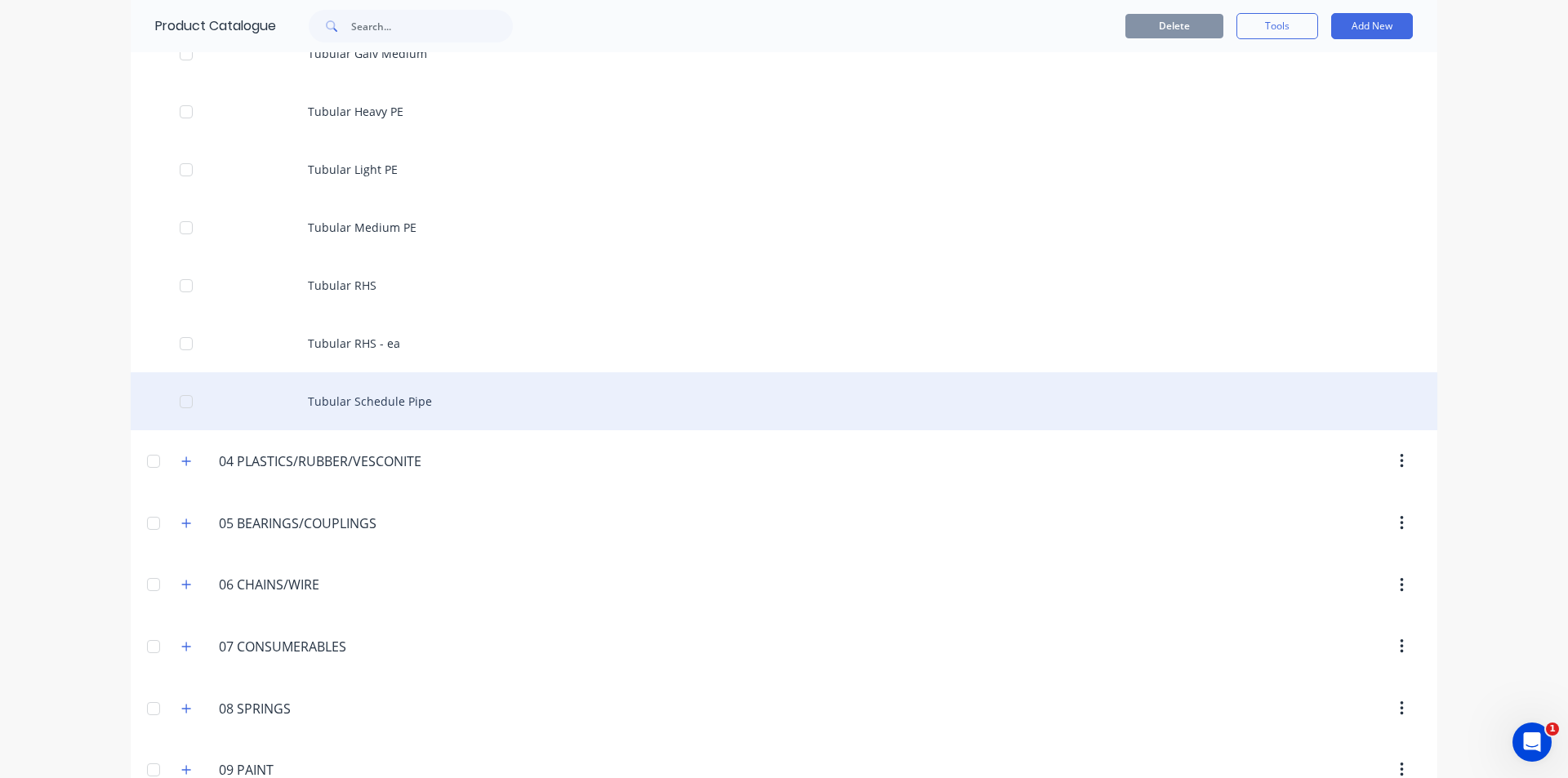
click at [347, 399] on div "Tubular Schedule Pipe" at bounding box center [784, 400] width 1307 height 58
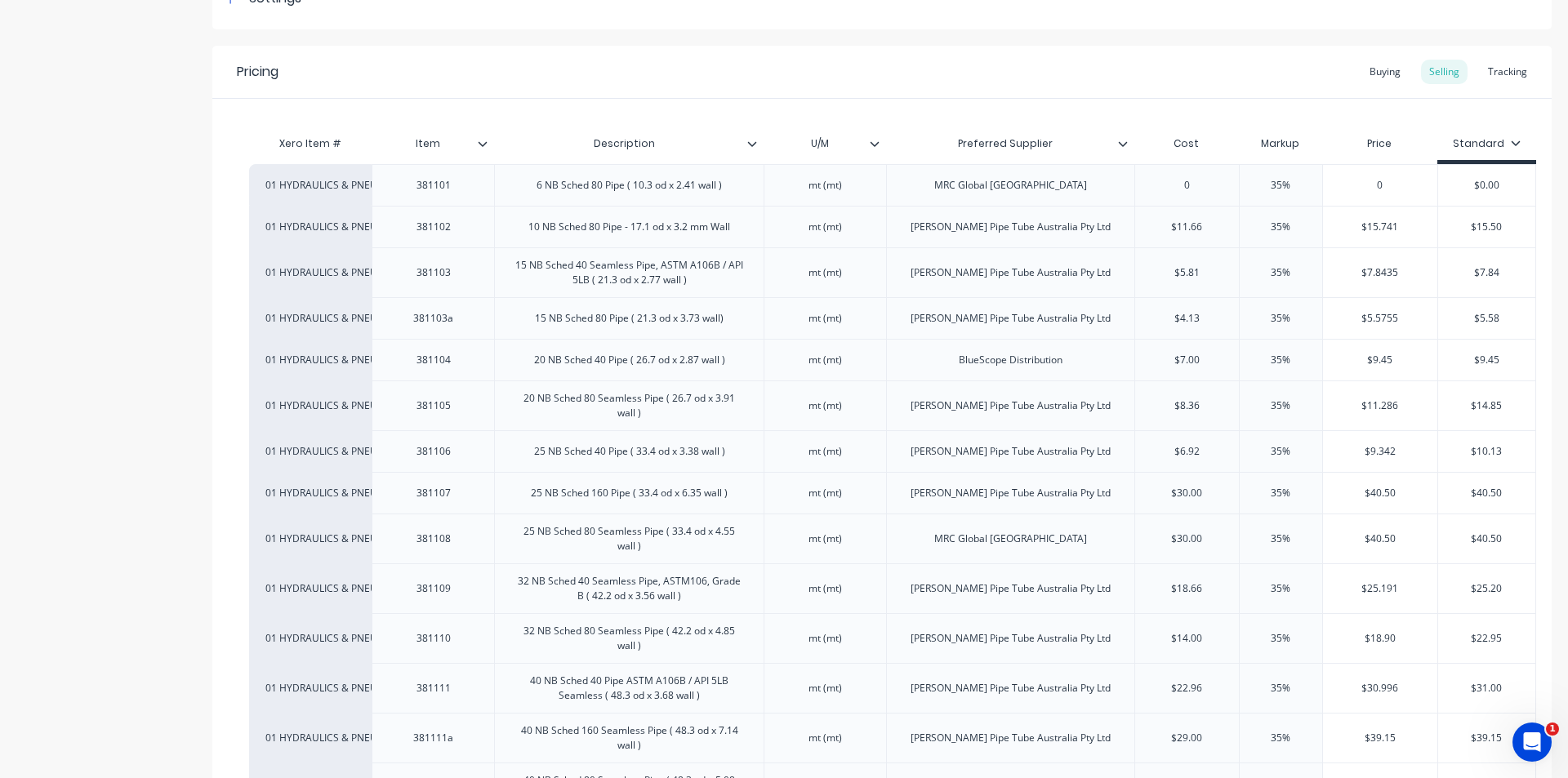
scroll to position [490, 0]
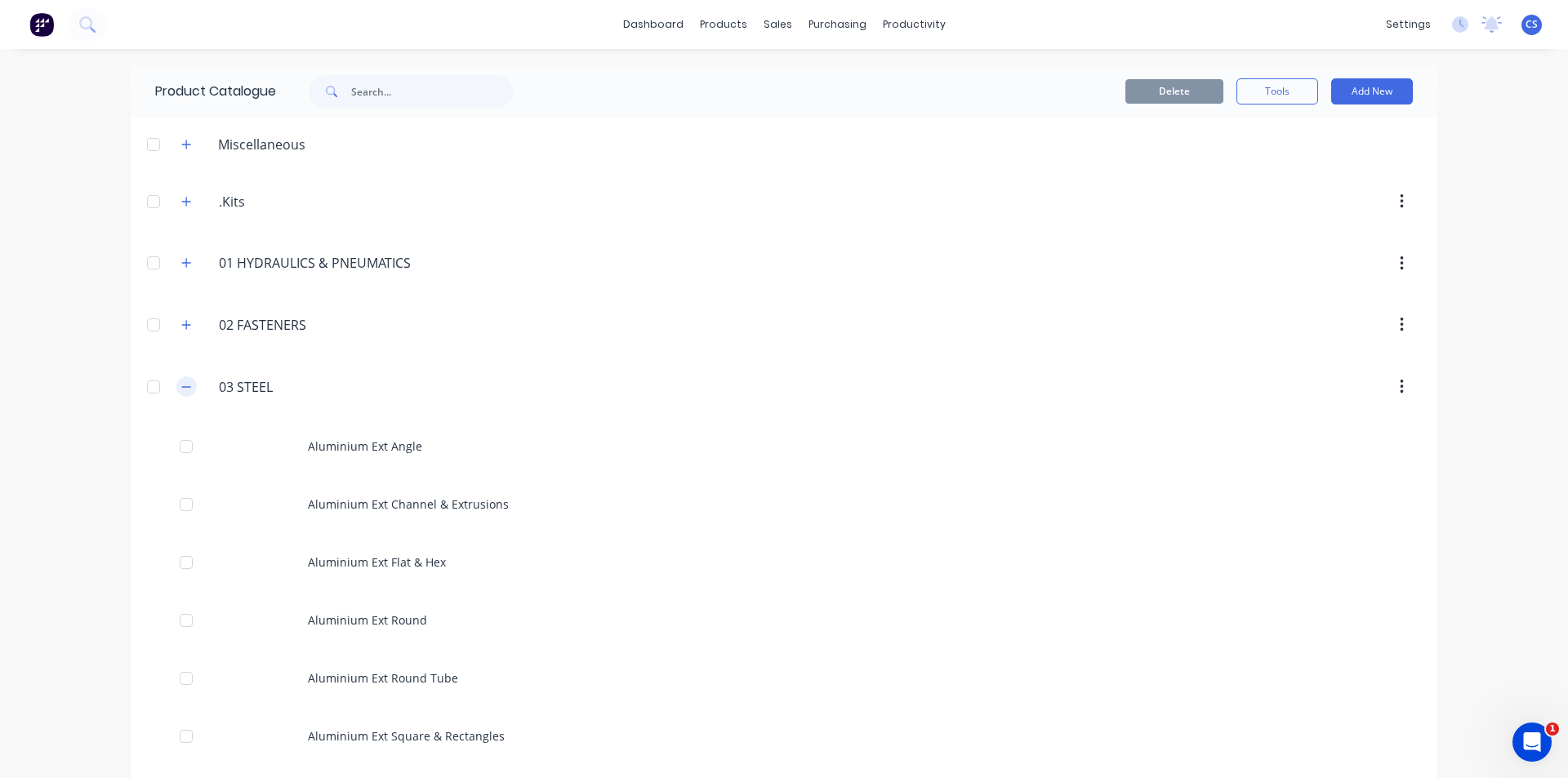
click at [181, 381] on icon "button" at bounding box center [186, 387] width 10 height 11
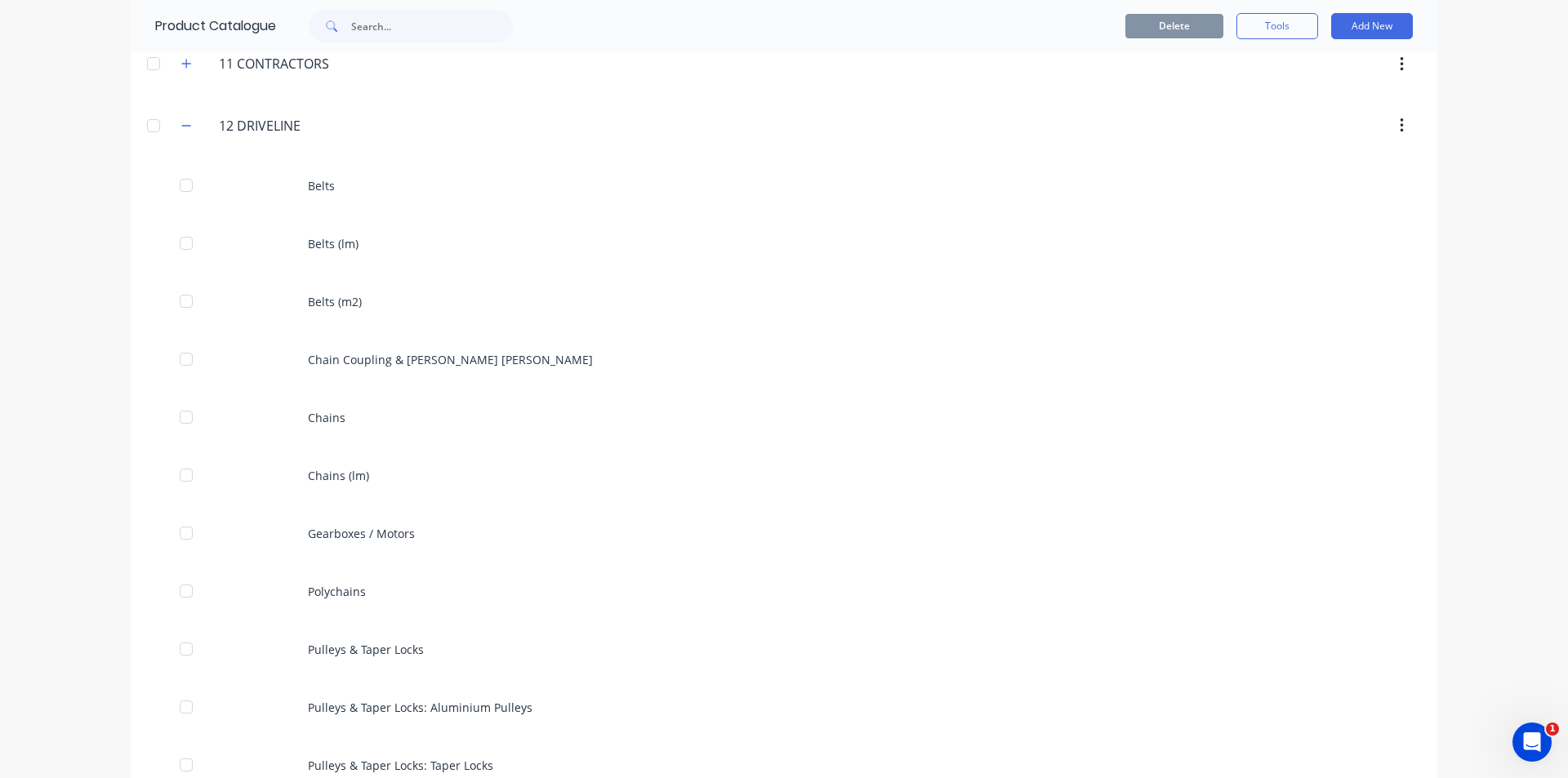
scroll to position [1143, 0]
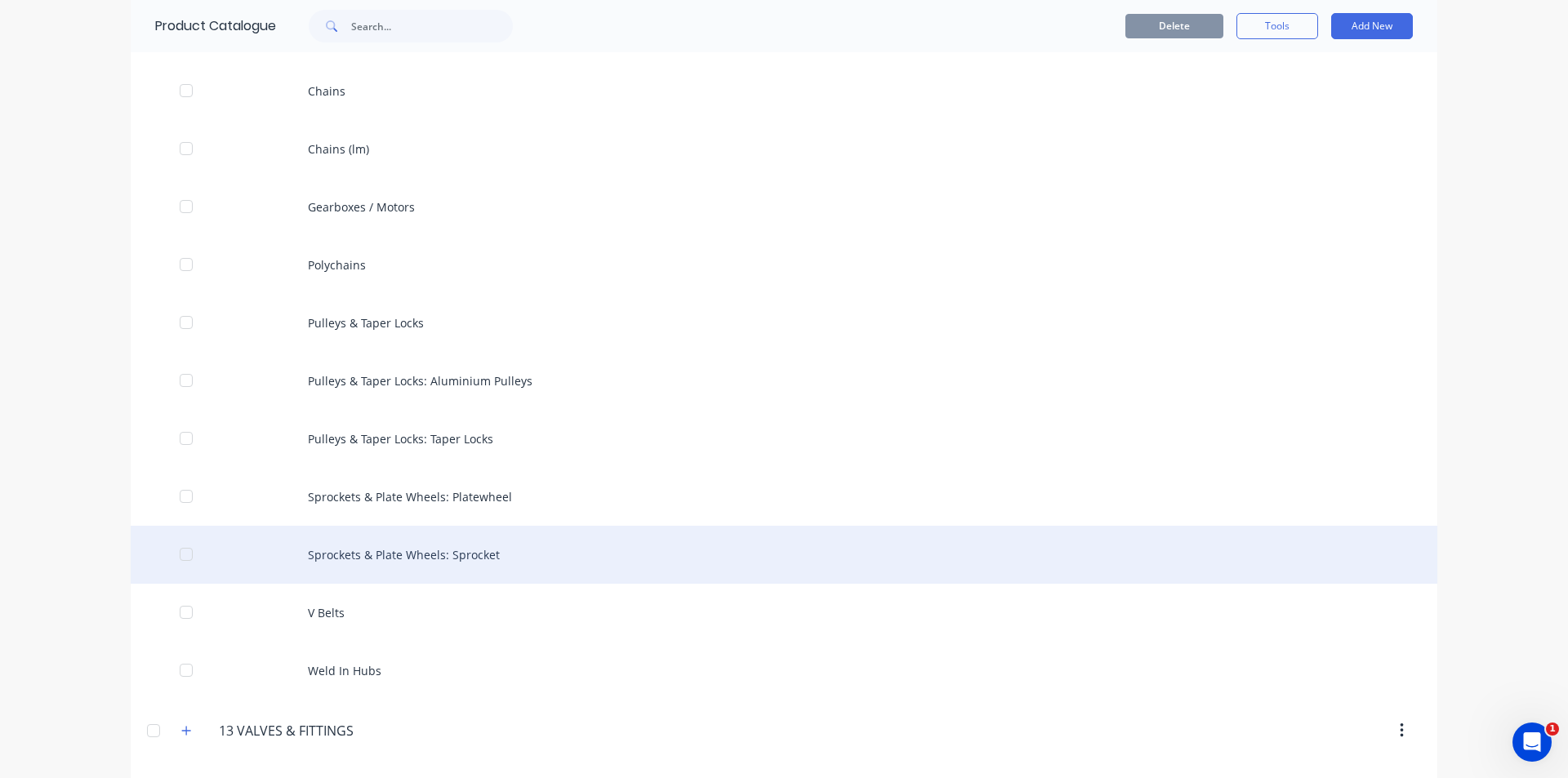
click at [415, 558] on div "Sprockets & Plate Wheels: Sprocket" at bounding box center [784, 554] width 1307 height 58
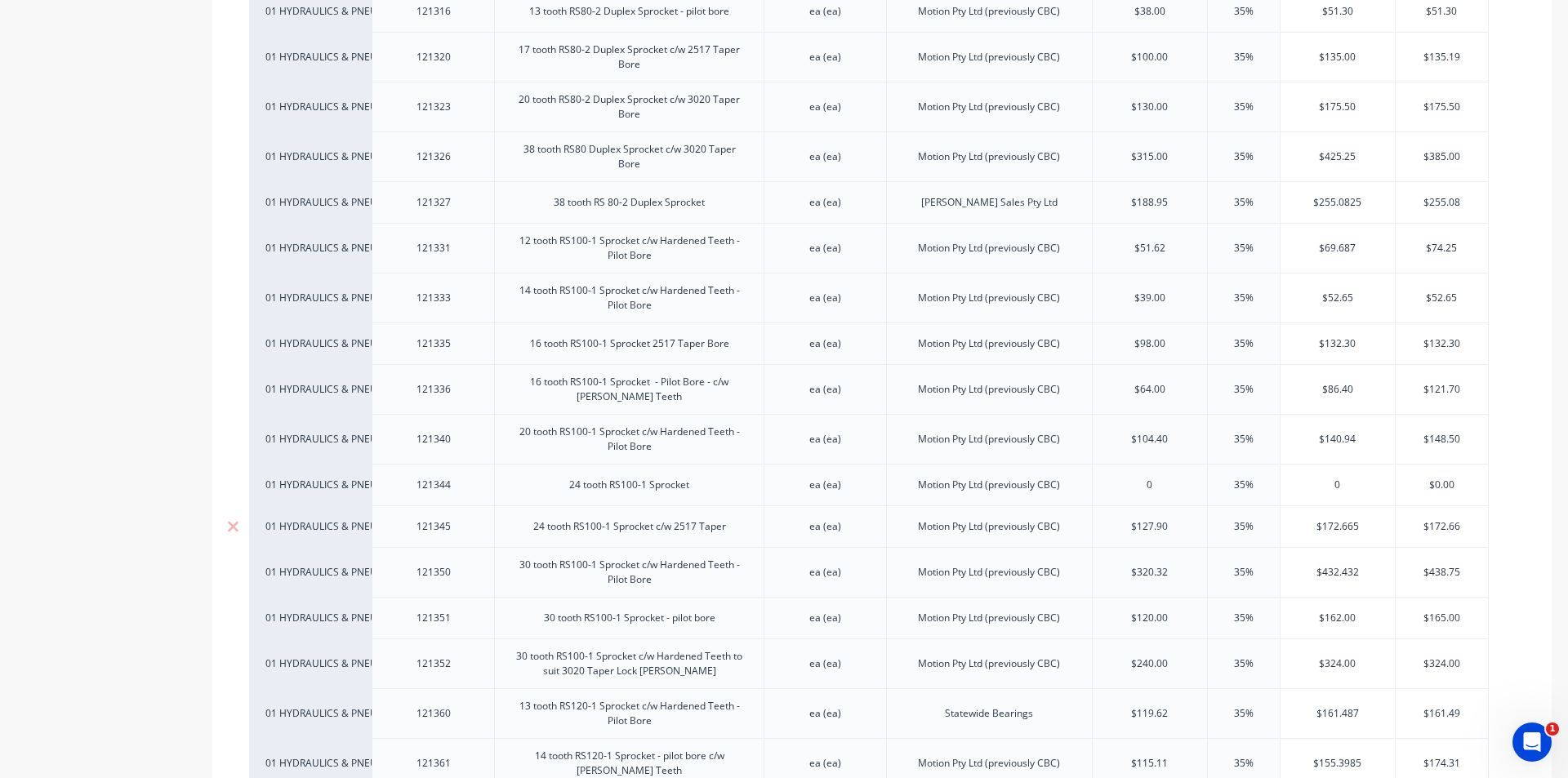
scroll to position [7102, 0]
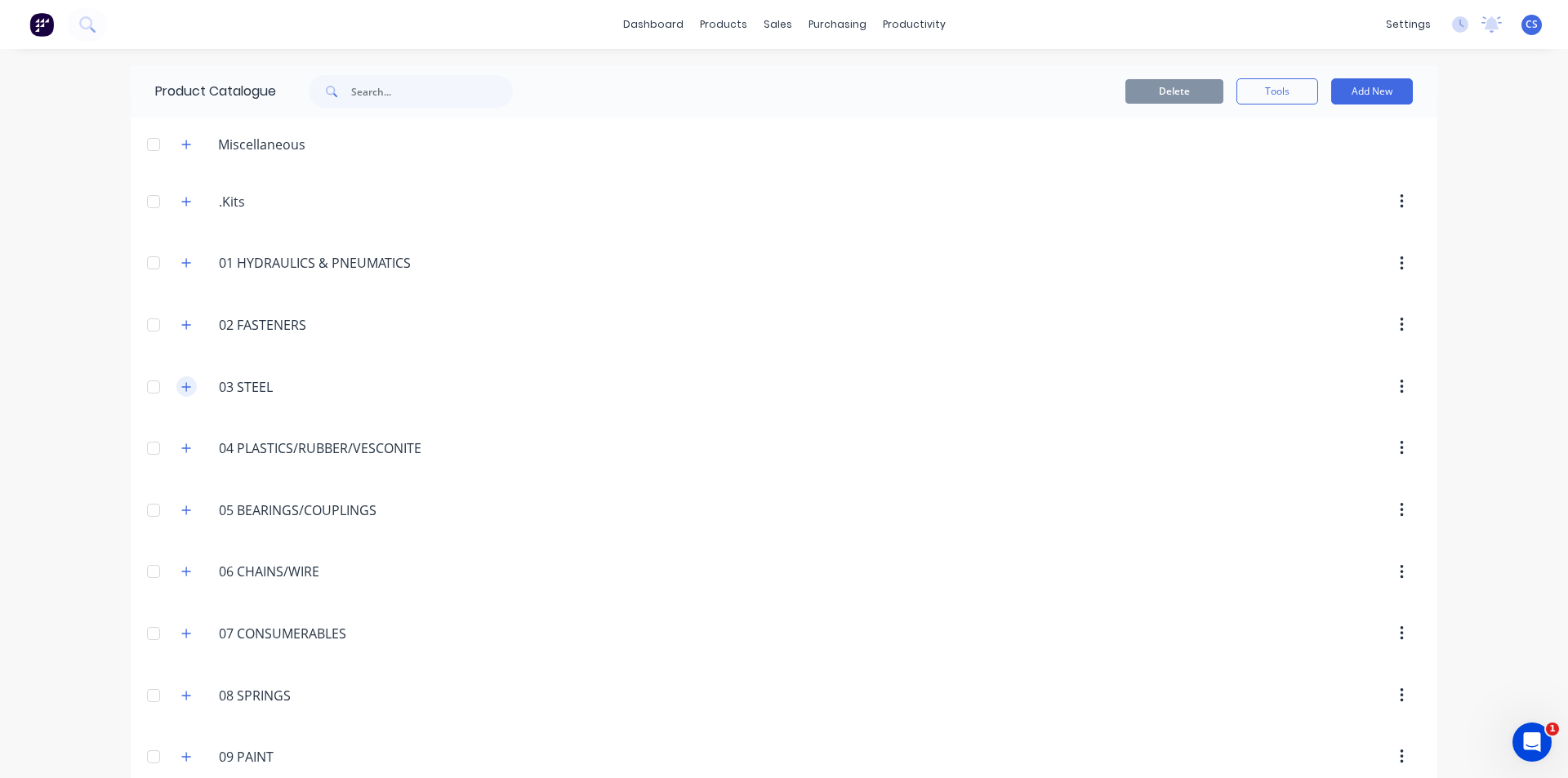
click at [182, 387] on icon "button" at bounding box center [187, 387] width 9 height 9
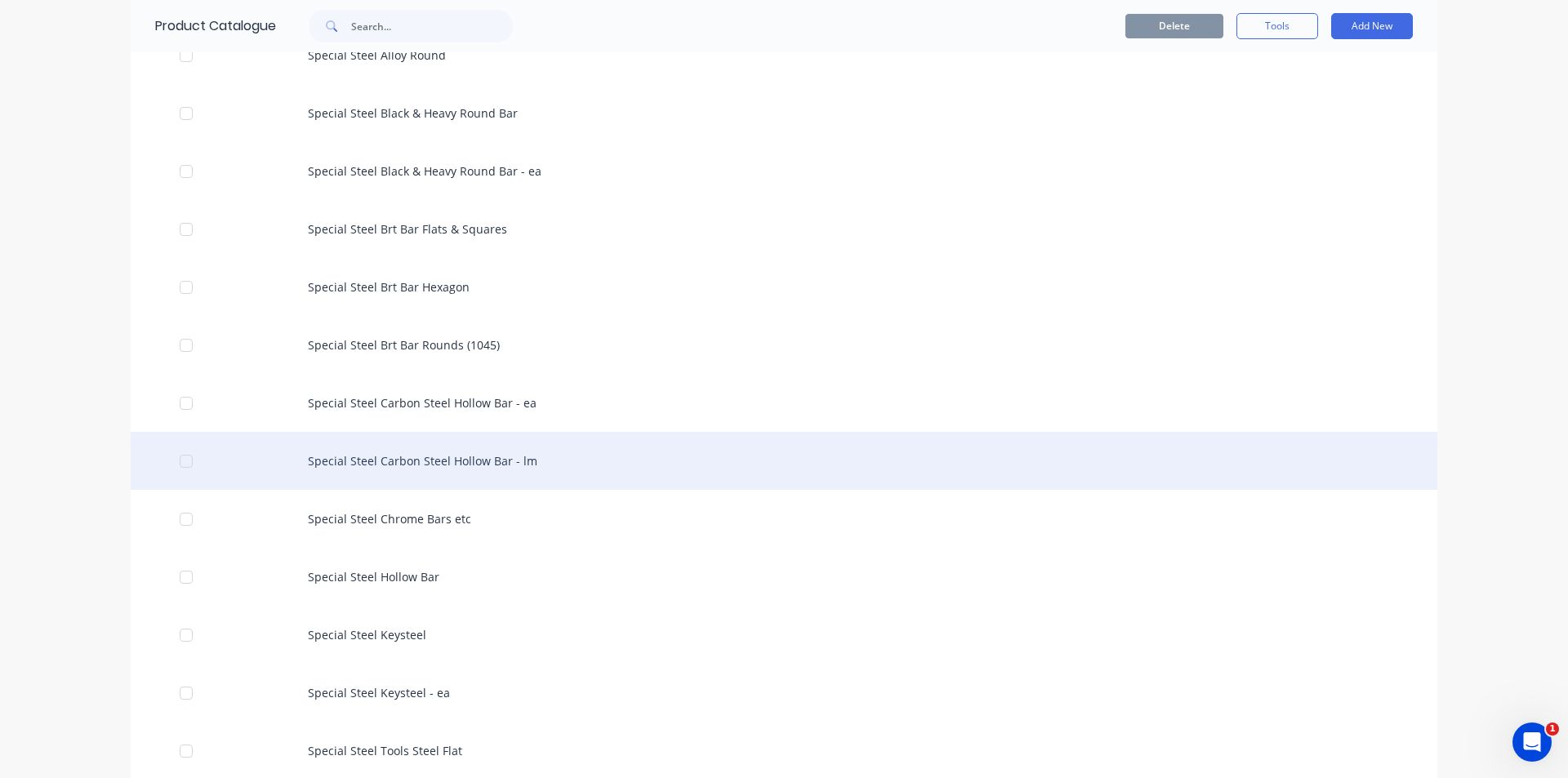
scroll to position [3184, 0]
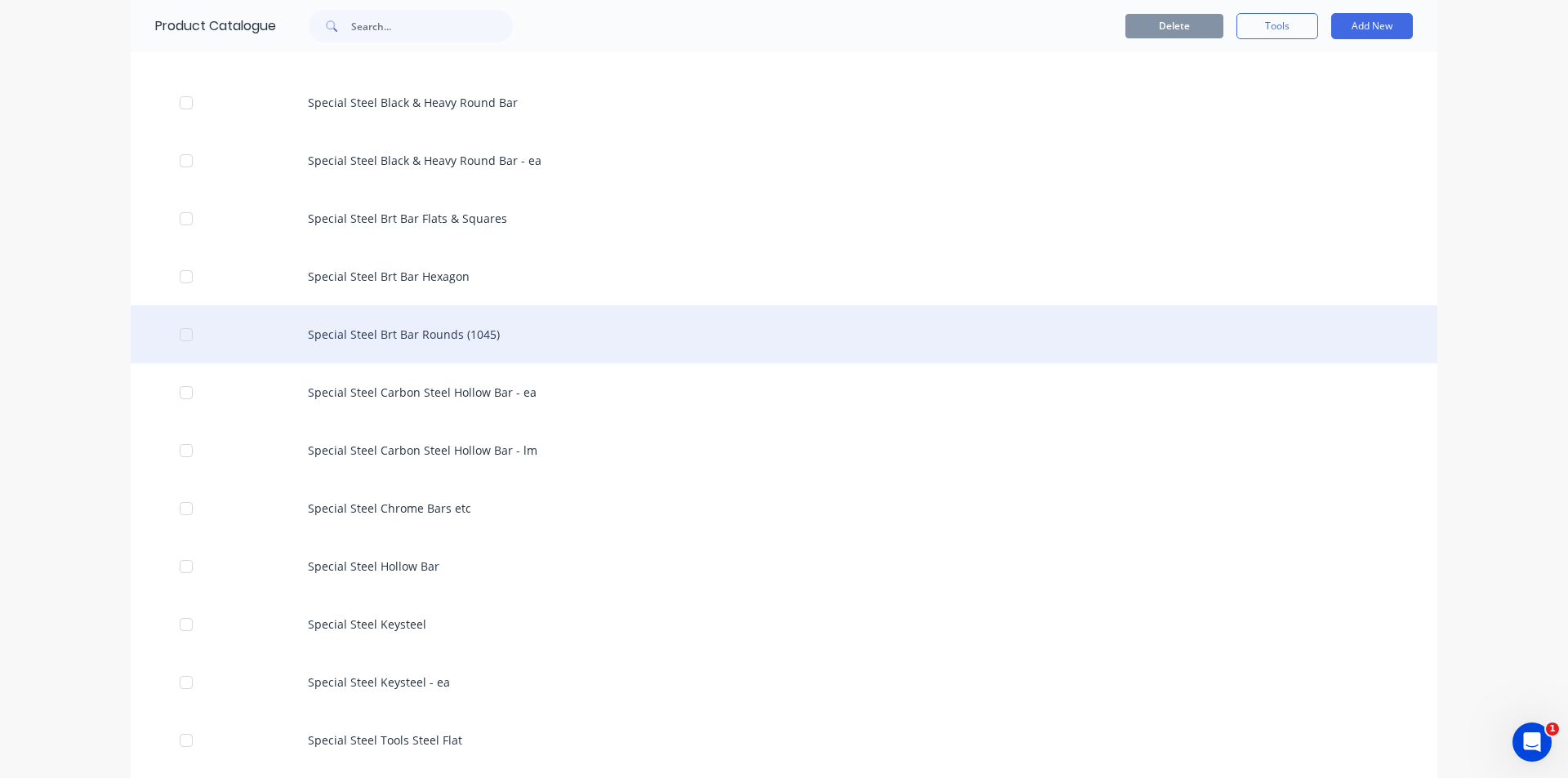
click at [488, 344] on div "Special Steel Brt Bar Rounds (1045)" at bounding box center [784, 333] width 1307 height 58
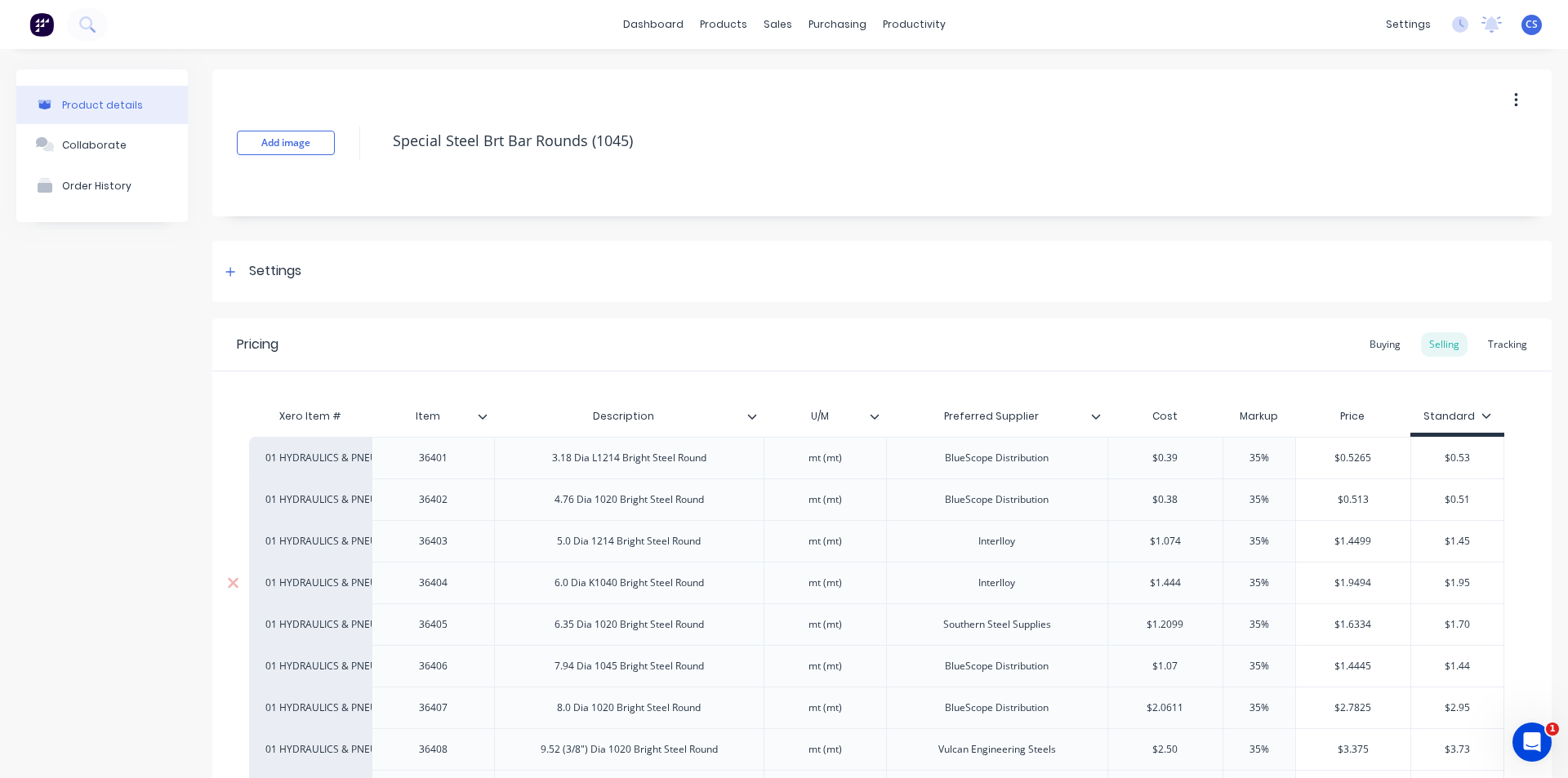
type textarea "x"
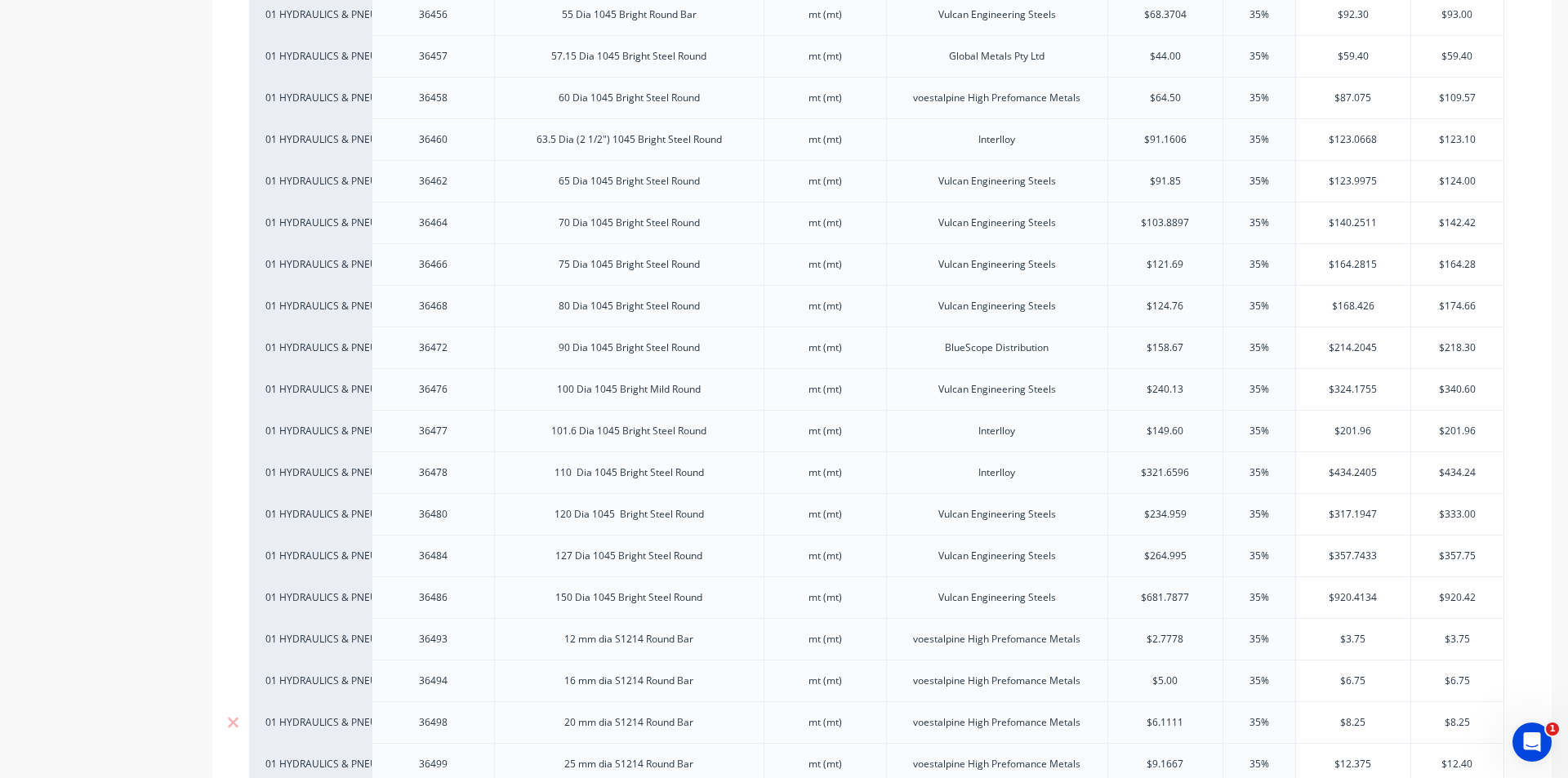
scroll to position [2286, 0]
